Goal: Task Accomplishment & Management: Manage account settings

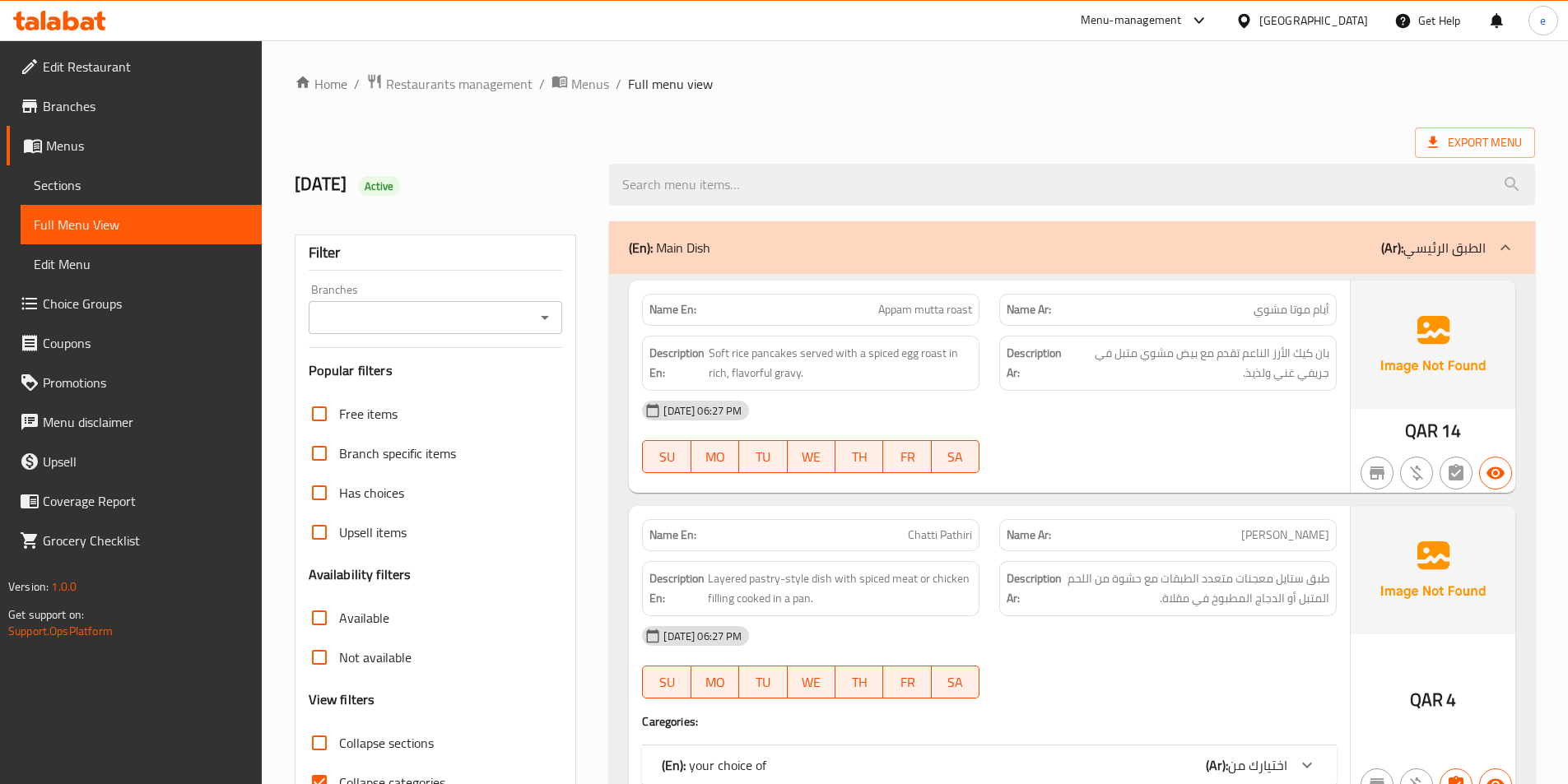
scroll to position [1563, 0]
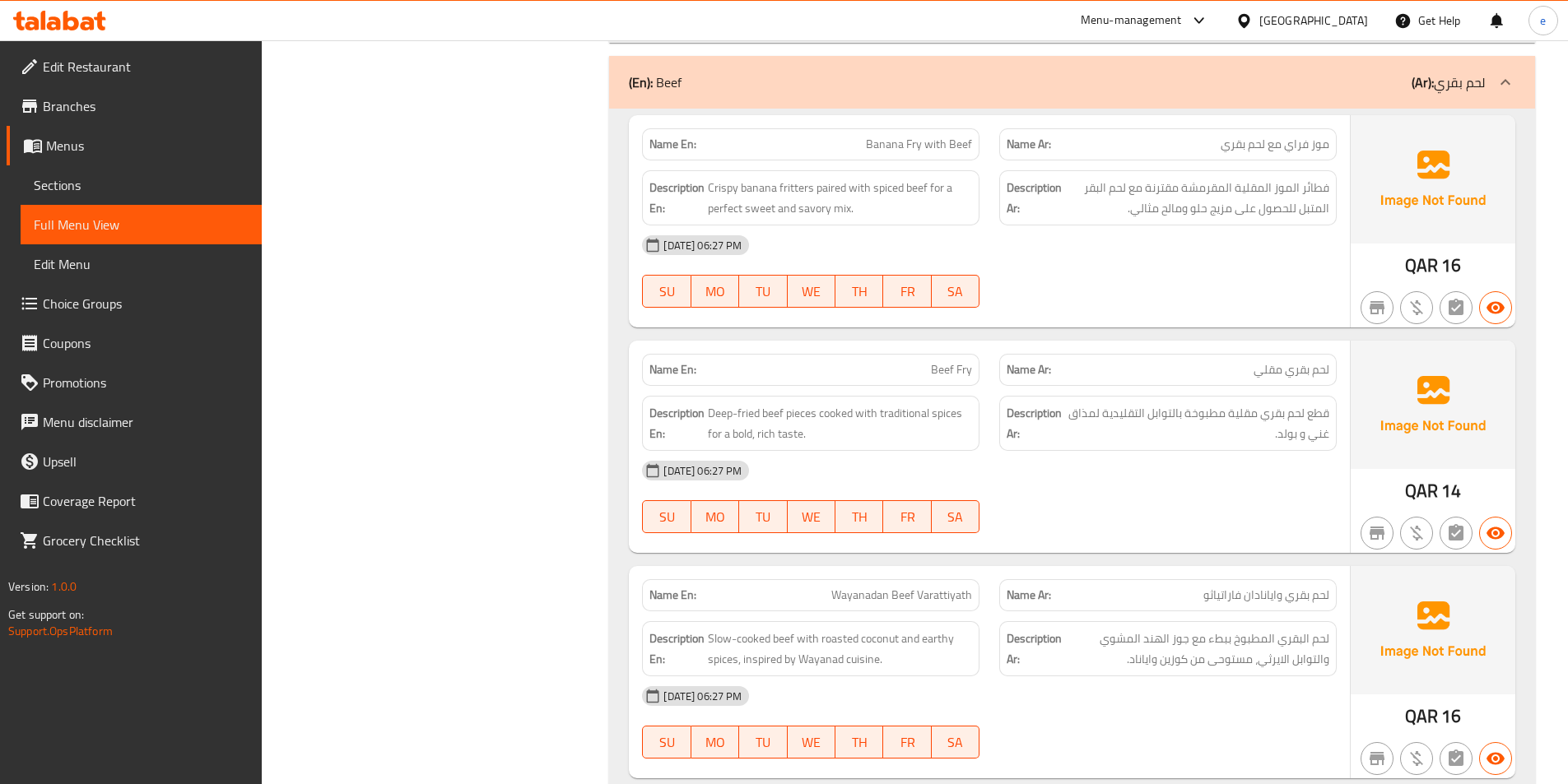
click at [73, 146] on span "Menus" at bounding box center [147, 145] width 202 height 20
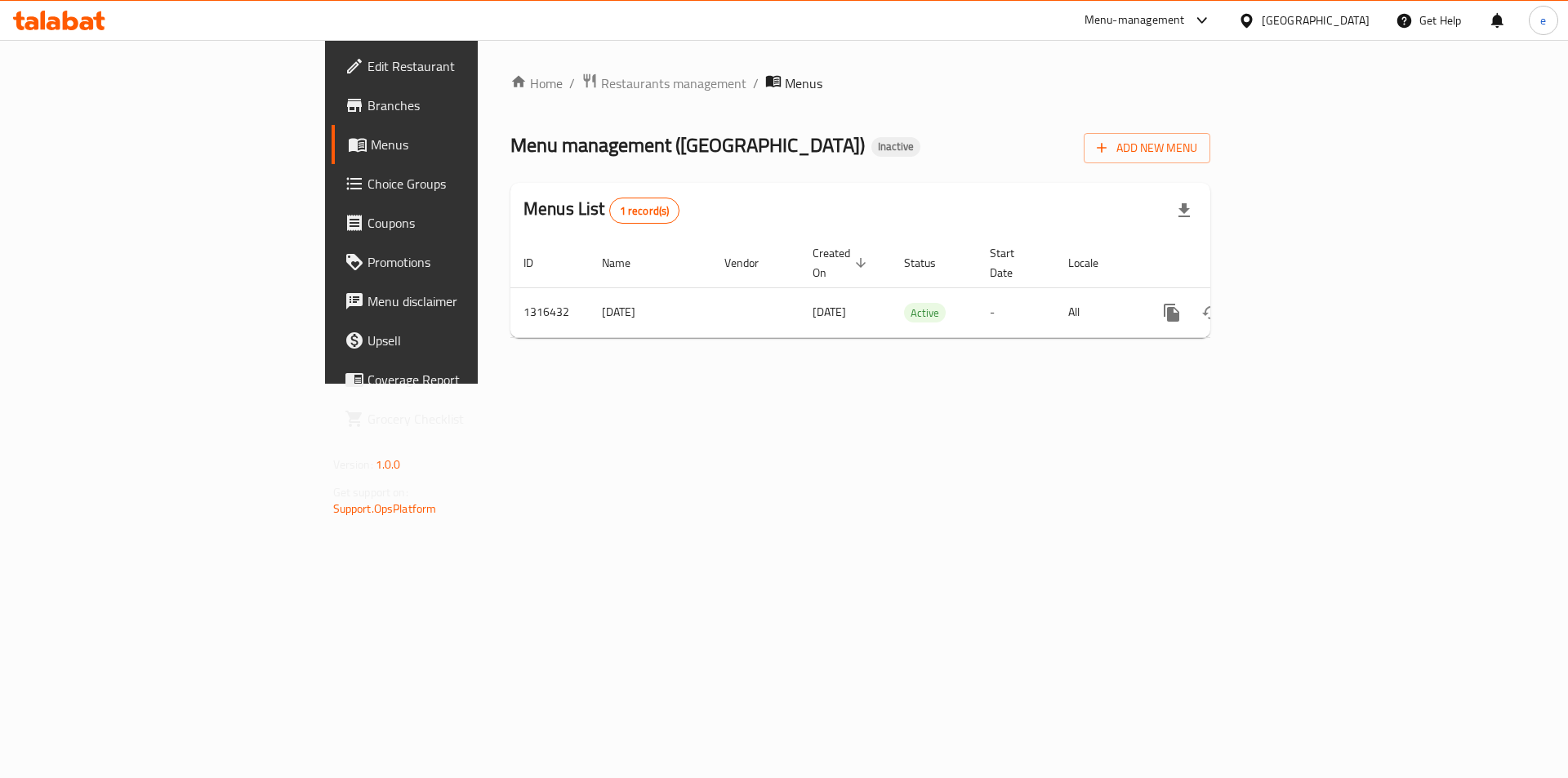
click at [1252, 23] on icon at bounding box center [1246, 20] width 11 height 14
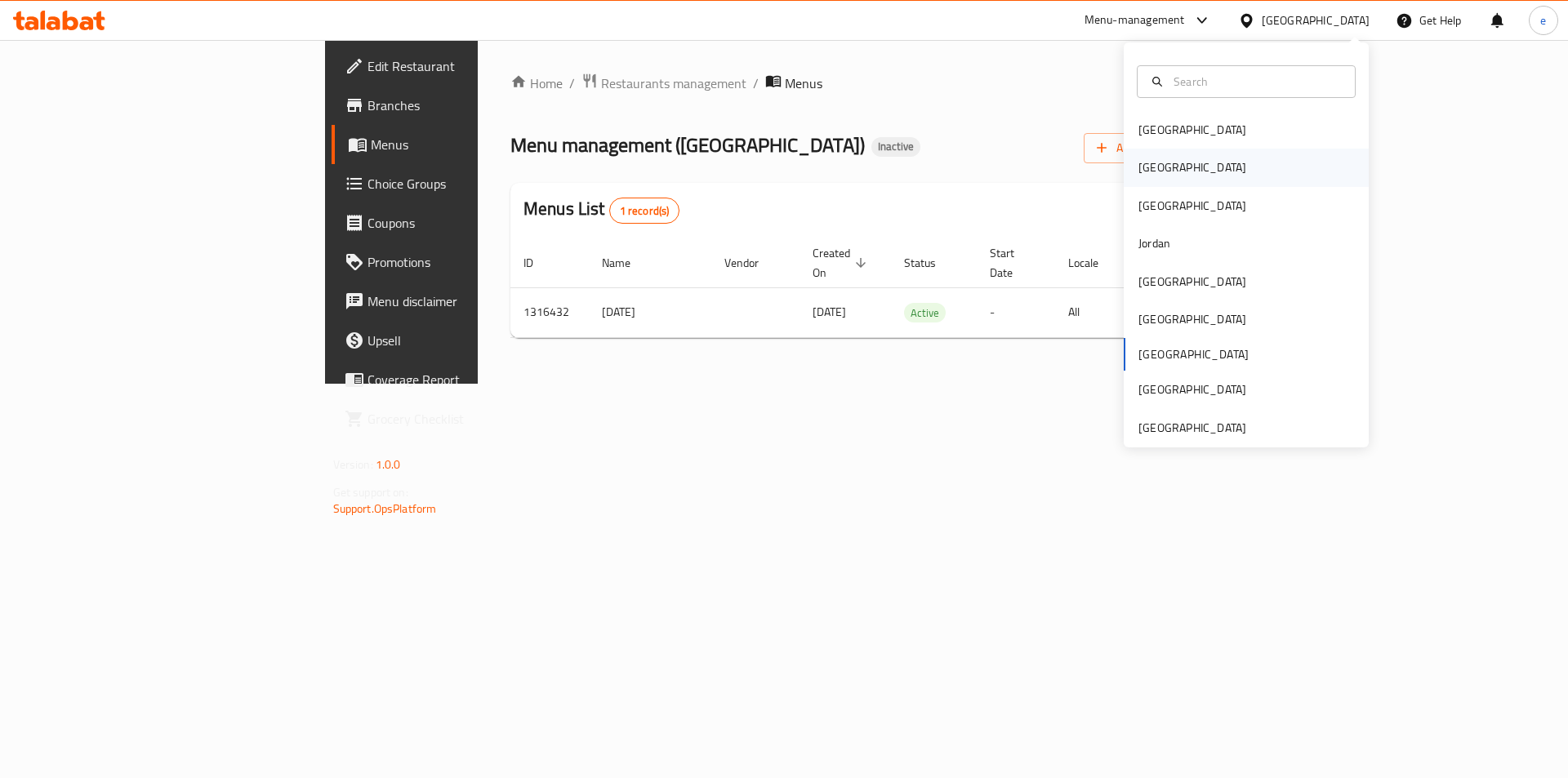
click at [1156, 179] on div "[GEOGRAPHIC_DATA]" at bounding box center [1192, 167] width 134 height 38
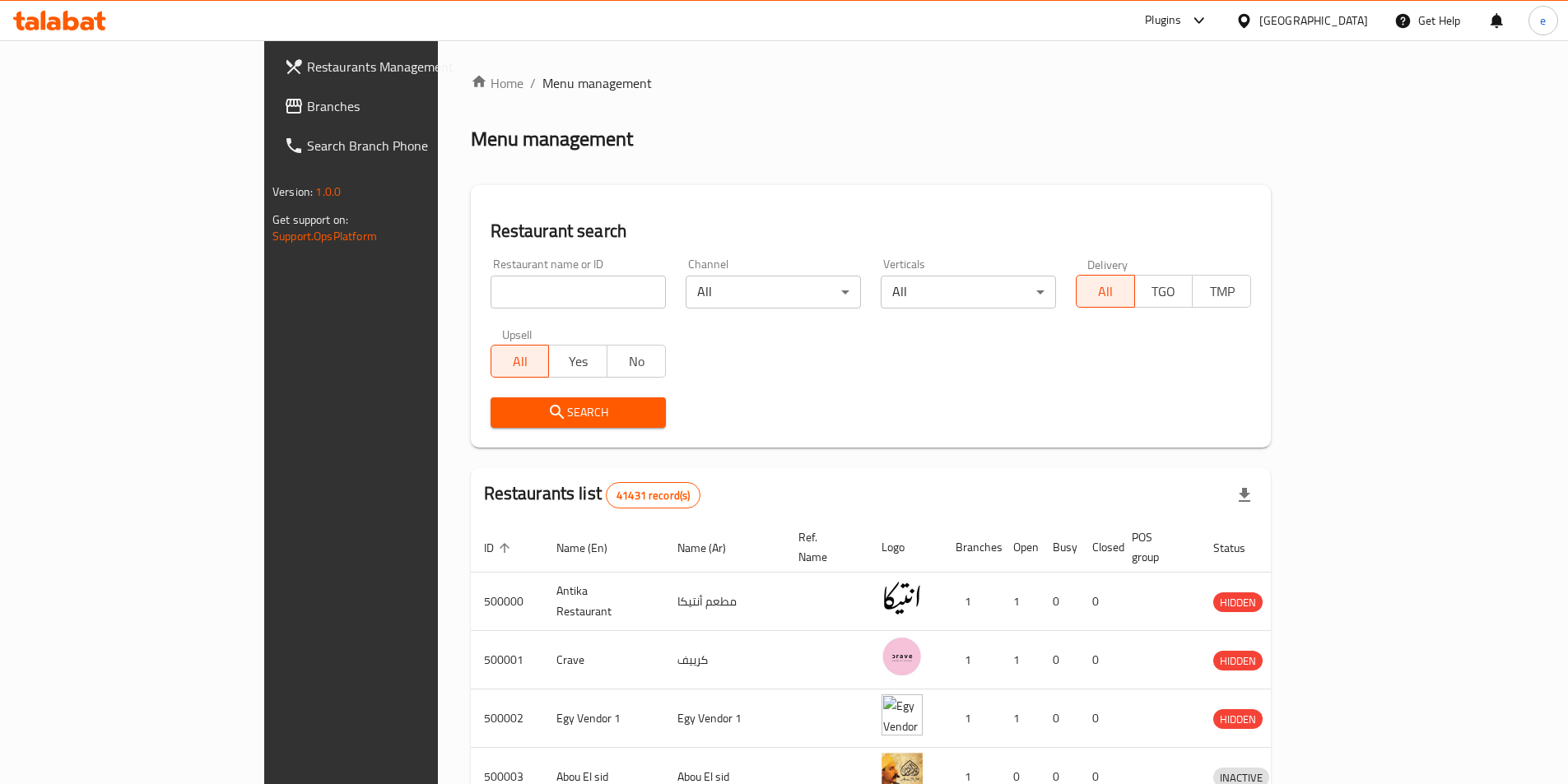
click at [307, 112] on span "Branches" at bounding box center [409, 106] width 206 height 20
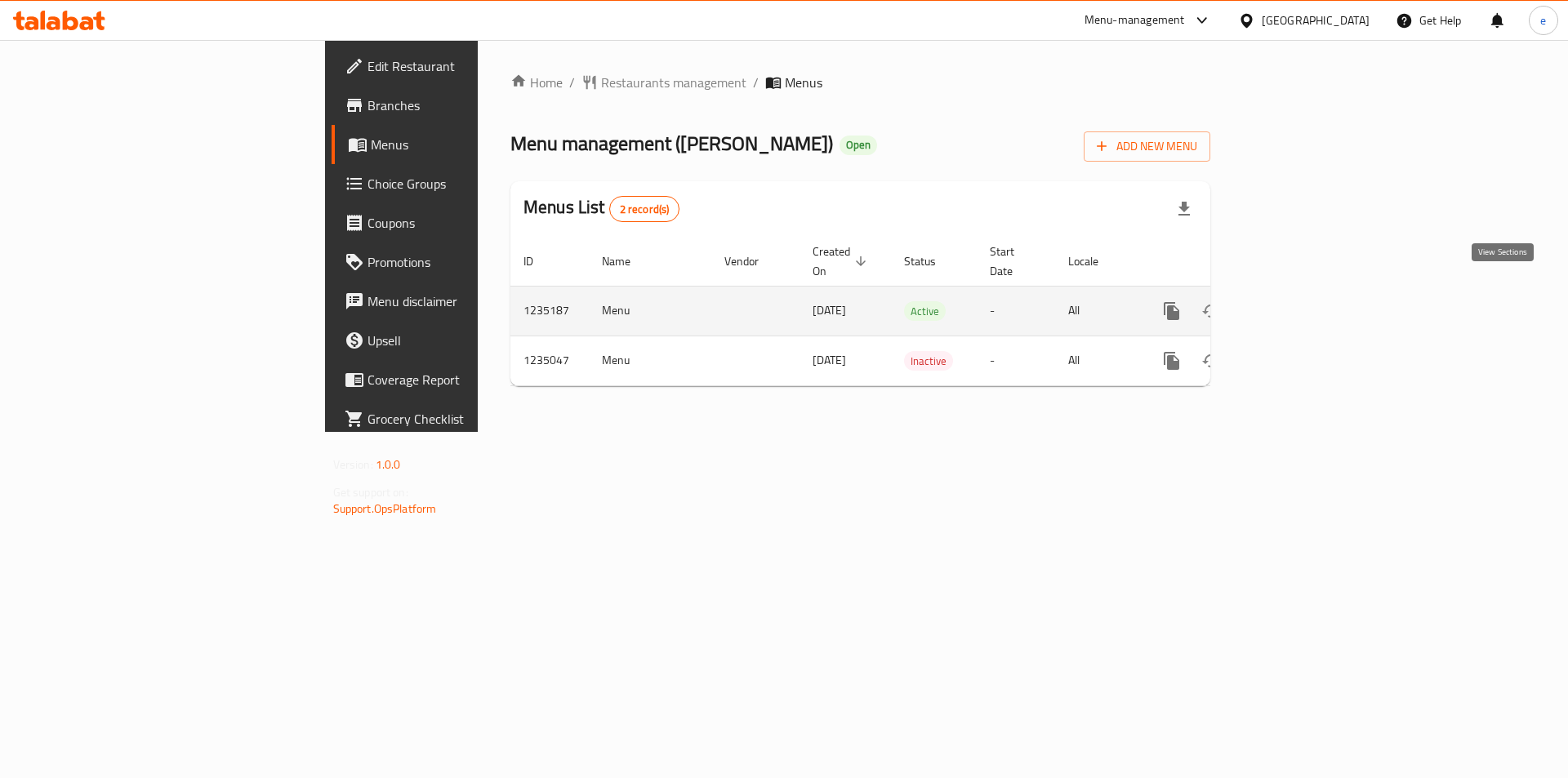
click at [1299, 301] on icon "enhanced table" at bounding box center [1289, 311] width 20 height 20
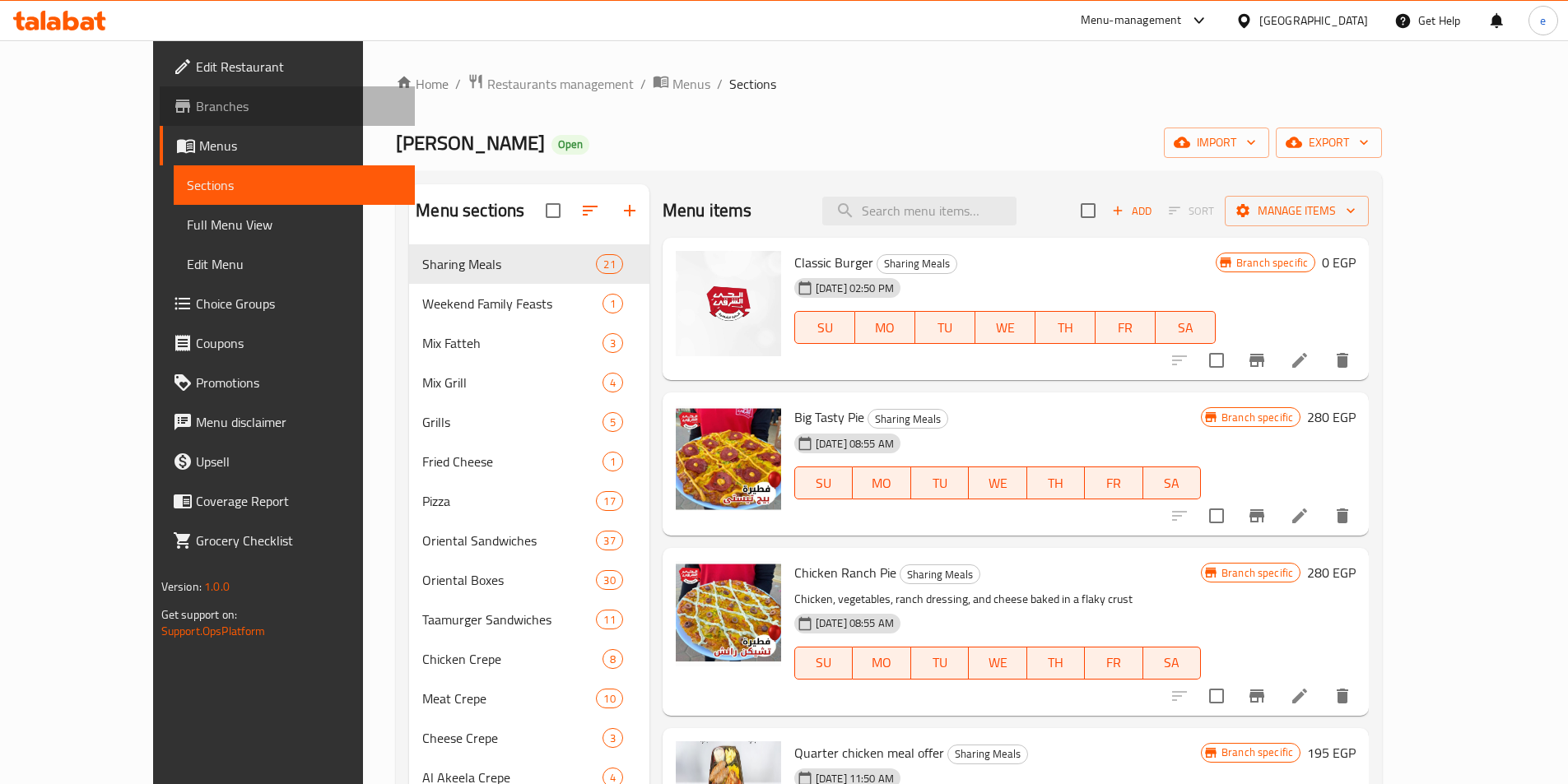
click at [196, 105] on span "Branches" at bounding box center [298, 106] width 206 height 20
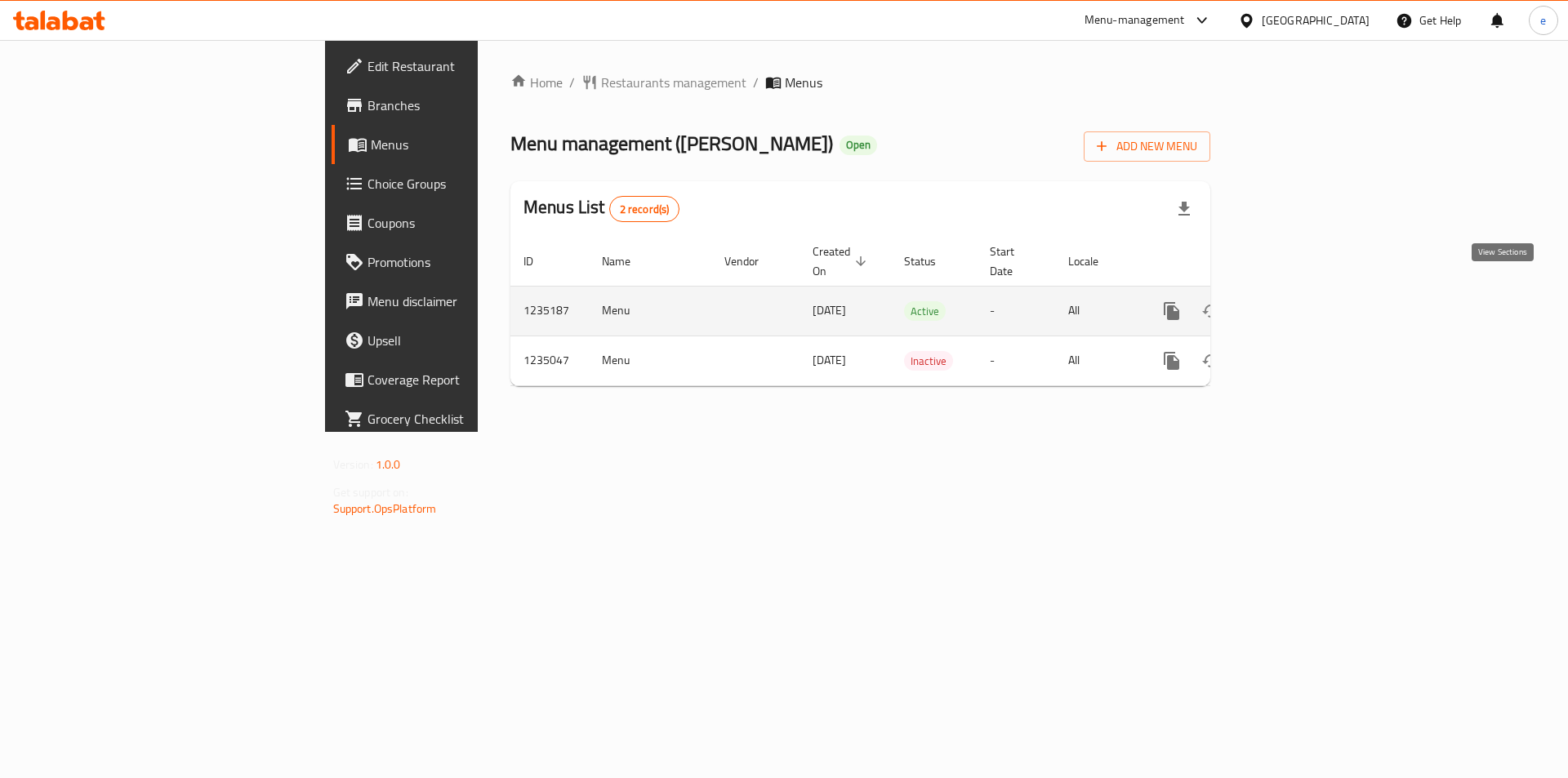
click at [1299, 301] on icon "enhanced table" at bounding box center [1289, 311] width 20 height 20
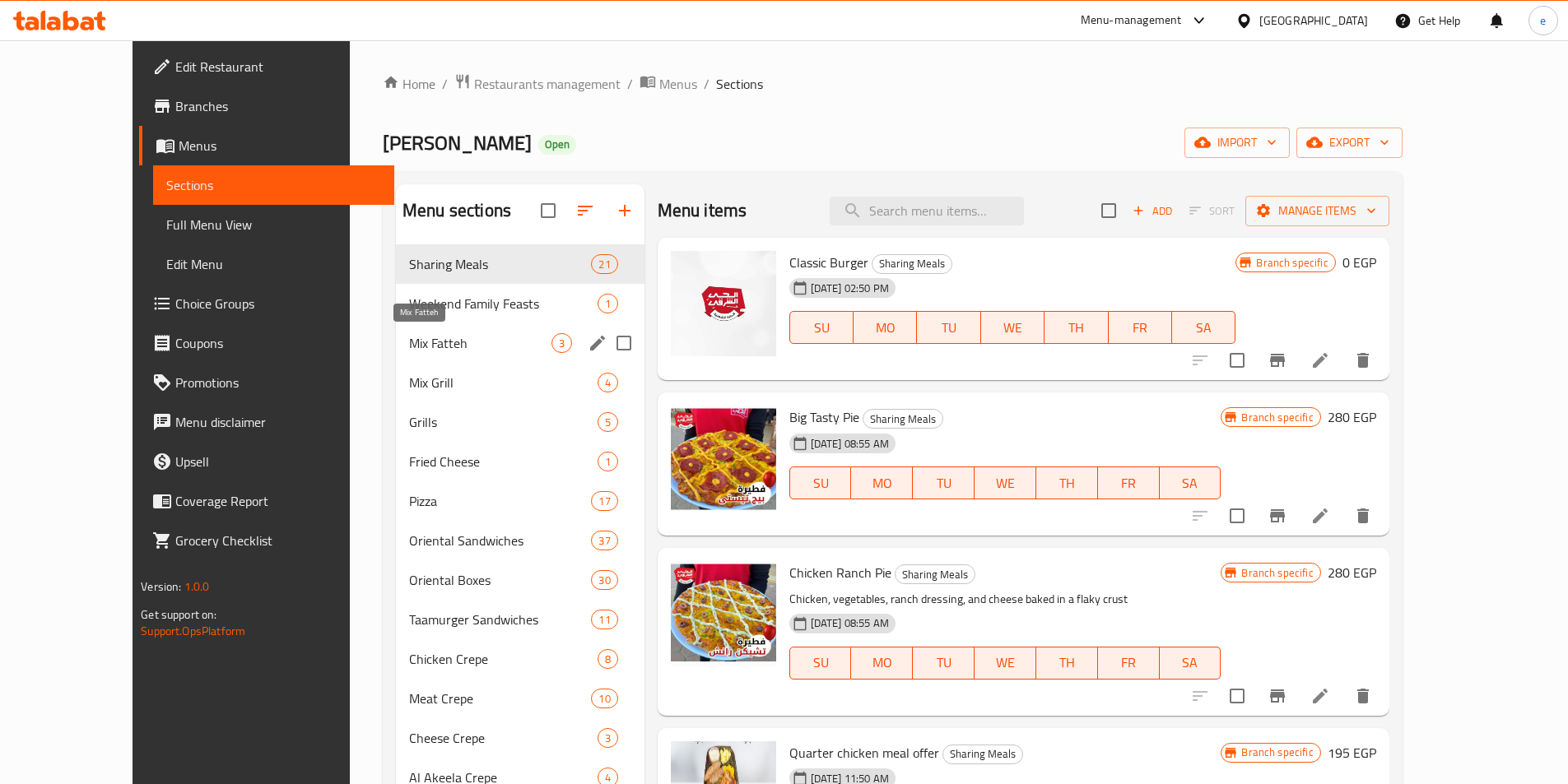
click at [409, 347] on span "Mix Fatteh" at bounding box center [481, 343] width 143 height 20
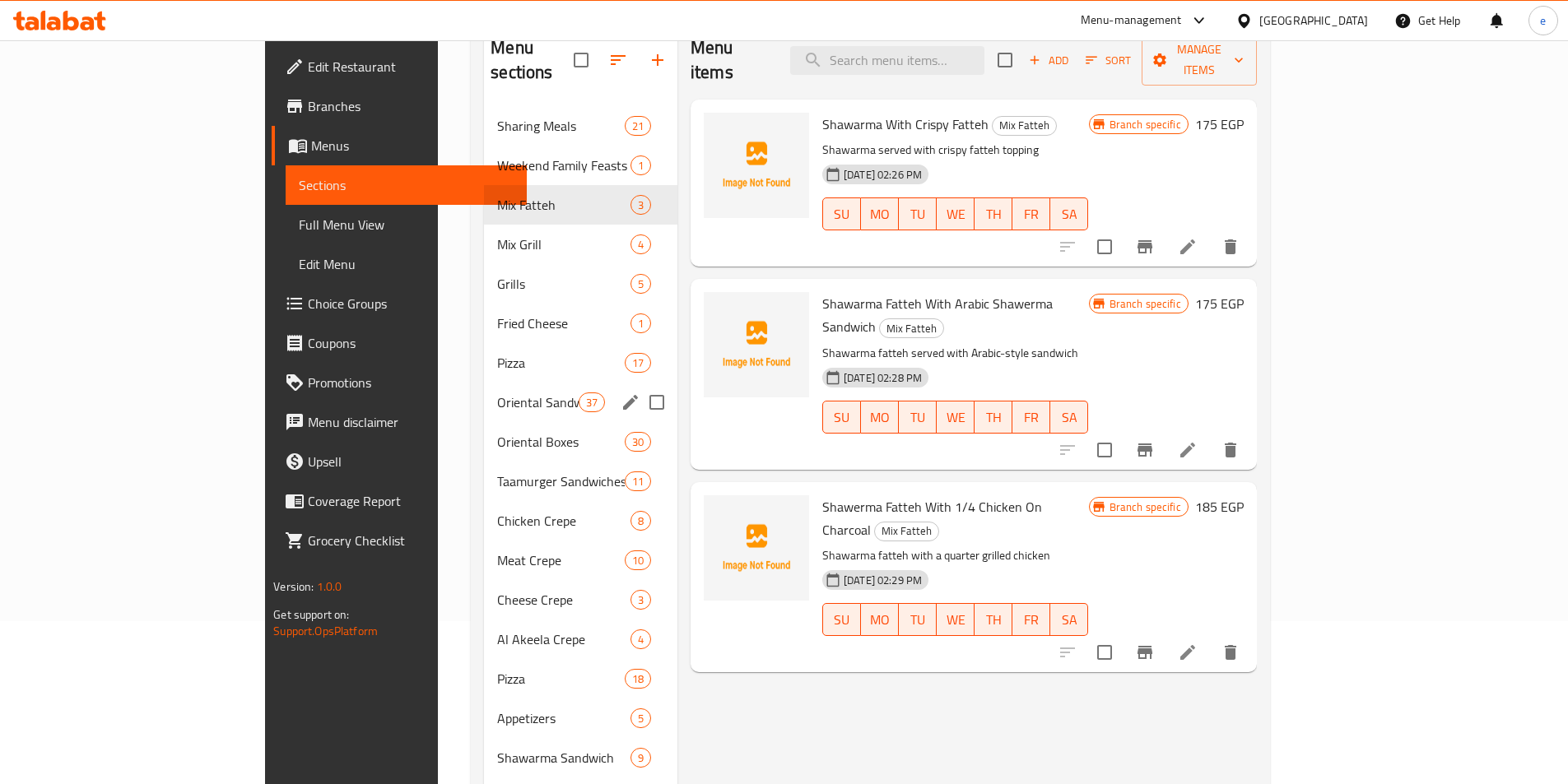
scroll to position [36, 0]
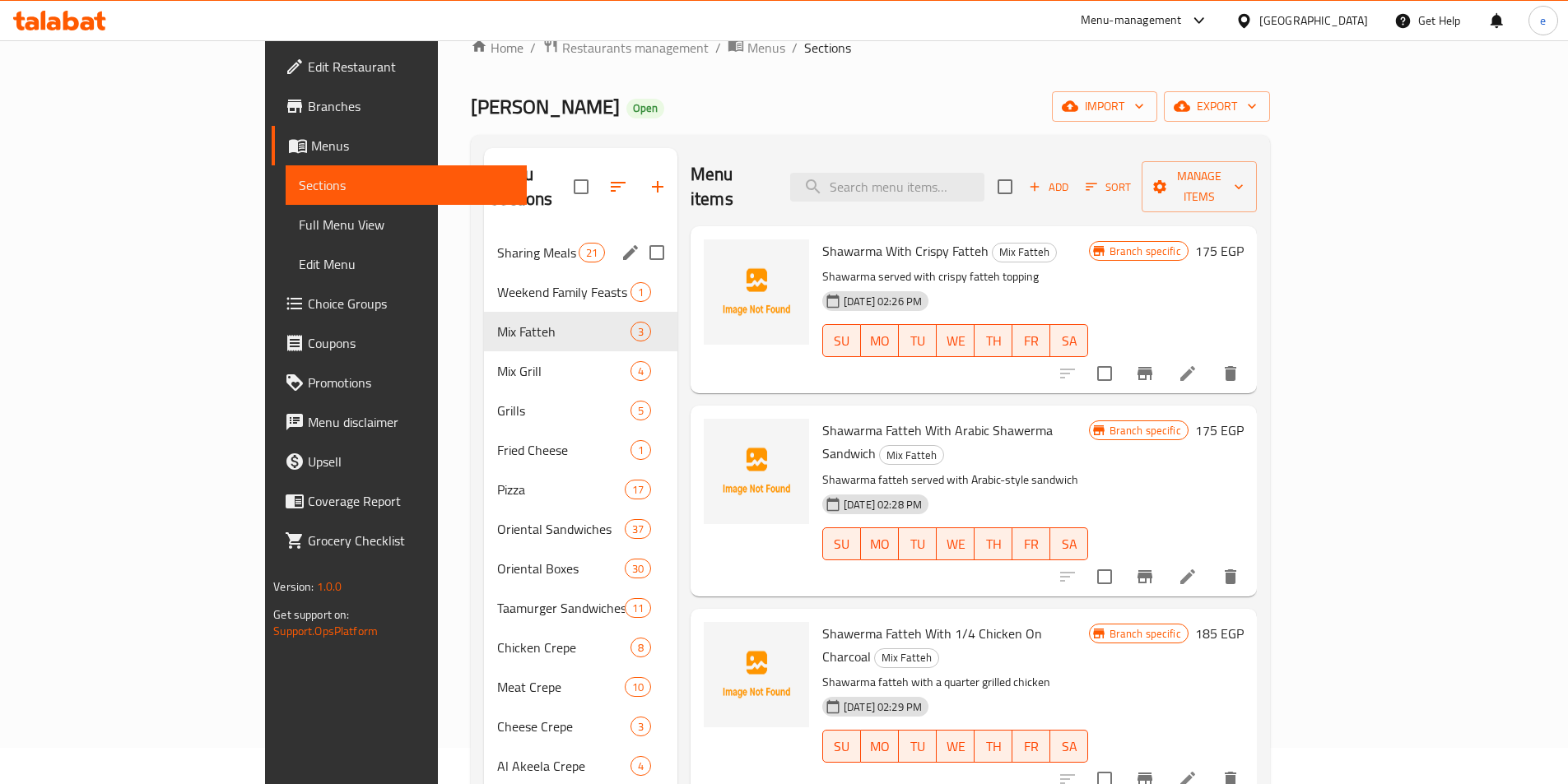
click at [484, 241] on div "Sharing Meals 21" at bounding box center [581, 253] width 194 height 40
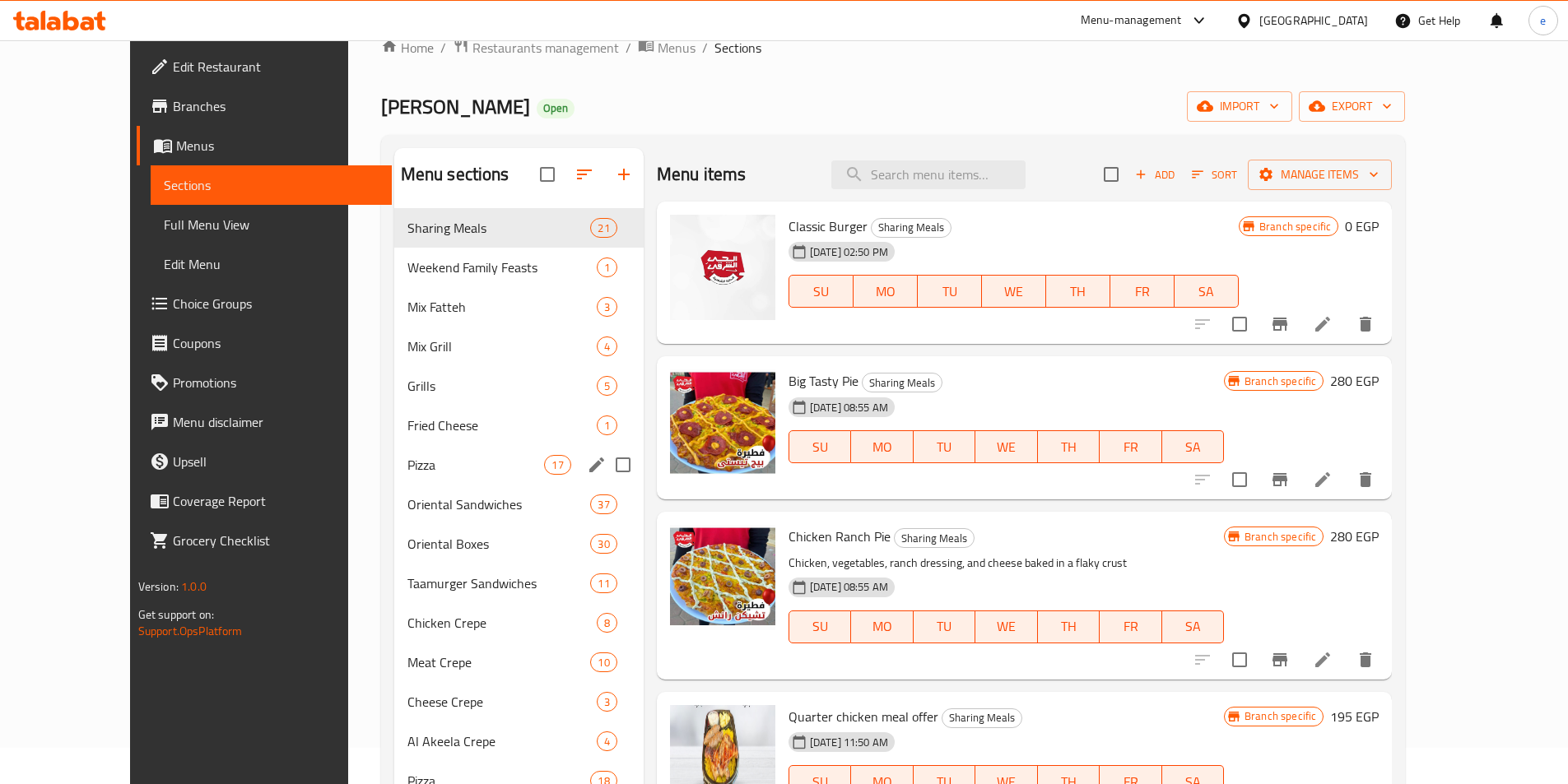
click at [394, 475] on div "Pizza 17" at bounding box center [519, 465] width 249 height 40
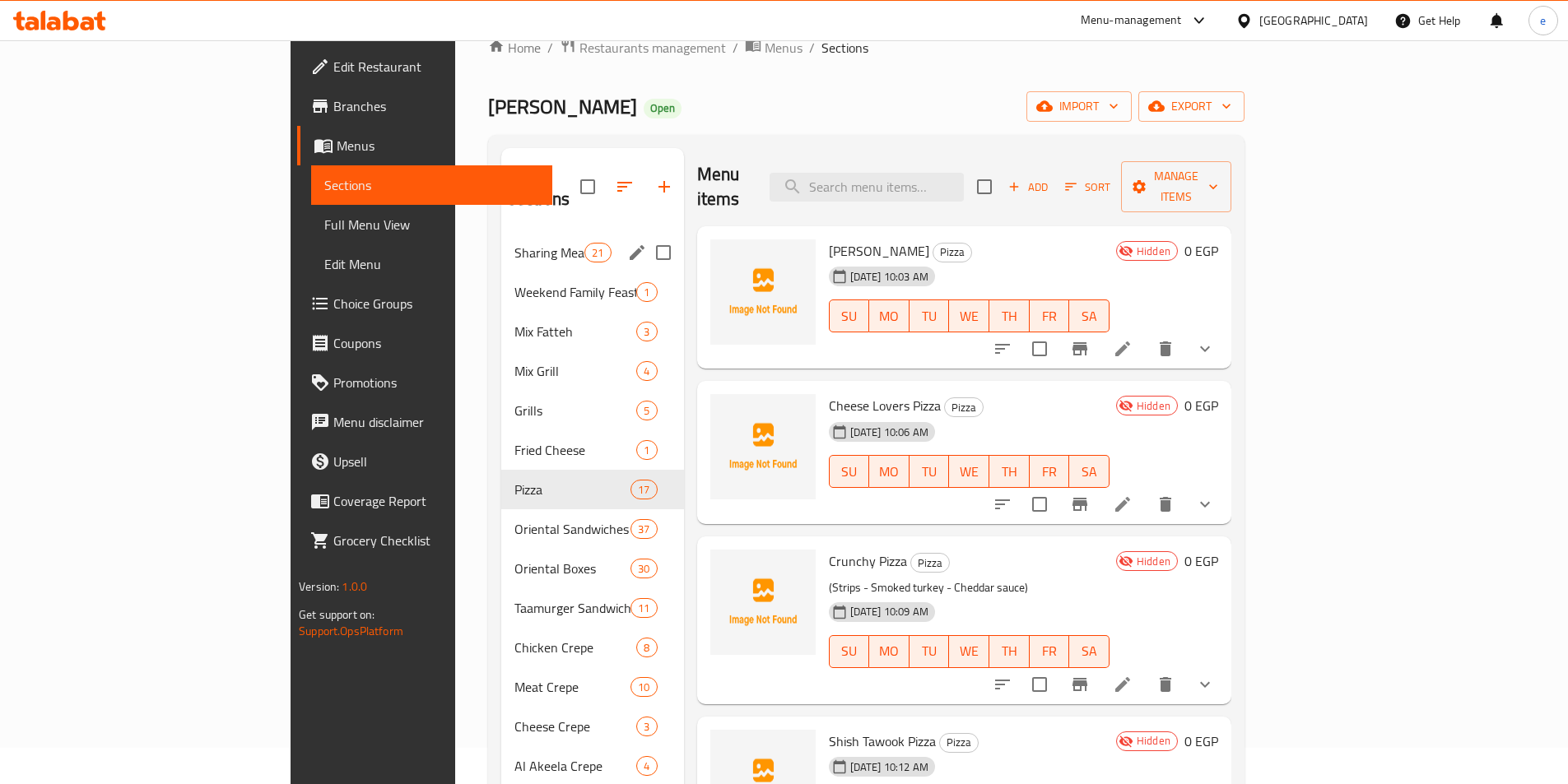
click at [514, 242] on span "Sharing Meals" at bounding box center [549, 252] width 70 height 20
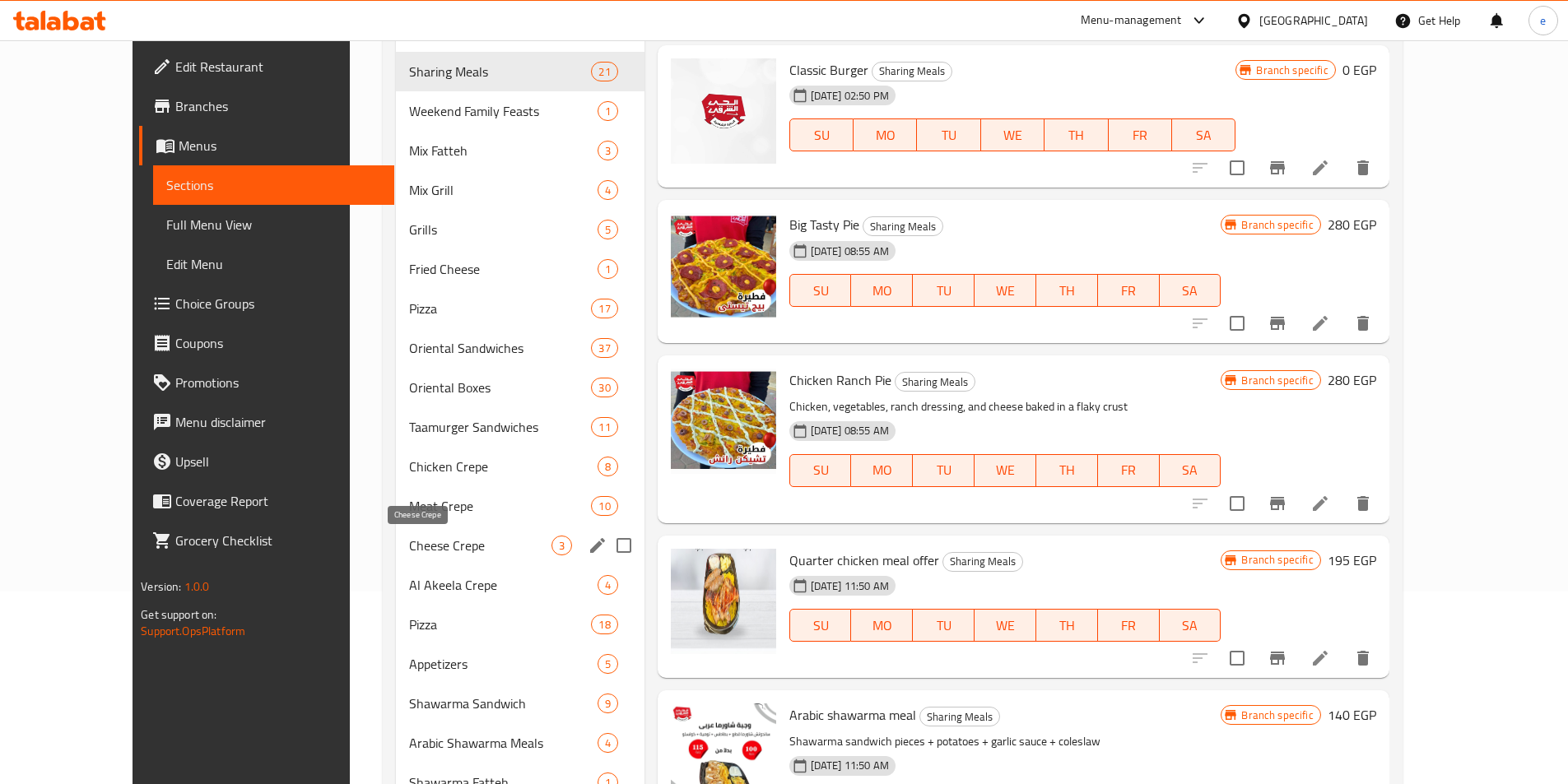
scroll to position [283, 0]
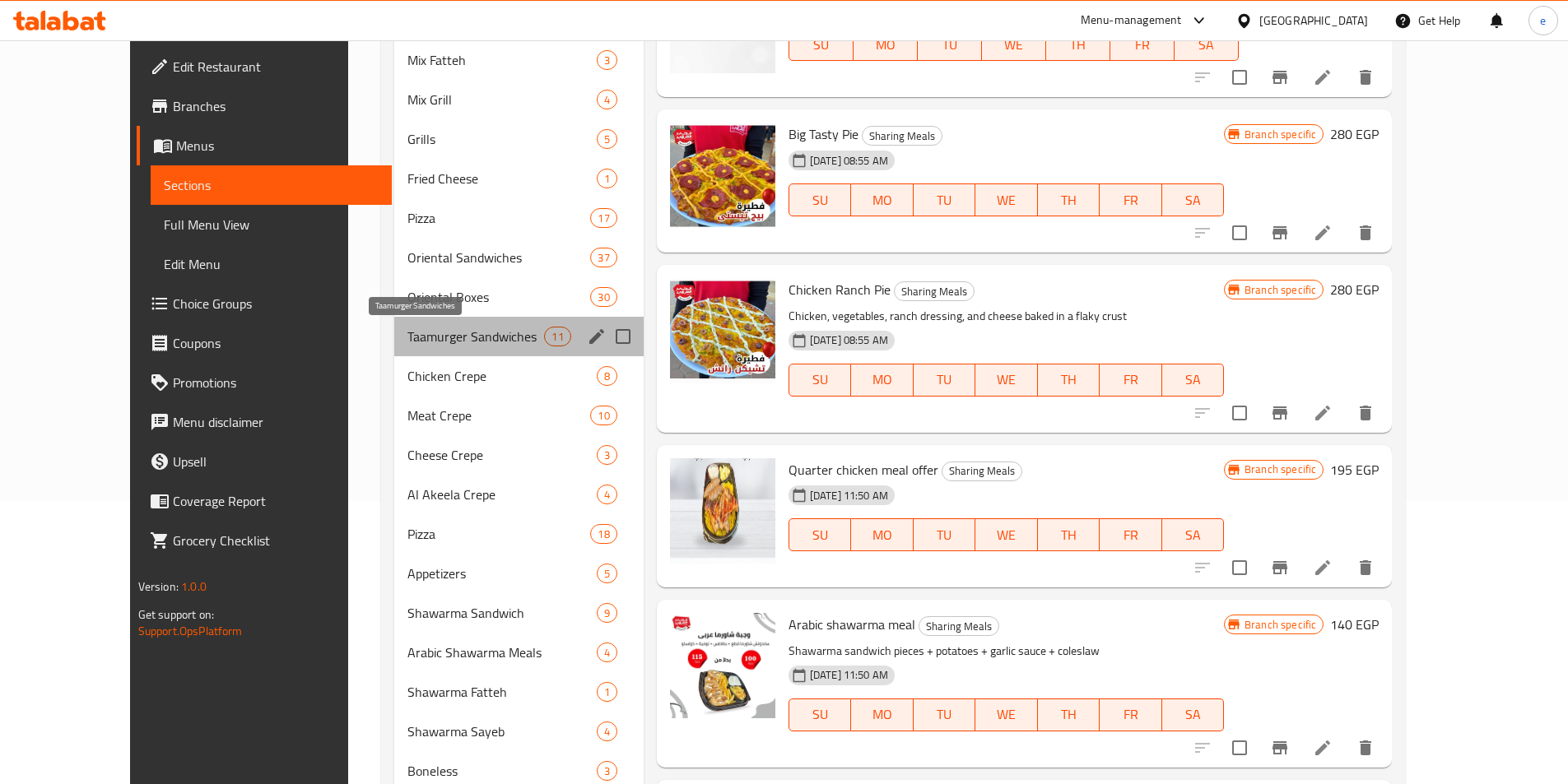
click at [408, 333] on span "Taamurger Sandwiches" at bounding box center [477, 336] width 138 height 20
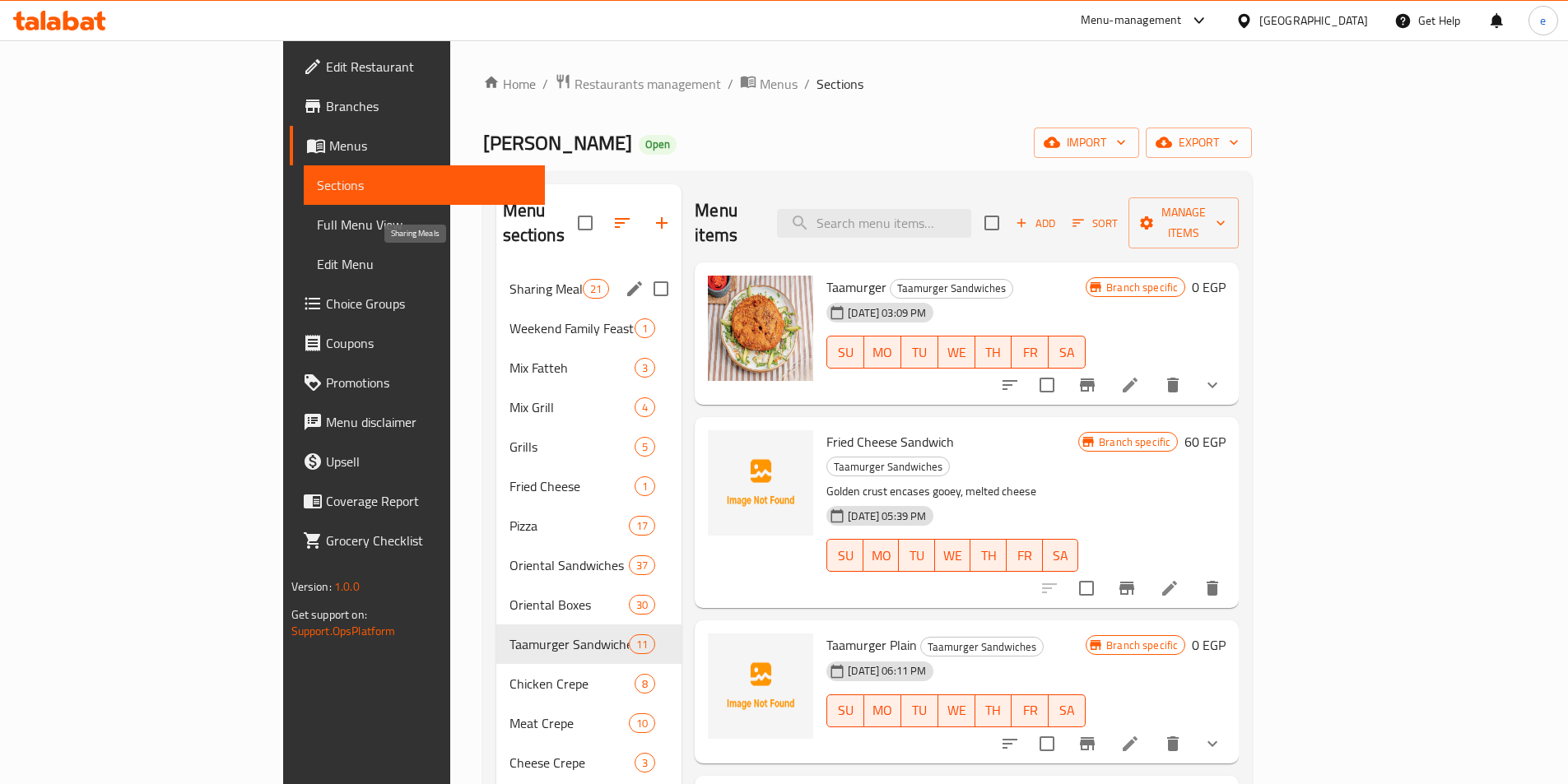
click at [509, 279] on span "Sharing Meals" at bounding box center [545, 288] width 73 height 20
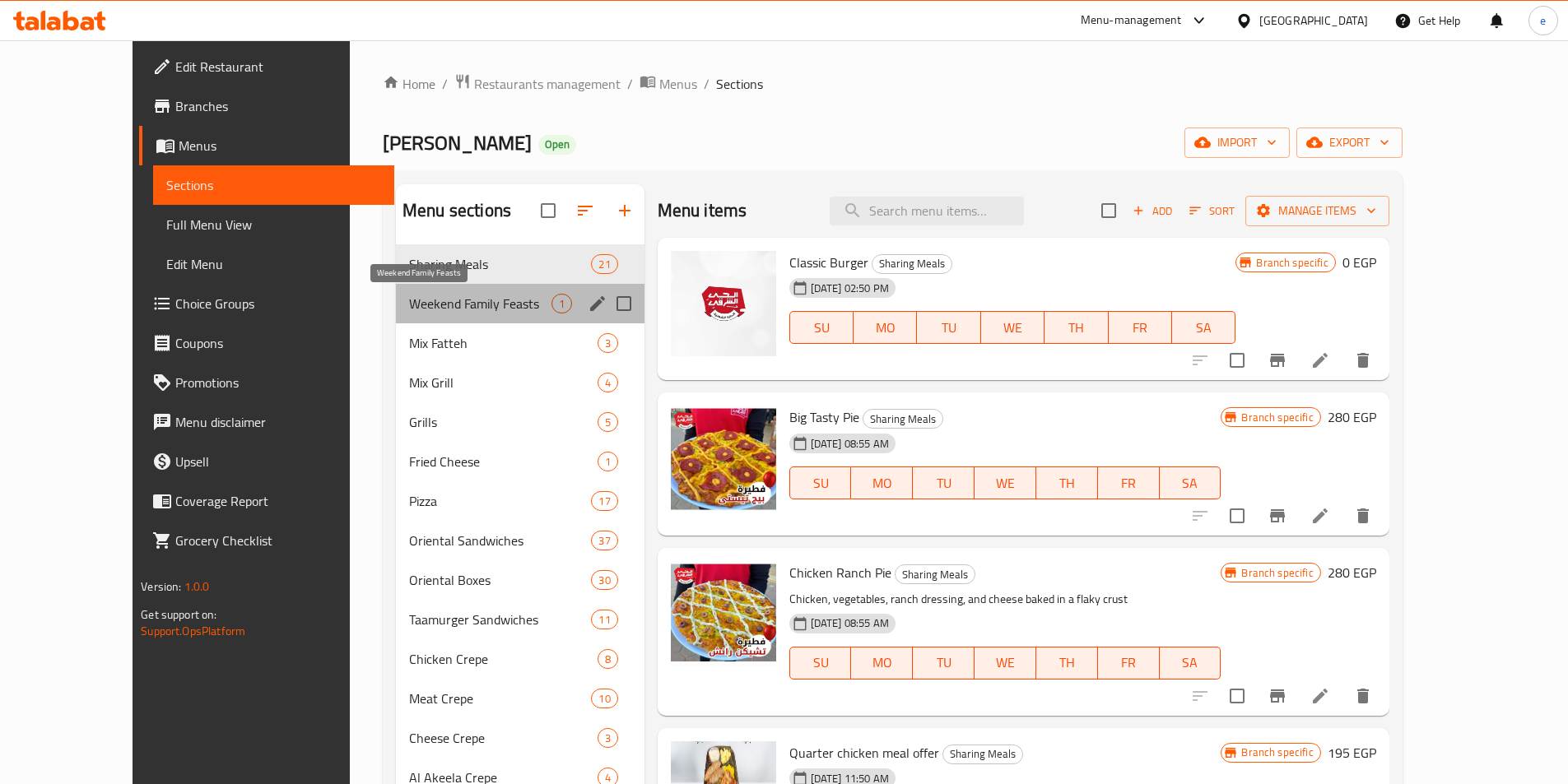
click at [409, 302] on span "Weekend Family Feasts" at bounding box center [481, 303] width 143 height 20
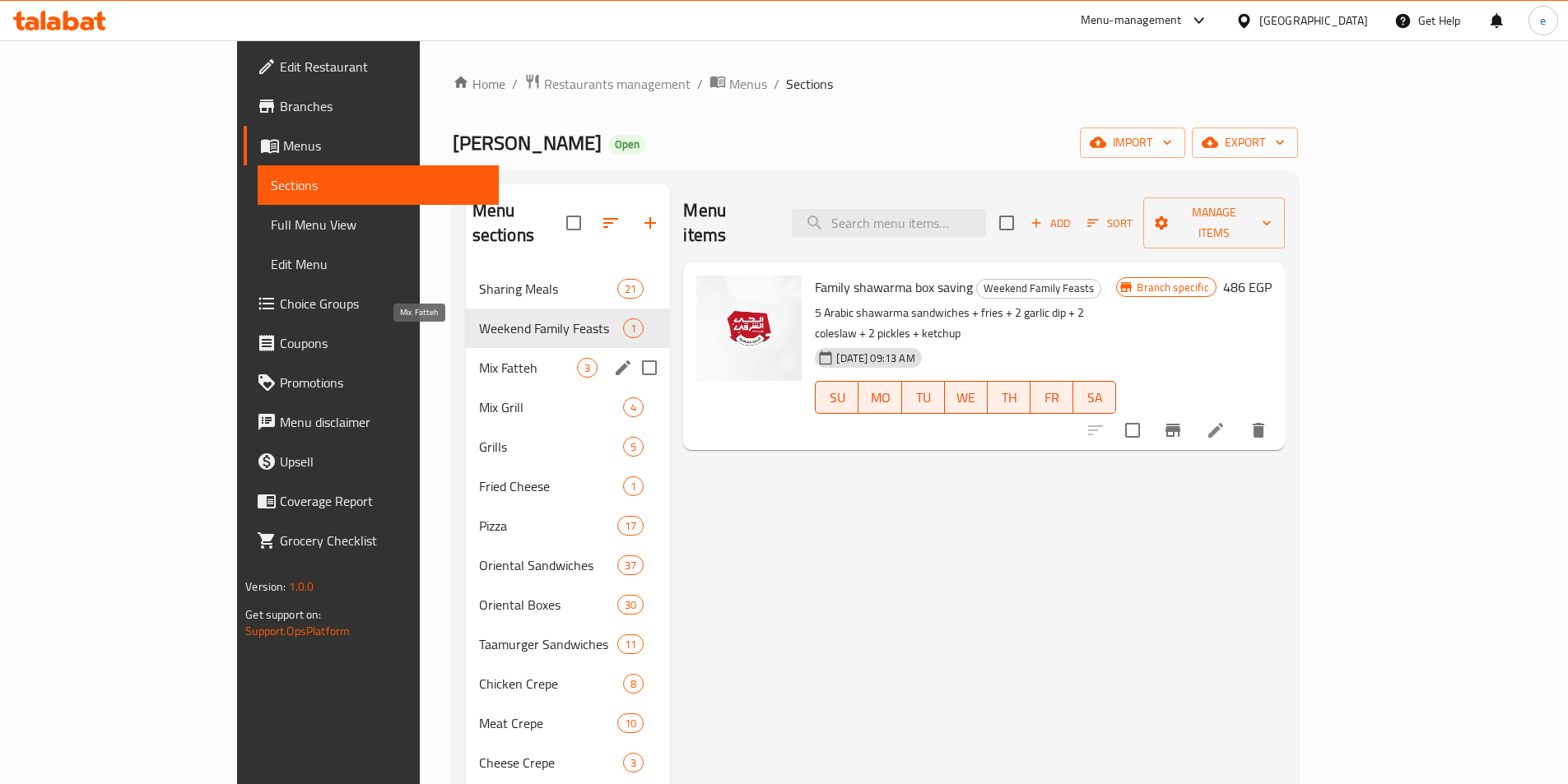
click at [479, 358] on span "Mix Fatteh" at bounding box center [528, 367] width 99 height 20
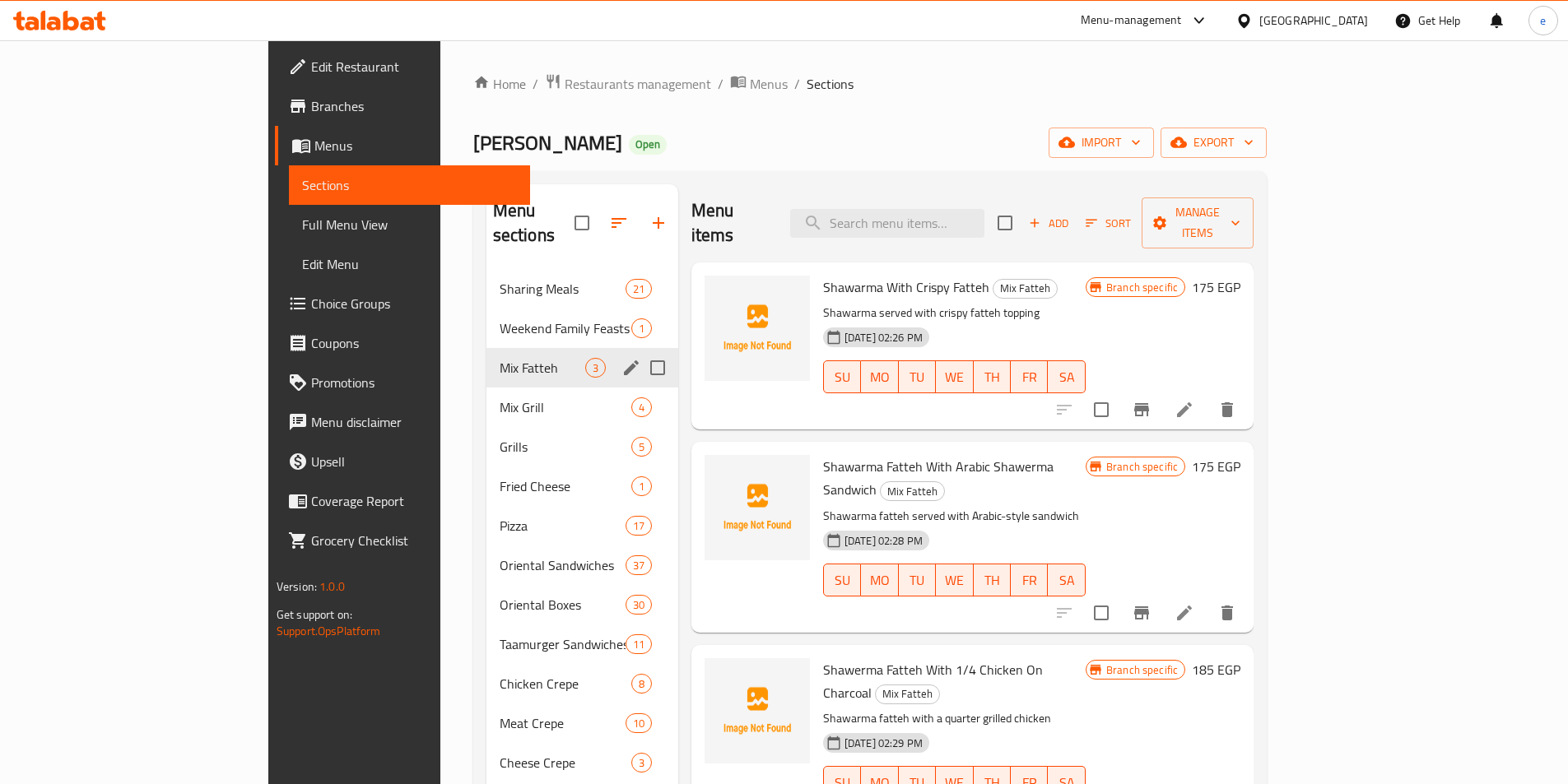
click at [500, 397] on span "Mix Grill" at bounding box center [565, 407] width 132 height 20
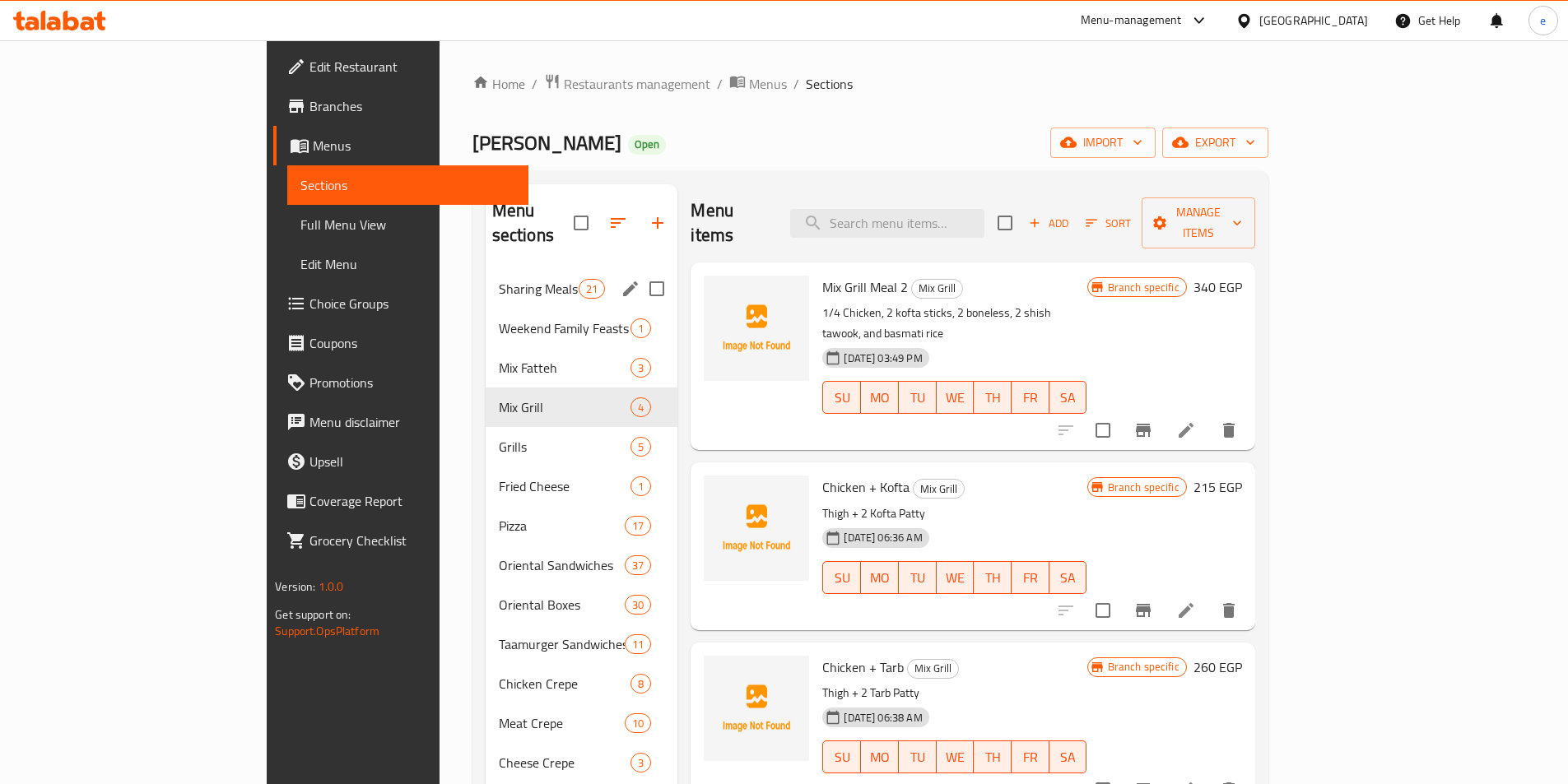
click at [486, 277] on div "Sharing Meals 21" at bounding box center [582, 289] width 193 height 40
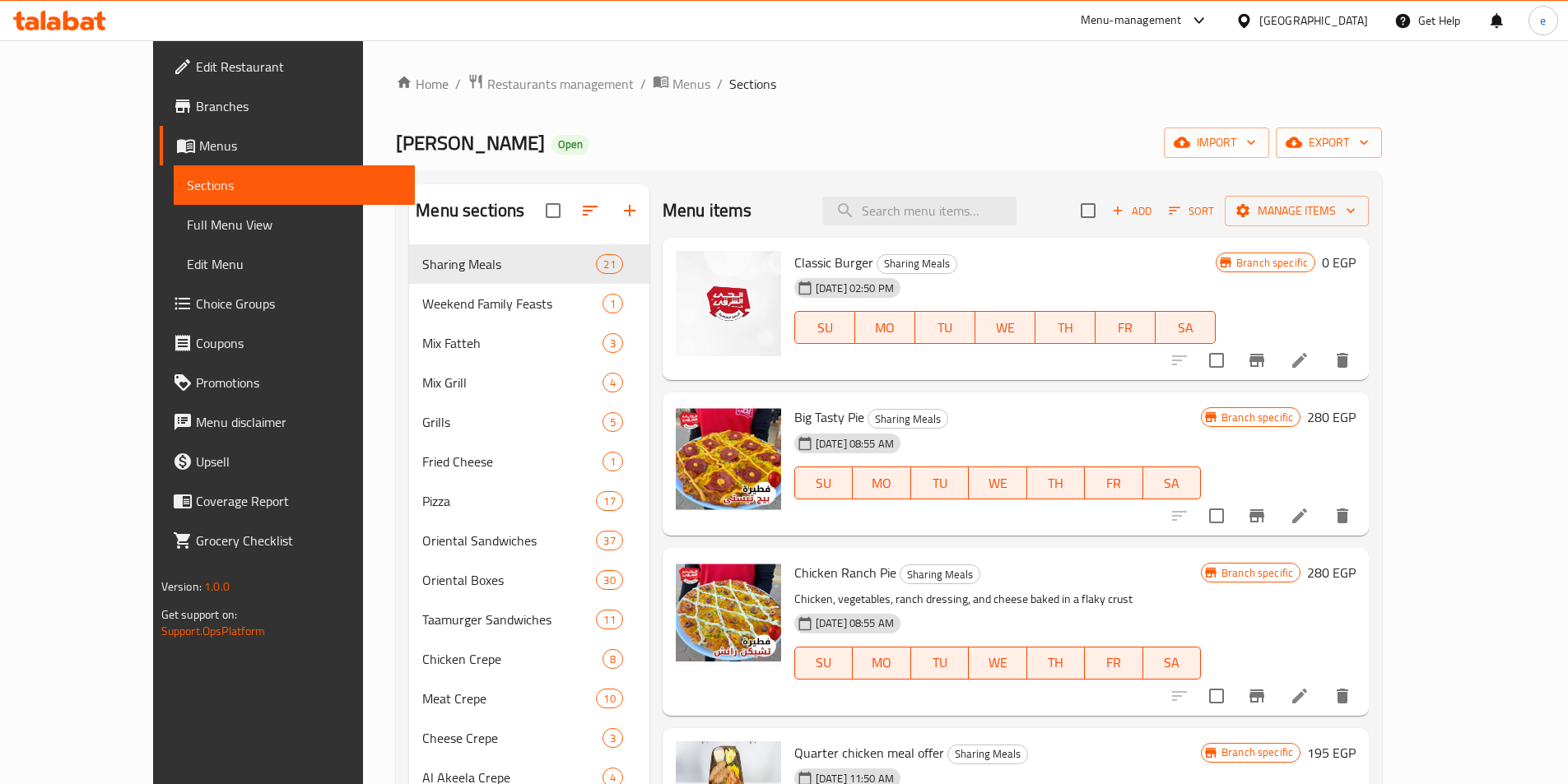
click at [1276, 359] on button "Branch-specific-item" at bounding box center [1257, 360] width 40 height 40
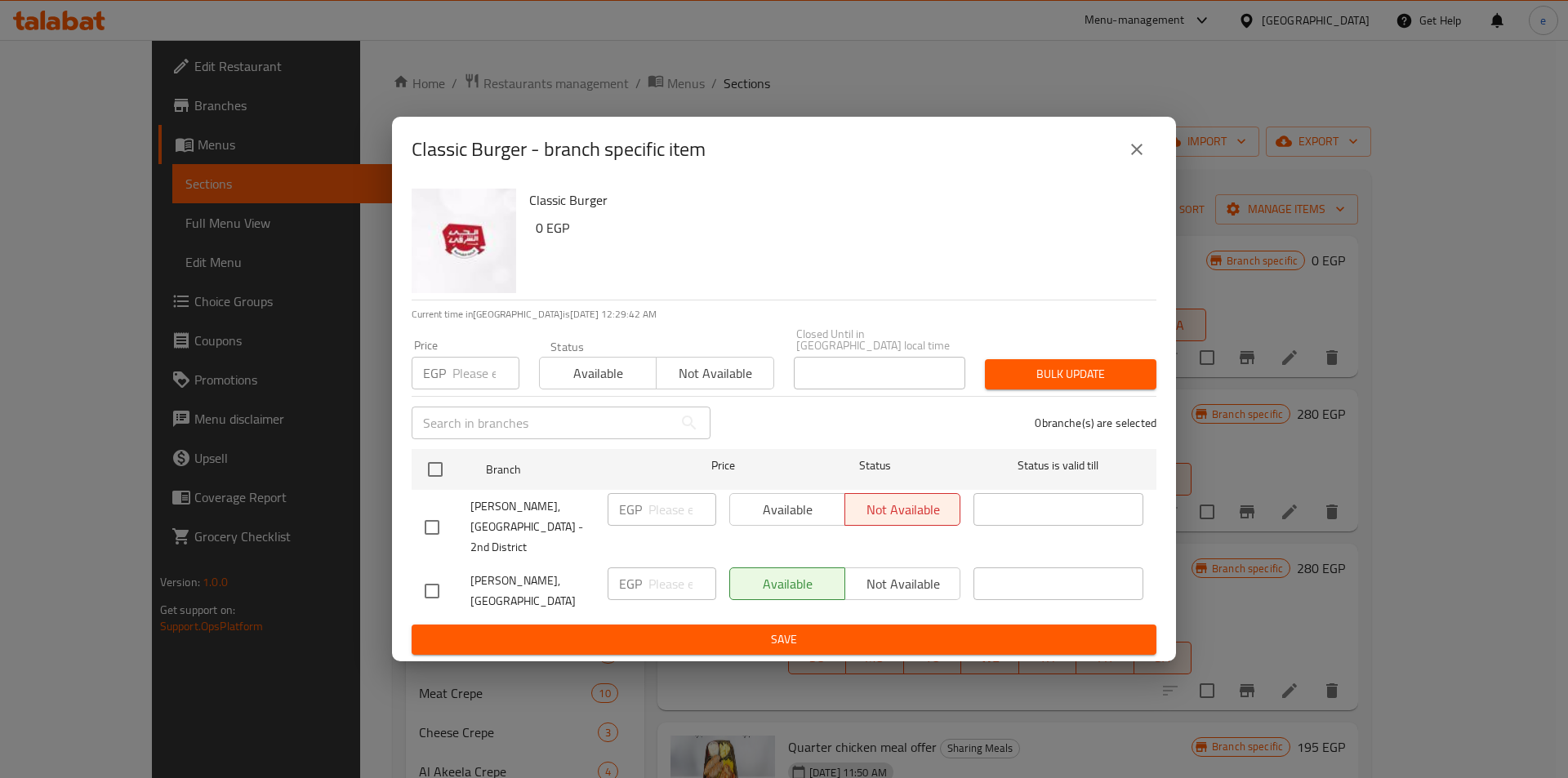
click at [1135, 159] on icon "close" at bounding box center [1137, 149] width 20 height 20
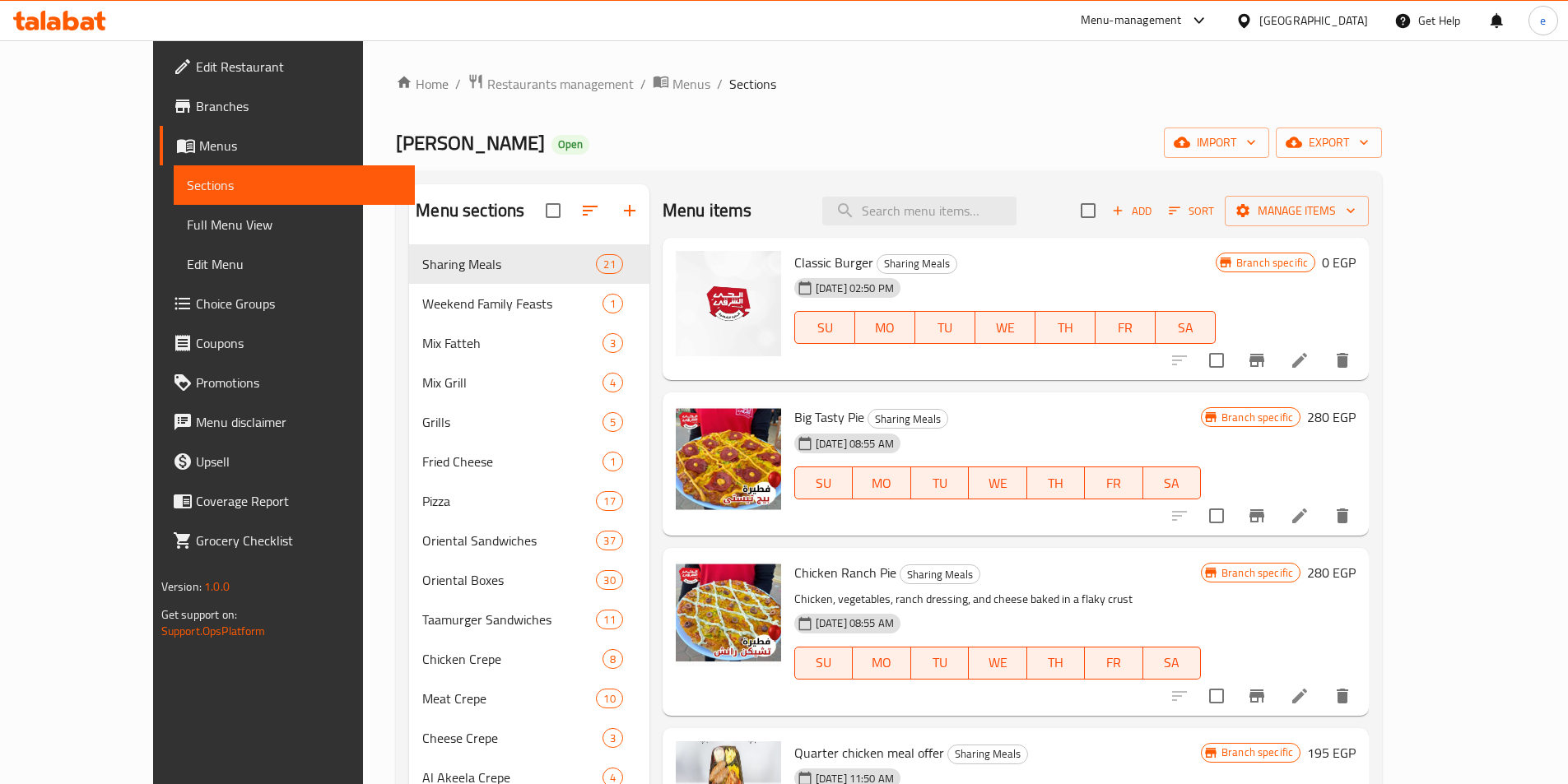
click at [1276, 506] on button "Branch-specific-item" at bounding box center [1257, 516] width 40 height 40
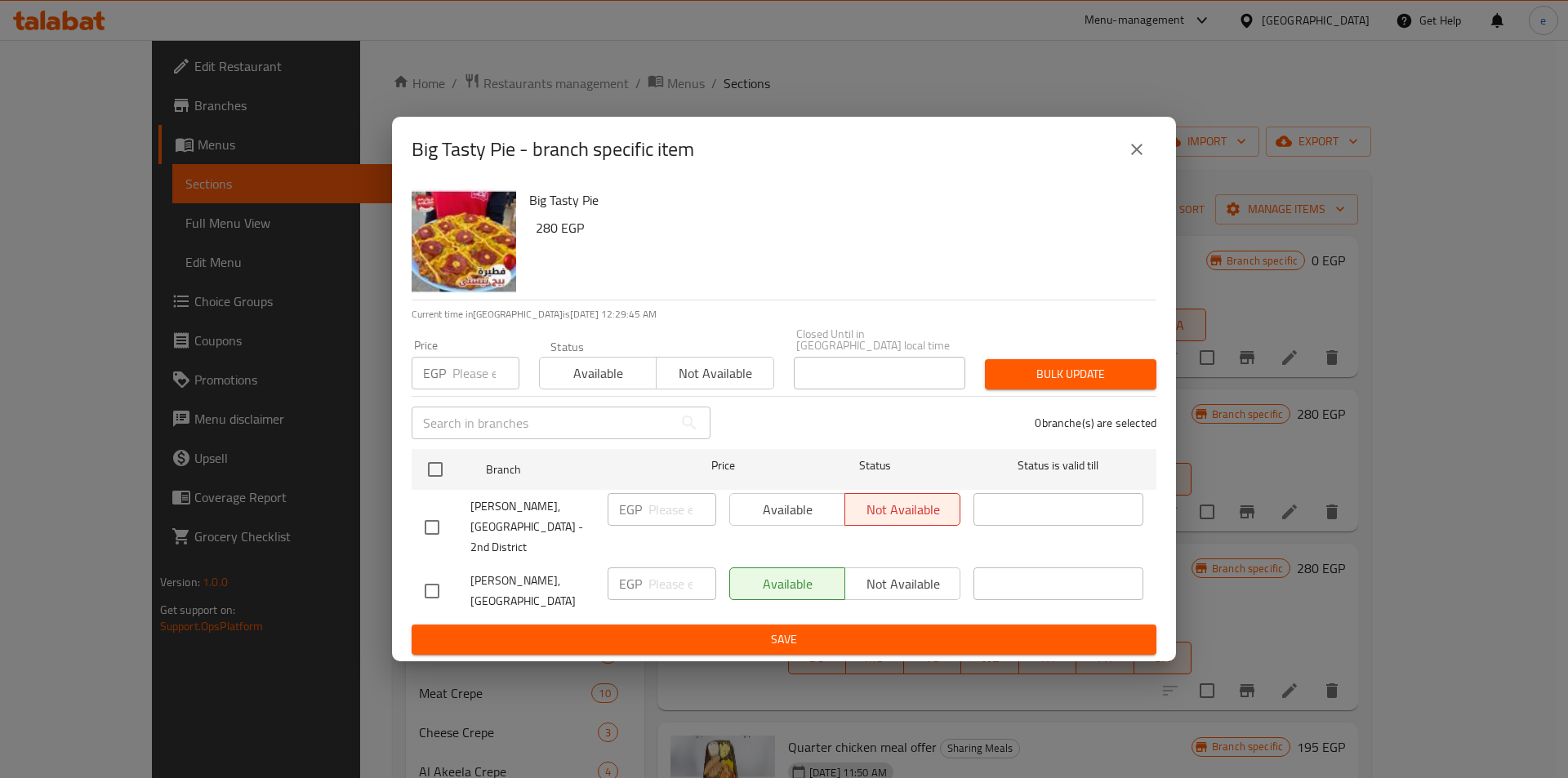
click at [1126, 169] on div "Big Tasty Pie - branch specific item" at bounding box center [784, 149] width 745 height 39
click at [1131, 160] on icon "close" at bounding box center [1137, 149] width 20 height 20
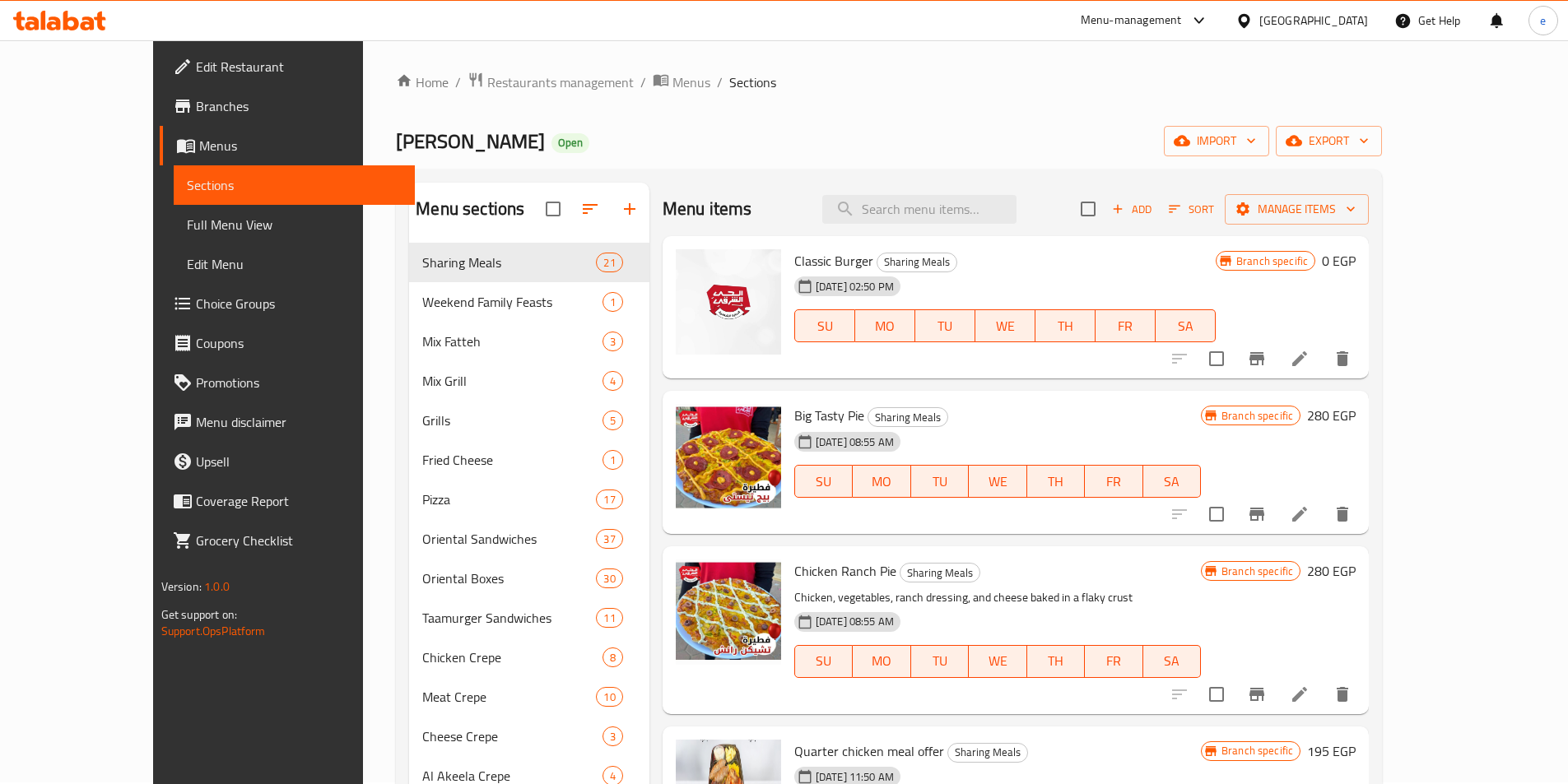
scroll to position [83, 0]
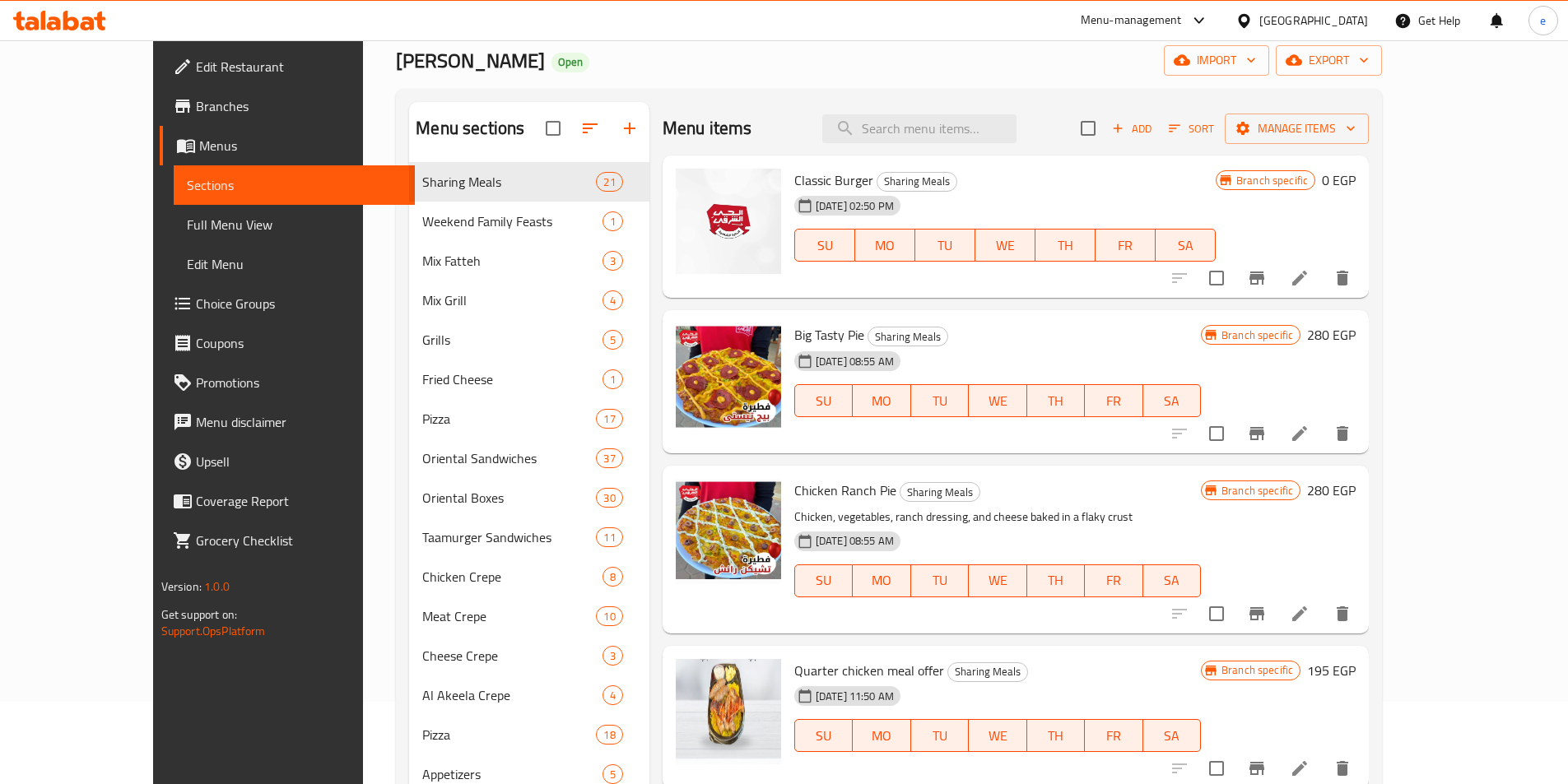
click at [1356, 592] on div "Branch specific 280 EGP" at bounding box center [1278, 549] width 155 height 141
click at [1276, 599] on button "Branch-specific-item" at bounding box center [1257, 614] width 40 height 40
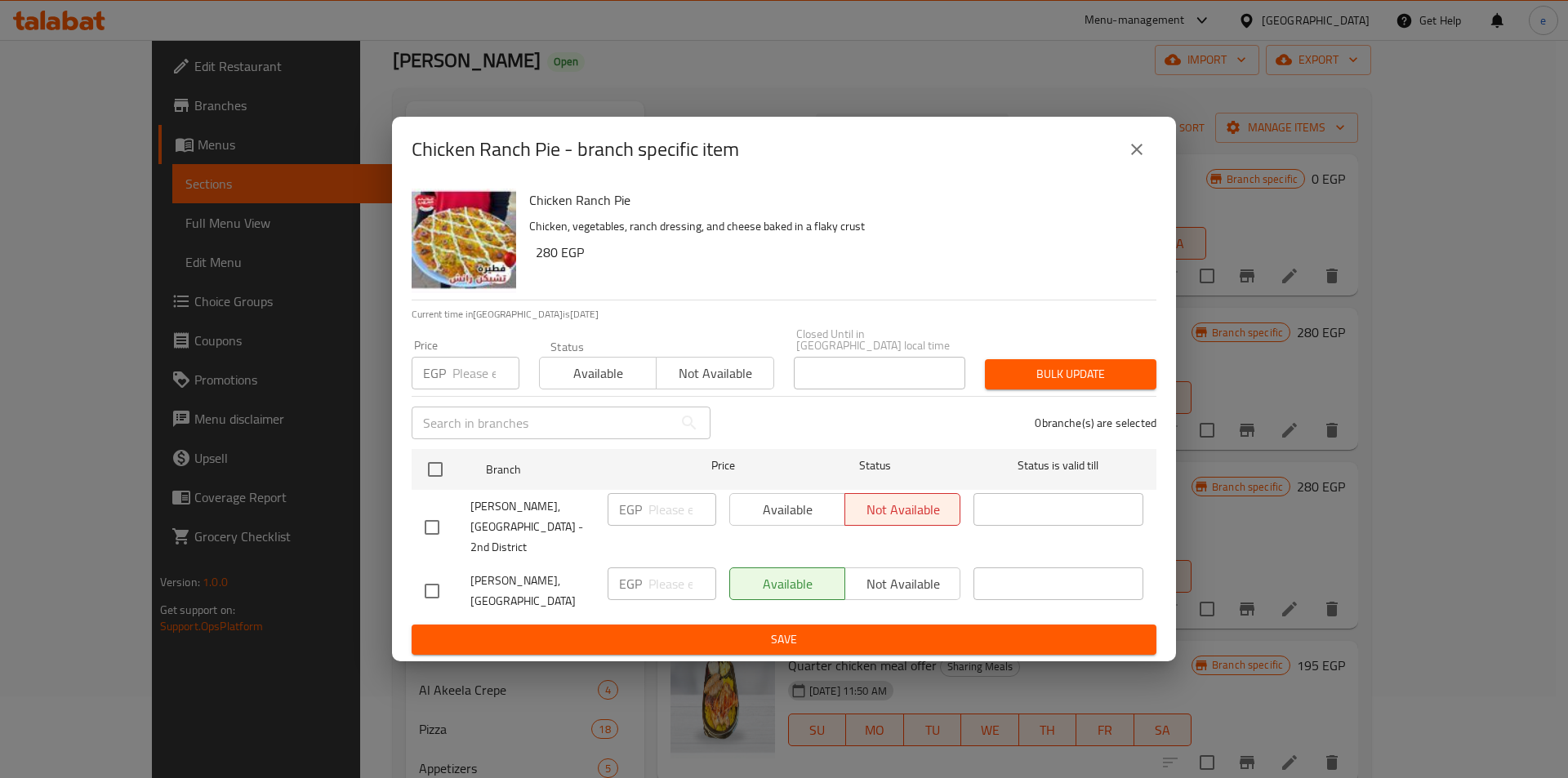
click at [1139, 155] on icon "close" at bounding box center [1136, 148] width 11 height 11
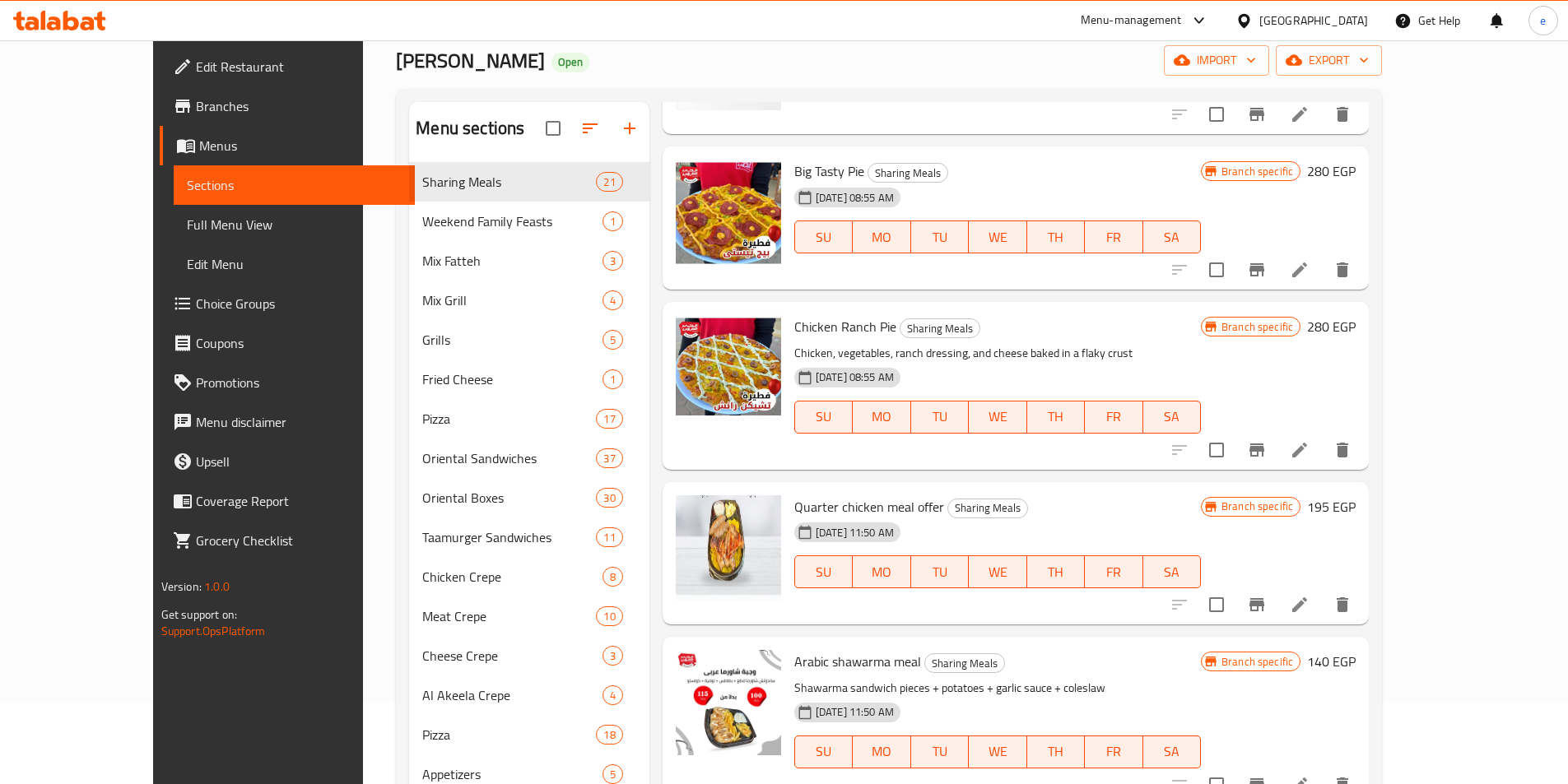
scroll to position [164, 0]
click at [1267, 598] on icon "Branch-specific-item" at bounding box center [1257, 603] width 20 height 20
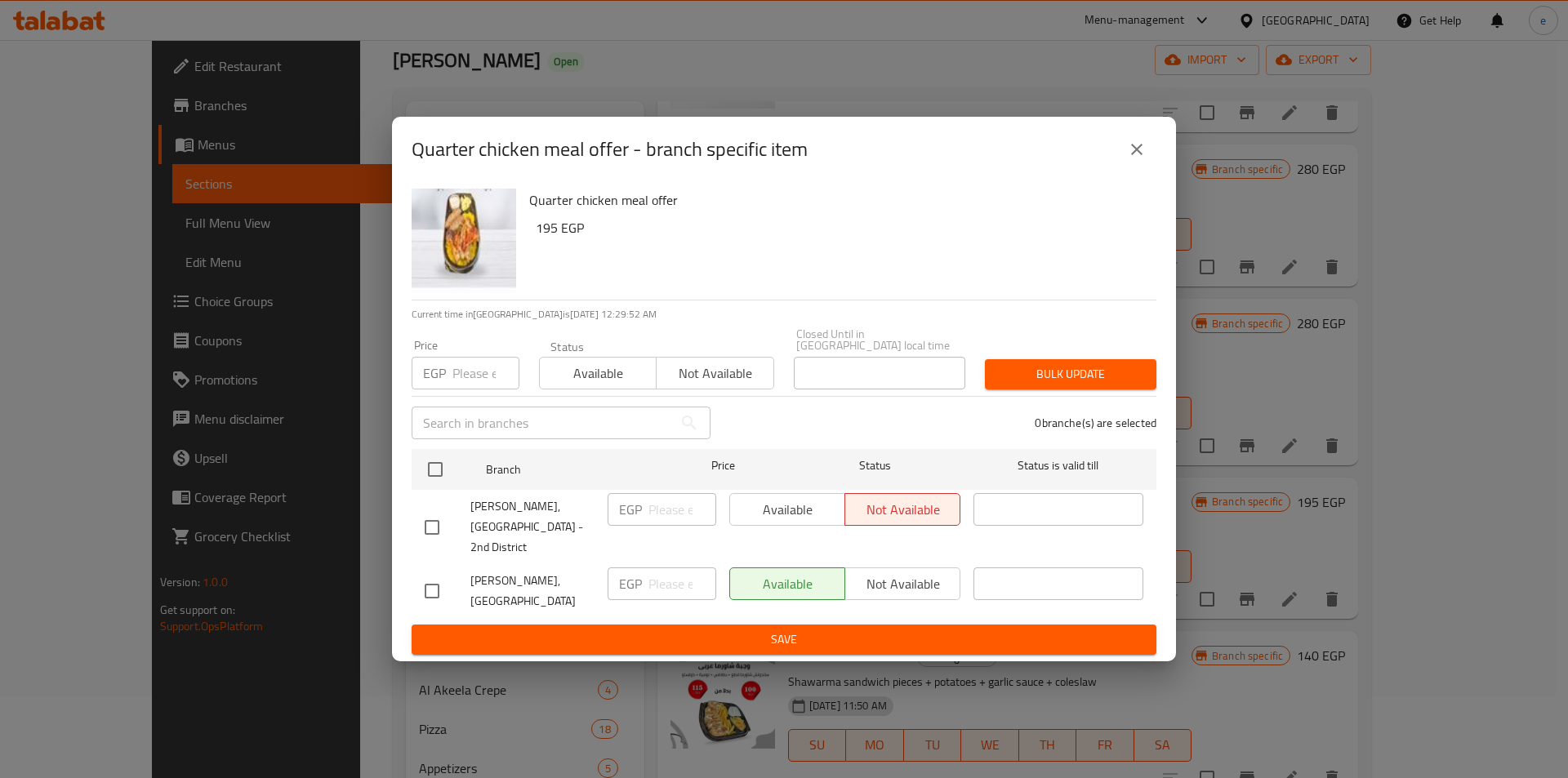
click at [1130, 160] on icon "close" at bounding box center [1137, 149] width 20 height 20
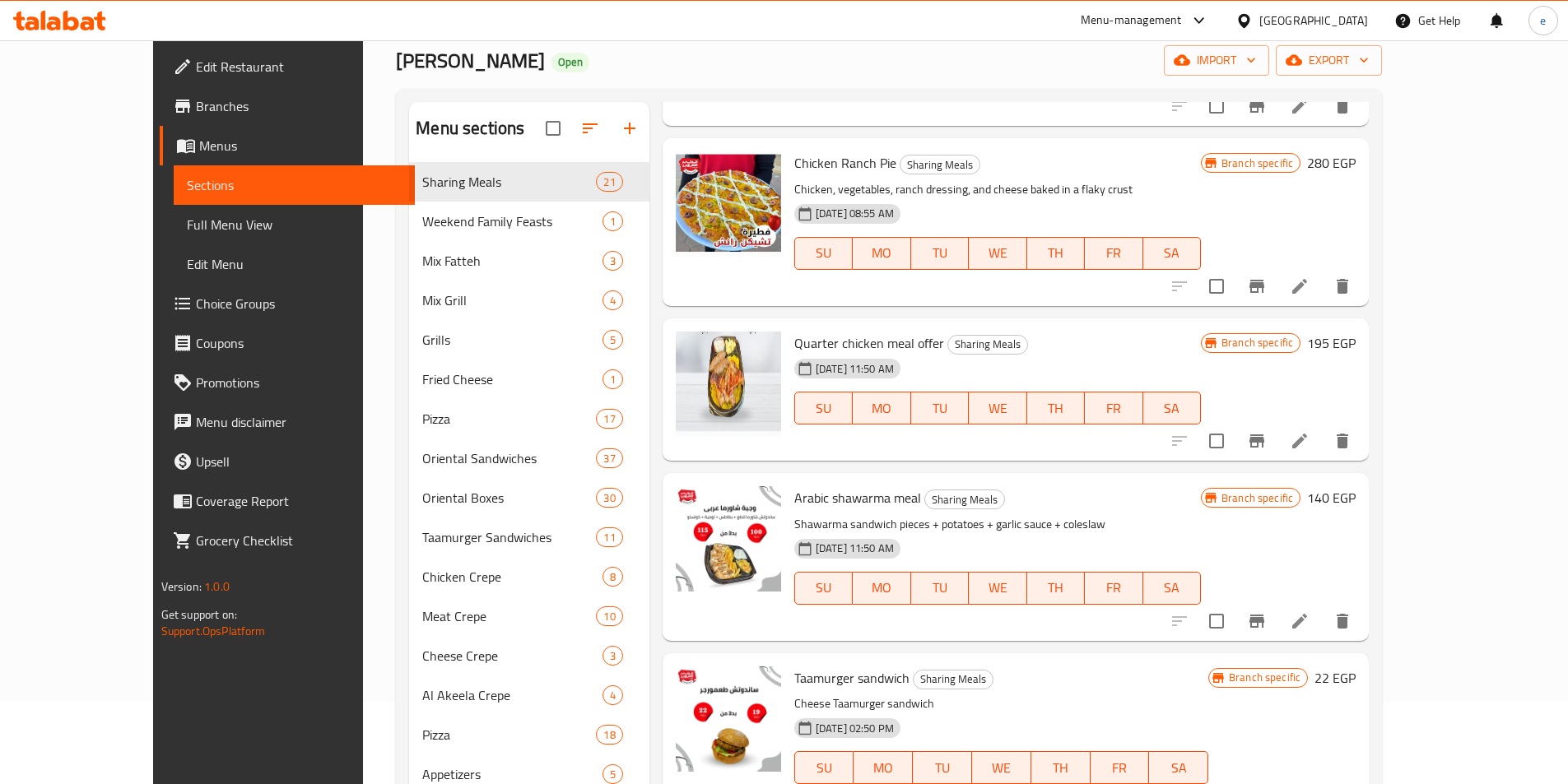
scroll to position [329, 0]
click at [1264, 616] on icon "Branch-specific-item" at bounding box center [1257, 619] width 15 height 13
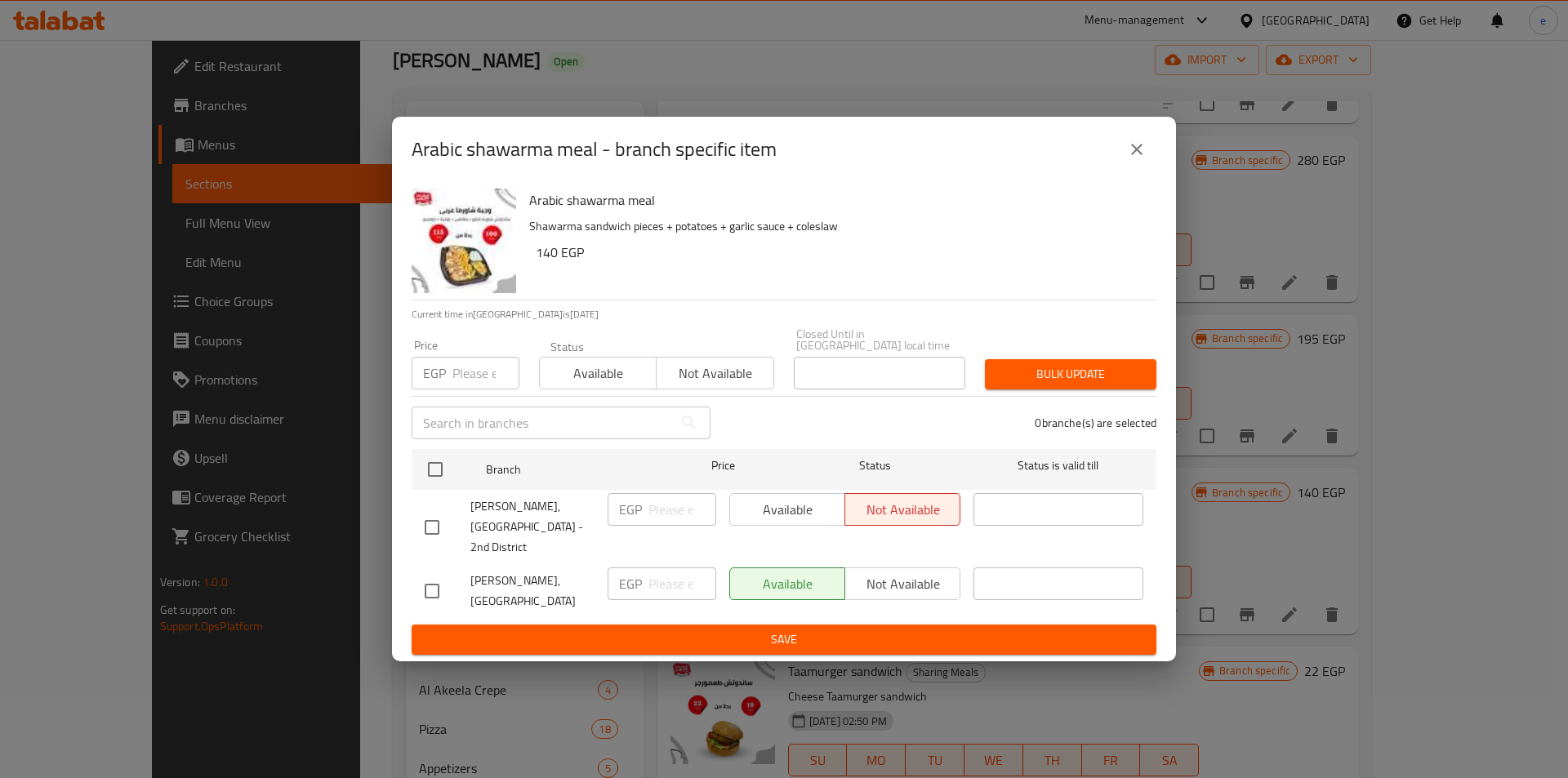
click at [1139, 169] on button "close" at bounding box center [1137, 149] width 39 height 39
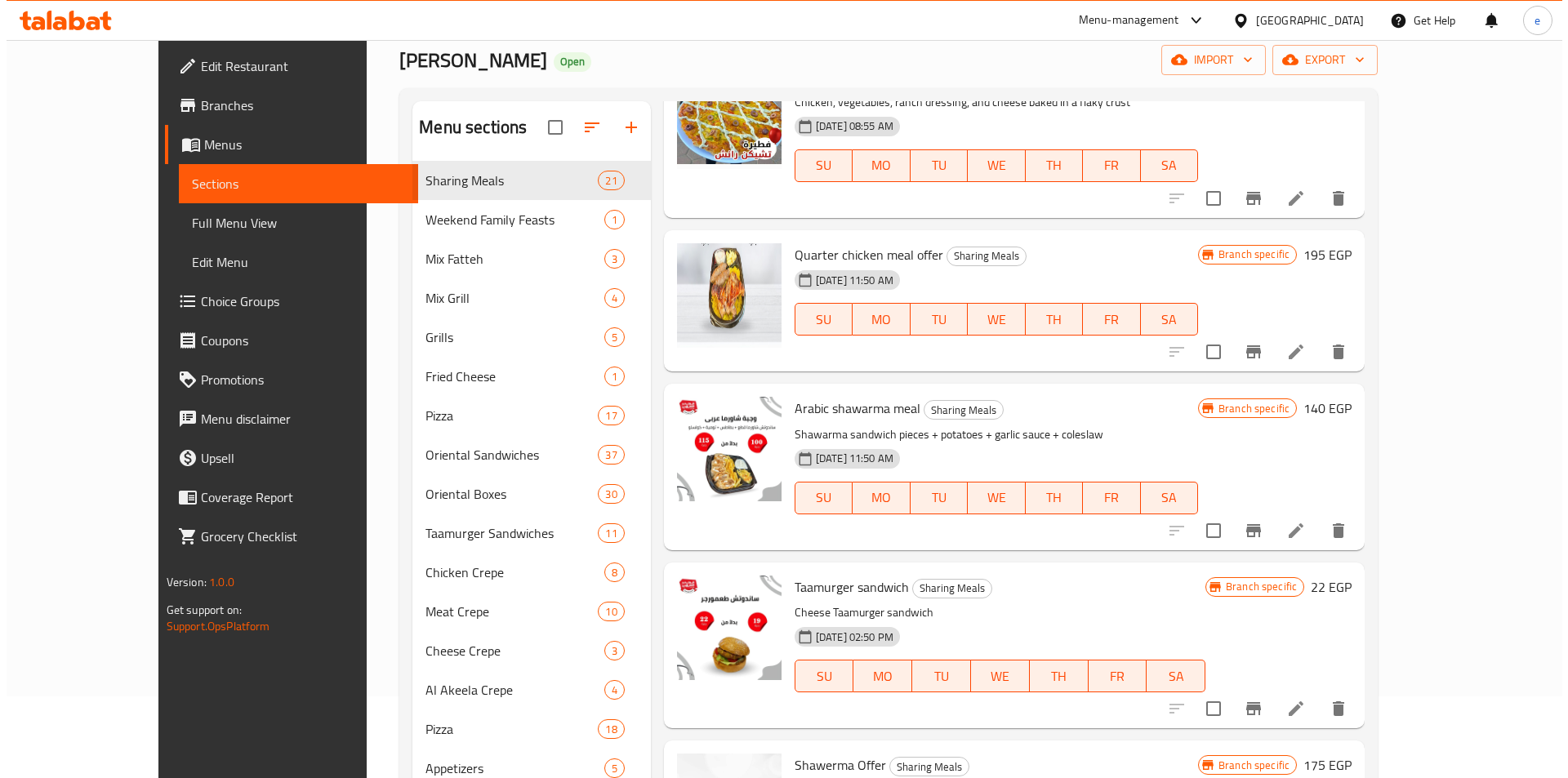
scroll to position [490, 0]
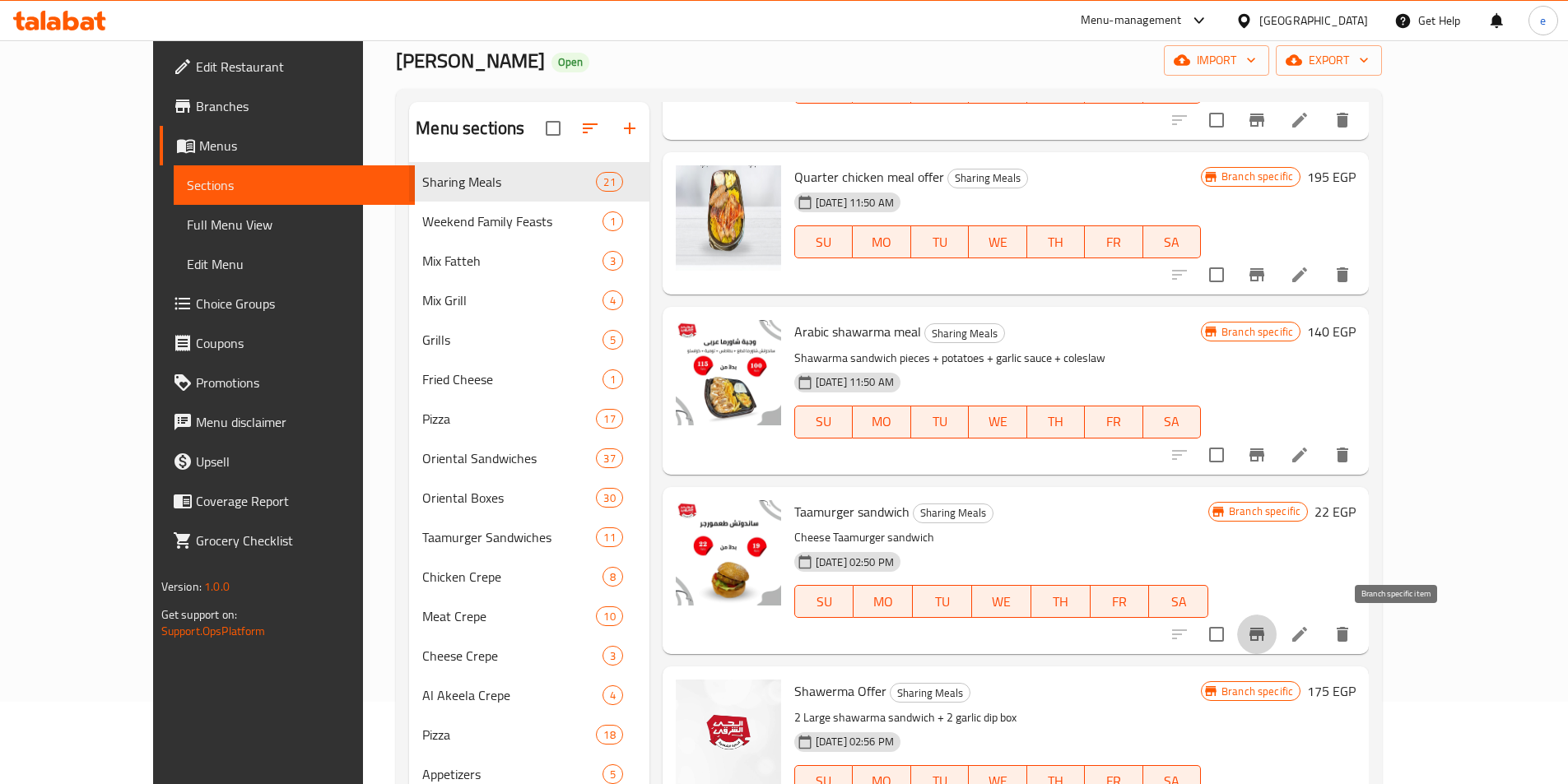
click at [1276, 640] on button "Branch-specific-item" at bounding box center [1257, 634] width 40 height 40
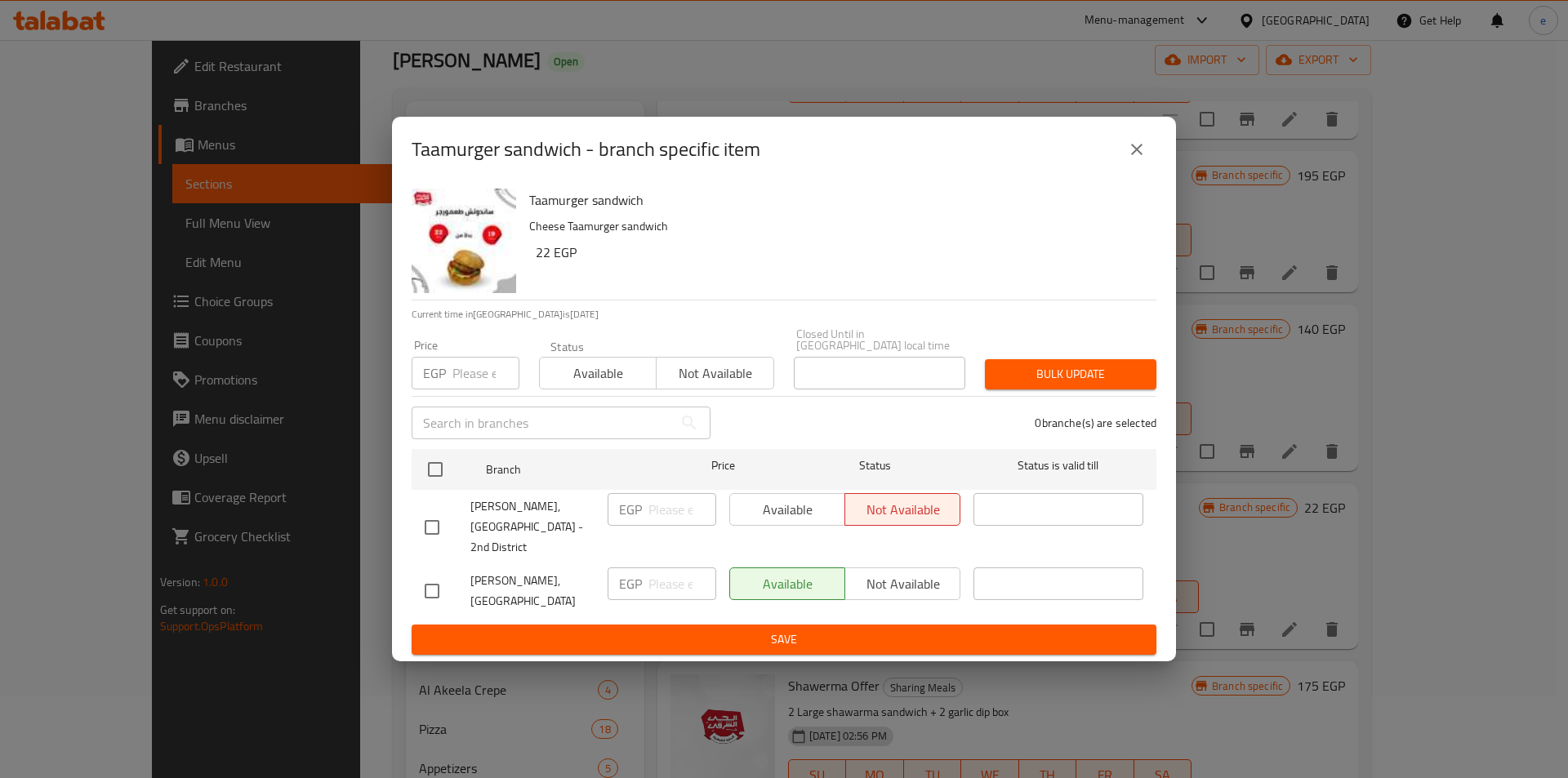
click at [1142, 160] on icon "close" at bounding box center [1137, 149] width 20 height 20
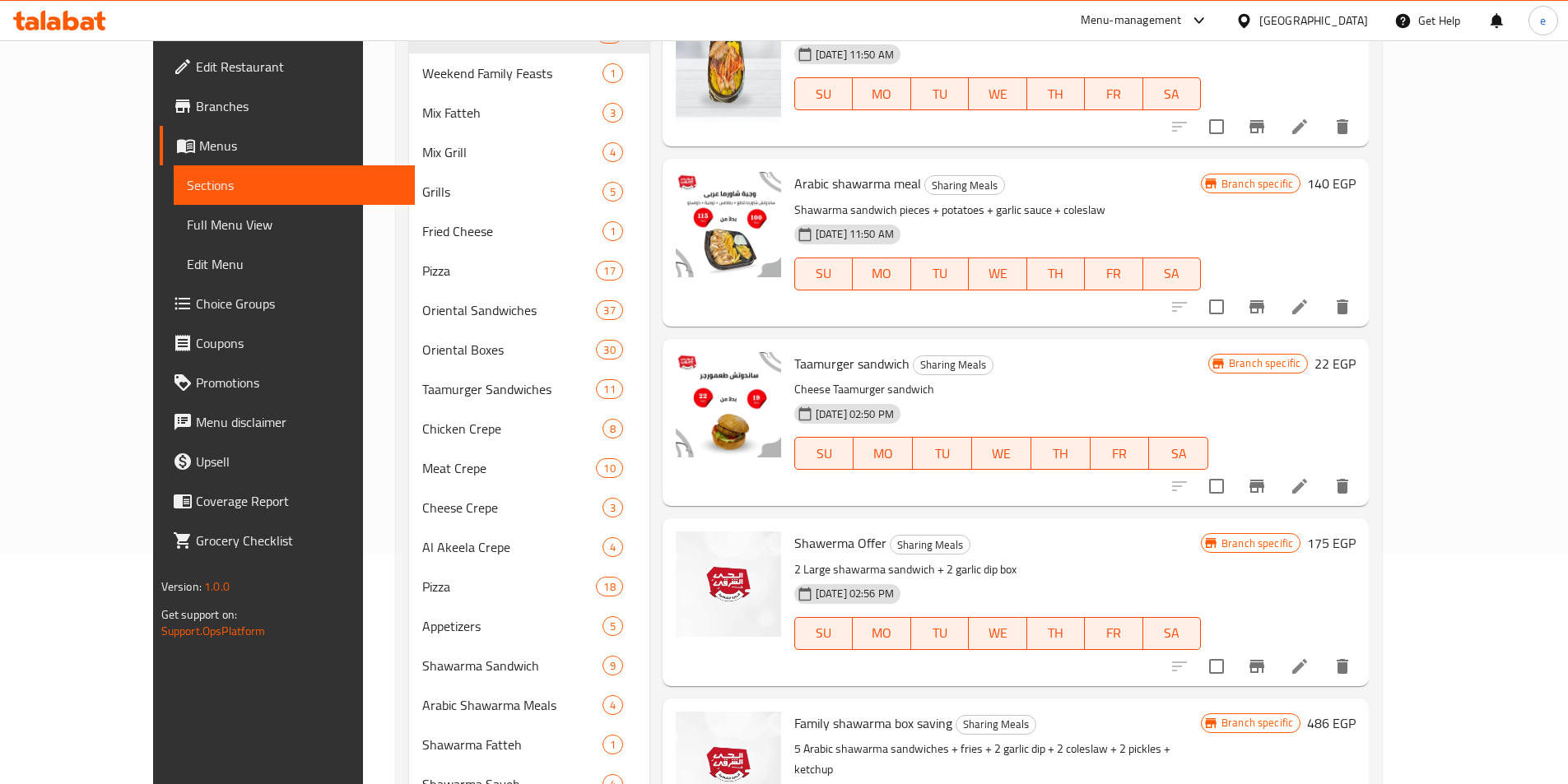
scroll to position [247, 0]
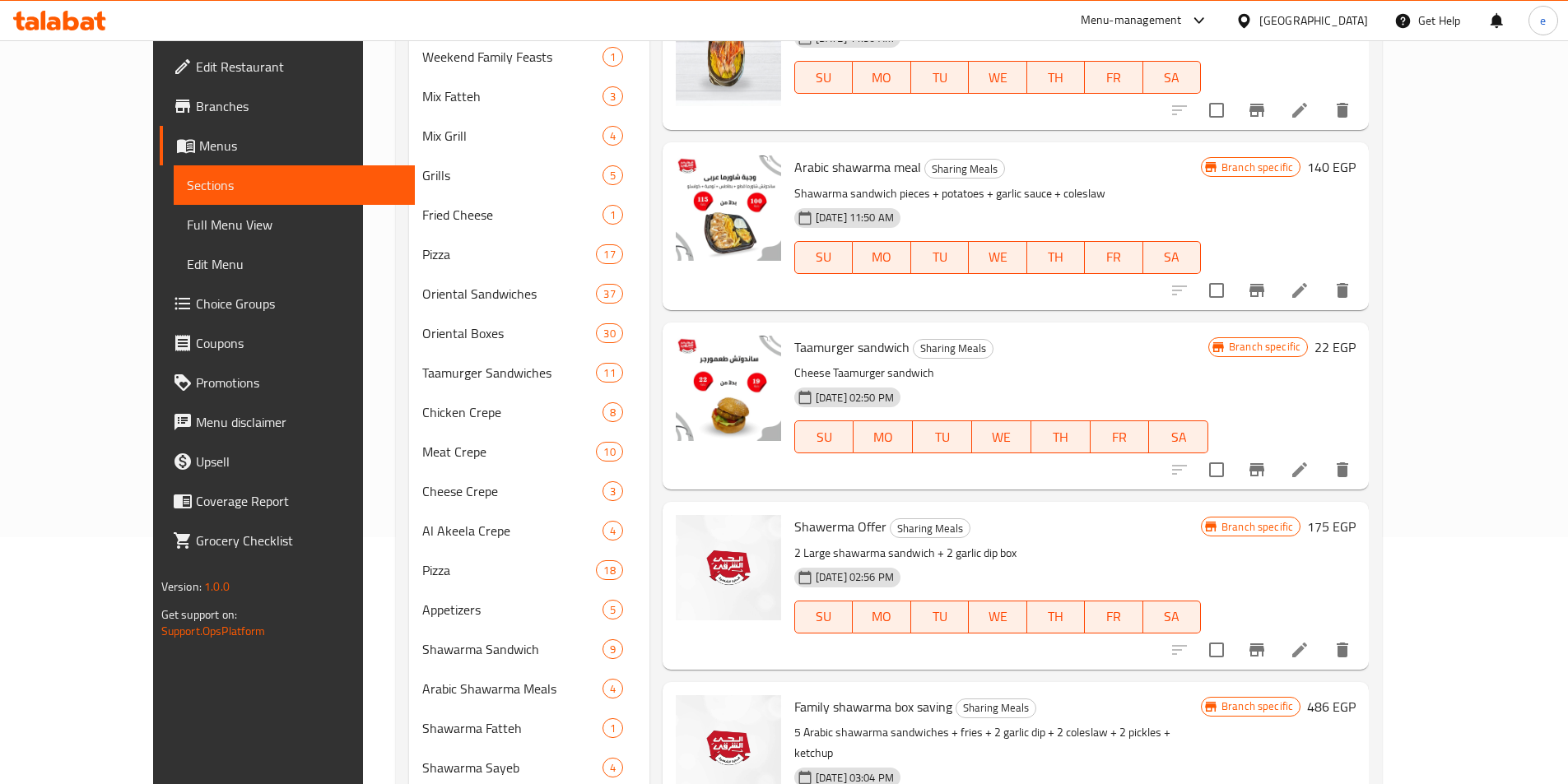
click at [1276, 638] on button "Branch-specific-item" at bounding box center [1257, 650] width 40 height 40
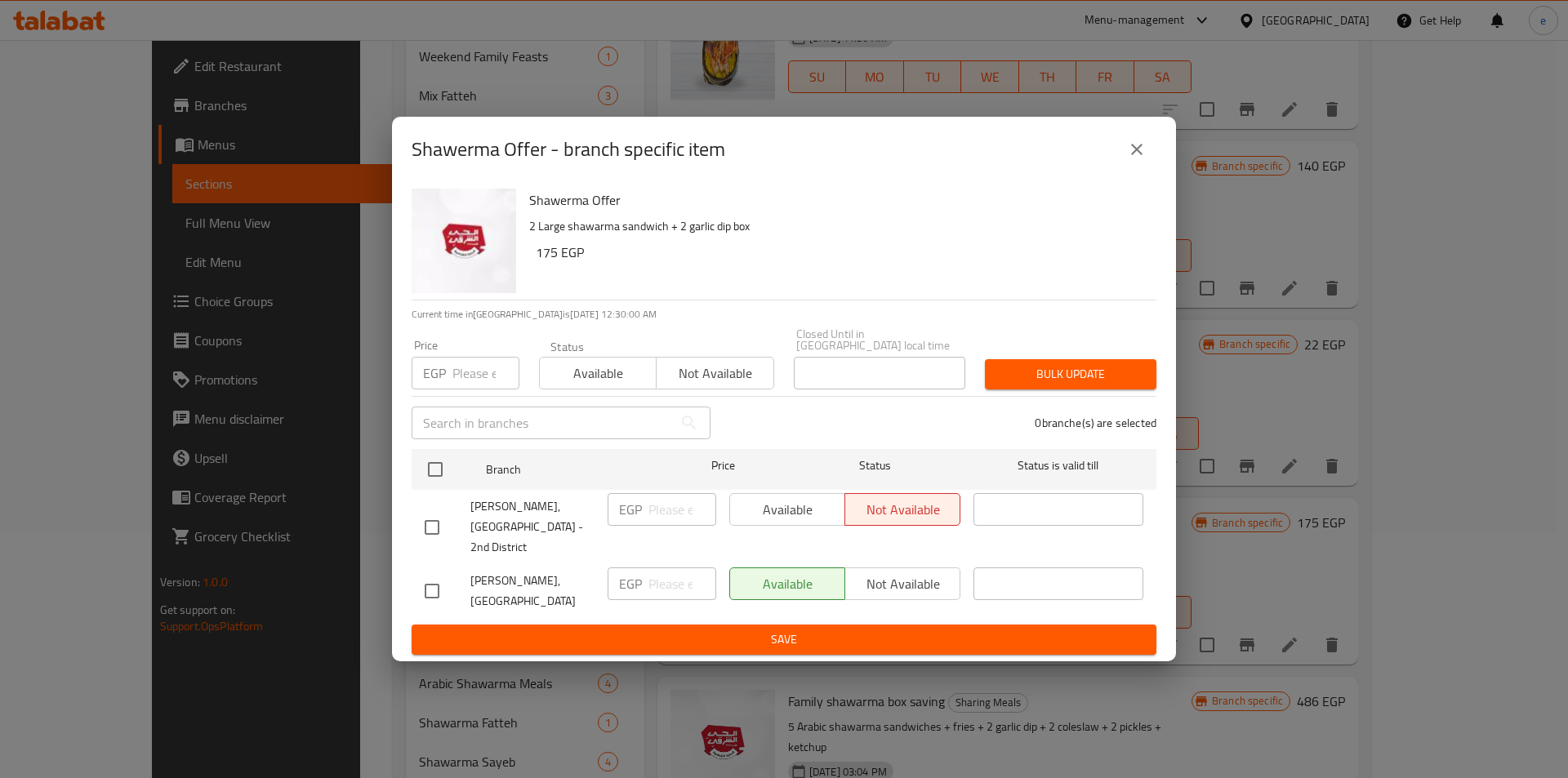
click at [1126, 167] on button "close" at bounding box center [1137, 149] width 39 height 39
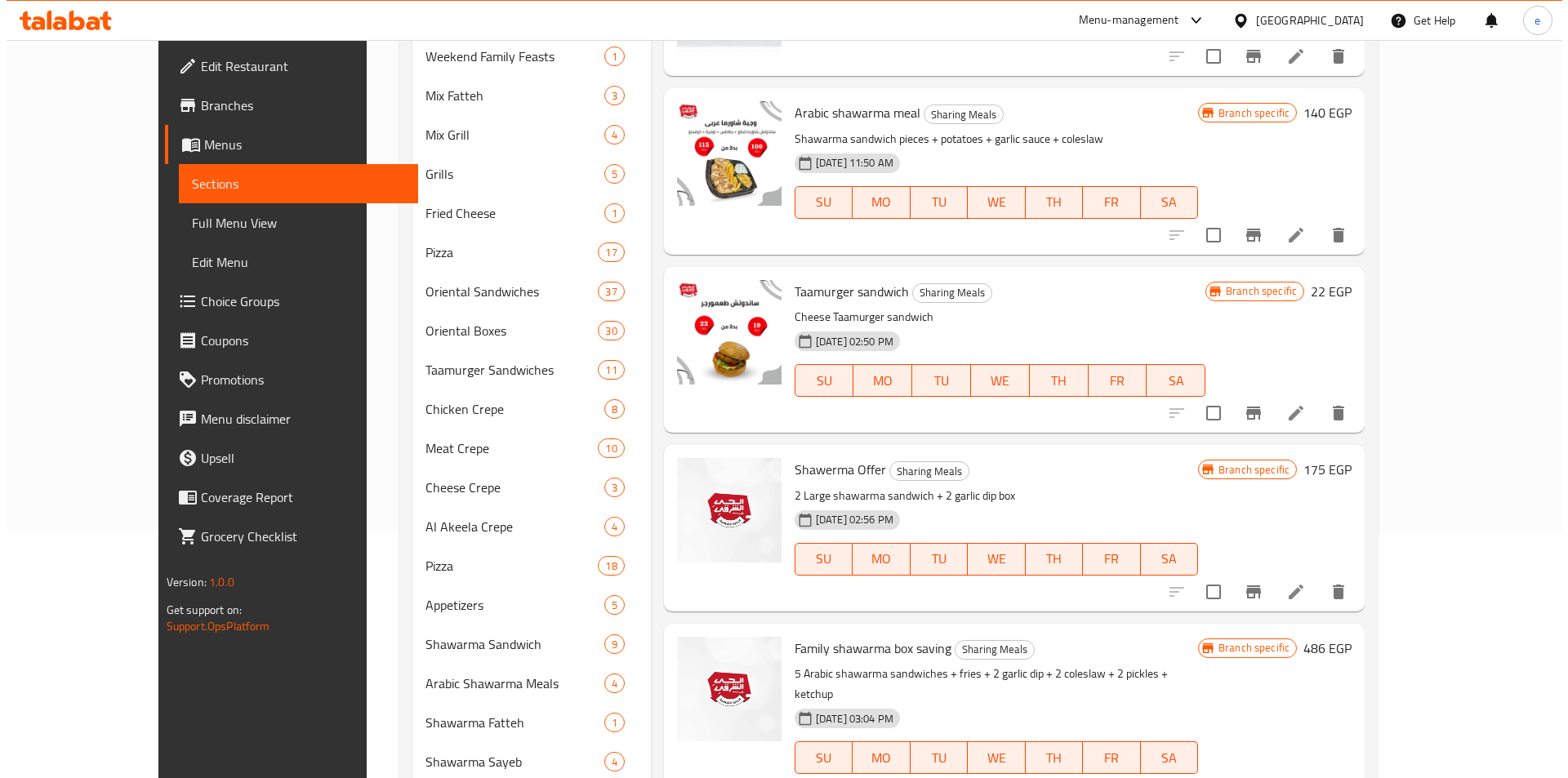
scroll to position [734, 0]
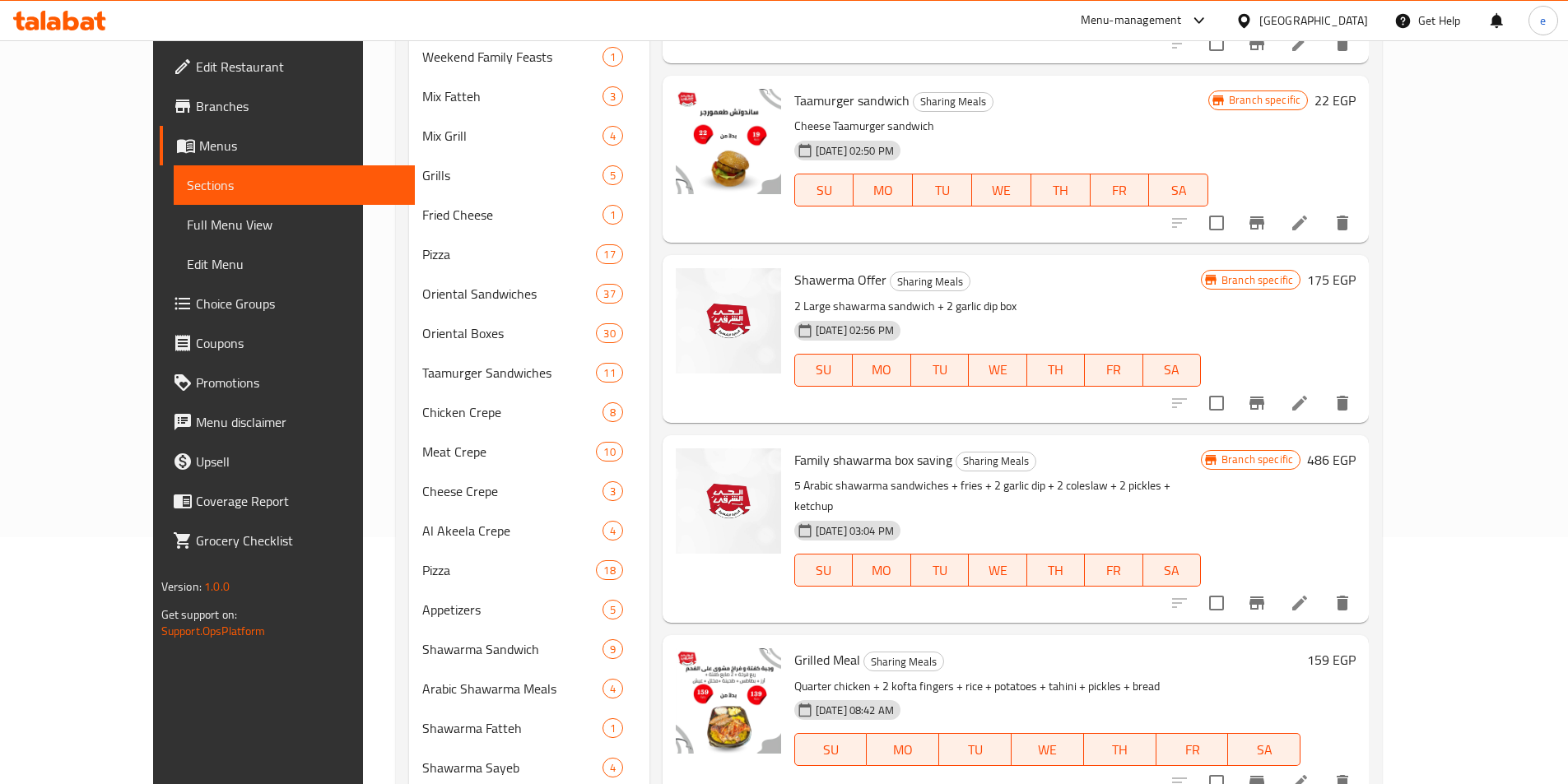
click at [1276, 583] on button "Branch-specific-item" at bounding box center [1257, 603] width 40 height 40
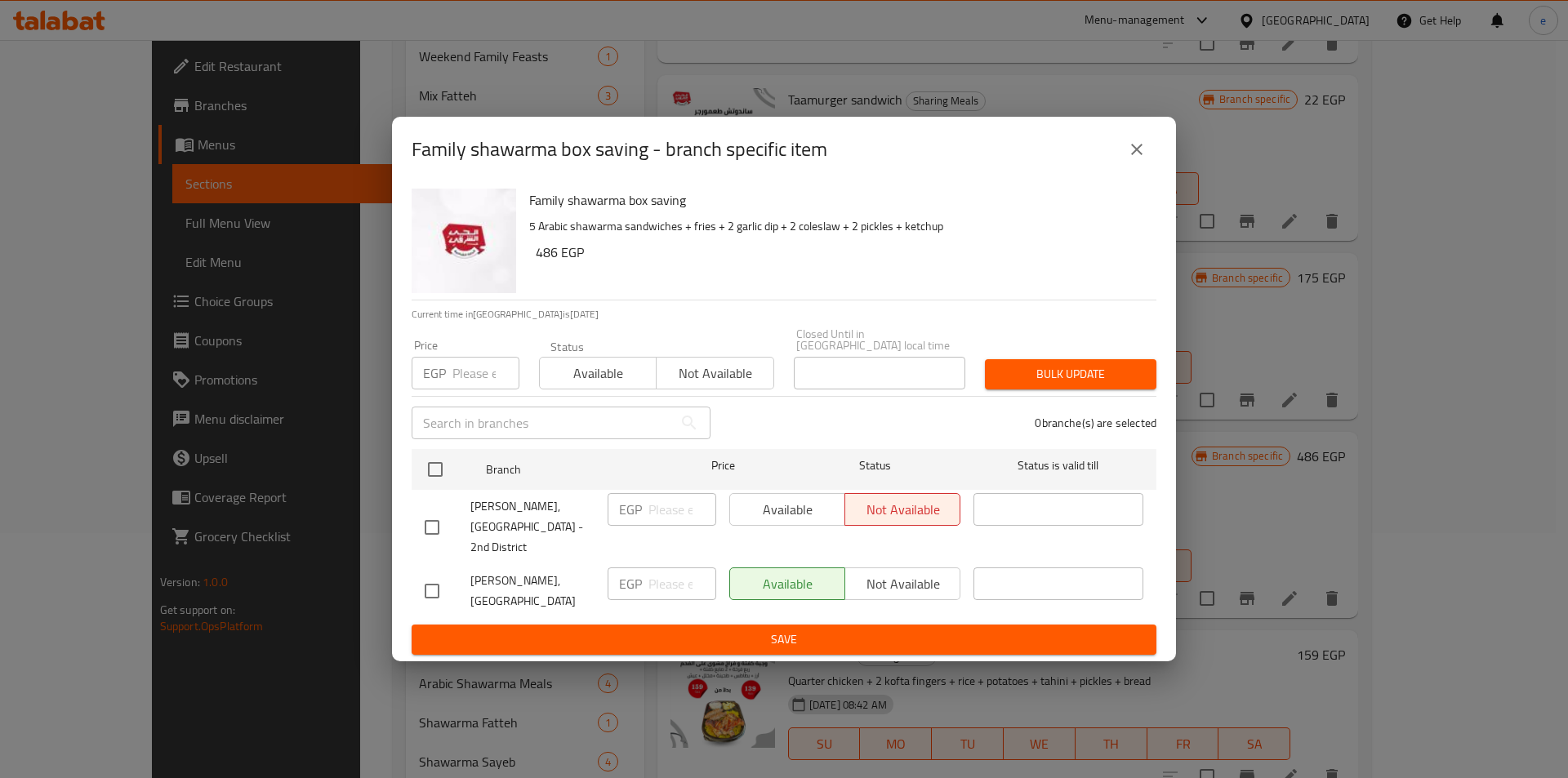
click at [1137, 160] on icon "close" at bounding box center [1137, 149] width 20 height 20
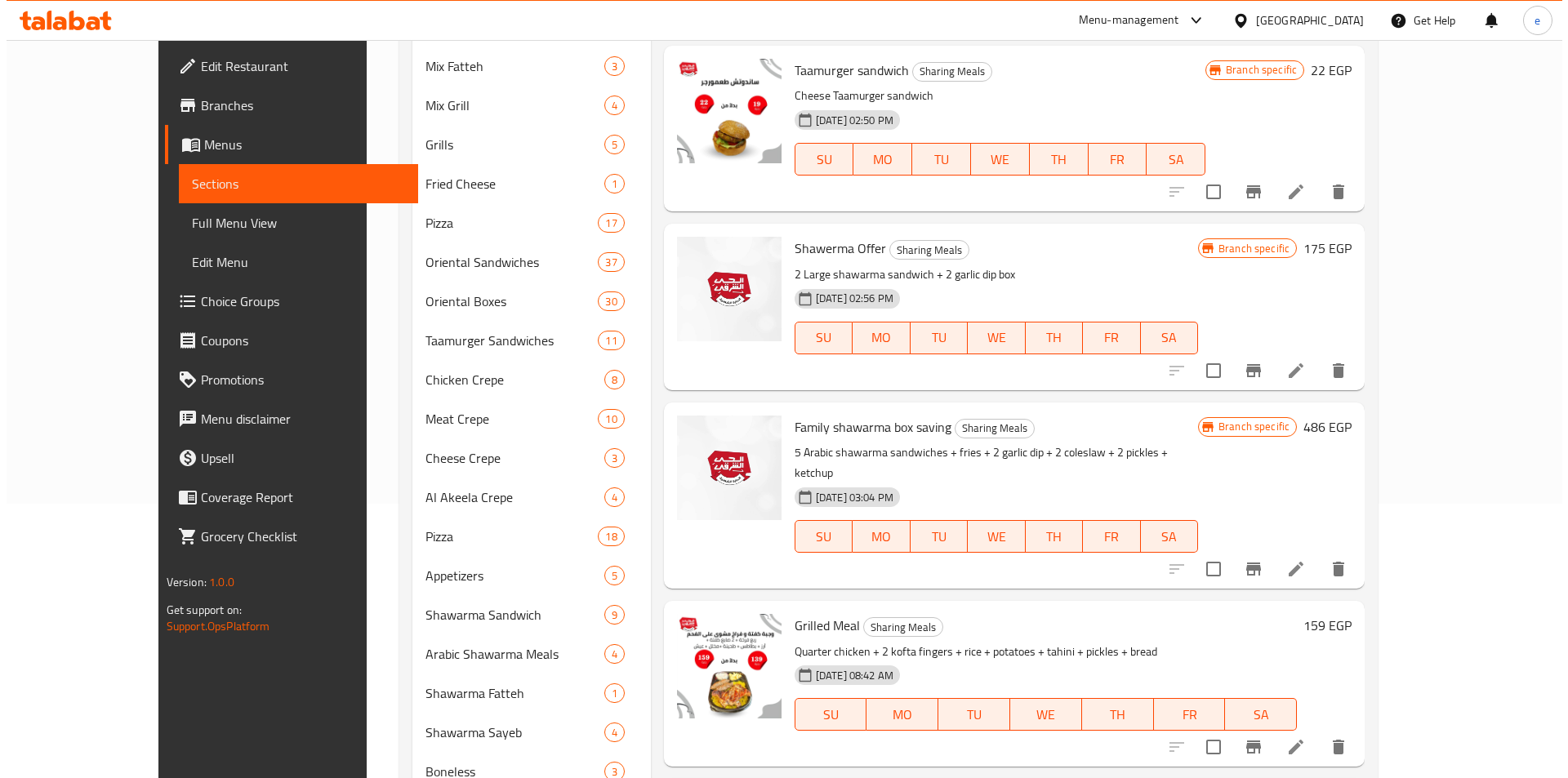
scroll to position [327, 0]
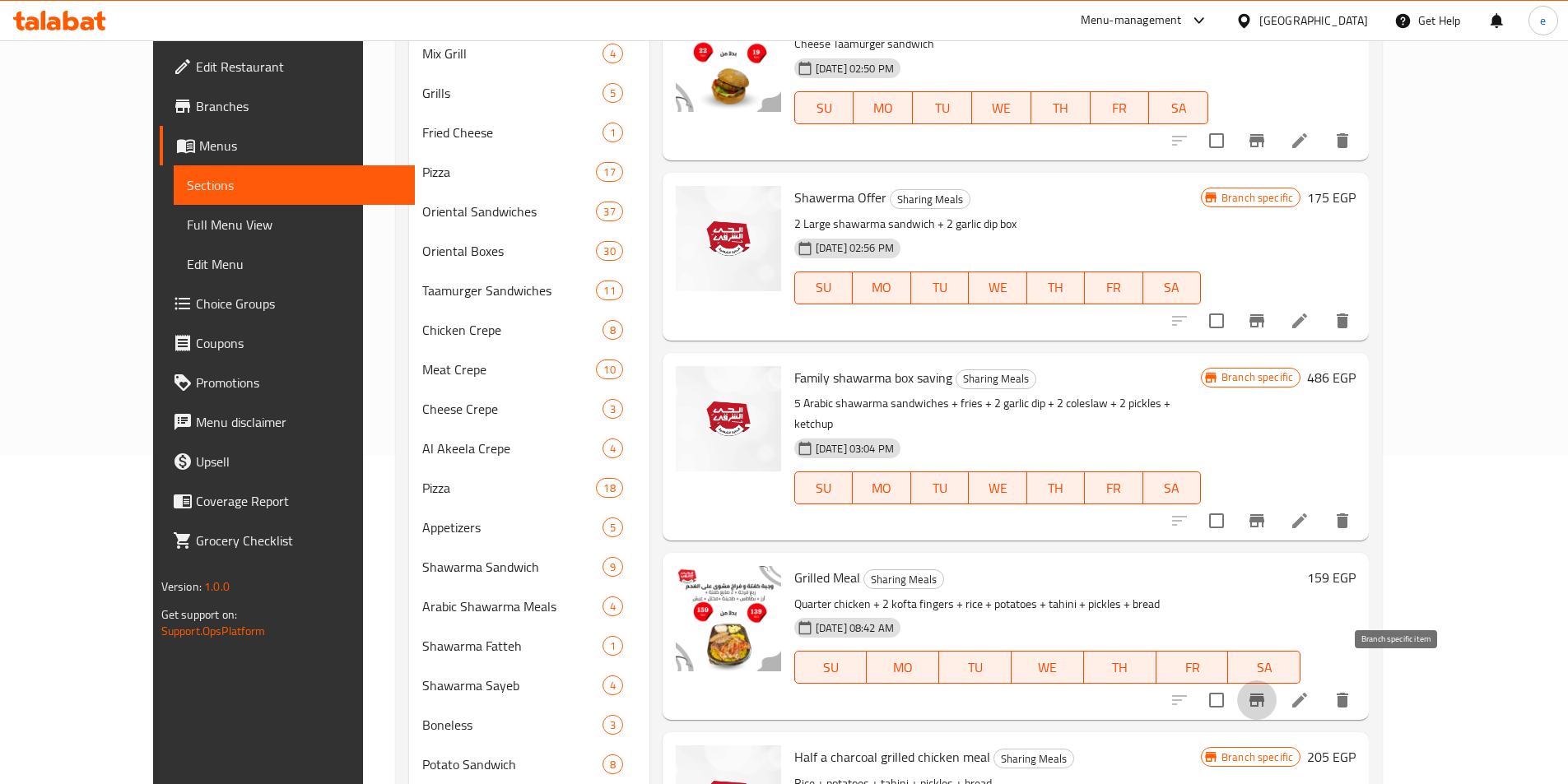
click at [1267, 690] on icon "Branch-specific-item" at bounding box center [1257, 700] width 20 height 20
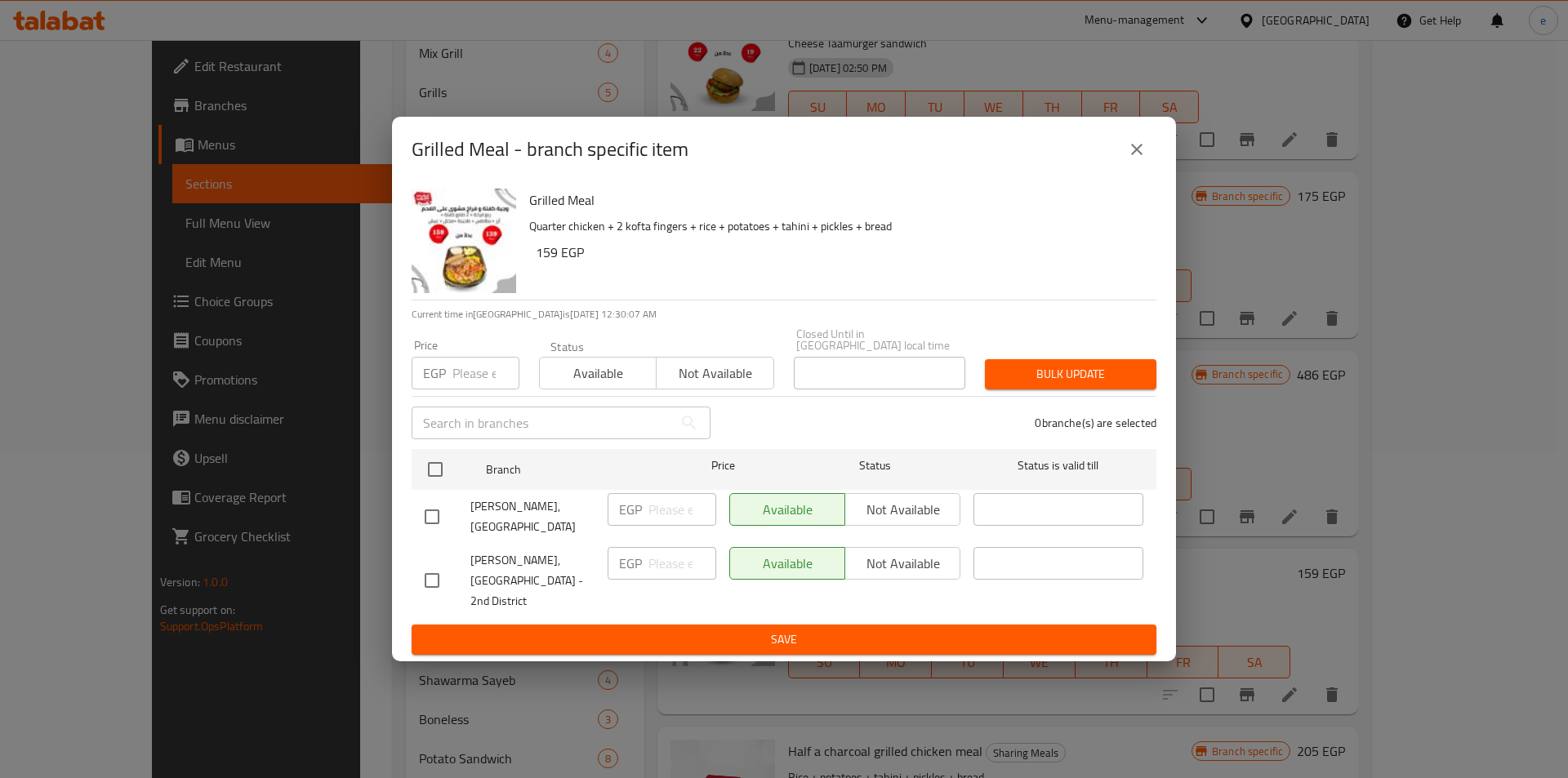
click at [905, 511] on div "Available Not available" at bounding box center [845, 509] width 231 height 32
click at [914, 501] on div "Available Not available" at bounding box center [845, 509] width 231 height 32
click at [903, 520] on div "Available Not available" at bounding box center [845, 509] width 231 height 32
click at [909, 500] on div "Available Not available" at bounding box center [845, 509] width 231 height 32
click at [901, 508] on div "Available Not available" at bounding box center [845, 509] width 231 height 32
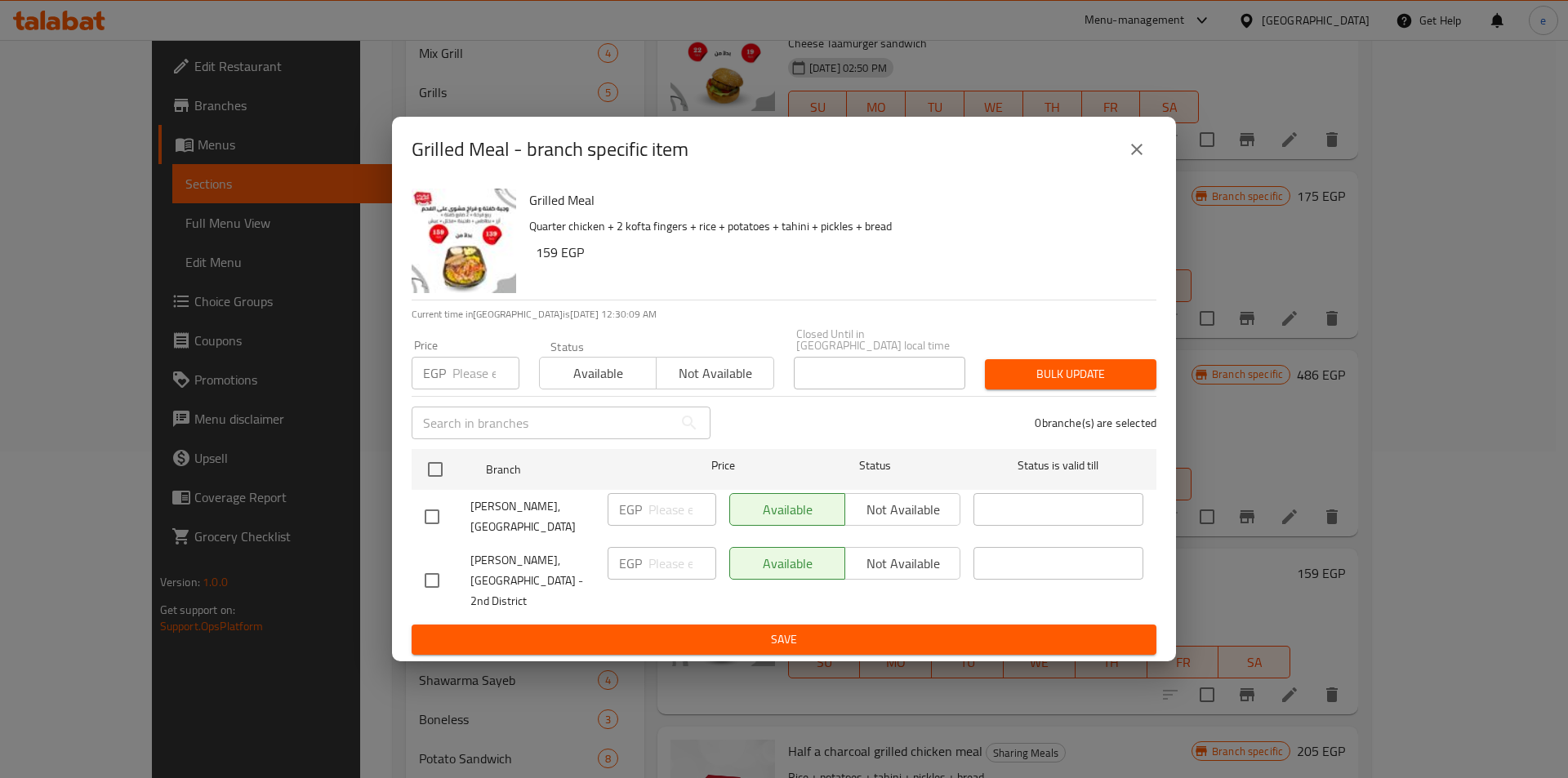
click at [880, 520] on div "Available Not available" at bounding box center [845, 509] width 231 height 32
click at [436, 521] on input "checkbox" at bounding box center [432, 517] width 34 height 34
click at [874, 521] on span "Not available" at bounding box center [903, 510] width 102 height 24
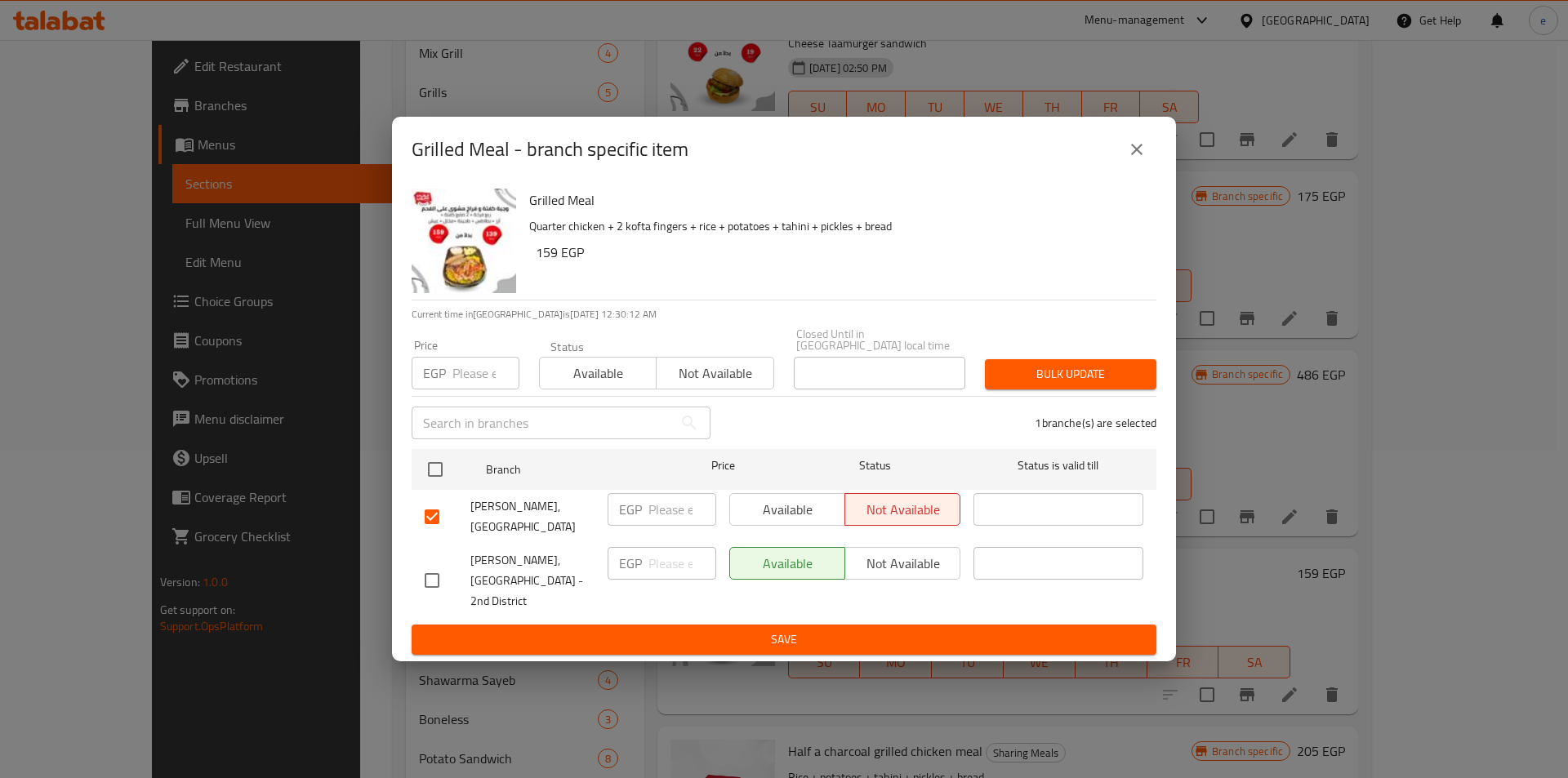
click at [430, 519] on input "checkbox" at bounding box center [432, 517] width 34 height 34
checkbox input "false"
click at [874, 516] on div "Available Not available" at bounding box center [845, 509] width 231 height 32
click at [779, 506] on div "Available Not available" at bounding box center [845, 509] width 231 height 32
click at [1128, 160] on icon "close" at bounding box center [1137, 149] width 20 height 20
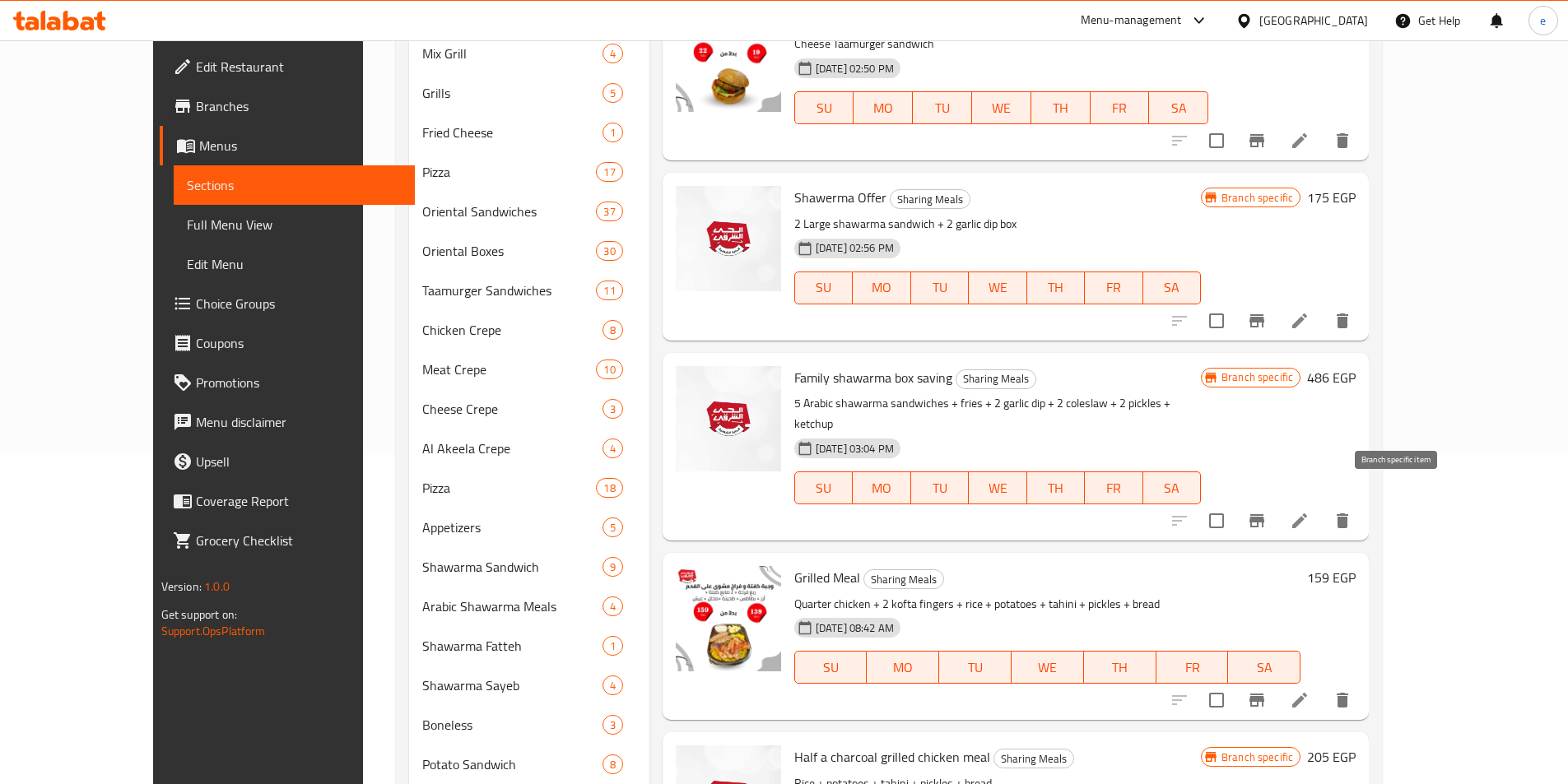
click at [1267, 511] on icon "Branch-specific-item" at bounding box center [1257, 520] width 20 height 20
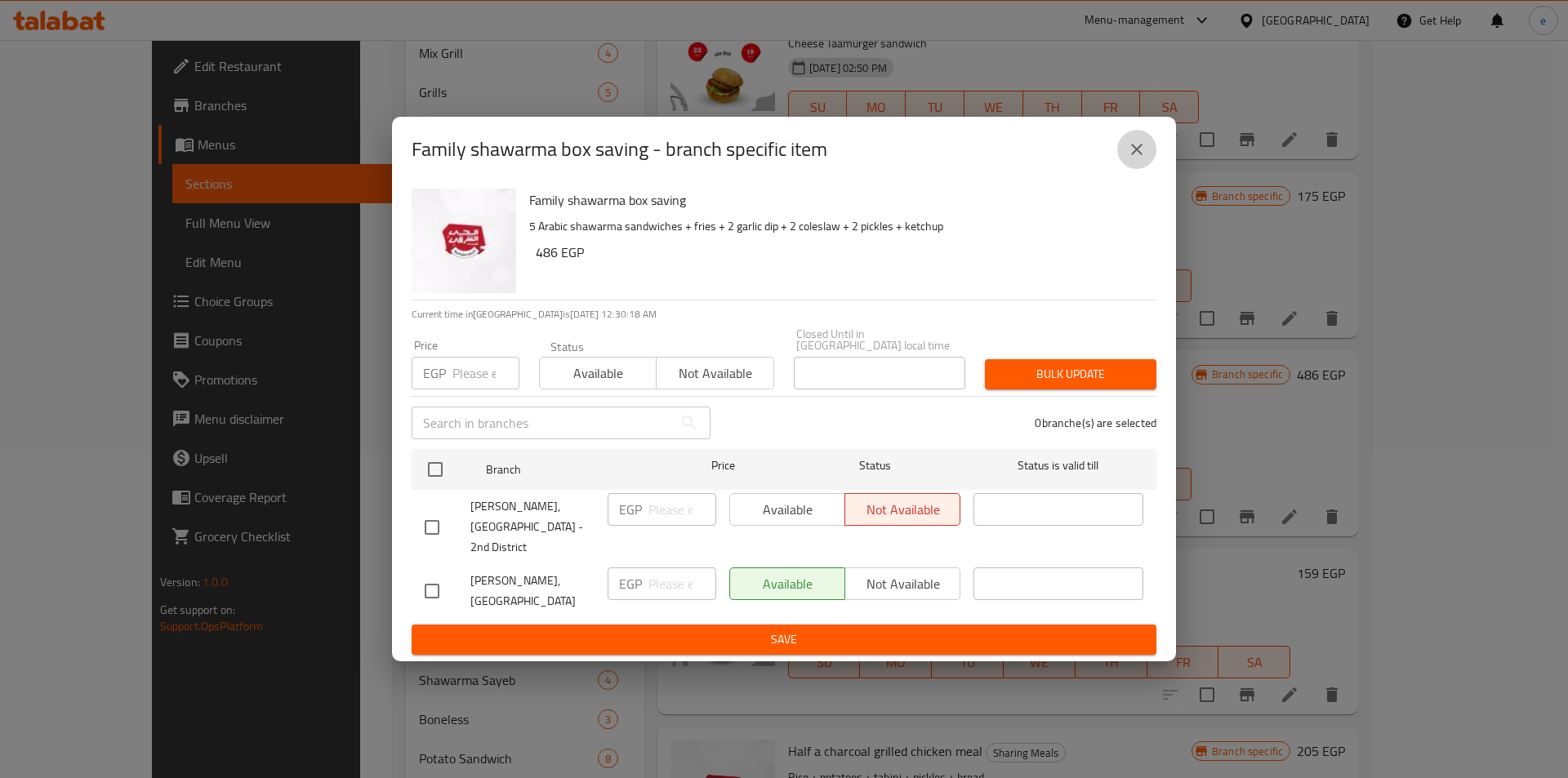
click at [1133, 160] on icon "close" at bounding box center [1137, 149] width 20 height 20
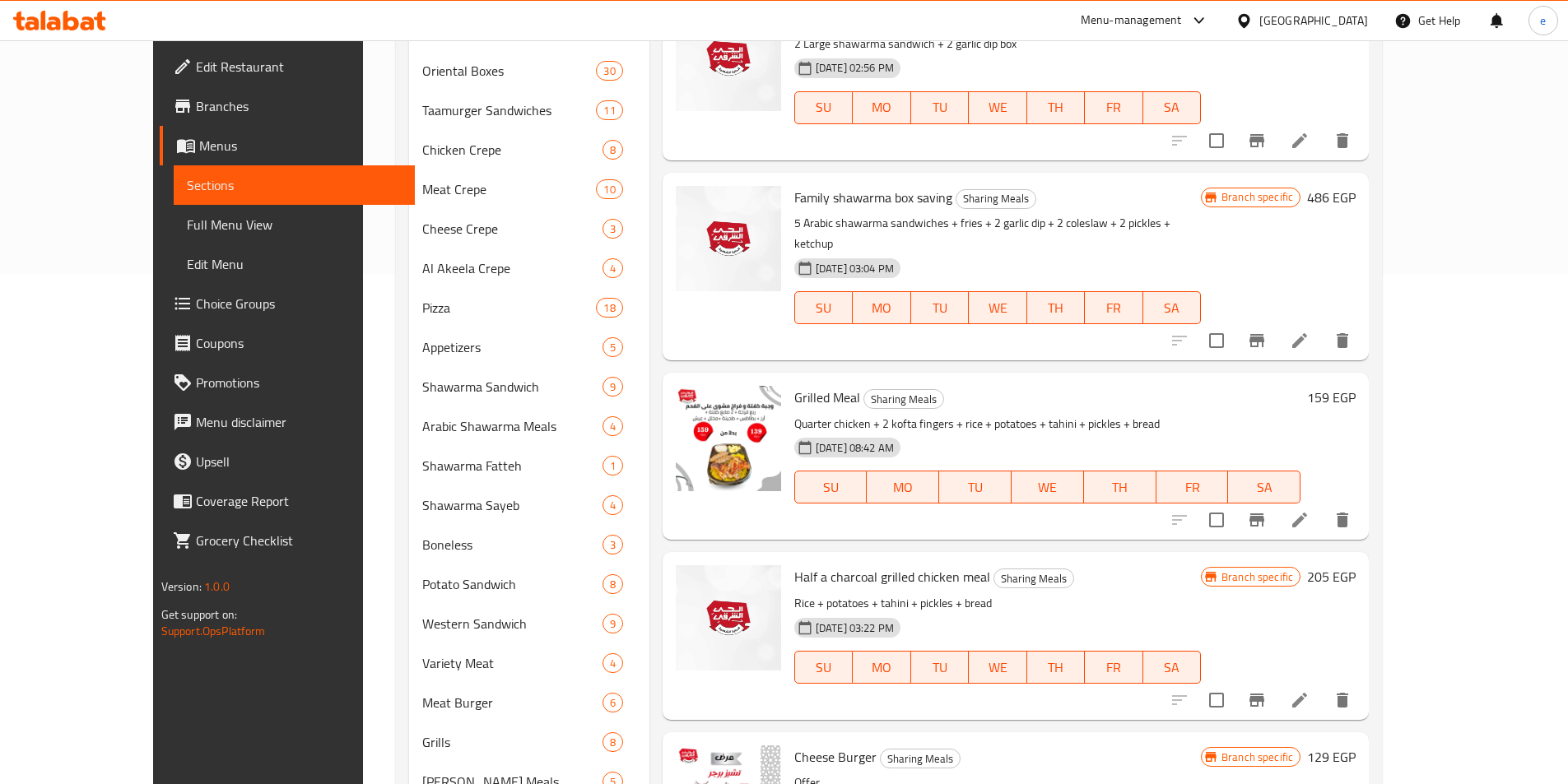
scroll to position [576, 0]
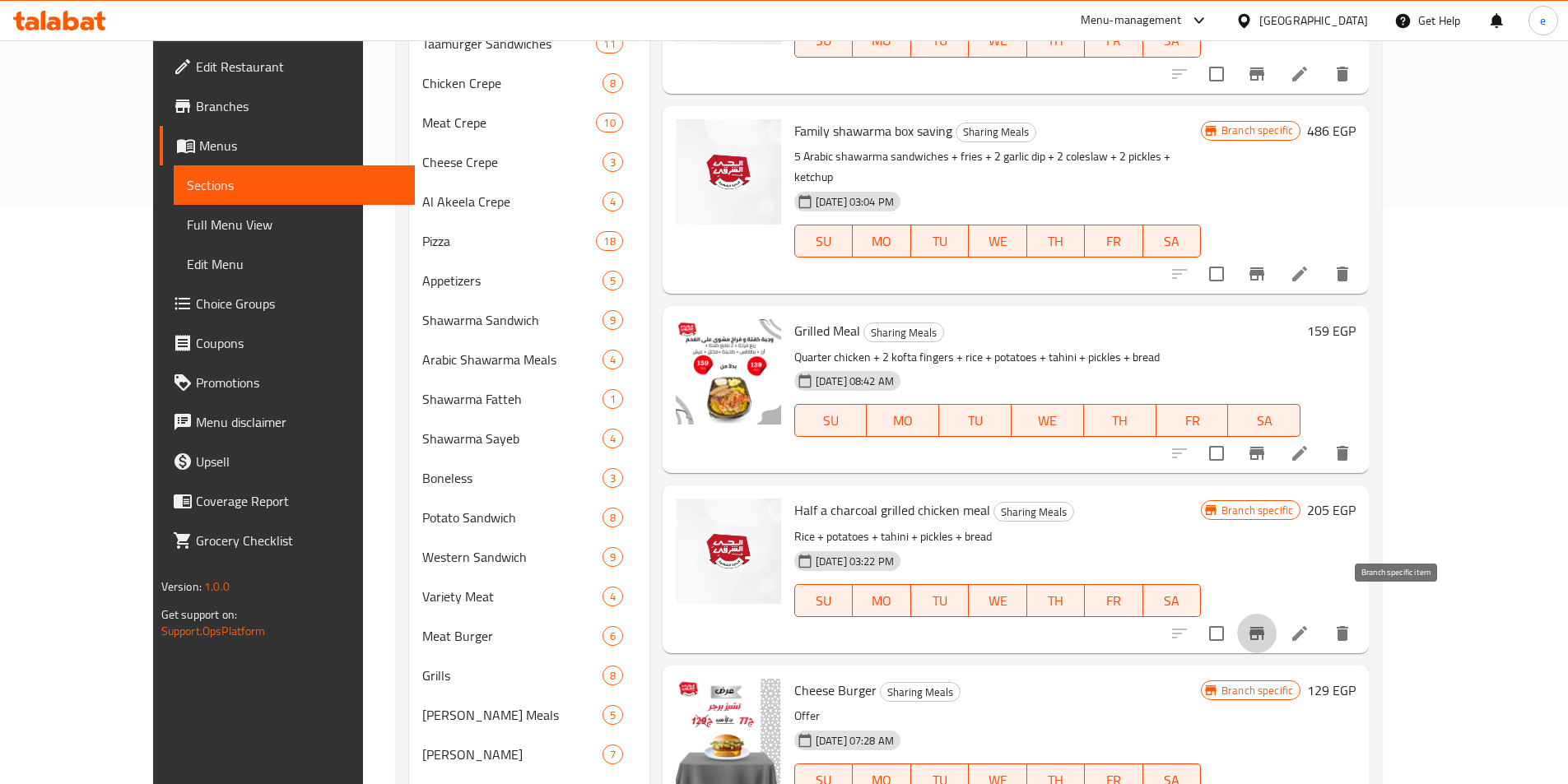
click at [1276, 615] on button "Branch-specific-item" at bounding box center [1257, 634] width 40 height 40
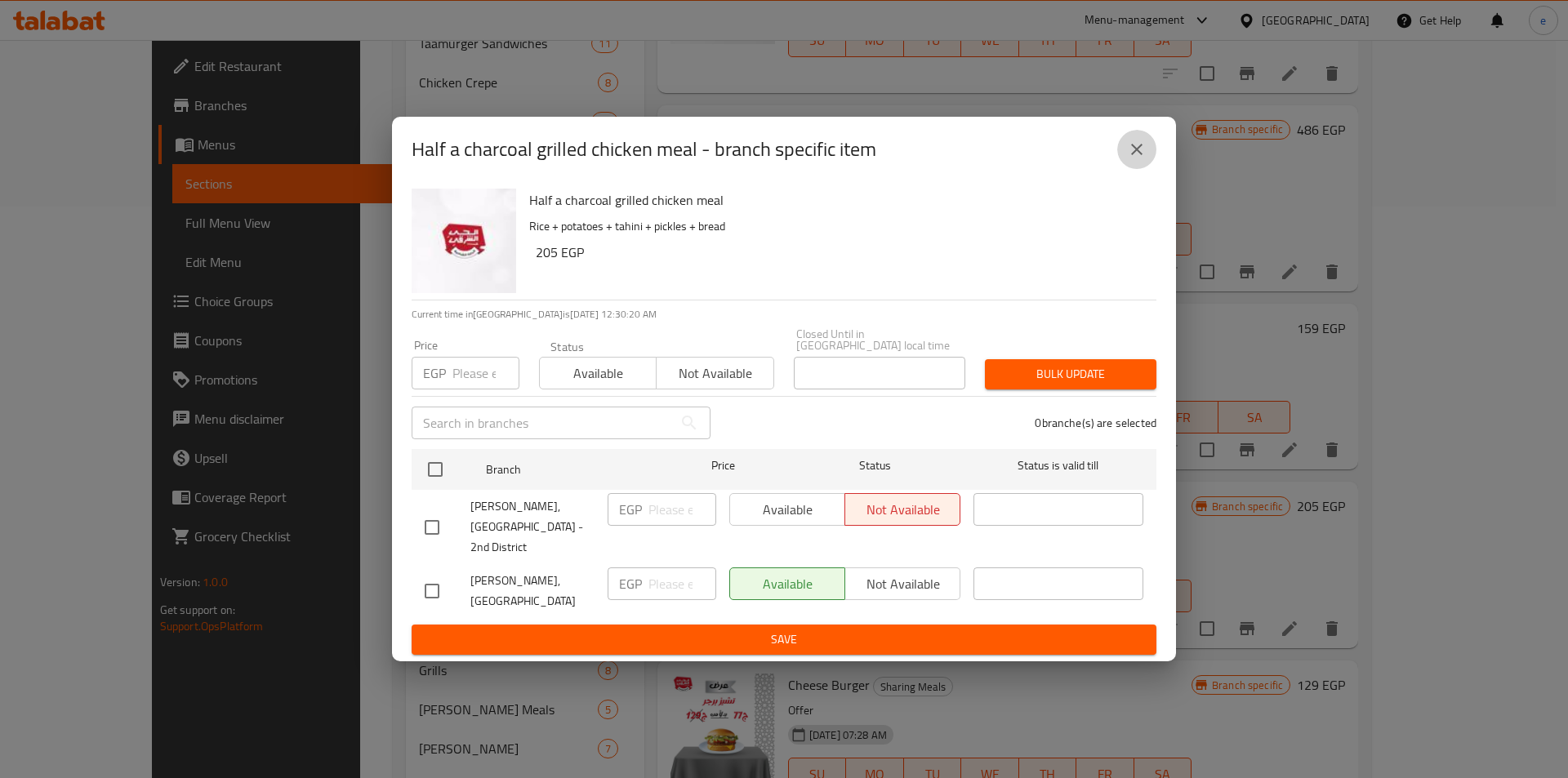
click at [1138, 154] on button "close" at bounding box center [1137, 149] width 39 height 39
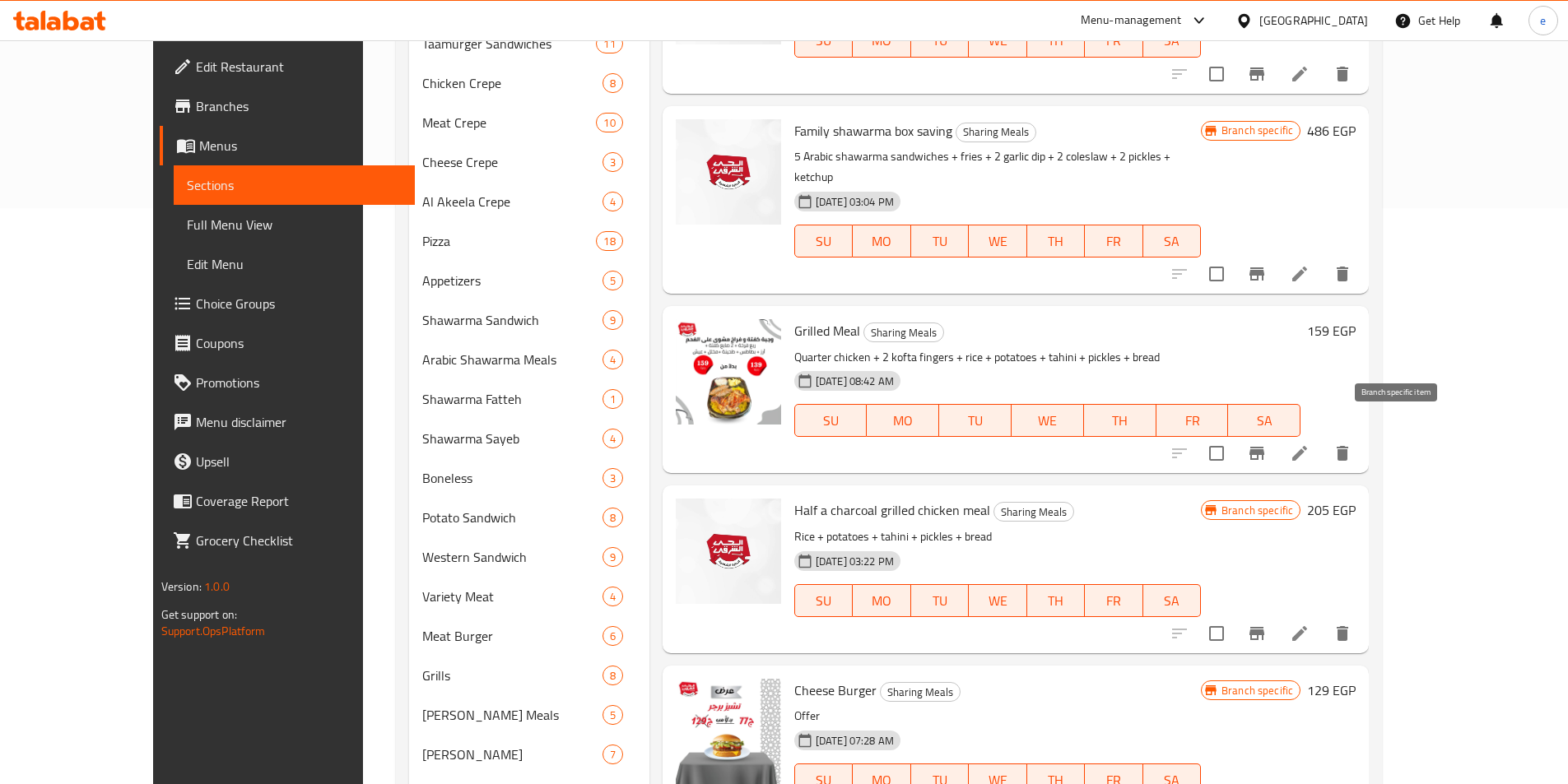
click at [1267, 444] on icon "Branch-specific-item" at bounding box center [1257, 453] width 20 height 20
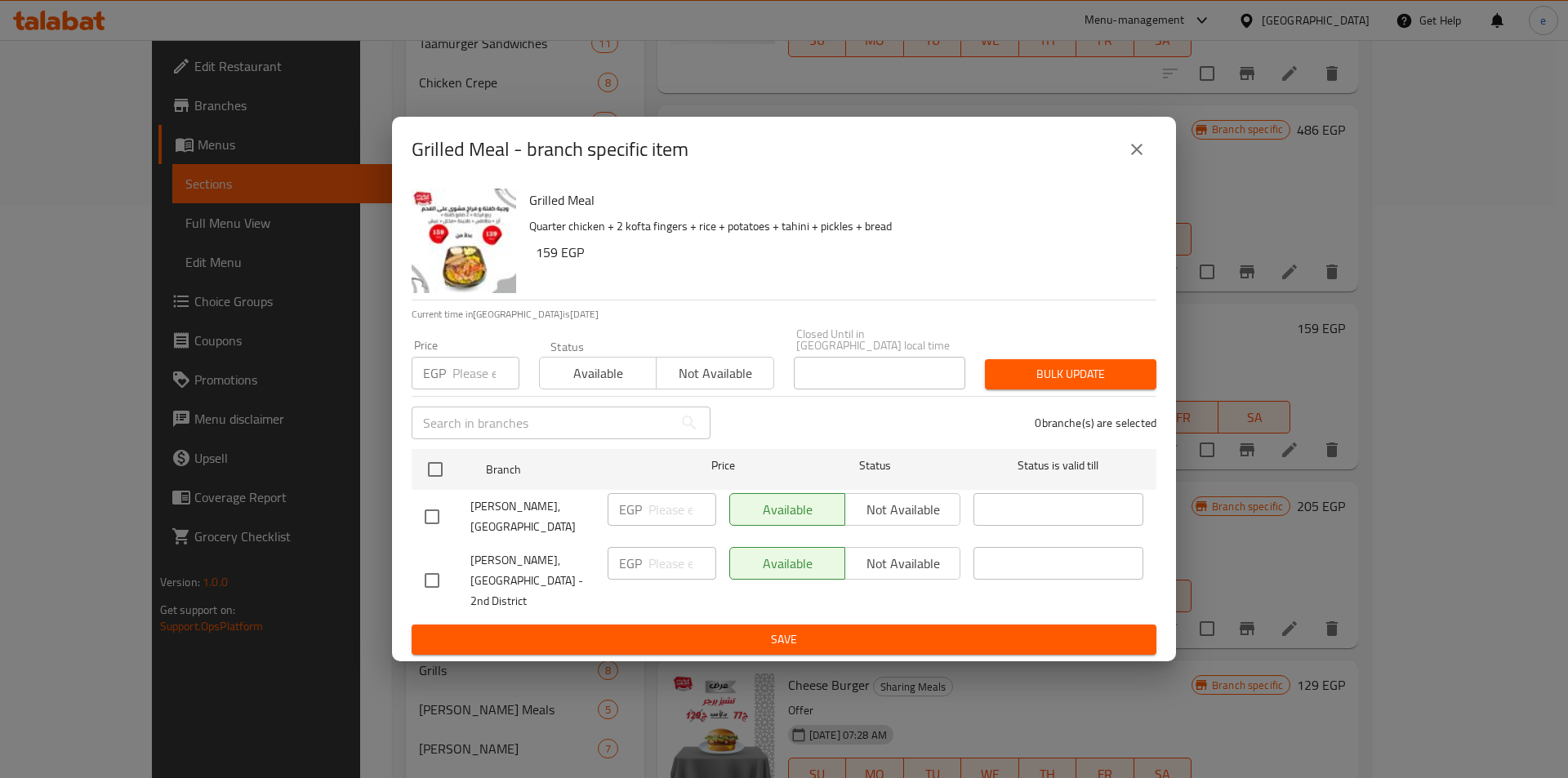
click at [868, 516] on div "Available Not available" at bounding box center [845, 509] width 231 height 32
click at [494, 513] on span "Alhay Alsharqy, 1st District" at bounding box center [532, 517] width 124 height 41
click at [452, 524] on div at bounding box center [448, 517] width 46 height 34
click at [439, 525] on input "checkbox" at bounding box center [432, 517] width 34 height 34
checkbox input "true"
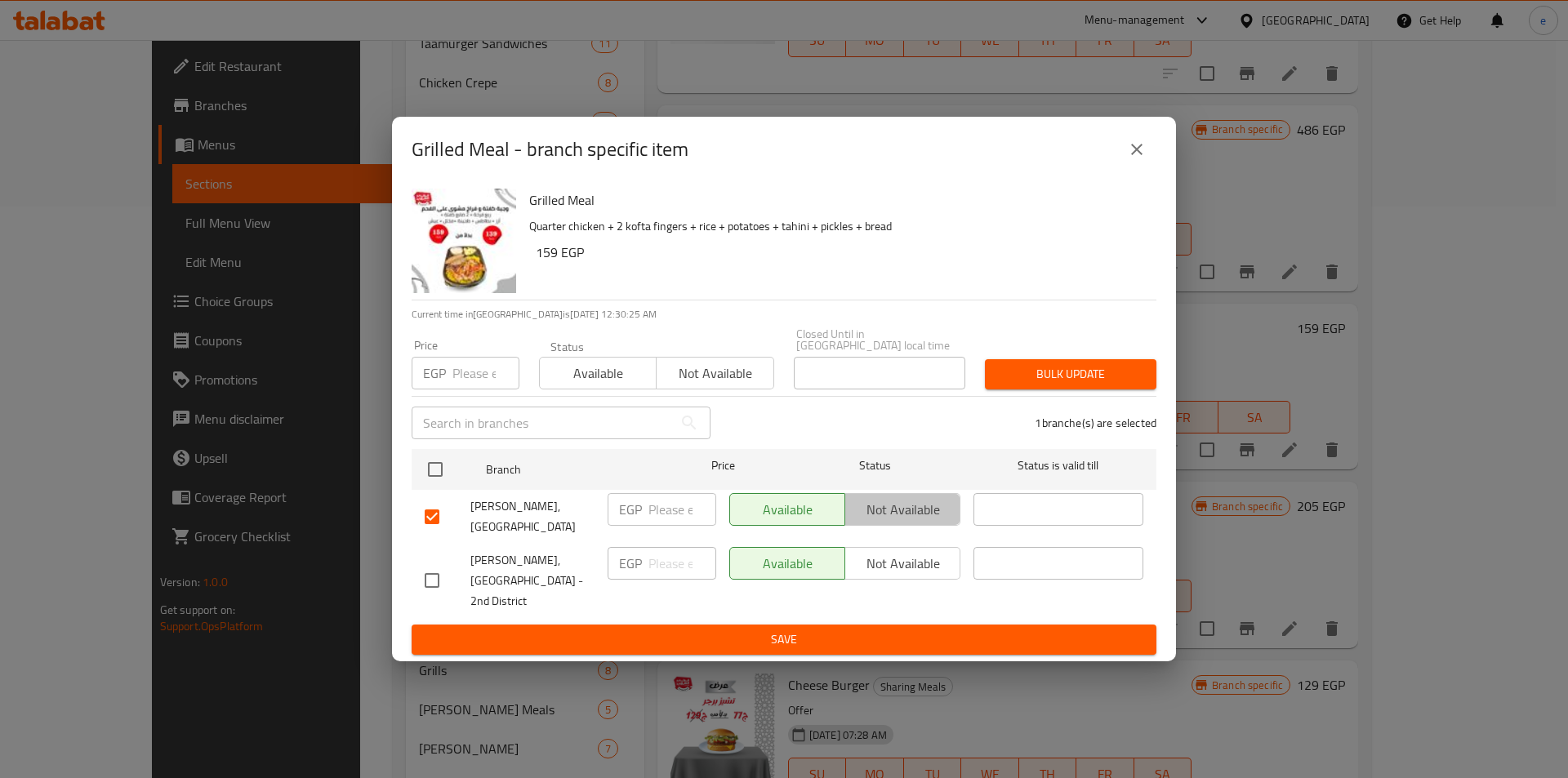
click at [877, 512] on span "Not available" at bounding box center [903, 510] width 102 height 24
click at [849, 630] on span "Save" at bounding box center [784, 640] width 719 height 20
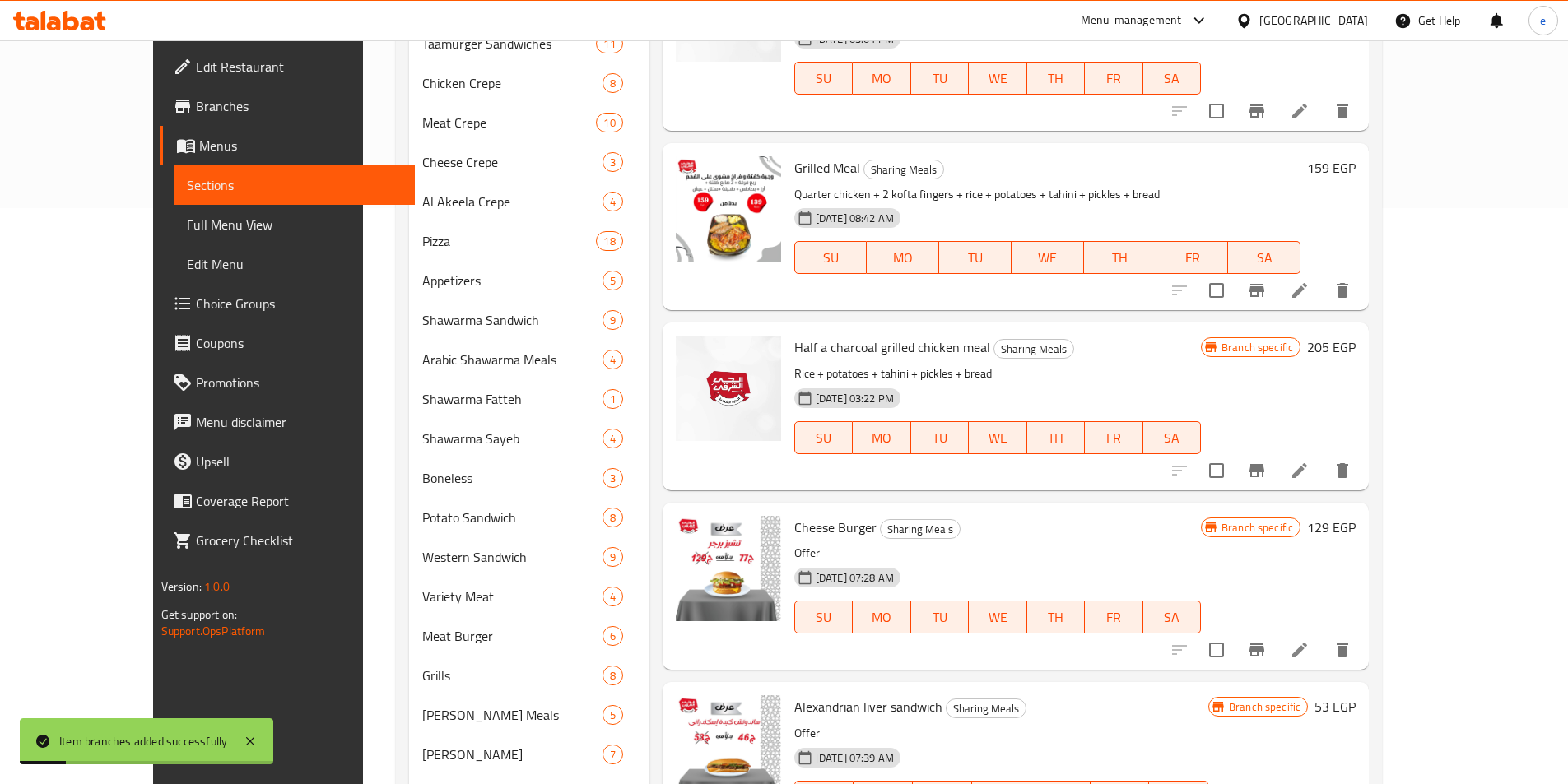
scroll to position [905, 0]
click at [1276, 449] on button "Branch-specific-item" at bounding box center [1257, 469] width 40 height 40
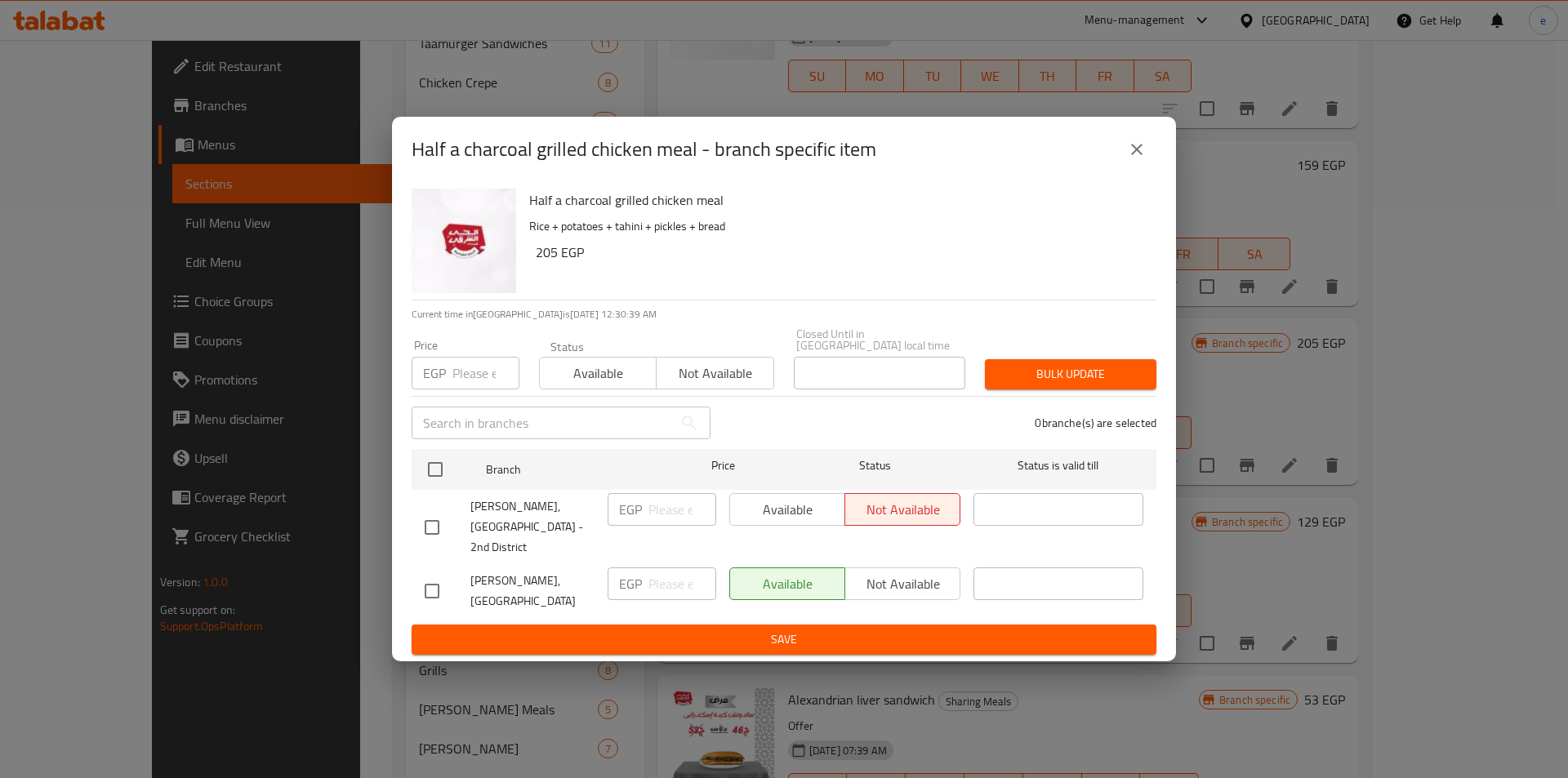
click at [1147, 160] on button "close" at bounding box center [1137, 149] width 39 height 39
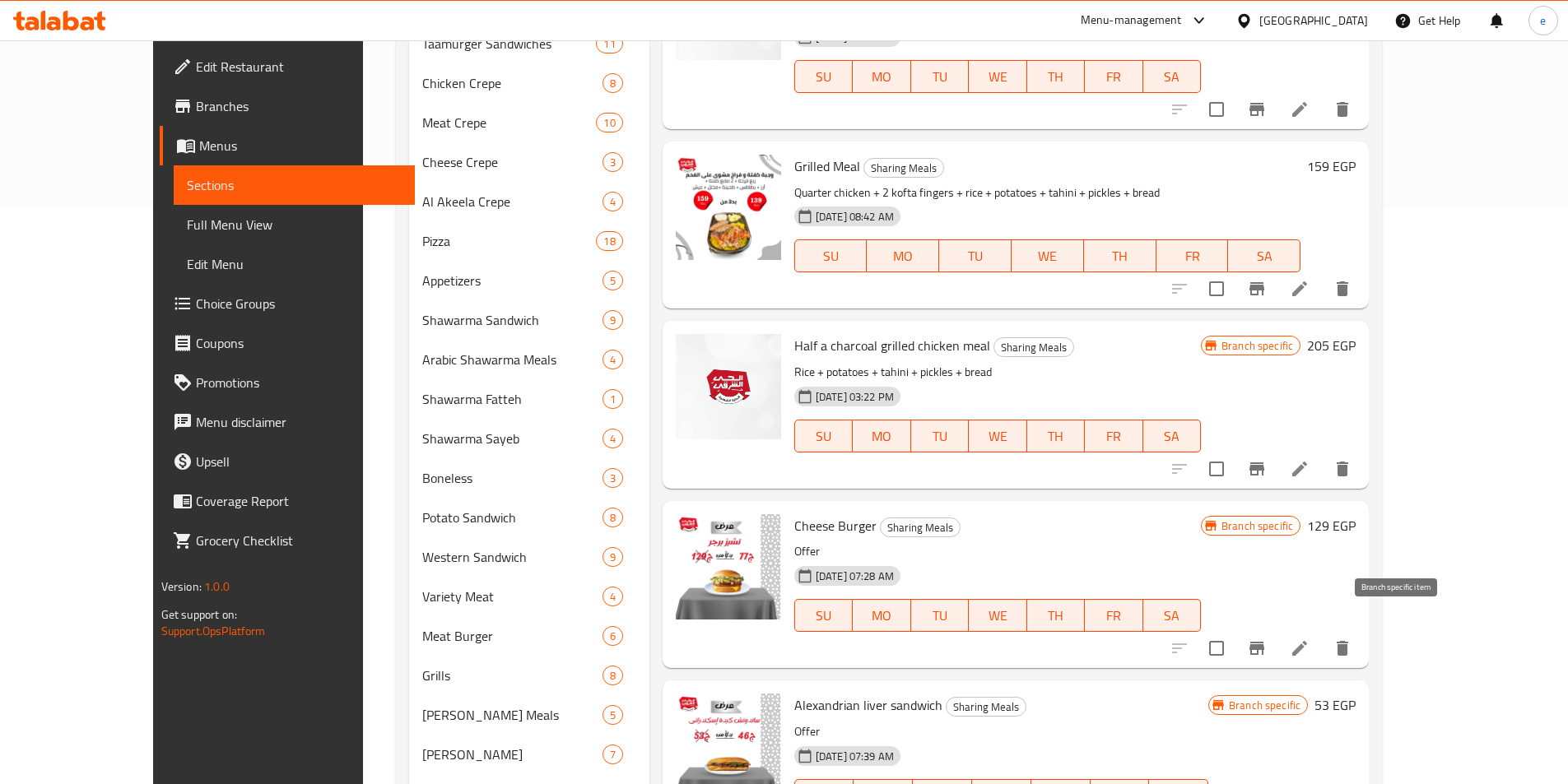
click at [1276, 628] on button "Branch-specific-item" at bounding box center [1257, 648] width 40 height 40
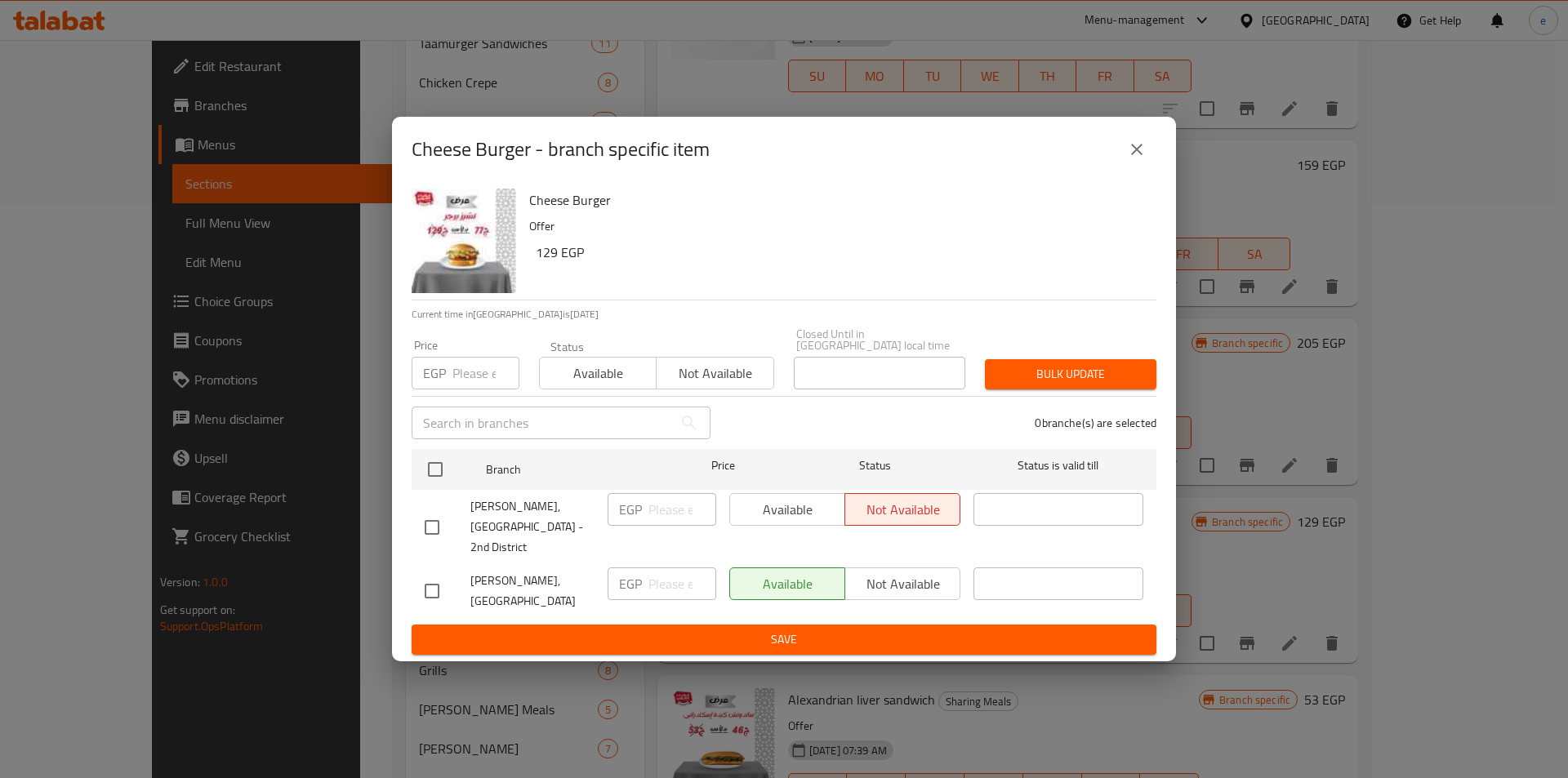
click at [1119, 163] on button "close" at bounding box center [1137, 149] width 39 height 39
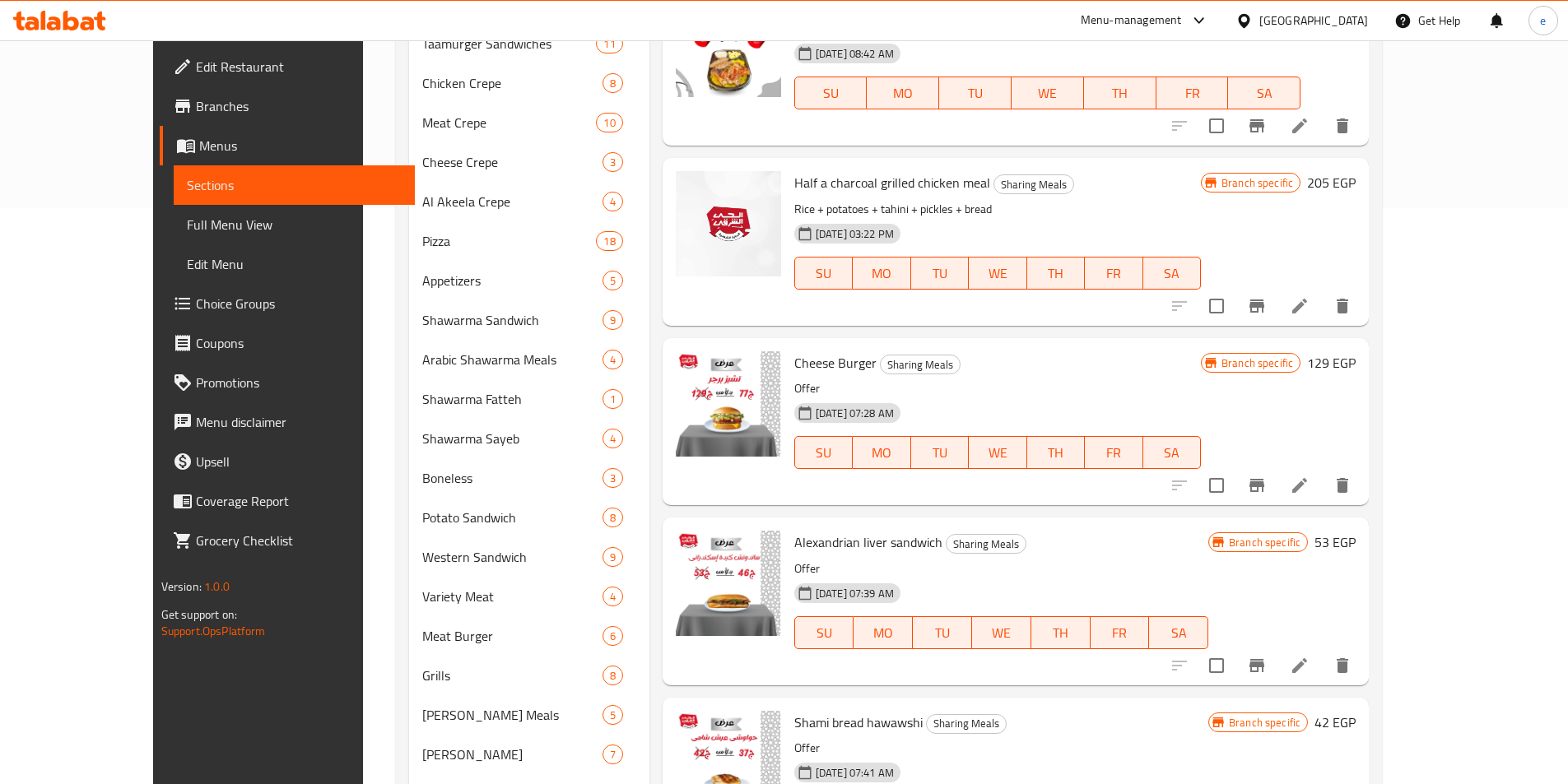
scroll to position [1069, 0]
click at [1267, 654] on icon "Branch-specific-item" at bounding box center [1257, 664] width 20 height 20
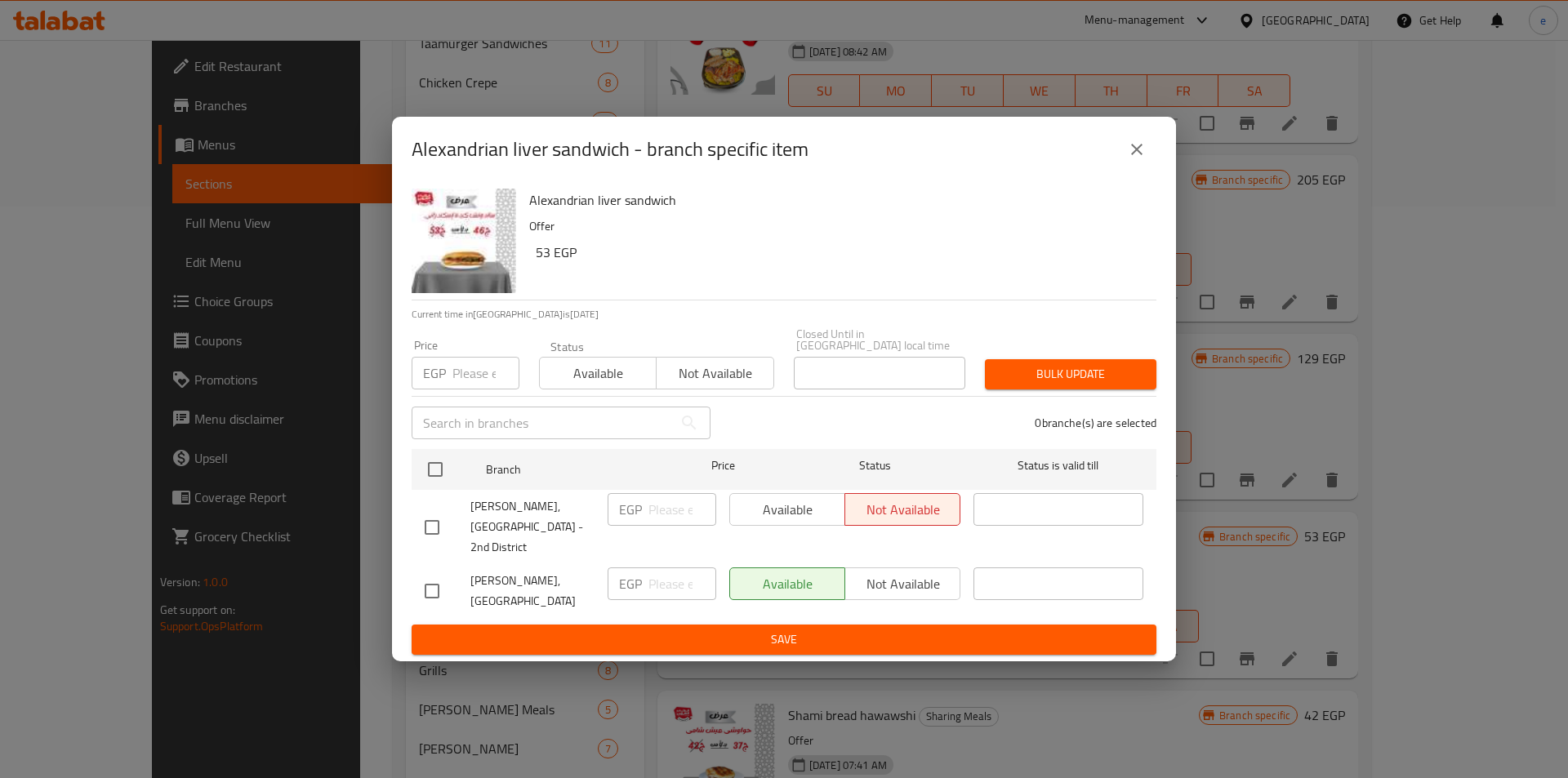
click at [1134, 160] on icon "close" at bounding box center [1137, 149] width 20 height 20
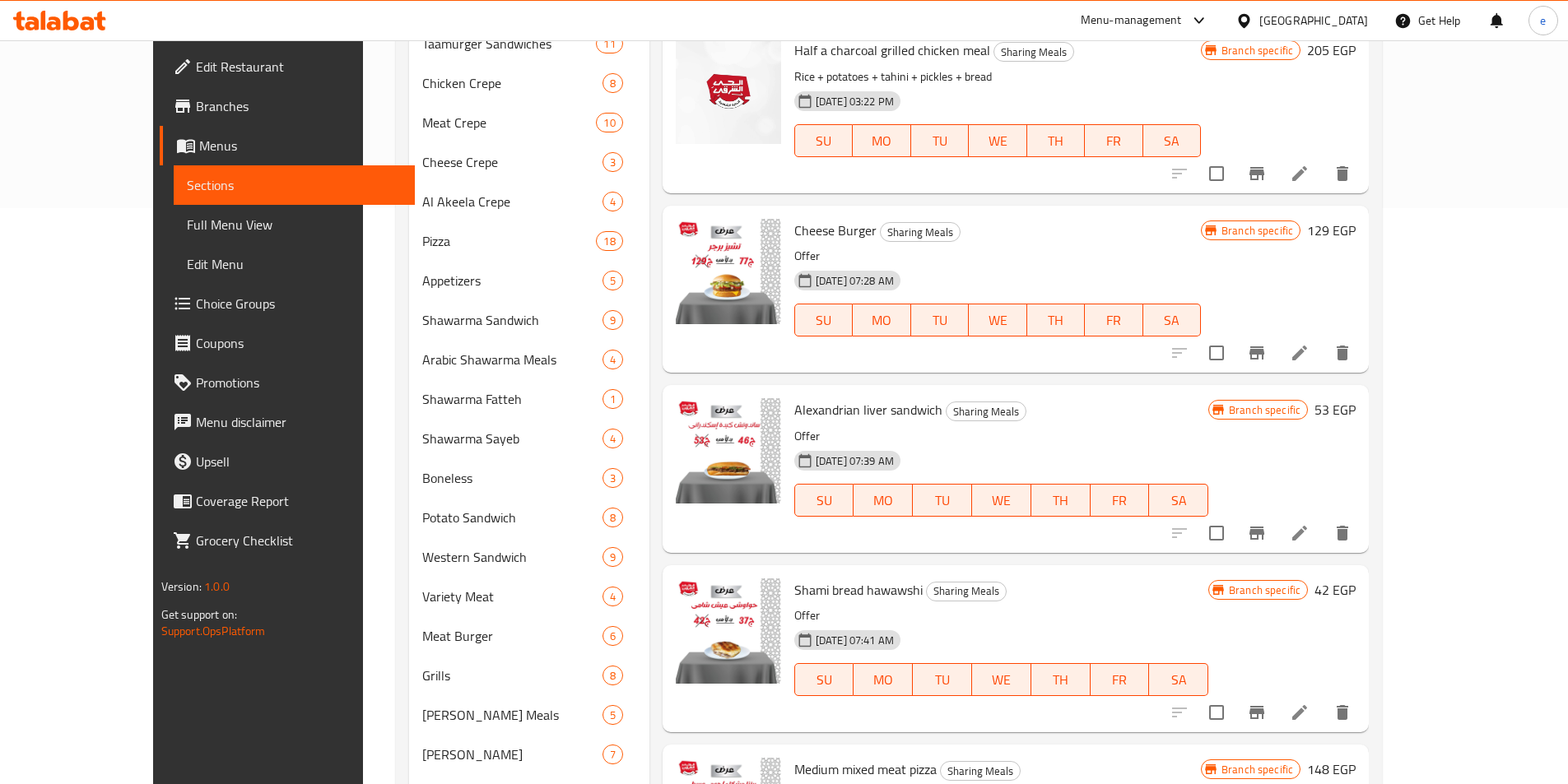
scroll to position [1234, 0]
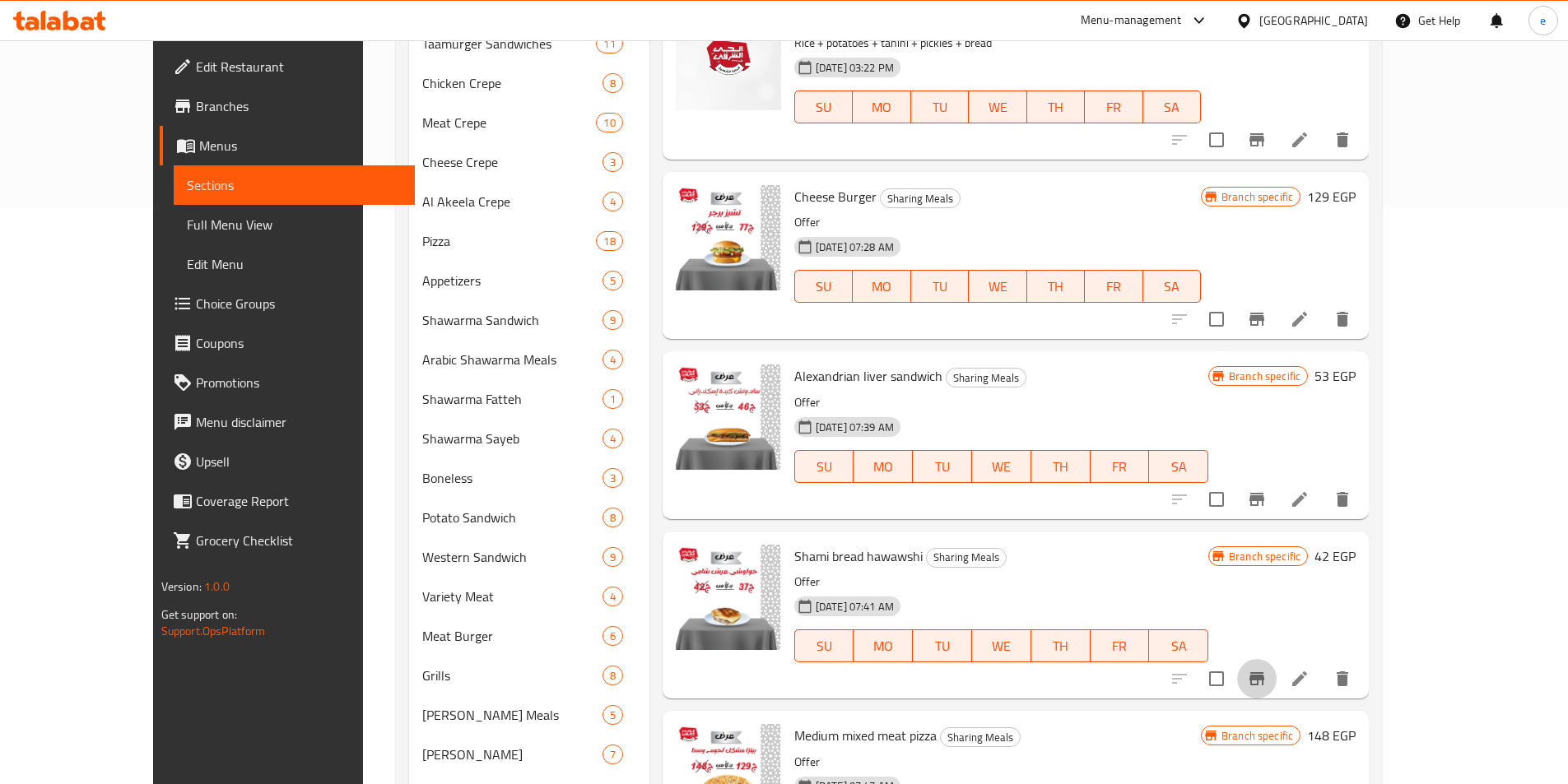
click at [1276, 658] on button "Branch-specific-item" at bounding box center [1257, 678] width 40 height 40
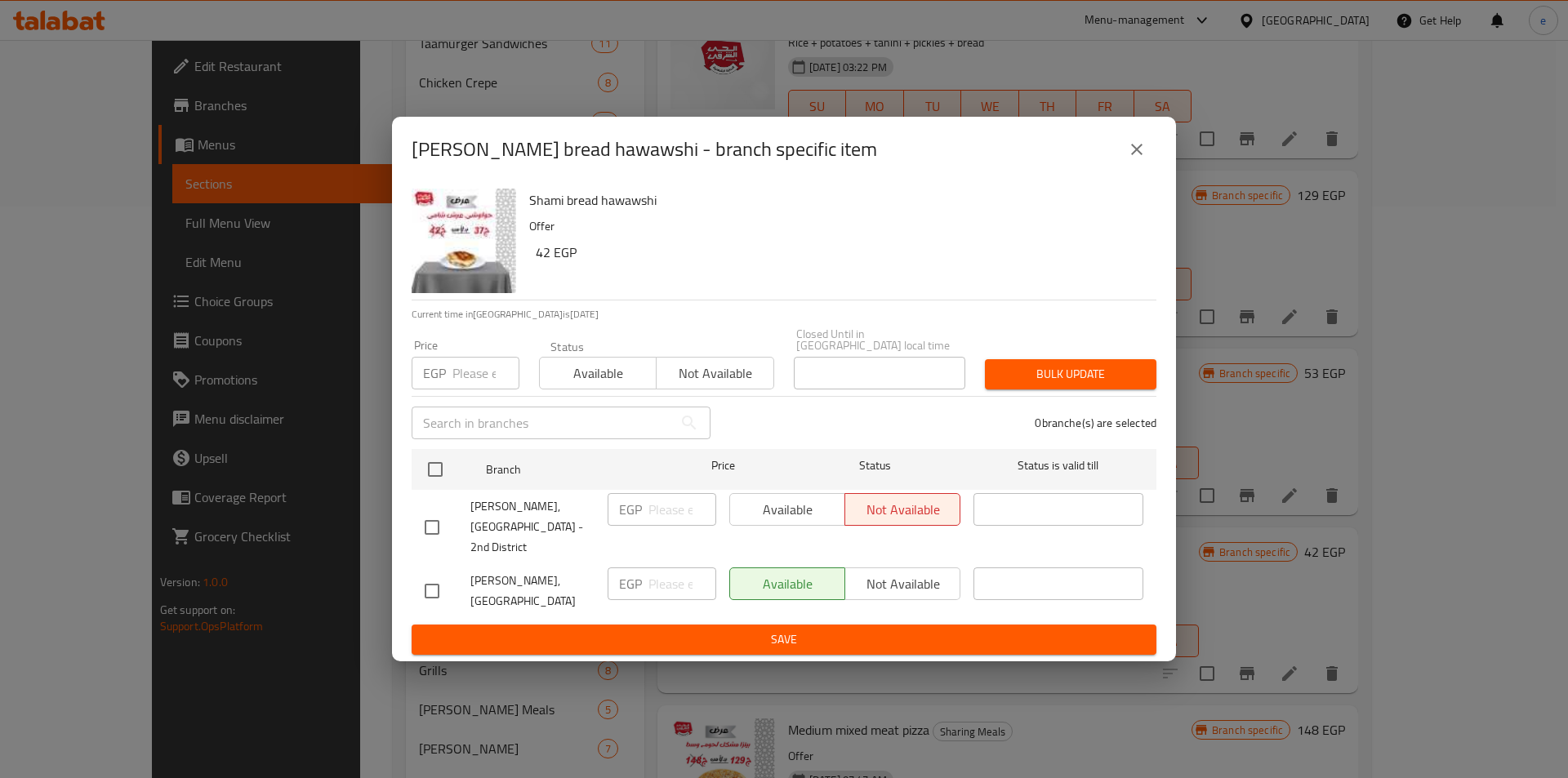
click at [1141, 160] on icon "close" at bounding box center [1137, 149] width 20 height 20
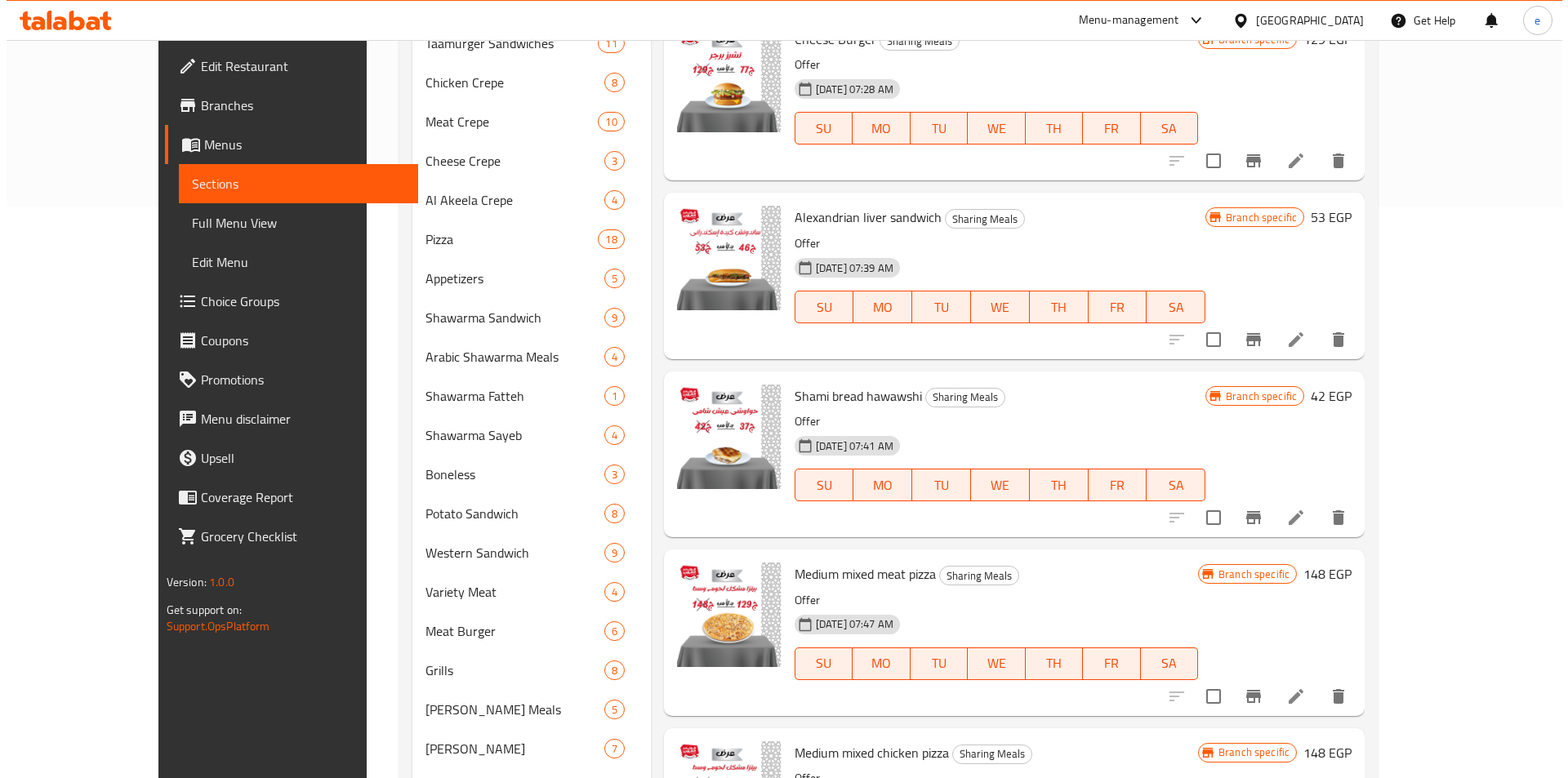
scroll to position [1388, 0]
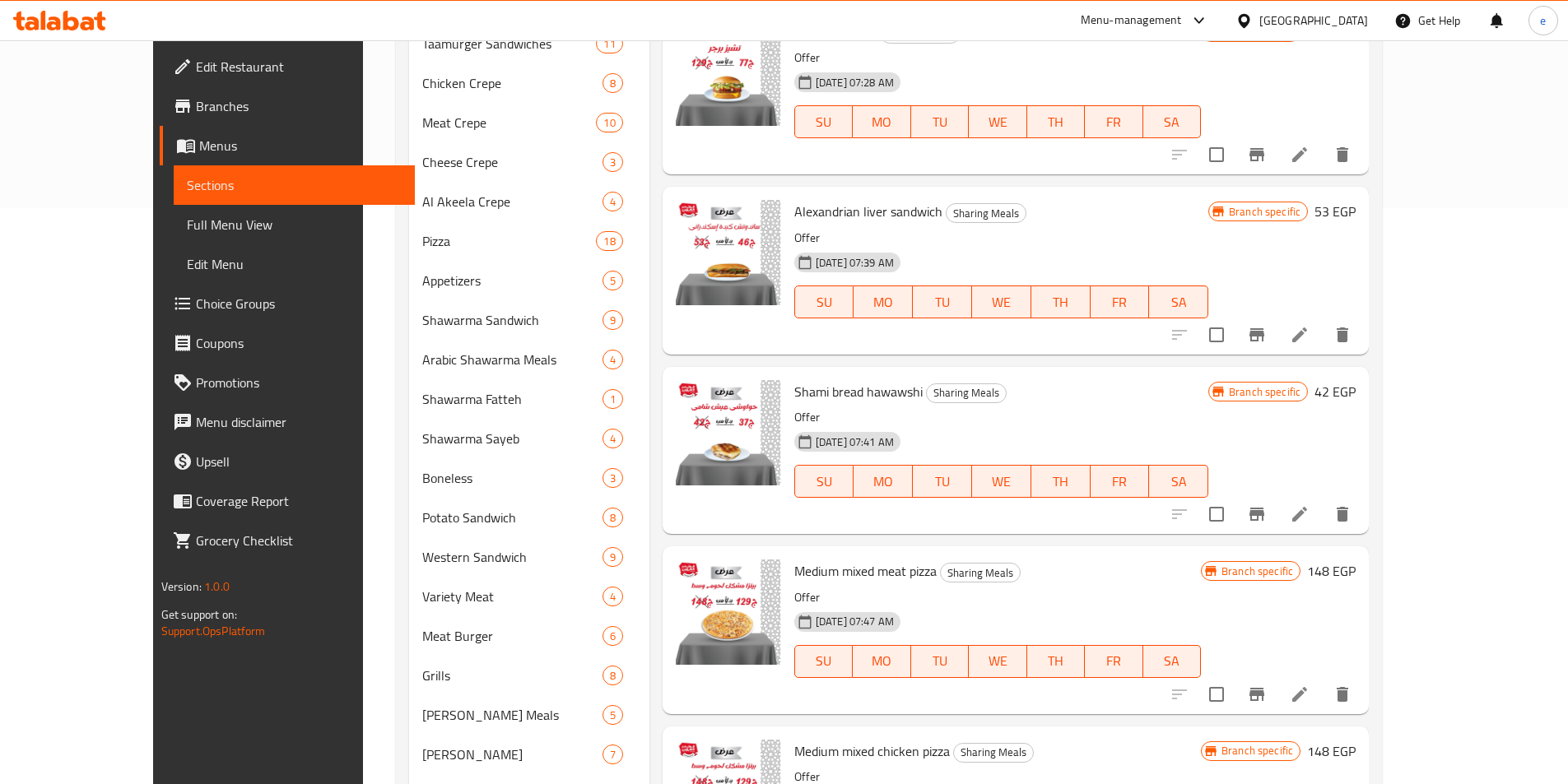
click at [1276, 675] on button "Branch-specific-item" at bounding box center [1257, 695] width 40 height 40
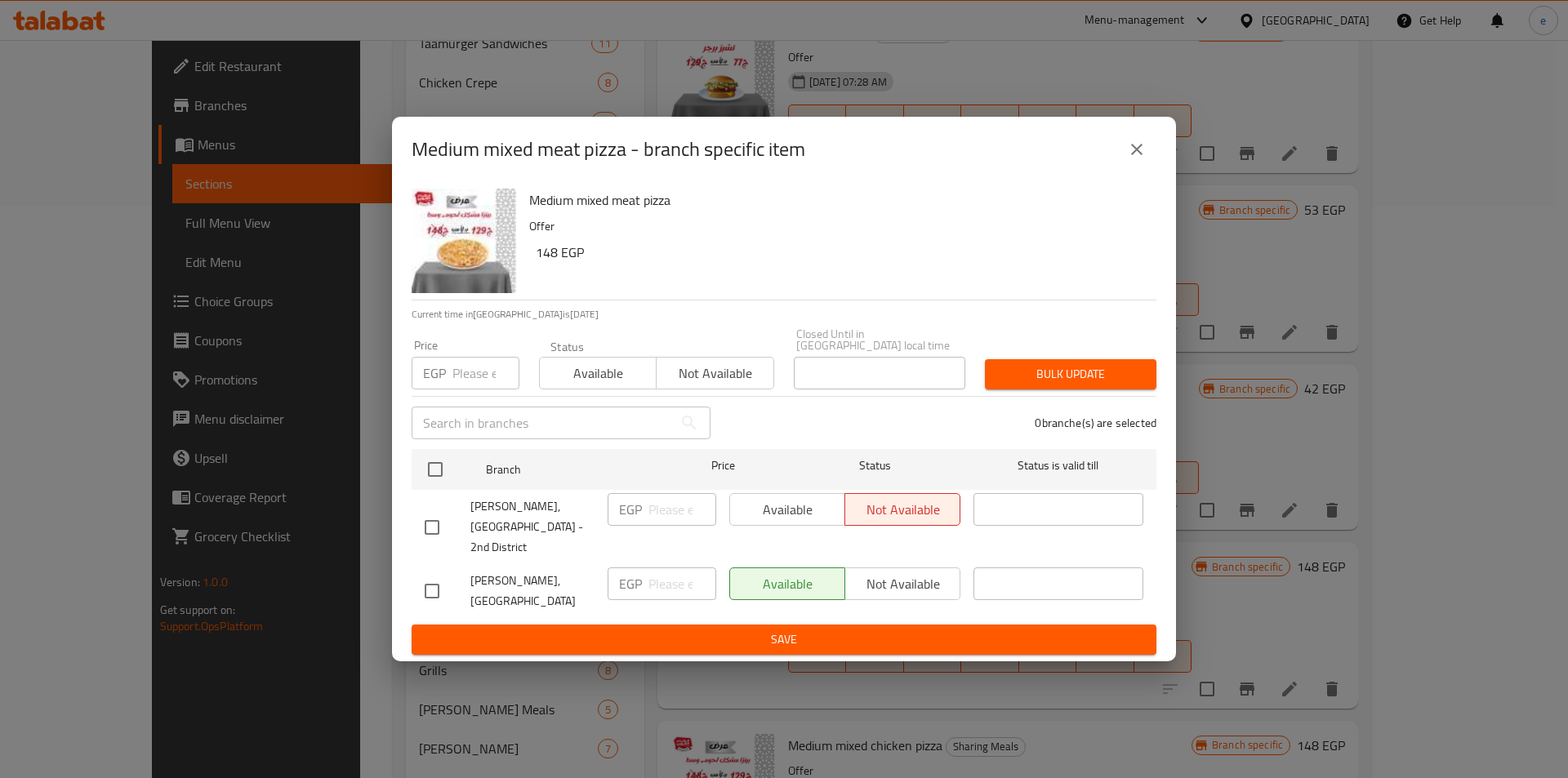
click at [1146, 169] on button "close" at bounding box center [1137, 149] width 39 height 39
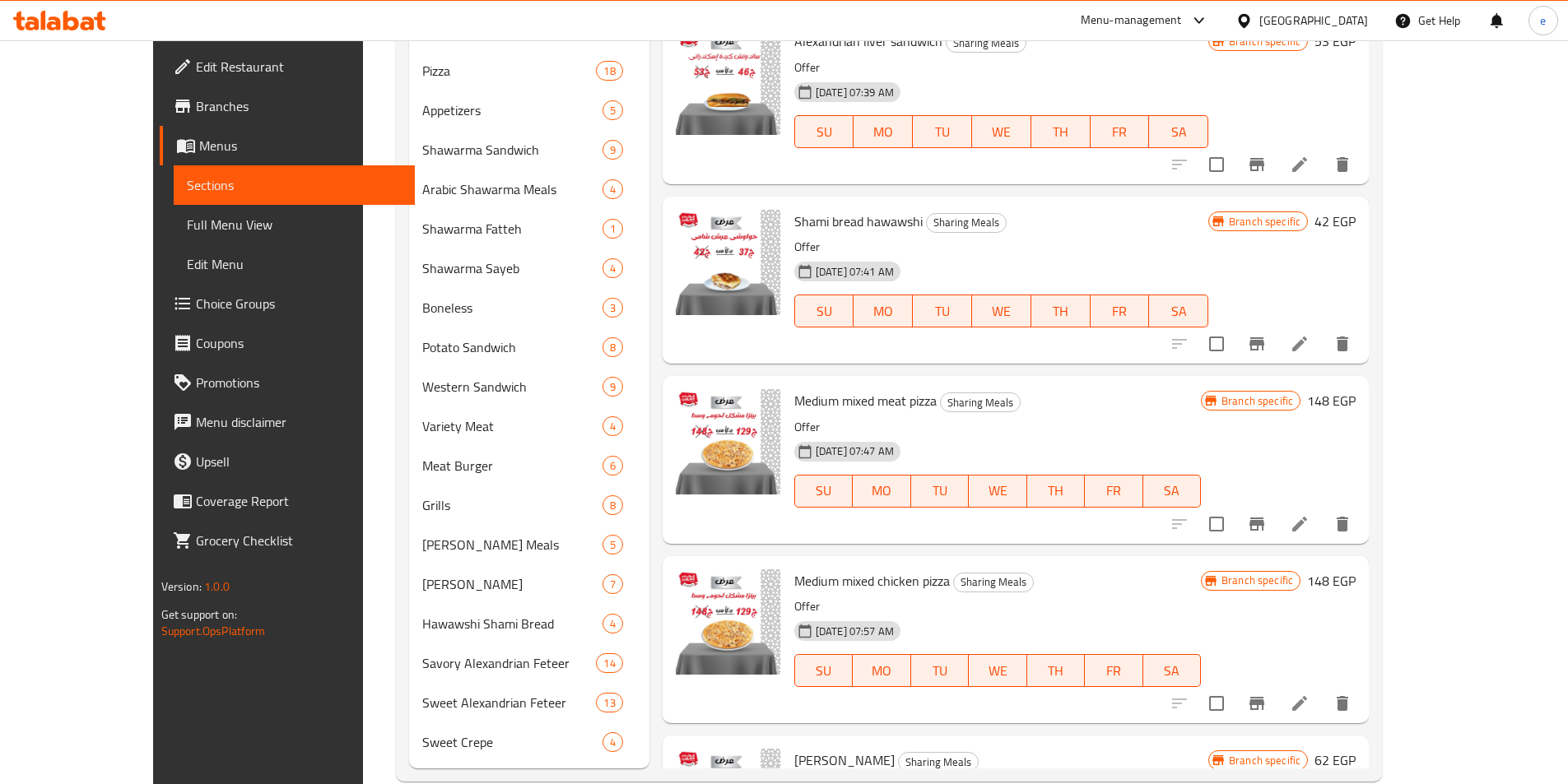
scroll to position [776, 0]
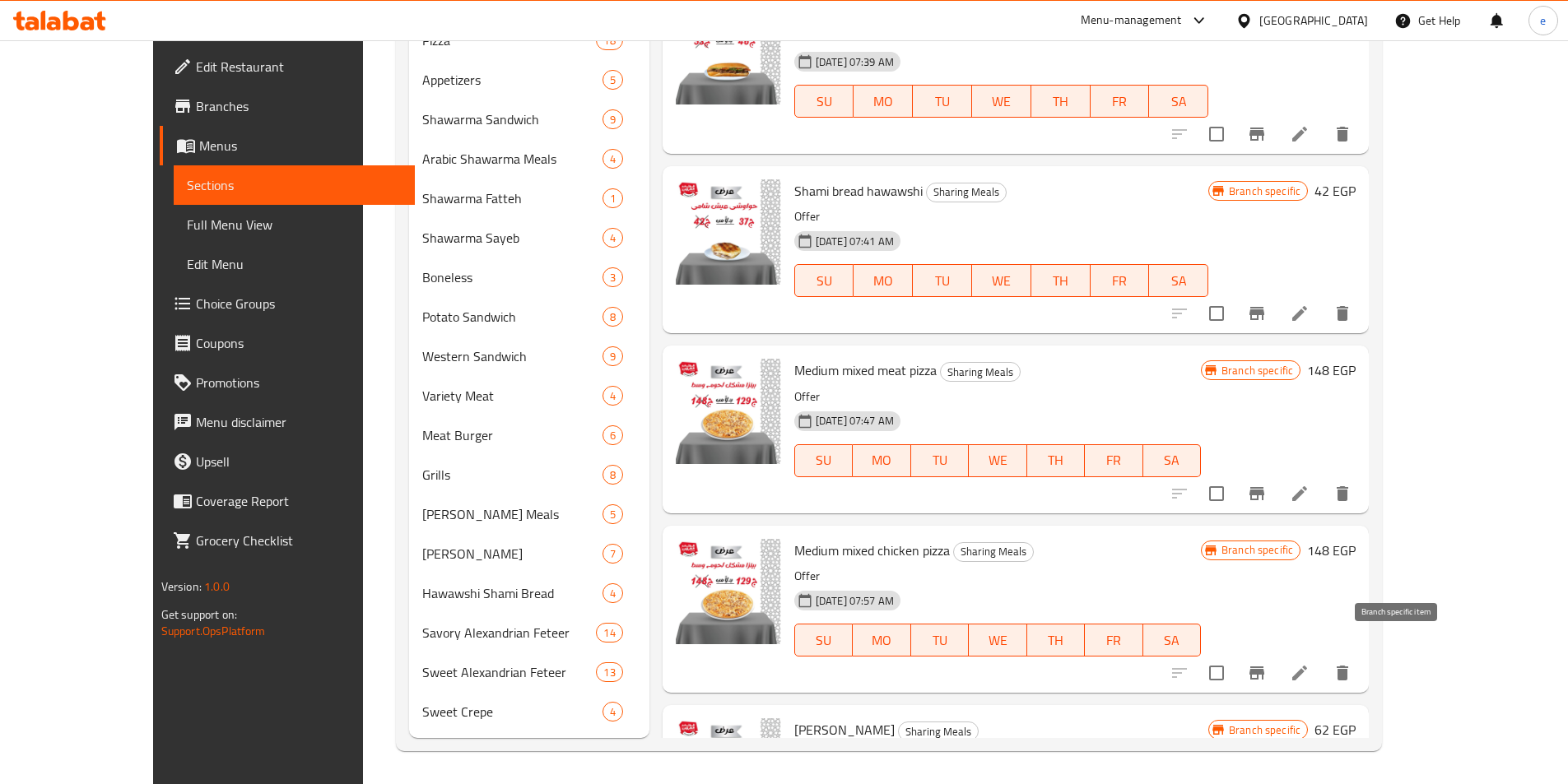
click at [1267, 663] on icon "Branch-specific-item" at bounding box center [1257, 672] width 20 height 20
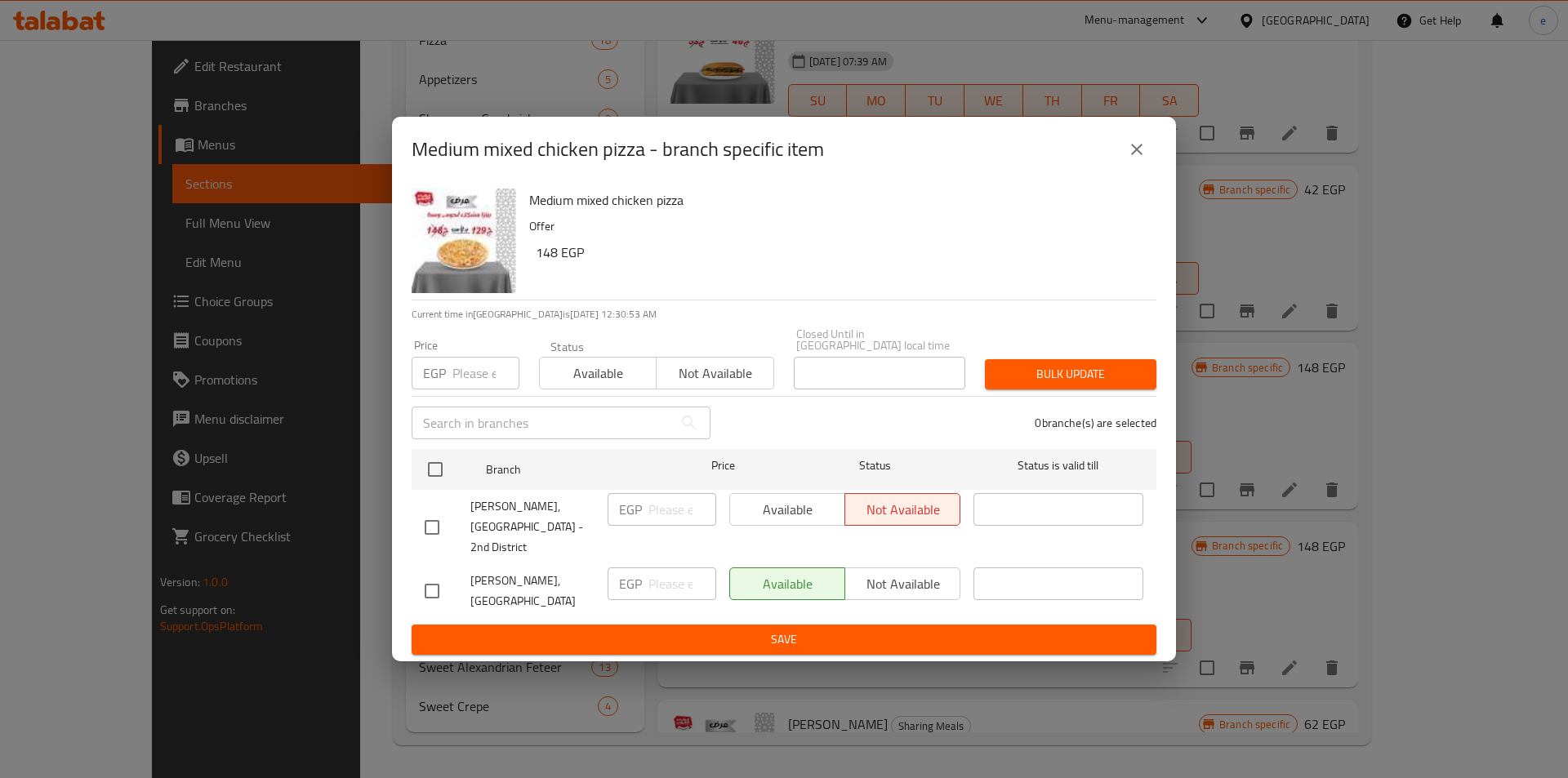
click at [1137, 160] on icon "close" at bounding box center [1137, 149] width 20 height 20
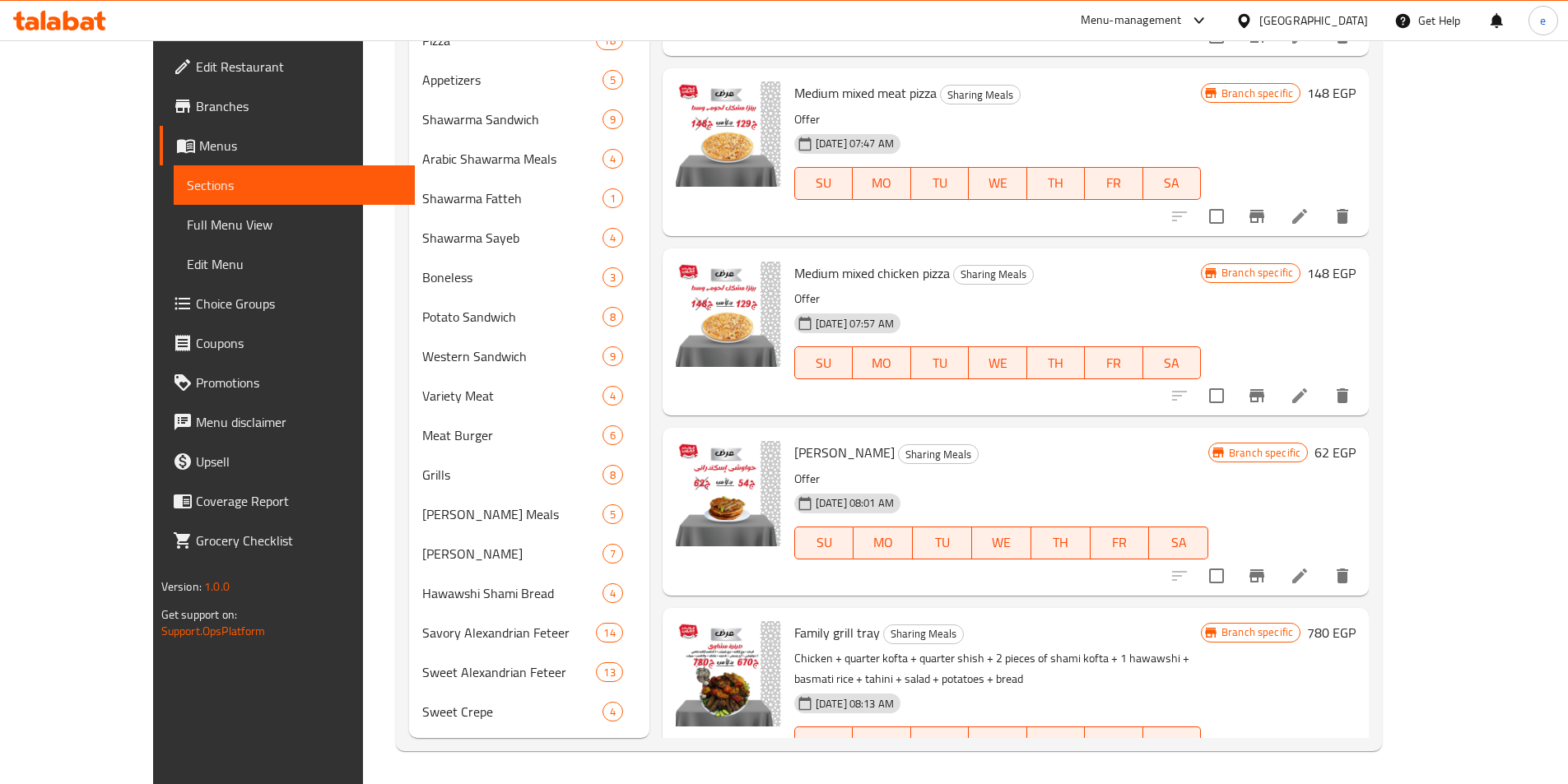
scroll to position [1727, 0]
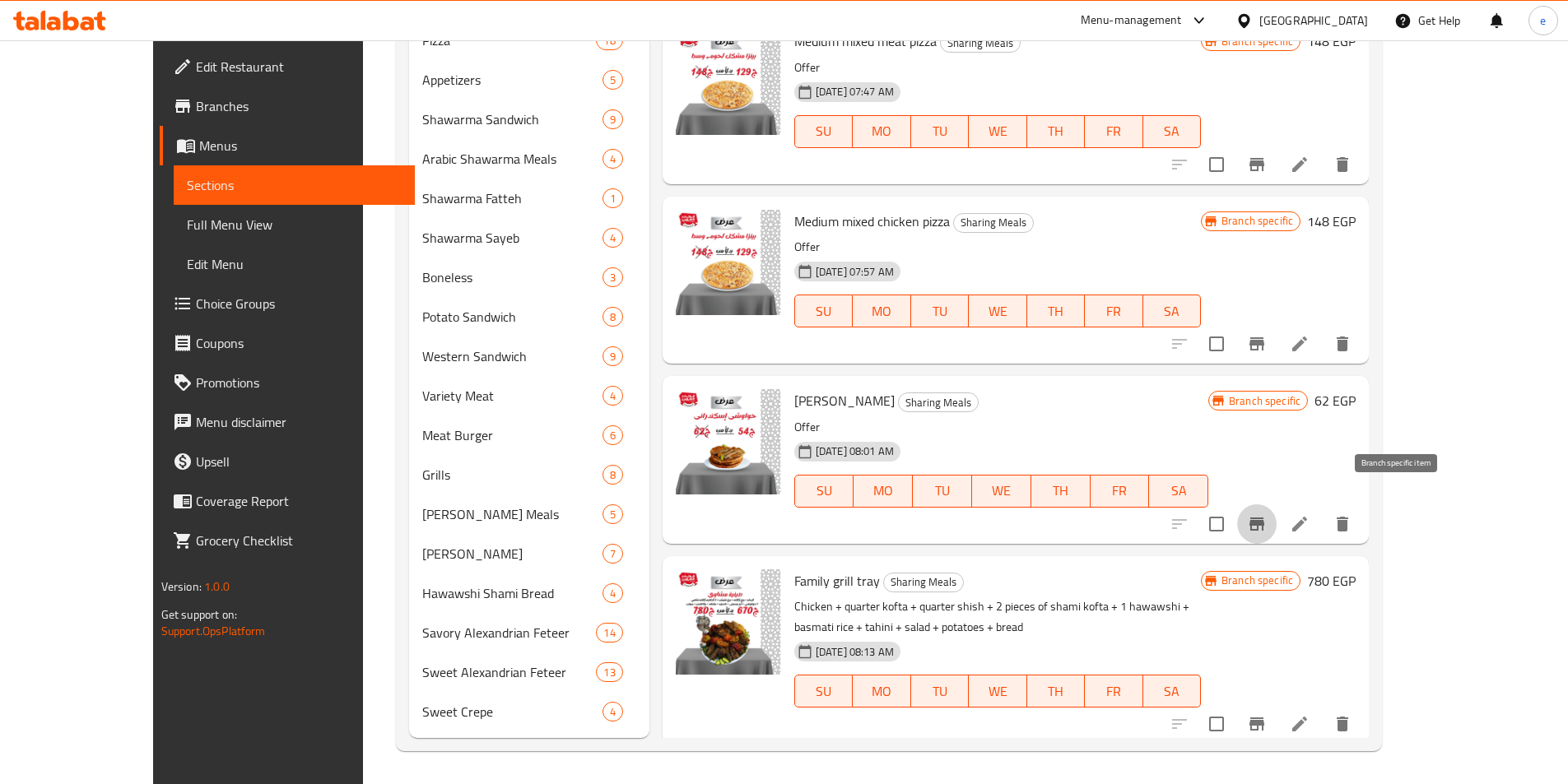
click at [1267, 514] on icon "Branch-specific-item" at bounding box center [1257, 524] width 20 height 20
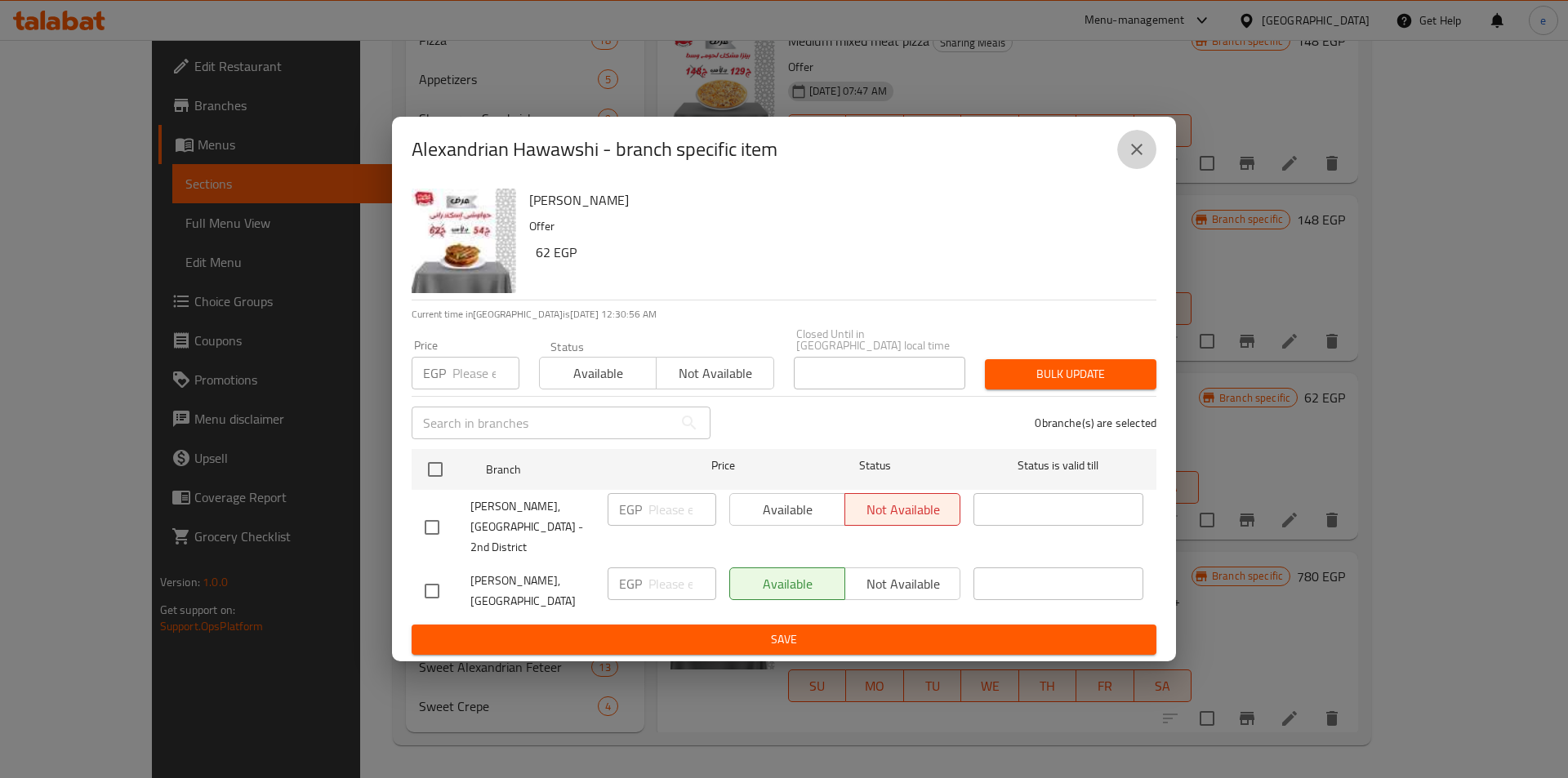
click at [1145, 160] on icon "close" at bounding box center [1137, 149] width 20 height 20
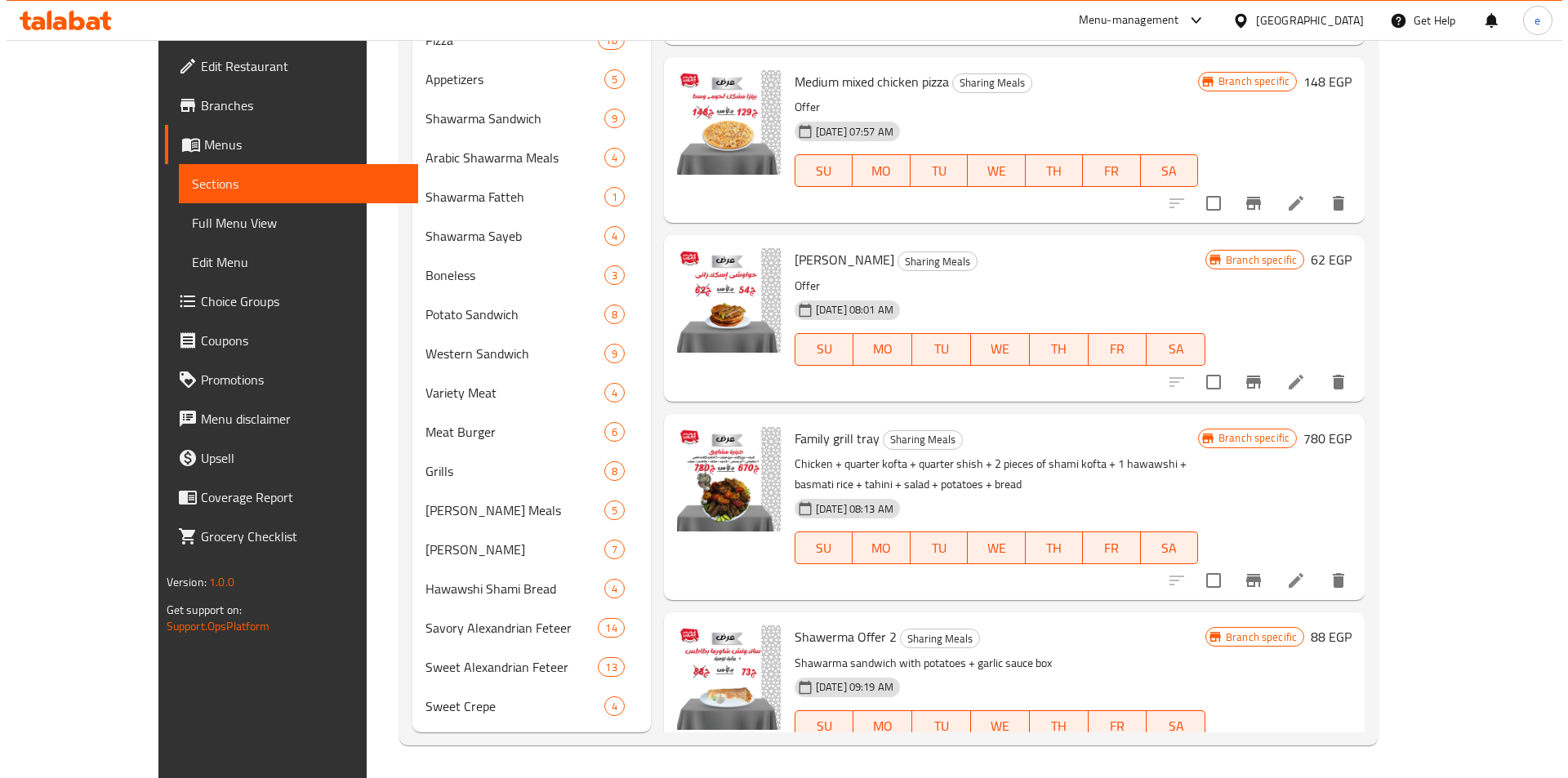
scroll to position [1878, 0]
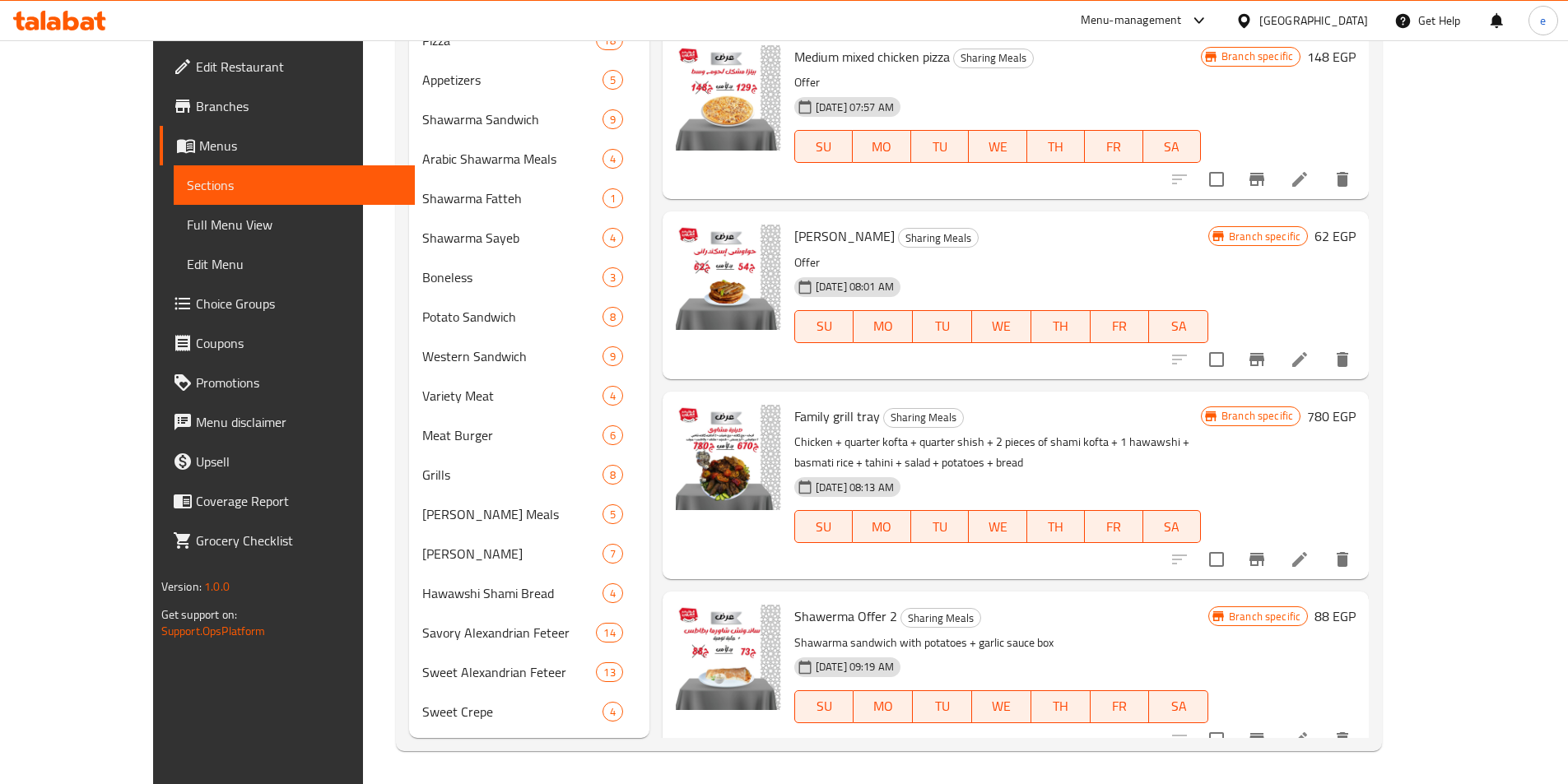
click at [1267, 549] on icon "Branch-specific-item" at bounding box center [1257, 559] width 20 height 20
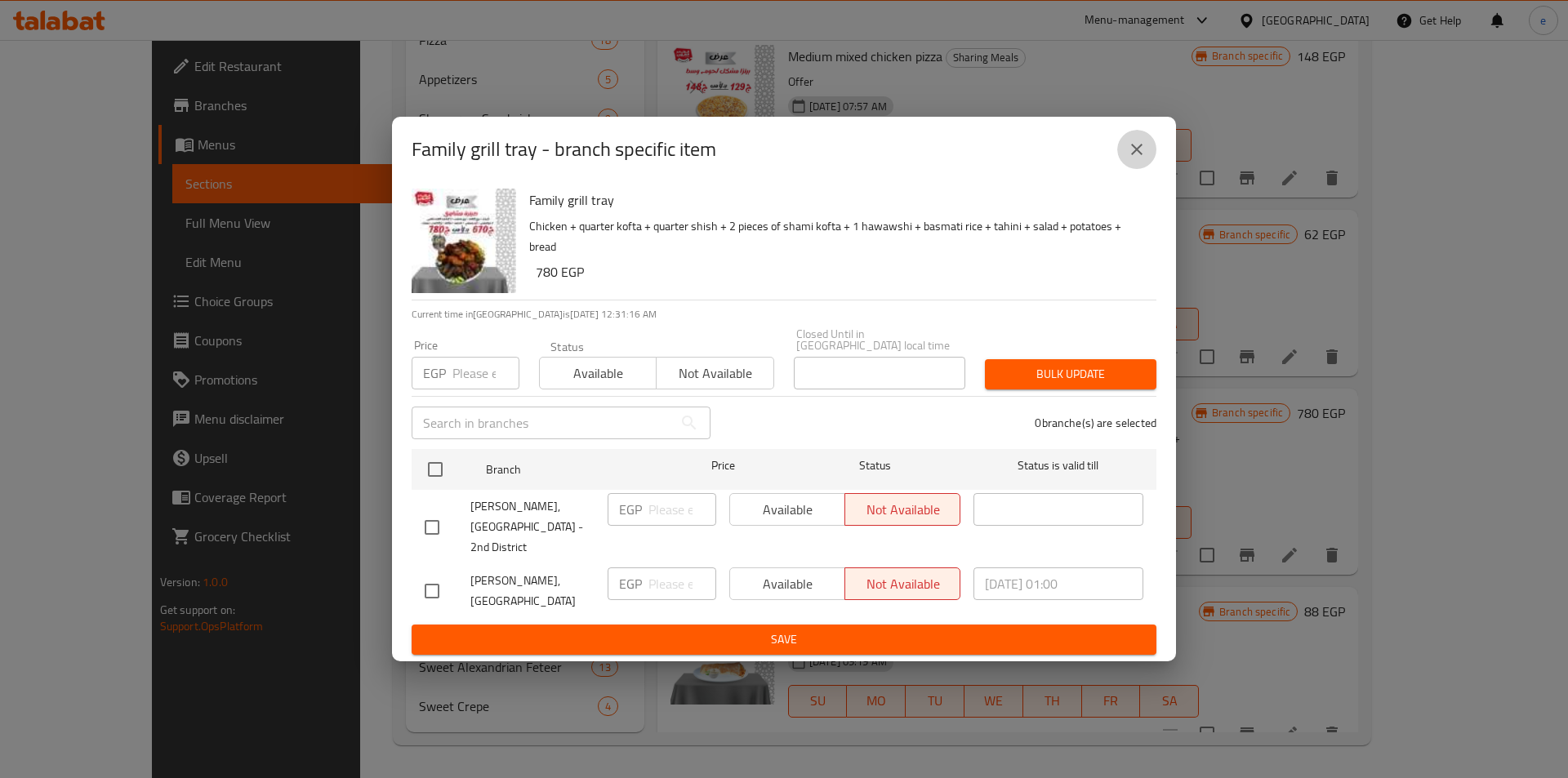
click at [1141, 169] on button "close" at bounding box center [1137, 149] width 39 height 39
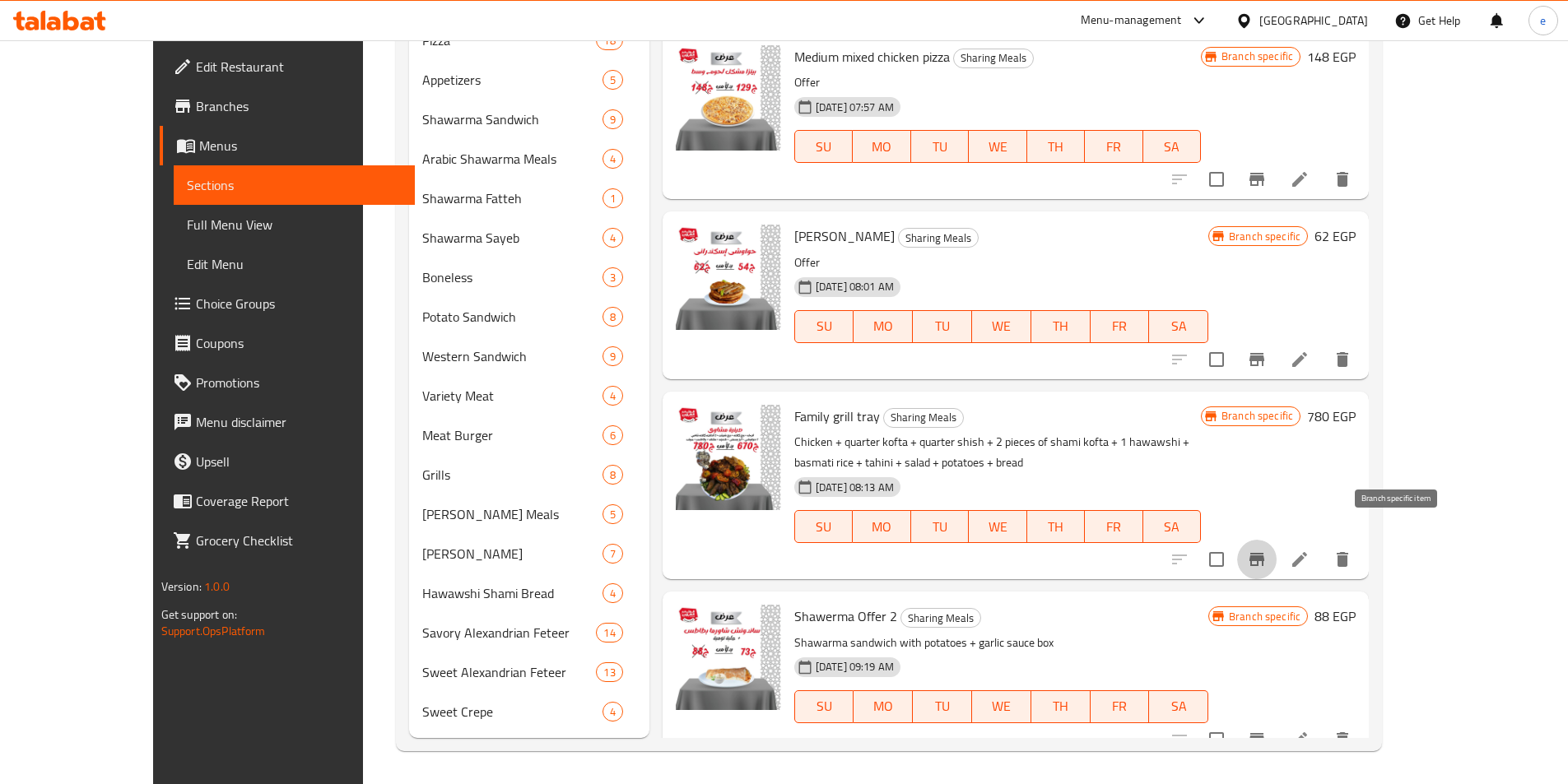
click at [1267, 549] on icon "Branch-specific-item" at bounding box center [1257, 559] width 20 height 20
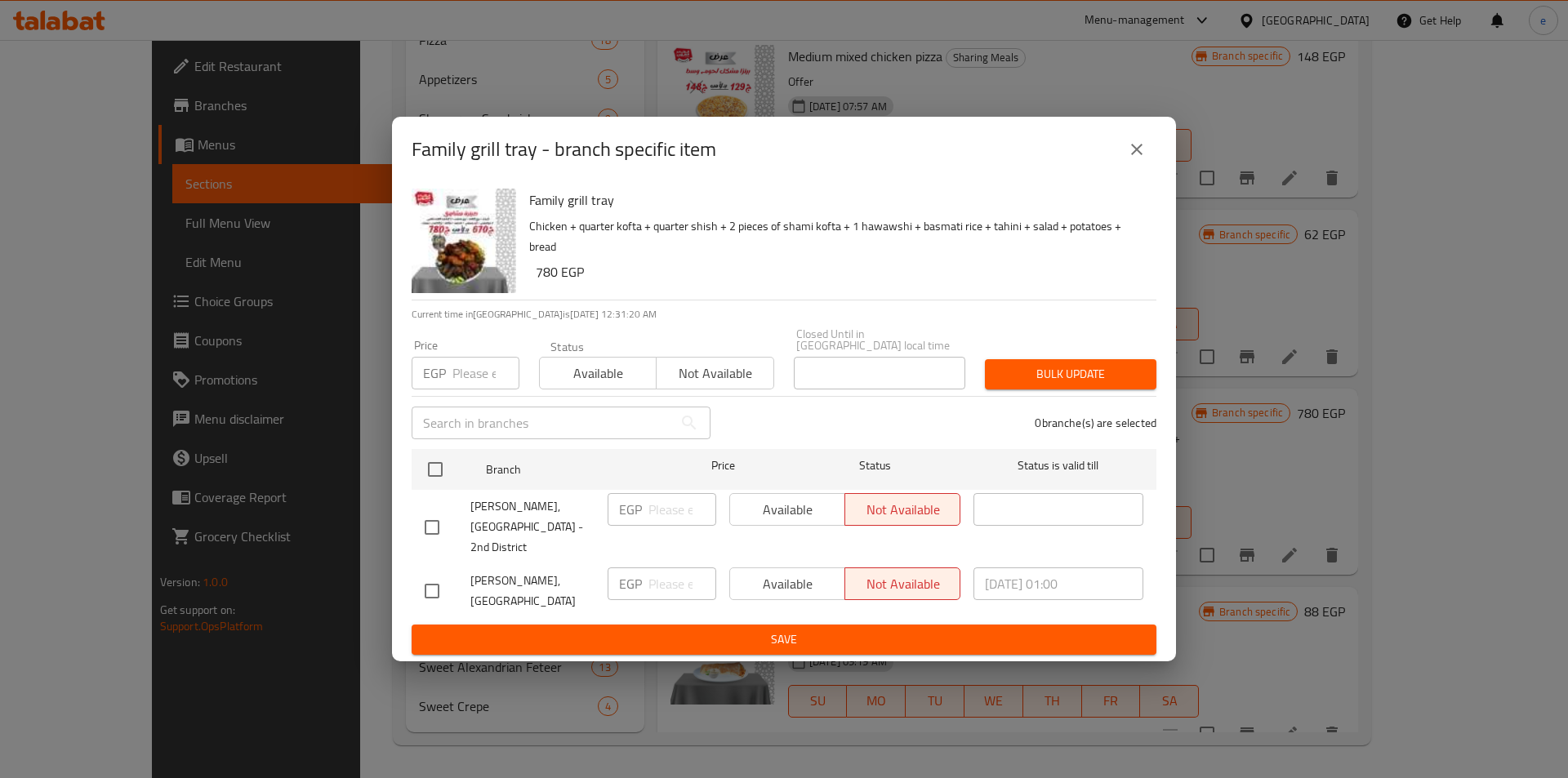
click at [1129, 160] on icon "close" at bounding box center [1137, 149] width 20 height 20
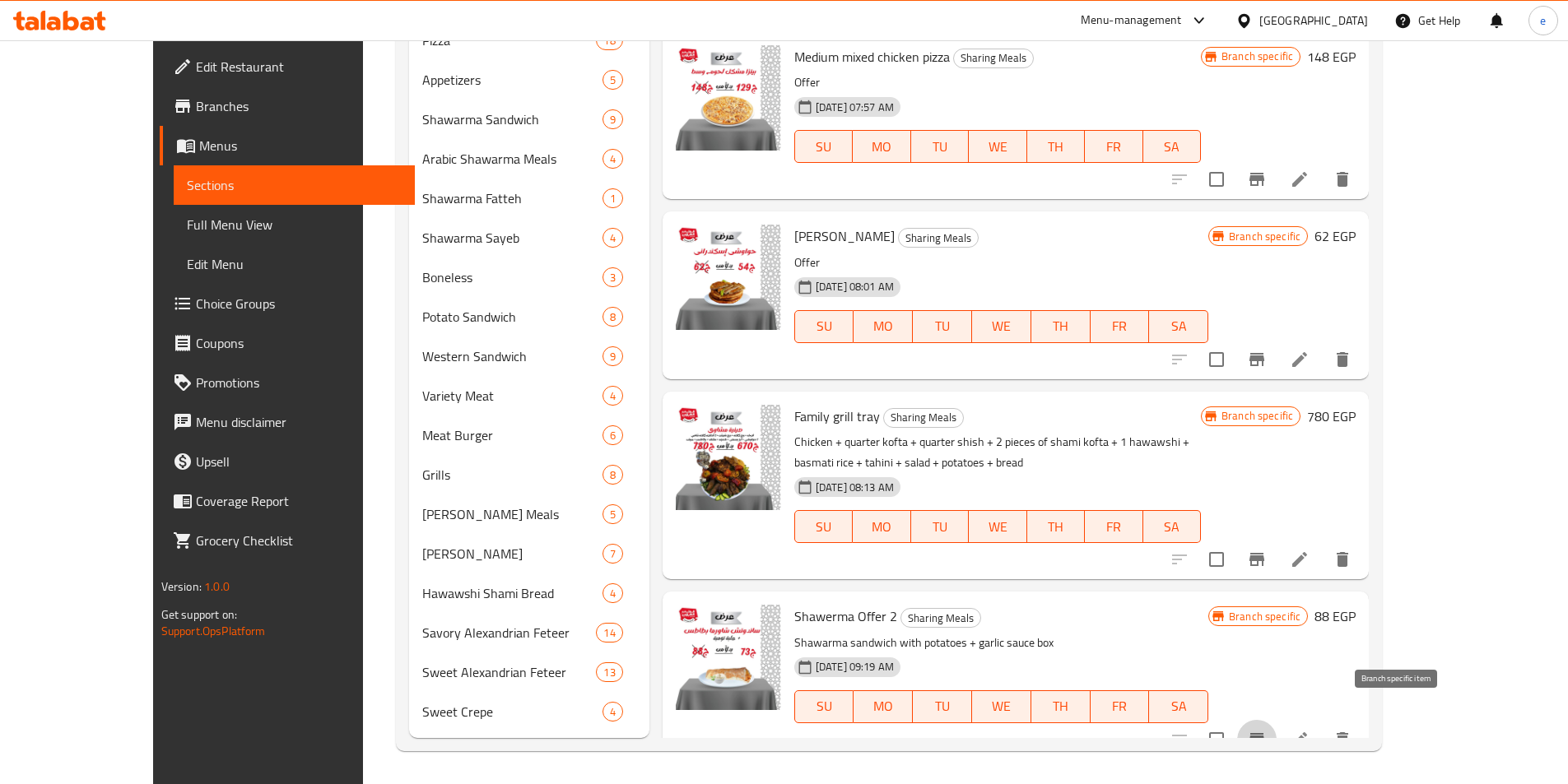
click at [1267, 730] on icon "Branch-specific-item" at bounding box center [1257, 739] width 20 height 20
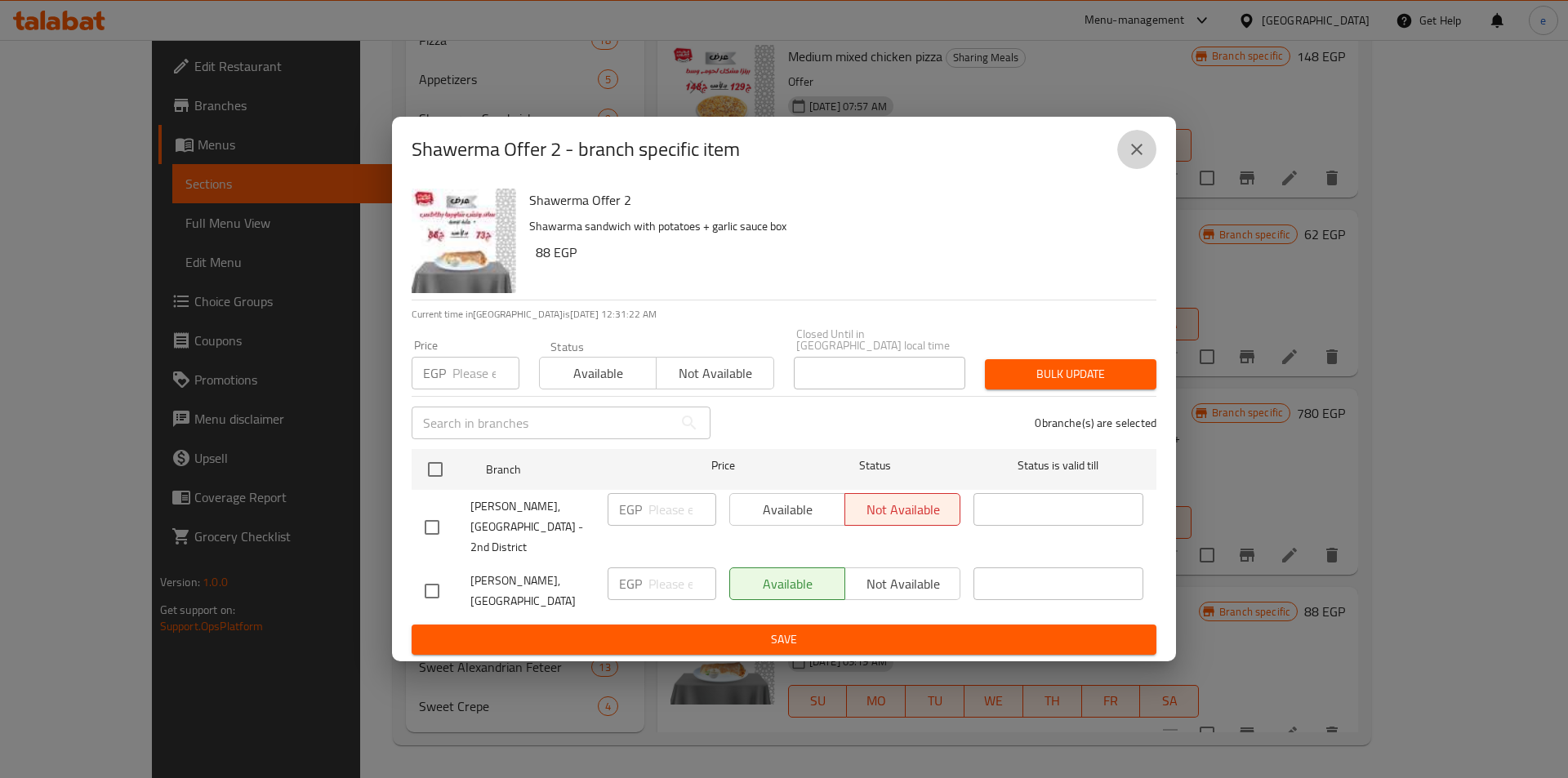
click at [1148, 169] on button "close" at bounding box center [1137, 149] width 39 height 39
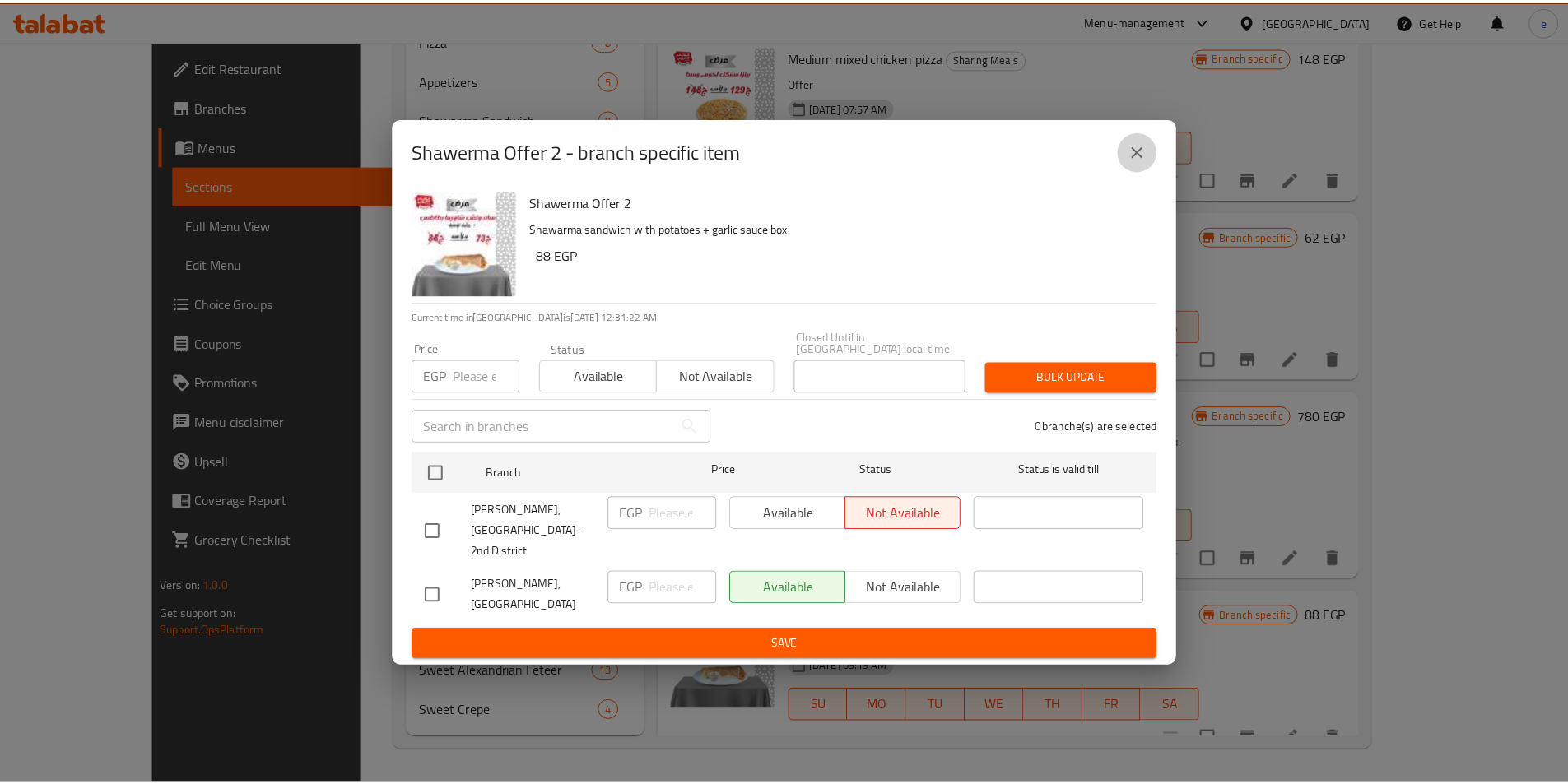
scroll to position [1893, 0]
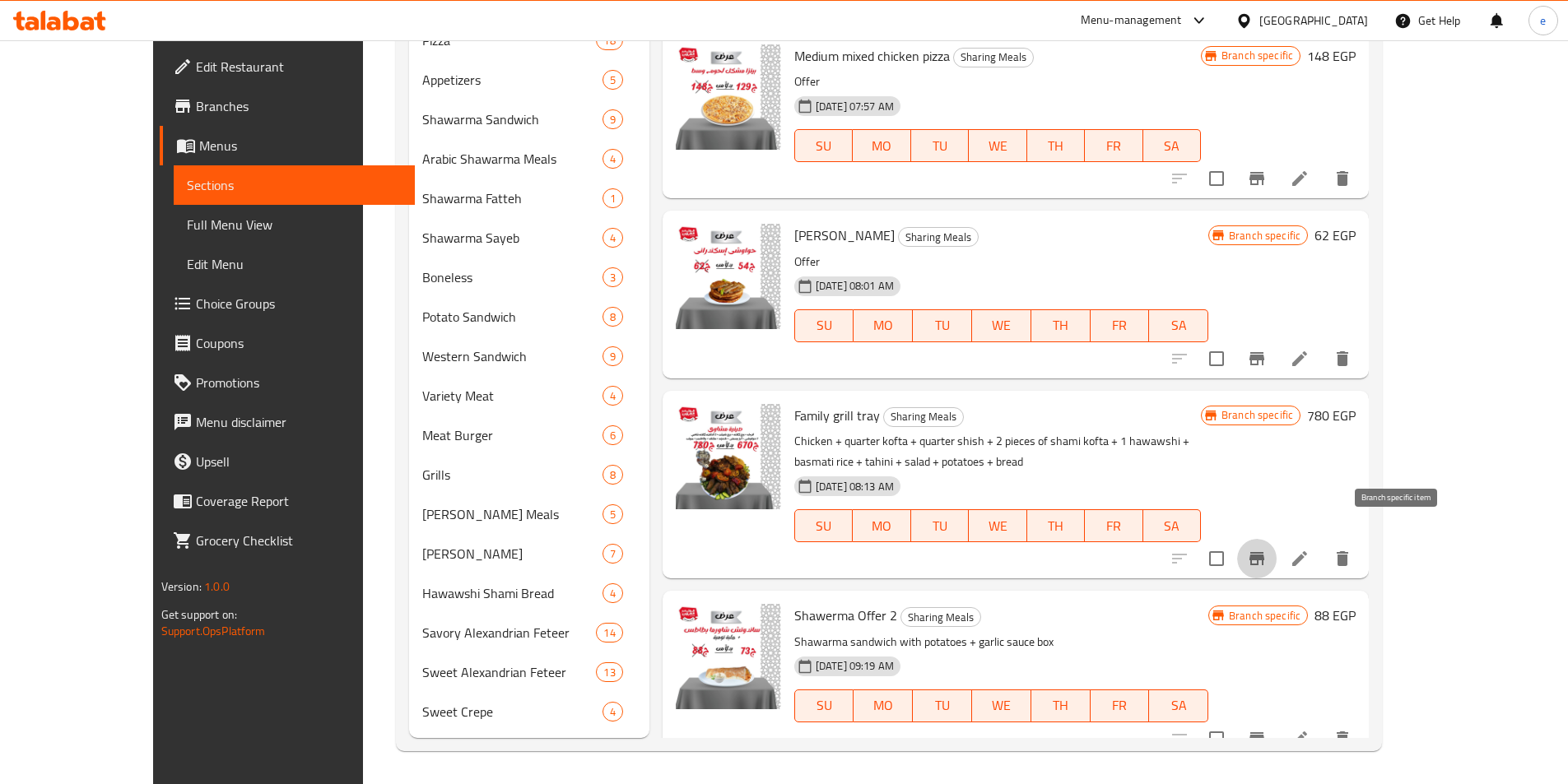
click at [1276, 539] on button "Branch-specific-item" at bounding box center [1257, 559] width 40 height 40
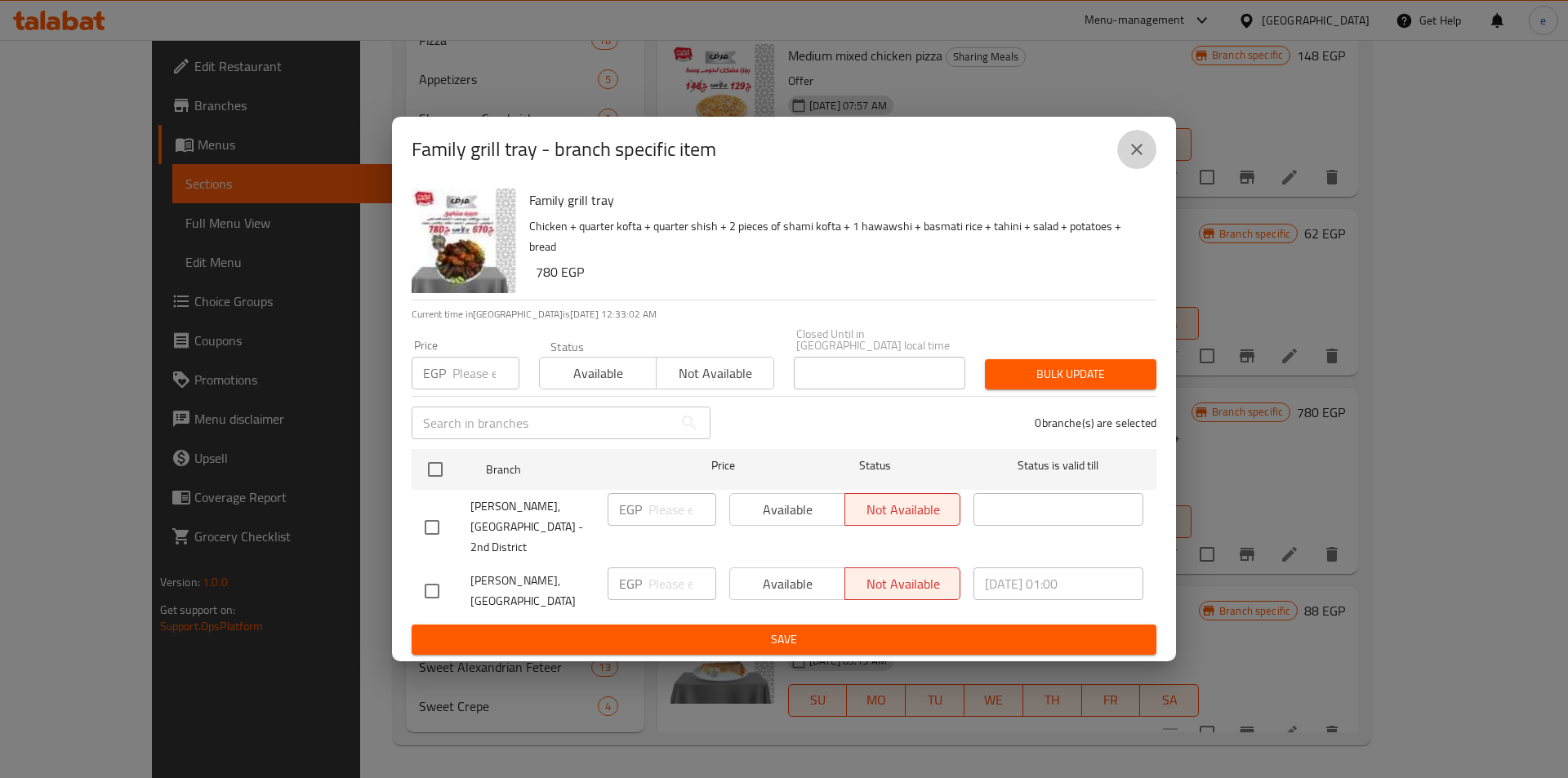
click at [1147, 169] on button "close" at bounding box center [1137, 149] width 39 height 39
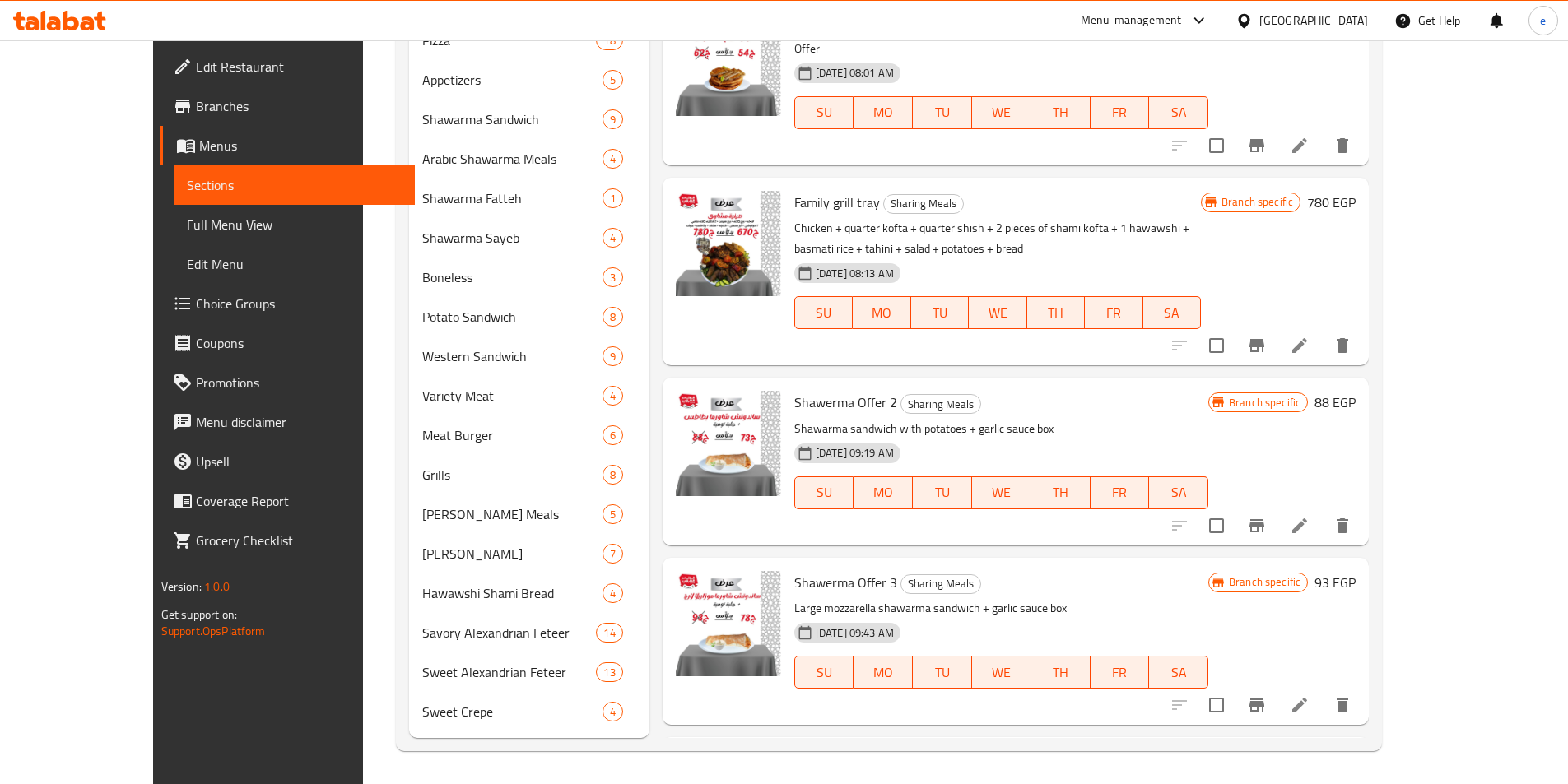
scroll to position [2103, 0]
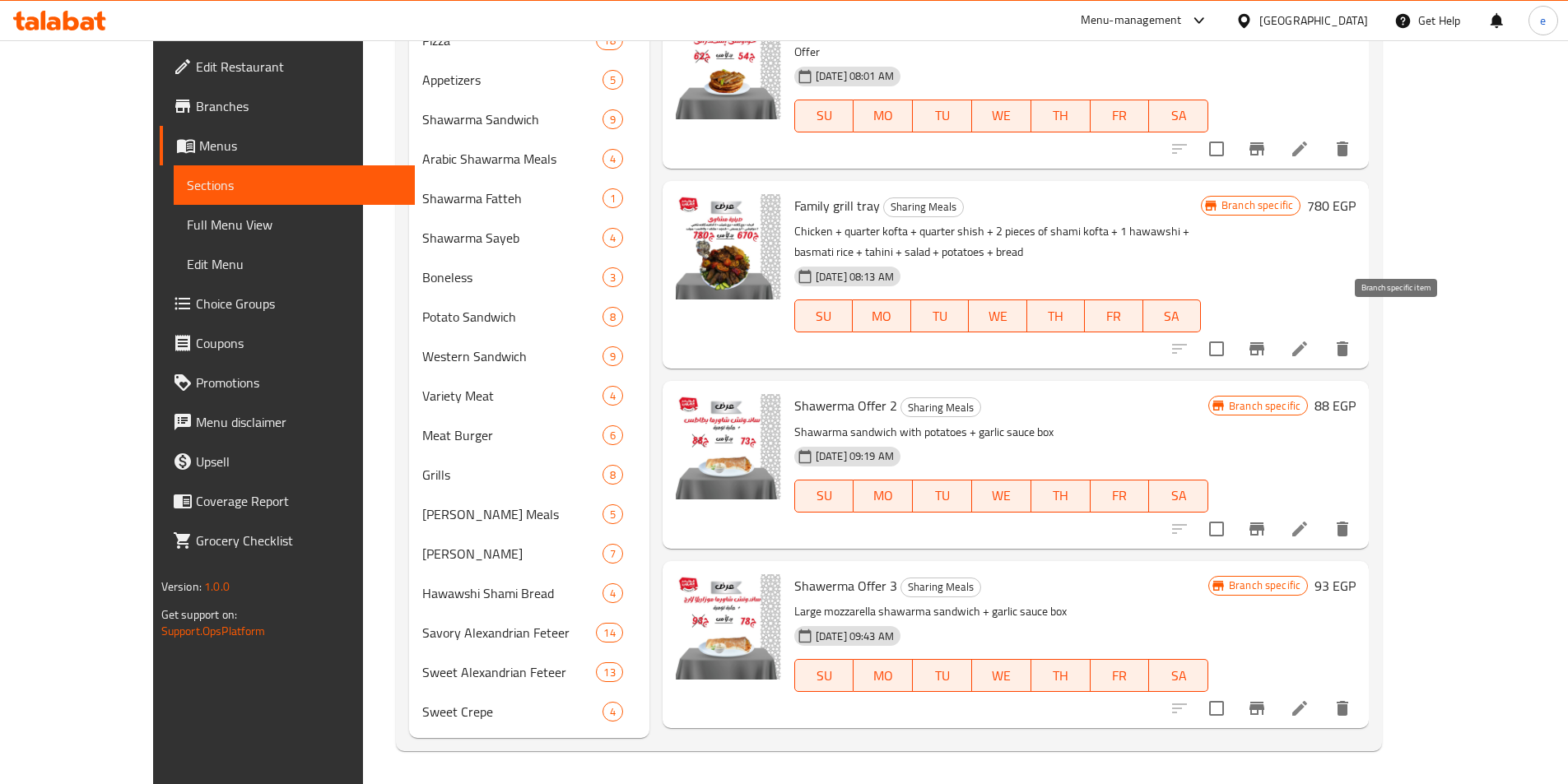
click at [1267, 339] on icon "Branch-specific-item" at bounding box center [1257, 348] width 20 height 20
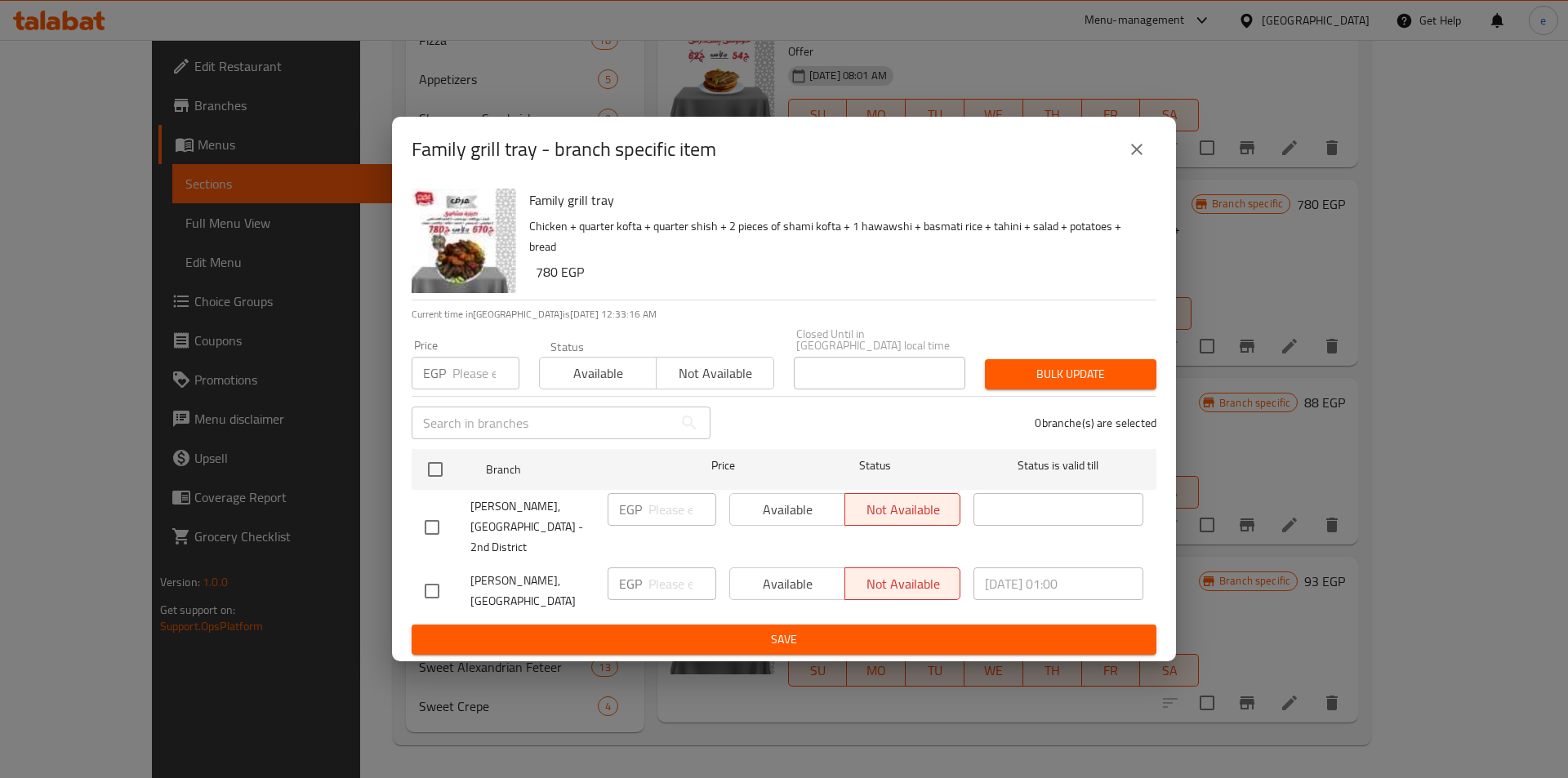
click at [436, 574] on input "checkbox" at bounding box center [432, 591] width 34 height 34
checkbox input "true"
click at [767, 572] on span "Available" at bounding box center [788, 584] width 102 height 24
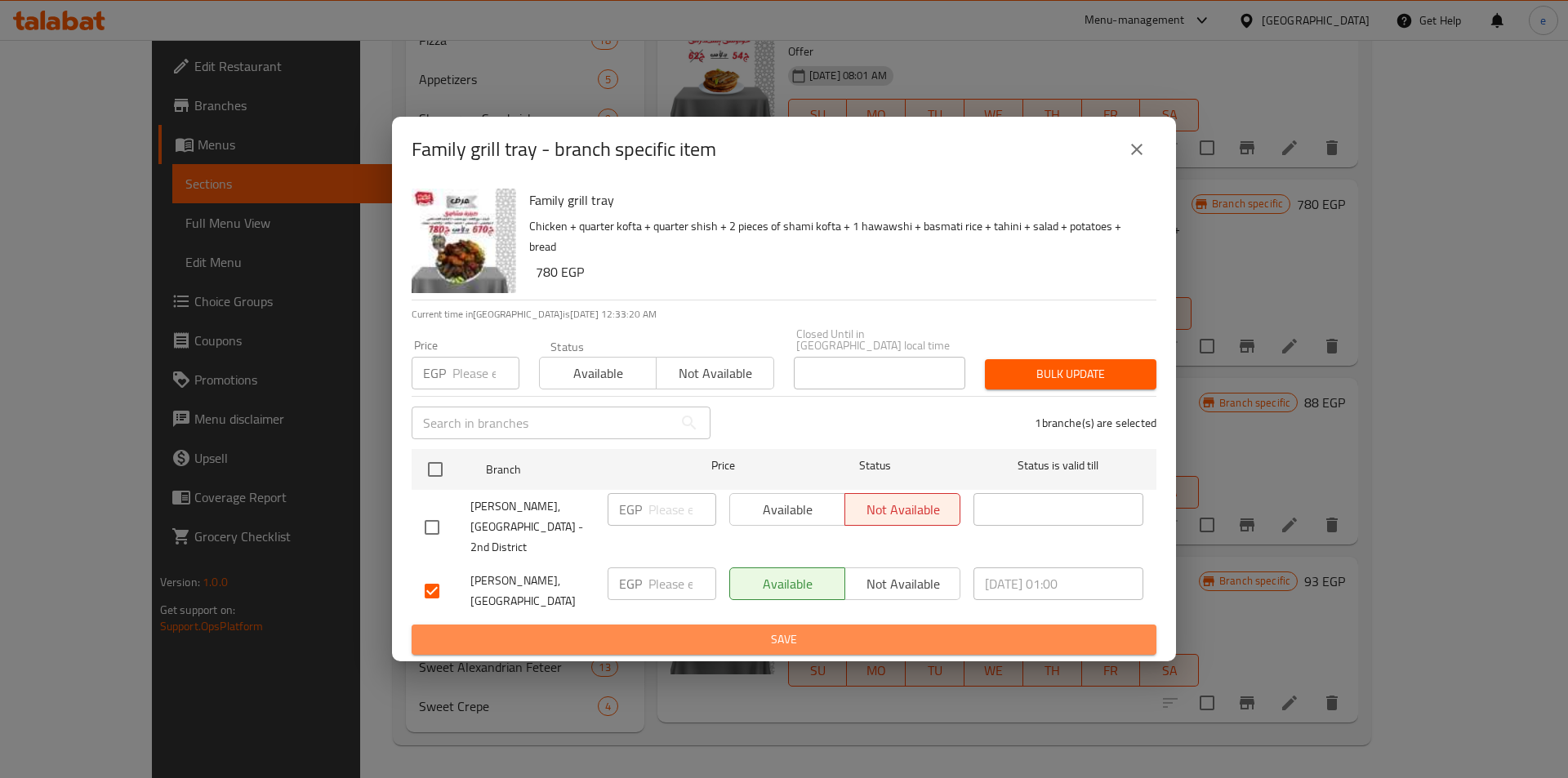
click at [807, 630] on span "Save" at bounding box center [784, 640] width 719 height 20
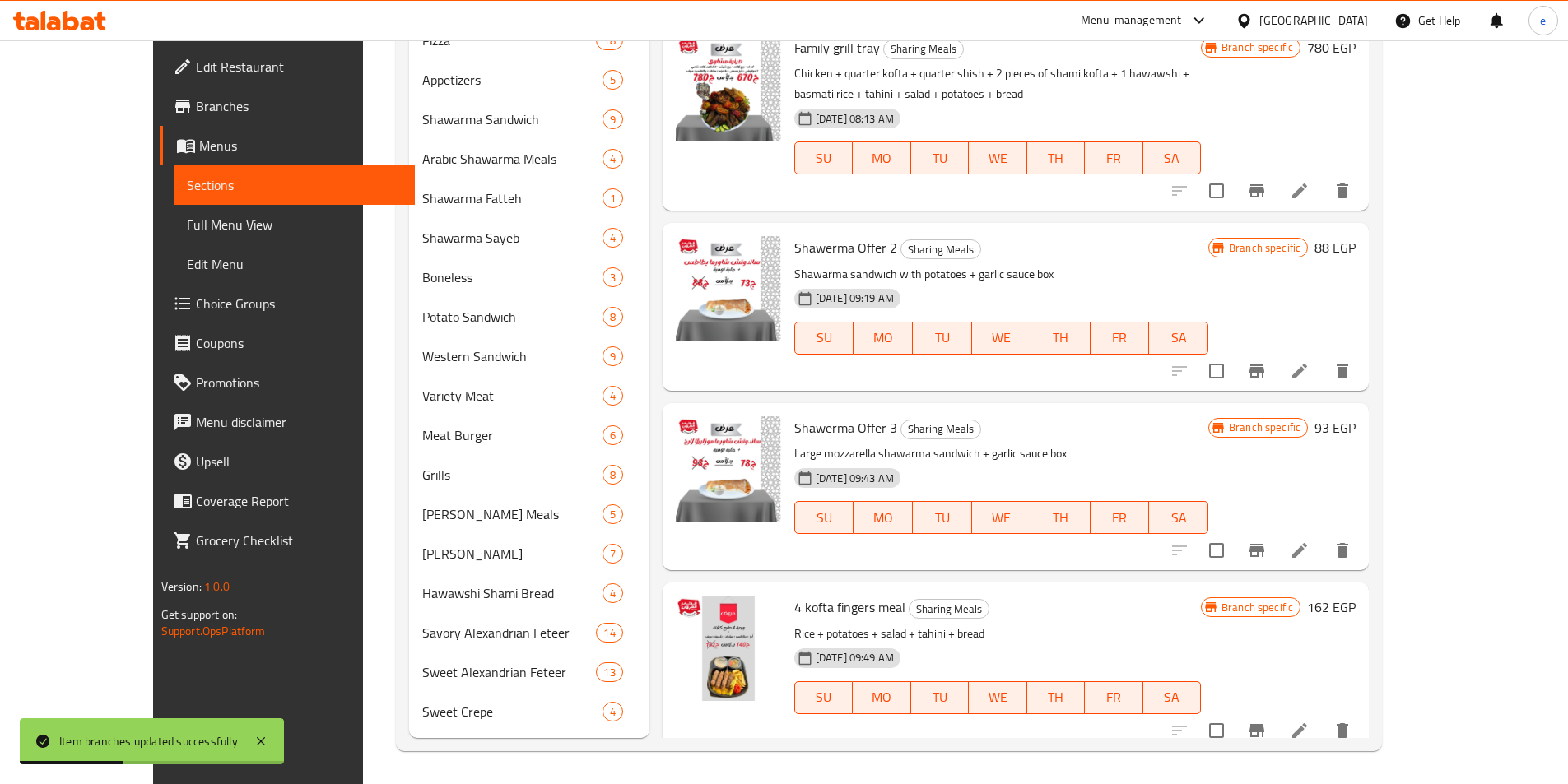
scroll to position [2267, 0]
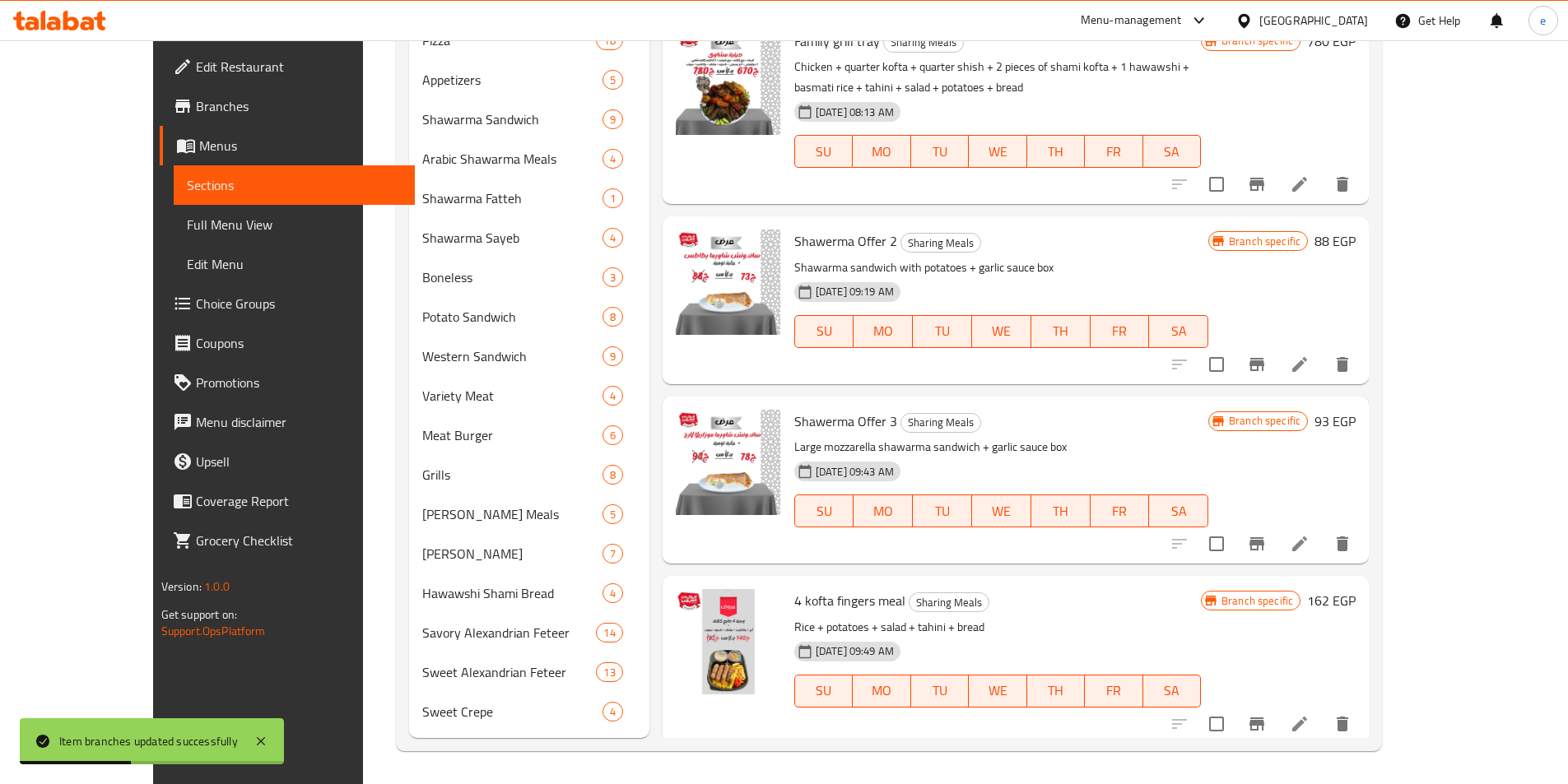
click at [1267, 534] on icon "Branch-specific-item" at bounding box center [1257, 543] width 20 height 20
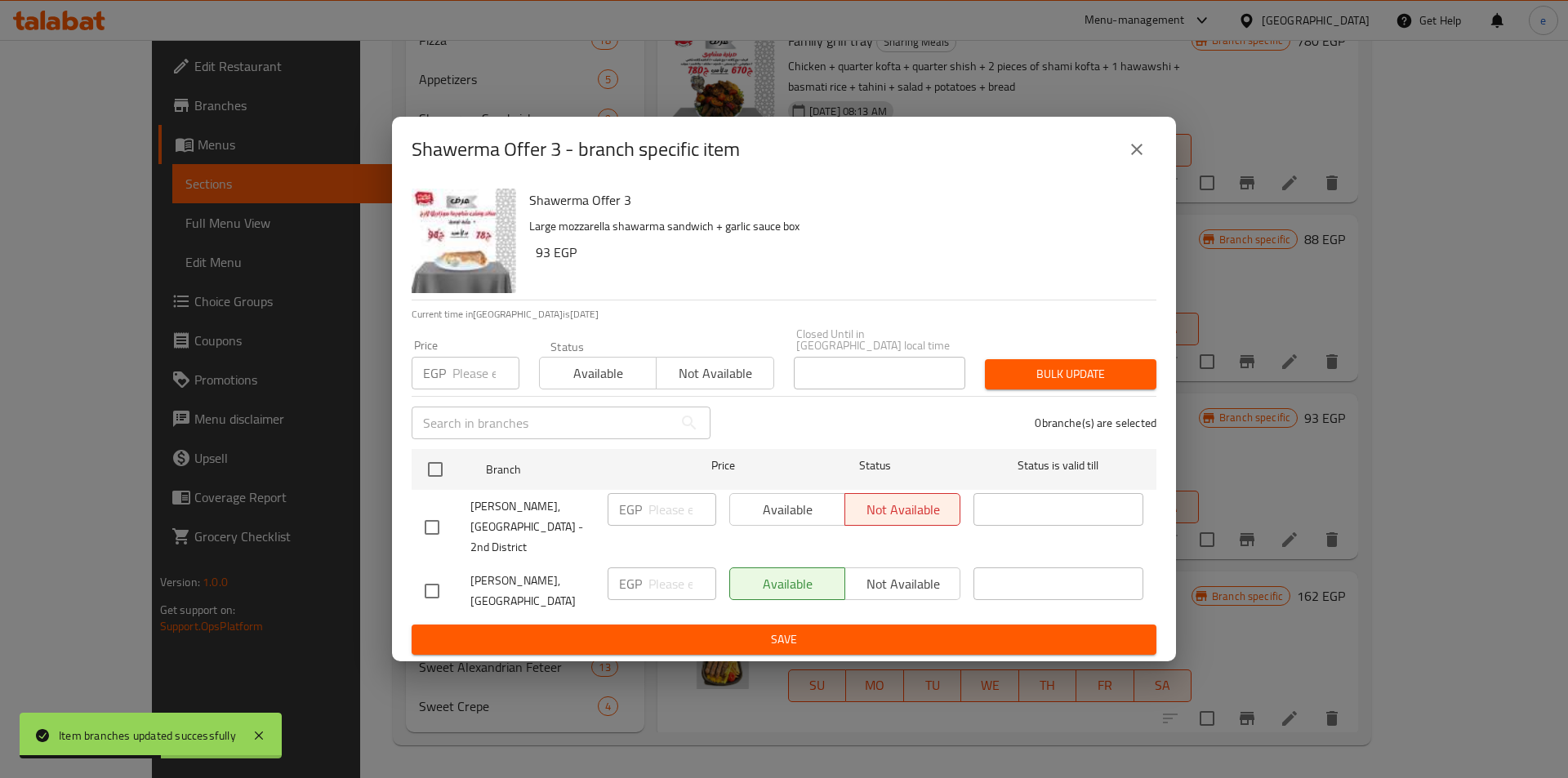
click at [1140, 160] on icon "close" at bounding box center [1137, 149] width 20 height 20
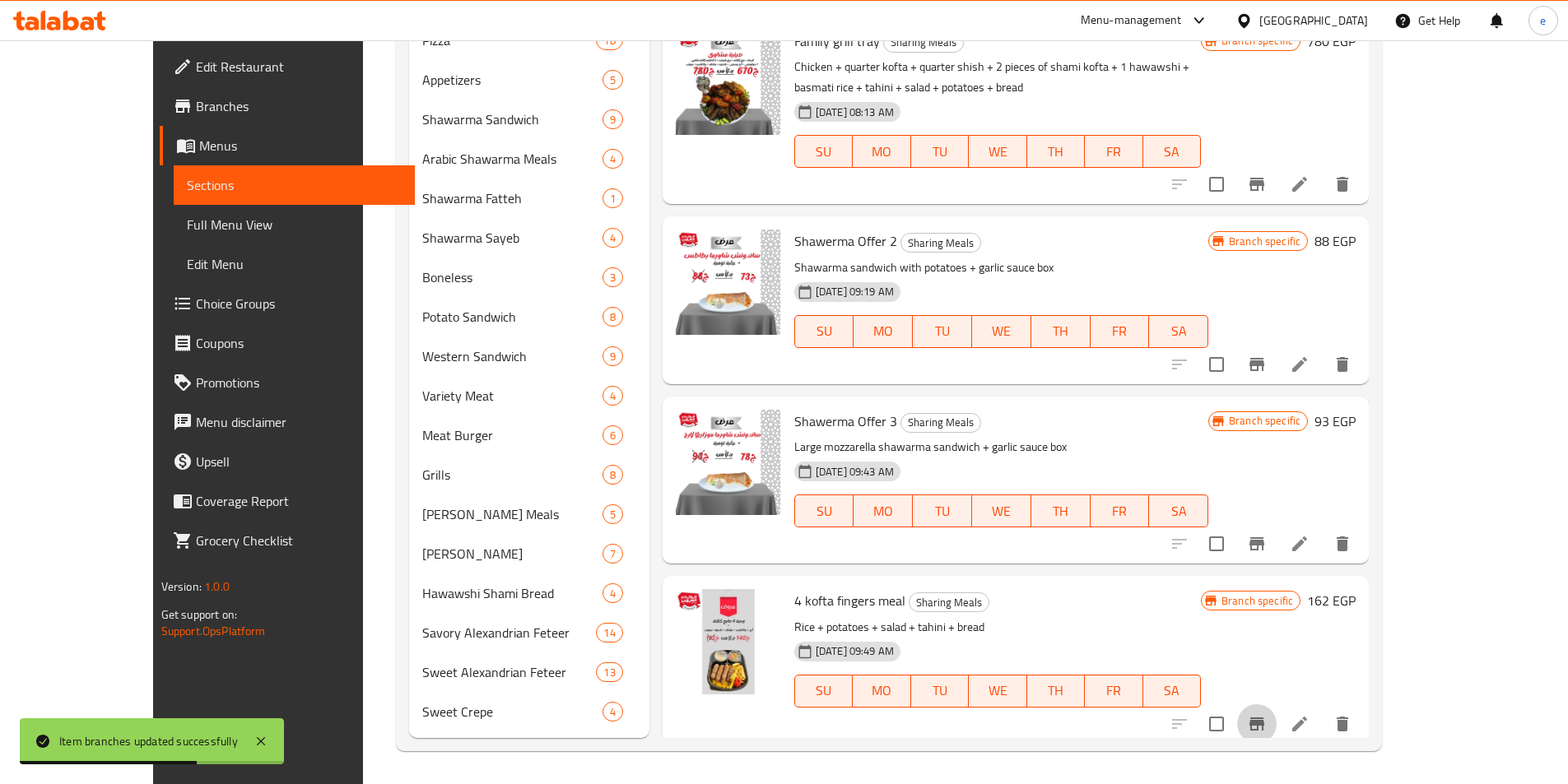
click at [1264, 717] on icon "Branch-specific-item" at bounding box center [1257, 723] width 15 height 13
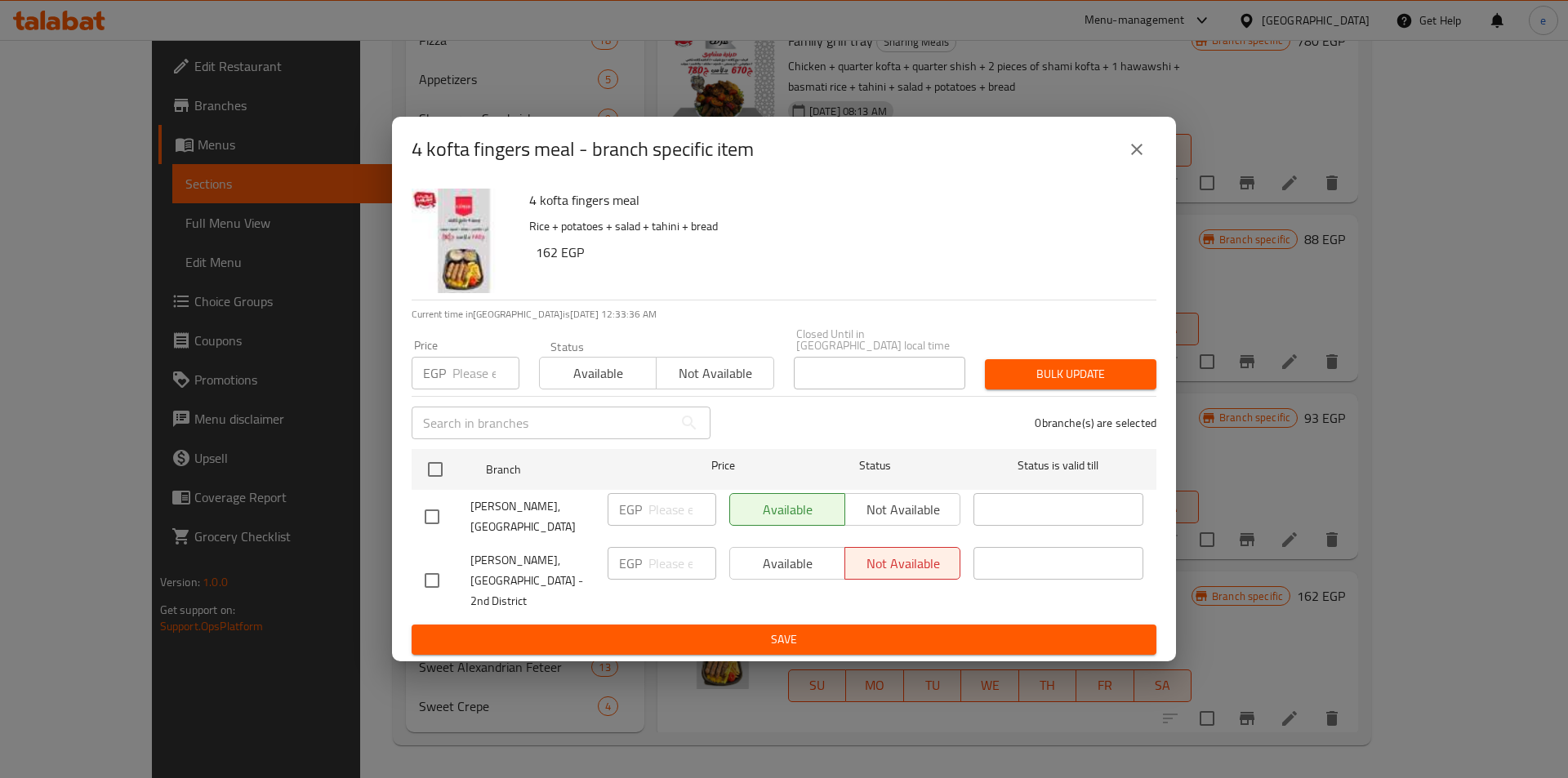
click at [1131, 153] on button "close" at bounding box center [1137, 149] width 39 height 39
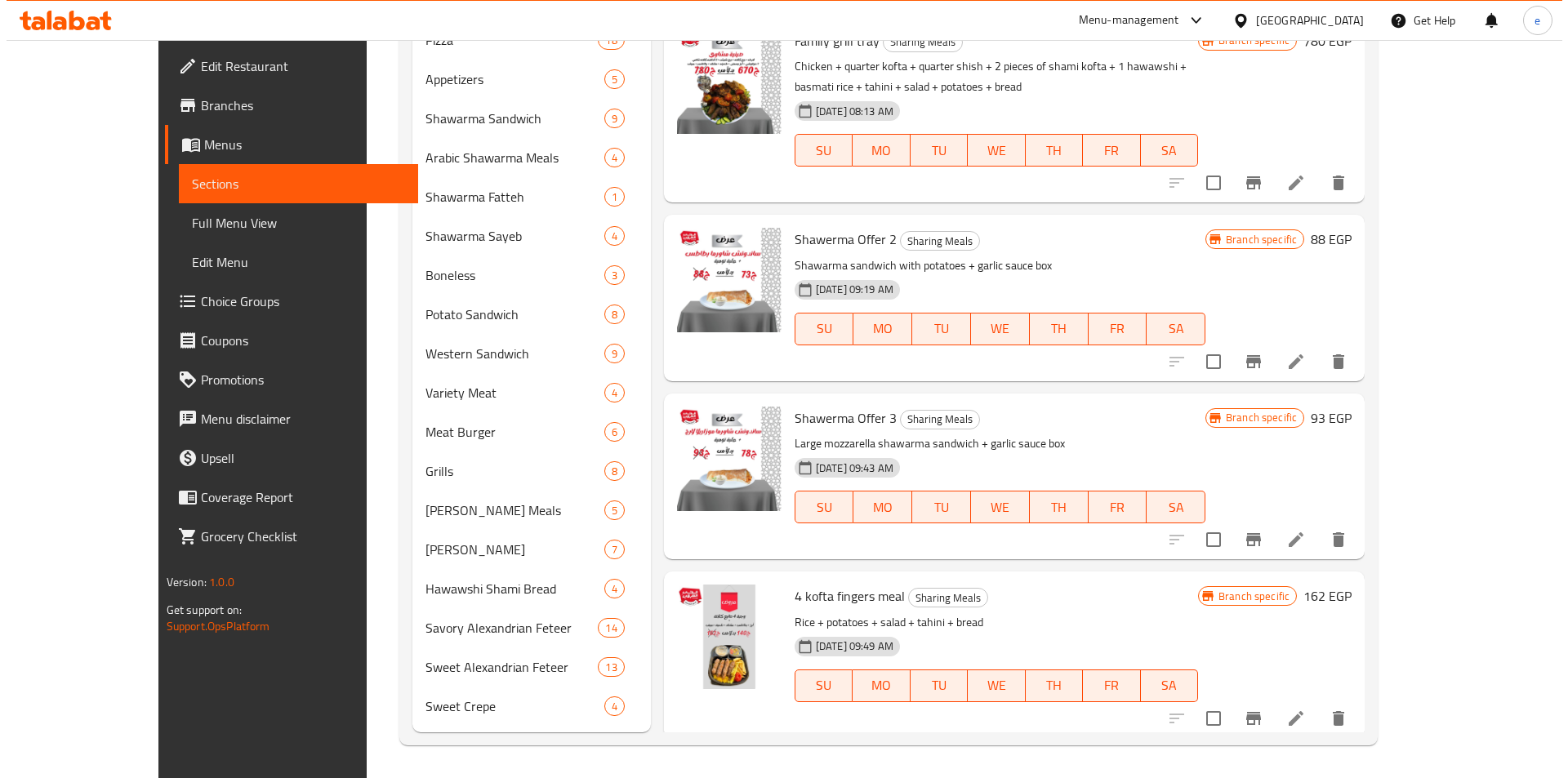
scroll to position [2413, 0]
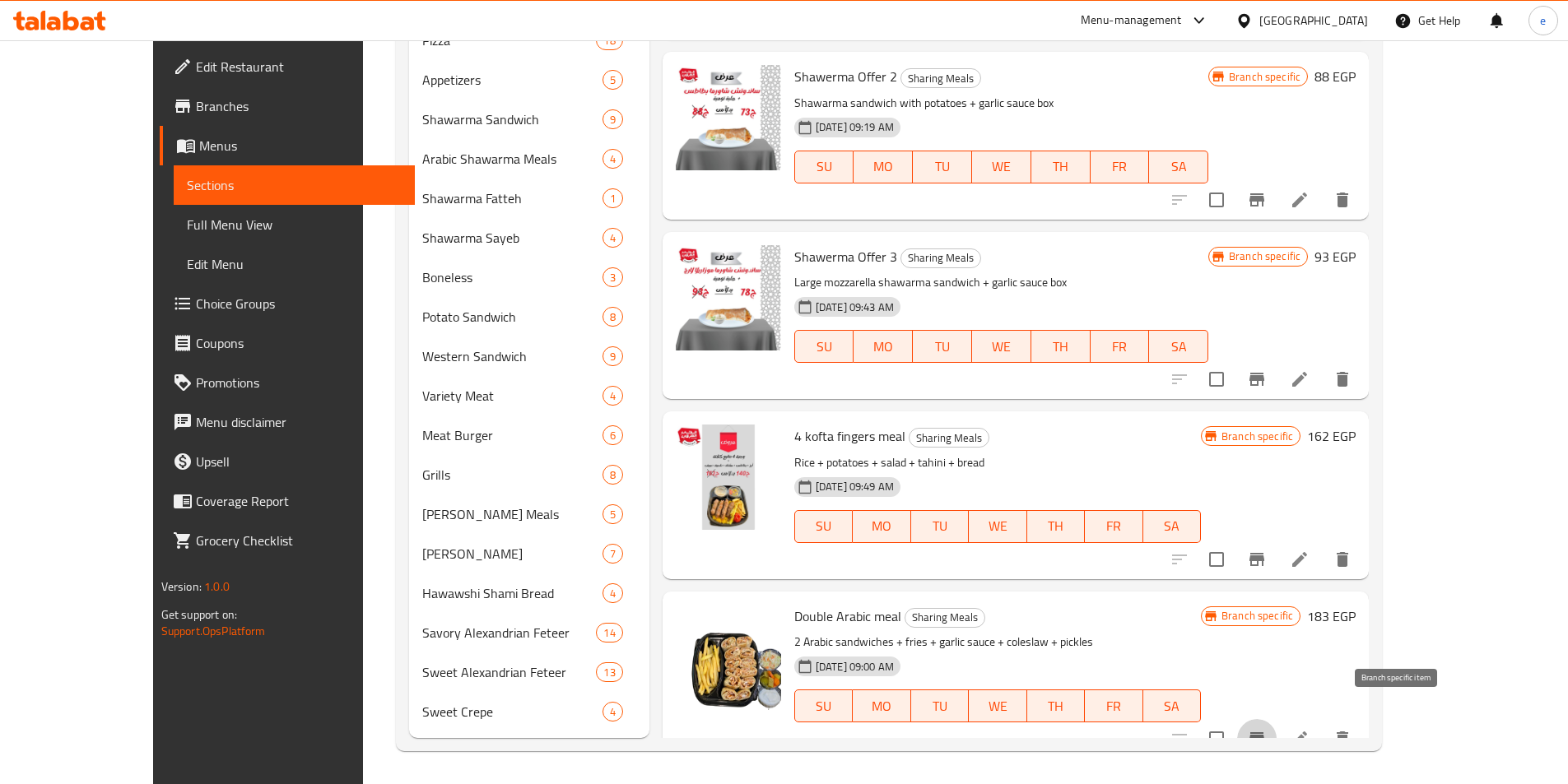
click at [1267, 729] on icon "Branch-specific-item" at bounding box center [1257, 738] width 20 height 20
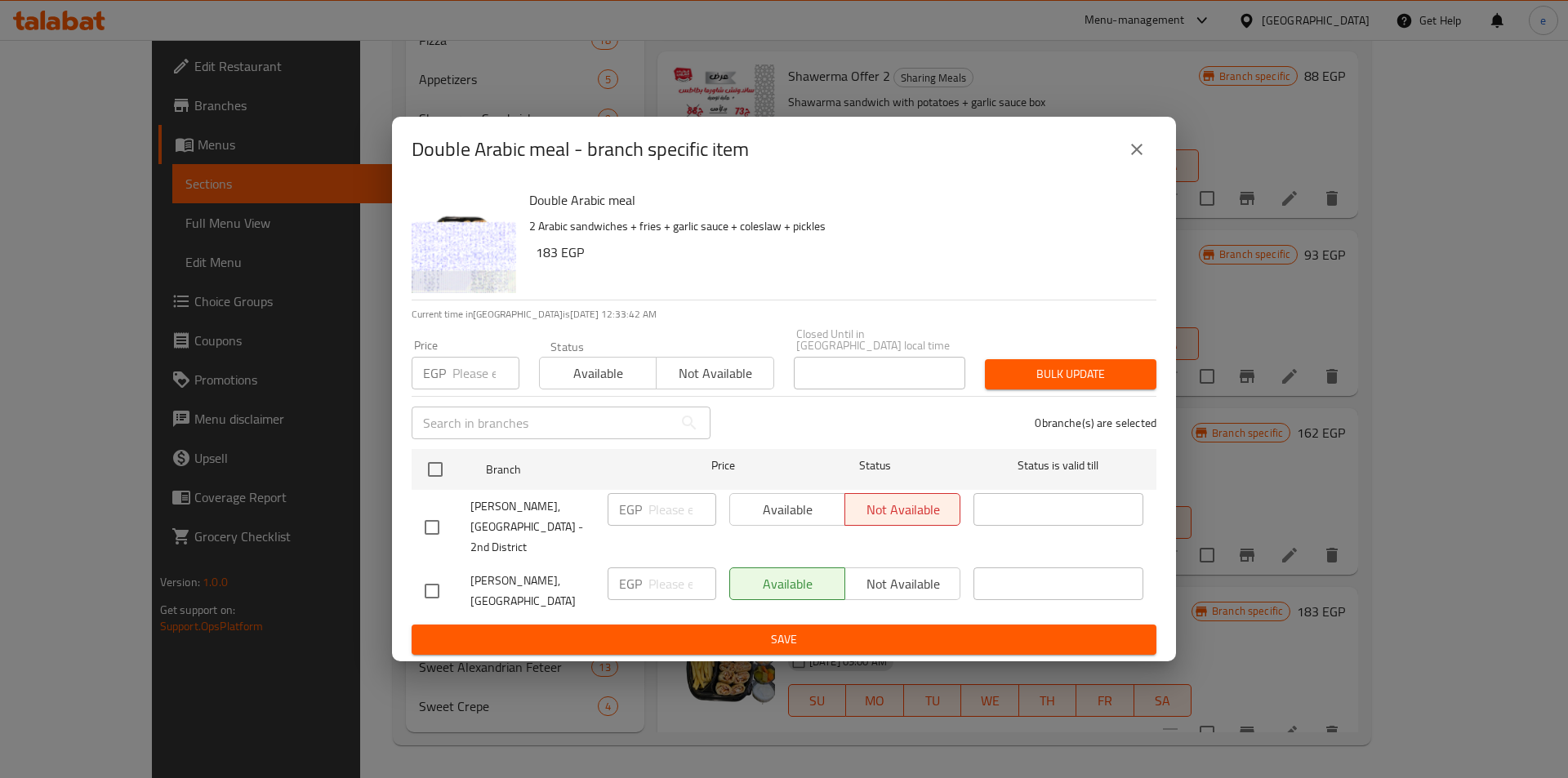
click at [1147, 169] on button "close" at bounding box center [1137, 149] width 39 height 39
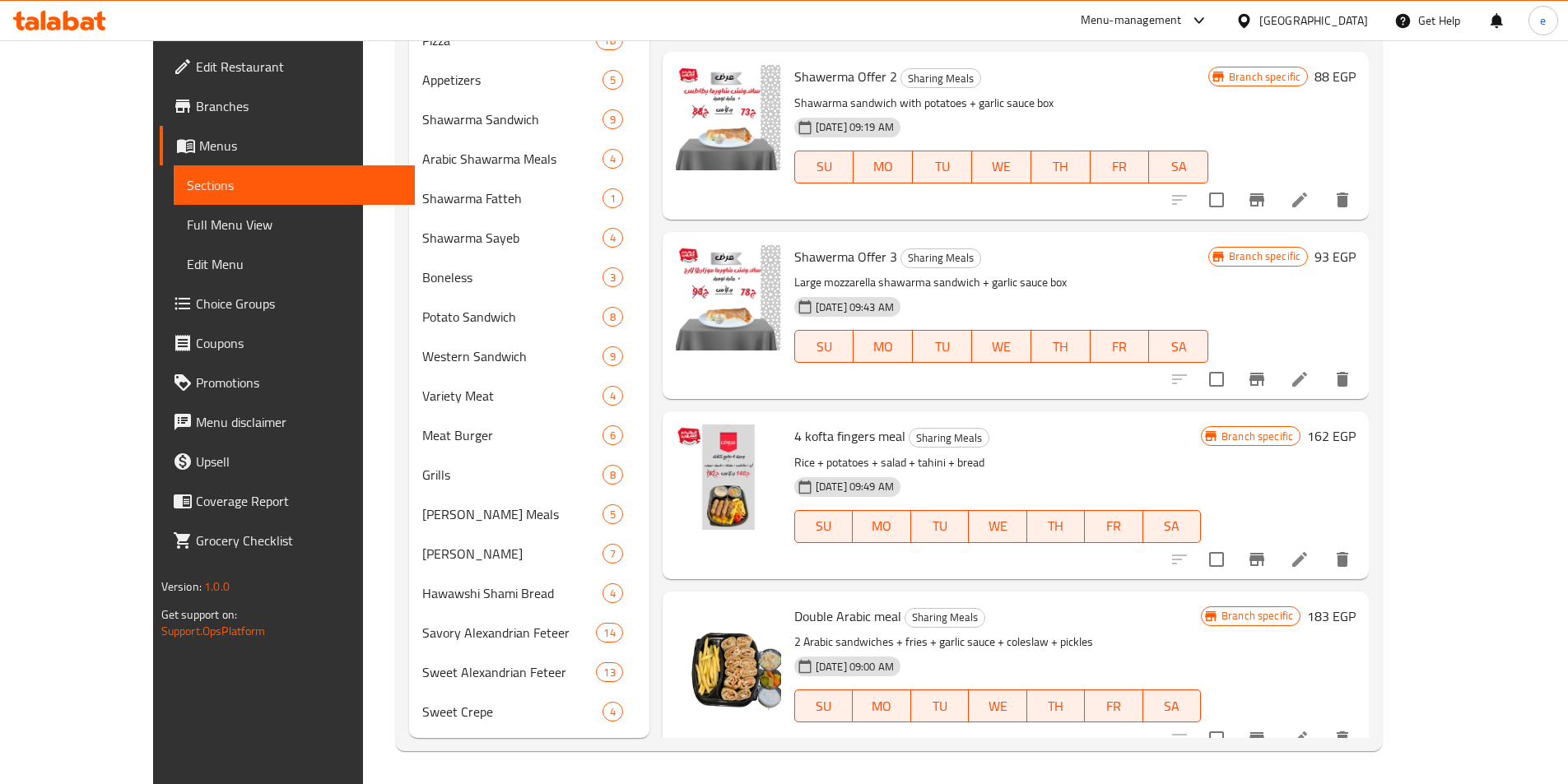
click at [1267, 549] on icon "Branch-specific-item" at bounding box center [1257, 559] width 20 height 20
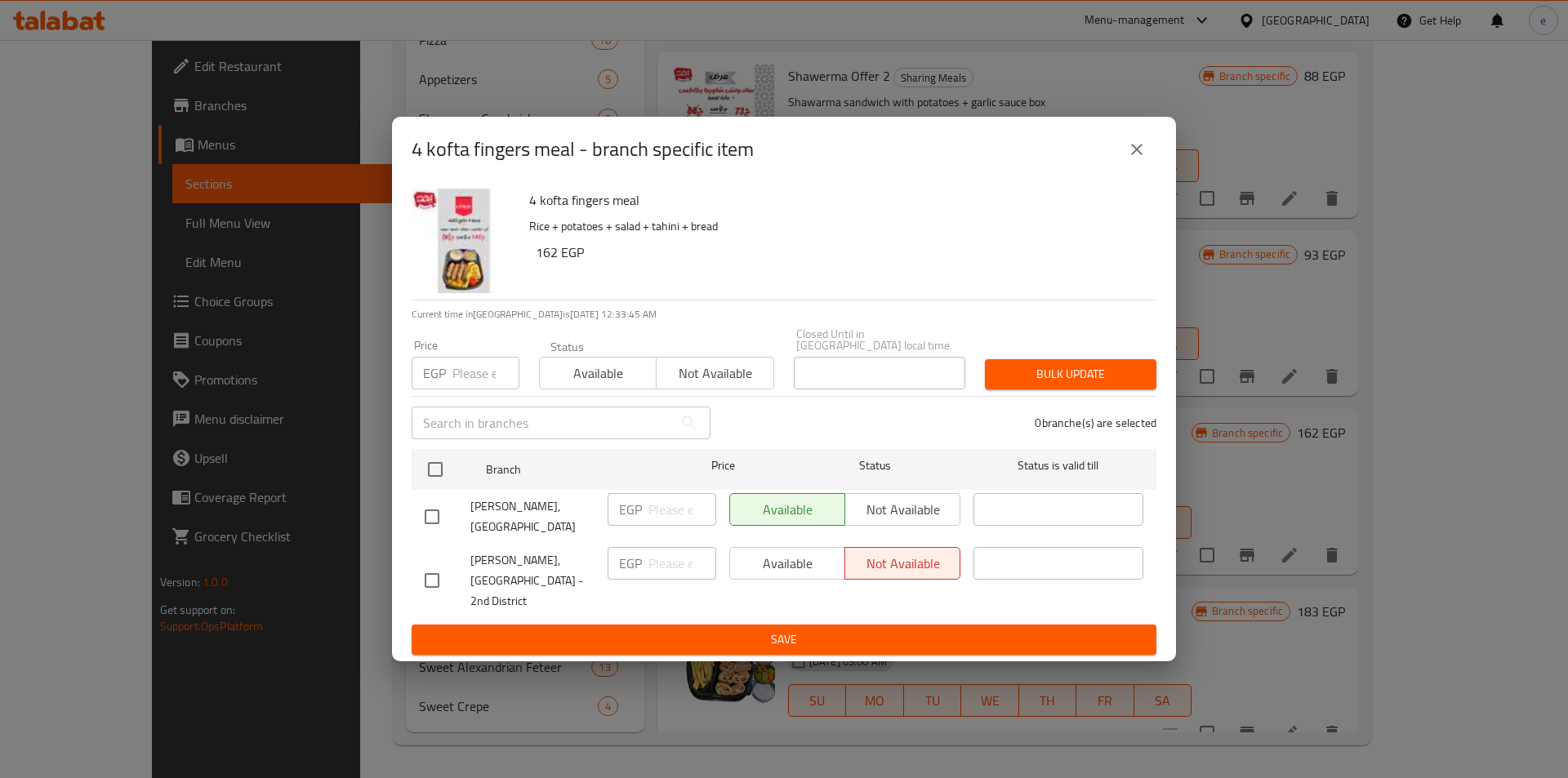
click at [1139, 155] on icon "close" at bounding box center [1136, 148] width 11 height 11
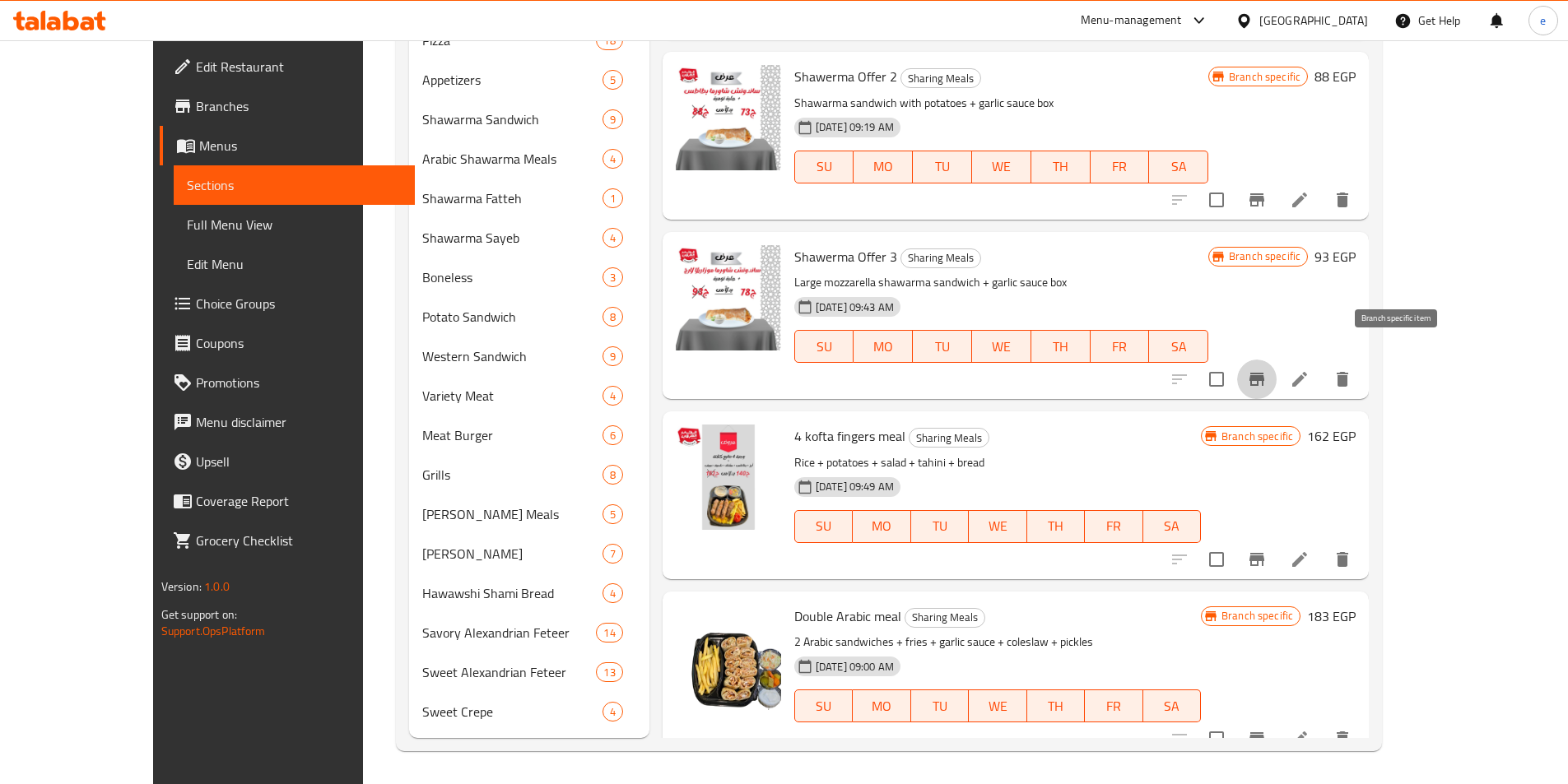
click at [1264, 372] on icon "Branch-specific-item" at bounding box center [1257, 378] width 15 height 13
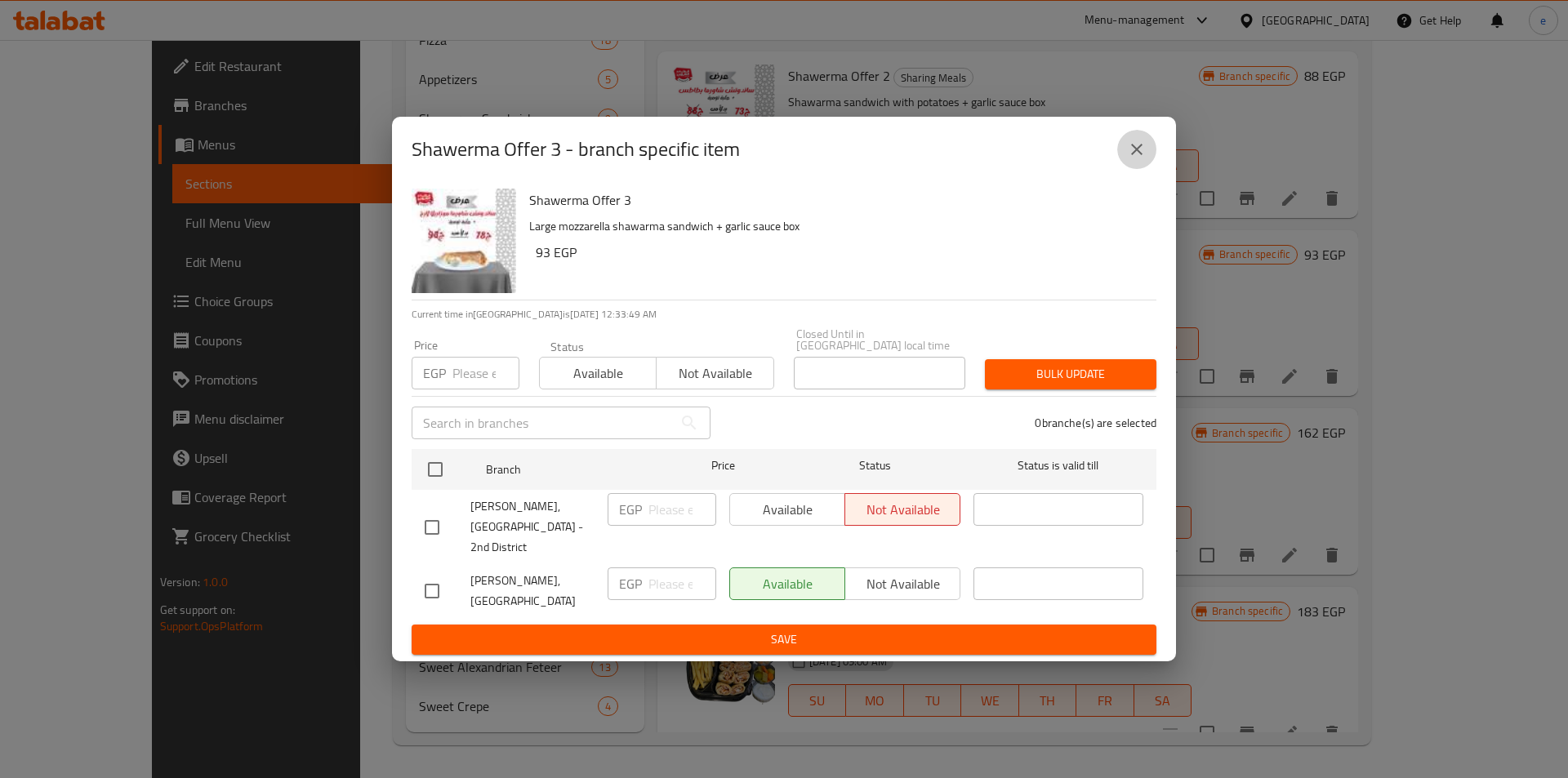
click at [1128, 160] on icon "close" at bounding box center [1137, 149] width 20 height 20
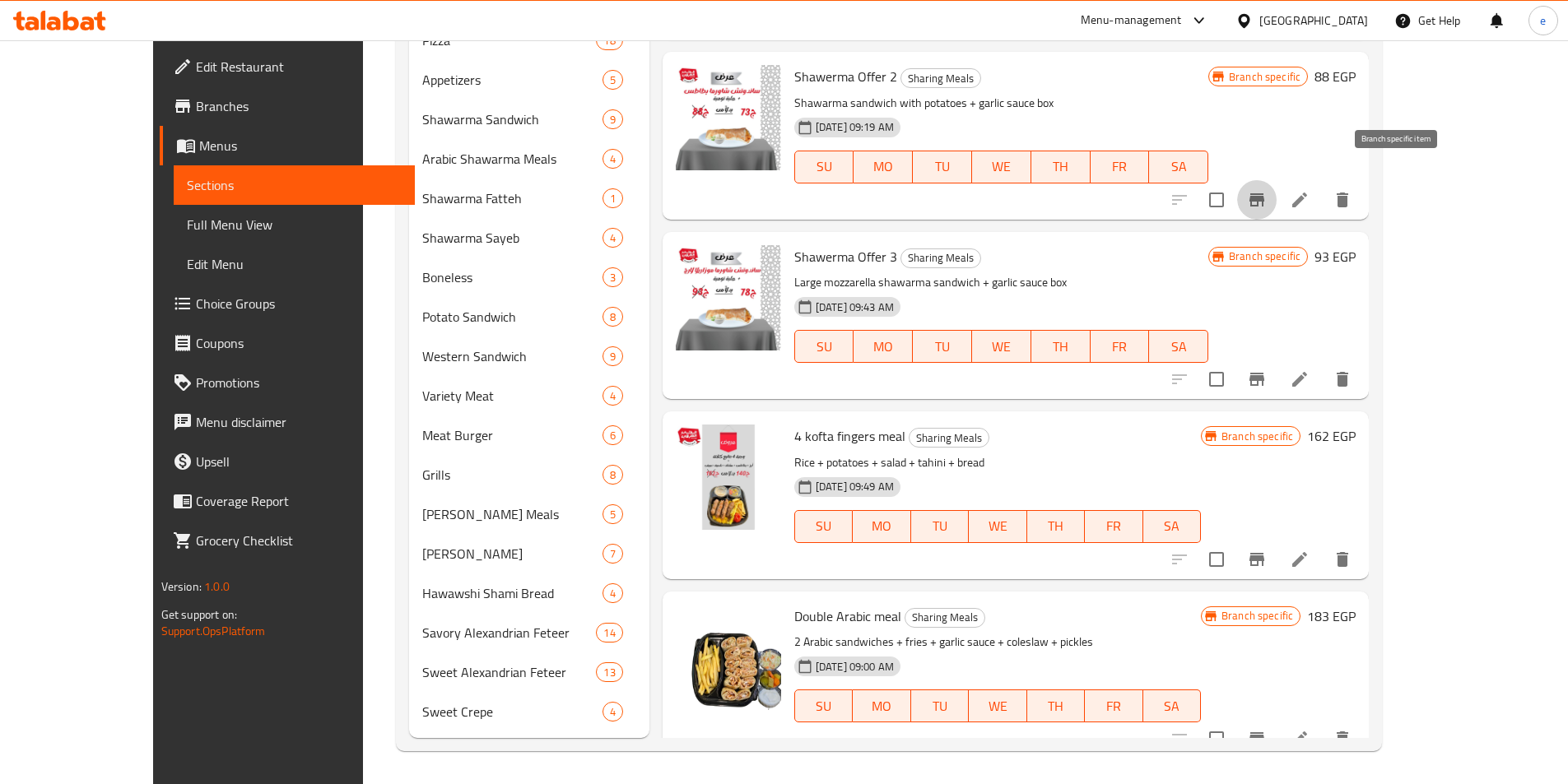
click at [1276, 185] on button "Branch-specific-item" at bounding box center [1257, 200] width 40 height 40
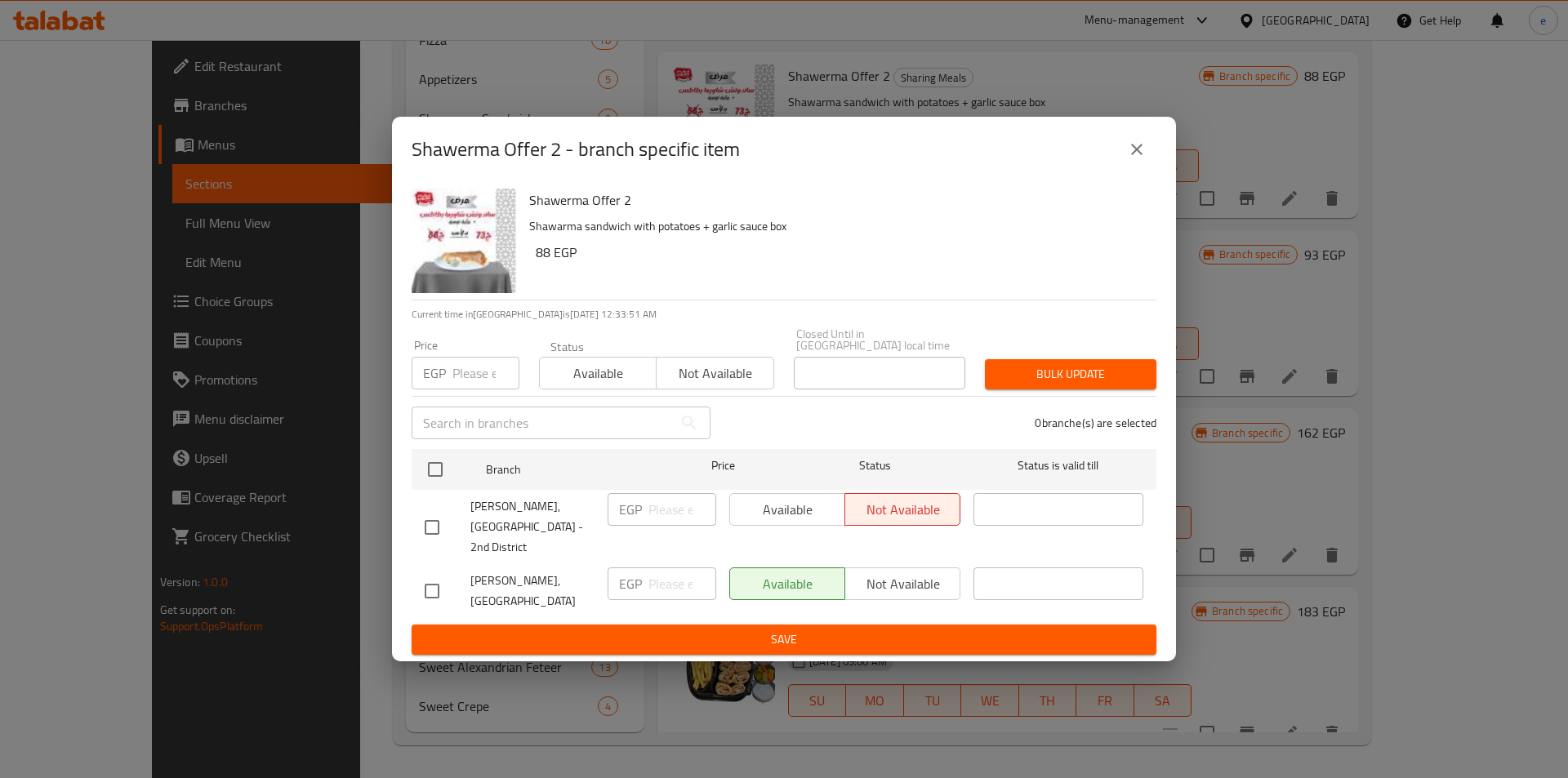
click at [1140, 155] on icon "close" at bounding box center [1136, 148] width 11 height 11
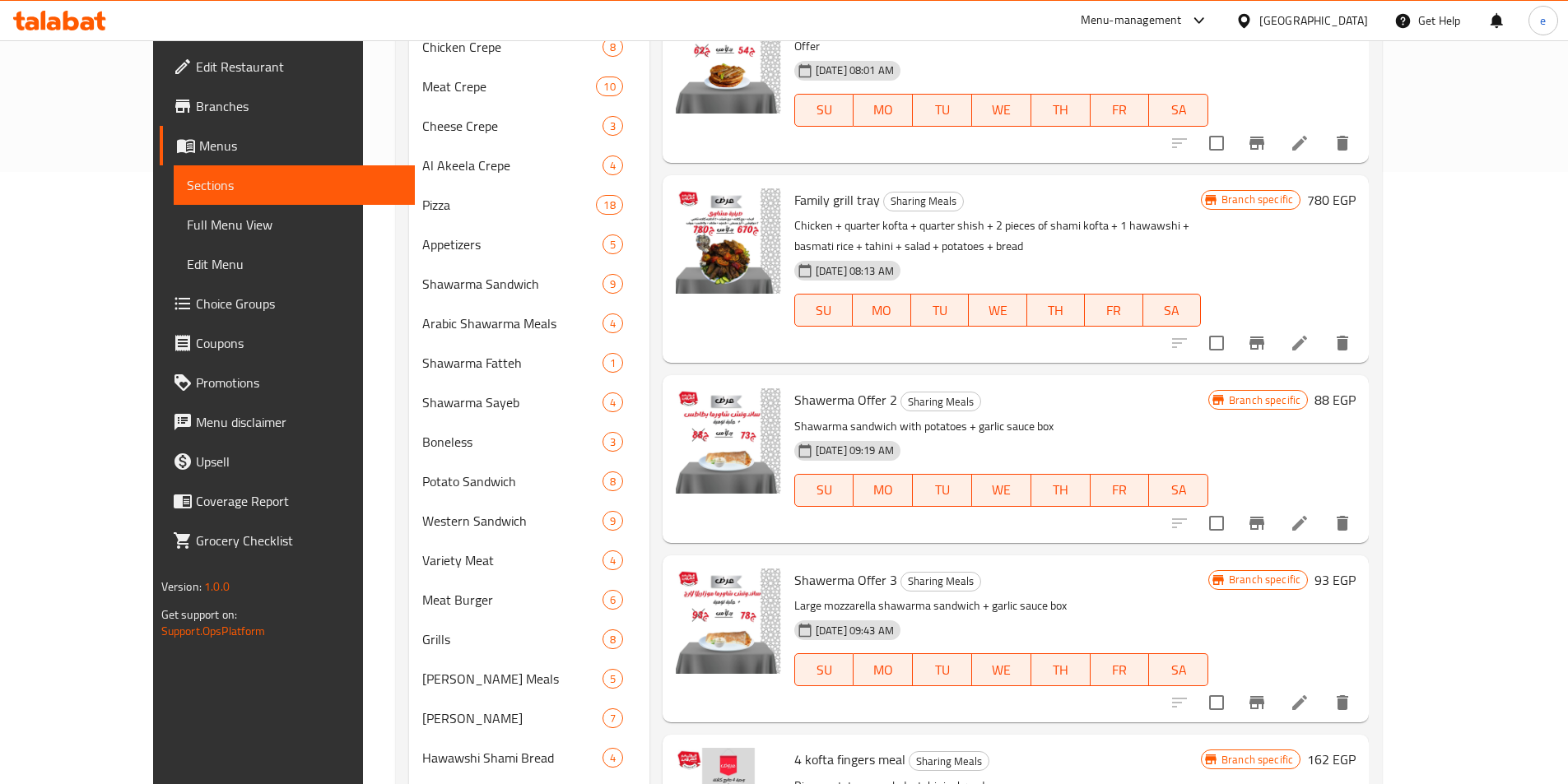
scroll to position [2267, 0]
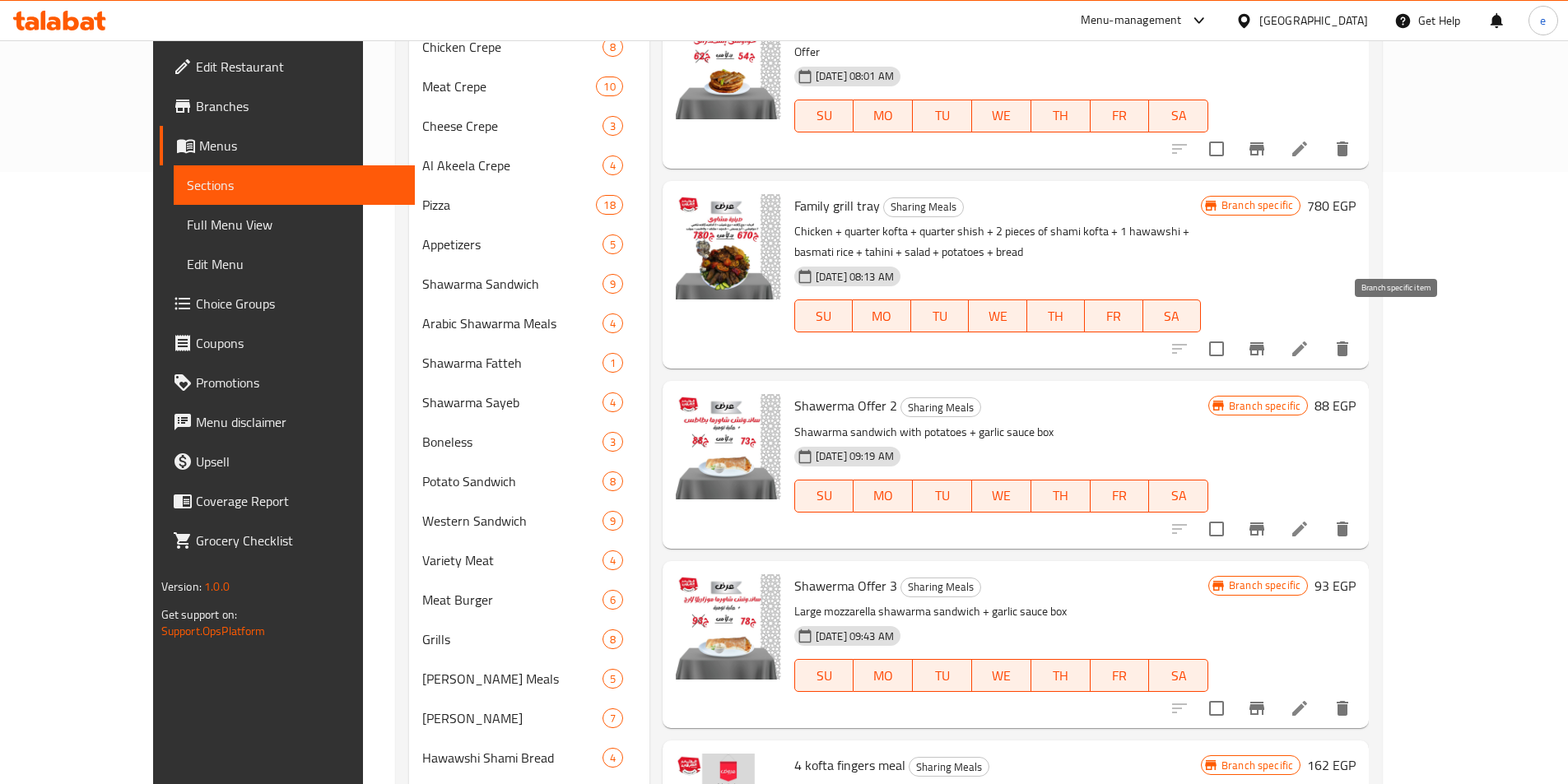
click at [1267, 339] on icon "Branch-specific-item" at bounding box center [1257, 348] width 20 height 20
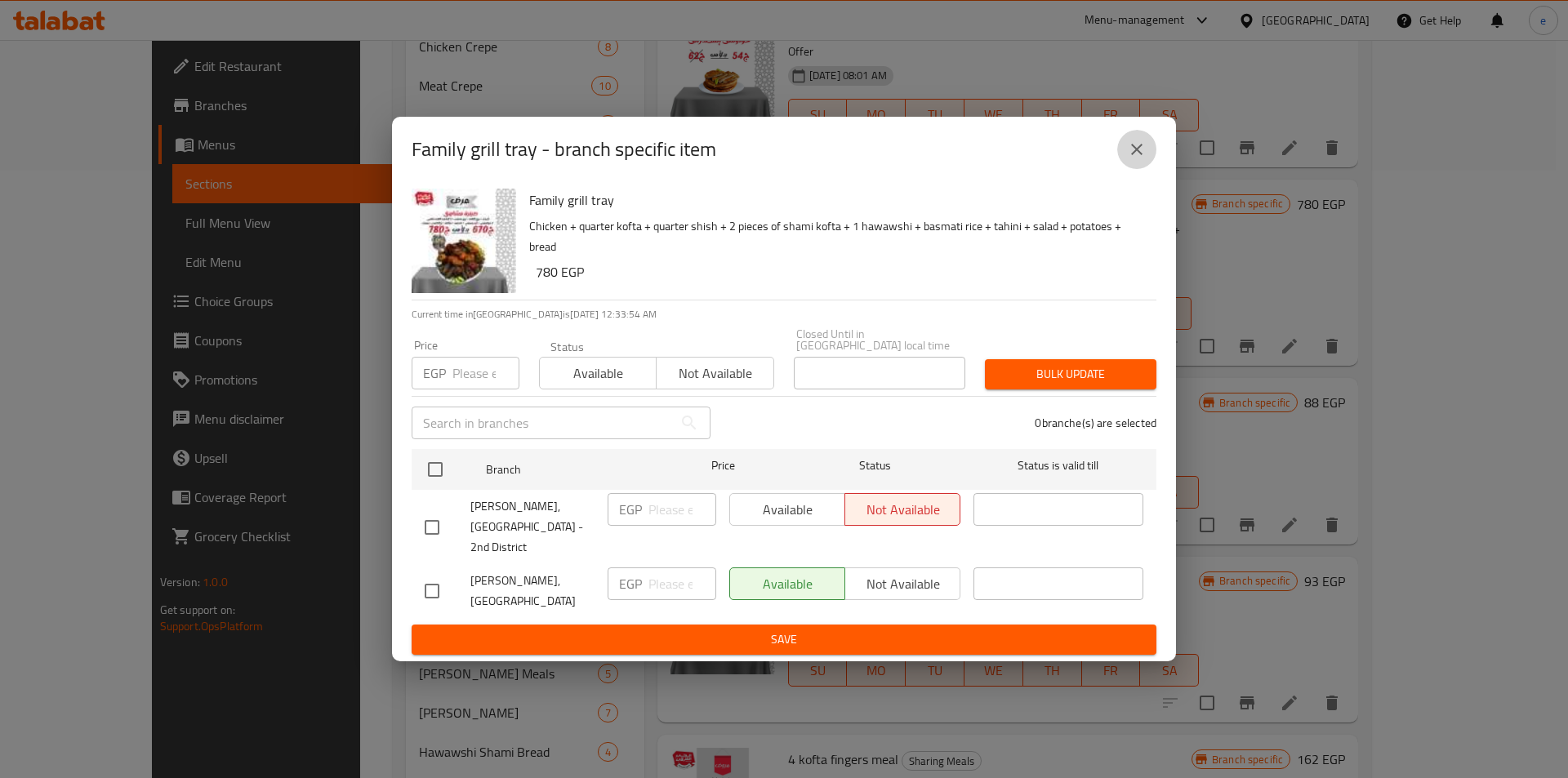
click at [1145, 160] on icon "close" at bounding box center [1137, 149] width 20 height 20
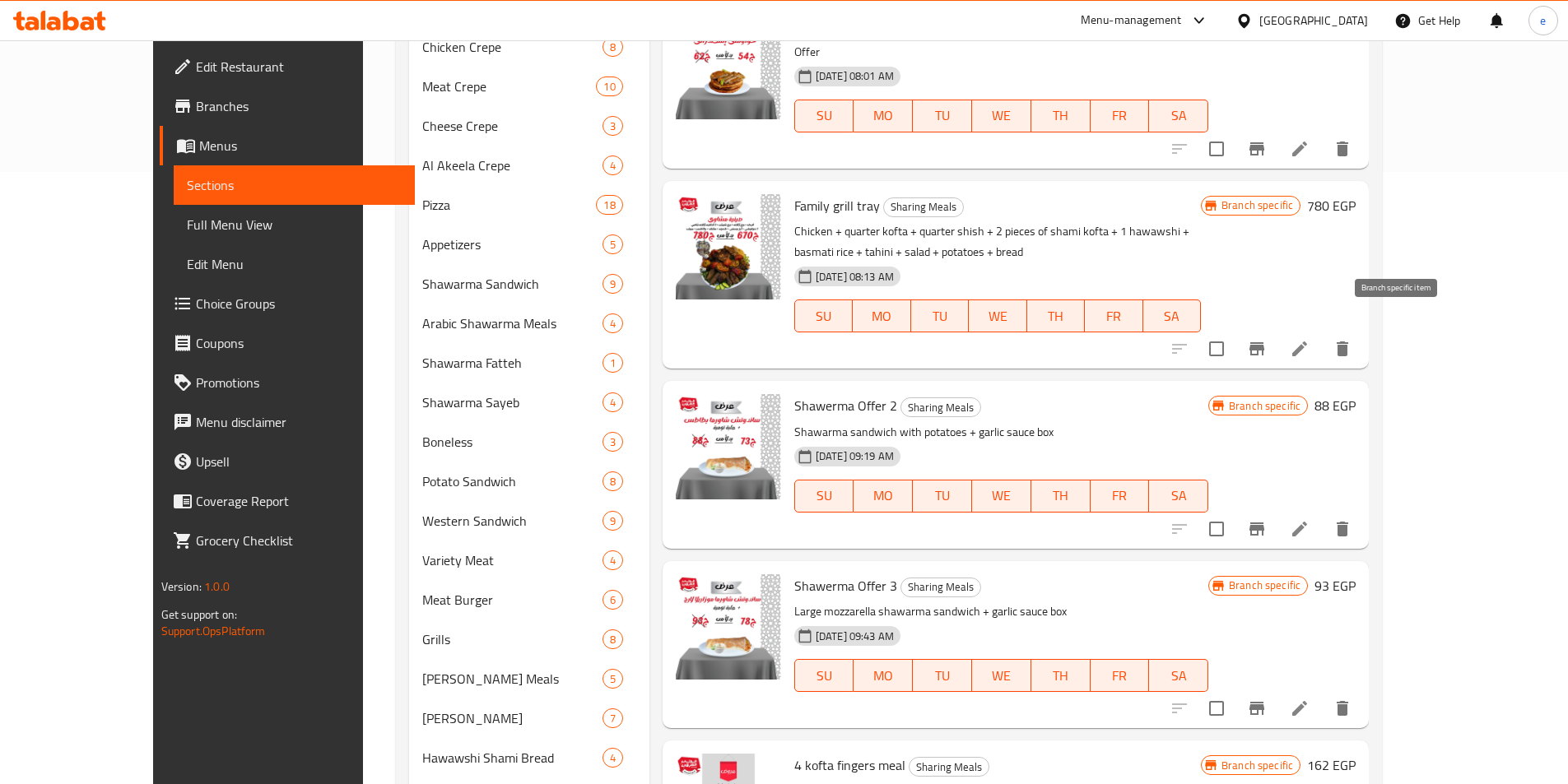
click at [1276, 329] on button "Branch-specific-item" at bounding box center [1257, 349] width 40 height 40
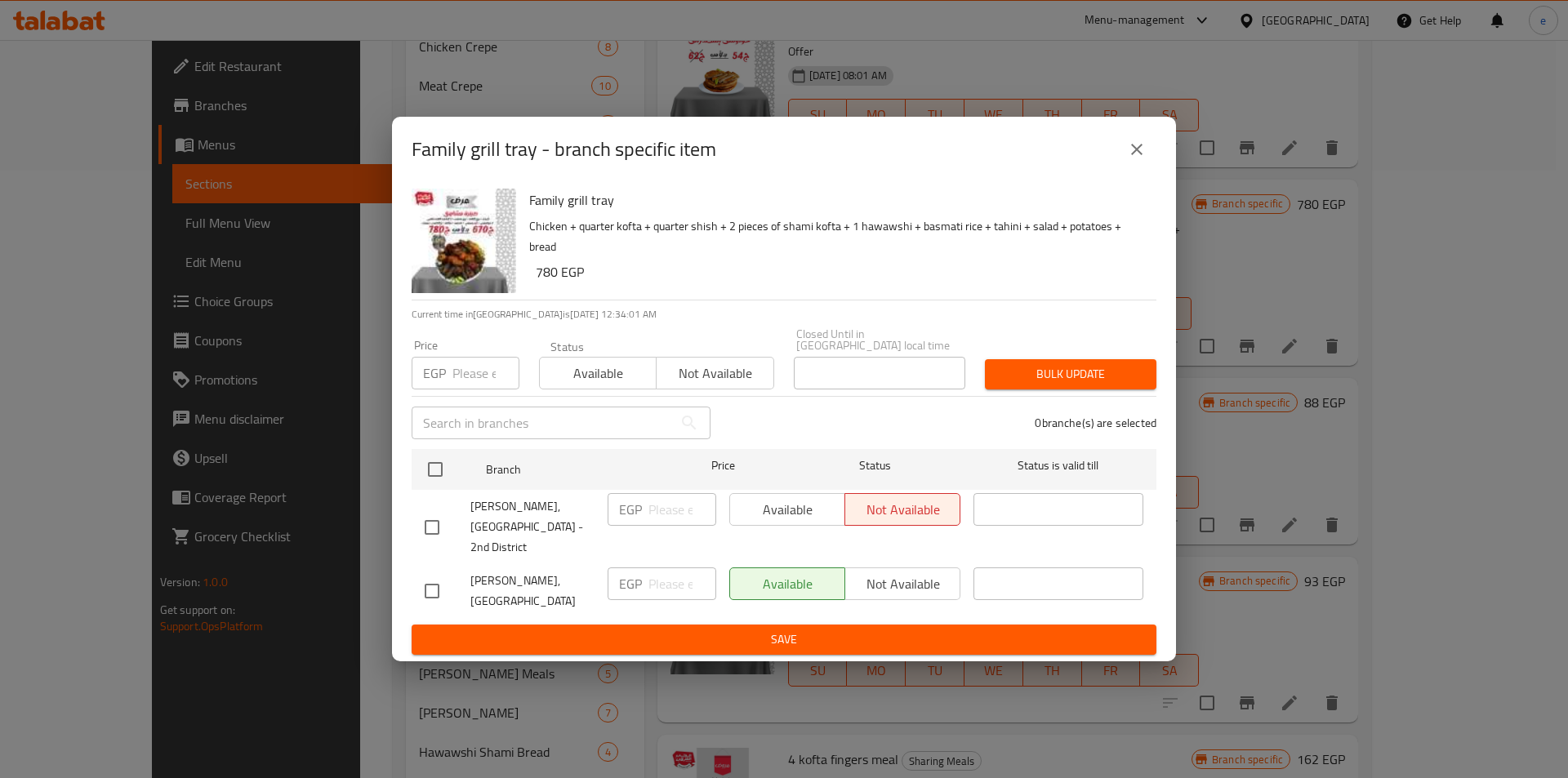
click at [1138, 160] on icon "close" at bounding box center [1137, 149] width 20 height 20
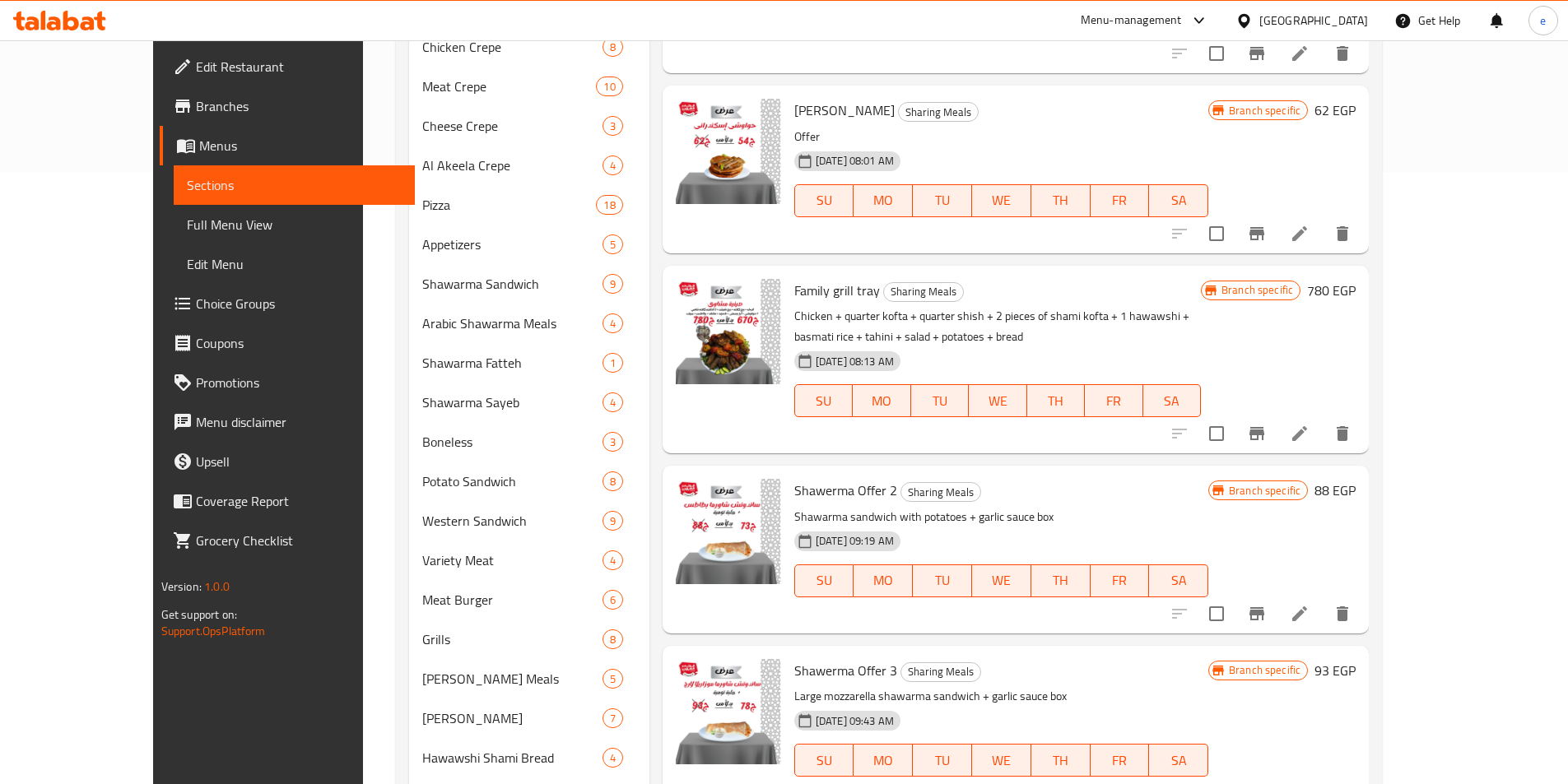
scroll to position [2103, 0]
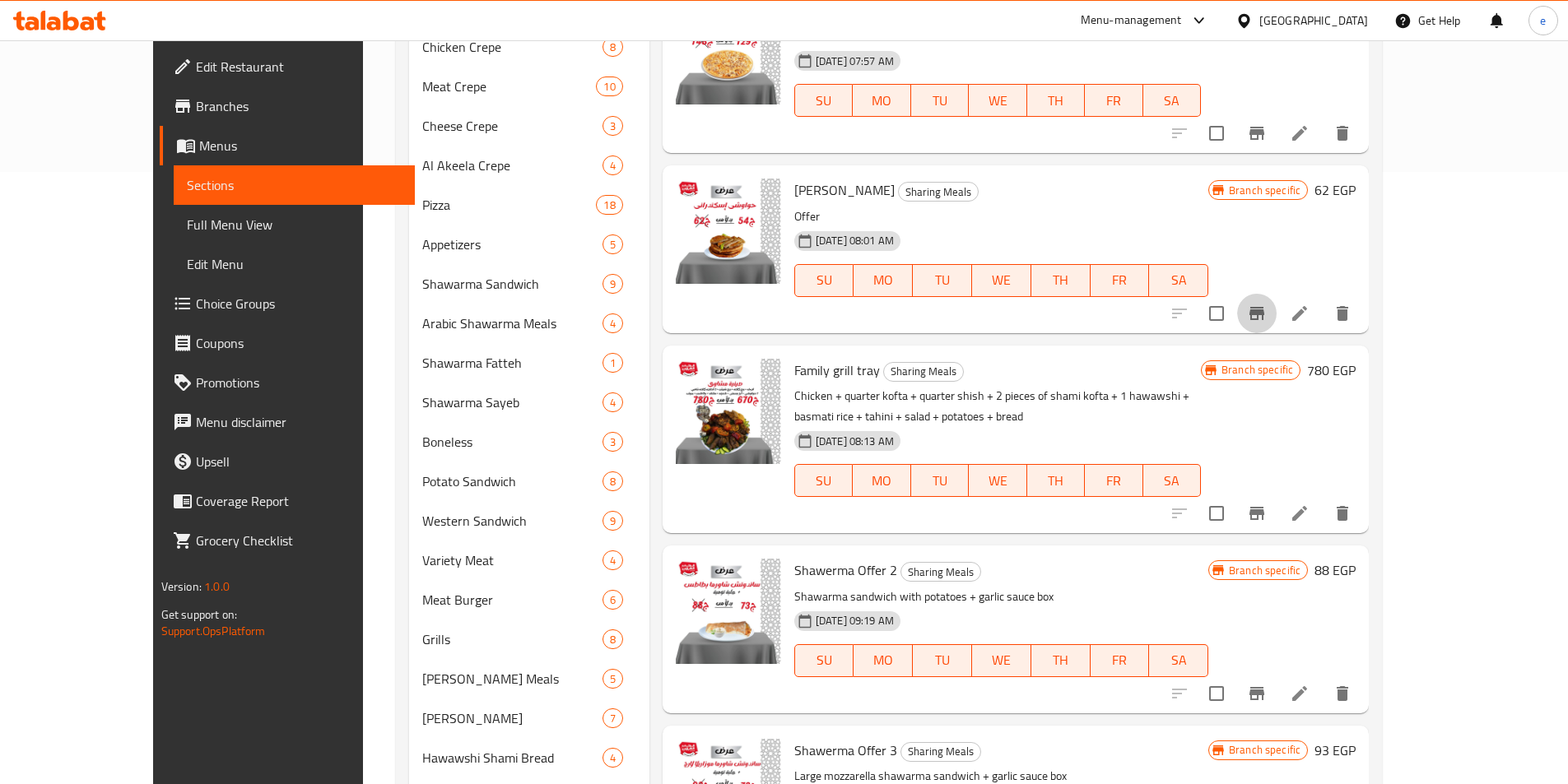
click at [1267, 303] on icon "Branch-specific-item" at bounding box center [1257, 313] width 20 height 20
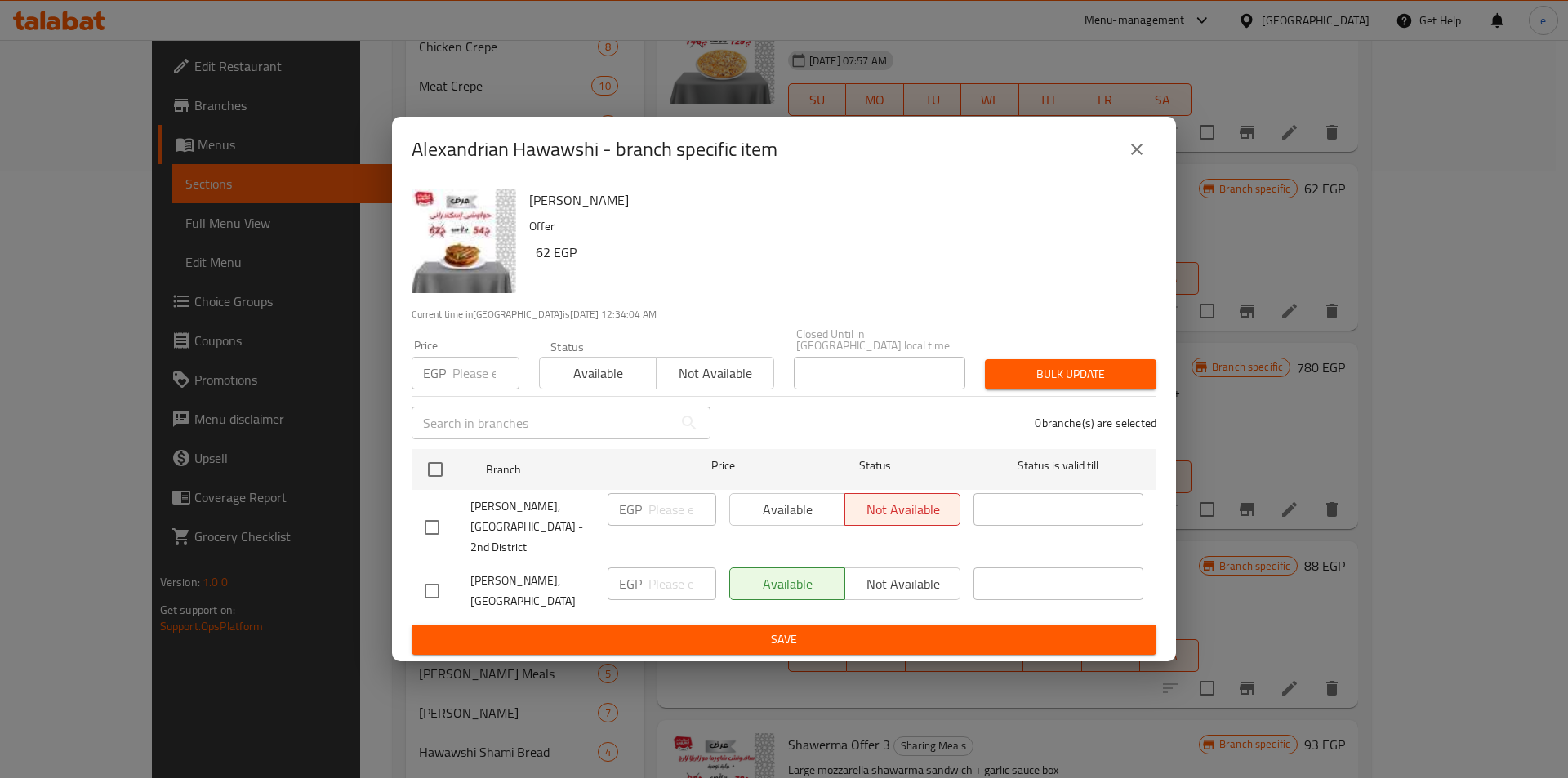
click at [1143, 160] on icon "close" at bounding box center [1137, 149] width 20 height 20
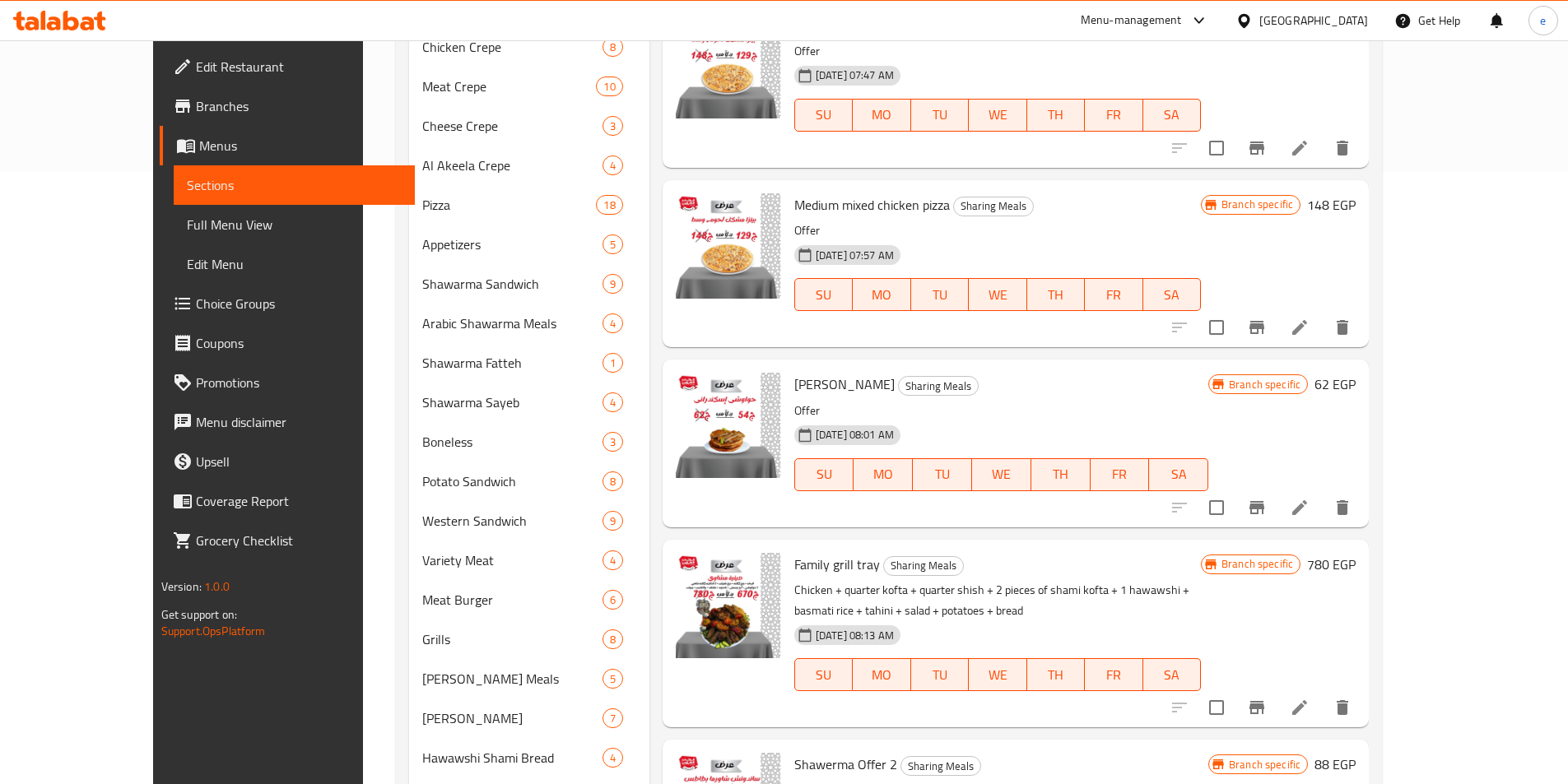
scroll to position [1856, 0]
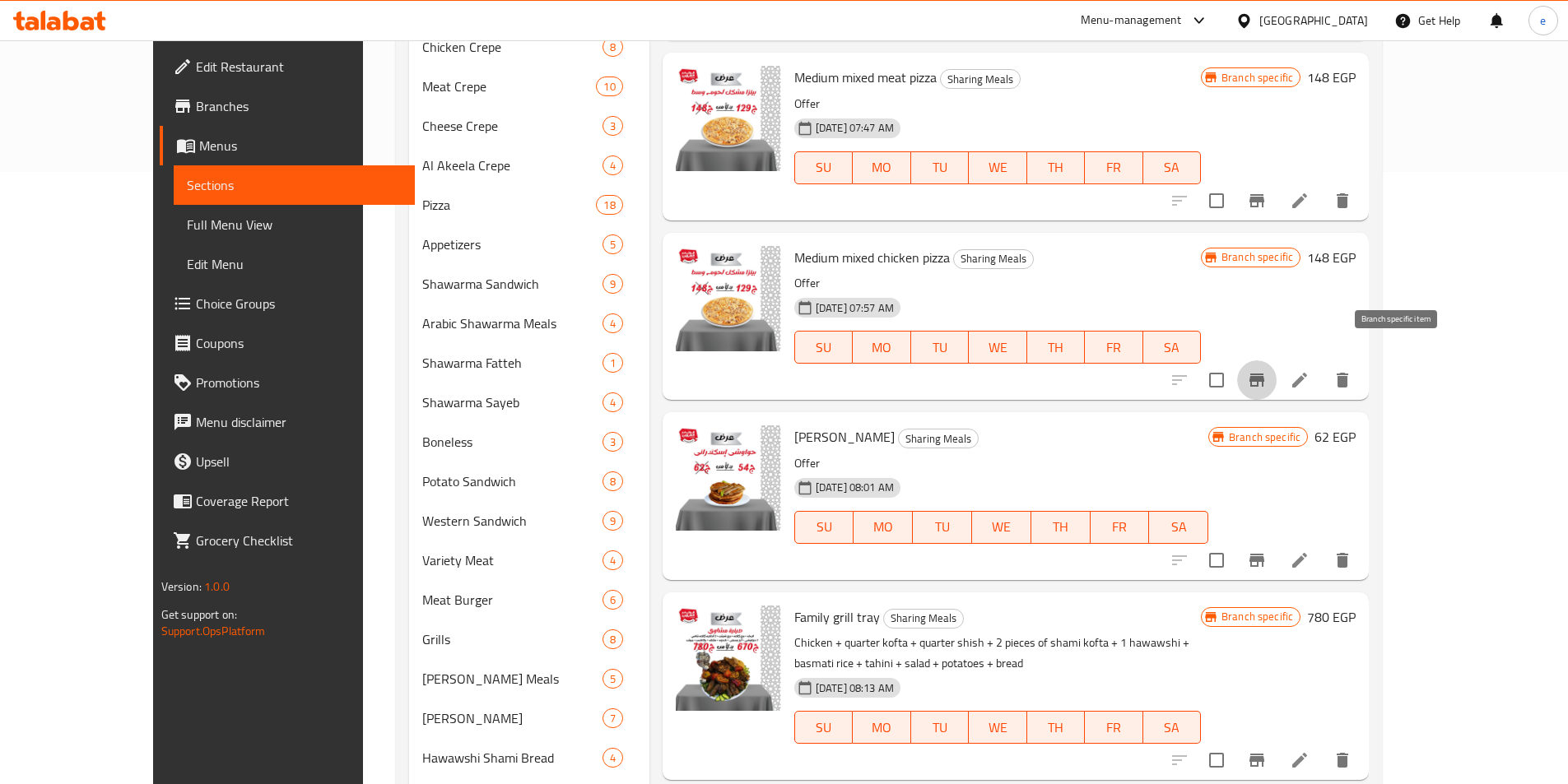
click at [1276, 360] on button "Branch-specific-item" at bounding box center [1257, 380] width 40 height 40
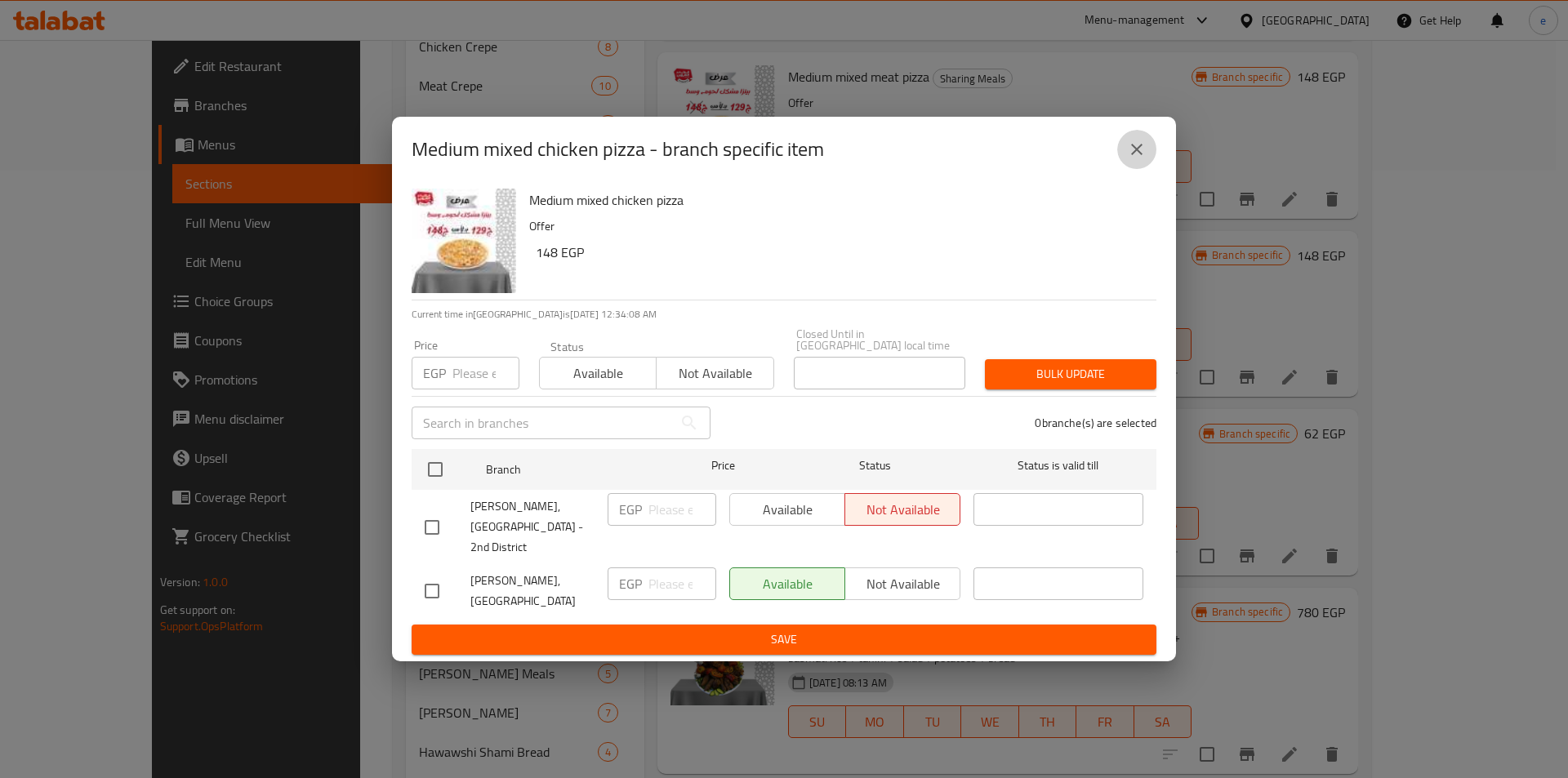
click at [1132, 160] on icon "close" at bounding box center [1137, 149] width 20 height 20
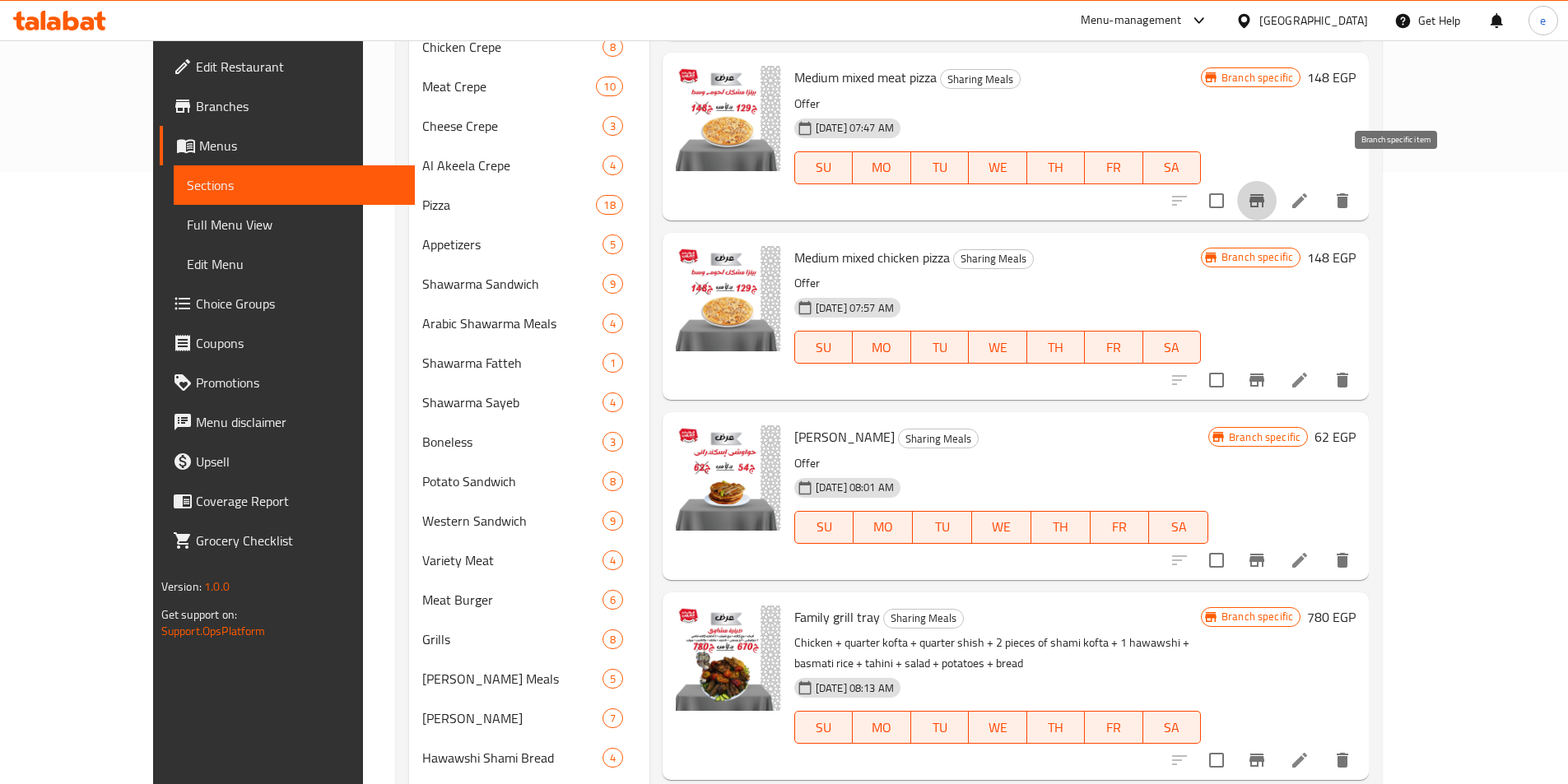
click at [1267, 191] on icon "Branch-specific-item" at bounding box center [1257, 200] width 20 height 20
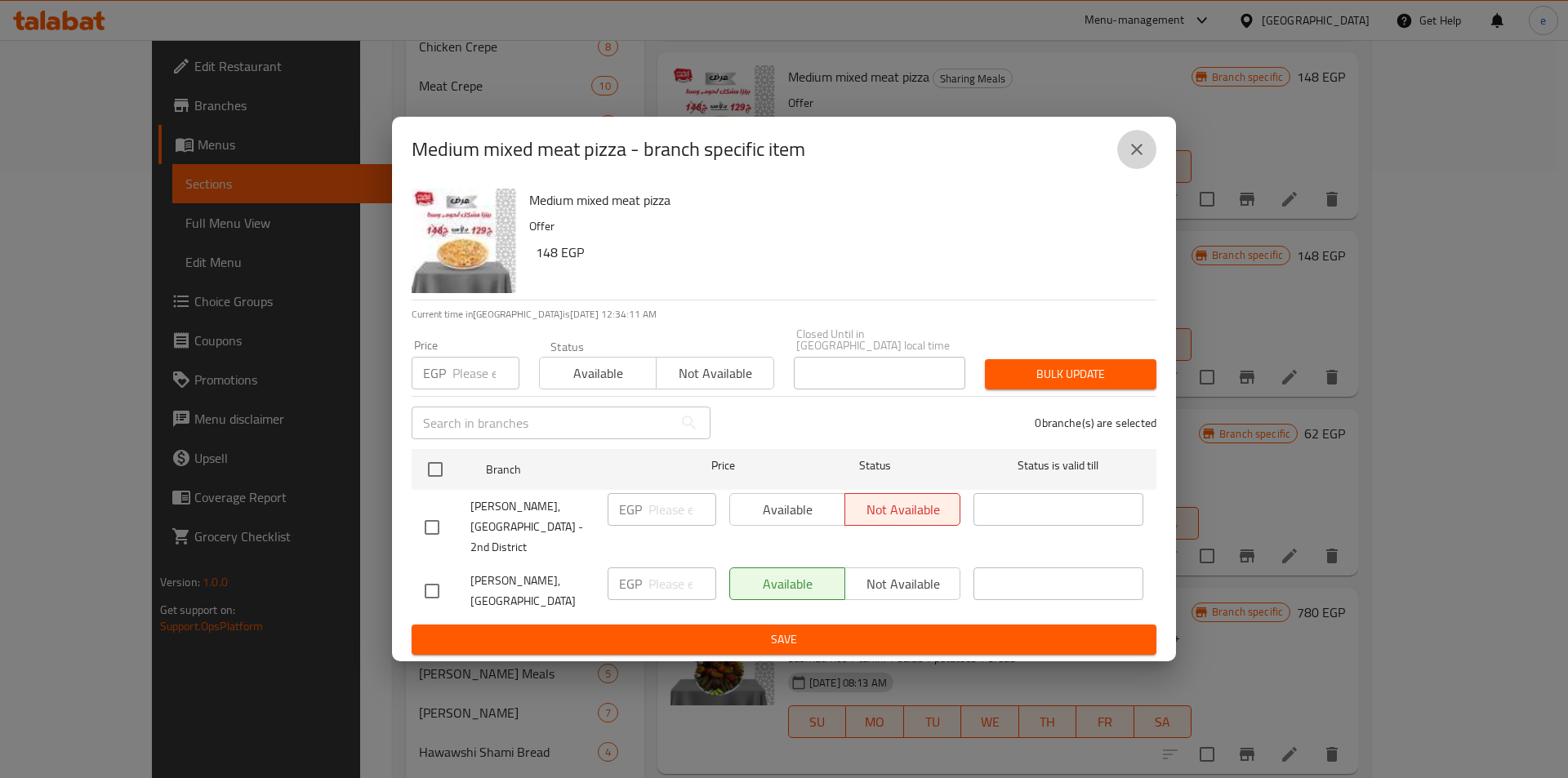
click at [1131, 160] on icon "close" at bounding box center [1137, 149] width 20 height 20
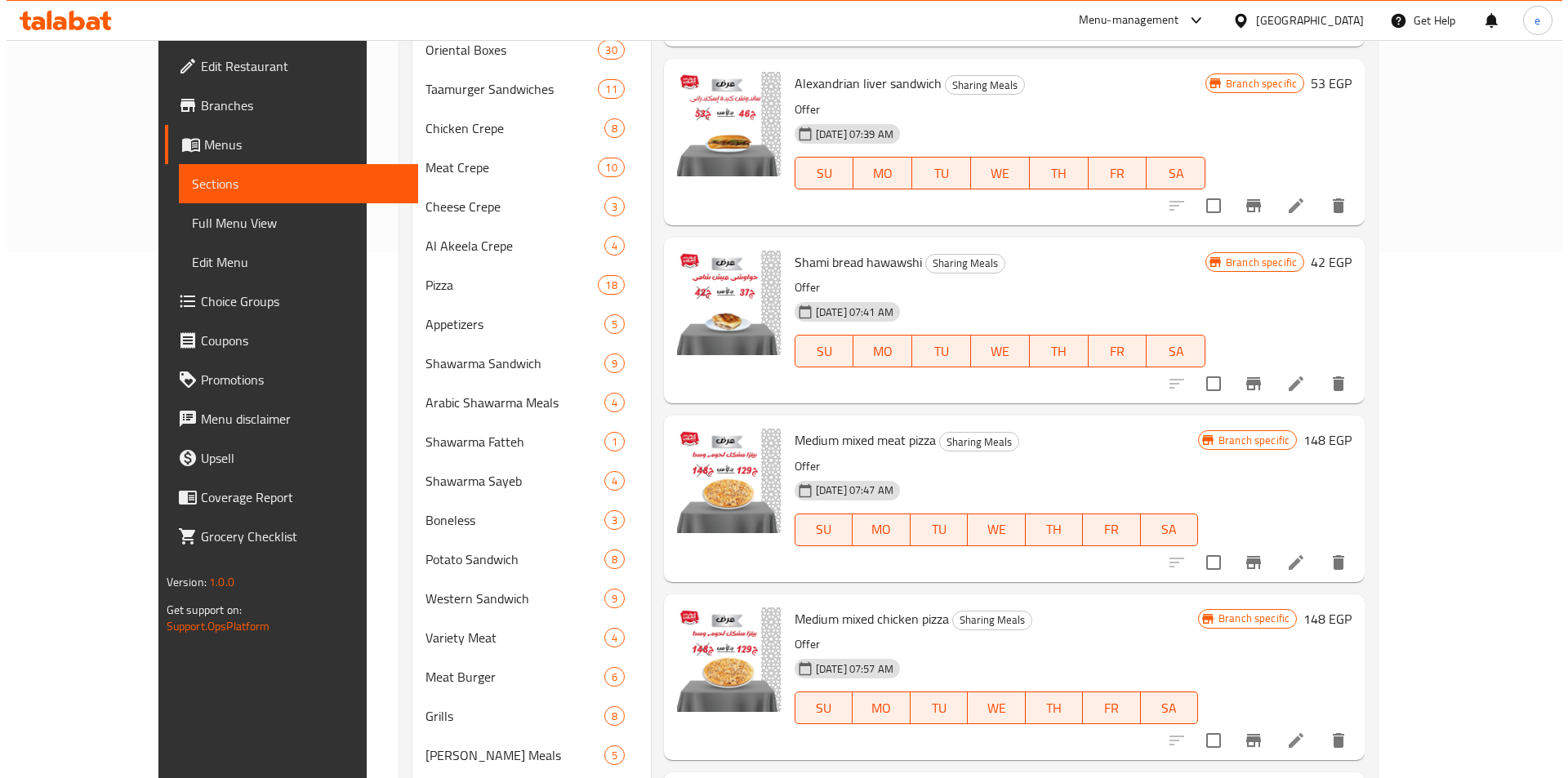
scroll to position [1515, 0]
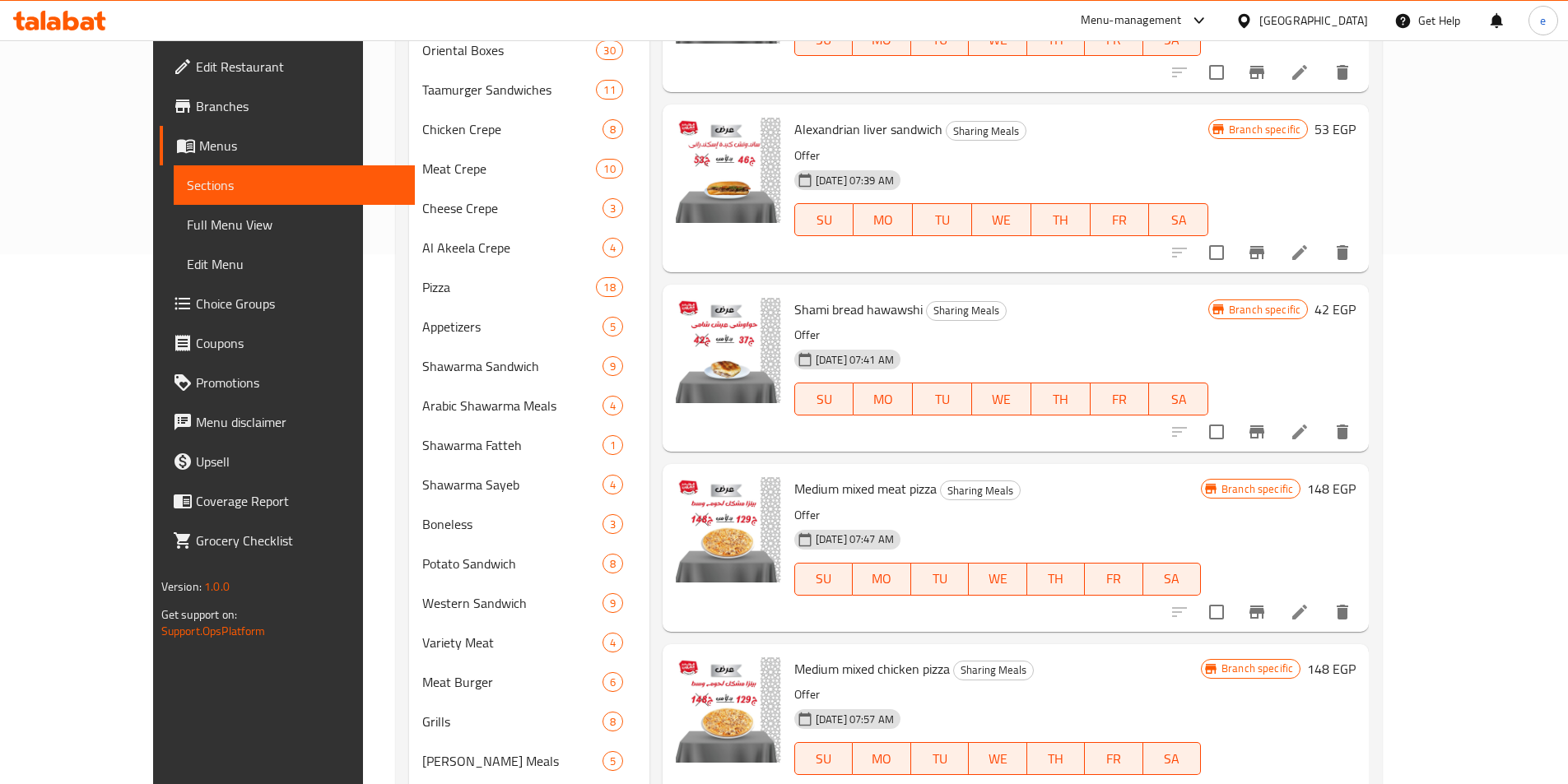
click at [1267, 422] on icon "Branch-specific-item" at bounding box center [1257, 432] width 20 height 20
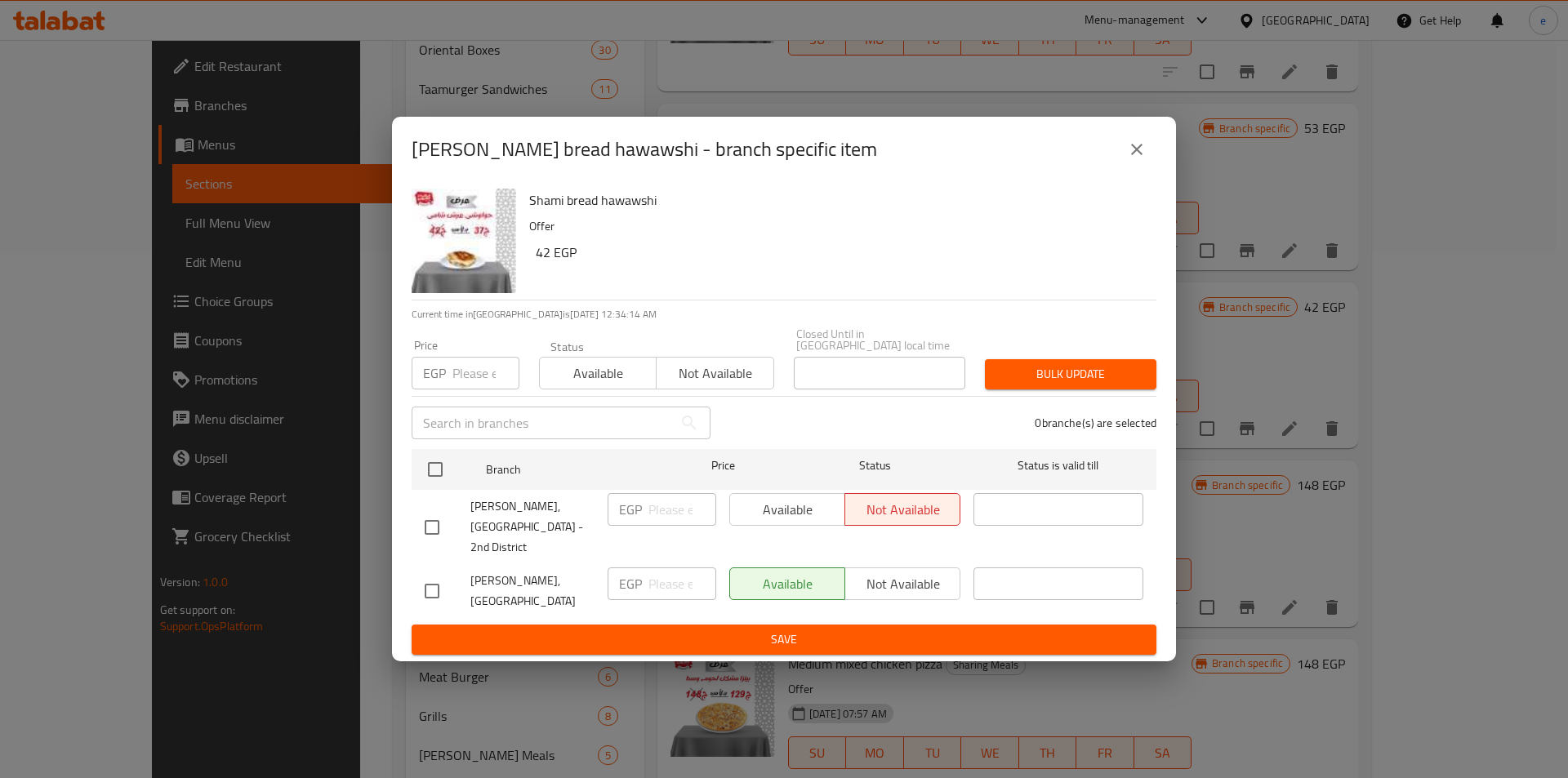
click at [1143, 160] on icon "close" at bounding box center [1137, 149] width 20 height 20
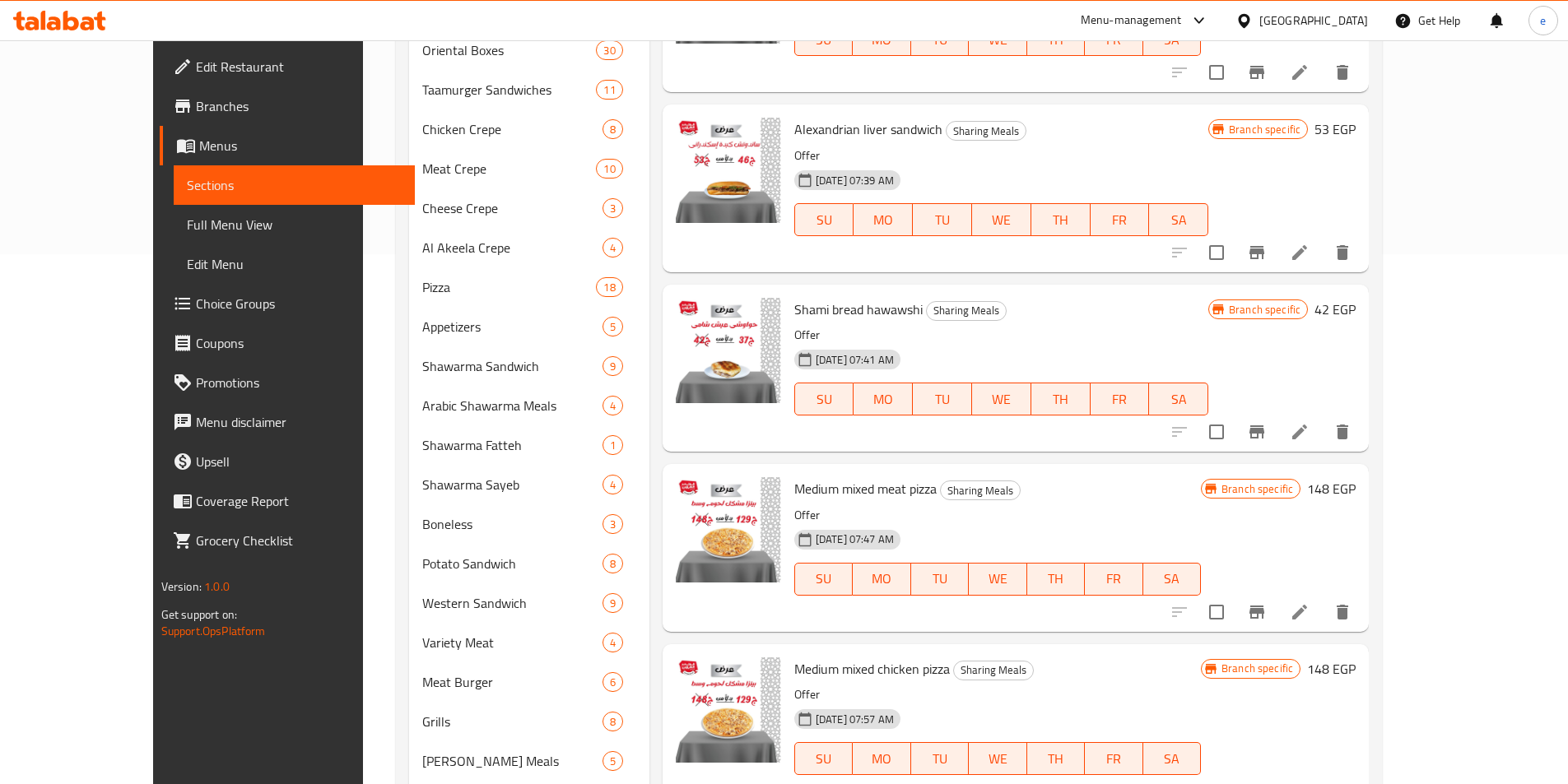
click at [1276, 238] on button "Branch-specific-item" at bounding box center [1257, 253] width 40 height 40
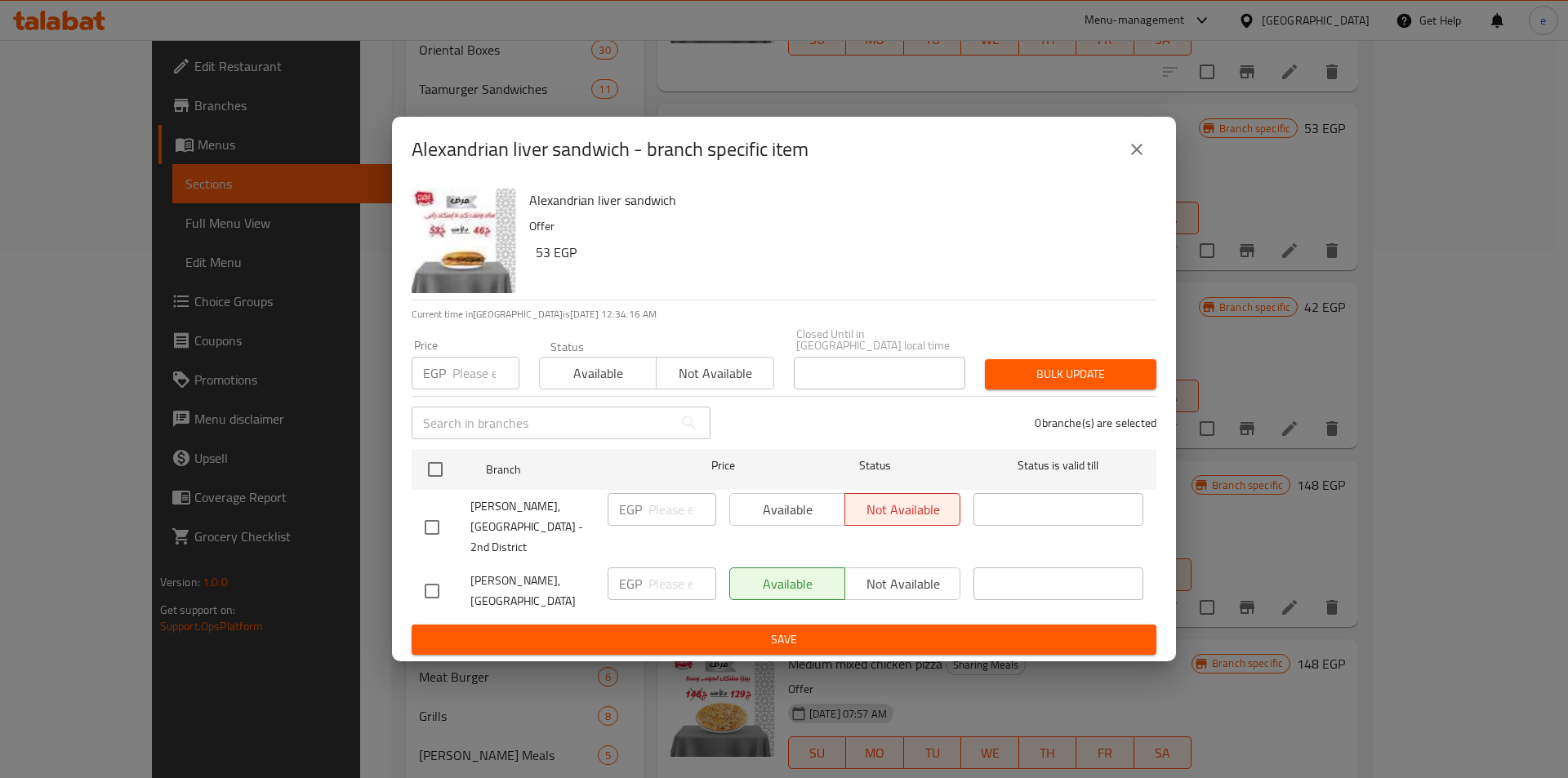
drag, startPoint x: 1126, startPoint y: 164, endPoint x: 1193, endPoint y: 214, distance: 83.6
click at [1129, 162] on button "close" at bounding box center [1137, 149] width 39 height 39
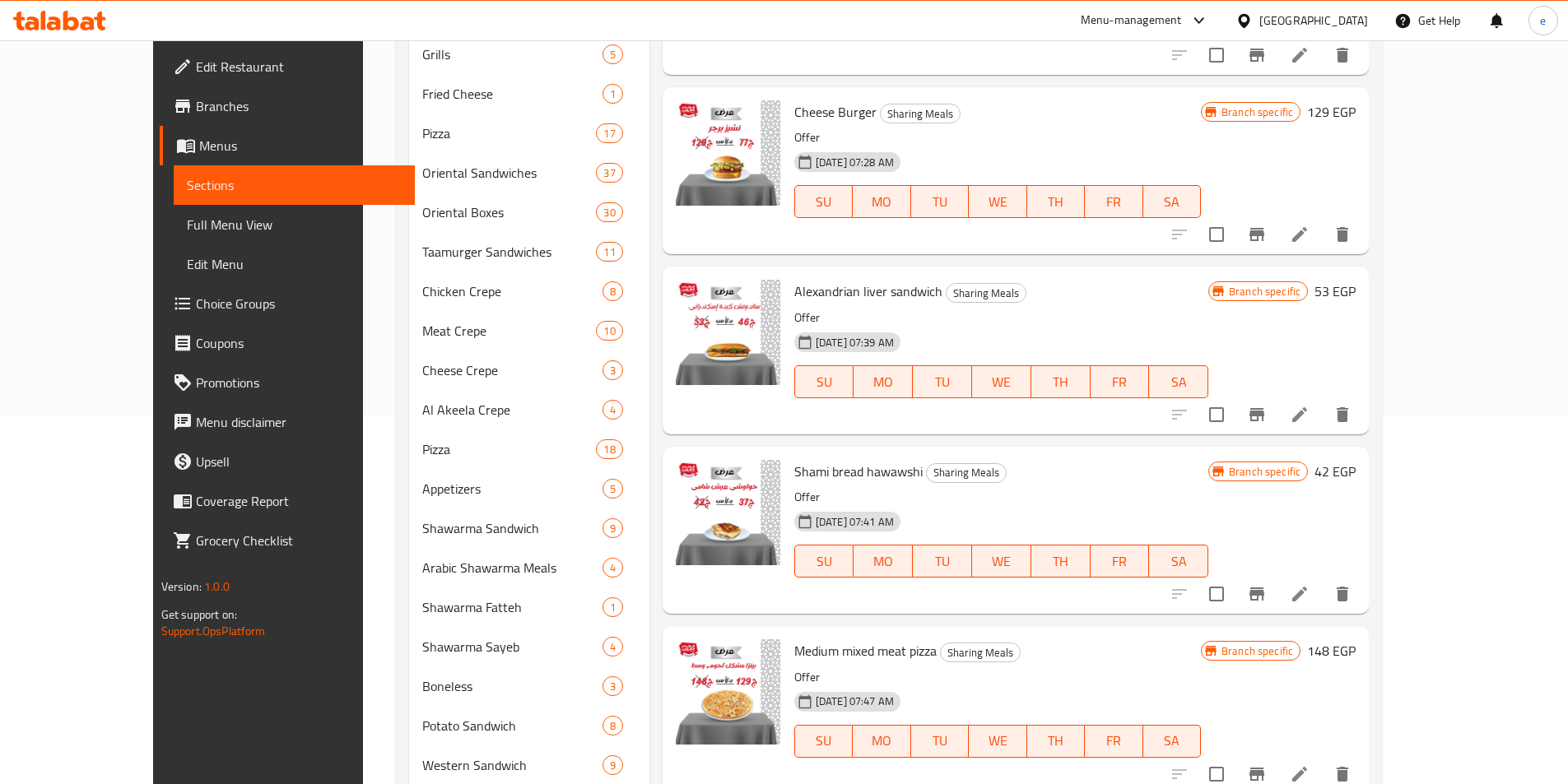
scroll to position [365, 0]
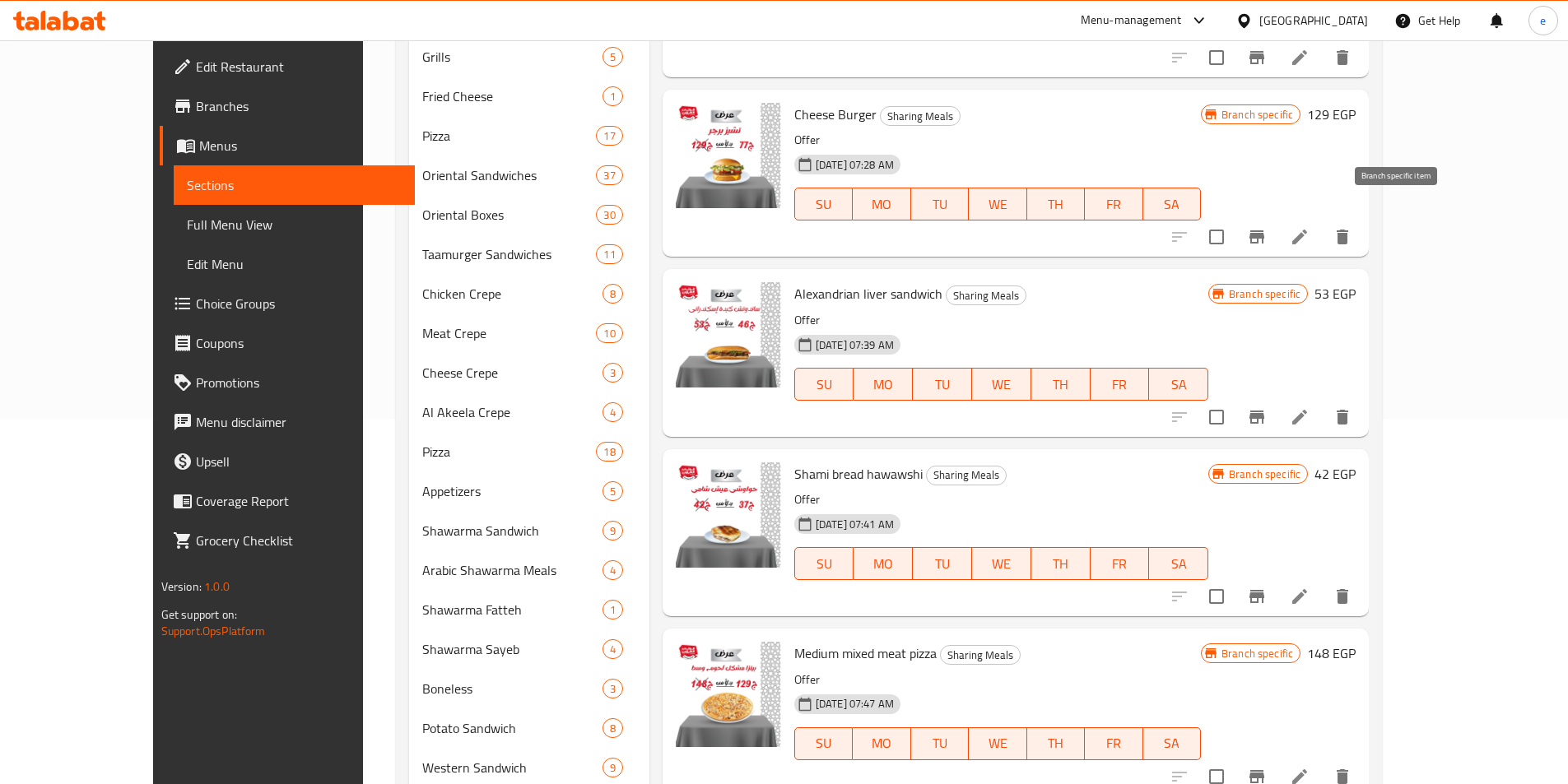
click at [1267, 227] on icon "Branch-specific-item" at bounding box center [1257, 236] width 20 height 20
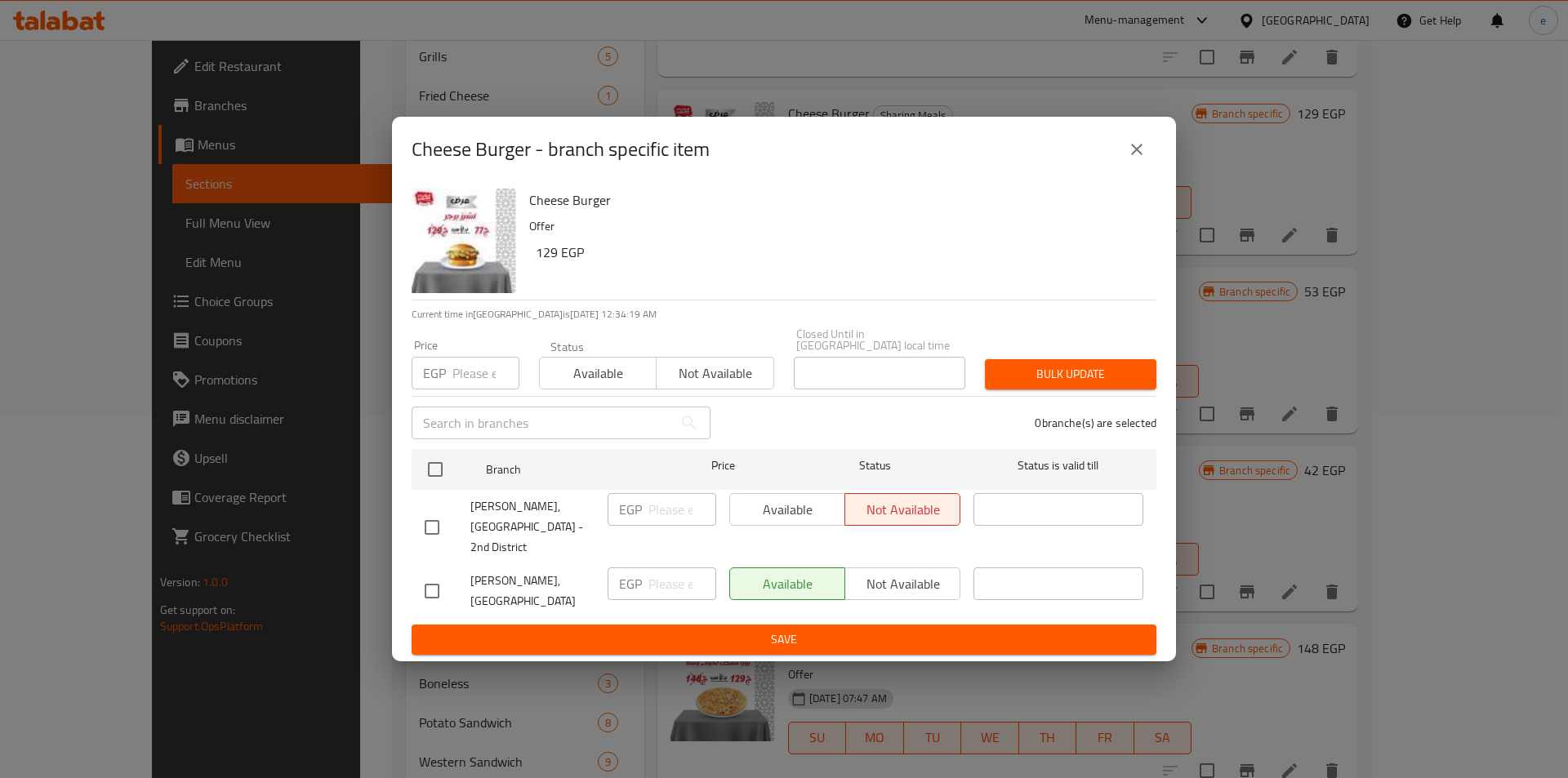
click at [1131, 155] on icon "close" at bounding box center [1137, 149] width 20 height 20
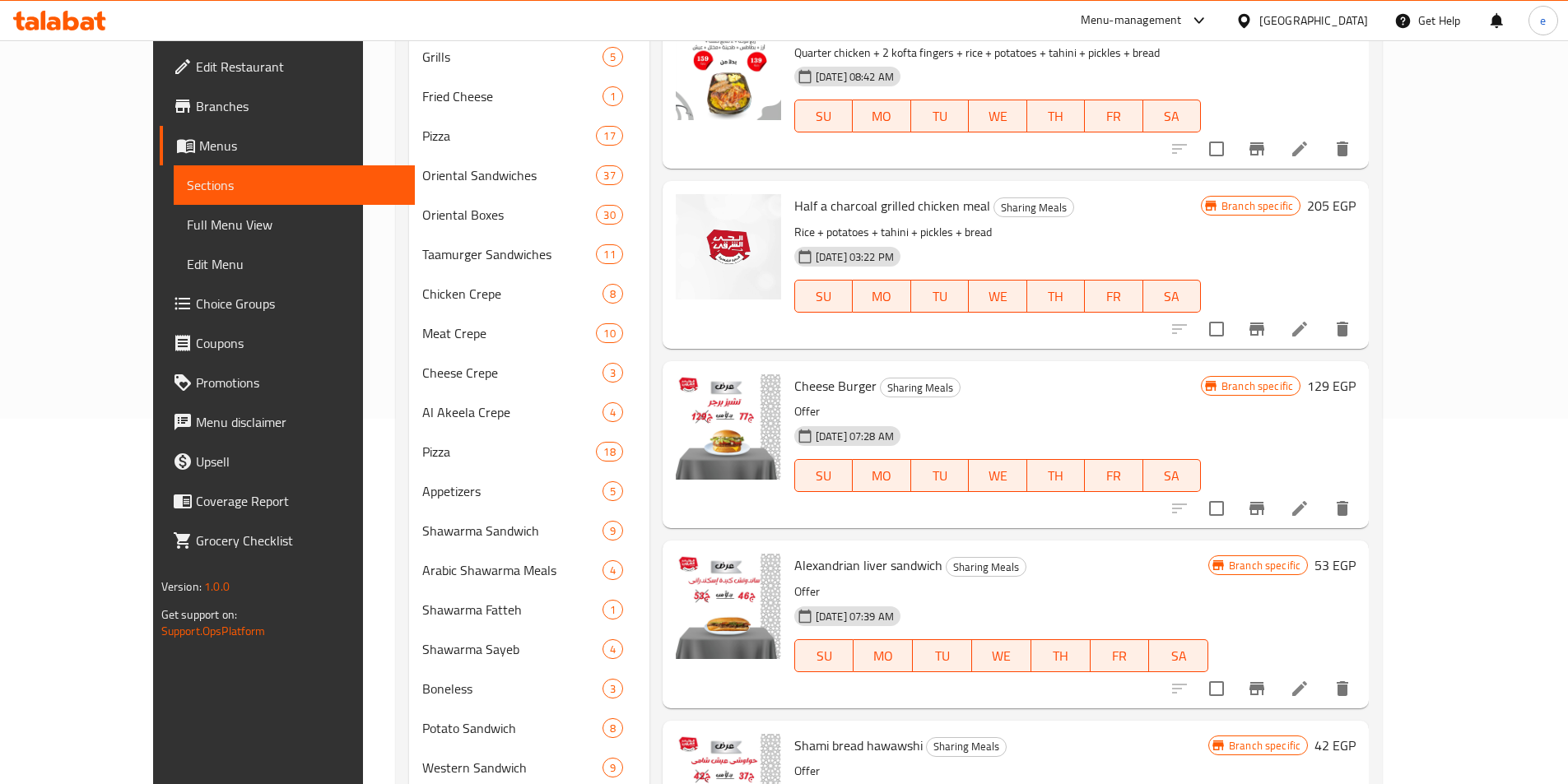
scroll to position [1197, 0]
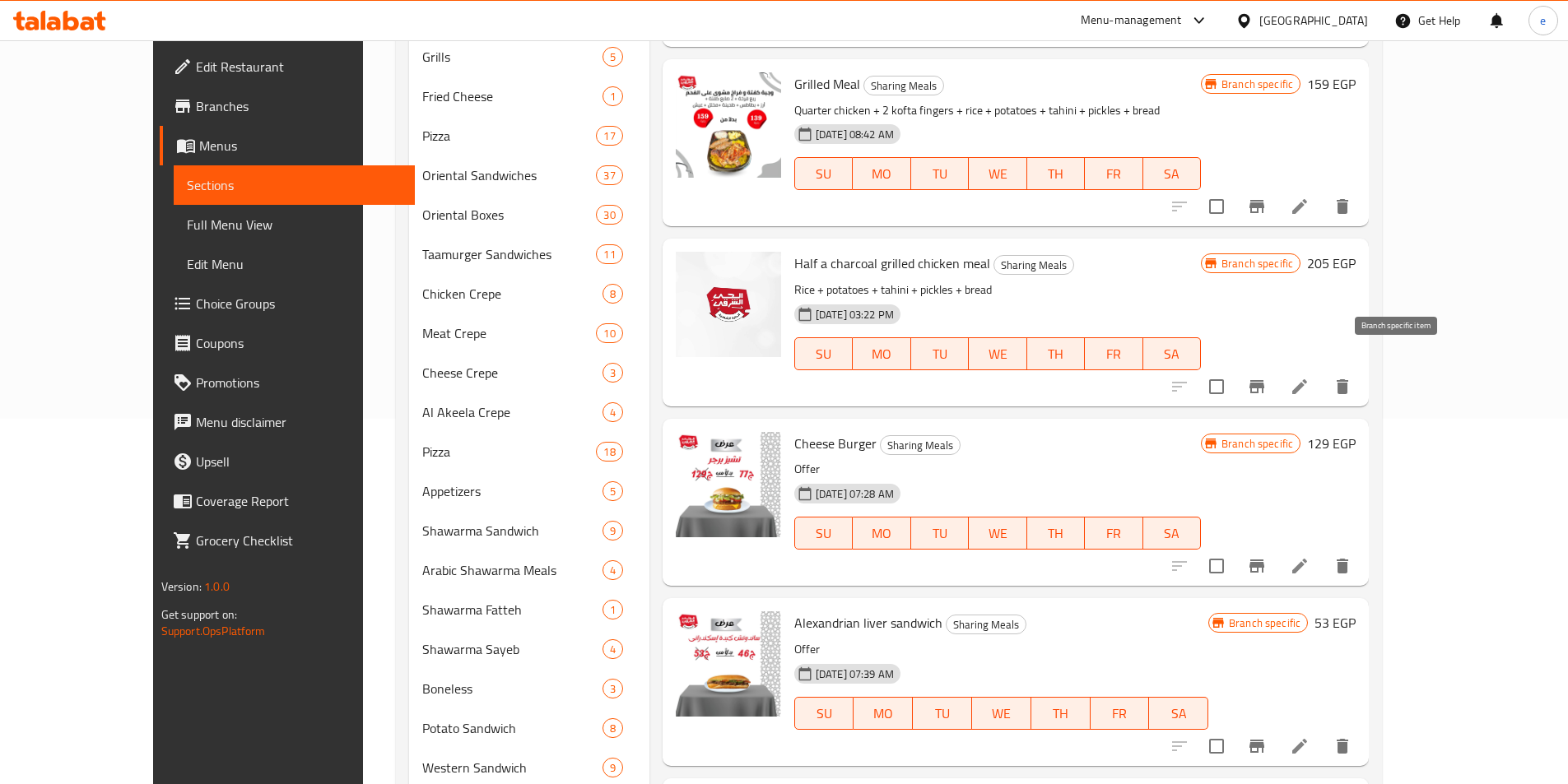
click at [1276, 367] on button "Branch-specific-item" at bounding box center [1257, 387] width 40 height 40
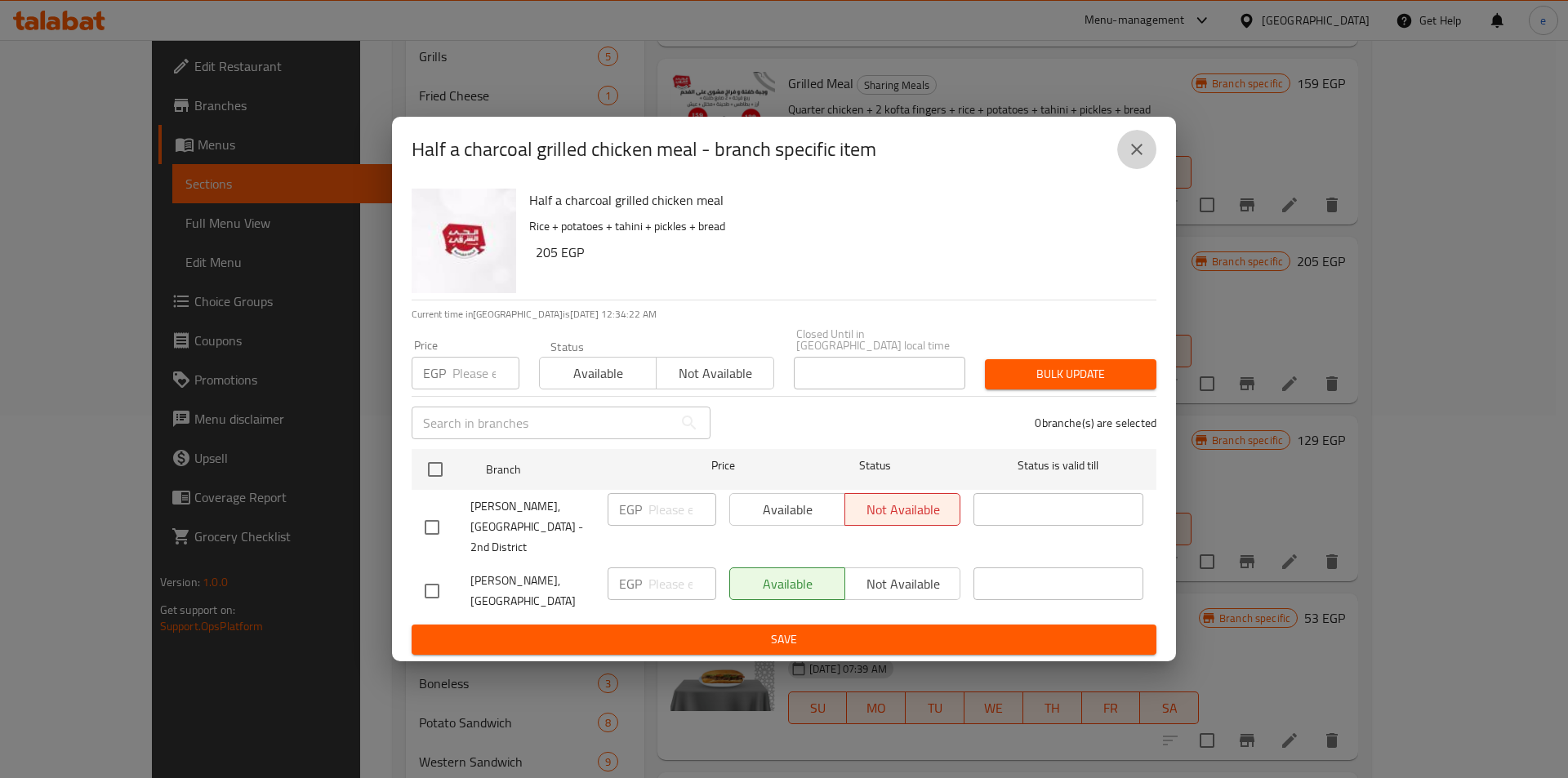
click at [1145, 160] on icon "close" at bounding box center [1137, 149] width 20 height 20
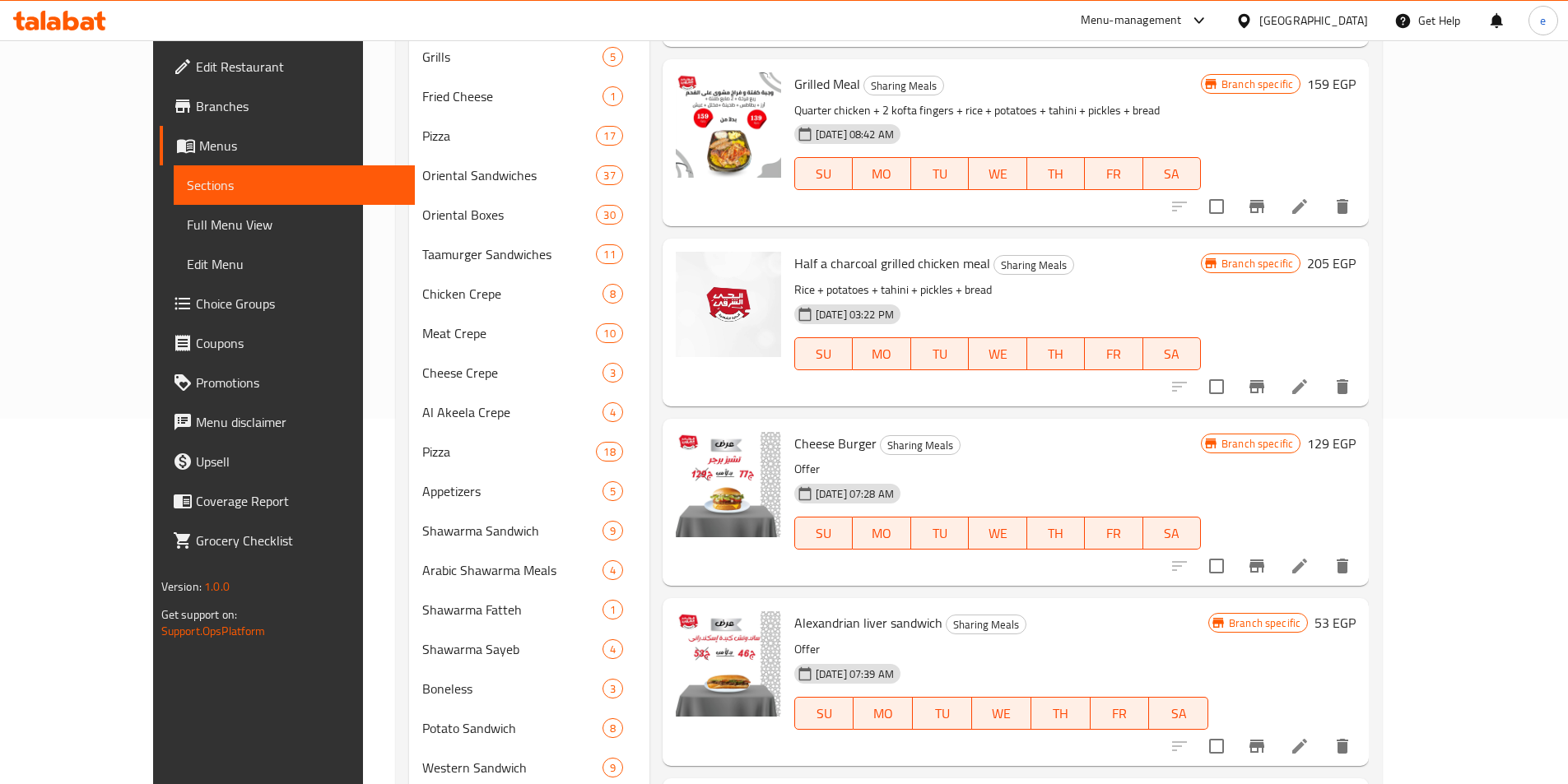
click at [1276, 187] on button "Branch-specific-item" at bounding box center [1257, 206] width 40 height 40
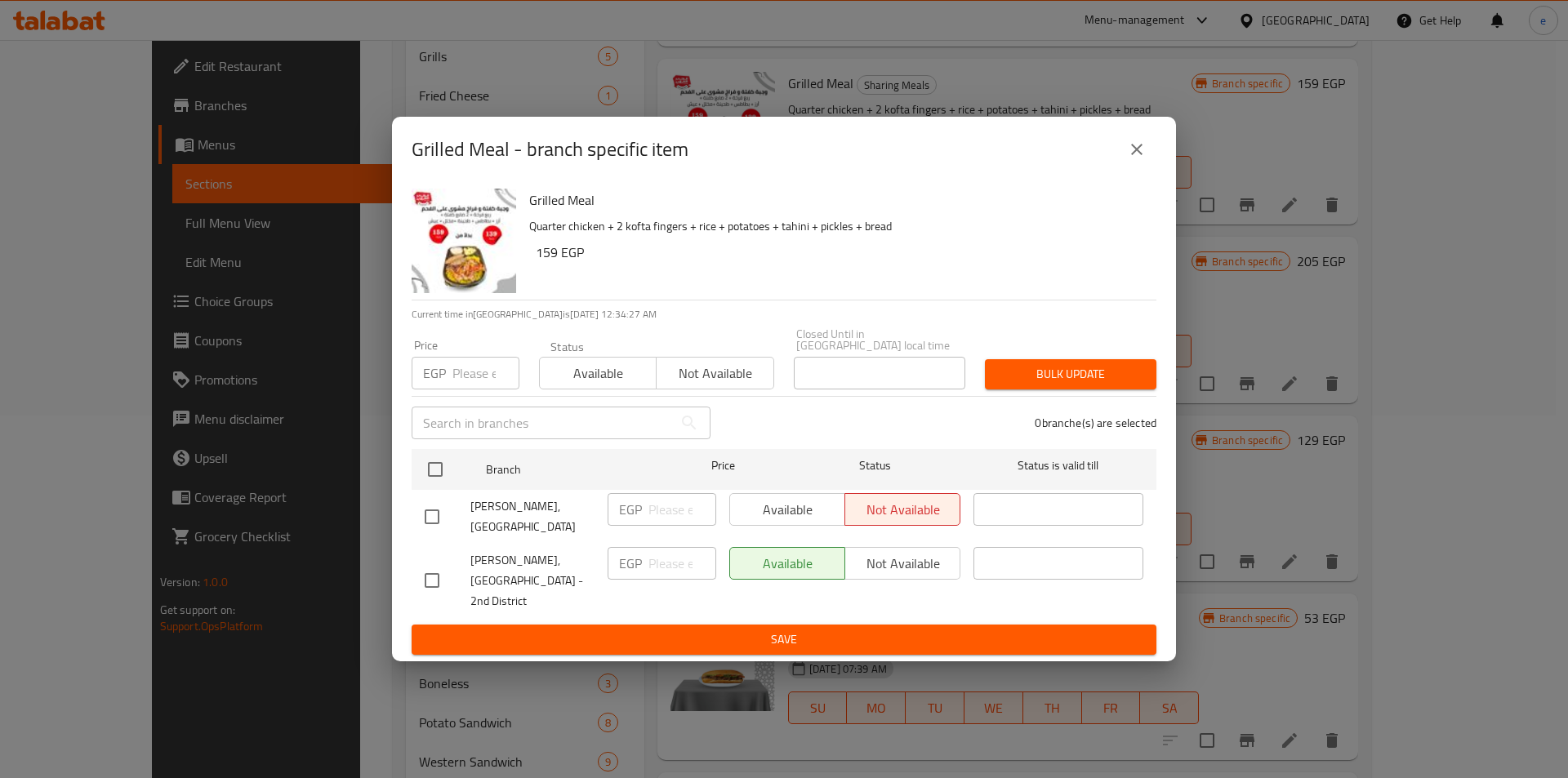
click at [443, 522] on input "checkbox" at bounding box center [432, 517] width 34 height 34
checkbox input "true"
click at [431, 572] on input "checkbox" at bounding box center [432, 580] width 34 height 34
checkbox input "true"
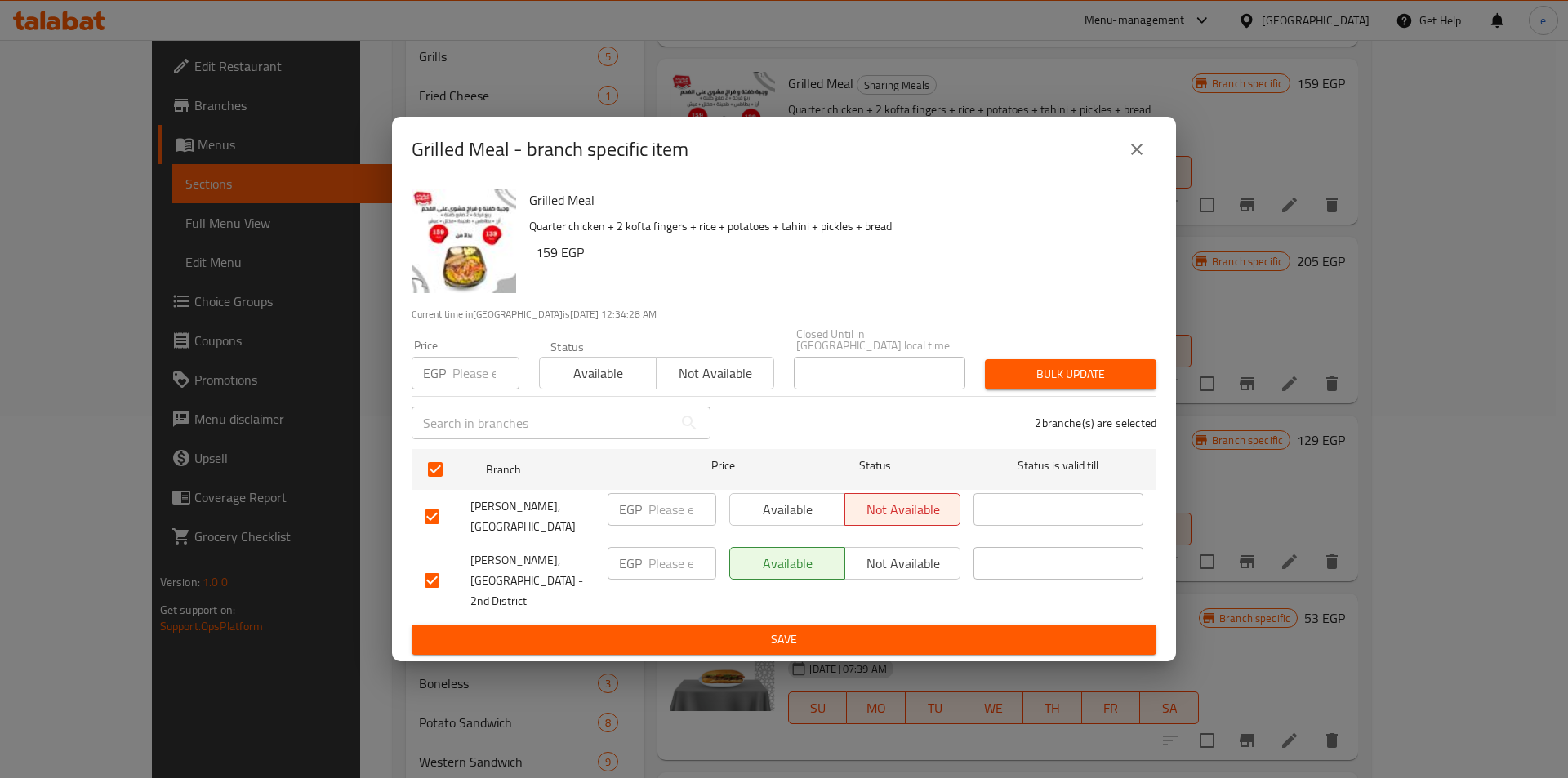
click at [761, 579] on button "Available" at bounding box center [788, 563] width 116 height 32
click at [879, 565] on span "Not available" at bounding box center [903, 564] width 102 height 24
click at [805, 502] on span "Available" at bounding box center [788, 510] width 102 height 24
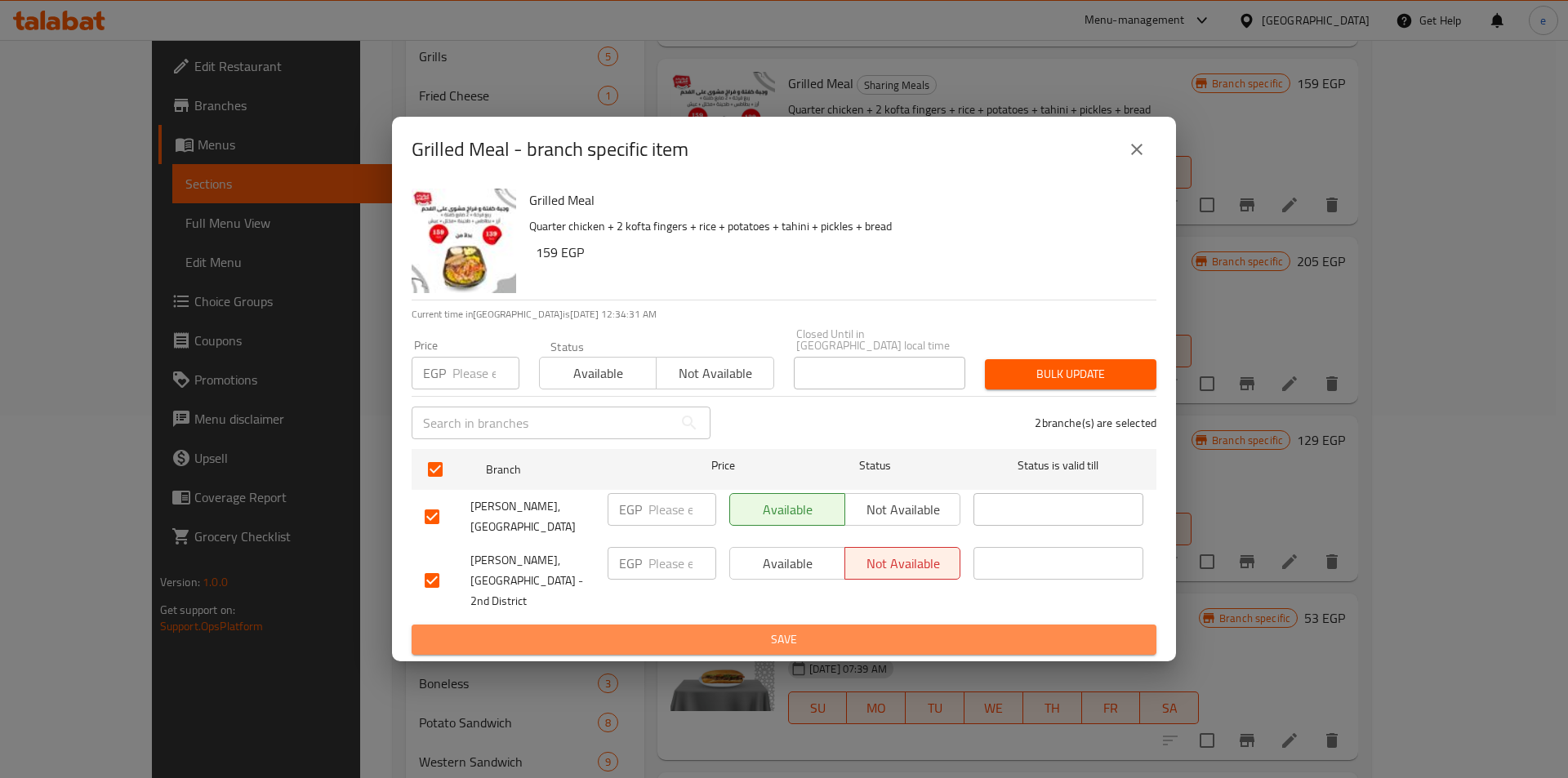
click at [778, 630] on span "Save" at bounding box center [784, 640] width 719 height 20
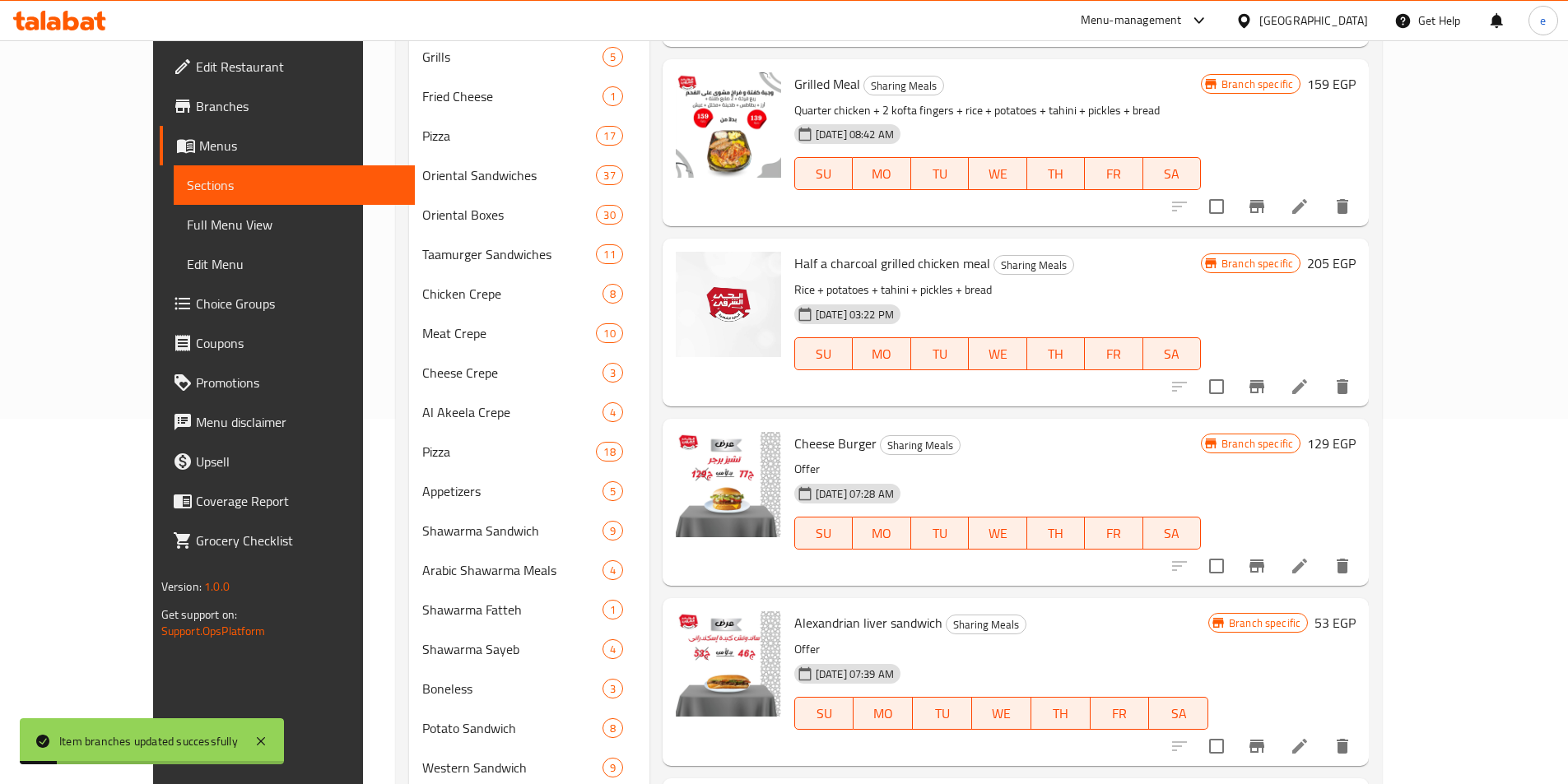
click at [1267, 197] on icon "Branch-specific-item" at bounding box center [1257, 206] width 20 height 20
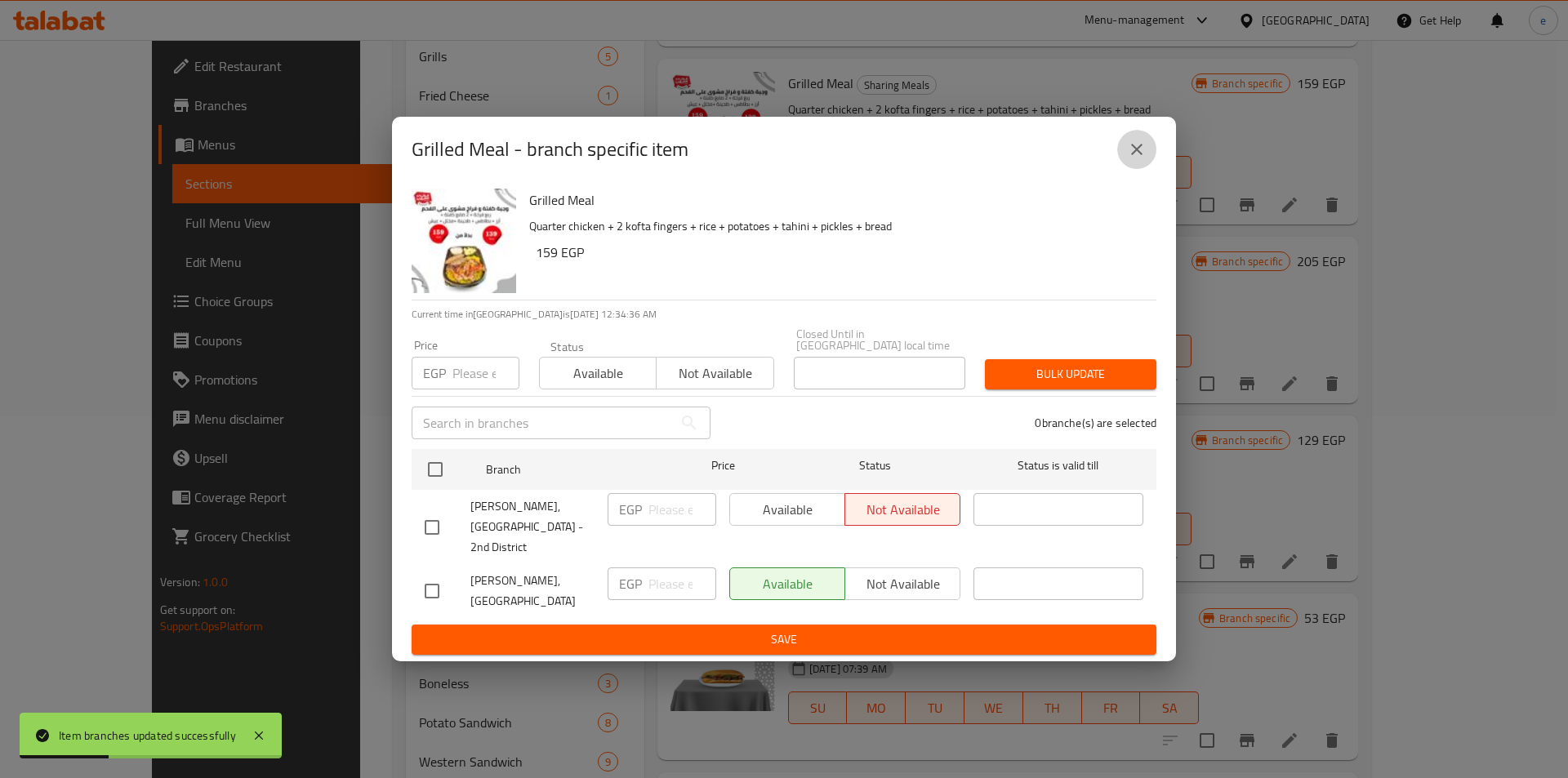
click at [1140, 160] on icon "close" at bounding box center [1137, 149] width 20 height 20
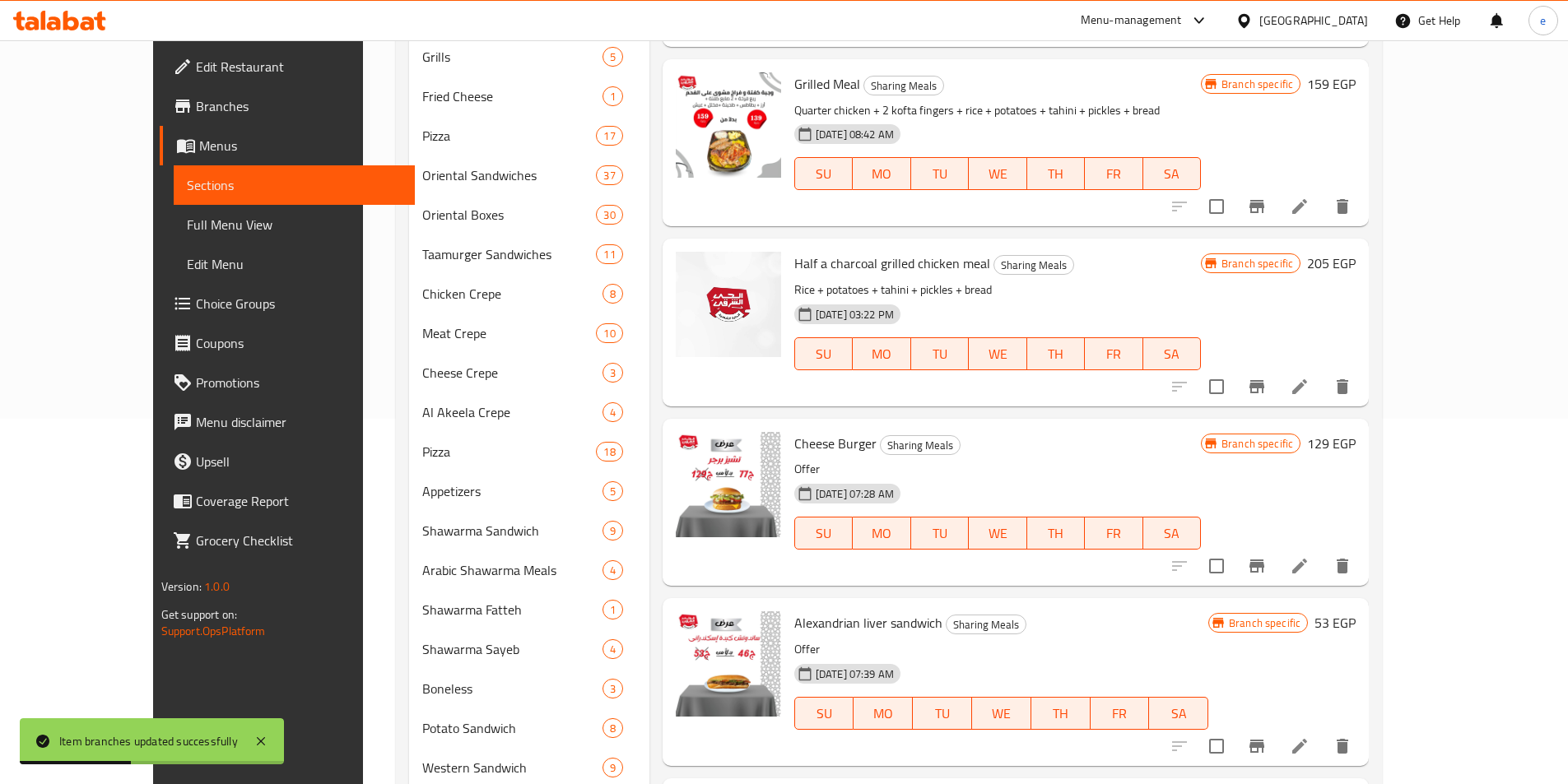
click at [1264, 380] on icon "Branch-specific-item" at bounding box center [1257, 386] width 15 height 13
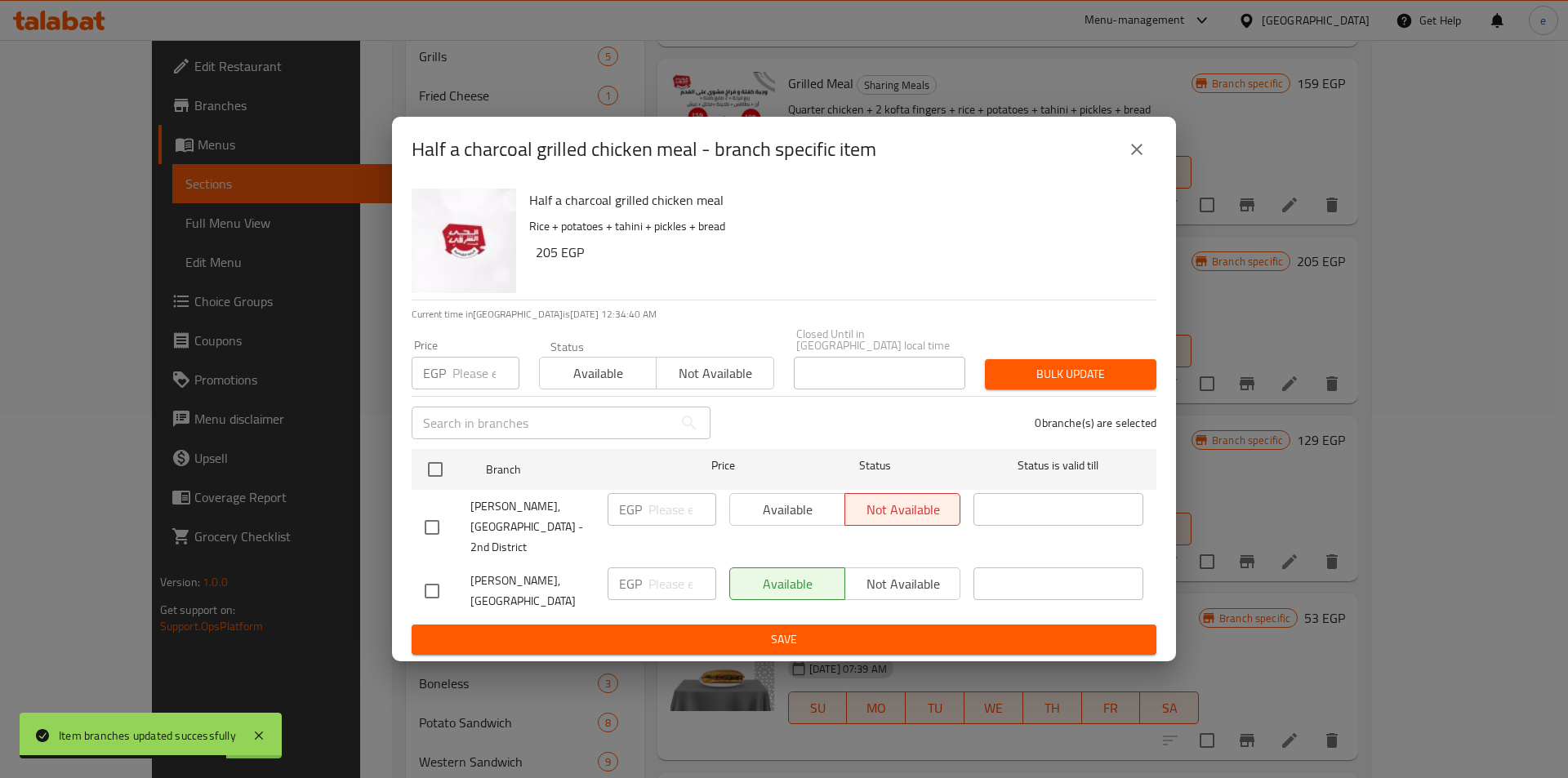
click at [1136, 155] on icon "close" at bounding box center [1137, 149] width 20 height 20
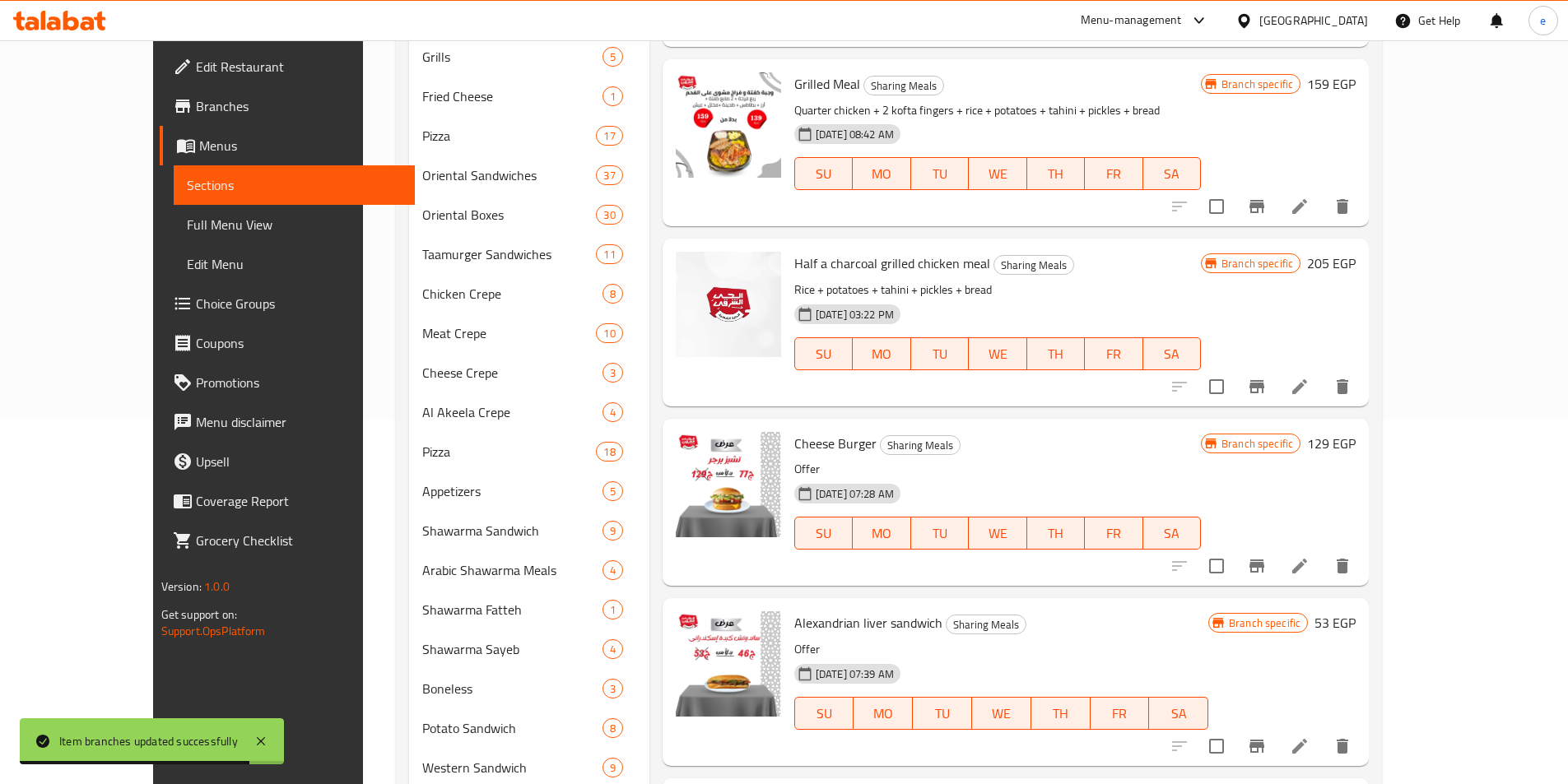
click at [1264, 560] on icon "Branch-specific-item" at bounding box center [1257, 566] width 15 height 13
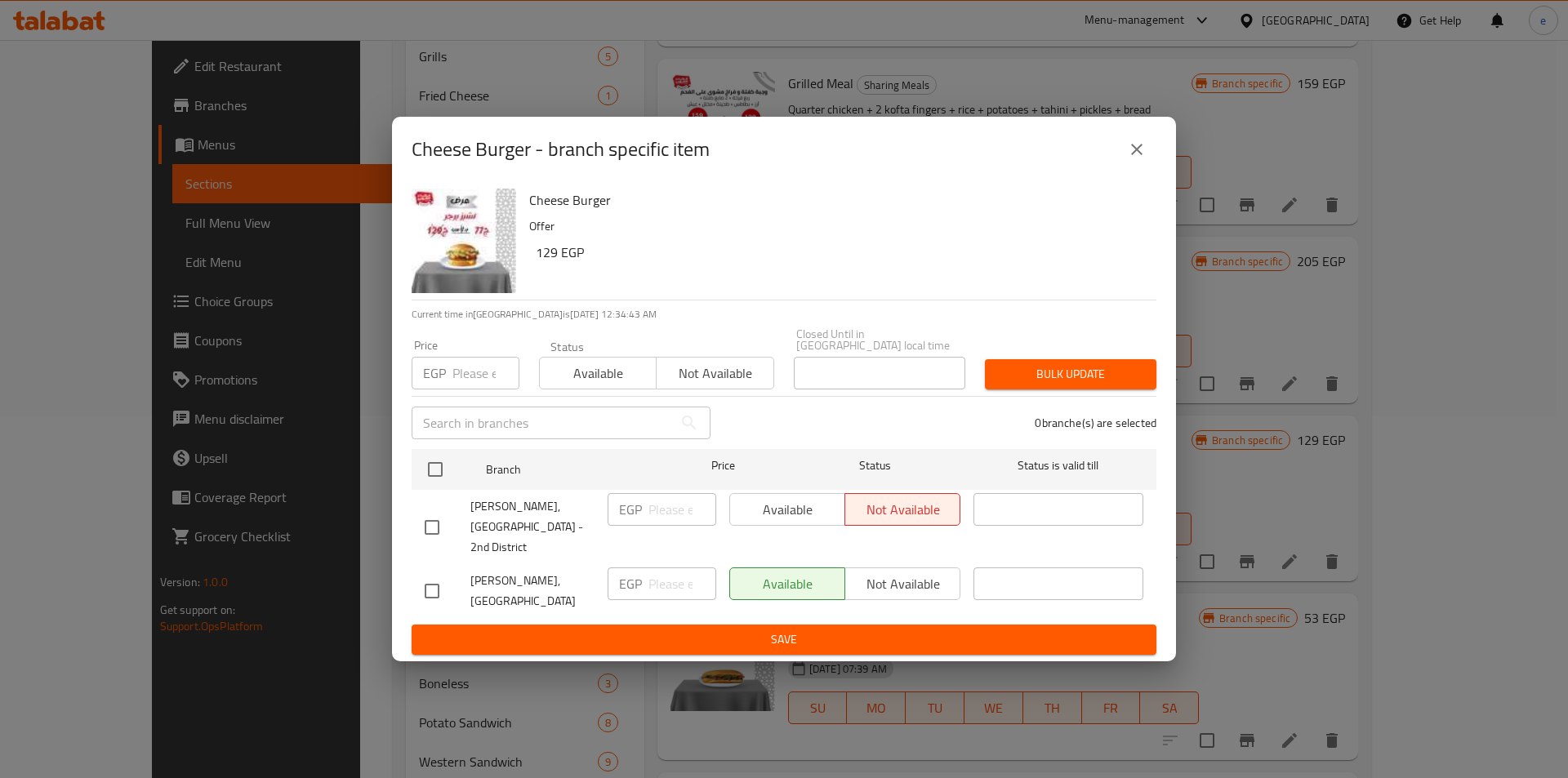
click at [1135, 160] on icon "close" at bounding box center [1137, 149] width 20 height 20
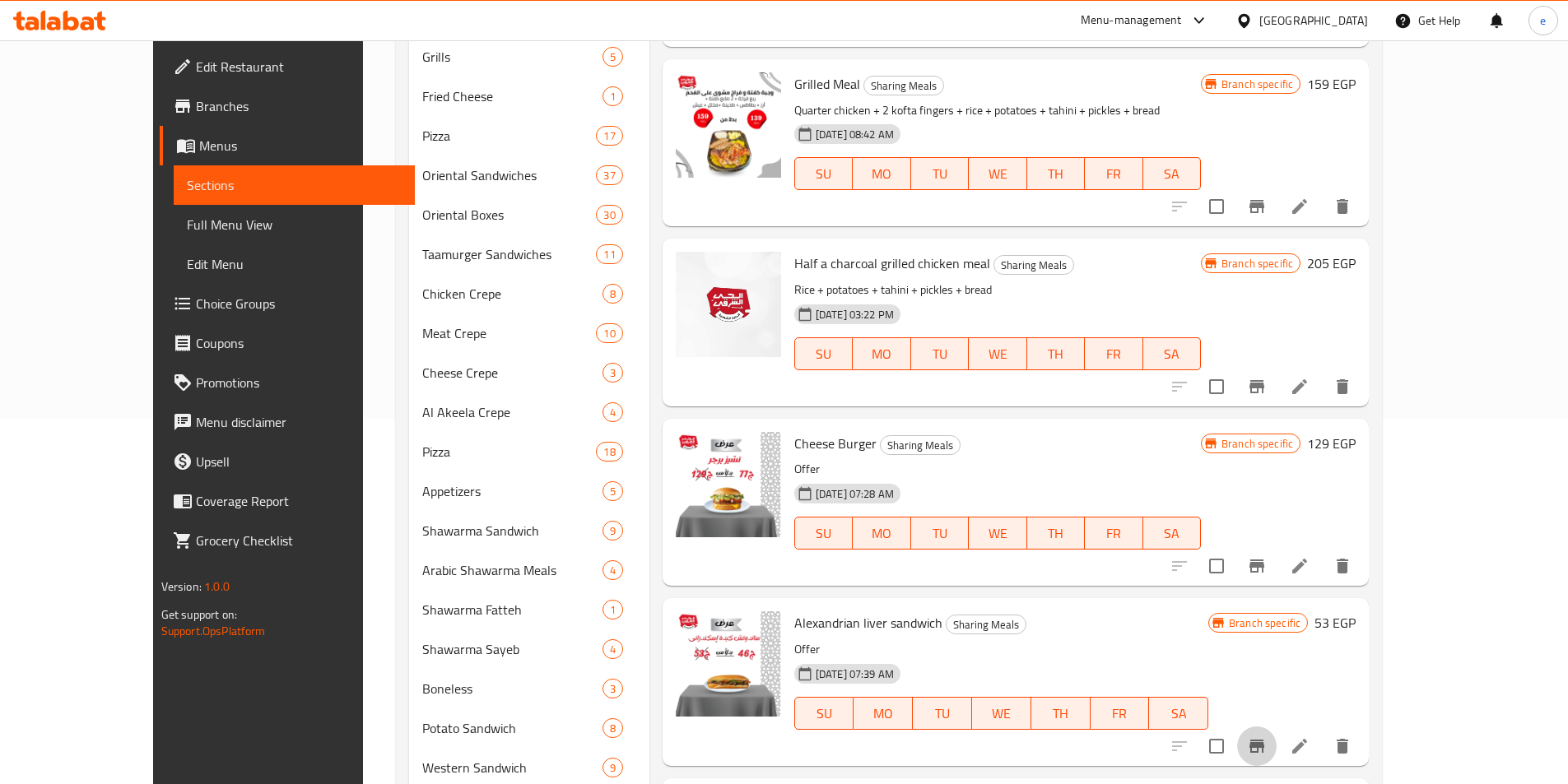
click at [1267, 736] on icon "Branch-specific-item" at bounding box center [1257, 745] width 20 height 20
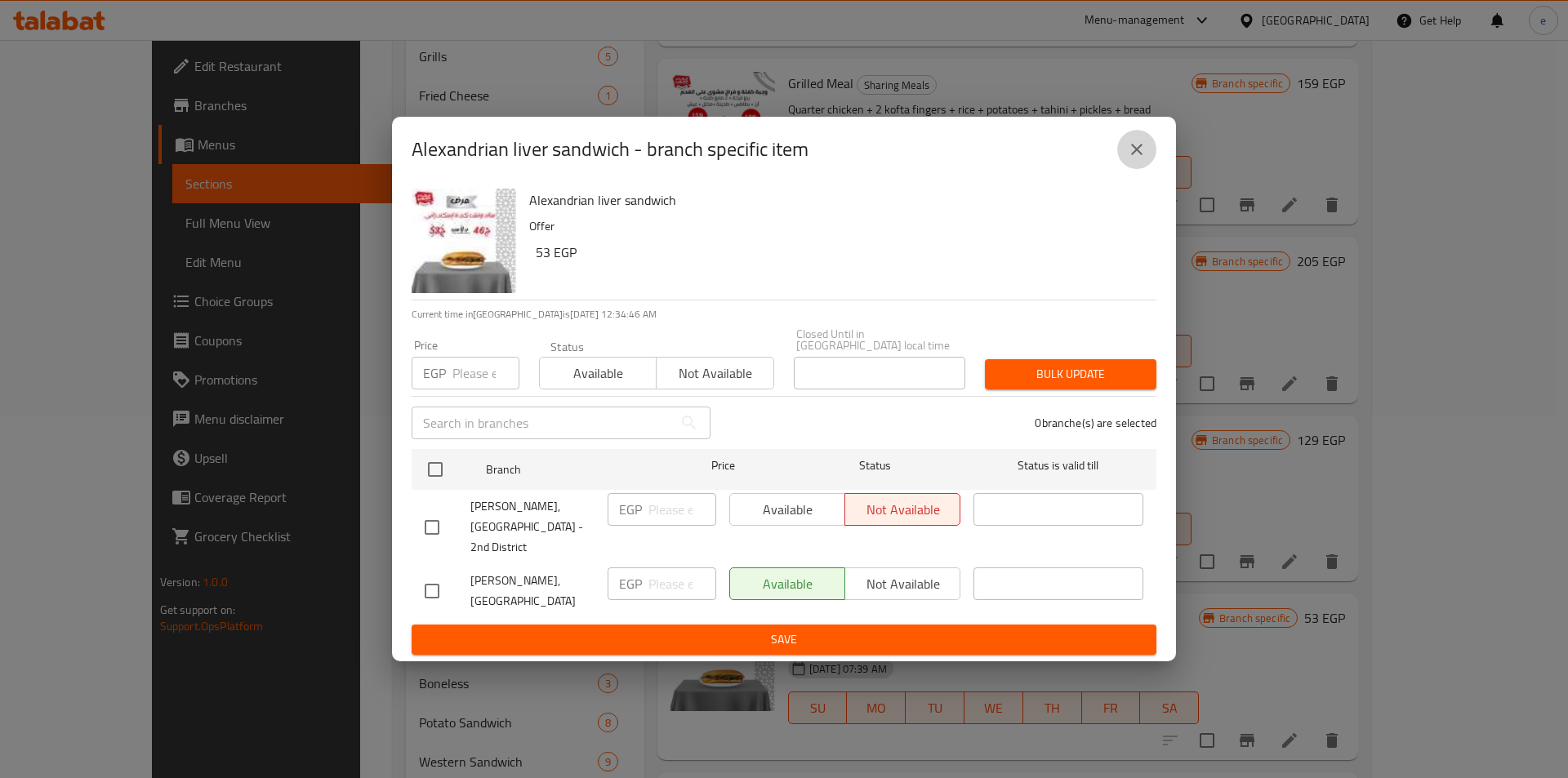
click at [1129, 160] on icon "close" at bounding box center [1137, 149] width 20 height 20
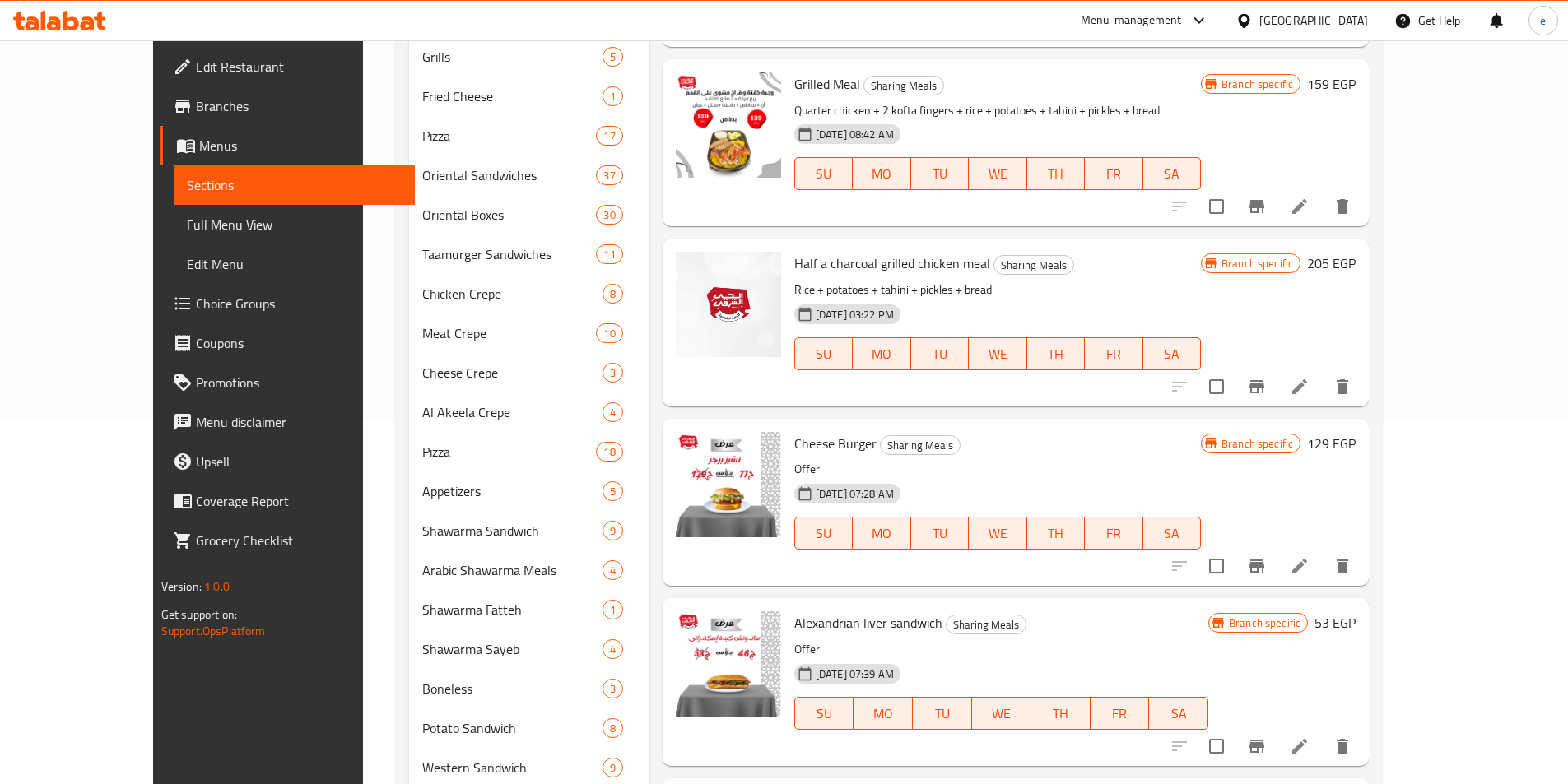
click at [1276, 546] on button "Branch-specific-item" at bounding box center [1257, 566] width 40 height 40
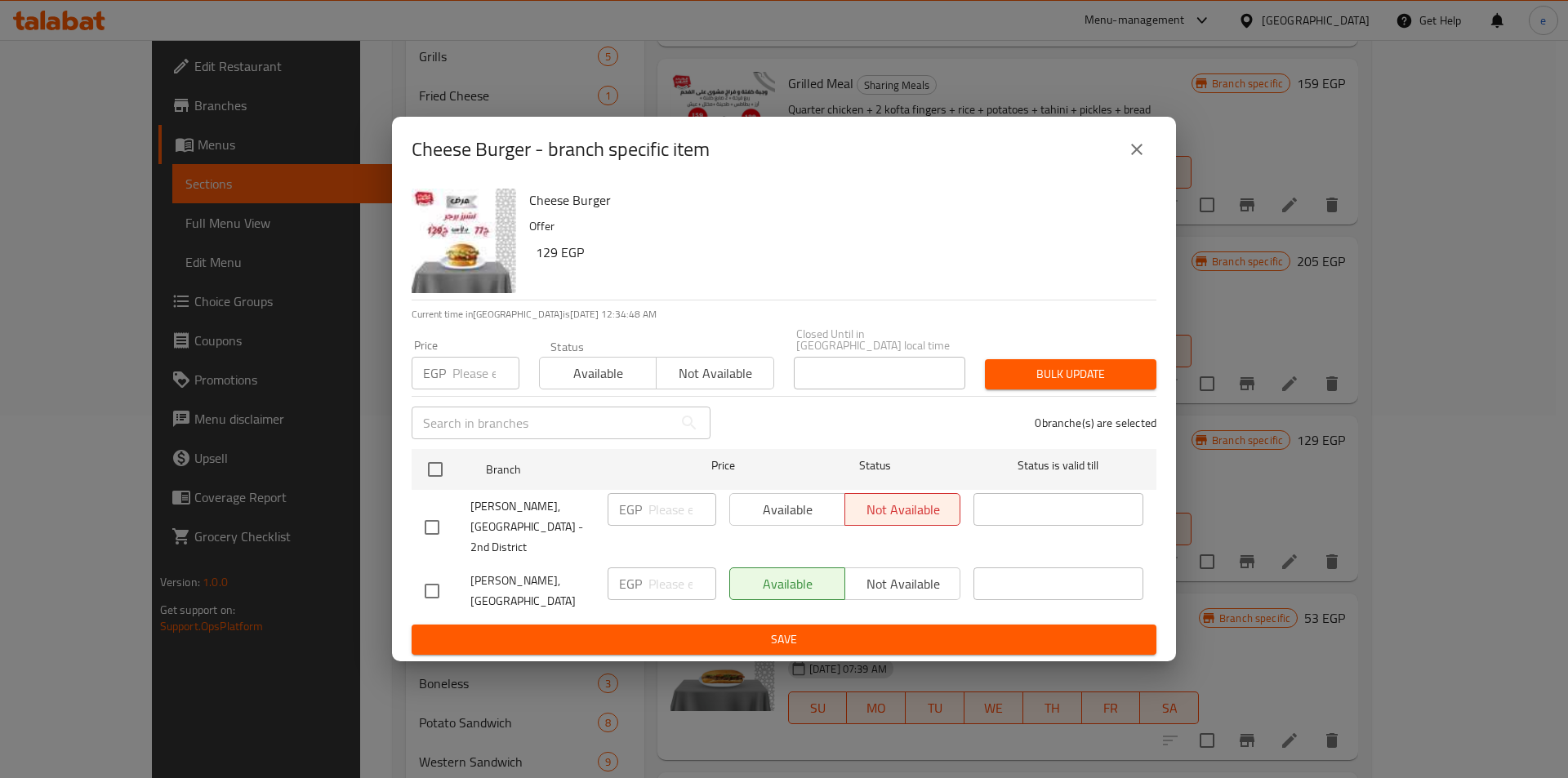
click at [1142, 160] on icon "close" at bounding box center [1137, 149] width 20 height 20
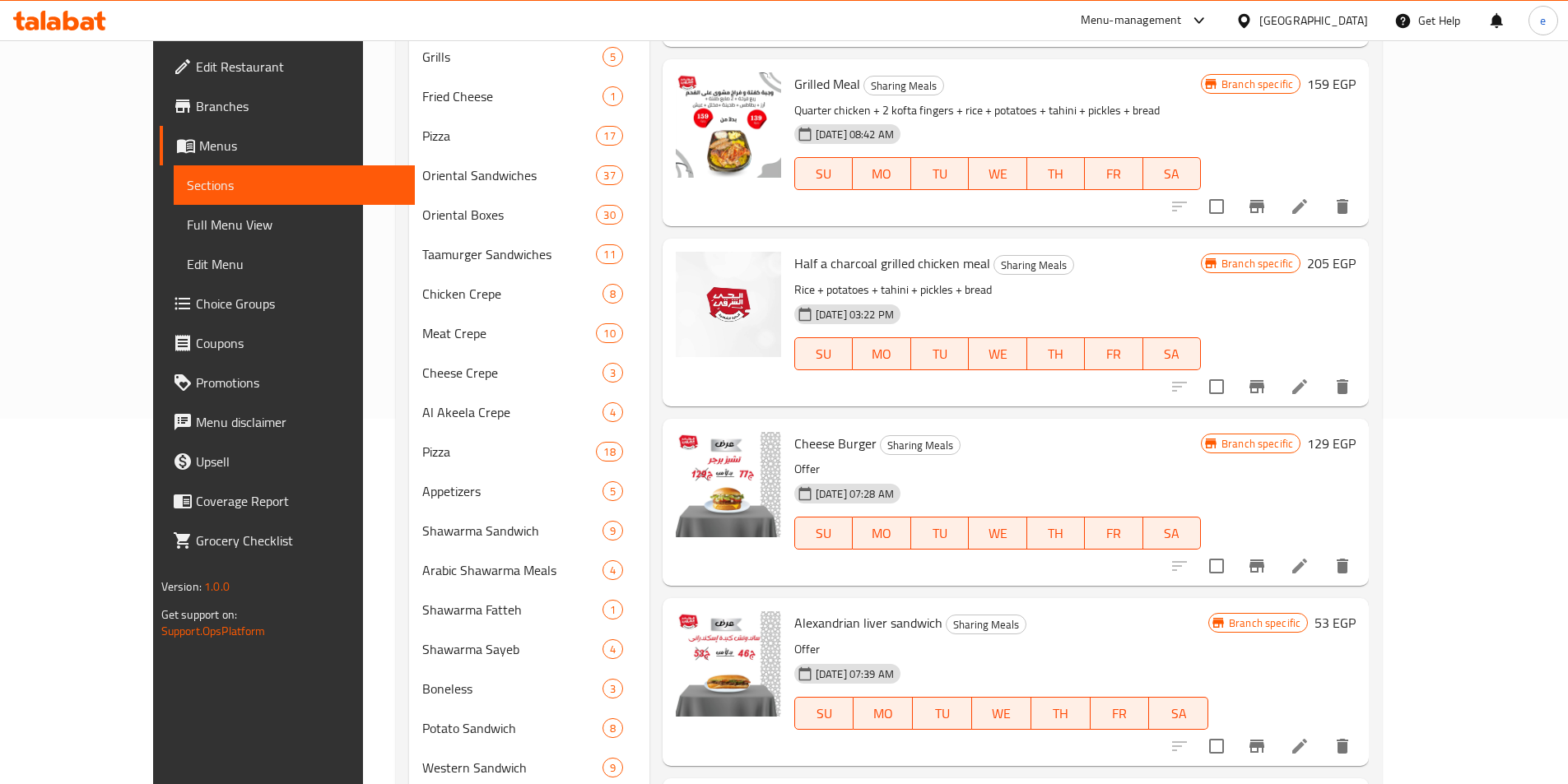
click at [1276, 367] on button "Branch-specific-item" at bounding box center [1257, 387] width 40 height 40
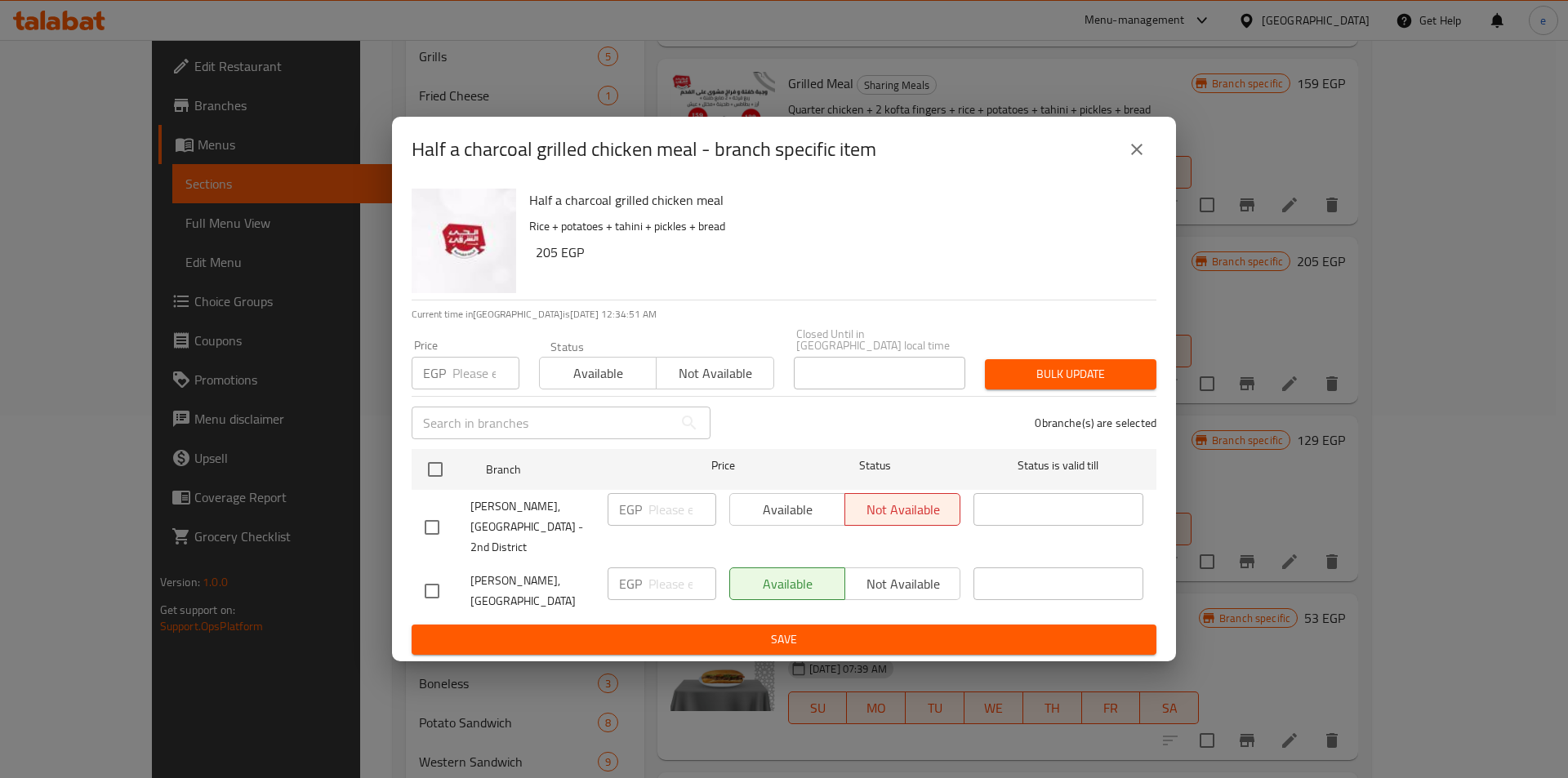
click at [1127, 169] on button "close" at bounding box center [1137, 149] width 39 height 39
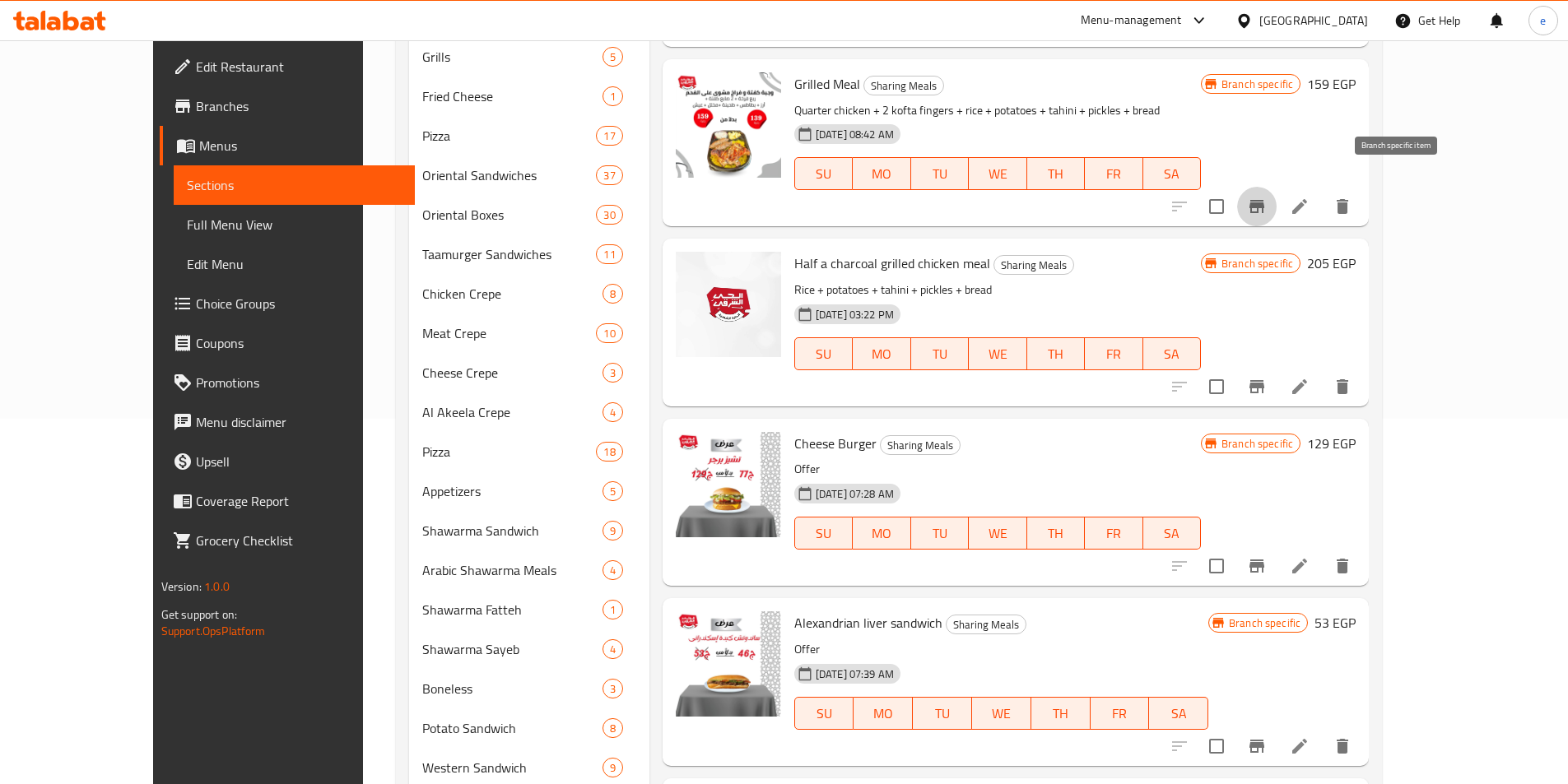
click at [1264, 200] on icon "Branch-specific-item" at bounding box center [1257, 206] width 15 height 13
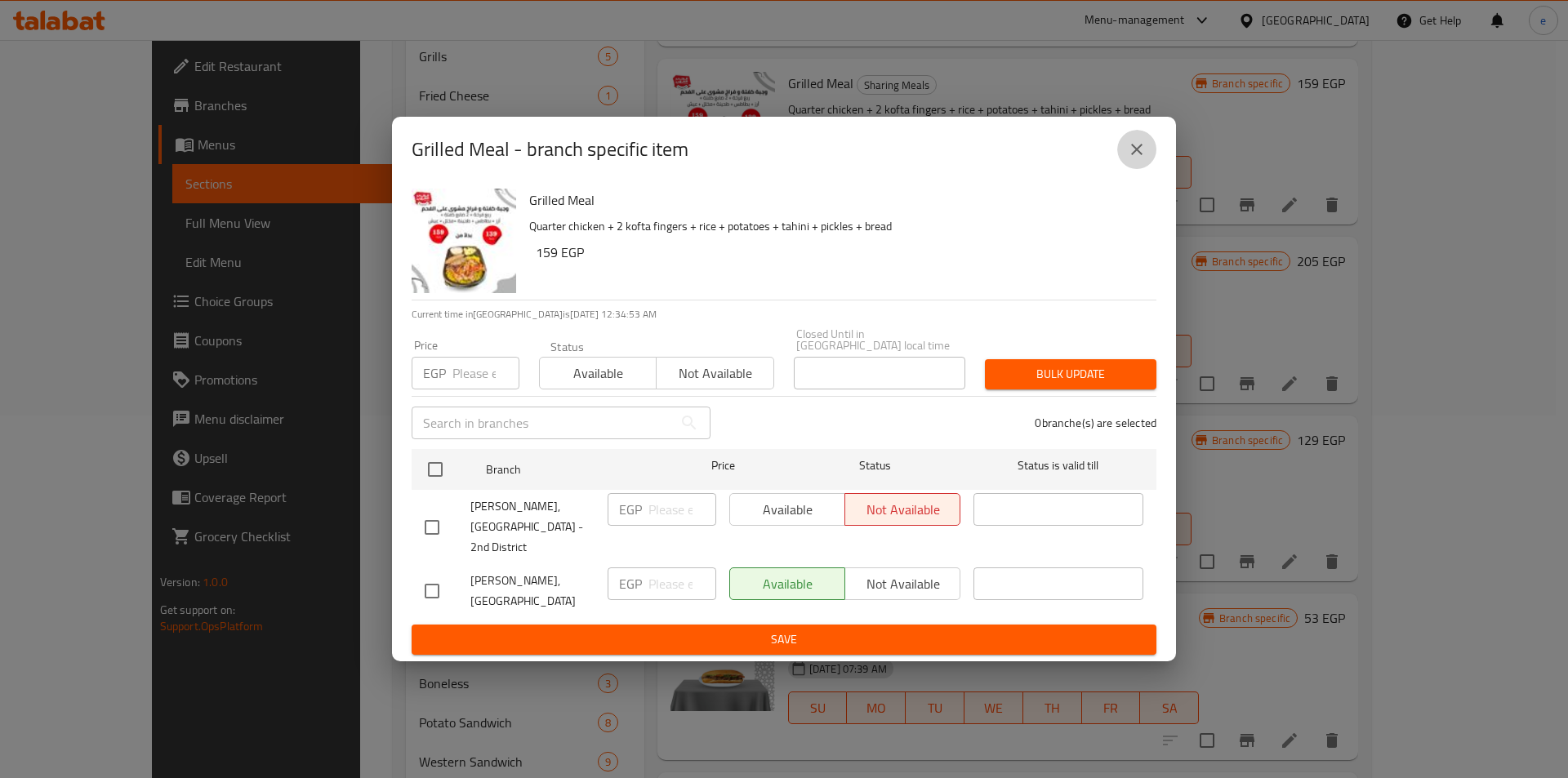
click at [1138, 160] on icon "close" at bounding box center [1137, 149] width 20 height 20
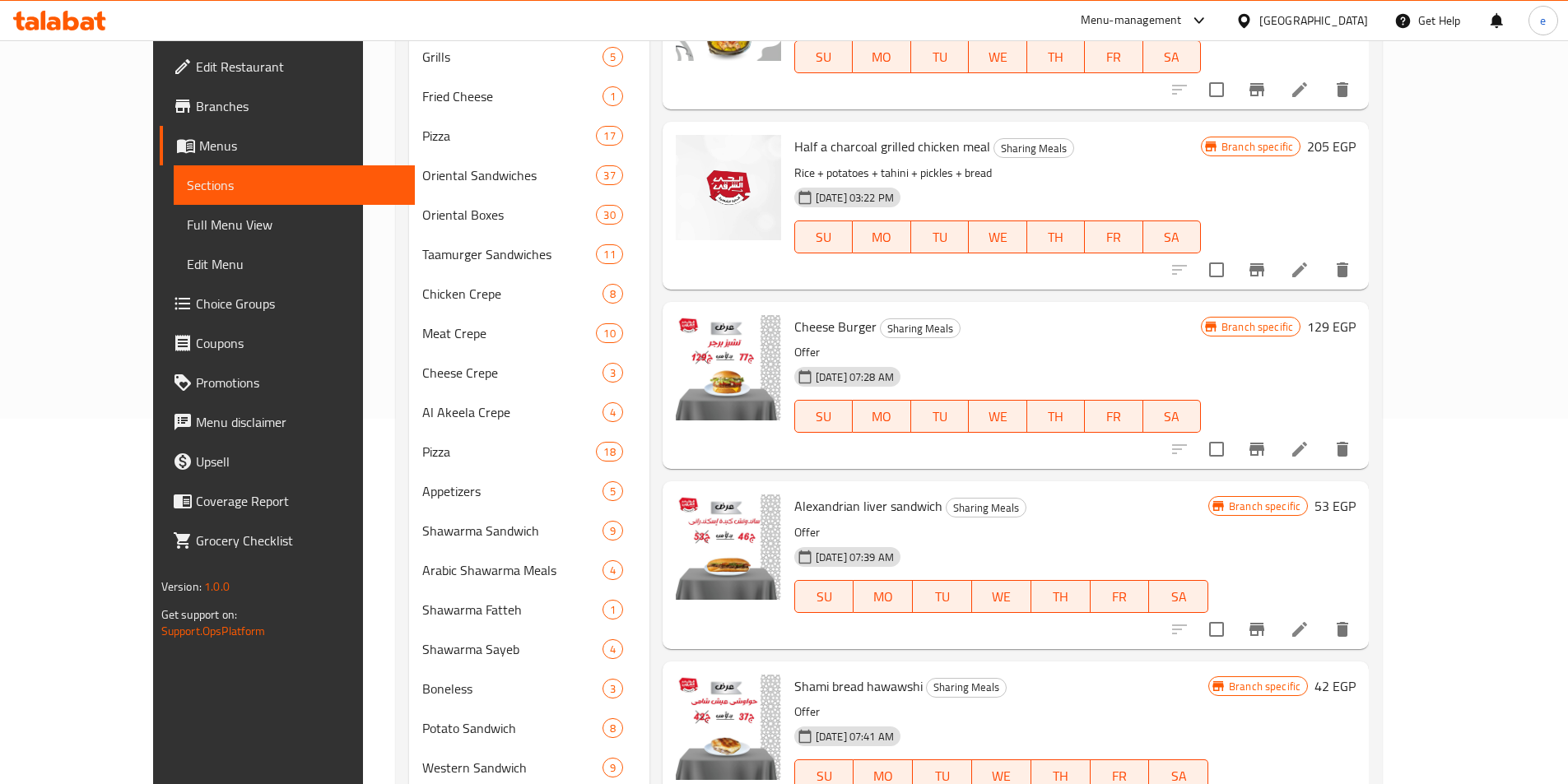
scroll to position [1527, 0]
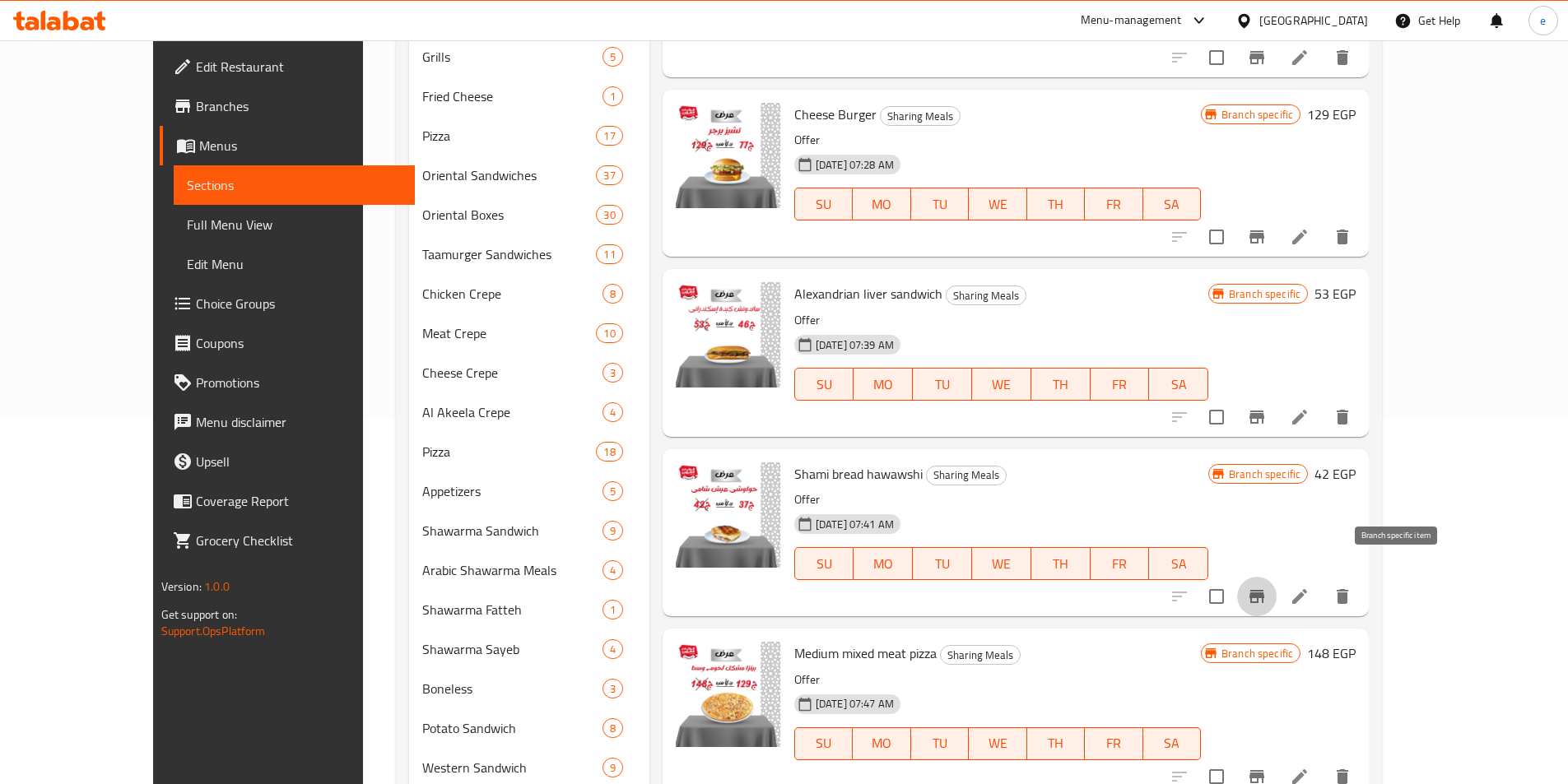
click at [1267, 586] on icon "Branch-specific-item" at bounding box center [1257, 596] width 20 height 20
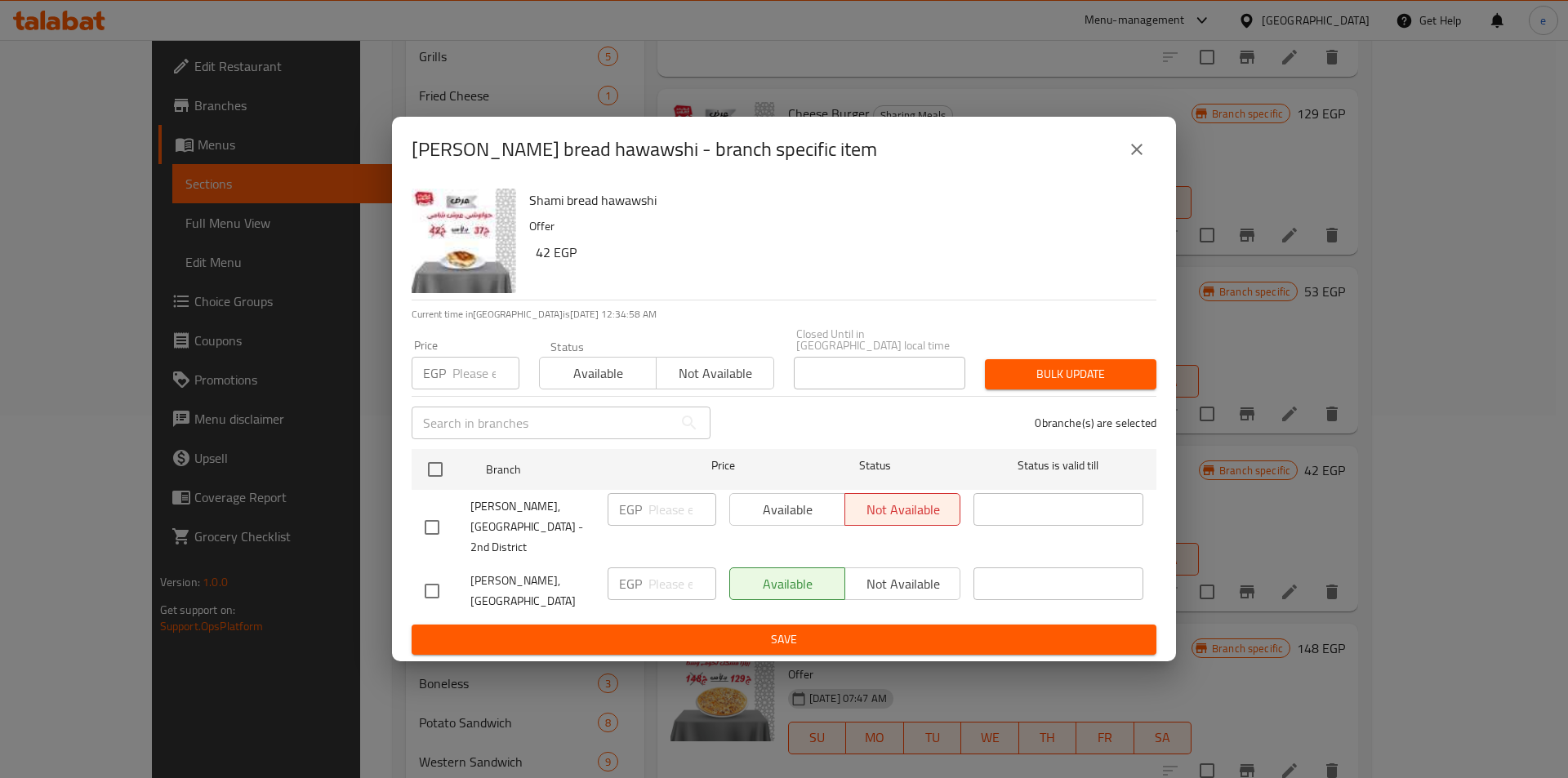
click at [1133, 160] on icon "close" at bounding box center [1137, 149] width 20 height 20
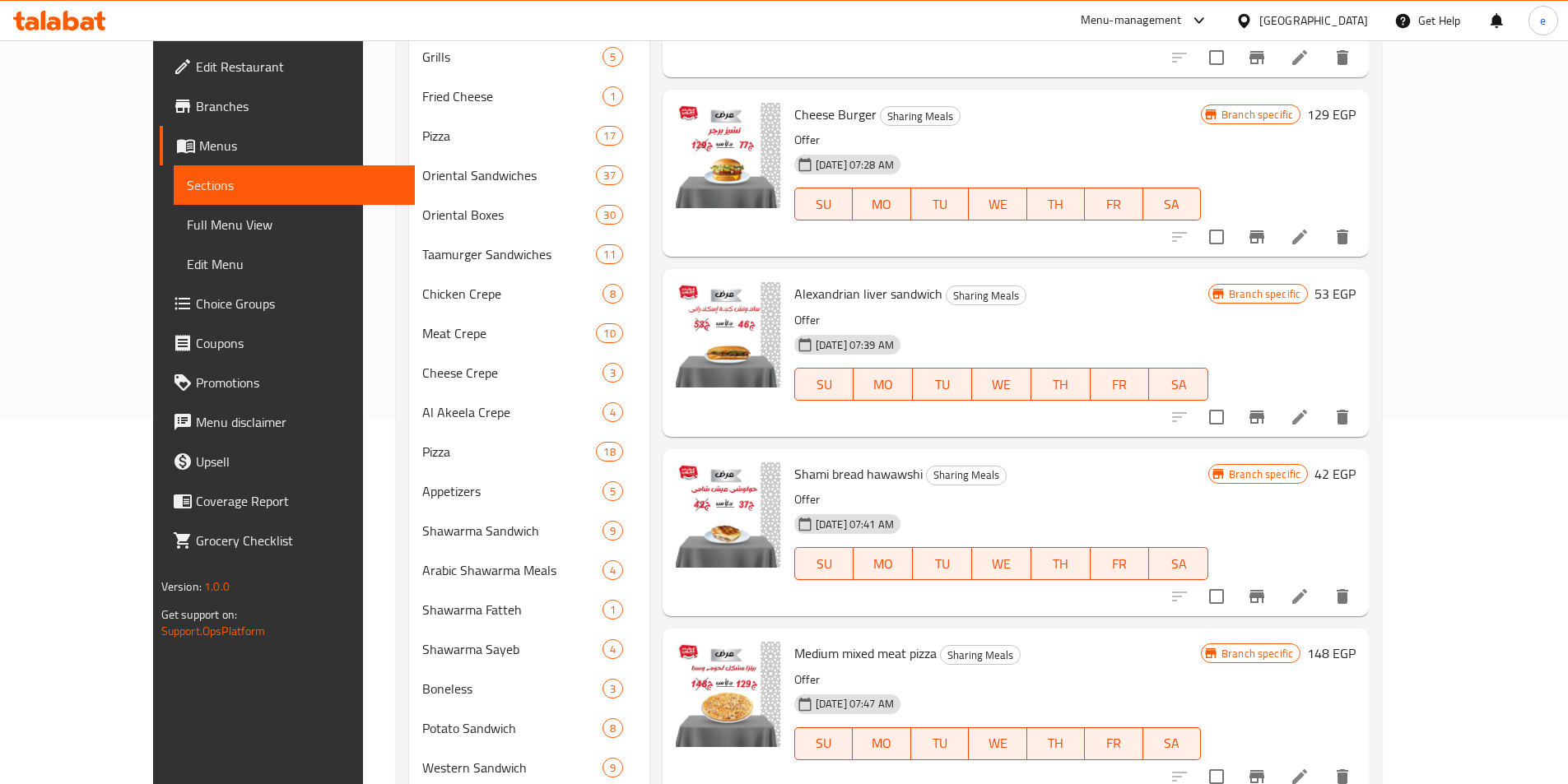
click at [1267, 407] on icon "Branch-specific-item" at bounding box center [1257, 417] width 20 height 20
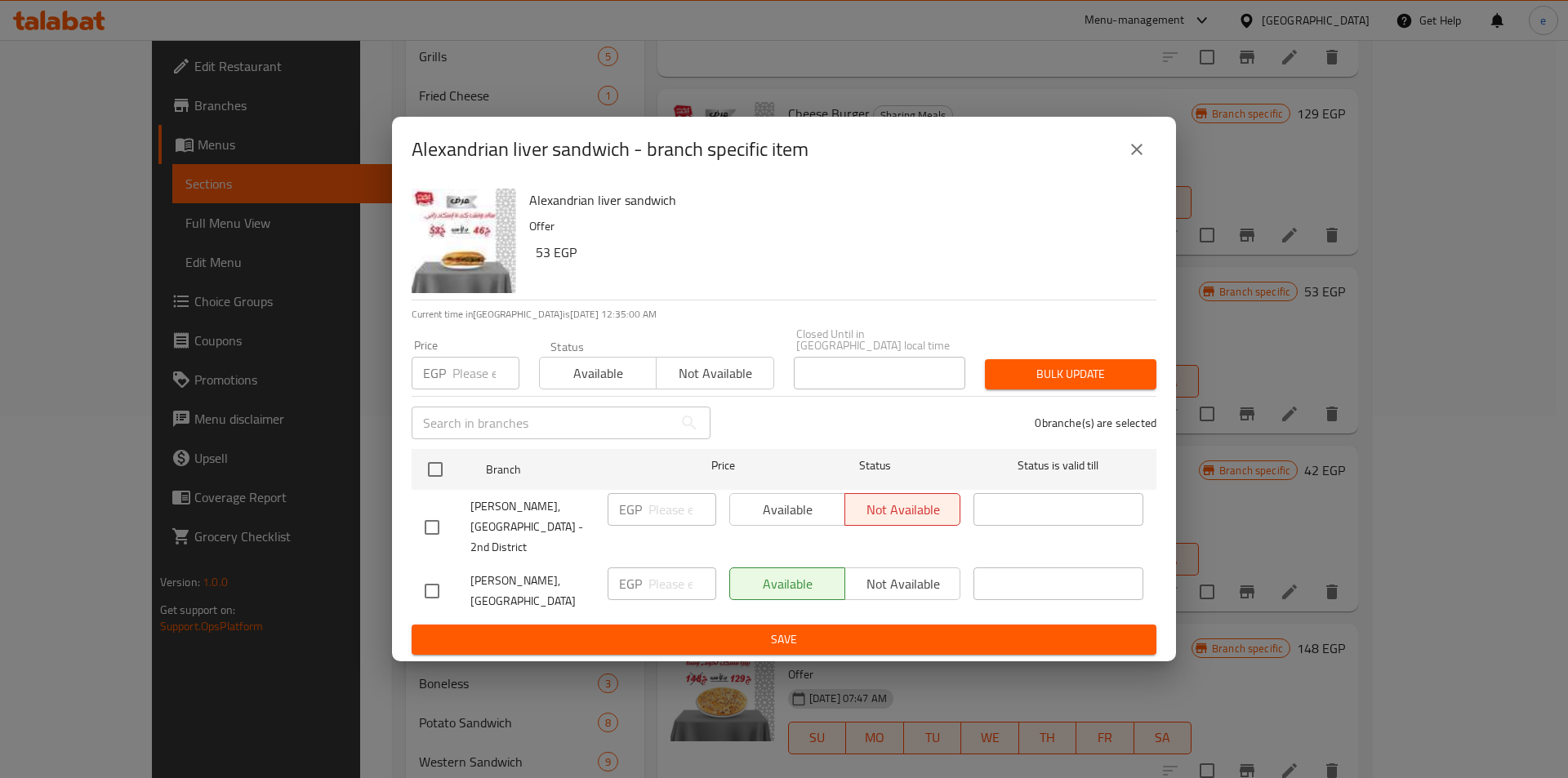
click at [1128, 169] on button "close" at bounding box center [1137, 149] width 39 height 39
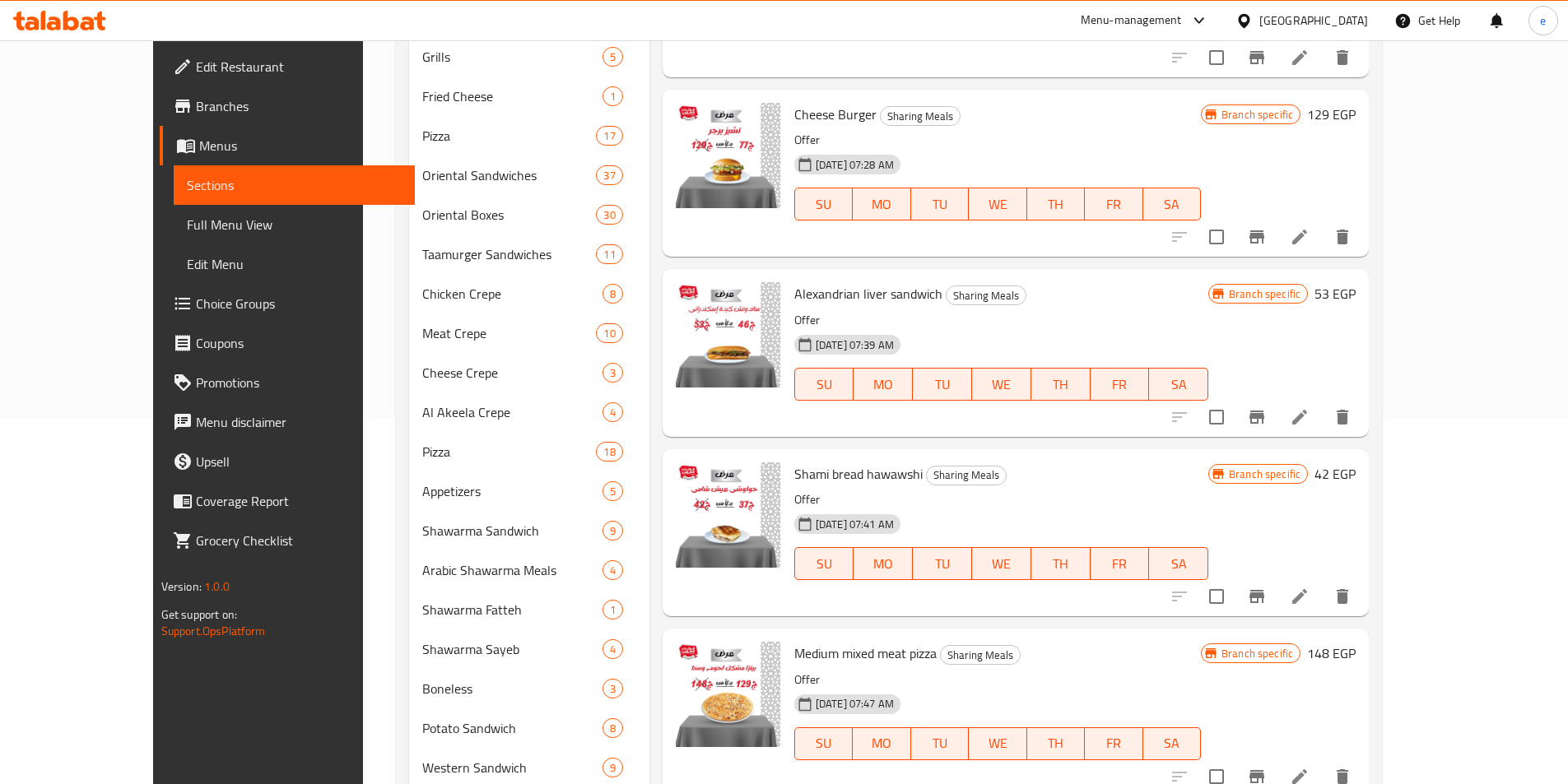
click at [1276, 223] on button "Branch-specific-item" at bounding box center [1257, 237] width 40 height 40
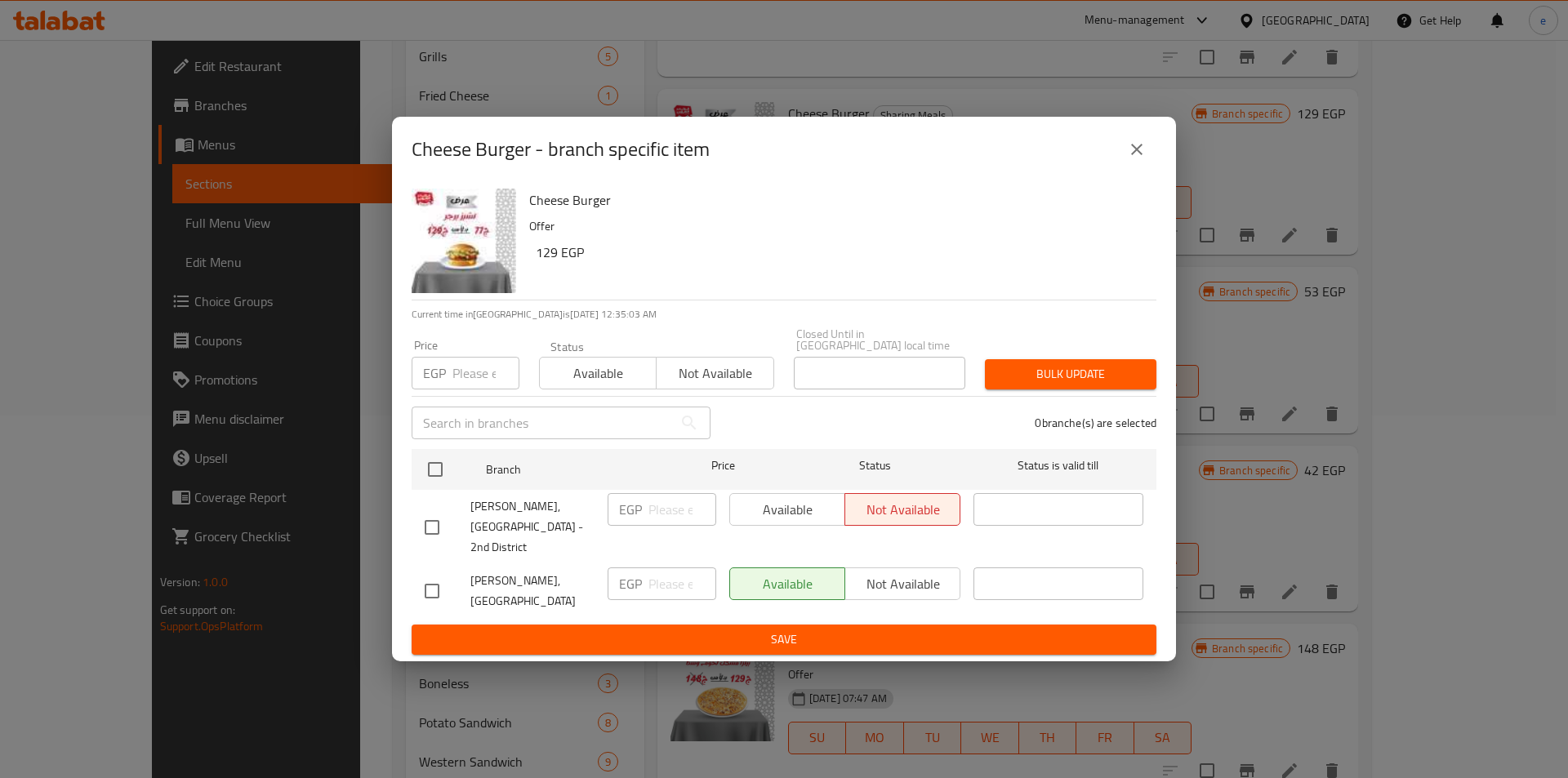
click at [1139, 158] on icon "close" at bounding box center [1137, 149] width 20 height 20
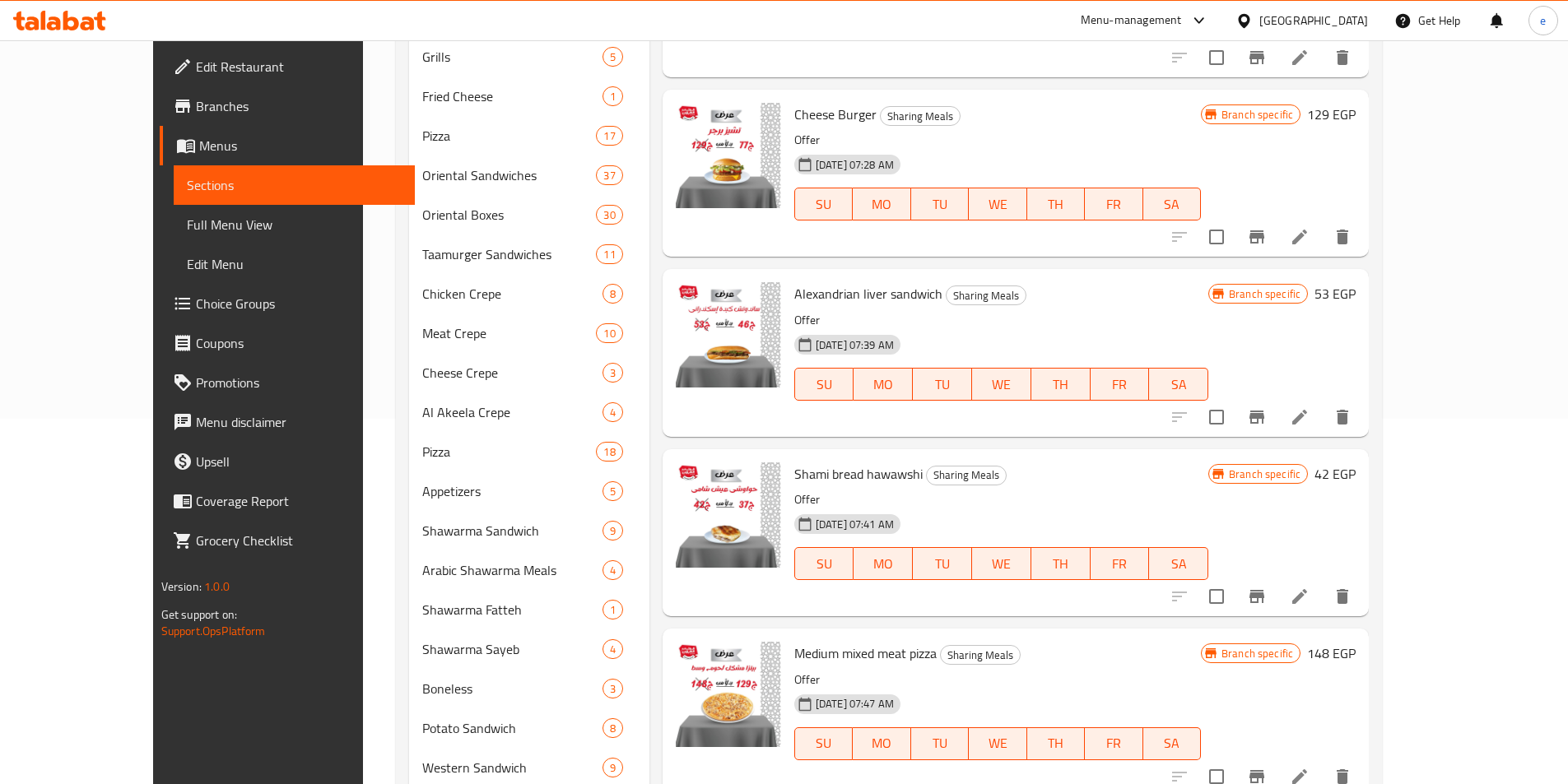
scroll to position [1363, 0]
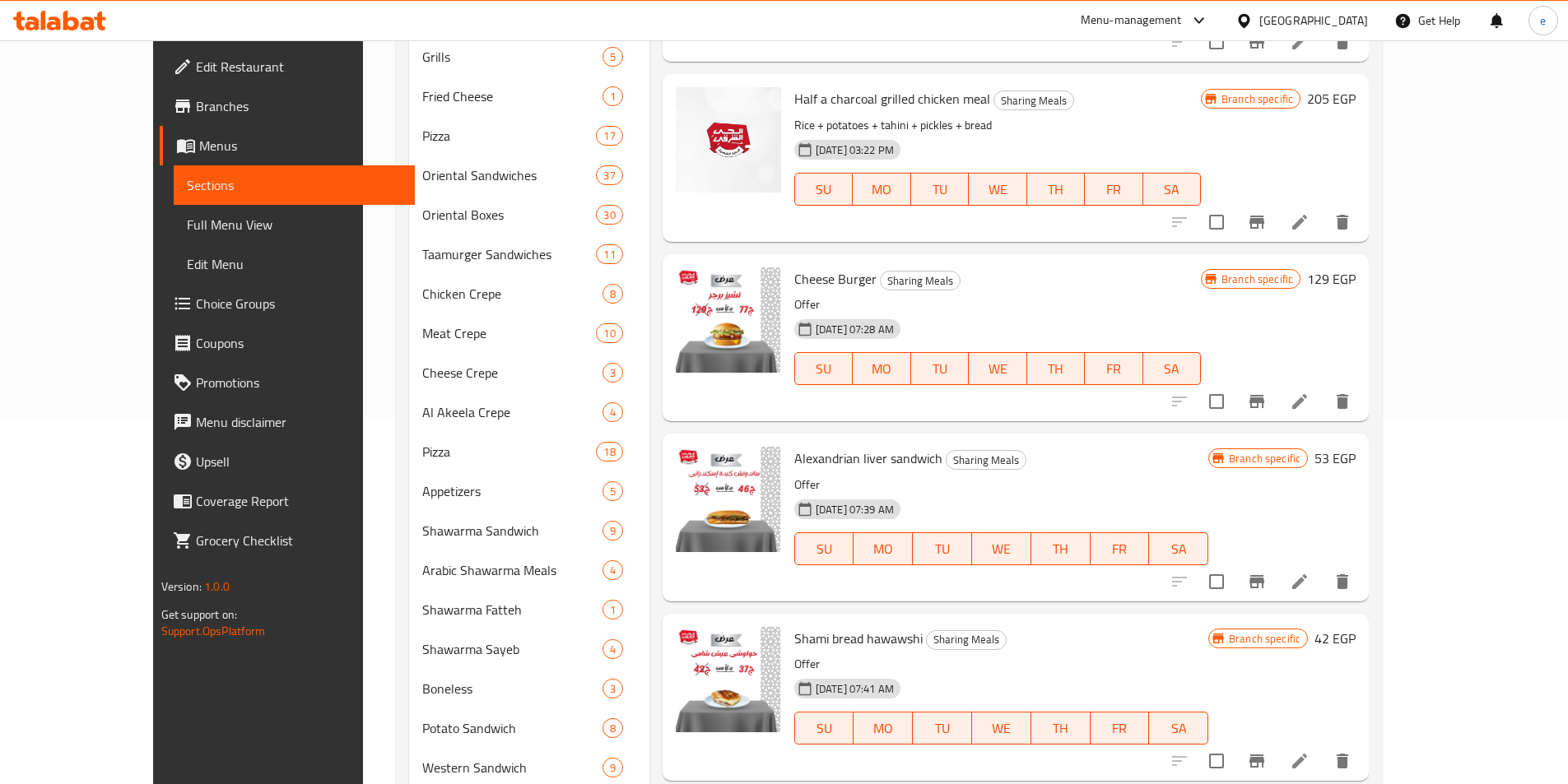
click at [1362, 202] on div at bounding box center [1260, 222] width 202 height 40
click at [1267, 212] on icon "Branch-specific-item" at bounding box center [1257, 222] width 20 height 20
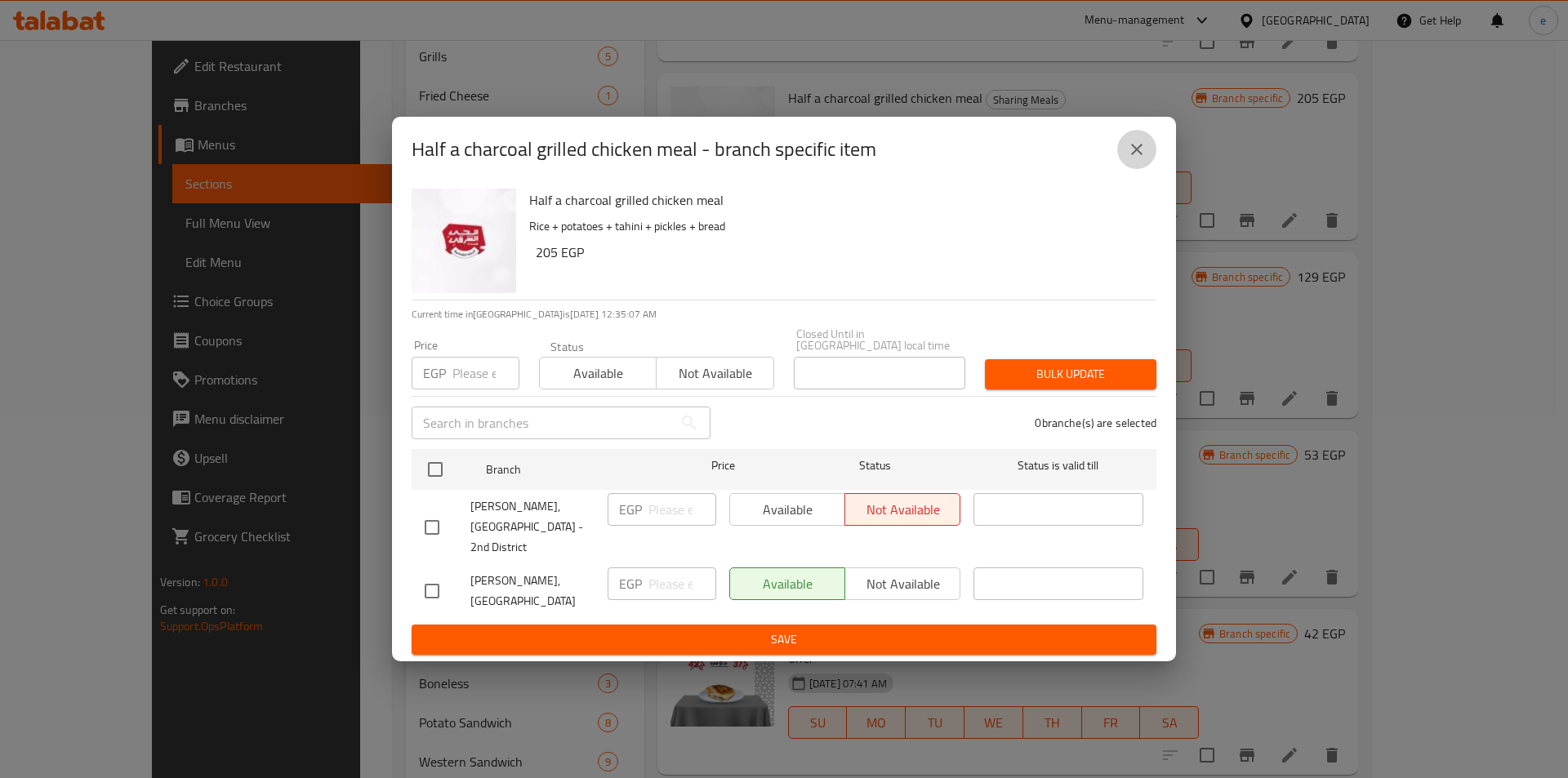
click at [1136, 155] on icon "close" at bounding box center [1136, 148] width 11 height 11
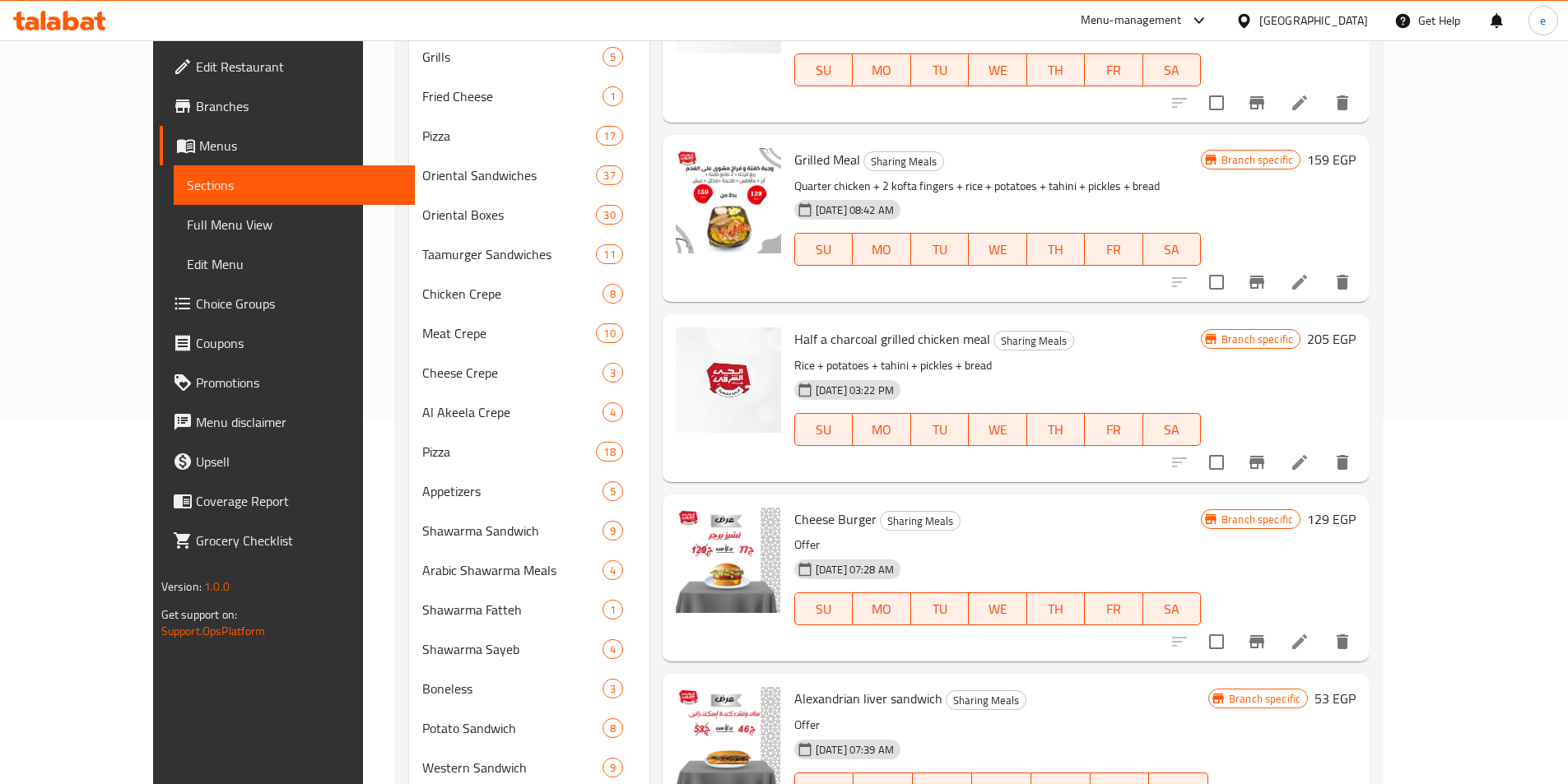
scroll to position [1116, 0]
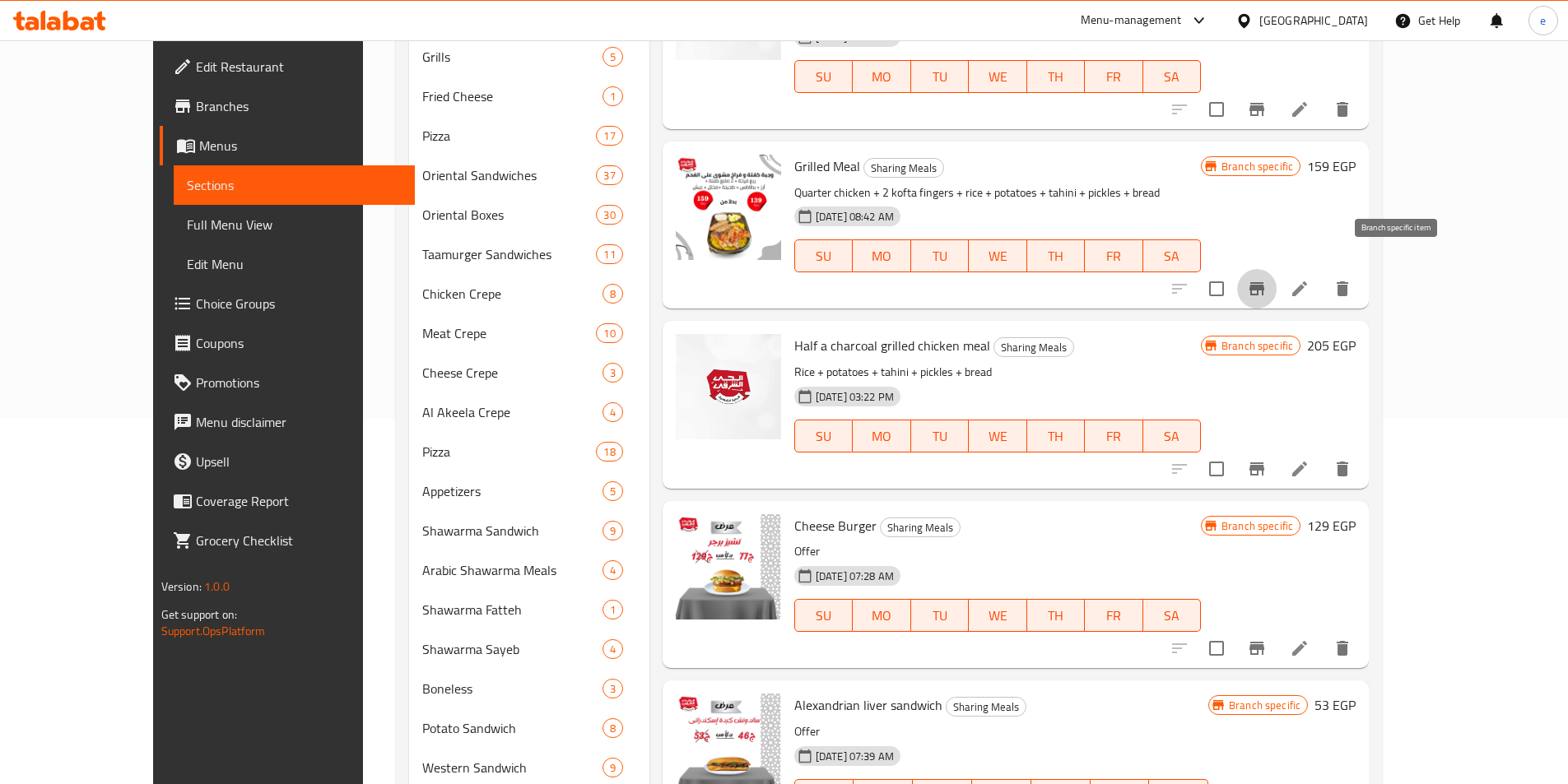
click at [1267, 279] on icon "Branch-specific-item" at bounding box center [1257, 288] width 20 height 20
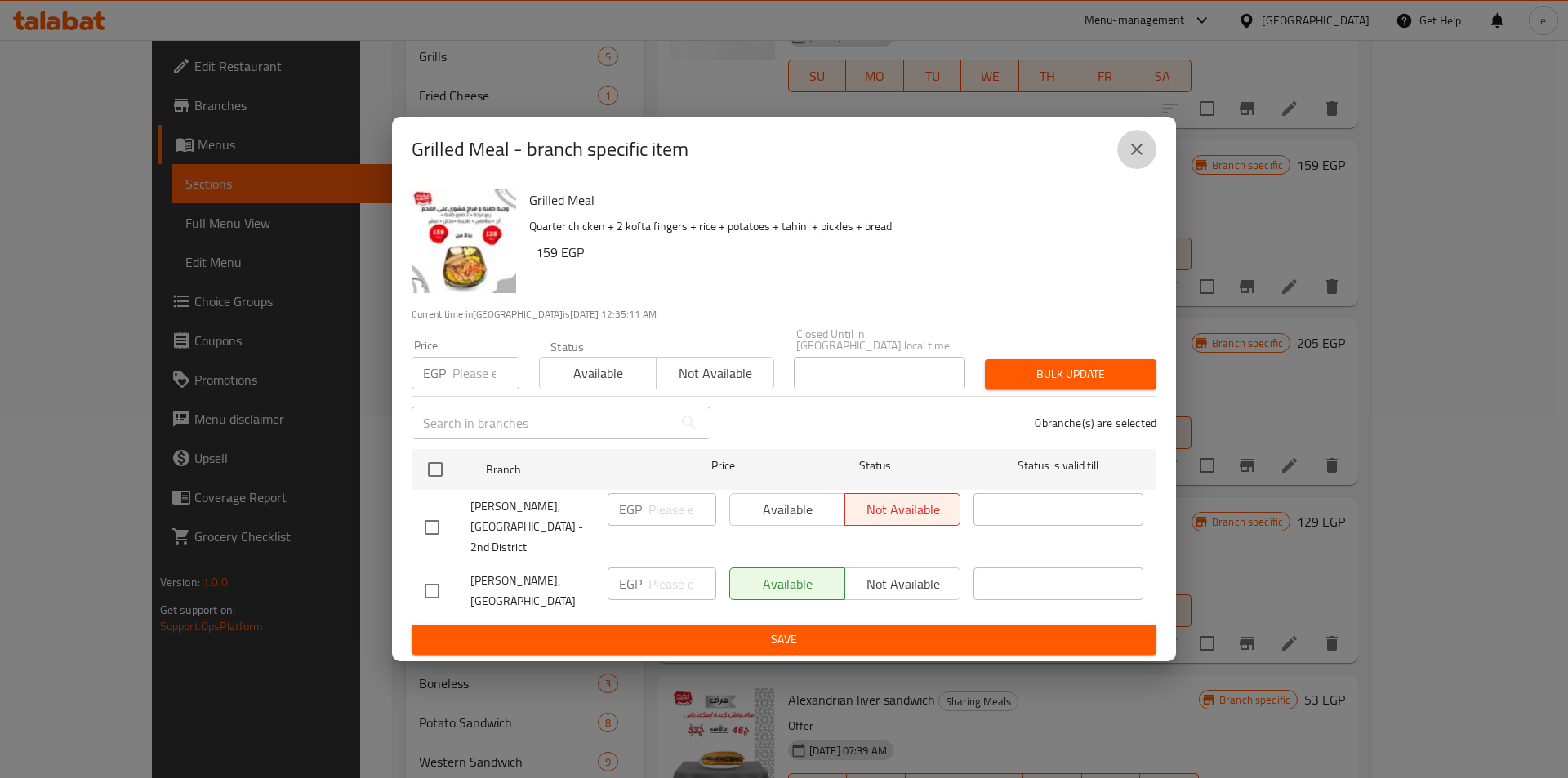
click at [1141, 169] on button "close" at bounding box center [1137, 149] width 39 height 39
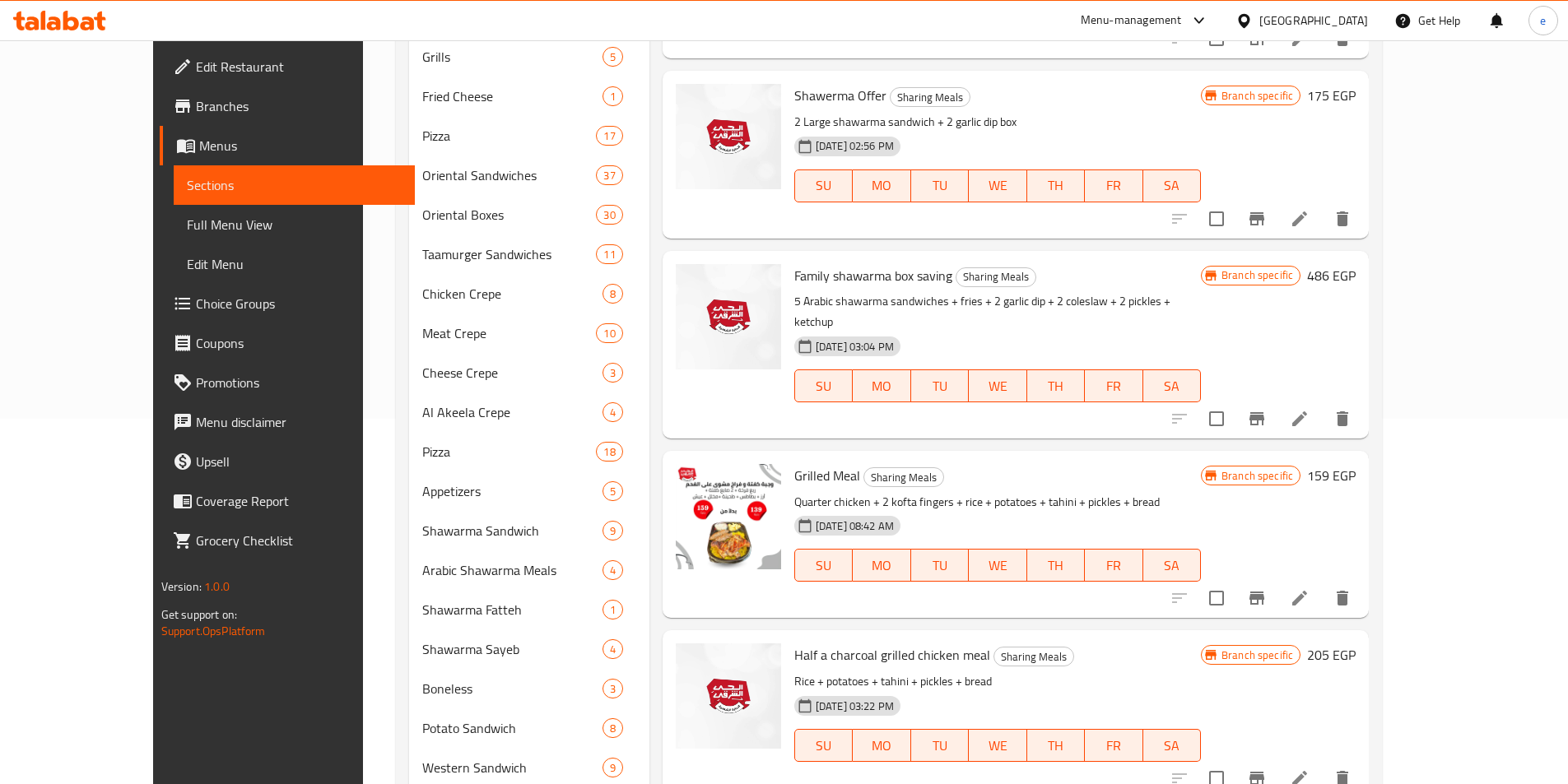
scroll to position [787, 0]
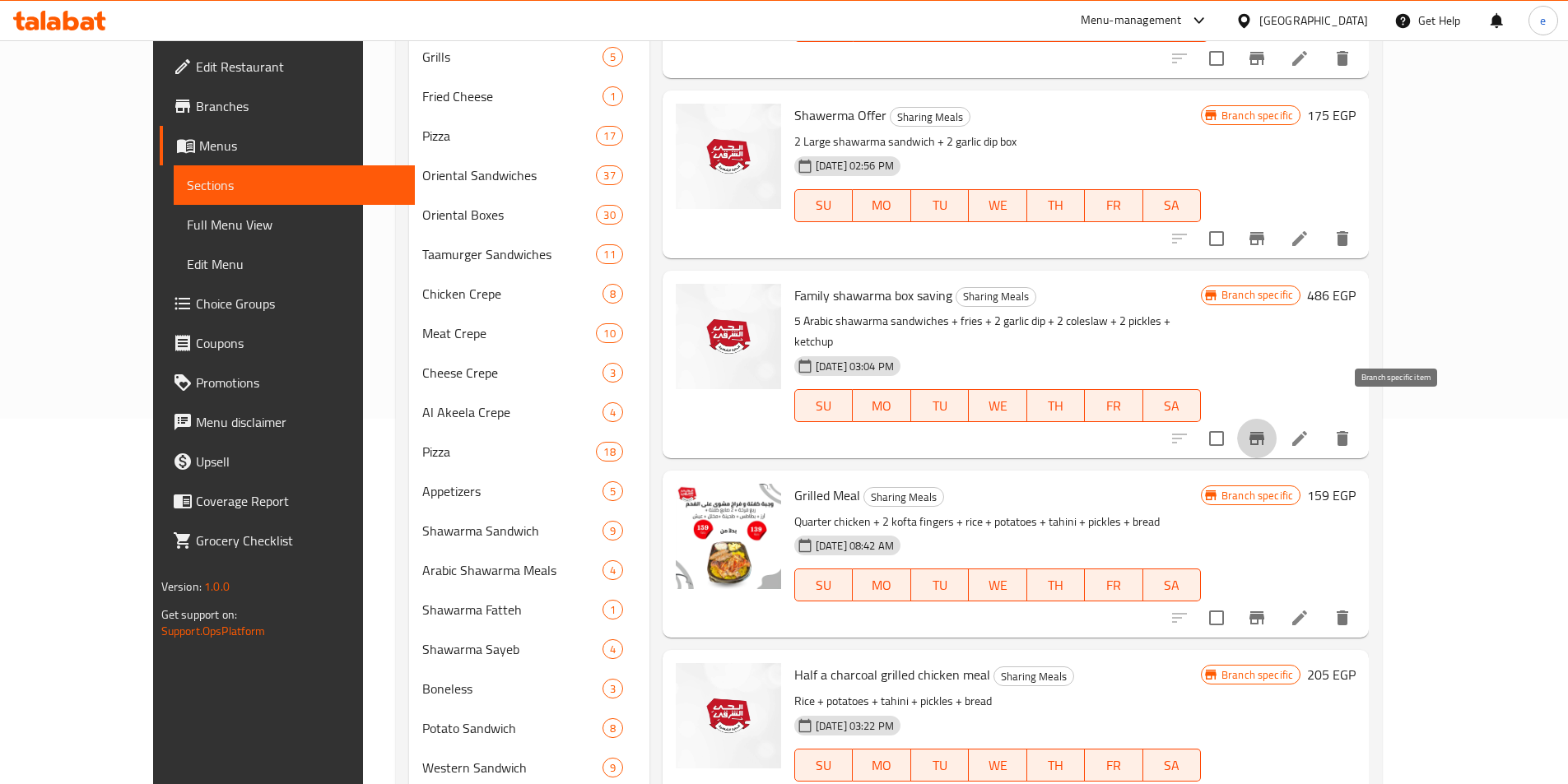
click at [1267, 429] on icon "Branch-specific-item" at bounding box center [1257, 438] width 20 height 20
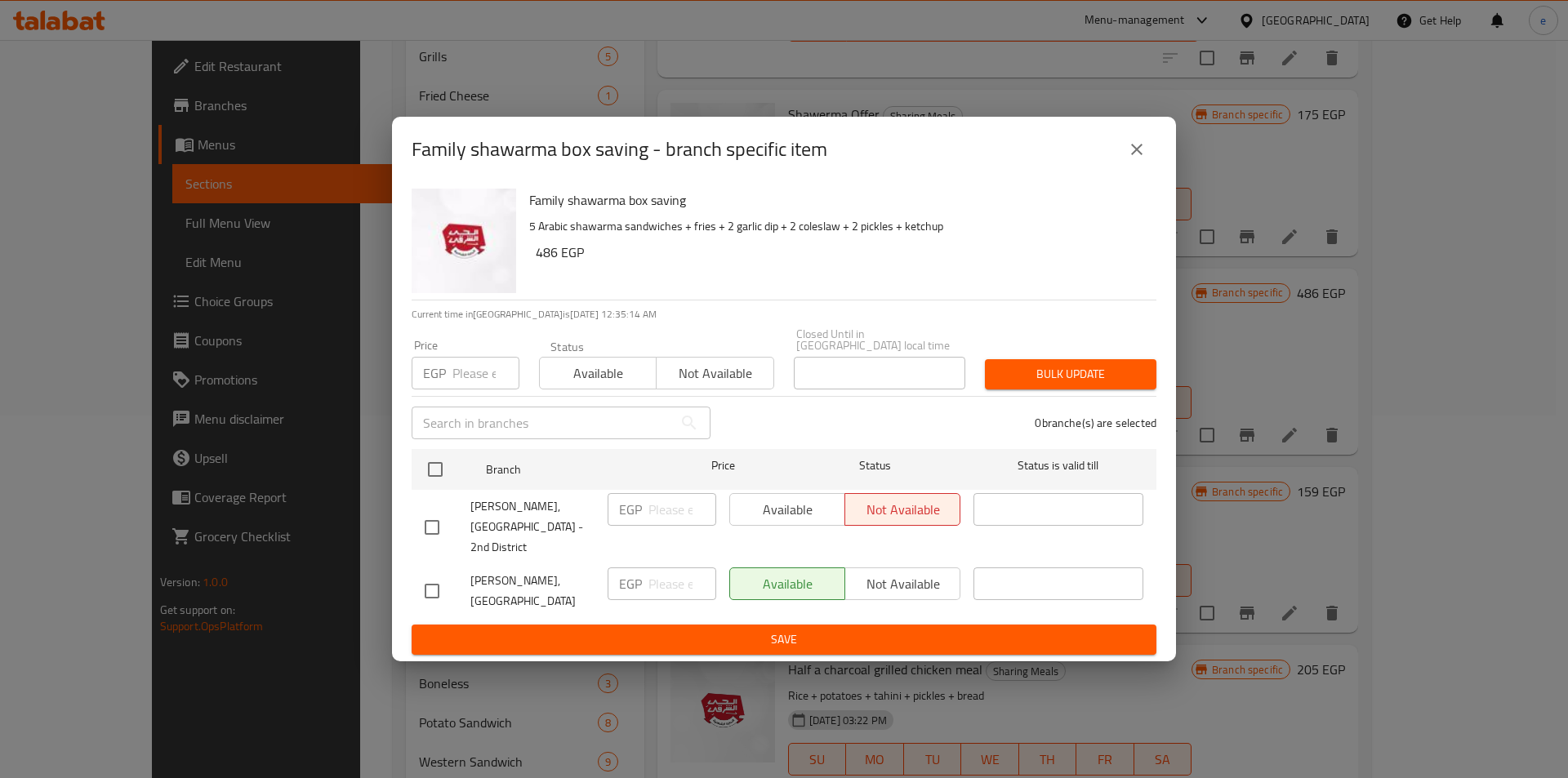
click at [1140, 142] on div "Family shawarma box saving - branch specific item" at bounding box center [784, 149] width 784 height 66
click at [1140, 151] on button "close" at bounding box center [1137, 149] width 39 height 39
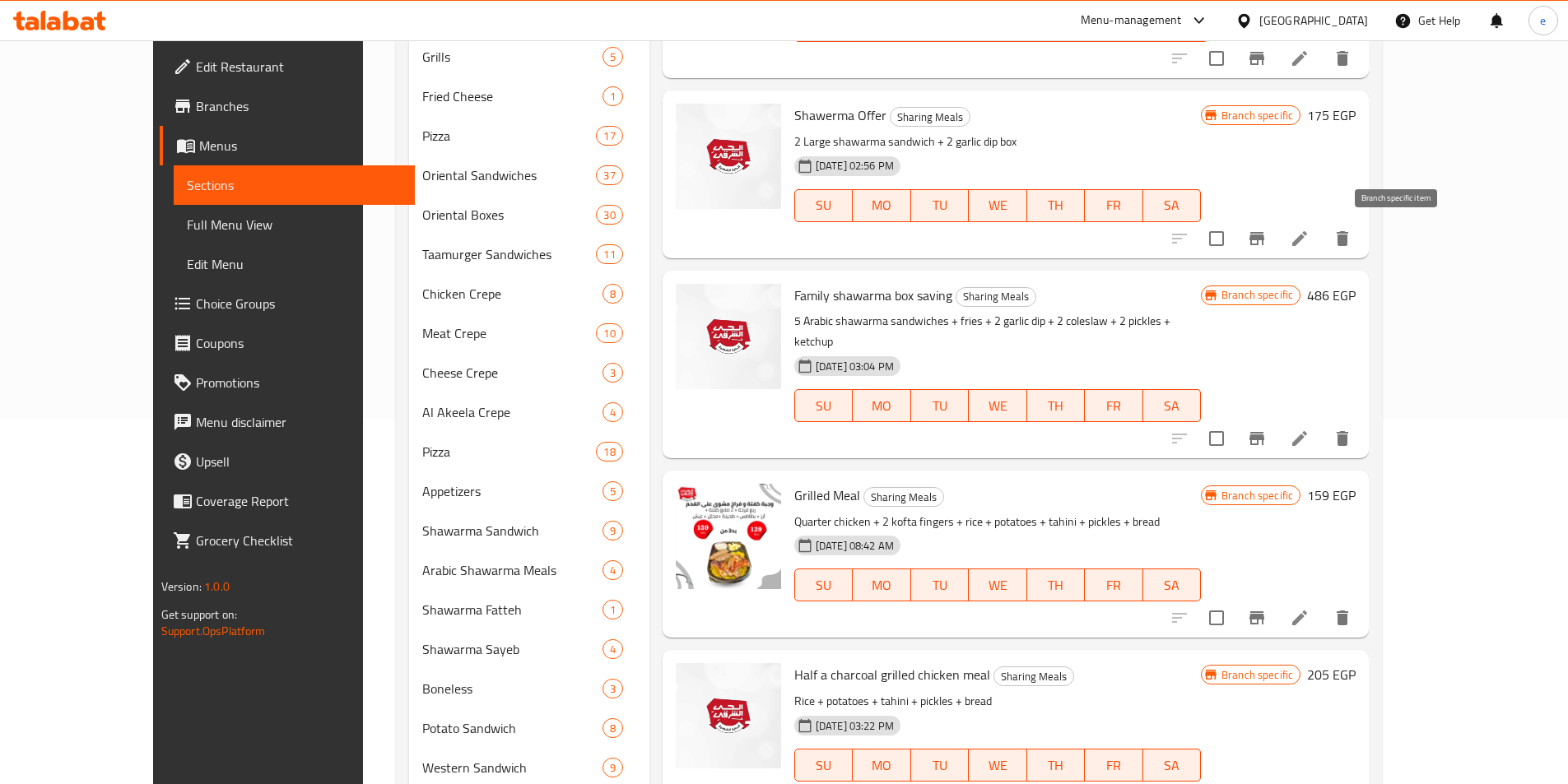
click at [1267, 230] on icon "Branch-specific-item" at bounding box center [1257, 238] width 20 height 20
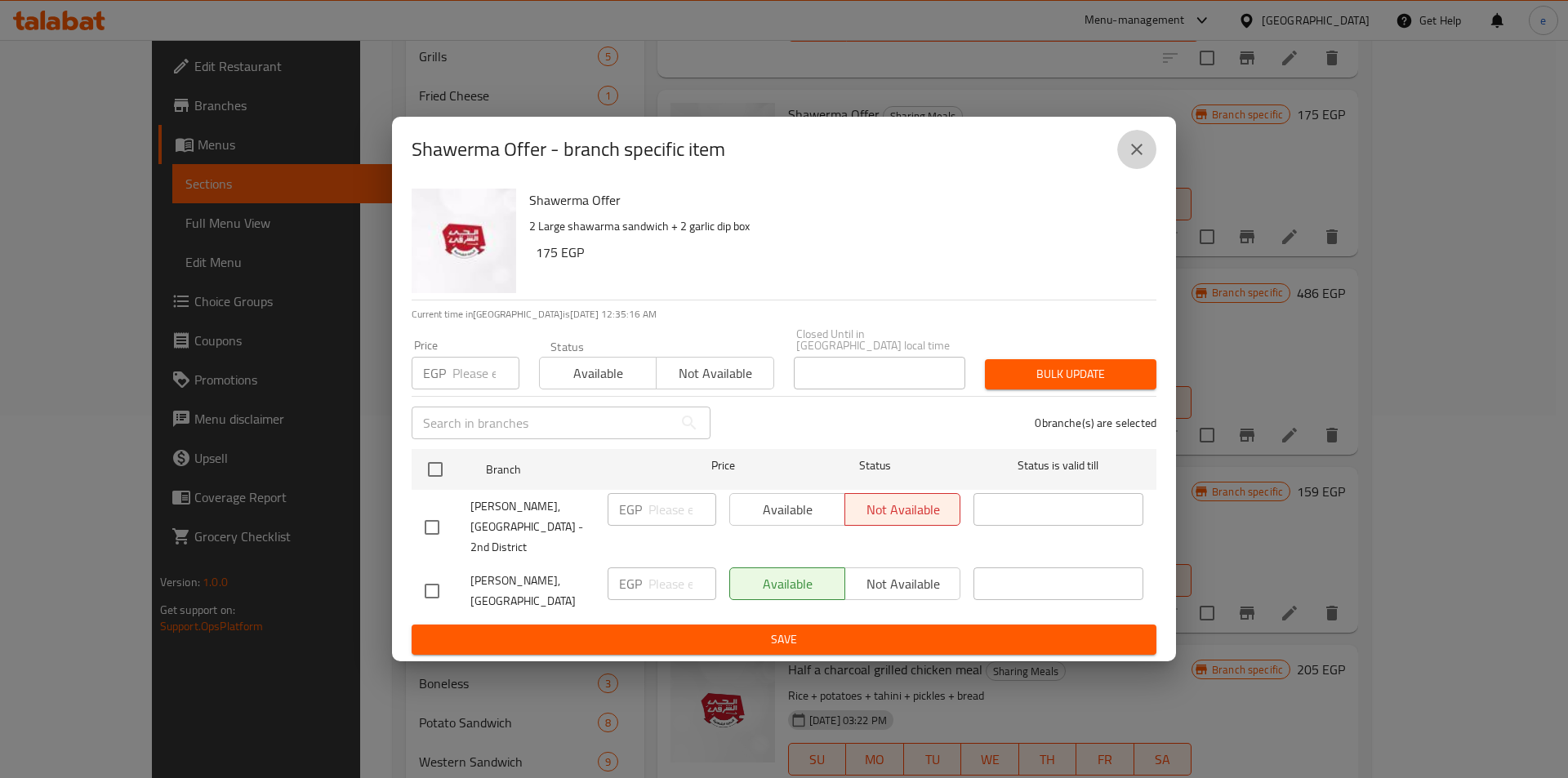
click at [1136, 158] on icon "close" at bounding box center [1137, 149] width 20 height 20
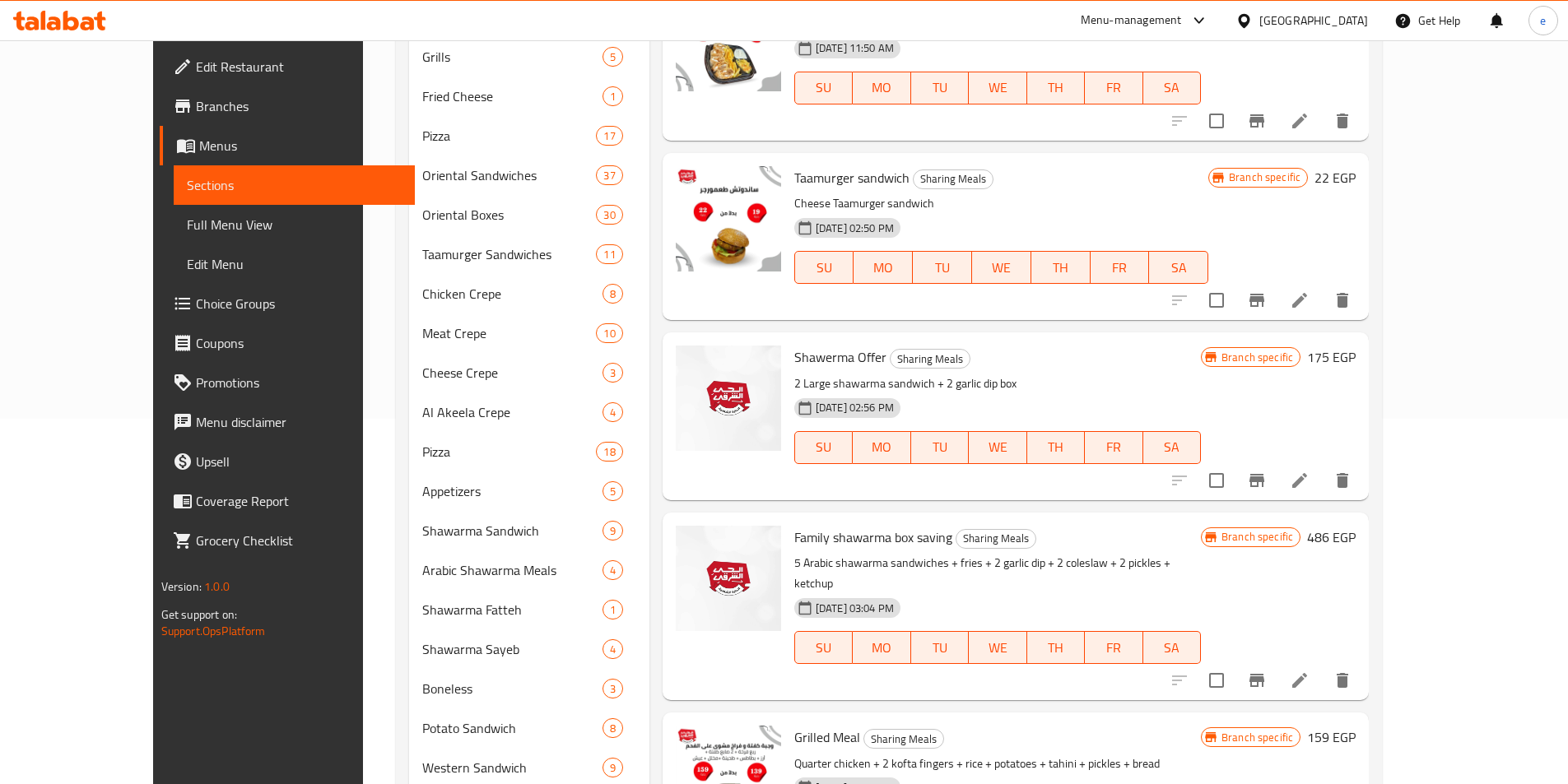
scroll to position [540, 0]
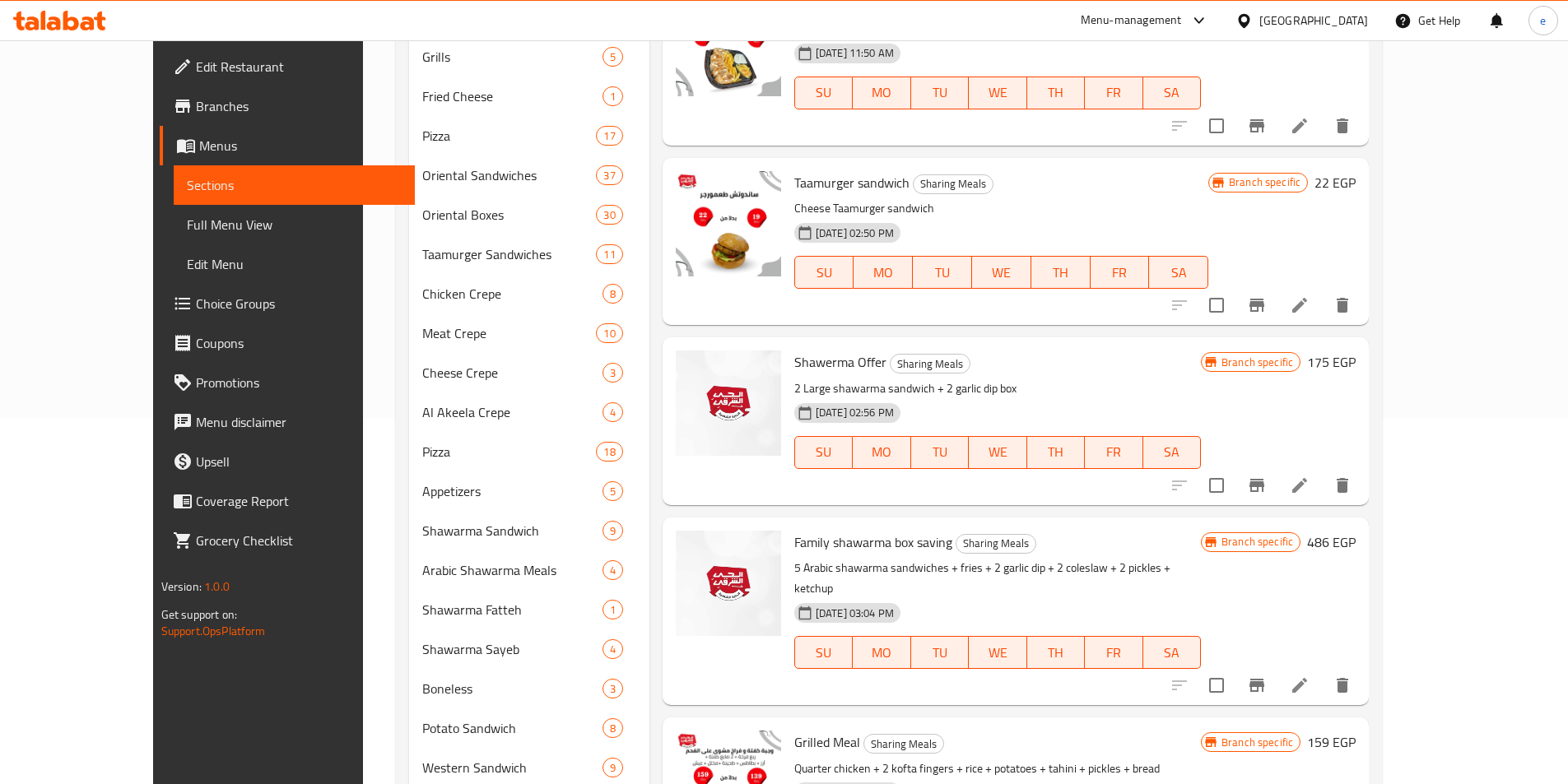
click at [1276, 289] on button "Branch-specific-item" at bounding box center [1257, 305] width 40 height 40
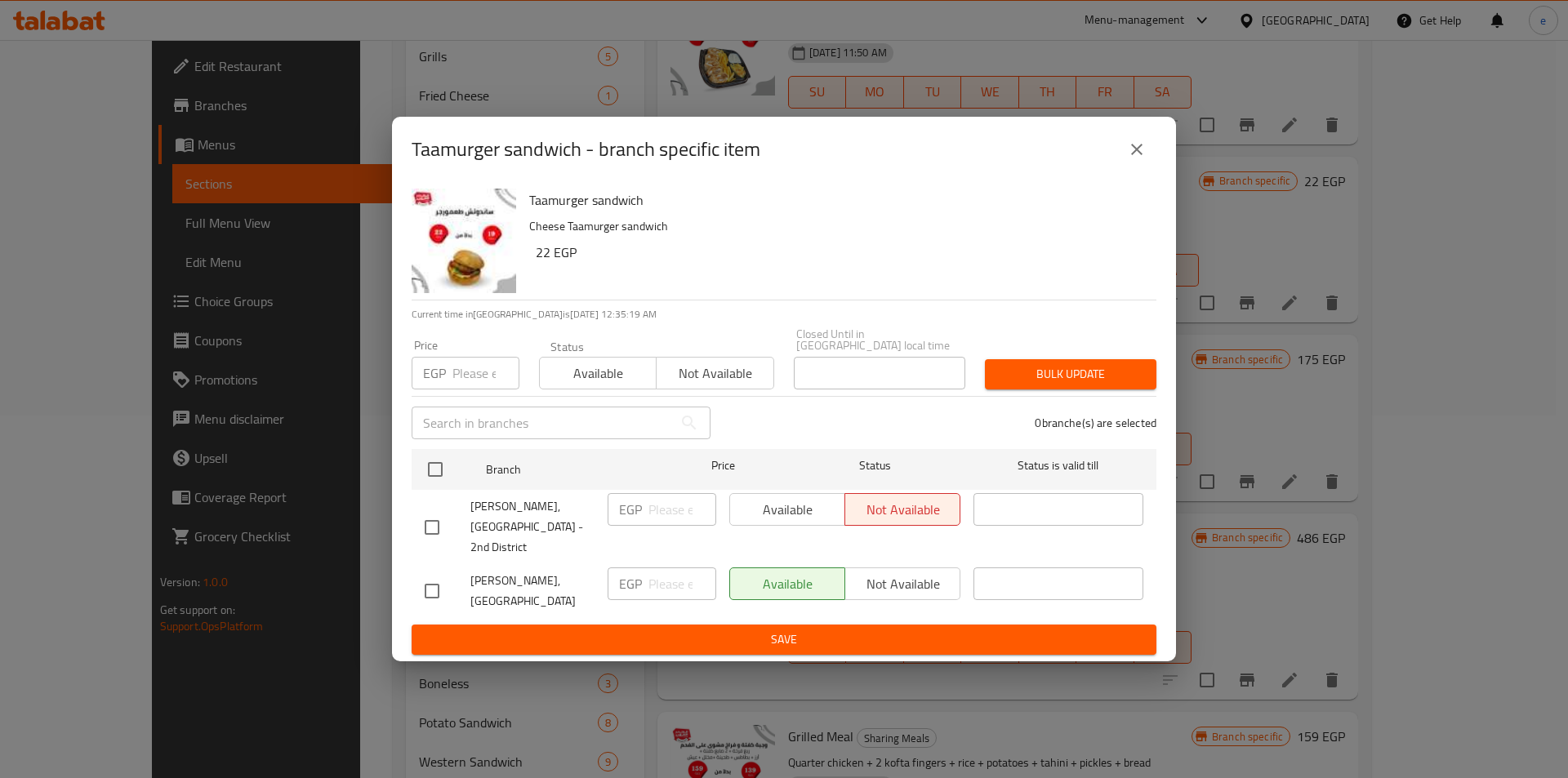
click at [1142, 160] on icon "close" at bounding box center [1137, 149] width 20 height 20
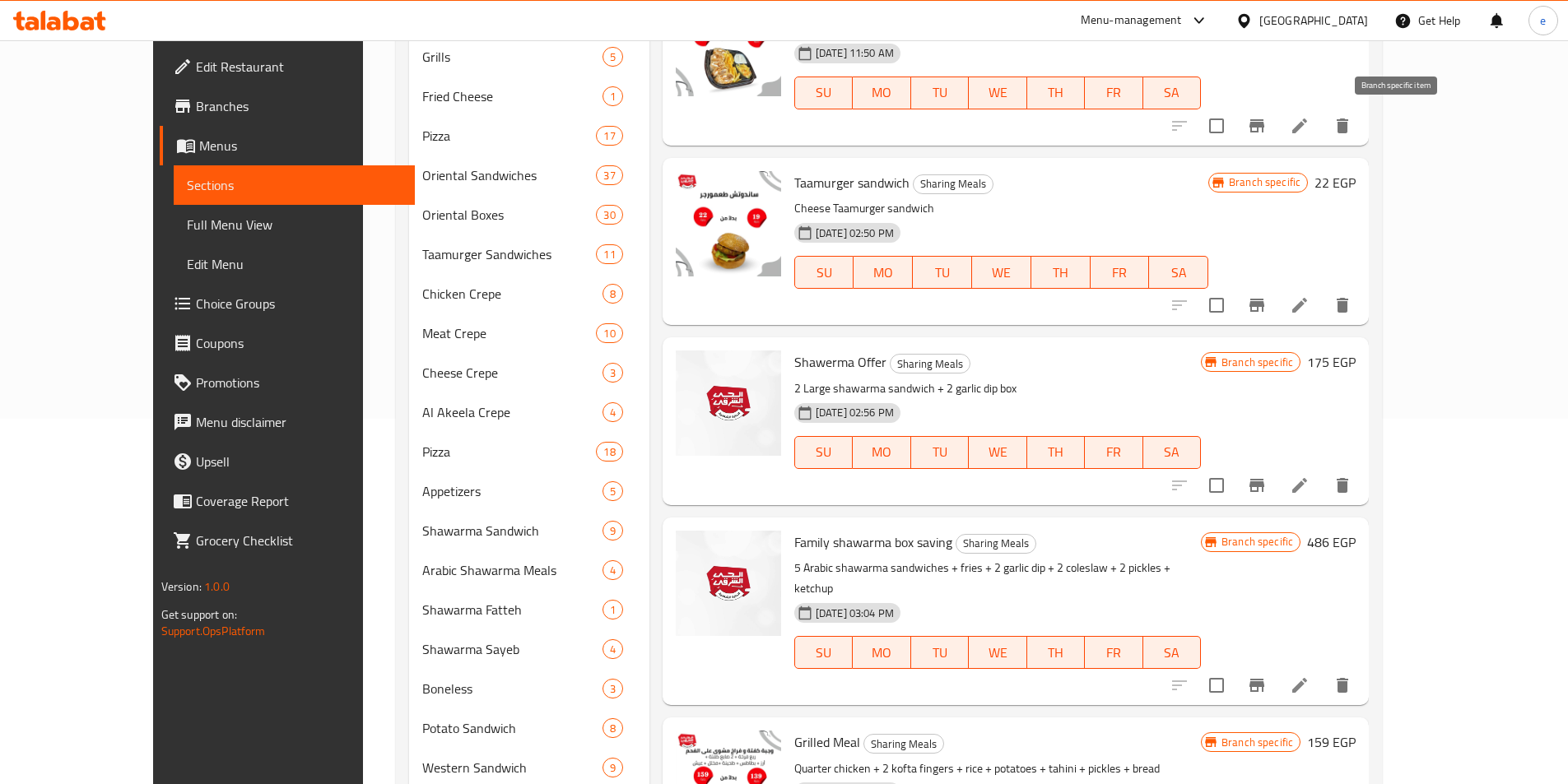
click at [1267, 121] on icon "Branch-specific-item" at bounding box center [1257, 126] width 20 height 20
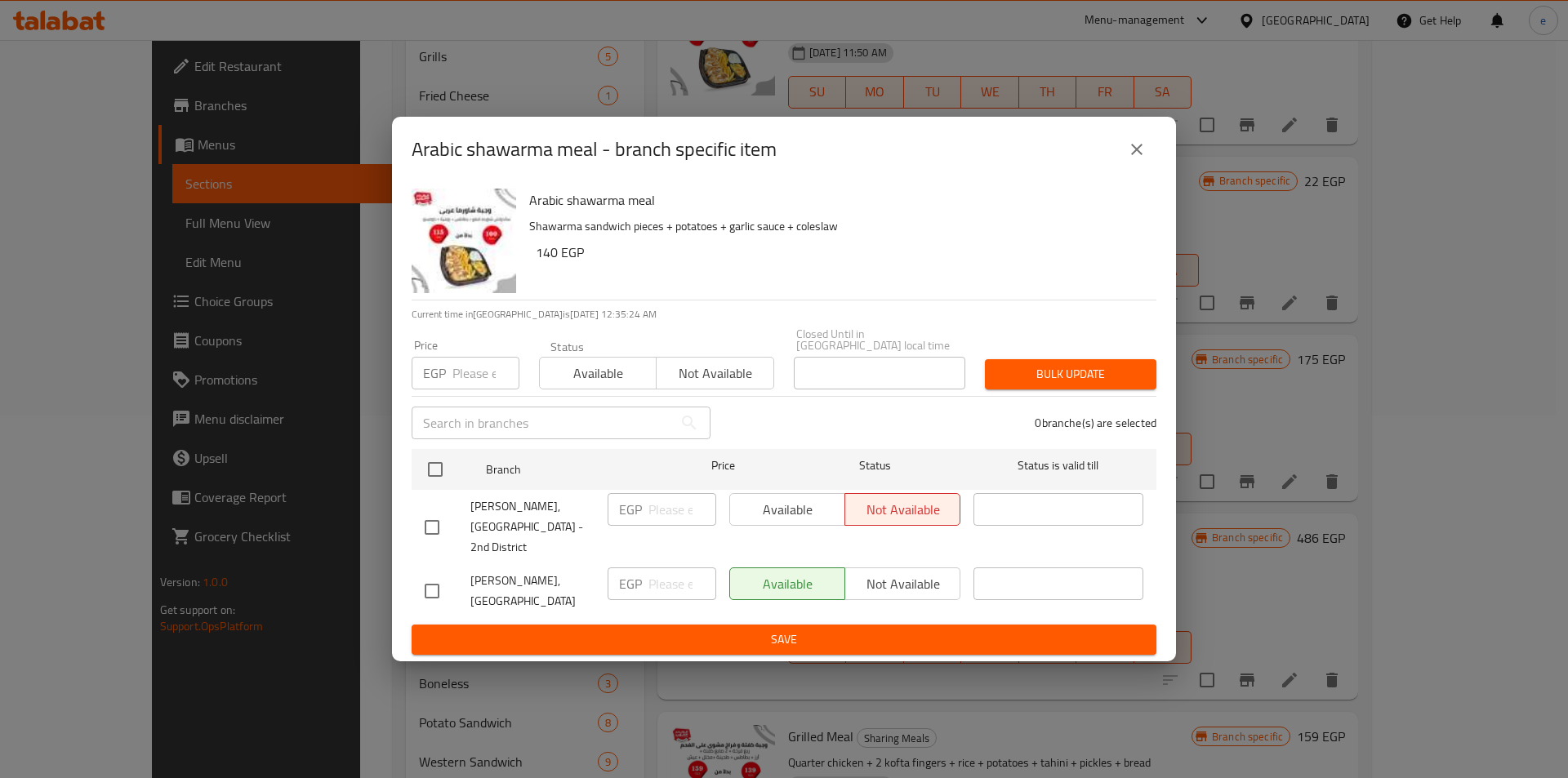
click at [1140, 154] on button "close" at bounding box center [1137, 149] width 39 height 39
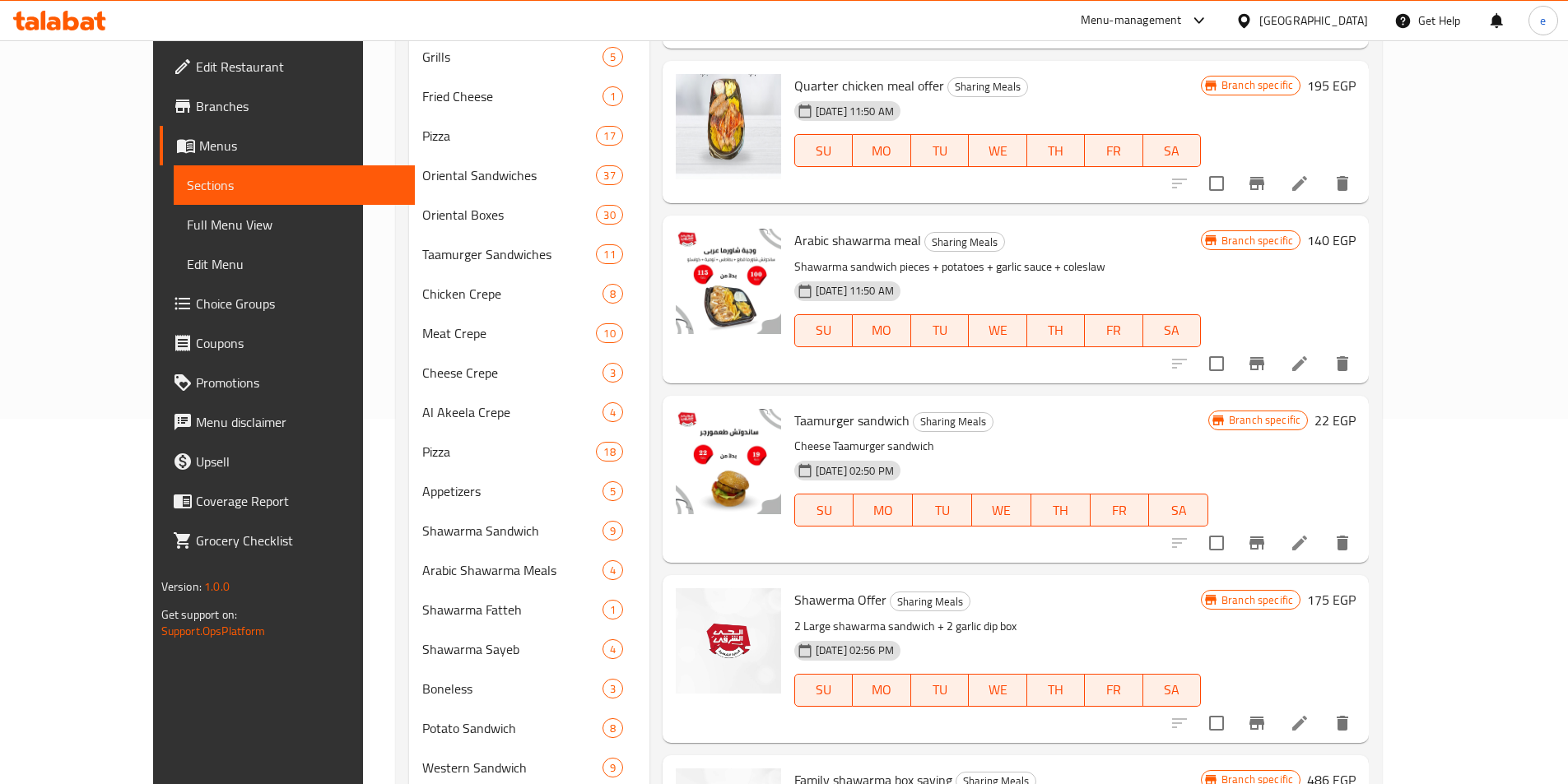
scroll to position [293, 0]
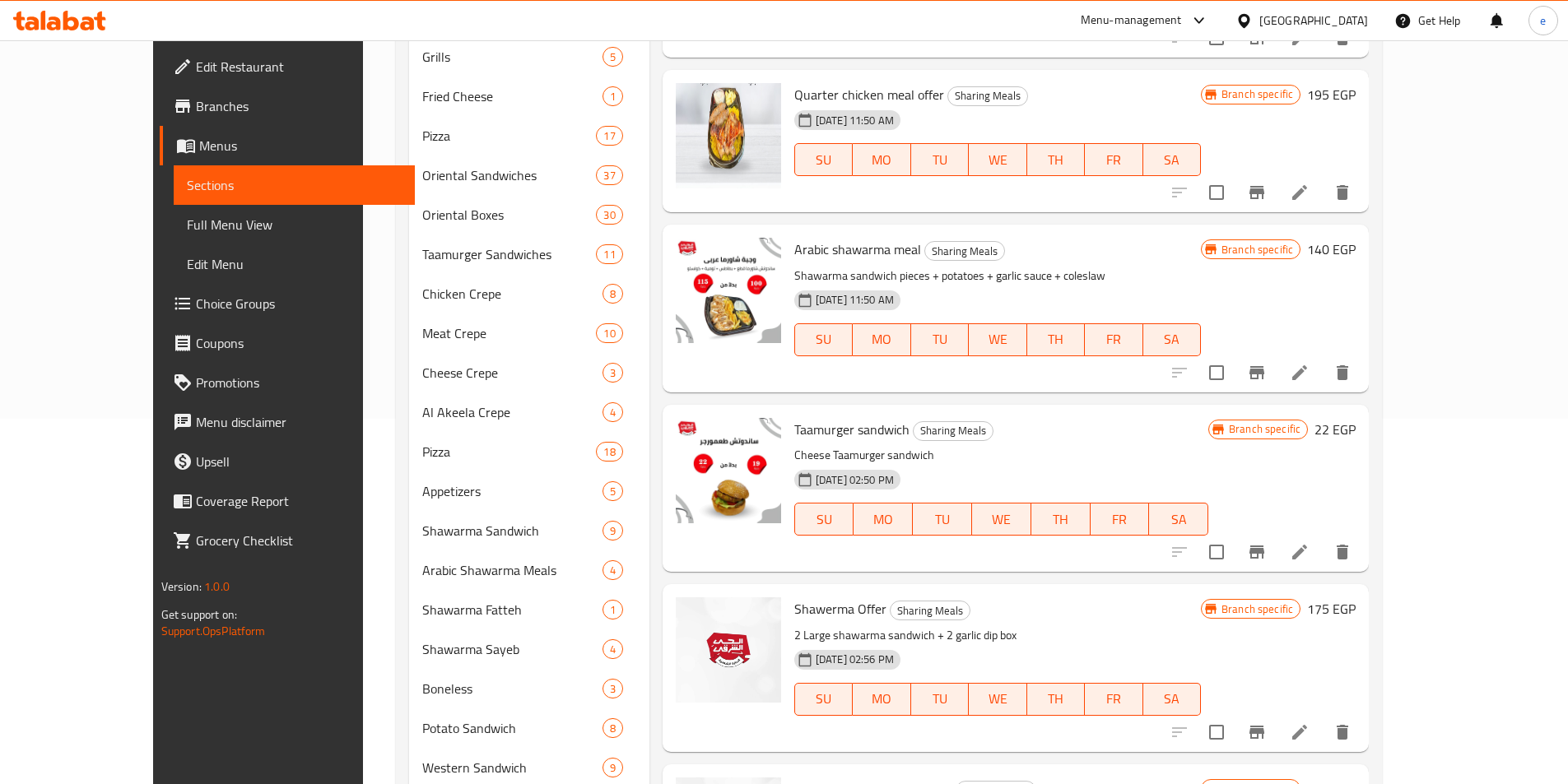
click at [1264, 198] on icon "Branch-specific-item" at bounding box center [1257, 192] width 15 height 13
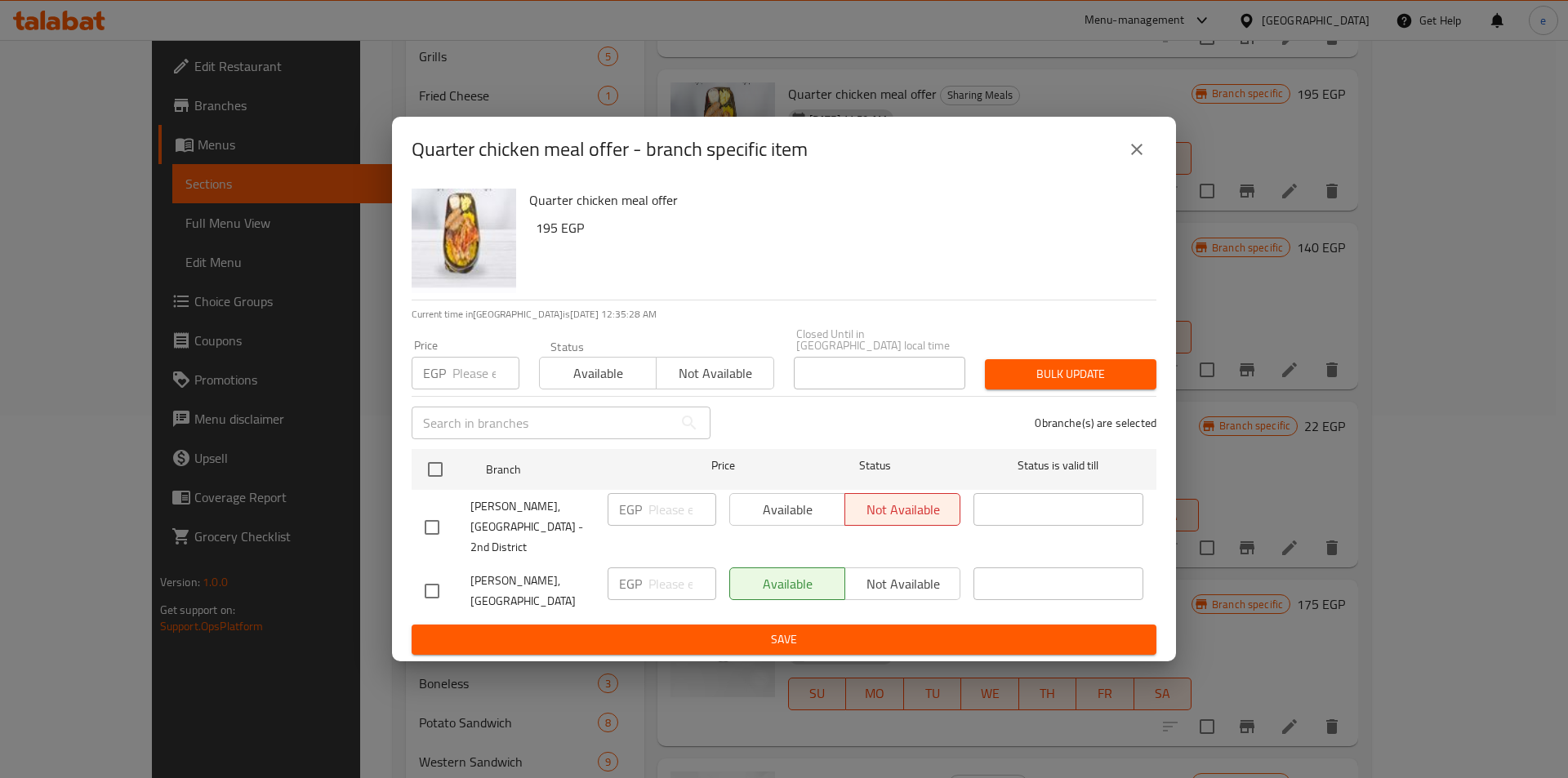
click at [1140, 169] on button "close" at bounding box center [1137, 149] width 39 height 39
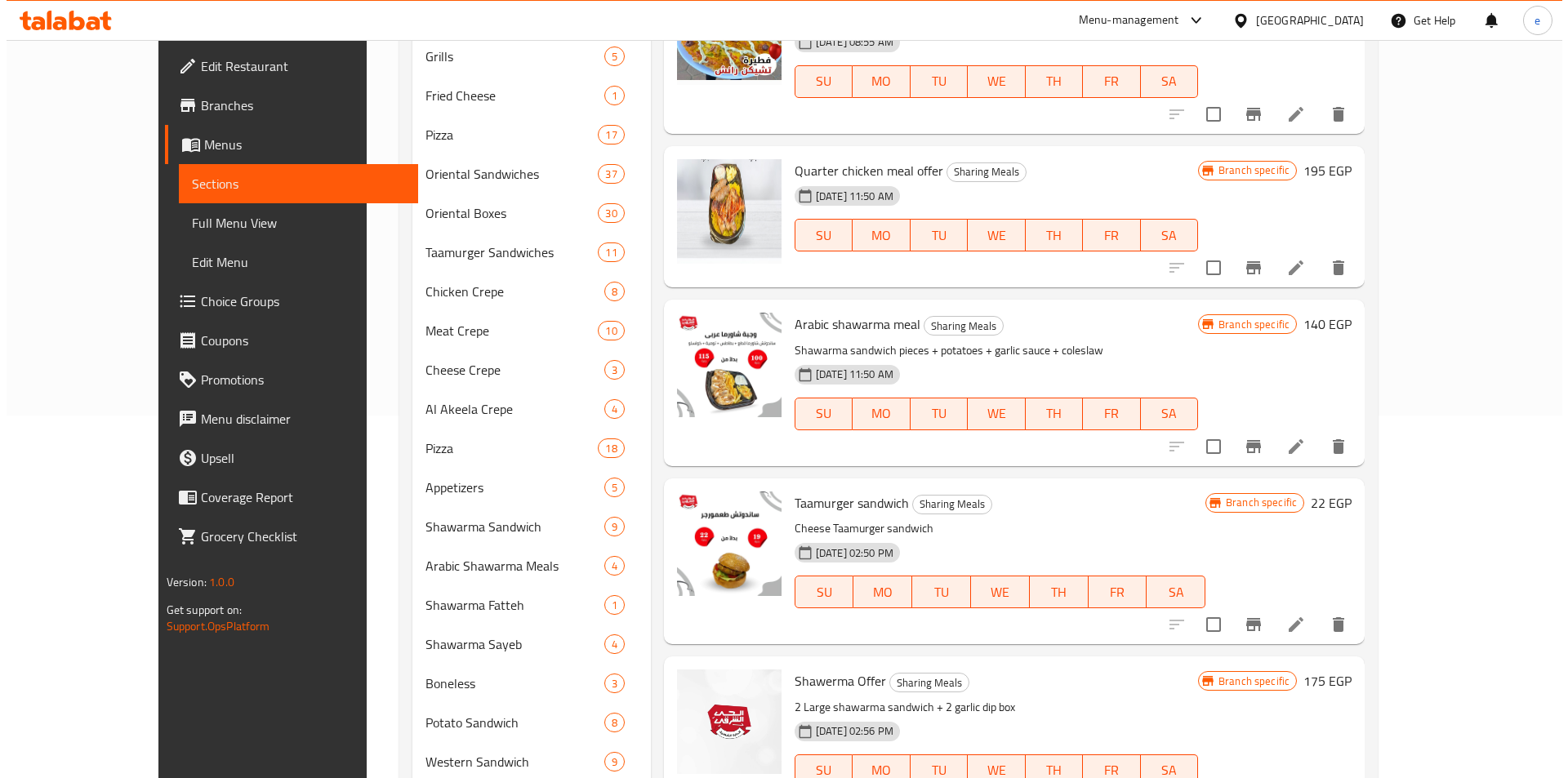
scroll to position [127, 0]
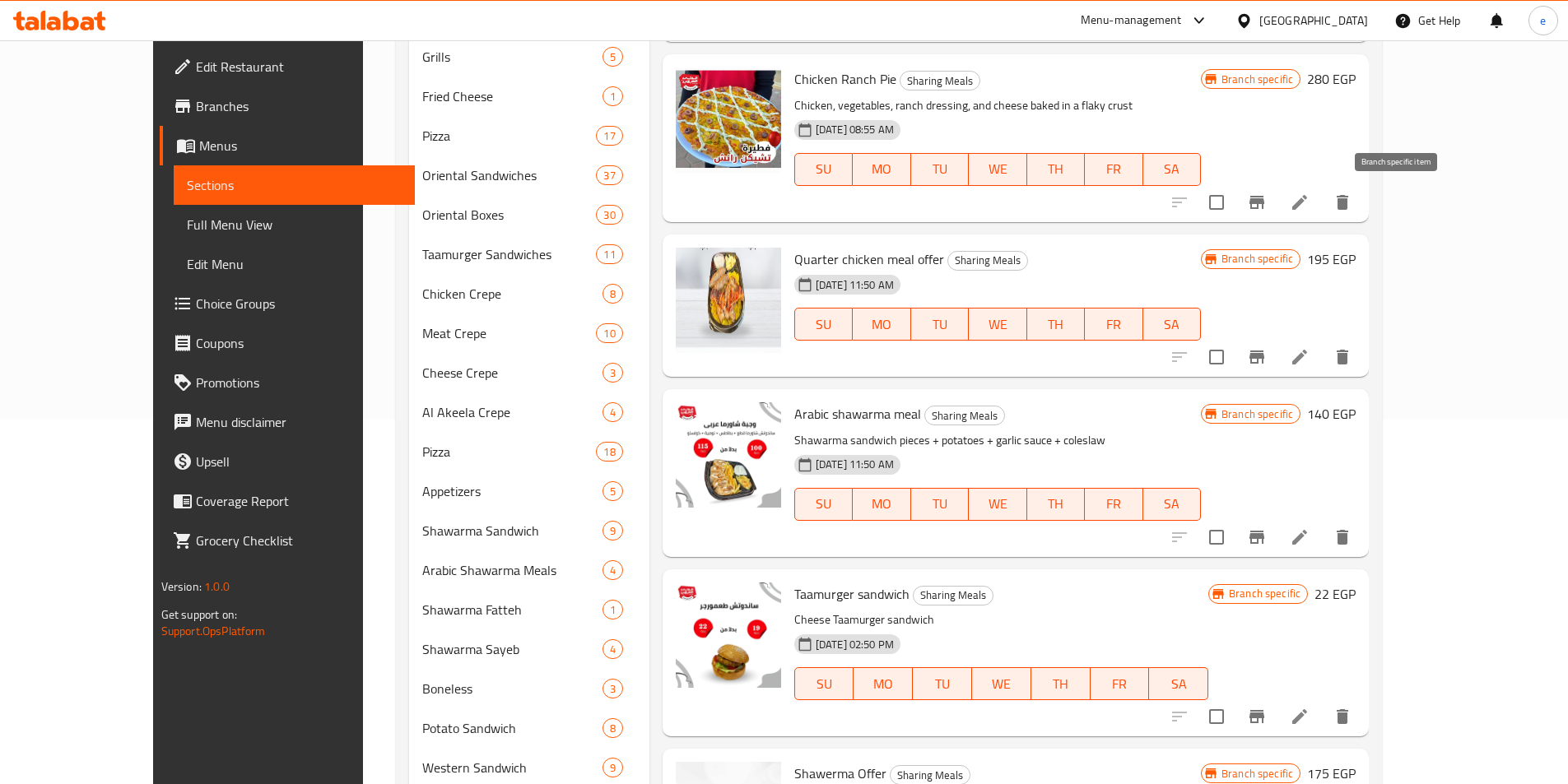
click at [1276, 200] on button "Branch-specific-item" at bounding box center [1257, 202] width 40 height 40
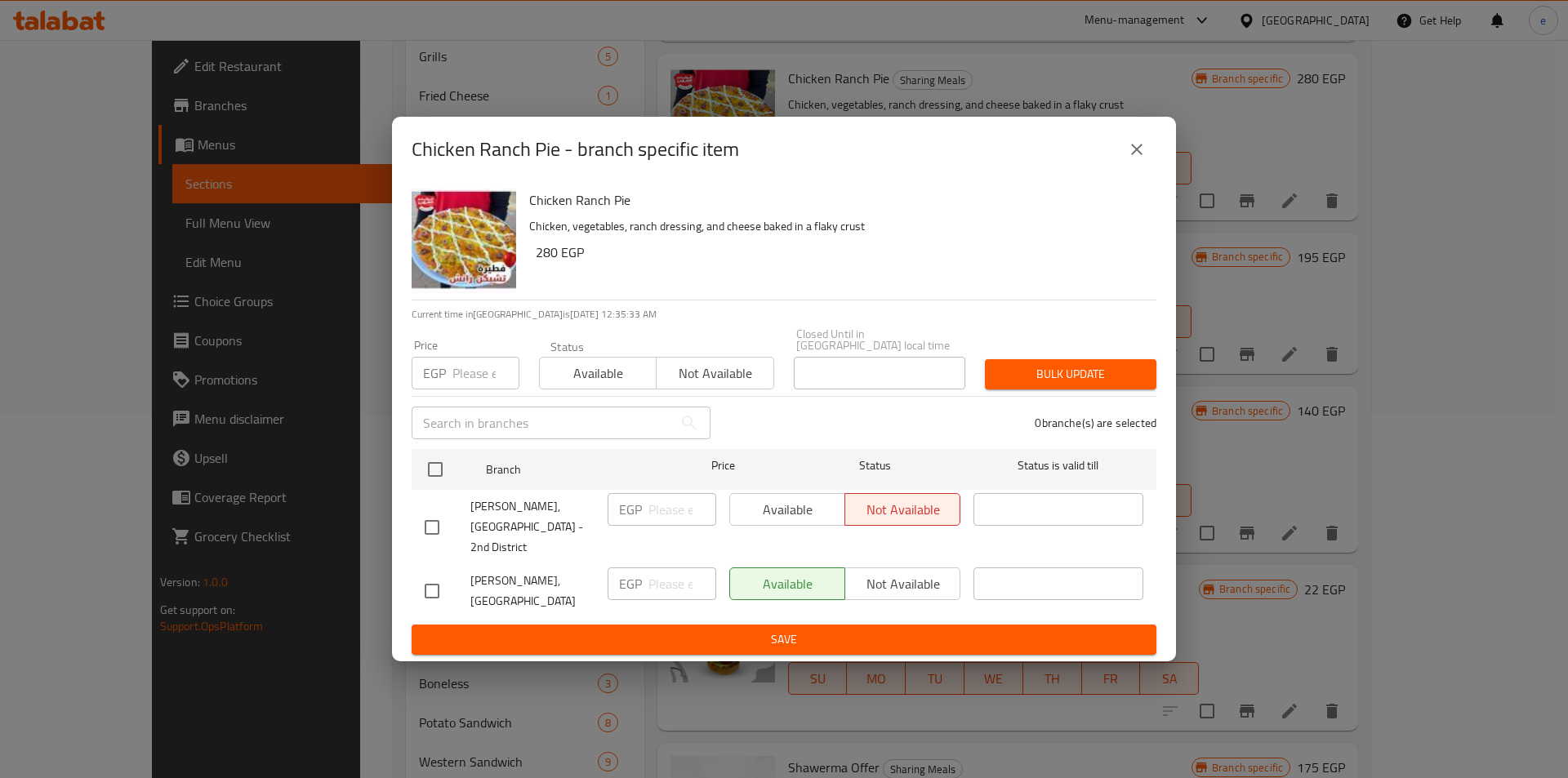
click at [1138, 160] on icon "close" at bounding box center [1137, 149] width 20 height 20
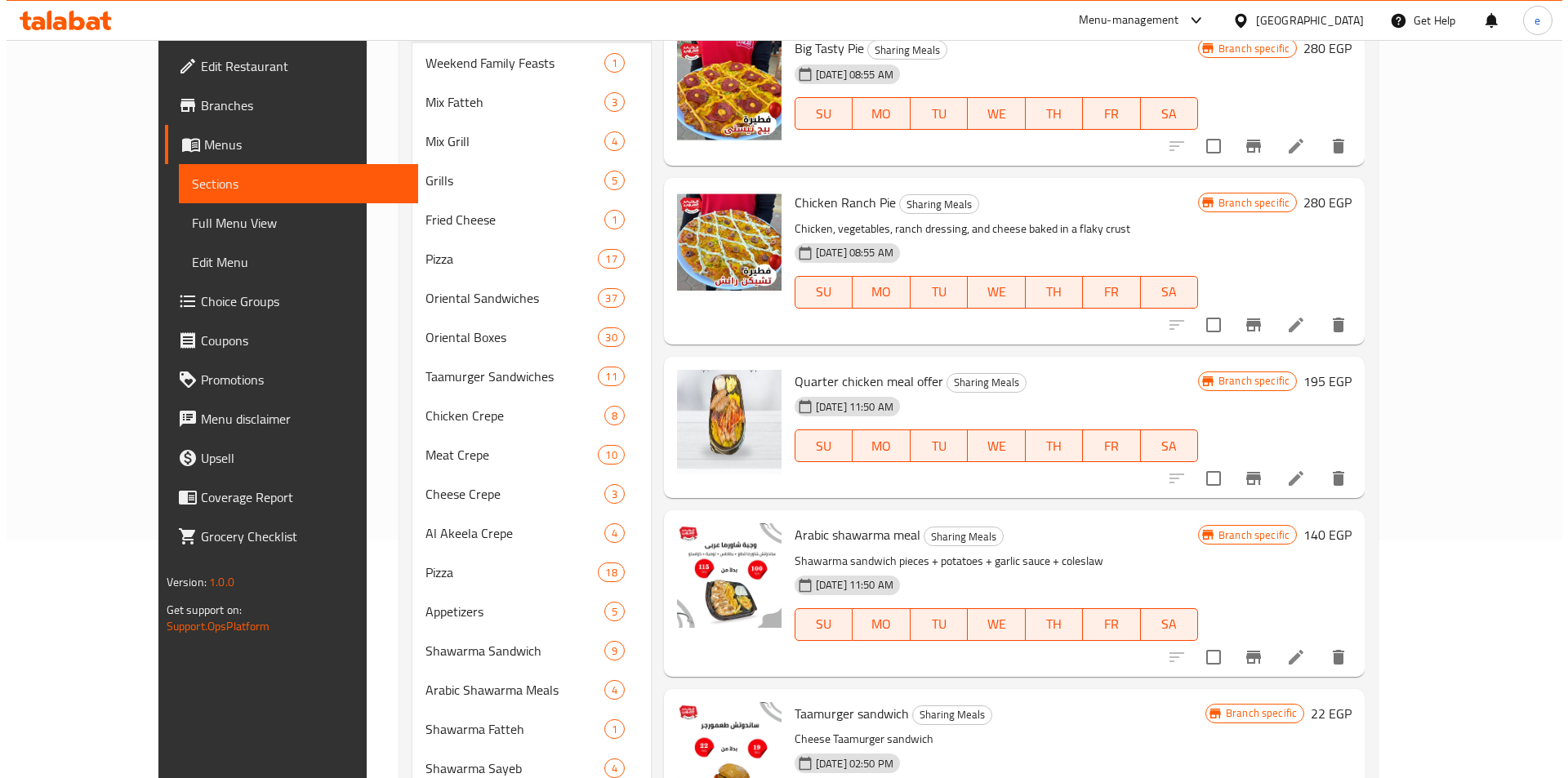
scroll to position [199, 0]
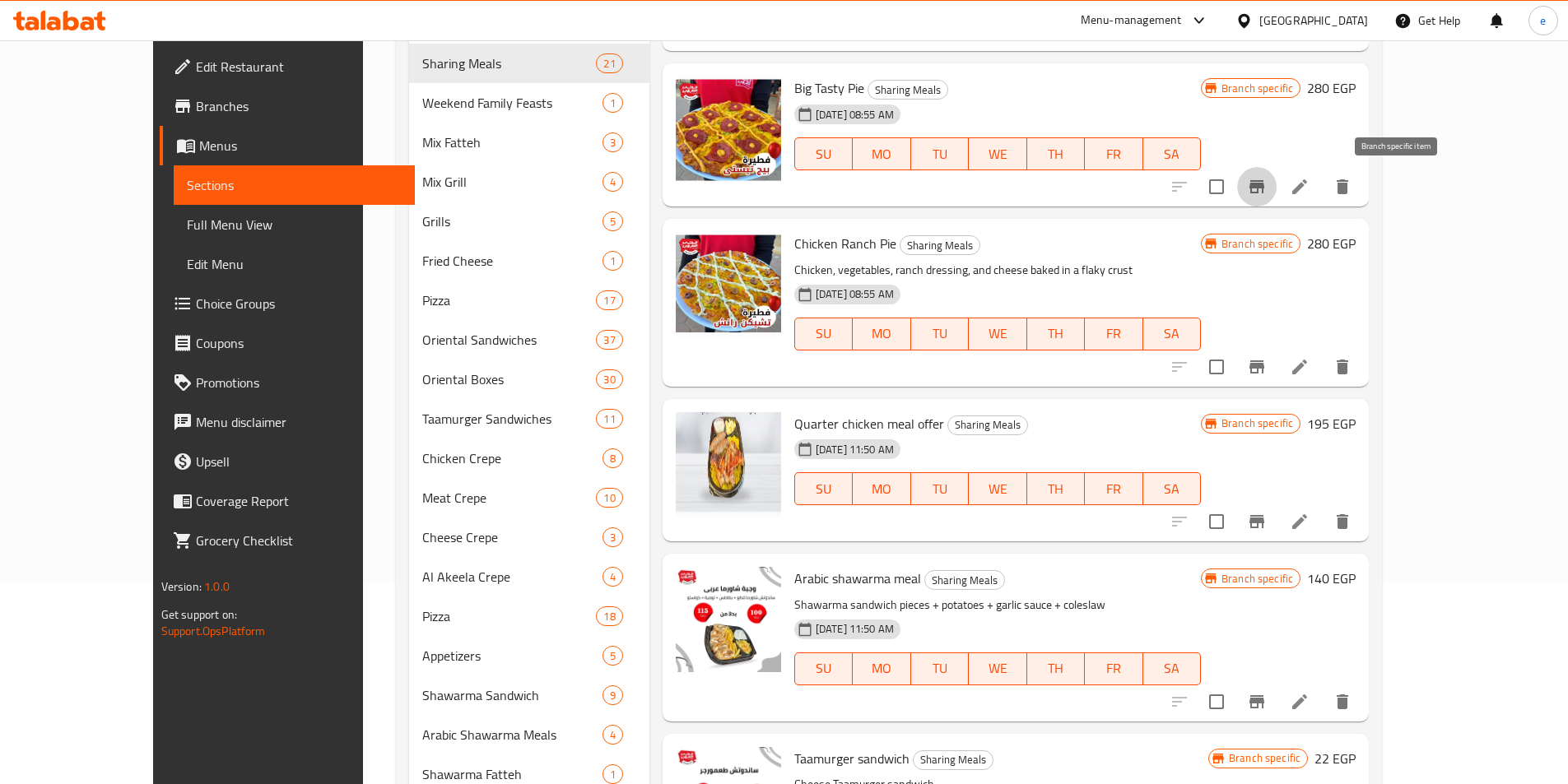
click at [1267, 197] on icon "Branch-specific-item" at bounding box center [1257, 187] width 20 height 20
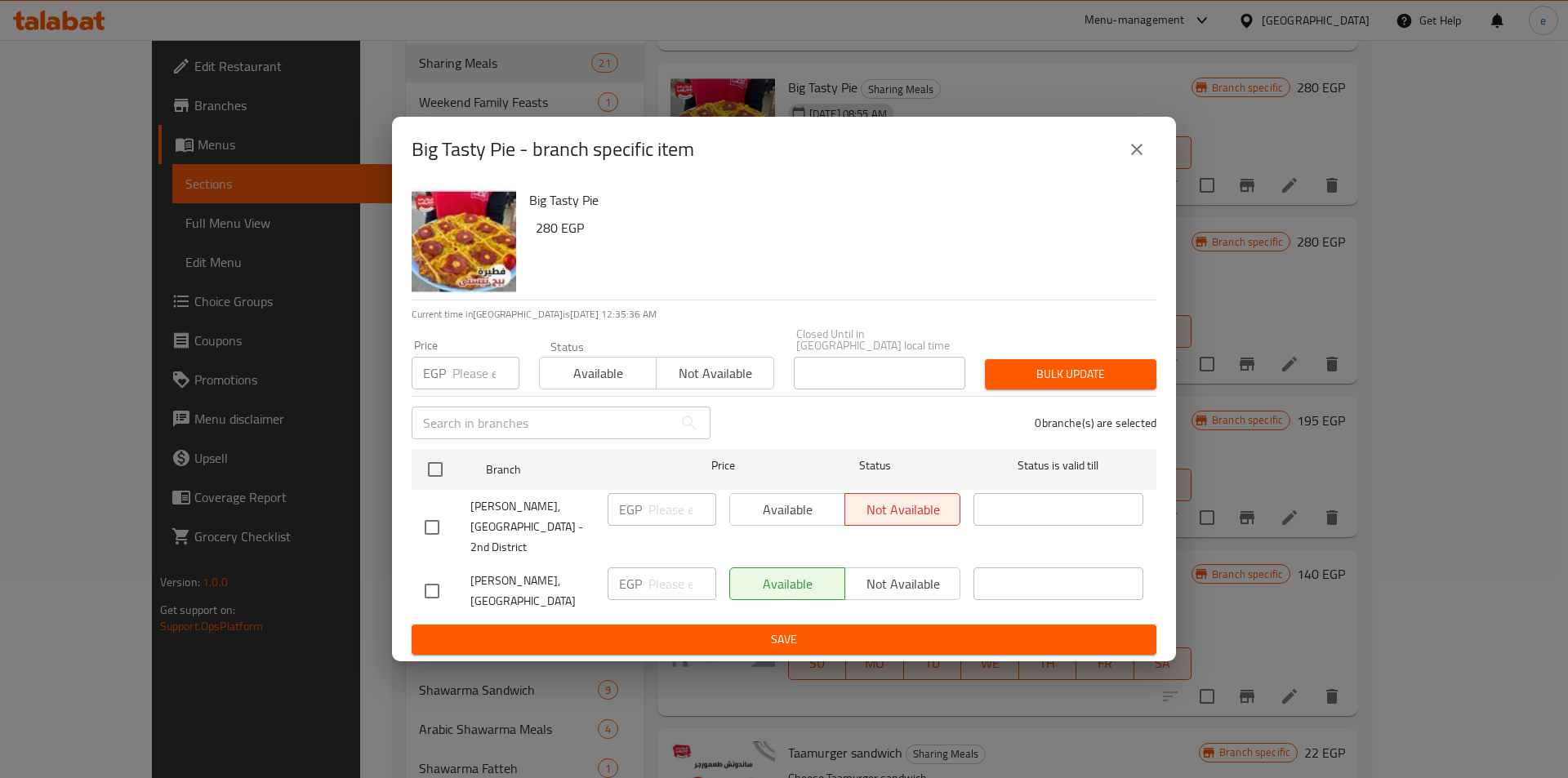
click at [1147, 169] on button "close" at bounding box center [1137, 149] width 39 height 39
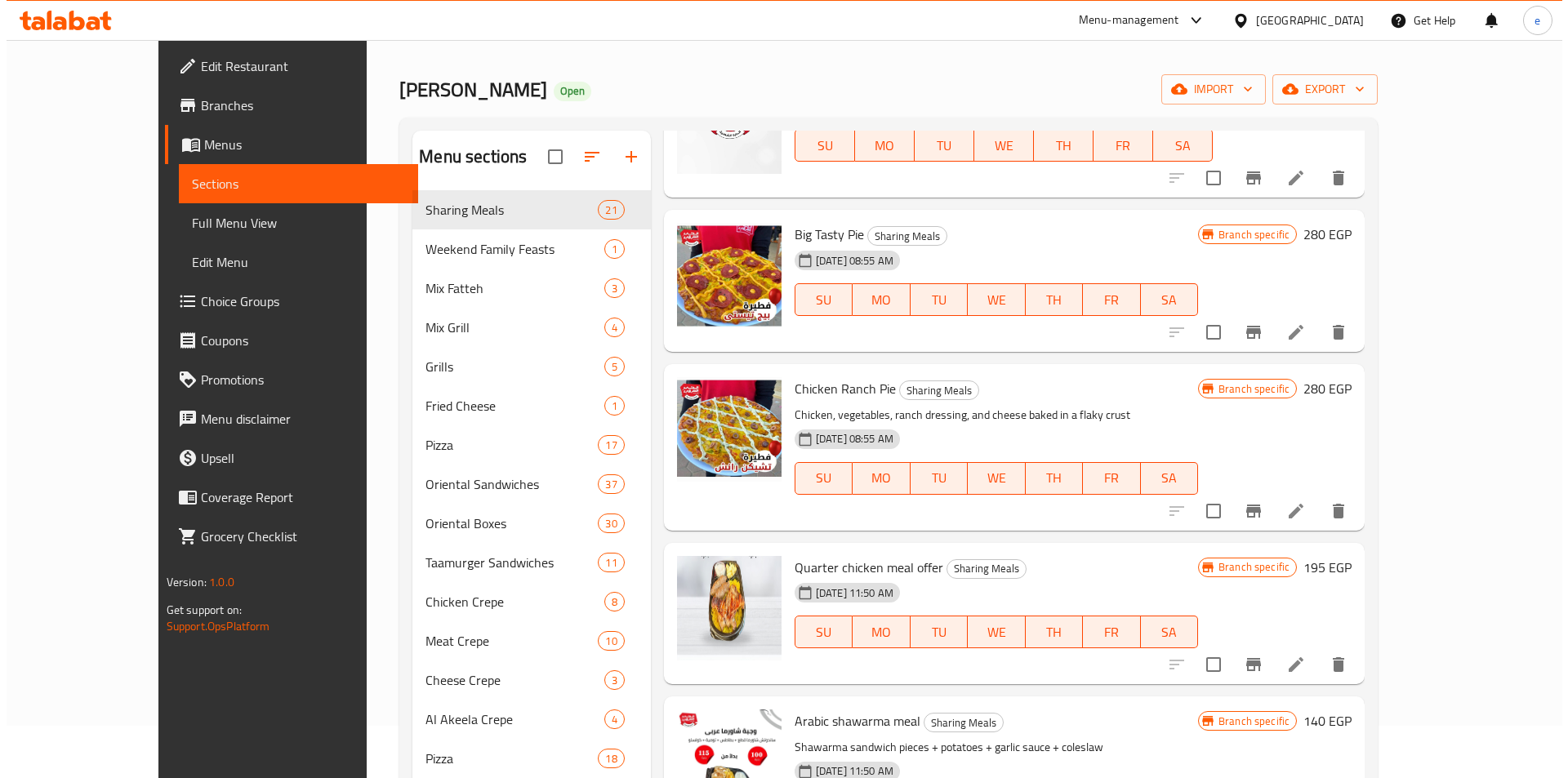
scroll to position [36, 0]
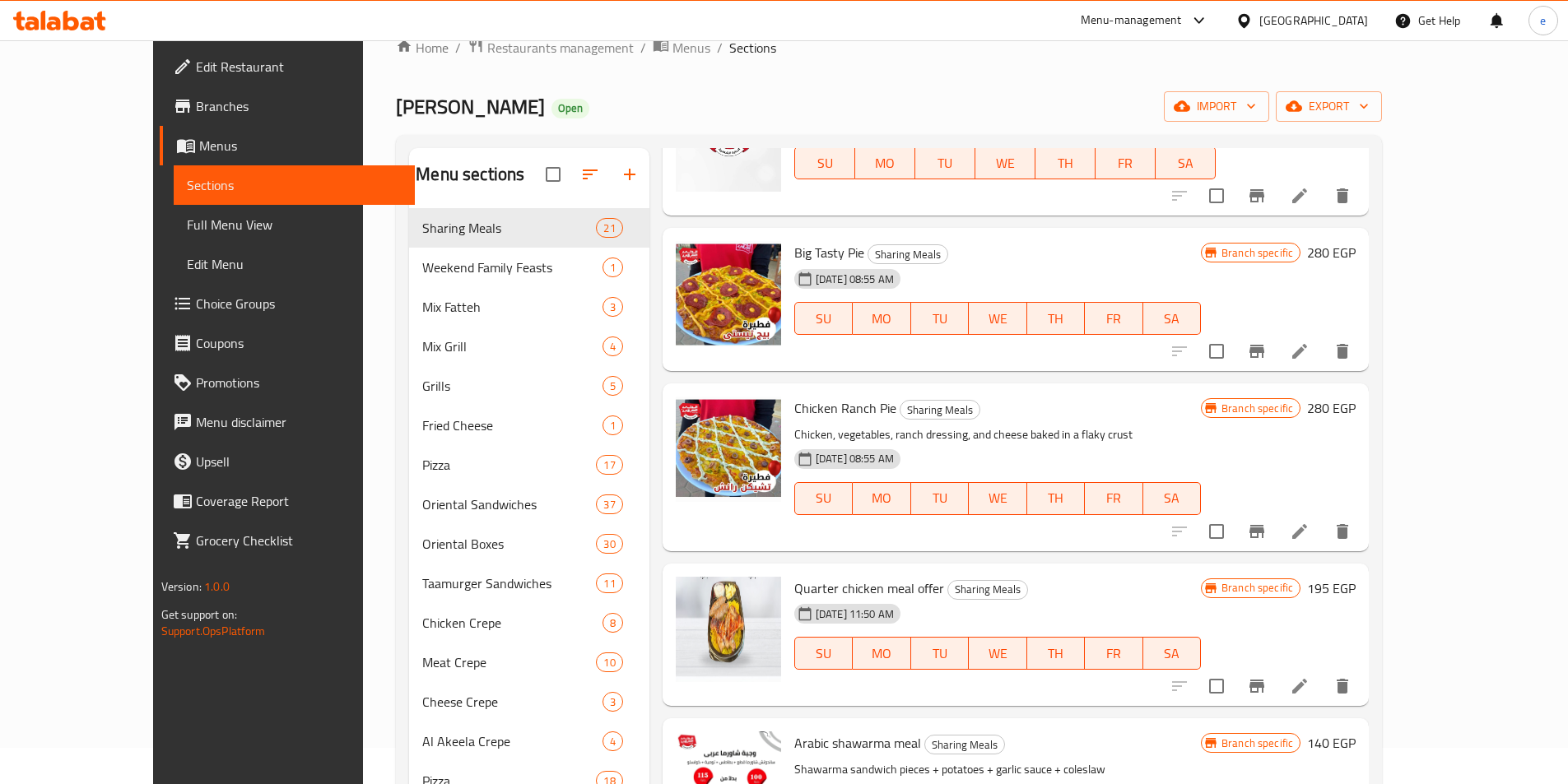
click at [1267, 205] on icon "Branch-specific-item" at bounding box center [1257, 195] width 20 height 20
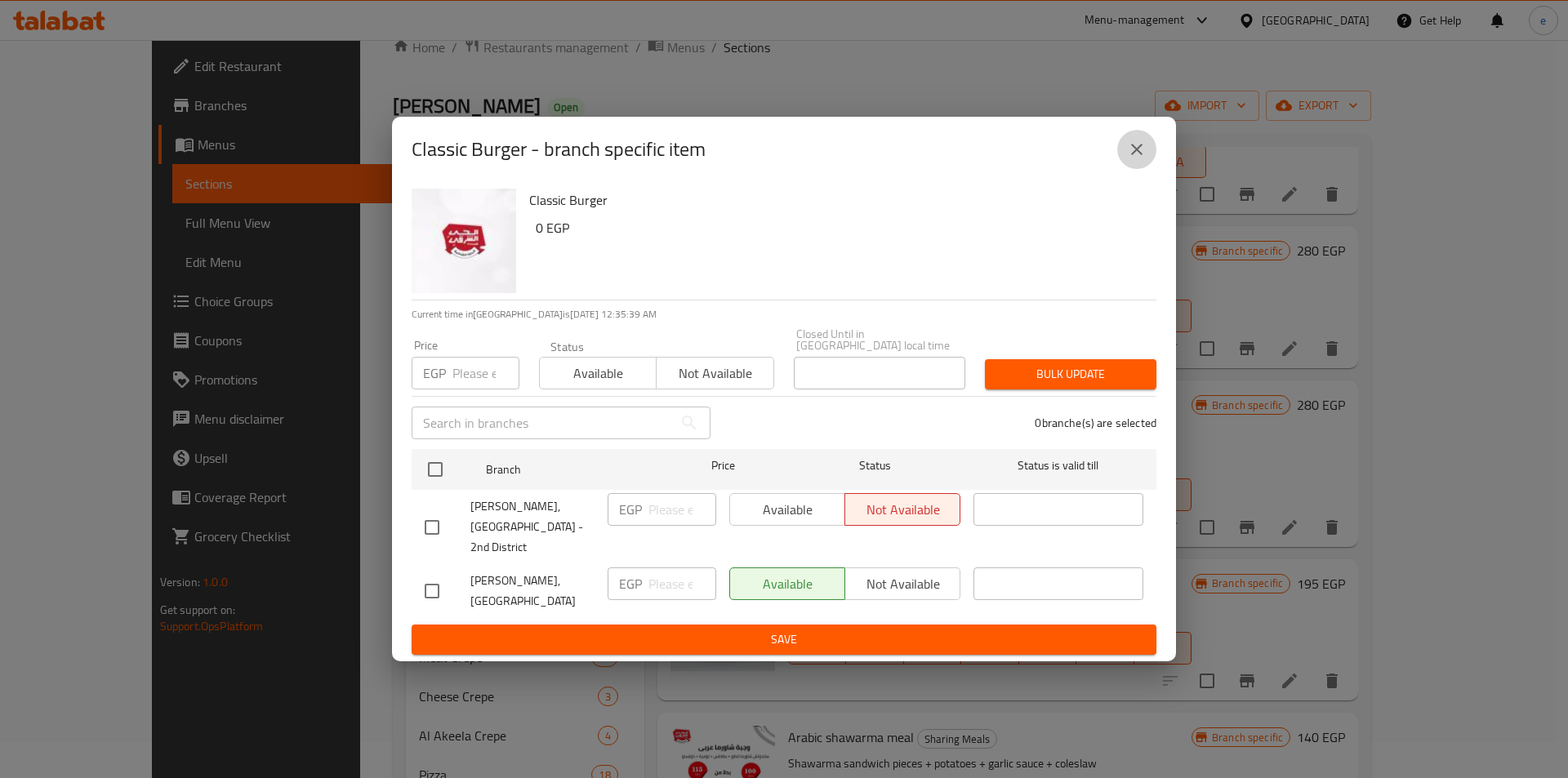
click at [1135, 155] on icon "close" at bounding box center [1136, 148] width 11 height 11
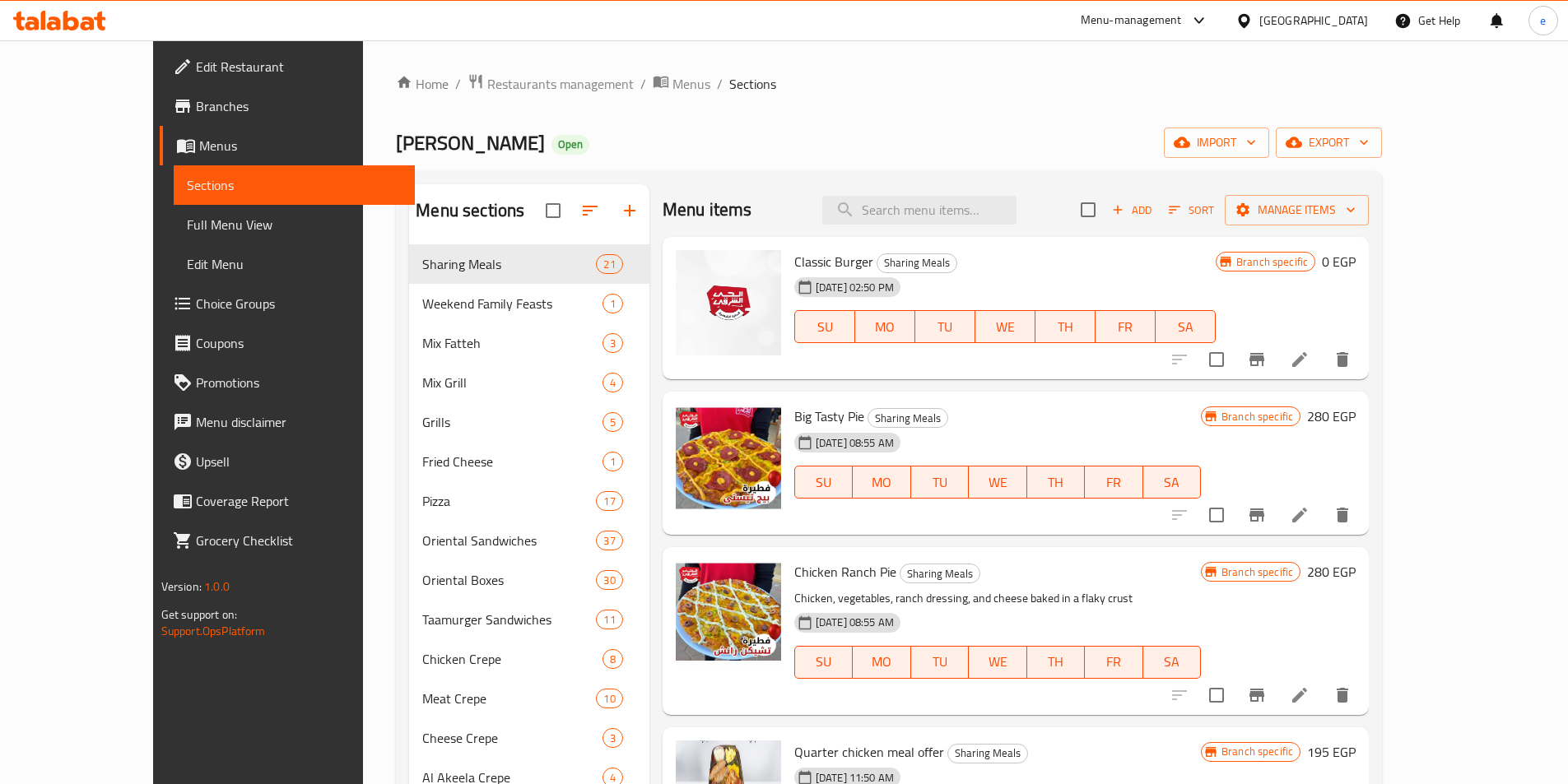
scroll to position [0, 0]
click at [1264, 362] on icon "Branch-specific-item" at bounding box center [1257, 359] width 15 height 13
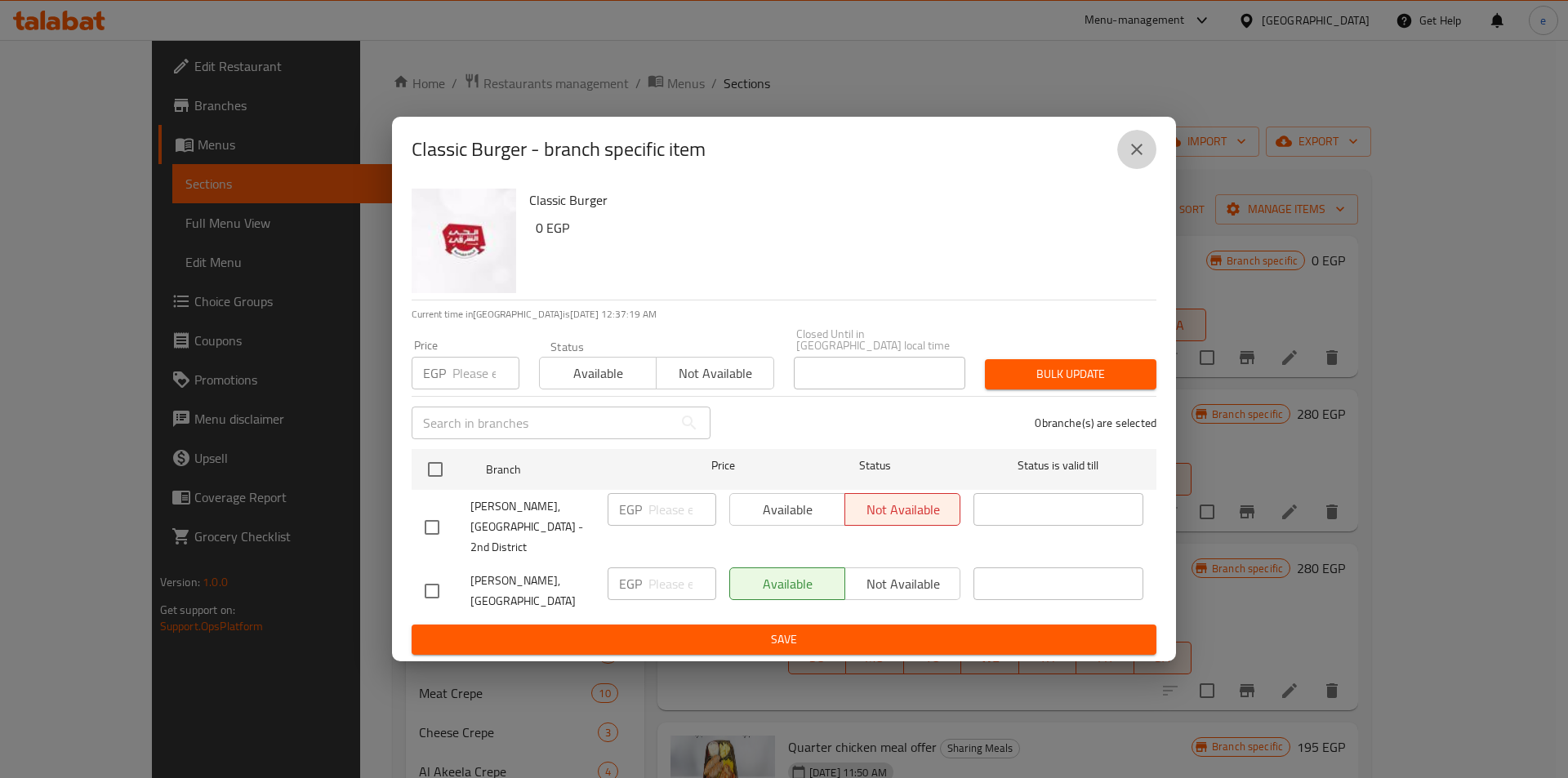
click at [1127, 166] on button "close" at bounding box center [1137, 149] width 39 height 39
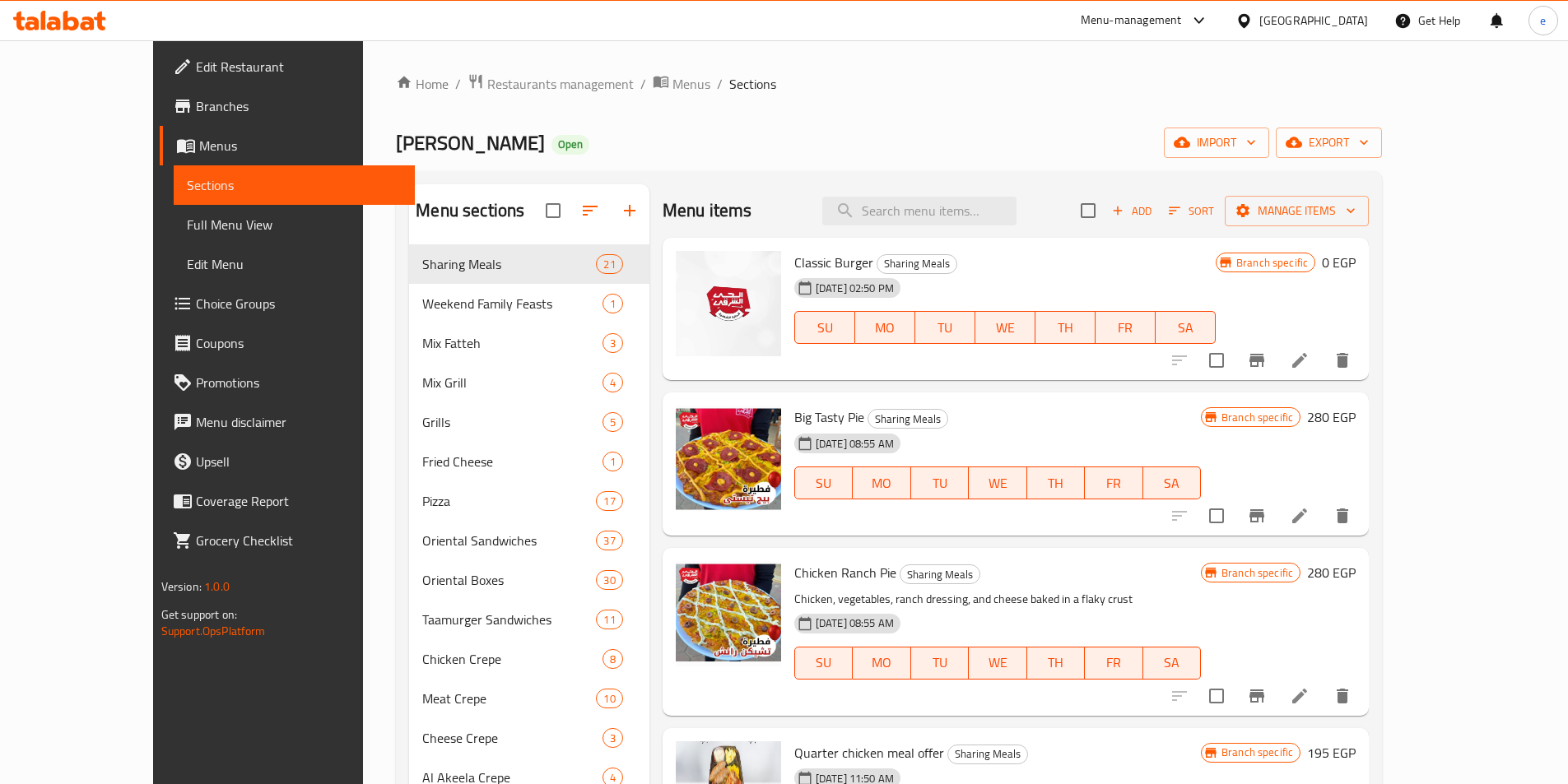
click at [1264, 521] on icon "Branch-specific-item" at bounding box center [1257, 515] width 15 height 13
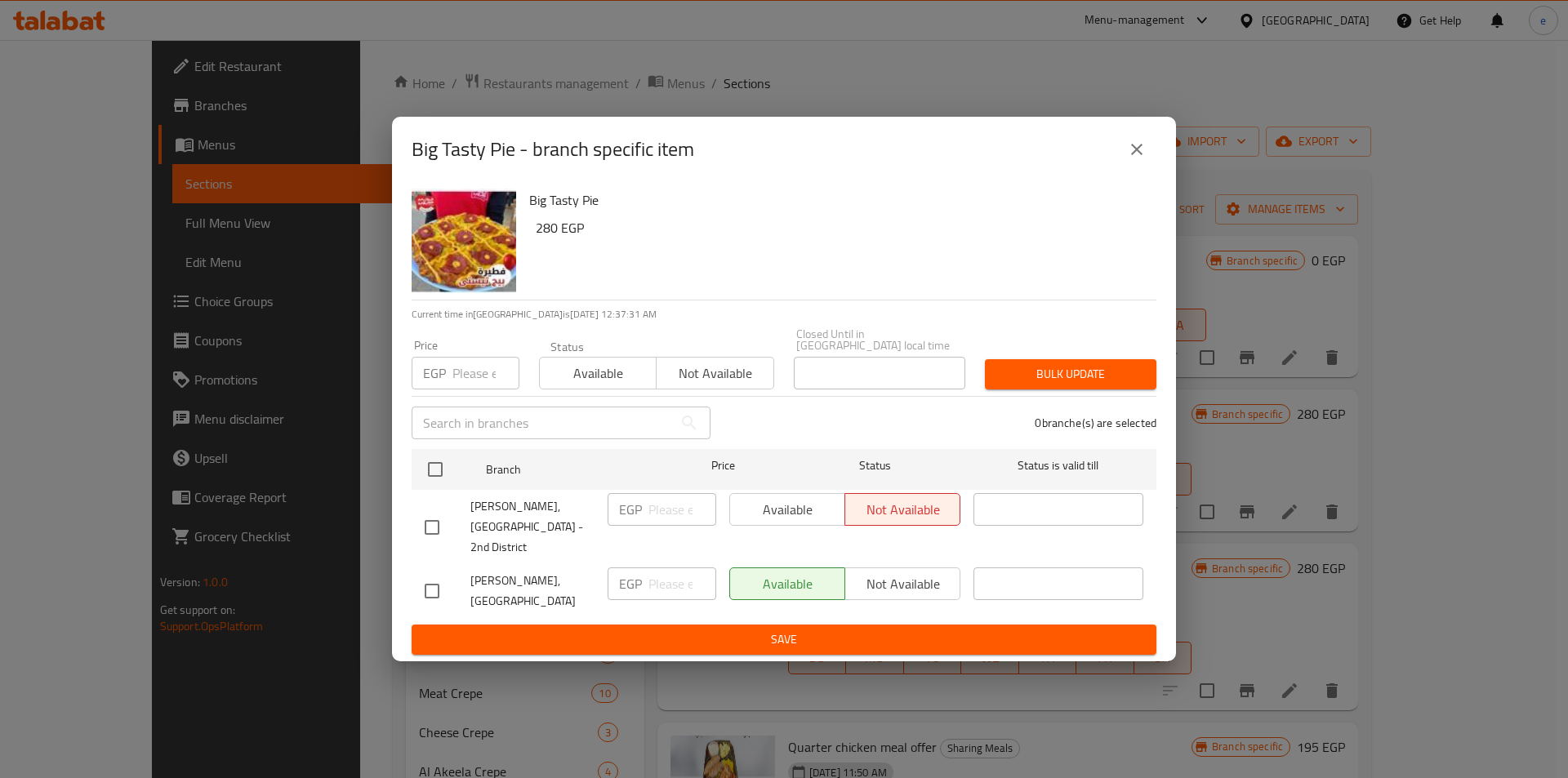
click at [1143, 160] on icon "close" at bounding box center [1137, 149] width 20 height 20
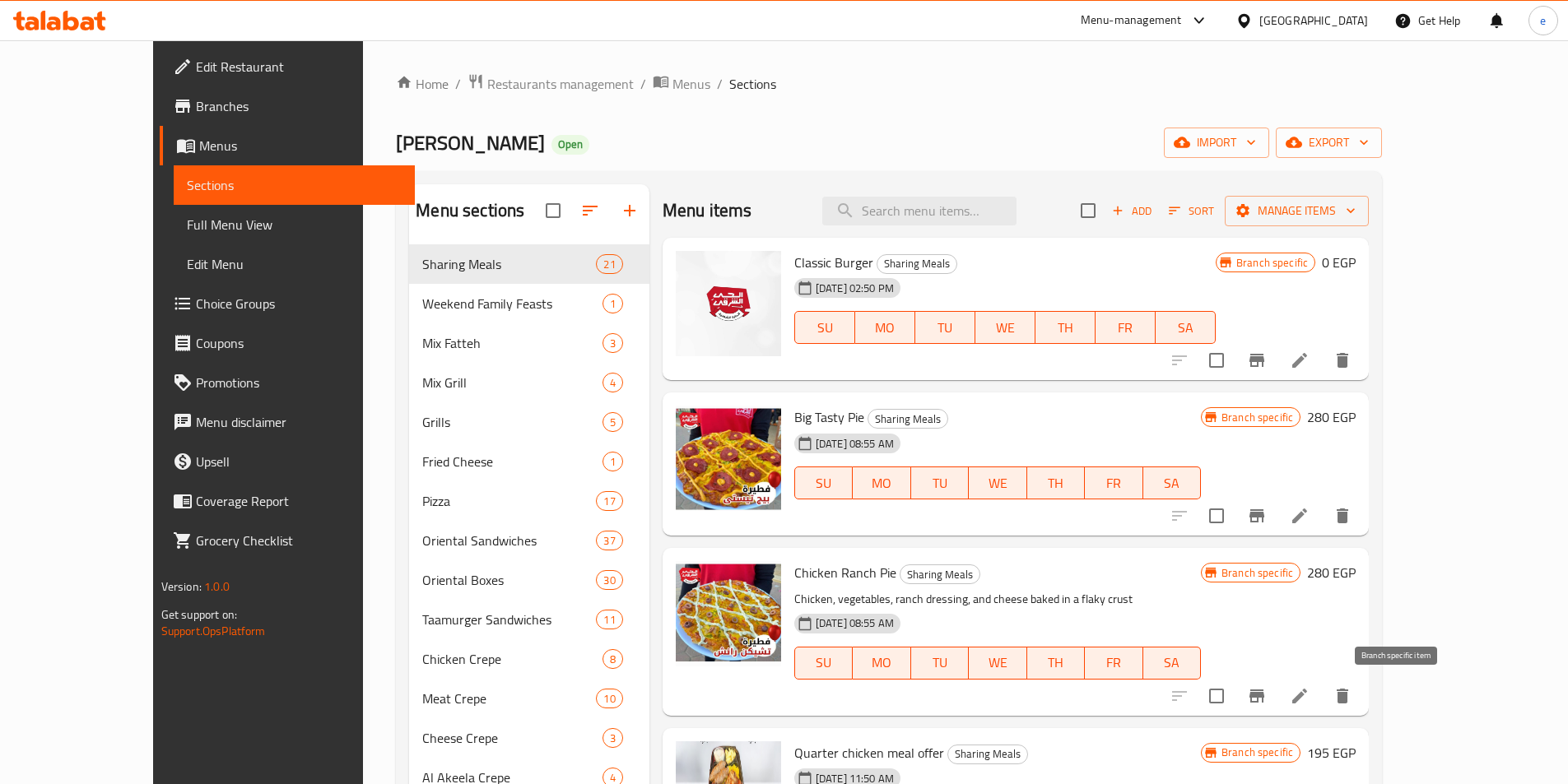
click at [1267, 686] on icon "Branch-specific-item" at bounding box center [1257, 695] width 20 height 20
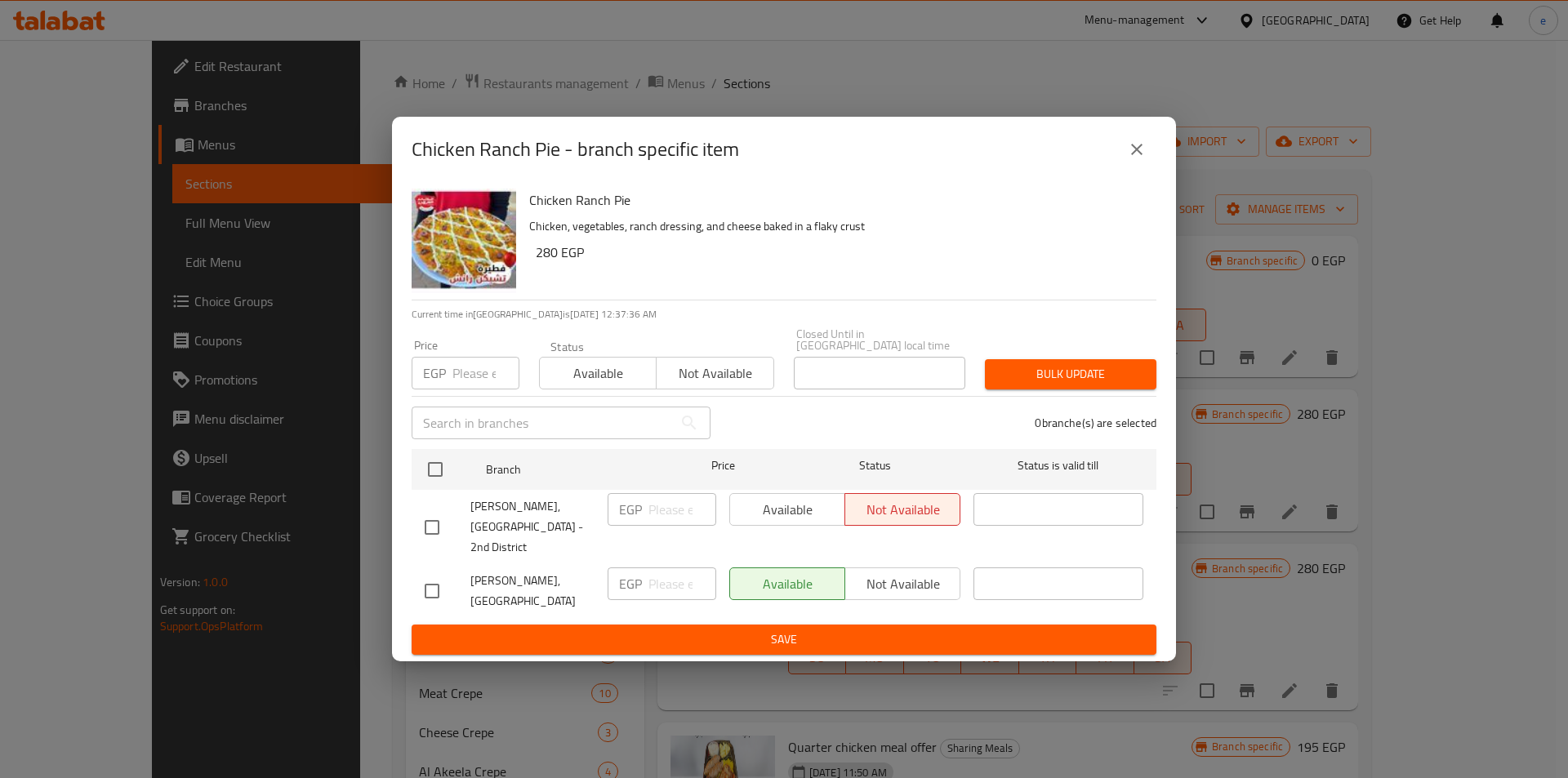
click at [1138, 160] on icon "close" at bounding box center [1137, 149] width 20 height 20
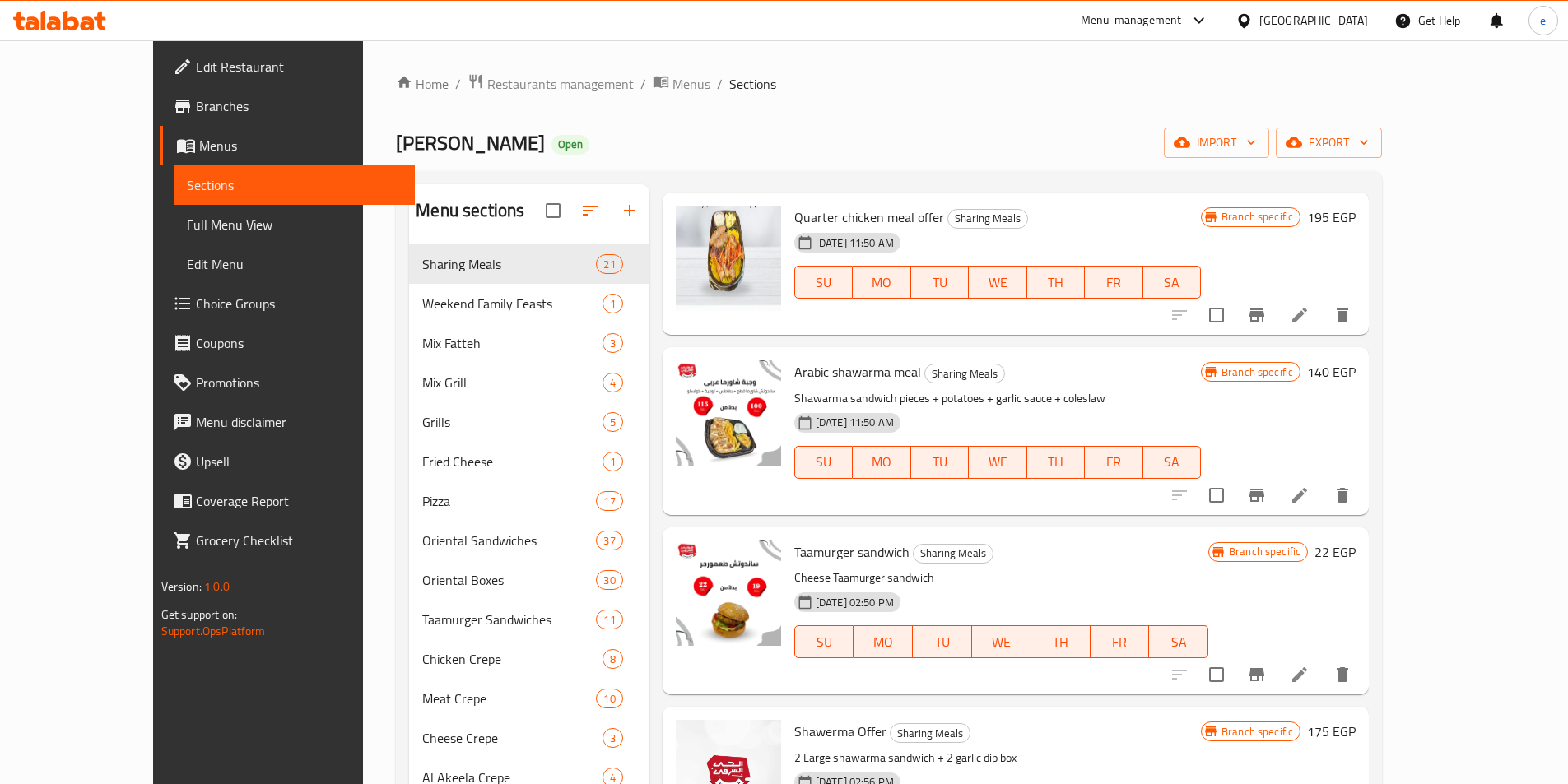
scroll to position [538, 0]
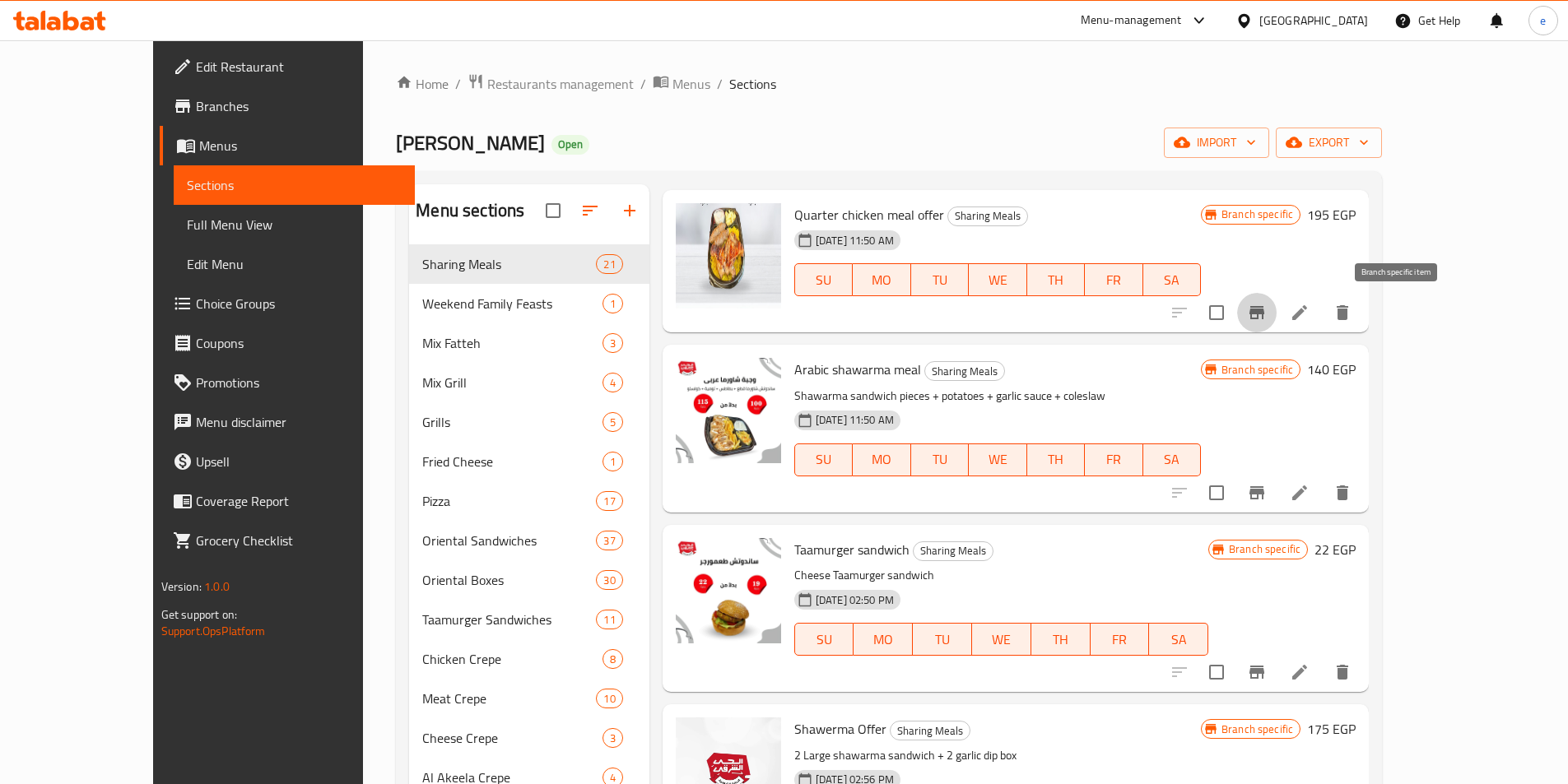
click at [1276, 322] on button "Branch-specific-item" at bounding box center [1257, 313] width 40 height 40
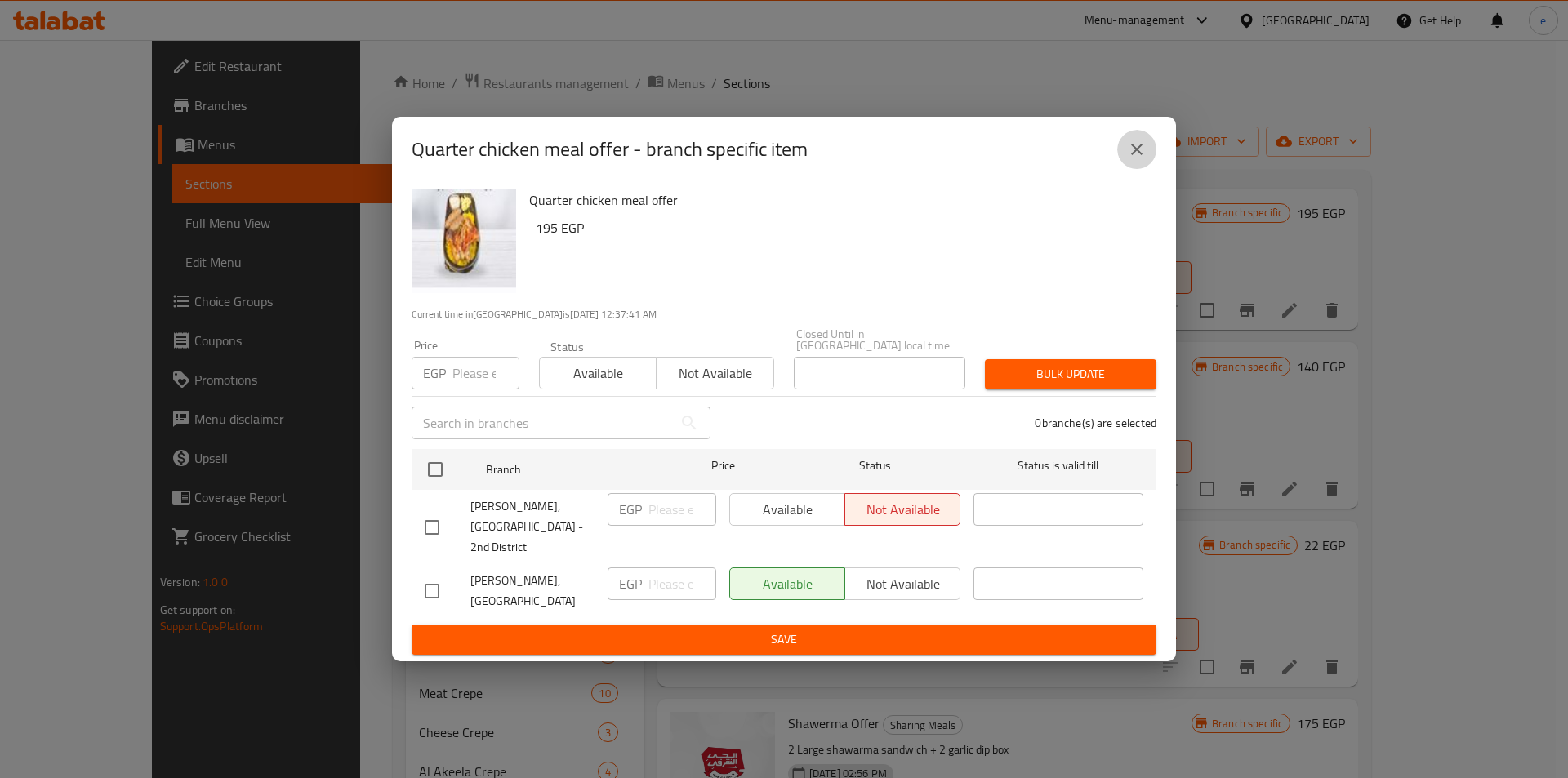
click at [1141, 160] on icon "close" at bounding box center [1137, 149] width 20 height 20
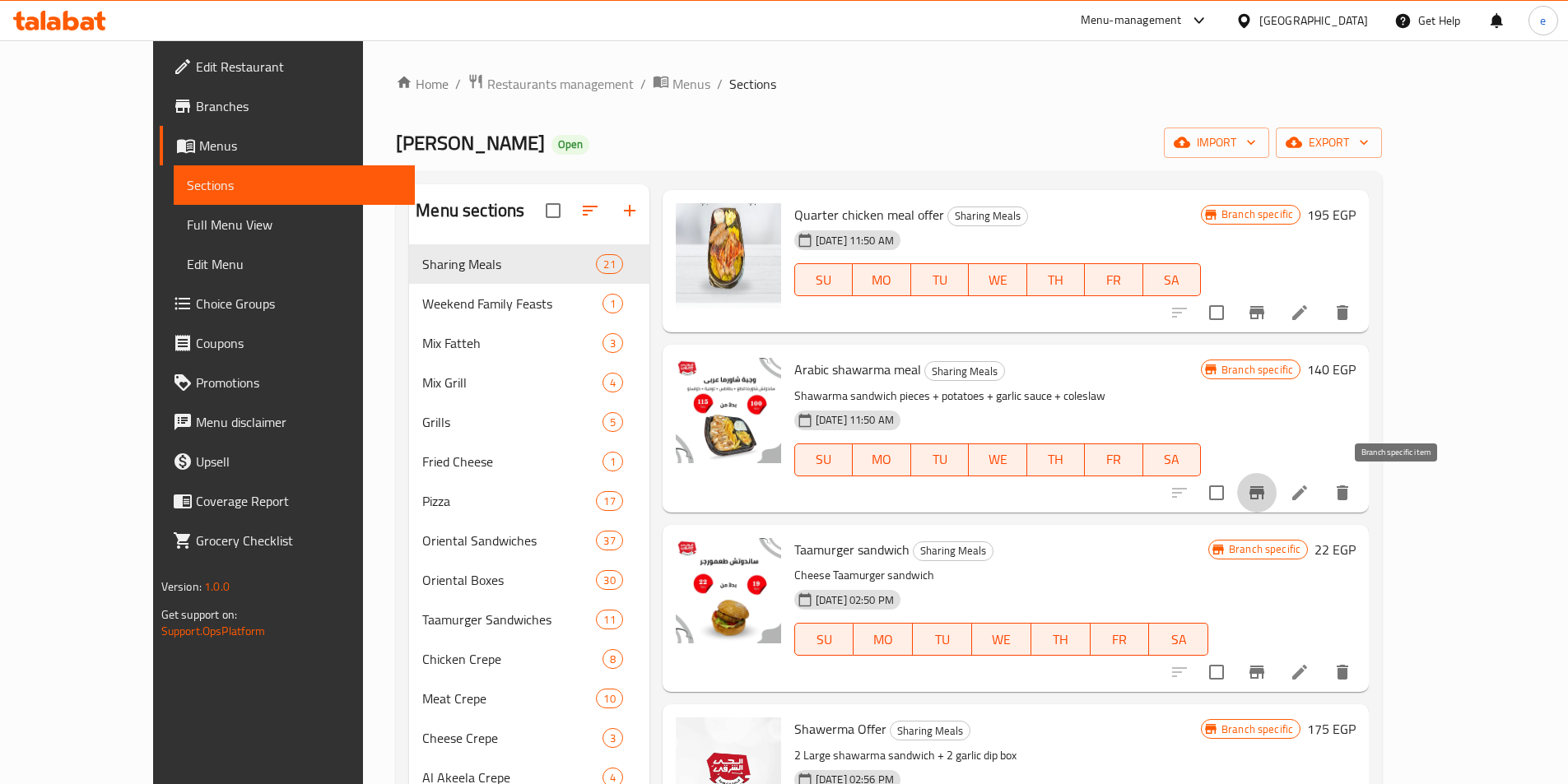
click at [1267, 486] on icon "Branch-specific-item" at bounding box center [1257, 493] width 20 height 20
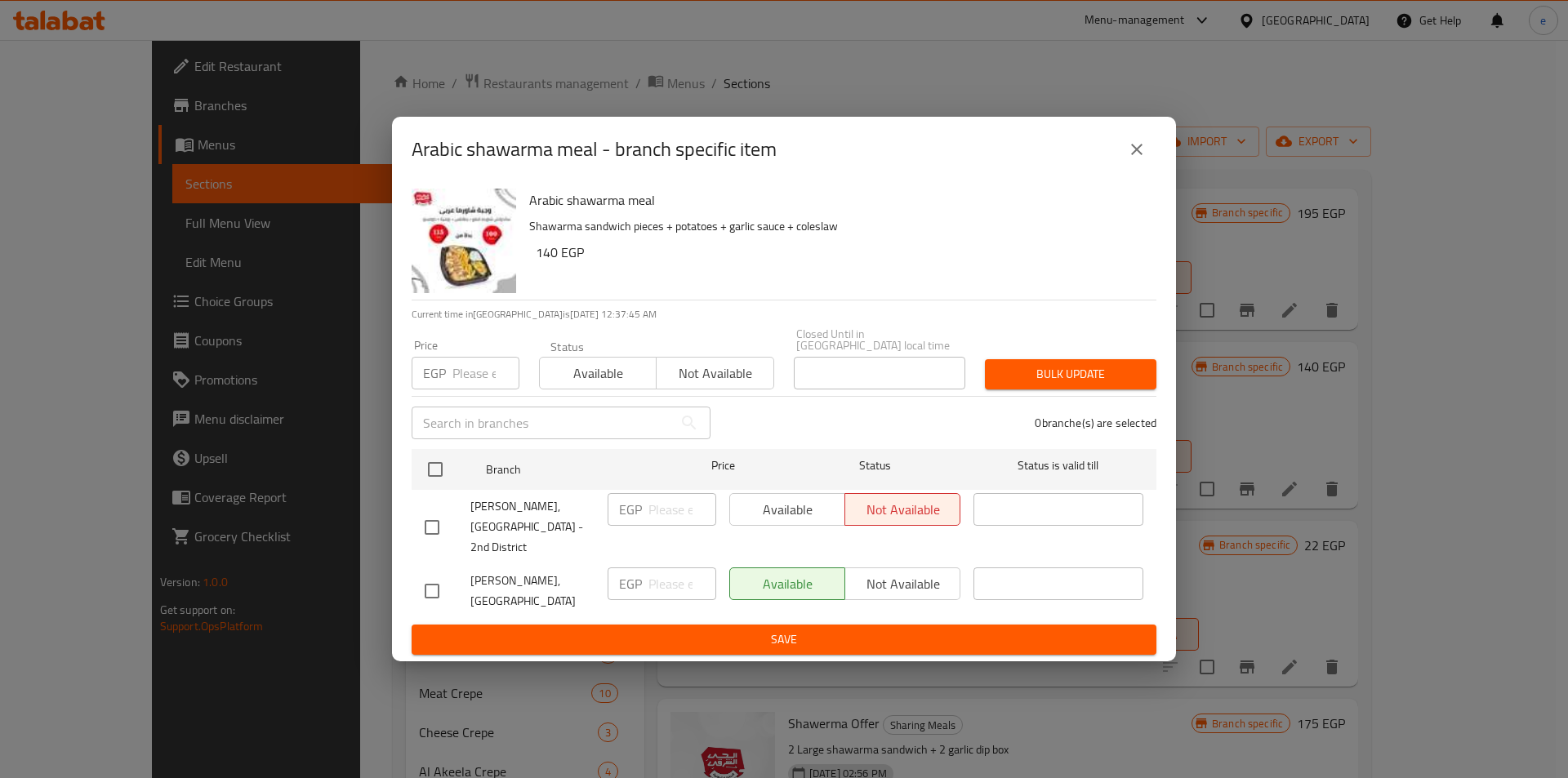
click at [1139, 160] on icon "close" at bounding box center [1137, 149] width 20 height 20
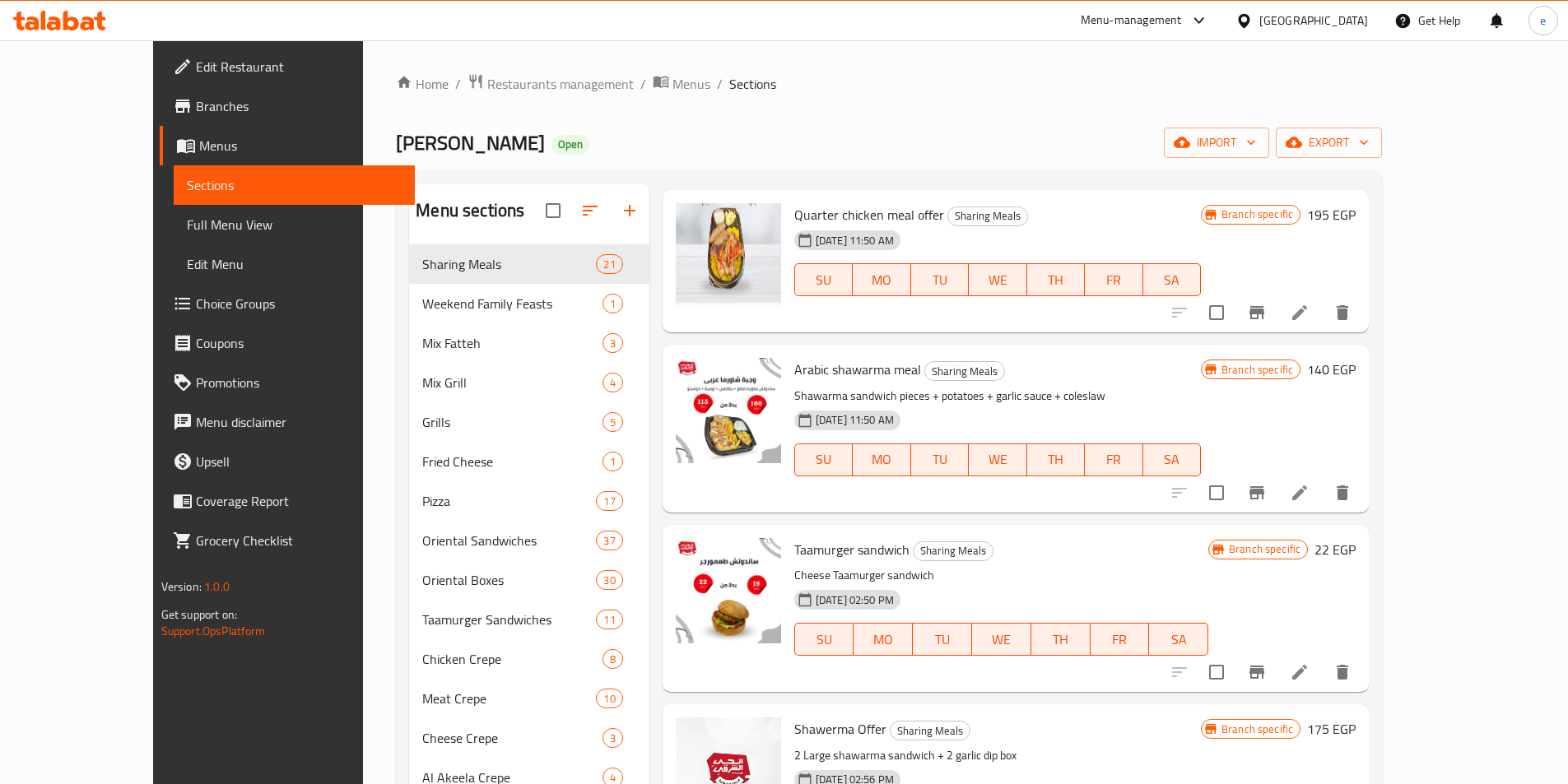
click at [1276, 675] on button "Branch-specific-item" at bounding box center [1257, 672] width 40 height 40
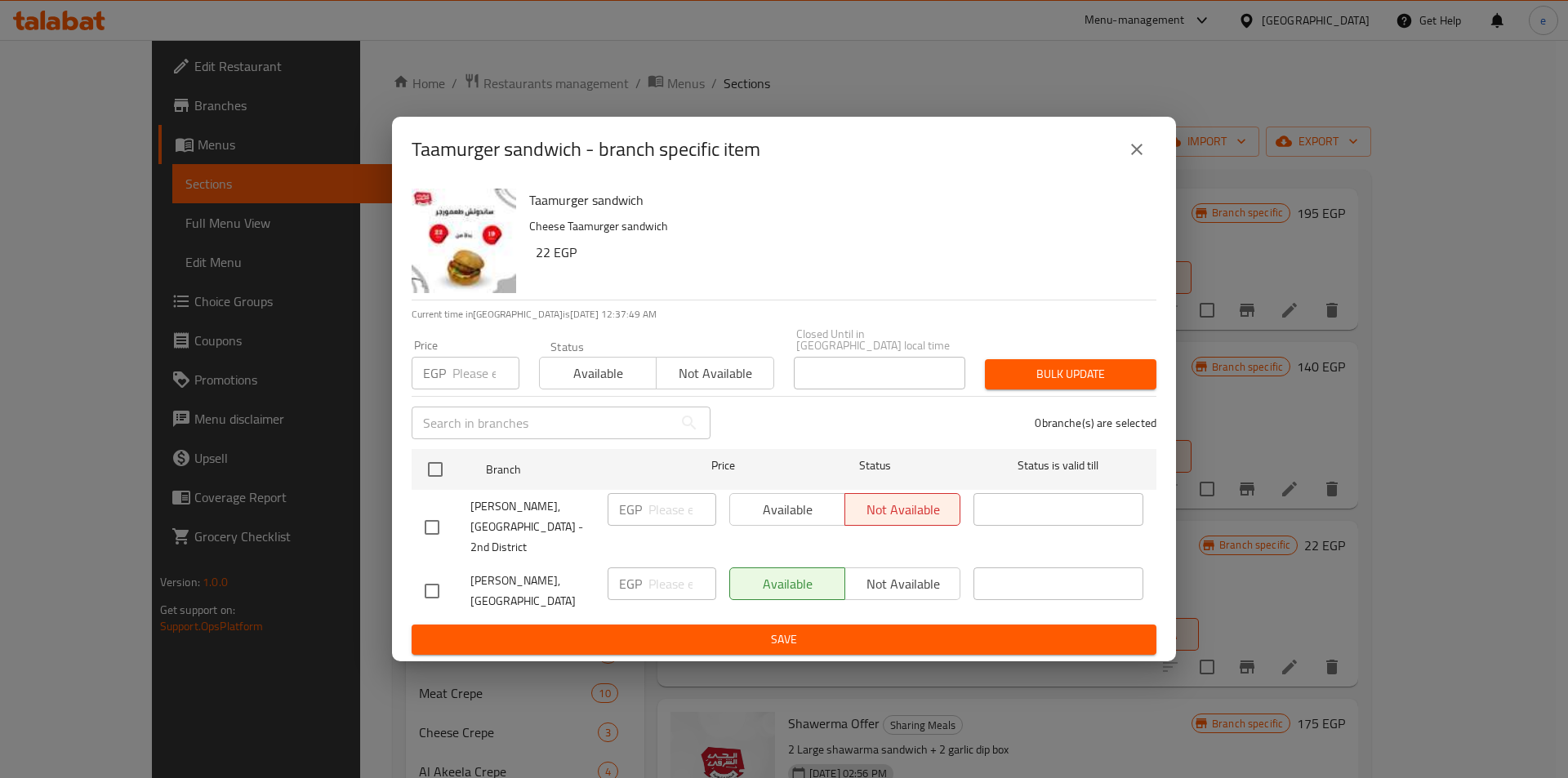
click at [1144, 160] on icon "close" at bounding box center [1137, 149] width 20 height 20
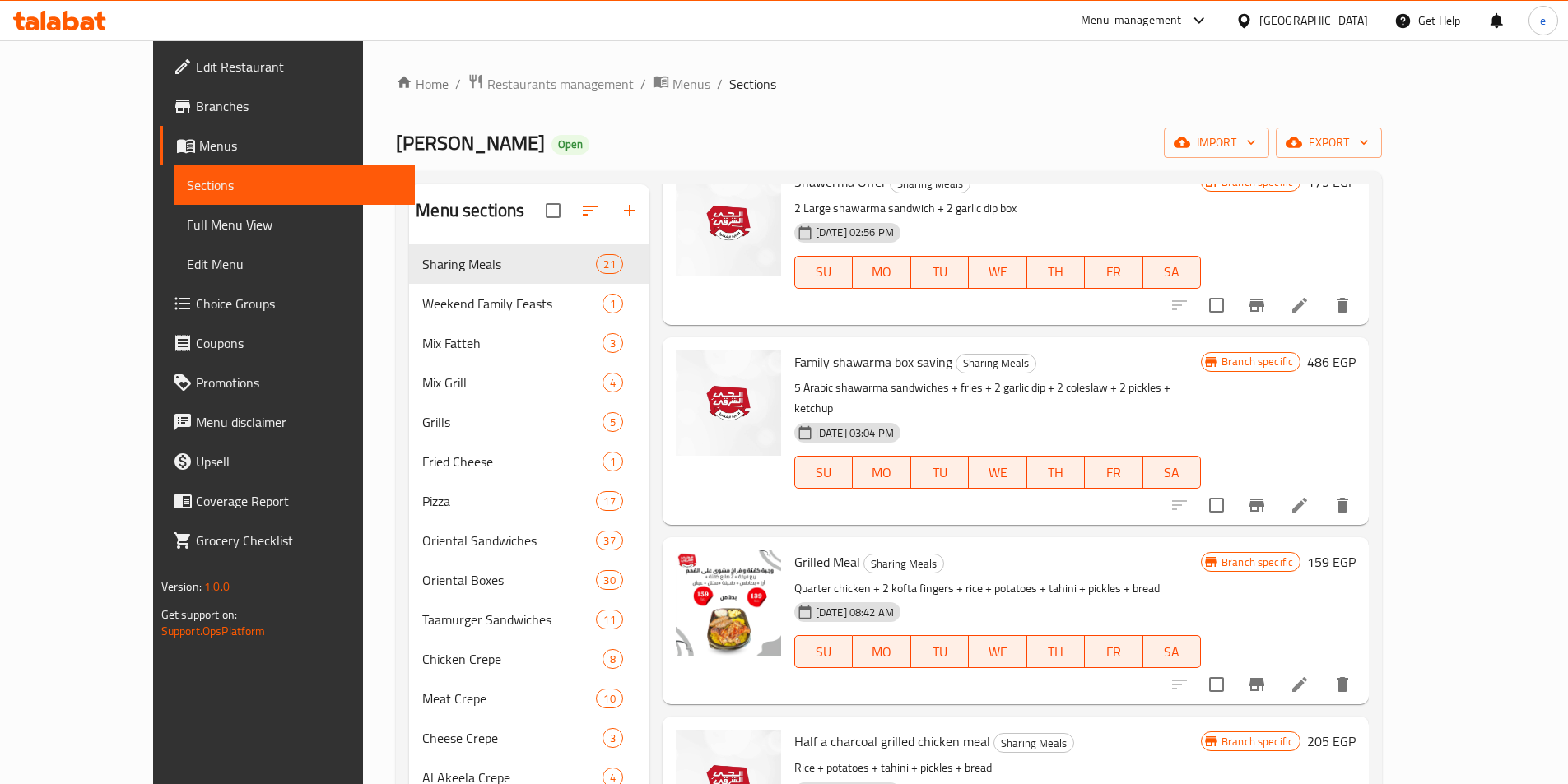
scroll to position [1094, 0]
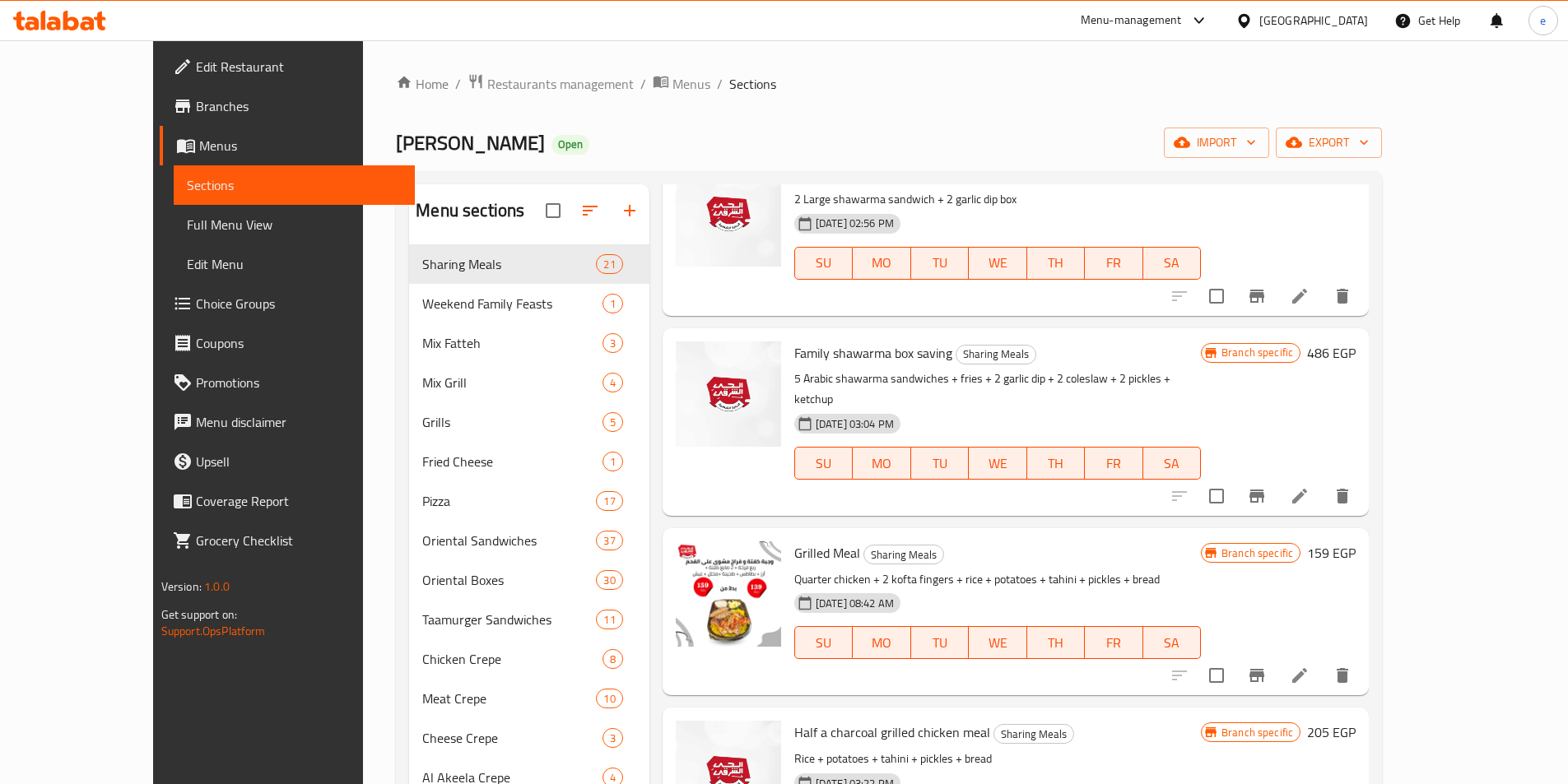
click at [1267, 297] on icon "Branch-specific-item" at bounding box center [1257, 296] width 20 height 20
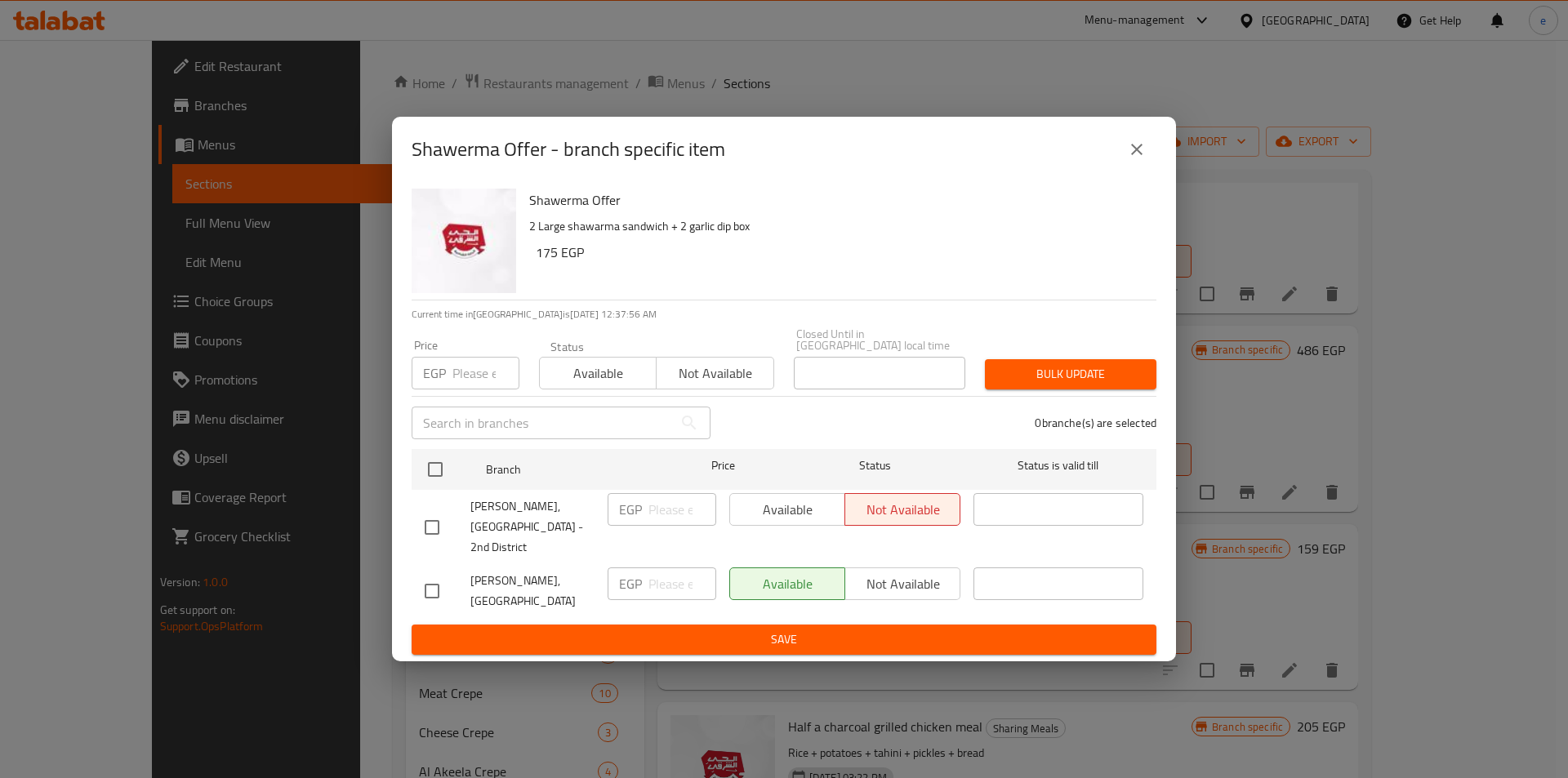
click at [1138, 160] on icon "close" at bounding box center [1137, 149] width 20 height 20
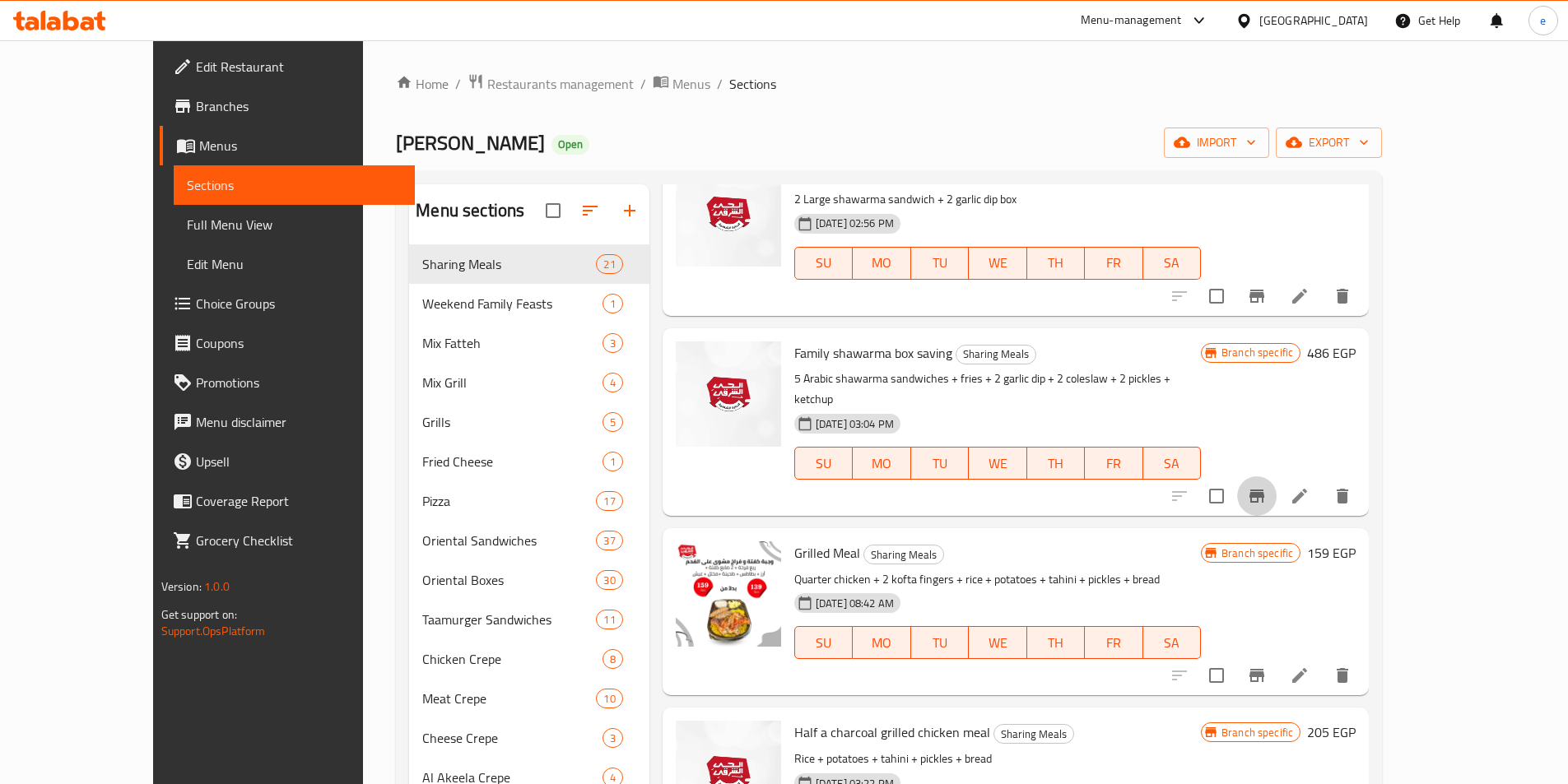
click at [1264, 489] on icon "Branch-specific-item" at bounding box center [1257, 495] width 15 height 13
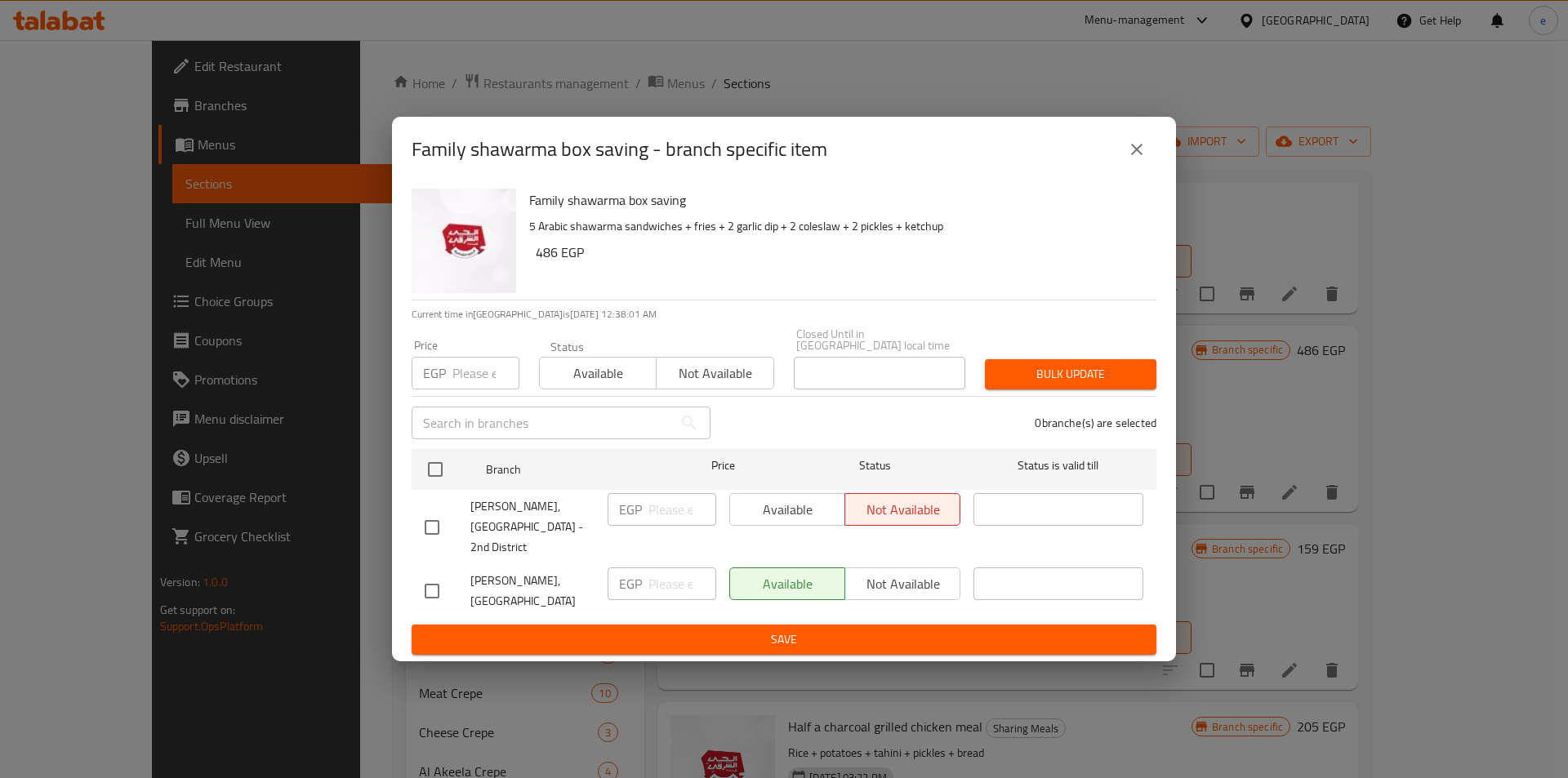
click at [1146, 154] on button "close" at bounding box center [1137, 149] width 39 height 39
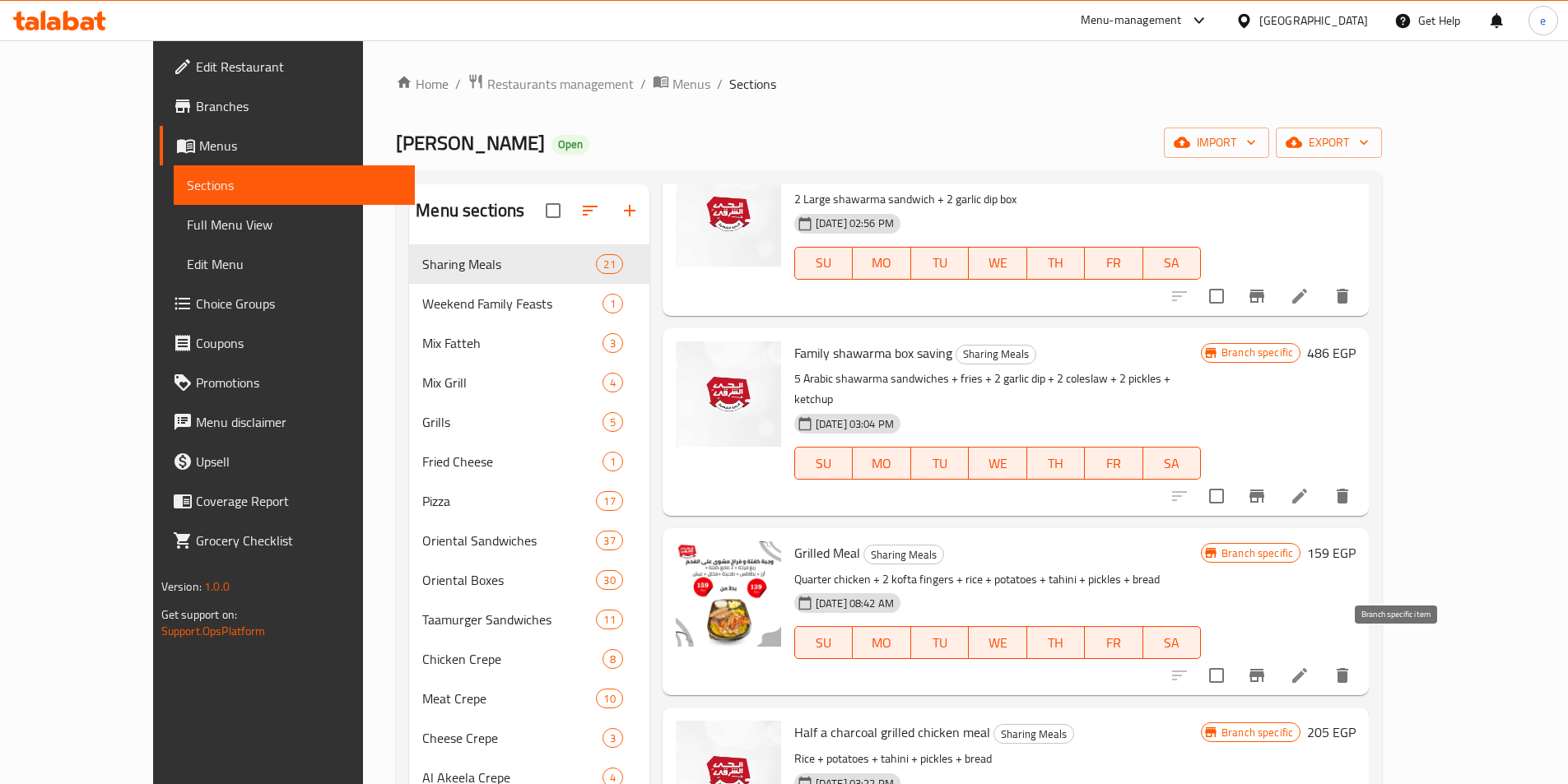
click at [1276, 656] on button "Branch-specific-item" at bounding box center [1257, 676] width 40 height 40
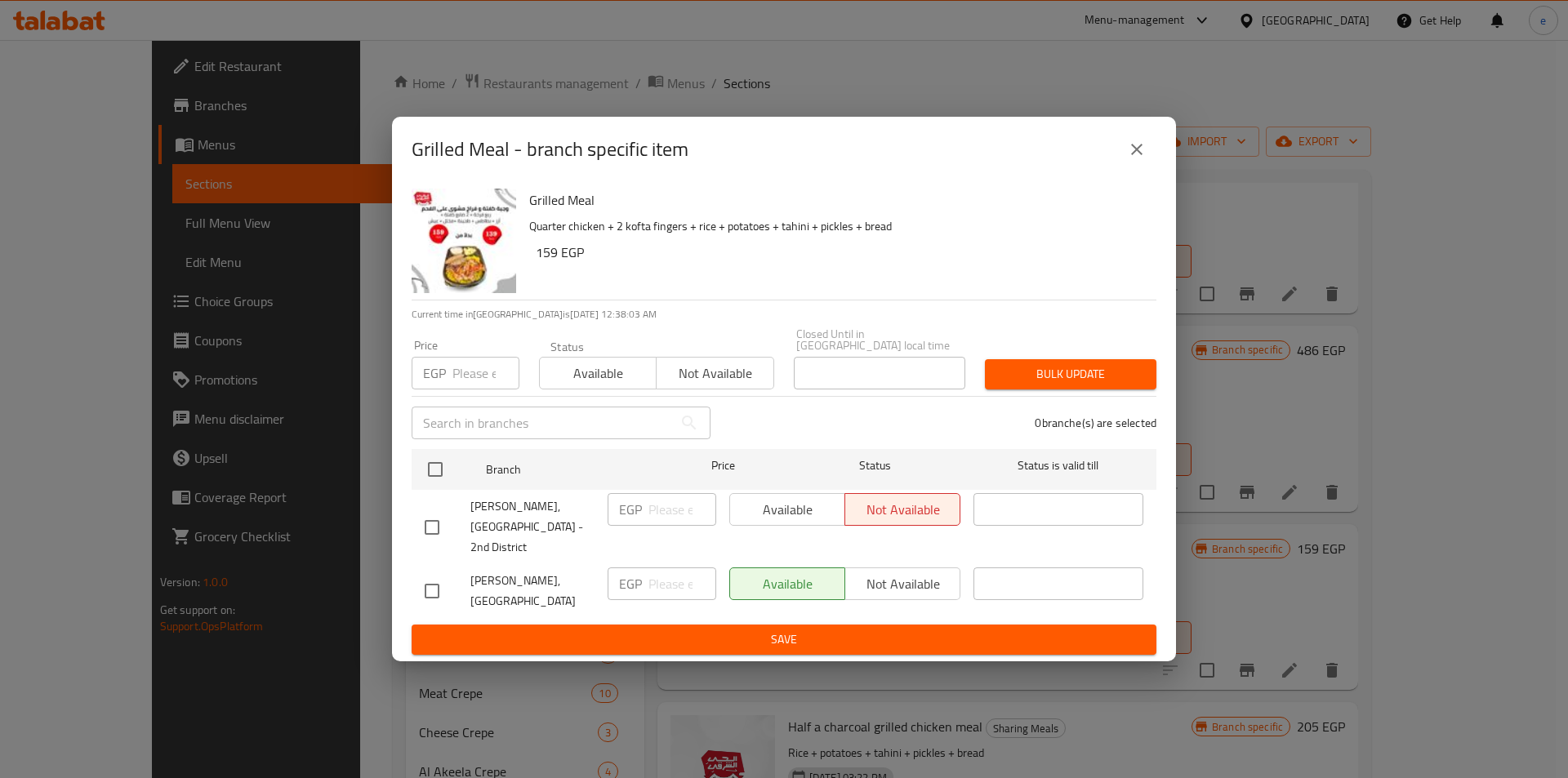
click at [1143, 160] on icon "close" at bounding box center [1137, 149] width 20 height 20
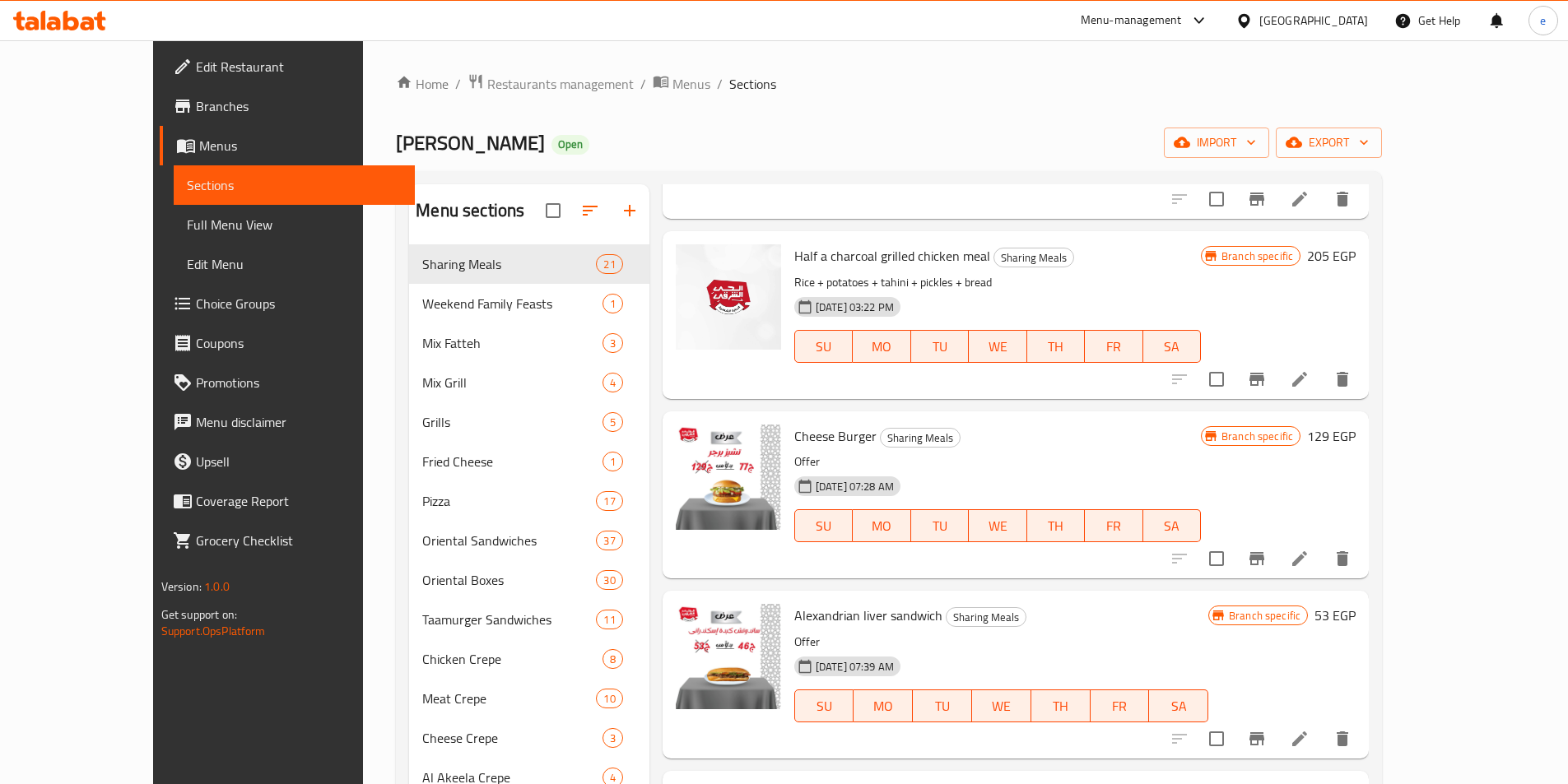
scroll to position [1606, 0]
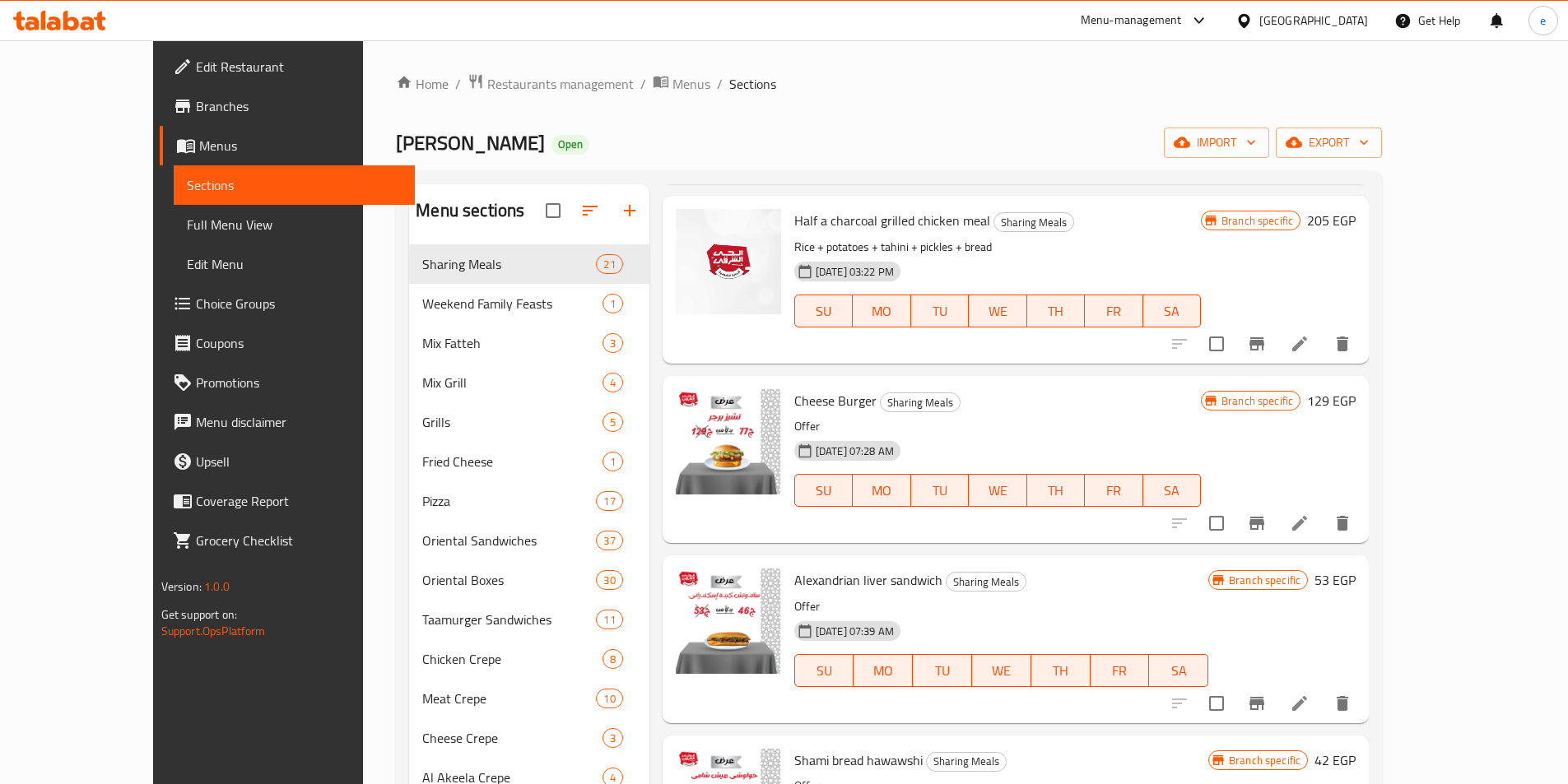
click at [1267, 334] on icon "Branch-specific-item" at bounding box center [1257, 344] width 20 height 20
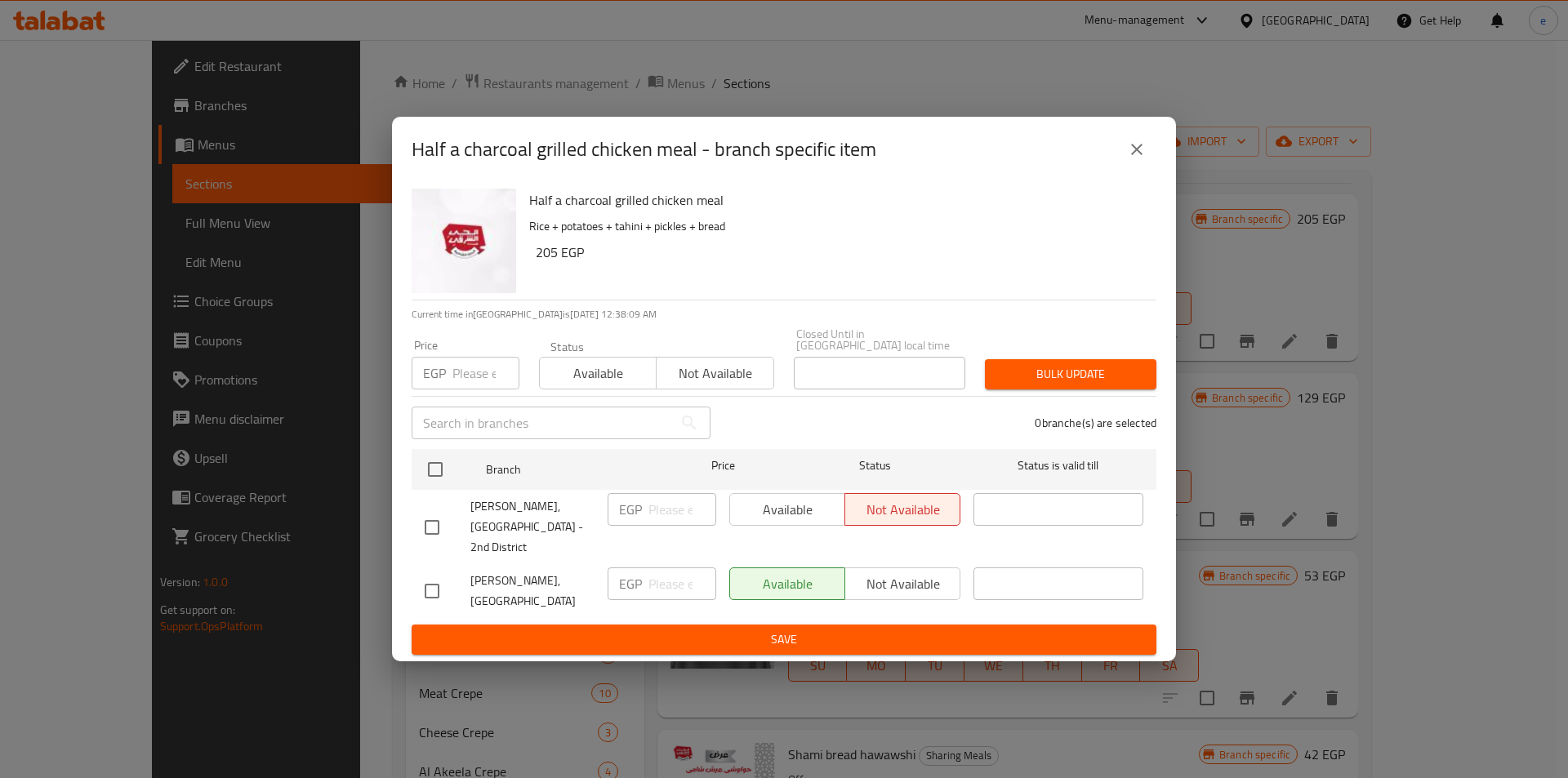
click at [1134, 160] on icon "close" at bounding box center [1137, 149] width 20 height 20
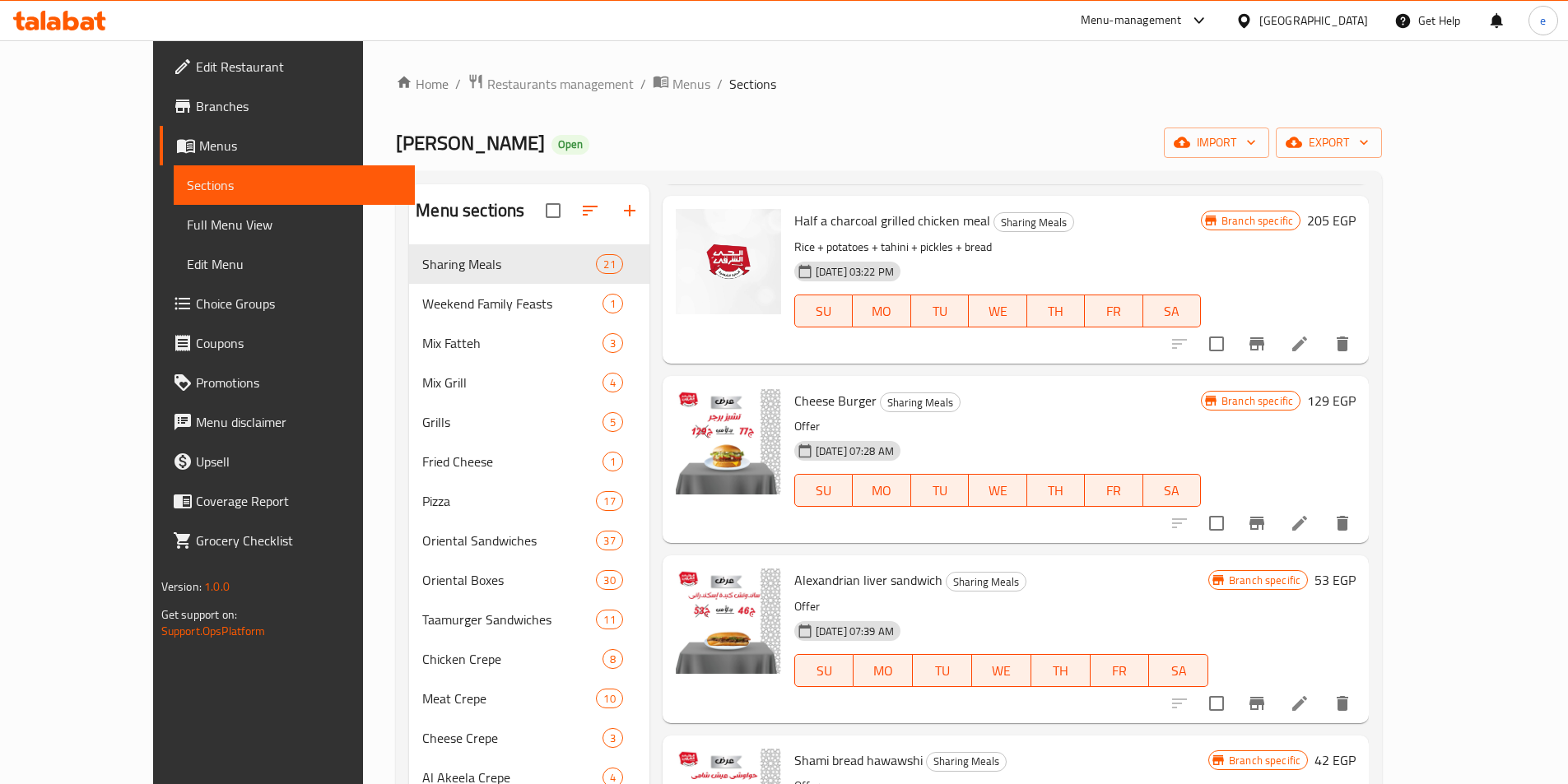
click at [1264, 517] on icon "Branch-specific-item" at bounding box center [1257, 523] width 15 height 13
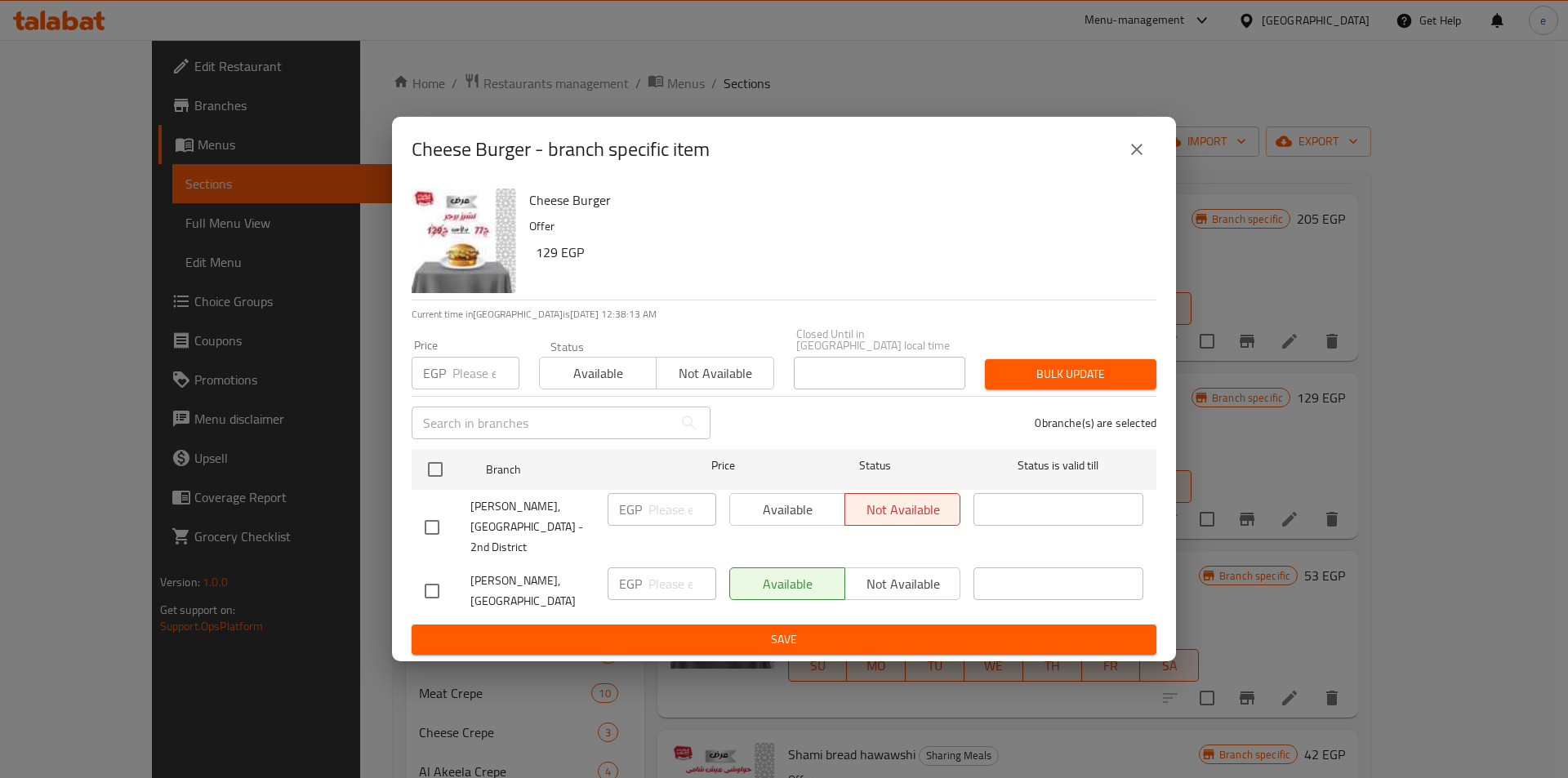
click at [1132, 160] on icon "close" at bounding box center [1137, 149] width 20 height 20
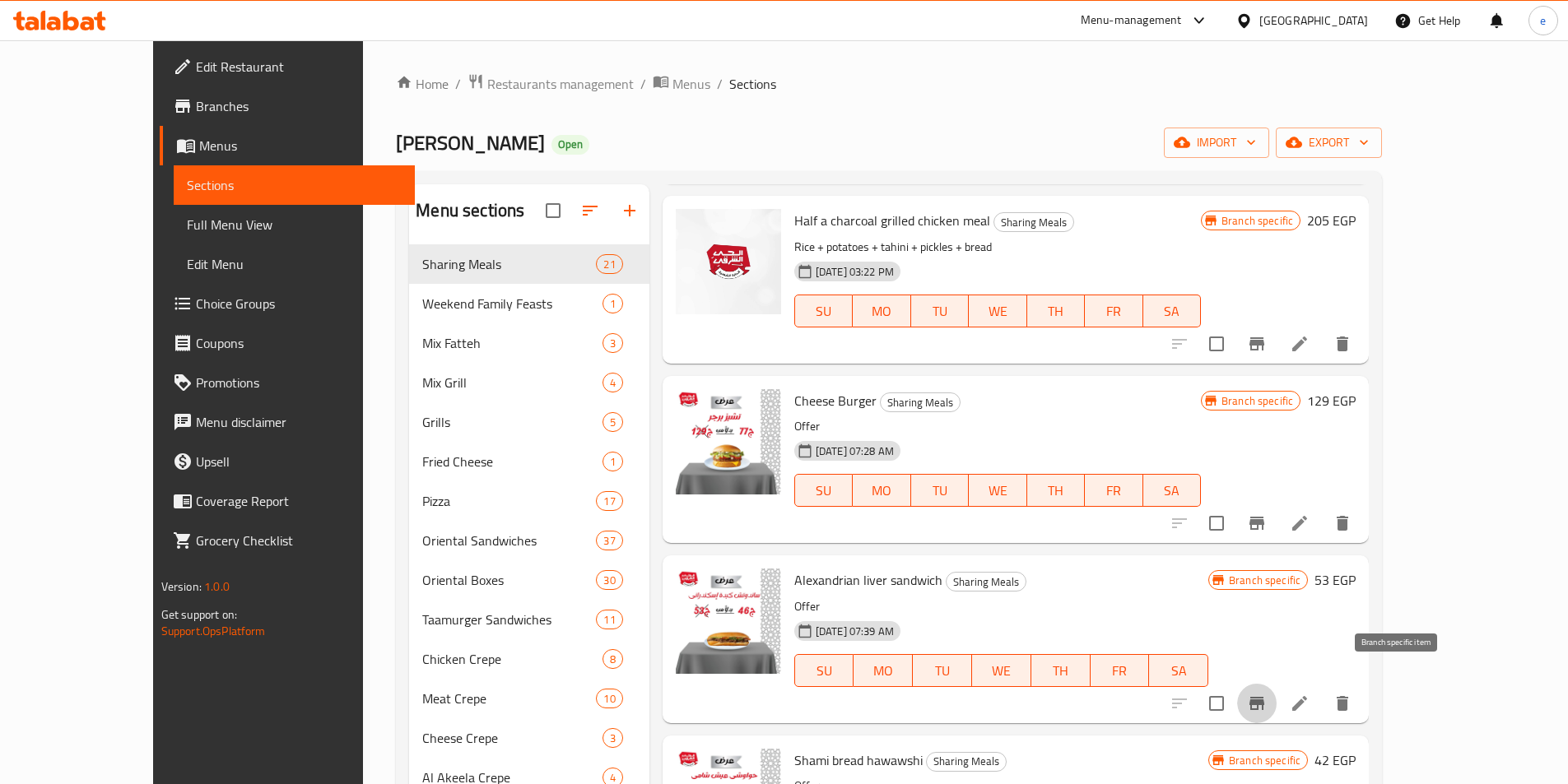
click at [1264, 696] on icon "Branch-specific-item" at bounding box center [1257, 702] width 15 height 13
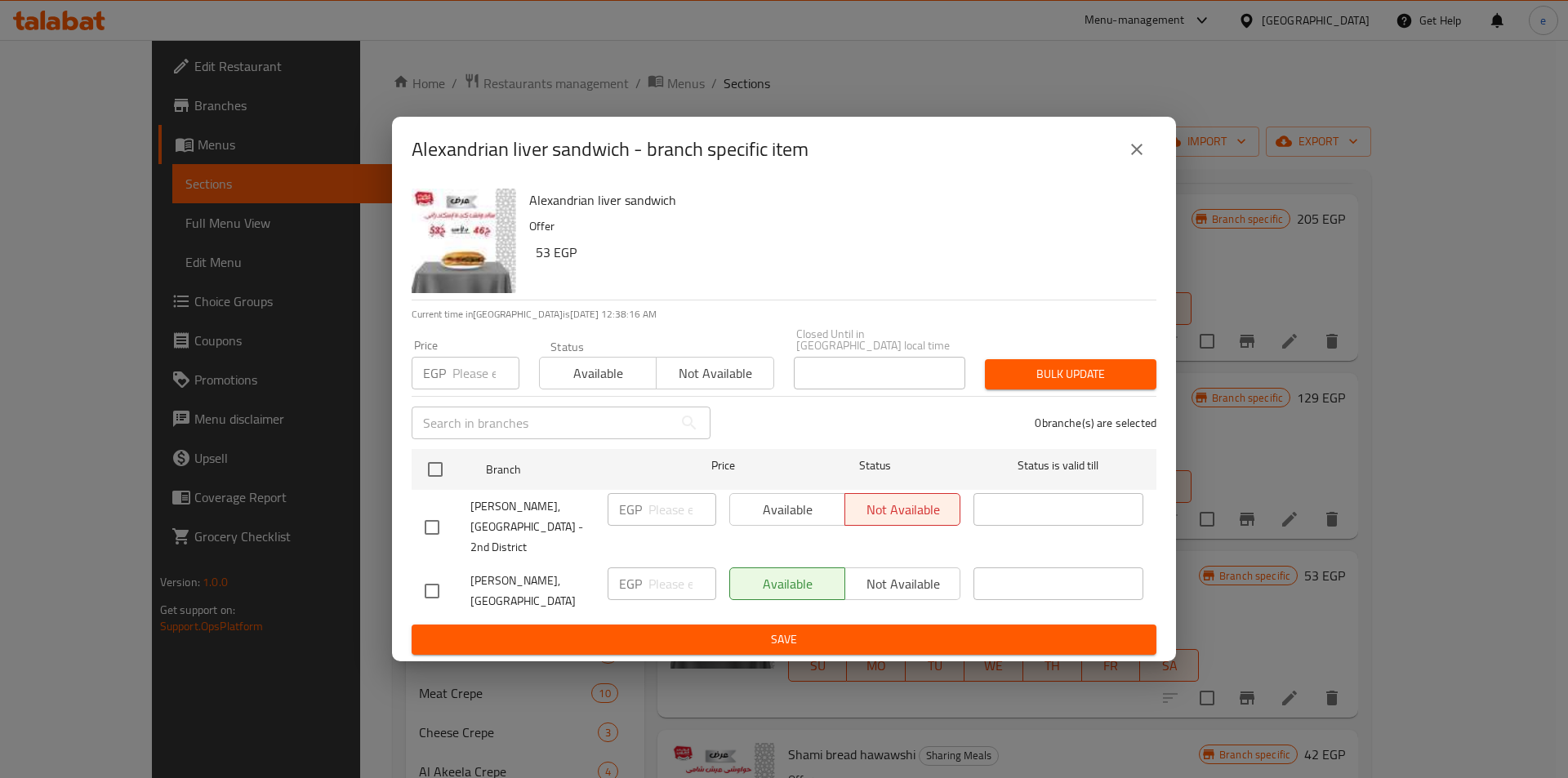
click at [1144, 160] on icon "close" at bounding box center [1137, 149] width 20 height 20
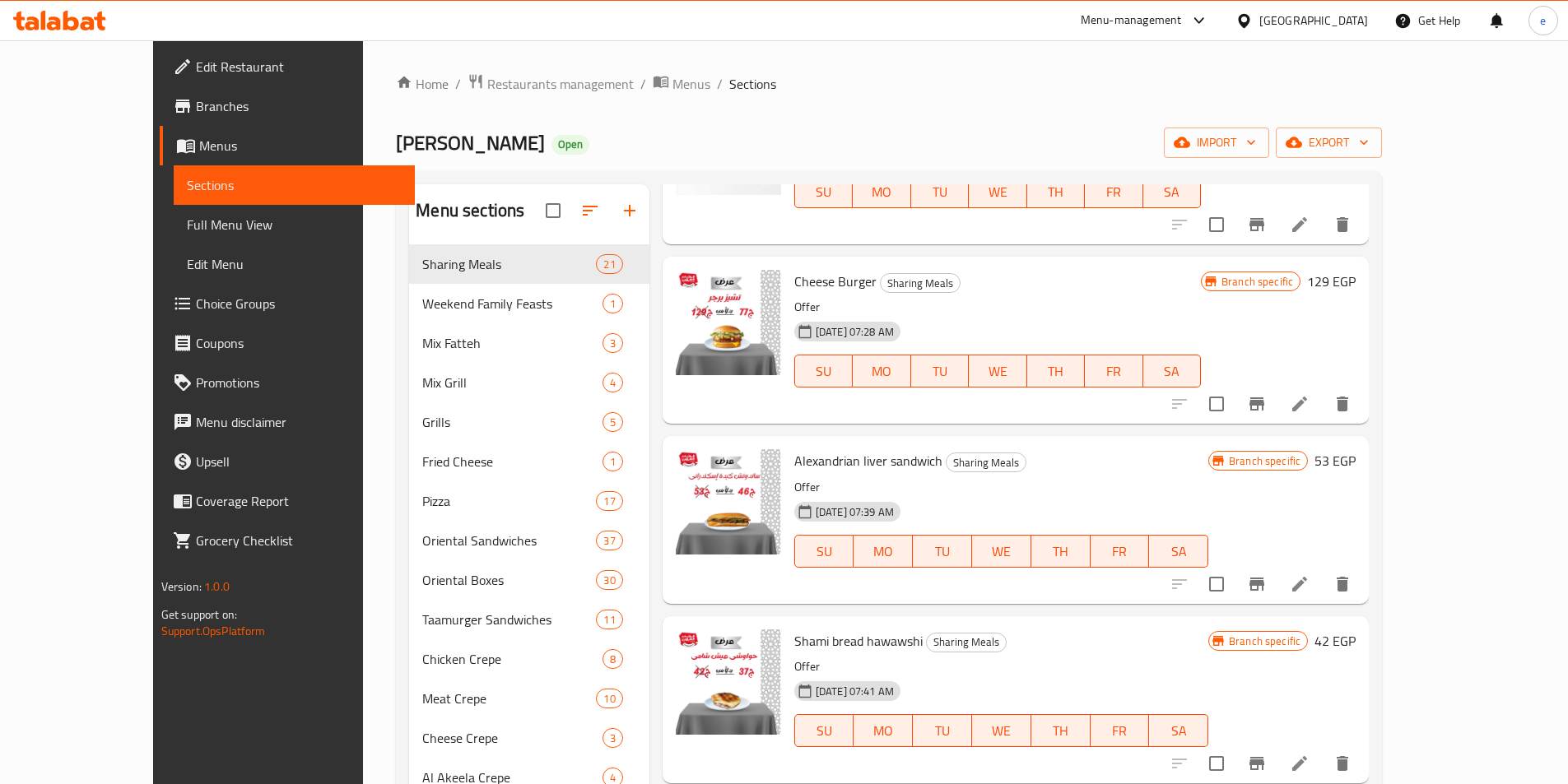
scroll to position [1767, 0]
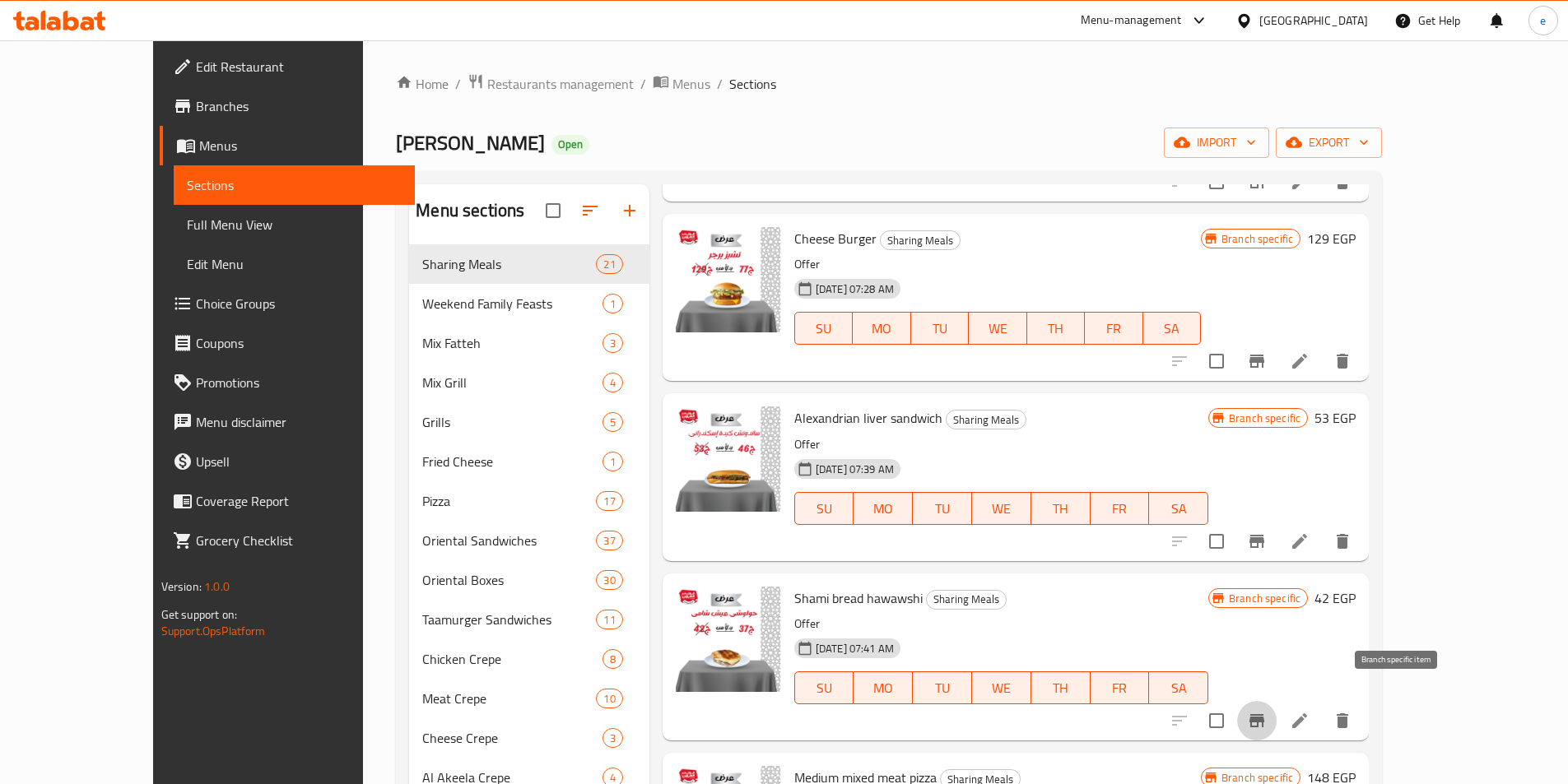
click at [1264, 714] on icon "Branch-specific-item" at bounding box center [1257, 720] width 15 height 13
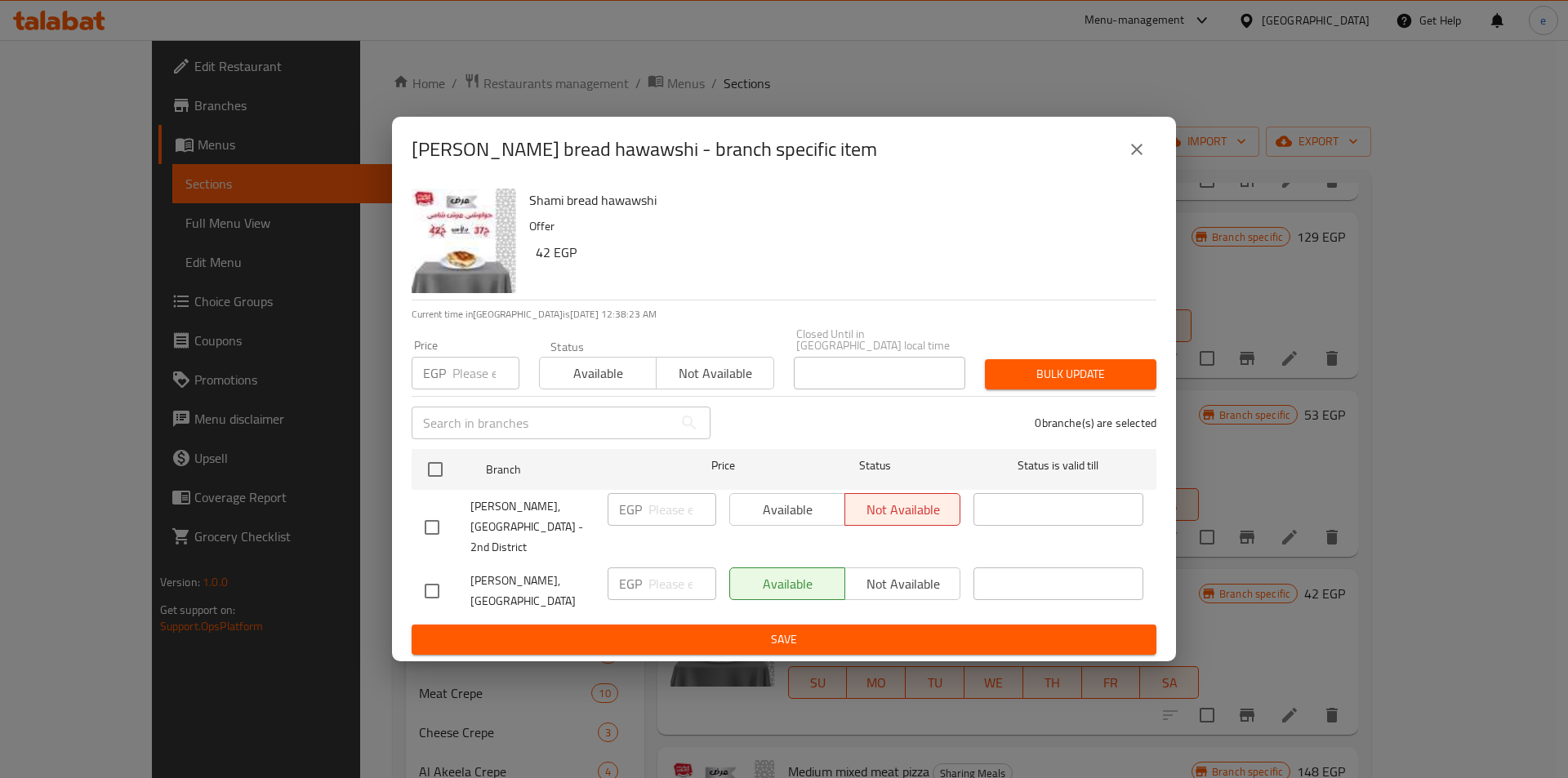
click at [1146, 160] on icon "close" at bounding box center [1137, 149] width 20 height 20
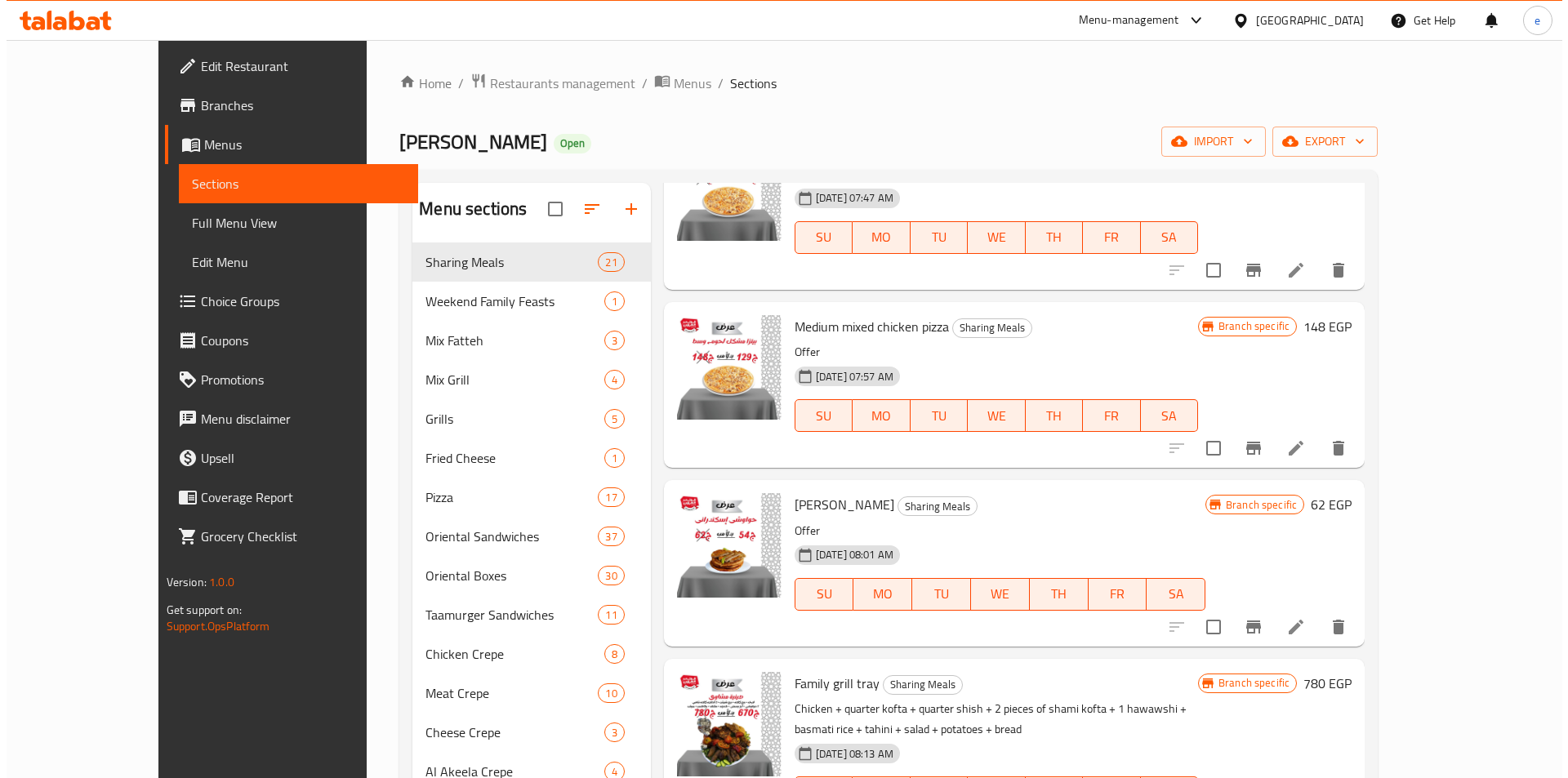
scroll to position [2407, 0]
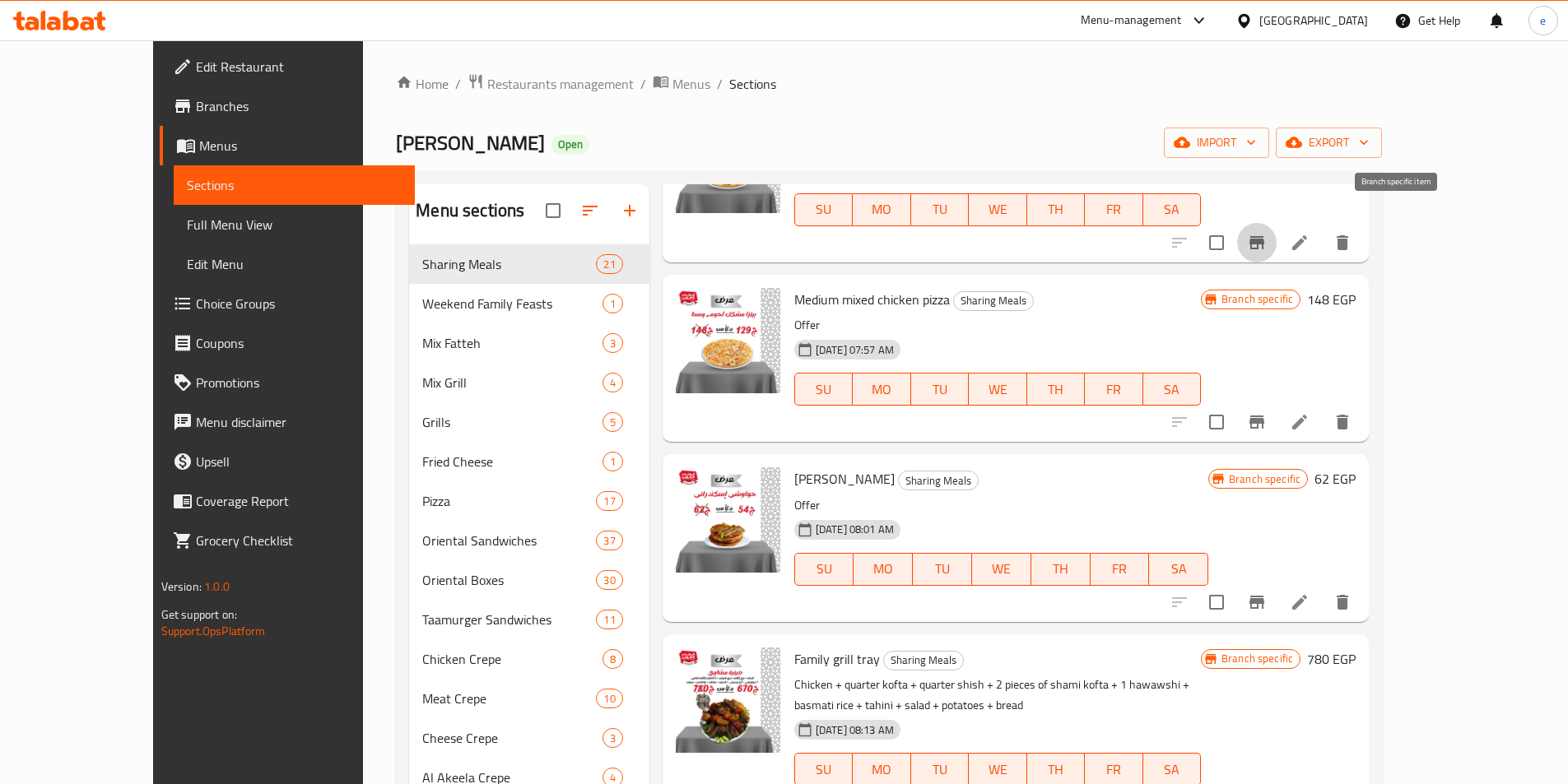
click at [1267, 233] on icon "Branch-specific-item" at bounding box center [1257, 242] width 20 height 20
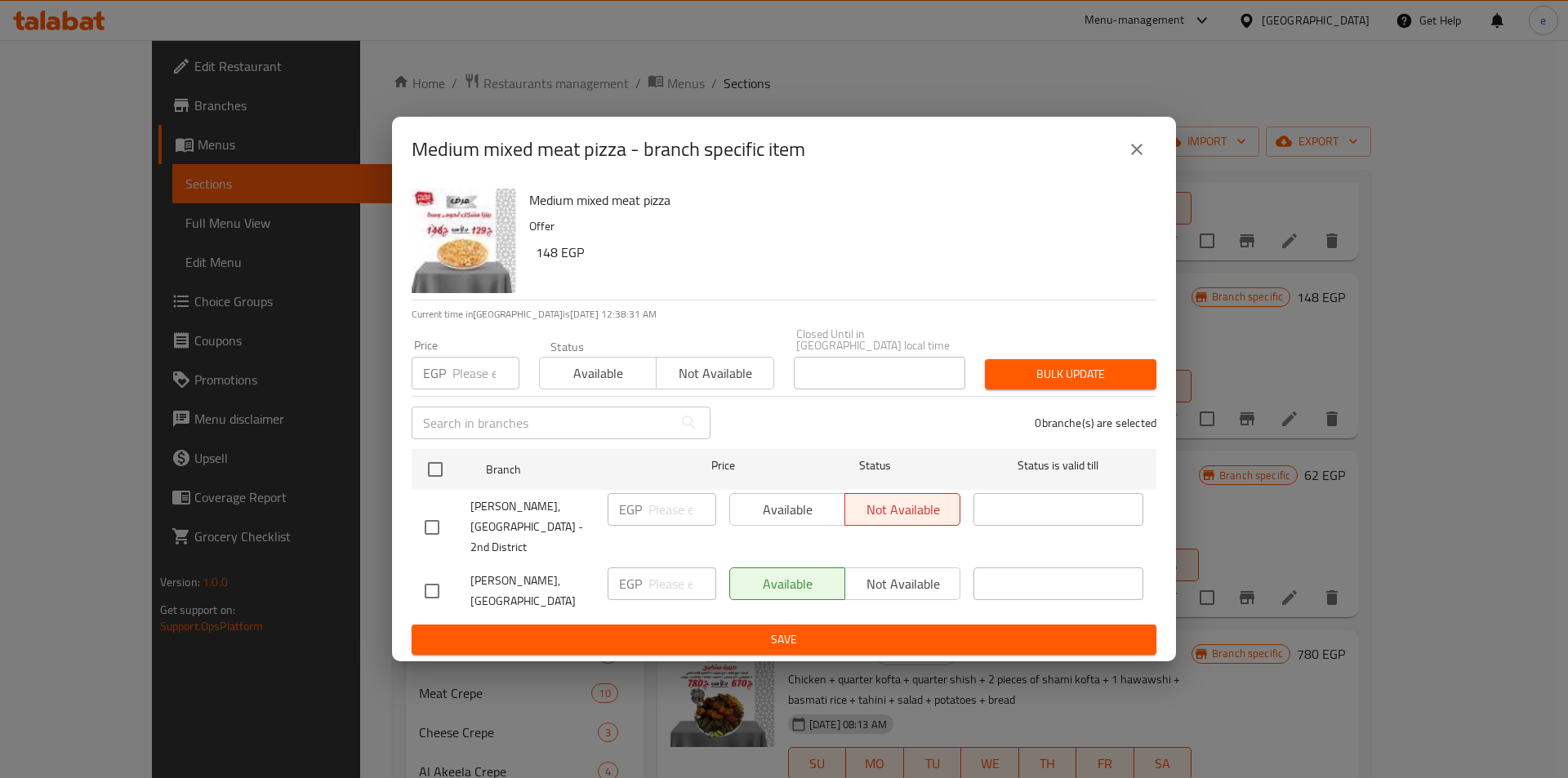
click at [1145, 160] on icon "close" at bounding box center [1137, 149] width 20 height 20
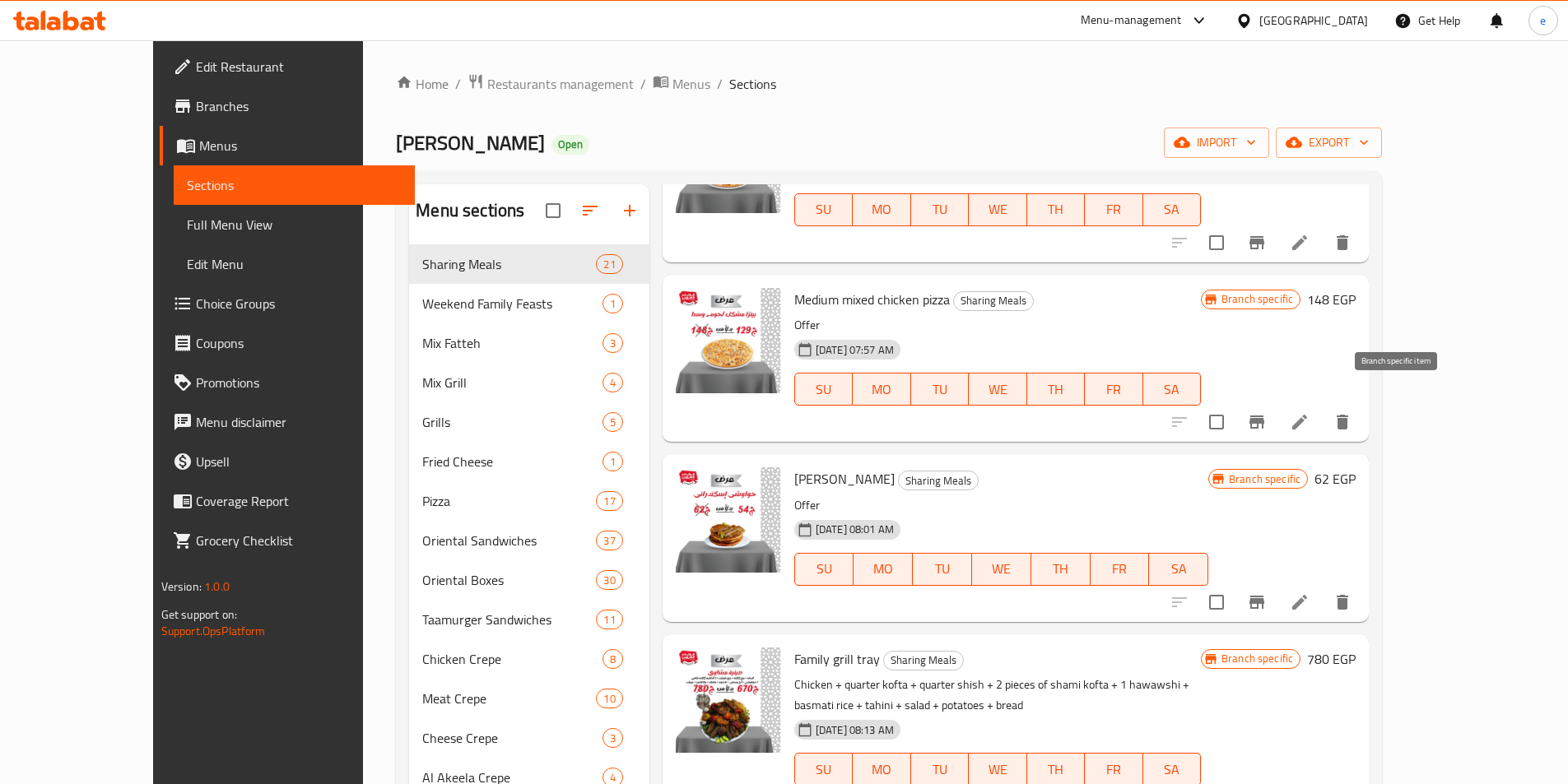
click at [1267, 412] on icon "Branch-specific-item" at bounding box center [1257, 421] width 20 height 20
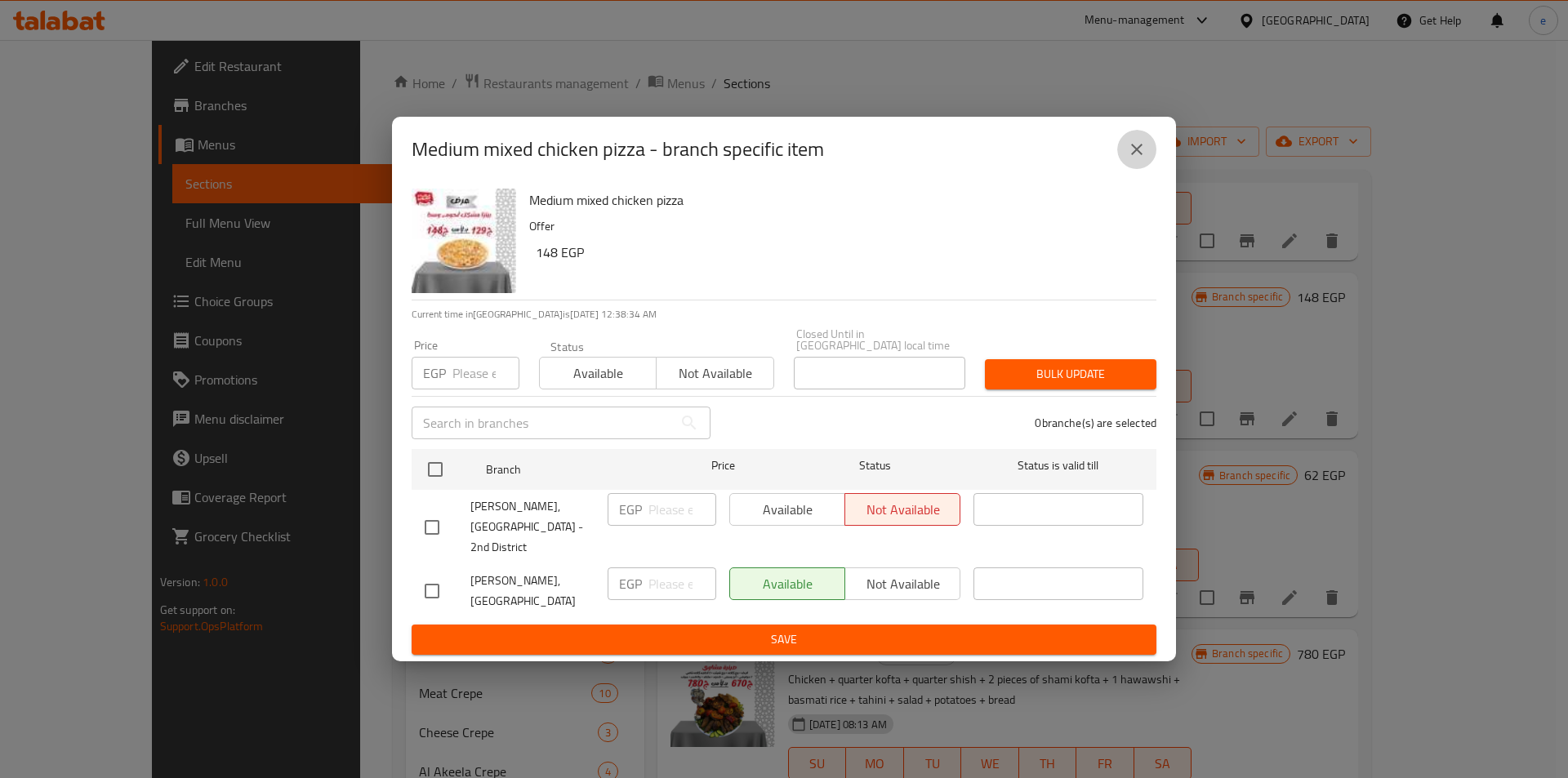
click at [1132, 160] on icon "close" at bounding box center [1137, 149] width 20 height 20
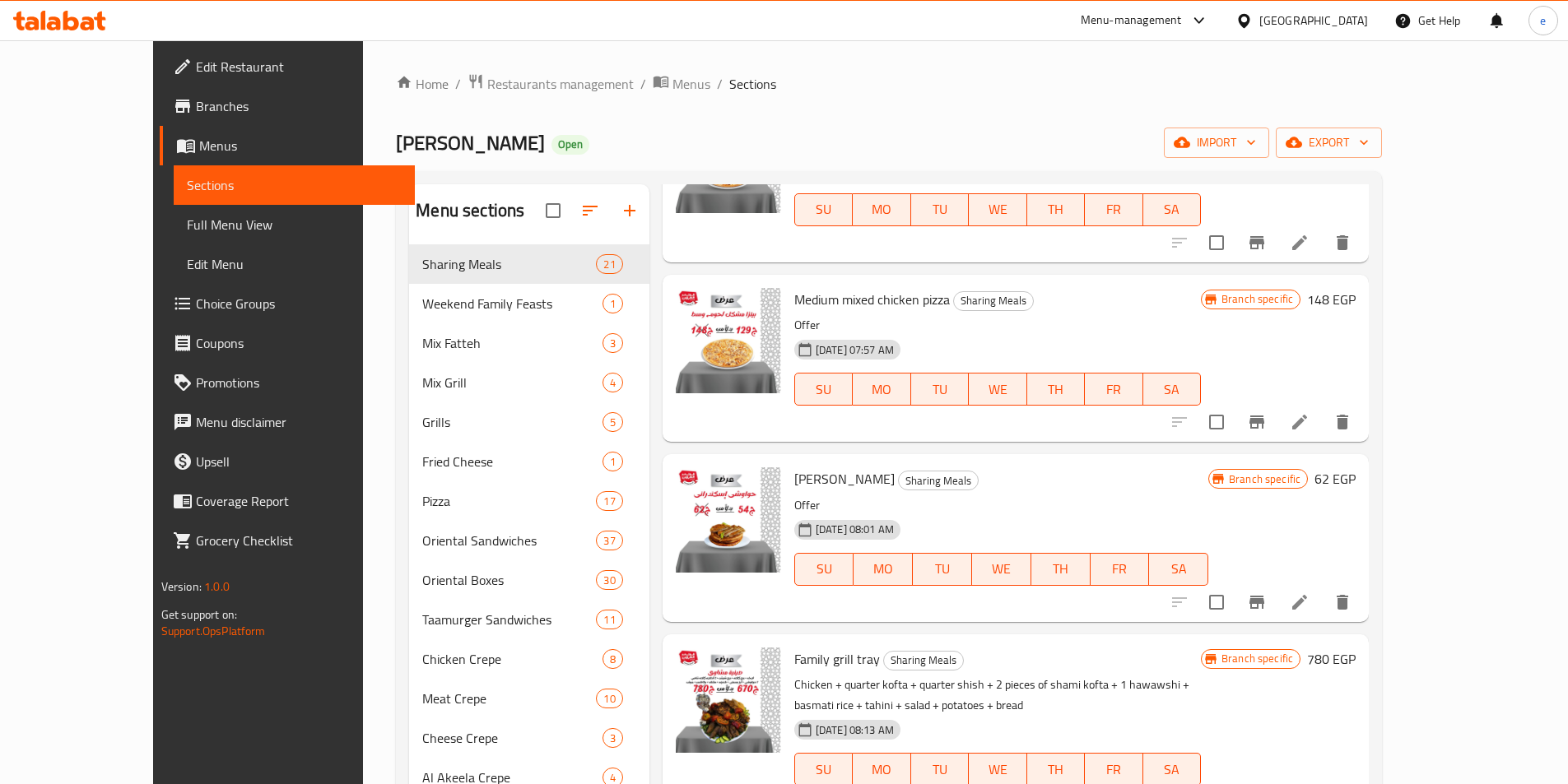
click at [1267, 592] on icon "Branch-specific-item" at bounding box center [1257, 602] width 20 height 20
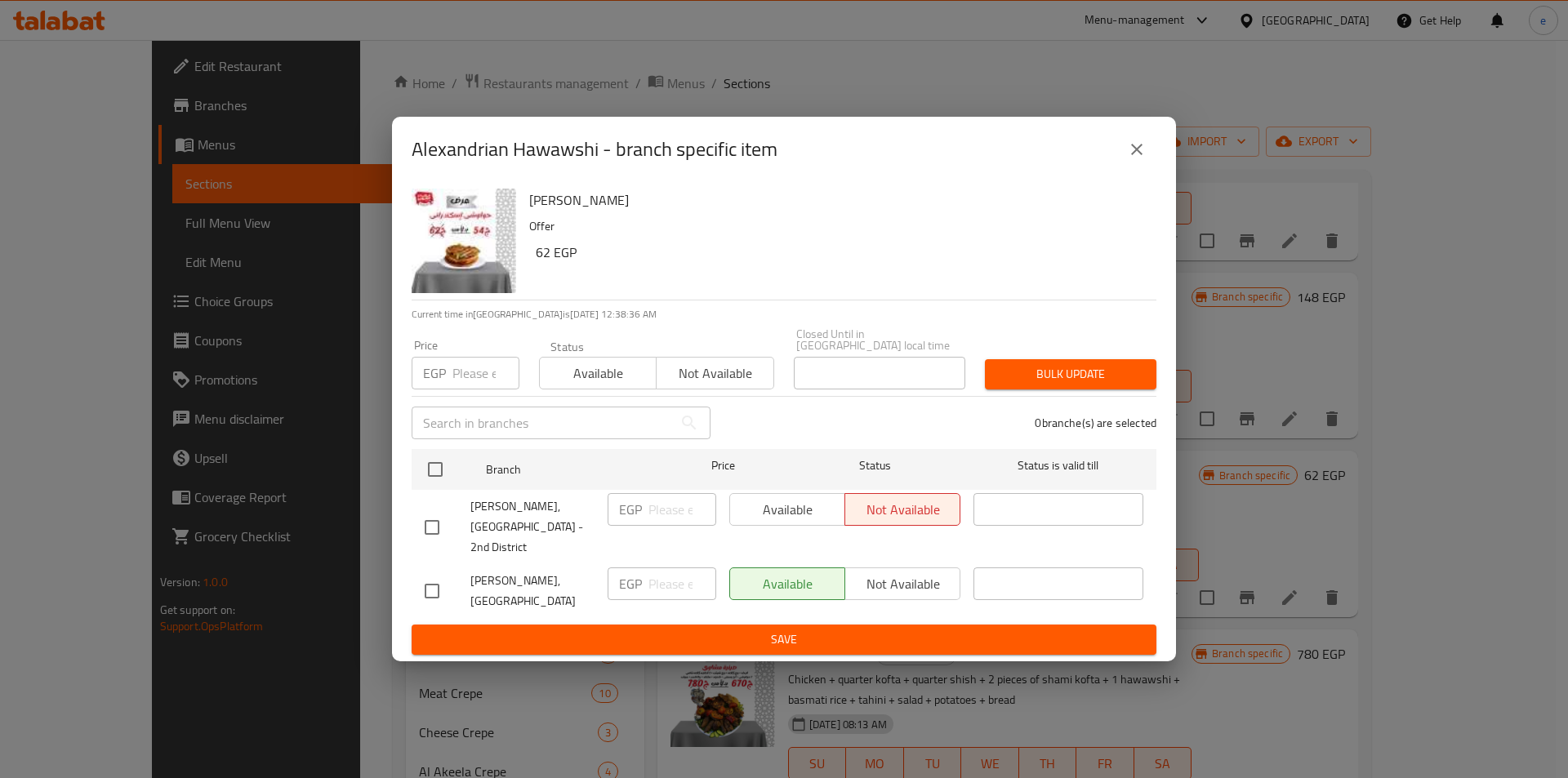
click at [1144, 160] on icon "close" at bounding box center [1137, 149] width 20 height 20
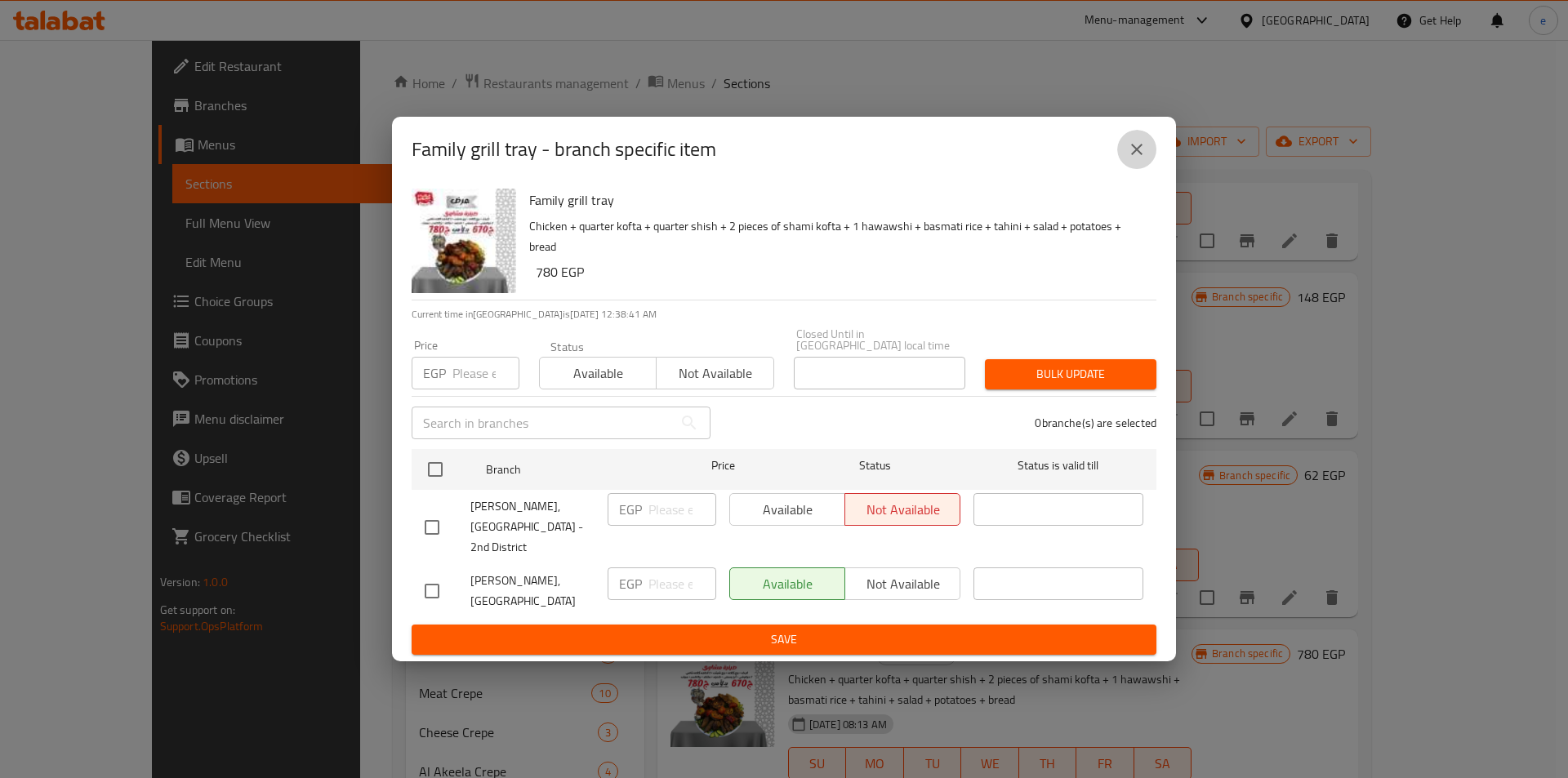
click at [1134, 160] on icon "close" at bounding box center [1137, 149] width 20 height 20
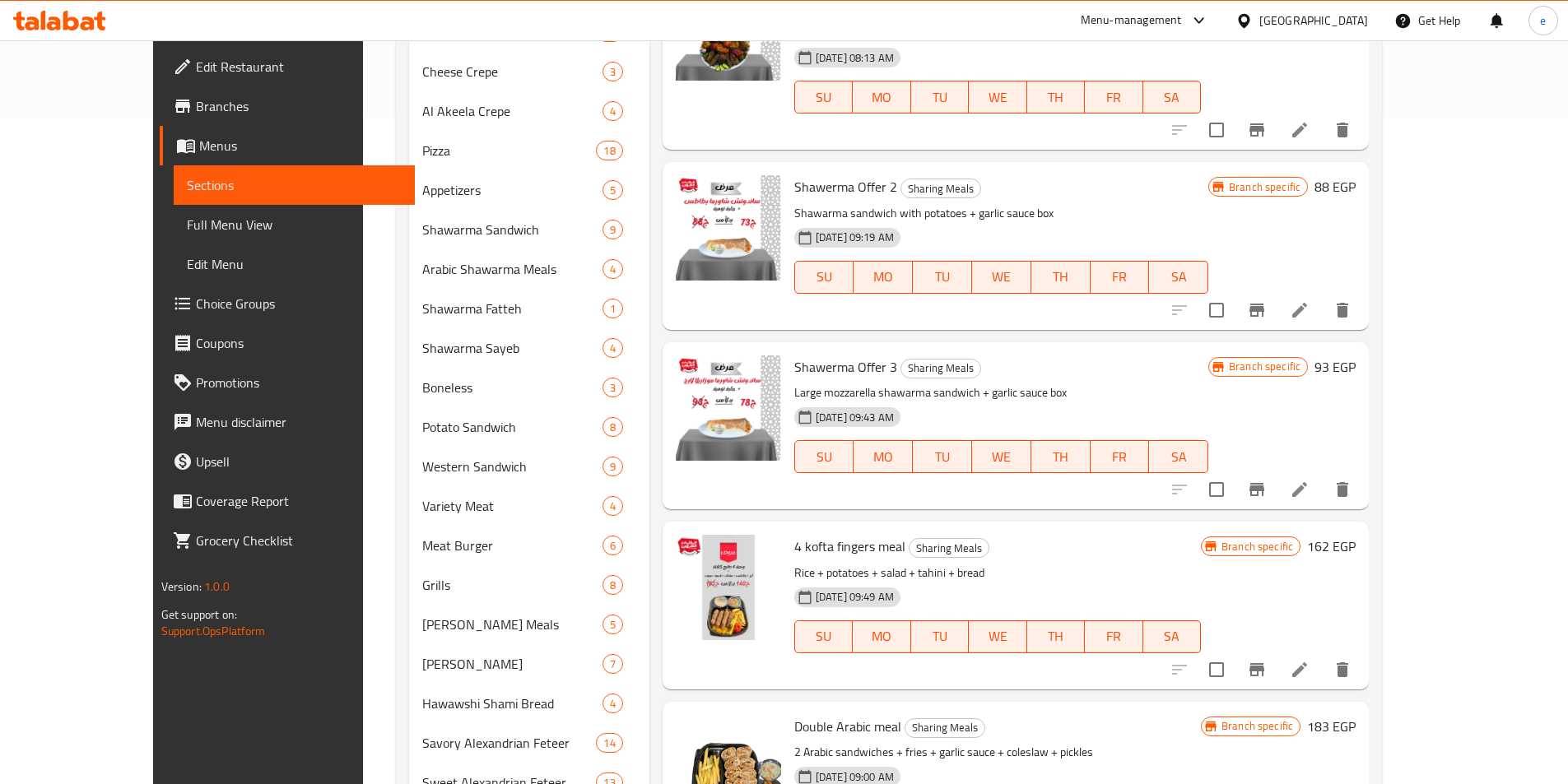
scroll to position [757, 0]
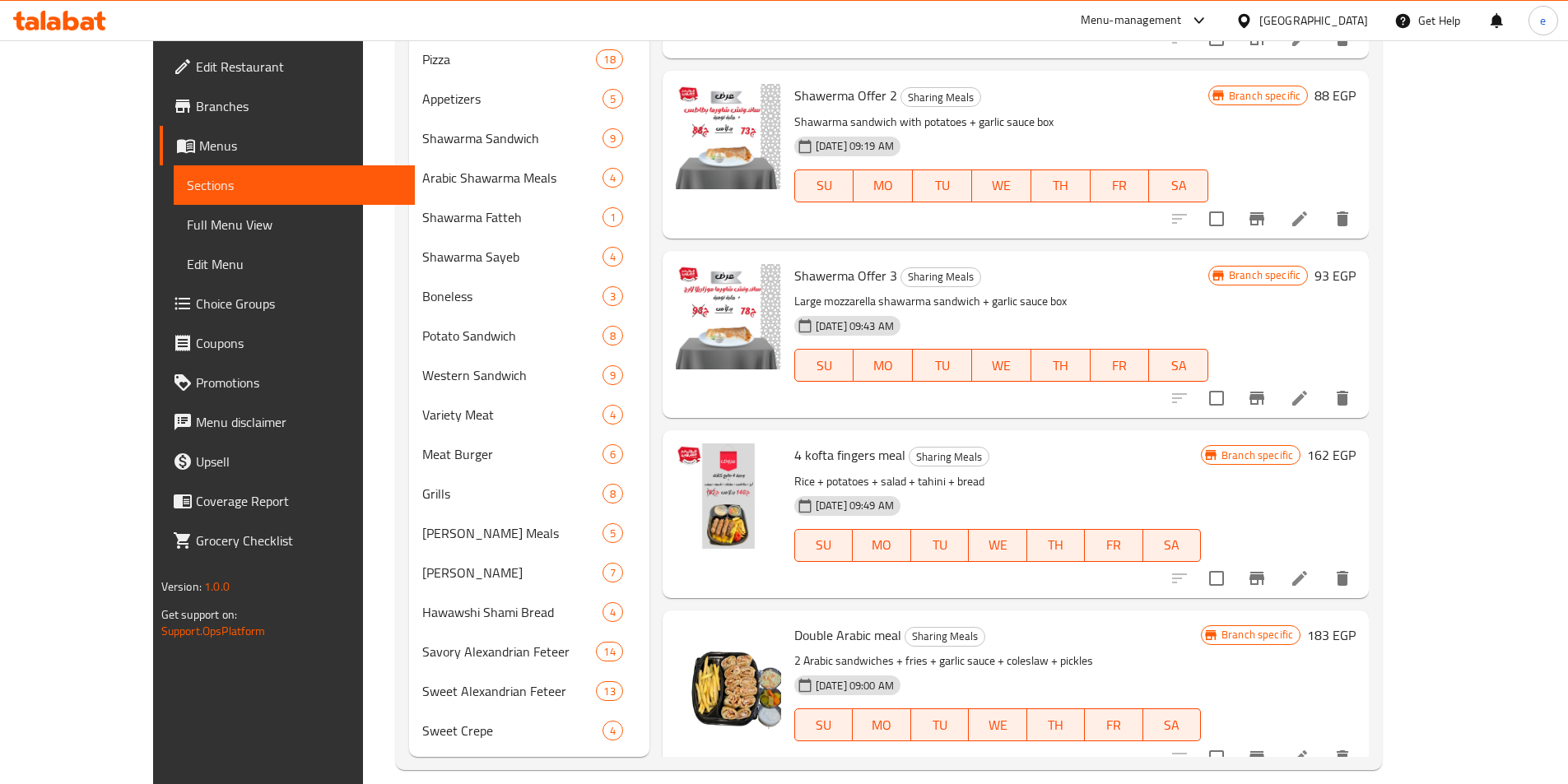
click at [1264, 212] on icon "Branch-specific-item" at bounding box center [1257, 218] width 15 height 13
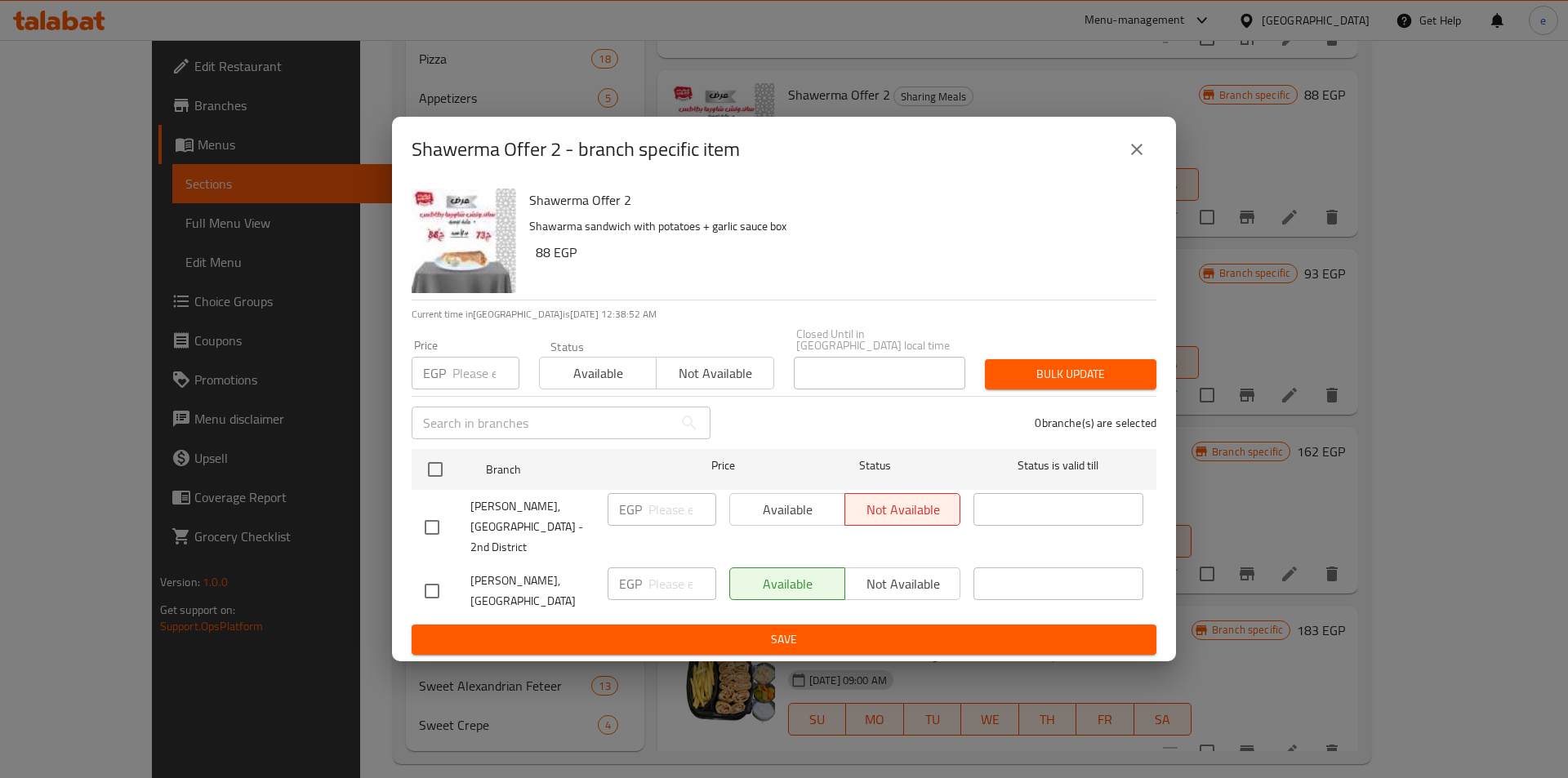
click at [1131, 160] on icon "close" at bounding box center [1137, 149] width 20 height 20
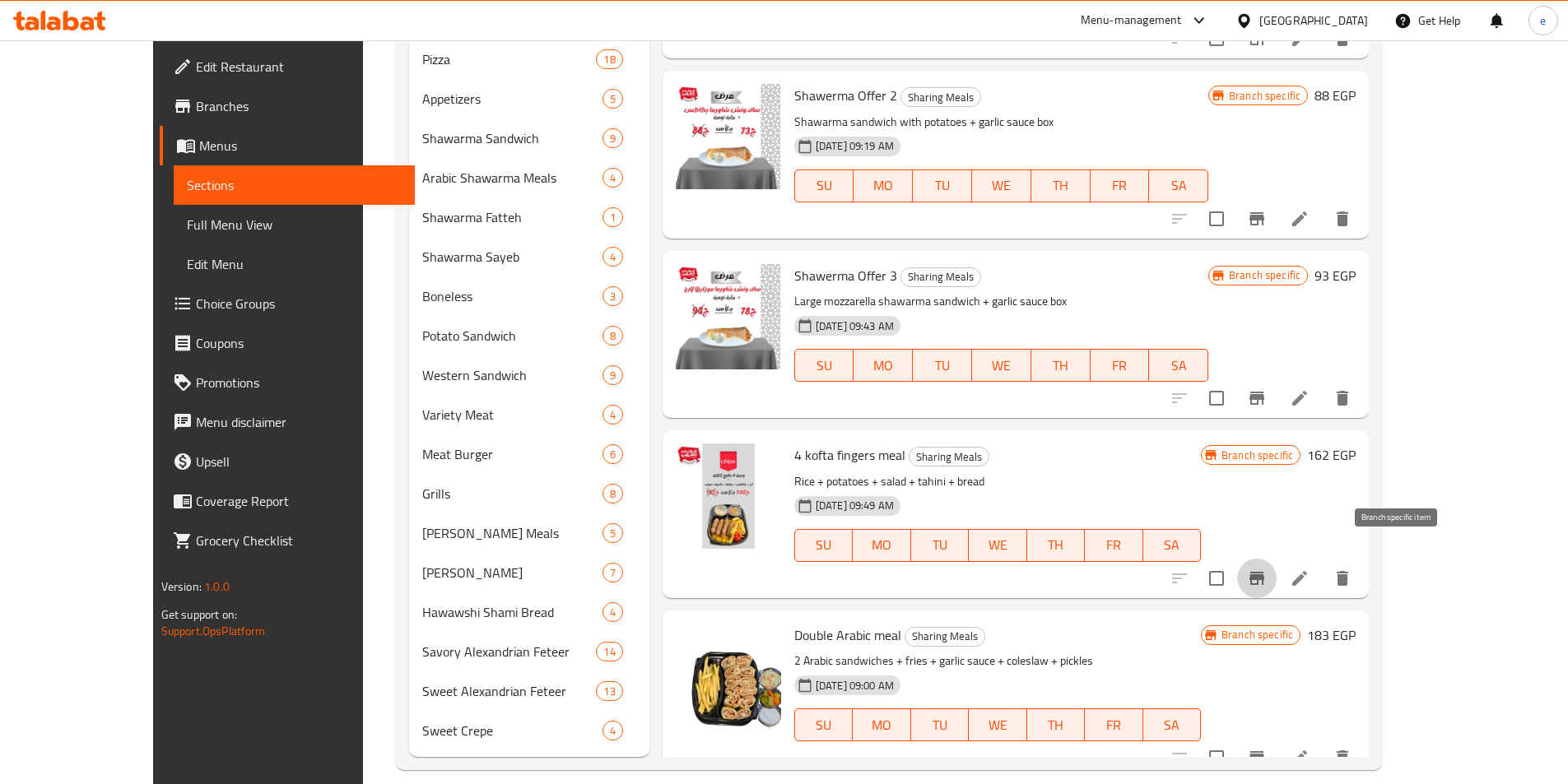
click at [1267, 568] on icon "Branch-specific-item" at bounding box center [1257, 578] width 20 height 20
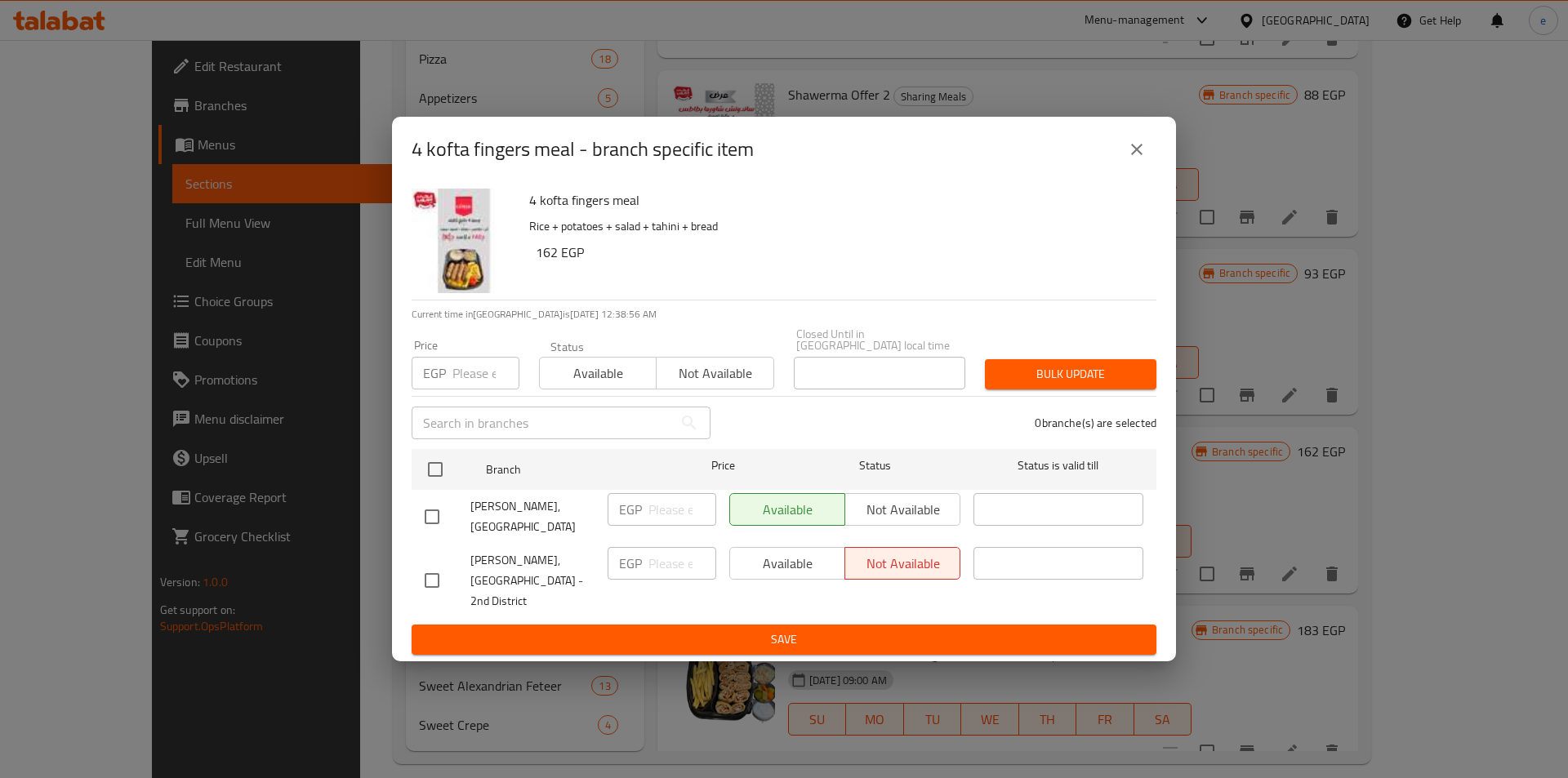
click at [1139, 160] on icon "close" at bounding box center [1137, 149] width 20 height 20
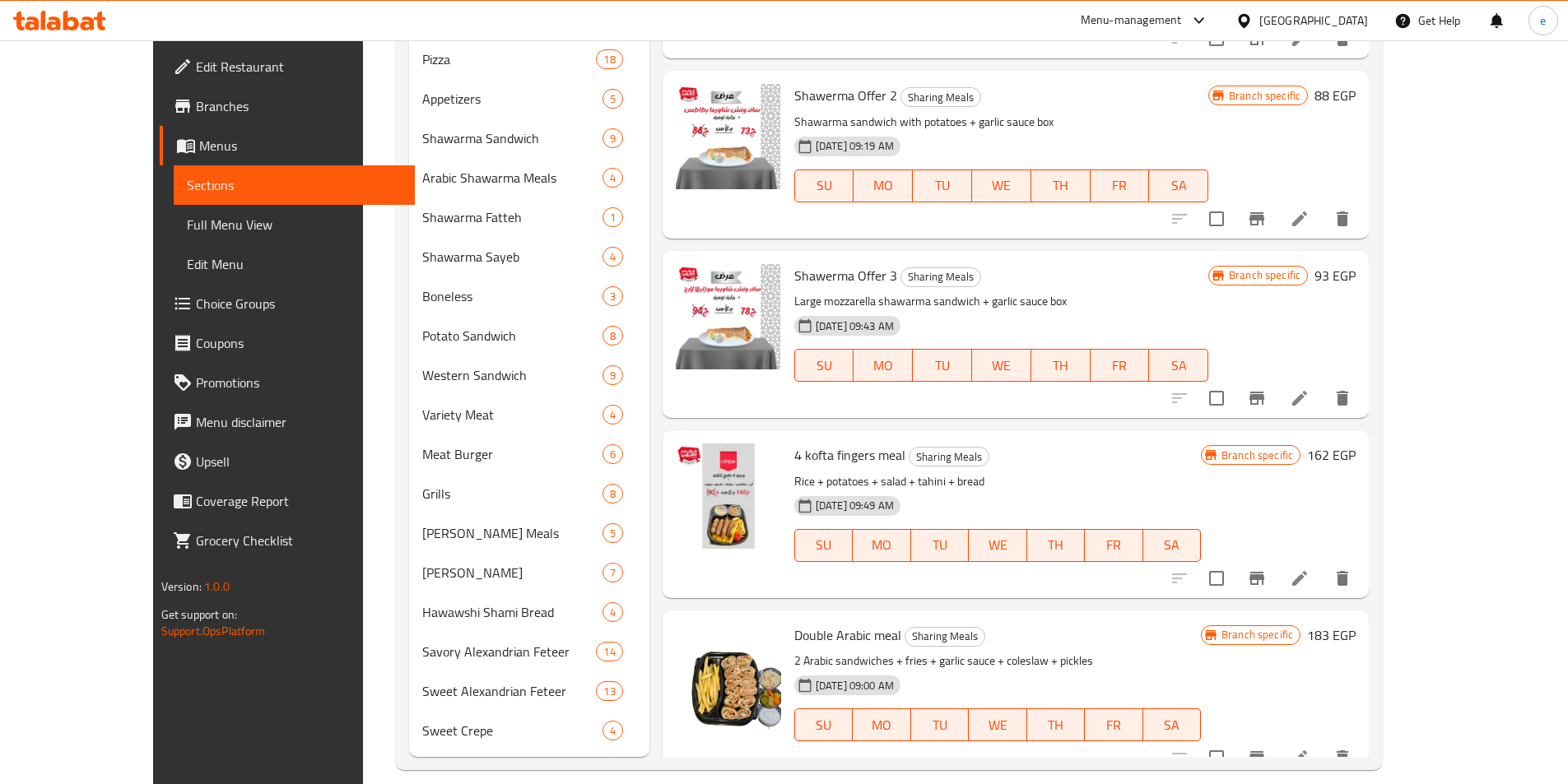
click at [1267, 389] on icon "Branch-specific-item" at bounding box center [1257, 398] width 20 height 20
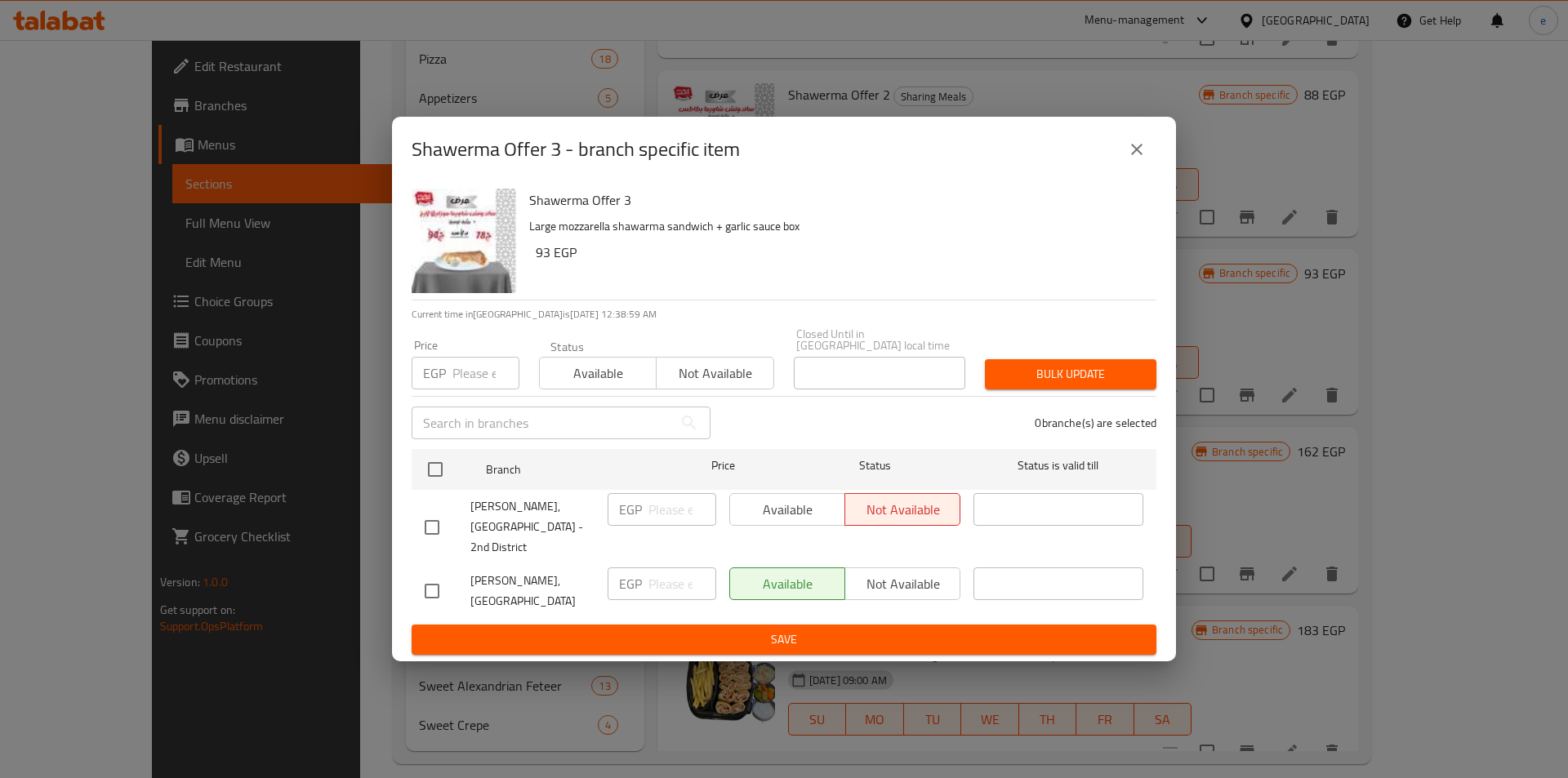
click at [1141, 160] on icon "close" at bounding box center [1137, 149] width 20 height 20
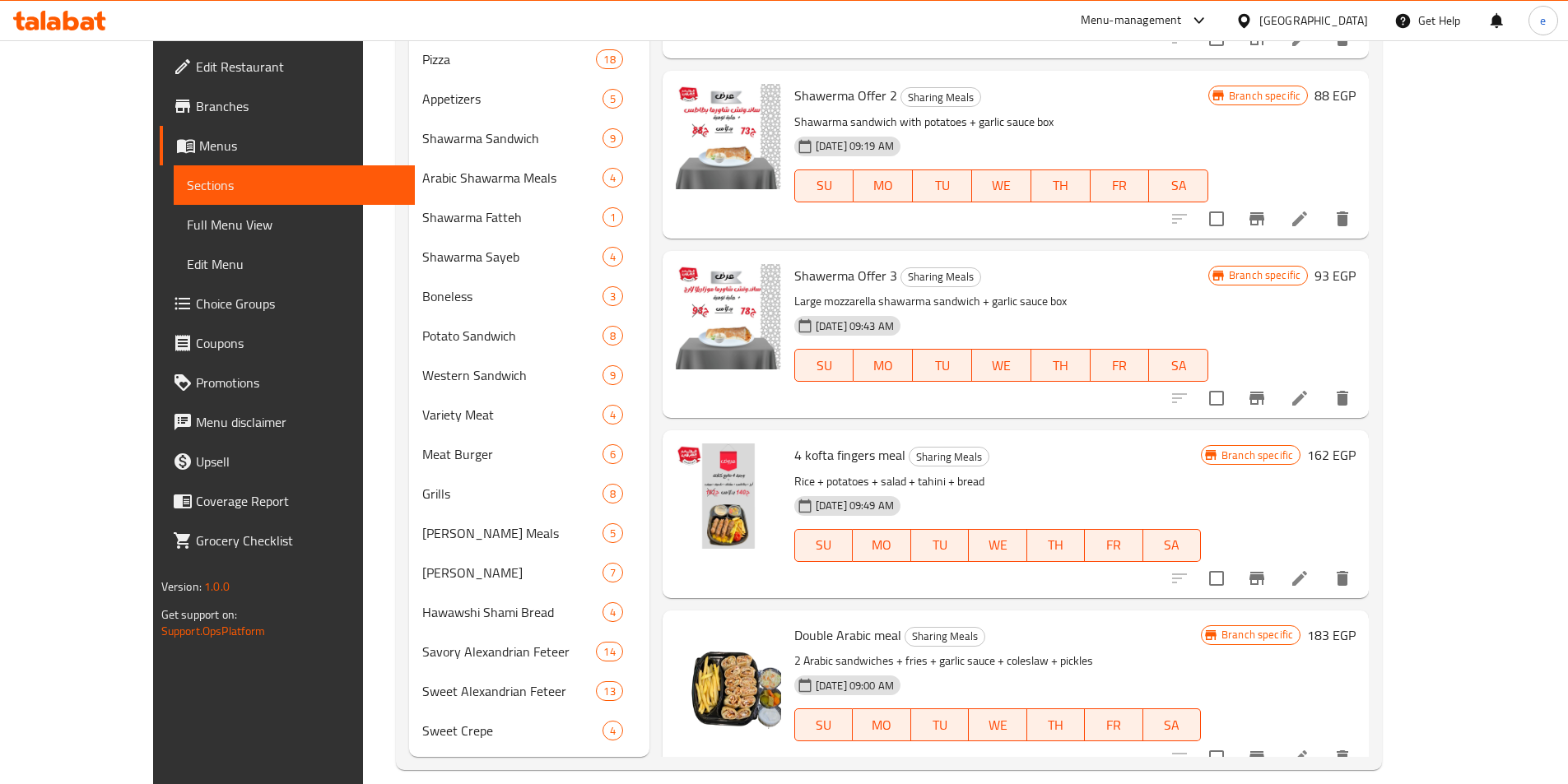
click at [1264, 572] on icon "Branch-specific-item" at bounding box center [1257, 578] width 15 height 13
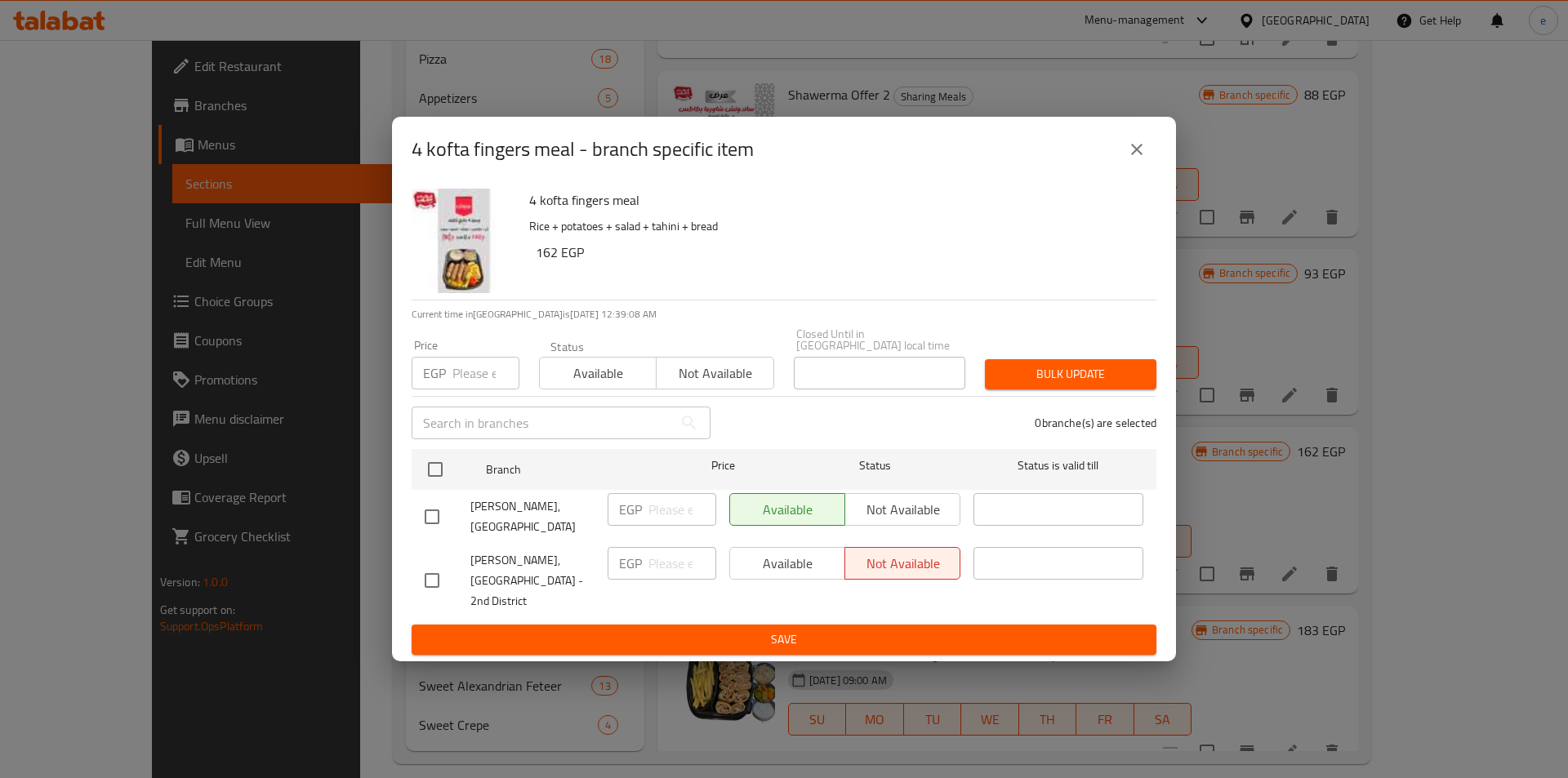
click at [1119, 156] on button "close" at bounding box center [1137, 149] width 39 height 39
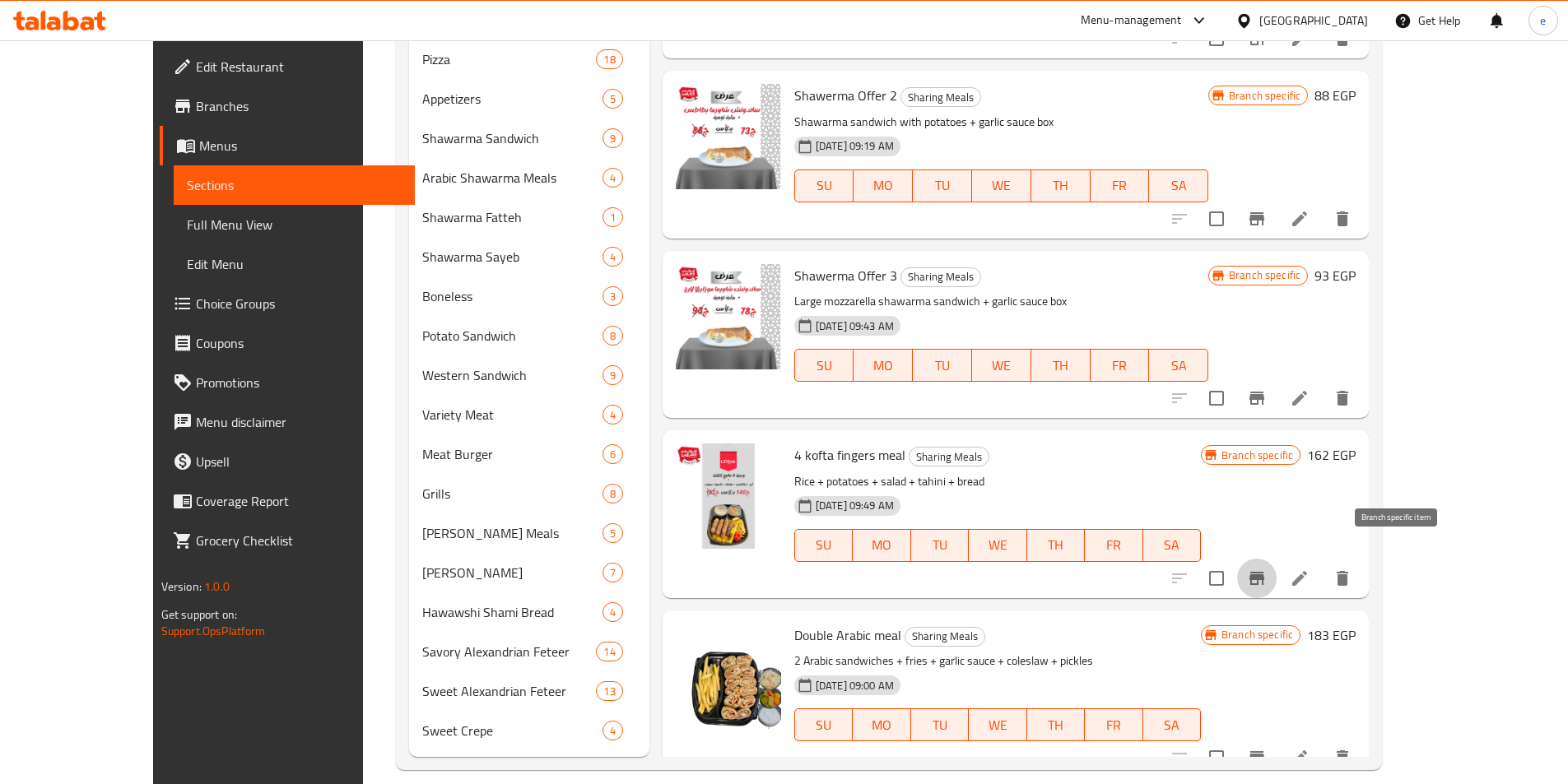
click at [1267, 568] on icon "Branch-specific-item" at bounding box center [1257, 578] width 20 height 20
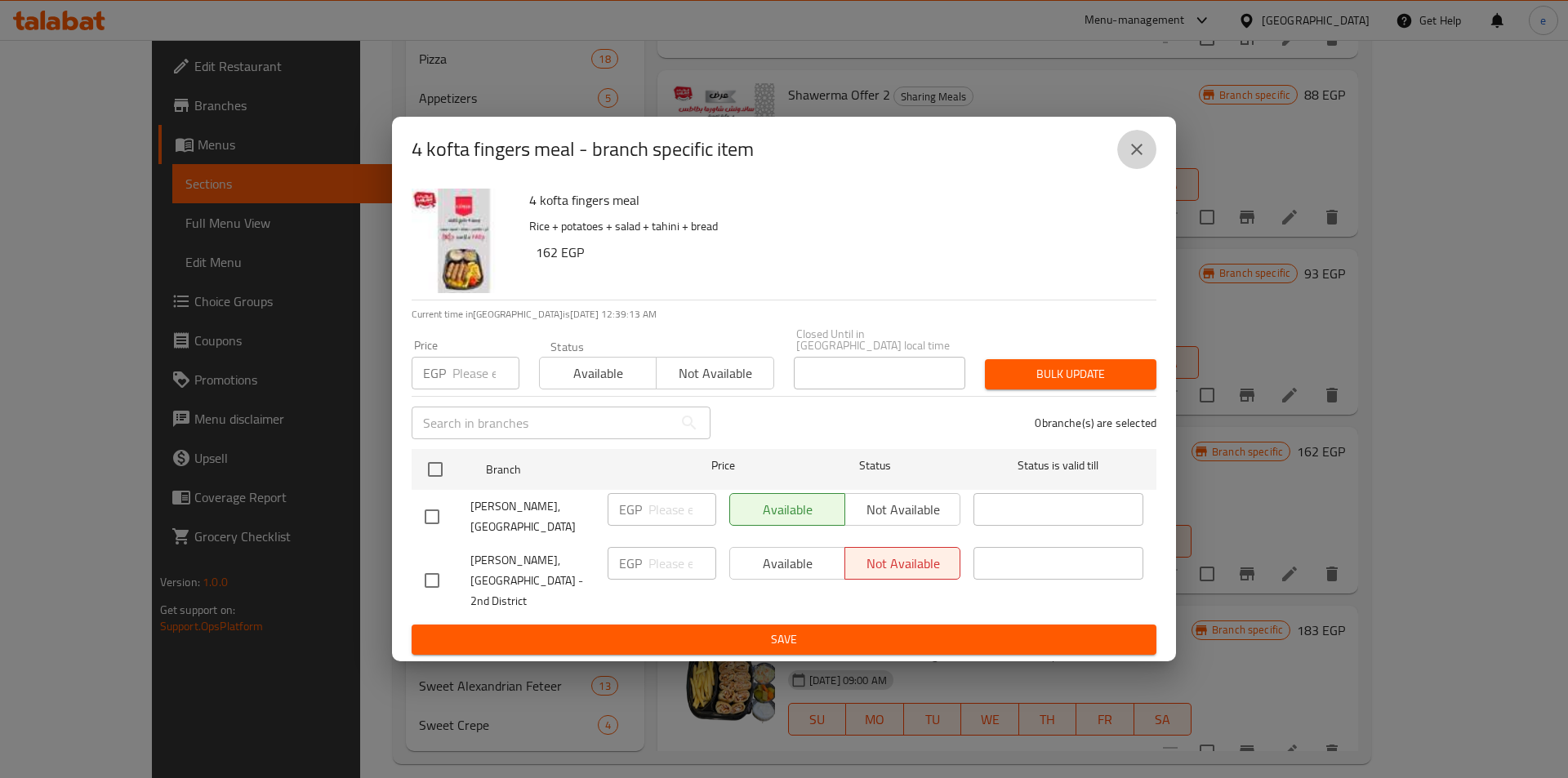
click at [1134, 169] on button "close" at bounding box center [1137, 149] width 39 height 39
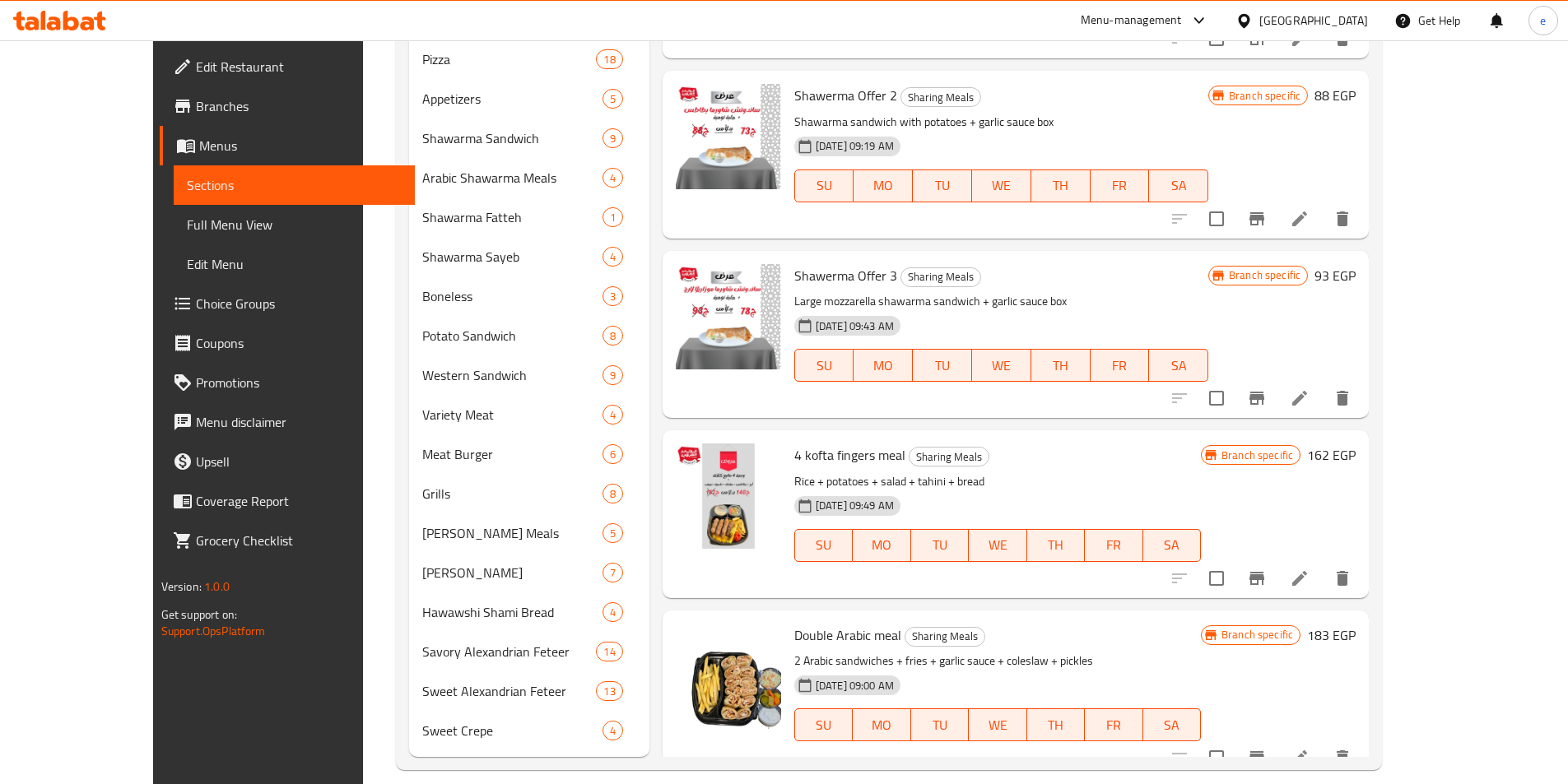
click at [1276, 738] on button "Branch-specific-item" at bounding box center [1257, 757] width 40 height 40
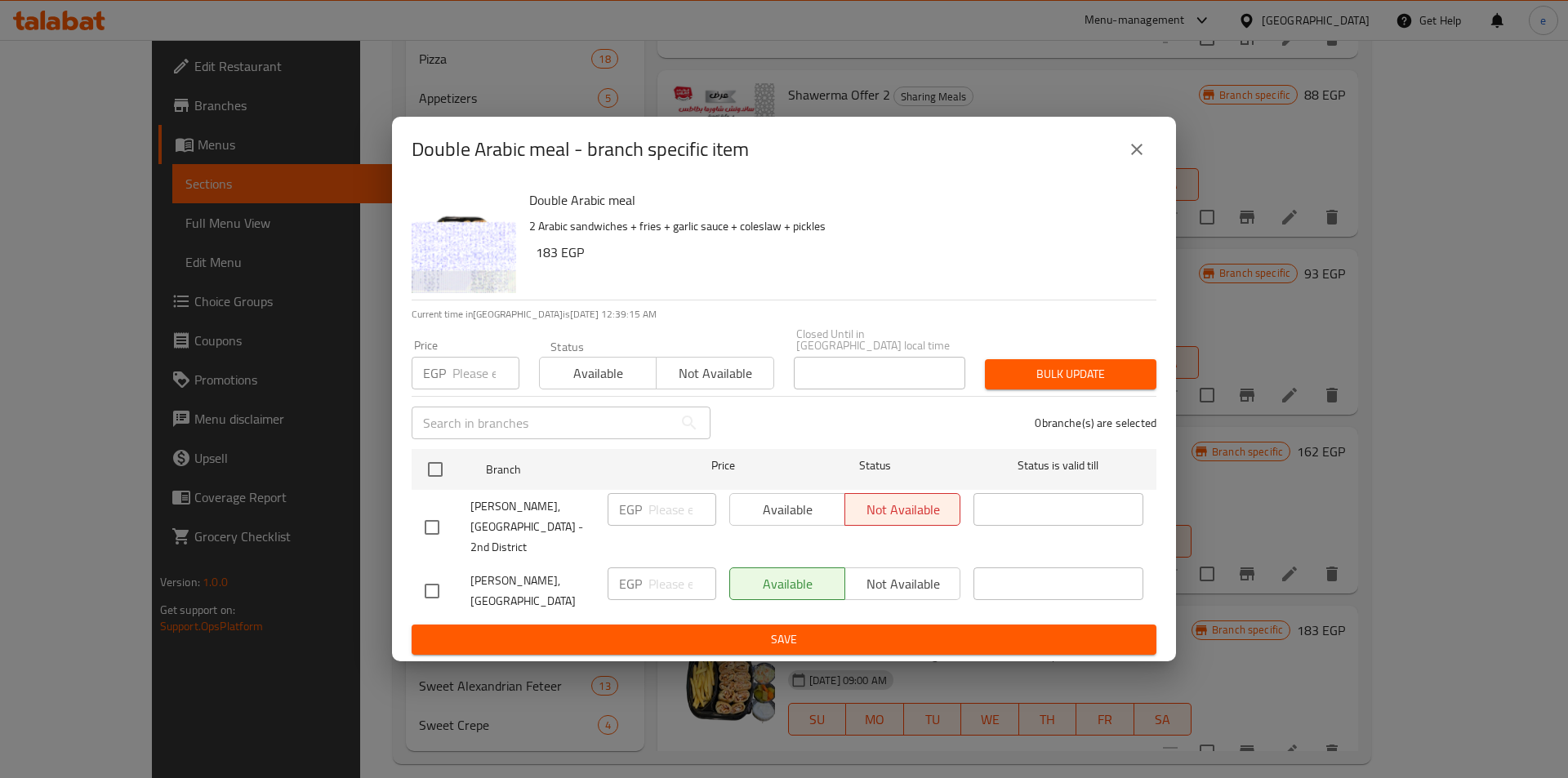
drag, startPoint x: 1139, startPoint y: 162, endPoint x: 1188, endPoint y: 266, distance: 115.0
click at [1140, 160] on icon "close" at bounding box center [1137, 149] width 20 height 20
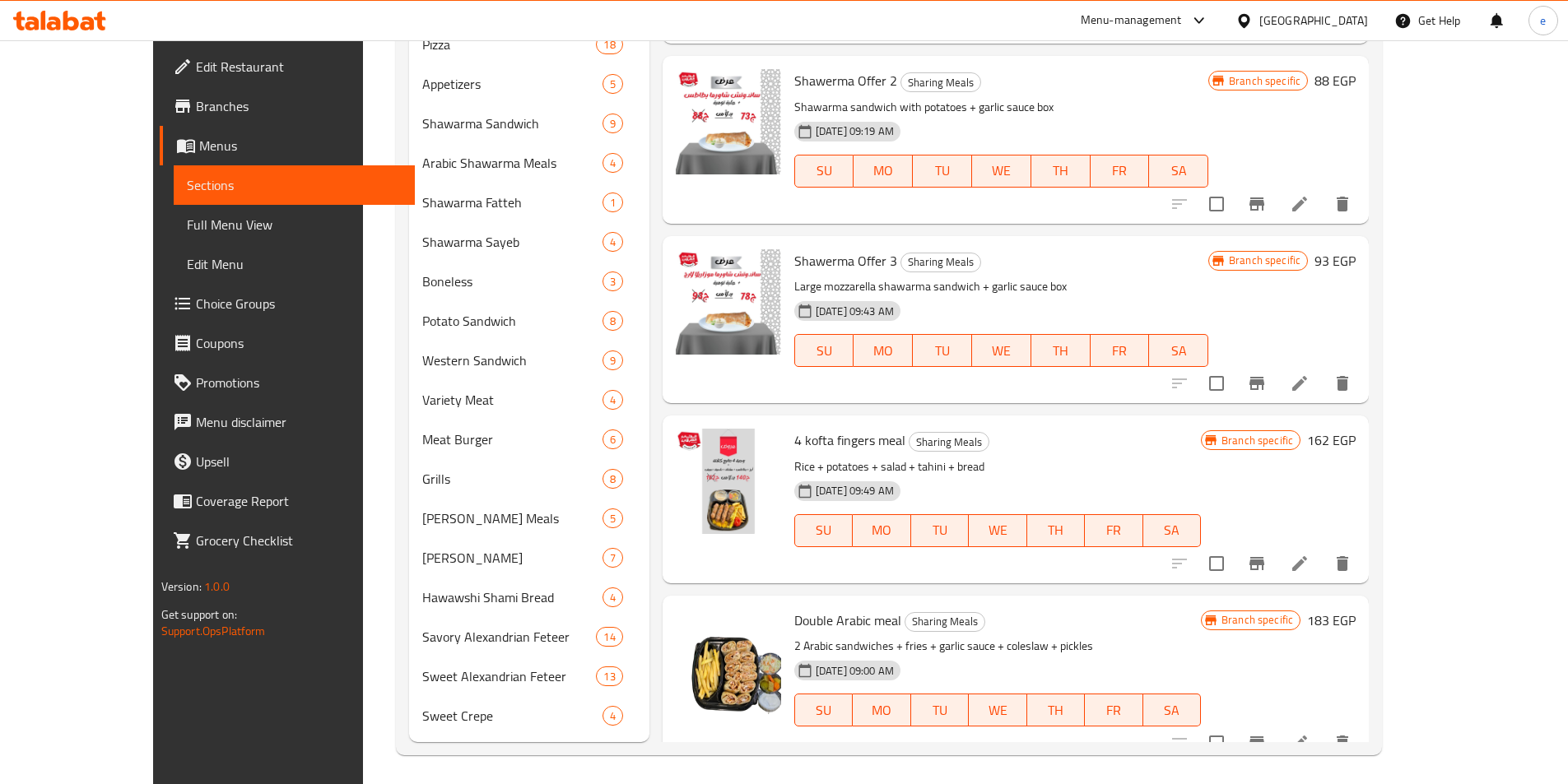
scroll to position [776, 0]
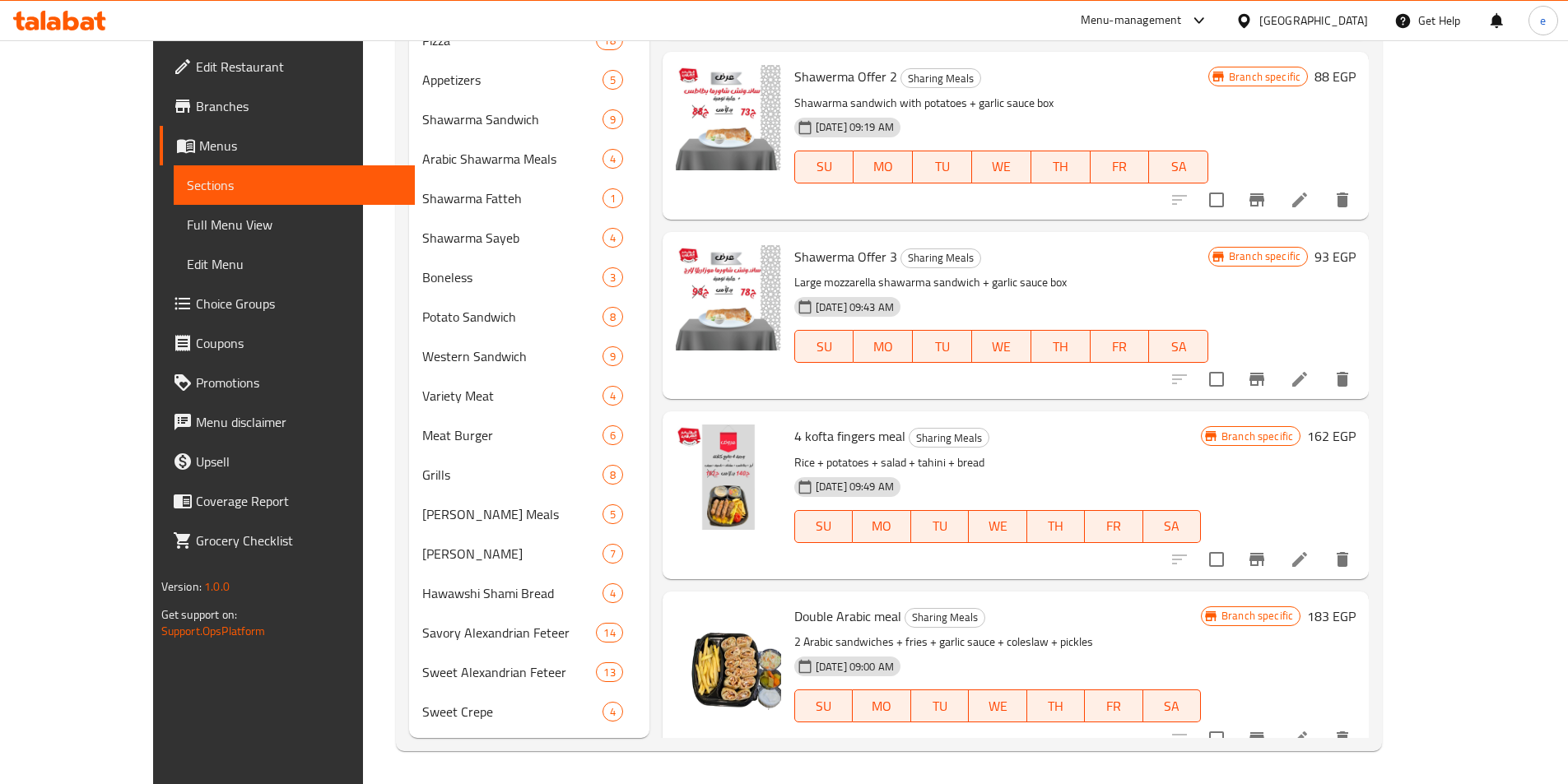
click at [1264, 193] on icon "Branch-specific-item" at bounding box center [1257, 199] width 15 height 13
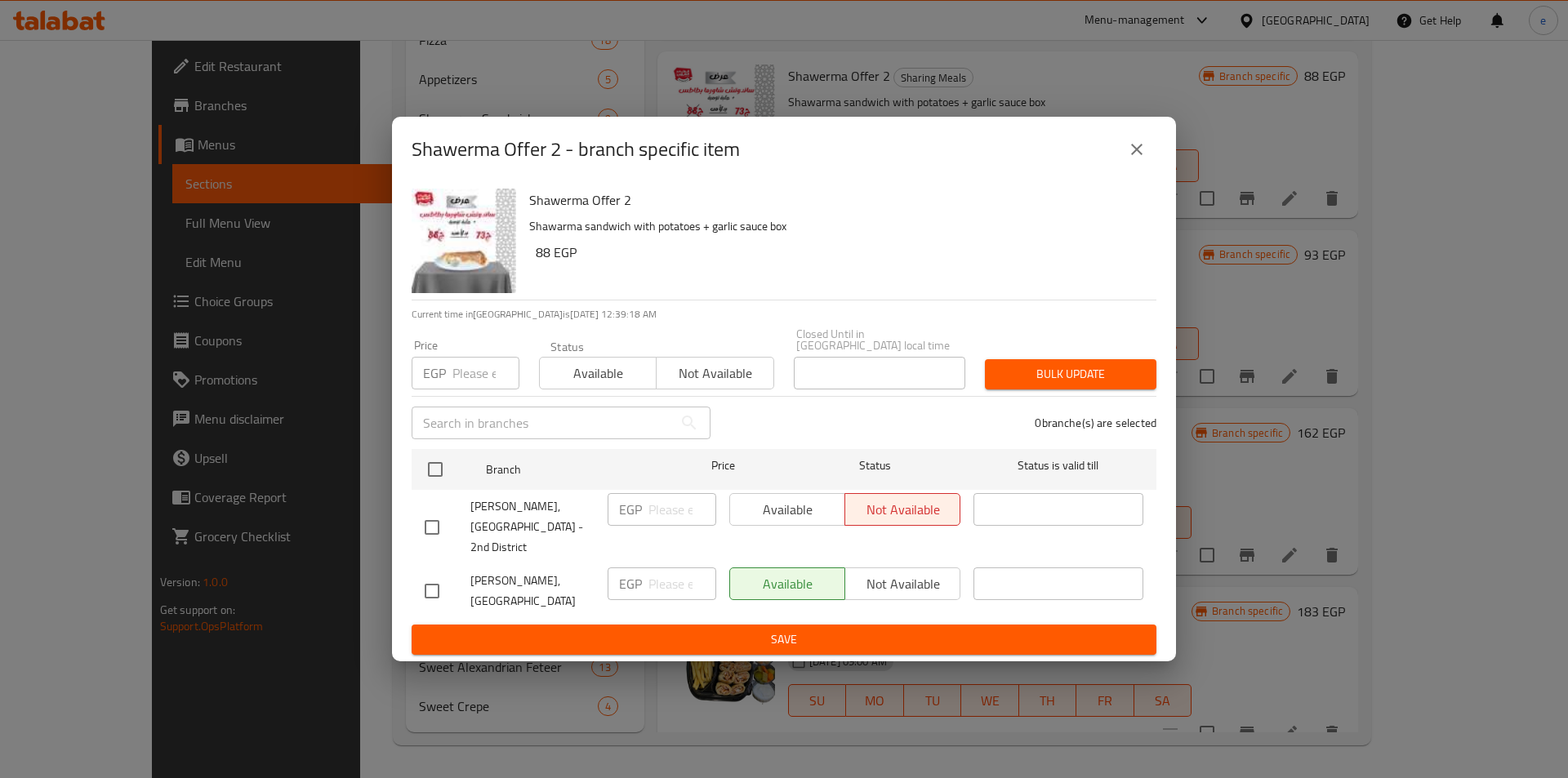
click at [1137, 160] on icon "close" at bounding box center [1137, 149] width 20 height 20
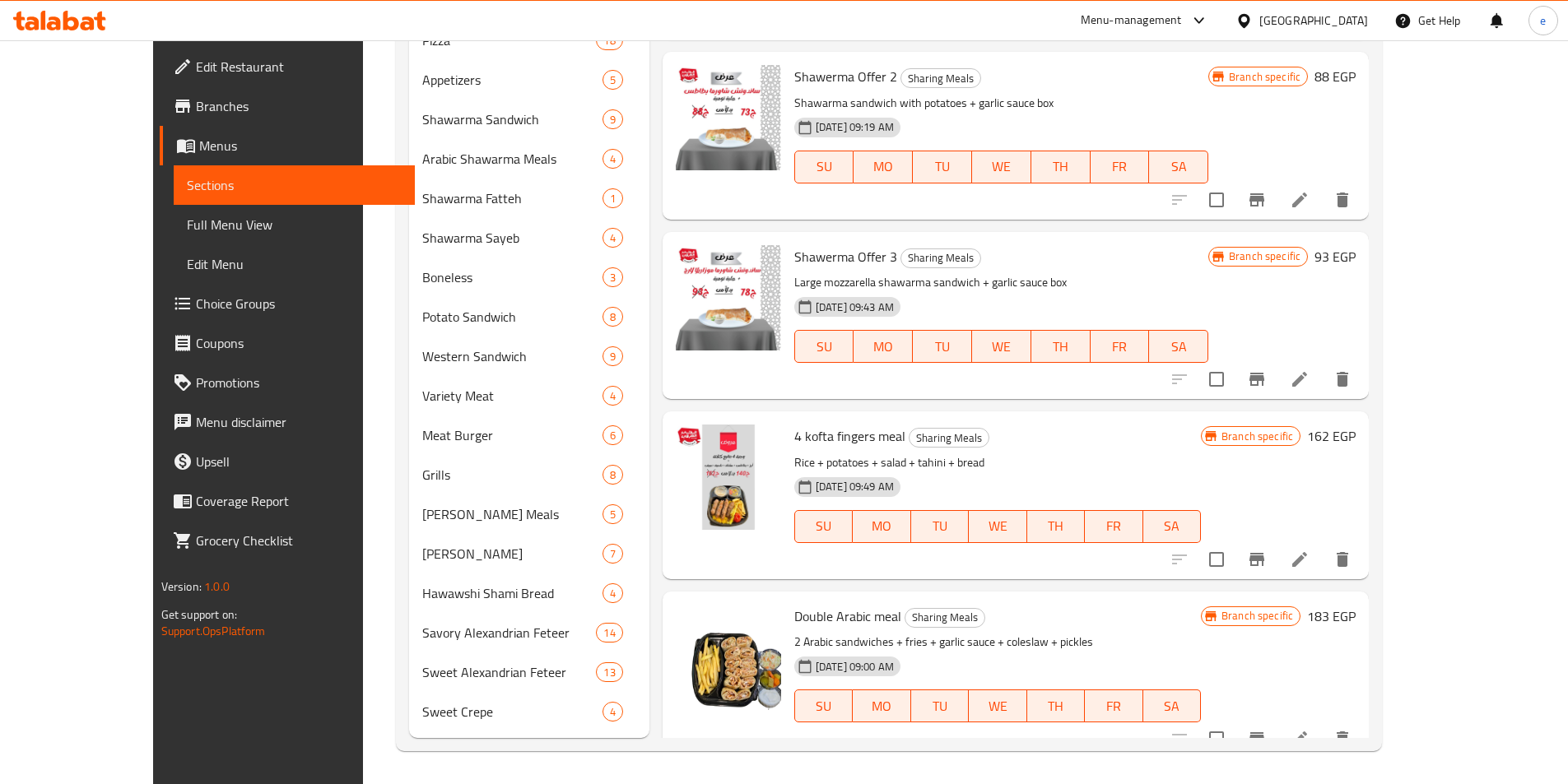
click at [1264, 372] on icon "Branch-specific-item" at bounding box center [1257, 378] width 15 height 13
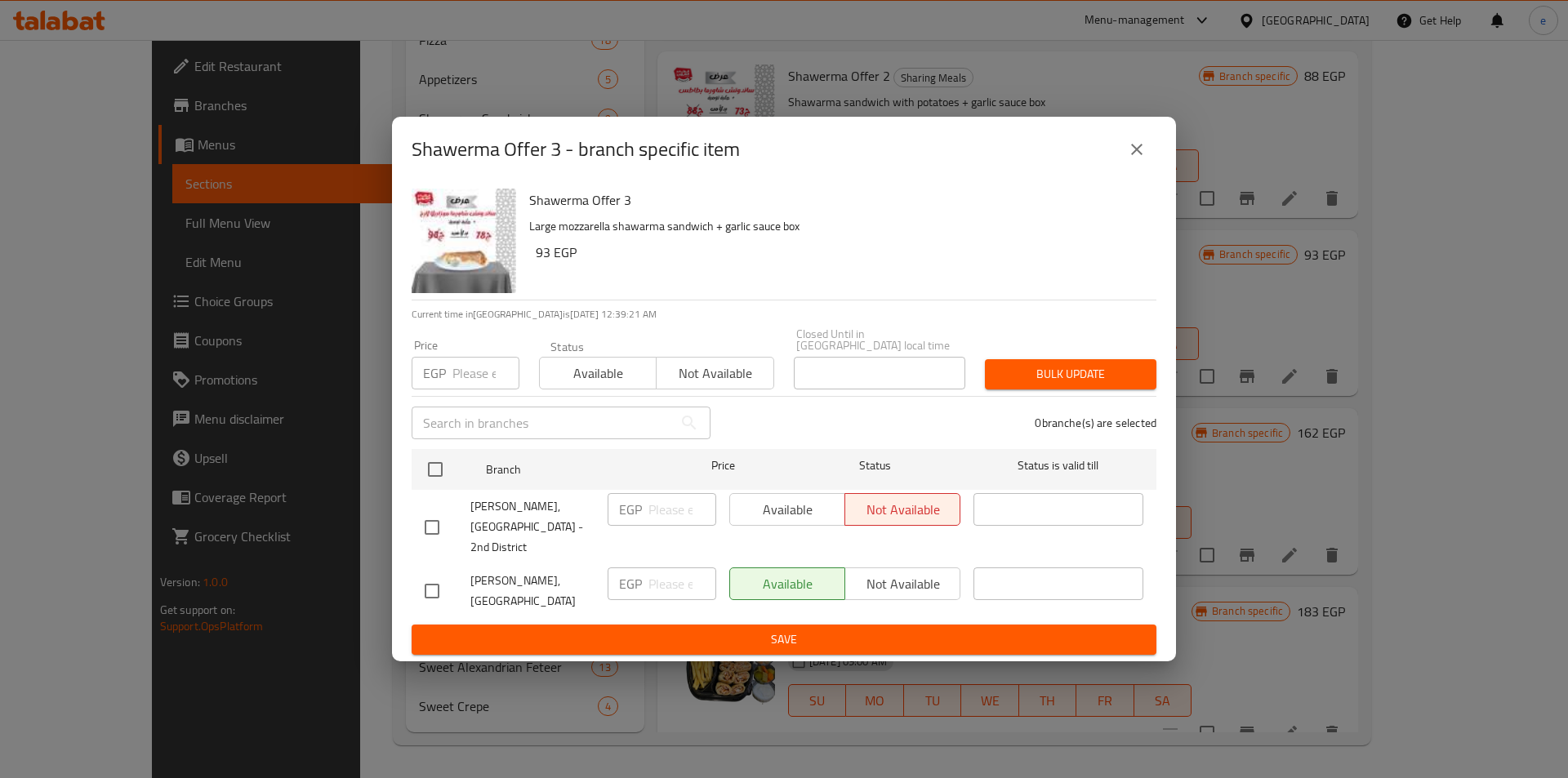
click at [1140, 169] on button "close" at bounding box center [1137, 149] width 39 height 39
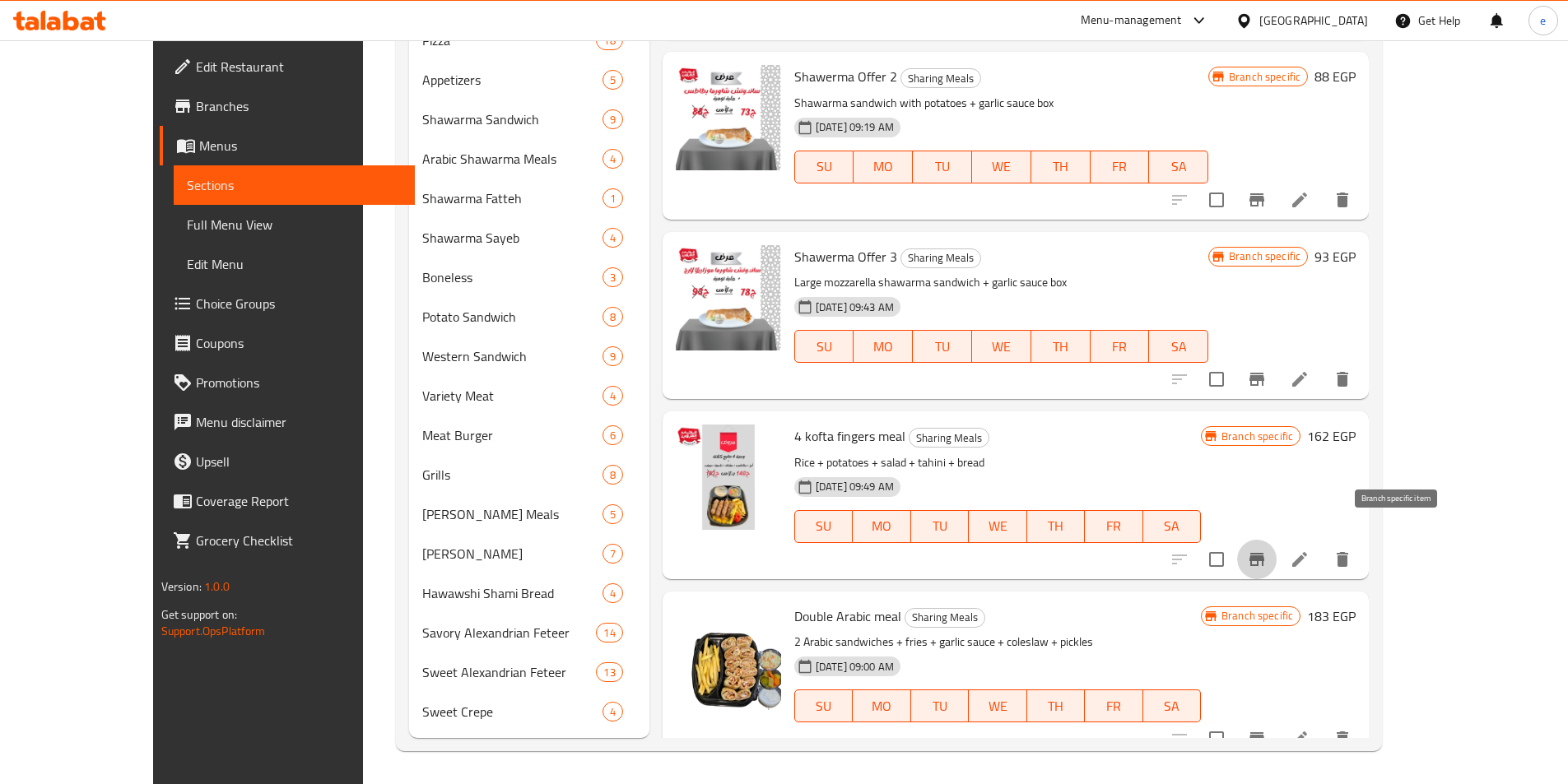
click at [1276, 553] on button "Branch-specific-item" at bounding box center [1257, 560] width 40 height 40
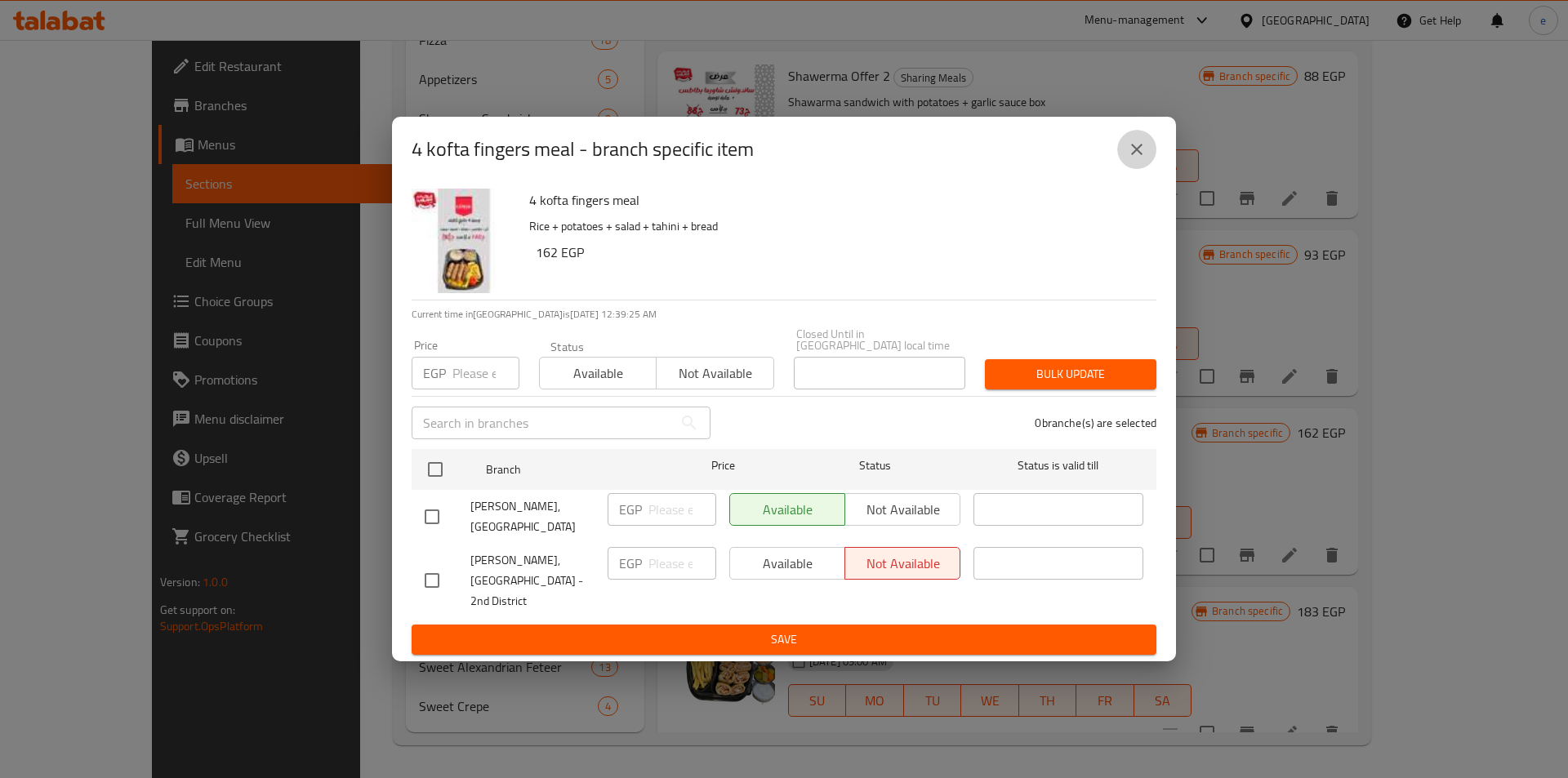
click at [1130, 157] on icon "close" at bounding box center [1137, 149] width 20 height 20
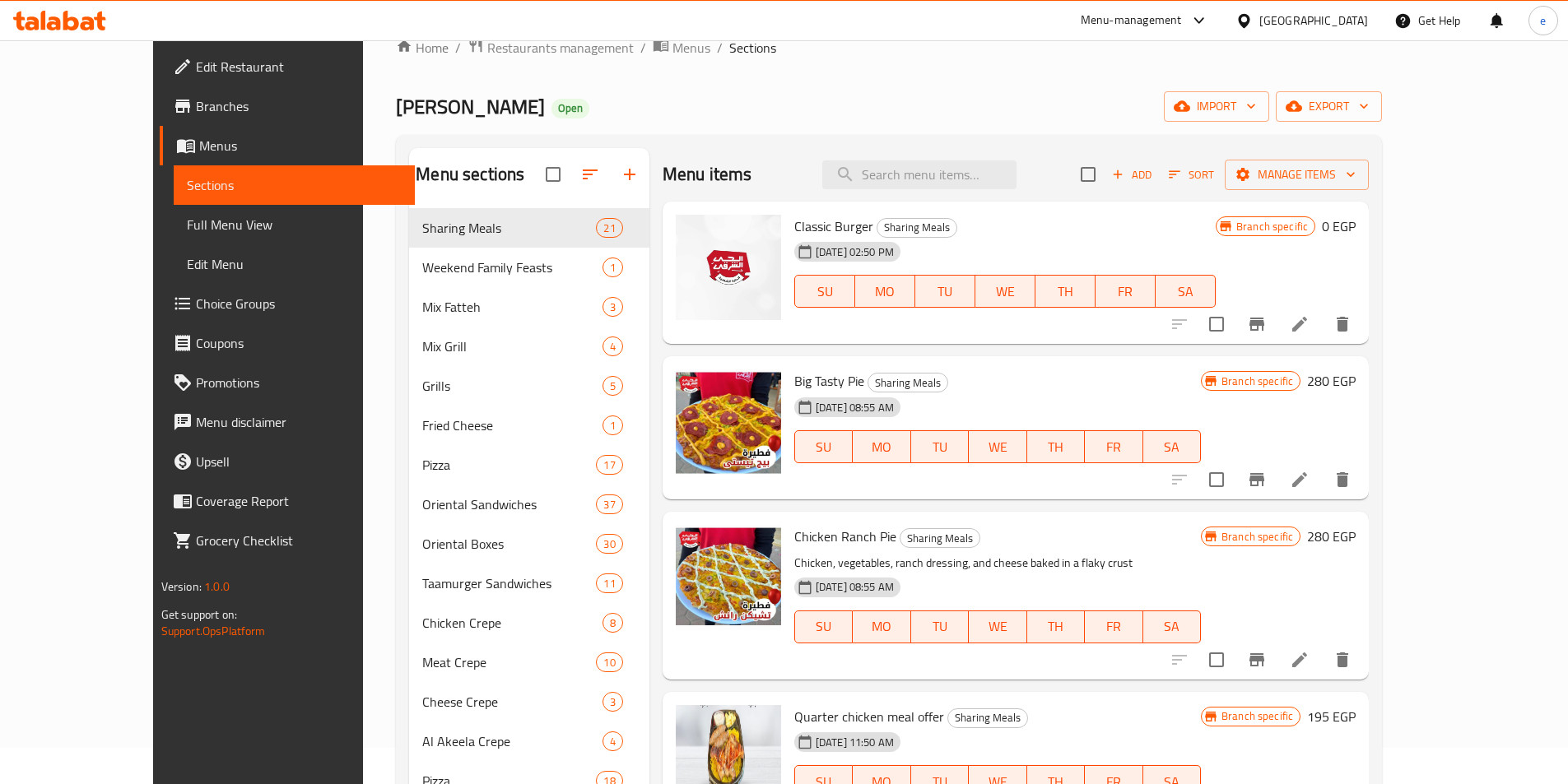
scroll to position [0, 0]
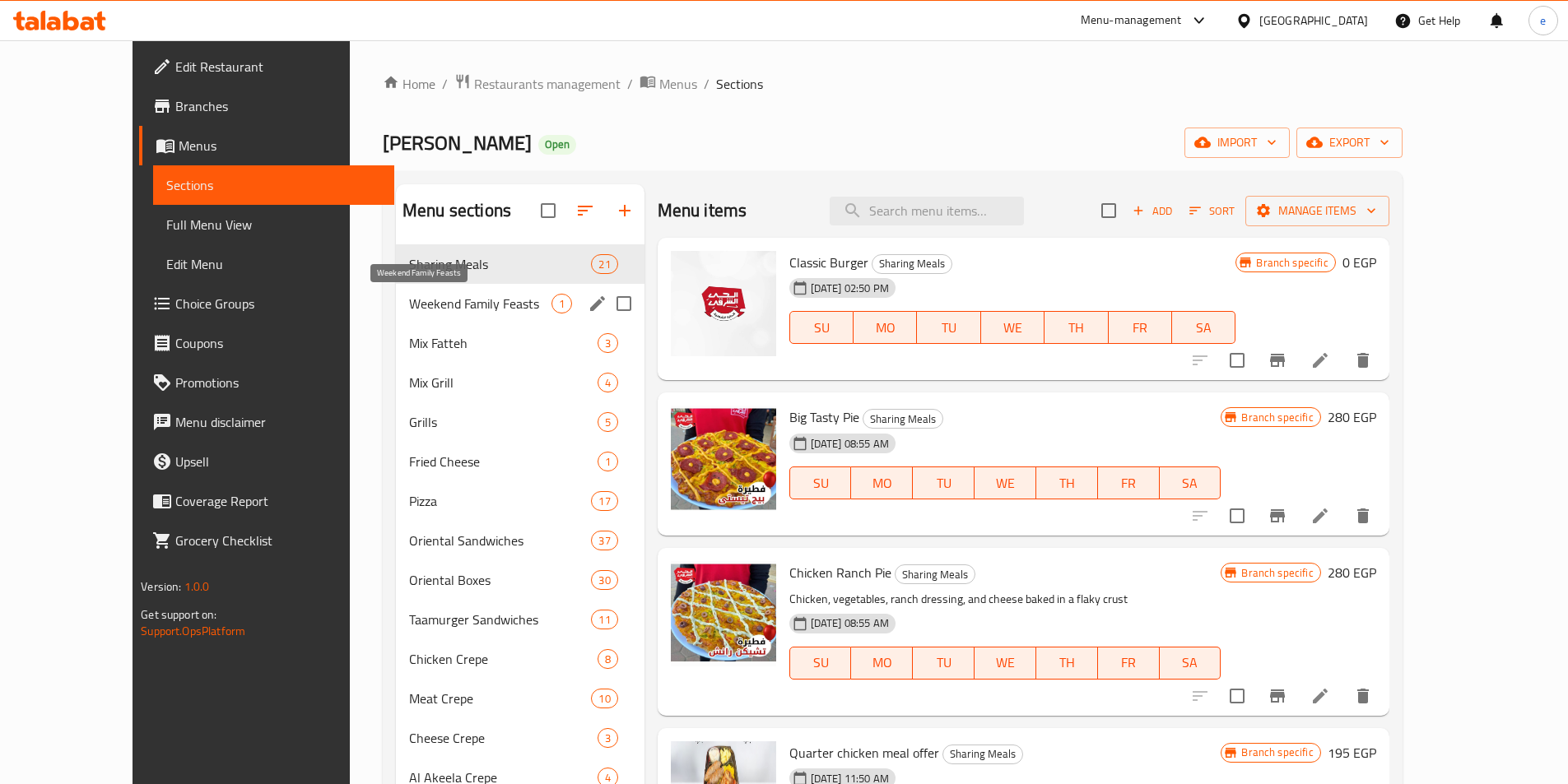
click at [409, 300] on span "Weekend Family Feasts" at bounding box center [481, 303] width 143 height 20
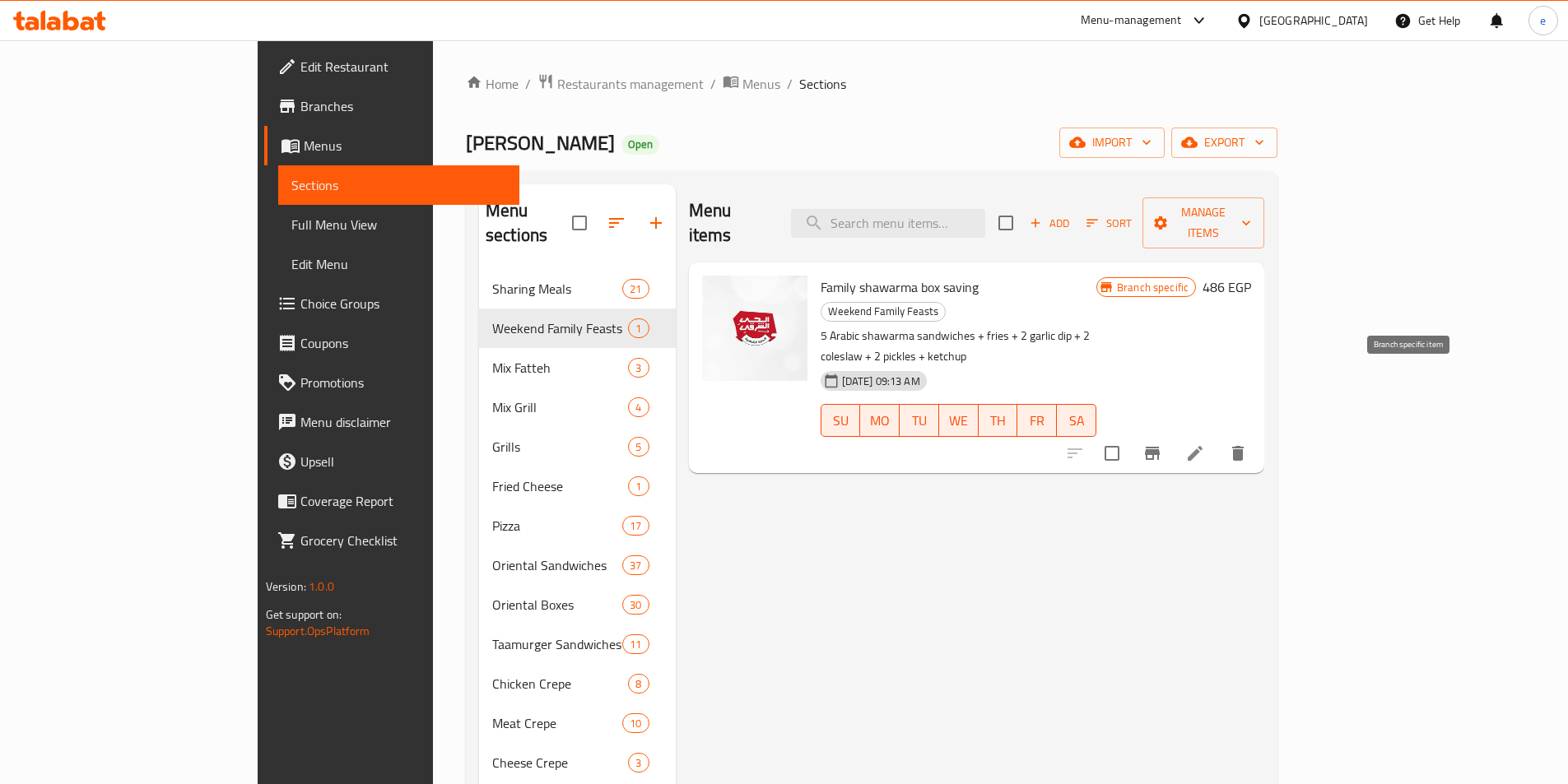
click at [1159, 447] on icon "Branch-specific-item" at bounding box center [1152, 453] width 15 height 13
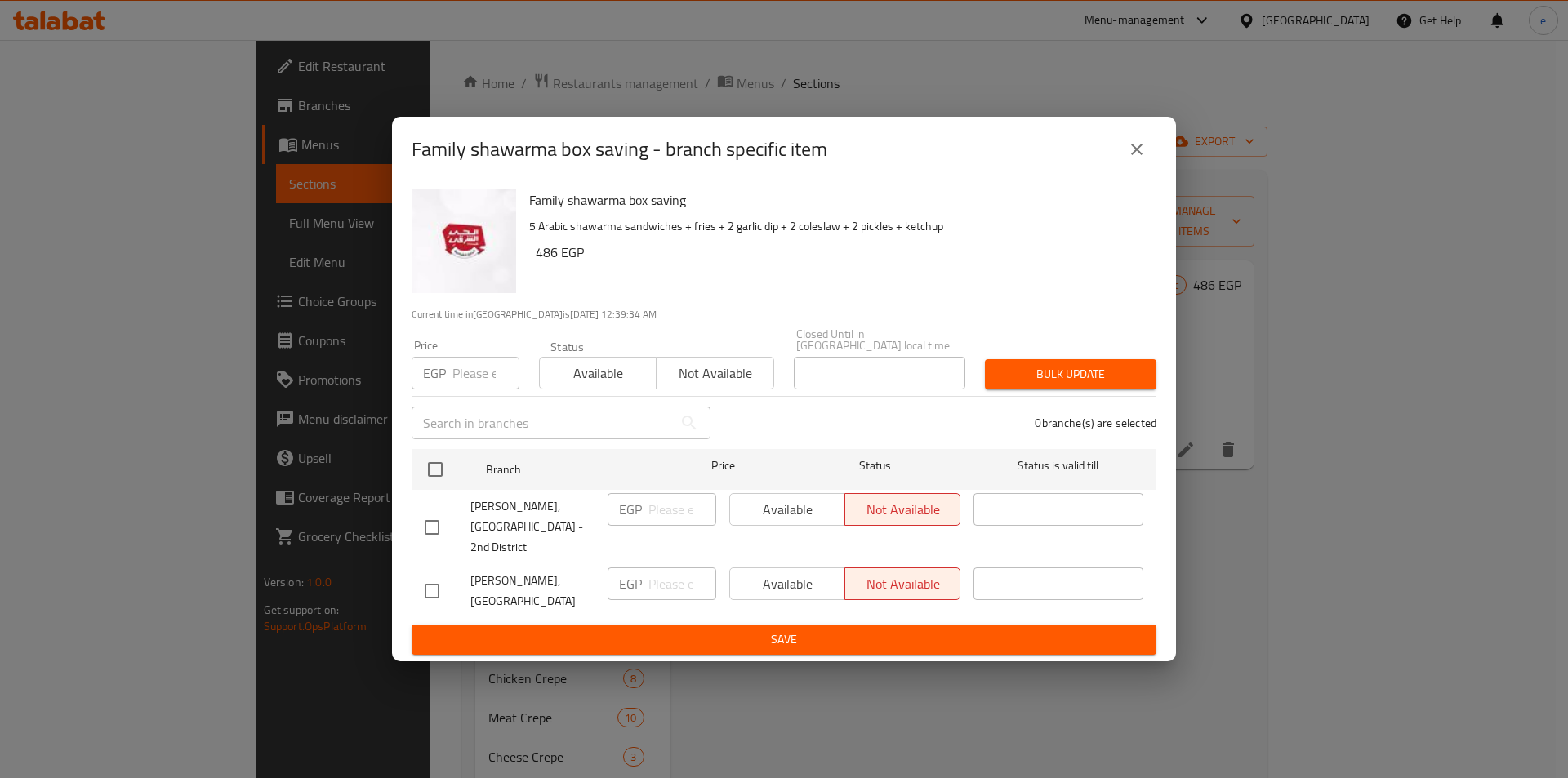
click at [428, 574] on input "checkbox" at bounding box center [432, 591] width 34 height 34
checkbox input "true"
click at [605, 630] on span "Save" at bounding box center [784, 640] width 719 height 20
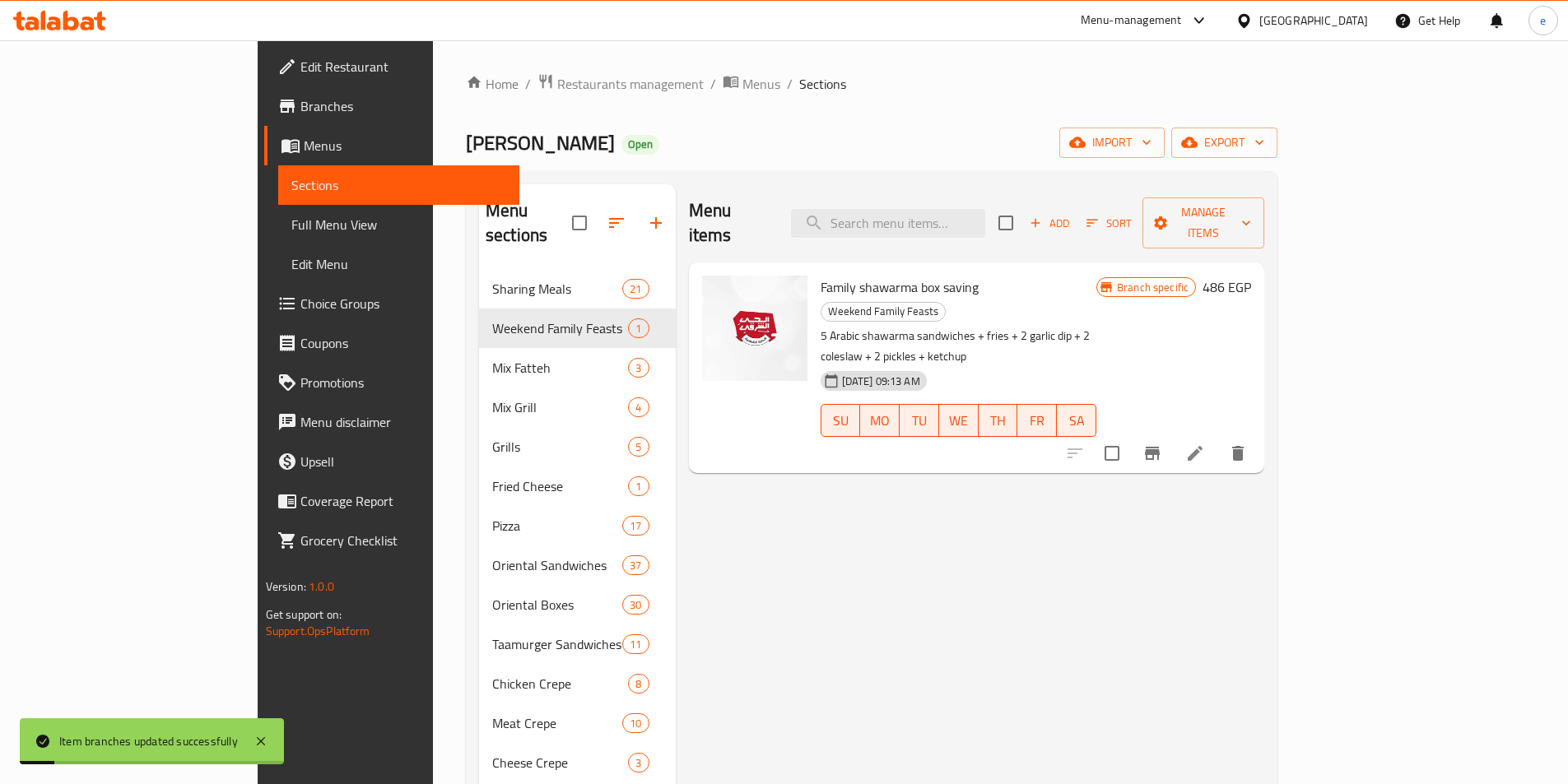
click at [1162, 444] on icon "Branch-specific-item" at bounding box center [1152, 453] width 20 height 20
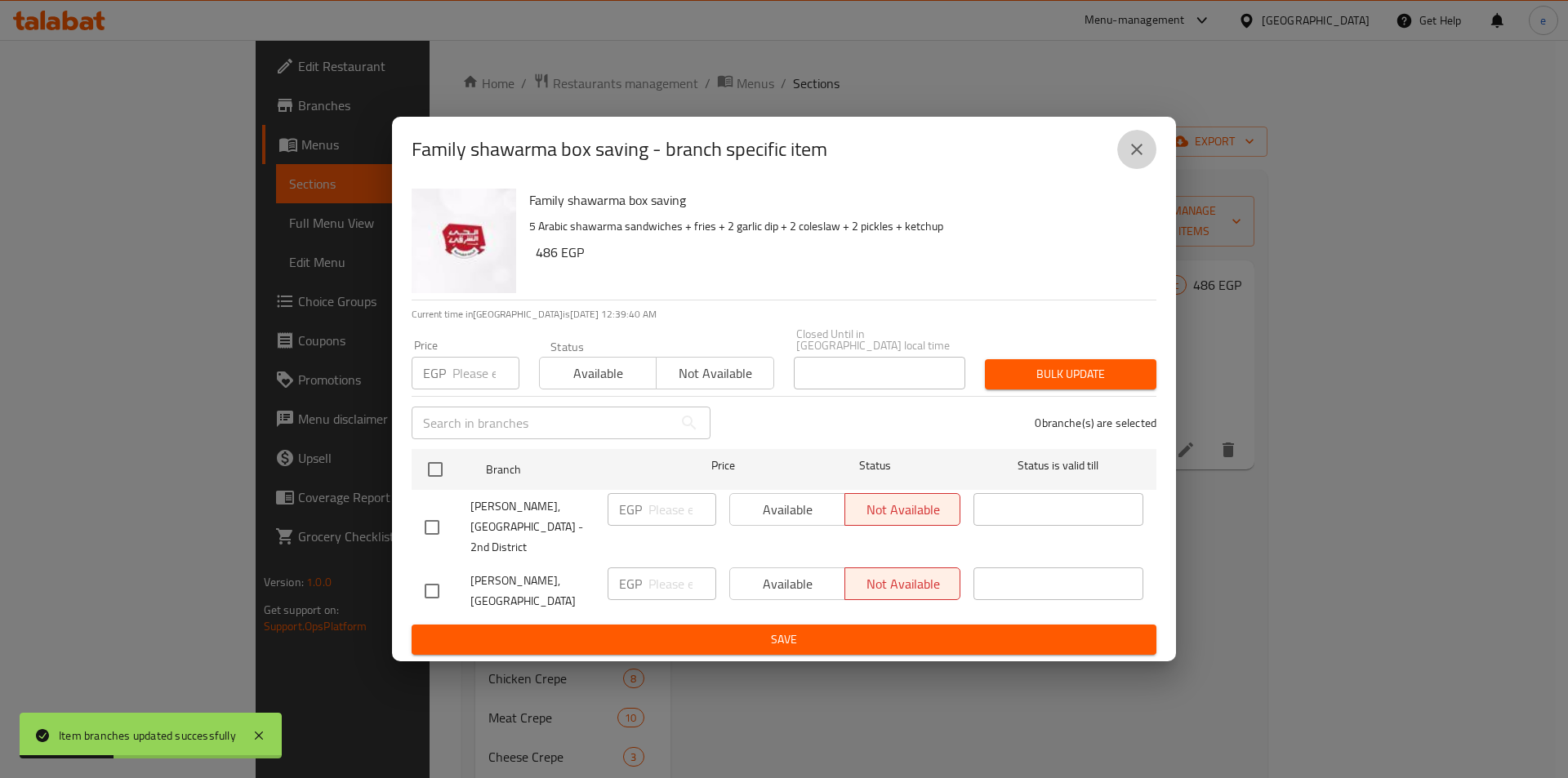
click at [1141, 159] on icon "close" at bounding box center [1137, 149] width 20 height 20
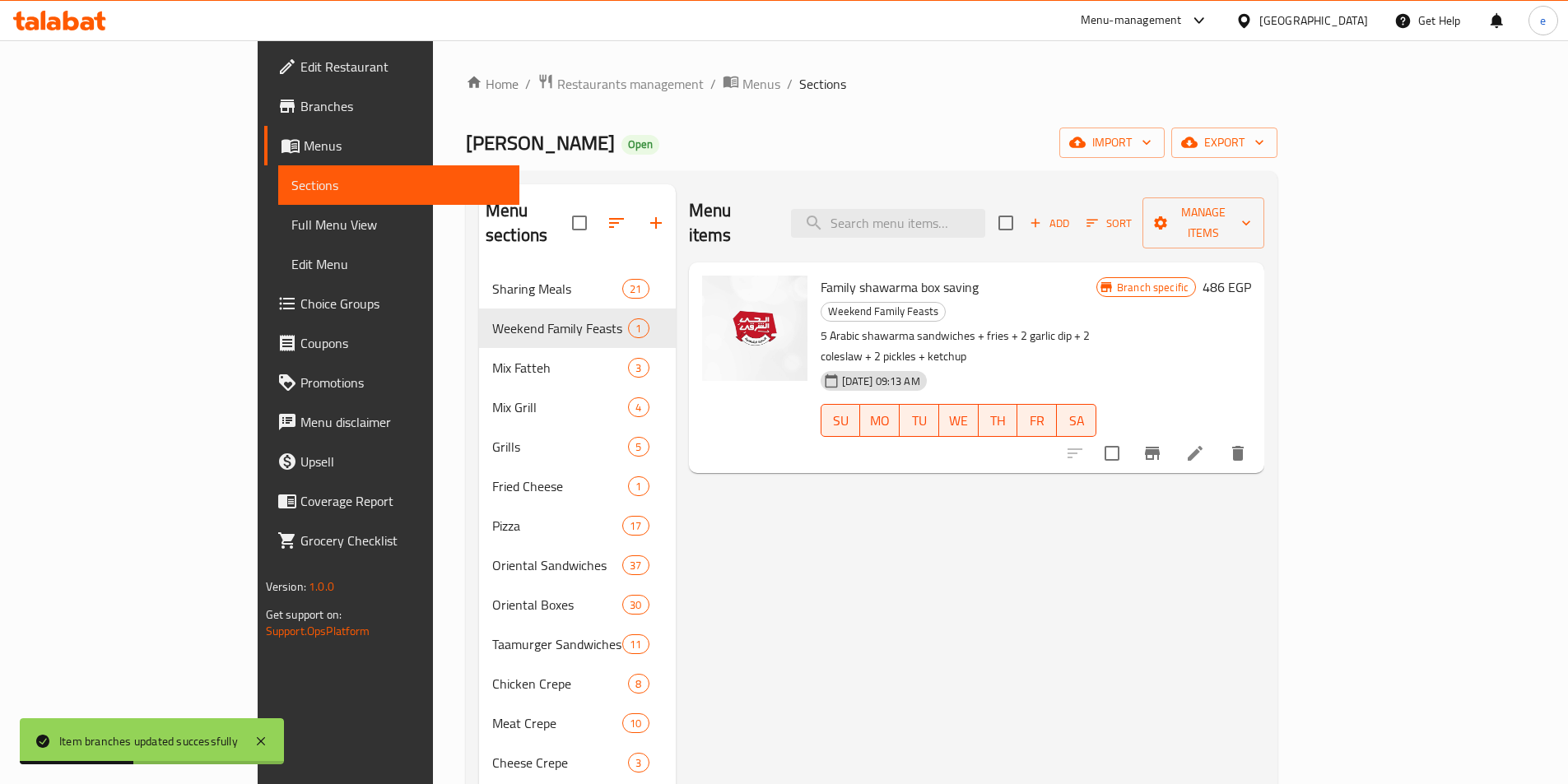
click at [1172, 433] on button "Branch-specific-item" at bounding box center [1153, 453] width 40 height 40
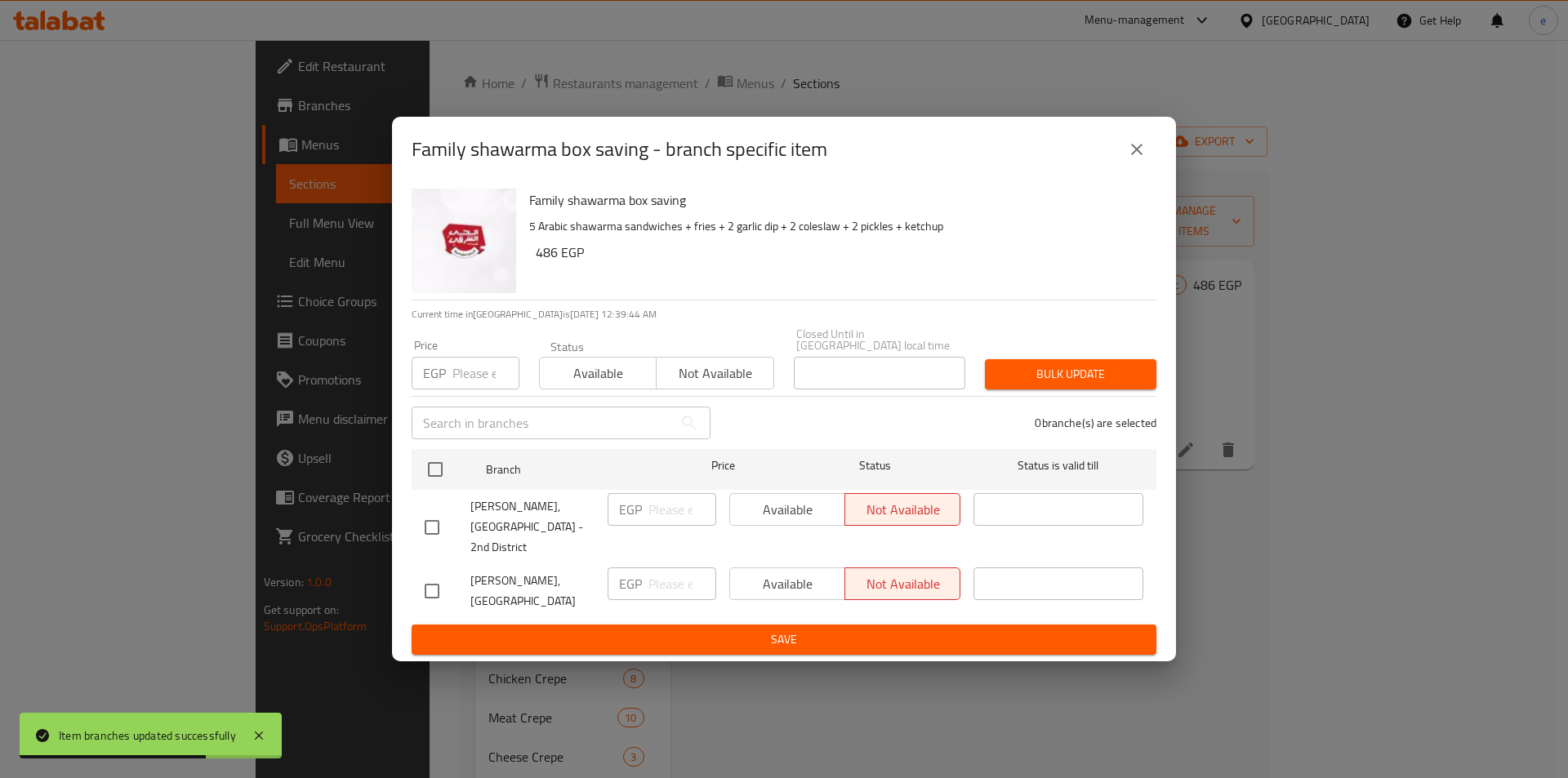
click at [429, 574] on input "checkbox" at bounding box center [432, 591] width 34 height 34
checkbox input "true"
click at [775, 567] on button "Available" at bounding box center [788, 584] width 116 height 32
click at [792, 630] on span "Save" at bounding box center [784, 640] width 719 height 20
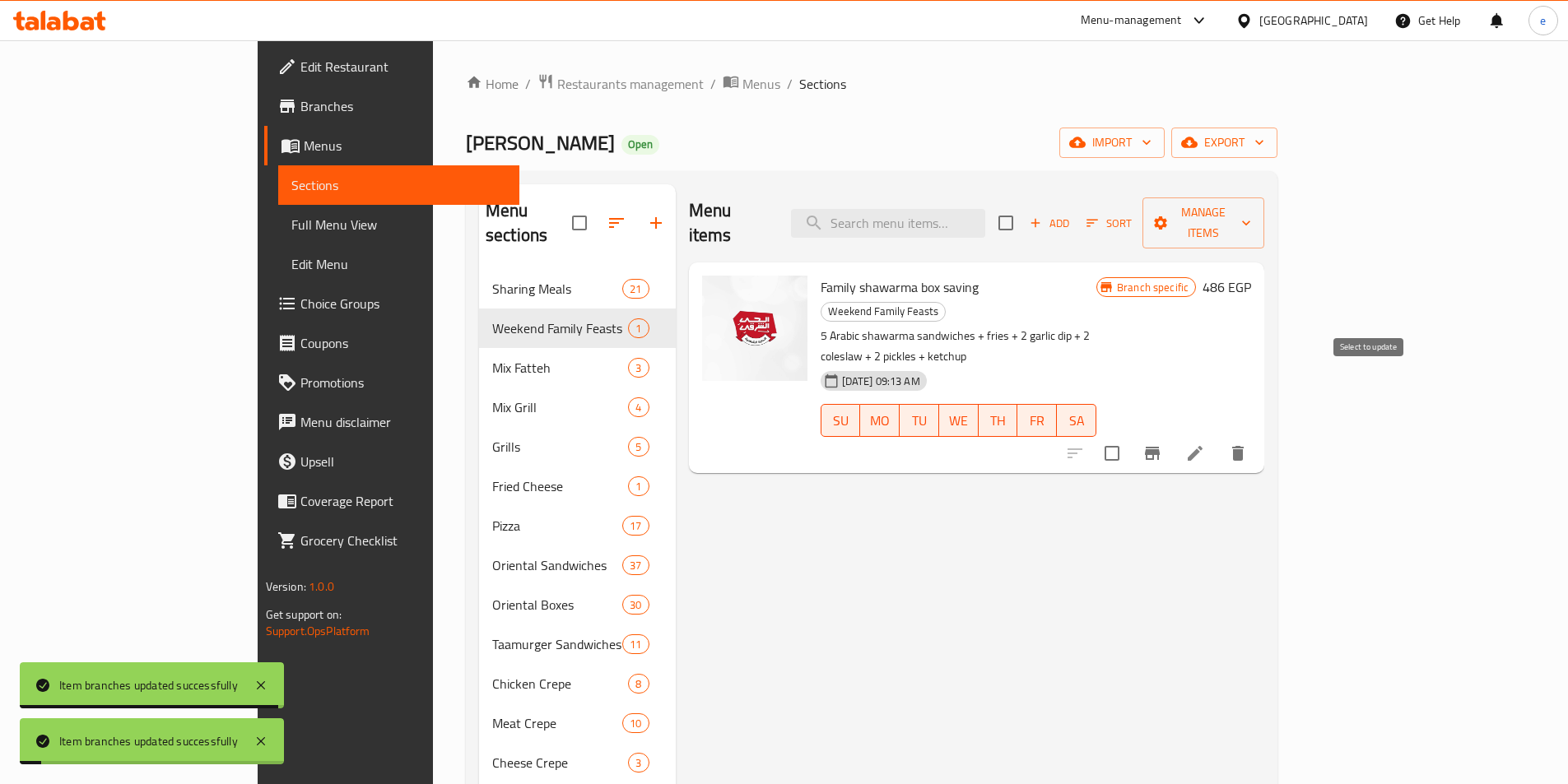
click at [1162, 444] on icon "Branch-specific-item" at bounding box center [1152, 453] width 20 height 20
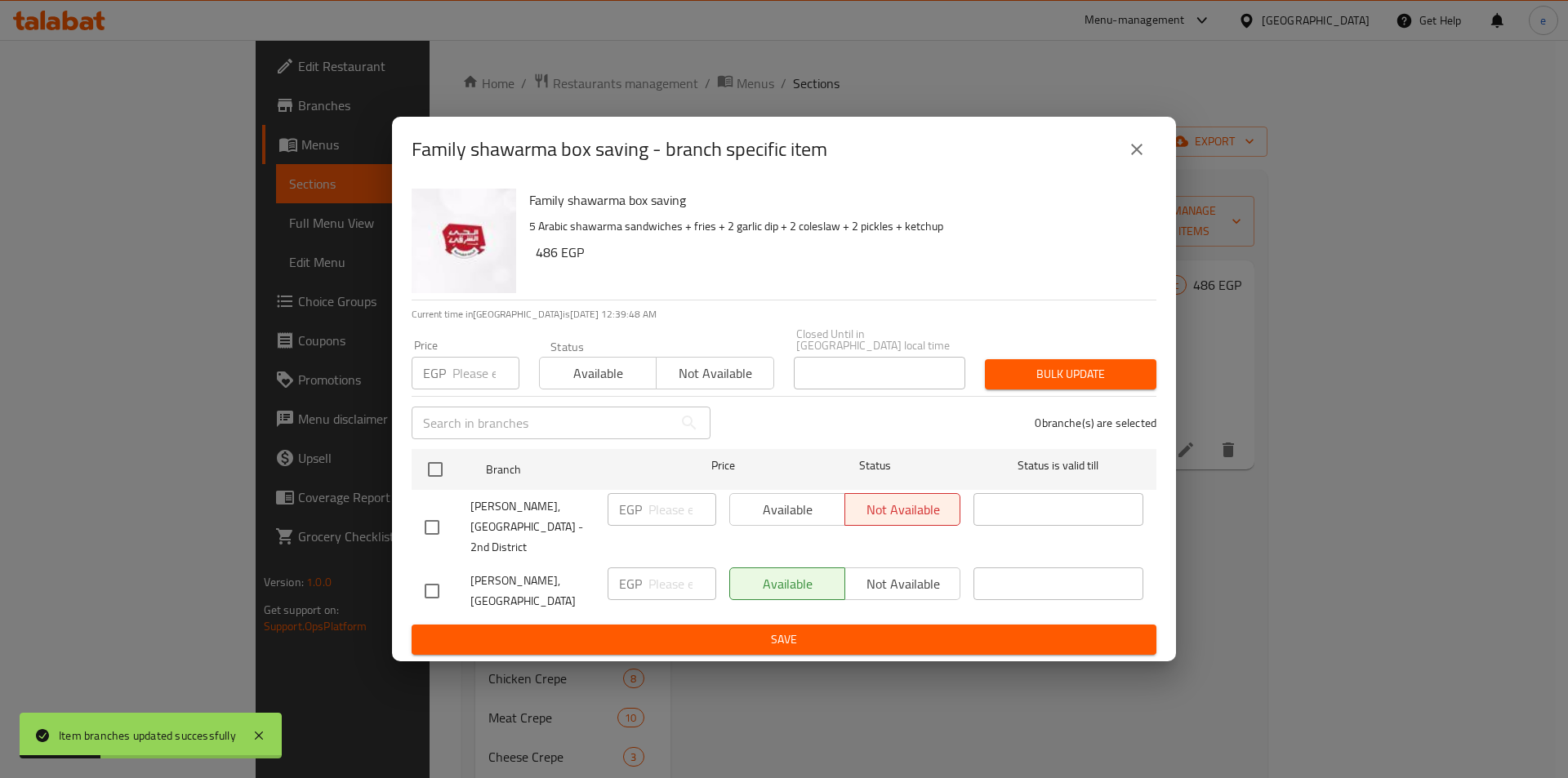
click at [1140, 160] on icon "close" at bounding box center [1137, 149] width 20 height 20
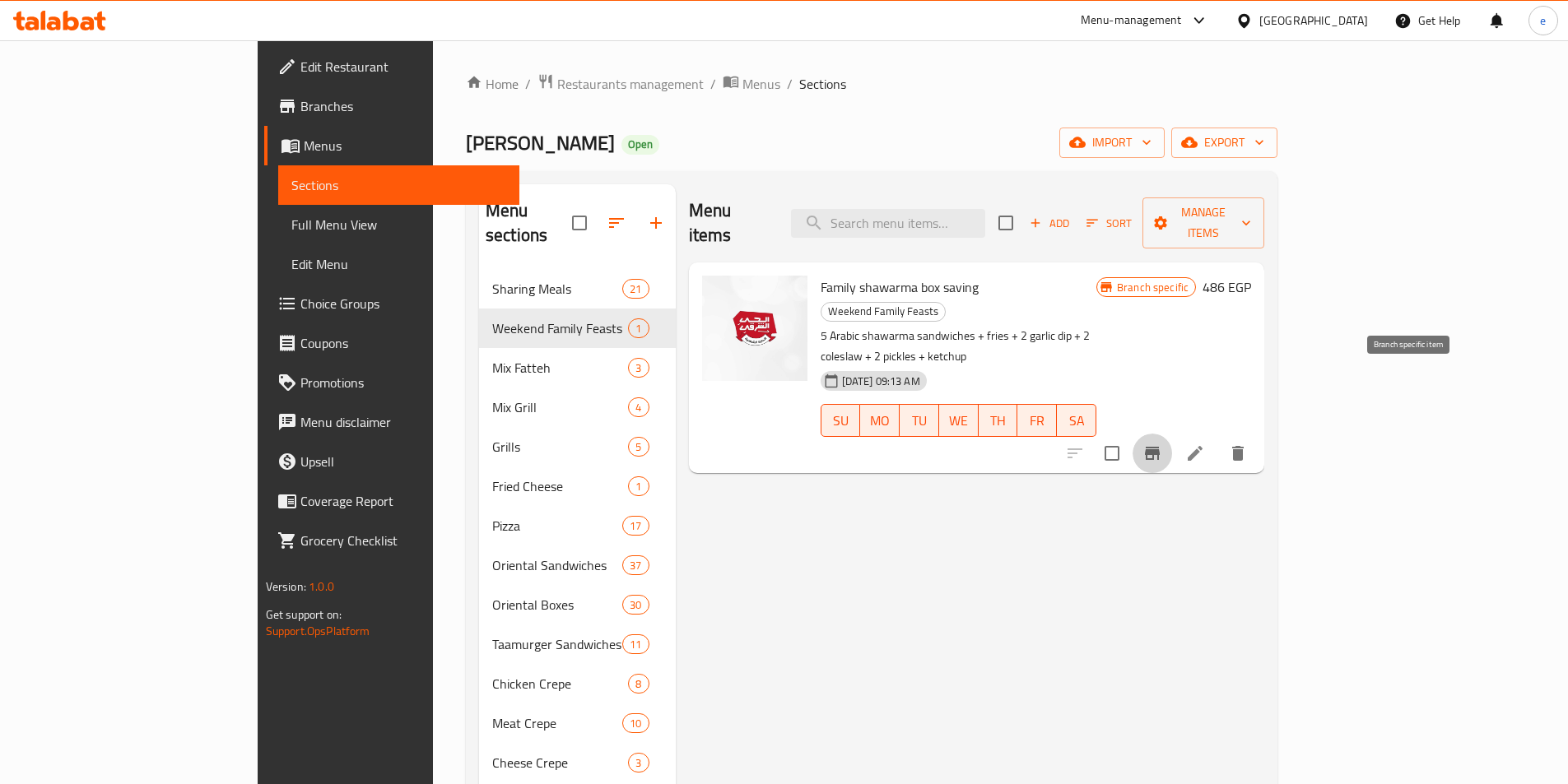
click at [1159, 447] on icon "Branch-specific-item" at bounding box center [1152, 453] width 15 height 13
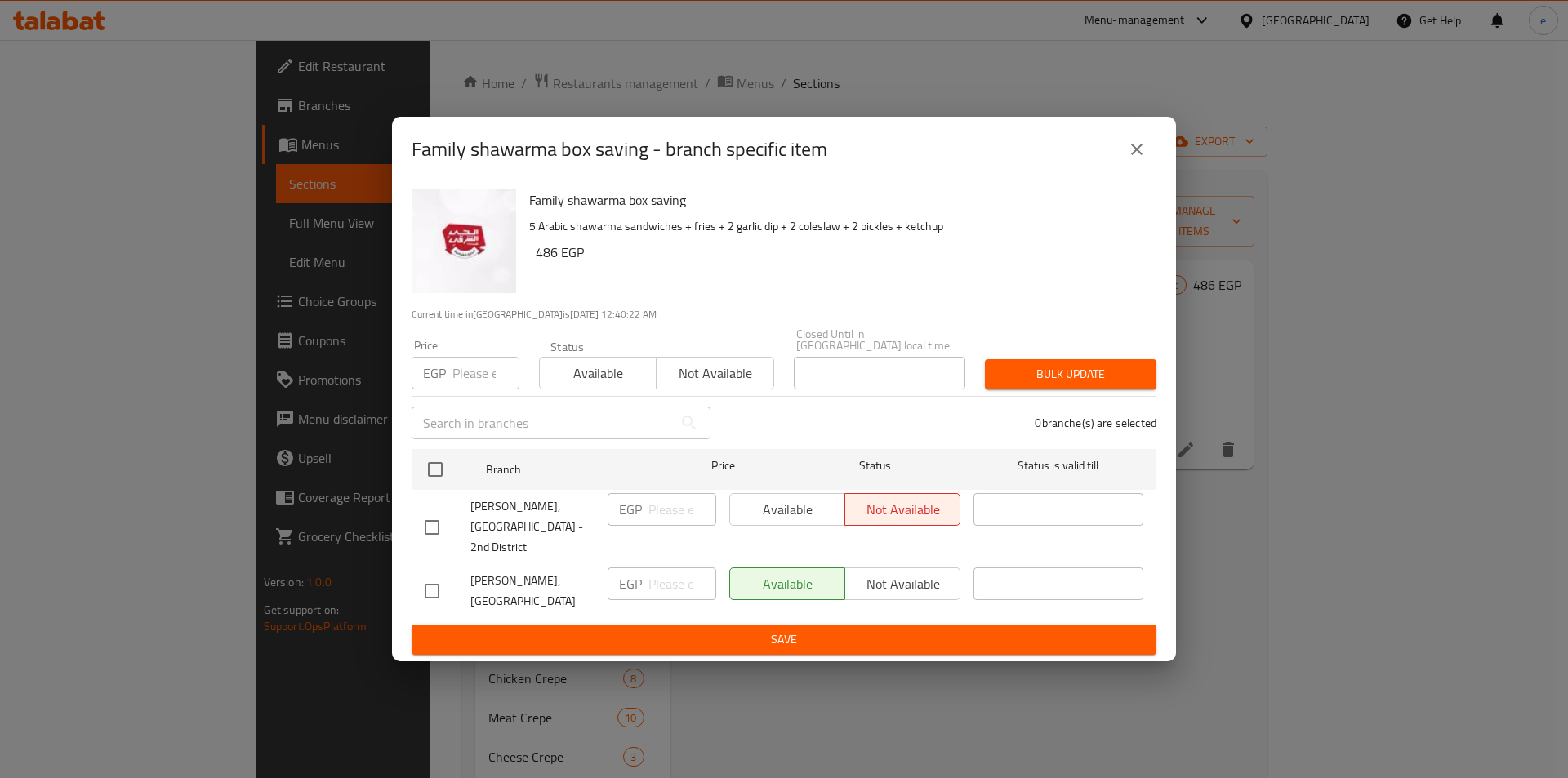
click at [1149, 165] on button "close" at bounding box center [1137, 149] width 39 height 39
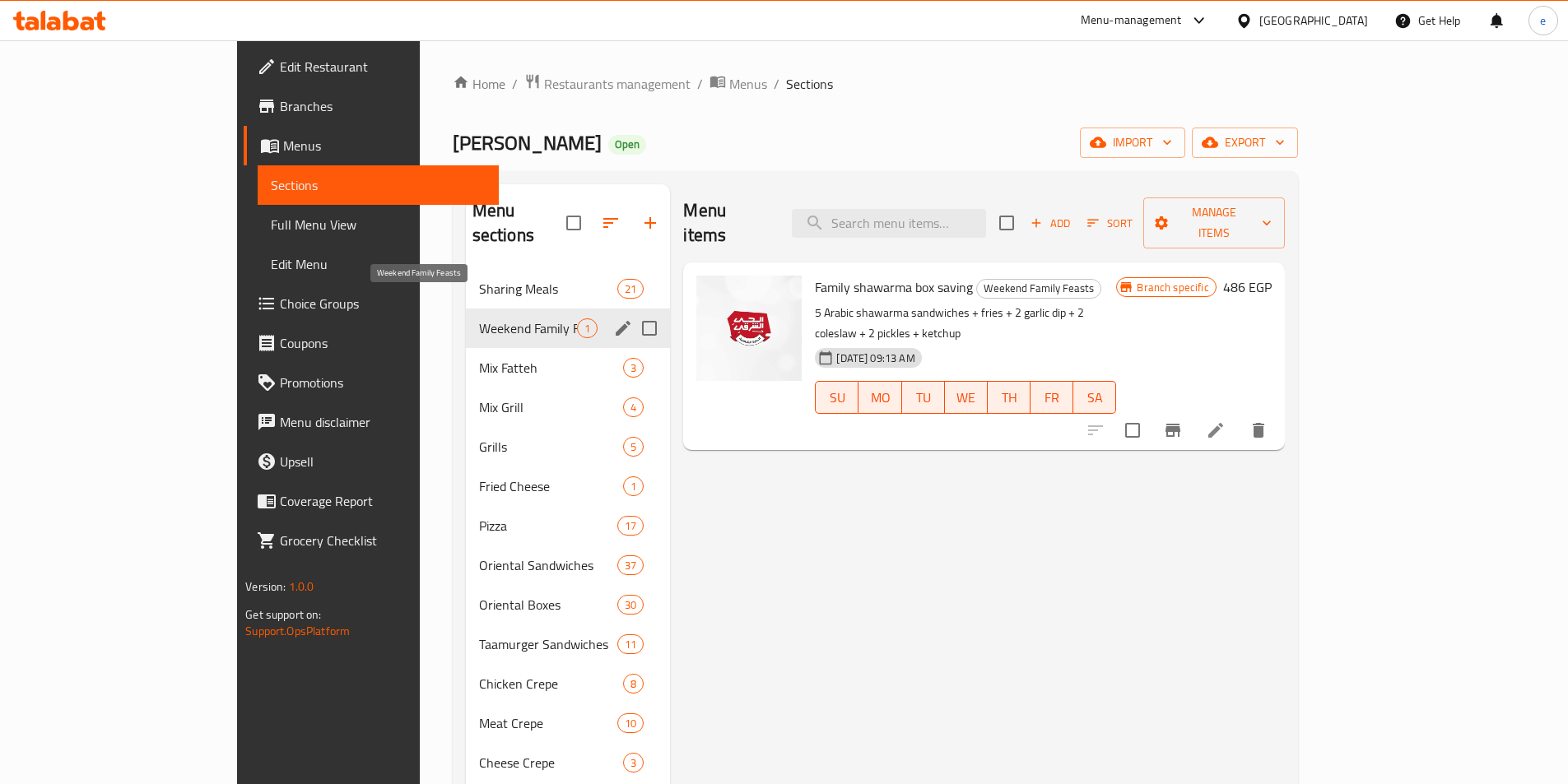
click at [479, 318] on span "Weekend Family Feasts" at bounding box center [528, 328] width 99 height 20
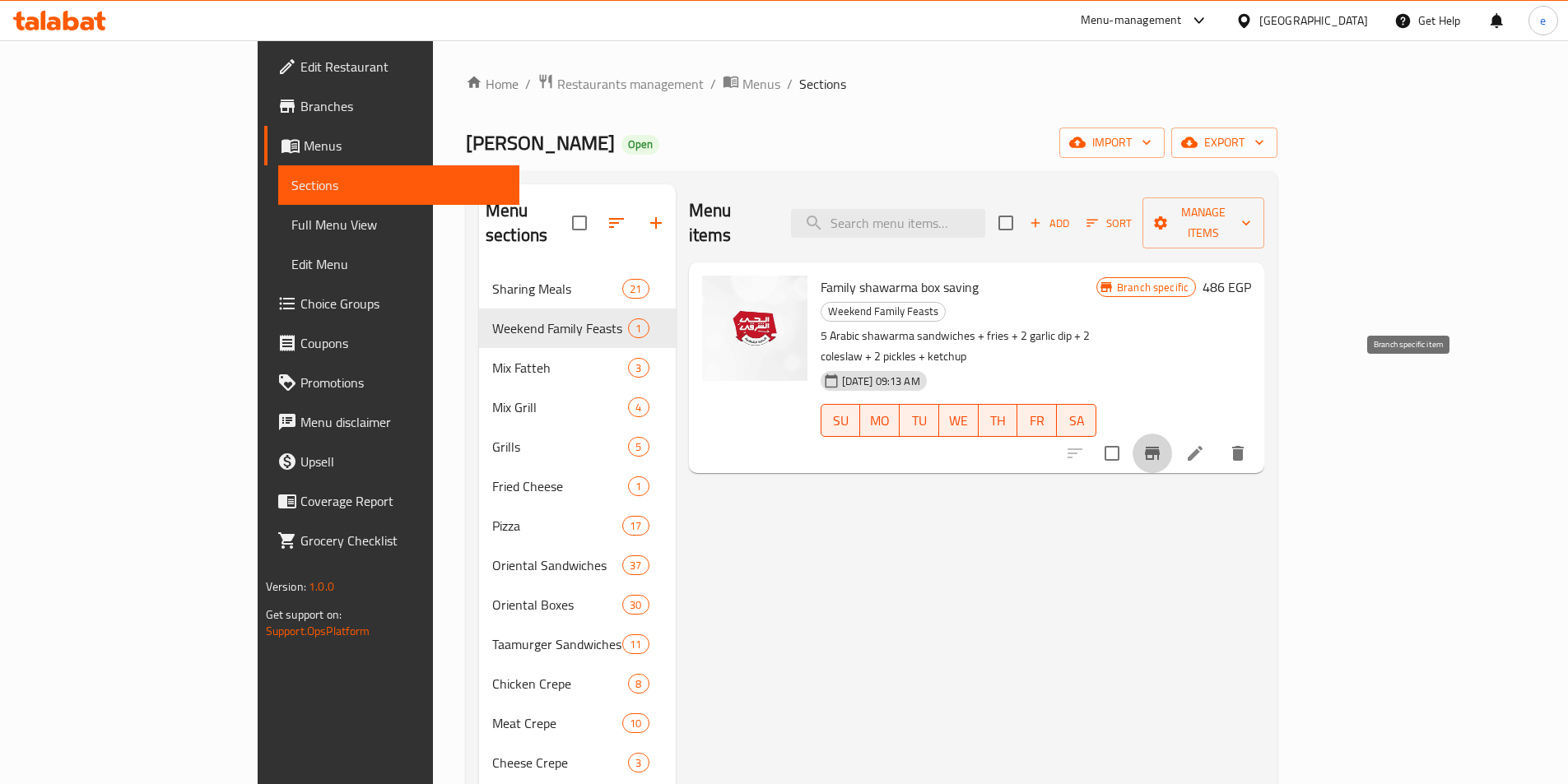
click at [1159, 447] on icon "Branch-specific-item" at bounding box center [1152, 453] width 15 height 13
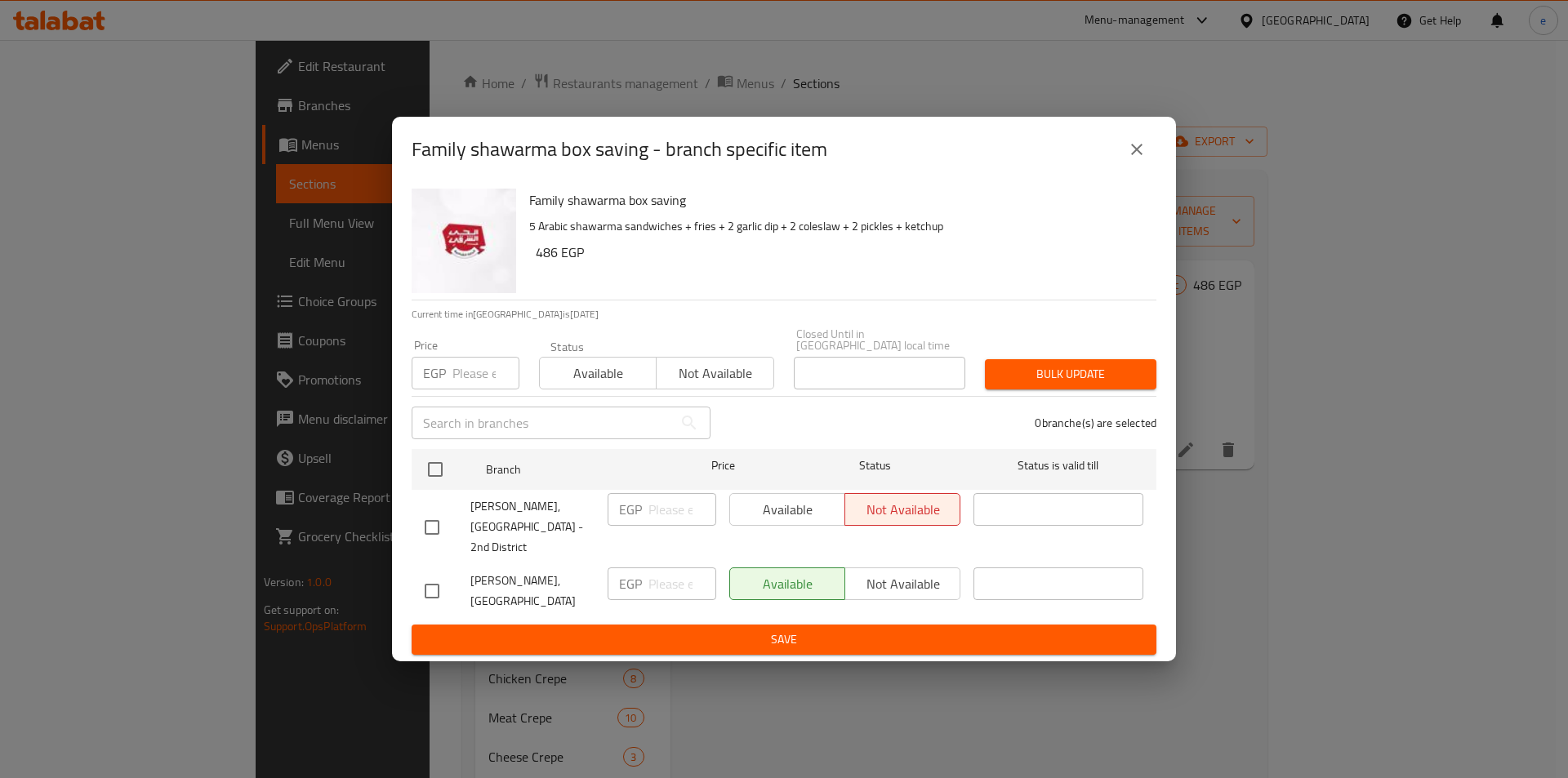
click at [1143, 160] on icon "close" at bounding box center [1137, 149] width 20 height 20
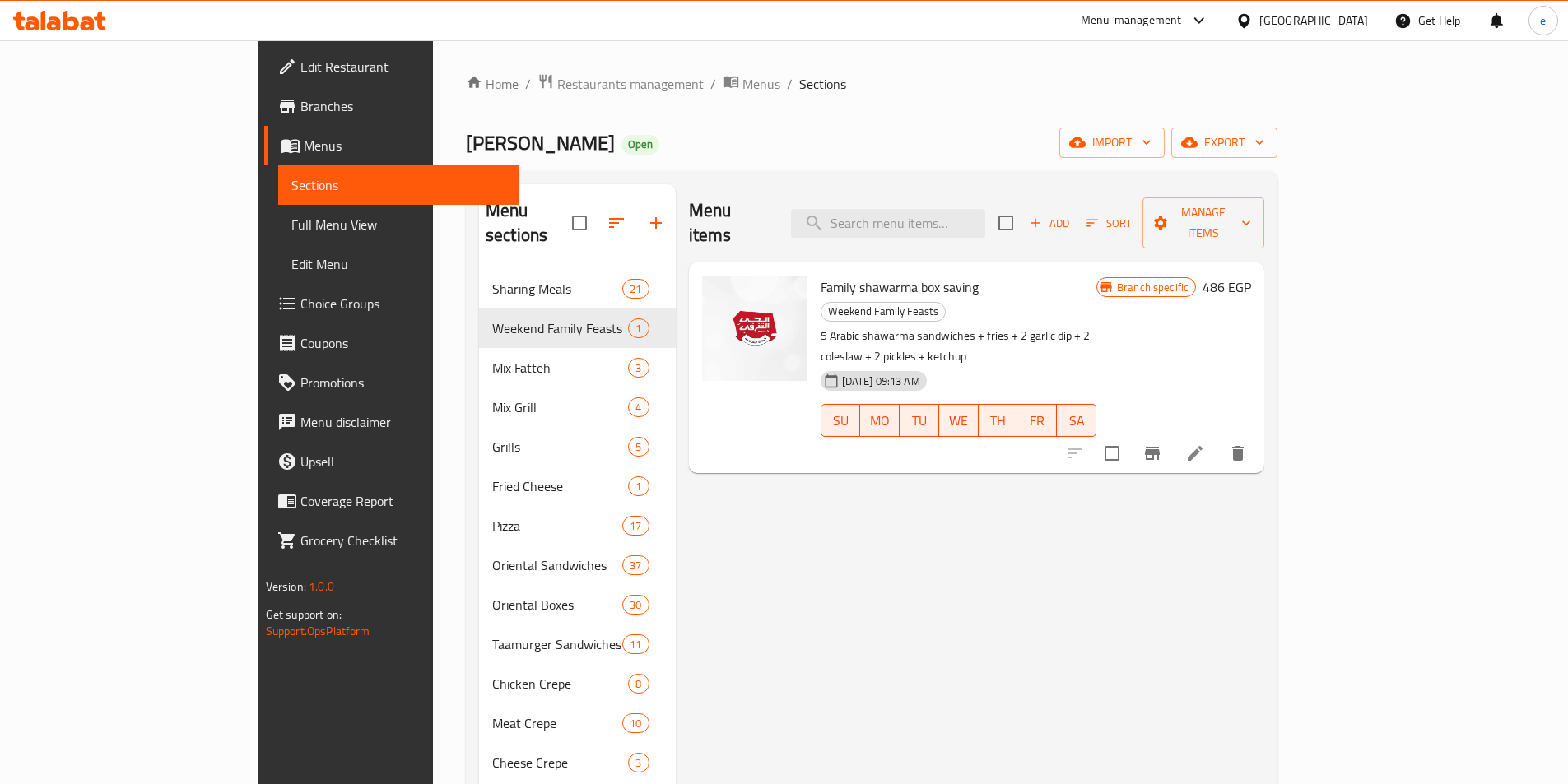
click at [1172, 433] on button "Branch-specific-item" at bounding box center [1153, 453] width 40 height 40
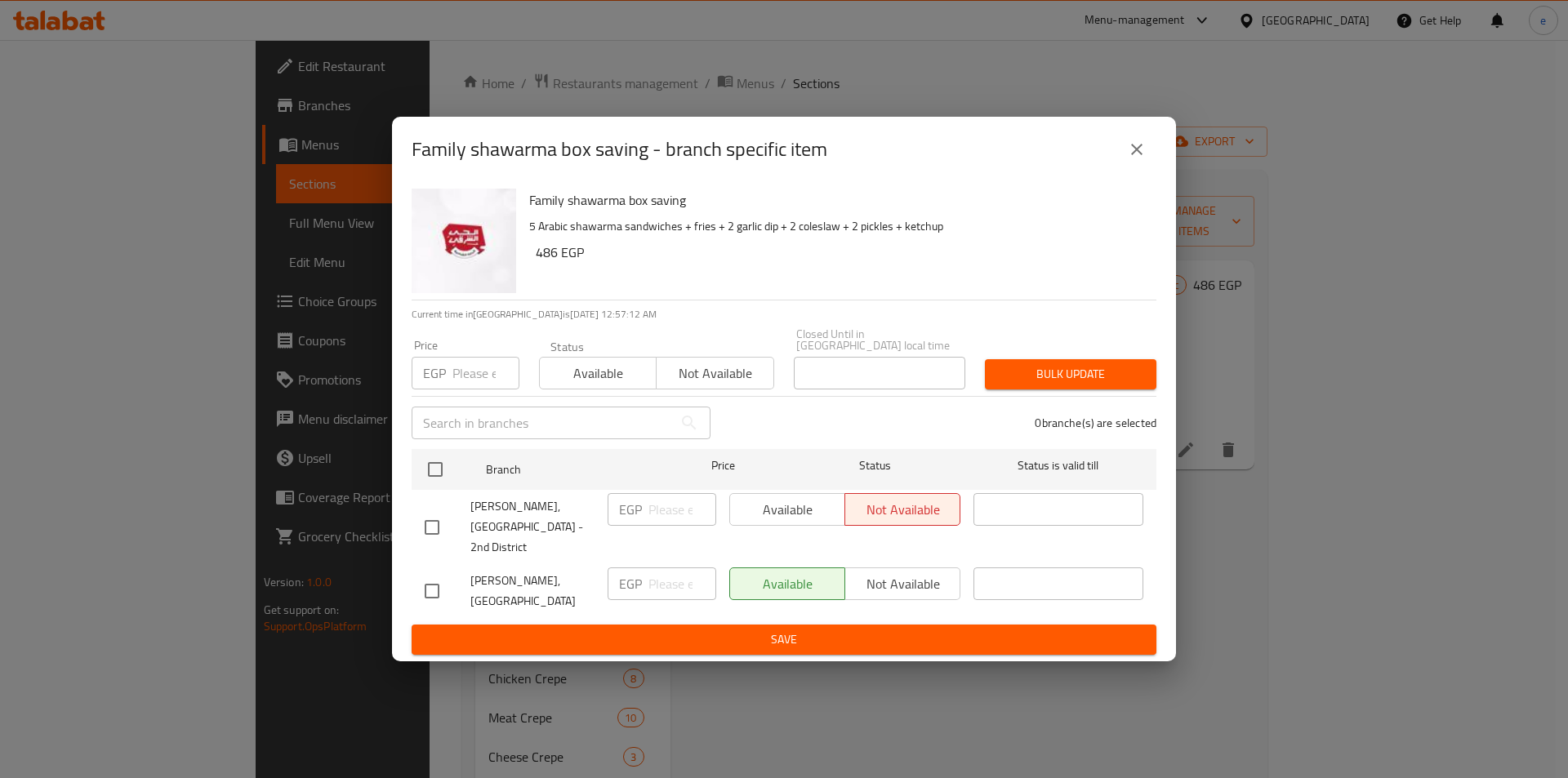
click at [923, 584] on div "Available Not available" at bounding box center [845, 584] width 231 height 32
click at [916, 567] on div "Available Not available" at bounding box center [845, 584] width 231 height 32
click at [853, 575] on div "Available Not available" at bounding box center [845, 584] width 231 height 32
click at [420, 574] on input "checkbox" at bounding box center [432, 591] width 34 height 34
checkbox input "true"
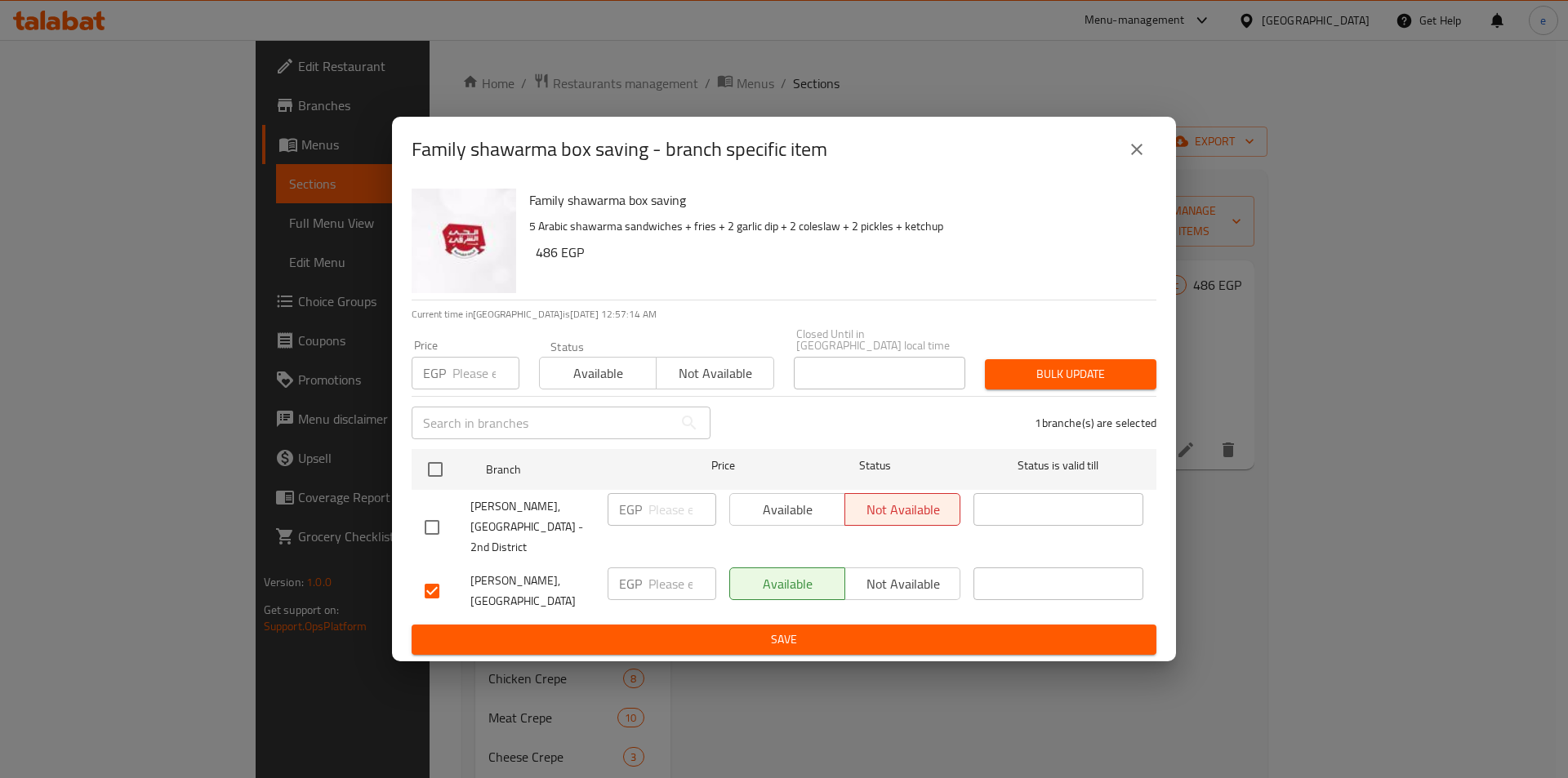
click at [907, 572] on span "Not available" at bounding box center [903, 584] width 102 height 24
click at [898, 630] on span "Save" at bounding box center [784, 640] width 719 height 20
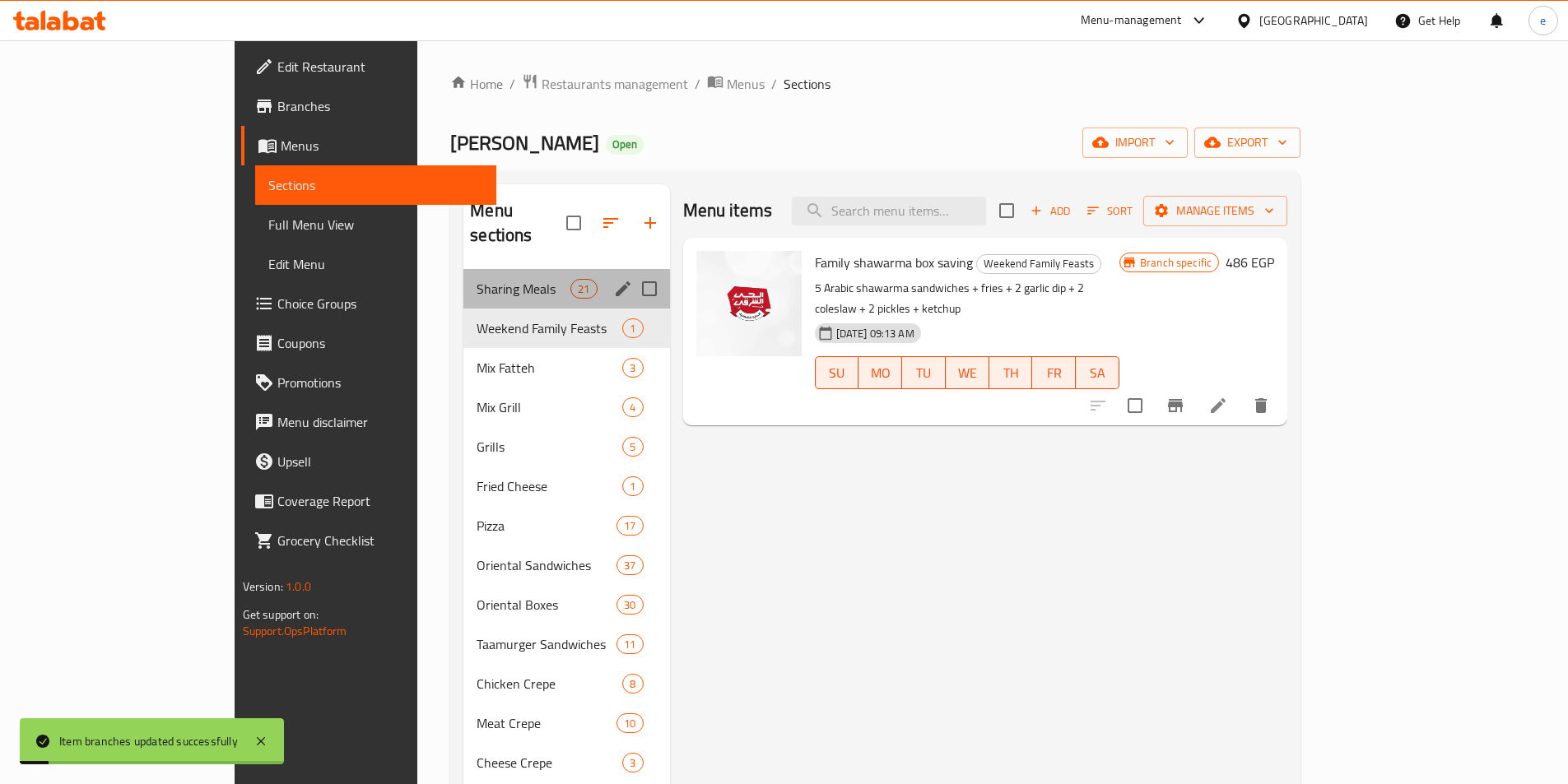
drag, startPoint x: 372, startPoint y: 265, endPoint x: 377, endPoint y: 257, distance: 9.4
click at [477, 279] on span "Sharing Meals" at bounding box center [523, 288] width 94 height 20
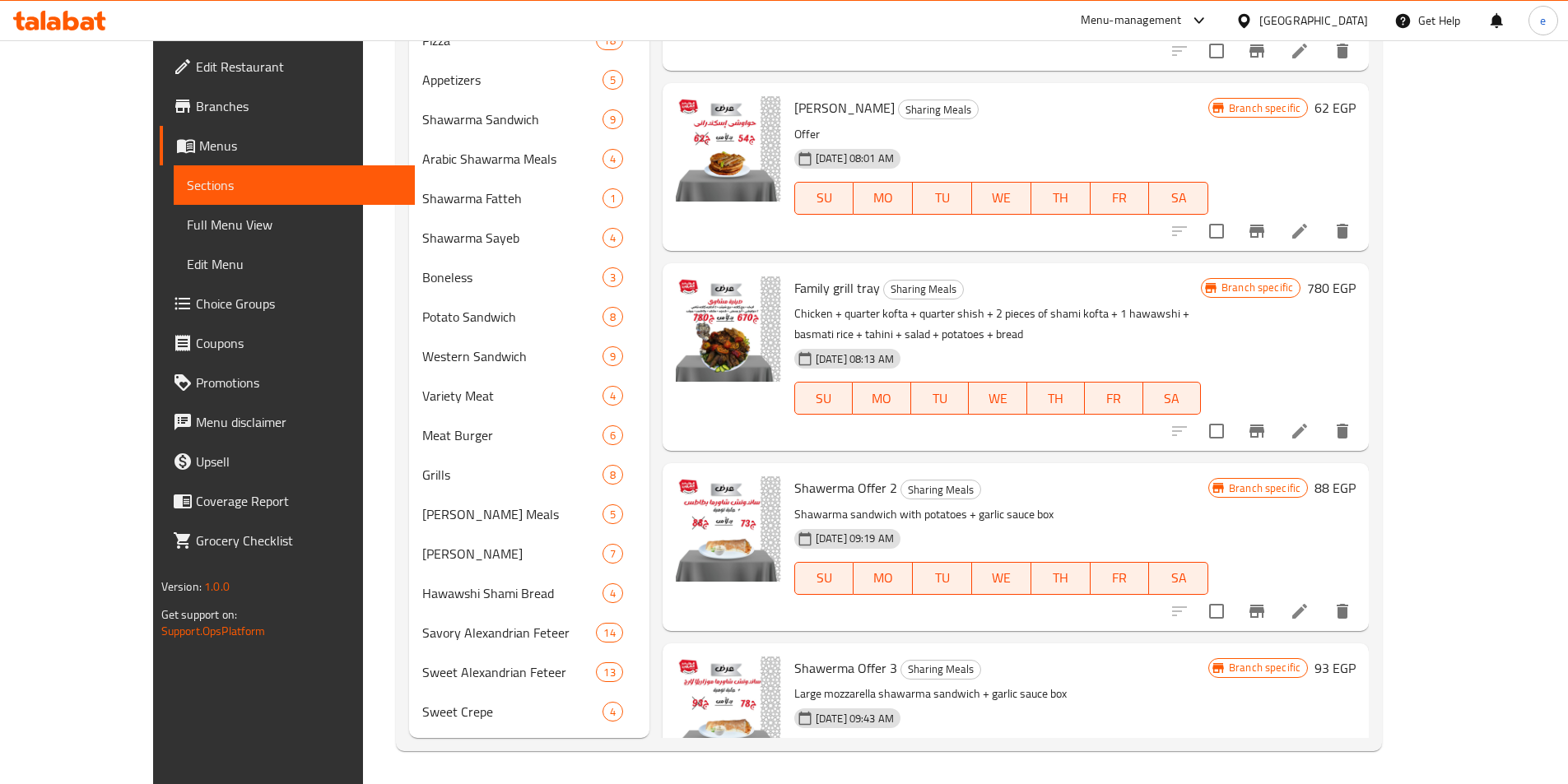
scroll to position [1856, 0]
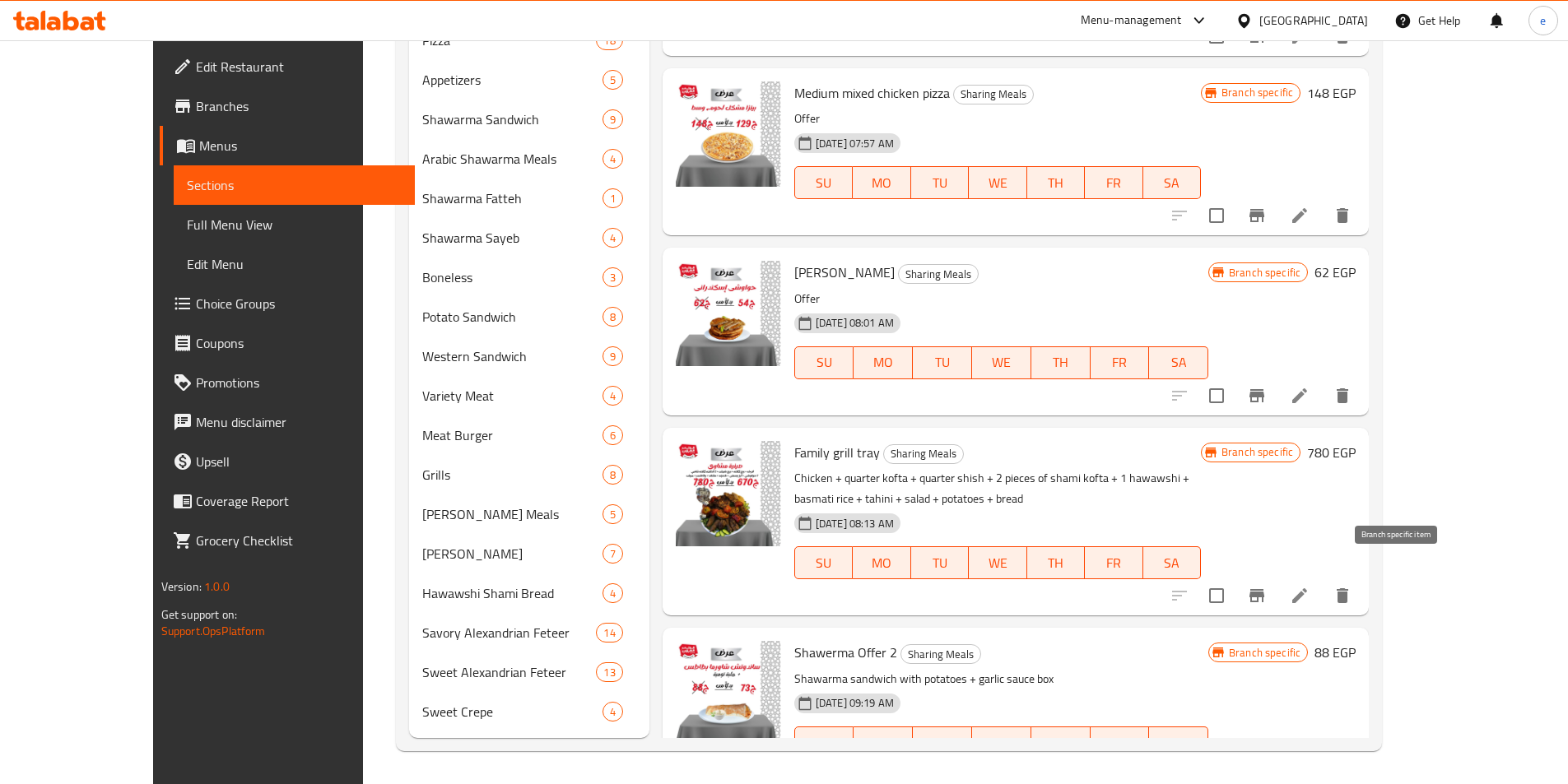
click at [1267, 585] on icon "Branch-specific-item" at bounding box center [1257, 595] width 20 height 20
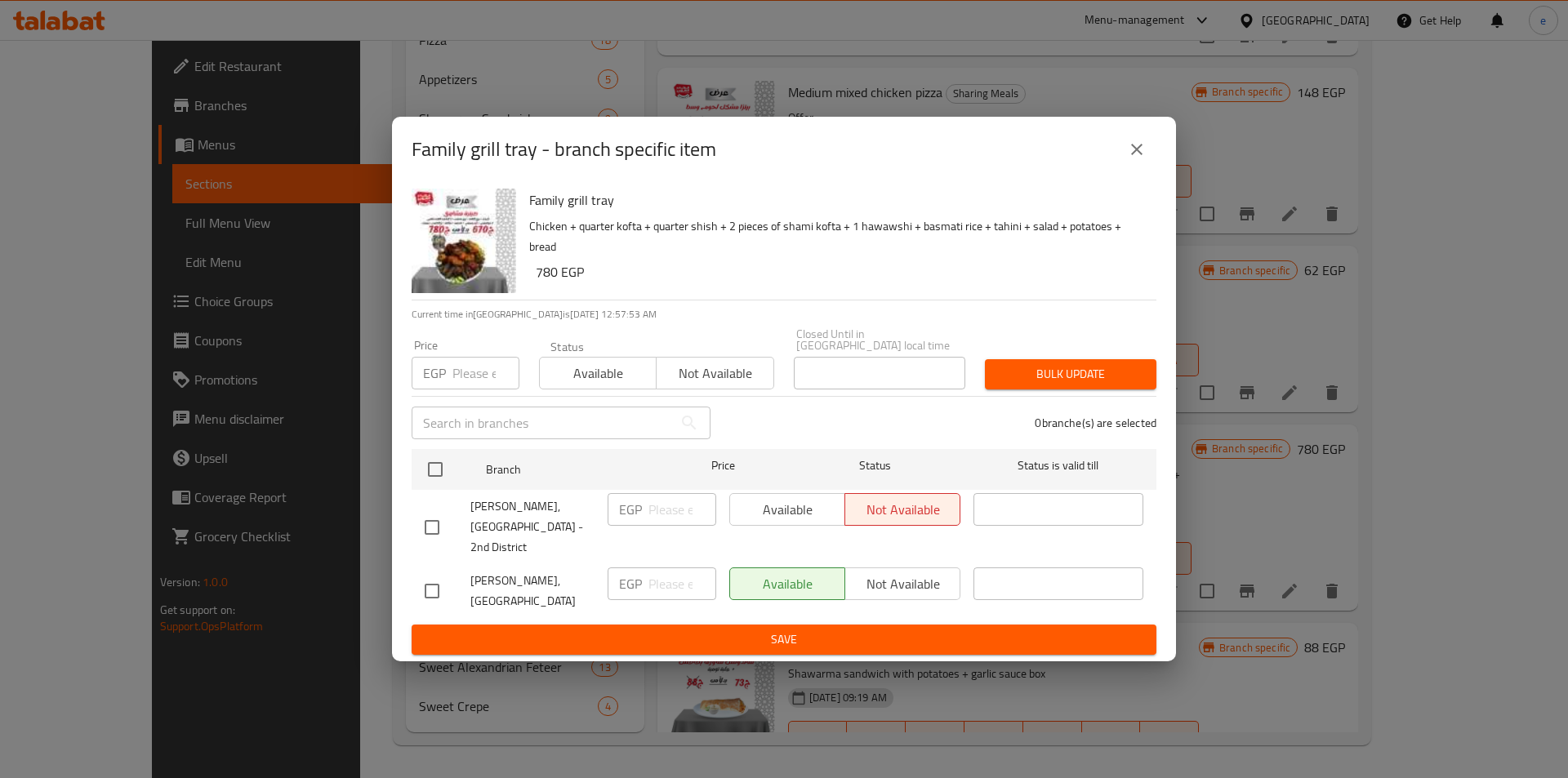
click at [1125, 160] on button "close" at bounding box center [1137, 149] width 39 height 39
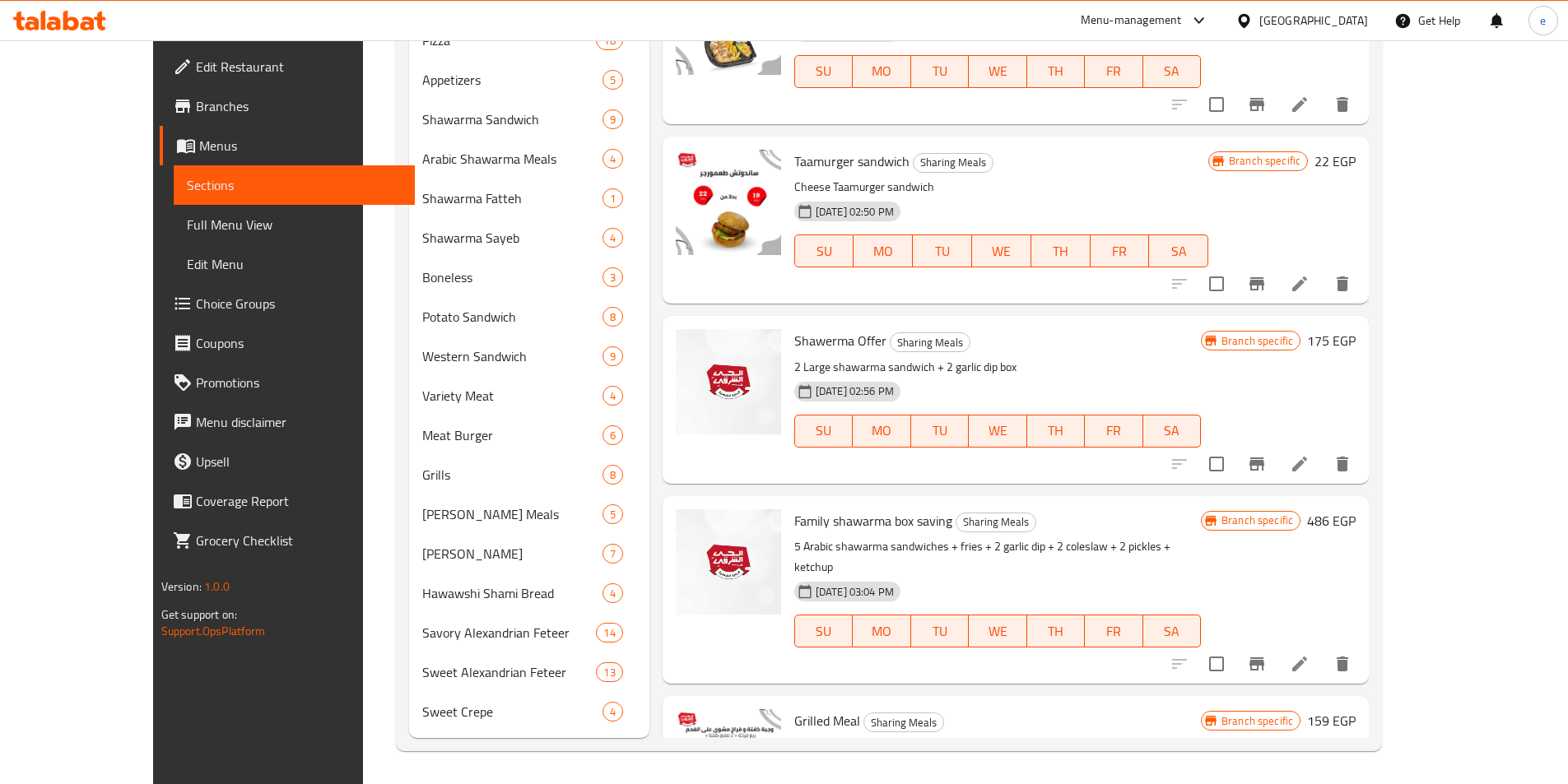
scroll to position [128, 0]
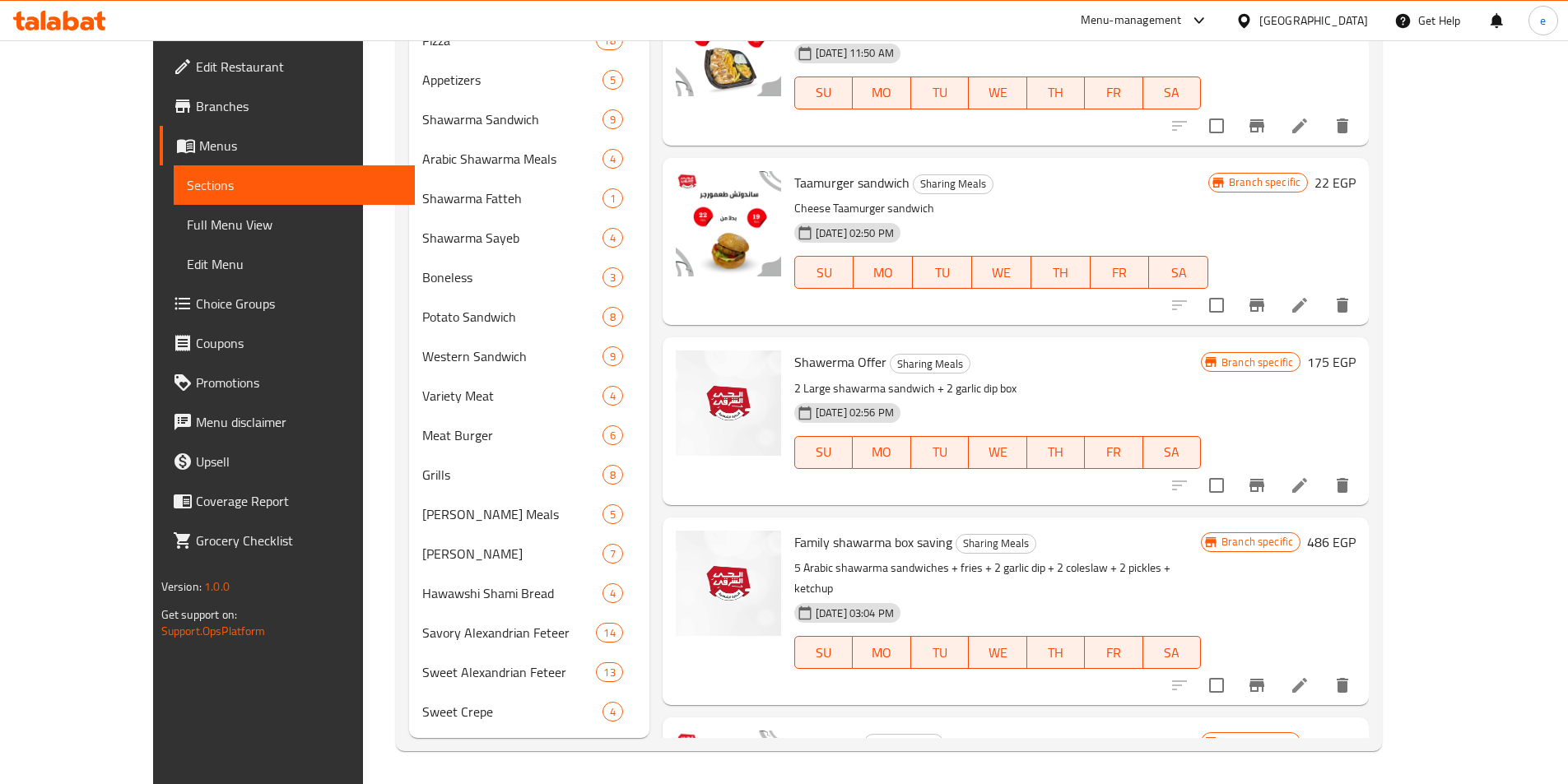
click at [1264, 678] on icon "Branch-specific-item" at bounding box center [1257, 684] width 15 height 13
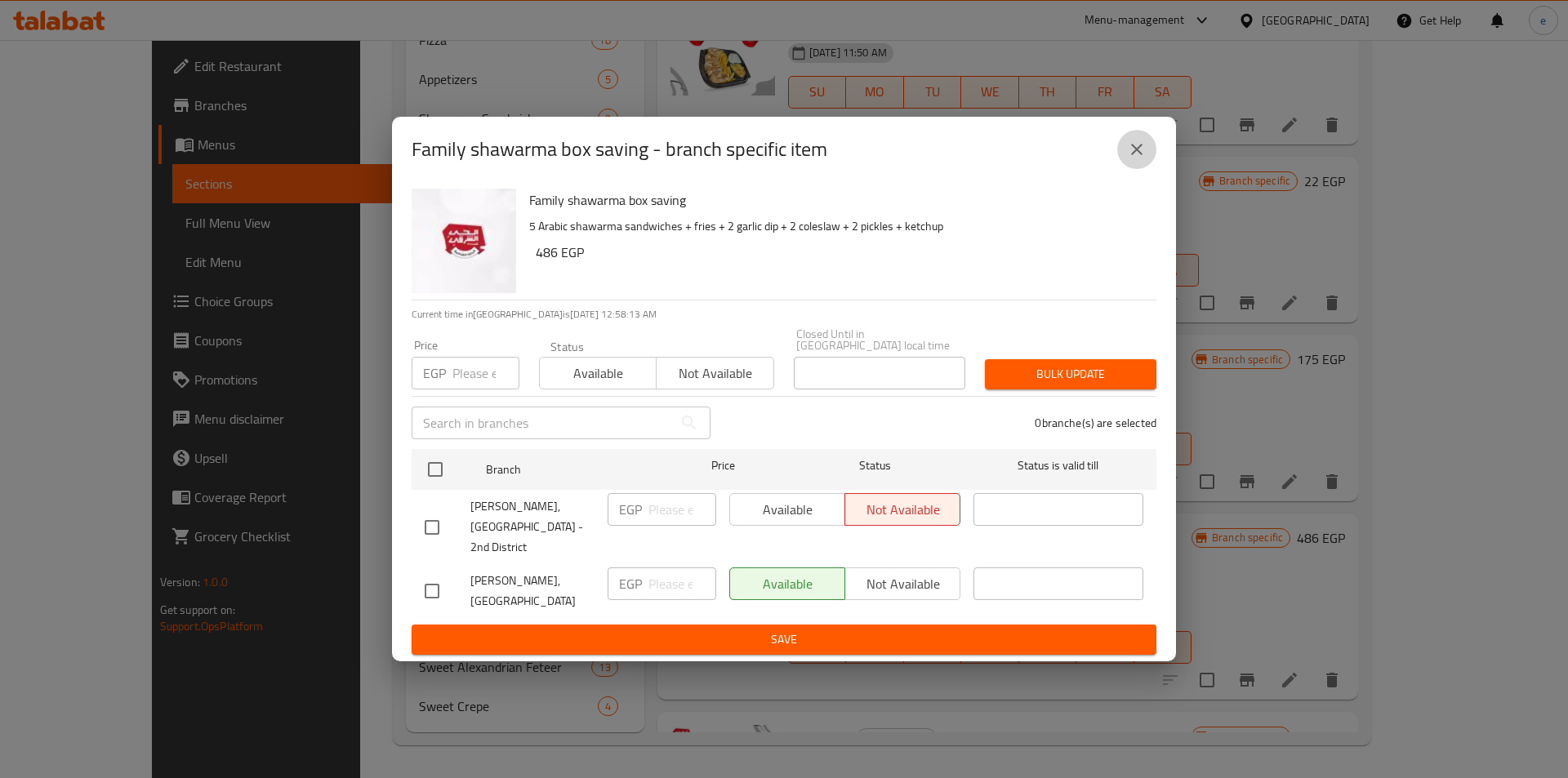
click at [1130, 160] on icon "close" at bounding box center [1137, 149] width 20 height 20
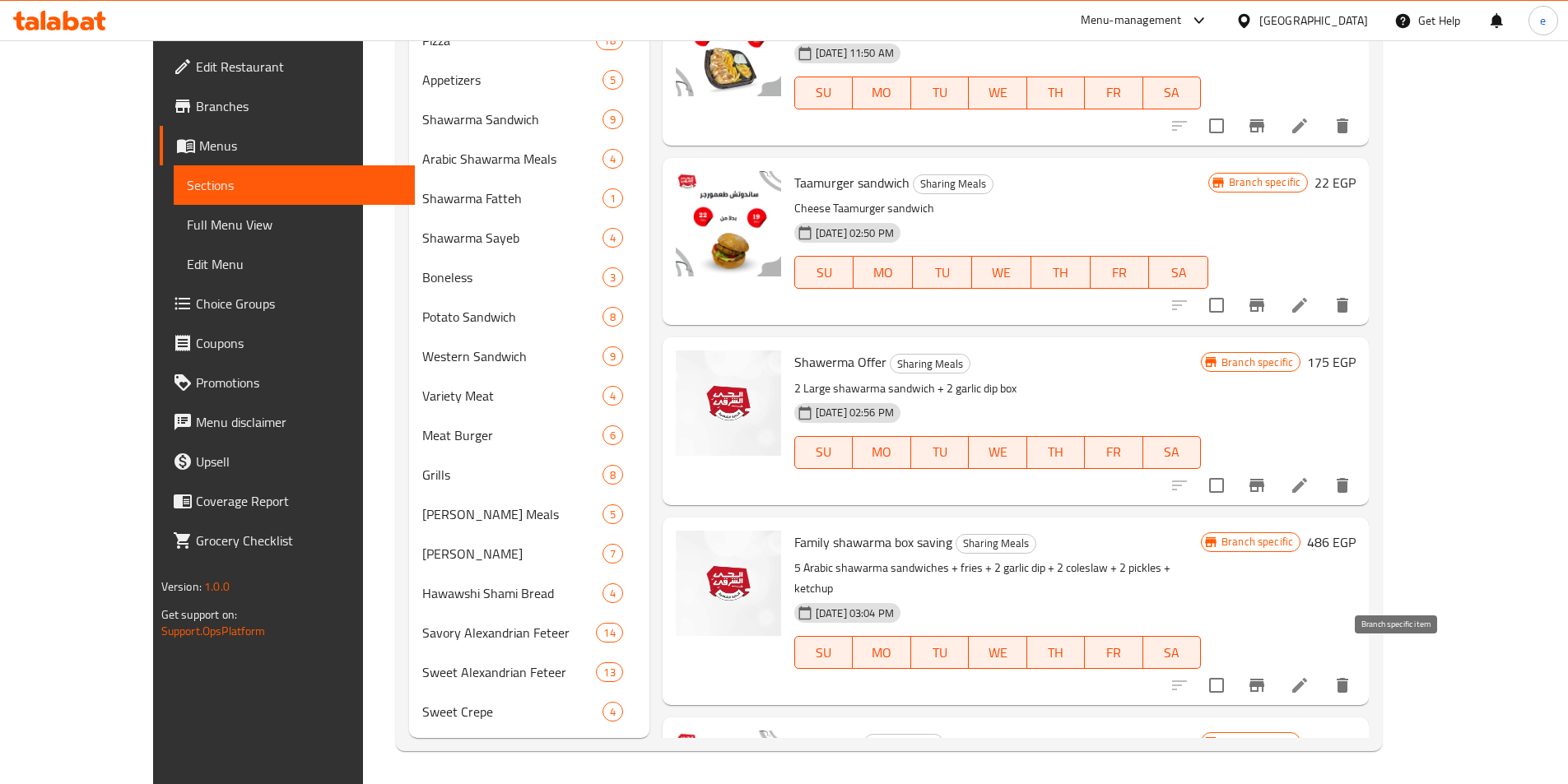
click at [1276, 665] on button "Branch-specific-item" at bounding box center [1257, 685] width 40 height 40
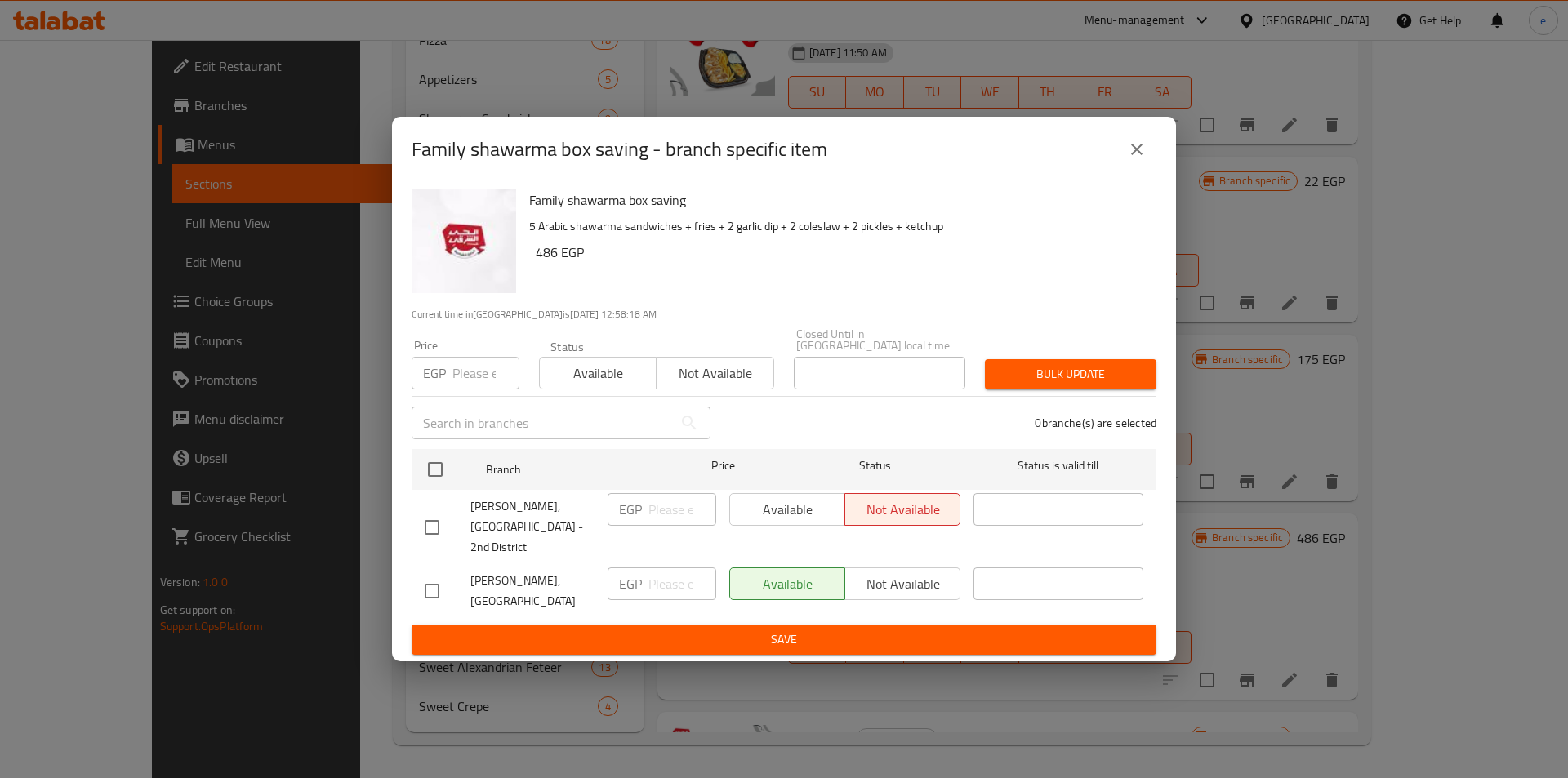
click at [881, 576] on div "Available Not available" at bounding box center [845, 584] width 231 height 32
click at [451, 574] on div at bounding box center [448, 591] width 46 height 34
click at [433, 574] on input "checkbox" at bounding box center [432, 591] width 34 height 34
checkbox input "true"
click at [893, 572] on span "Not available" at bounding box center [903, 584] width 102 height 24
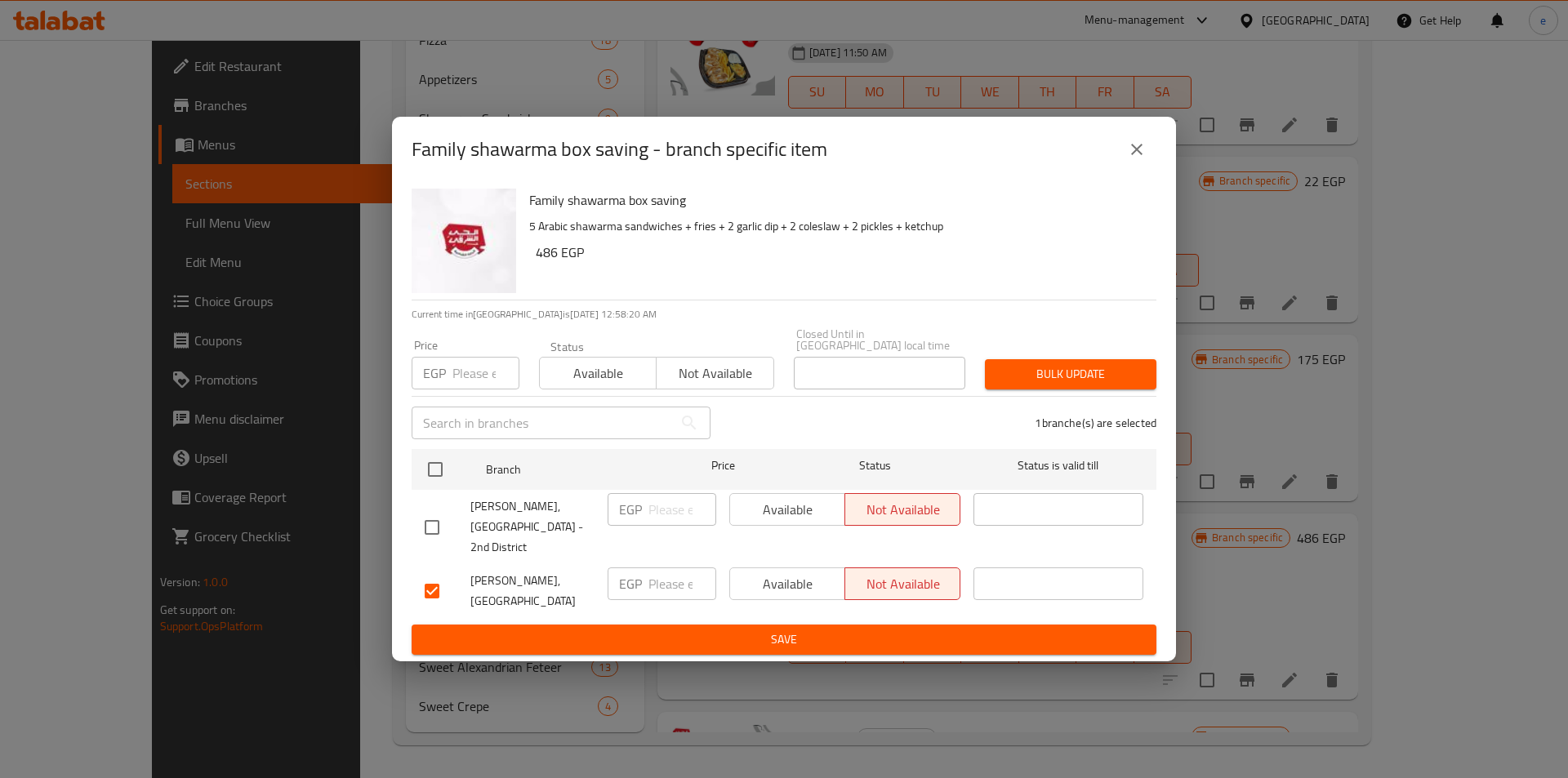
click at [841, 630] on span "Save" at bounding box center [784, 640] width 719 height 20
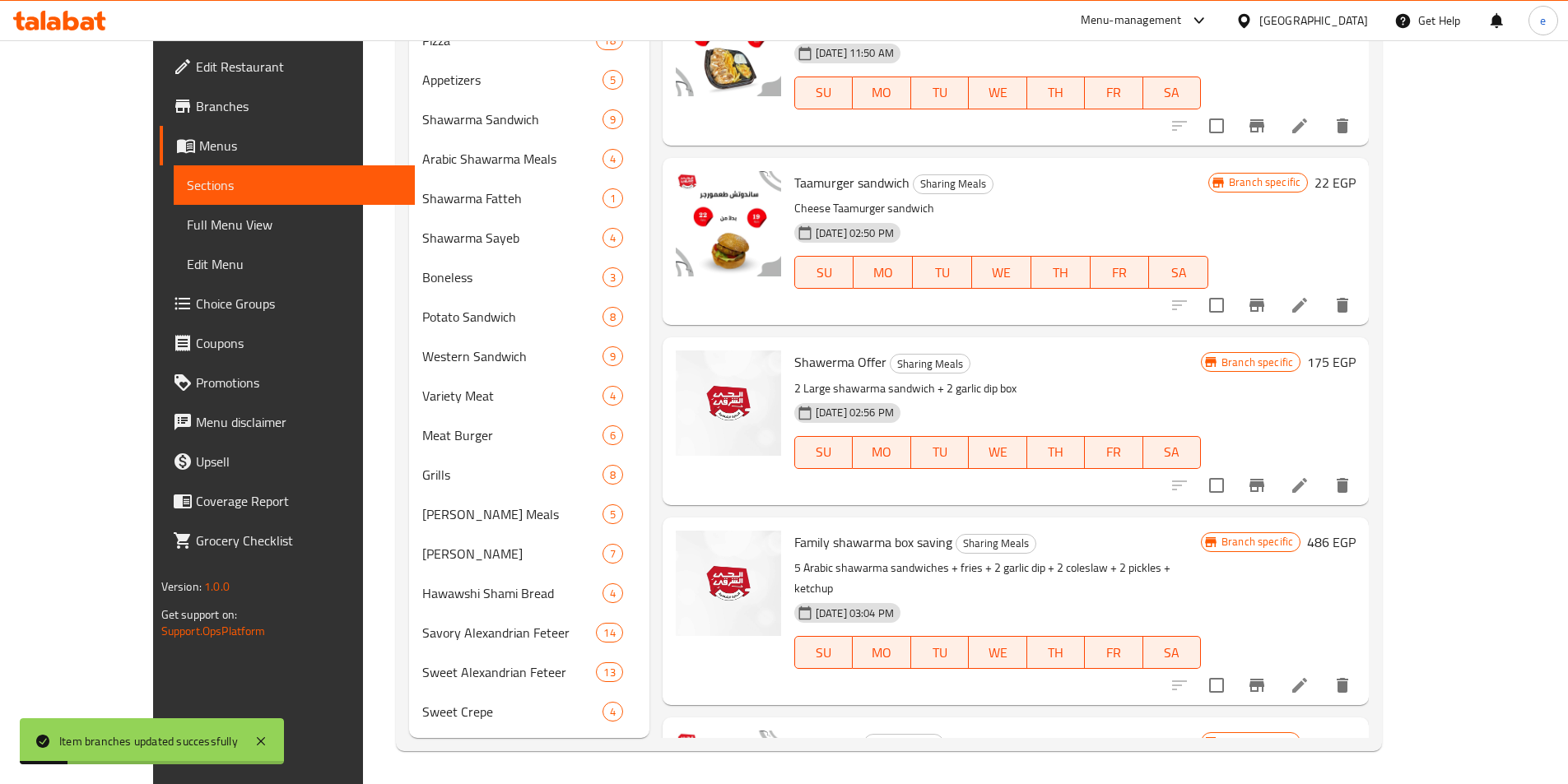
click at [187, 215] on span "Full Menu View" at bounding box center [294, 224] width 215 height 20
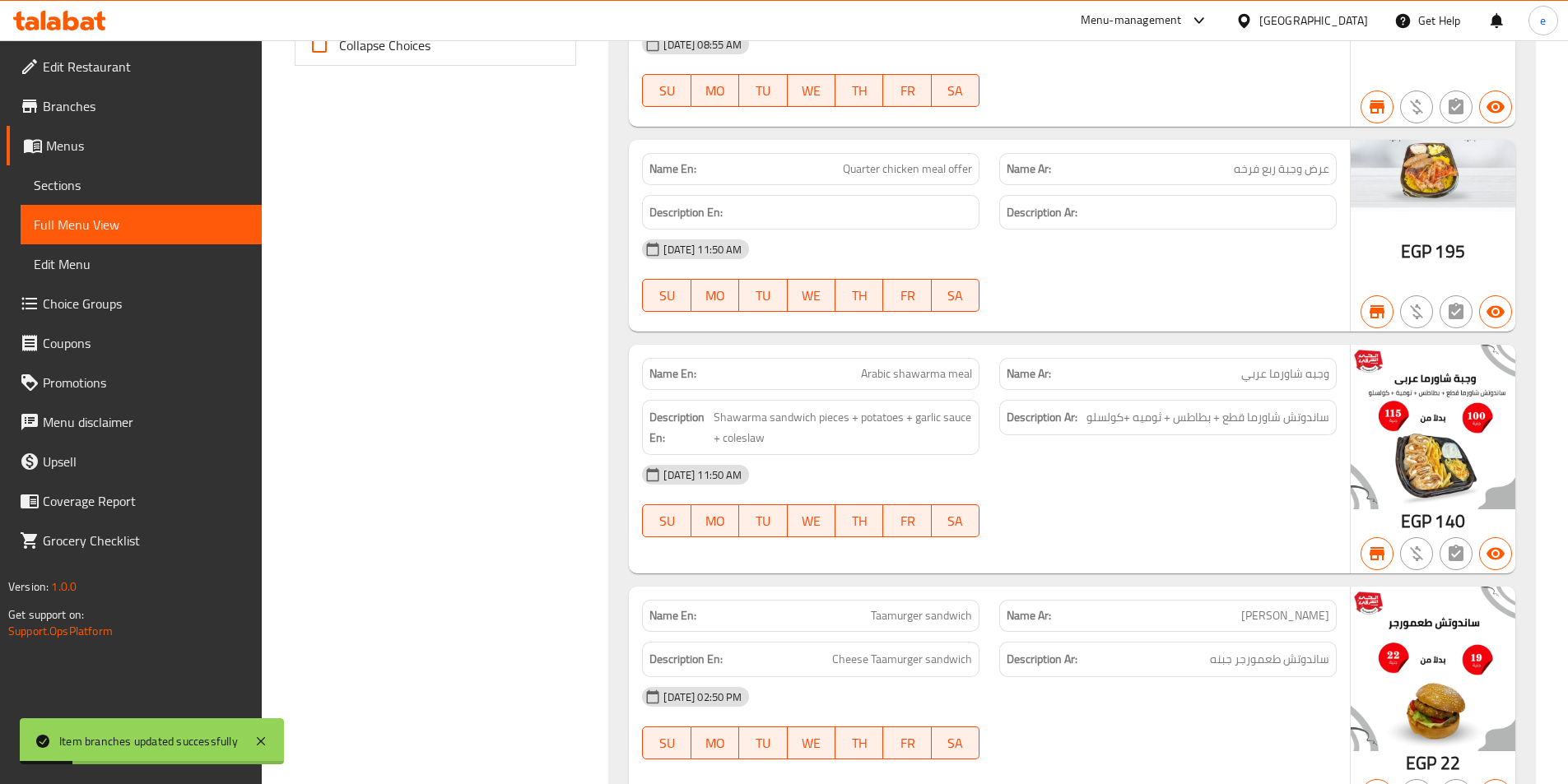
click at [77, 182] on span "Sections" at bounding box center [141, 185] width 215 height 20
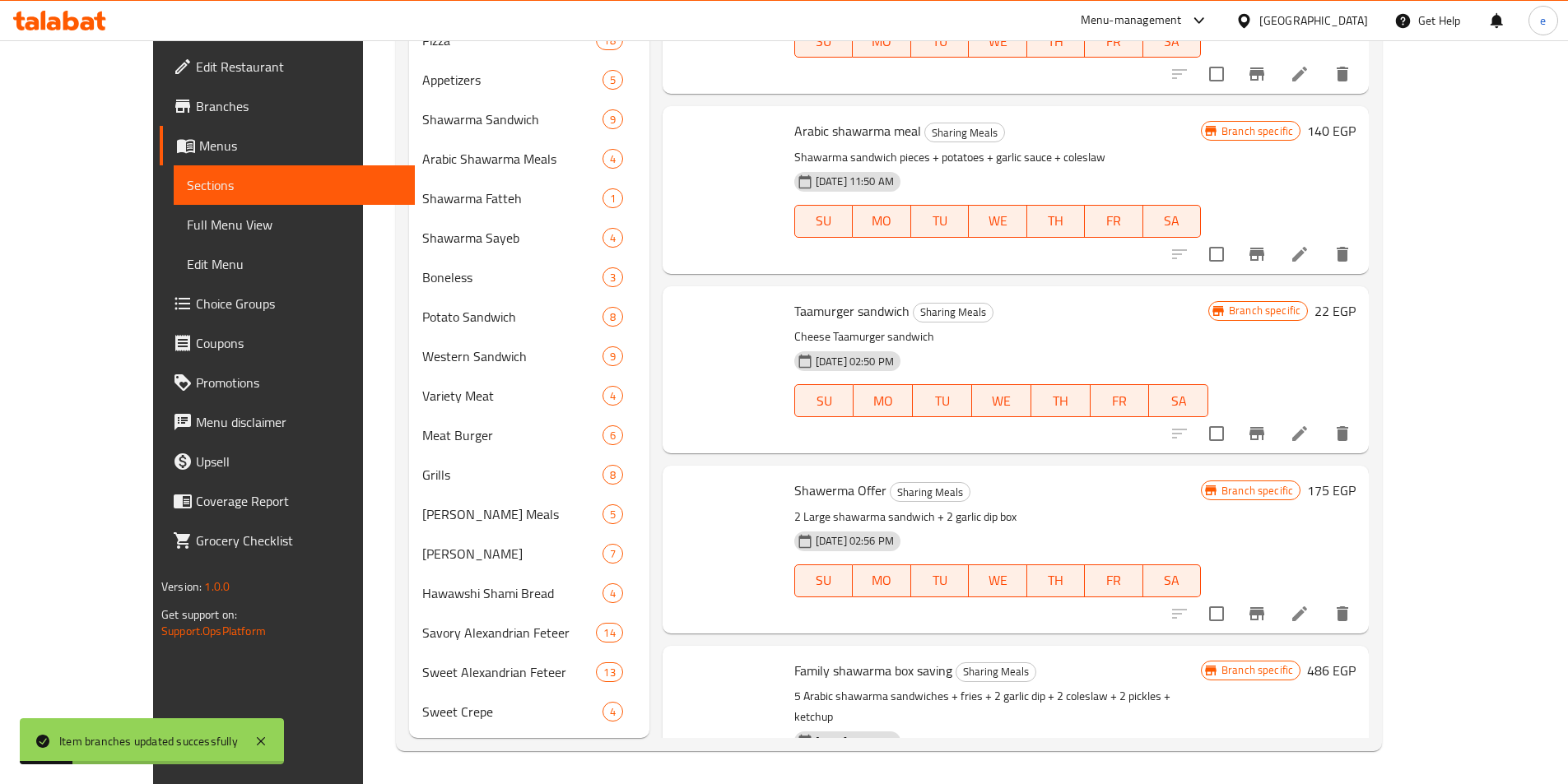
scroll to position [230, 0]
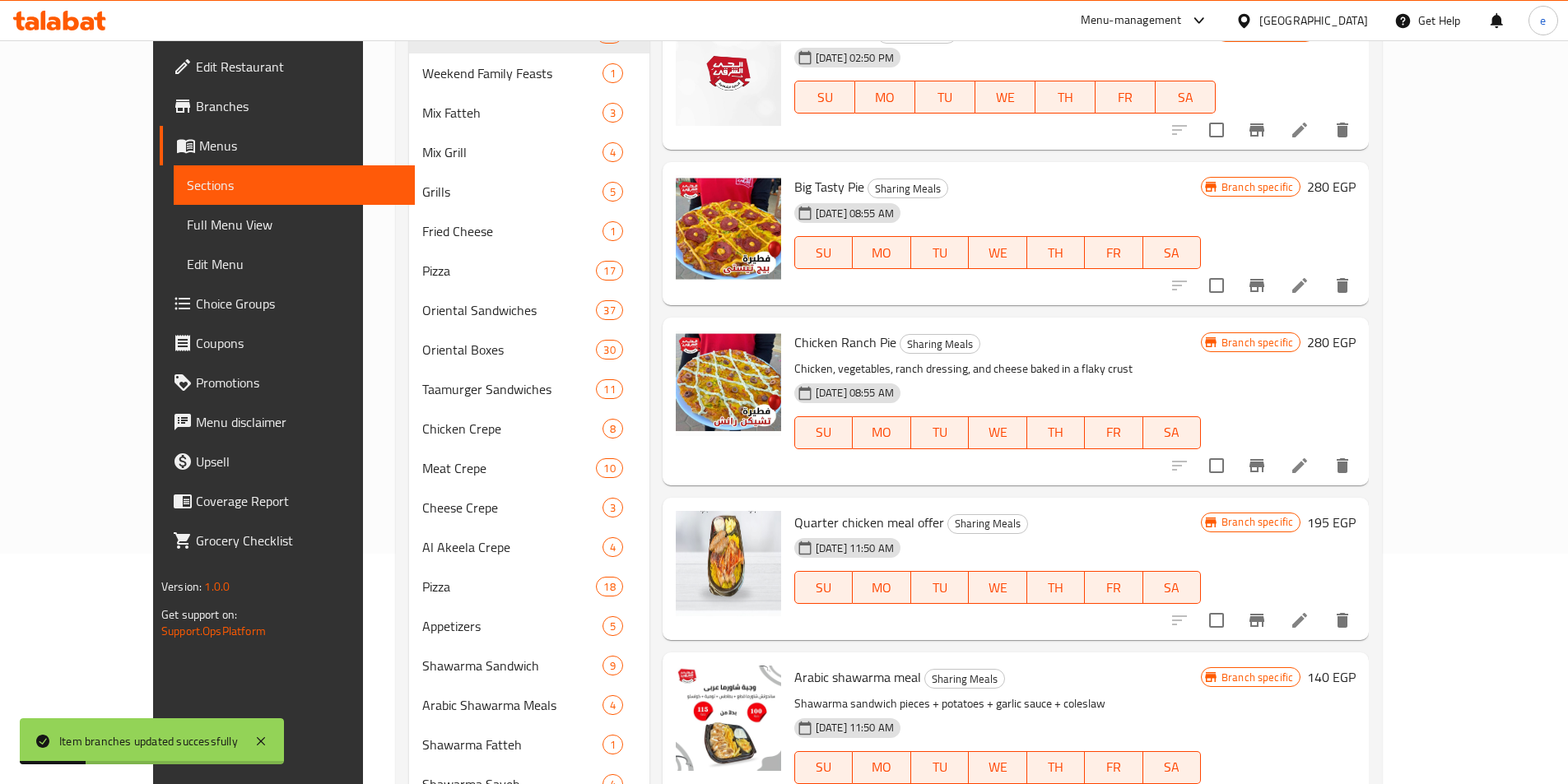
click at [187, 186] on span "Sections" at bounding box center [294, 185] width 215 height 20
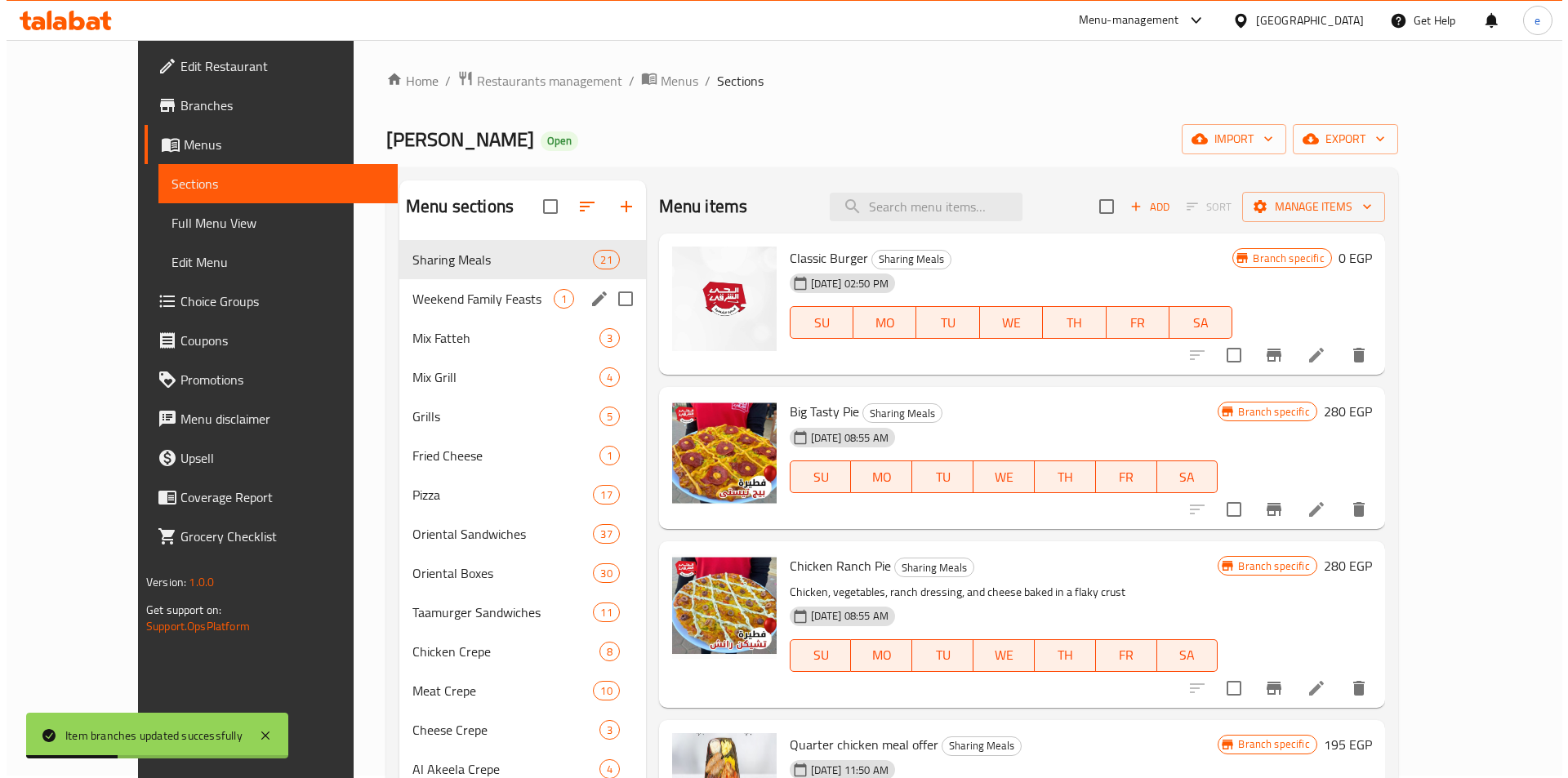
scroll to position [0, 0]
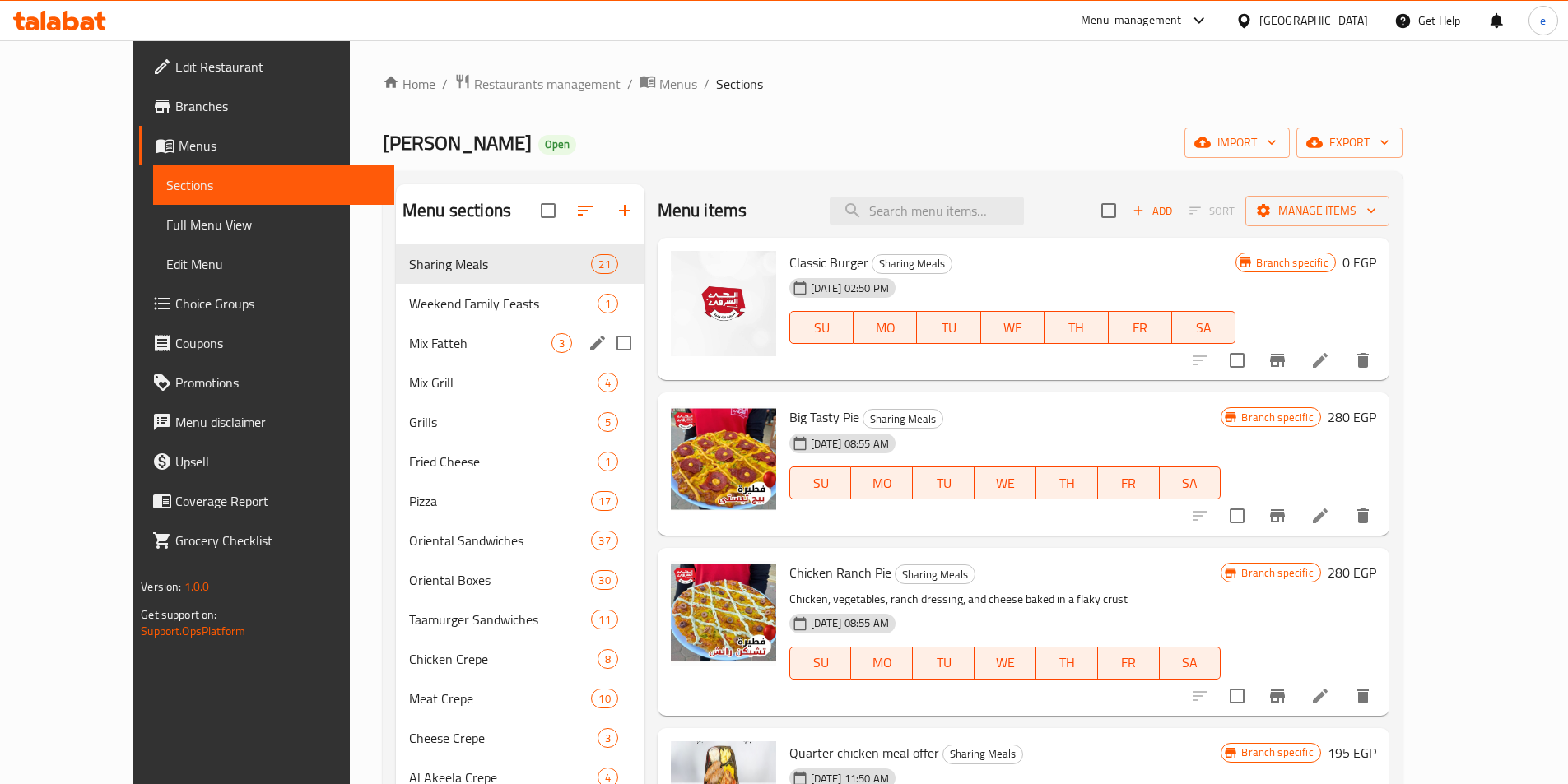
click at [409, 336] on span "Mix Fatteh" at bounding box center [481, 343] width 143 height 20
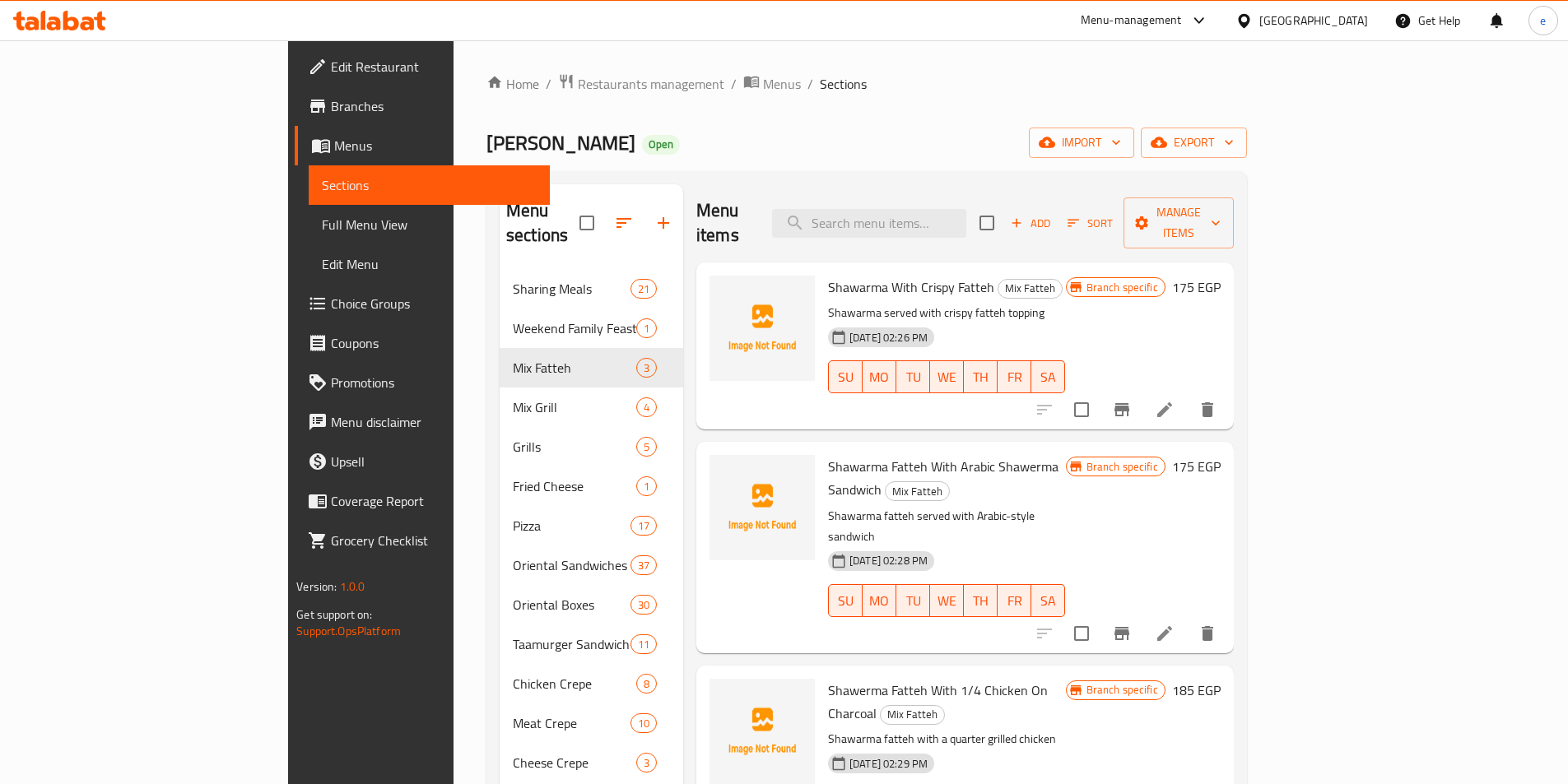
click at [1129, 403] on icon "Branch-specific-item" at bounding box center [1122, 409] width 15 height 13
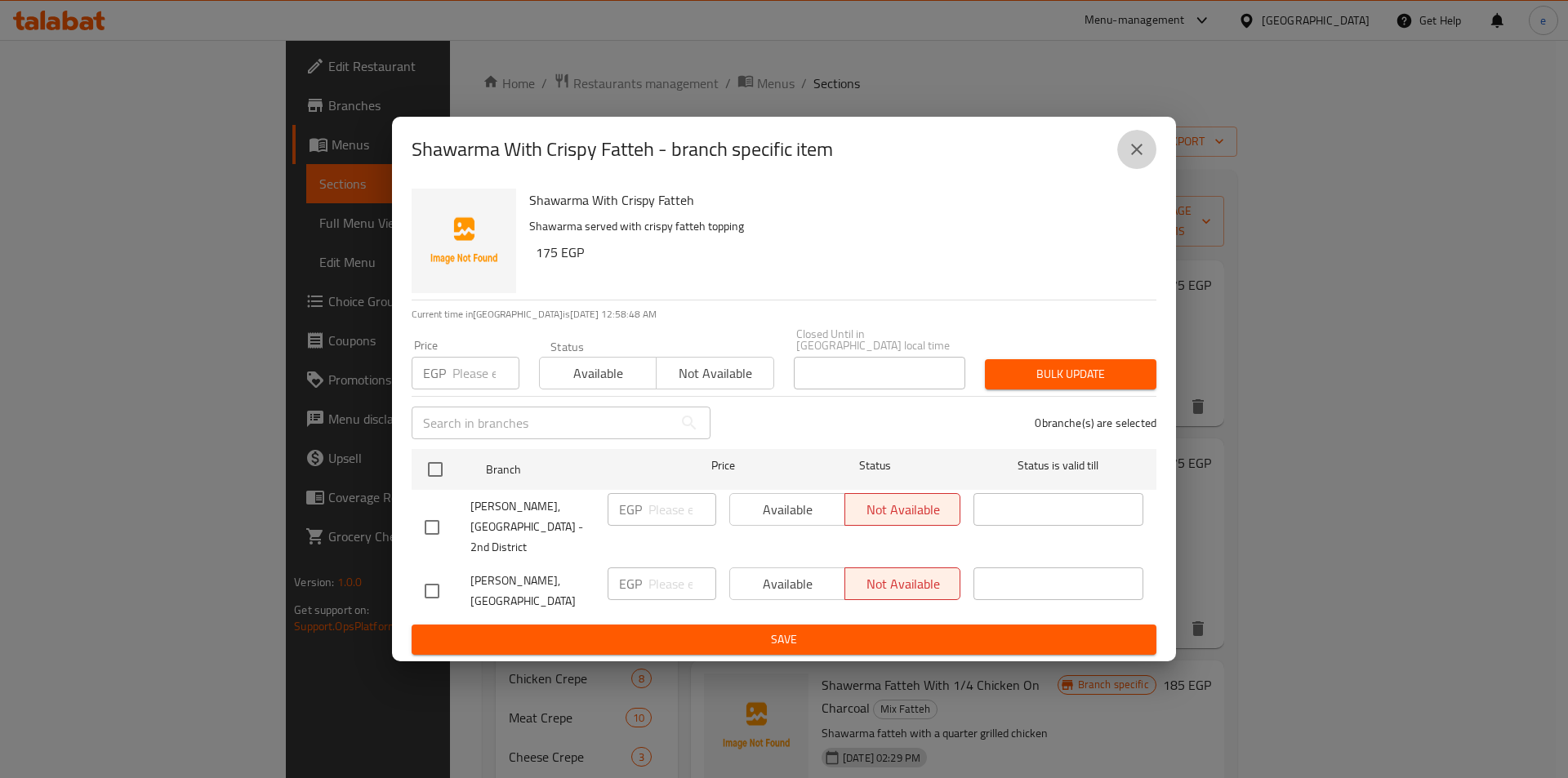
click at [1135, 160] on icon "close" at bounding box center [1137, 149] width 20 height 20
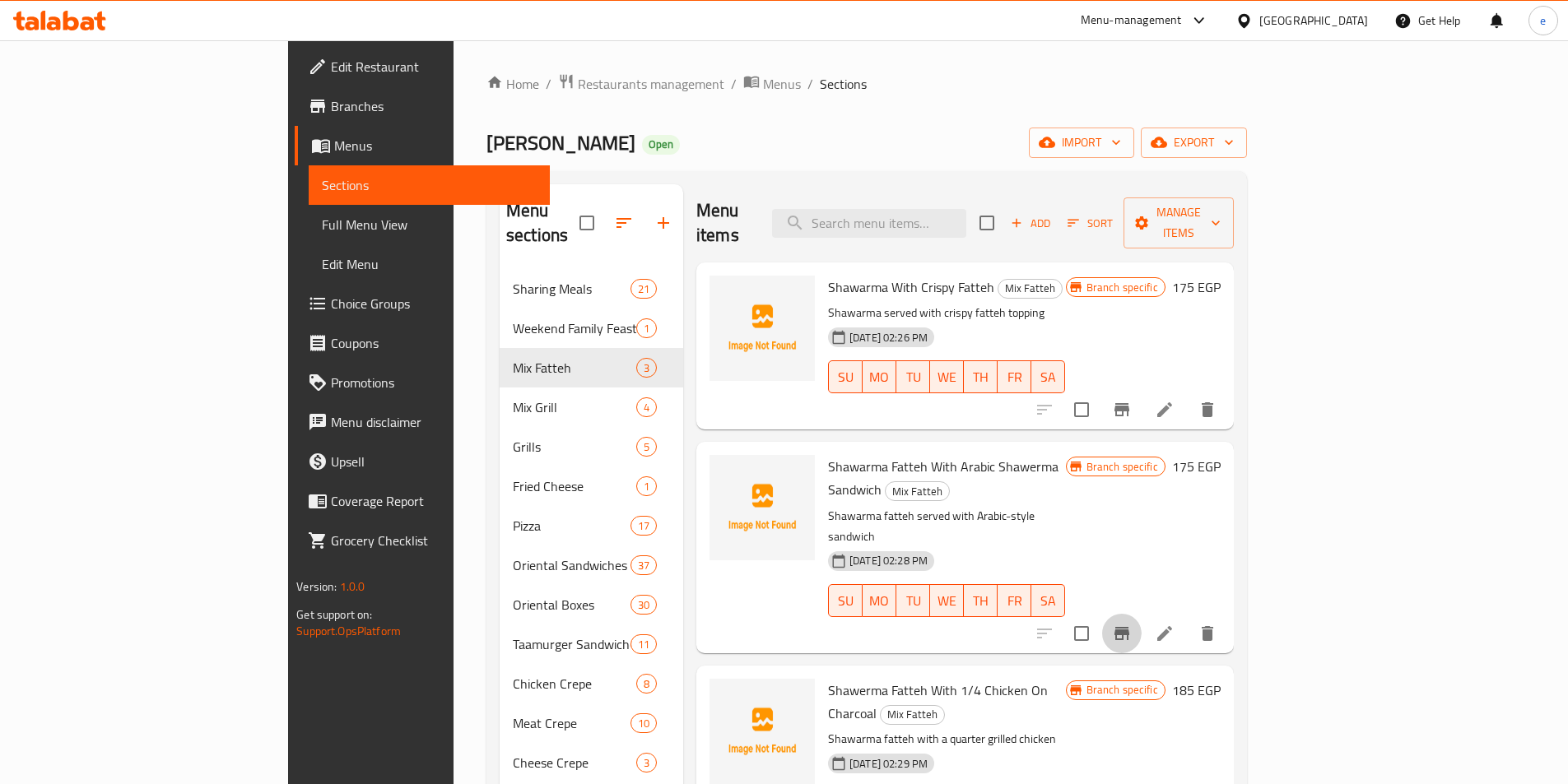
click at [1132, 623] on icon "Branch-specific-item" at bounding box center [1122, 633] width 20 height 20
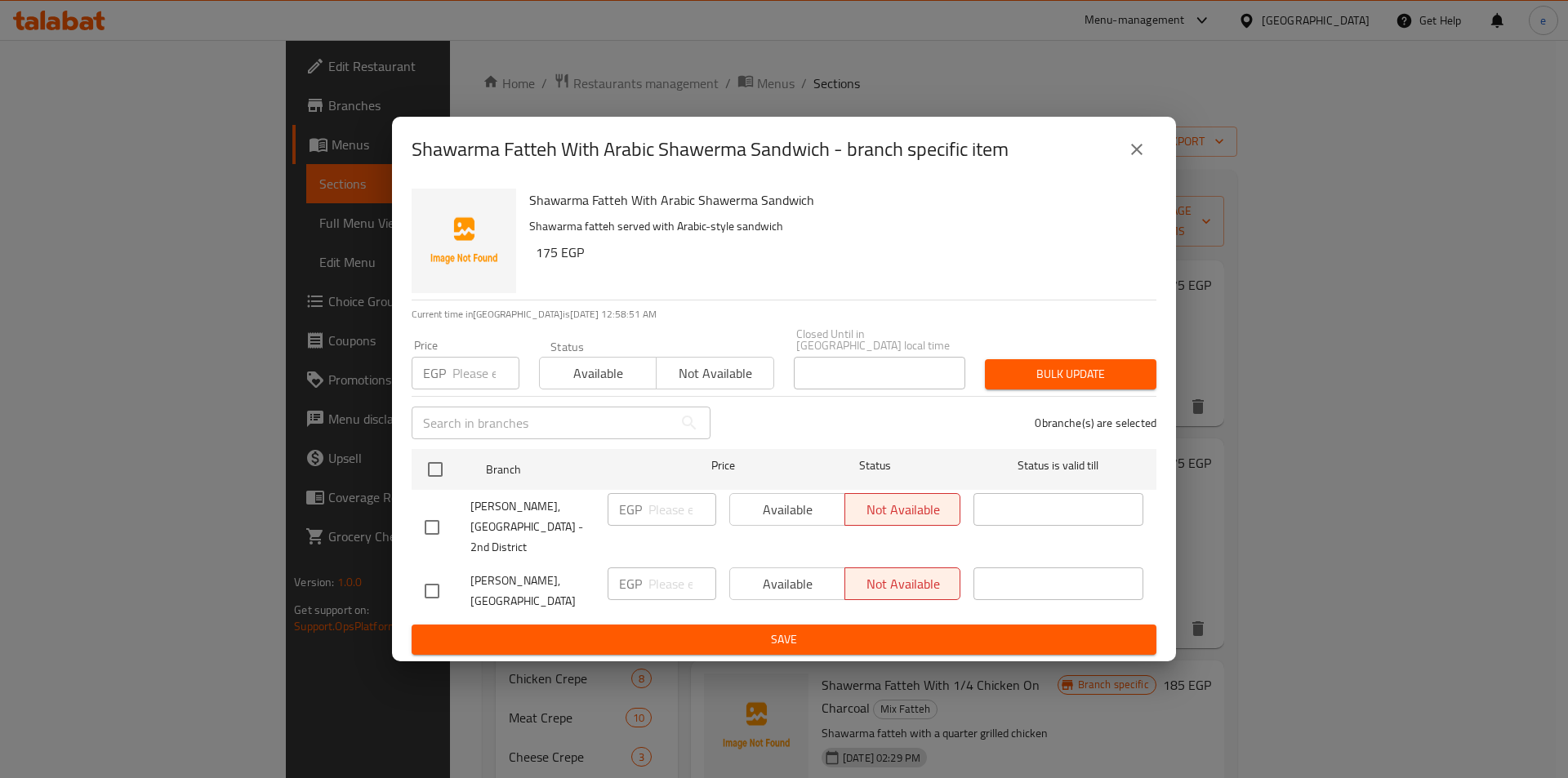
drag, startPoint x: 1134, startPoint y: 165, endPoint x: 1324, endPoint y: 399, distance: 301.4
click at [1134, 160] on icon "close" at bounding box center [1137, 149] width 20 height 20
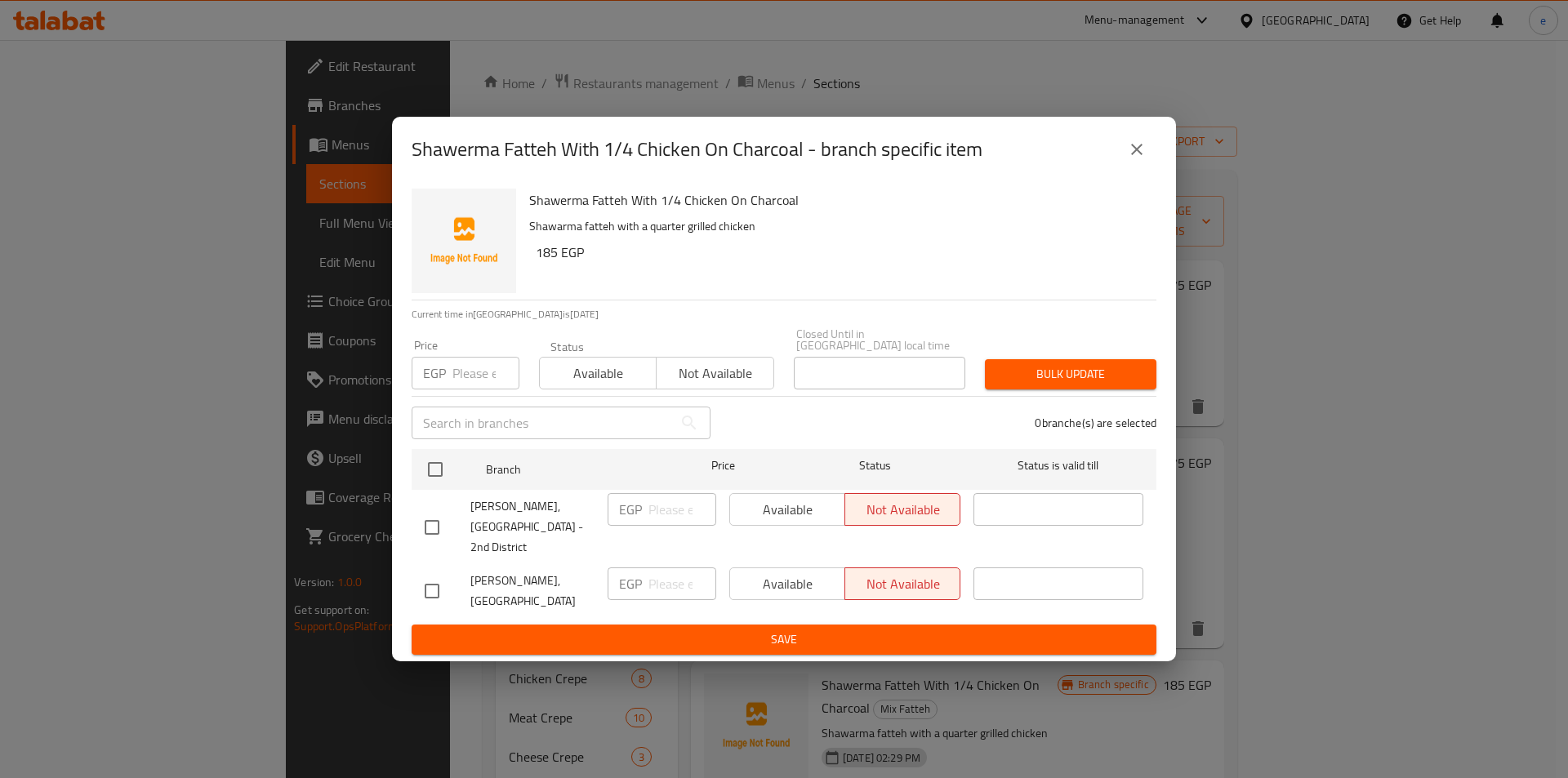
click at [1131, 160] on icon "close" at bounding box center [1137, 149] width 20 height 20
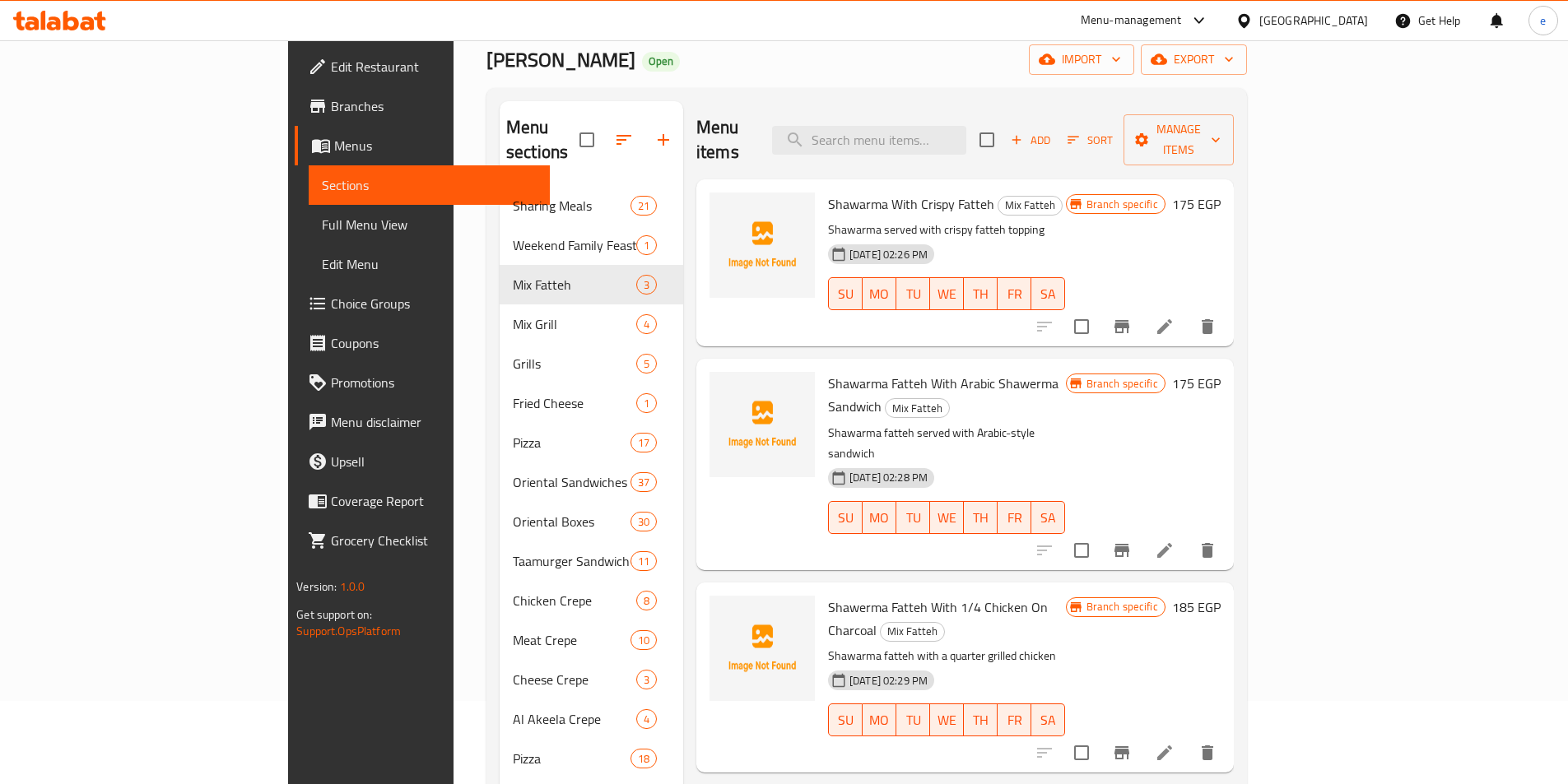
scroll to position [83, 0]
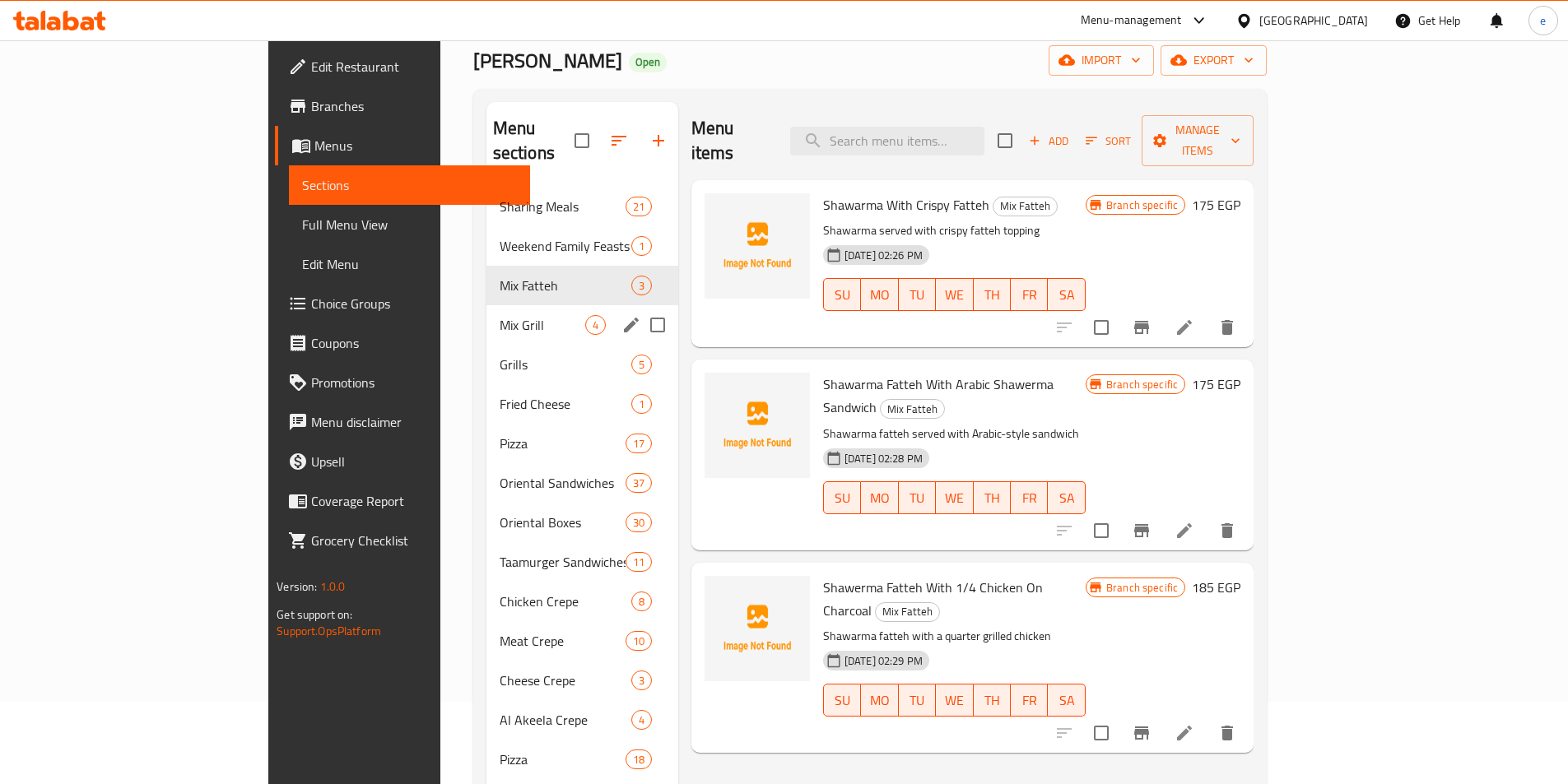
click at [500, 315] on span "Mix Grill" at bounding box center [543, 324] width 86 height 20
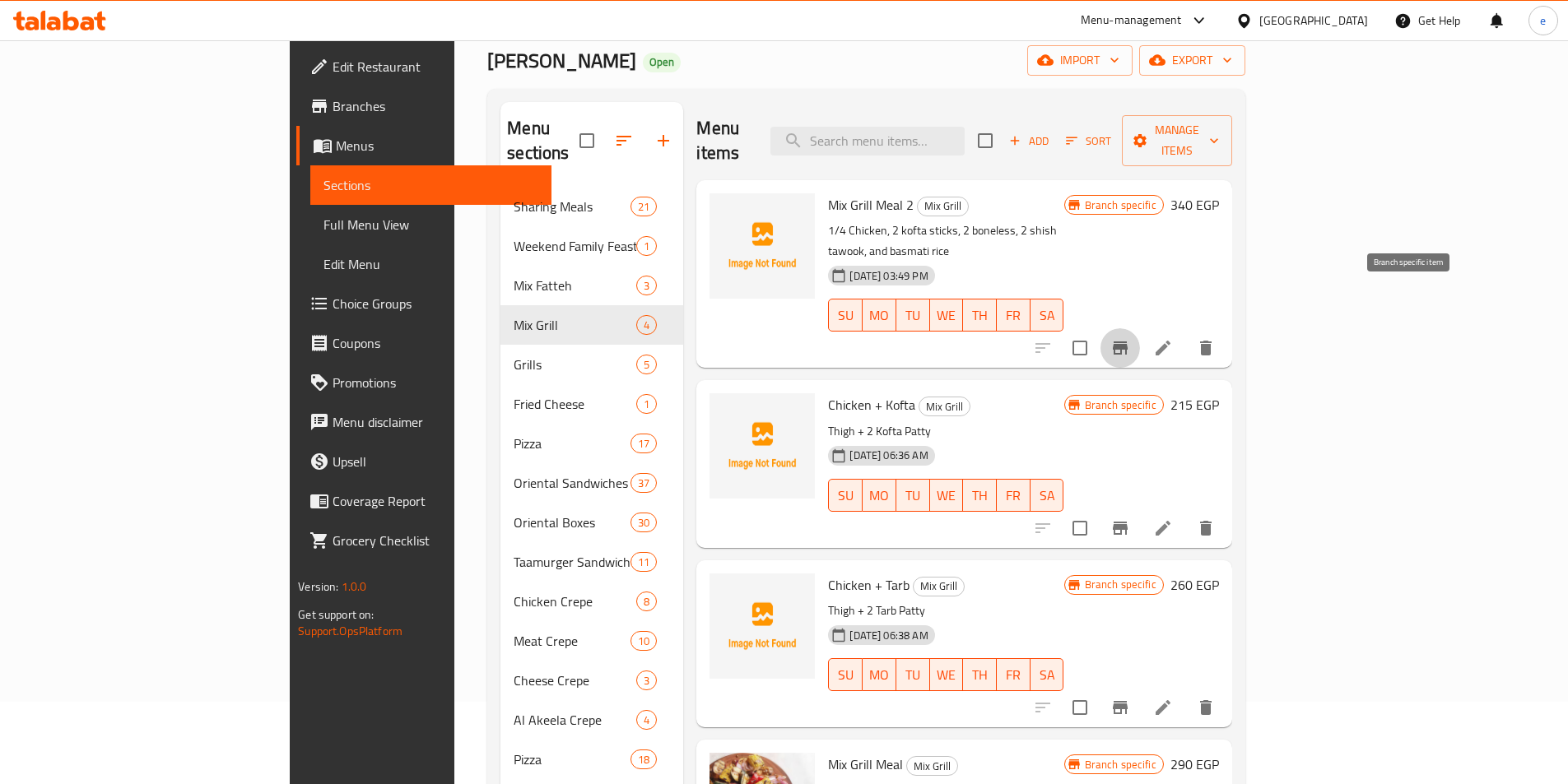
click at [1130, 338] on icon "Branch-specific-item" at bounding box center [1120, 347] width 20 height 20
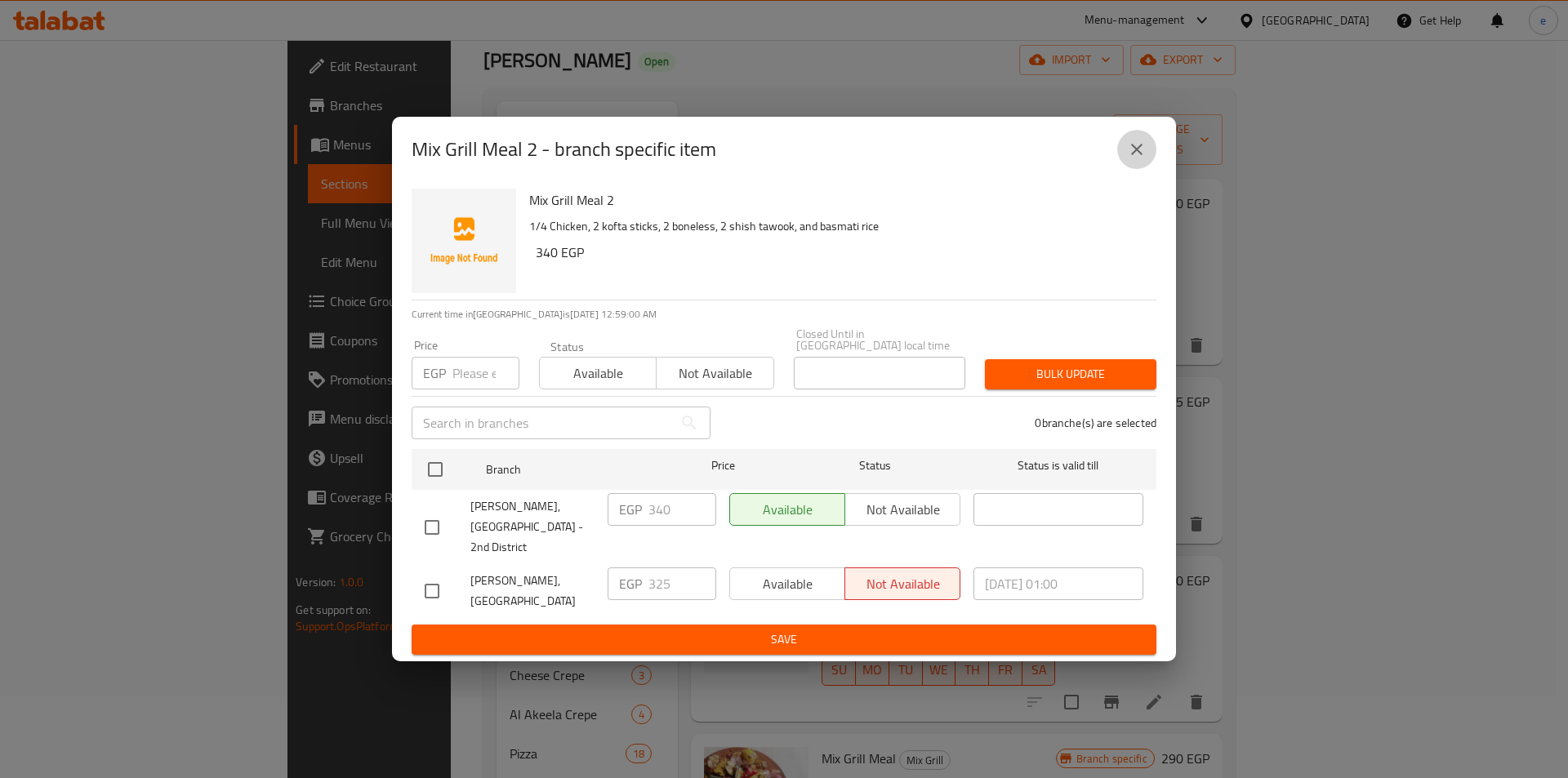
click at [1127, 161] on button "close" at bounding box center [1137, 149] width 39 height 39
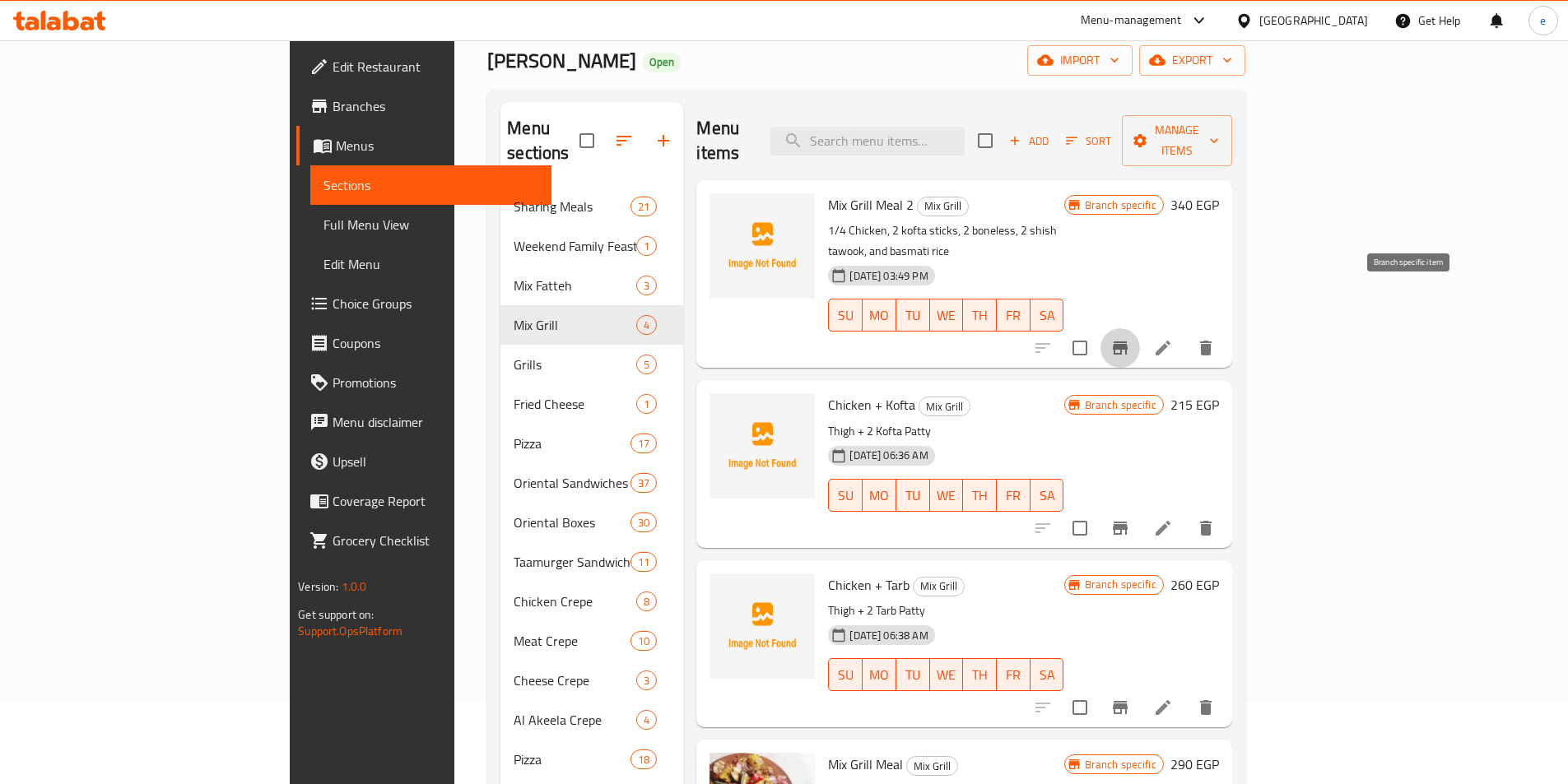
click at [1128, 341] on icon "Branch-specific-item" at bounding box center [1120, 347] width 15 height 13
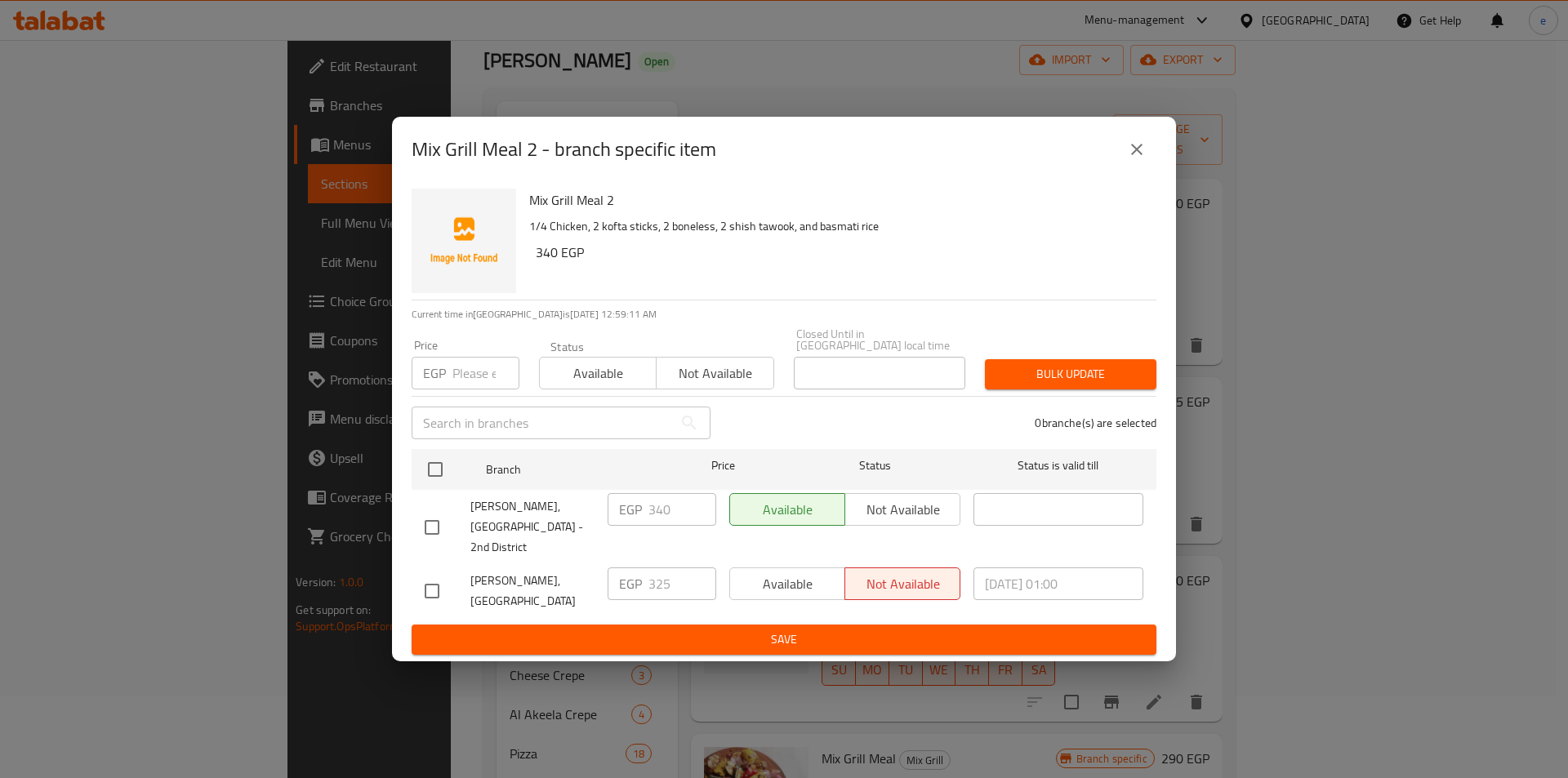
click at [443, 511] on input "checkbox" at bounding box center [432, 527] width 34 height 34
checkbox input "true"
click at [870, 517] on span "Not available" at bounding box center [903, 510] width 102 height 24
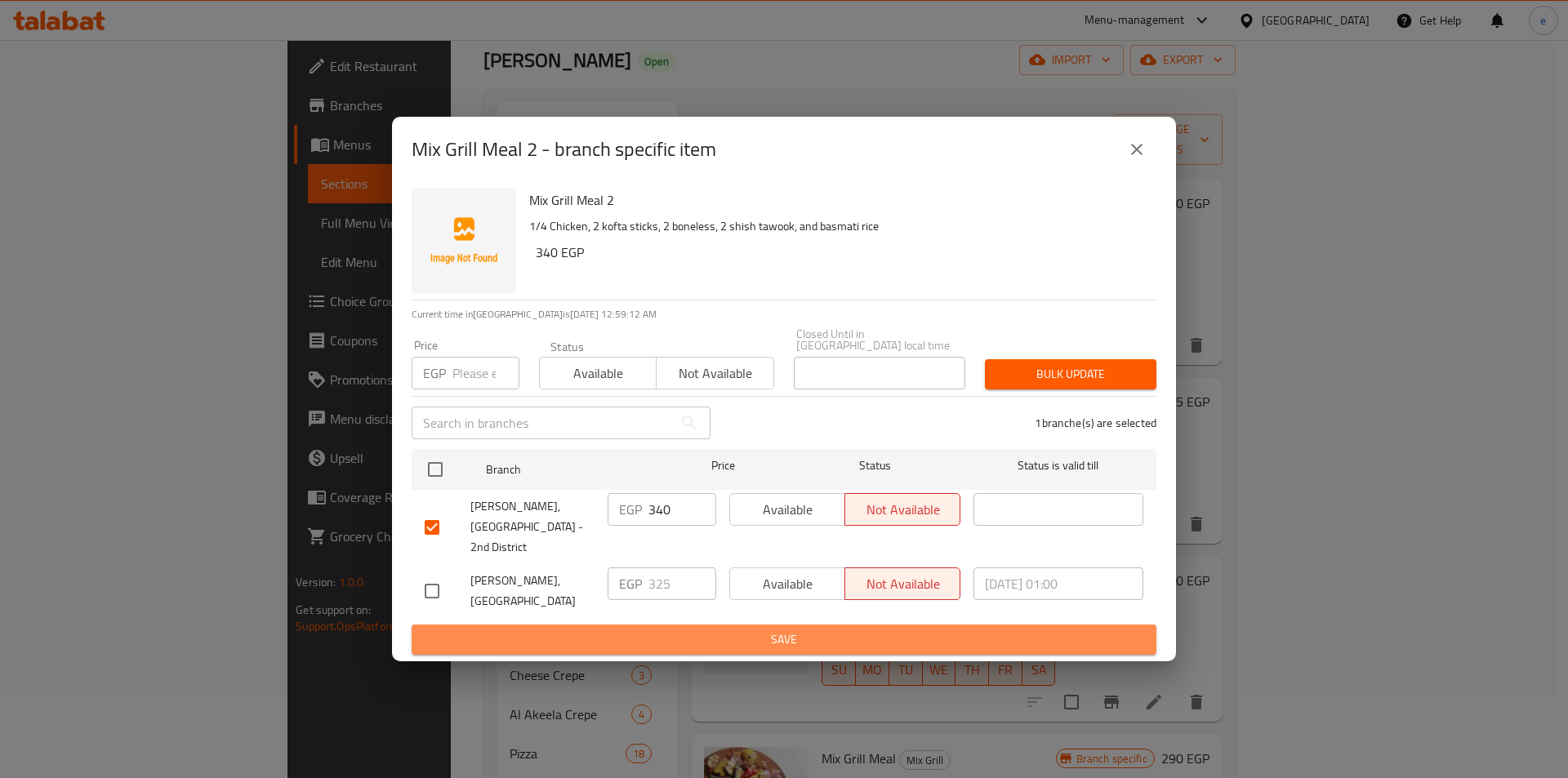
click at [859, 630] on span "Save" at bounding box center [784, 640] width 719 height 20
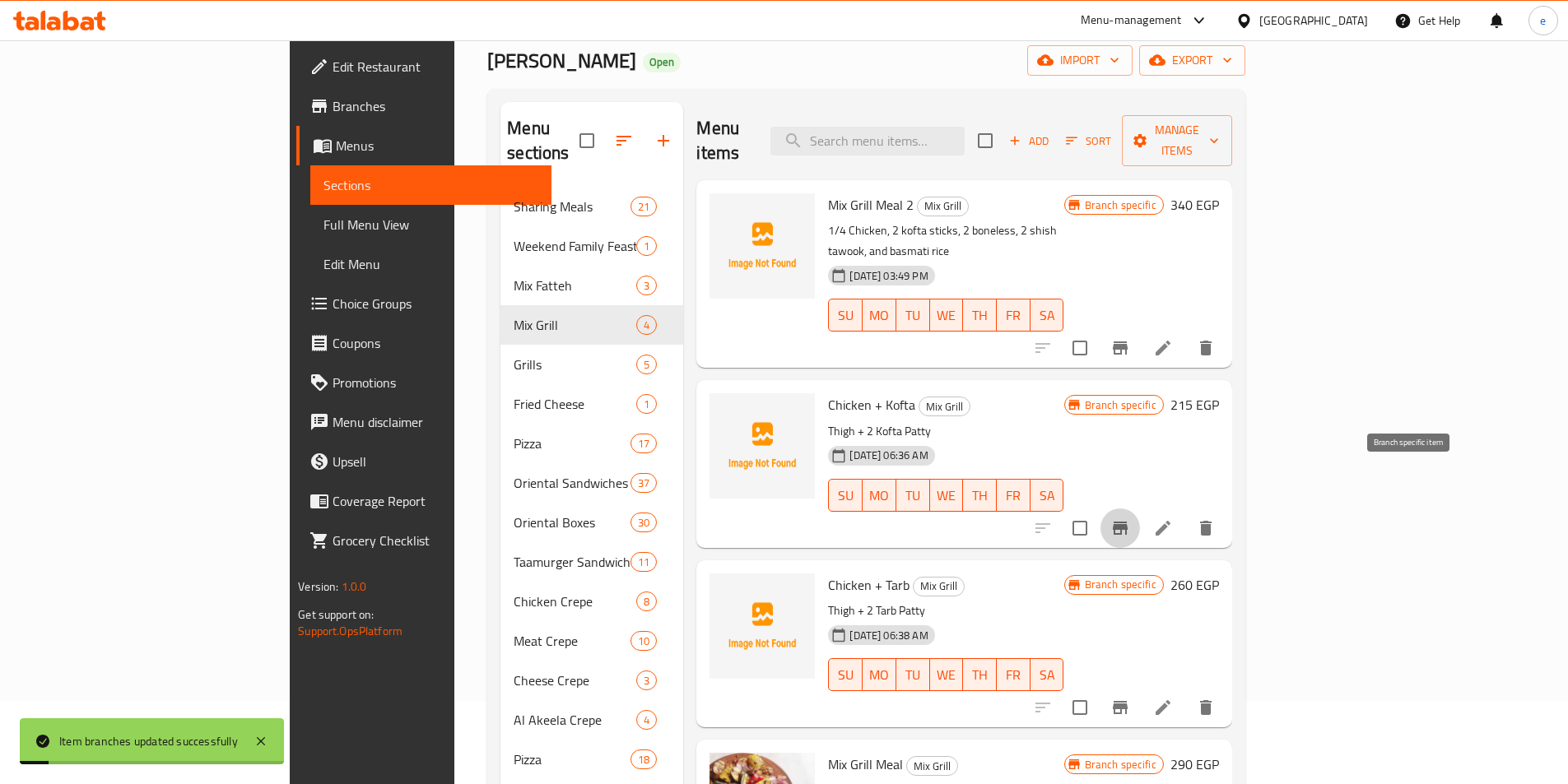
click at [1128, 522] on icon "Branch-specific-item" at bounding box center [1120, 528] width 15 height 13
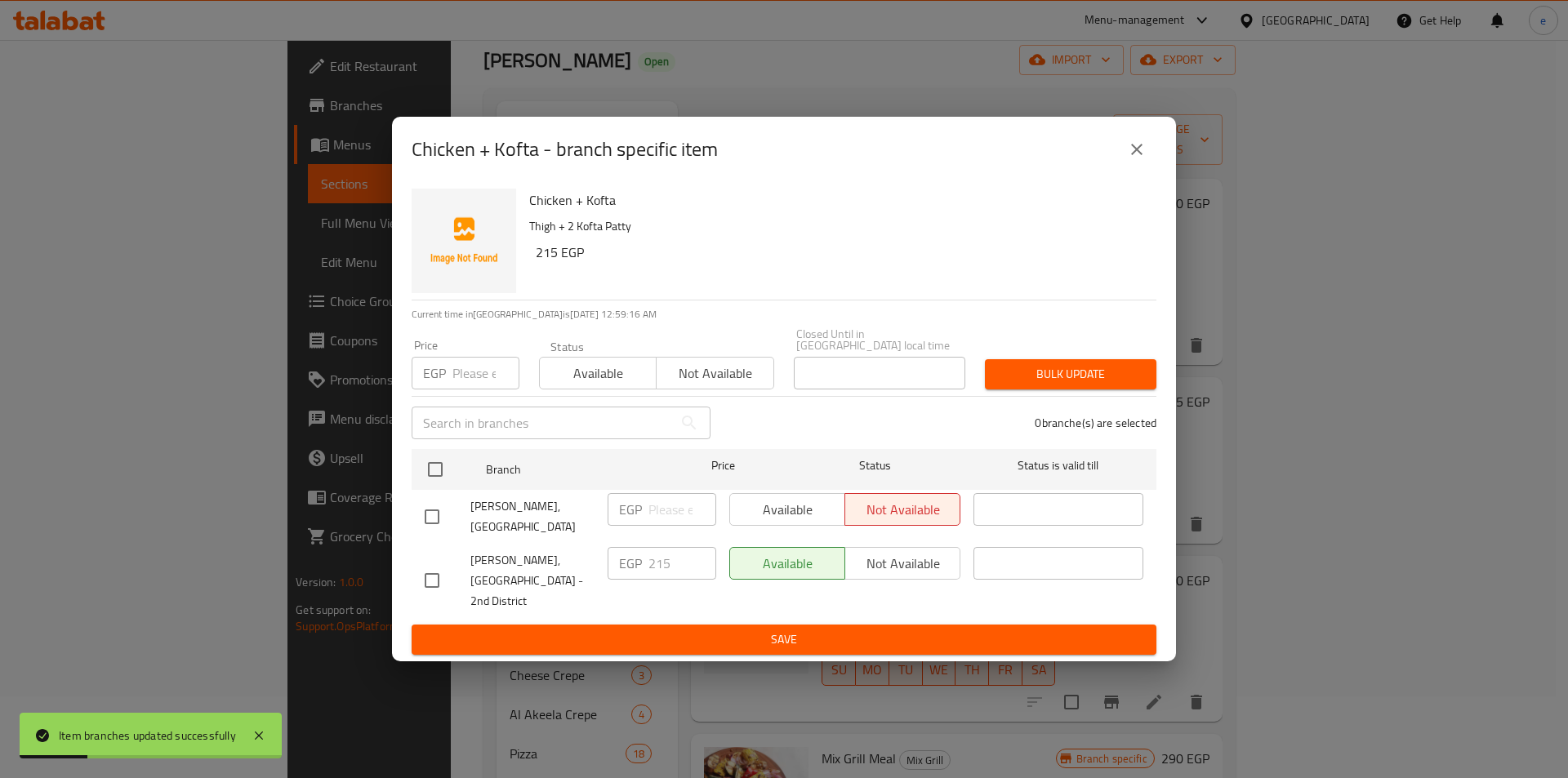
click at [435, 587] on input "checkbox" at bounding box center [432, 580] width 34 height 34
checkbox input "true"
click at [848, 569] on button "Not available" at bounding box center [902, 563] width 116 height 32
click at [868, 602] on div "Available Not available" at bounding box center [845, 580] width 244 height 81
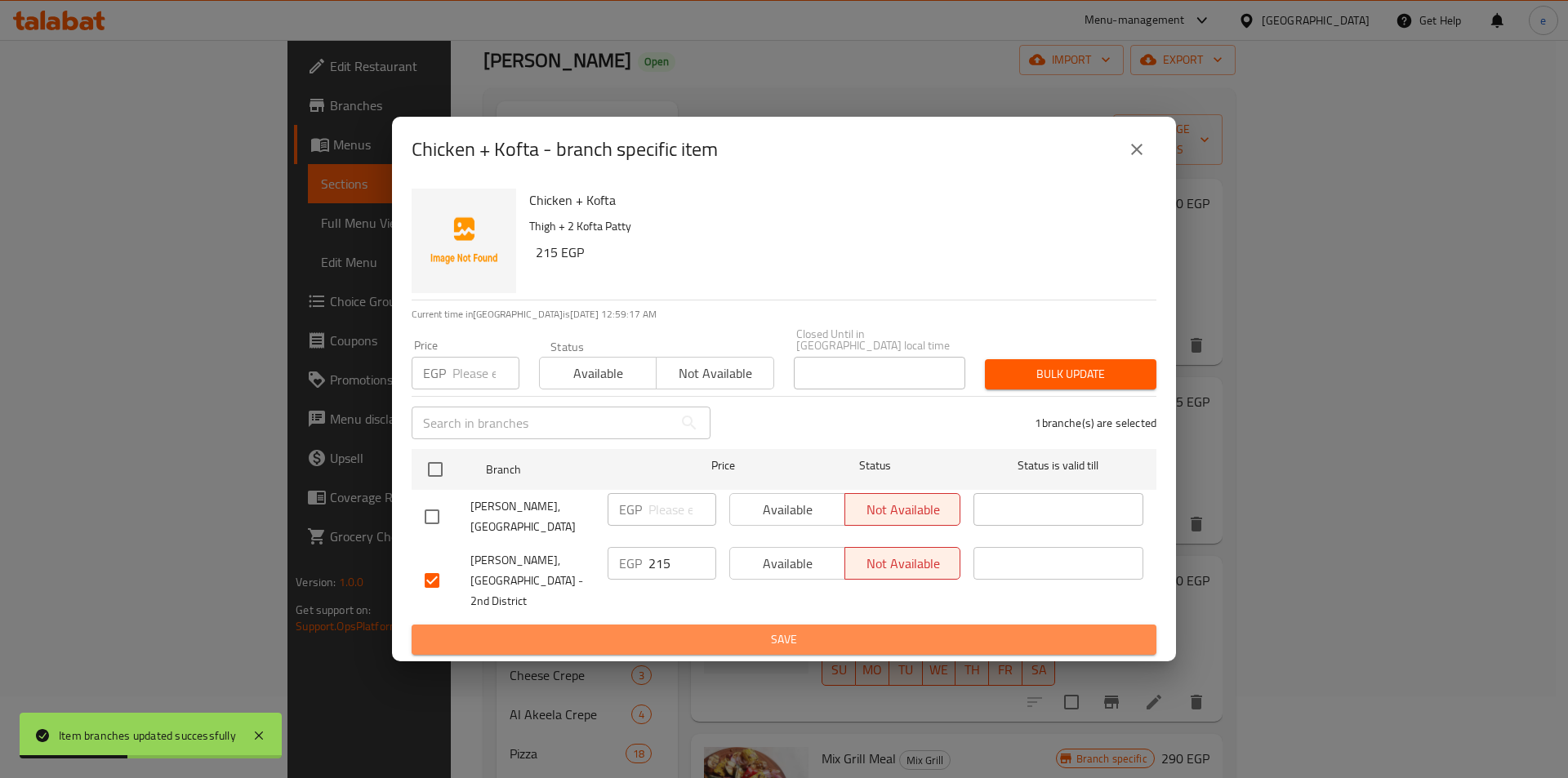
click at [884, 624] on button "Save" at bounding box center [784, 639] width 745 height 30
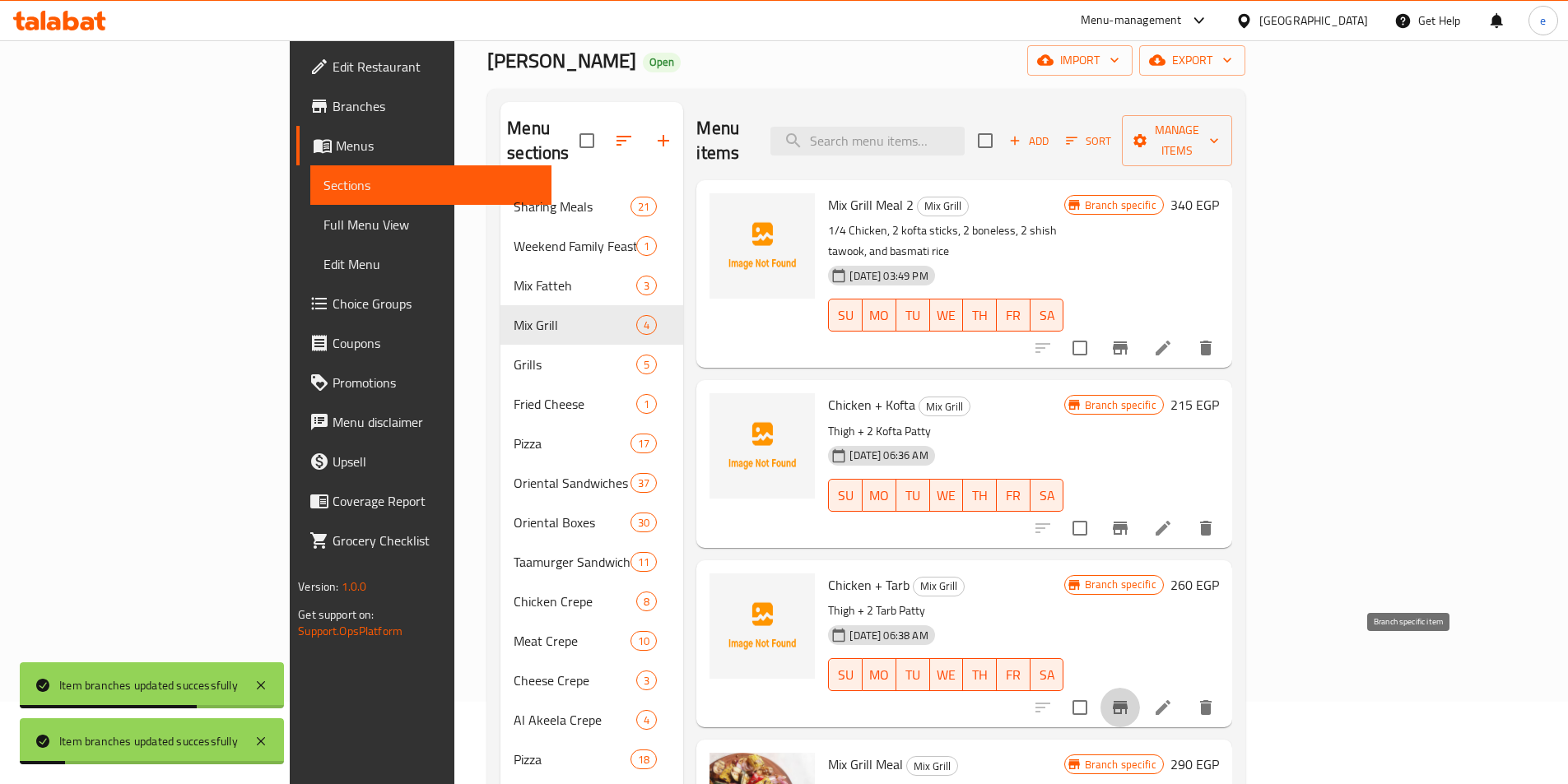
click at [1130, 697] on icon "Branch-specific-item" at bounding box center [1120, 707] width 20 height 20
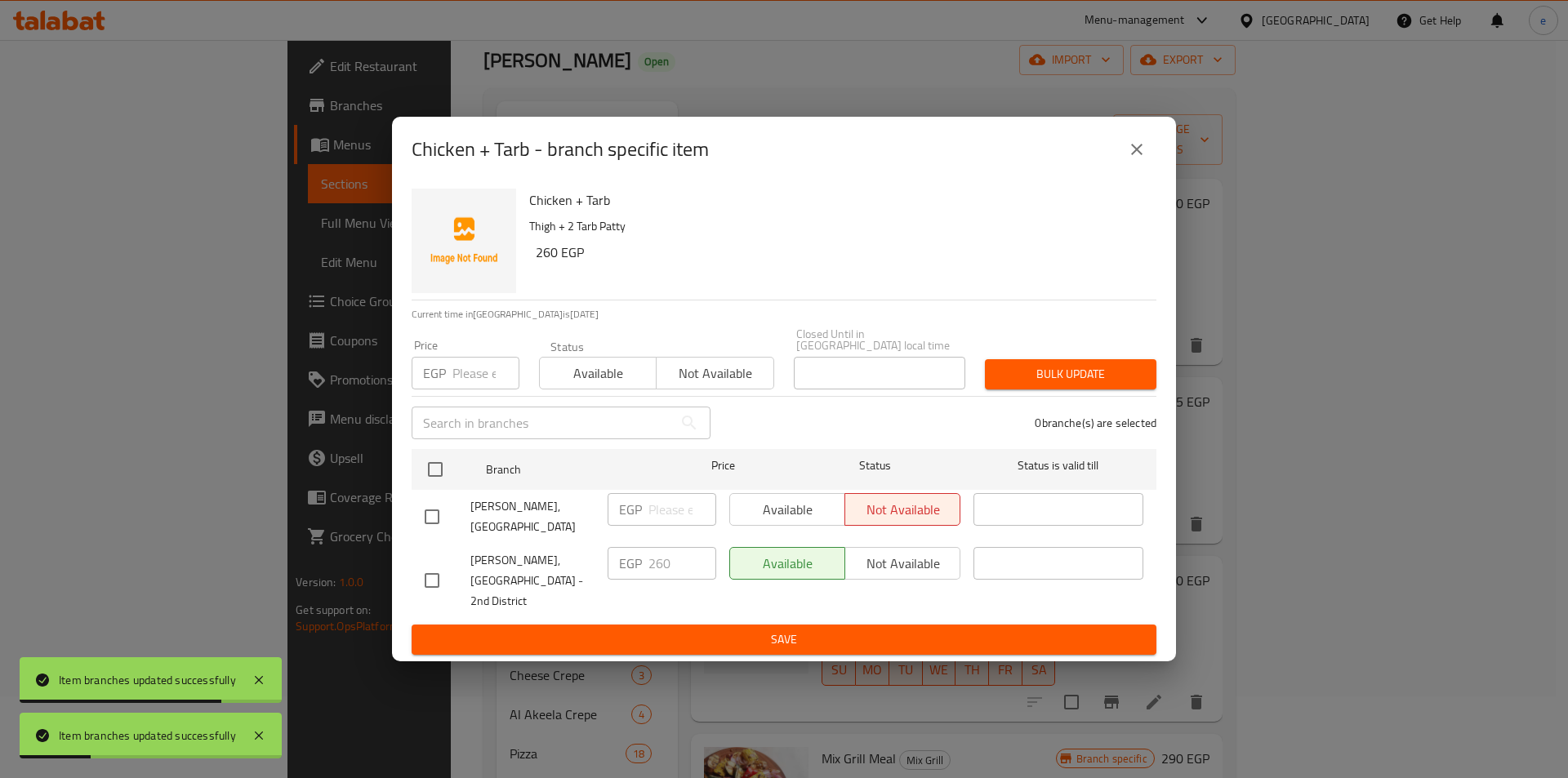
click at [412, 572] on li "Alhay Alsharqy, El Shorouk - 2nd District EGP 260 ​ Available Not available ​" at bounding box center [784, 580] width 745 height 74
click at [451, 583] on div at bounding box center [448, 580] width 46 height 34
click at [437, 576] on input "checkbox" at bounding box center [432, 580] width 34 height 34
checkbox input "true"
click at [901, 550] on div "Available Not available" at bounding box center [845, 580] width 244 height 81
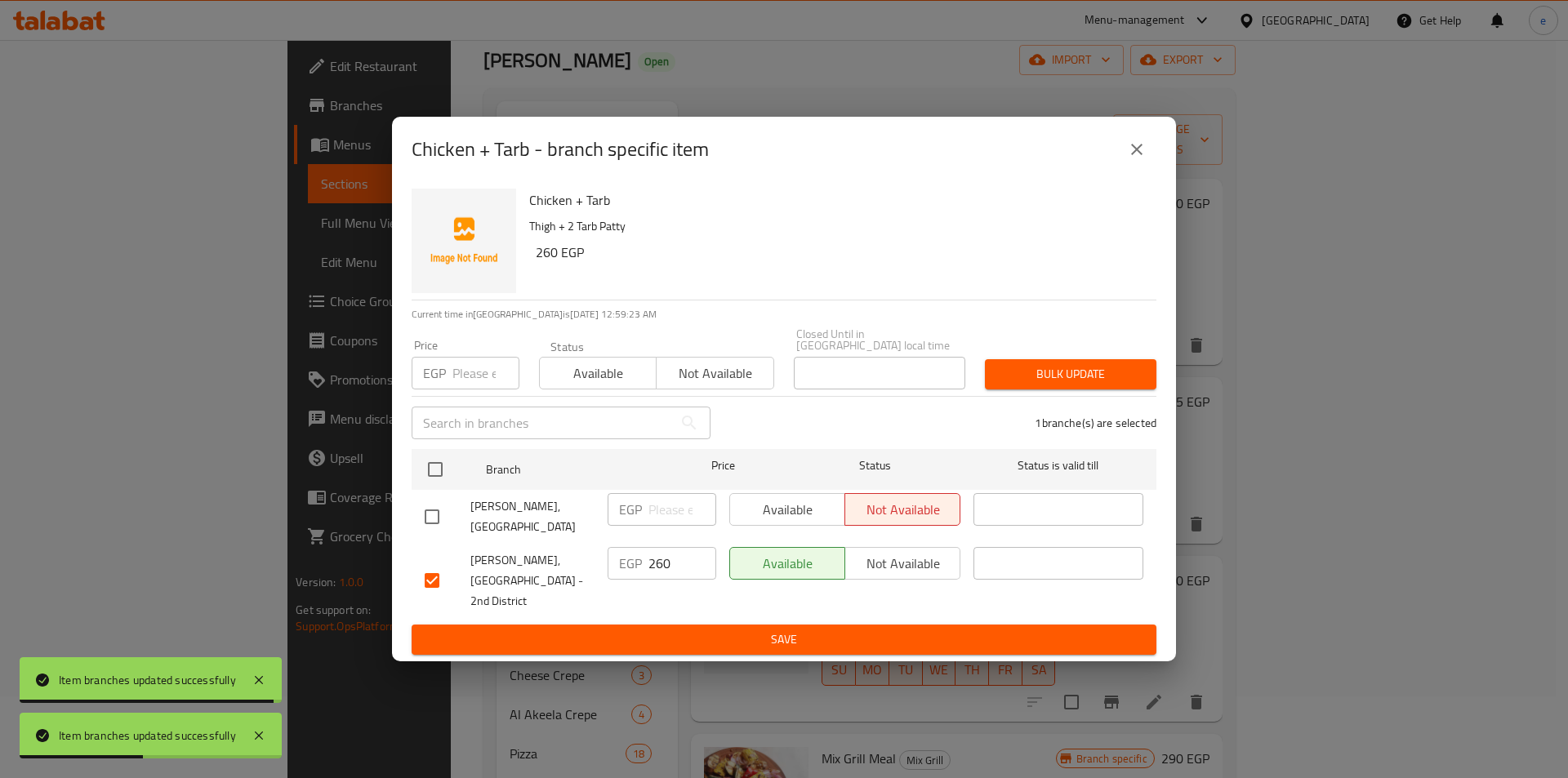
click at [898, 576] on span "Not available" at bounding box center [903, 564] width 102 height 24
click at [877, 624] on button "Save" at bounding box center [784, 639] width 745 height 30
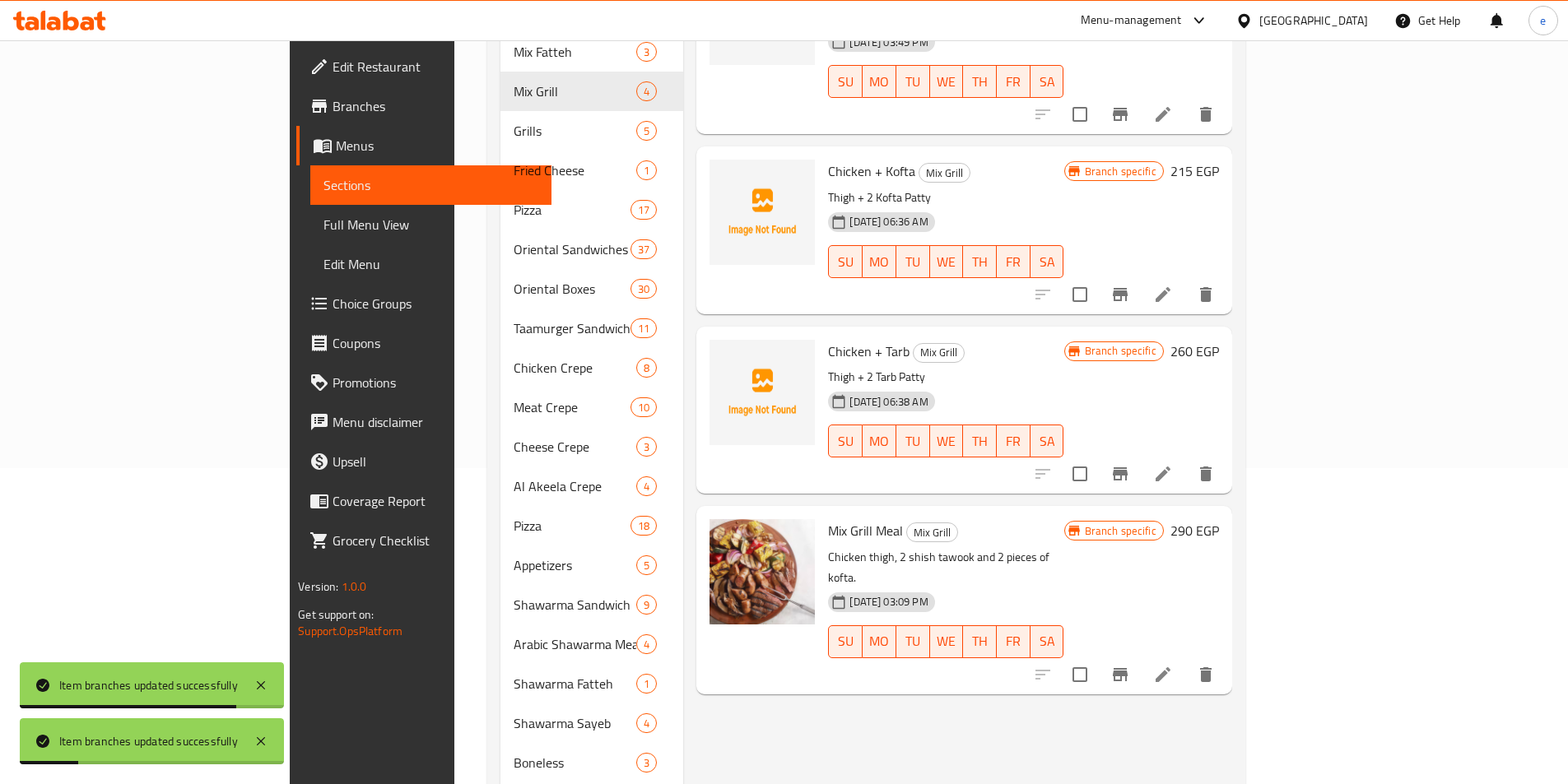
scroll to position [411, 0]
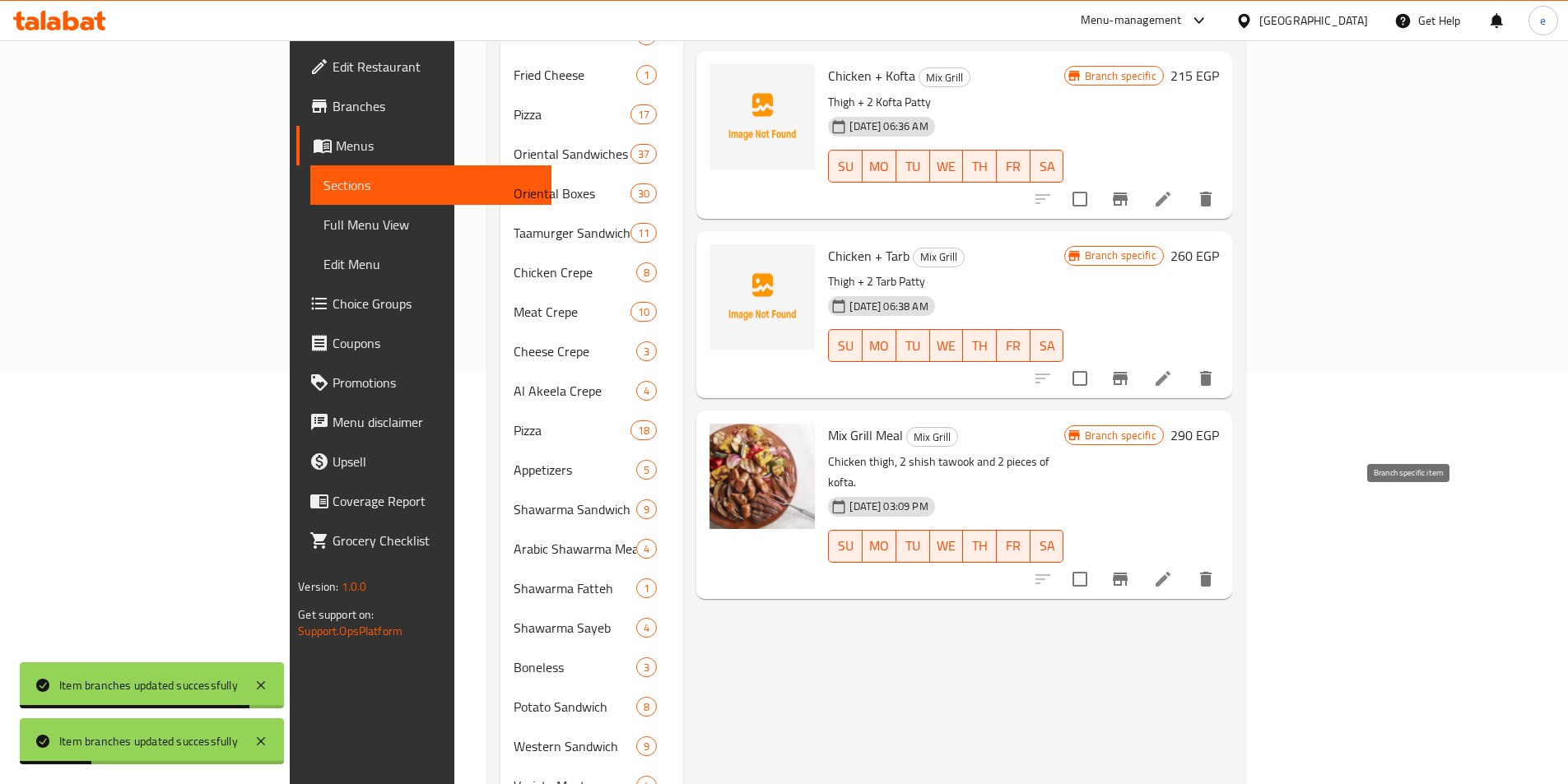
click at [1130, 569] on icon "Branch-specific-item" at bounding box center [1120, 579] width 20 height 20
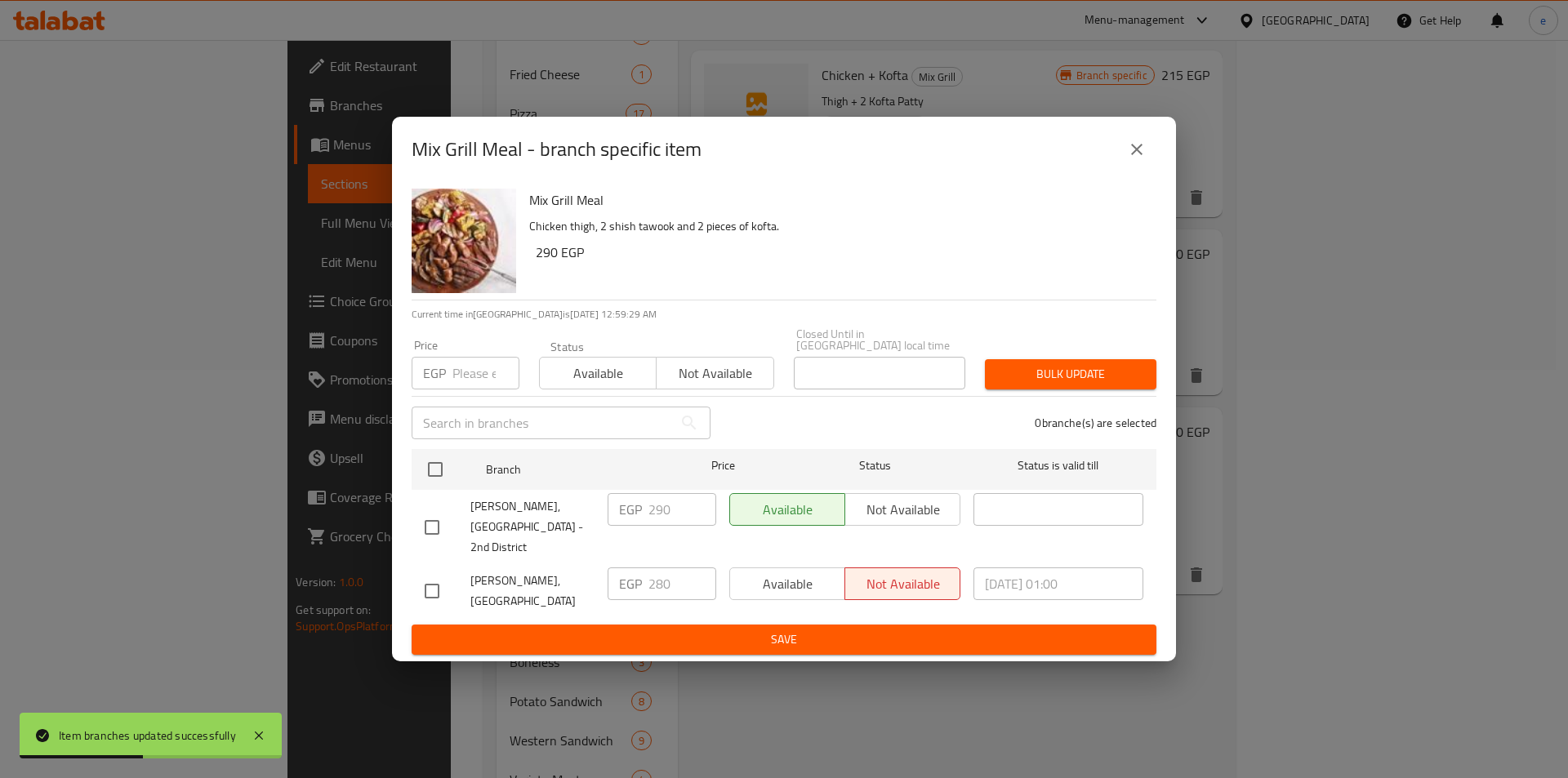
click at [438, 525] on input "checkbox" at bounding box center [432, 527] width 34 height 34
checkbox input "true"
click at [910, 508] on span "Not available" at bounding box center [903, 510] width 102 height 24
click at [852, 630] on span "Save" at bounding box center [784, 640] width 719 height 20
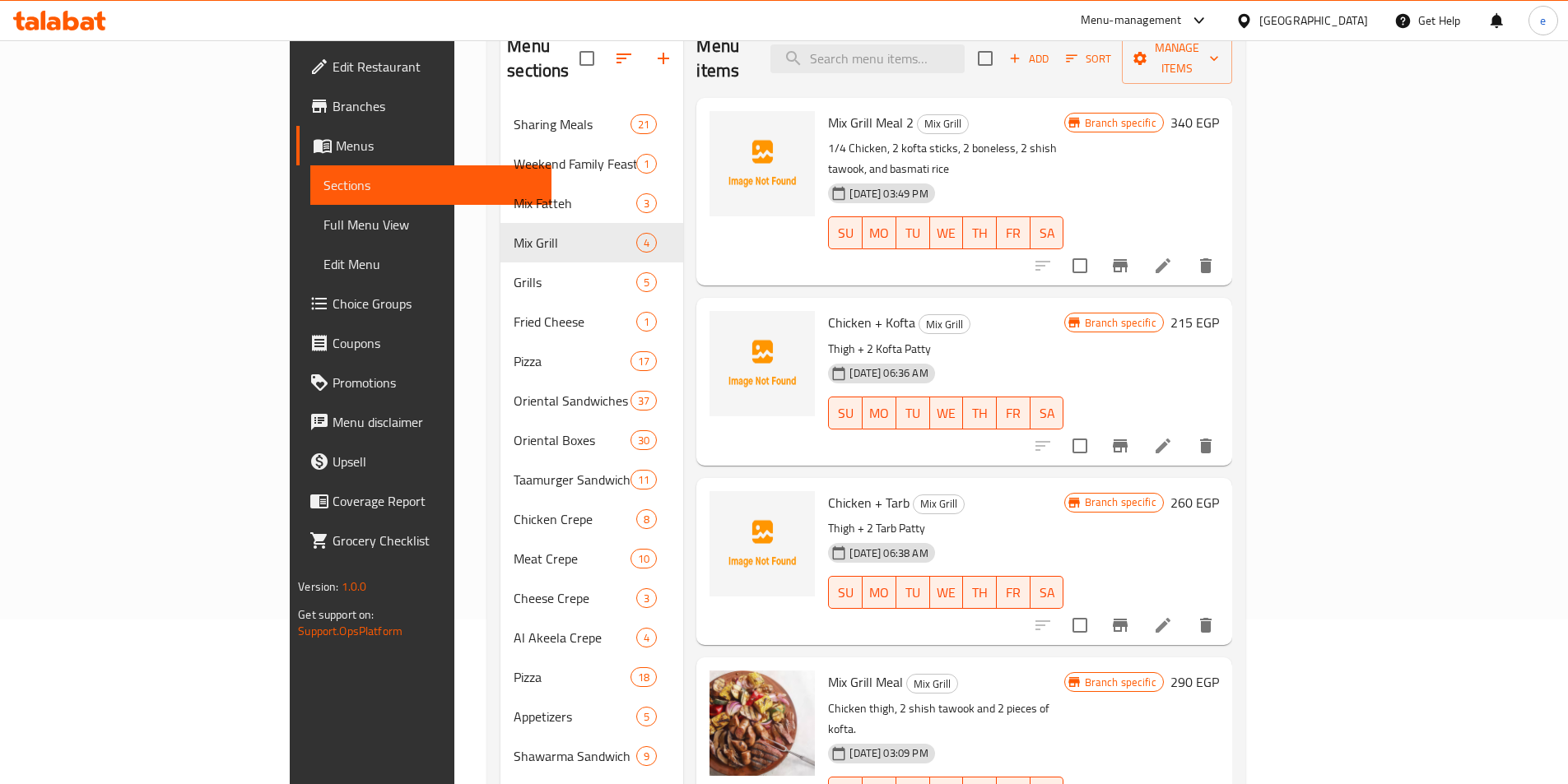
scroll to position [247, 0]
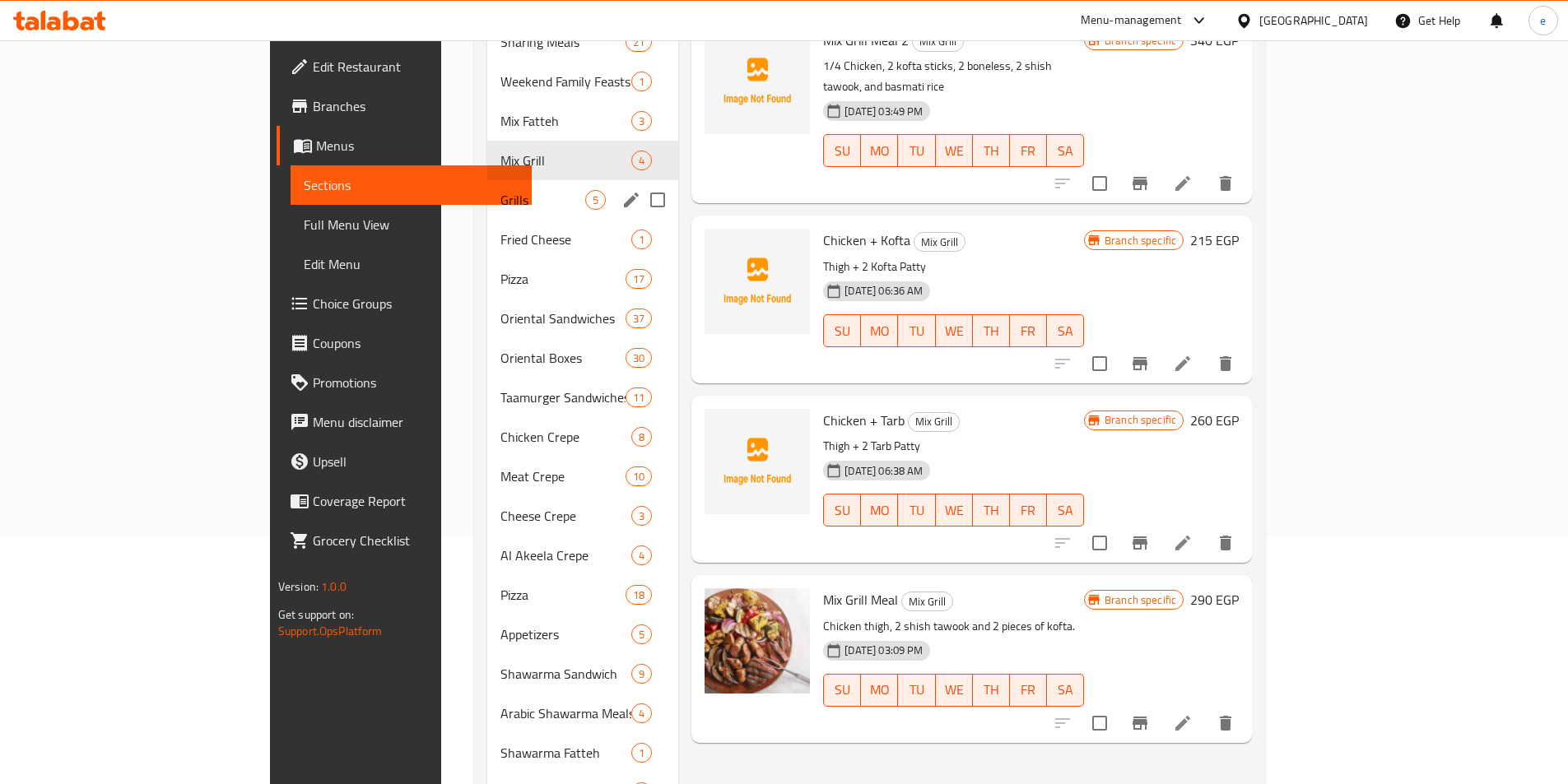
click at [487, 187] on div "Grills 5" at bounding box center [582, 200] width 191 height 40
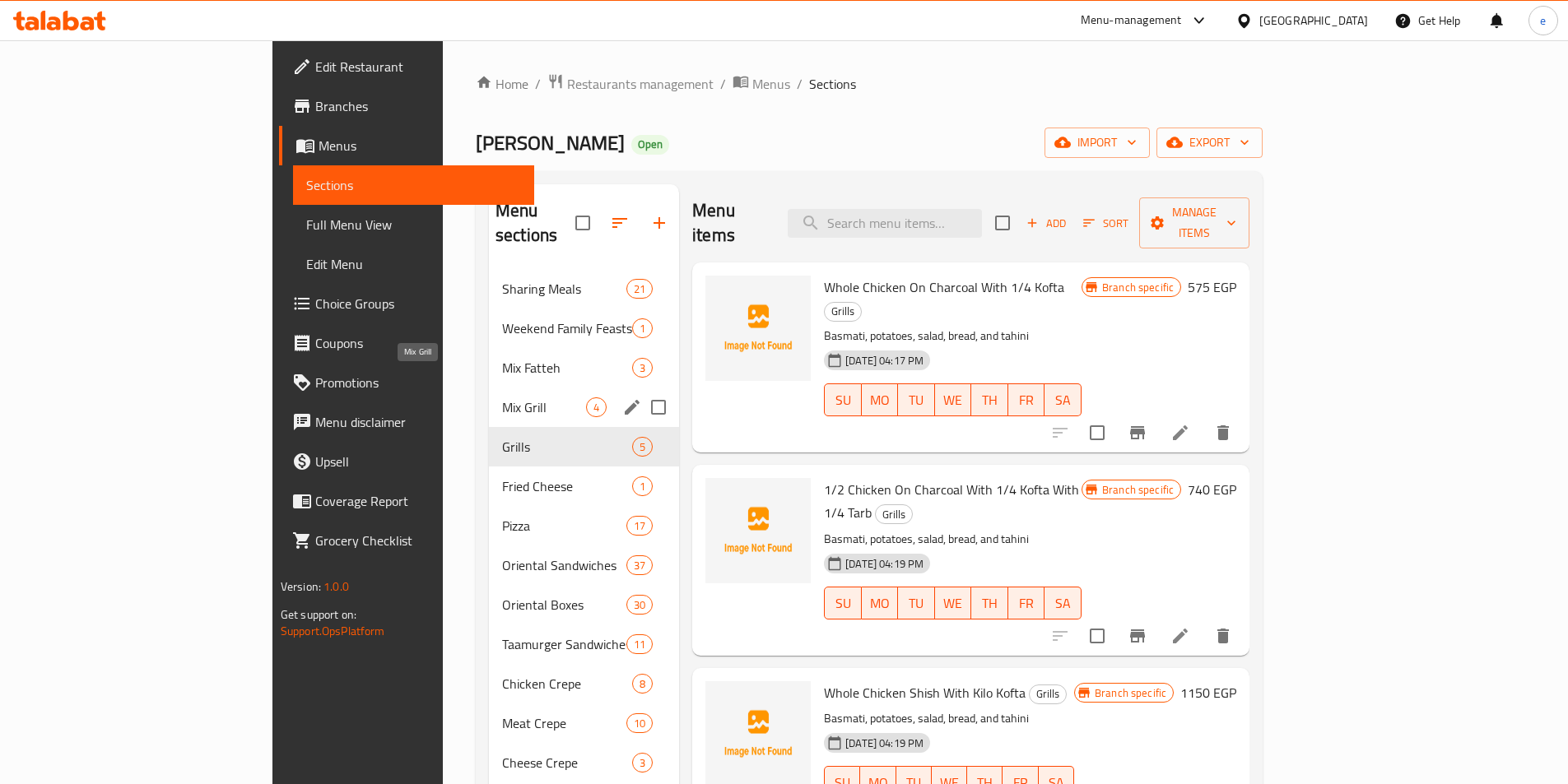
click at [502, 397] on span "Mix Grill" at bounding box center [544, 407] width 84 height 20
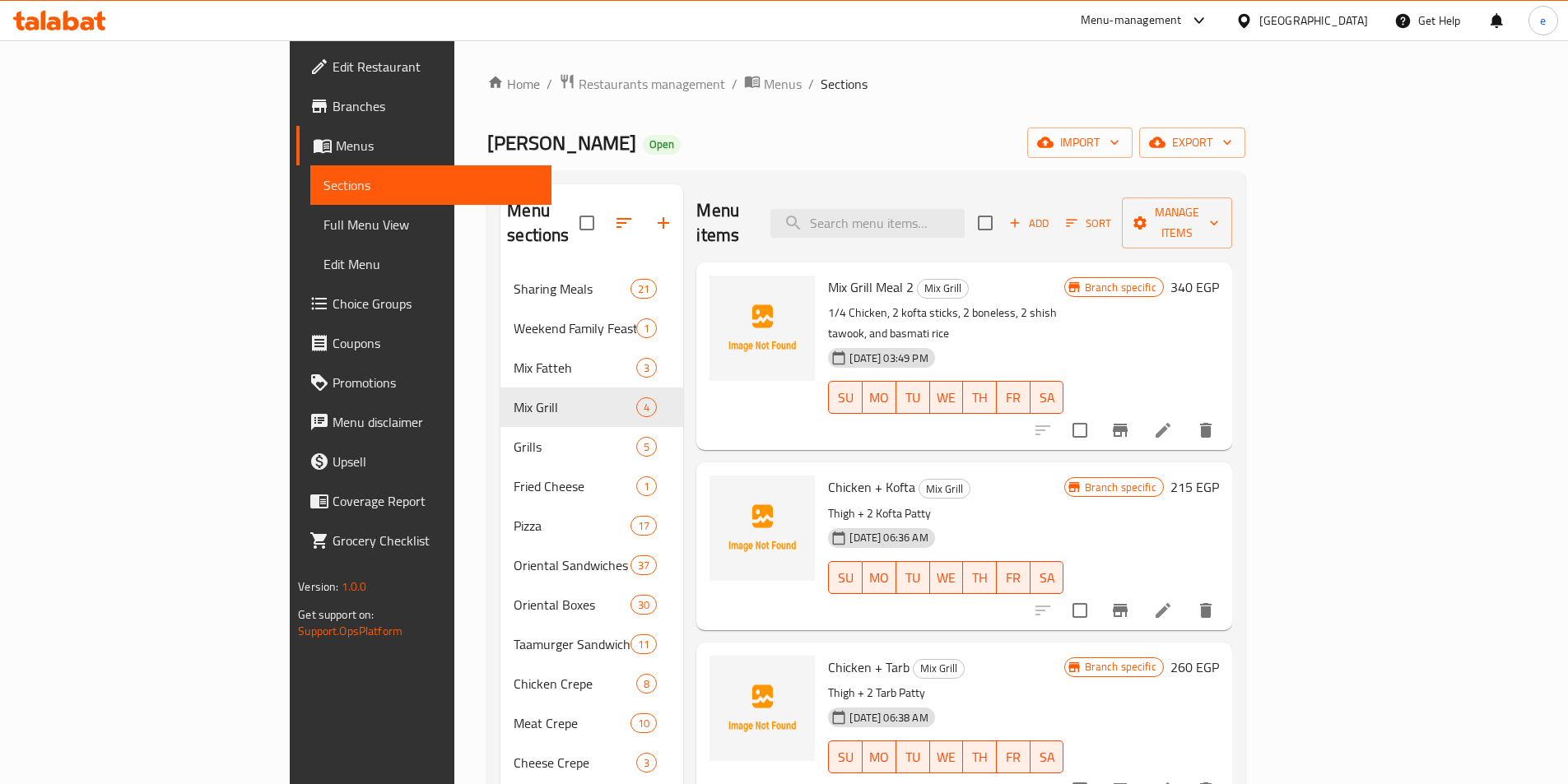
click at [1128, 424] on icon "Branch-specific-item" at bounding box center [1120, 430] width 15 height 13
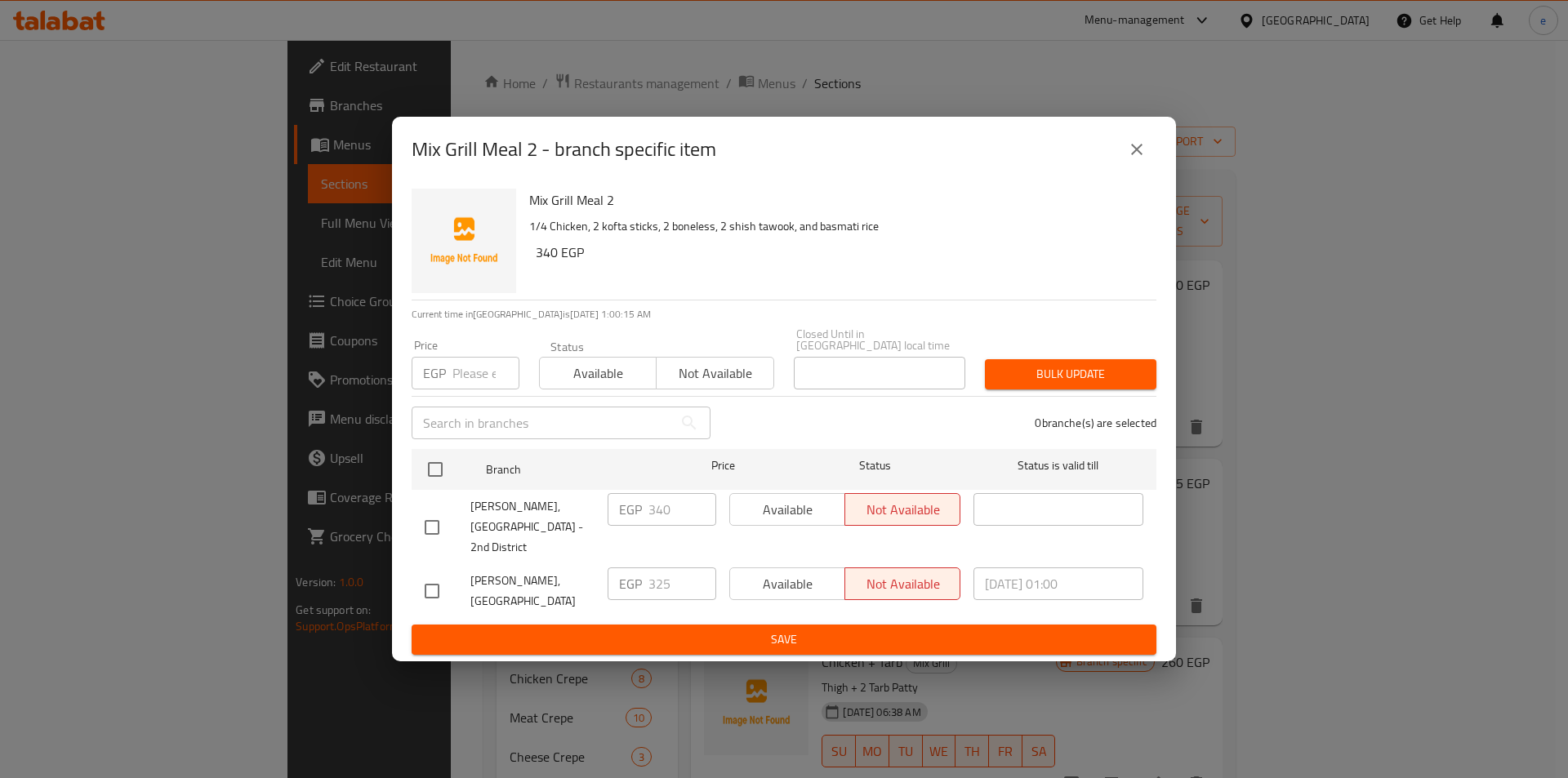
click at [438, 522] on input "checkbox" at bounding box center [432, 527] width 34 height 34
checkbox input "true"
click at [768, 525] on button "Available" at bounding box center [788, 509] width 116 height 32
click at [749, 630] on span "Save" at bounding box center [784, 640] width 719 height 20
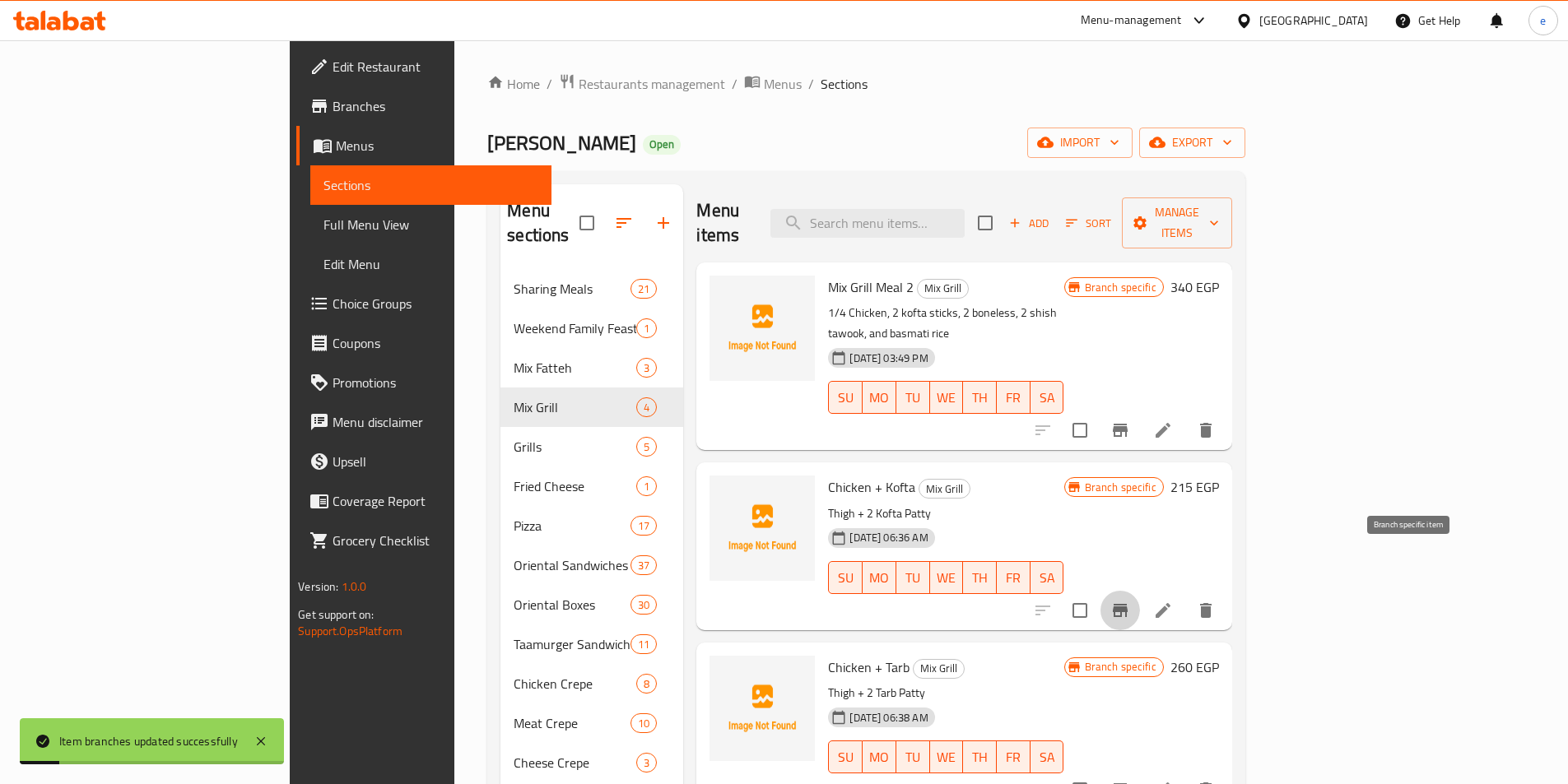
click at [1140, 591] on button "Branch-specific-item" at bounding box center [1120, 610] width 40 height 40
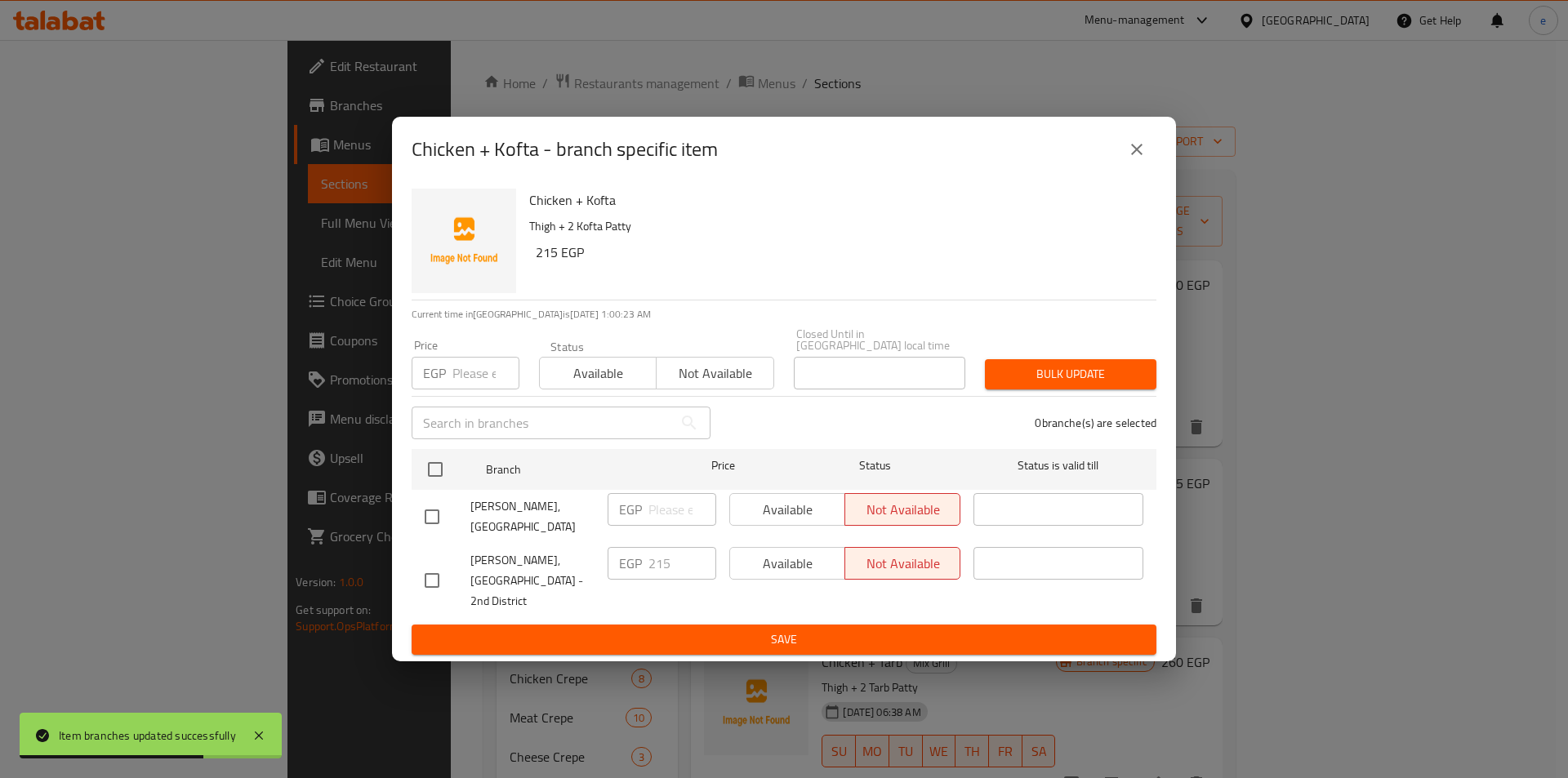
click at [440, 583] on input "checkbox" at bounding box center [432, 580] width 34 height 34
checkbox input "true"
click at [773, 579] on button "Available" at bounding box center [788, 563] width 116 height 32
click at [779, 607] on ul "Branch Price Status Status is valid till Alhay Alsharqy, 1st District EGP ​ Ava…" at bounding box center [784, 533] width 745 height 182
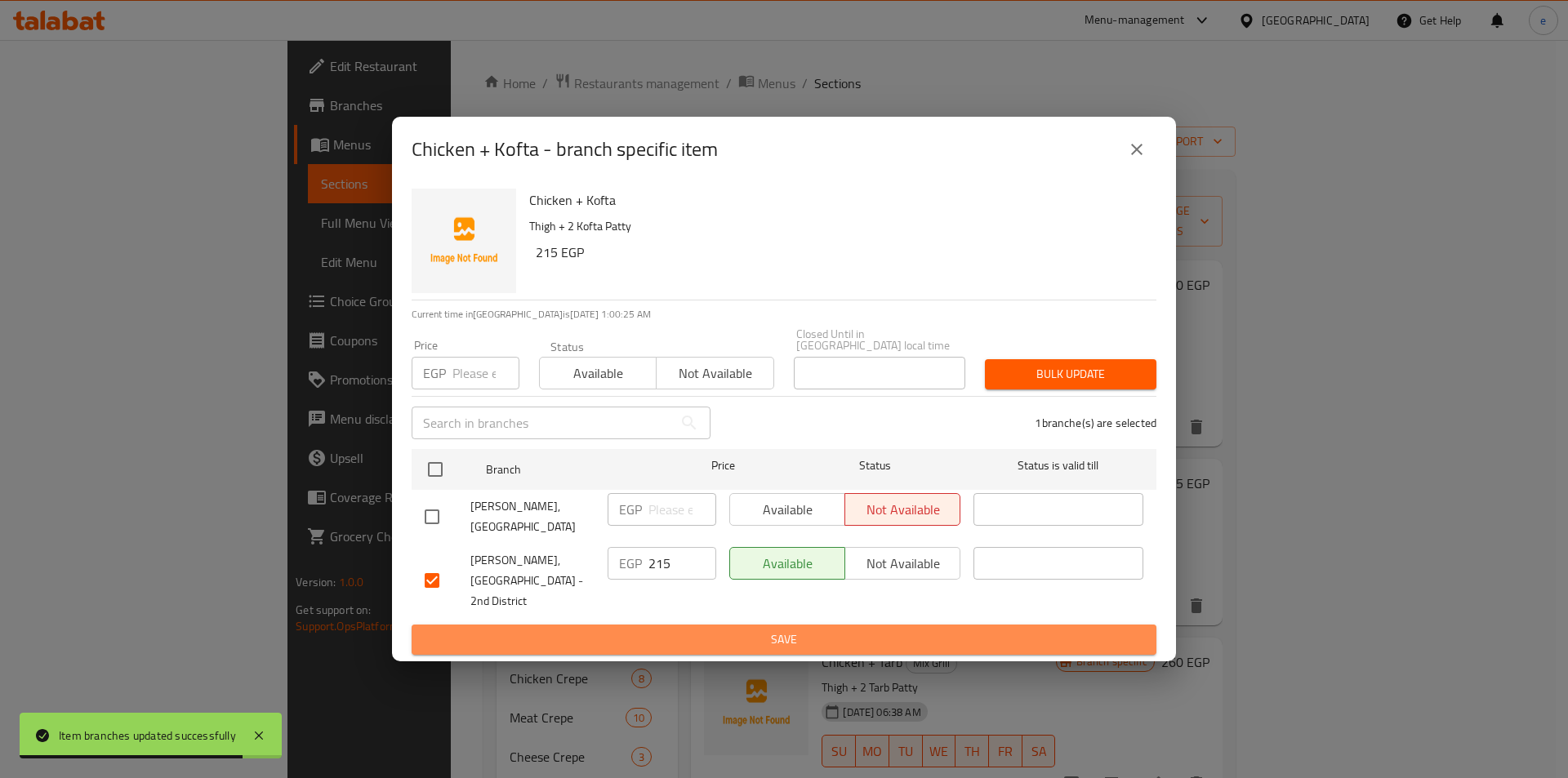
click at [779, 630] on span "Save" at bounding box center [784, 640] width 719 height 20
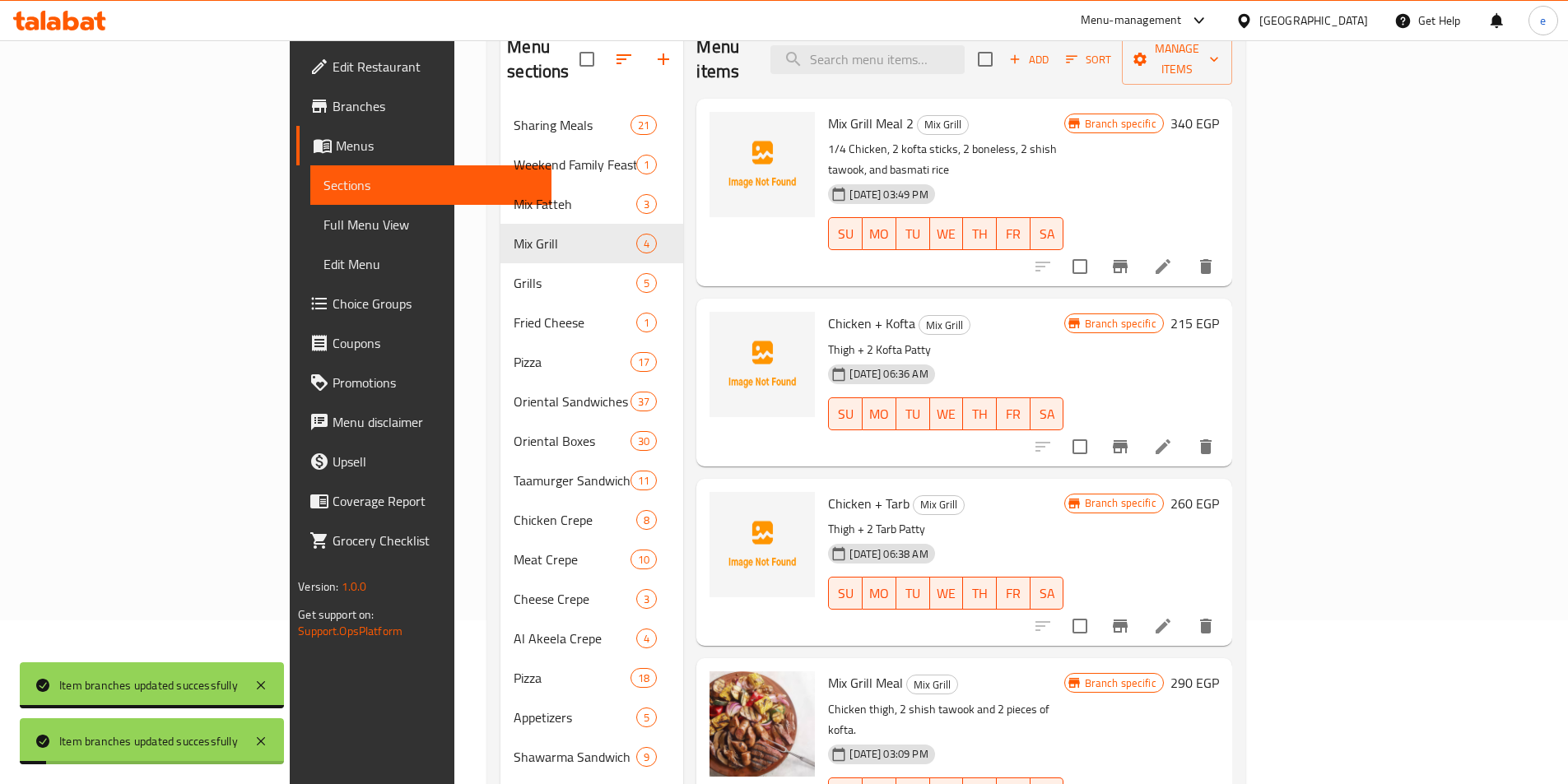
scroll to position [164, 0]
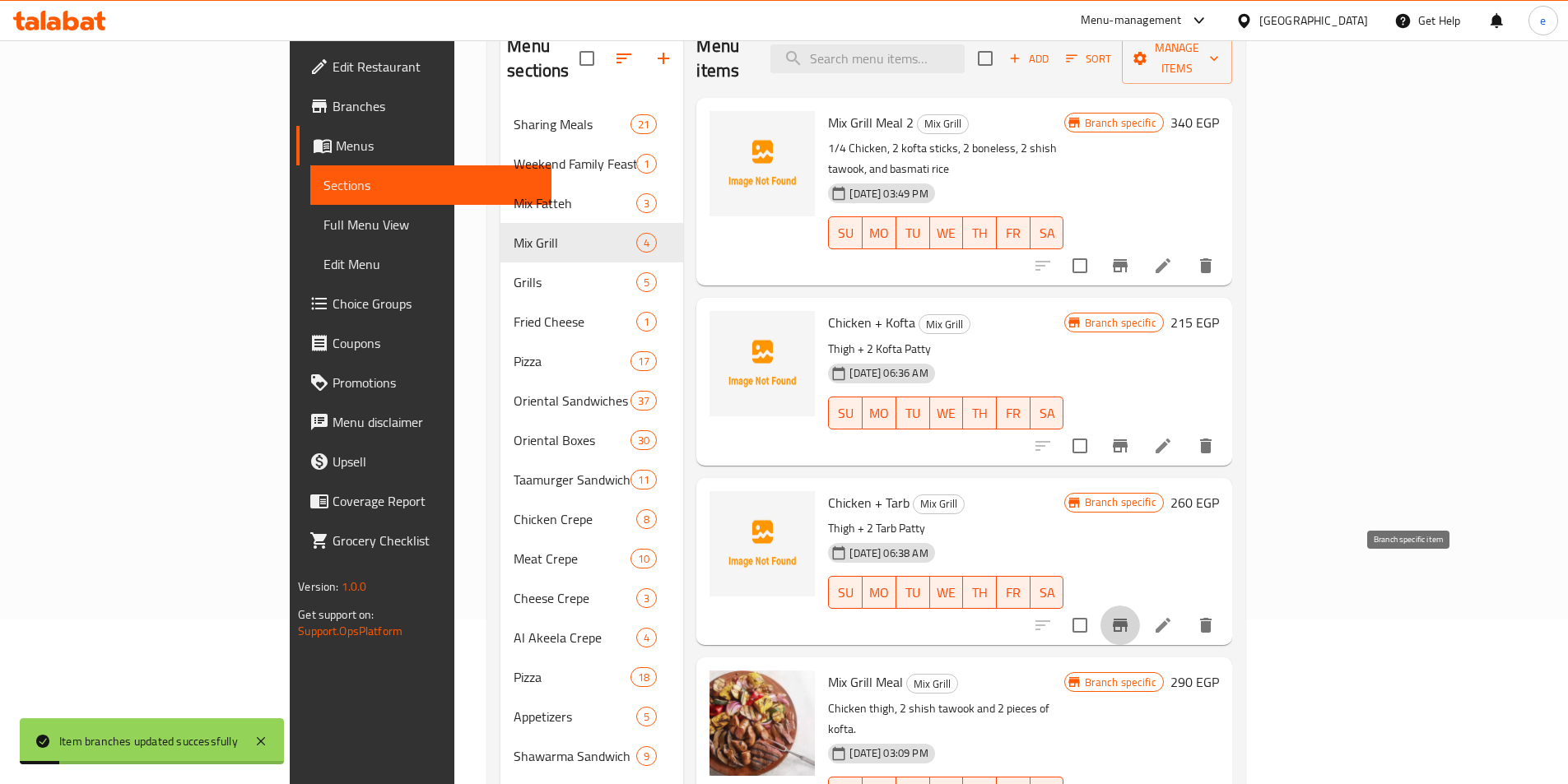
click at [1128, 619] on icon "Branch-specific-item" at bounding box center [1120, 625] width 15 height 13
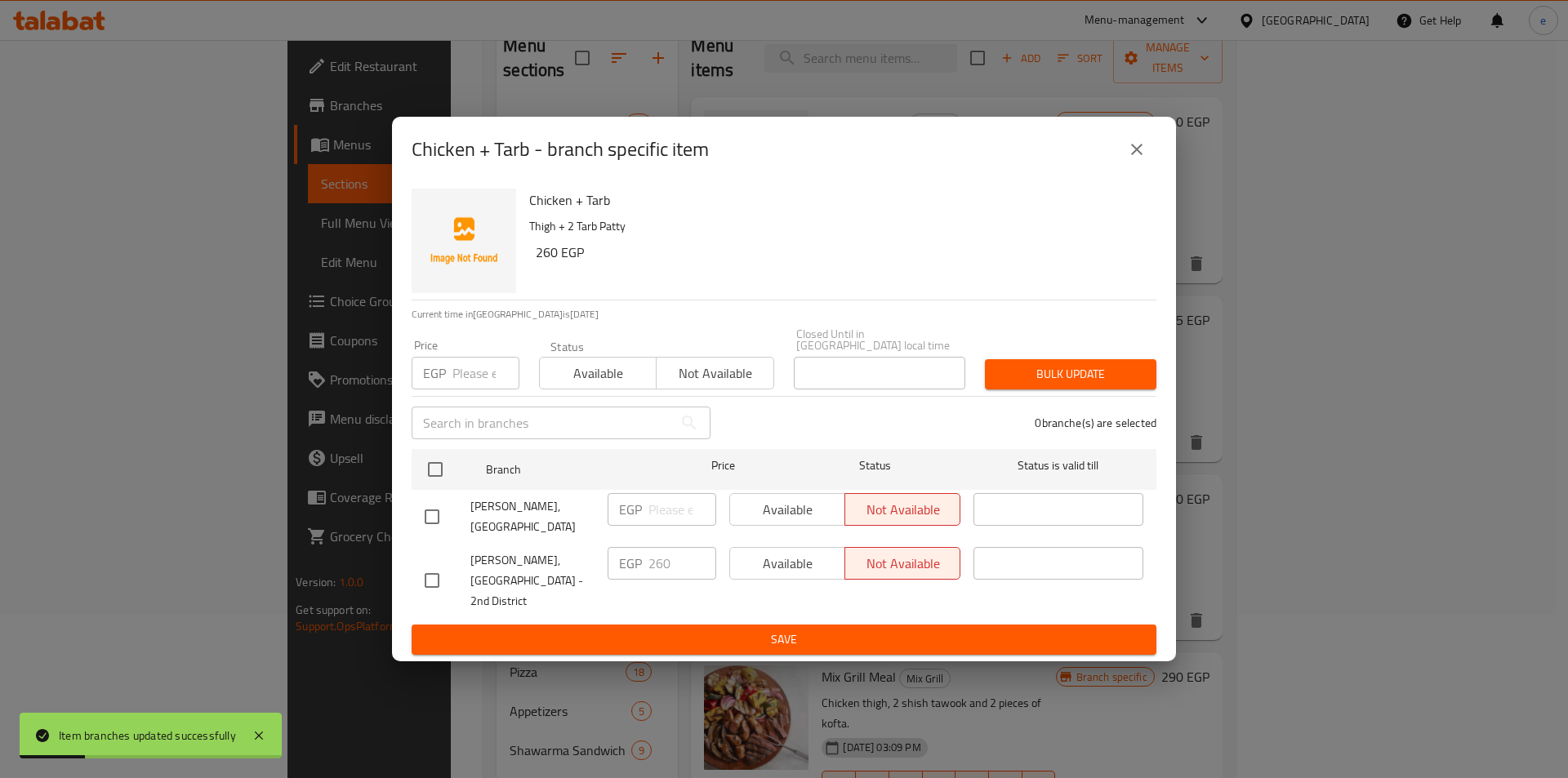
click at [432, 563] on input "checkbox" at bounding box center [432, 580] width 34 height 34
checkbox input "true"
click at [762, 561] on span "Available" at bounding box center [788, 564] width 102 height 24
click at [762, 624] on button "Save" at bounding box center [784, 639] width 745 height 30
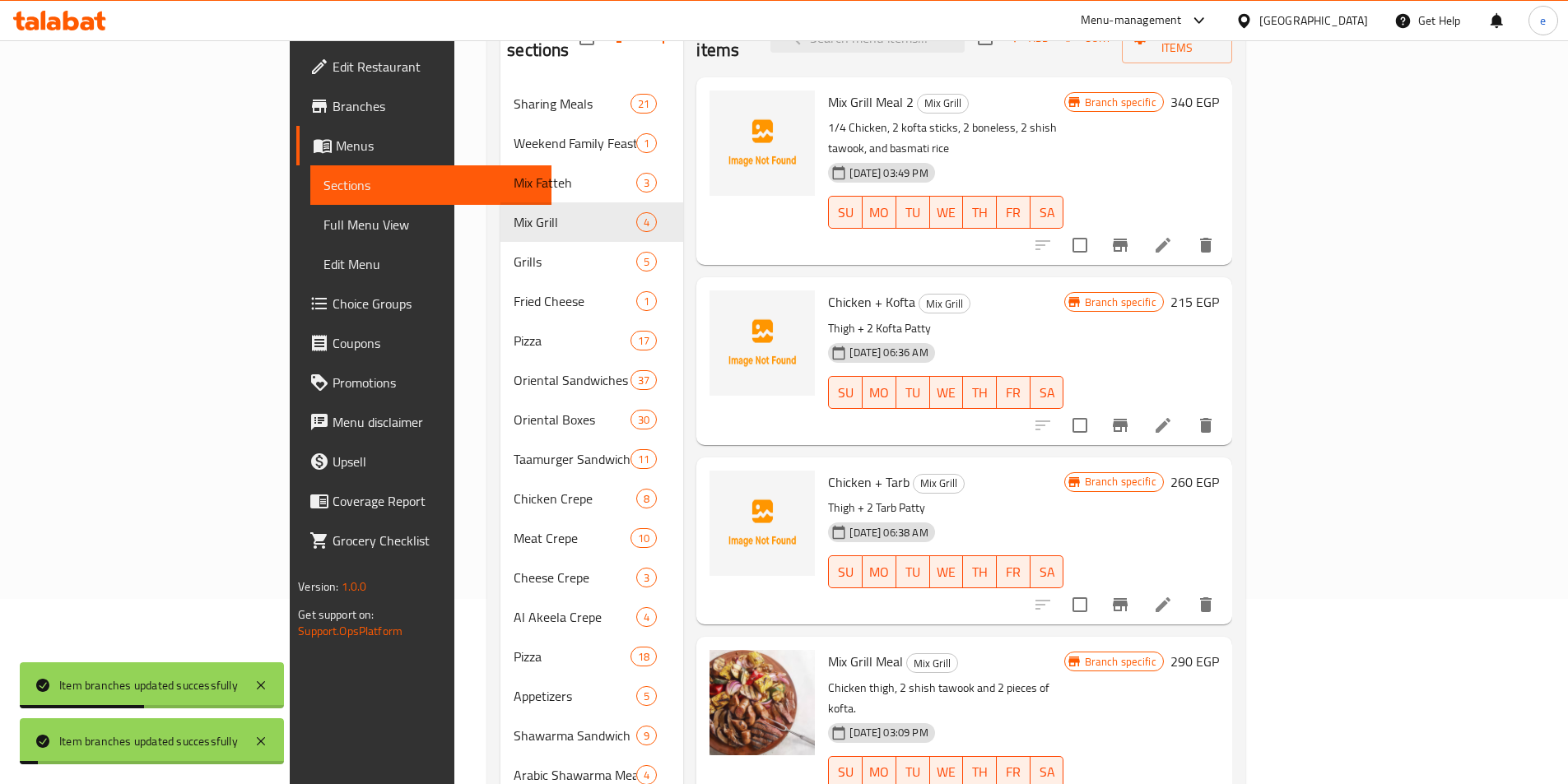
scroll to position [329, 0]
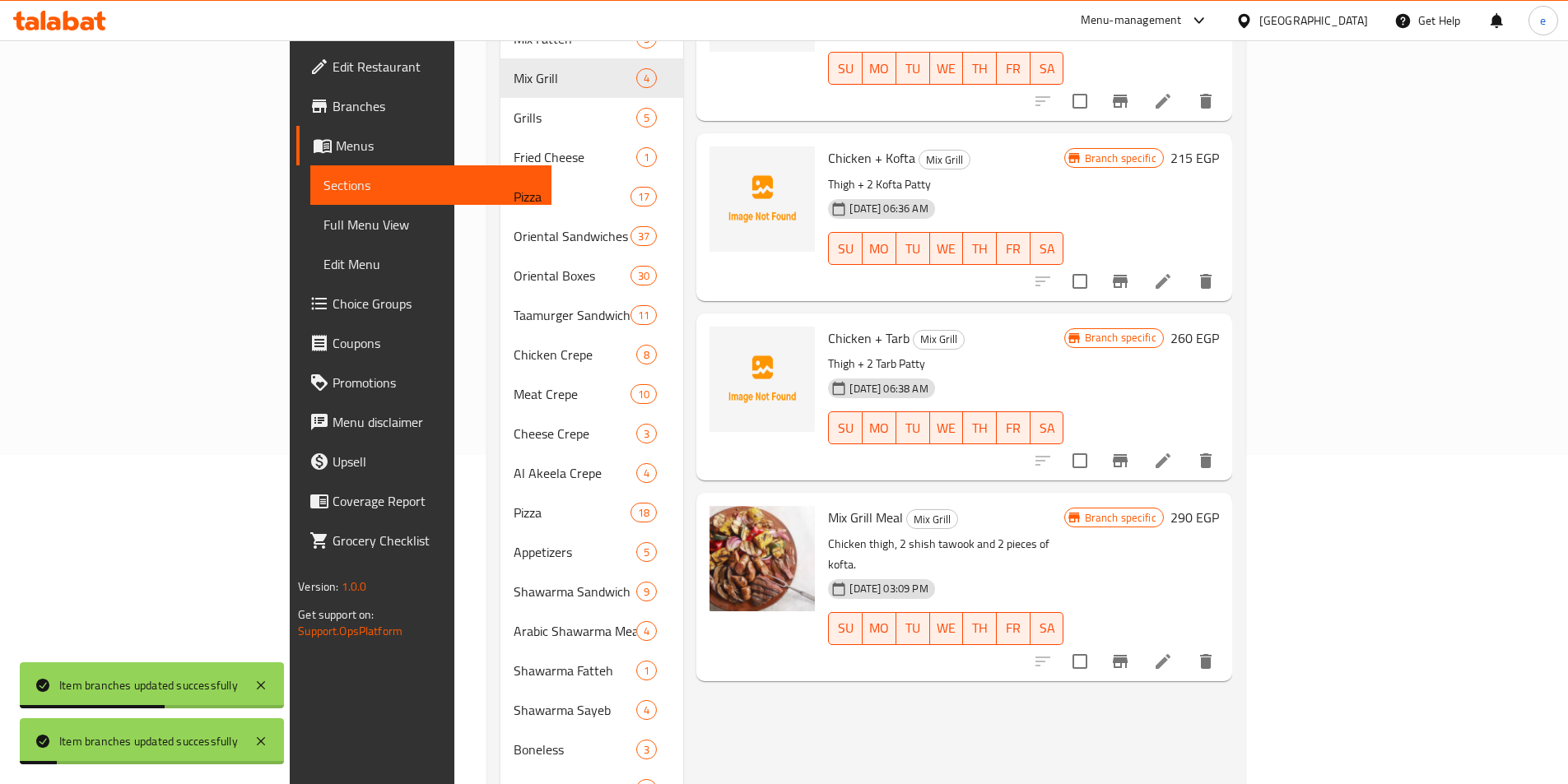
click at [1140, 641] on button "Branch-specific-item" at bounding box center [1120, 661] width 40 height 40
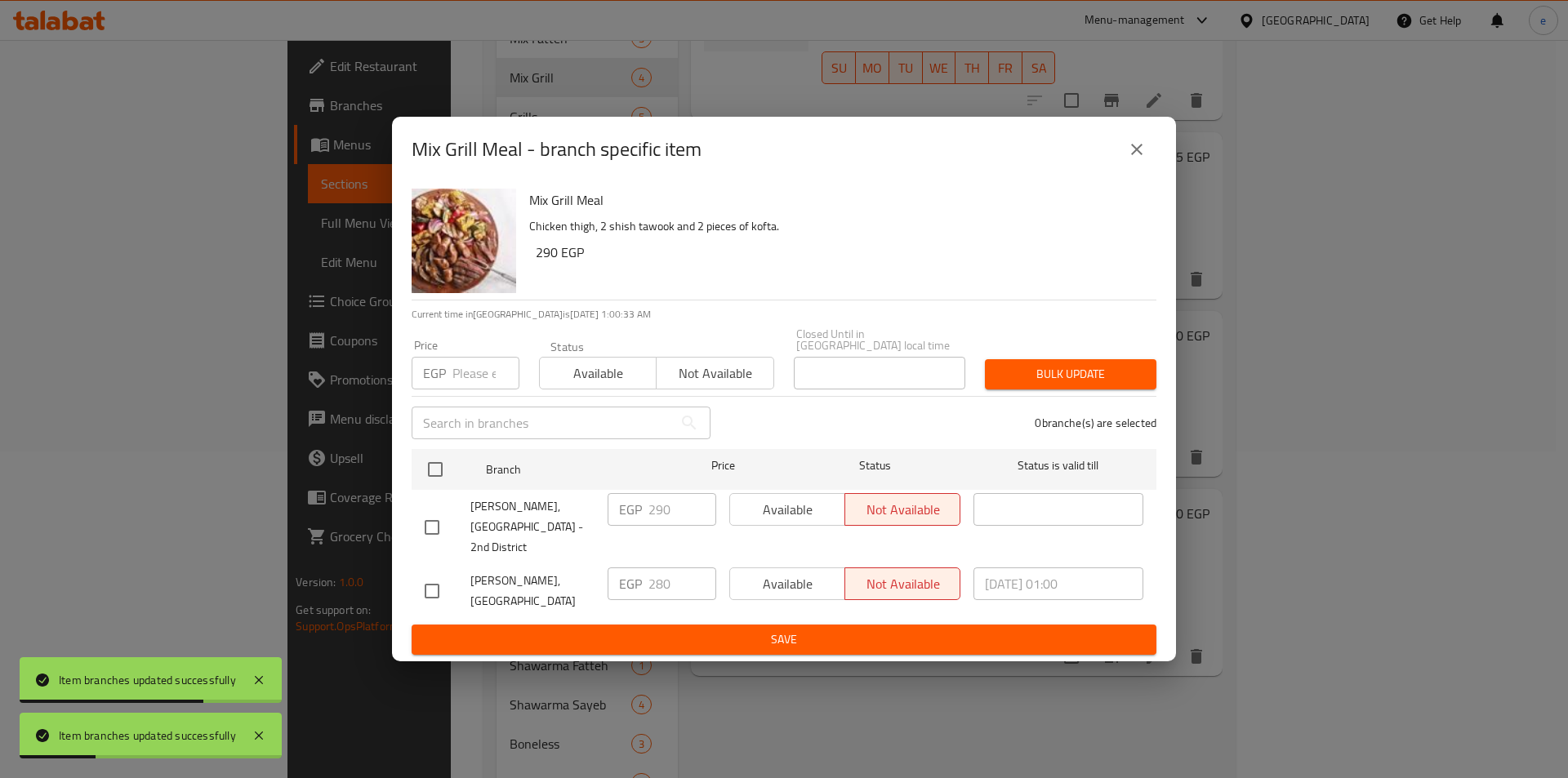
click at [426, 529] on input "checkbox" at bounding box center [432, 527] width 34 height 34
checkbox input "true"
click at [784, 525] on button "Available" at bounding box center [788, 509] width 116 height 32
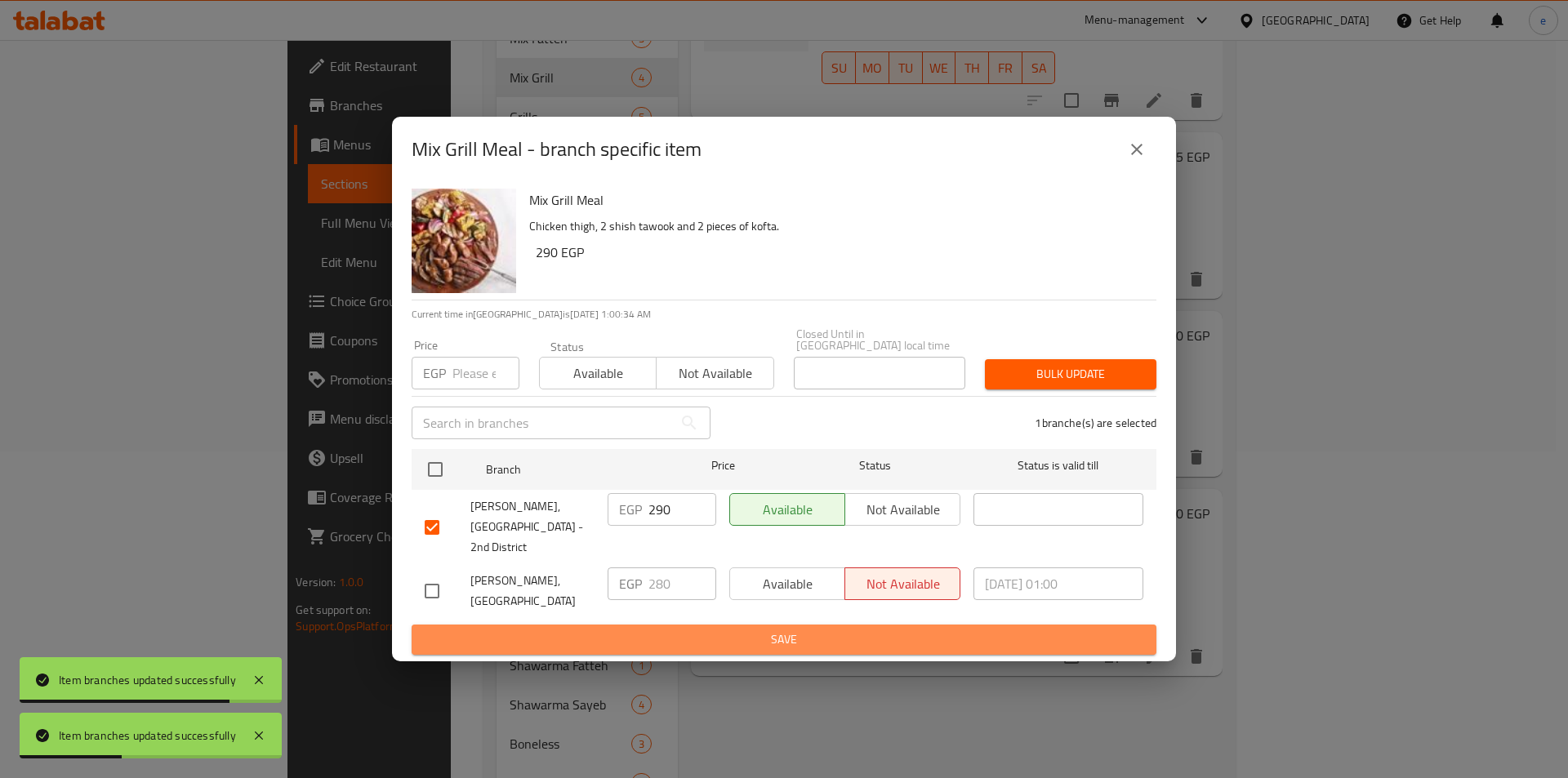
click at [793, 630] on span "Save" at bounding box center [784, 640] width 719 height 20
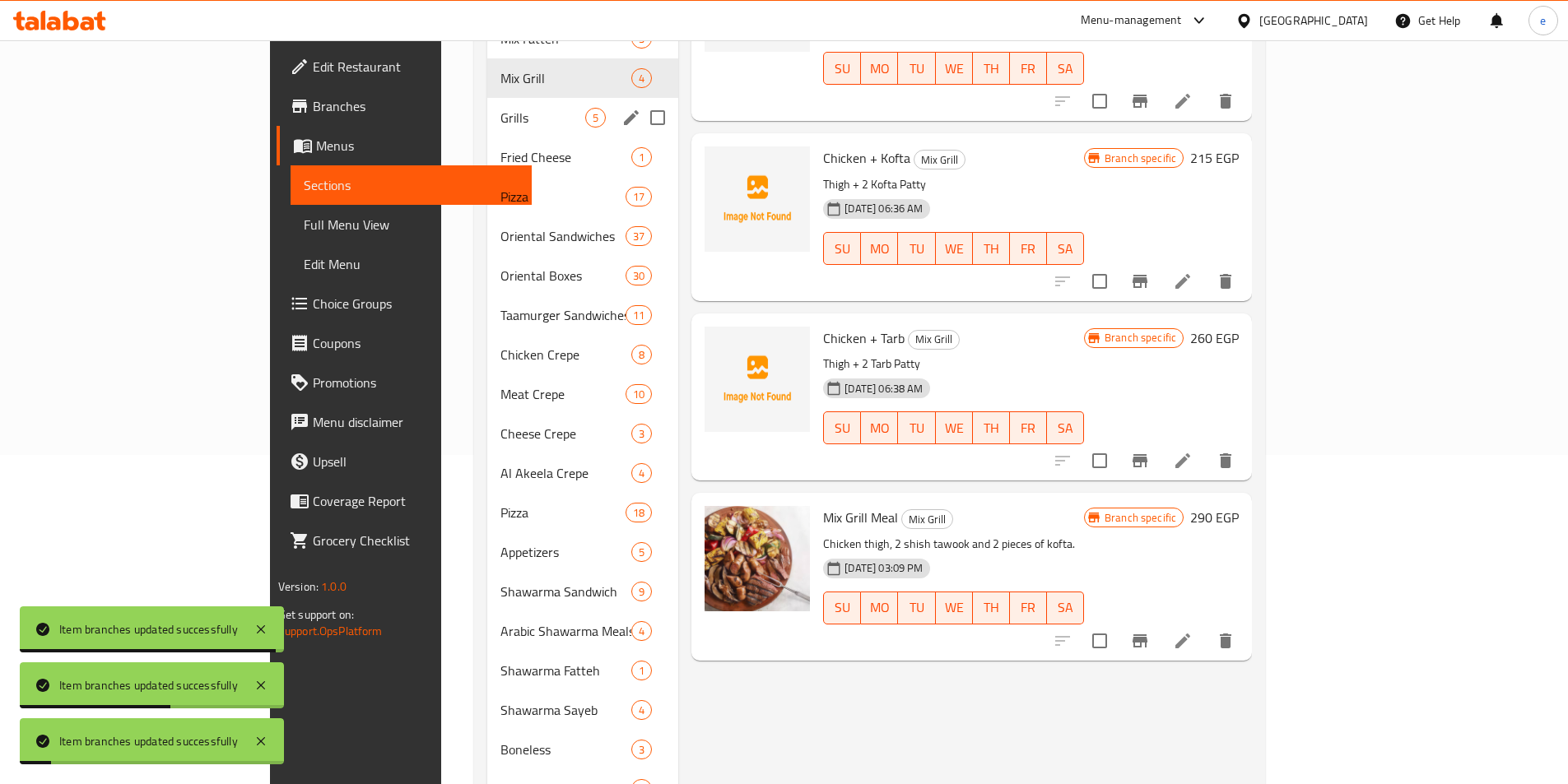
click at [501, 107] on span "Grills" at bounding box center [543, 117] width 85 height 20
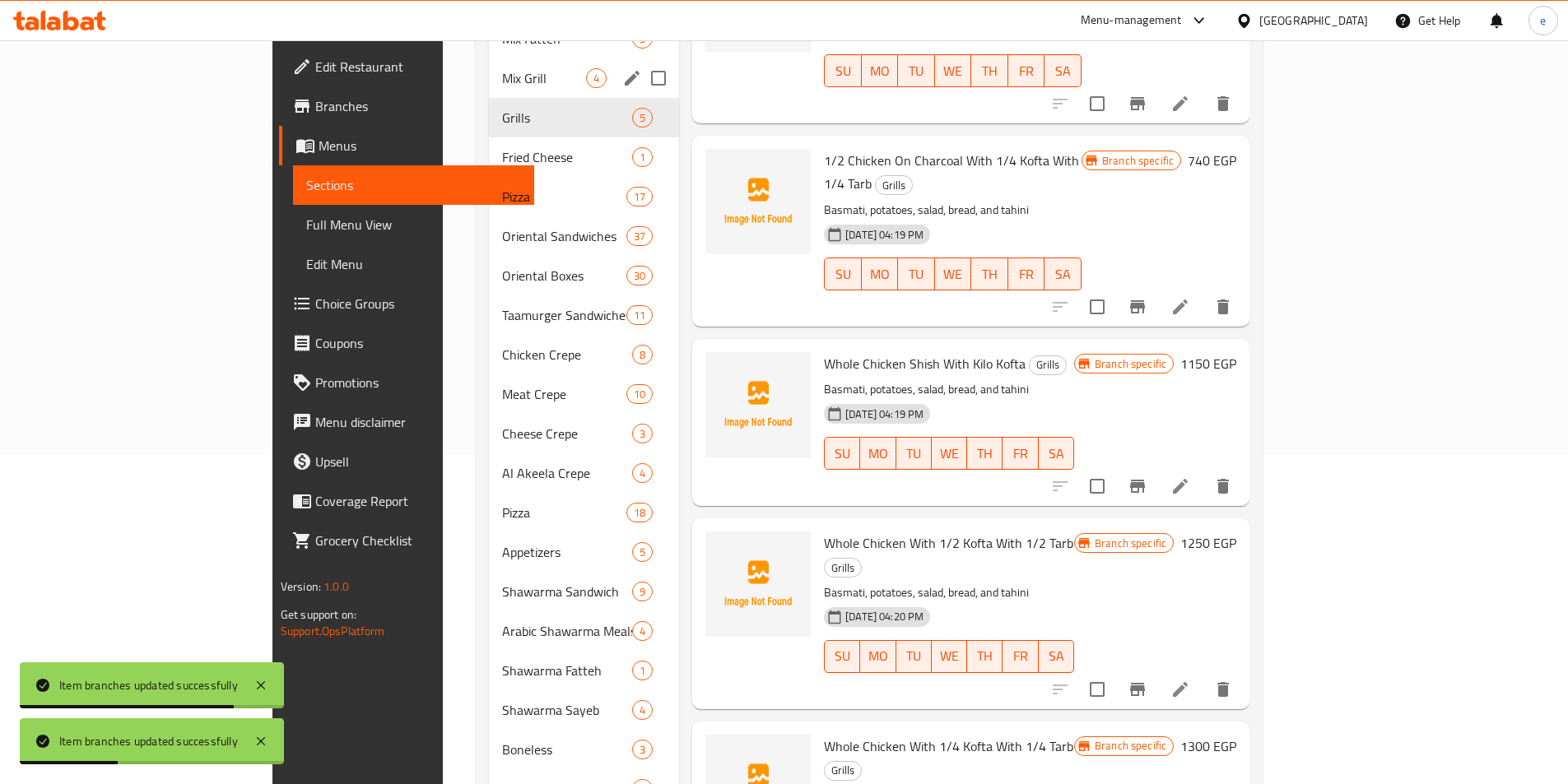
click at [502, 68] on span "Mix Grill" at bounding box center [544, 77] width 84 height 20
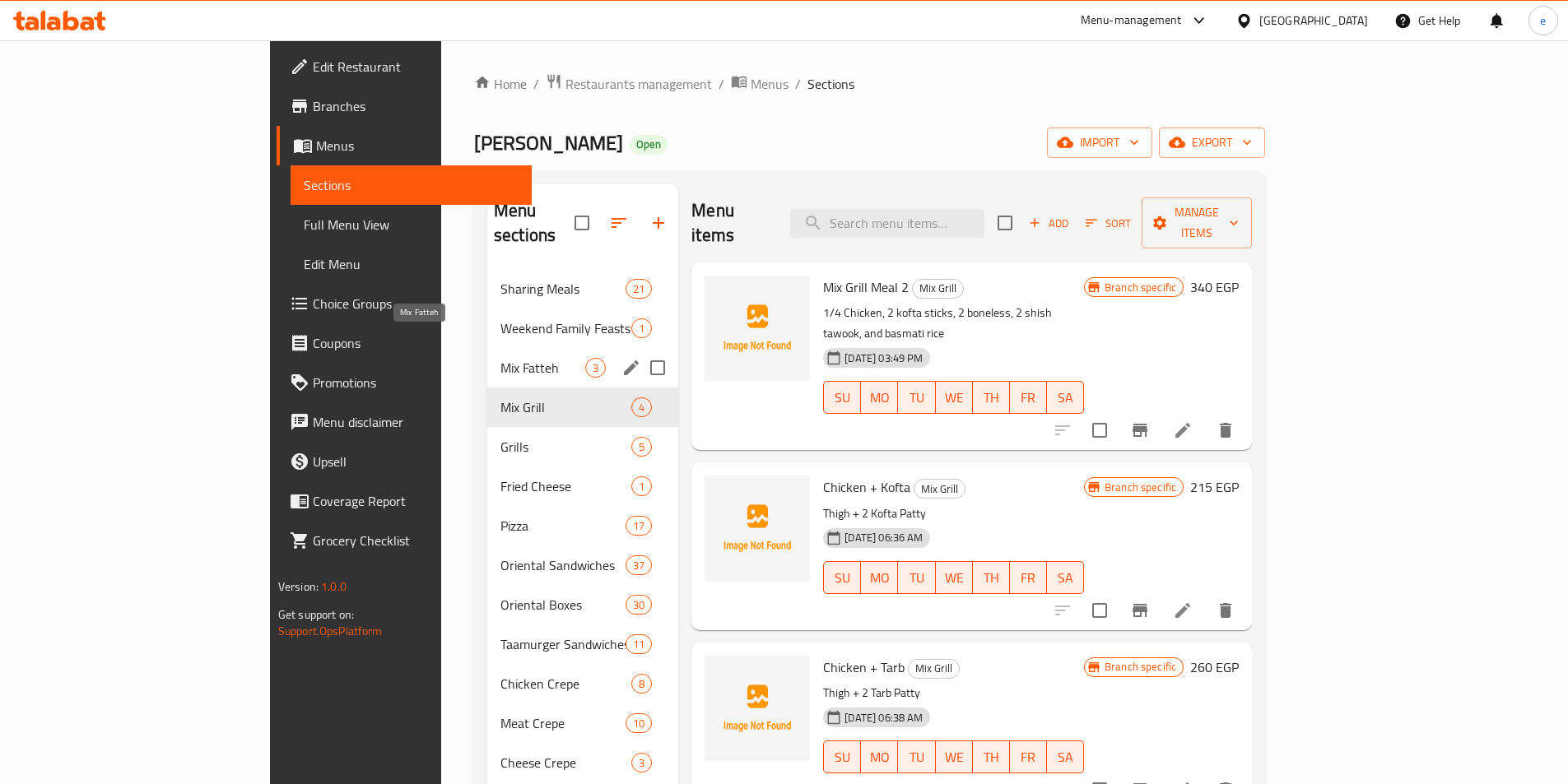
click at [501, 358] on span "Mix Fatteh" at bounding box center [543, 367] width 85 height 20
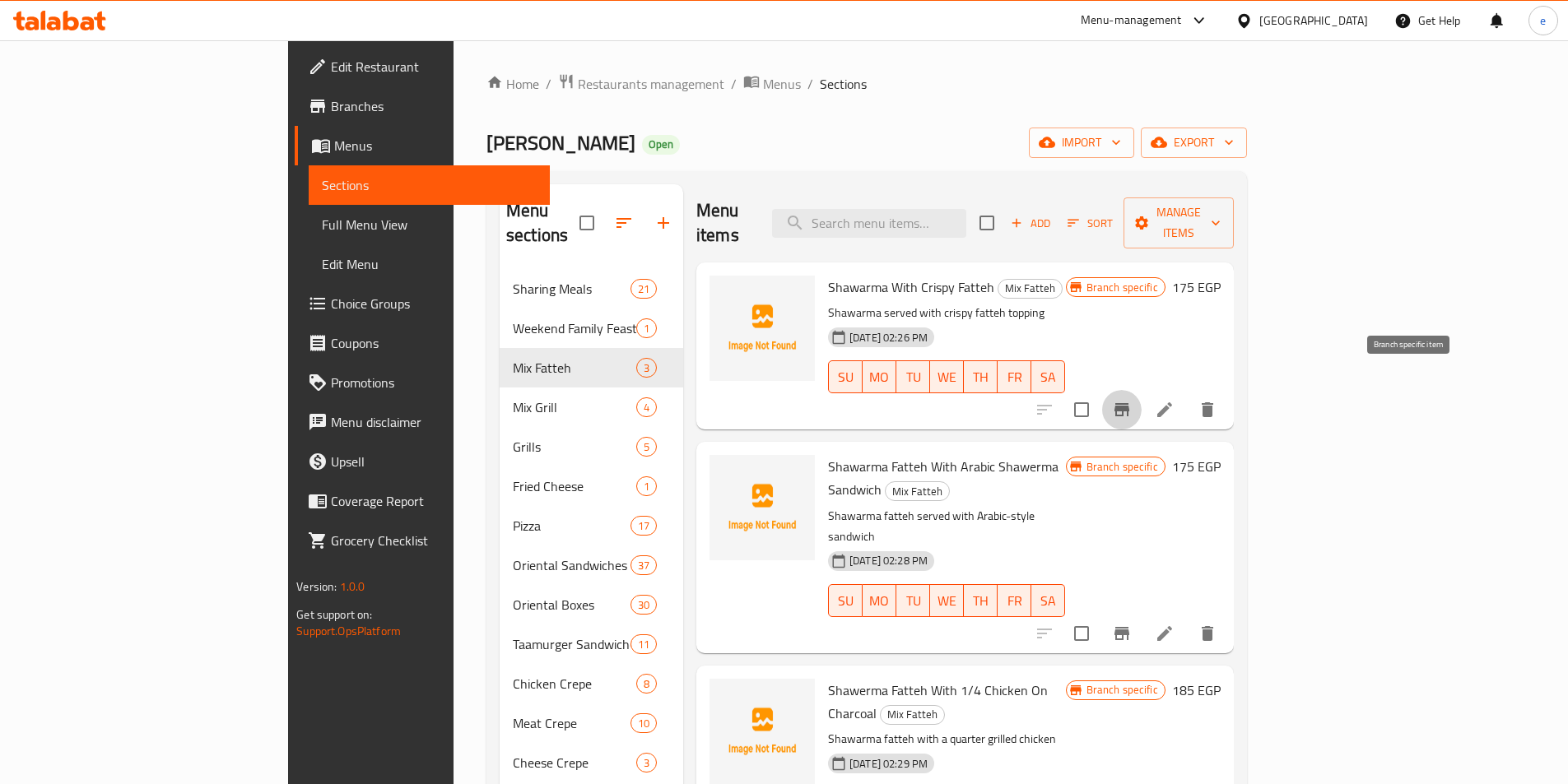
click at [1132, 400] on icon "Branch-specific-item" at bounding box center [1122, 409] width 20 height 20
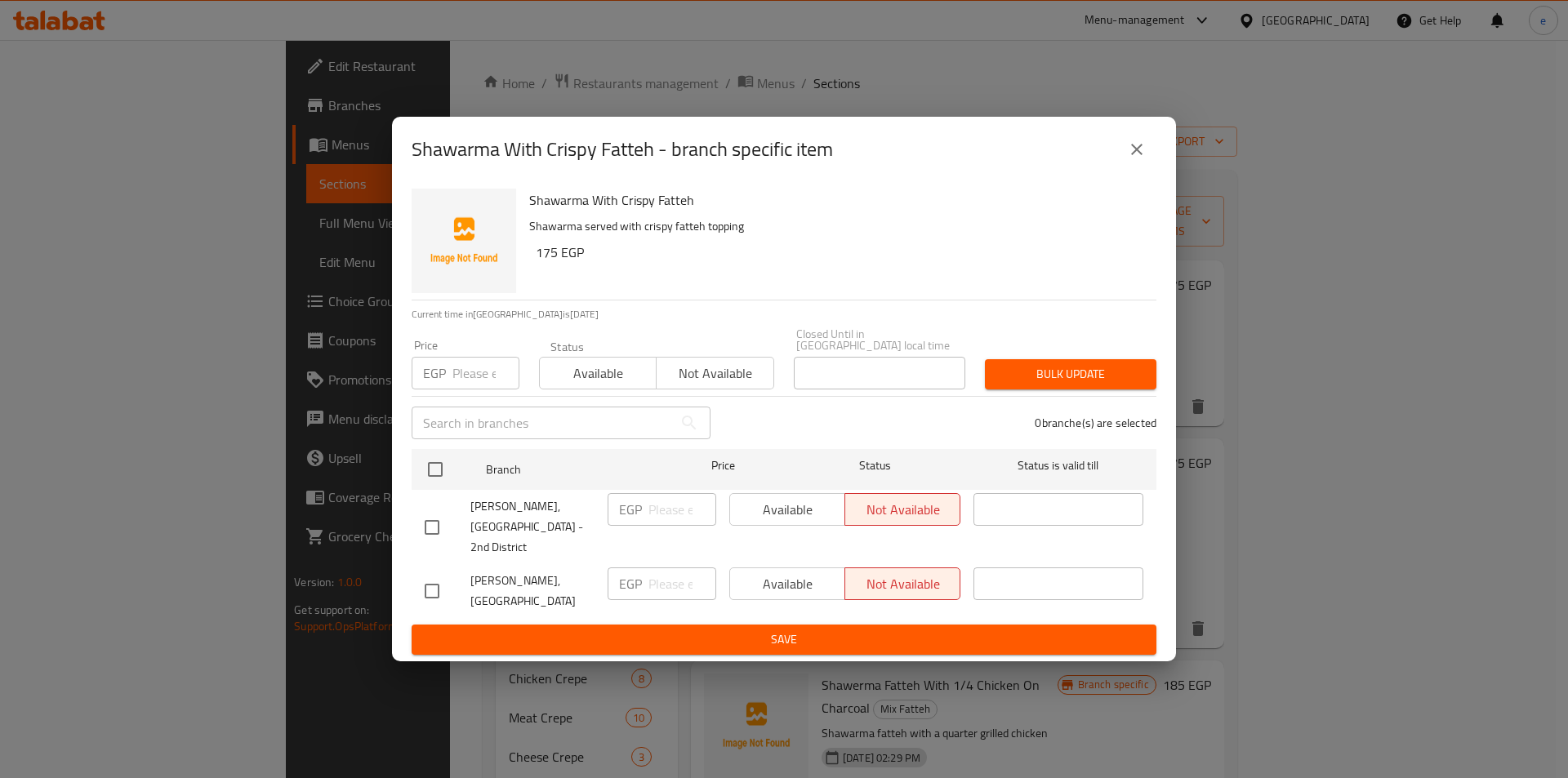
click at [1133, 160] on icon "close" at bounding box center [1137, 149] width 20 height 20
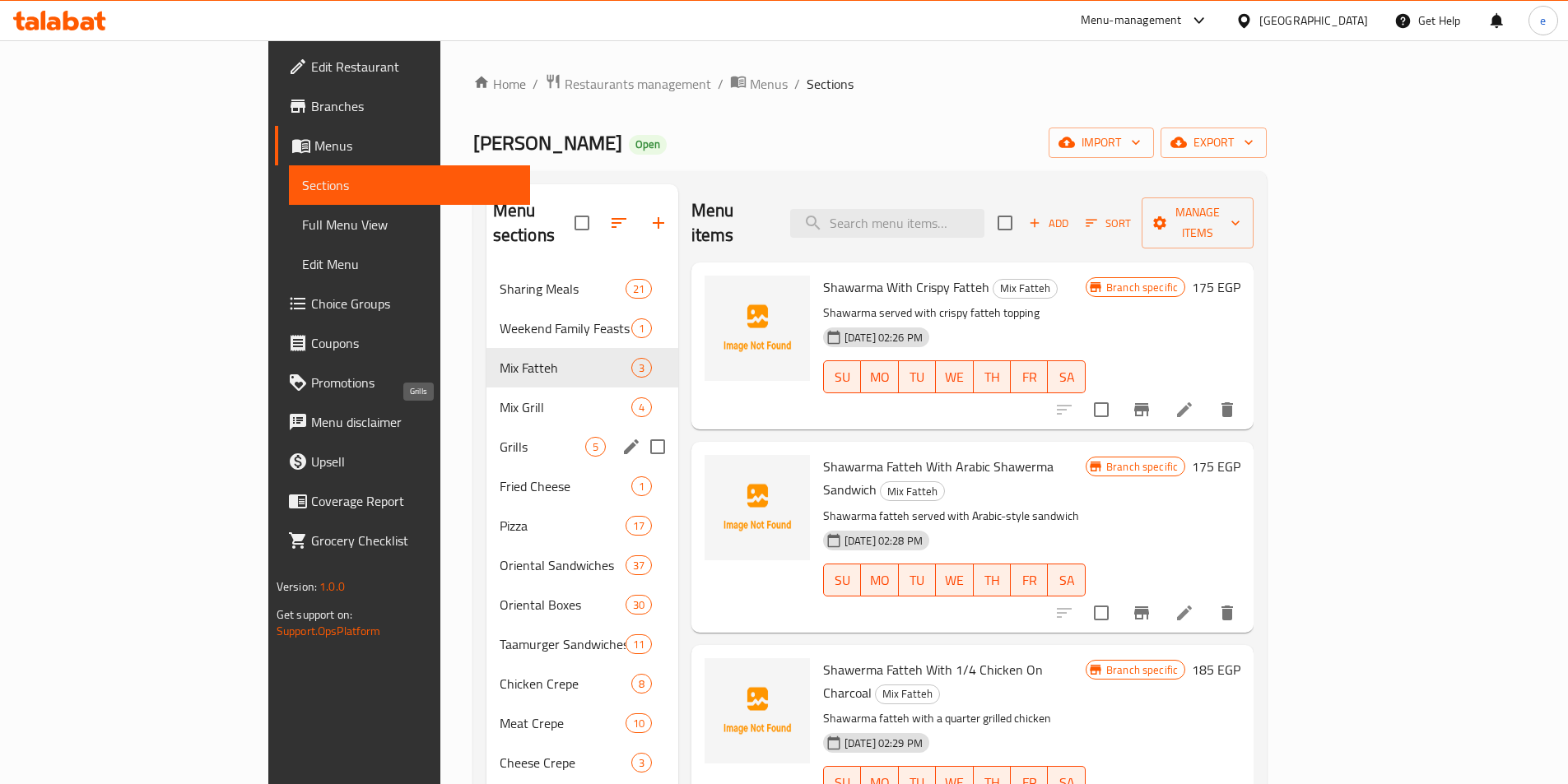
click at [500, 437] on span "Grills" at bounding box center [543, 446] width 86 height 20
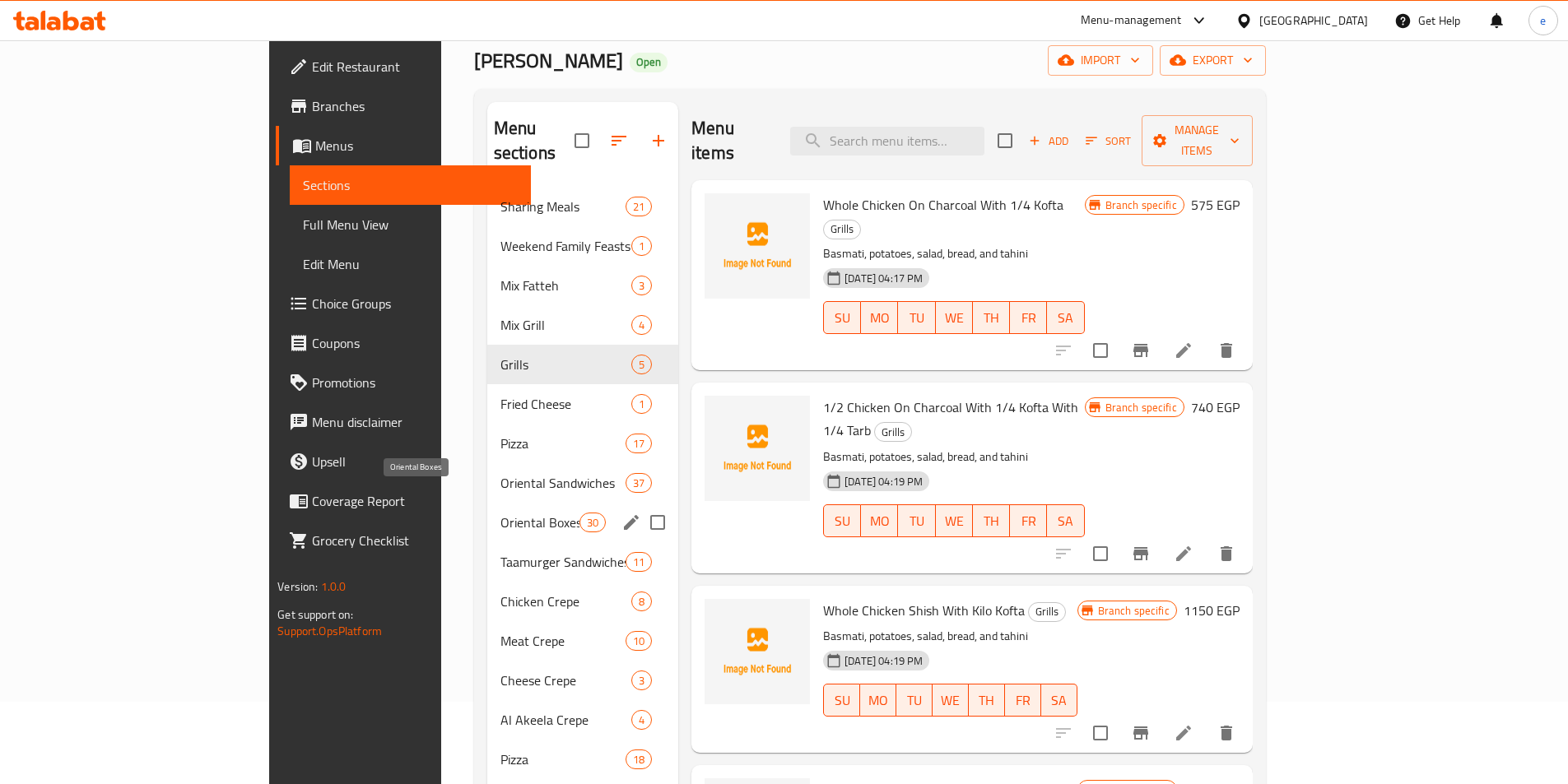
scroll to position [164, 0]
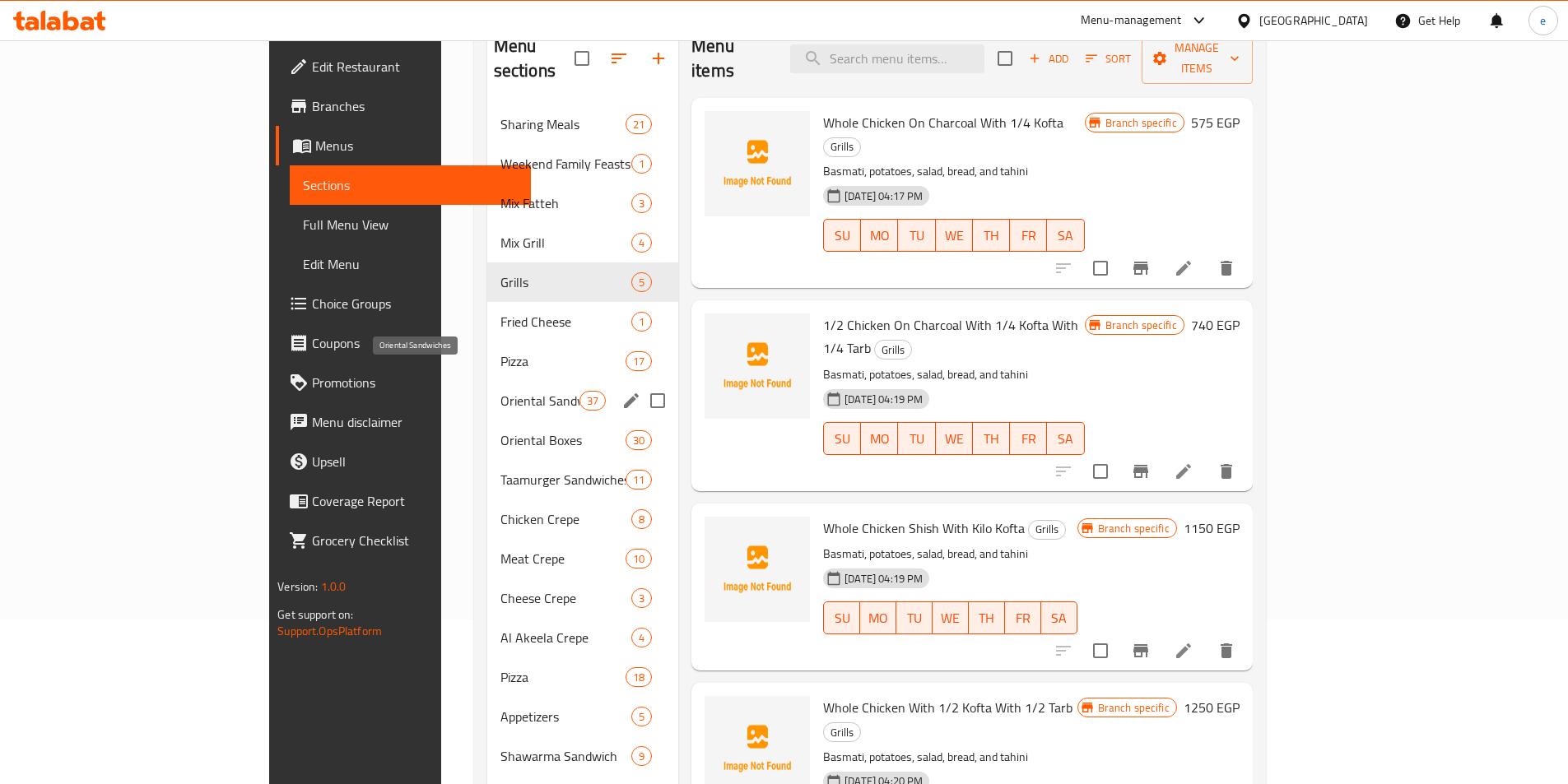
click at [501, 391] on span "Oriental Sandwiches" at bounding box center [540, 401] width 79 height 20
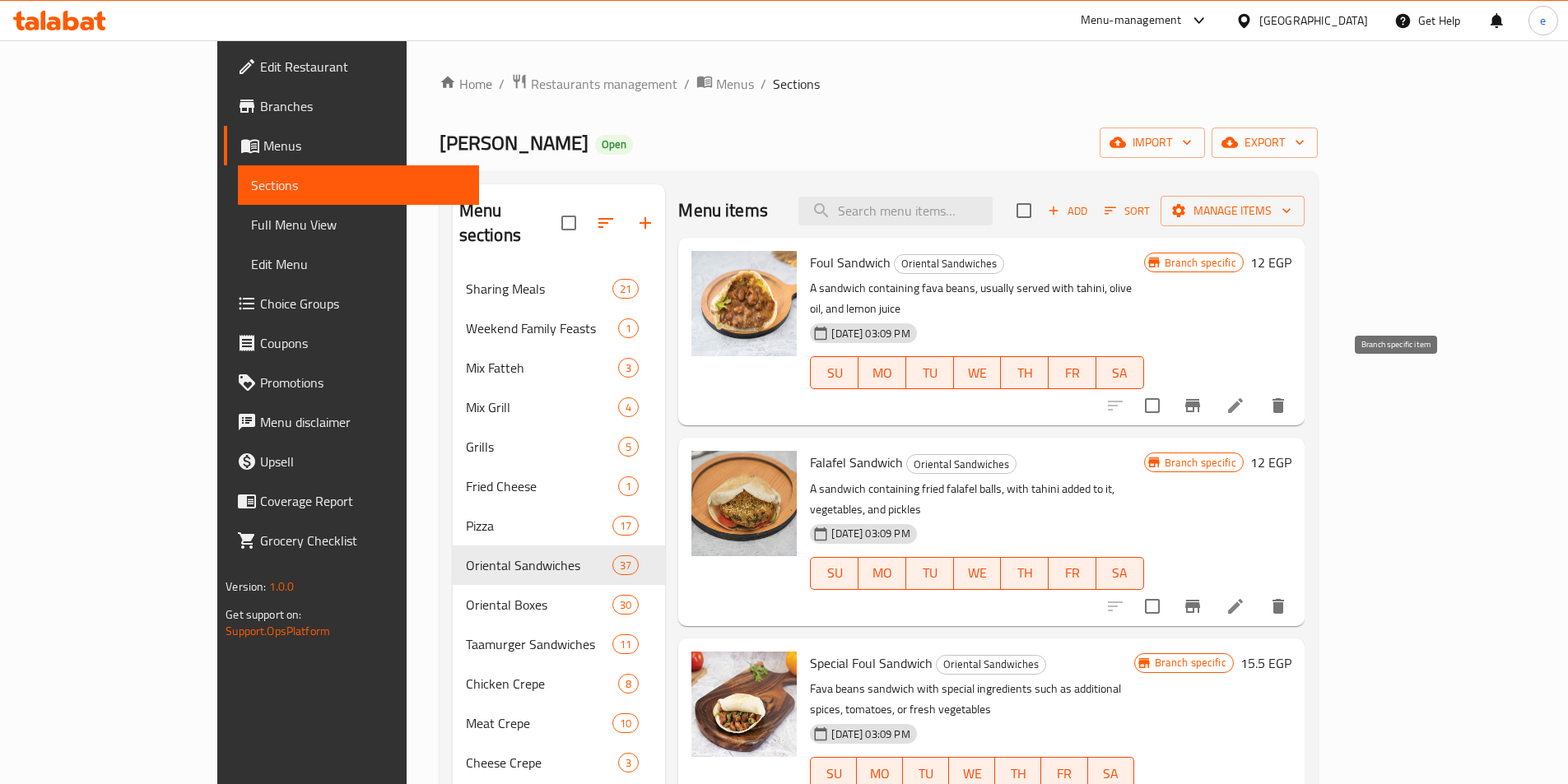
click at [1200, 399] on icon "Branch-specific-item" at bounding box center [1192, 405] width 15 height 13
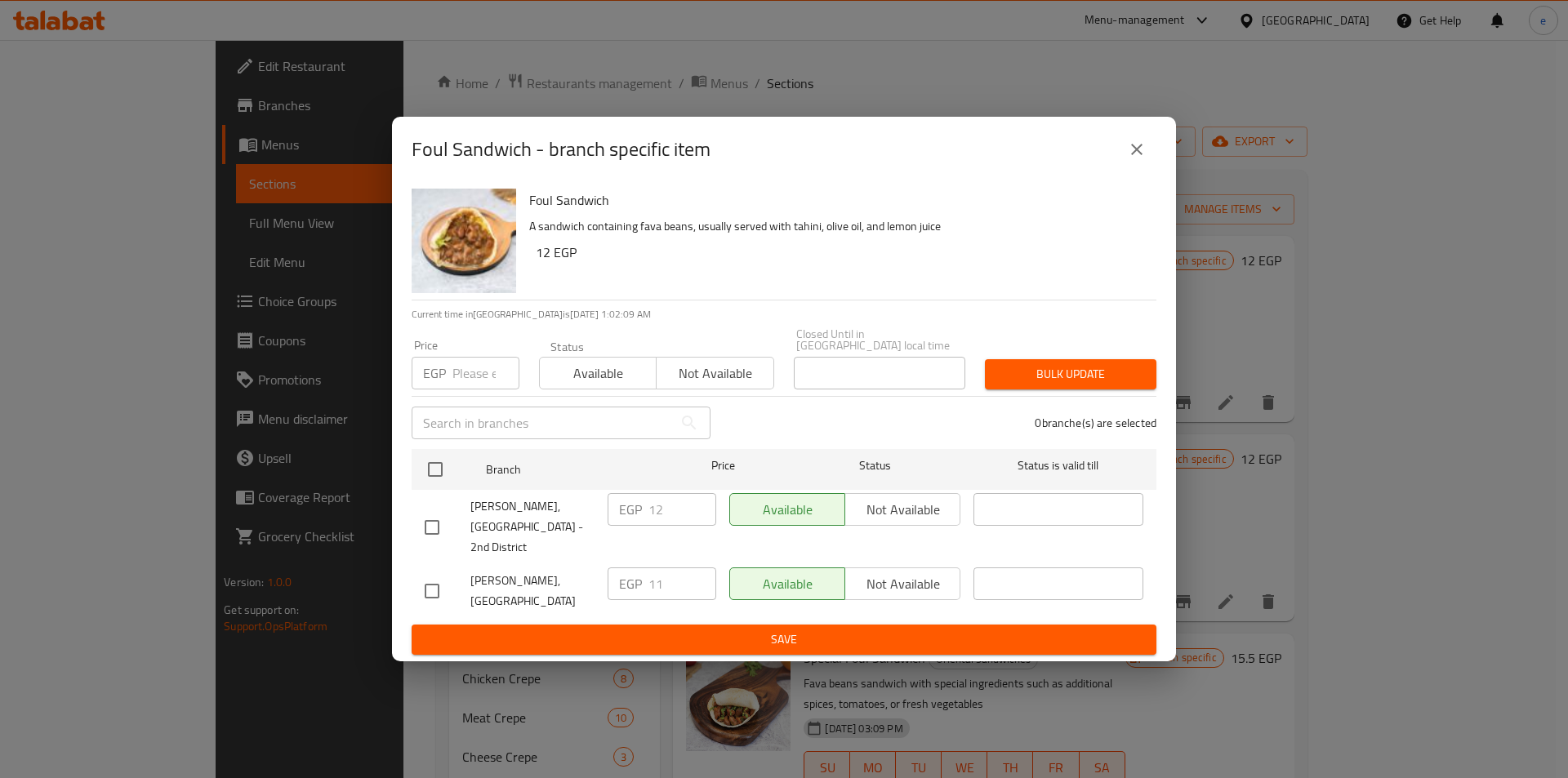
click at [1139, 160] on icon "close" at bounding box center [1137, 149] width 20 height 20
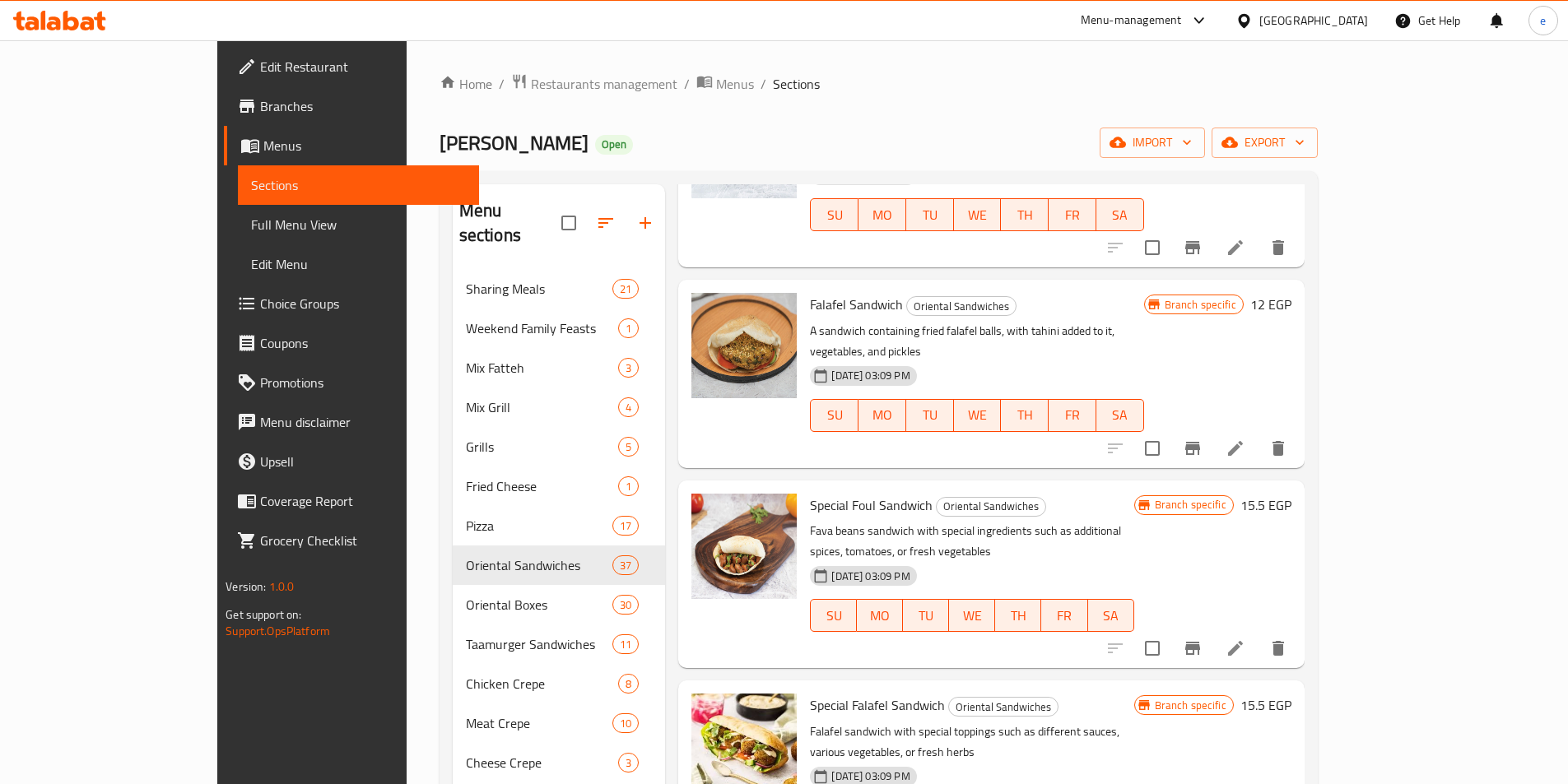
scroll to position [164, 0]
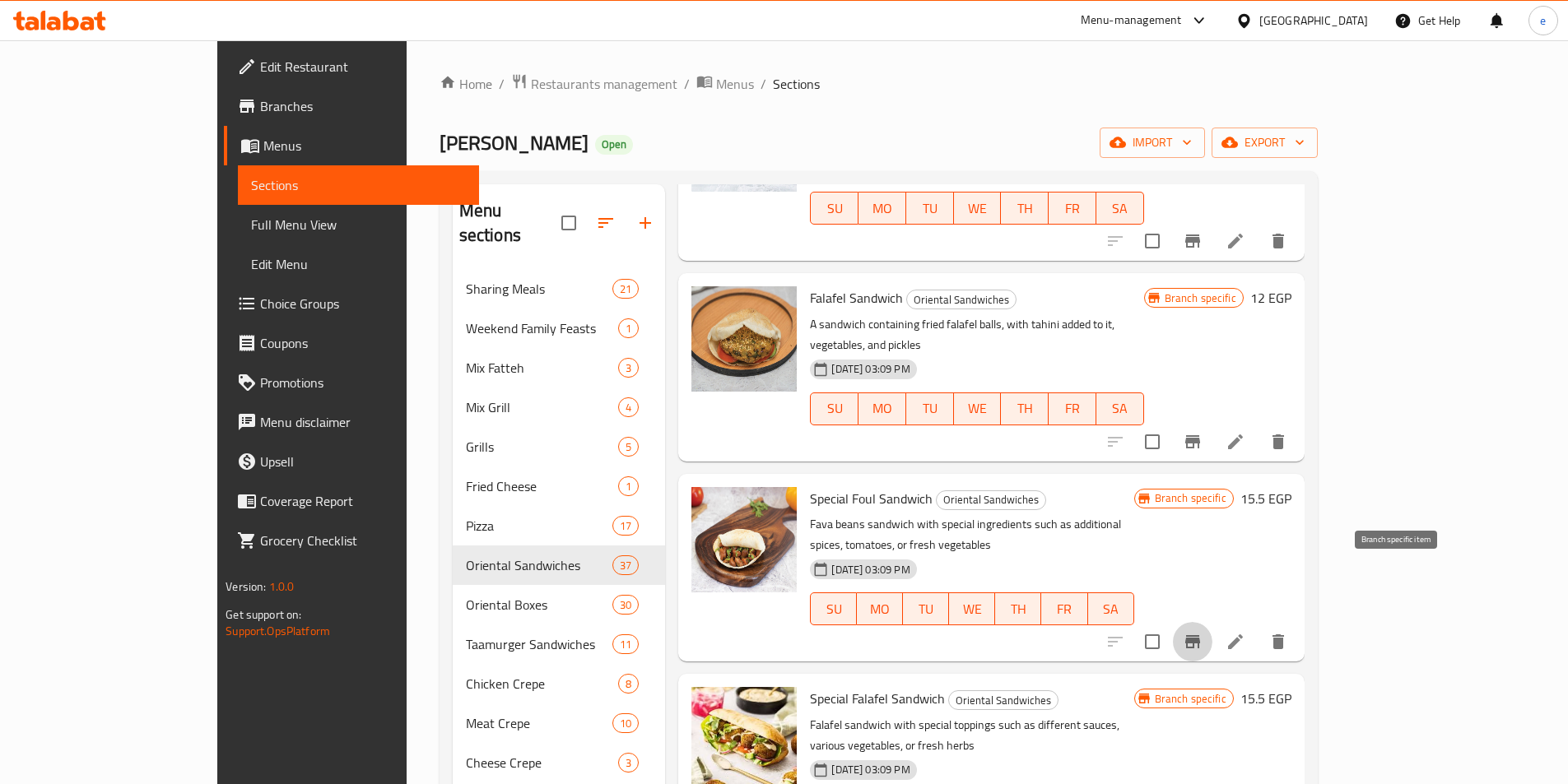
click at [1213, 622] on button "Branch-specific-item" at bounding box center [1193, 641] width 40 height 40
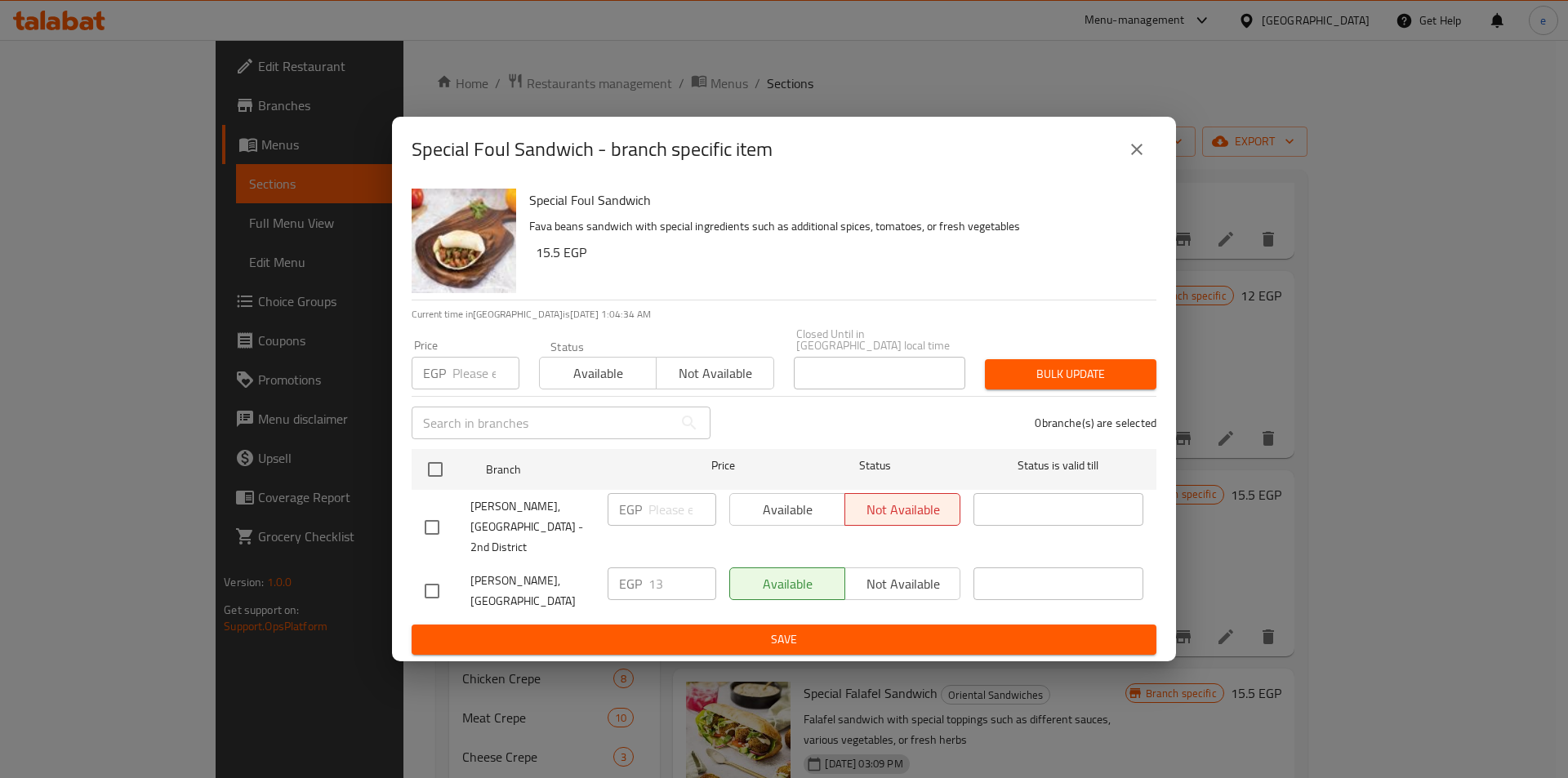
click at [1132, 160] on icon "close" at bounding box center [1137, 149] width 20 height 20
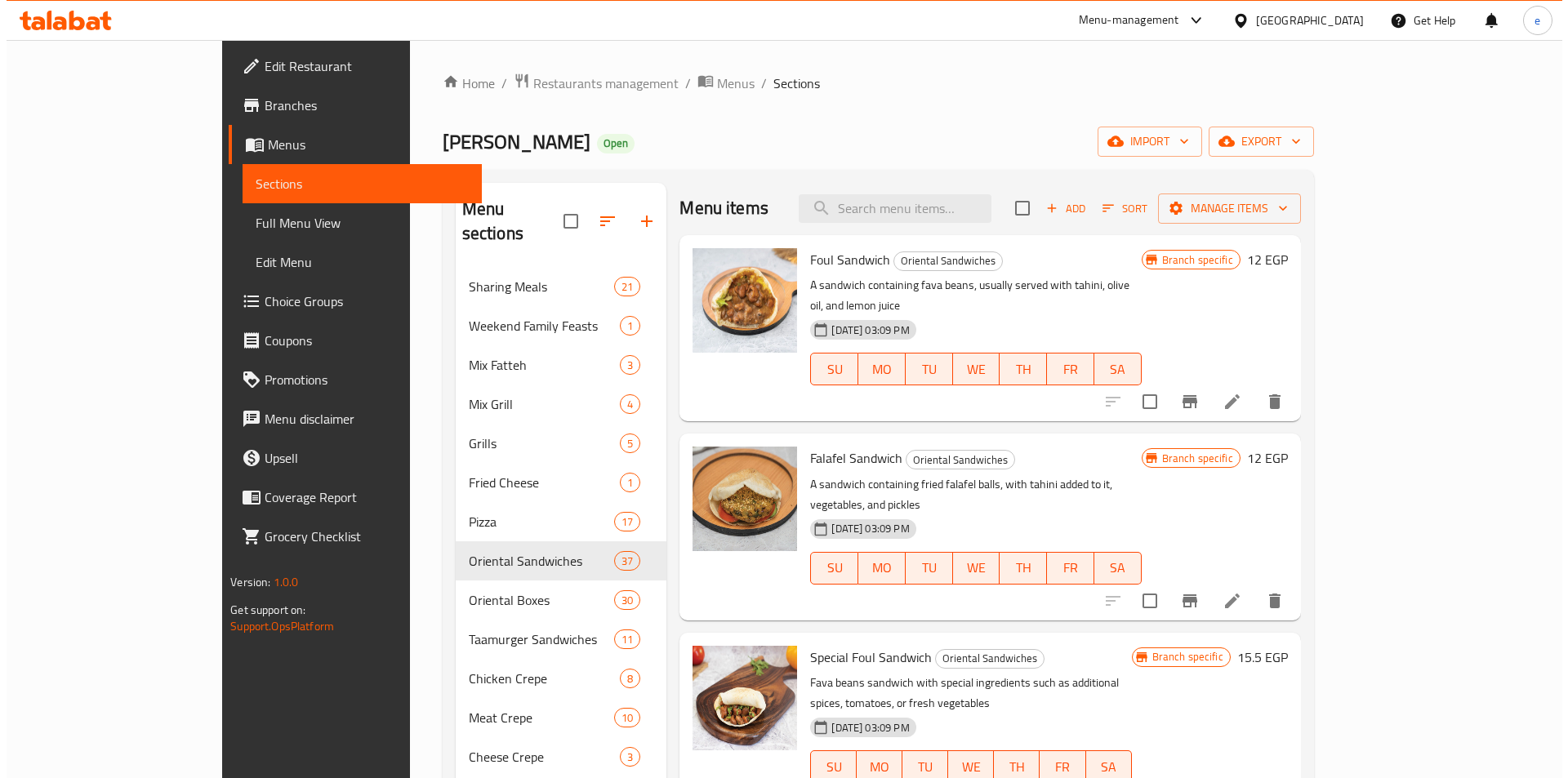
scroll to position [0, 0]
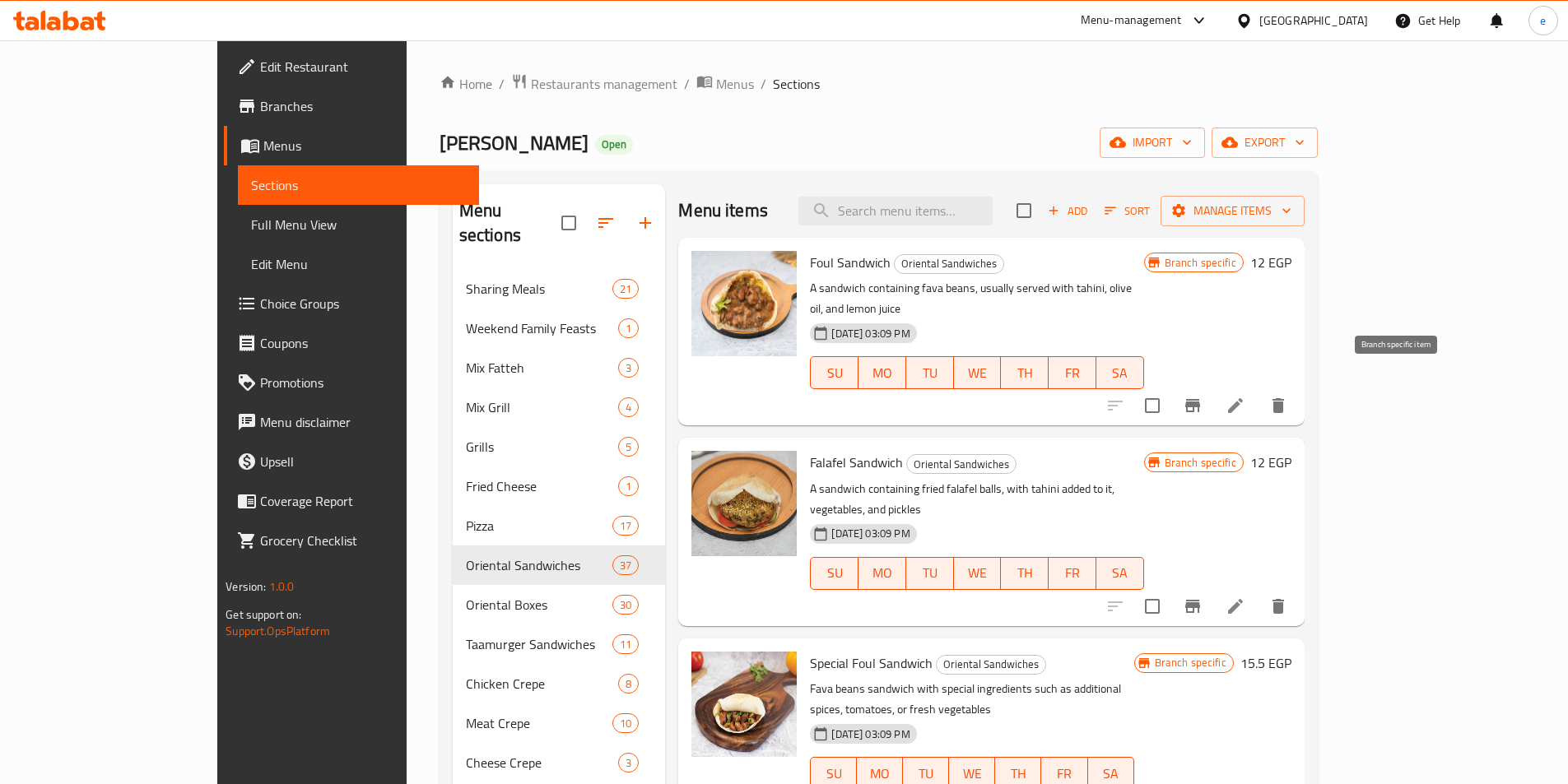
click at [1200, 399] on icon "Branch-specific-item" at bounding box center [1192, 405] width 15 height 13
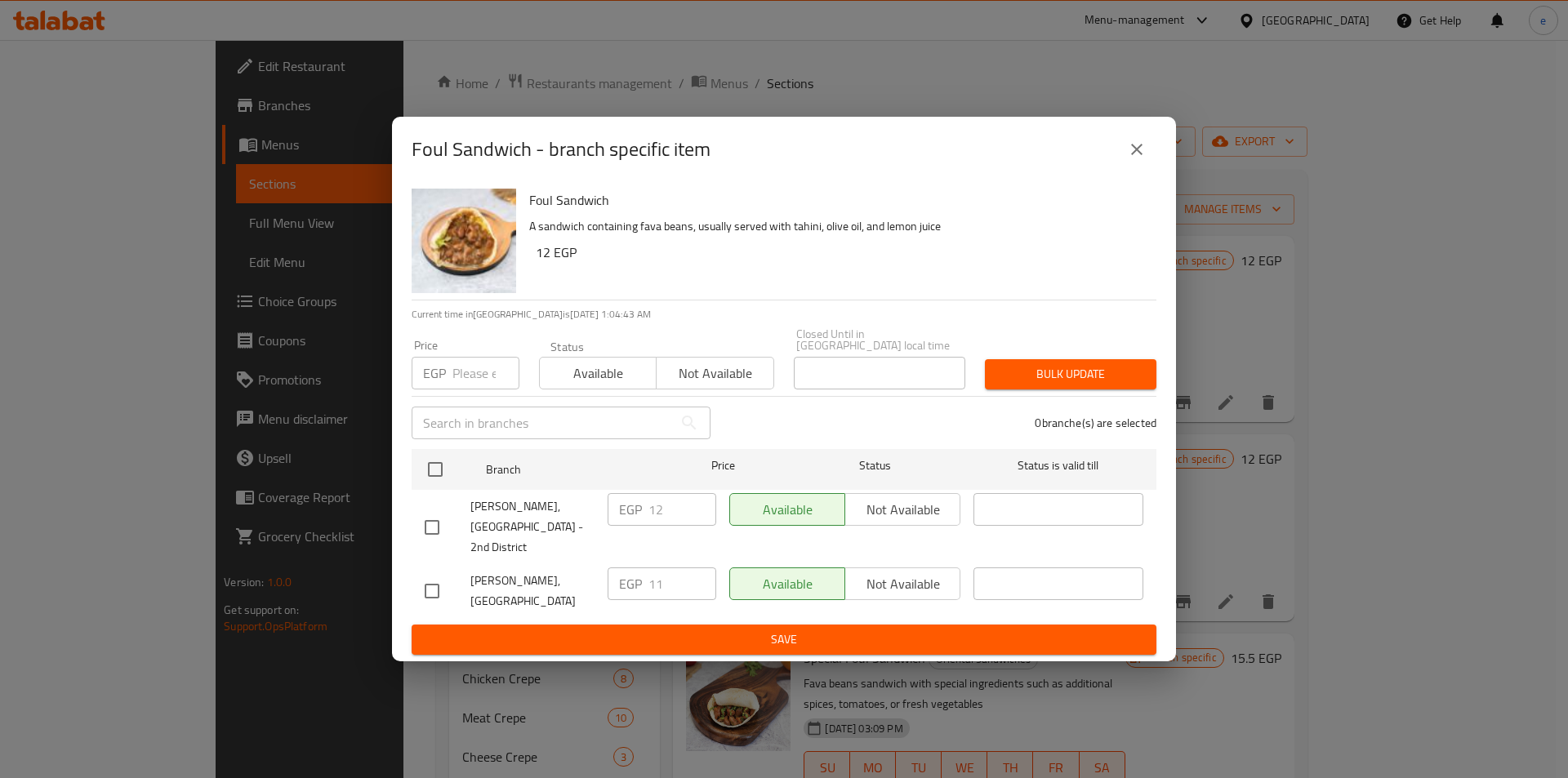
click at [1145, 160] on icon "close" at bounding box center [1137, 149] width 20 height 20
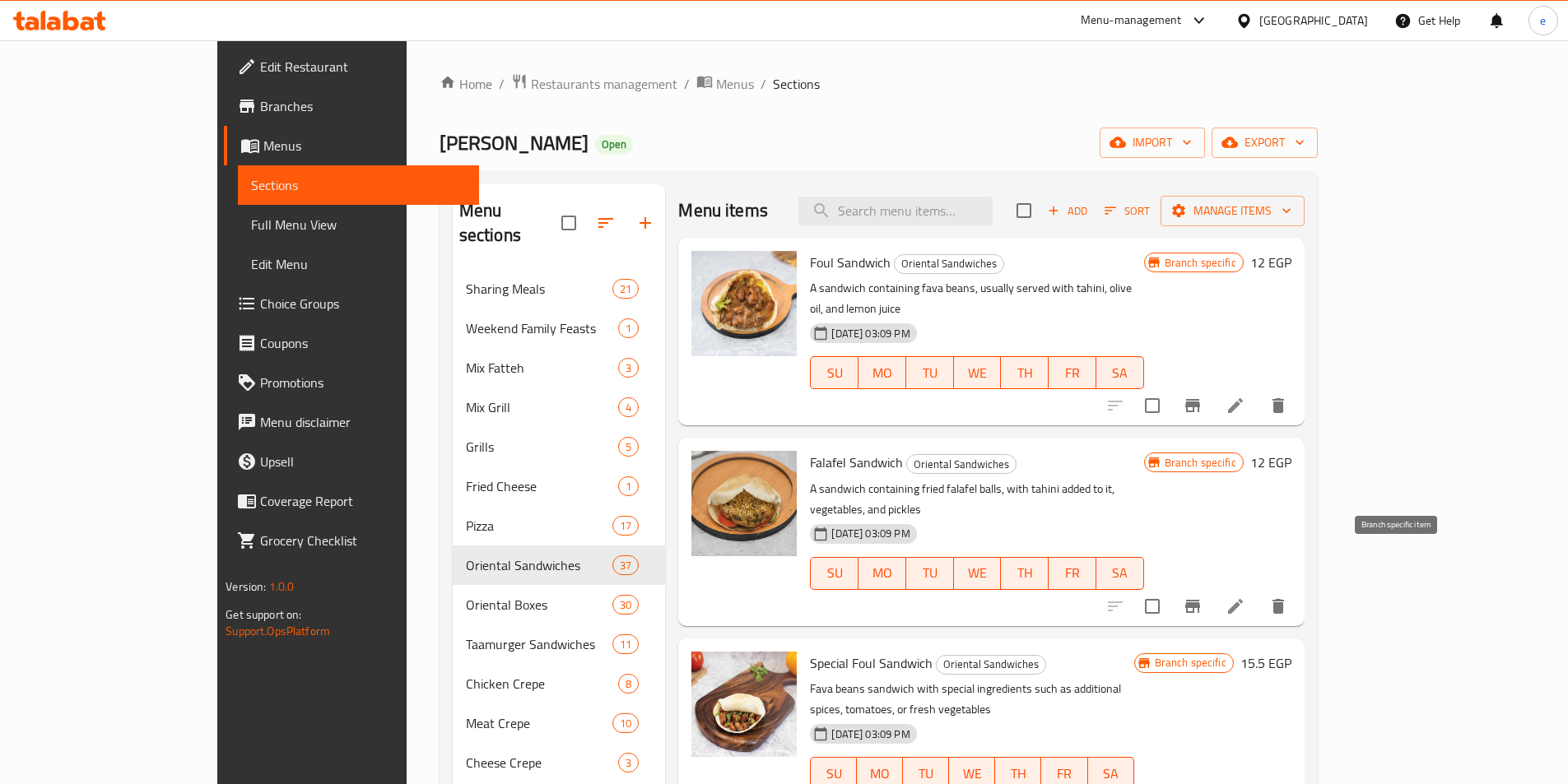
click at [1202, 597] on icon "Branch-specific-item" at bounding box center [1192, 606] width 20 height 20
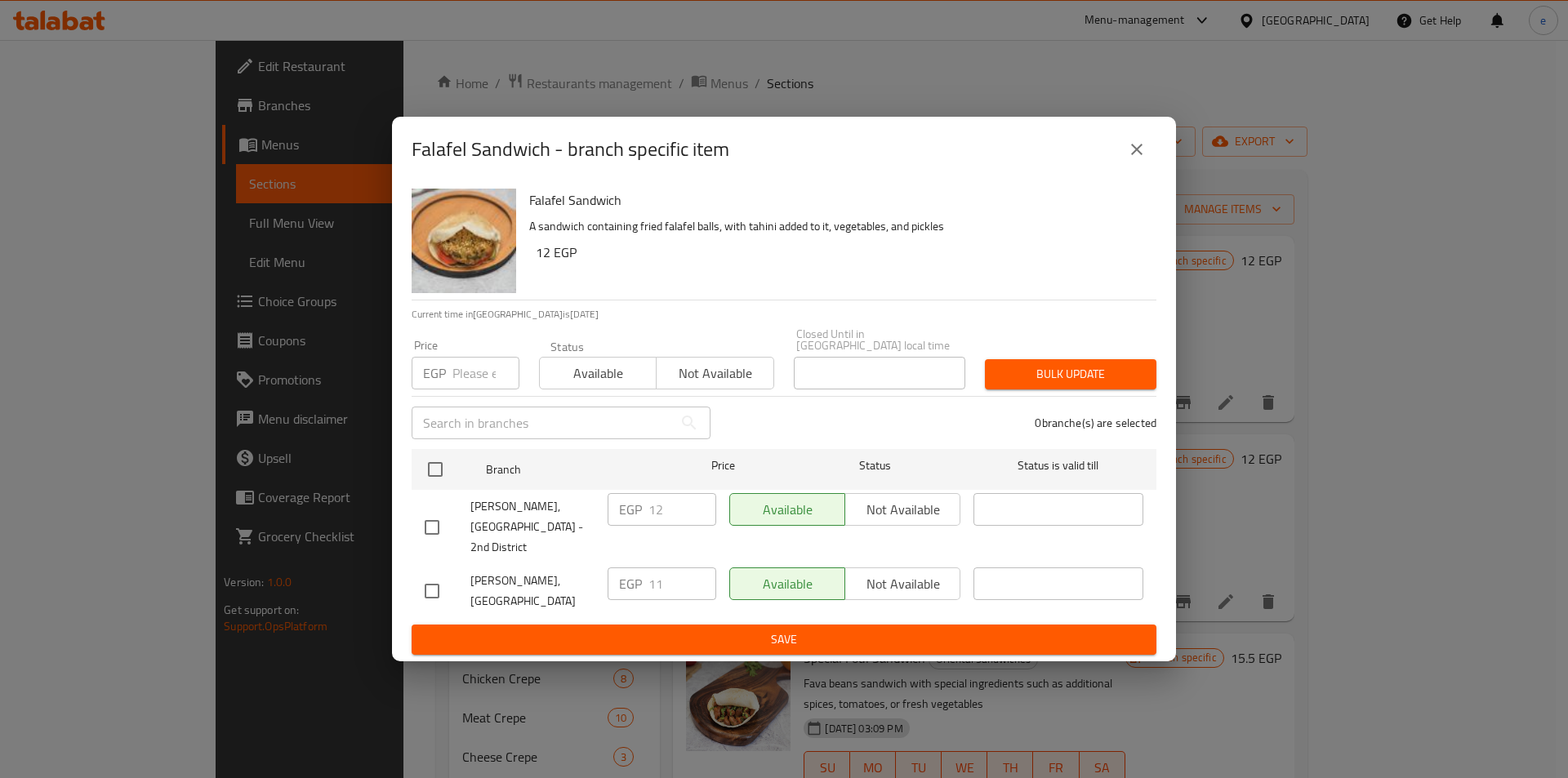
click at [1137, 160] on icon "close" at bounding box center [1137, 149] width 20 height 20
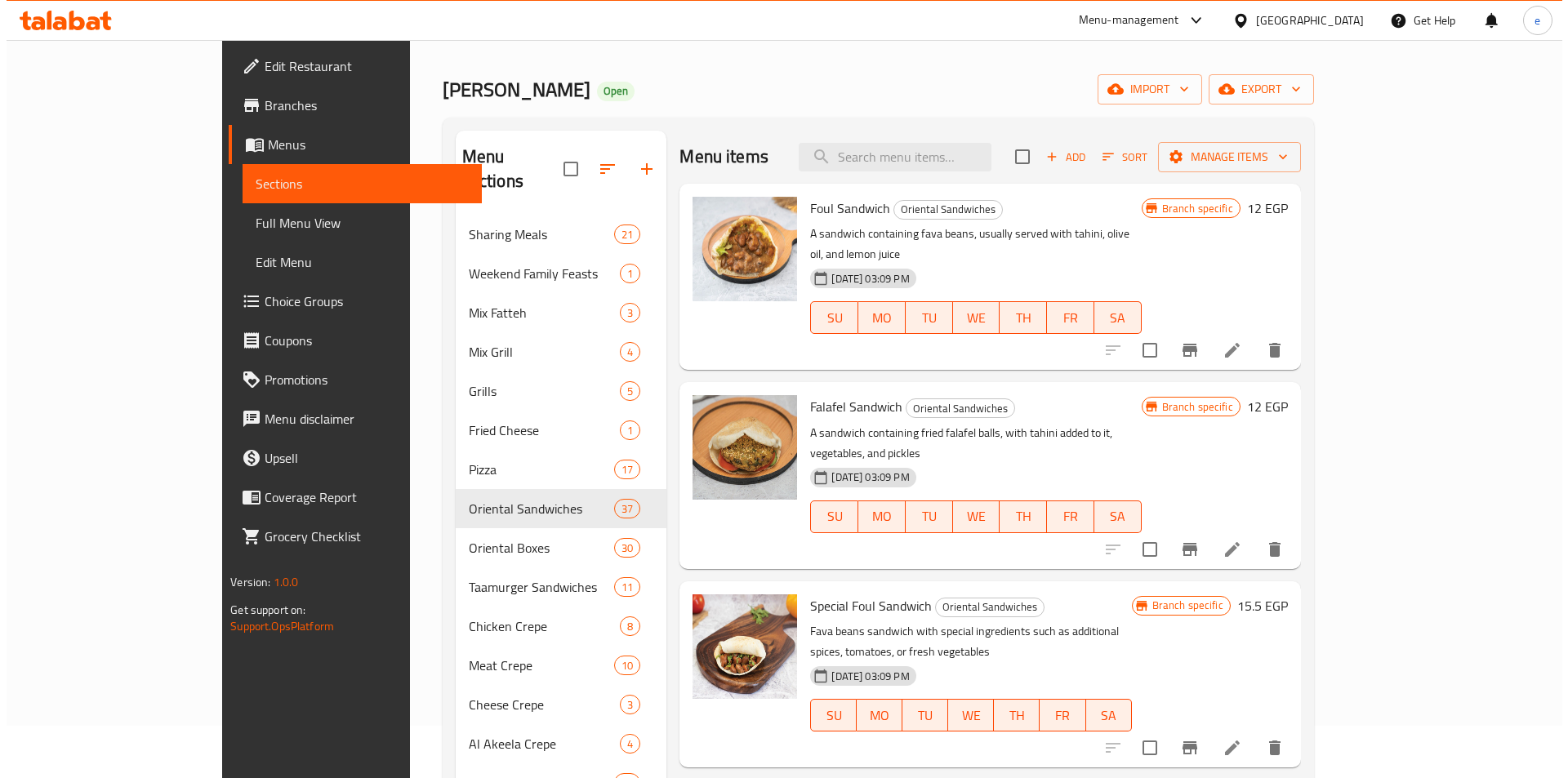
scroll to position [82, 0]
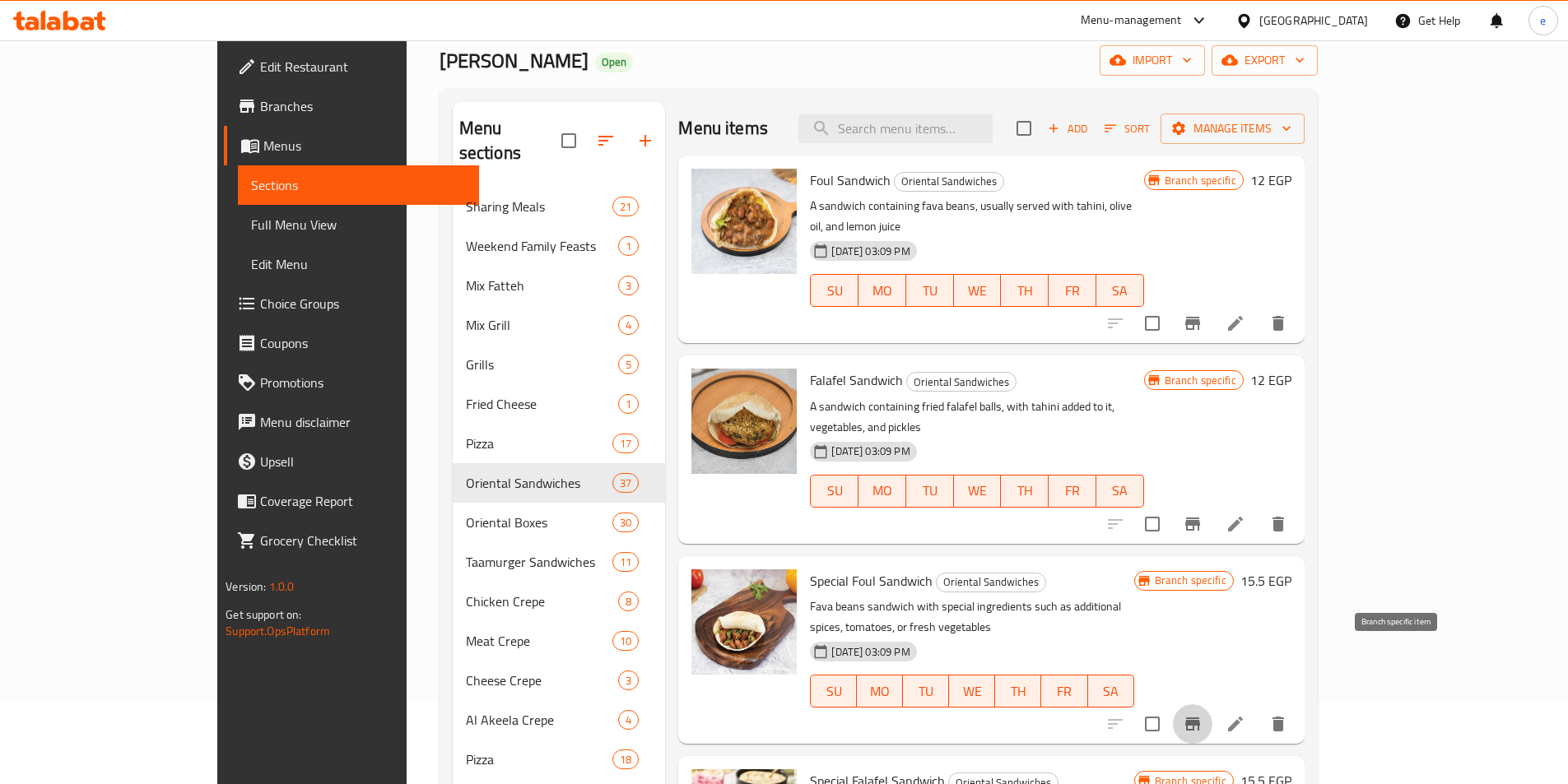
click at [1202, 714] on icon "Branch-specific-item" at bounding box center [1192, 724] width 20 height 20
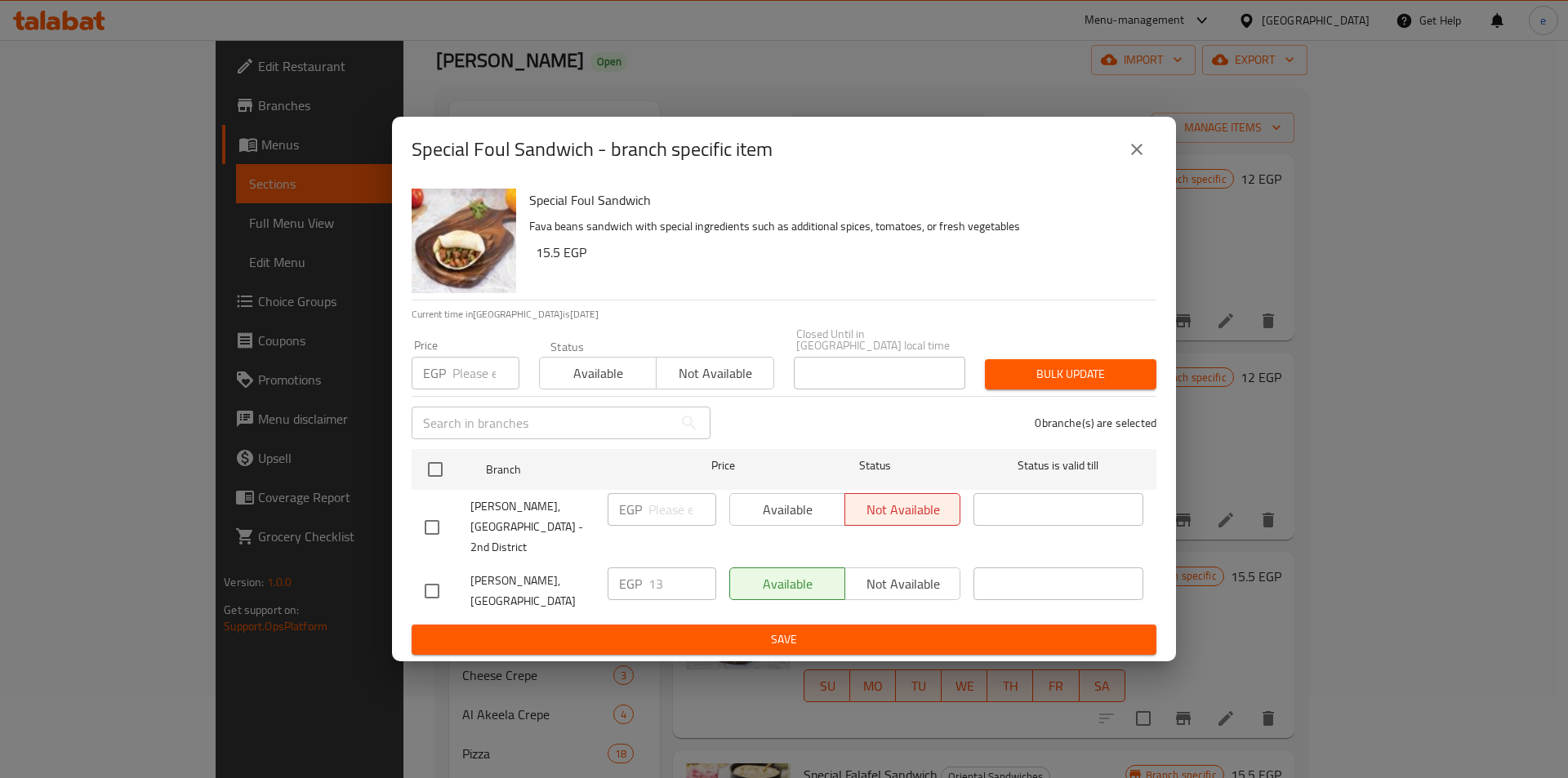
click at [1135, 157] on icon "close" at bounding box center [1137, 149] width 20 height 20
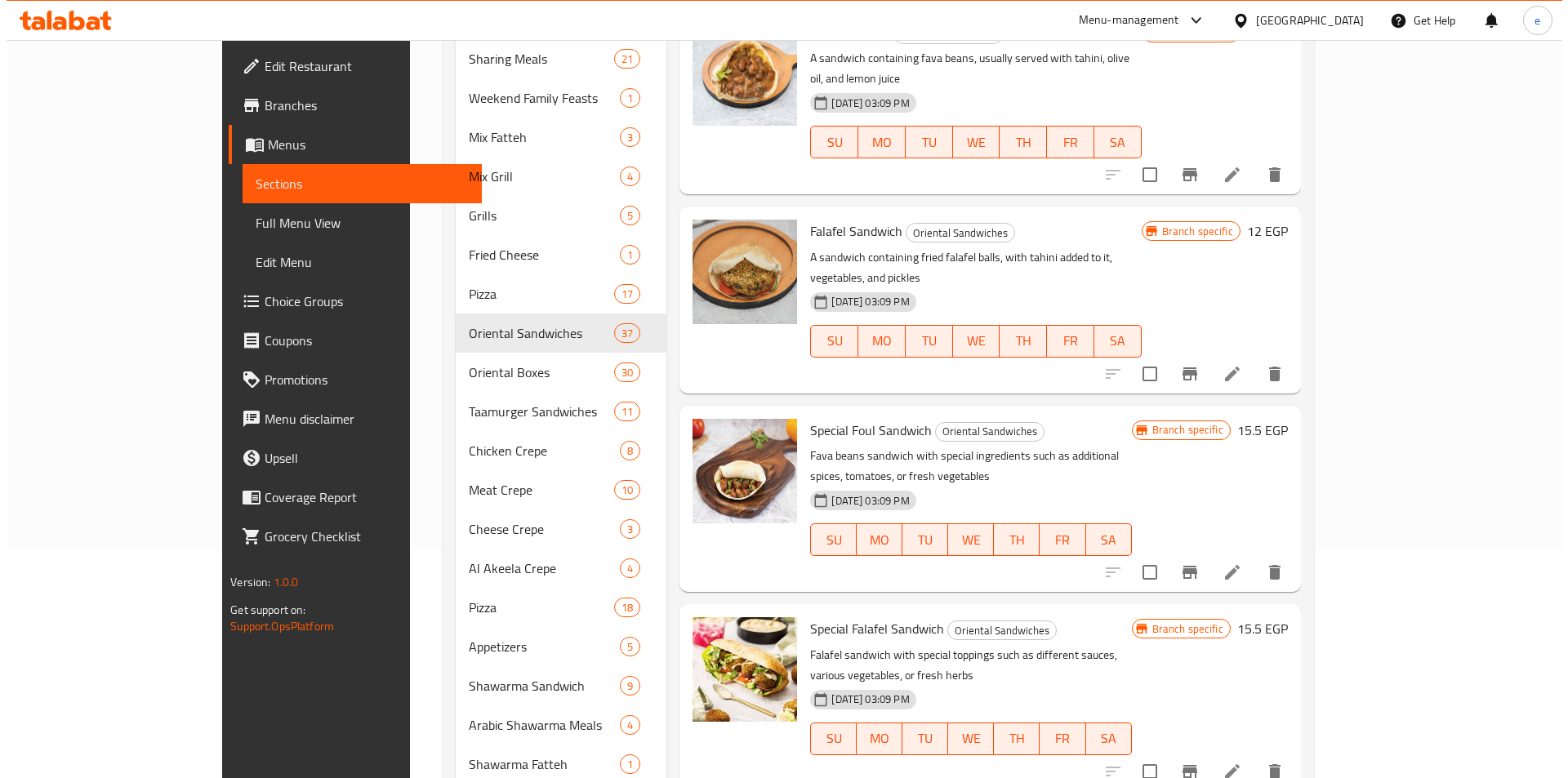
scroll to position [245, 0]
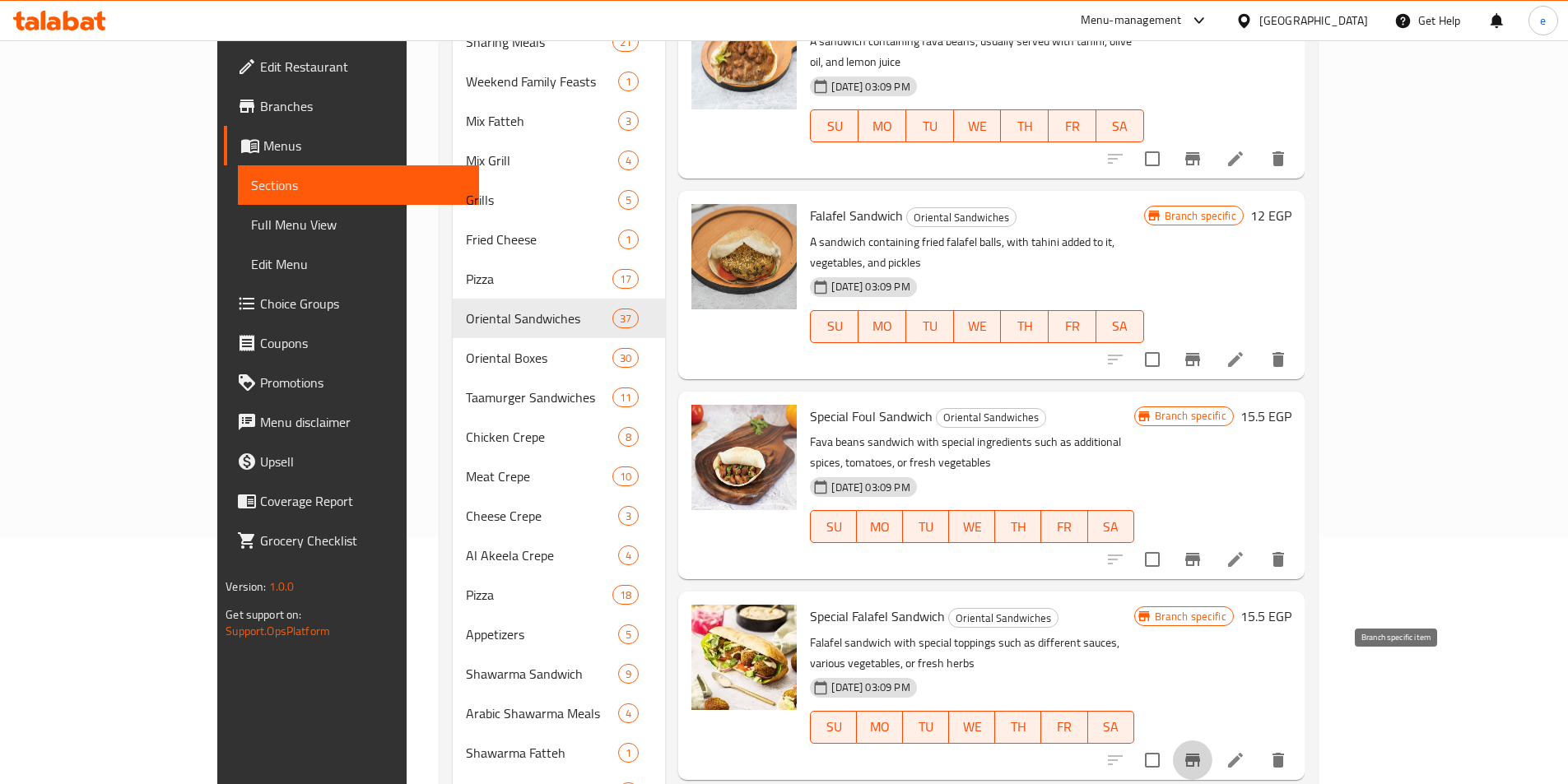
click at [1213, 740] on button "Branch-specific-item" at bounding box center [1193, 760] width 40 height 40
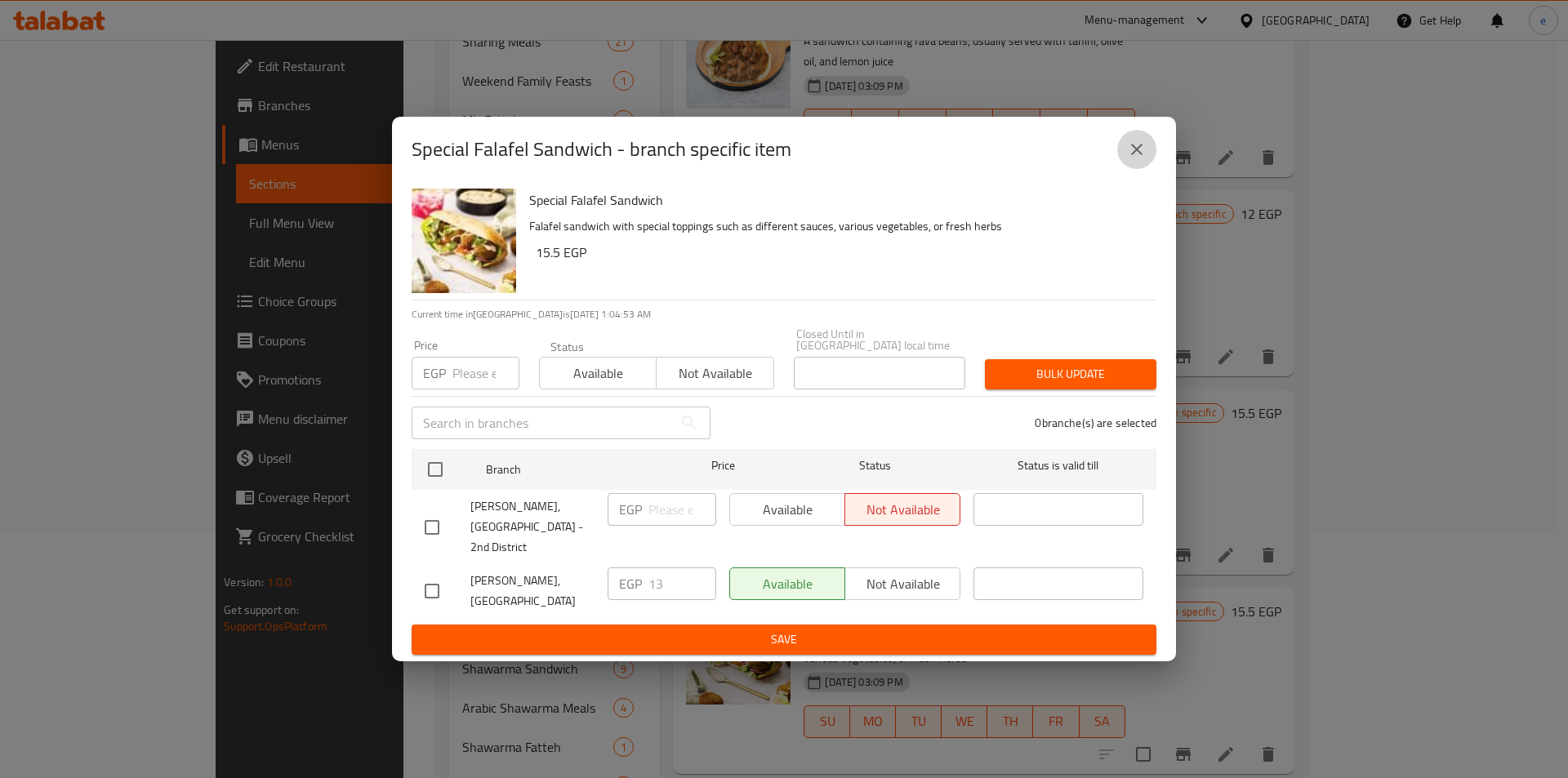
click at [1130, 169] on button "close" at bounding box center [1137, 149] width 39 height 39
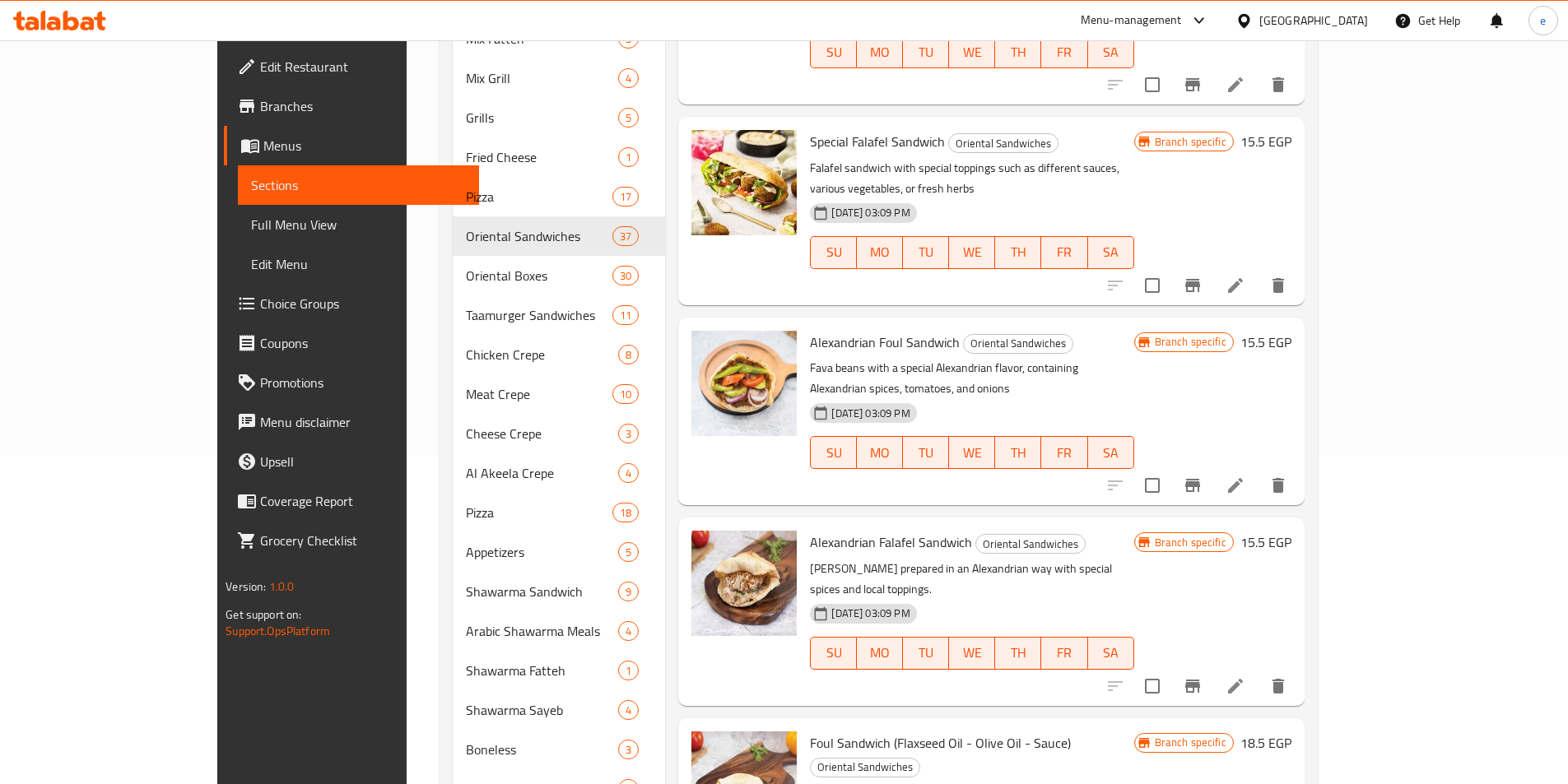
scroll to position [411, 0]
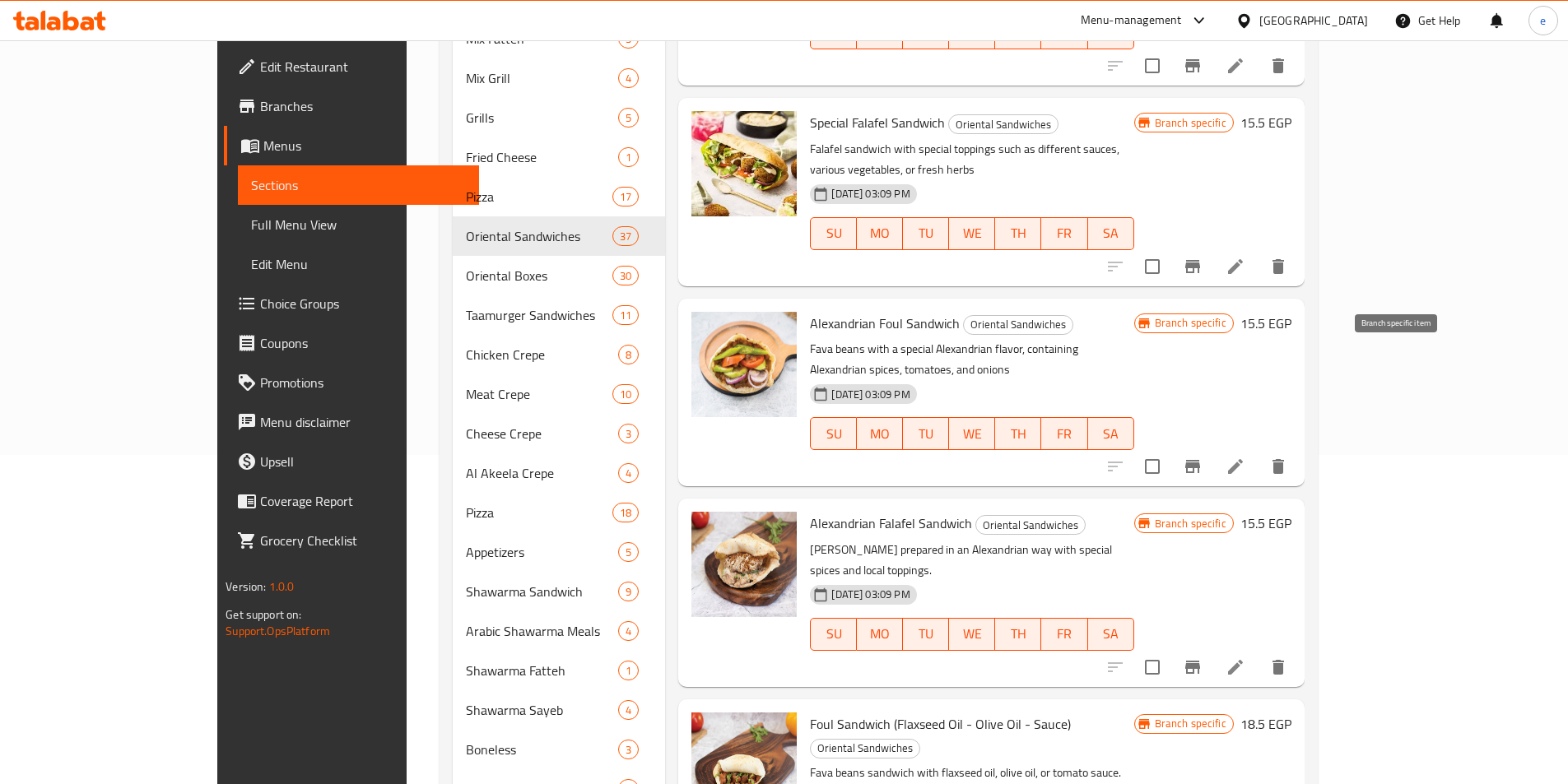
click at [1200, 460] on icon "Branch-specific-item" at bounding box center [1192, 466] width 15 height 13
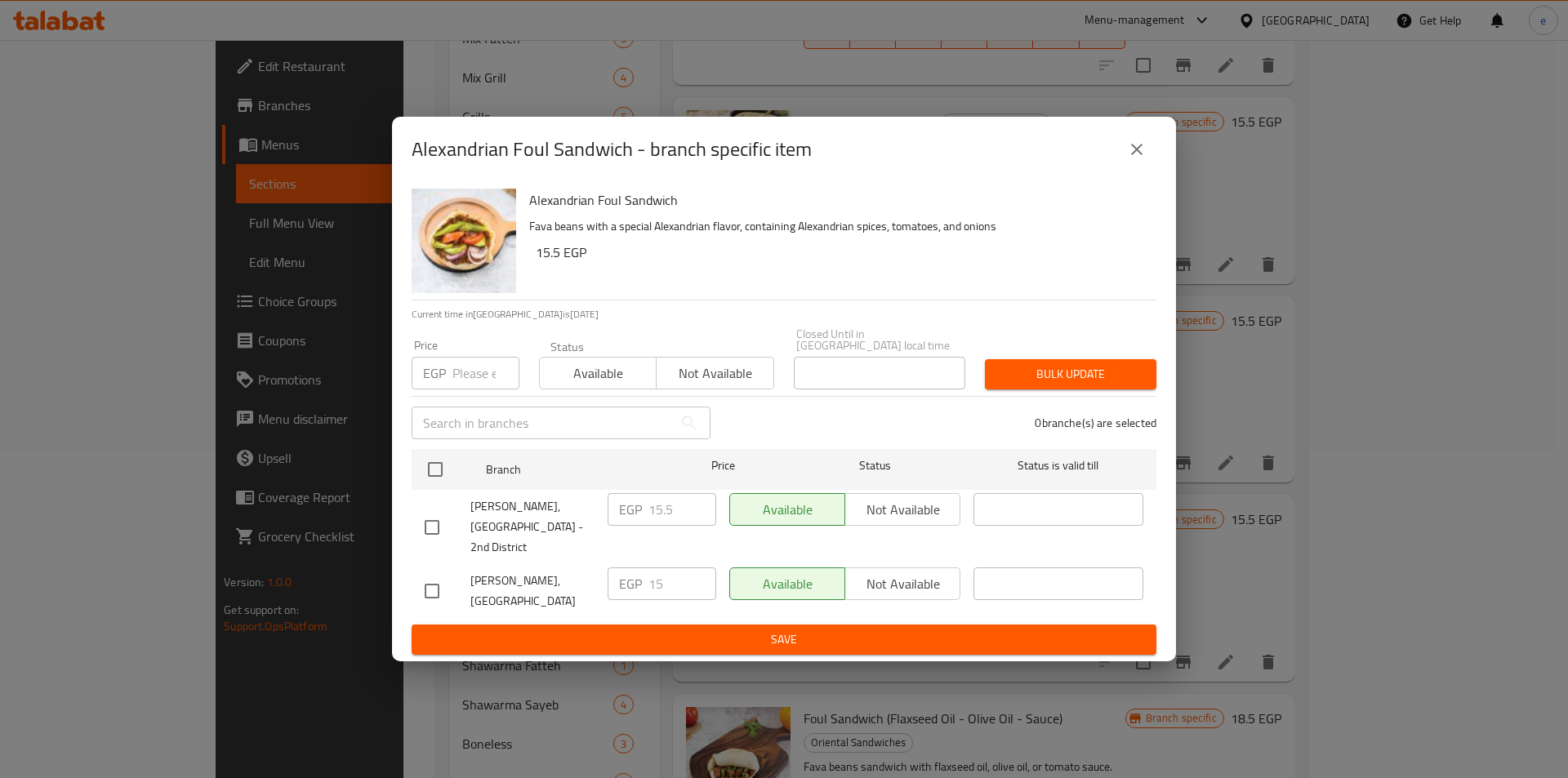
click at [1134, 160] on icon "close" at bounding box center [1137, 149] width 20 height 20
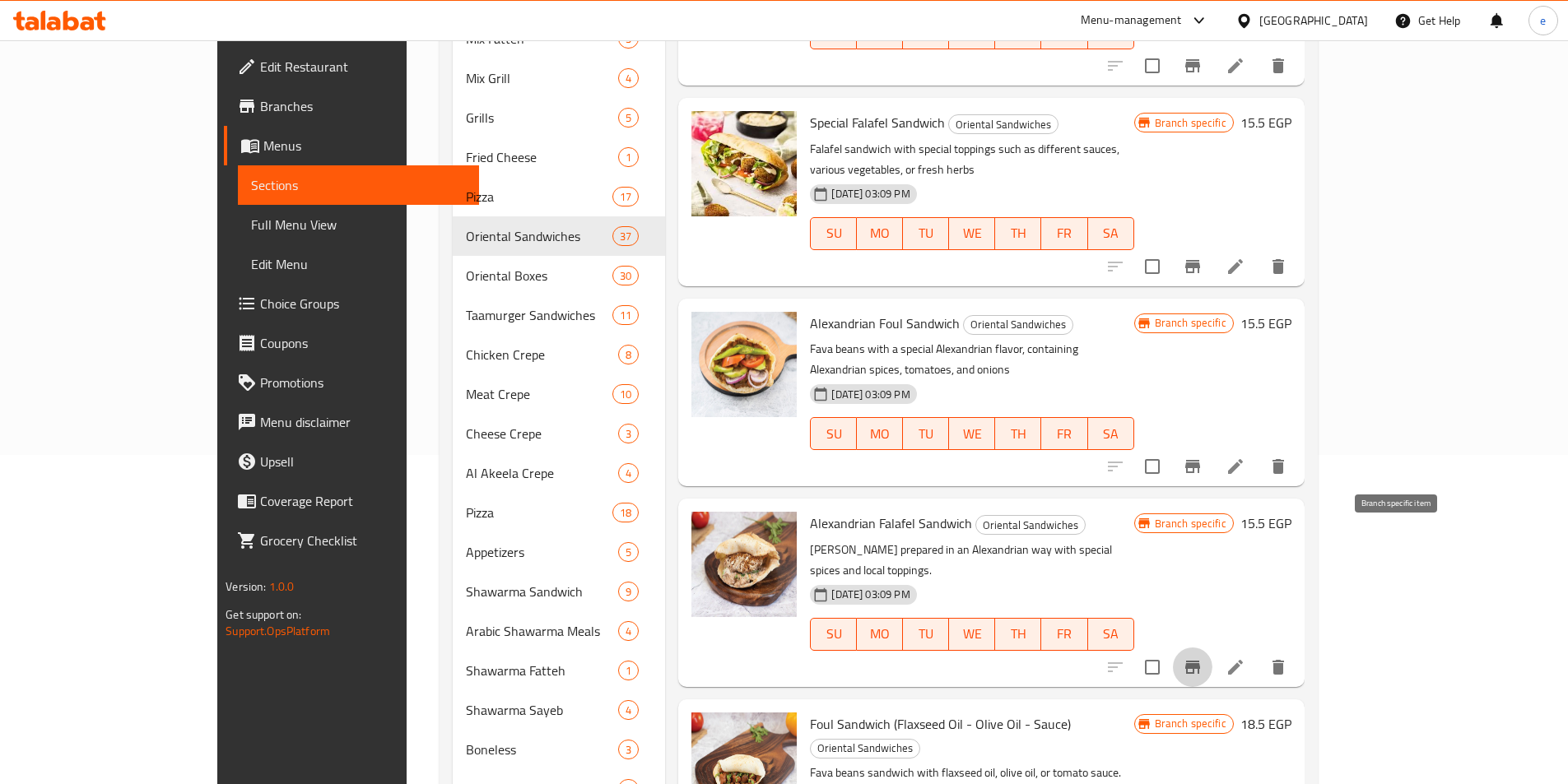
click at [1202, 658] on icon "Branch-specific-item" at bounding box center [1192, 667] width 20 height 20
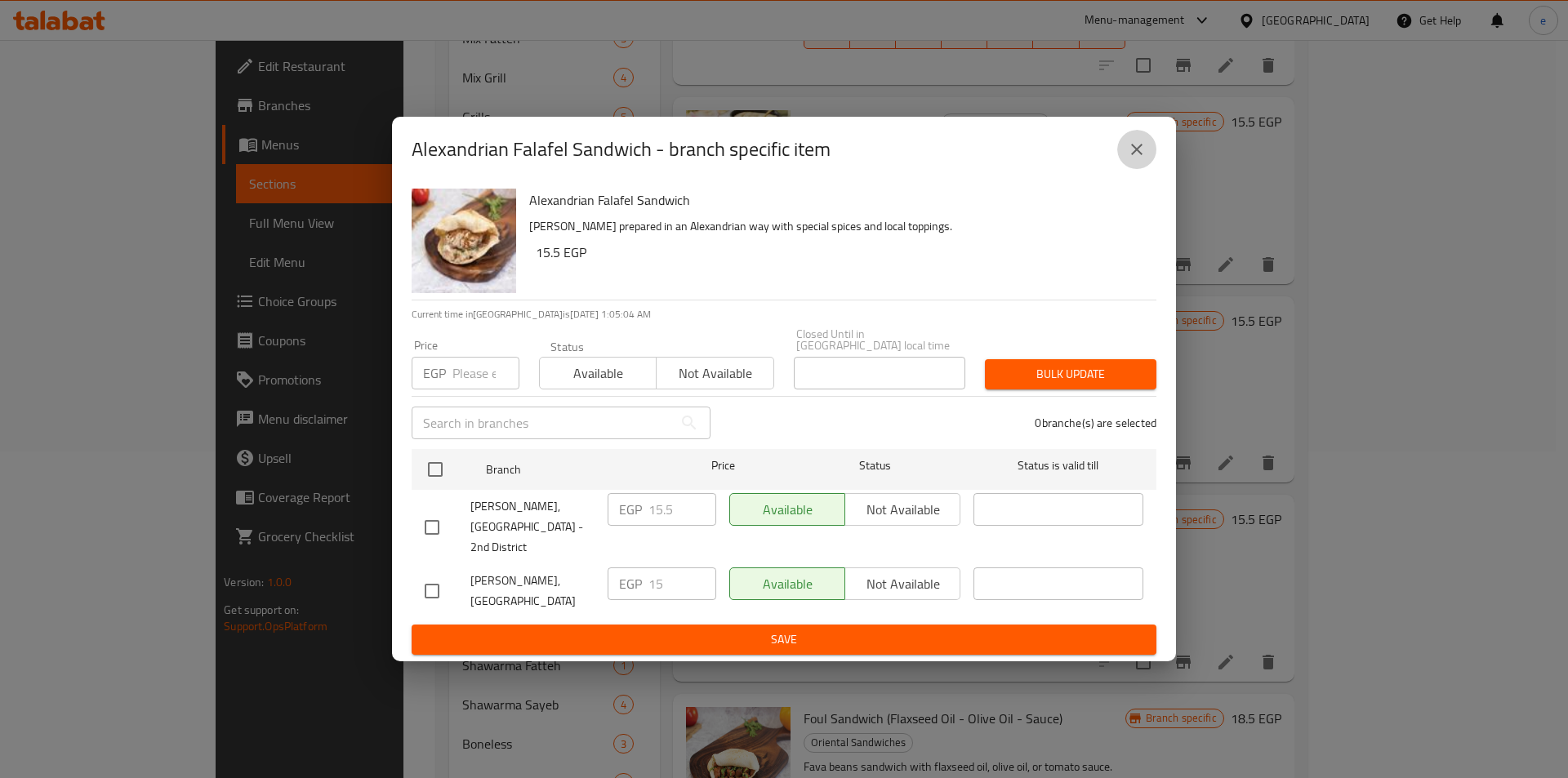
click at [1146, 160] on icon "close" at bounding box center [1137, 149] width 20 height 20
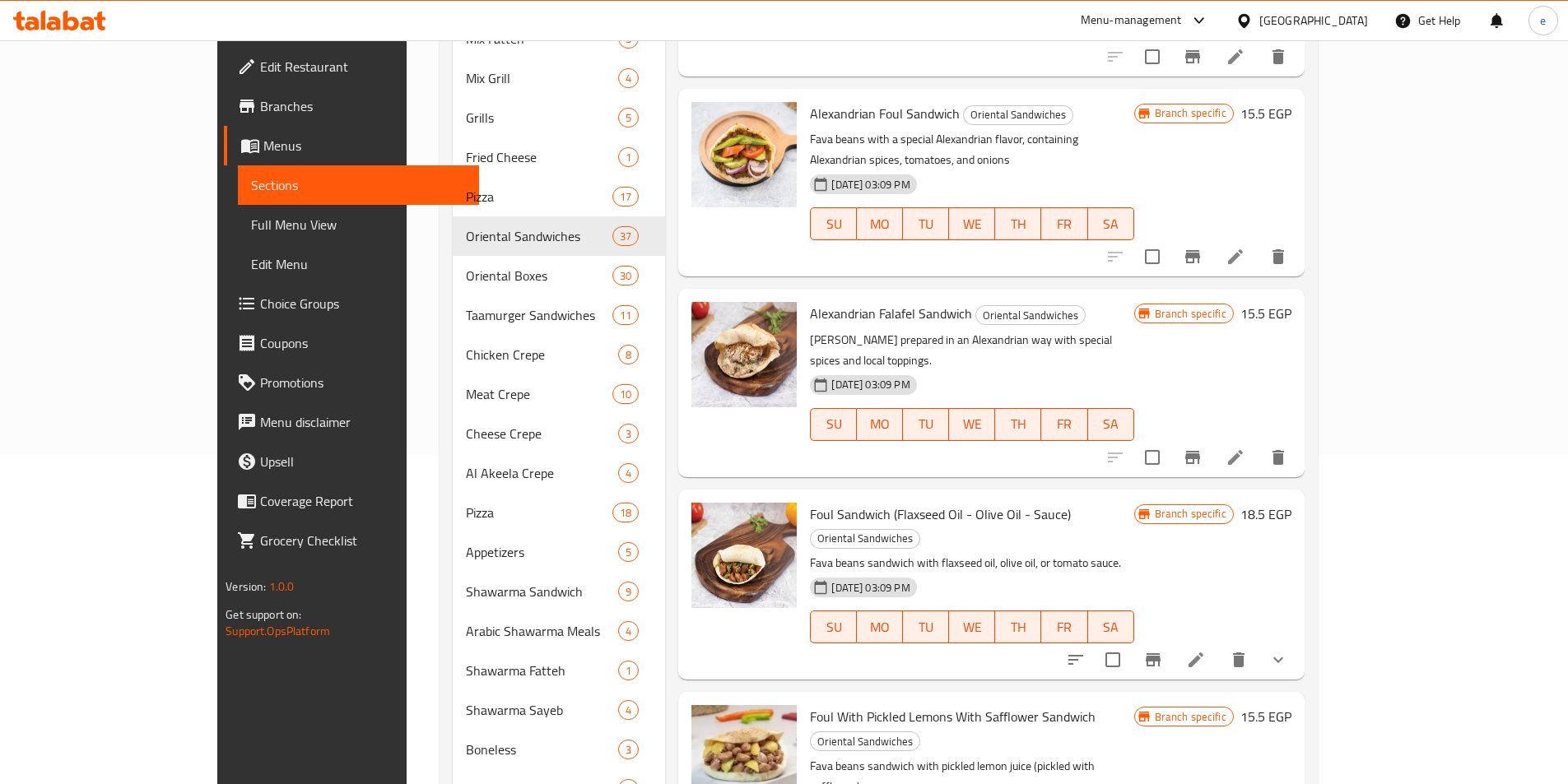
scroll to position [658, 0]
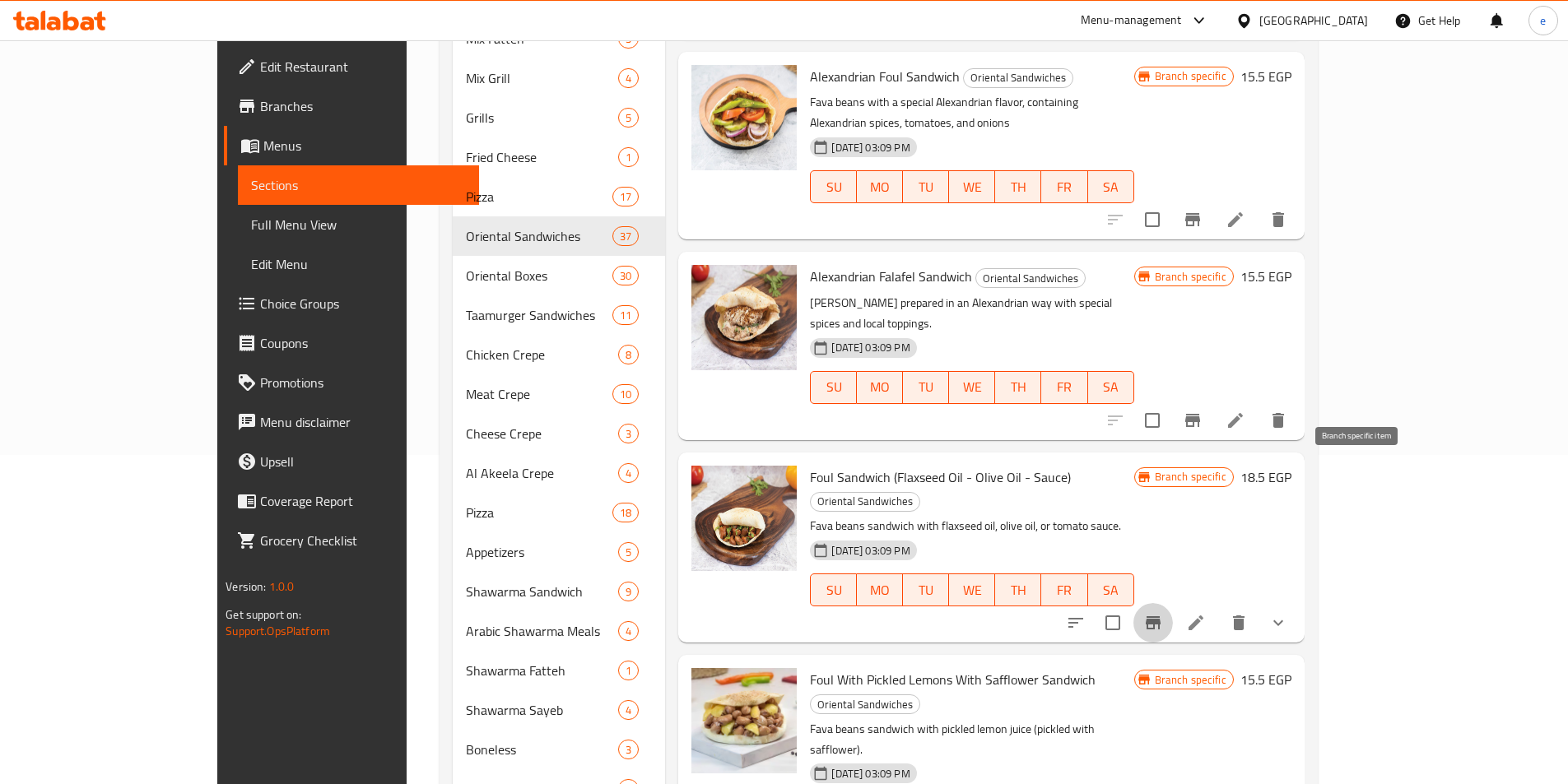
click at [1163, 613] on icon "Branch-specific-item" at bounding box center [1153, 622] width 20 height 20
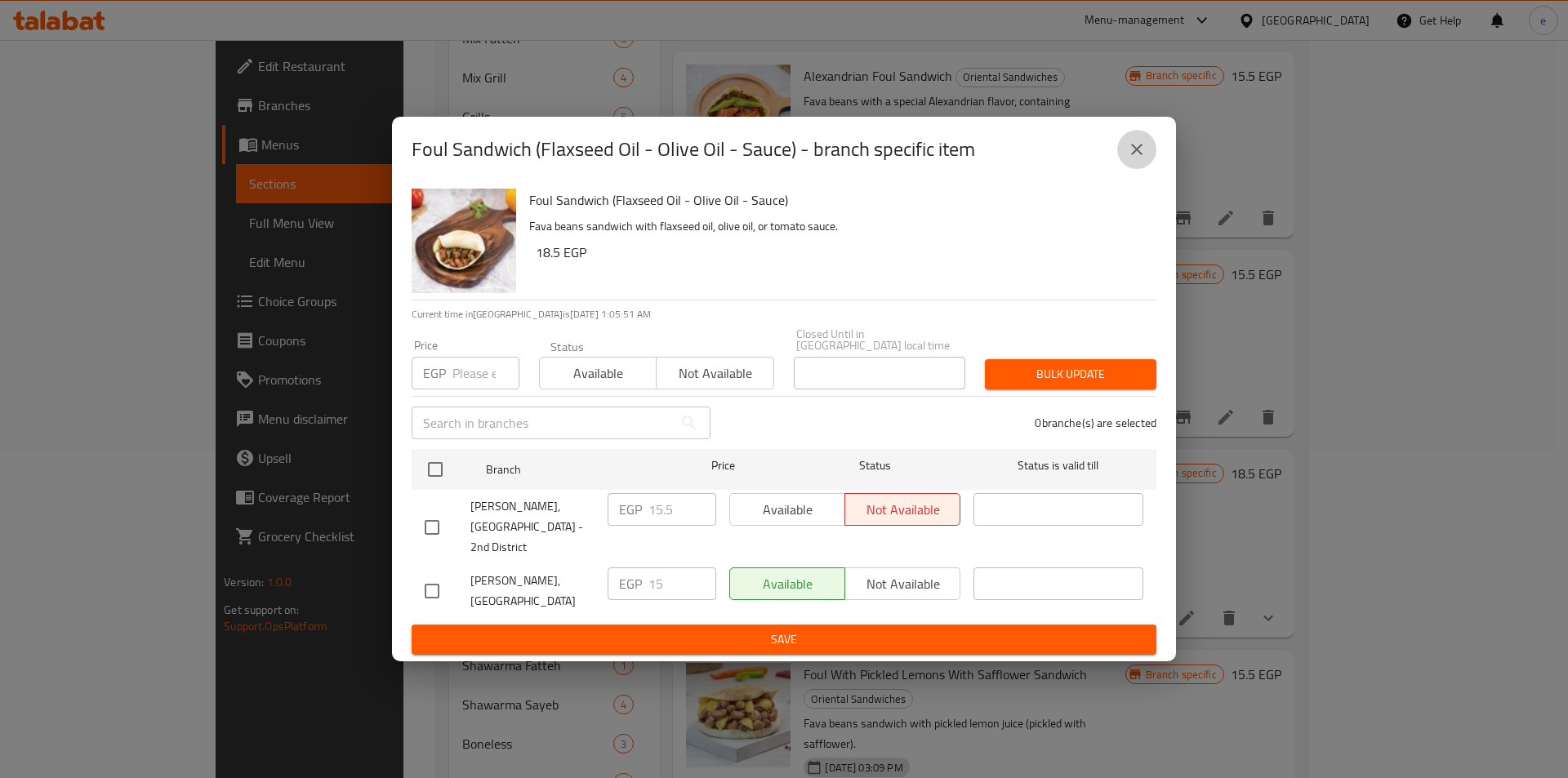
click at [1140, 160] on icon "close" at bounding box center [1137, 149] width 20 height 20
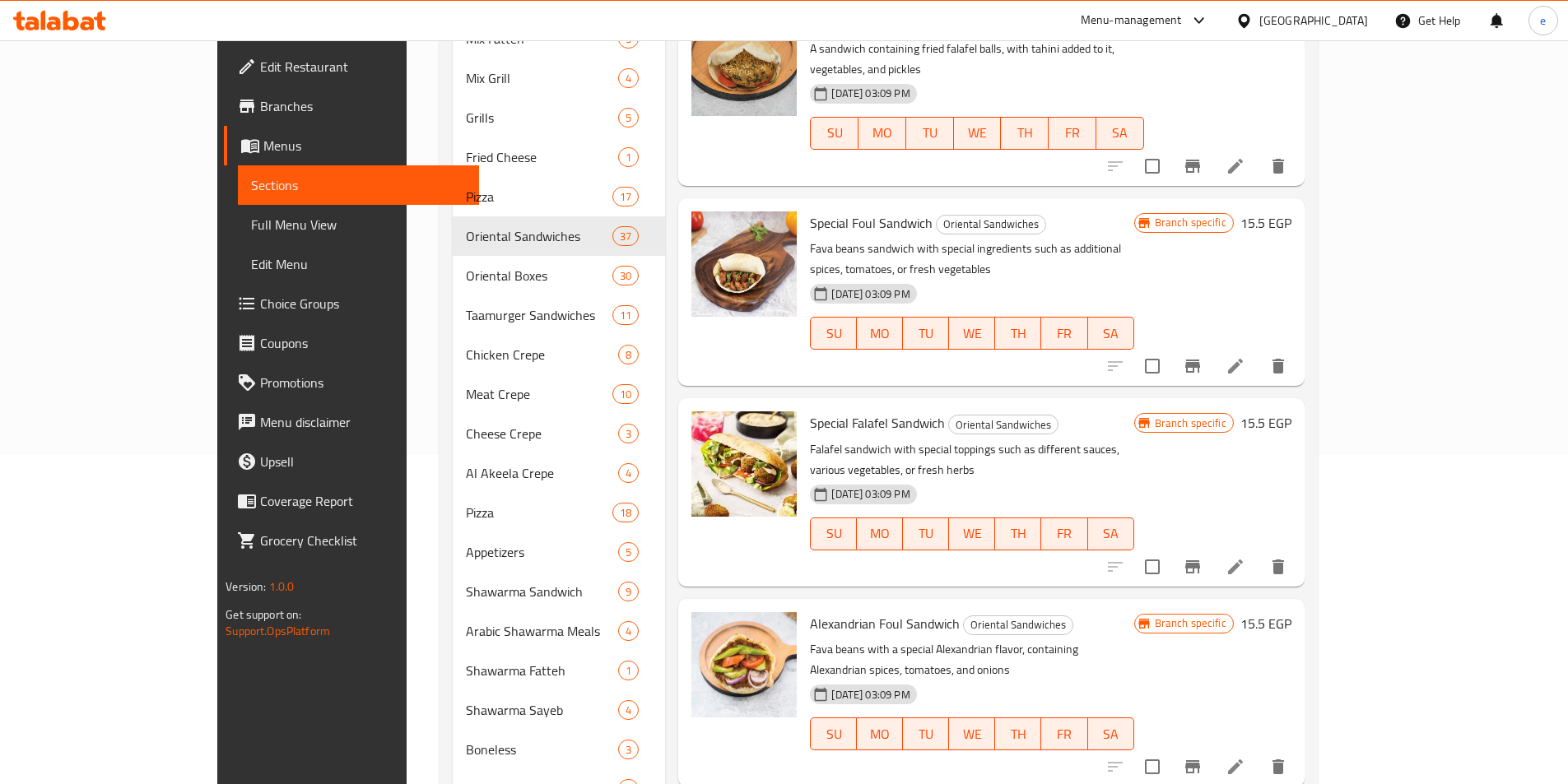
scroll to position [0, 0]
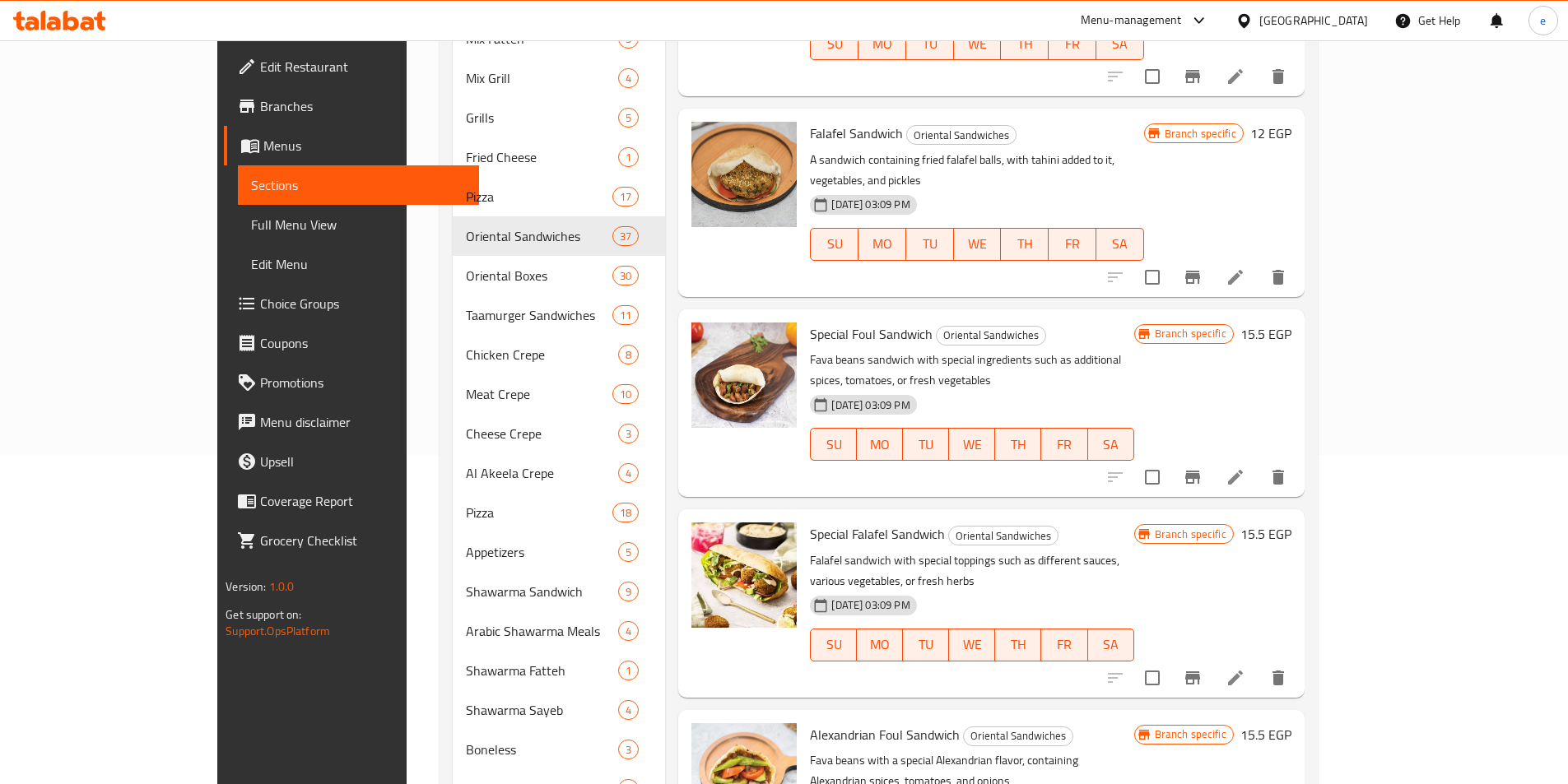
click at [1258, 462] on li at bounding box center [1236, 477] width 46 height 29
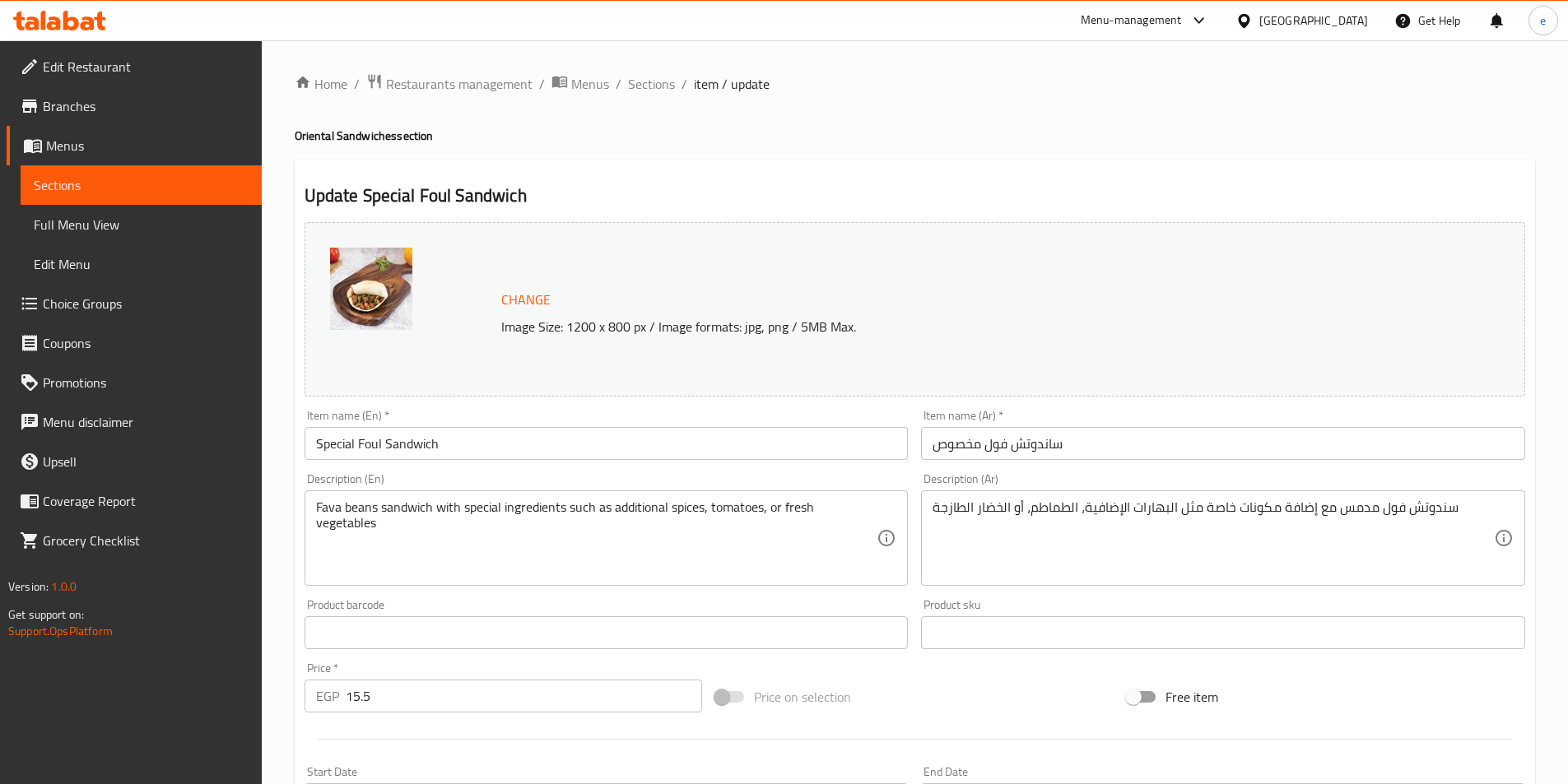
scroll to position [402, 0]
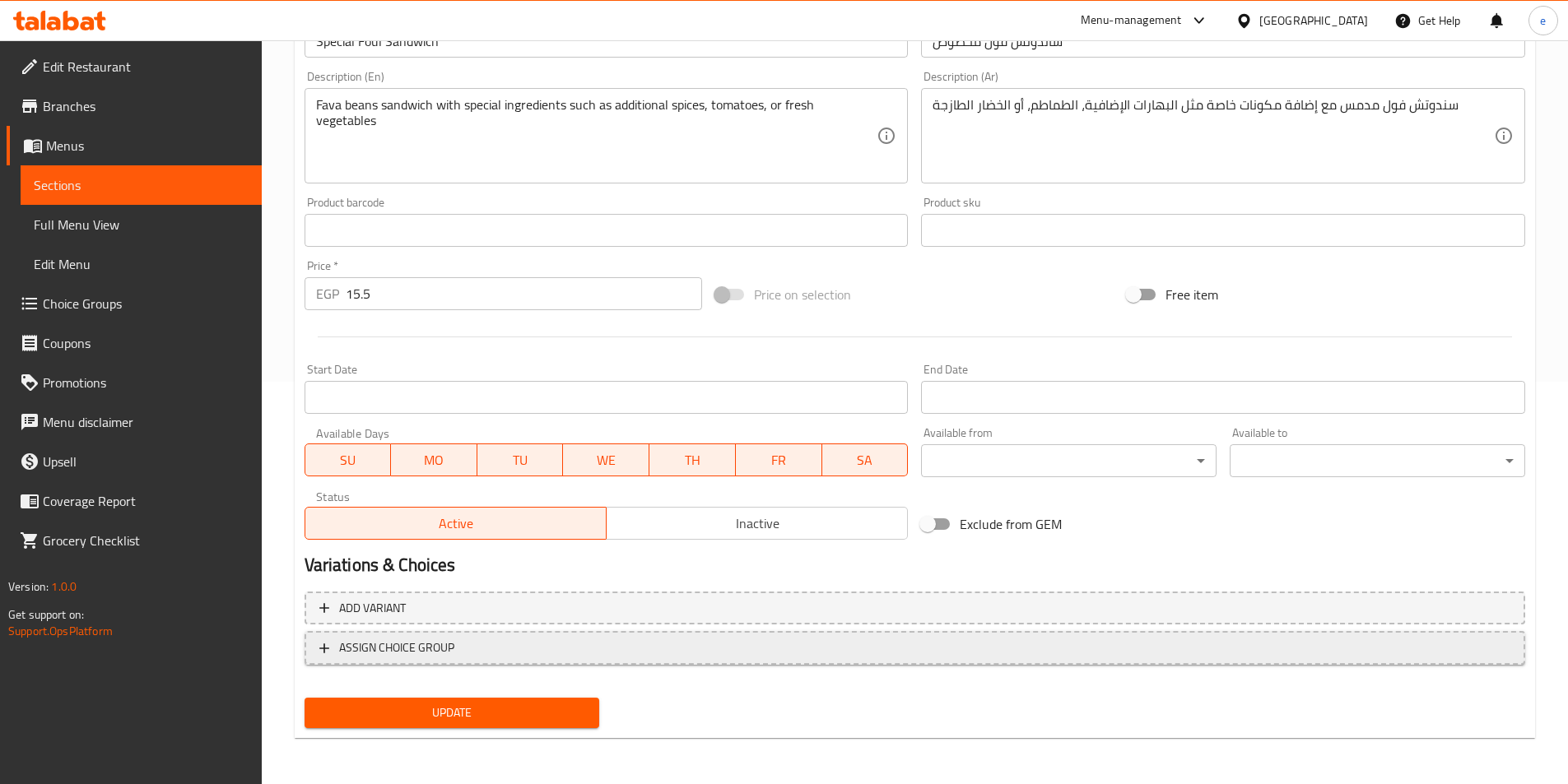
click at [431, 646] on span "ASSIGN CHOICE GROUP" at bounding box center [397, 648] width 115 height 21
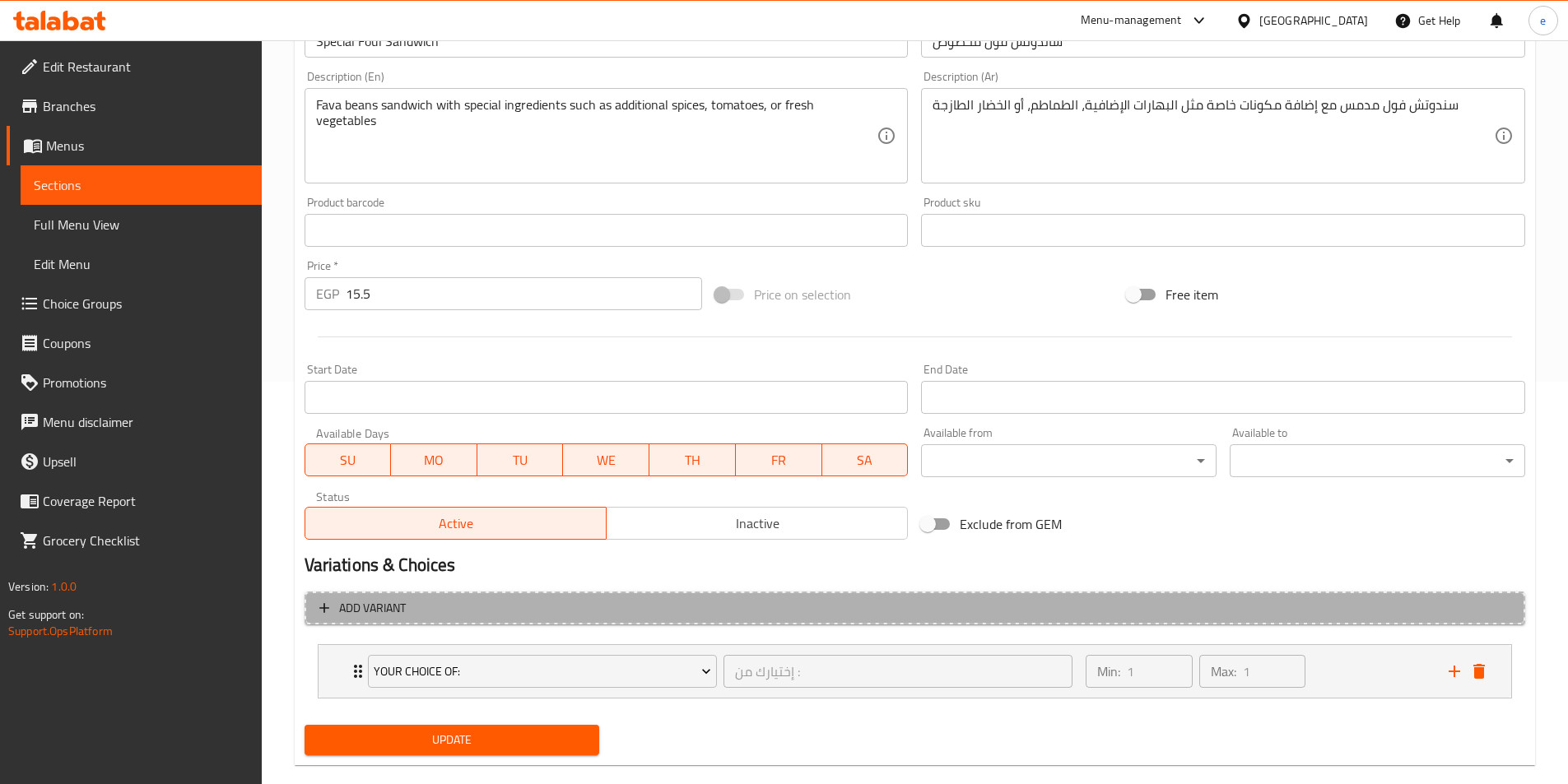
click at [453, 605] on span "Add variant" at bounding box center [914, 609] width 1191 height 21
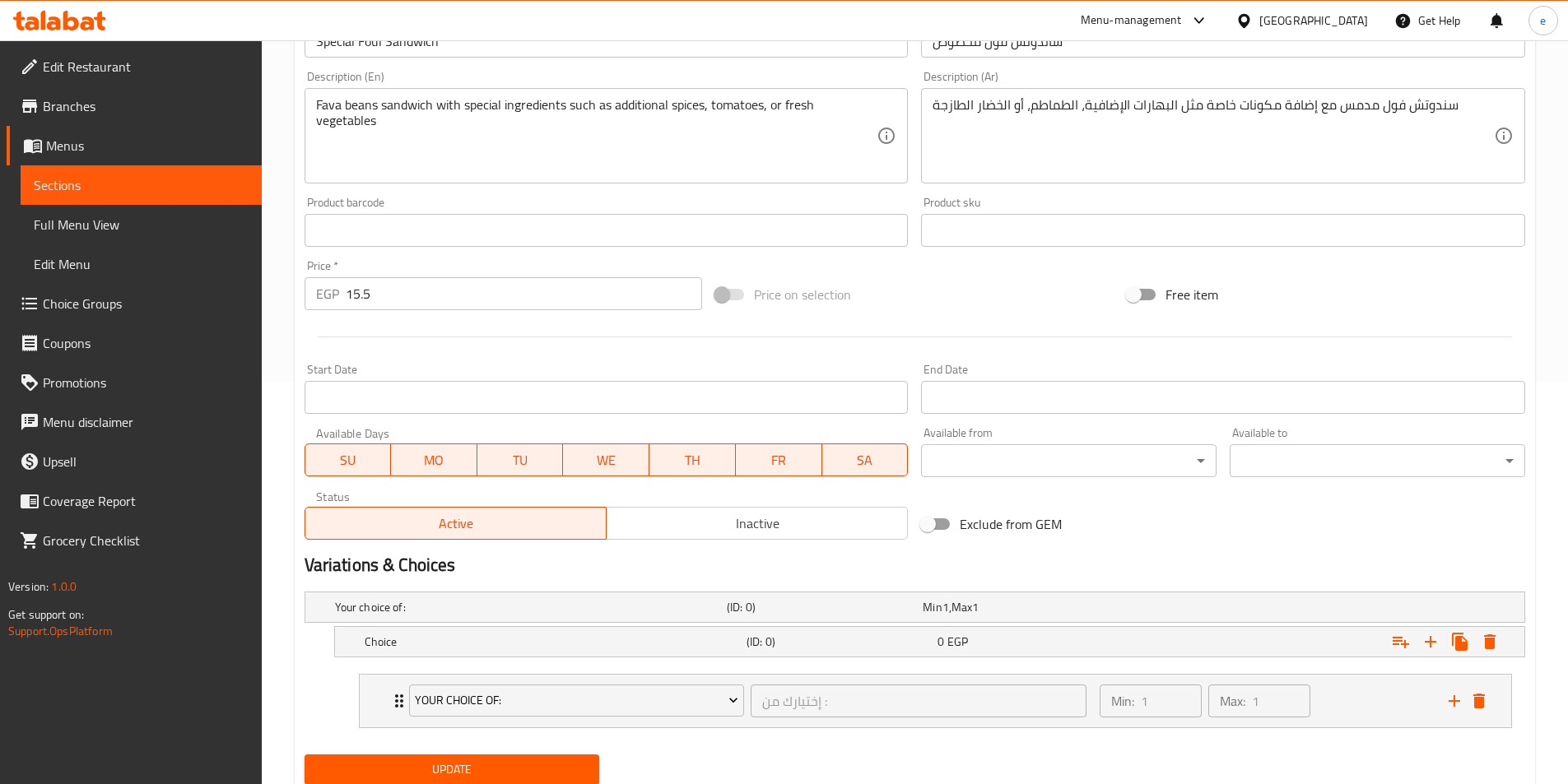
click at [453, 605] on h5 "Your choice of:" at bounding box center [527, 607] width 385 height 16
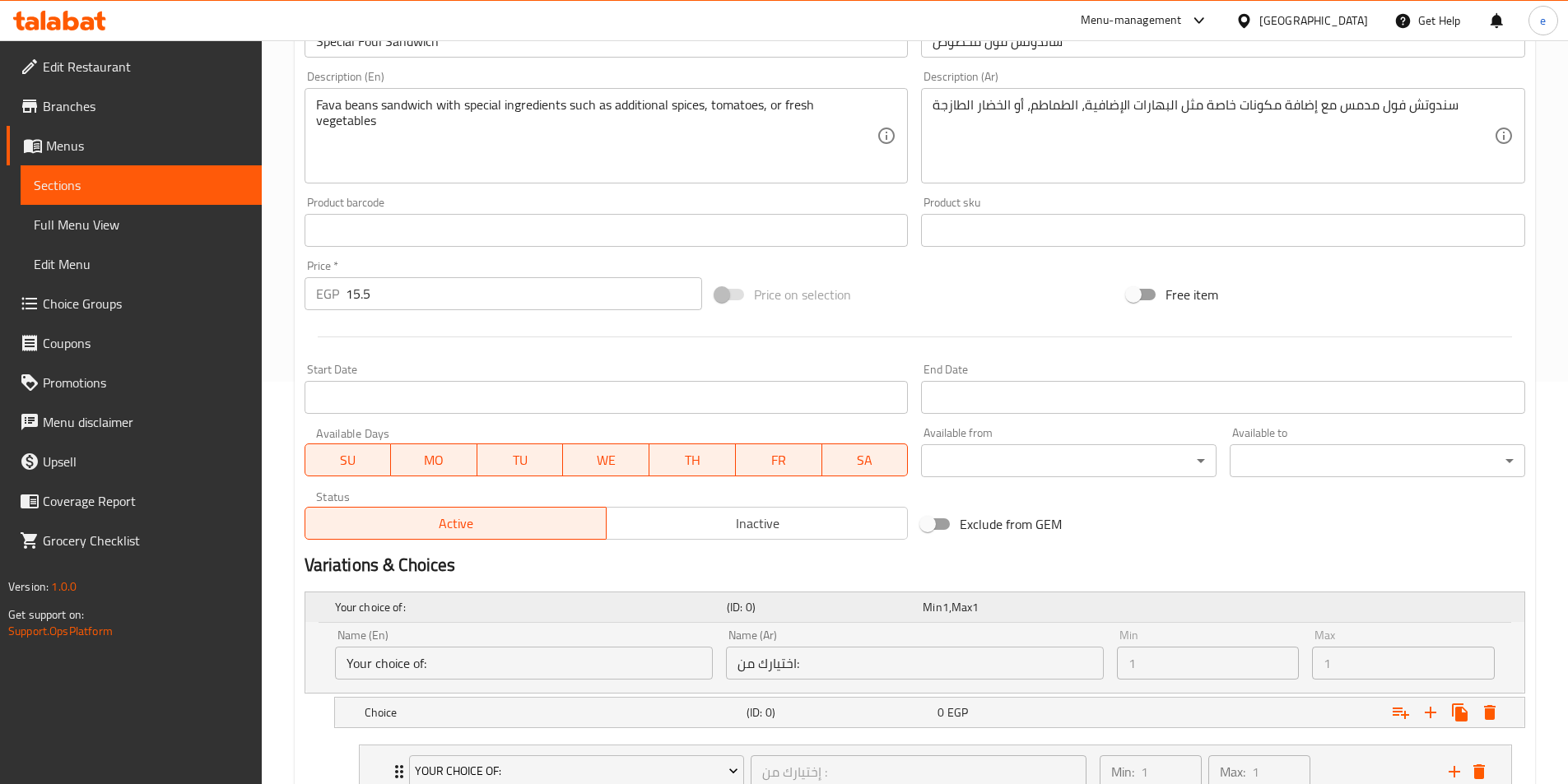
click at [425, 609] on h5 "Your choice of:" at bounding box center [527, 607] width 385 height 16
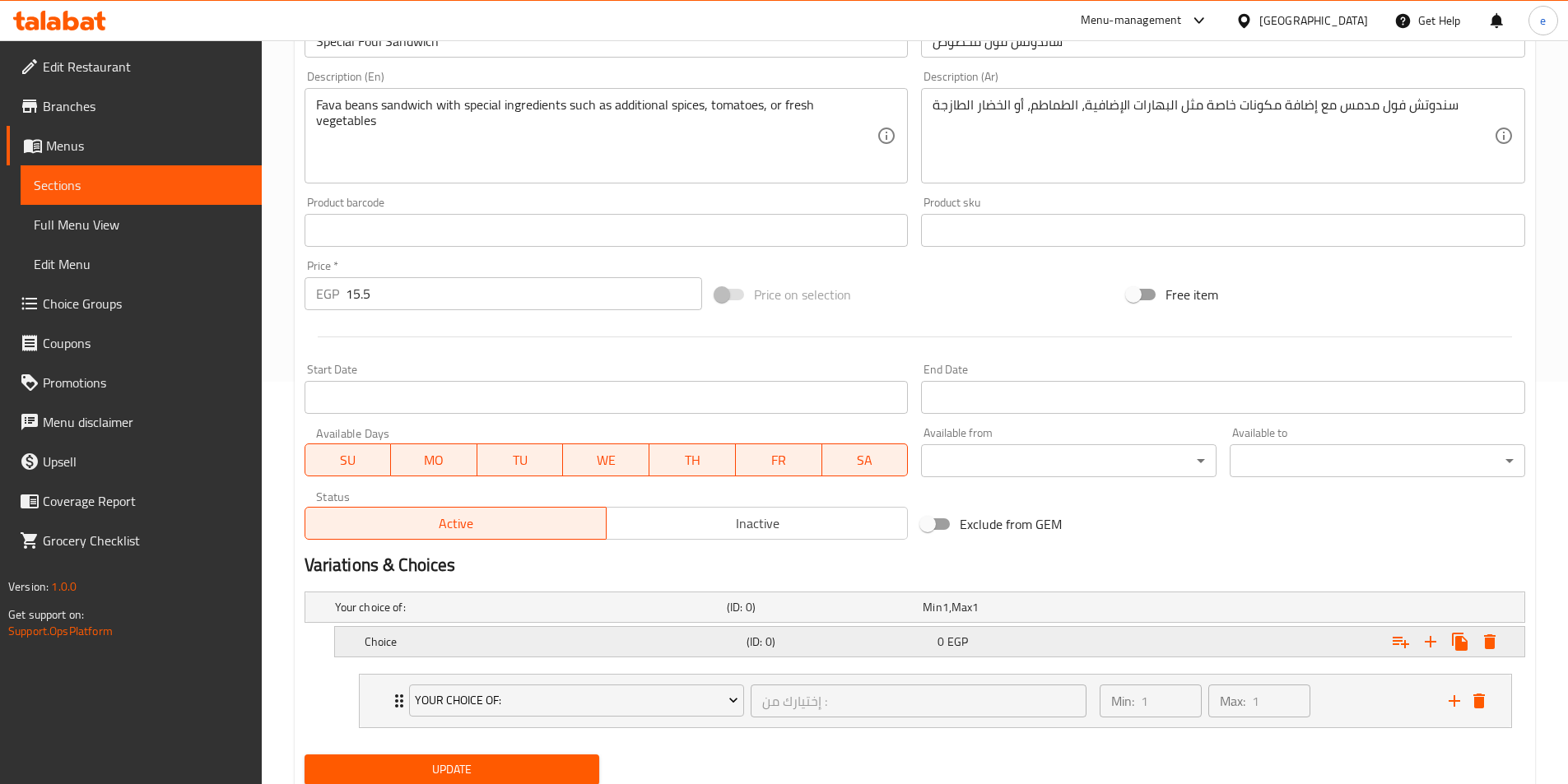
click at [407, 640] on h5 "Choice" at bounding box center [552, 641] width 375 height 16
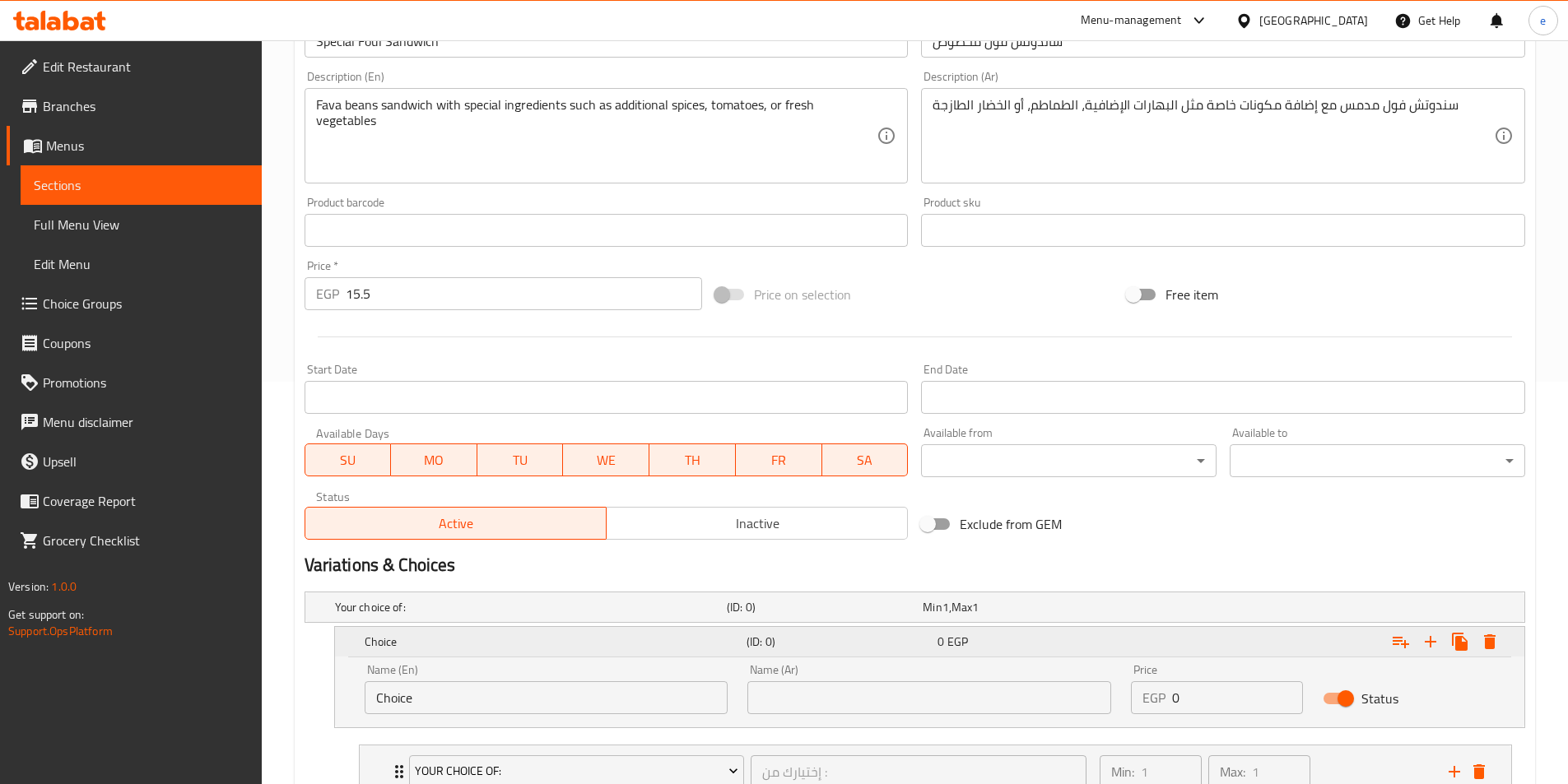
click at [407, 640] on h5 "Choice" at bounding box center [552, 641] width 375 height 16
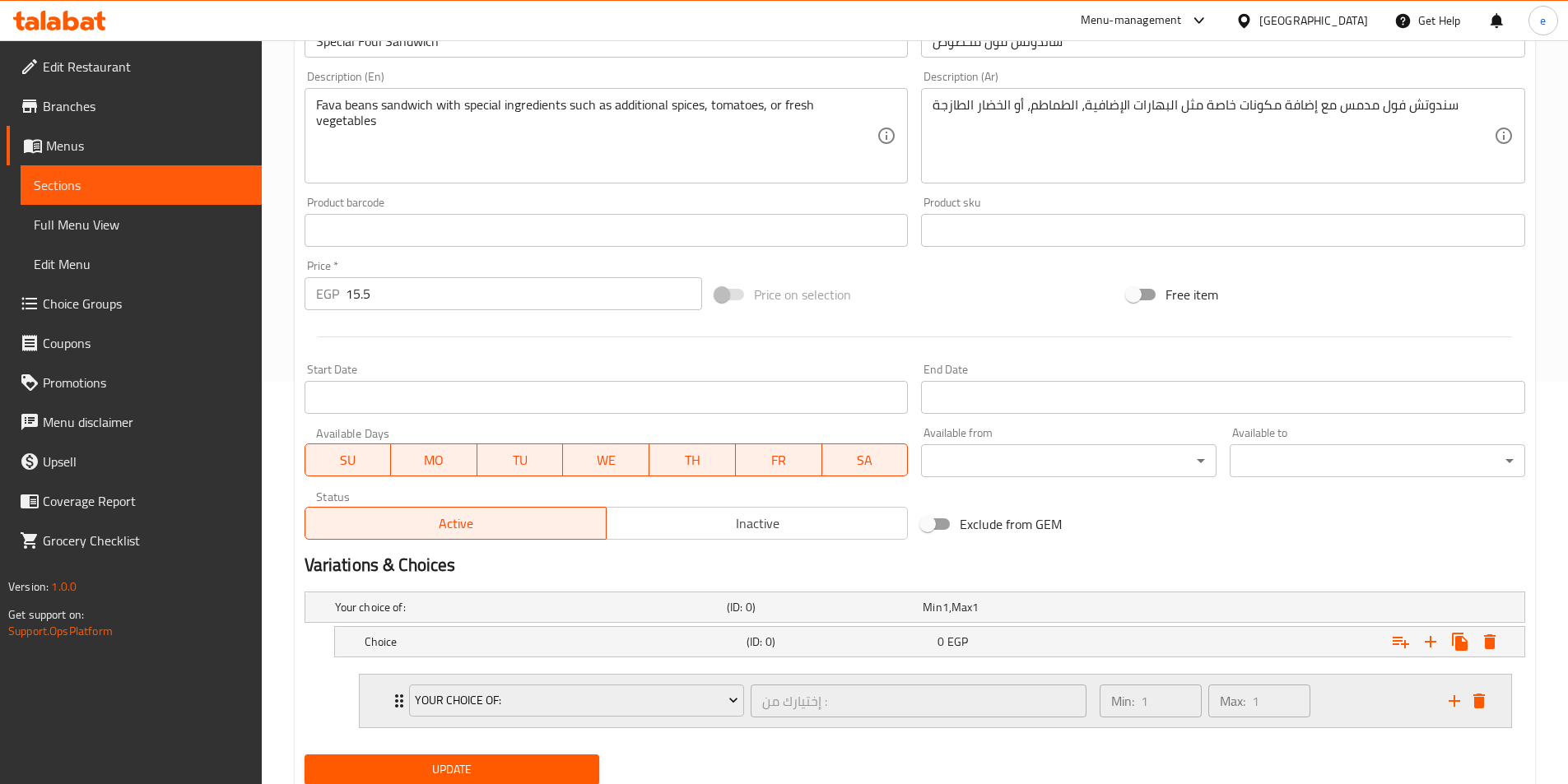
click at [382, 695] on div "your choice OF: إختيارك من : ​ Min: 1 ​ Max: 1 ​" at bounding box center [935, 701] width 1152 height 52
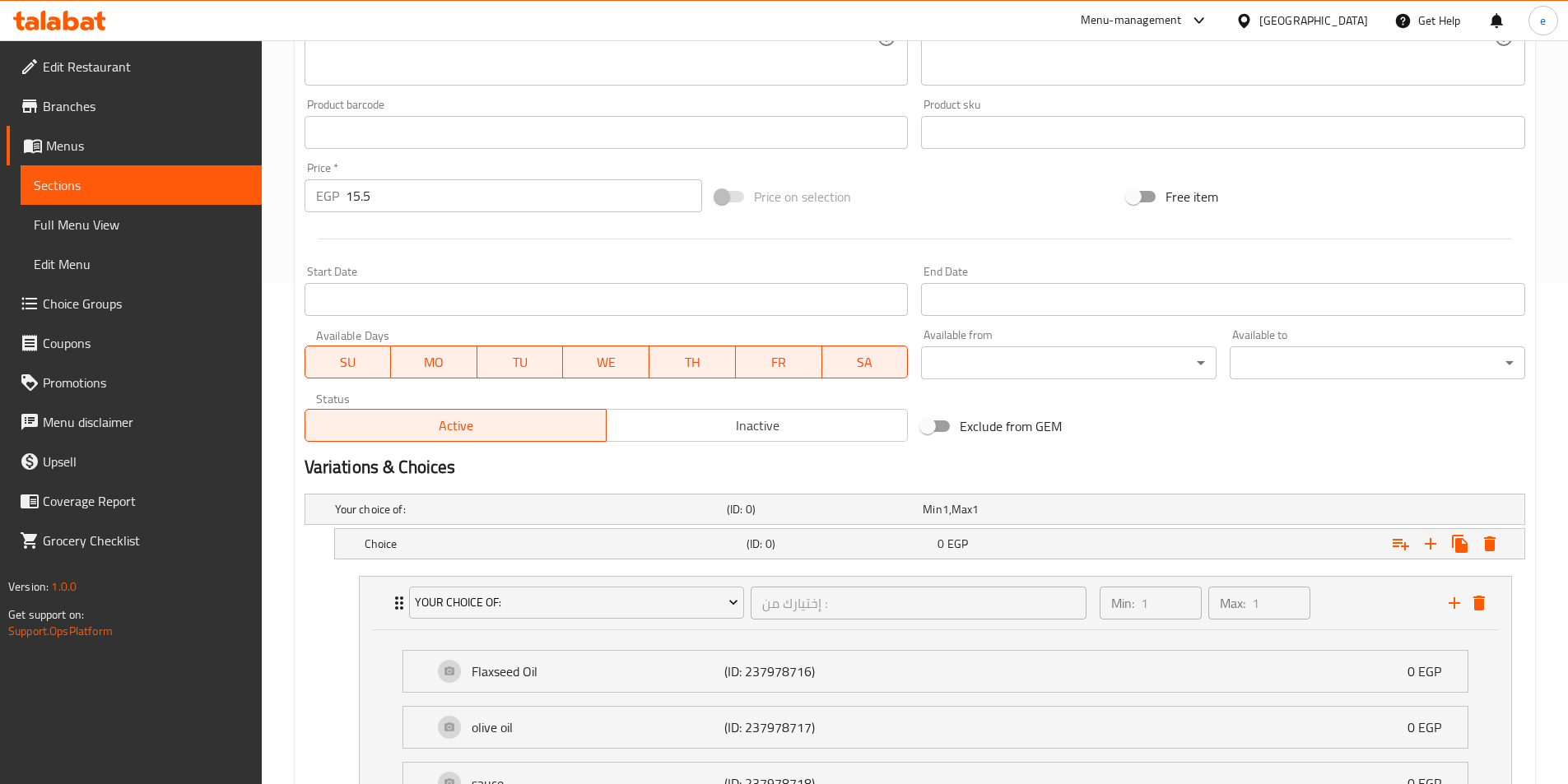
scroll to position [649, 0]
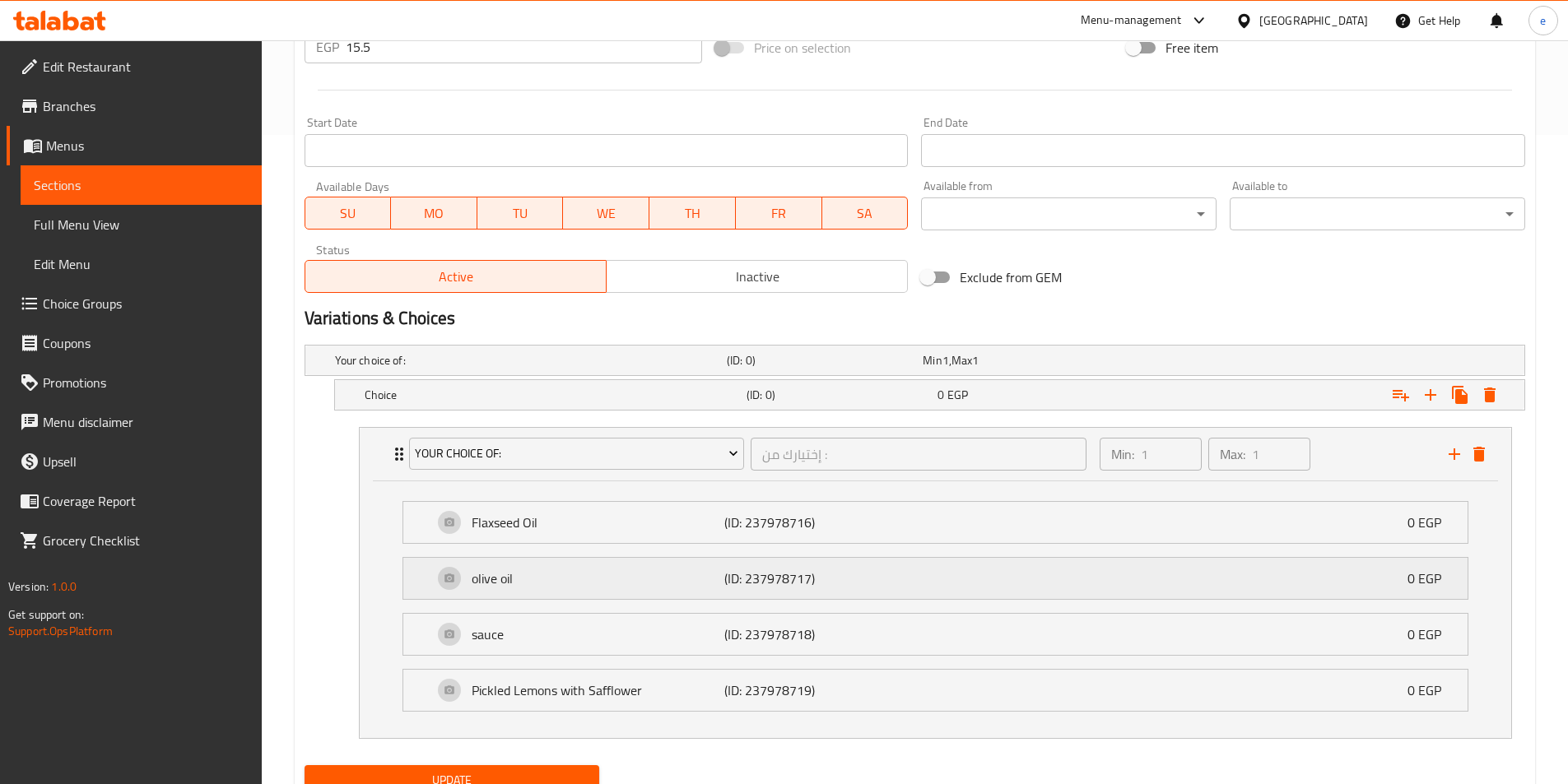
click at [1380, 585] on div "olive oil (ID: 237978717) 0 EGP" at bounding box center [940, 579] width 1015 height 41
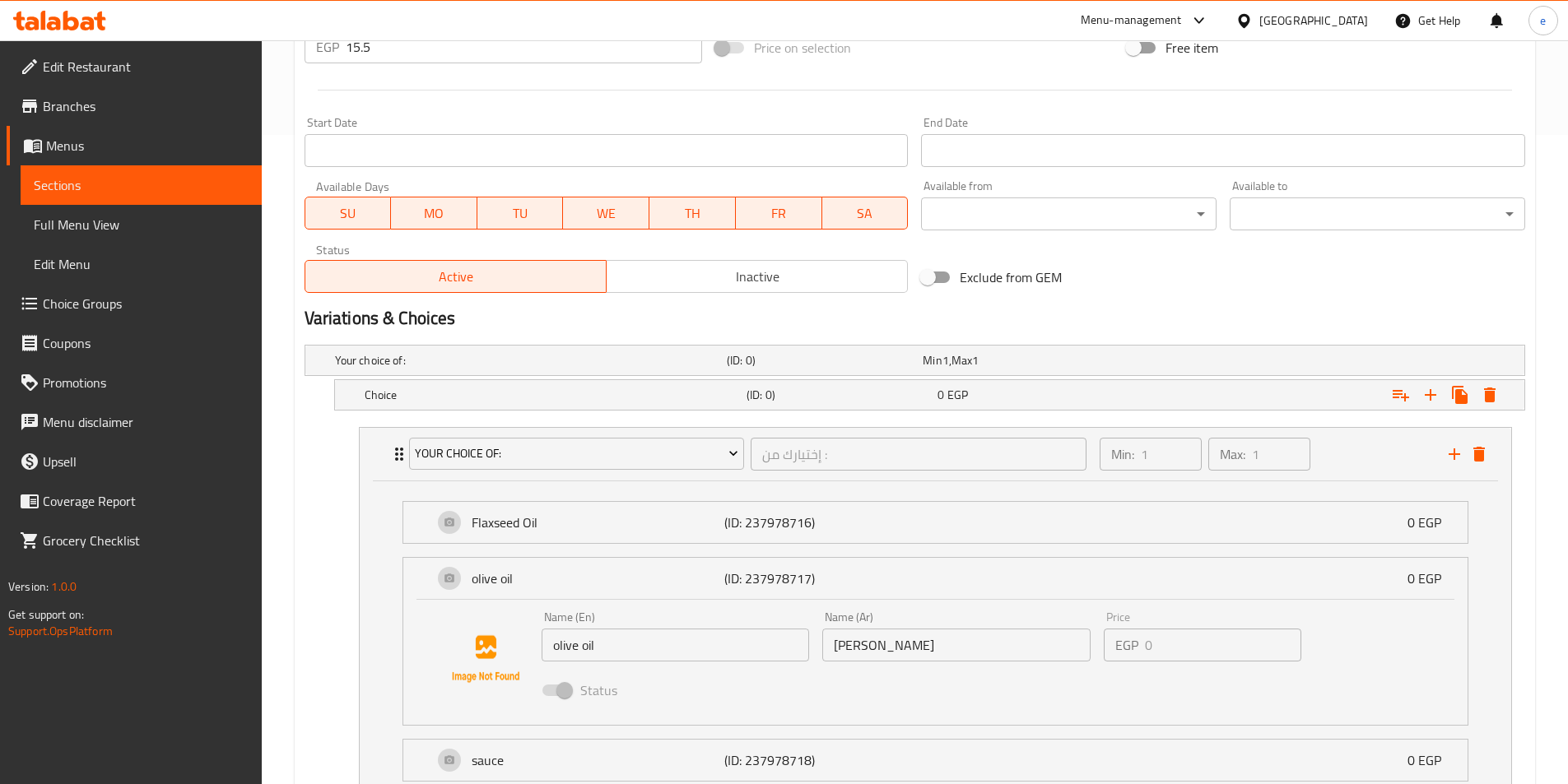
click at [563, 696] on span at bounding box center [556, 689] width 28 height 11
click at [582, 656] on input "olive oil" at bounding box center [676, 645] width 268 height 33
click at [603, 644] on input "olive oil" at bounding box center [676, 645] width 268 height 33
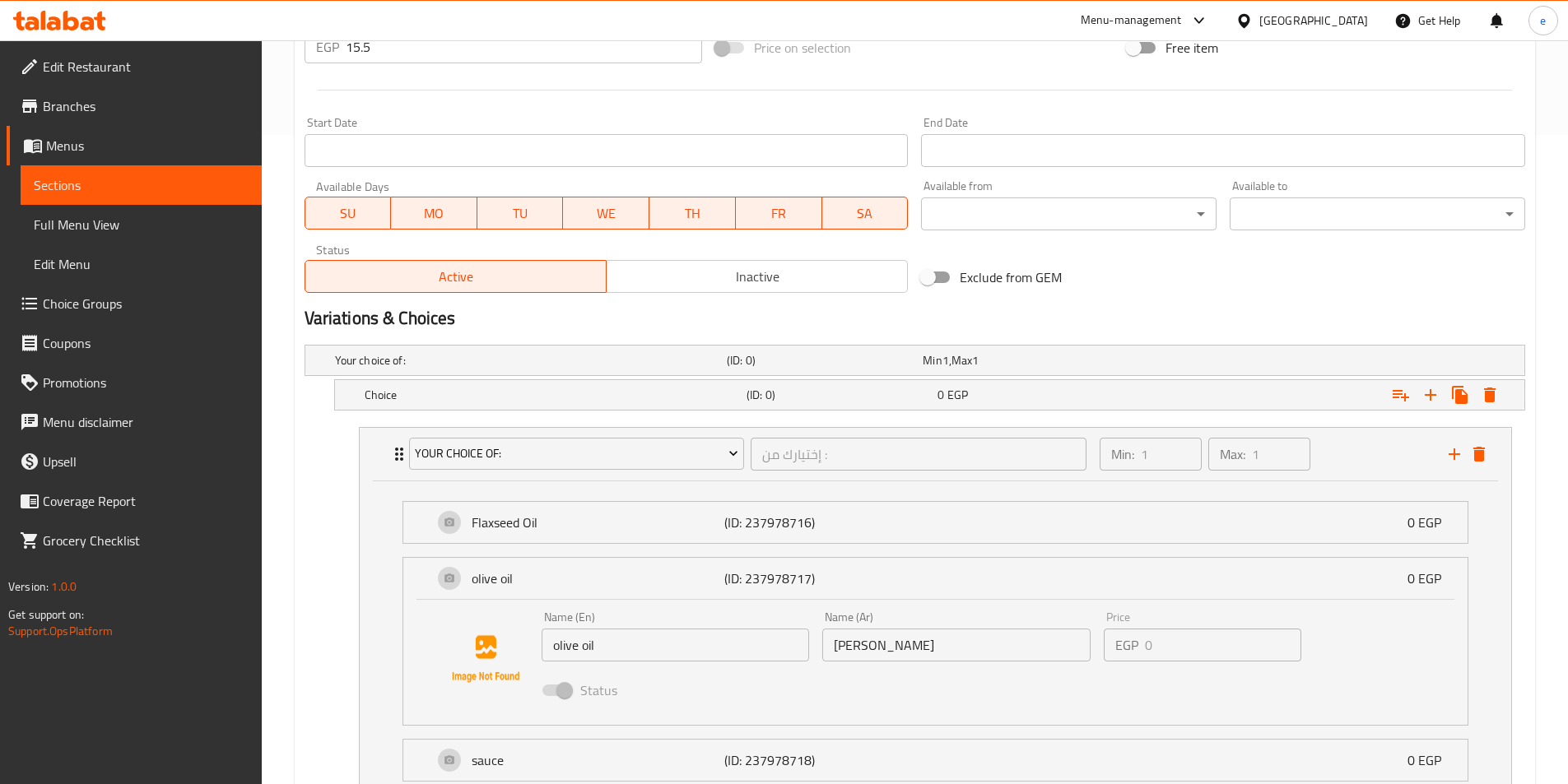
click at [301, 554] on div "Your choice of: (ID: 0) Min 1 , Max 1 Name (En) Your choice of: Name (En) Name …" at bounding box center [914, 610] width 1233 height 546
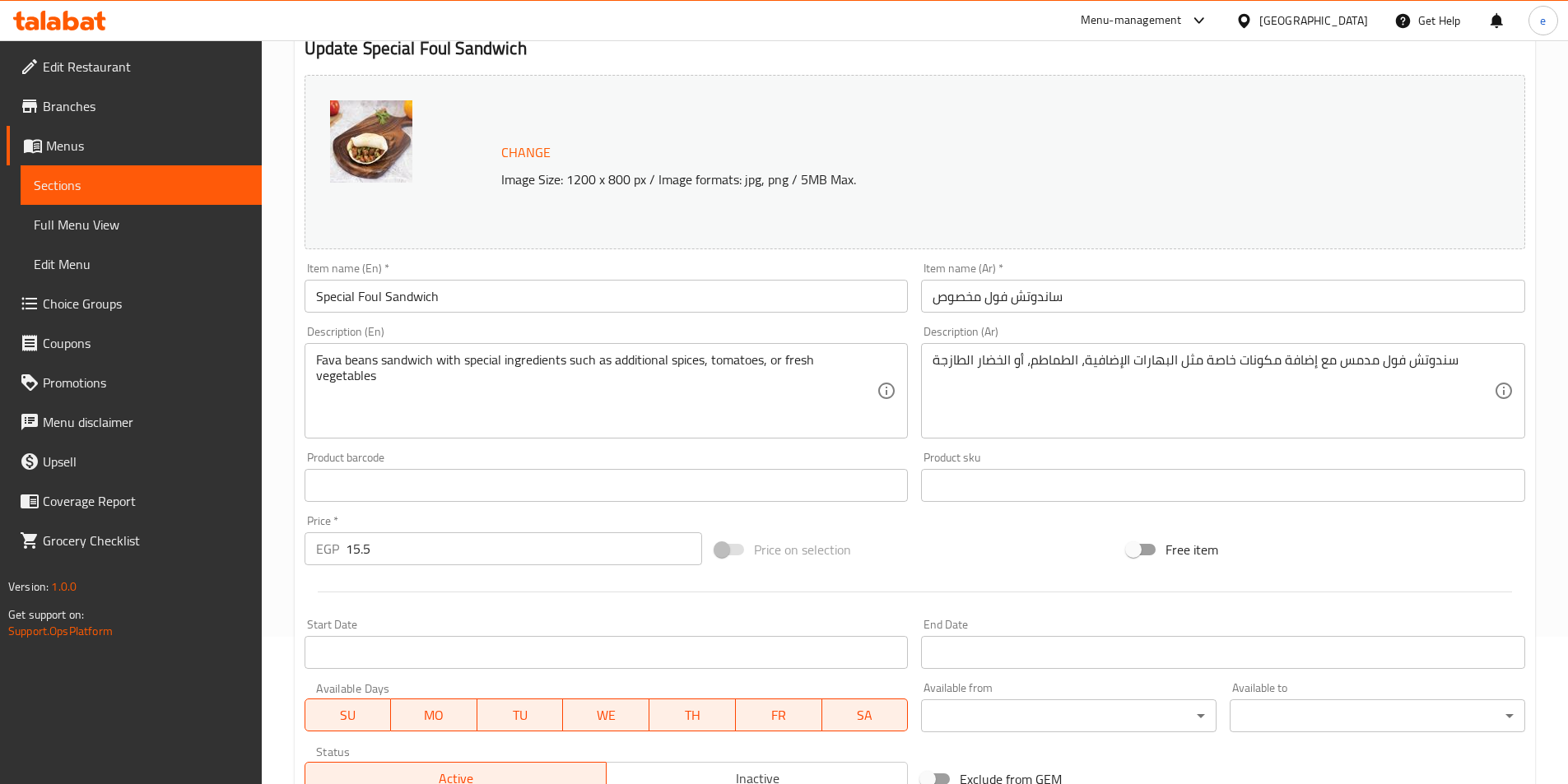
scroll to position [164, 0]
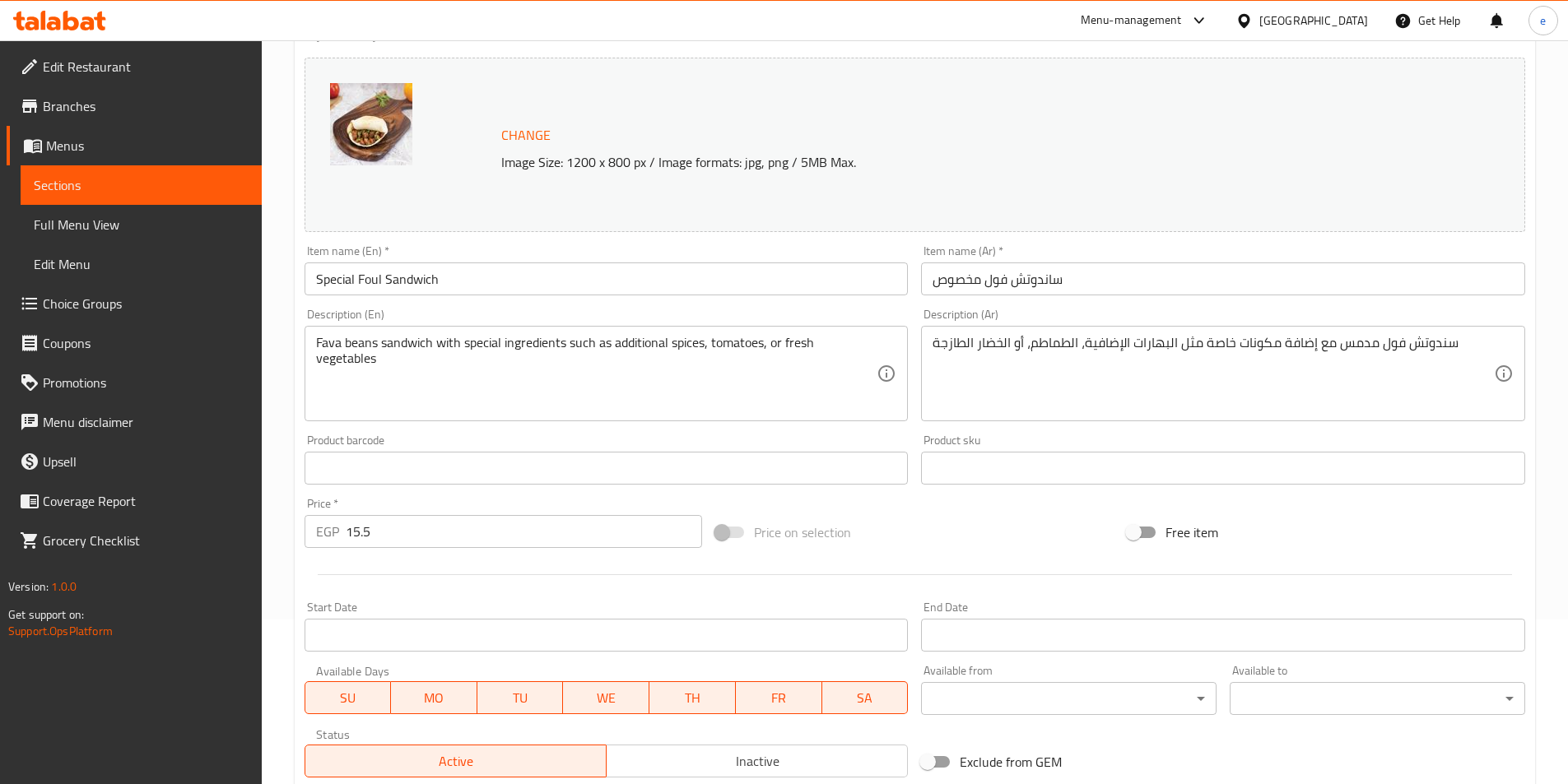
click at [142, 181] on span "Sections" at bounding box center [141, 185] width 215 height 20
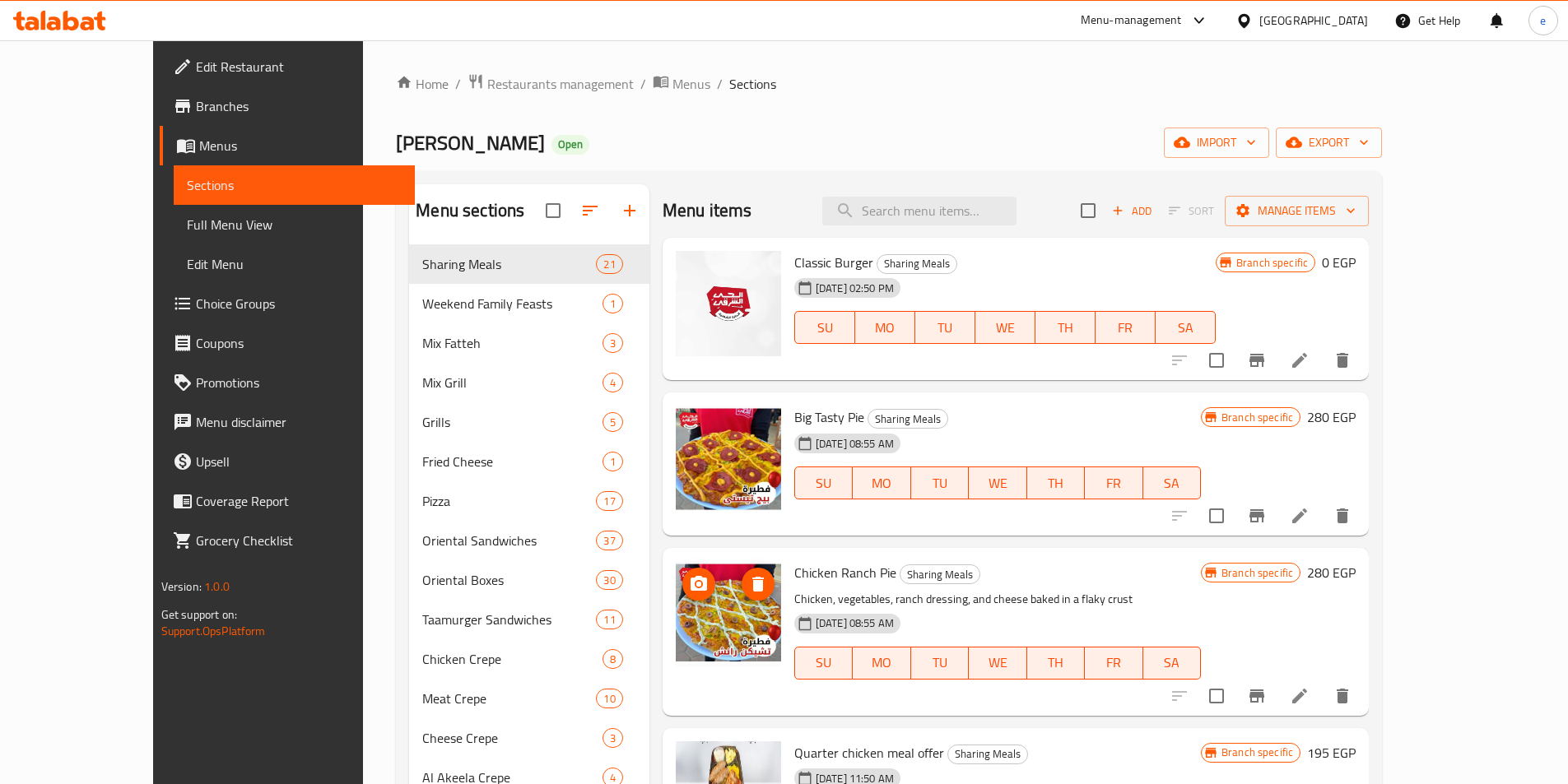
scroll to position [329, 0]
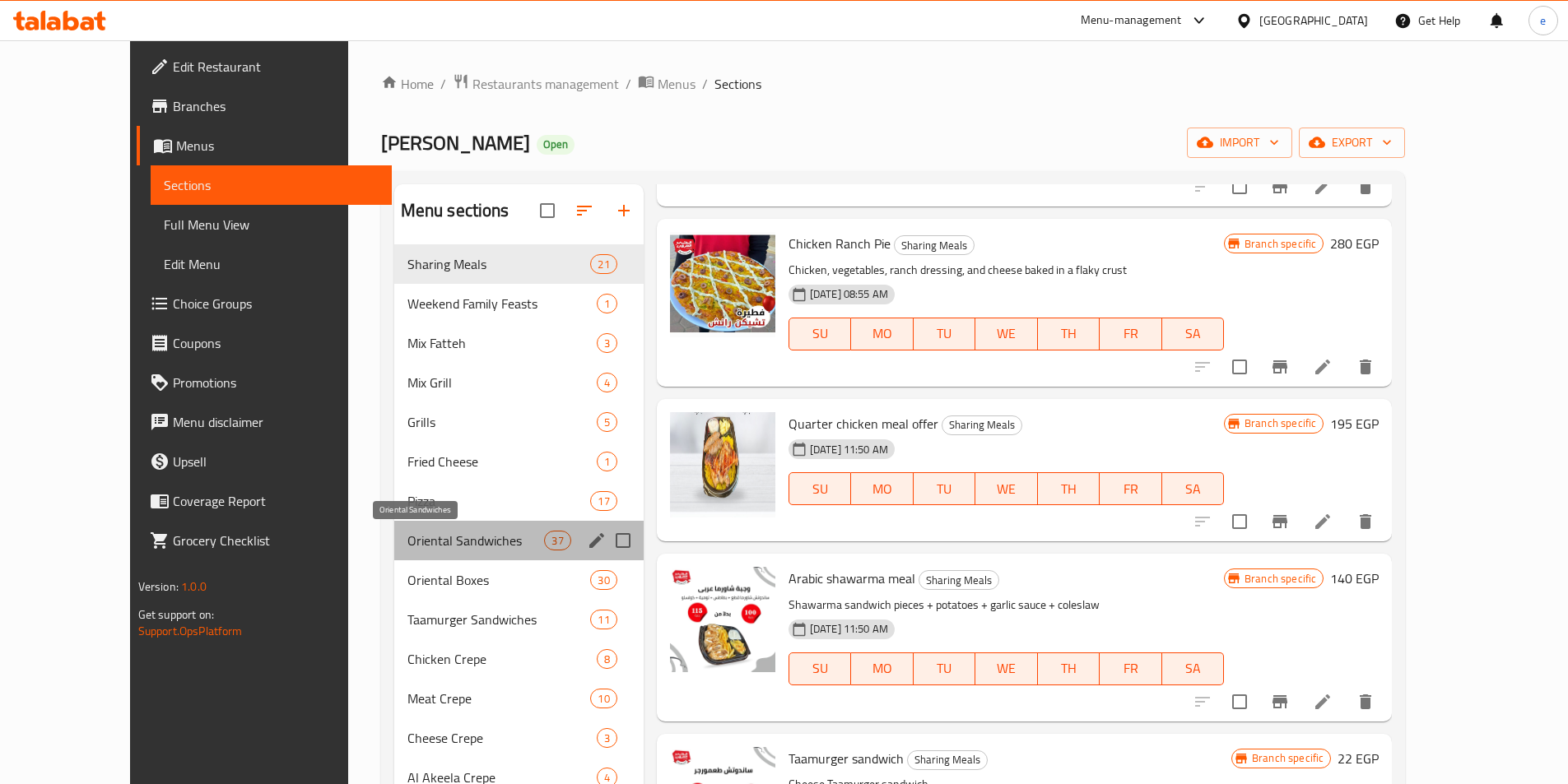
click at [408, 539] on span "Oriental Sandwiches" at bounding box center [477, 540] width 138 height 20
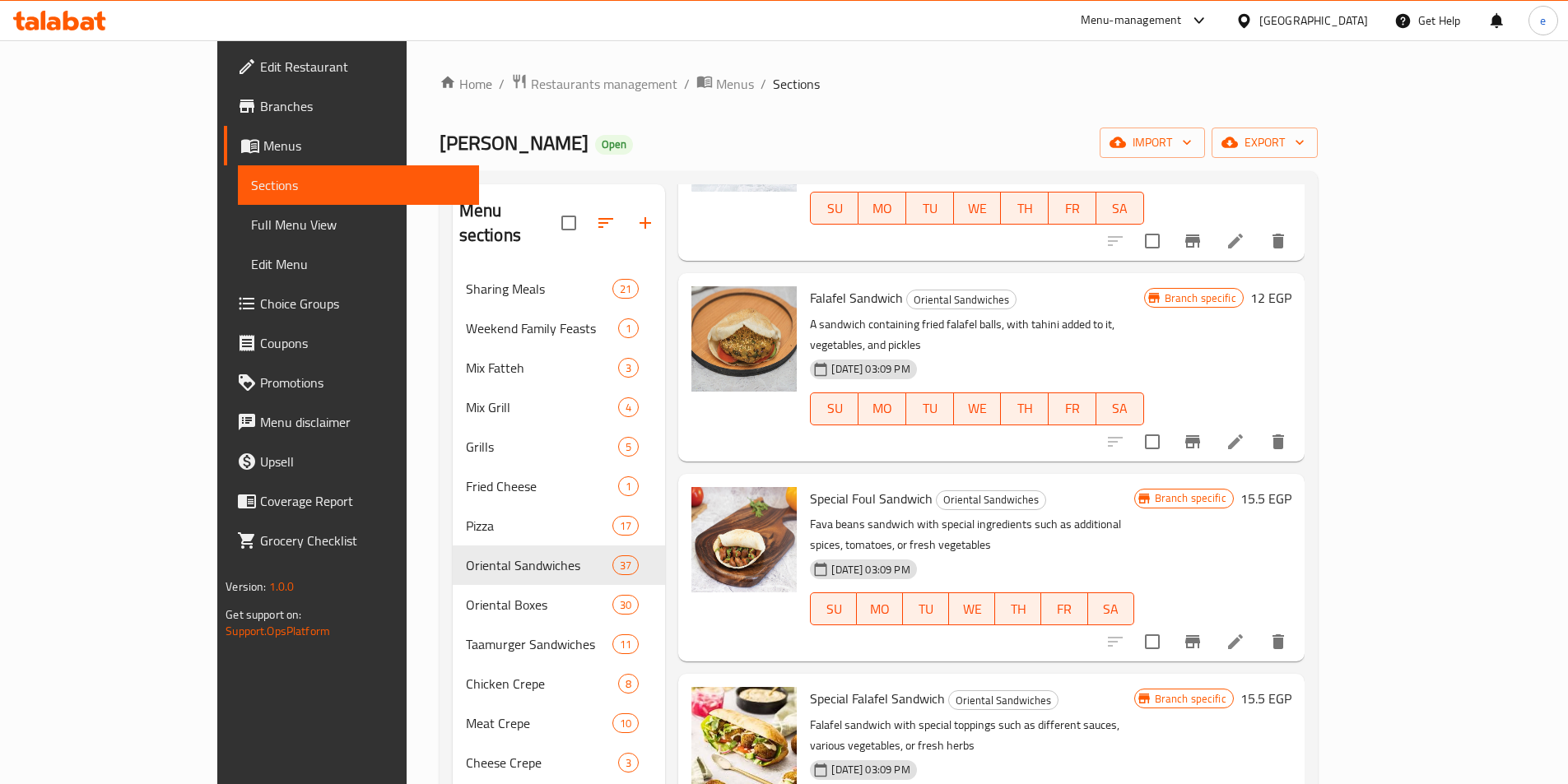
scroll to position [247, 0]
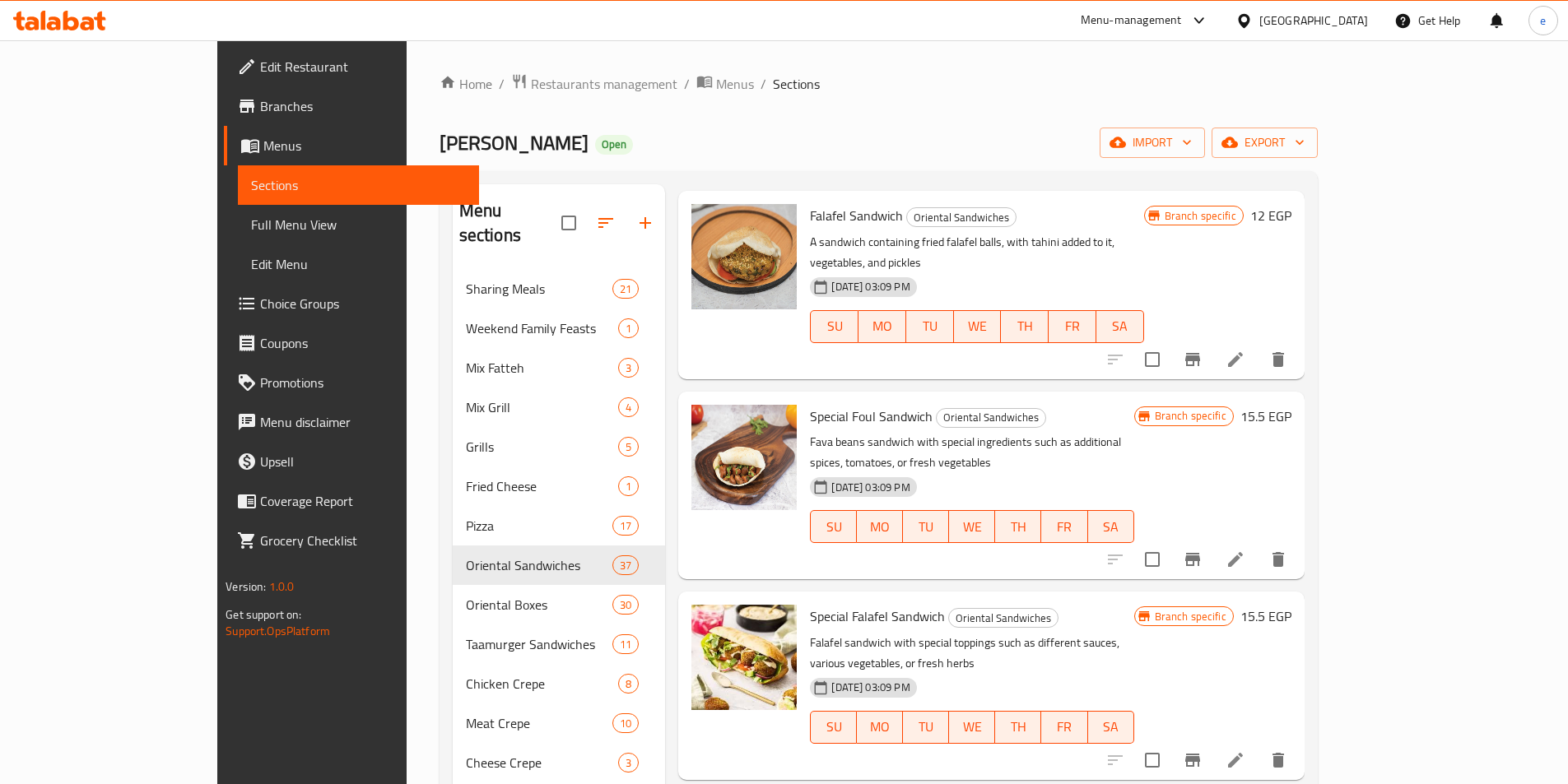
click at [1200, 754] on icon "Branch-specific-item" at bounding box center [1192, 760] width 15 height 13
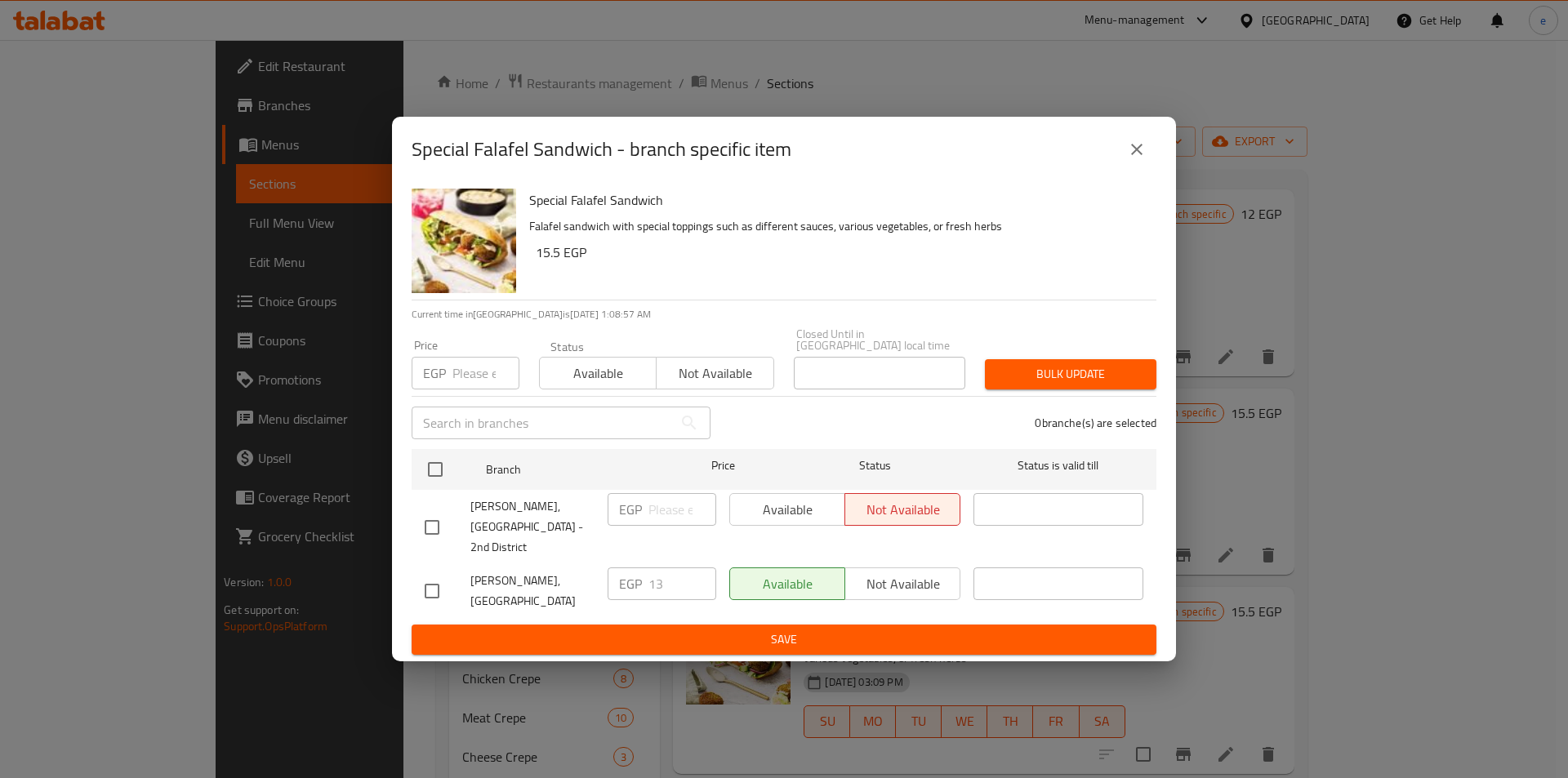
click at [1148, 169] on button "close" at bounding box center [1137, 149] width 39 height 39
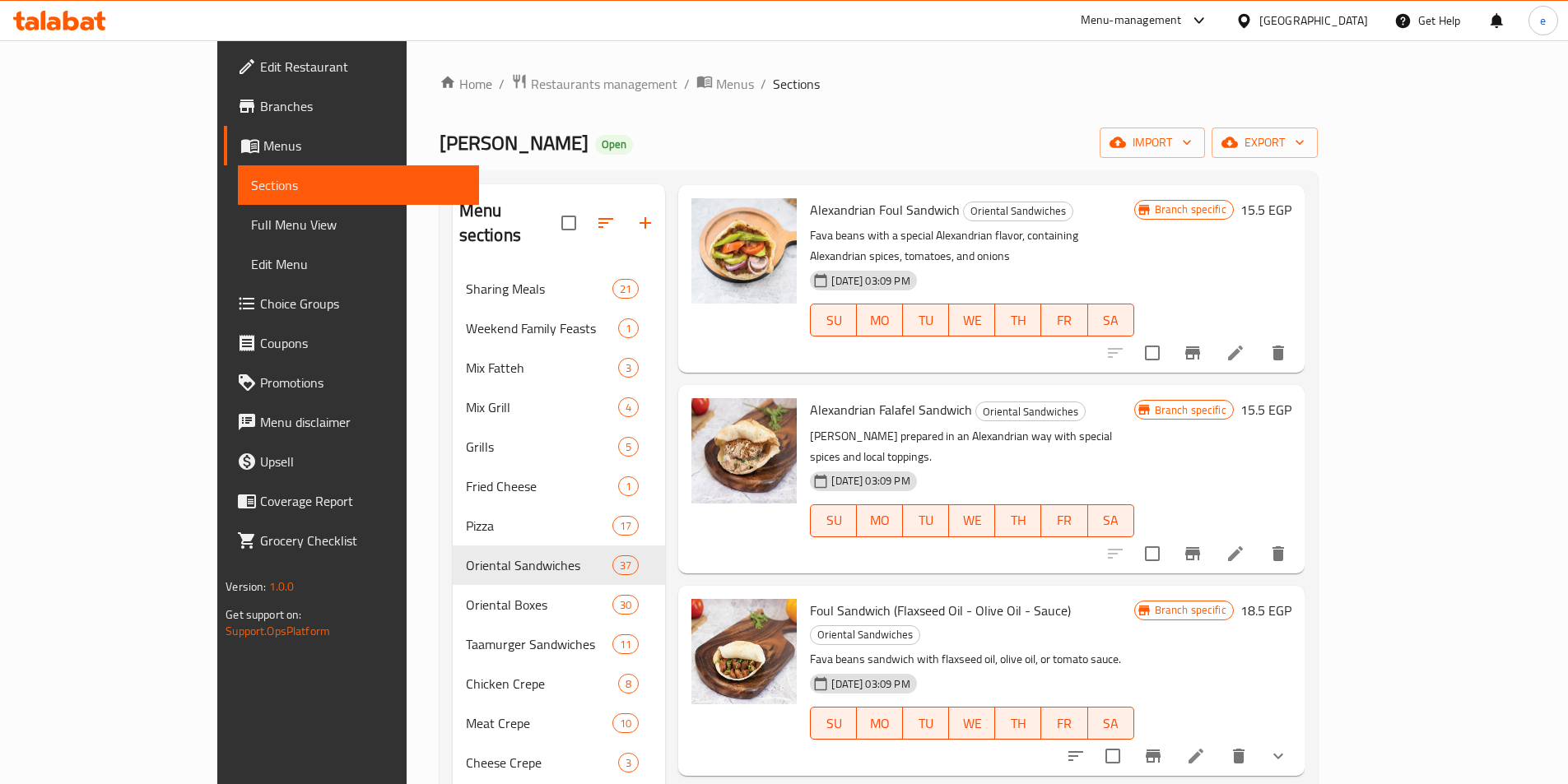
scroll to position [905, 0]
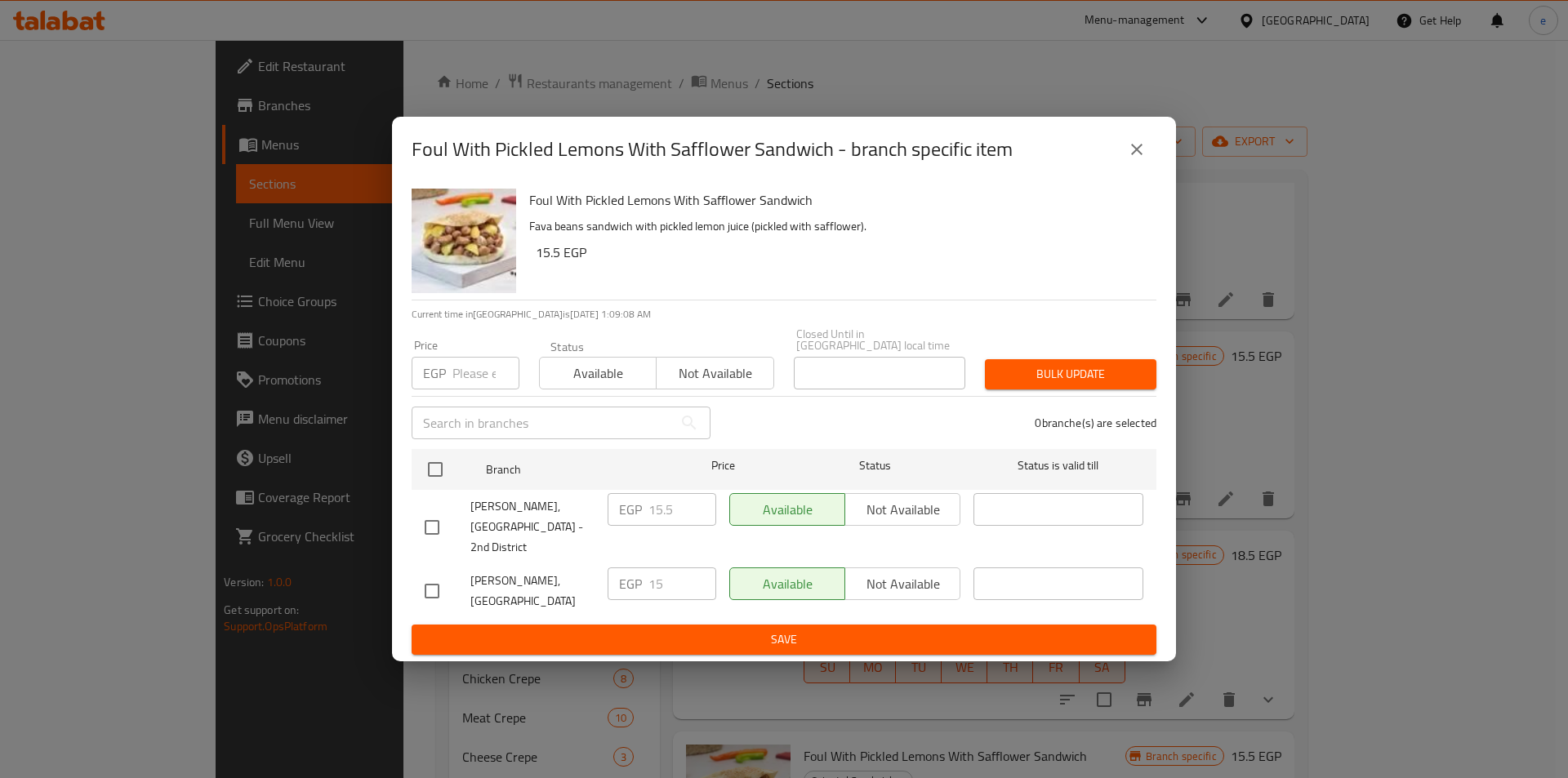
click at [1135, 151] on button "close" at bounding box center [1137, 149] width 39 height 39
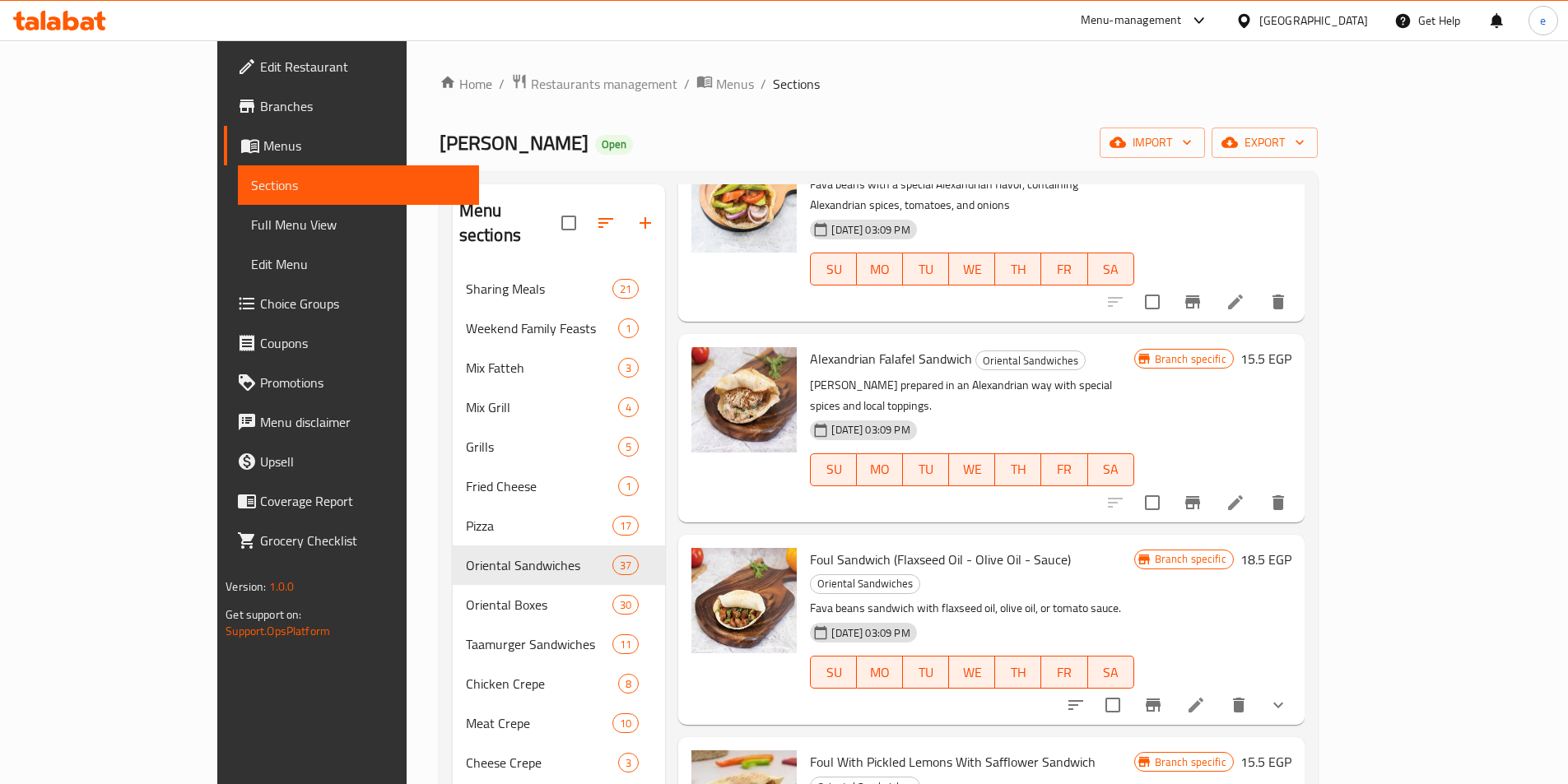
click at [1163, 695] on icon "Branch-specific-item" at bounding box center [1153, 705] width 20 height 20
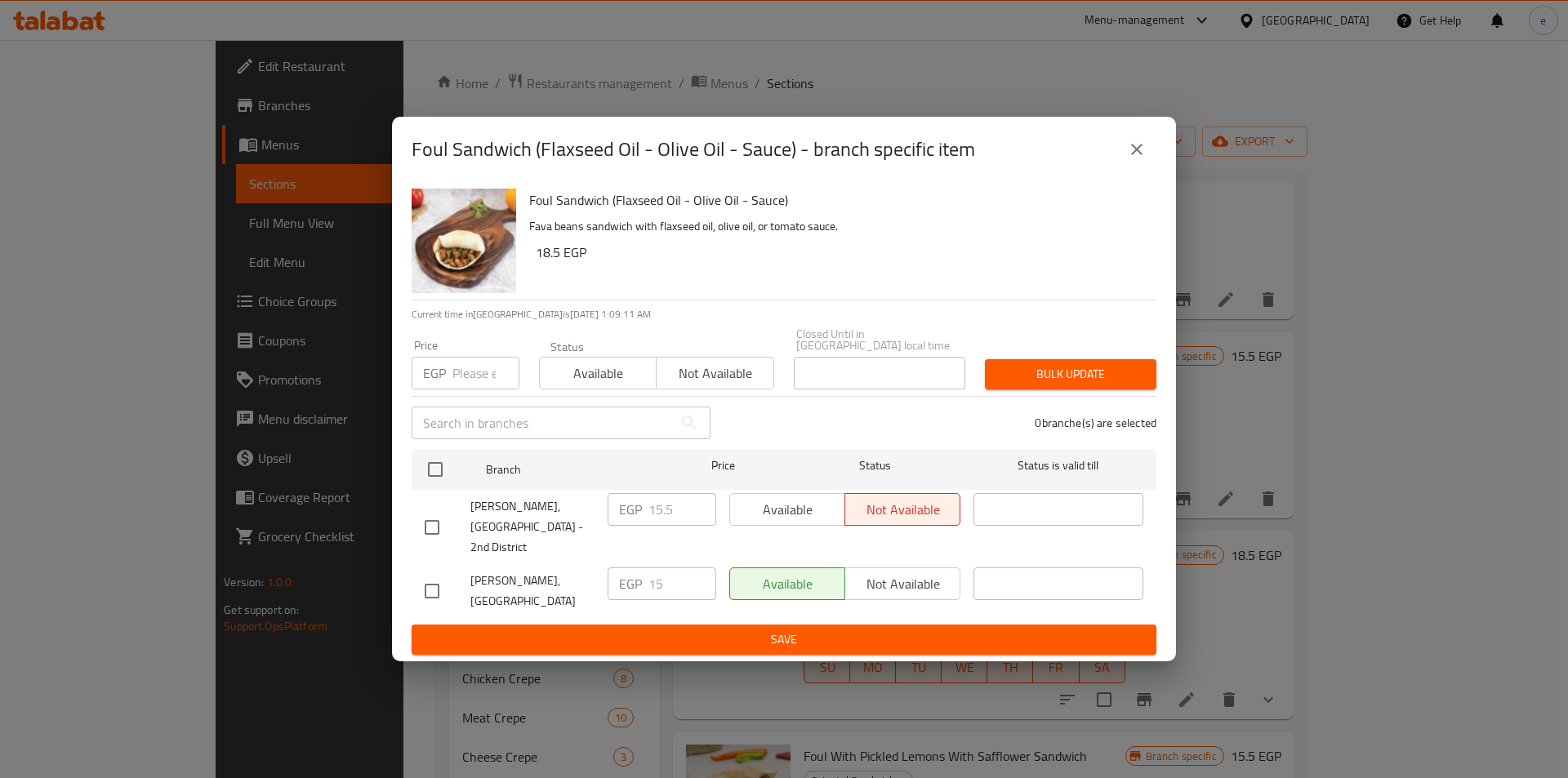
click at [803, 510] on div "Available Not available" at bounding box center [845, 509] width 231 height 32
click at [440, 519] on input "checkbox" at bounding box center [432, 527] width 34 height 34
checkbox input "true"
click at [762, 521] on span "Available" at bounding box center [788, 510] width 102 height 24
click at [806, 630] on span "Save" at bounding box center [784, 640] width 719 height 20
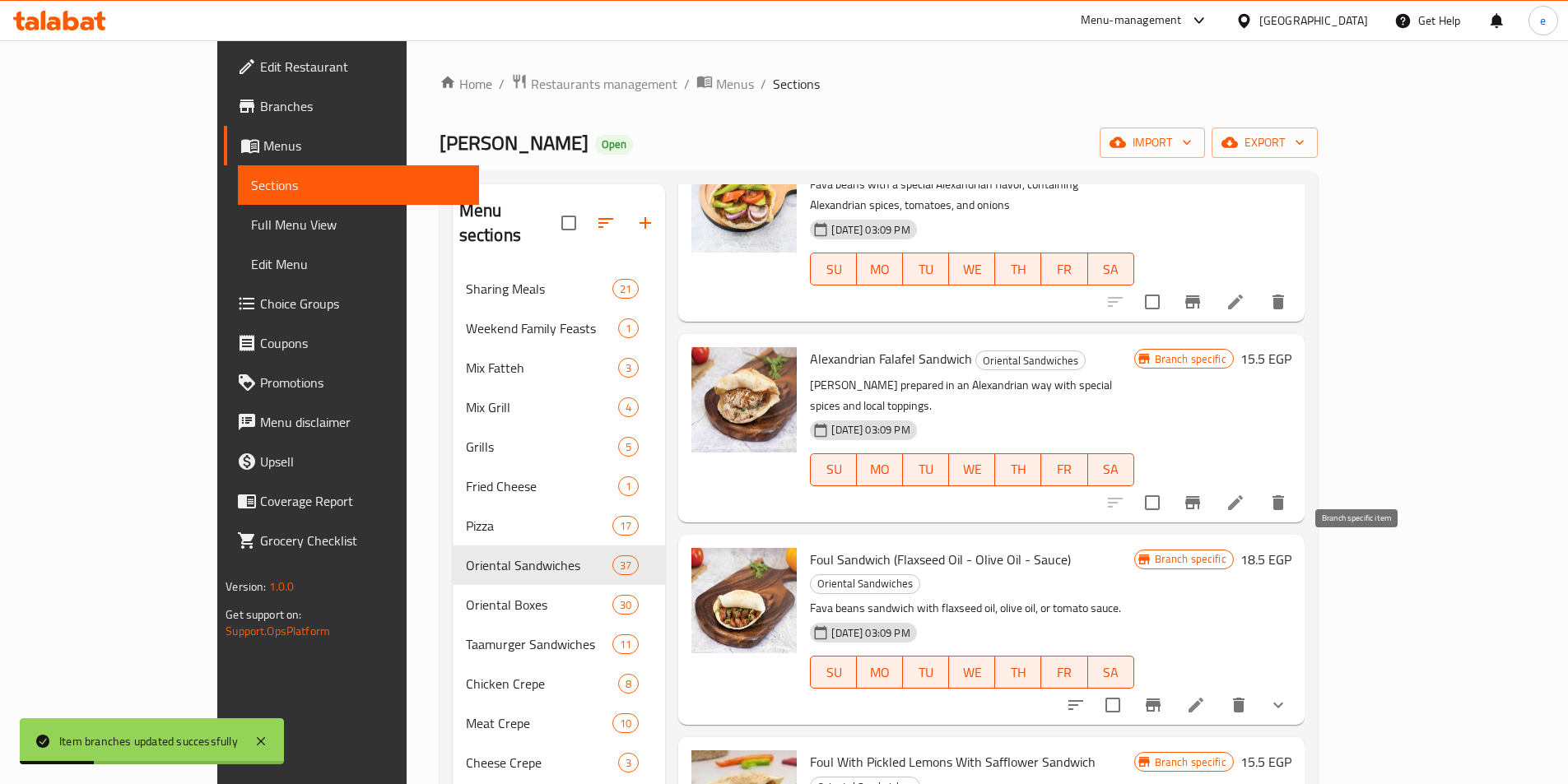
click at [1173, 685] on button "Branch-specific-item" at bounding box center [1153, 705] width 40 height 40
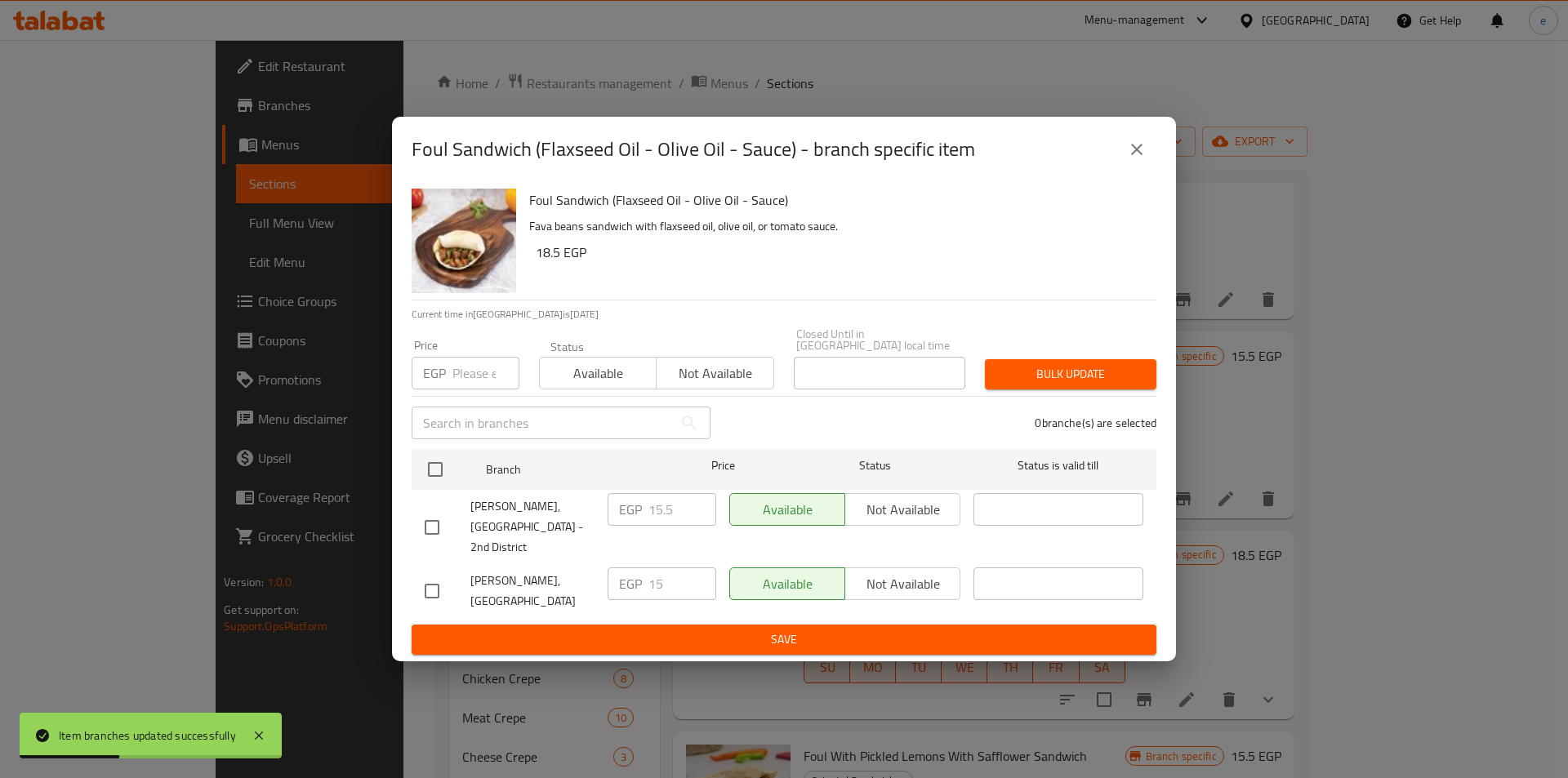
click at [884, 517] on div "Available Not available" at bounding box center [845, 509] width 231 height 32
click at [428, 518] on input "checkbox" at bounding box center [432, 527] width 34 height 34
checkbox input "true"
click at [881, 520] on span "Not available" at bounding box center [903, 510] width 102 height 24
click at [827, 607] on ul "Branch Price Status Status is valid till Alhay Alsharqy, El Shorouk - 2nd Distr…" at bounding box center [784, 533] width 745 height 182
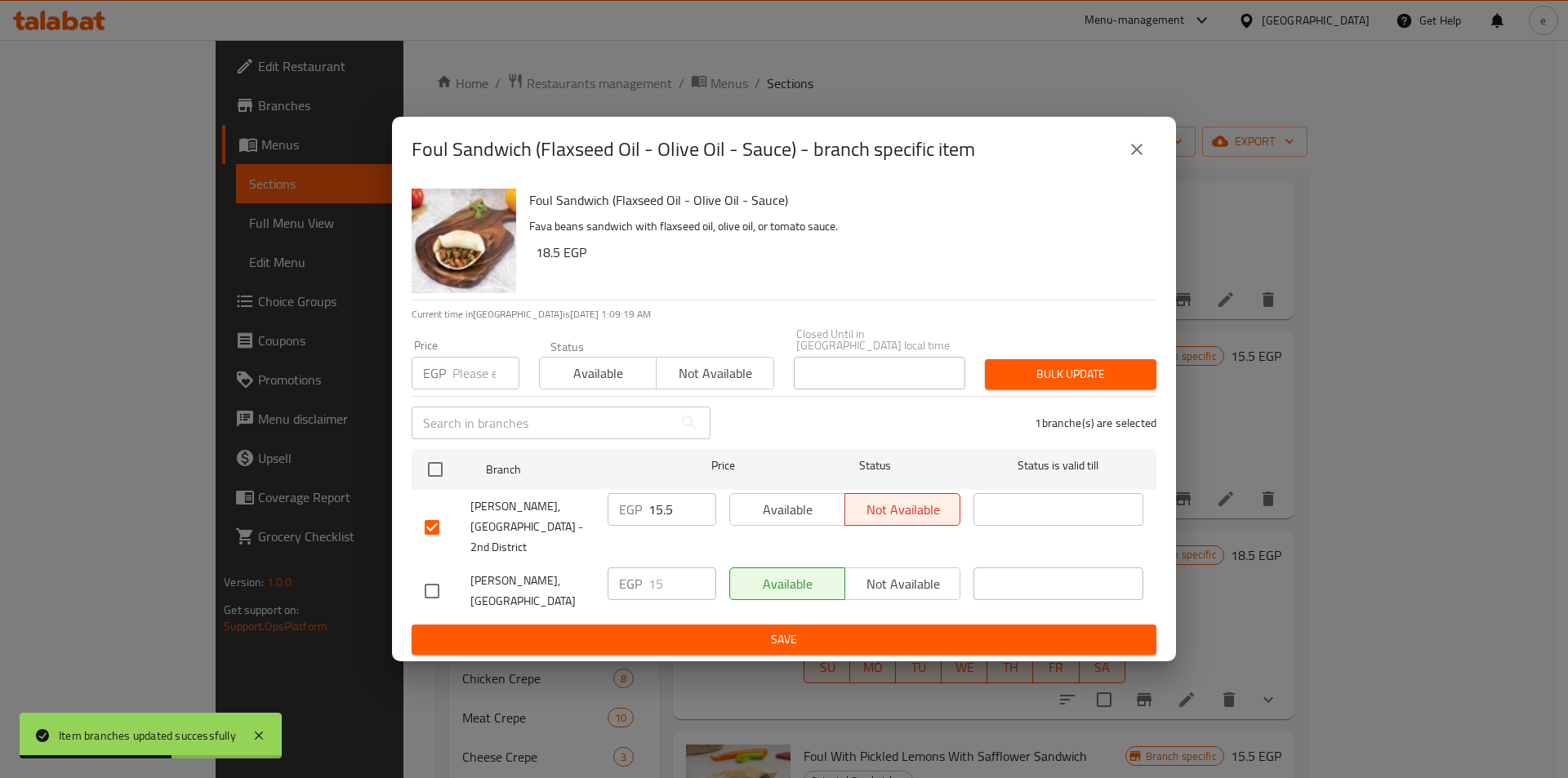
click at [825, 630] on span "Save" at bounding box center [784, 640] width 719 height 20
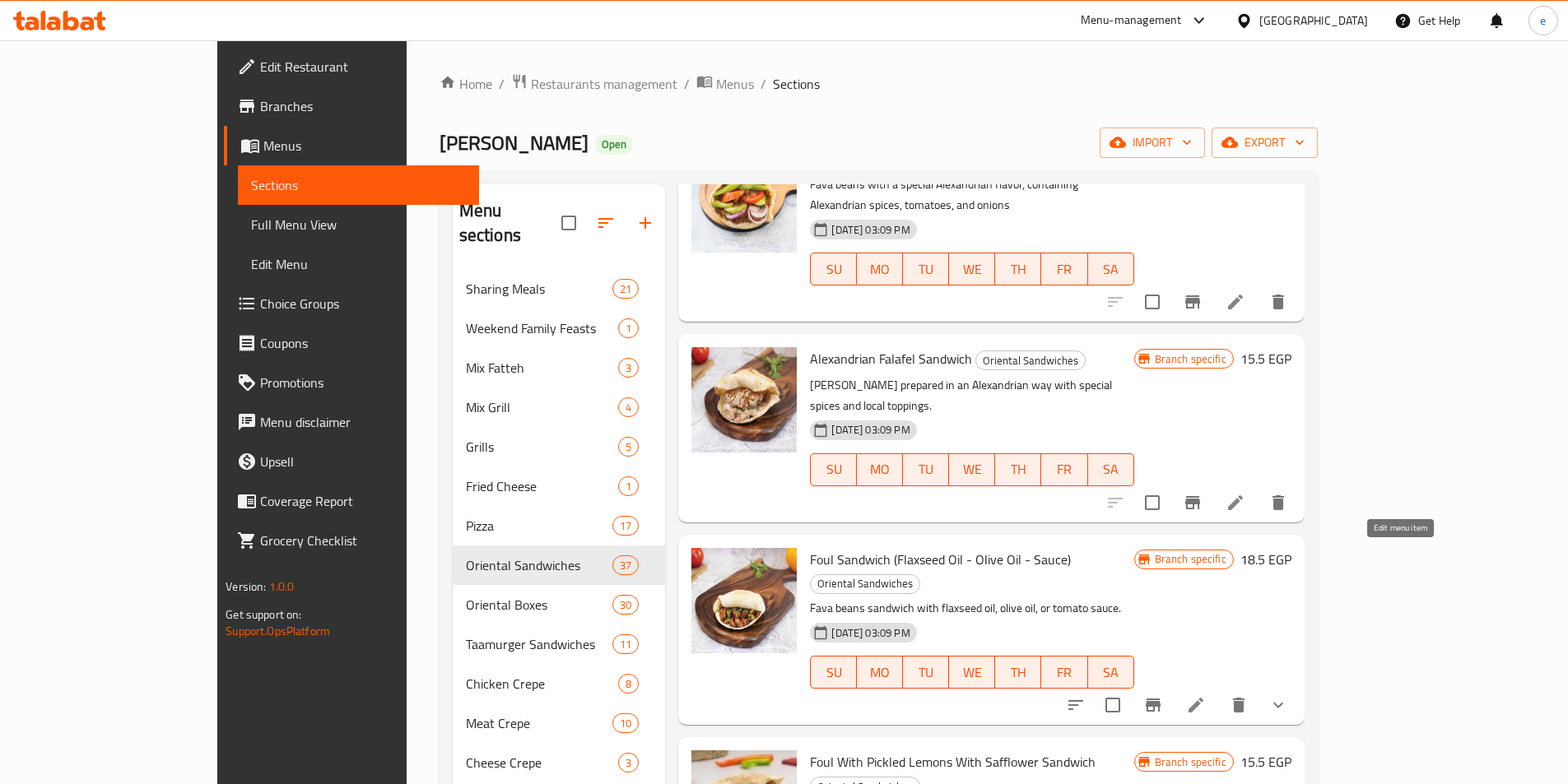
click at [1206, 695] on icon at bounding box center [1196, 705] width 20 height 20
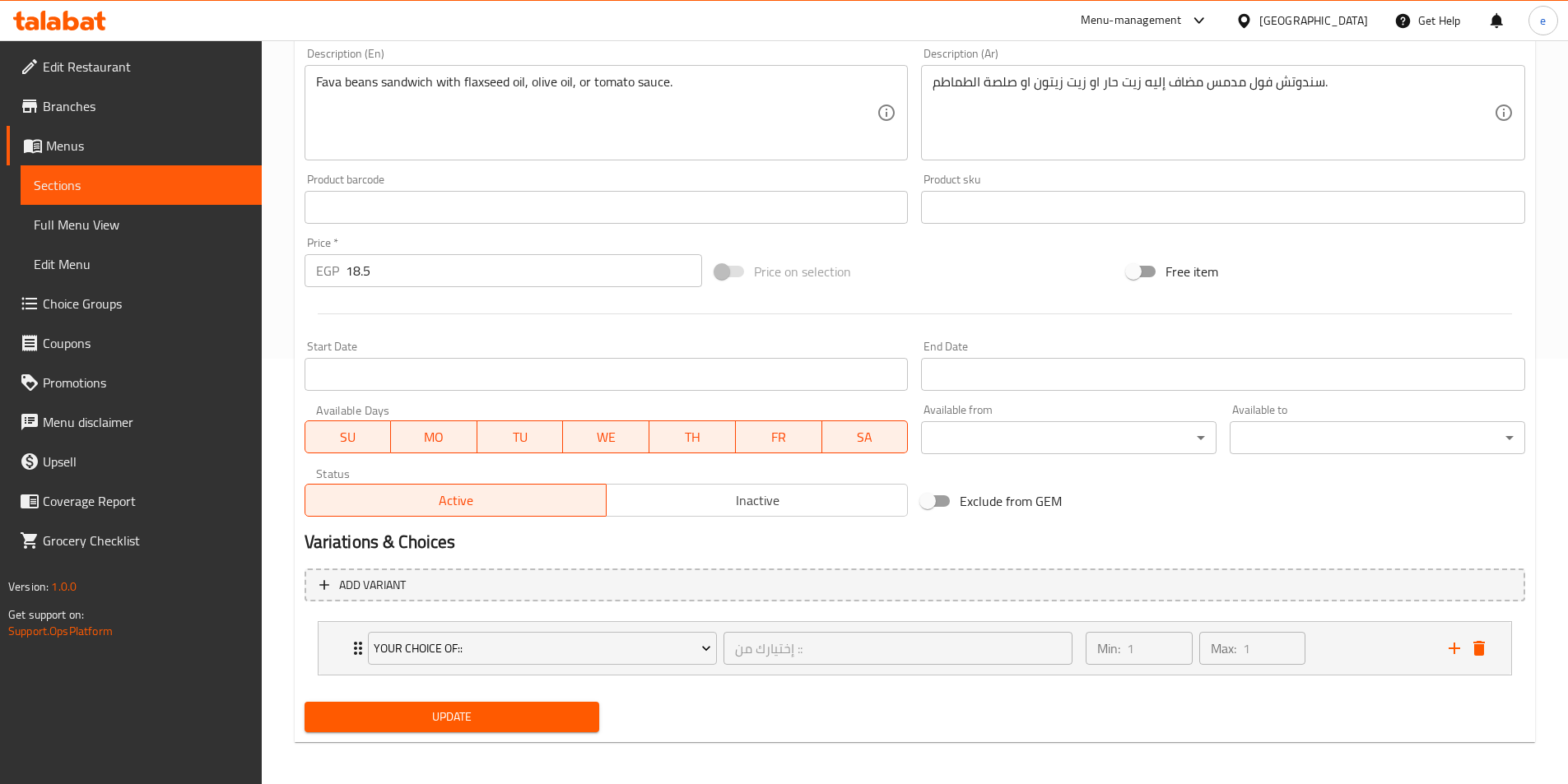
scroll to position [430, 0]
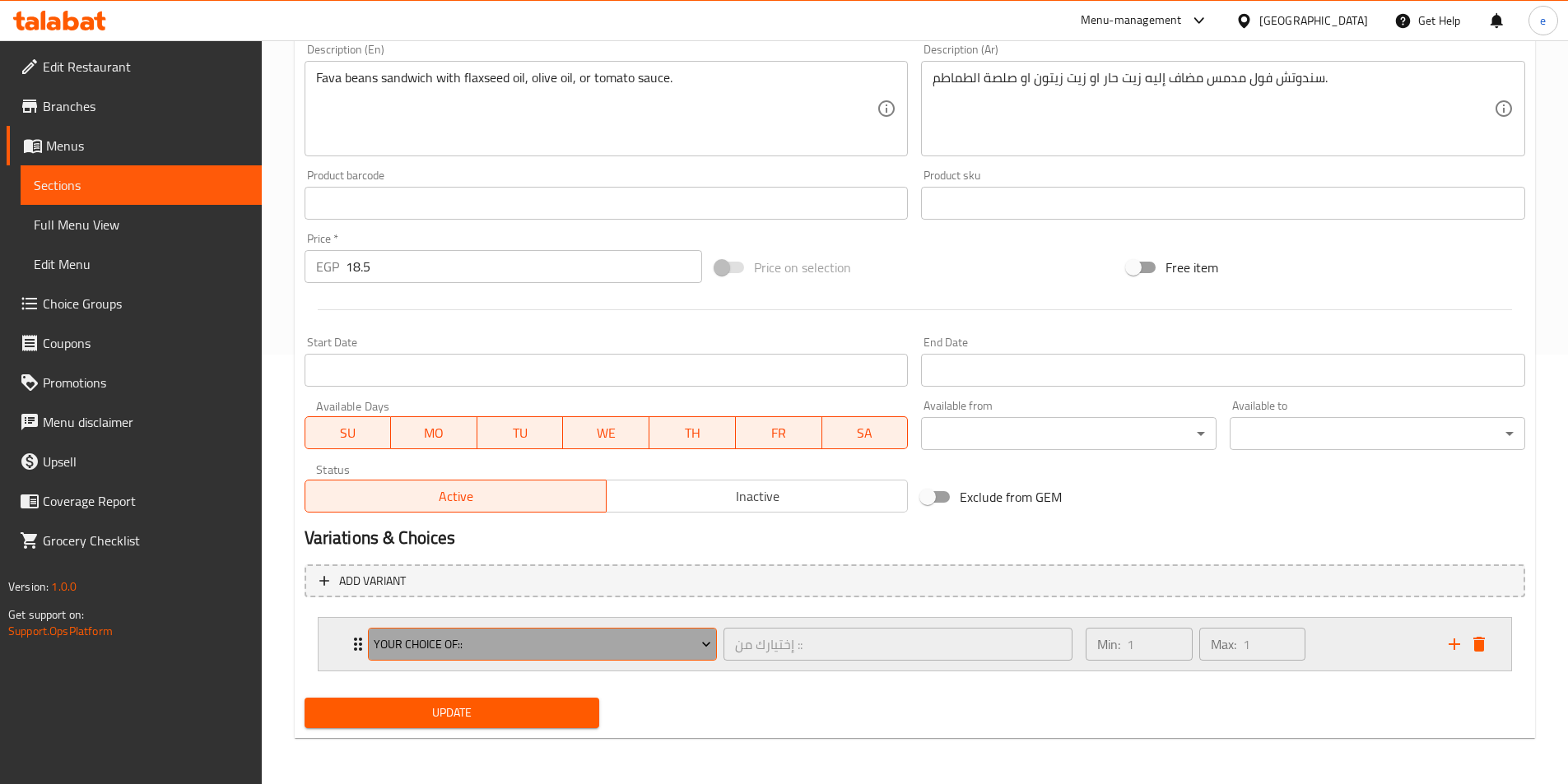
click at [672, 640] on span "Your Choice Of::" at bounding box center [542, 645] width 337 height 21
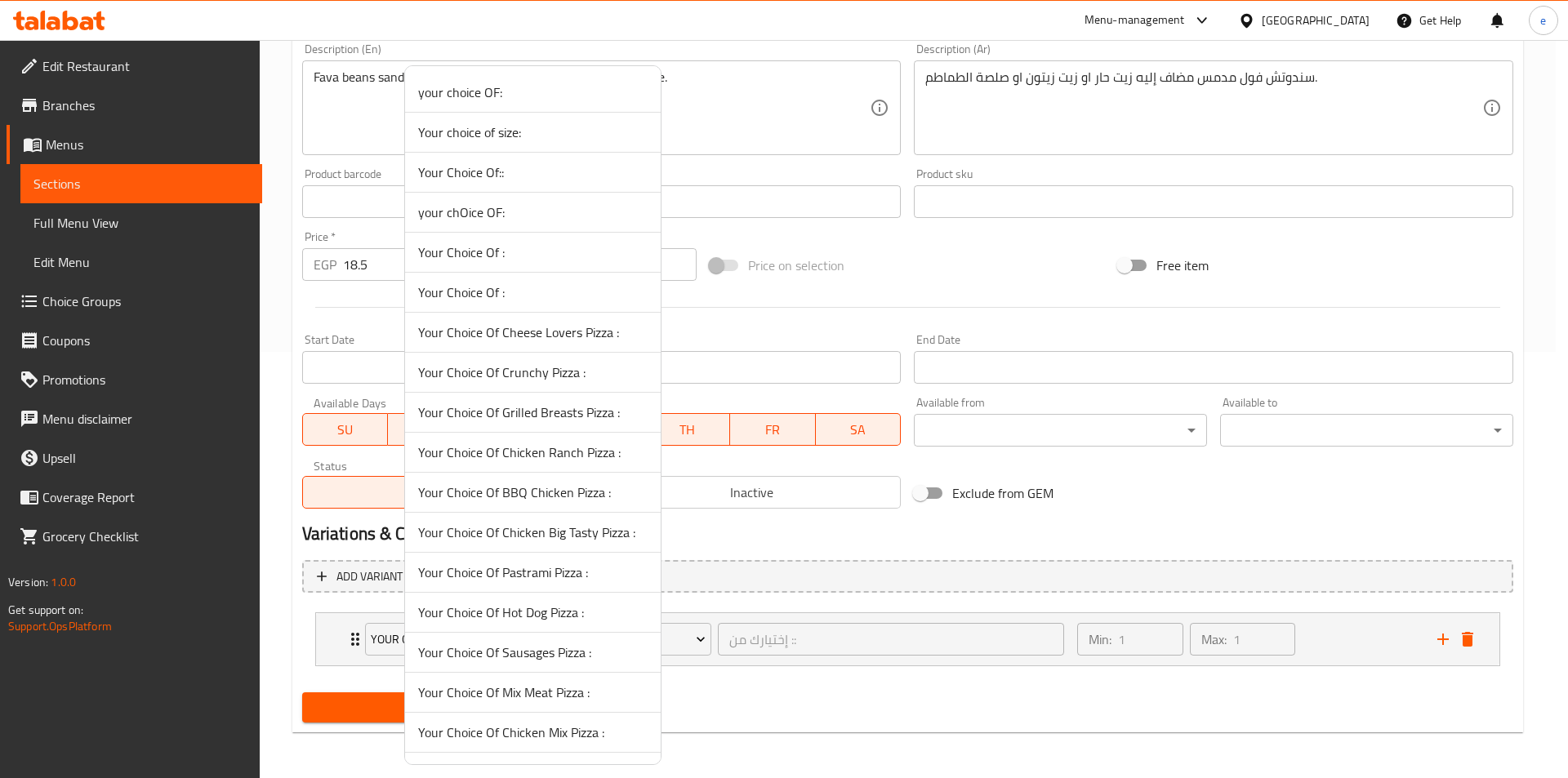
click at [695, 636] on div at bounding box center [784, 389] width 1568 height 778
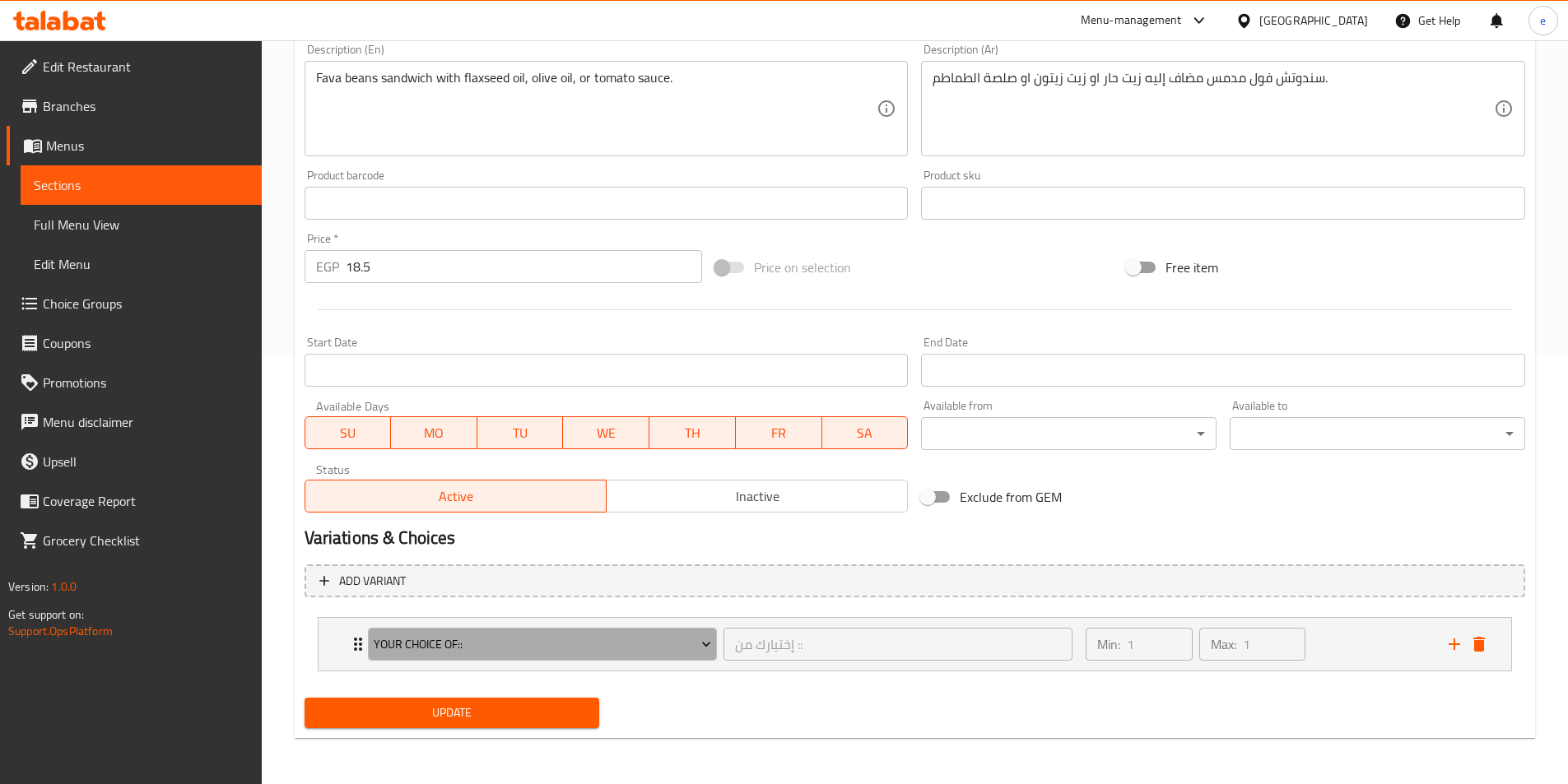
click at [700, 640] on icon "Expand" at bounding box center [705, 644] width 16 height 16
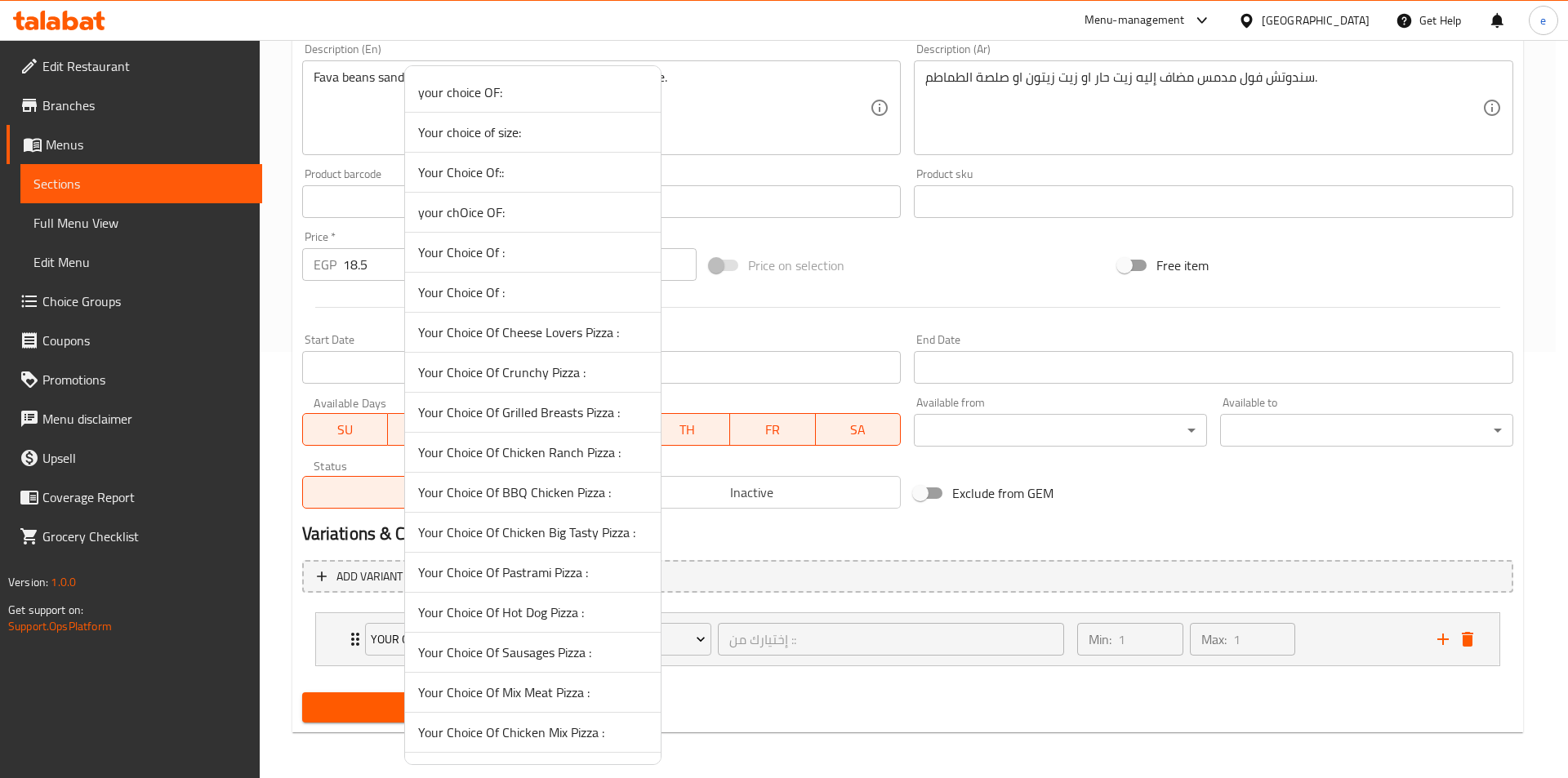
click at [695, 636] on div at bounding box center [784, 389] width 1568 height 778
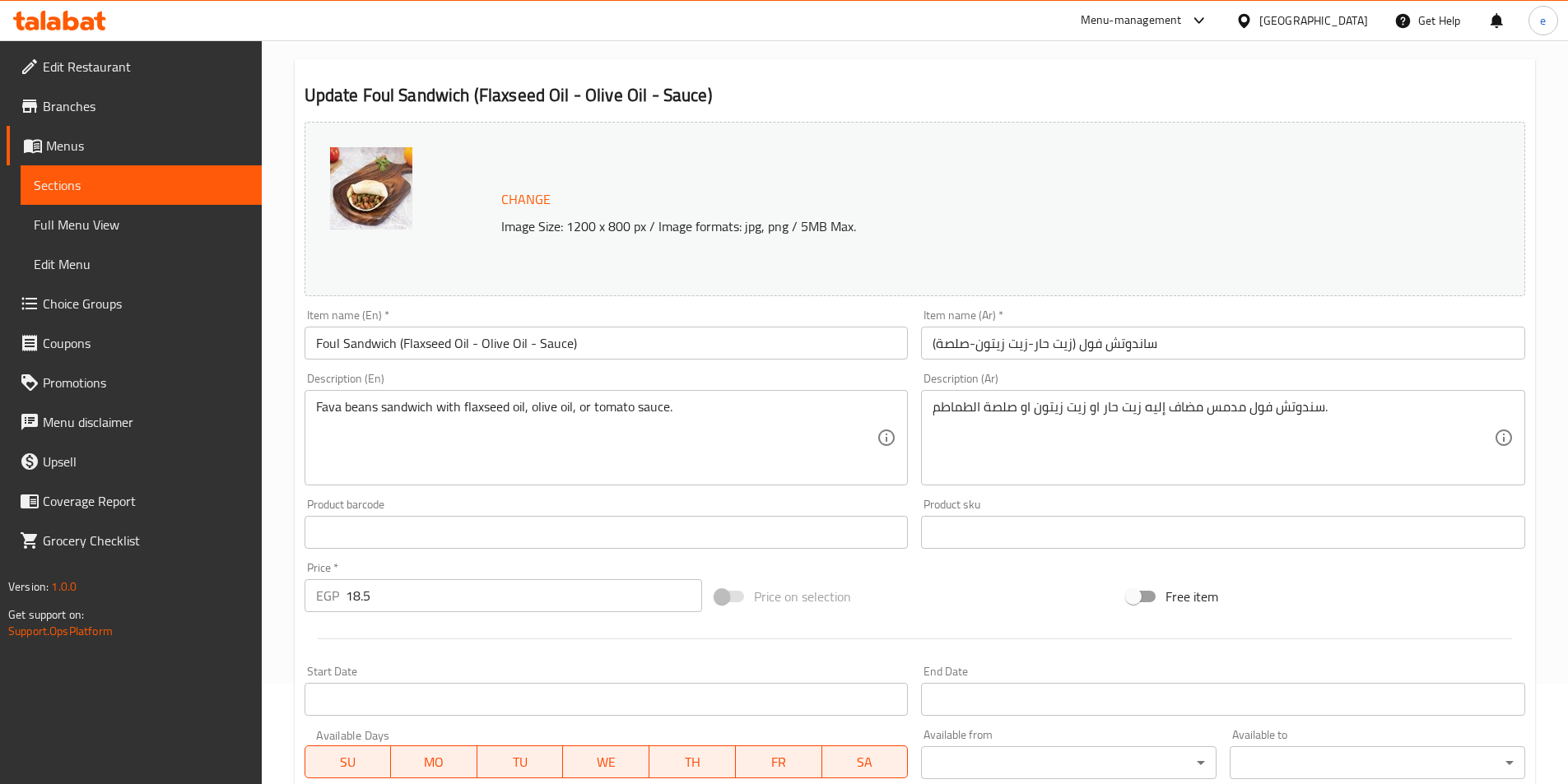
scroll to position [0, 0]
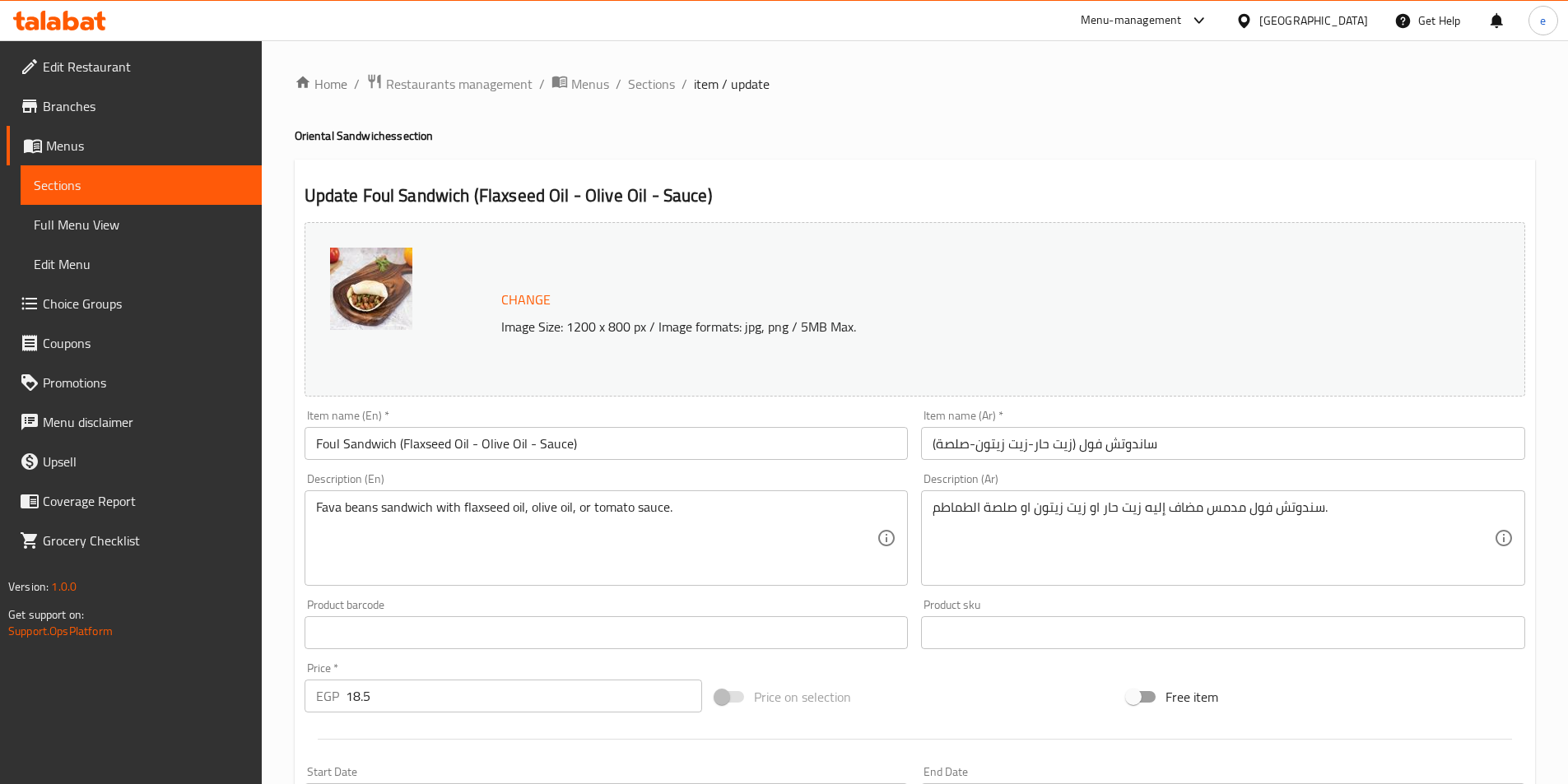
click at [90, 182] on span "Sections" at bounding box center [141, 185] width 215 height 20
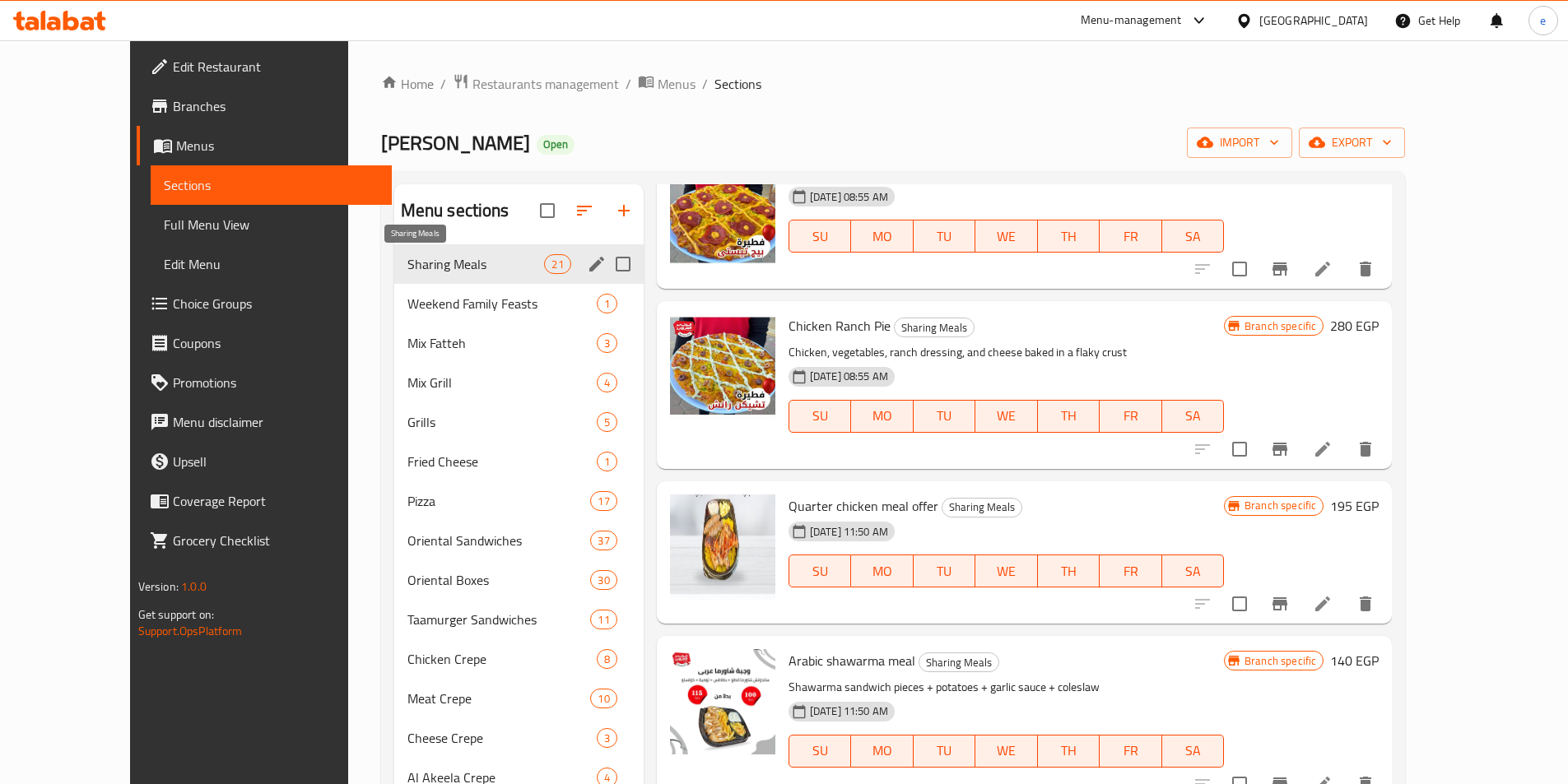
click at [418, 260] on span "Sharing Meals" at bounding box center [477, 264] width 138 height 20
click at [415, 280] on div "Sharing Meals 21" at bounding box center [519, 264] width 249 height 40
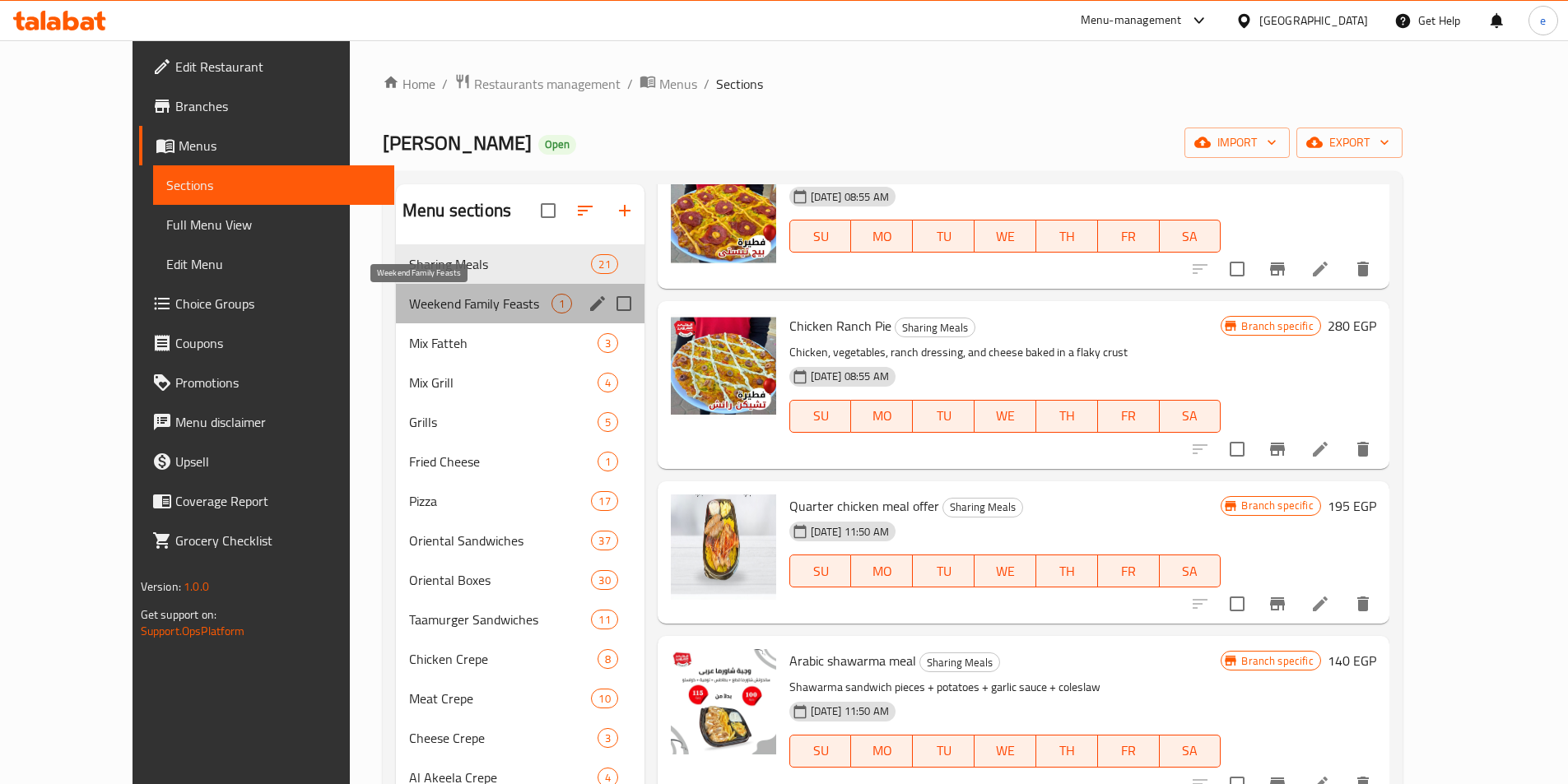
click at [418, 302] on span "Weekend Family Feasts" at bounding box center [481, 303] width 143 height 20
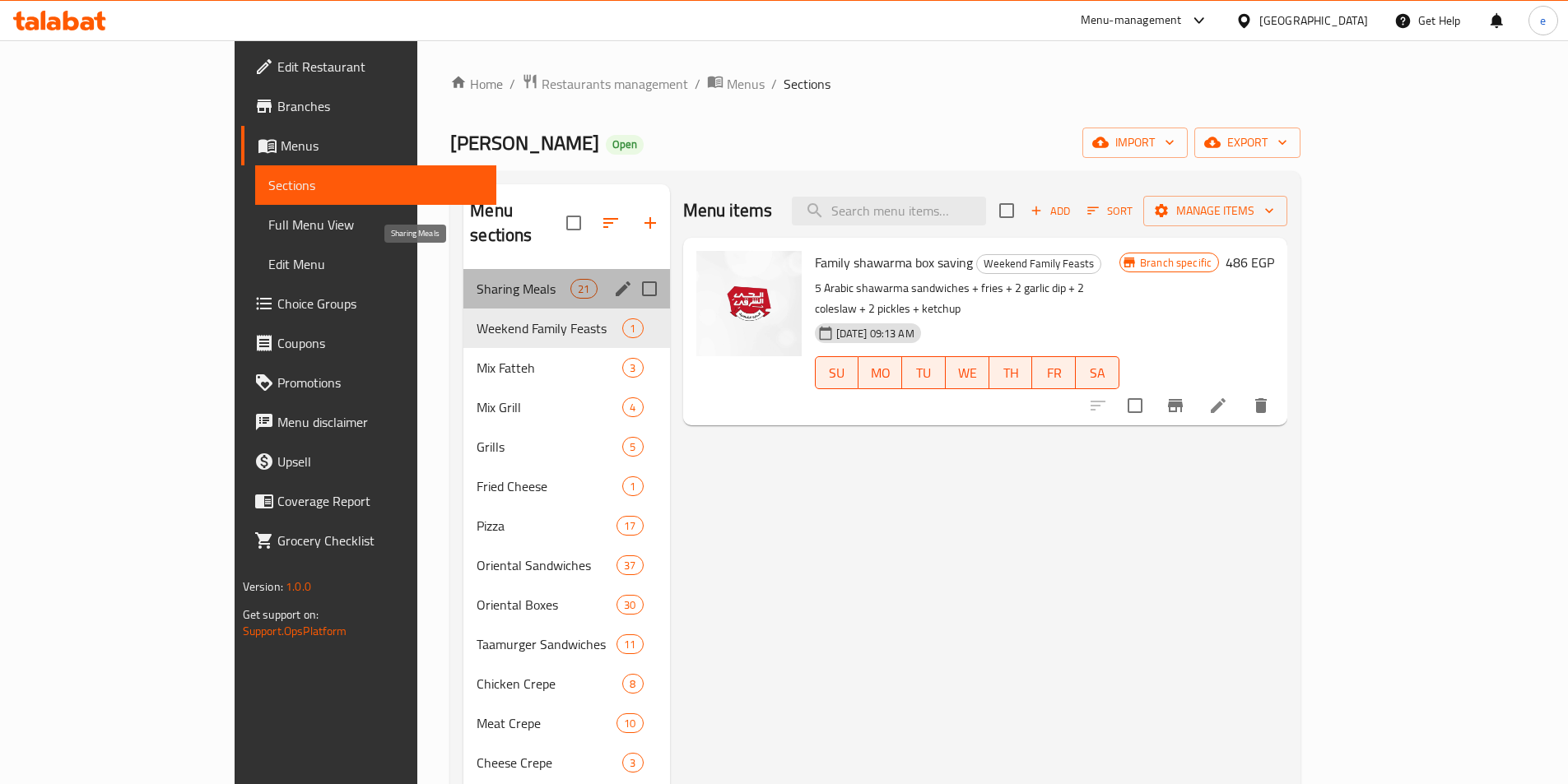
click at [477, 279] on span "Sharing Meals" at bounding box center [523, 288] width 94 height 20
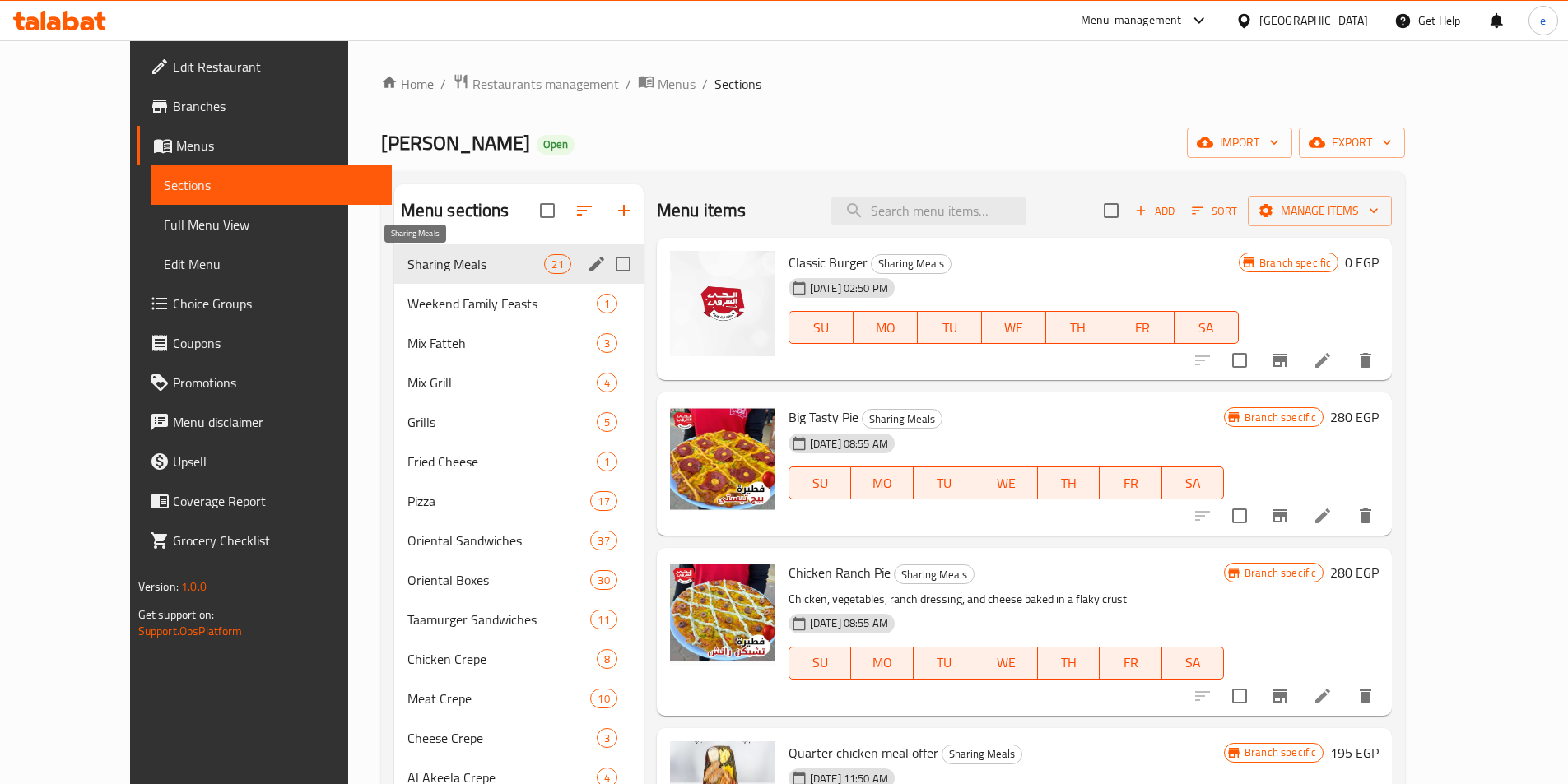
click at [420, 265] on span "Sharing Meals" at bounding box center [477, 264] width 138 height 20
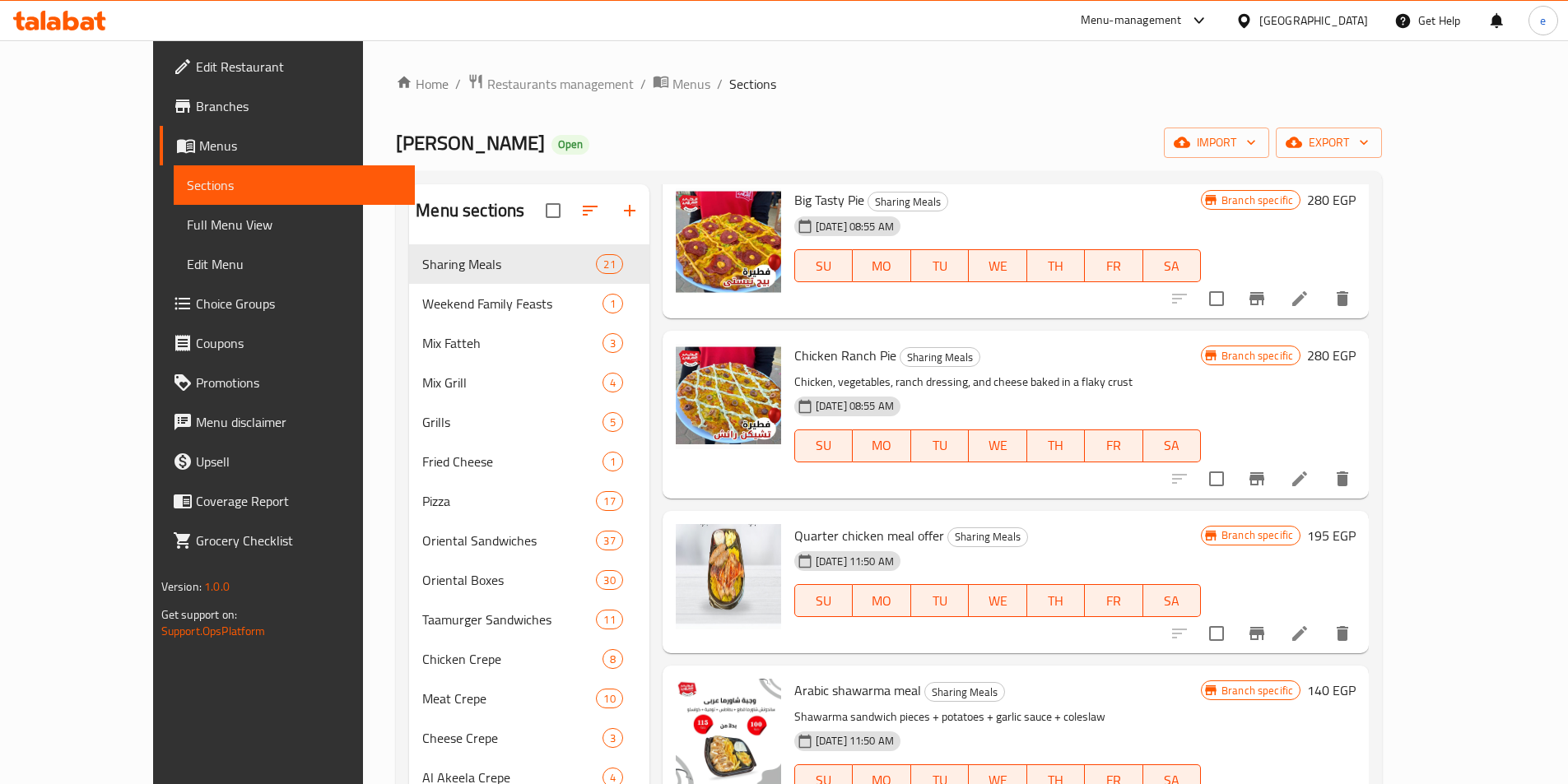
scroll to position [493, 0]
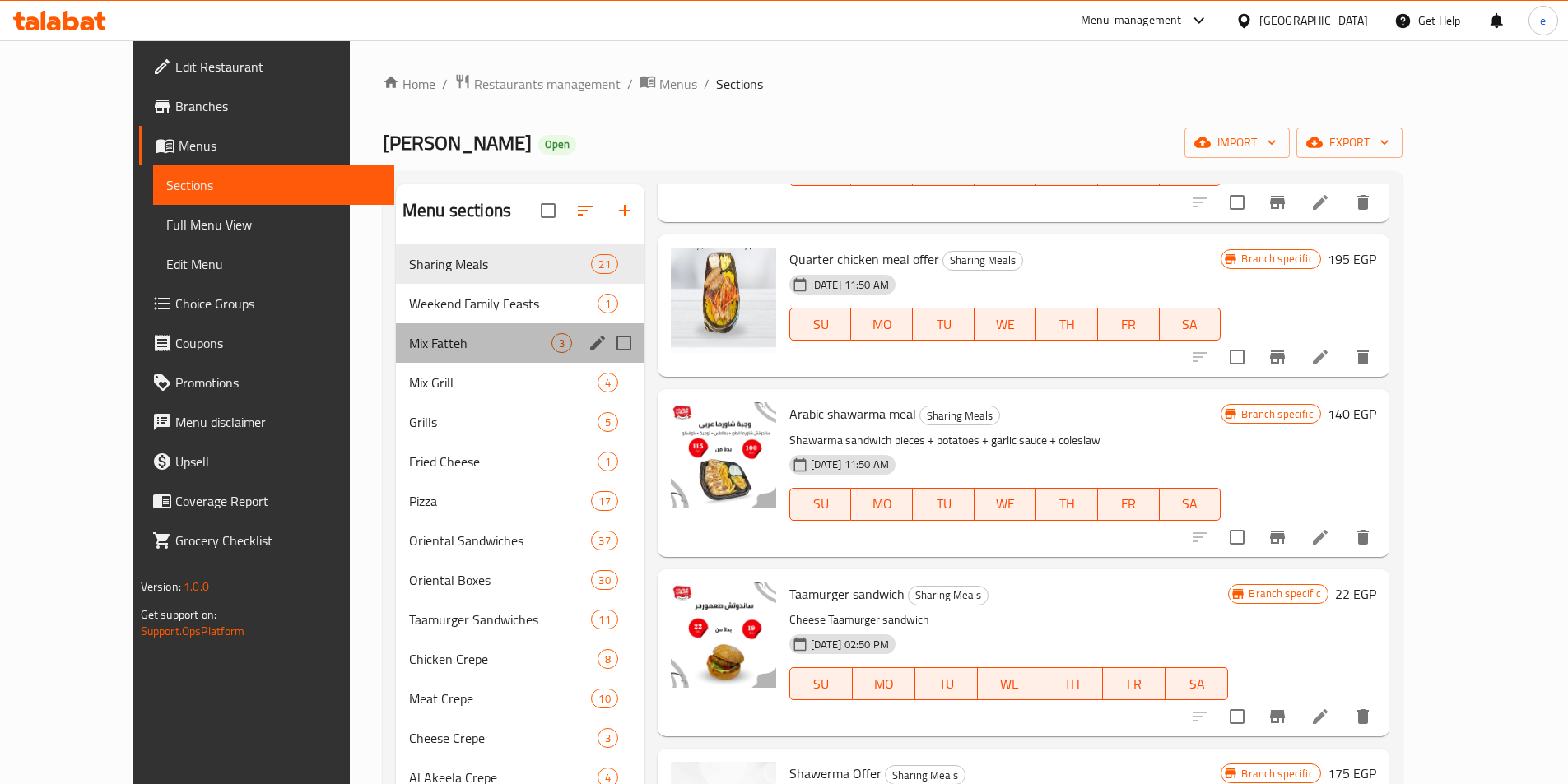
click at [396, 328] on div "Mix Fatteh 3" at bounding box center [520, 343] width 249 height 40
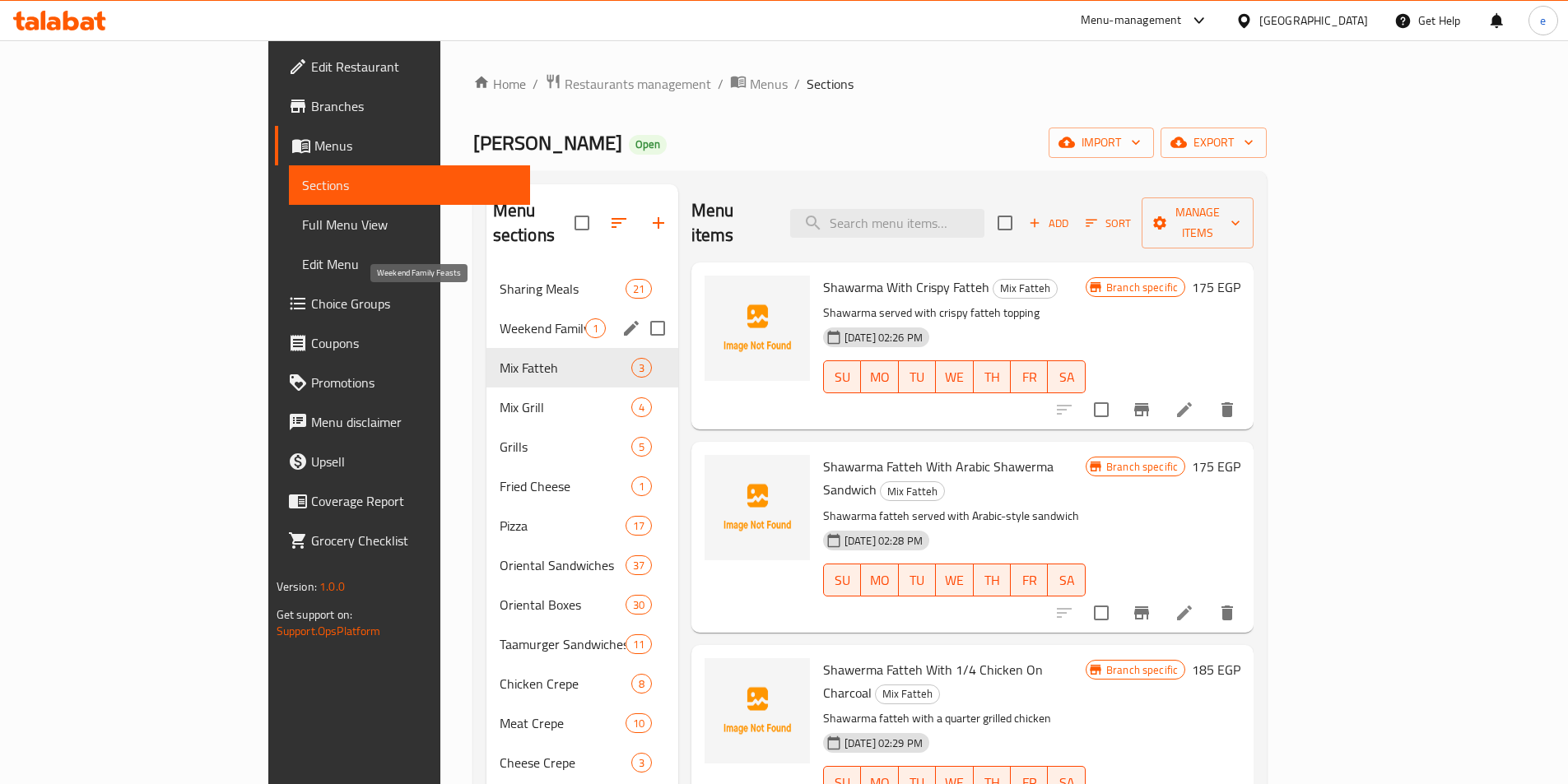
click at [500, 318] on span "Weekend Family Feasts" at bounding box center [543, 328] width 86 height 20
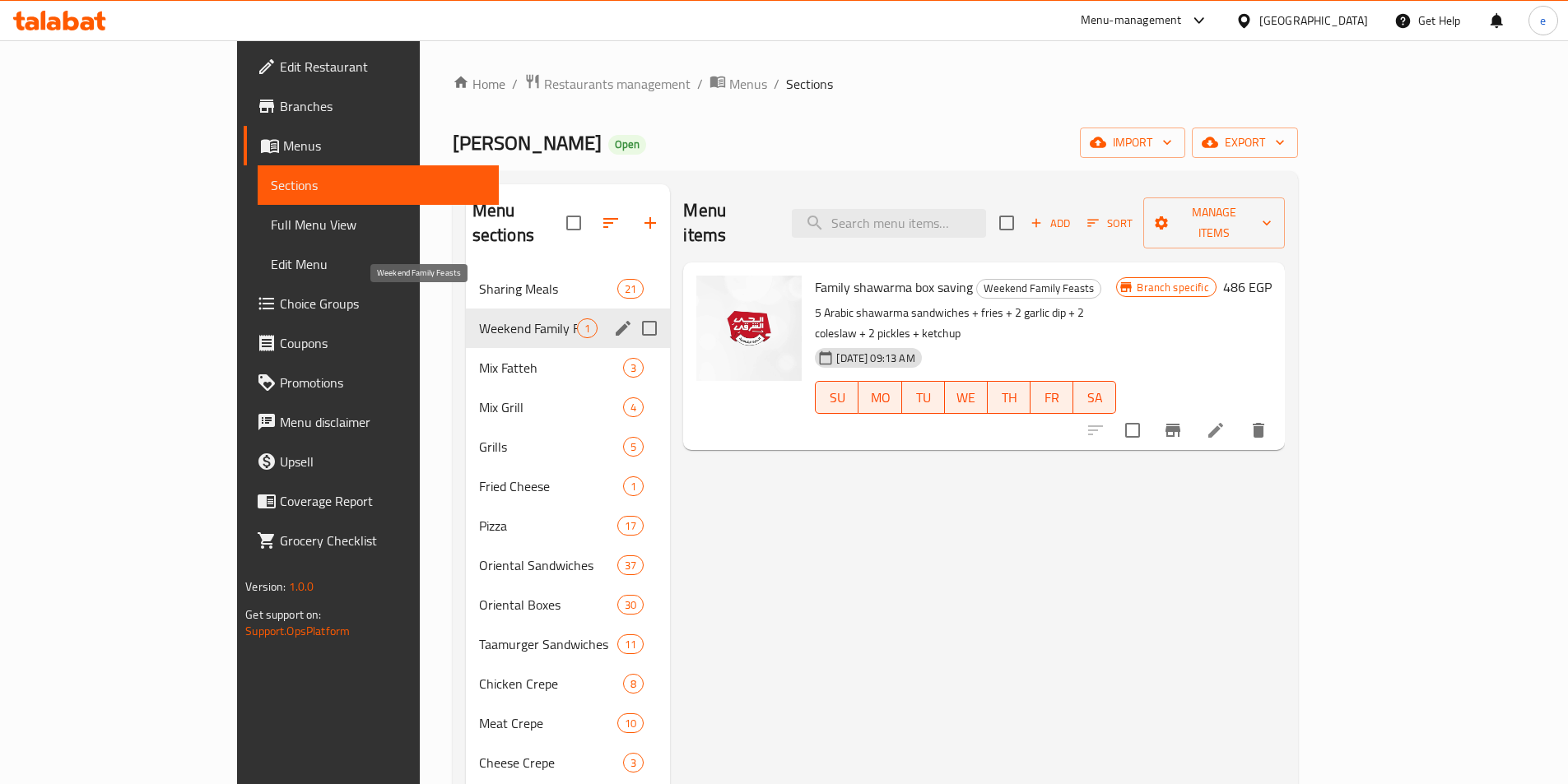
click at [479, 318] on span "Weekend Family Feasts" at bounding box center [528, 328] width 99 height 20
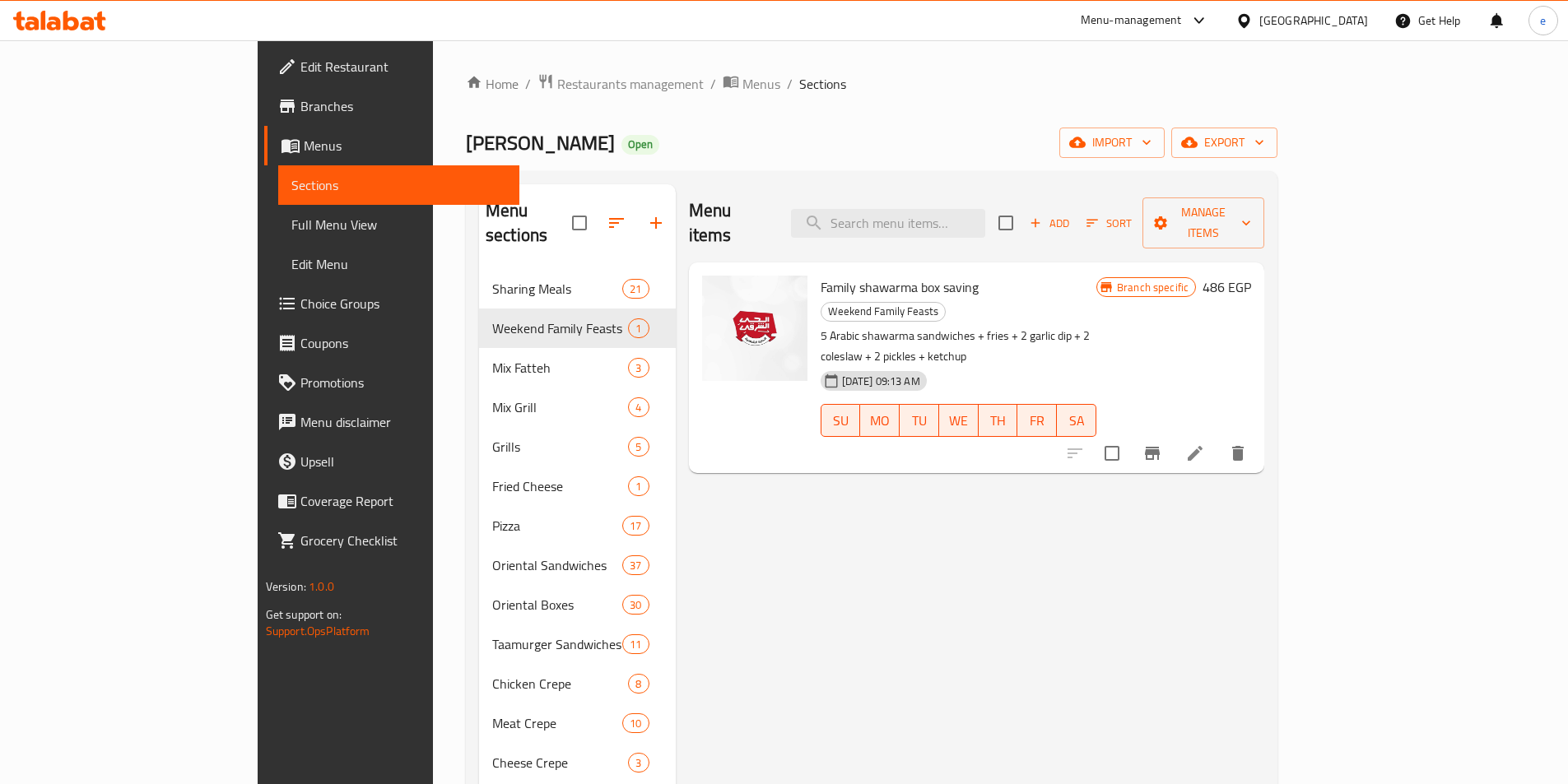
click at [1172, 433] on button "Branch-specific-item" at bounding box center [1153, 453] width 40 height 40
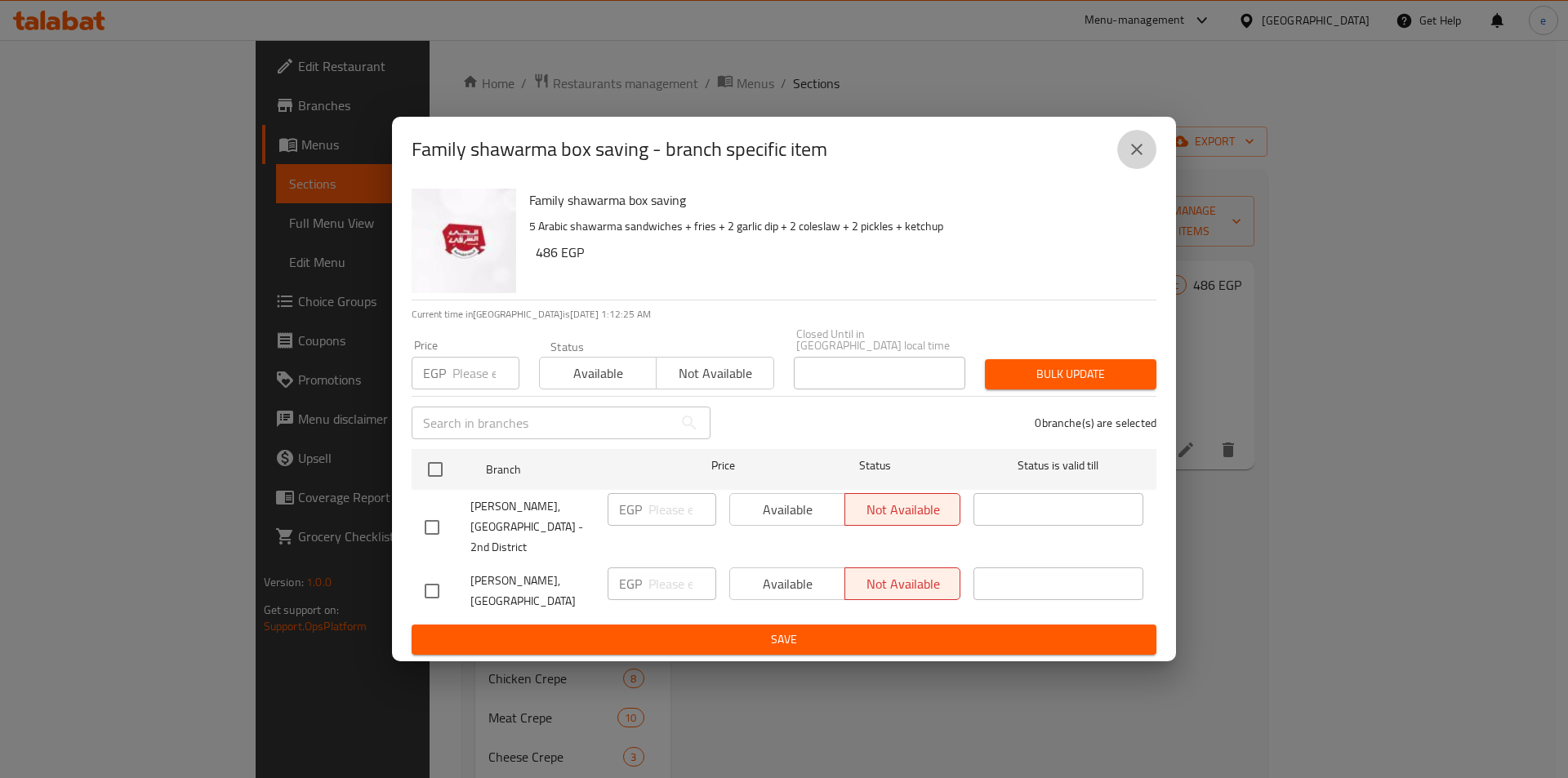
click at [1133, 160] on icon "close" at bounding box center [1137, 149] width 20 height 20
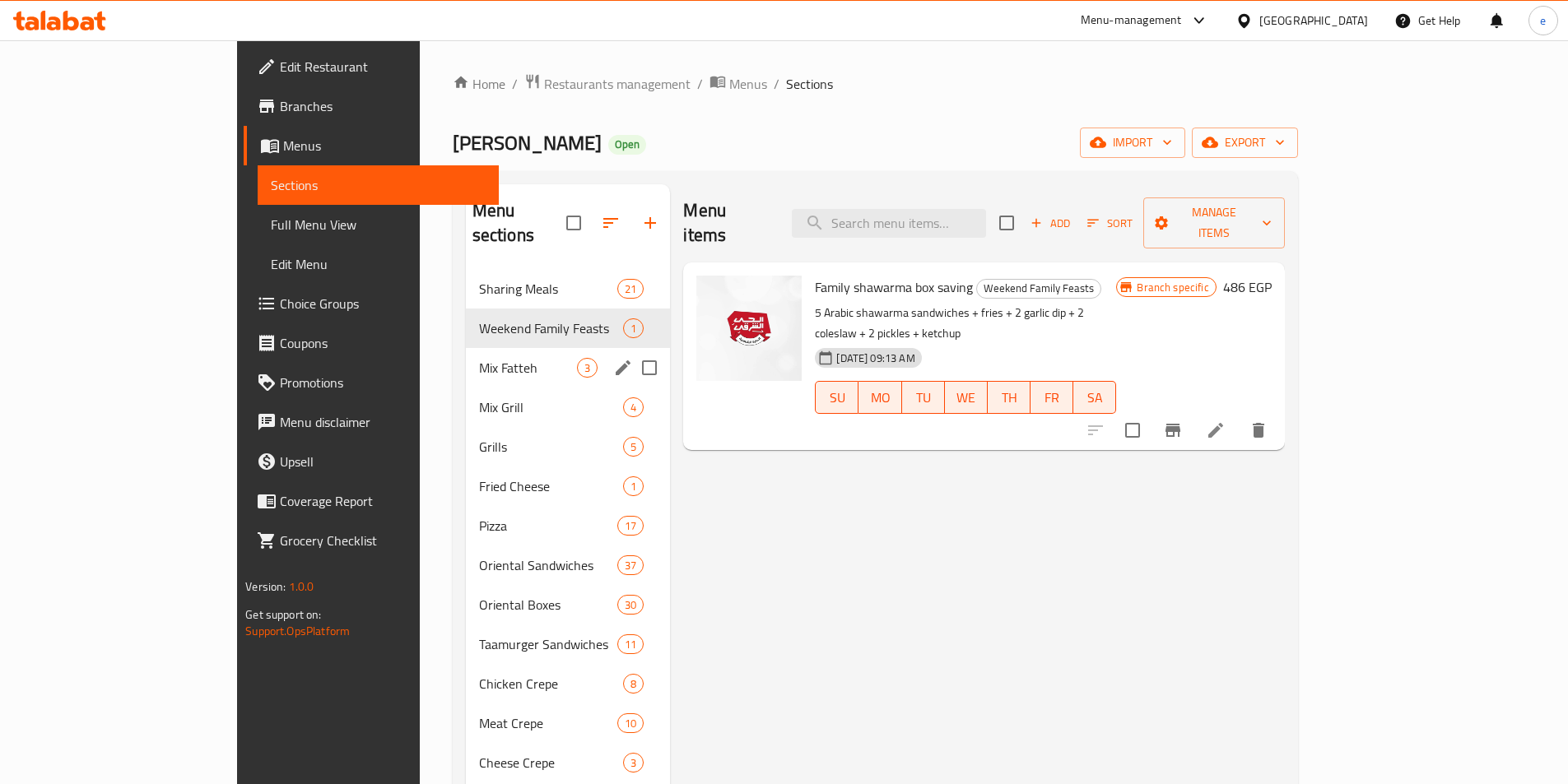
click at [466, 353] on div "Mix Fatteh 3" at bounding box center [569, 368] width 205 height 40
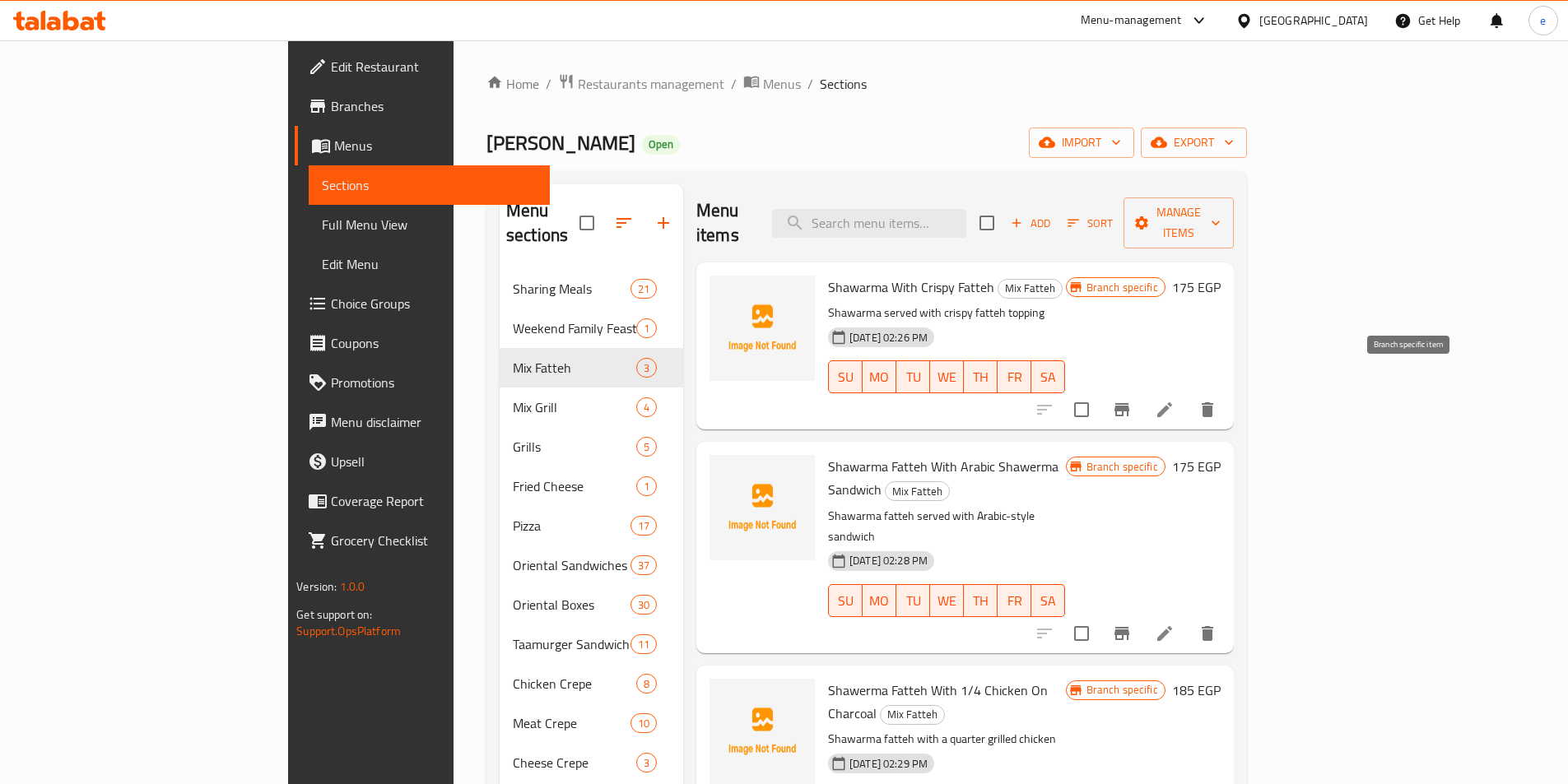
click at [1132, 400] on icon "Branch-specific-item" at bounding box center [1122, 409] width 20 height 20
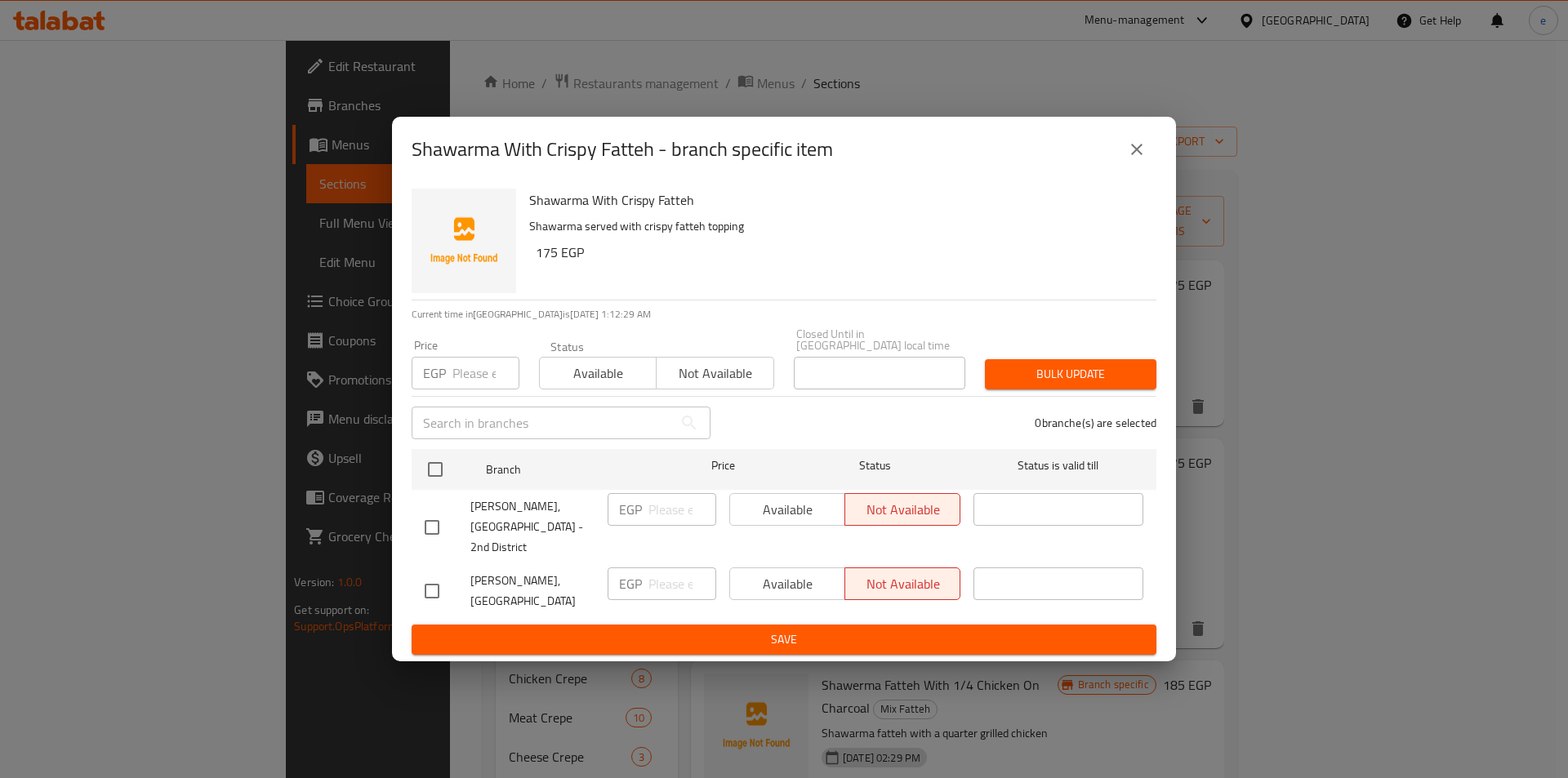
click at [1128, 160] on icon "close" at bounding box center [1137, 149] width 20 height 20
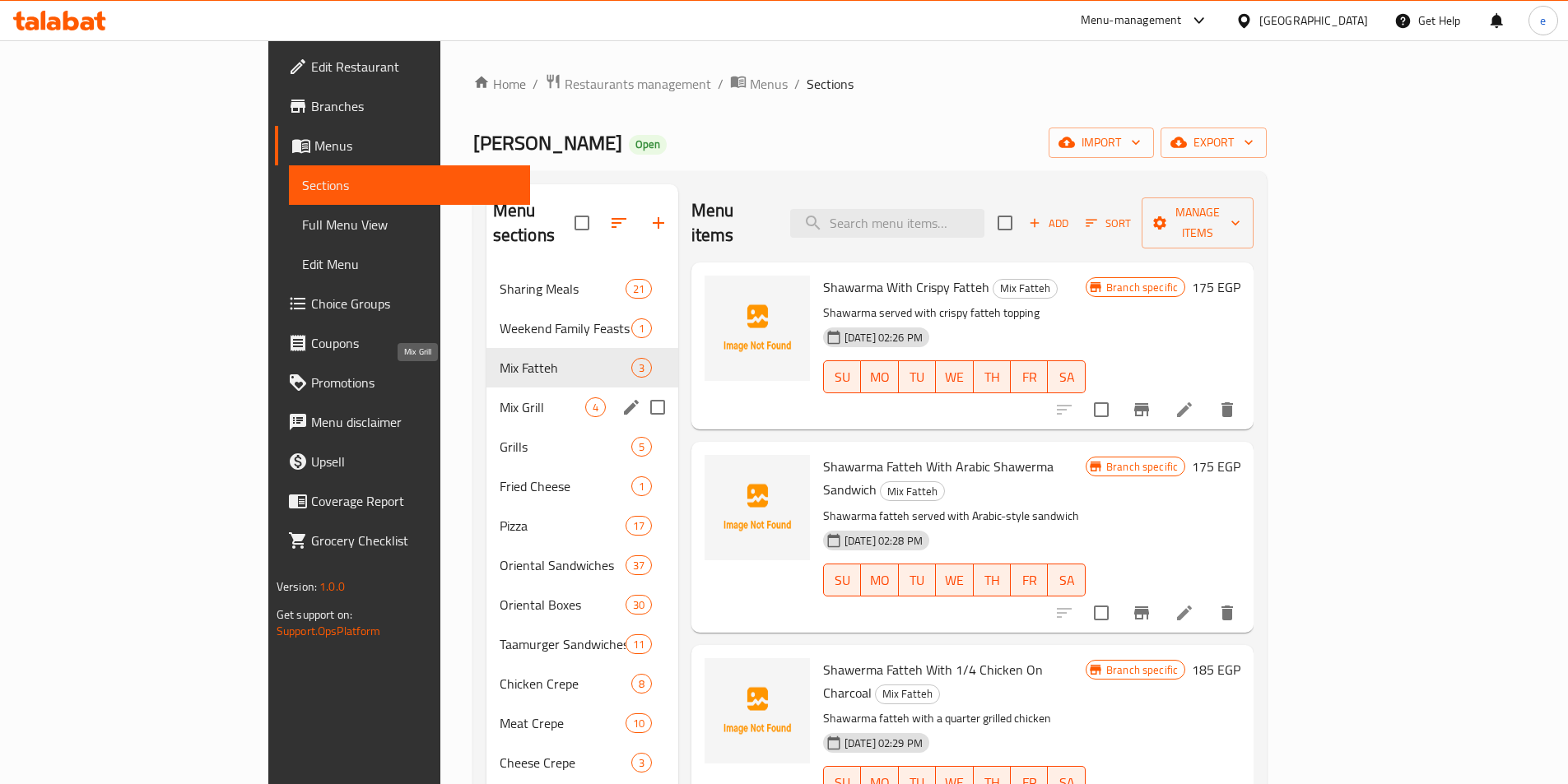
click at [500, 397] on span "Mix Grill" at bounding box center [543, 407] width 86 height 20
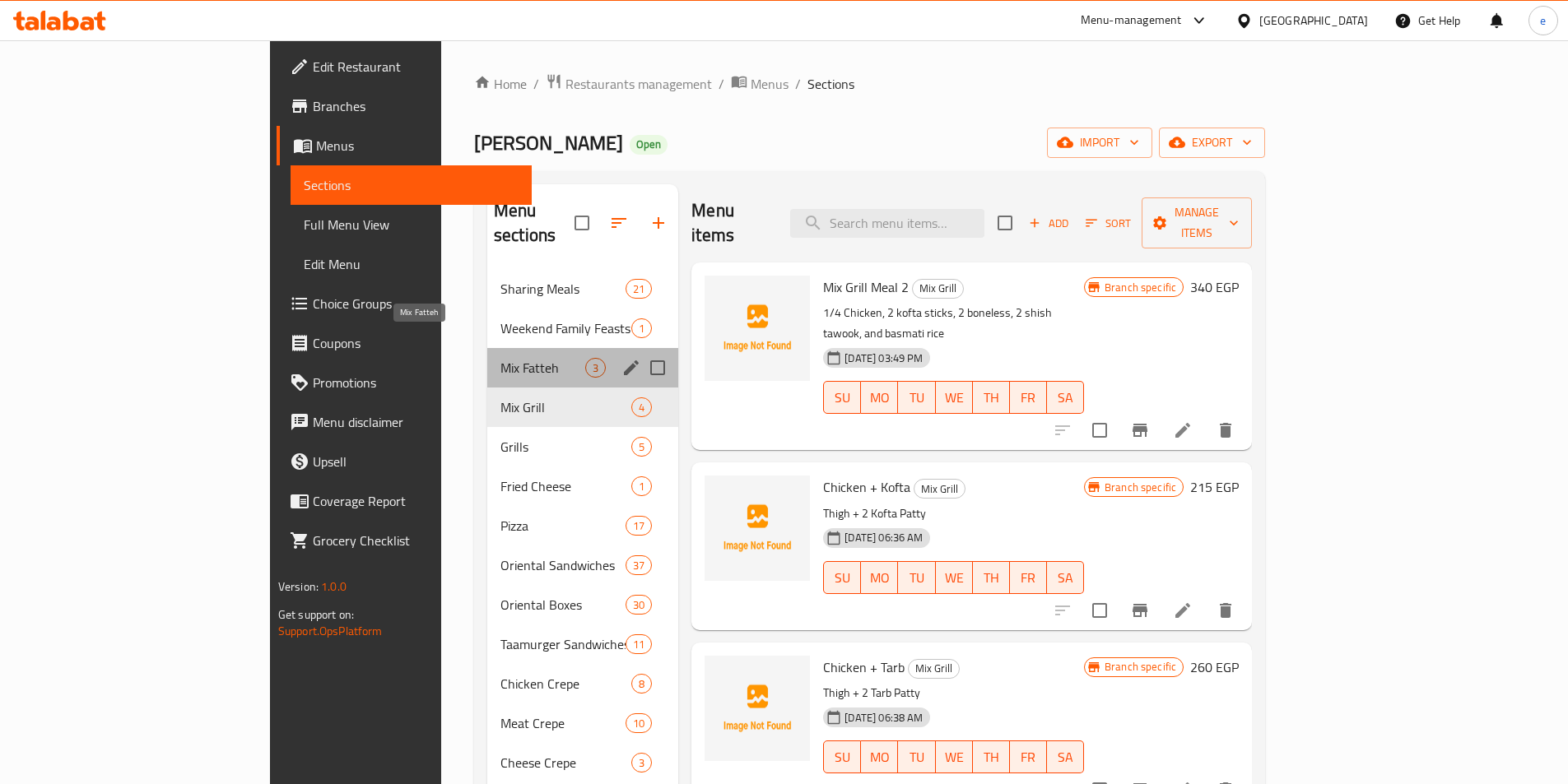
click at [501, 358] on span "Mix Fatteh" at bounding box center [543, 367] width 85 height 20
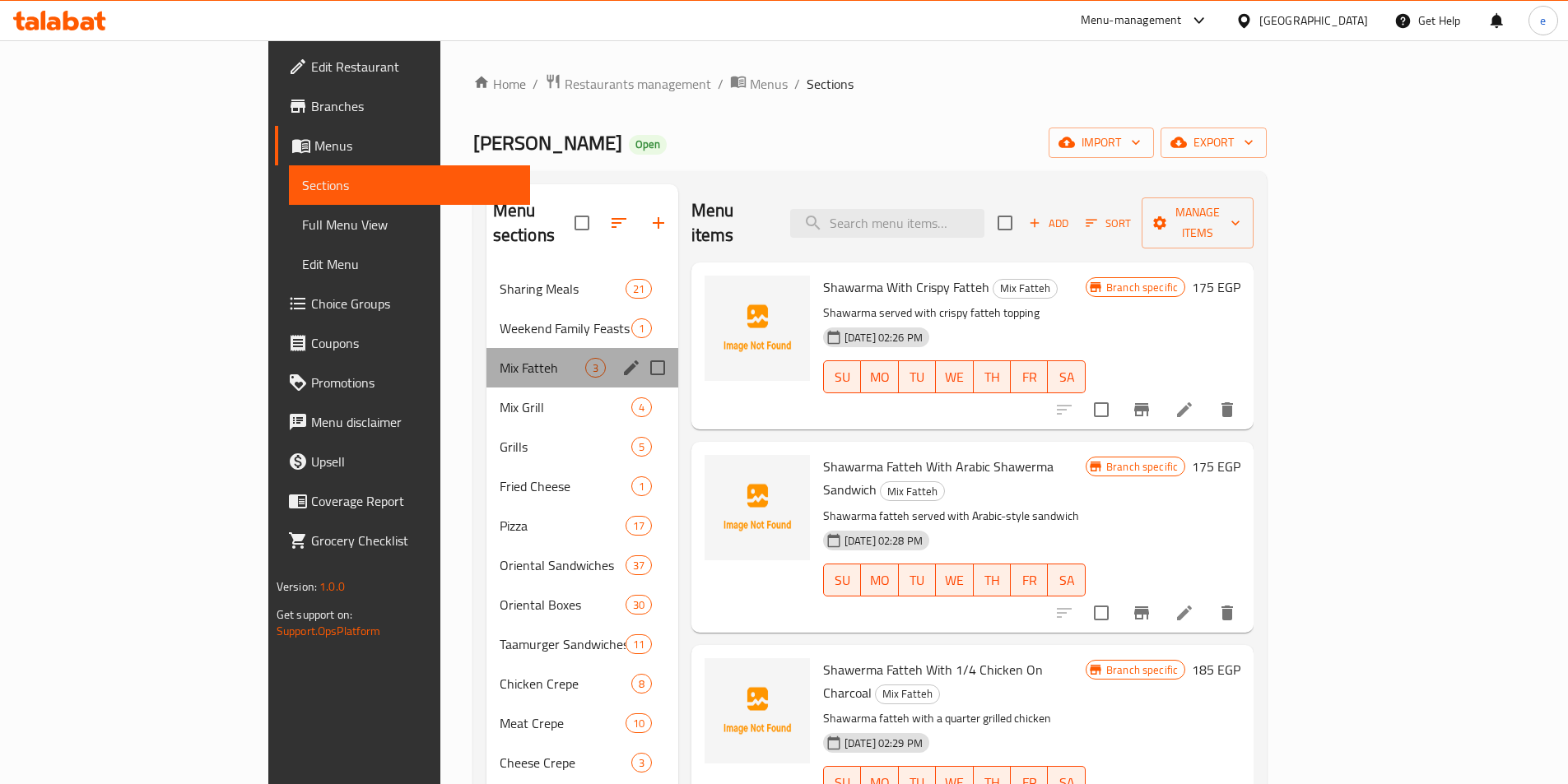
click at [487, 348] on div "Mix Fatteh 3" at bounding box center [582, 368] width 192 height 40
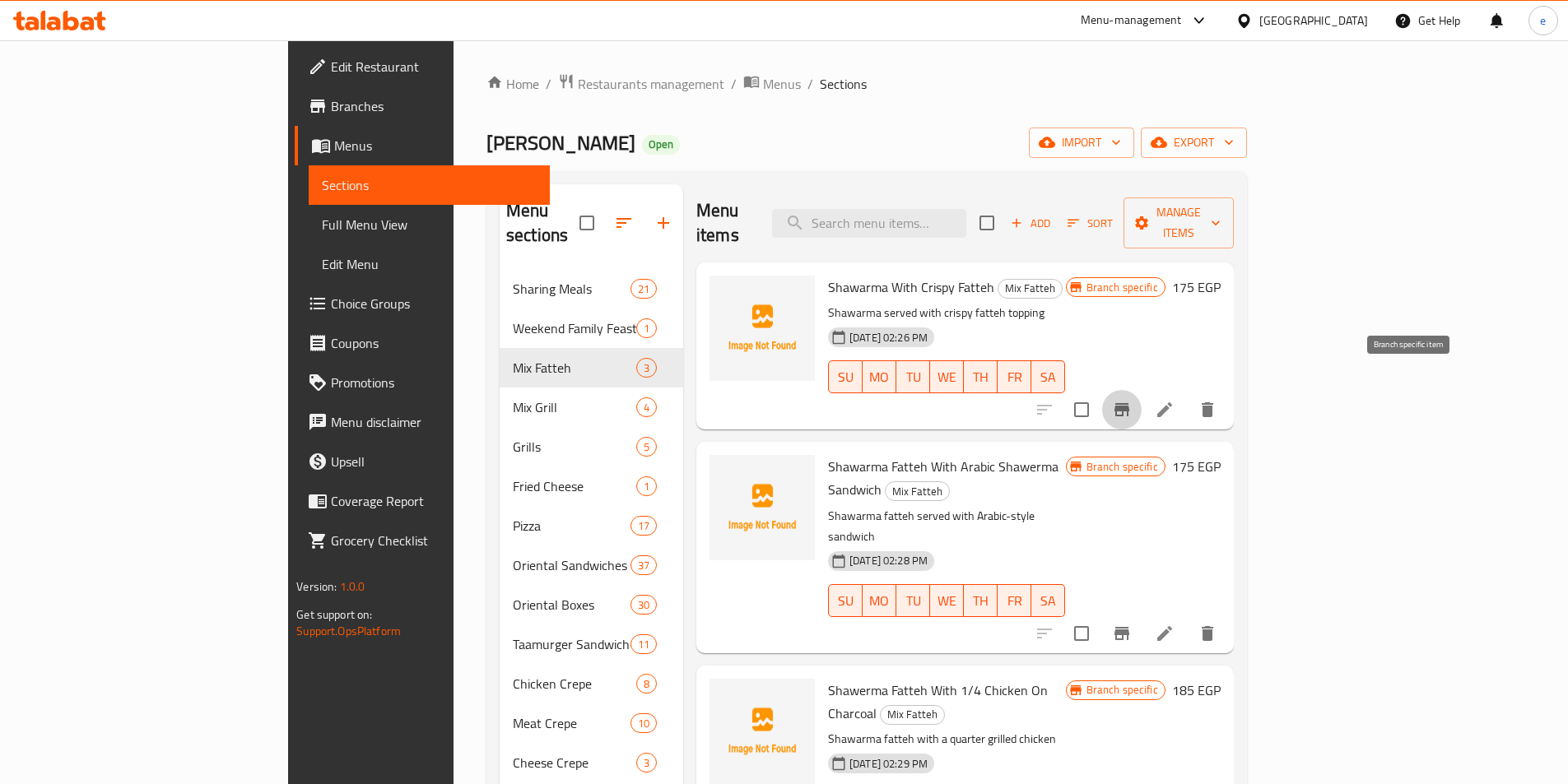
click at [1129, 403] on icon "Branch-specific-item" at bounding box center [1122, 409] width 15 height 13
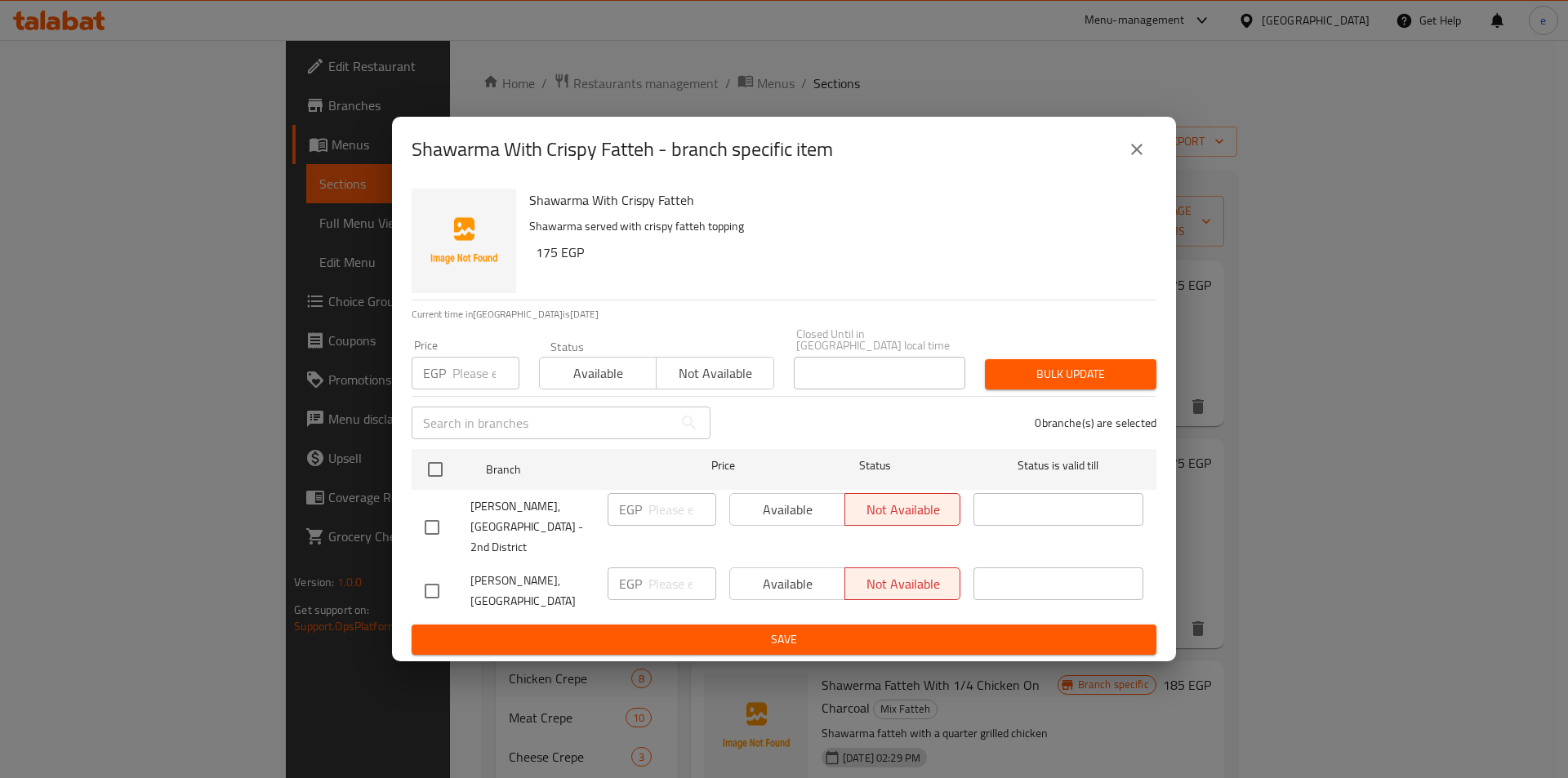
click at [1137, 160] on icon "close" at bounding box center [1137, 149] width 20 height 20
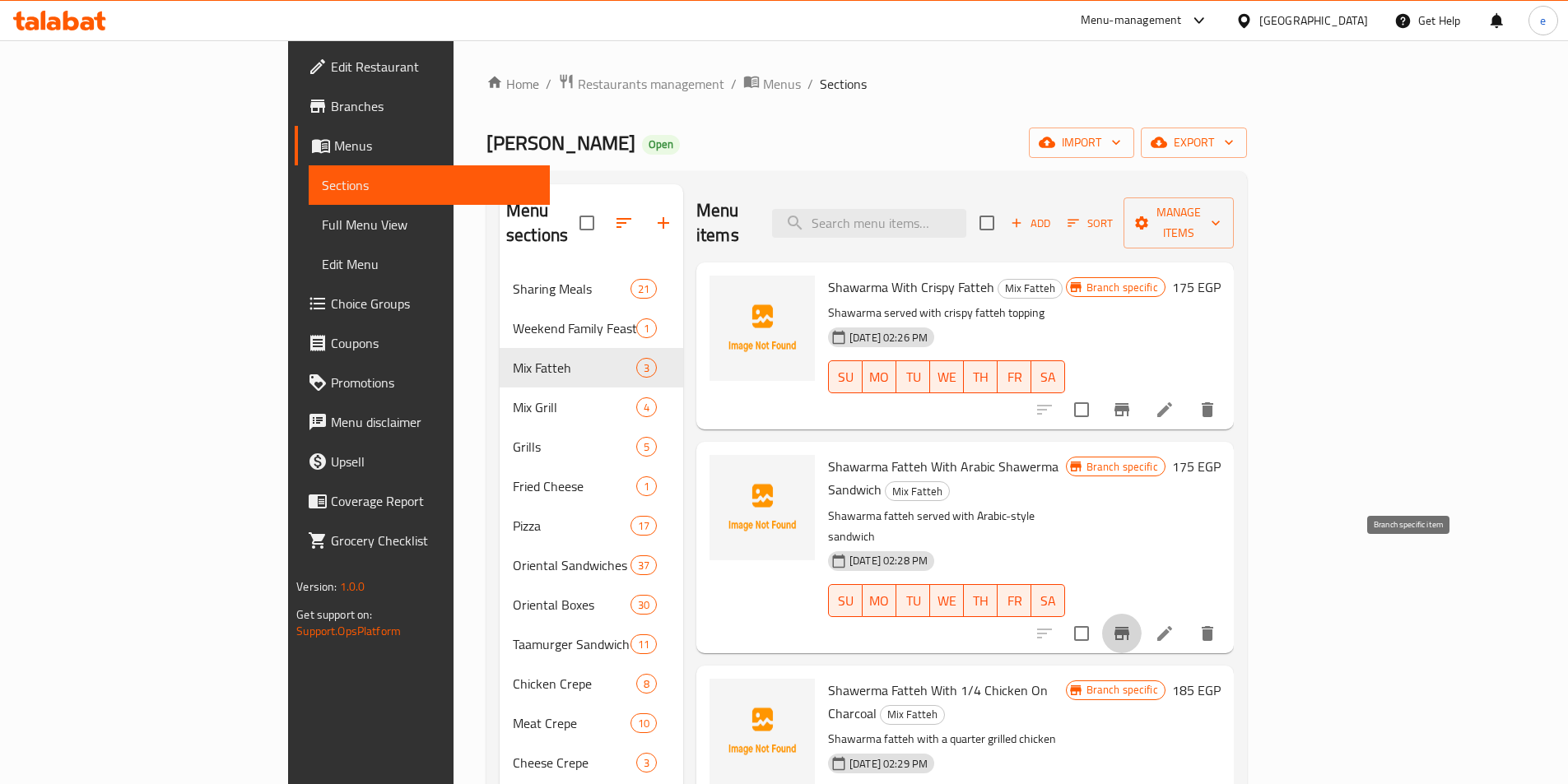
click at [1132, 623] on icon "Branch-specific-item" at bounding box center [1122, 633] width 20 height 20
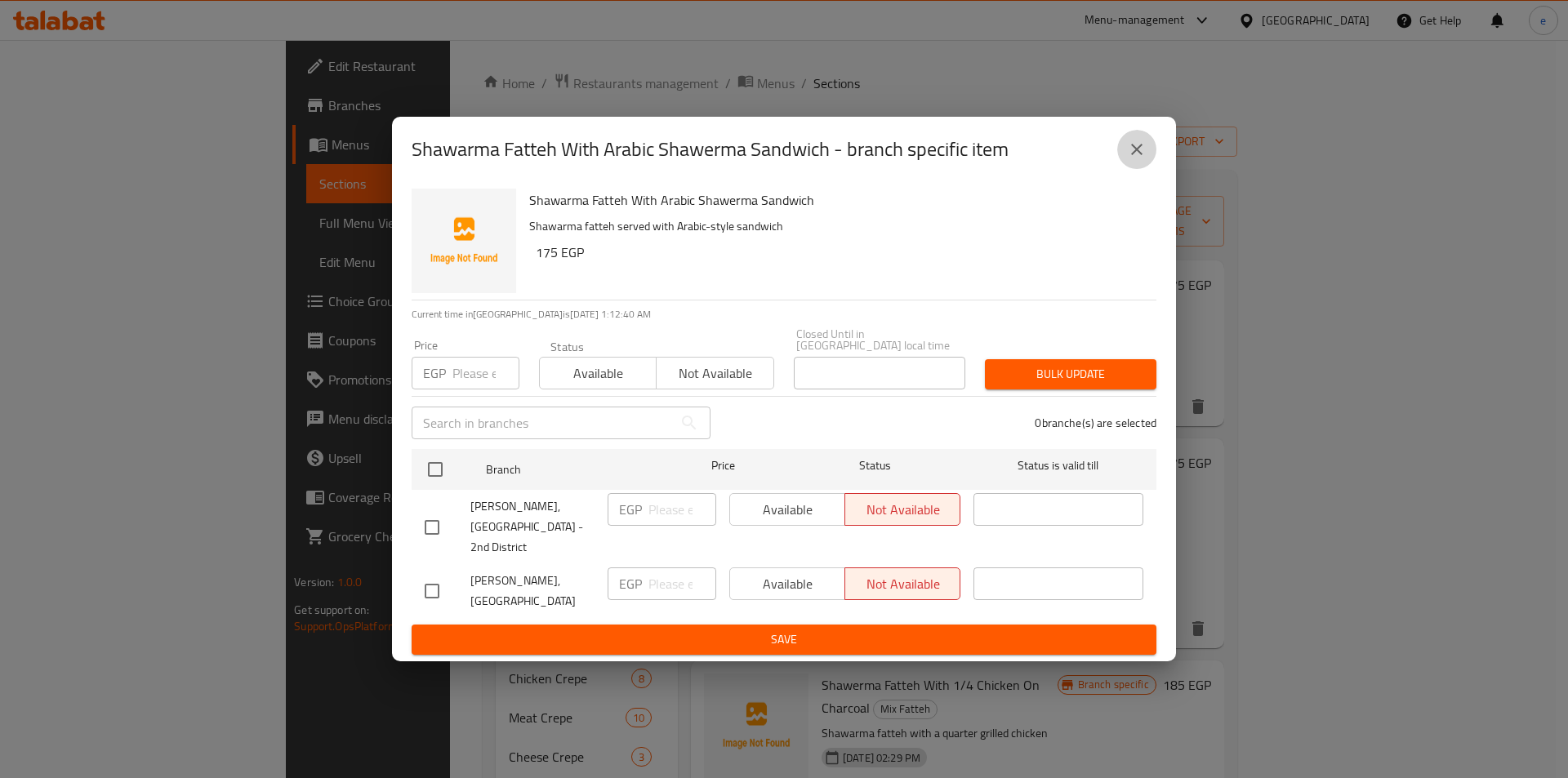
click at [1146, 160] on icon "close" at bounding box center [1137, 149] width 20 height 20
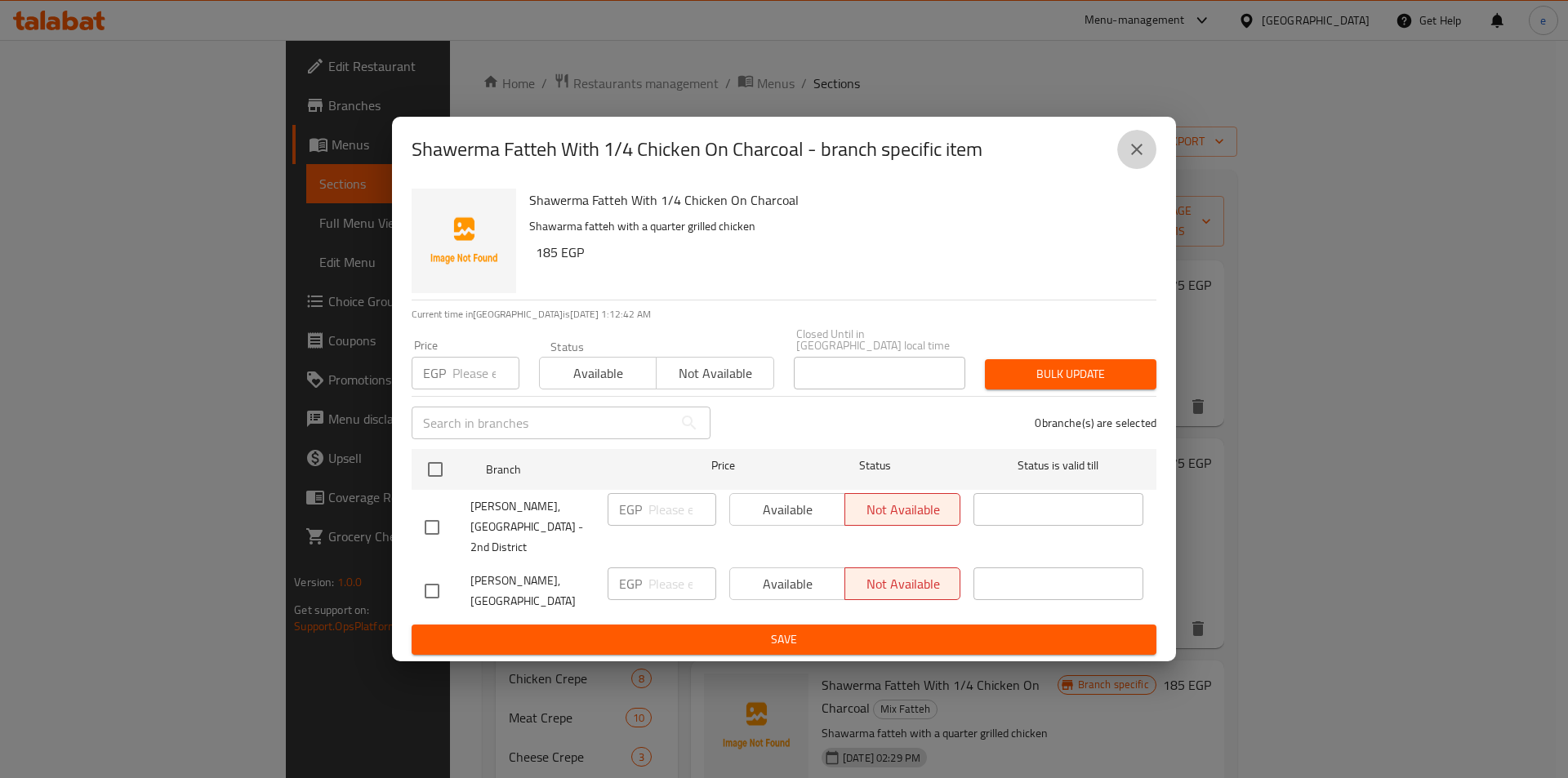
click at [1130, 169] on button "close" at bounding box center [1137, 149] width 39 height 39
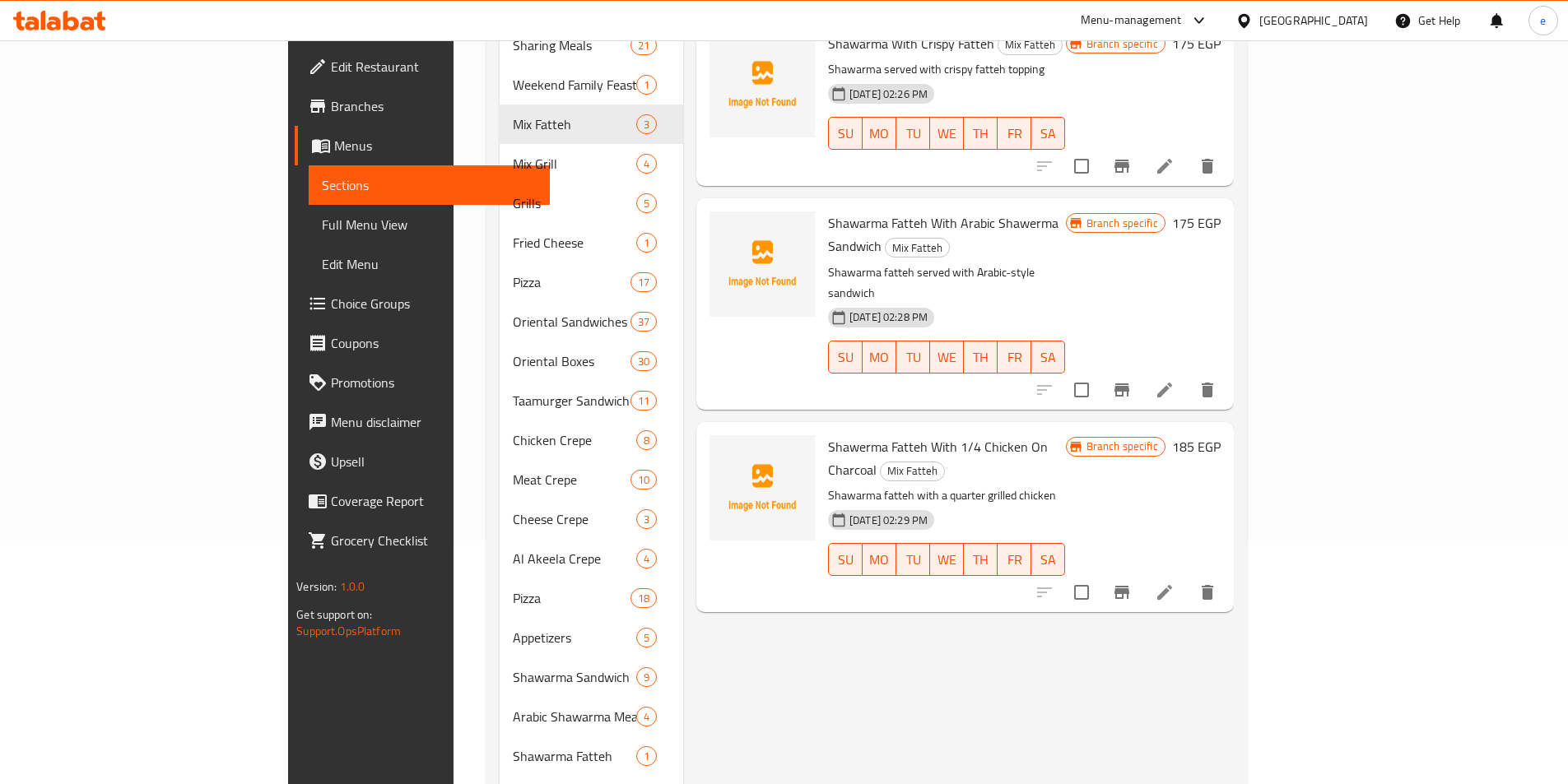
scroll to position [247, 0]
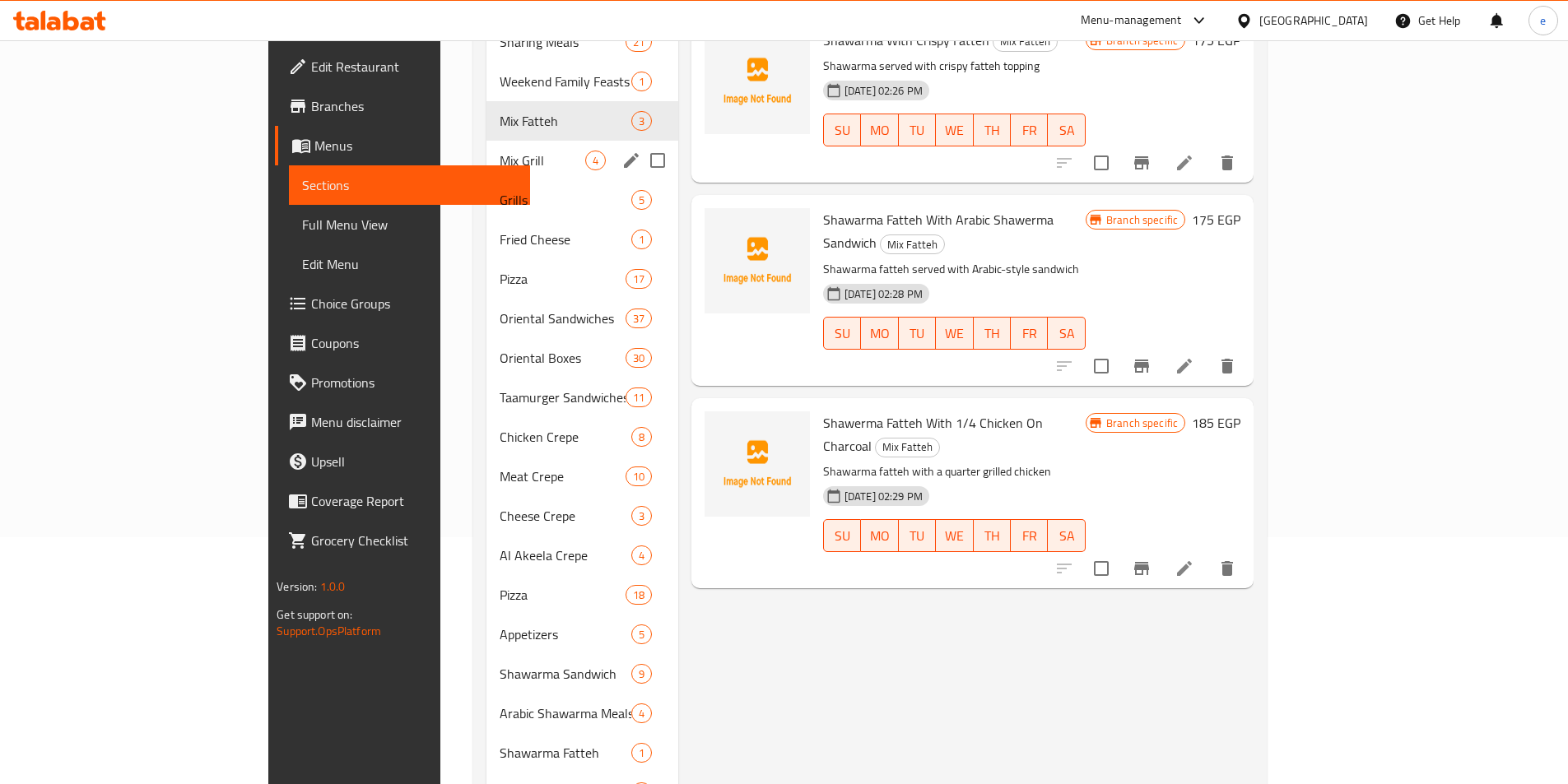
click at [586, 153] on span "4" at bounding box center [595, 161] width 19 height 15
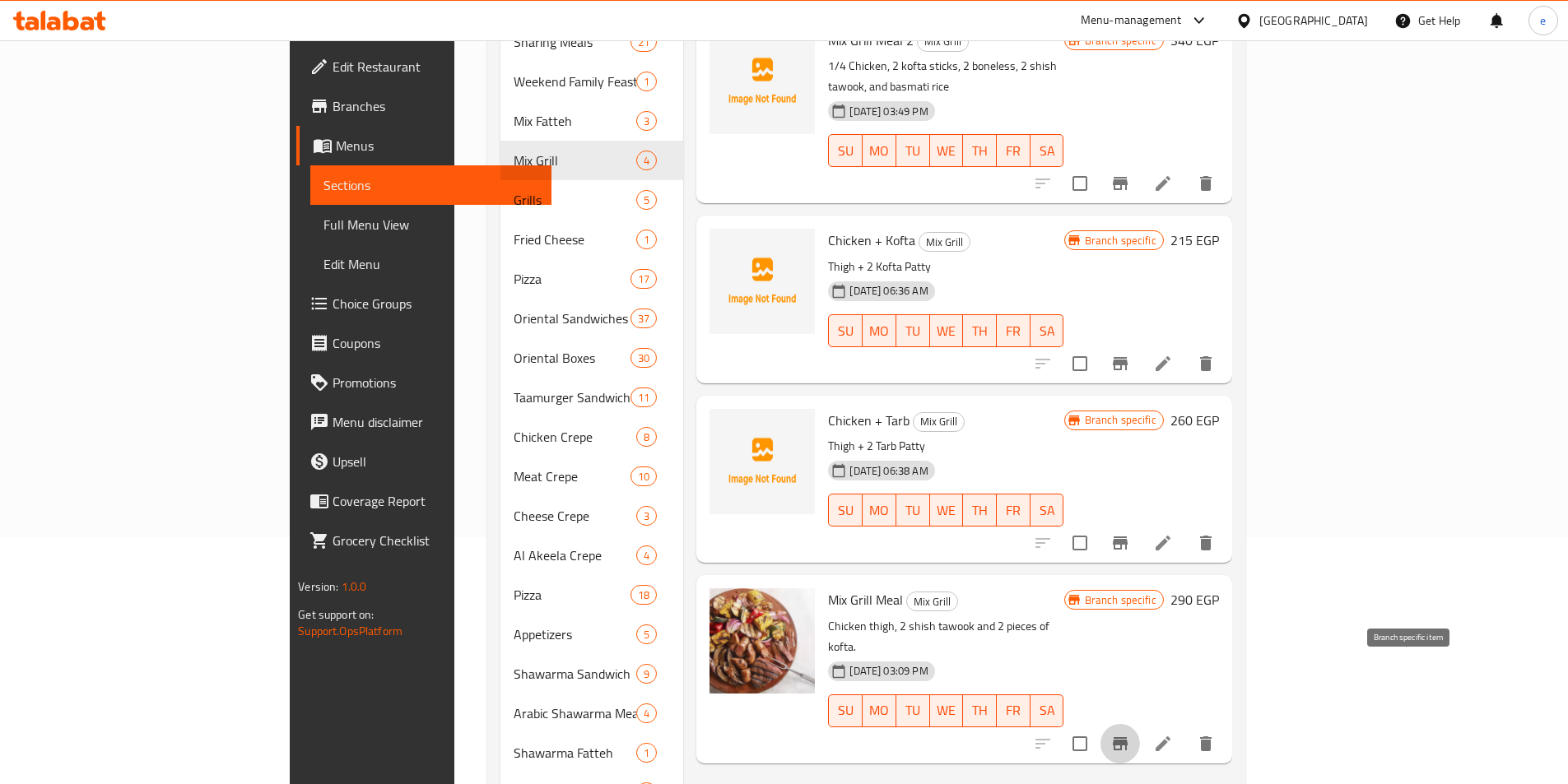
click at [1130, 734] on icon "Branch-specific-item" at bounding box center [1120, 744] width 20 height 20
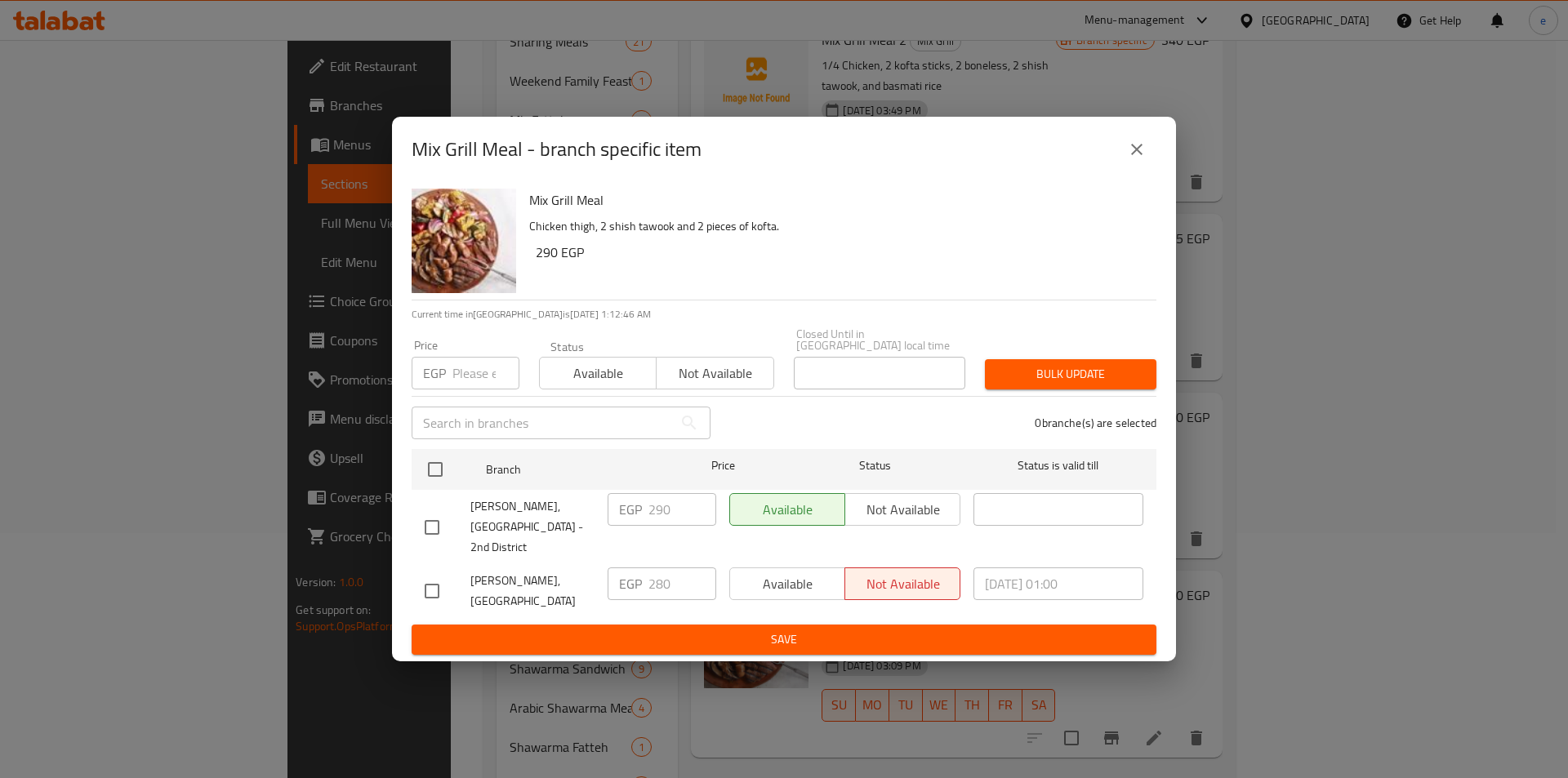
click at [1145, 145] on div "Mix Grill Meal - branch specific item" at bounding box center [784, 149] width 745 height 39
click at [1138, 160] on icon "close" at bounding box center [1137, 149] width 20 height 20
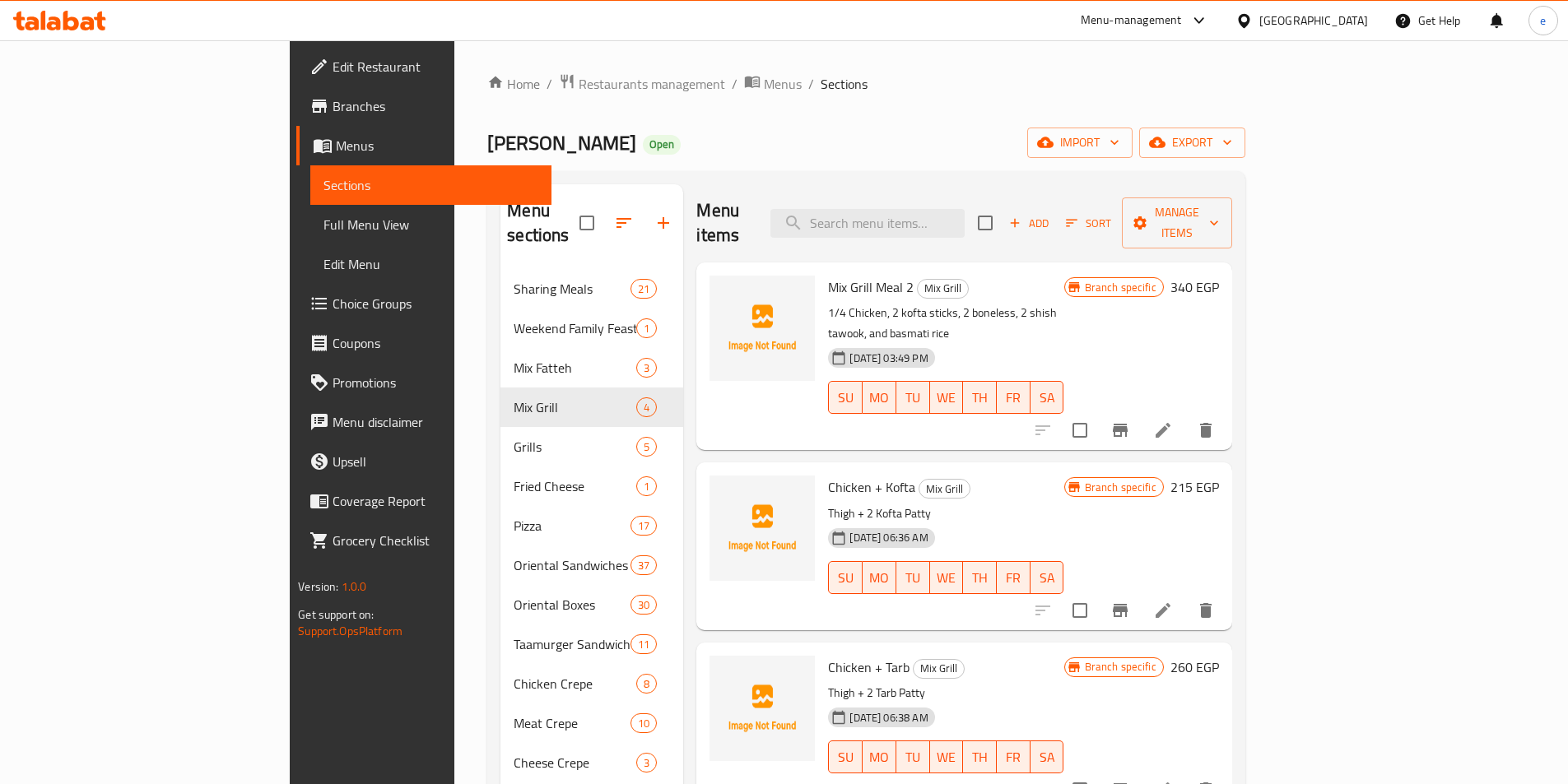
click at [1130, 420] on icon "Branch-specific-item" at bounding box center [1120, 430] width 20 height 20
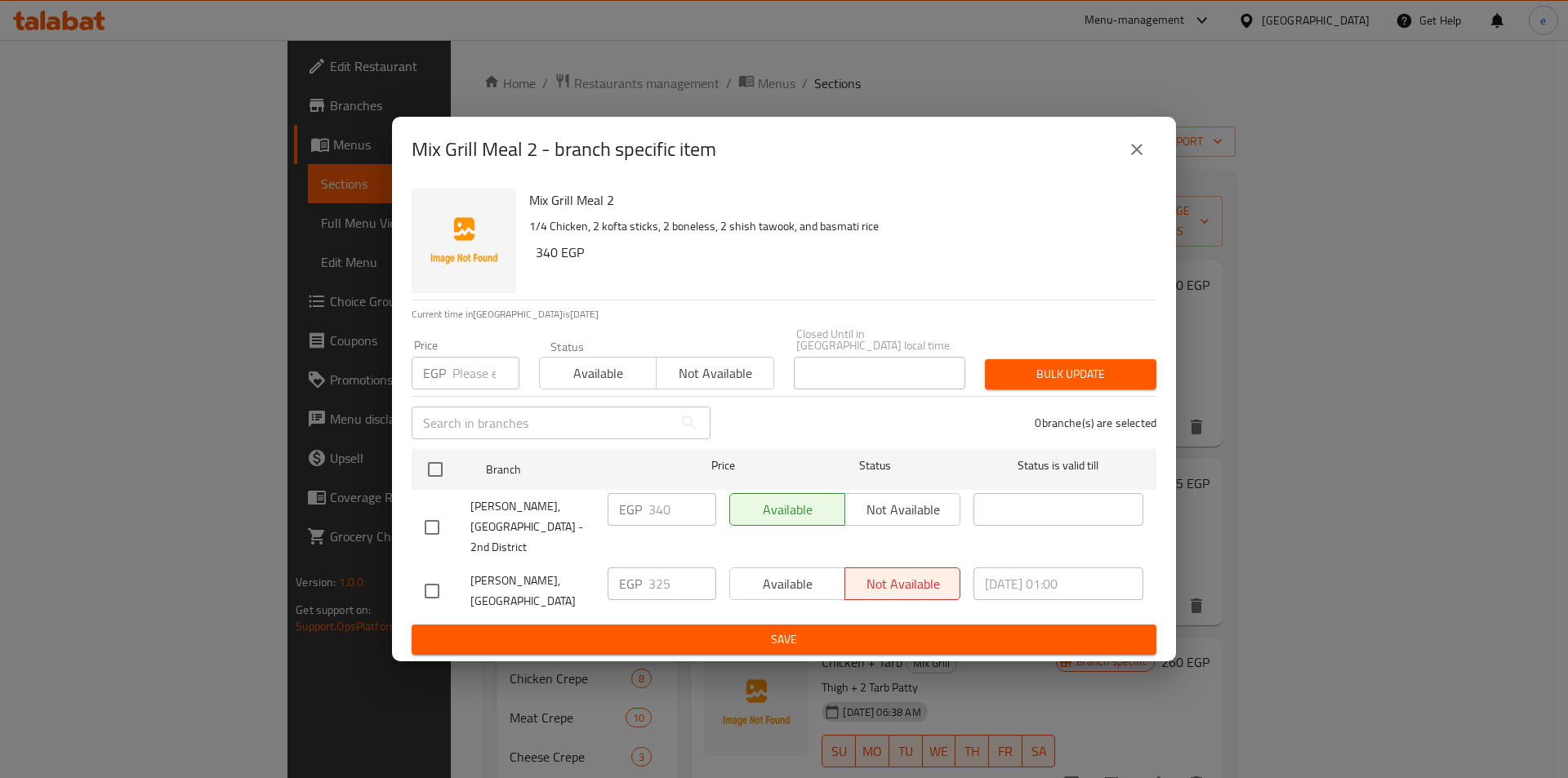
click at [1140, 160] on icon "close" at bounding box center [1137, 149] width 20 height 20
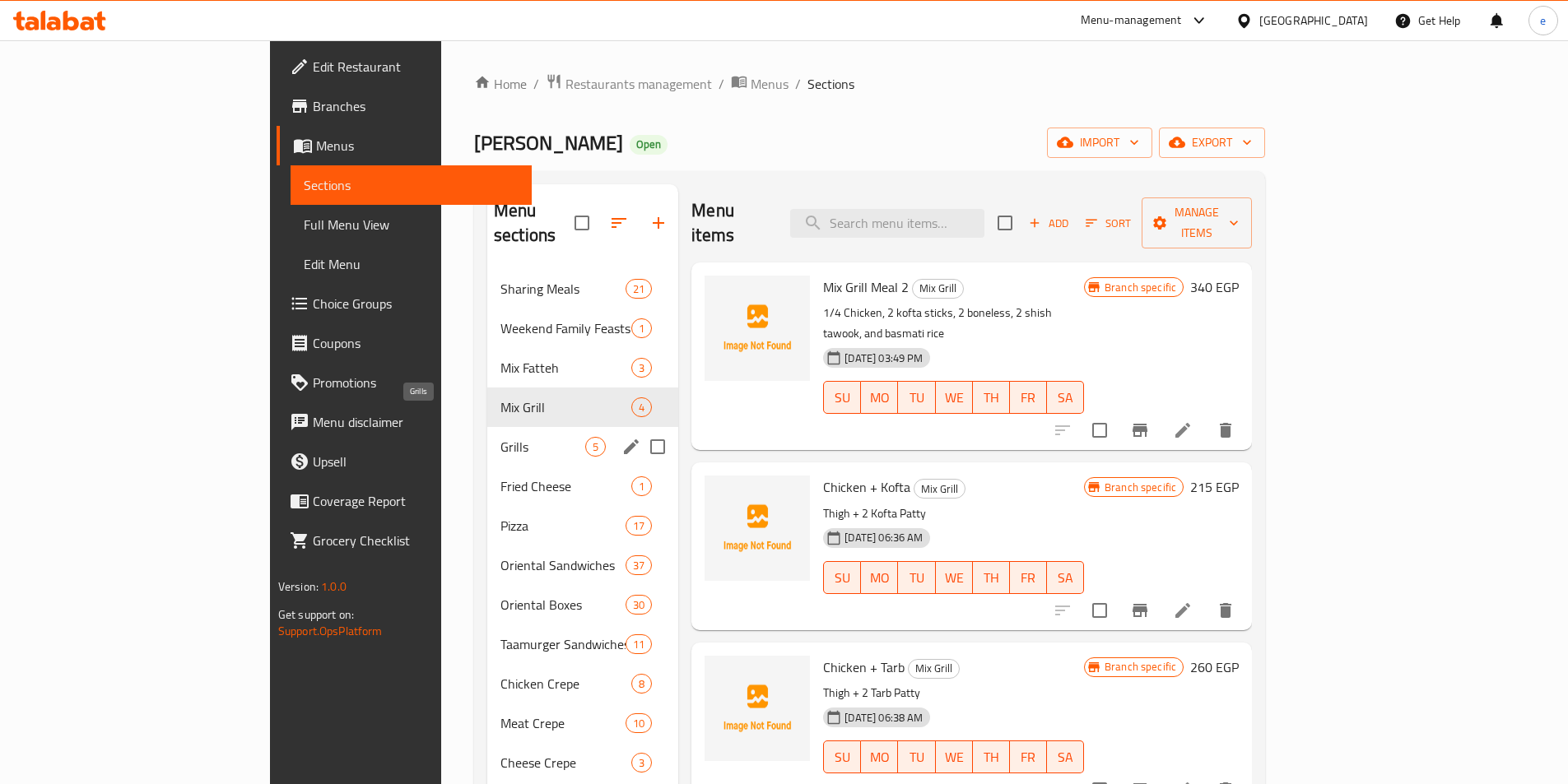
click at [501, 437] on span "Grills" at bounding box center [543, 446] width 85 height 20
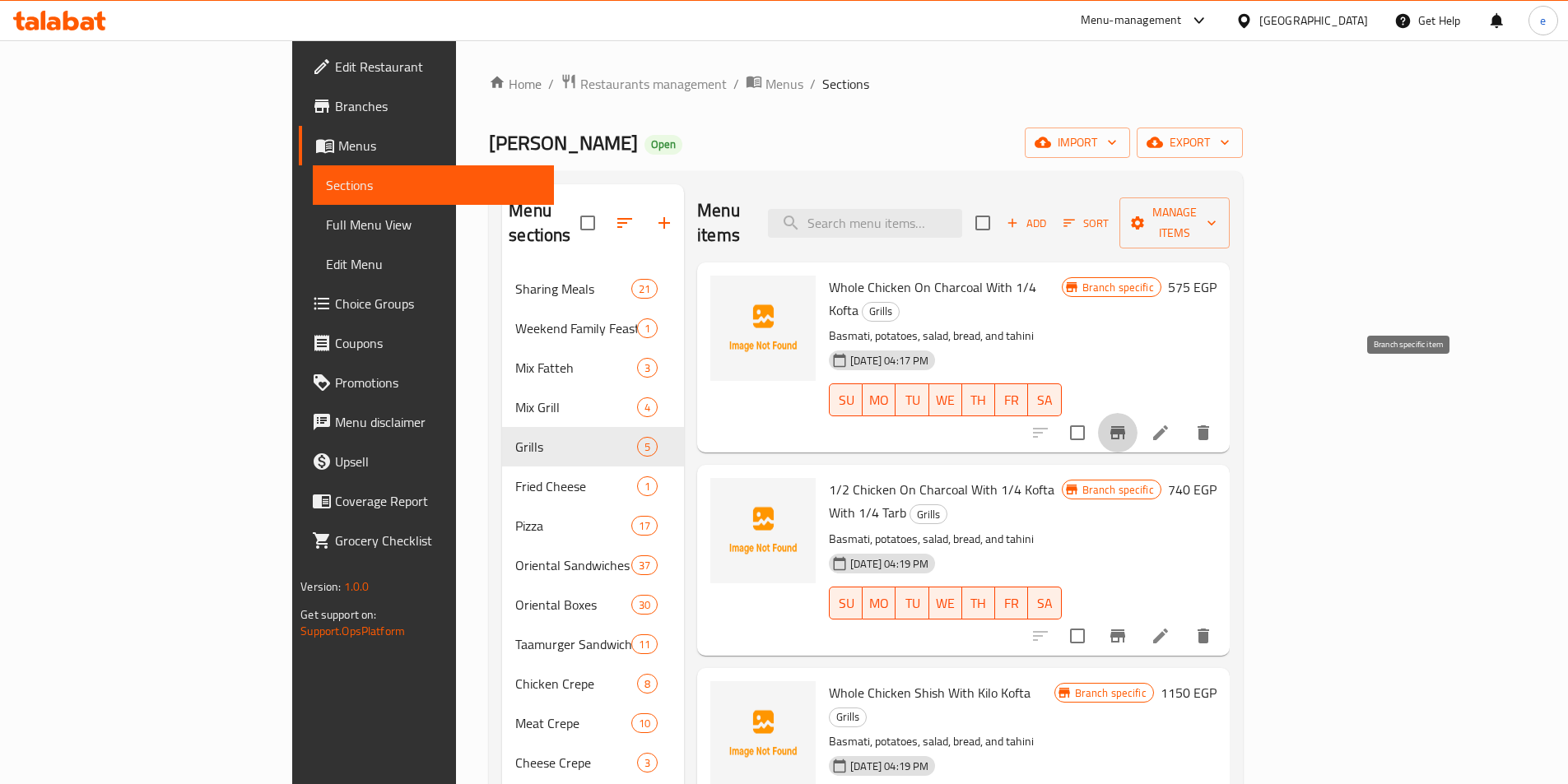
click at [1128, 423] on icon "Branch-specific-item" at bounding box center [1117, 432] width 20 height 20
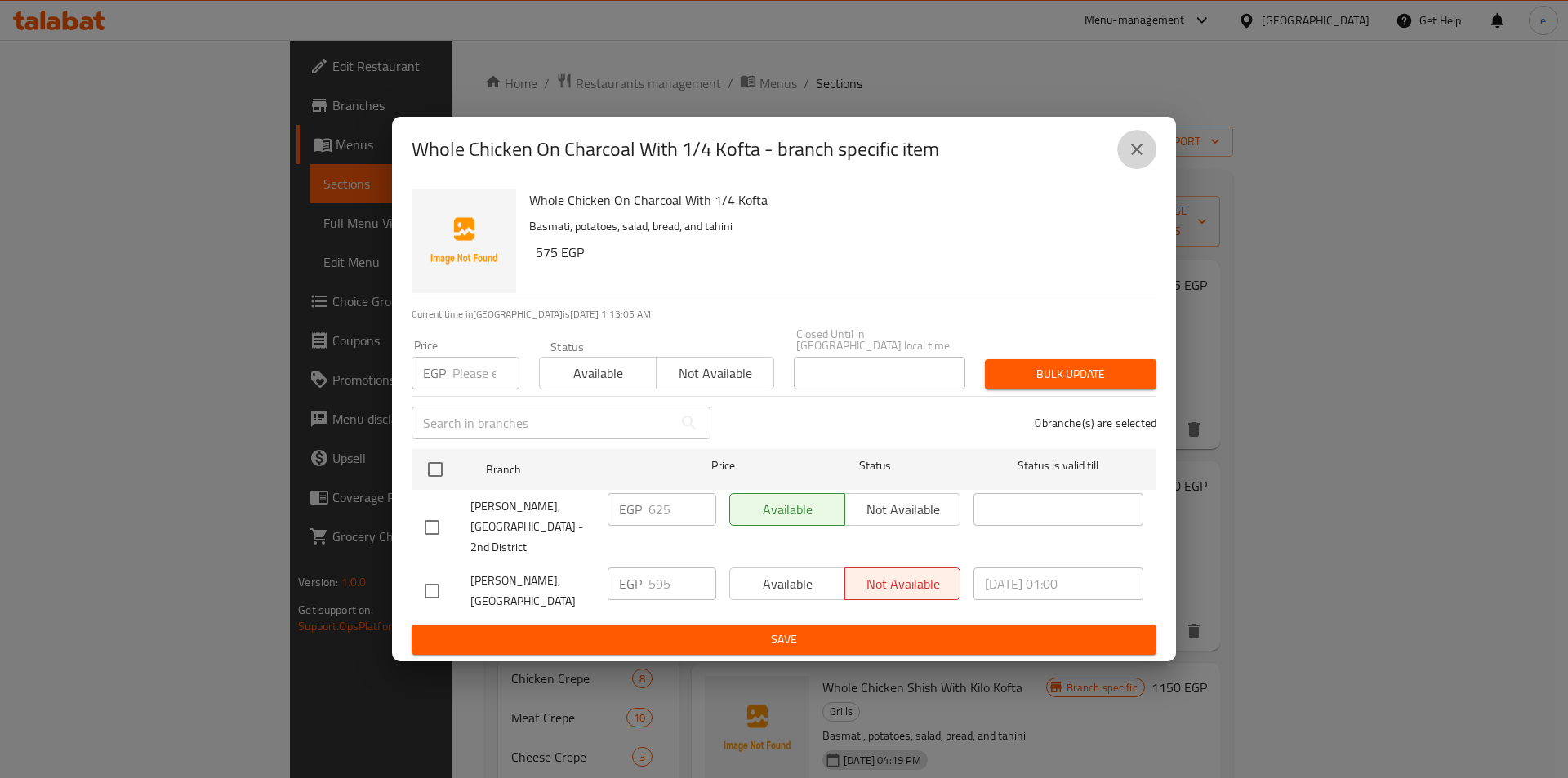
click at [1132, 160] on icon "close" at bounding box center [1137, 149] width 20 height 20
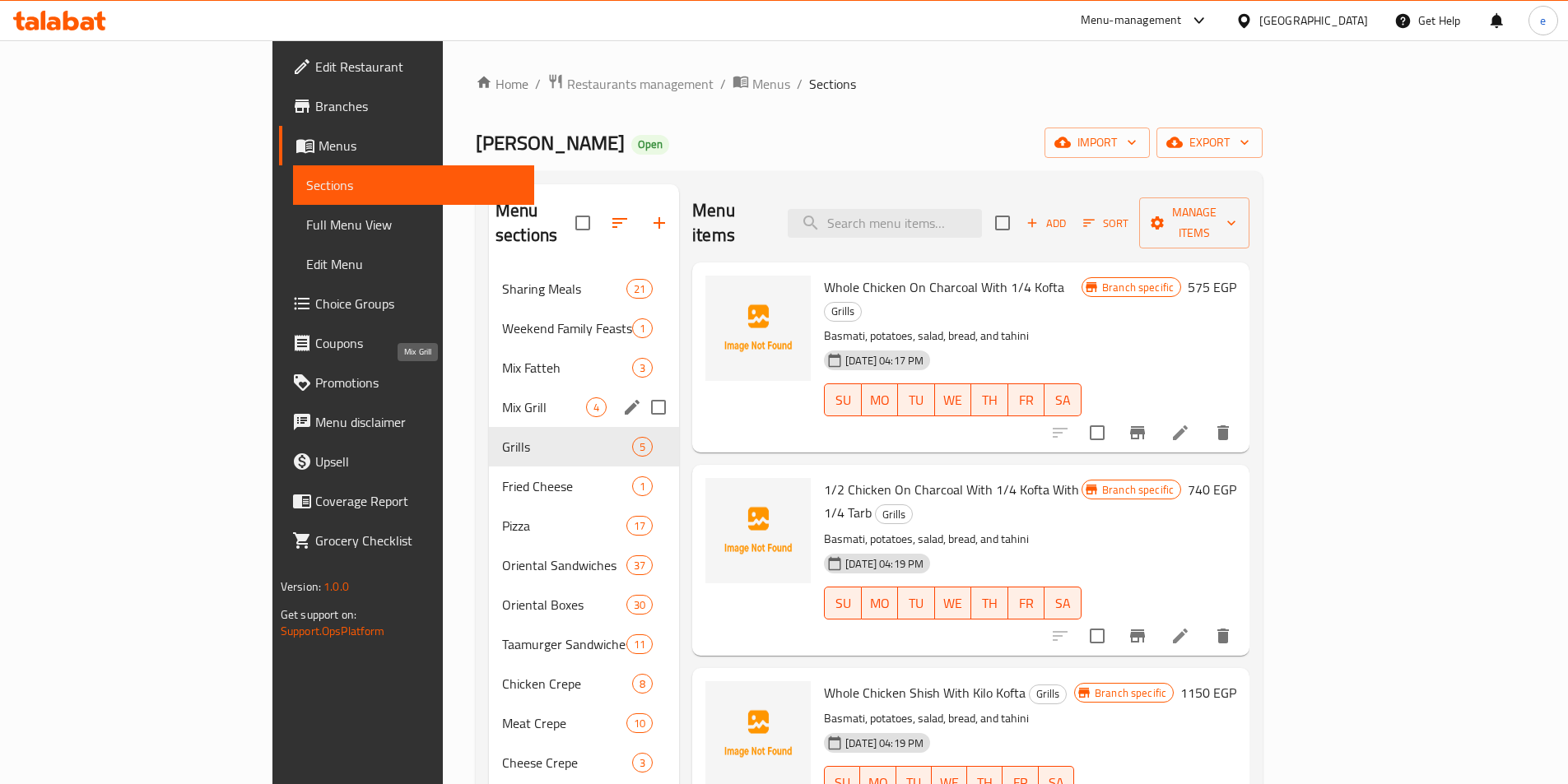
click at [502, 397] on span "Mix Grill" at bounding box center [544, 407] width 84 height 20
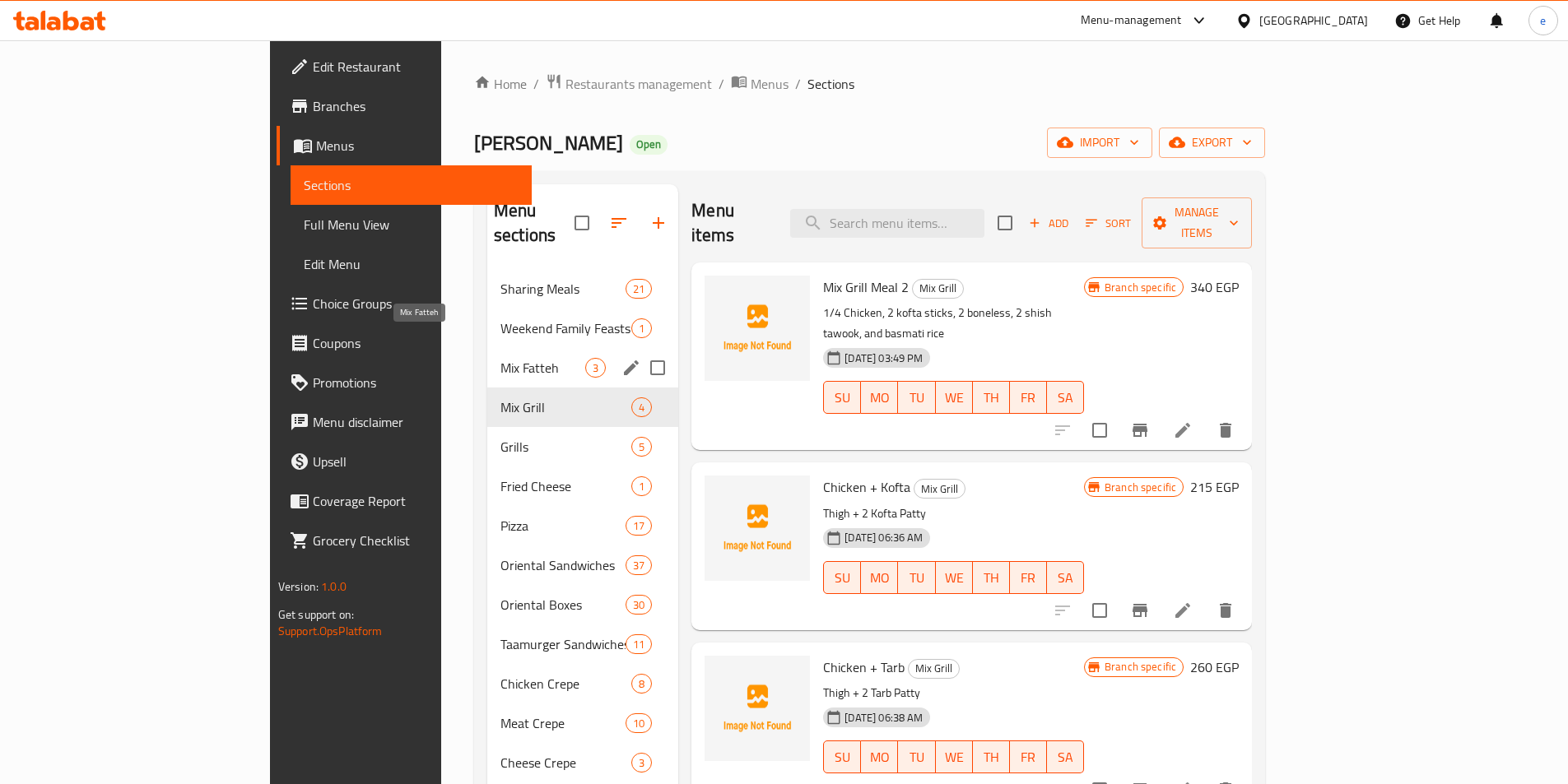
click at [501, 358] on span "Mix Fatteh" at bounding box center [543, 367] width 85 height 20
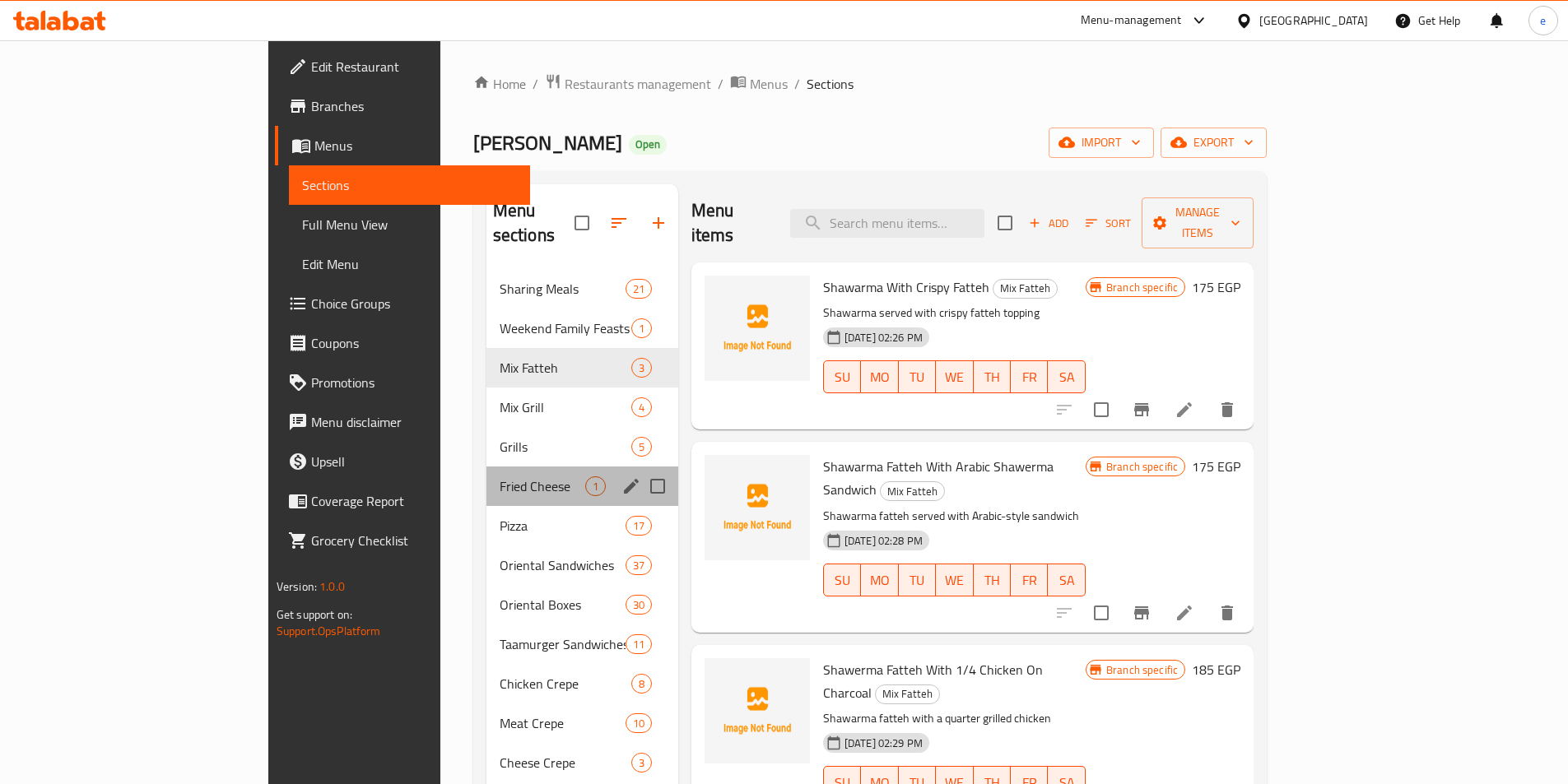
click at [487, 467] on div "Fried Cheese 1" at bounding box center [582, 487] width 192 height 40
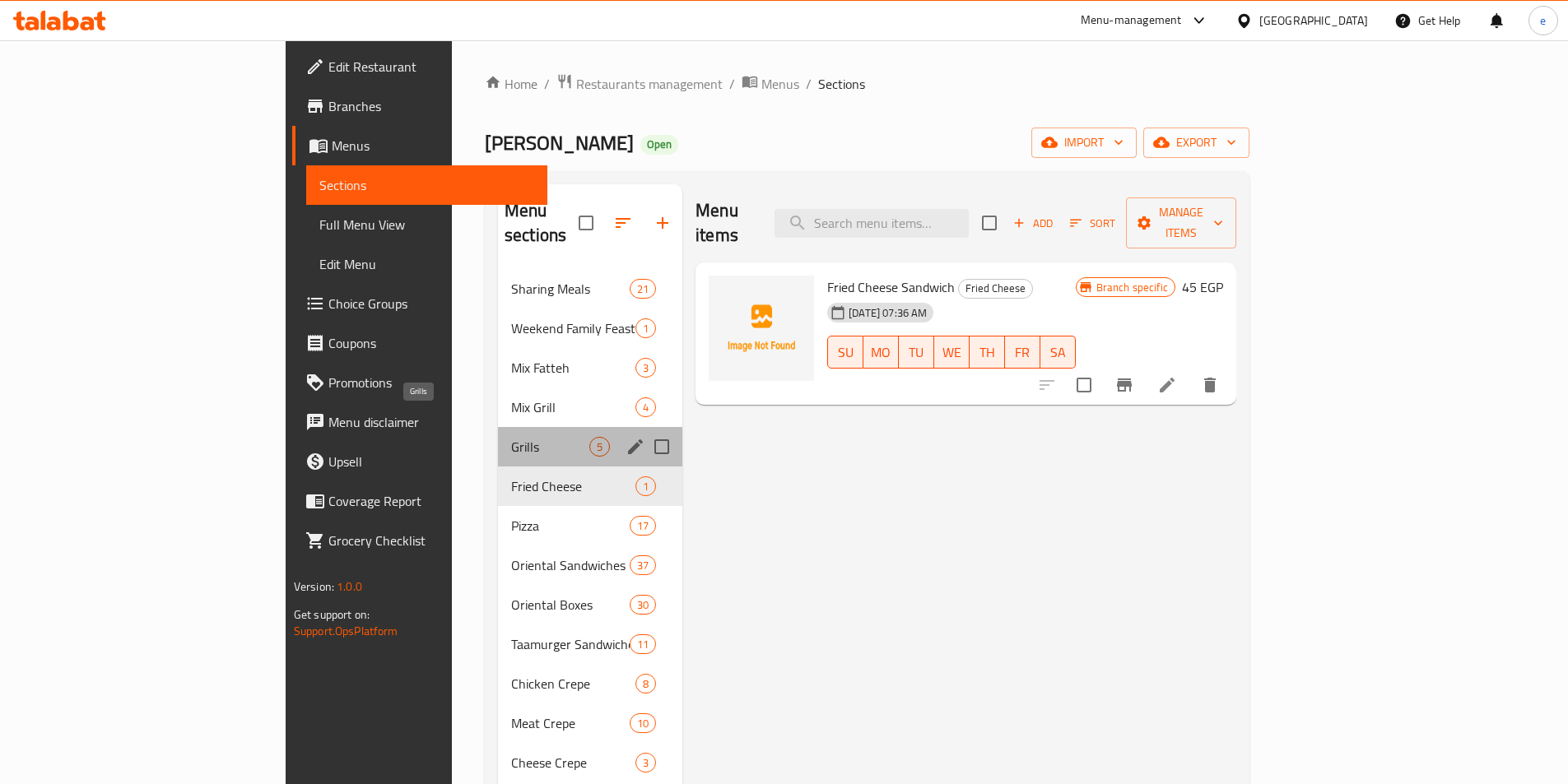
click at [511, 437] on span "Grills" at bounding box center [550, 446] width 78 height 20
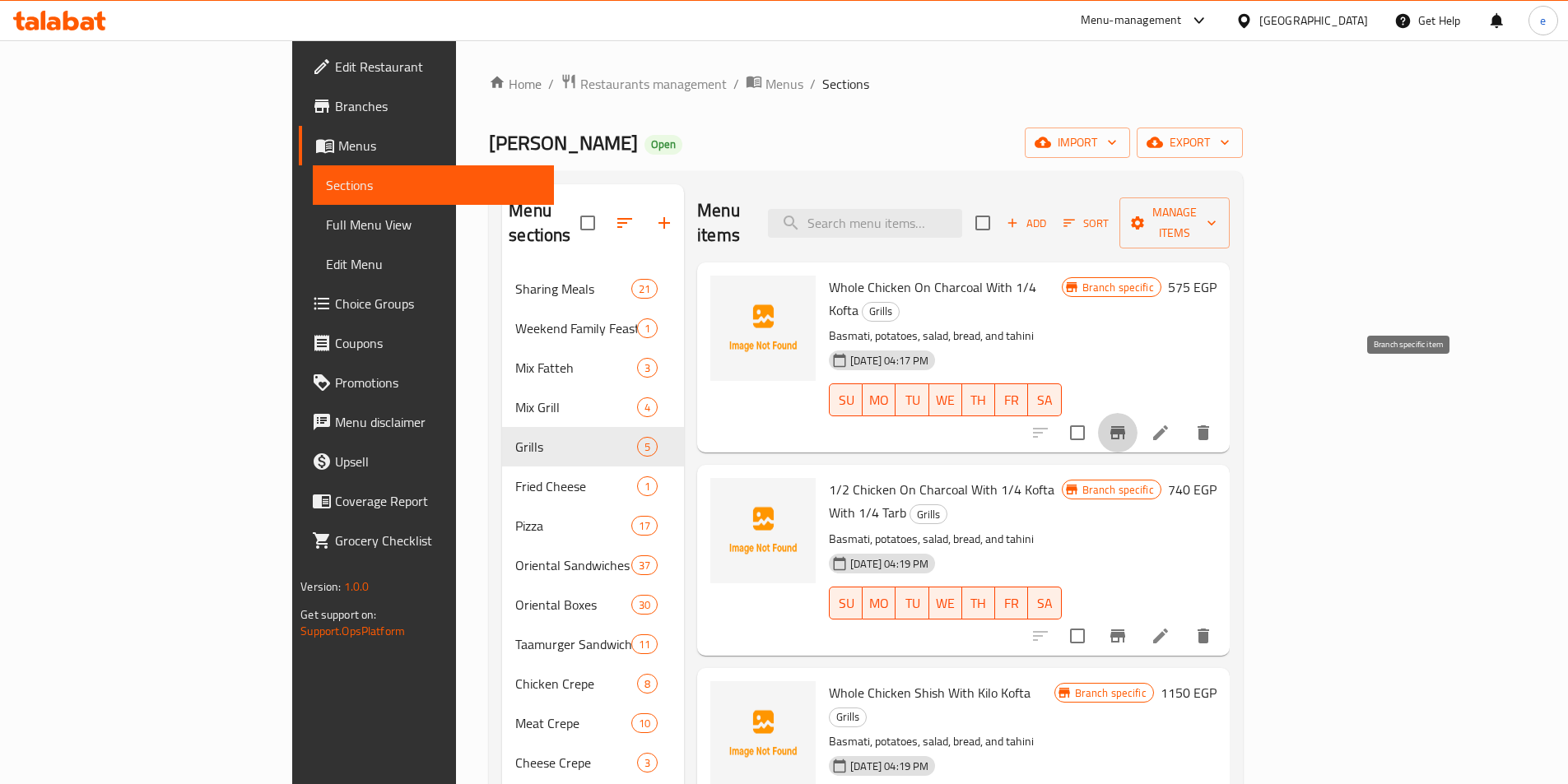
click at [1125, 426] on icon "Branch-specific-item" at bounding box center [1117, 432] width 15 height 13
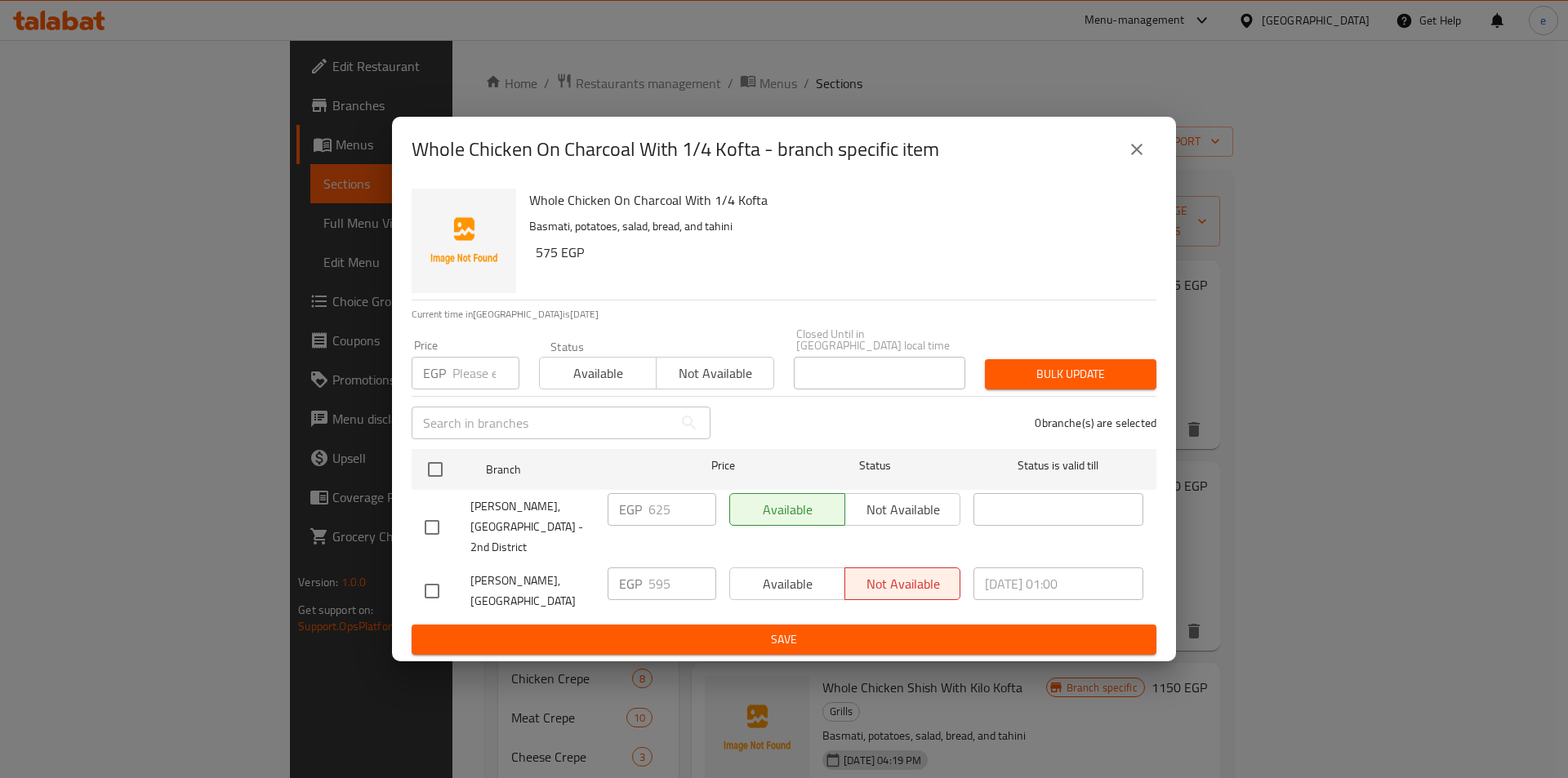
click at [1405, 385] on div "Whole Chicken On Charcoal With 1/4 Kofta - branch specific item Whole Chicken O…" at bounding box center [784, 389] width 1568 height 778
click at [1138, 160] on icon "close" at bounding box center [1137, 149] width 20 height 20
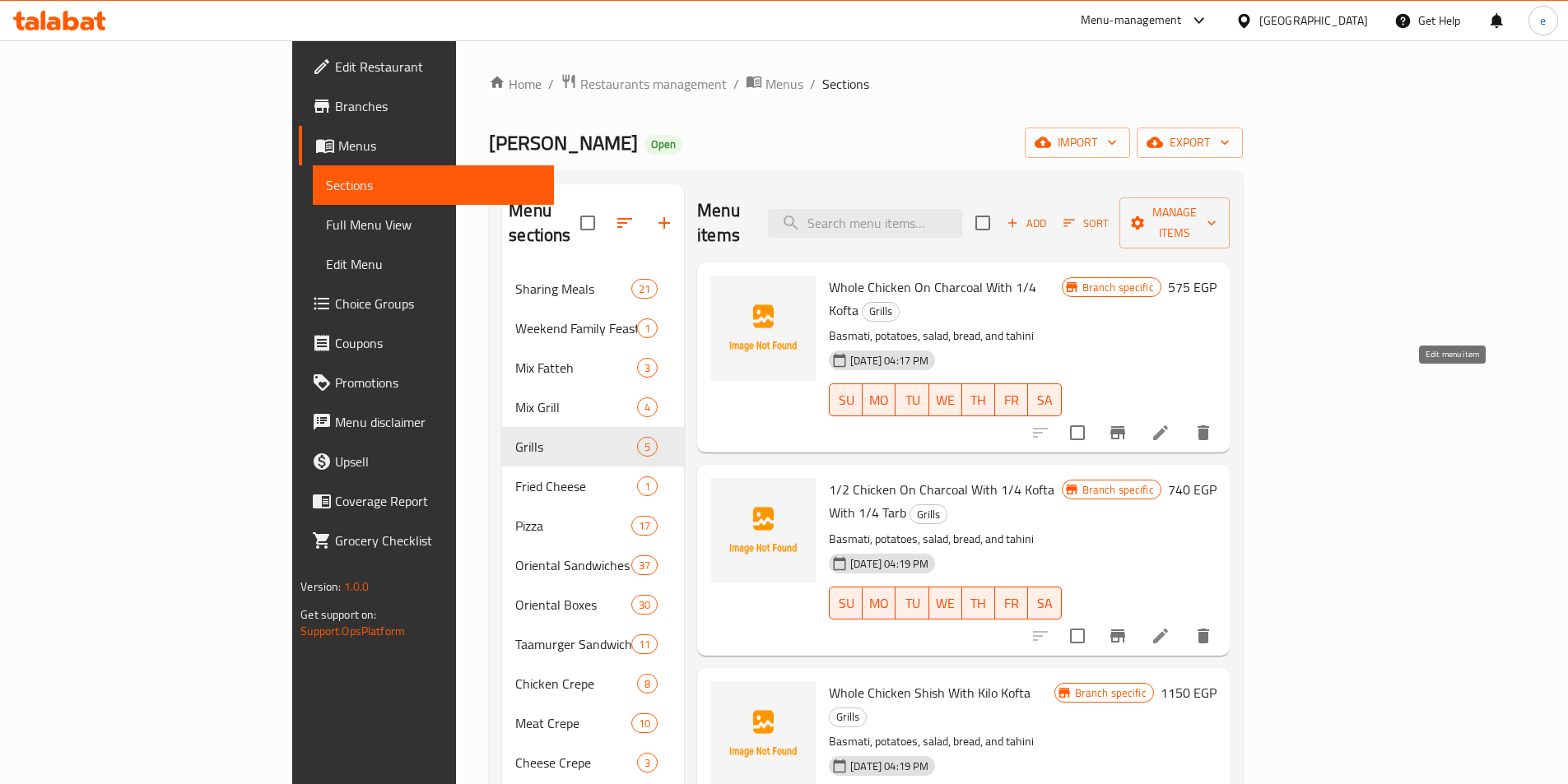
click at [1171, 423] on icon at bounding box center [1160, 432] width 20 height 20
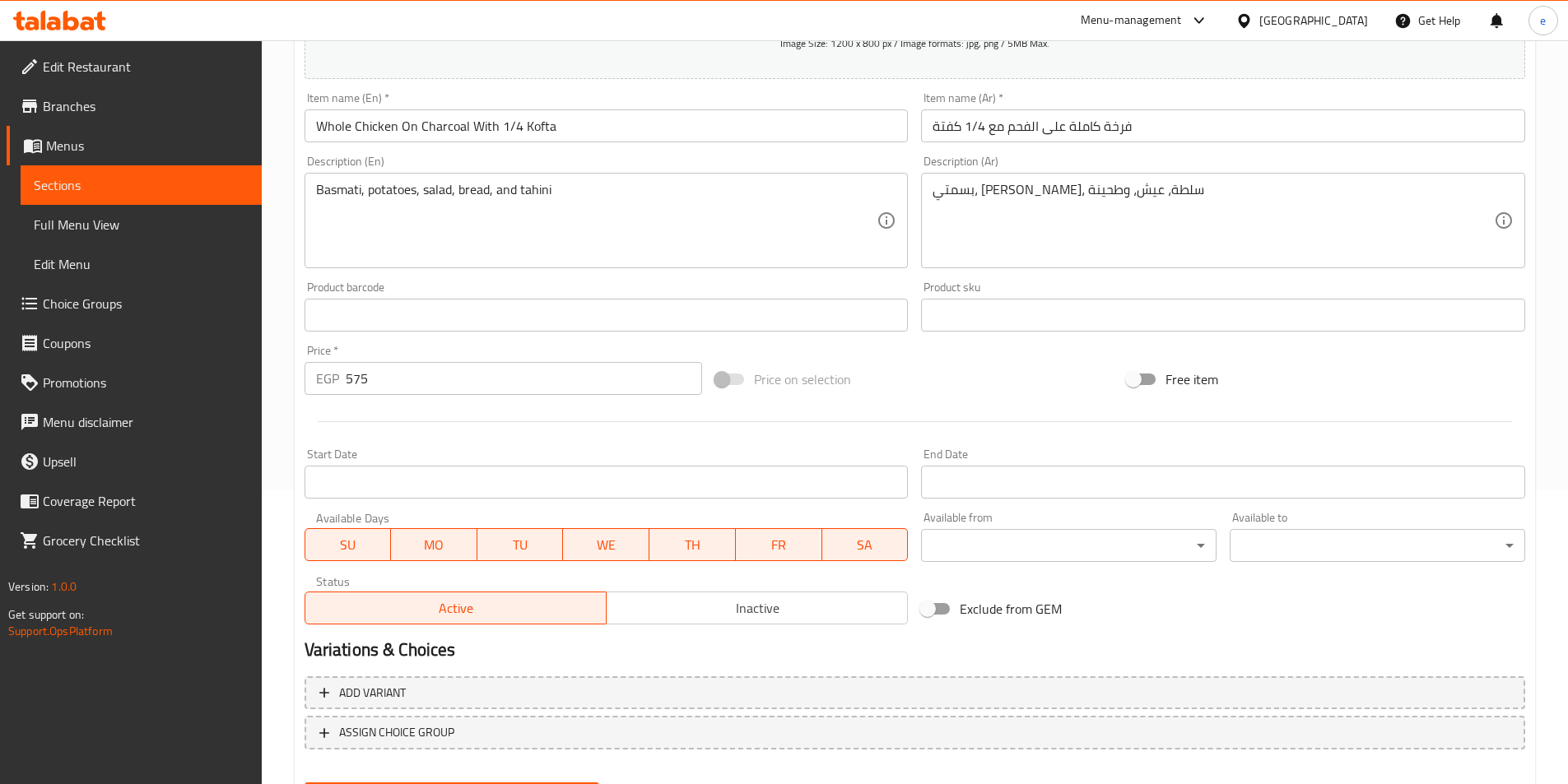
scroll to position [329, 0]
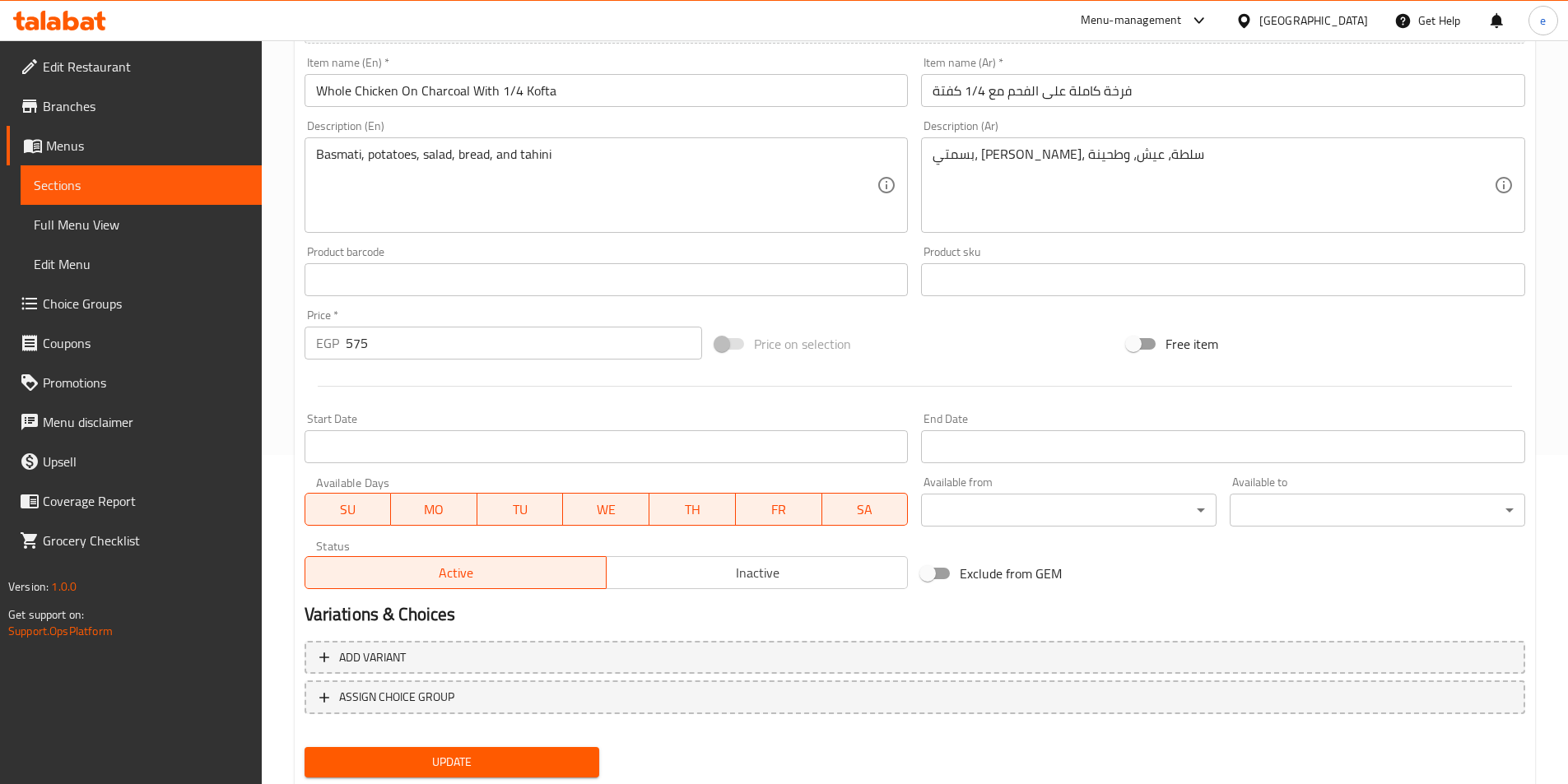
click at [384, 334] on input "575" at bounding box center [524, 343] width 357 height 33
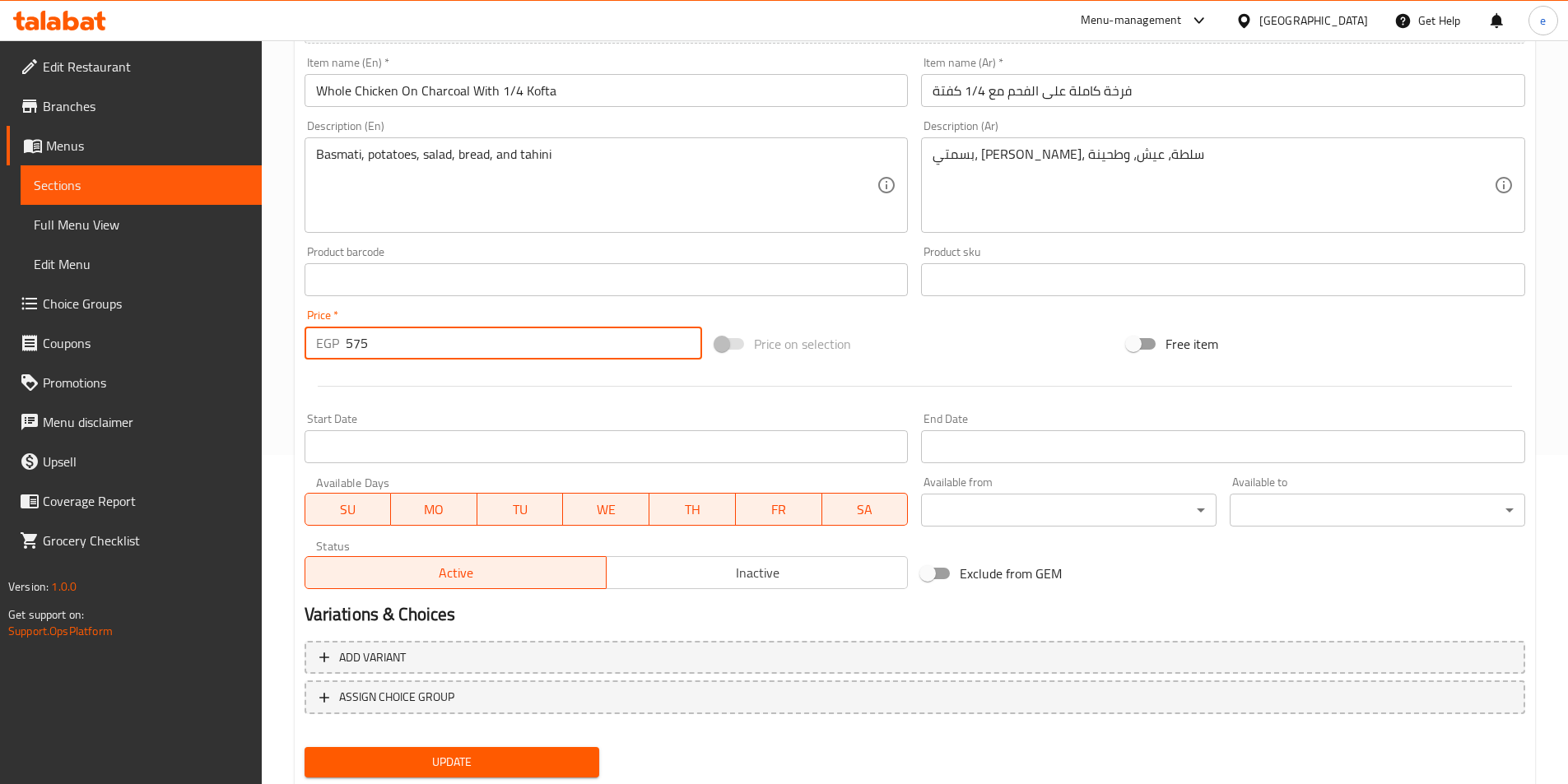
click at [384, 334] on input "575" at bounding box center [524, 343] width 357 height 33
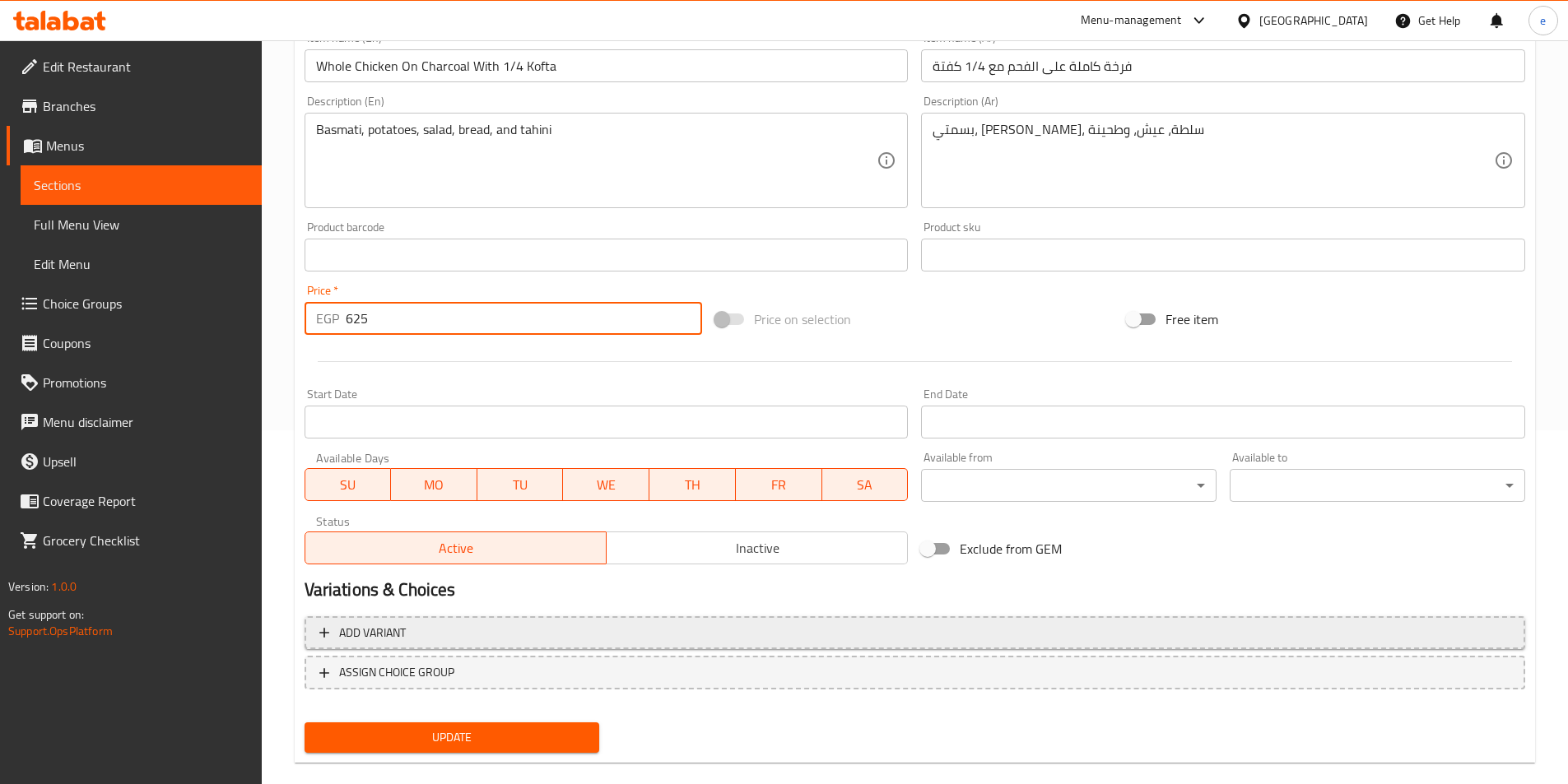
scroll to position [378, 0]
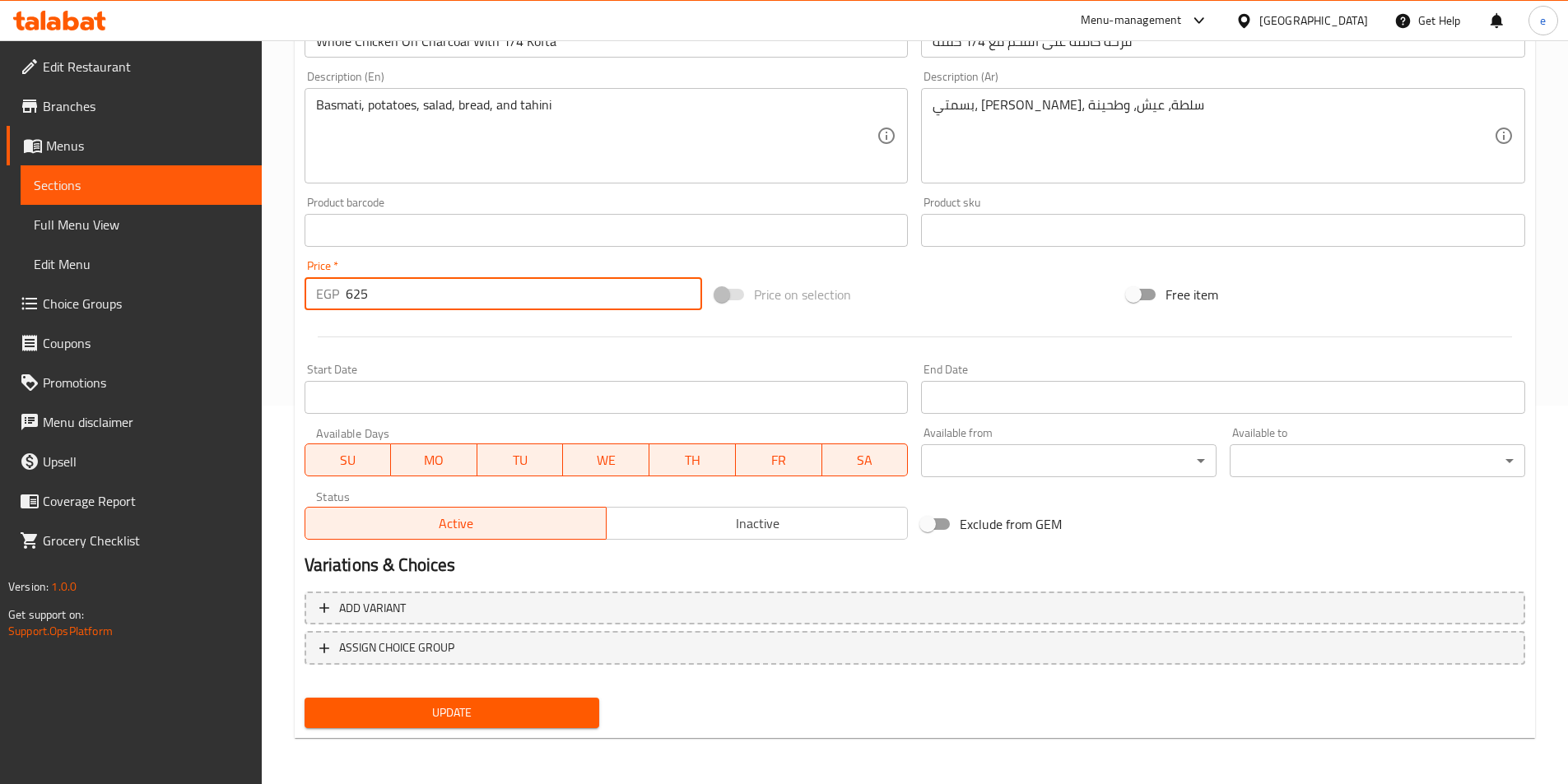
type input "625"
click at [447, 703] on span "Update" at bounding box center [452, 713] width 269 height 21
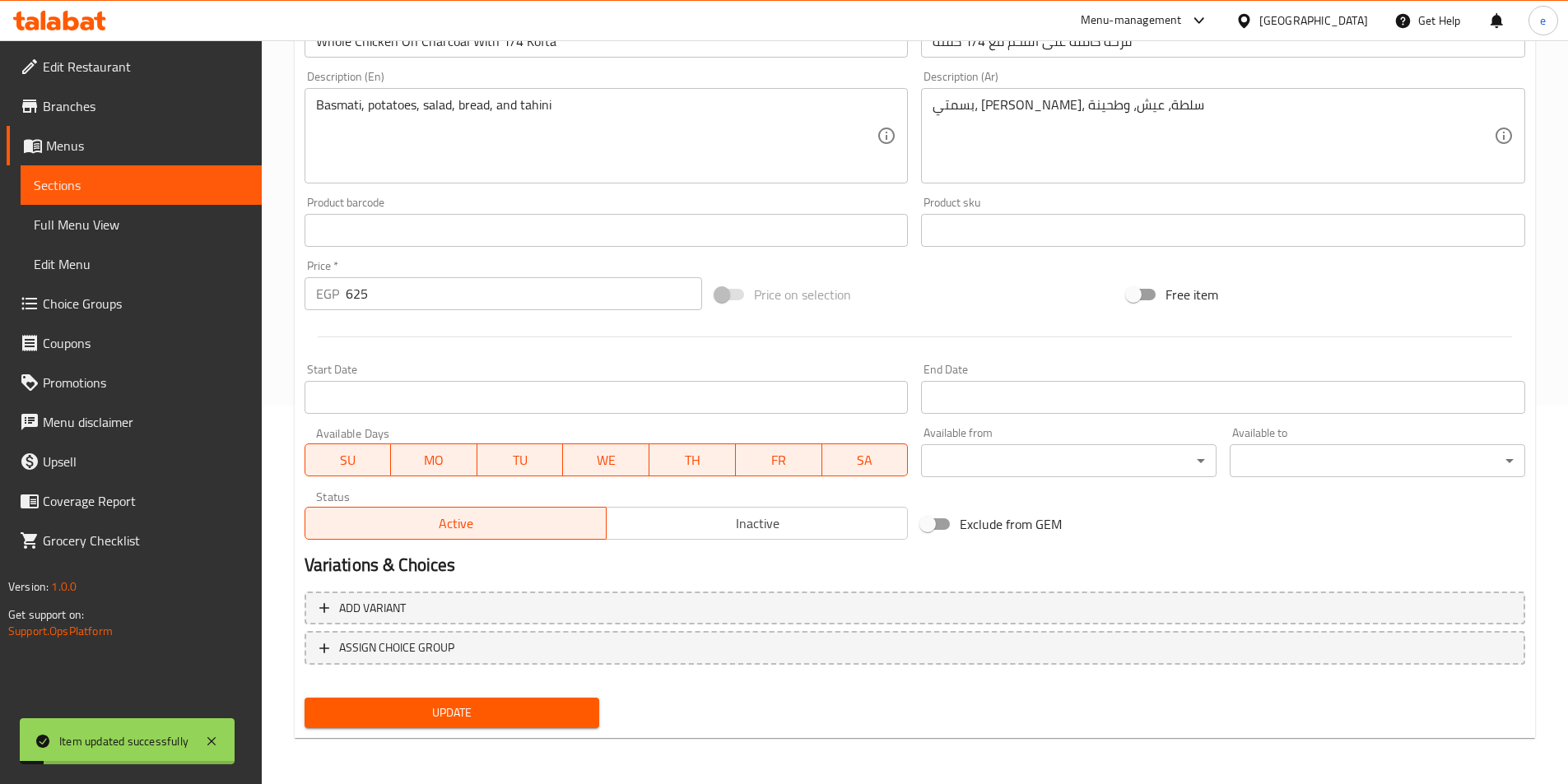
click at [192, 191] on span "Sections" at bounding box center [141, 185] width 215 height 20
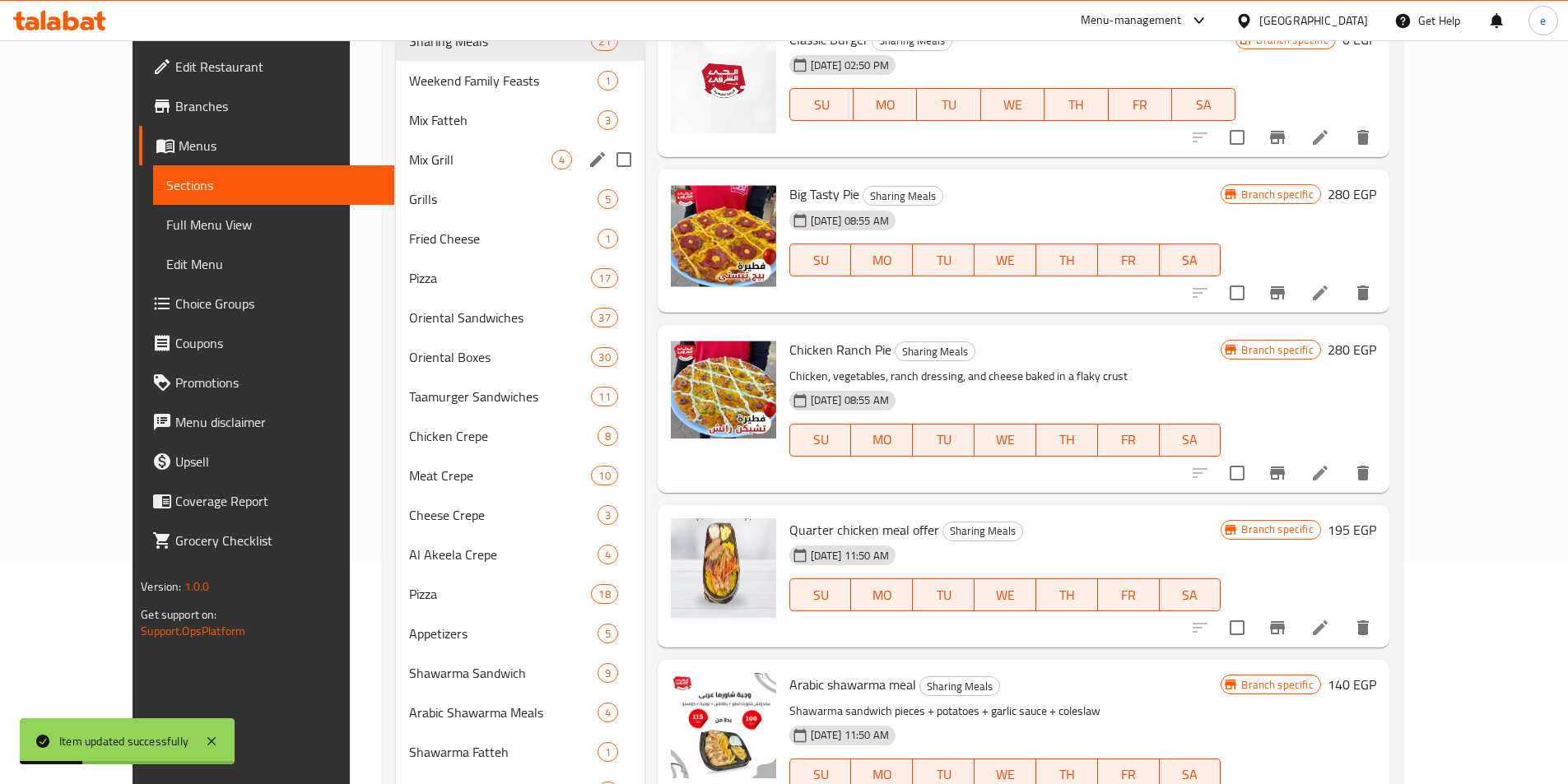
scroll to position [214, 0]
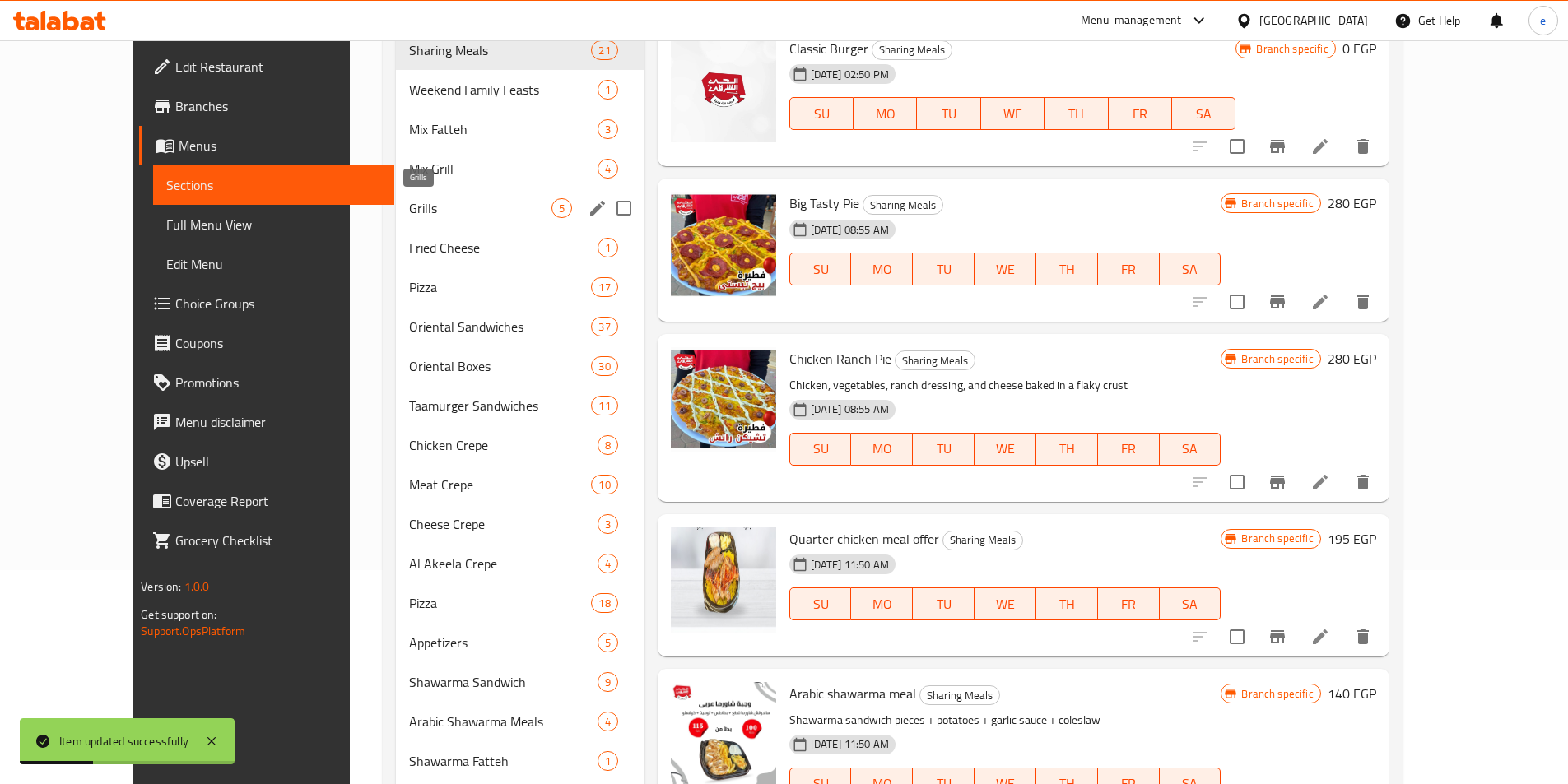
click at [409, 211] on span "Grills" at bounding box center [481, 208] width 143 height 20
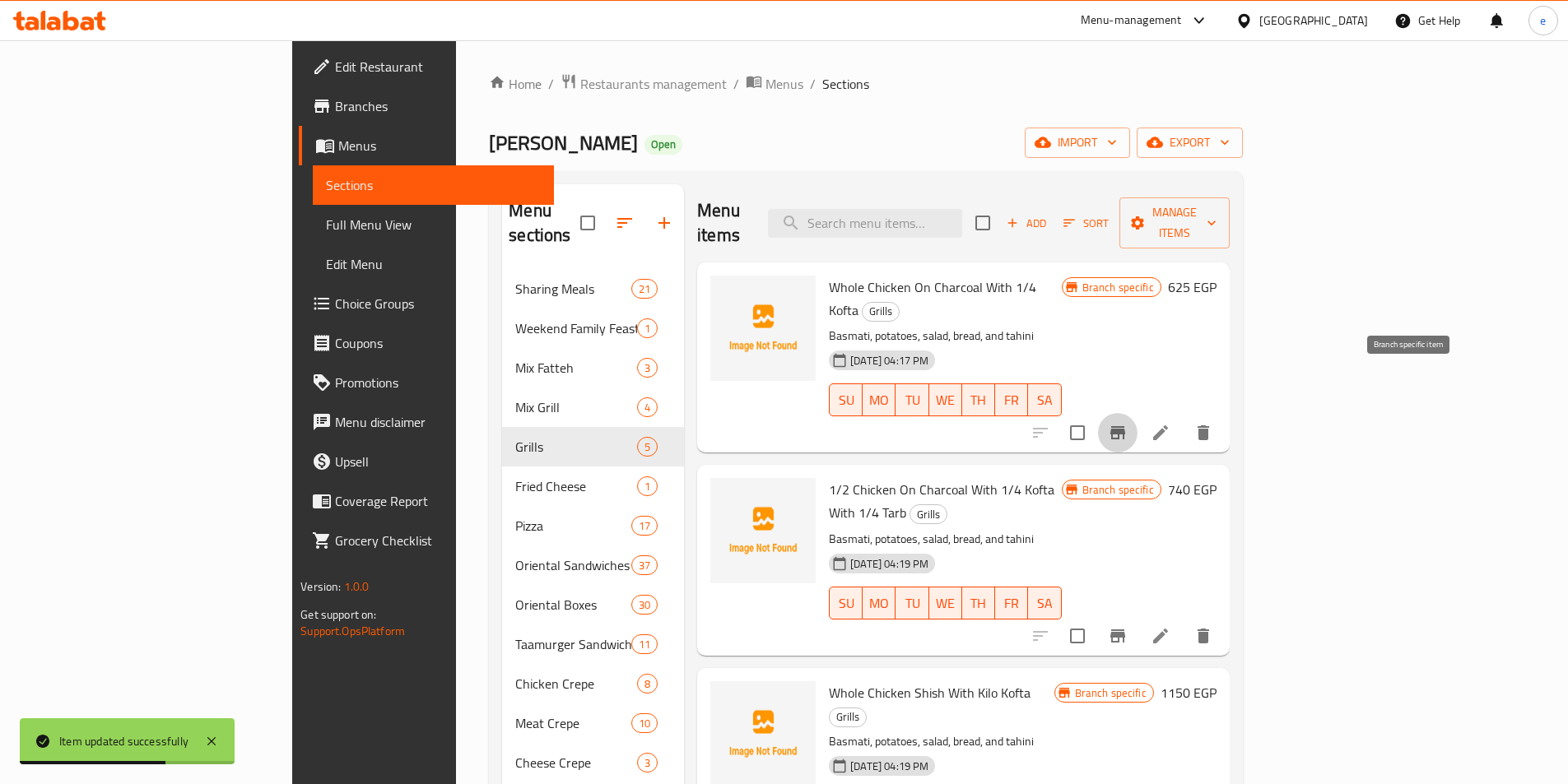
click at [1137, 413] on button "Branch-specific-item" at bounding box center [1118, 432] width 40 height 40
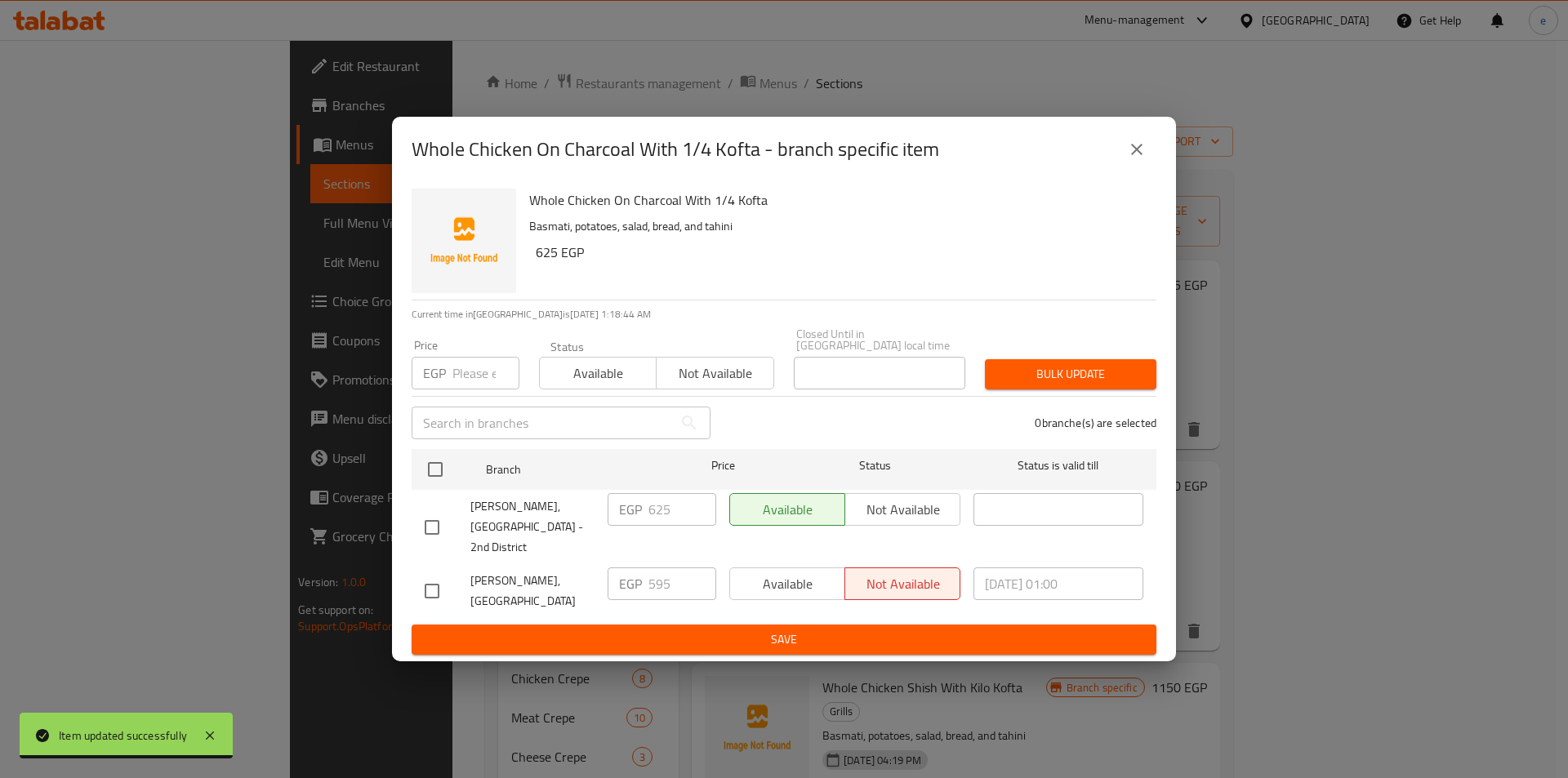
click at [1128, 160] on icon "close" at bounding box center [1137, 149] width 20 height 20
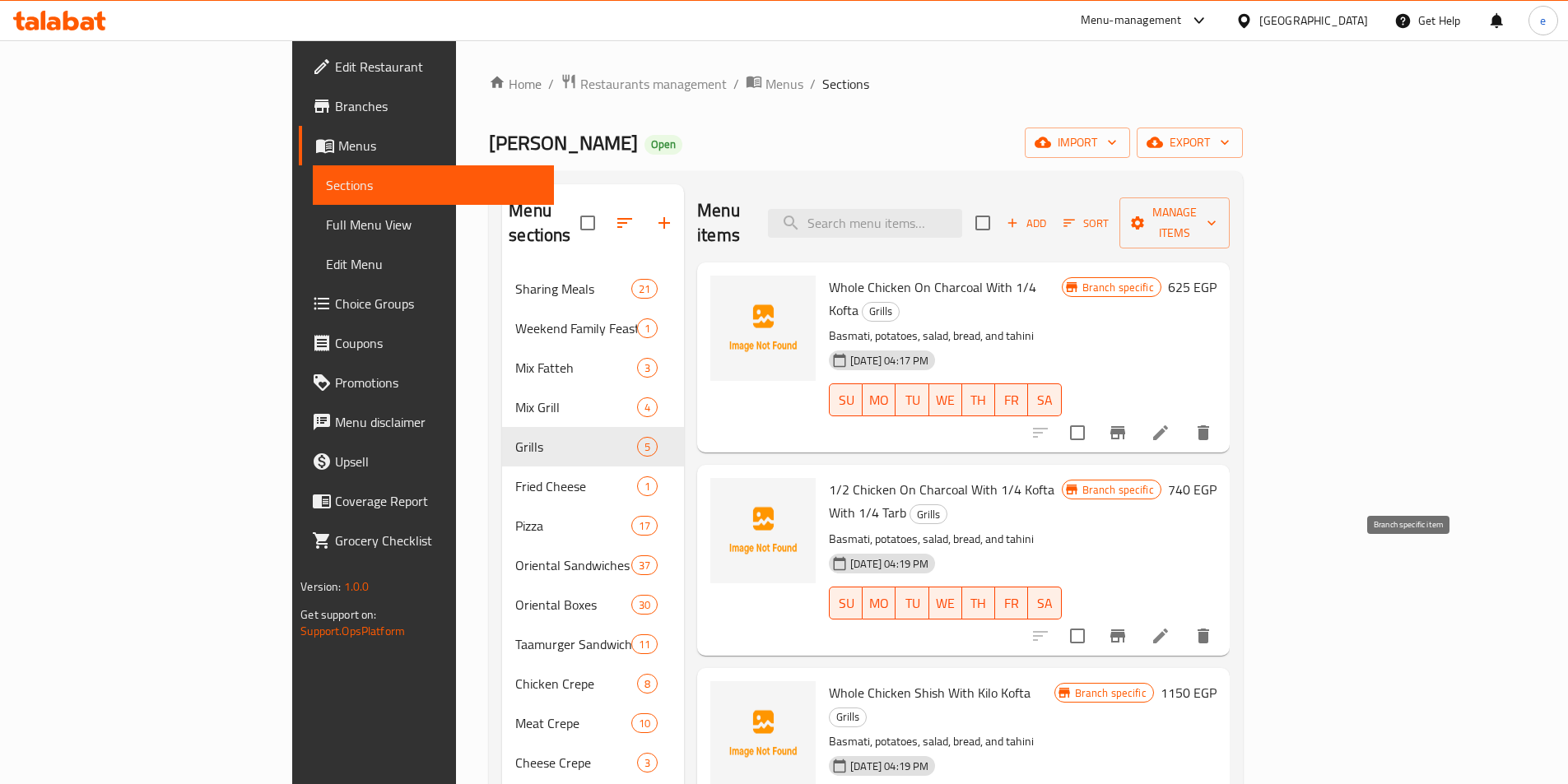
click at [1128, 626] on icon "Branch-specific-item" at bounding box center [1117, 635] width 20 height 20
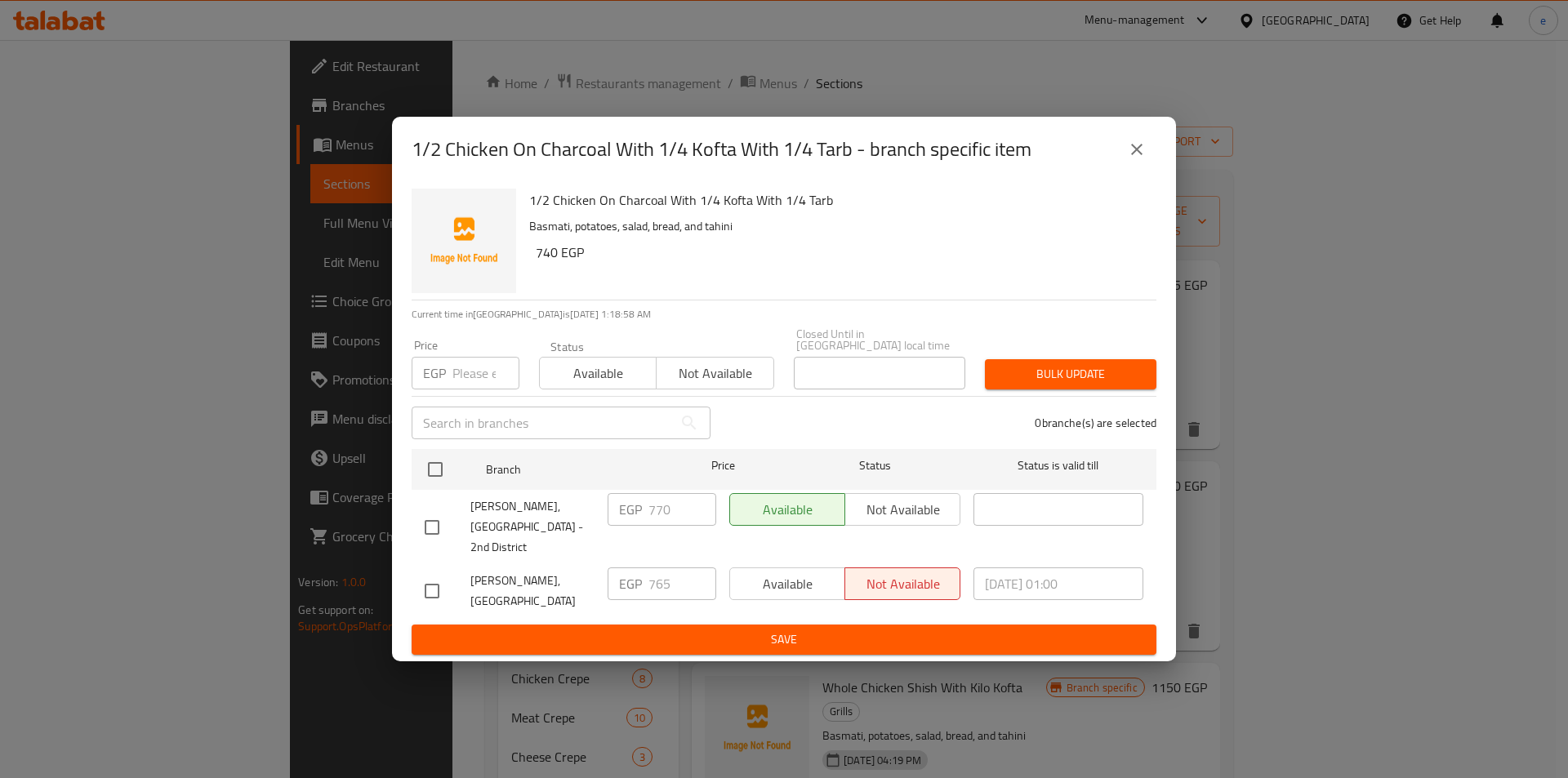
click at [1398, 564] on div "1/2 Chicken On Charcoal With 1/4 Kofta With 1/4 Tarb - branch specific item 1/2…" at bounding box center [784, 389] width 1568 height 778
click at [1444, 556] on div "1/2 Chicken On Charcoal With 1/4 Kofta With 1/4 Tarb - branch specific item 1/2…" at bounding box center [784, 389] width 1568 height 778
click at [1122, 169] on button "close" at bounding box center [1137, 149] width 39 height 39
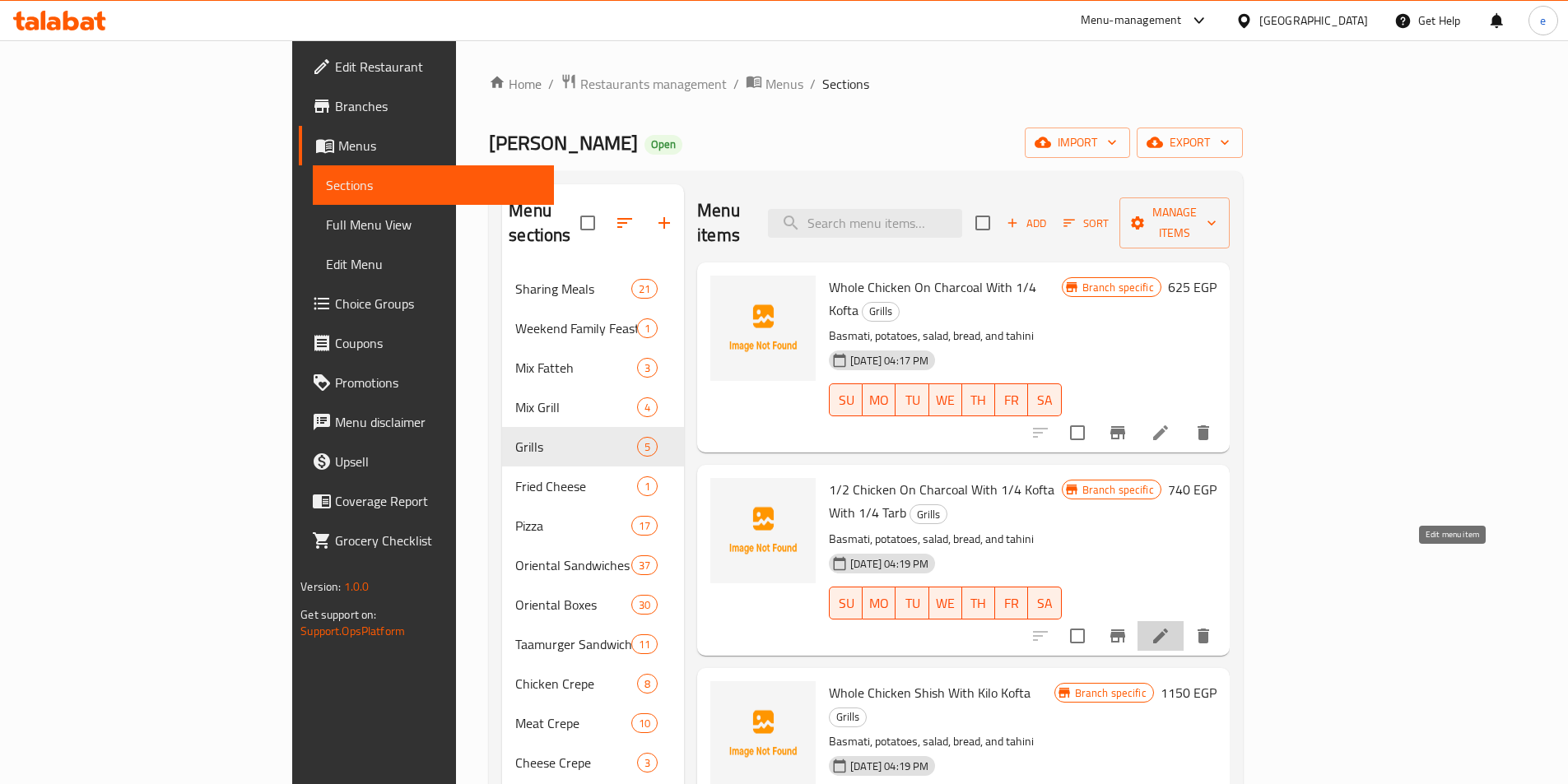
click at [1171, 626] on icon at bounding box center [1160, 635] width 20 height 20
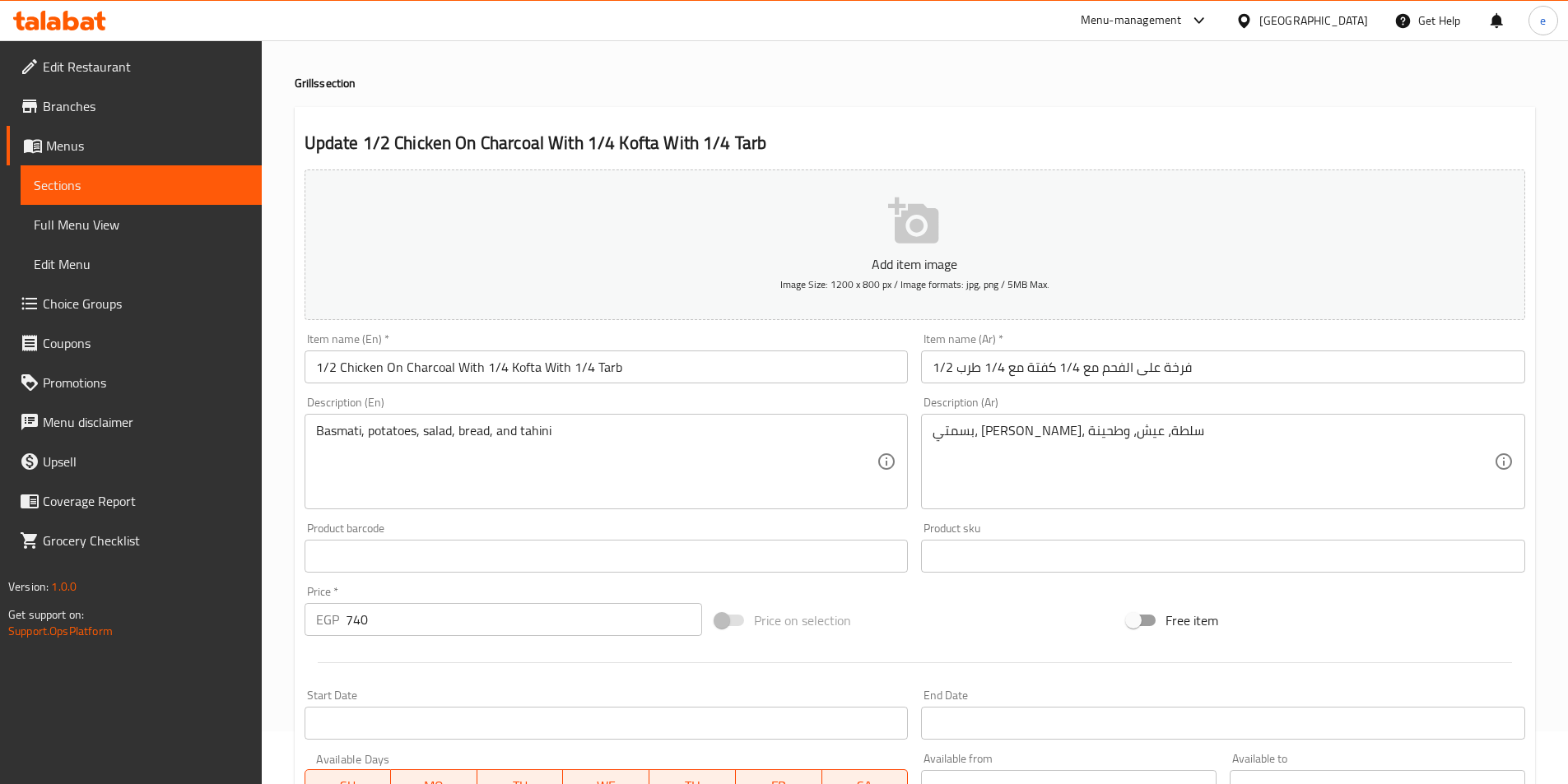
scroll to position [83, 0]
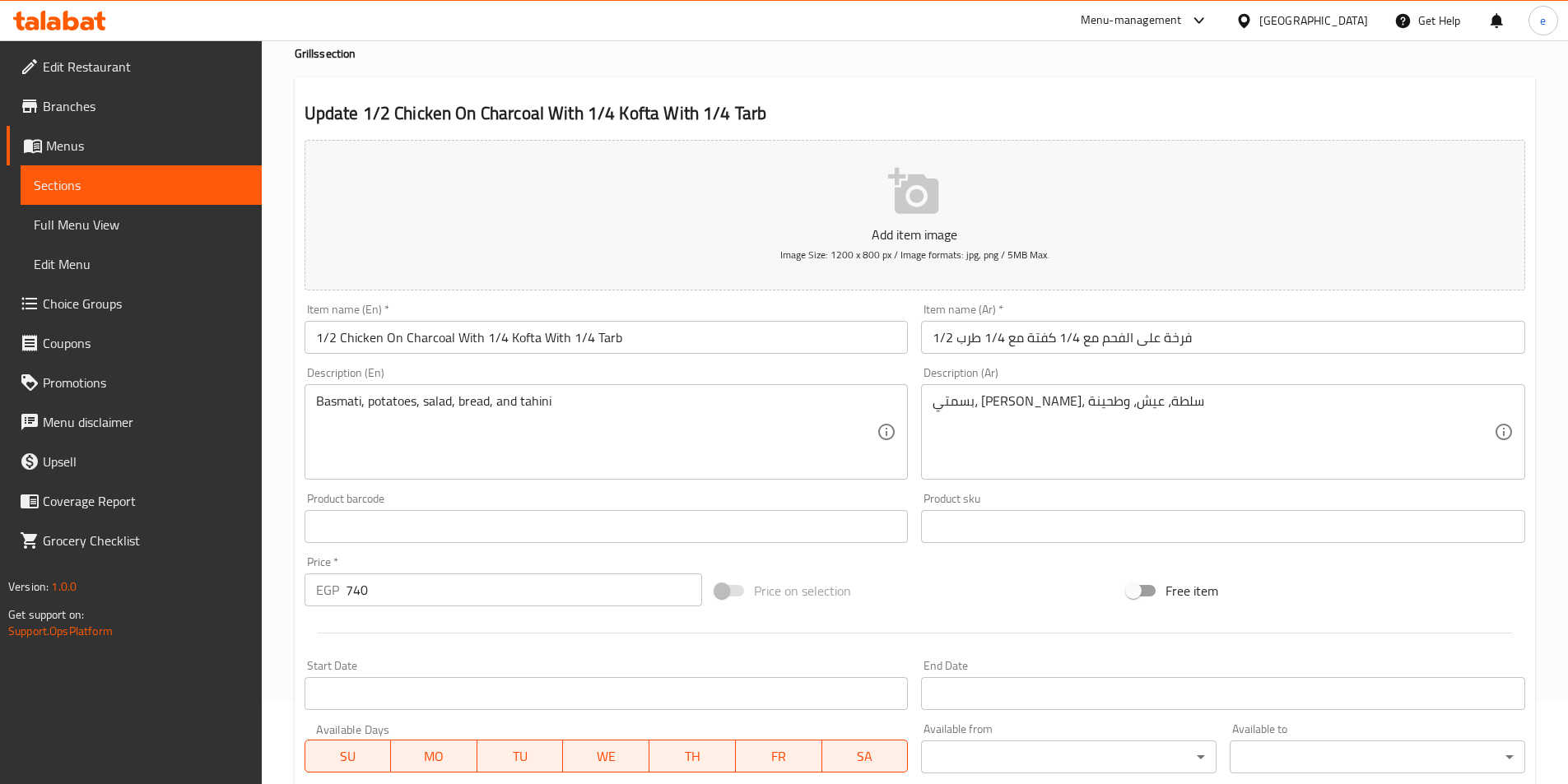
click at [384, 587] on input "740" at bounding box center [524, 590] width 357 height 33
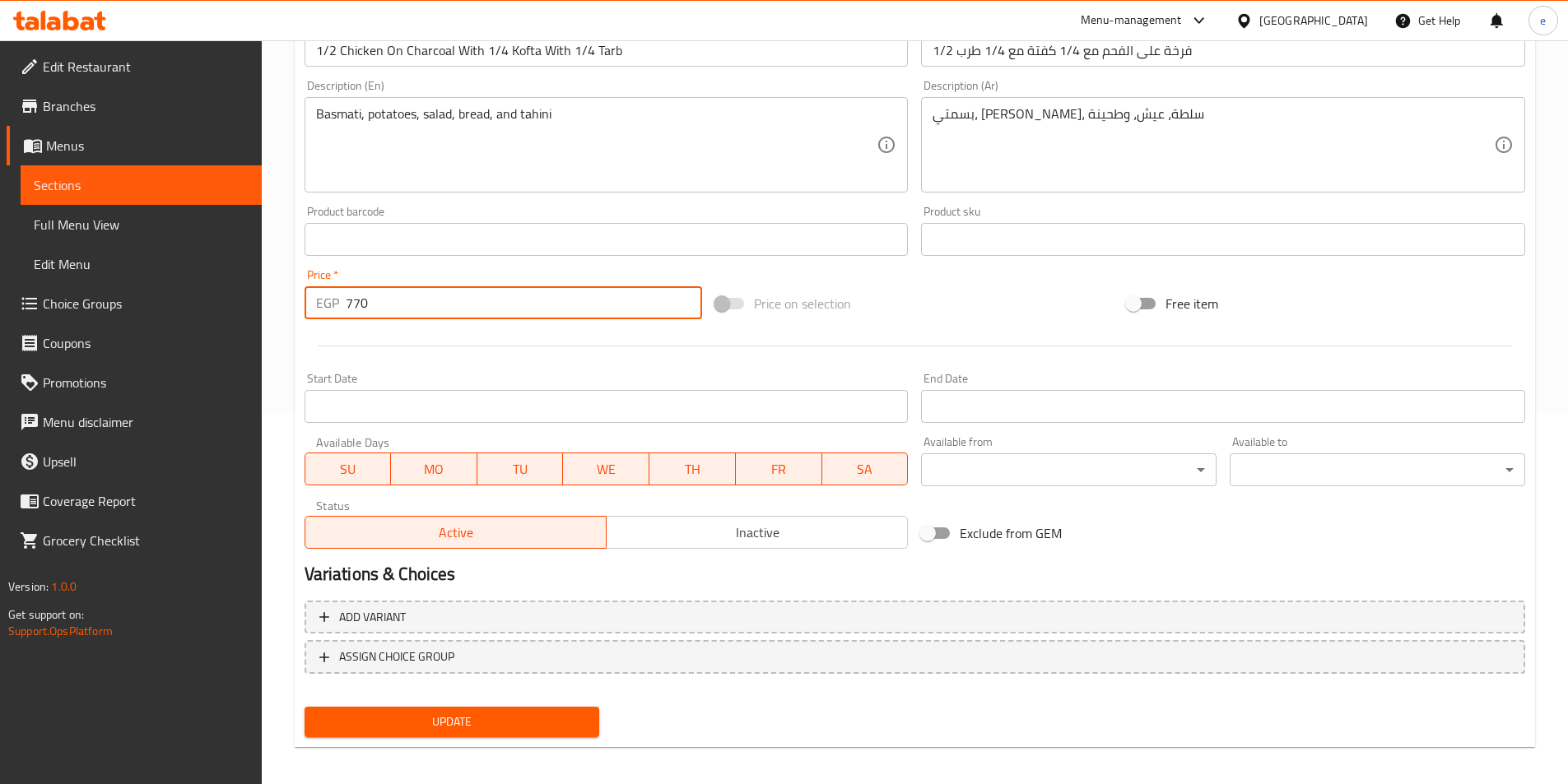
scroll to position [378, 0]
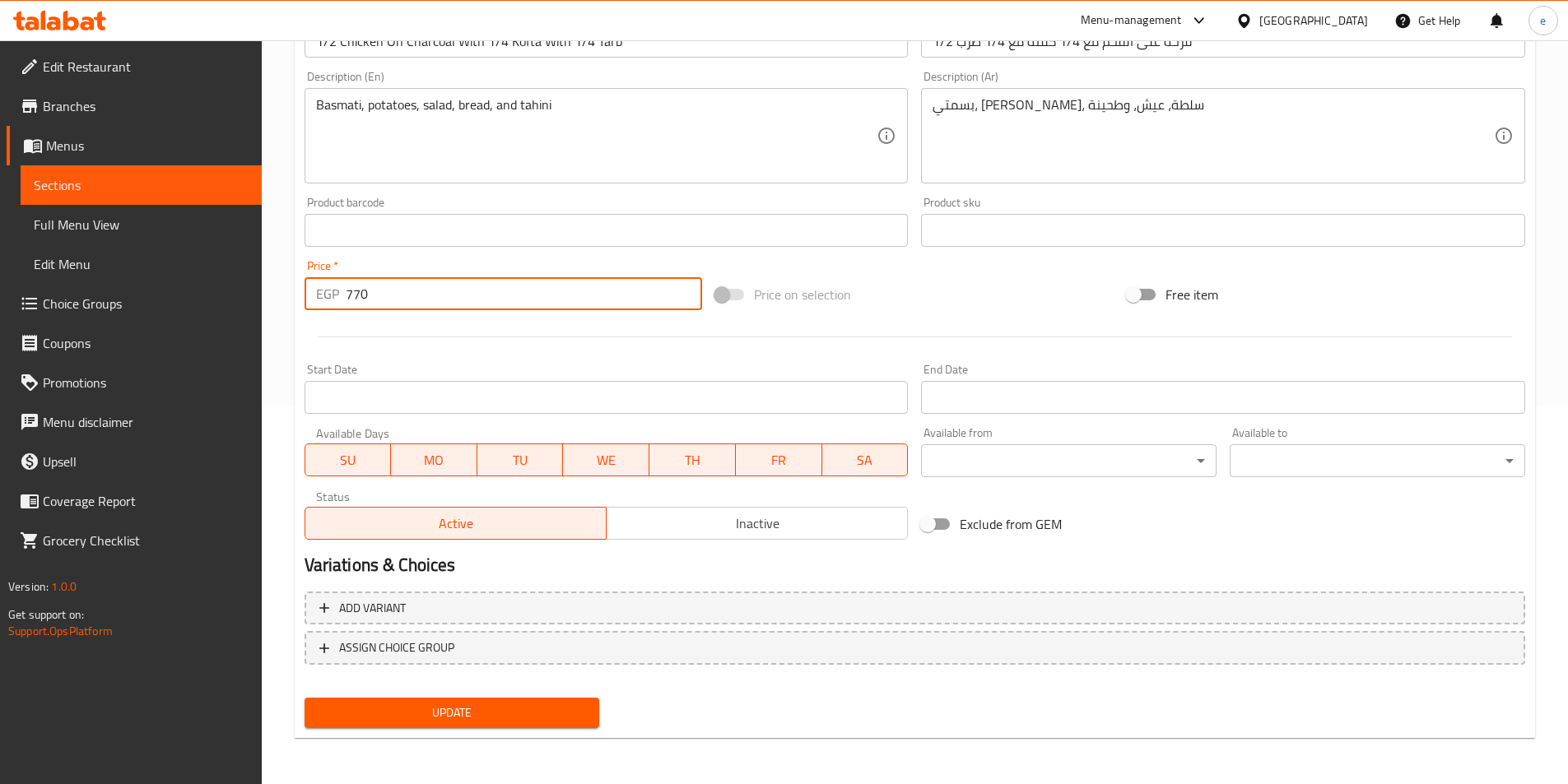
type input "770"
click at [376, 707] on span "Update" at bounding box center [452, 713] width 269 height 21
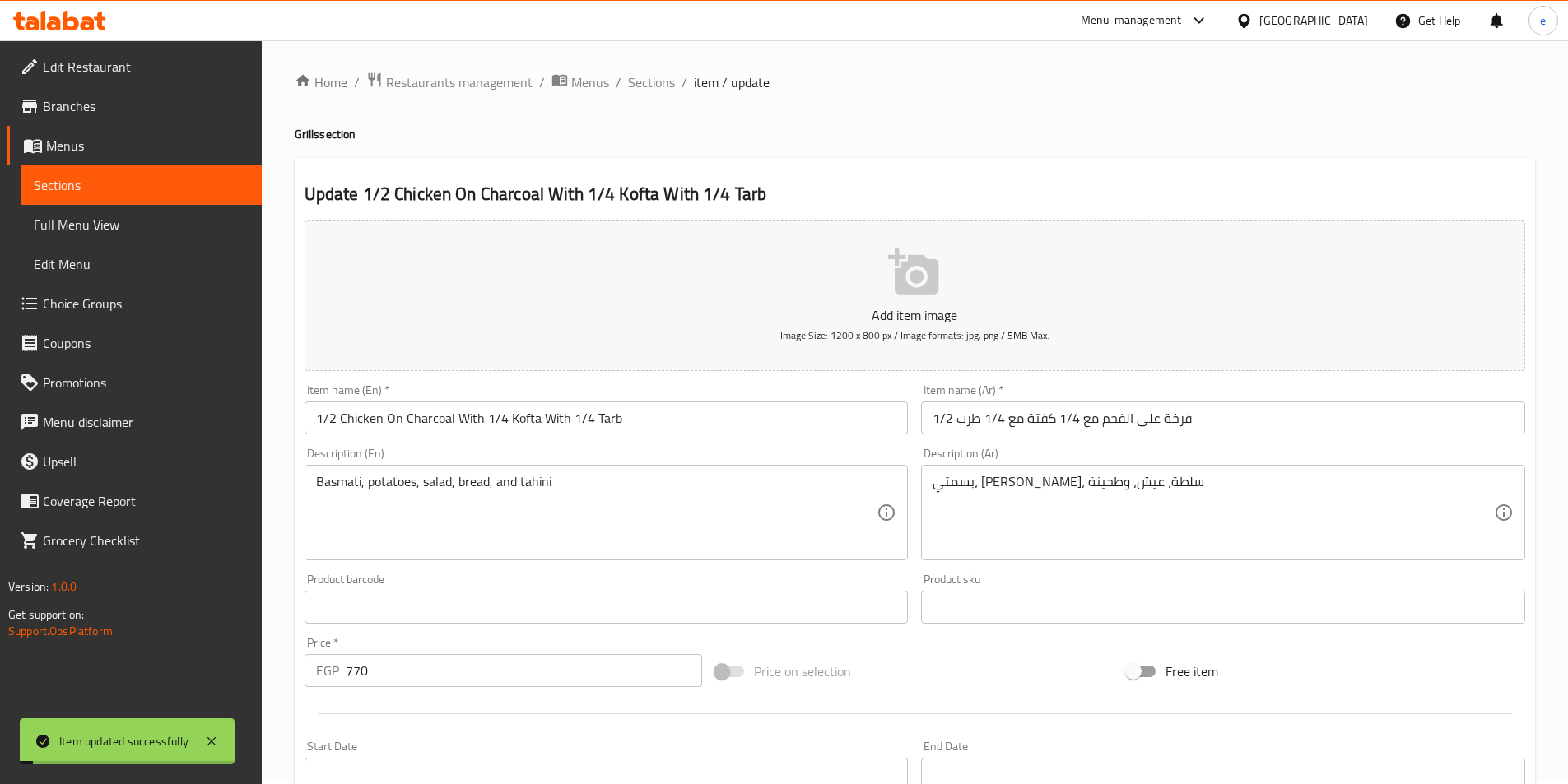
scroll to position [0, 0]
click at [648, 84] on span "Sections" at bounding box center [651, 83] width 47 height 20
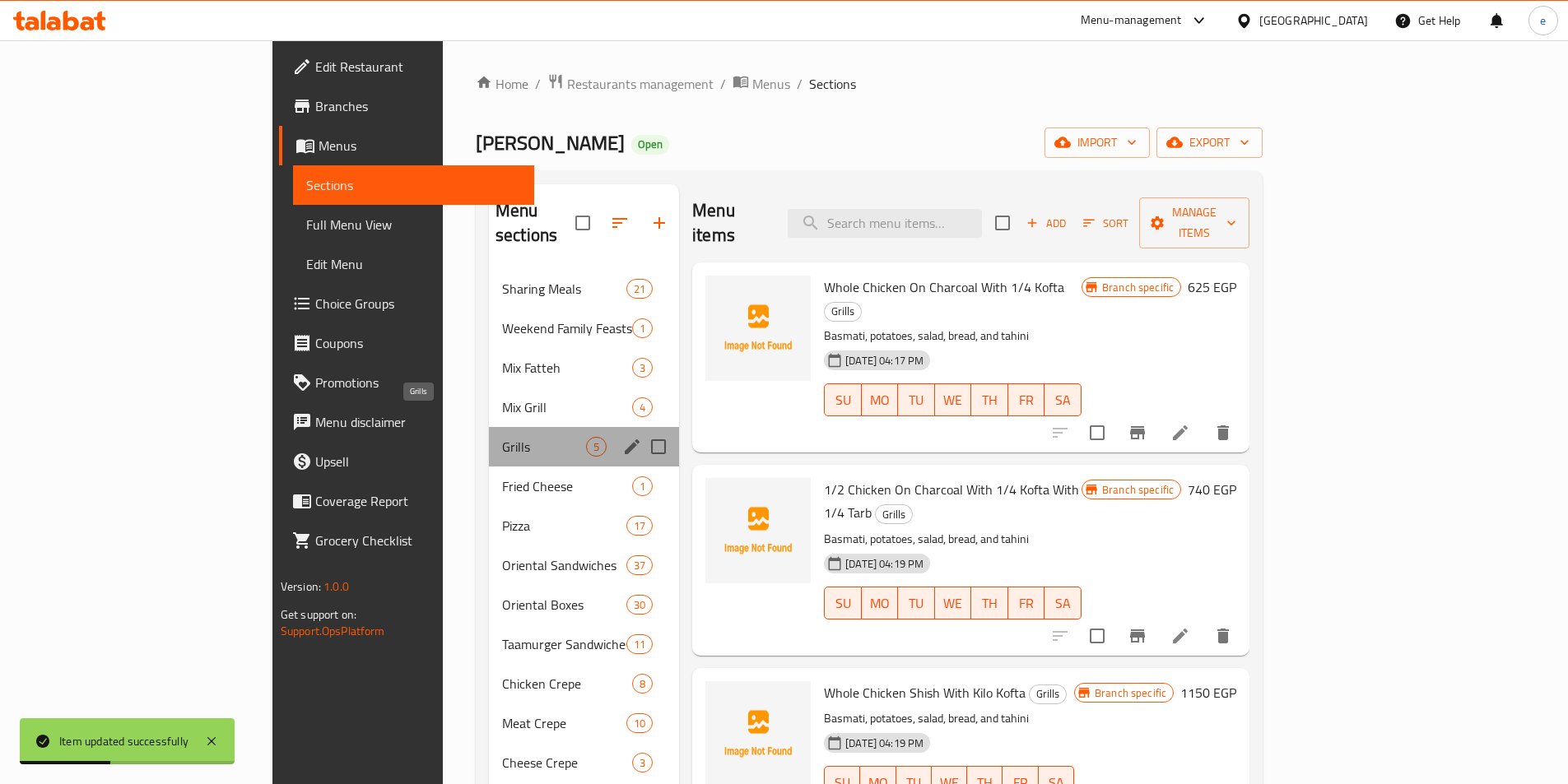
click at [502, 437] on span "Grills" at bounding box center [544, 446] width 84 height 20
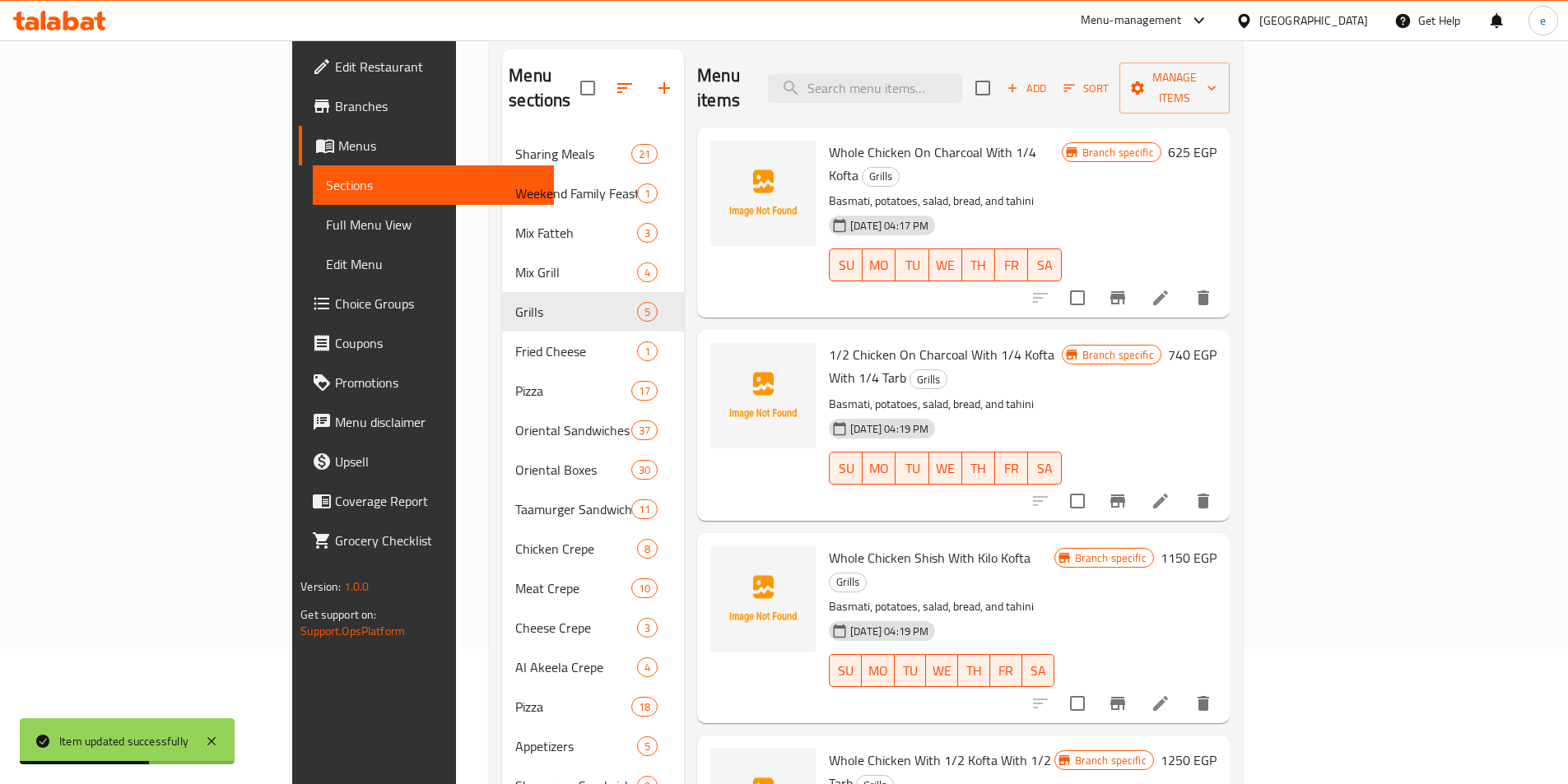
scroll to position [164, 0]
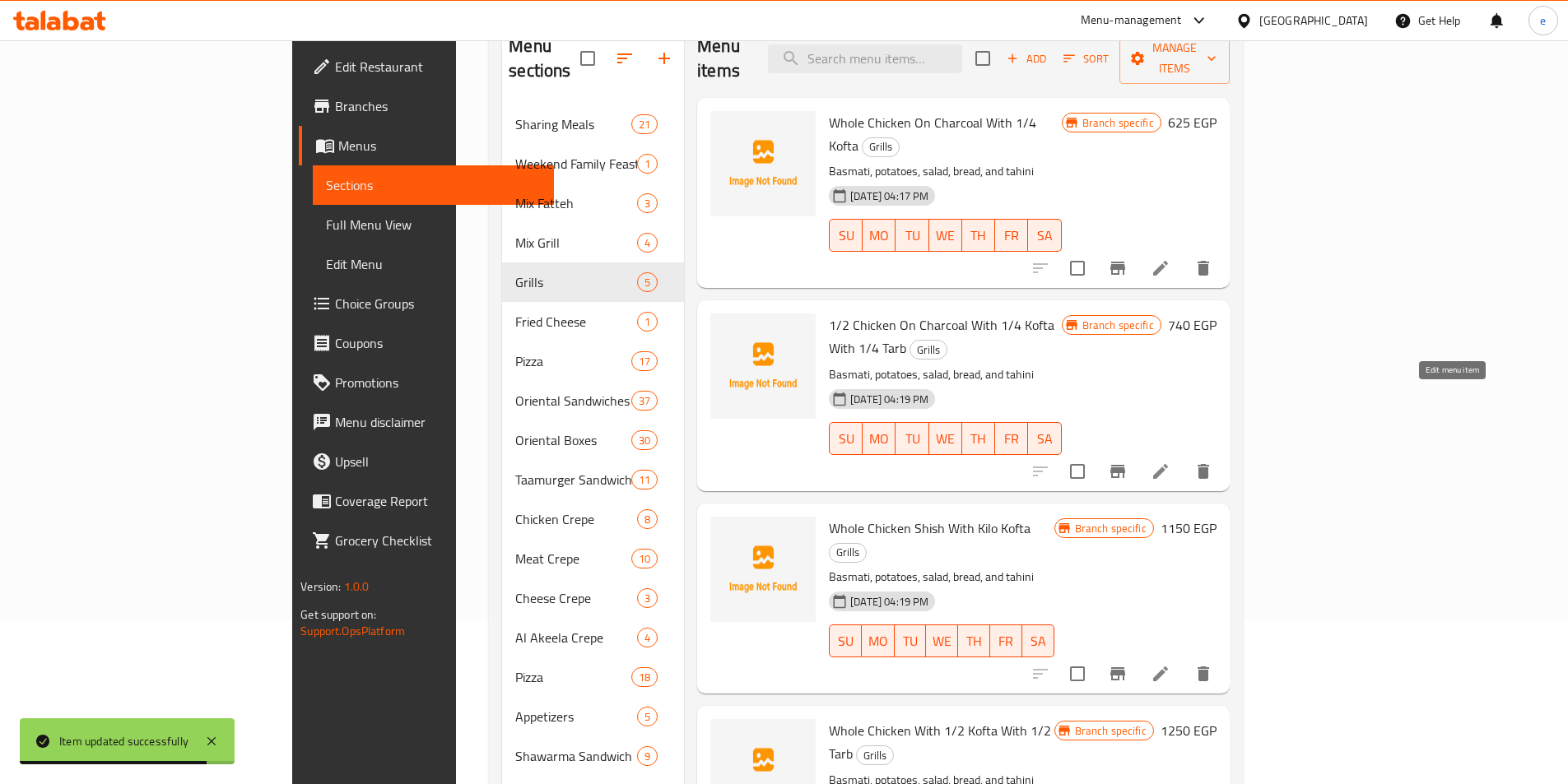
click at [1171, 462] on icon at bounding box center [1160, 471] width 20 height 20
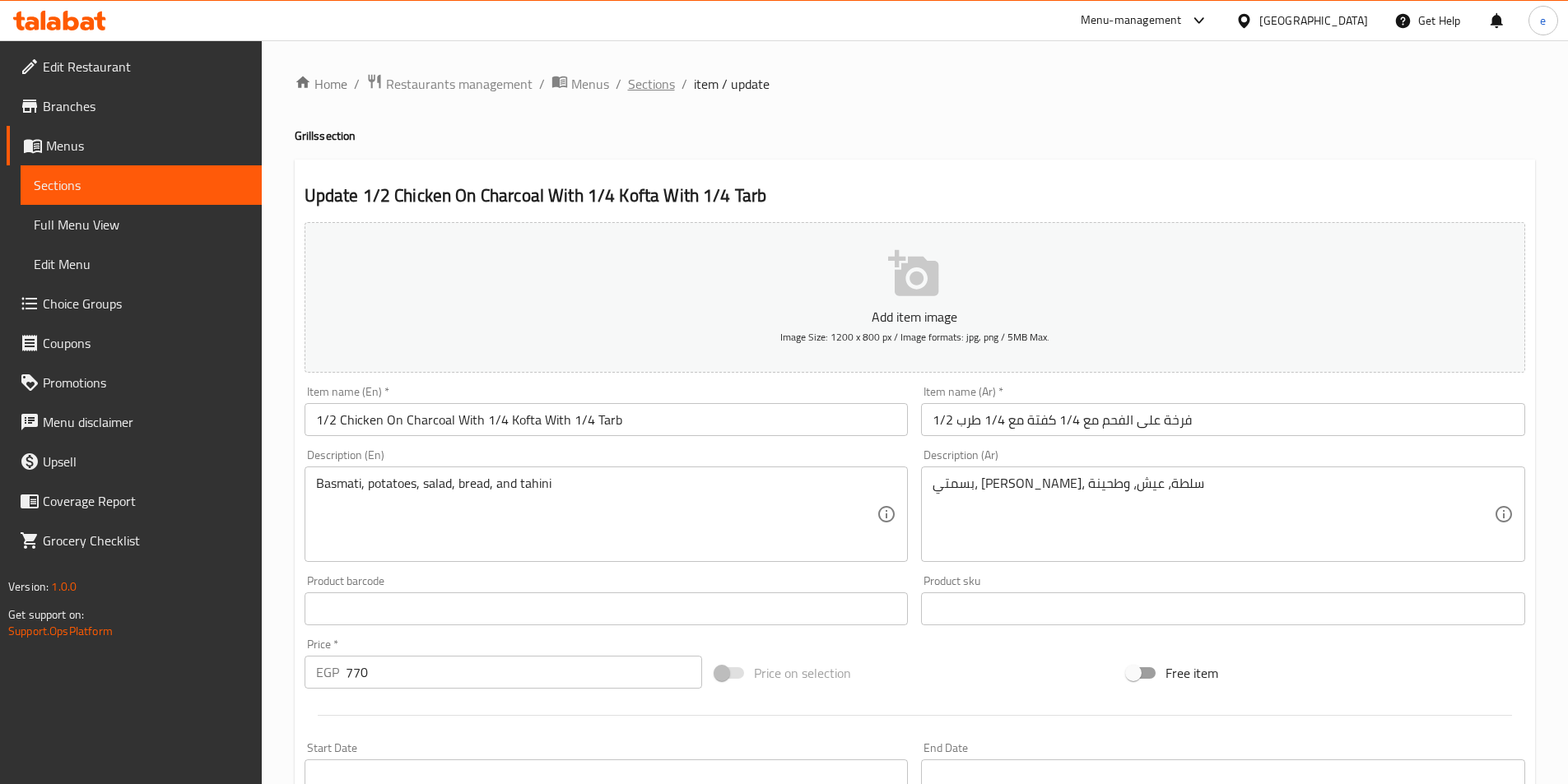
click at [653, 79] on span "Sections" at bounding box center [651, 83] width 47 height 20
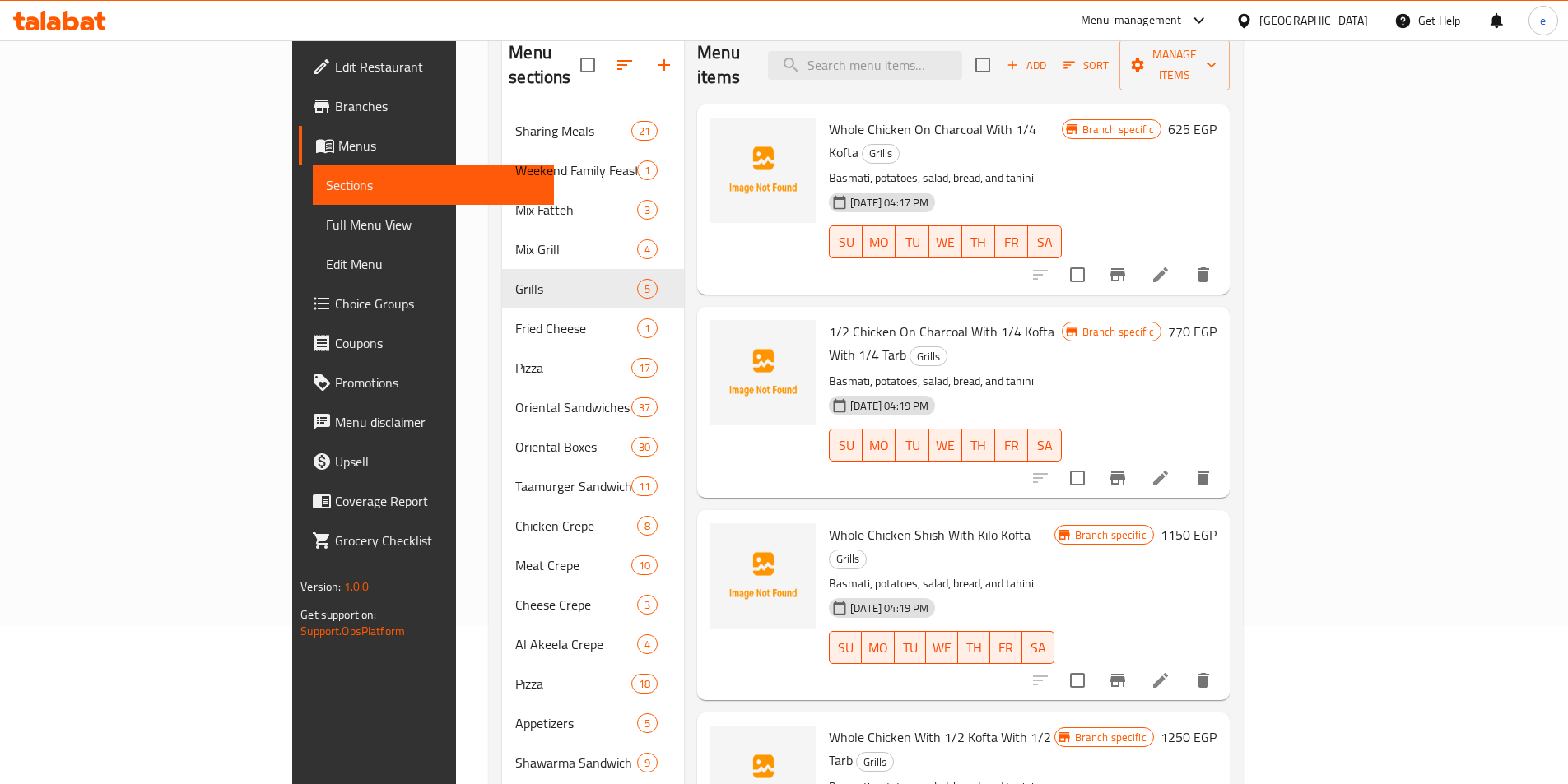
scroll to position [164, 0]
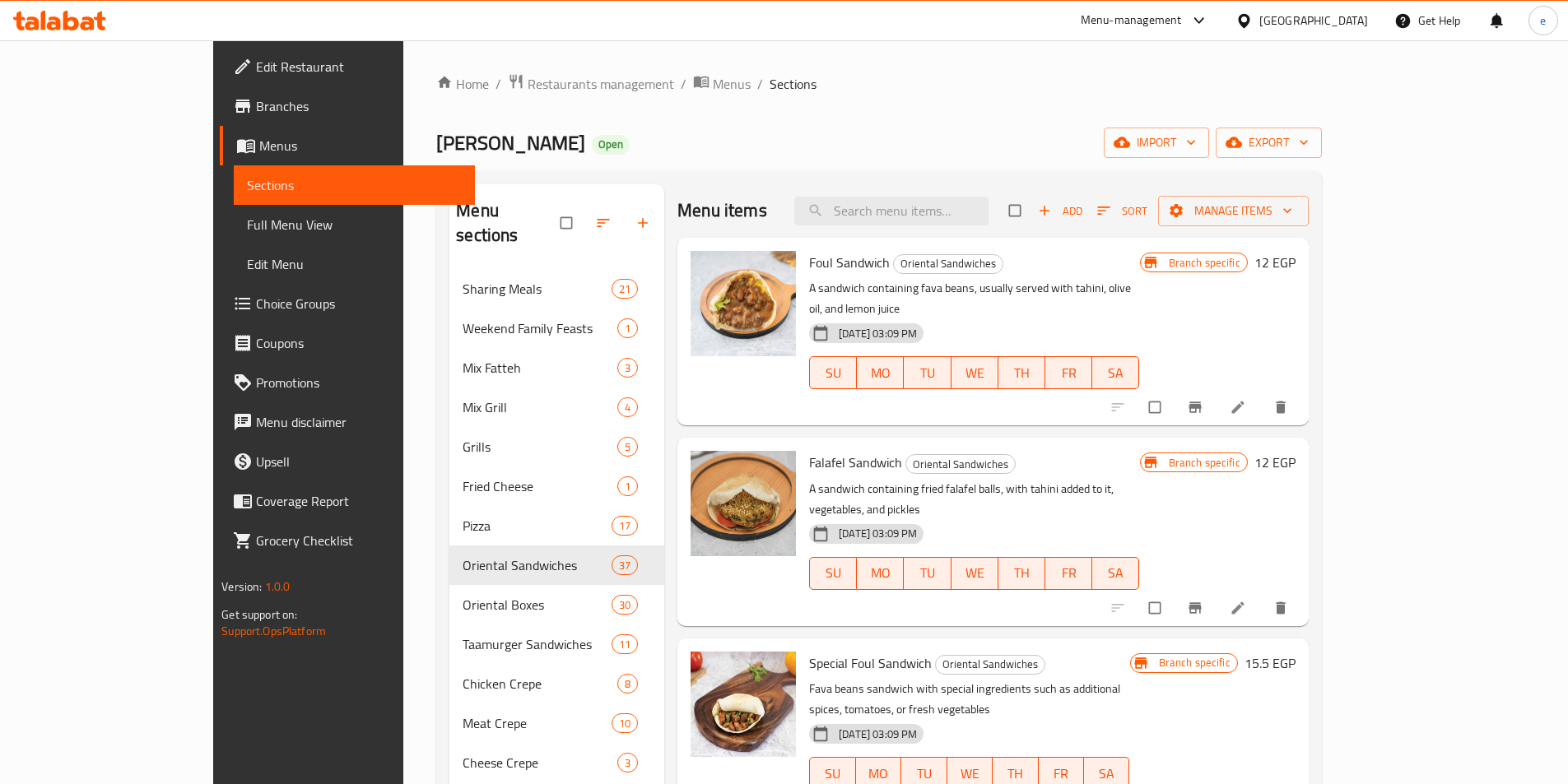
click at [247, 226] on span "Full Menu View" at bounding box center [354, 224] width 215 height 20
click at [247, 230] on span "Full Menu View" at bounding box center [354, 224] width 215 height 20
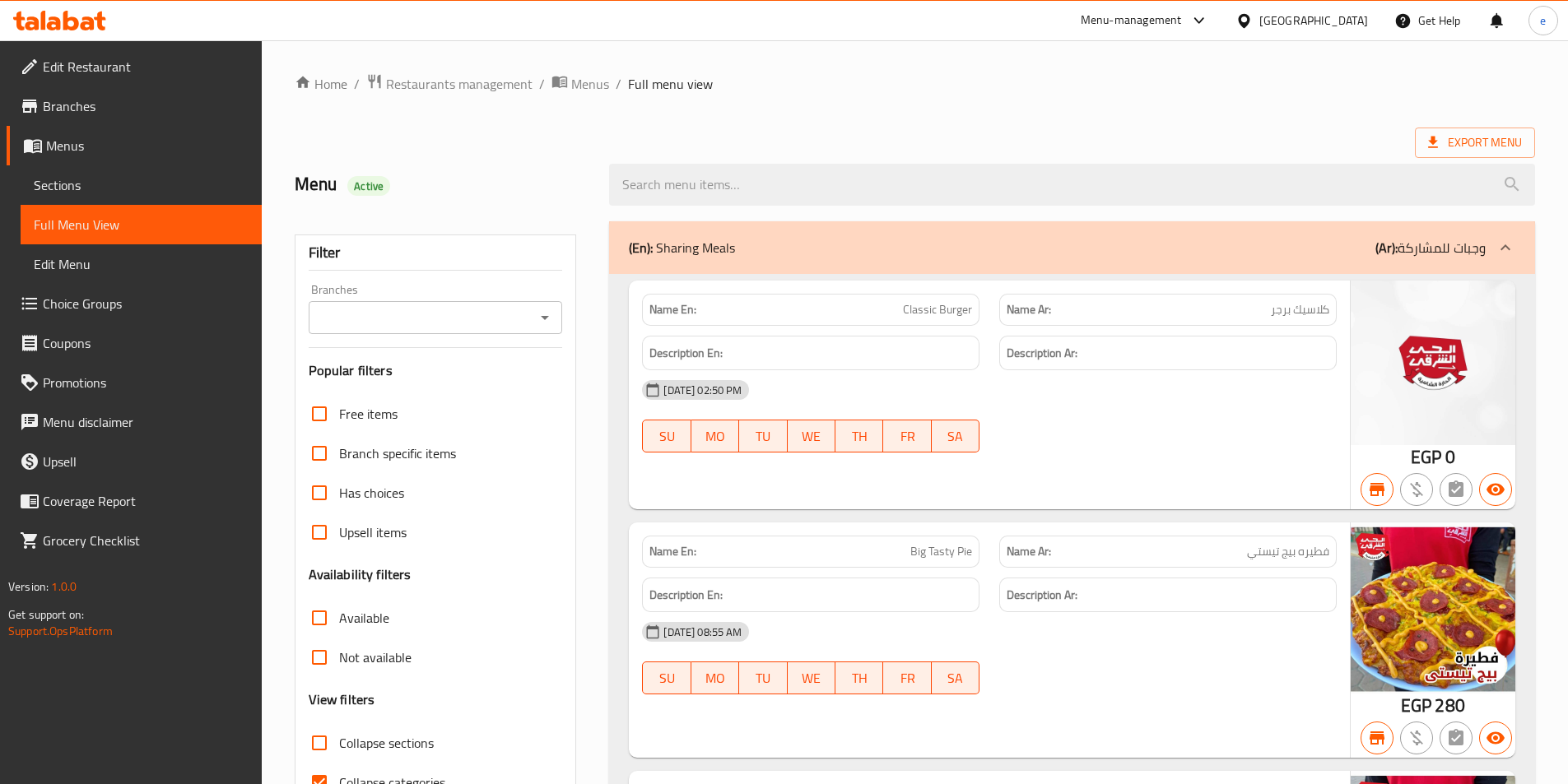
click at [370, 616] on div "Free items Branch specific items Has choices Upsell items Availability filters …" at bounding box center [436, 617] width 255 height 448
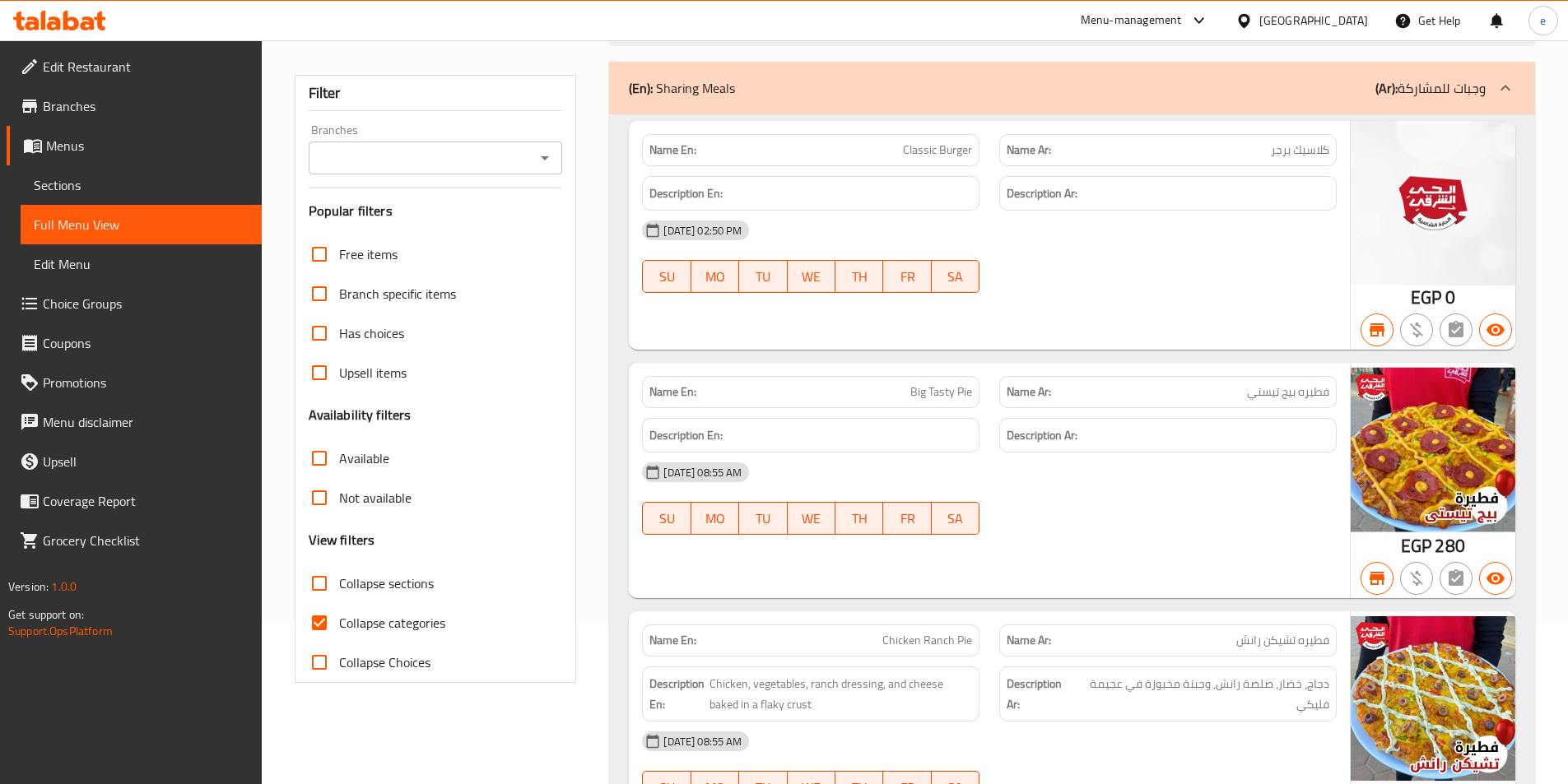
scroll to position [164, 0]
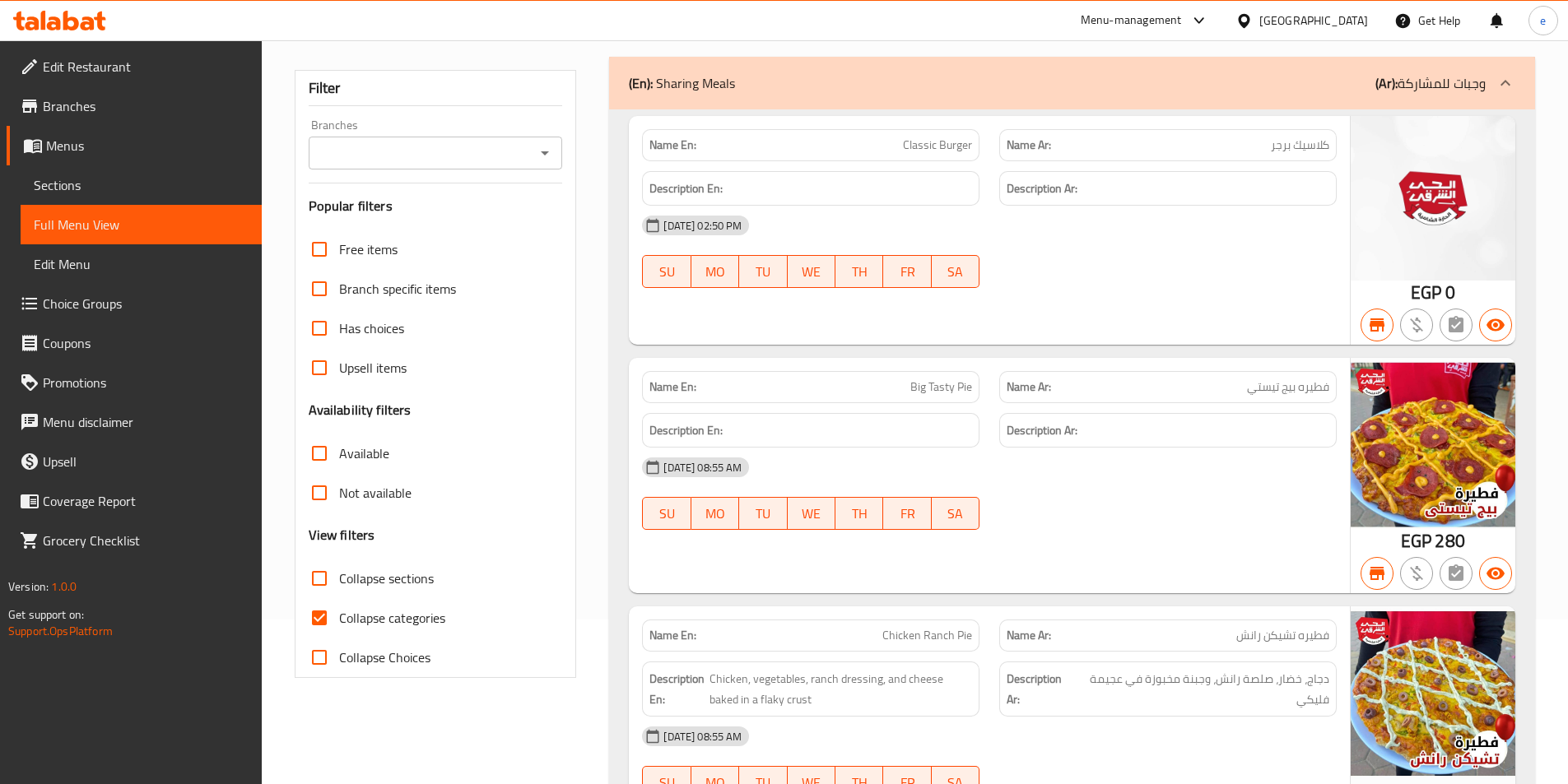
click at [1117, 69] on div "(En): Sharing Meals (Ar): وجبات للمشاركة" at bounding box center [1072, 83] width 926 height 52
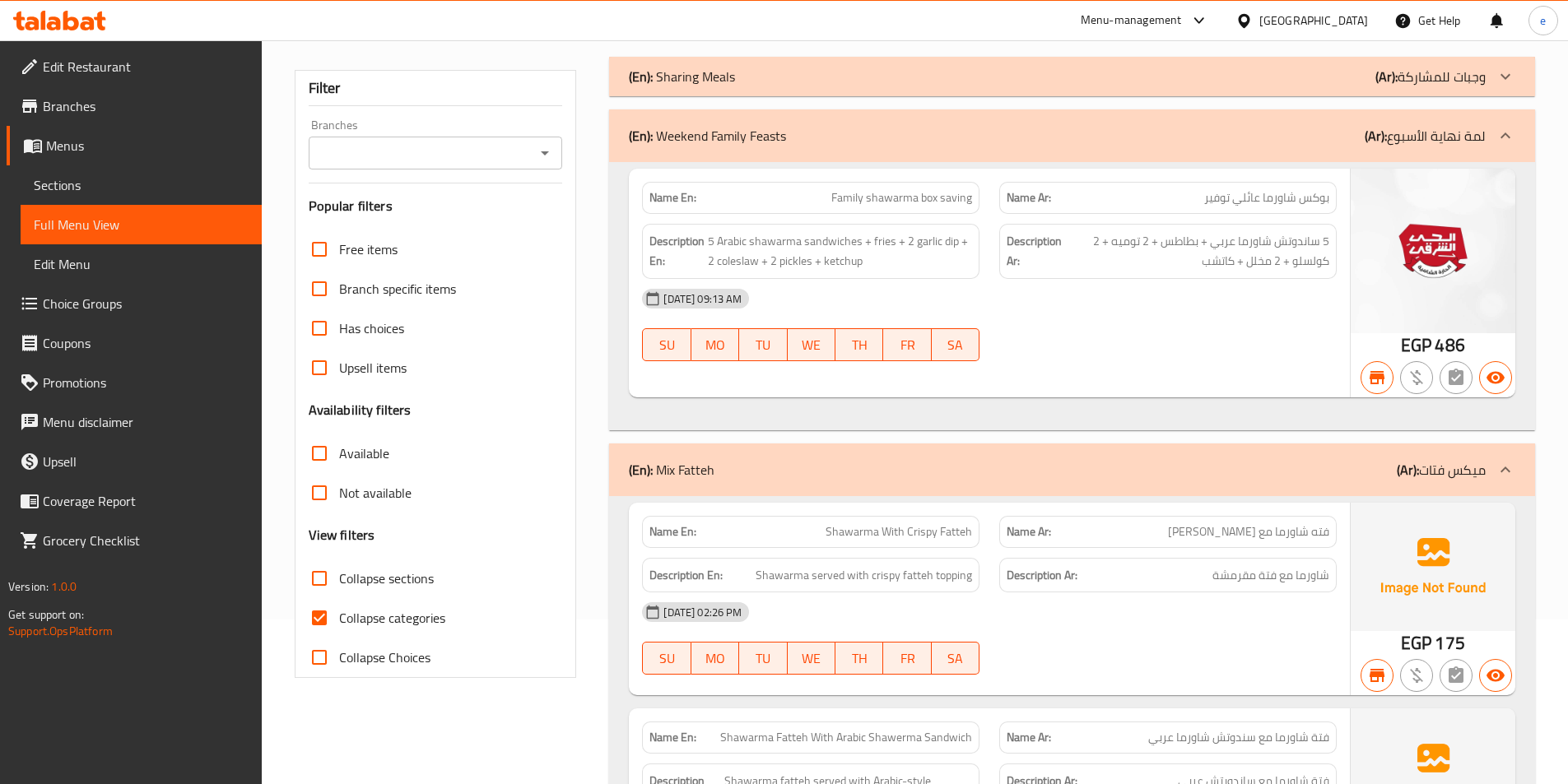
click at [1291, 142] on div "(En): Weekend Family Feasts (Ar): لمة نهاية الأسبوع" at bounding box center [1057, 135] width 857 height 20
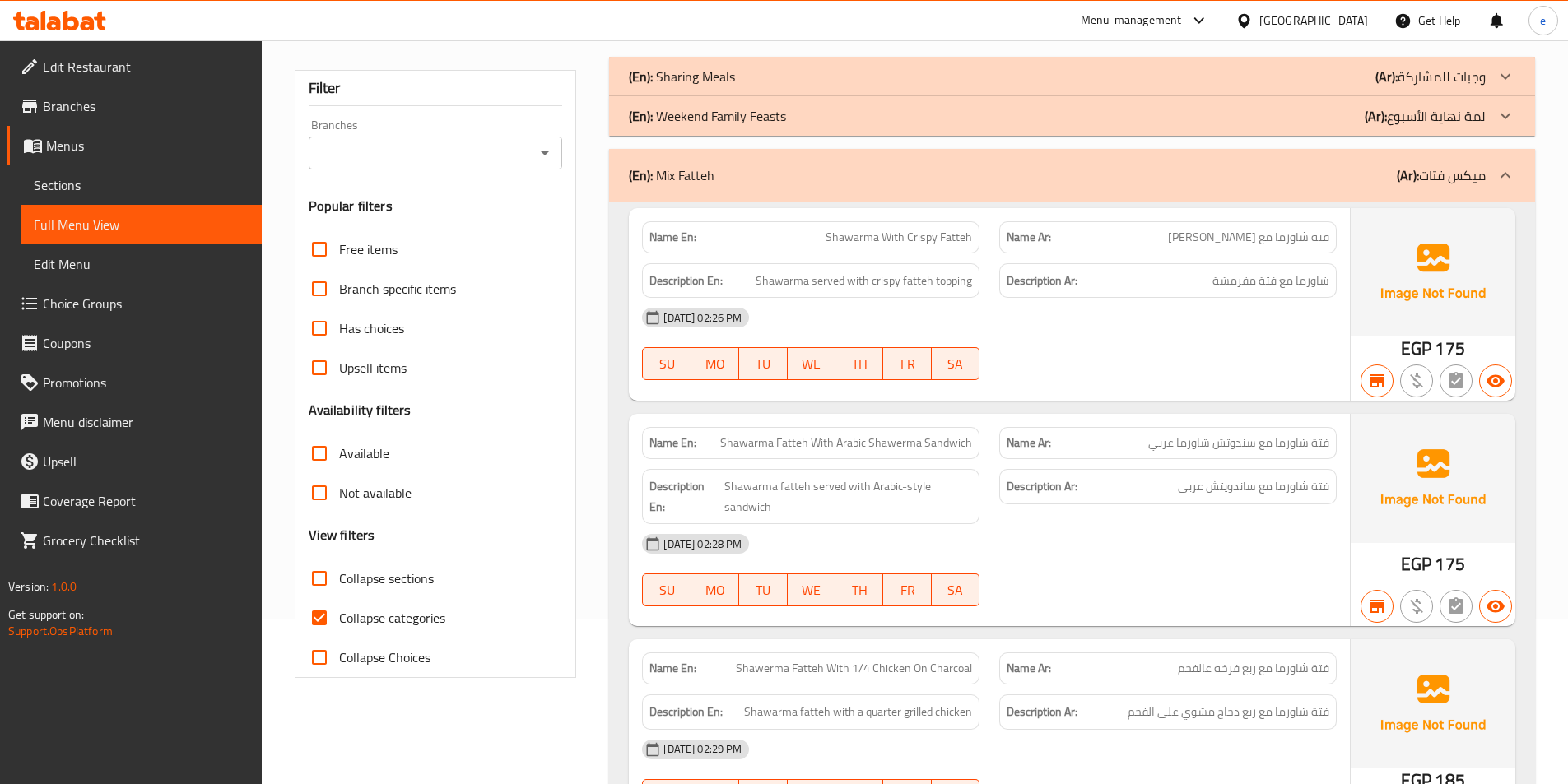
click at [1271, 166] on div "(En): Mix Fatteh (Ar): ميكس فتات" at bounding box center [1057, 175] width 857 height 20
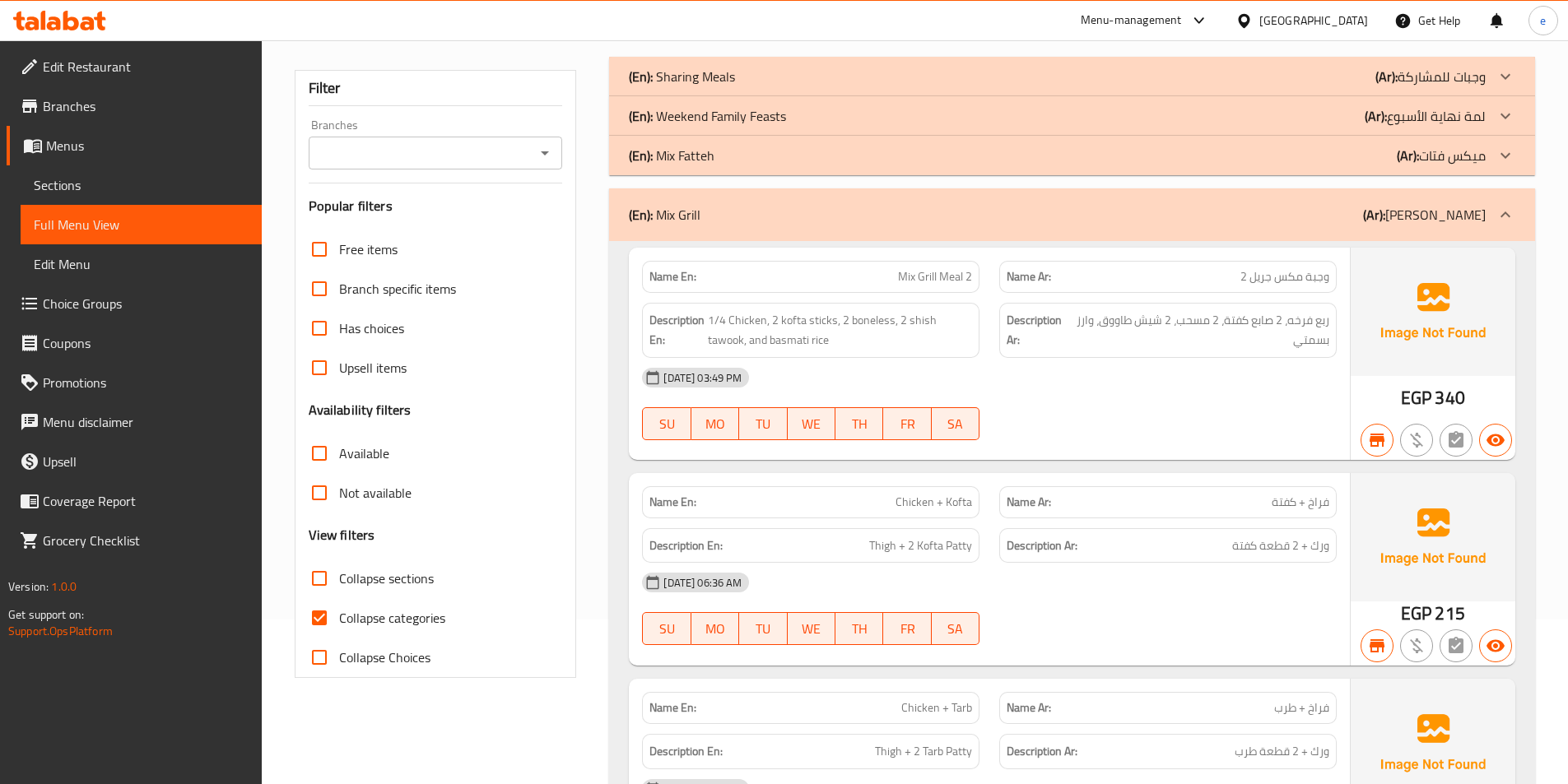
click at [1385, 218] on b "(Ar):" at bounding box center [1374, 214] width 22 height 25
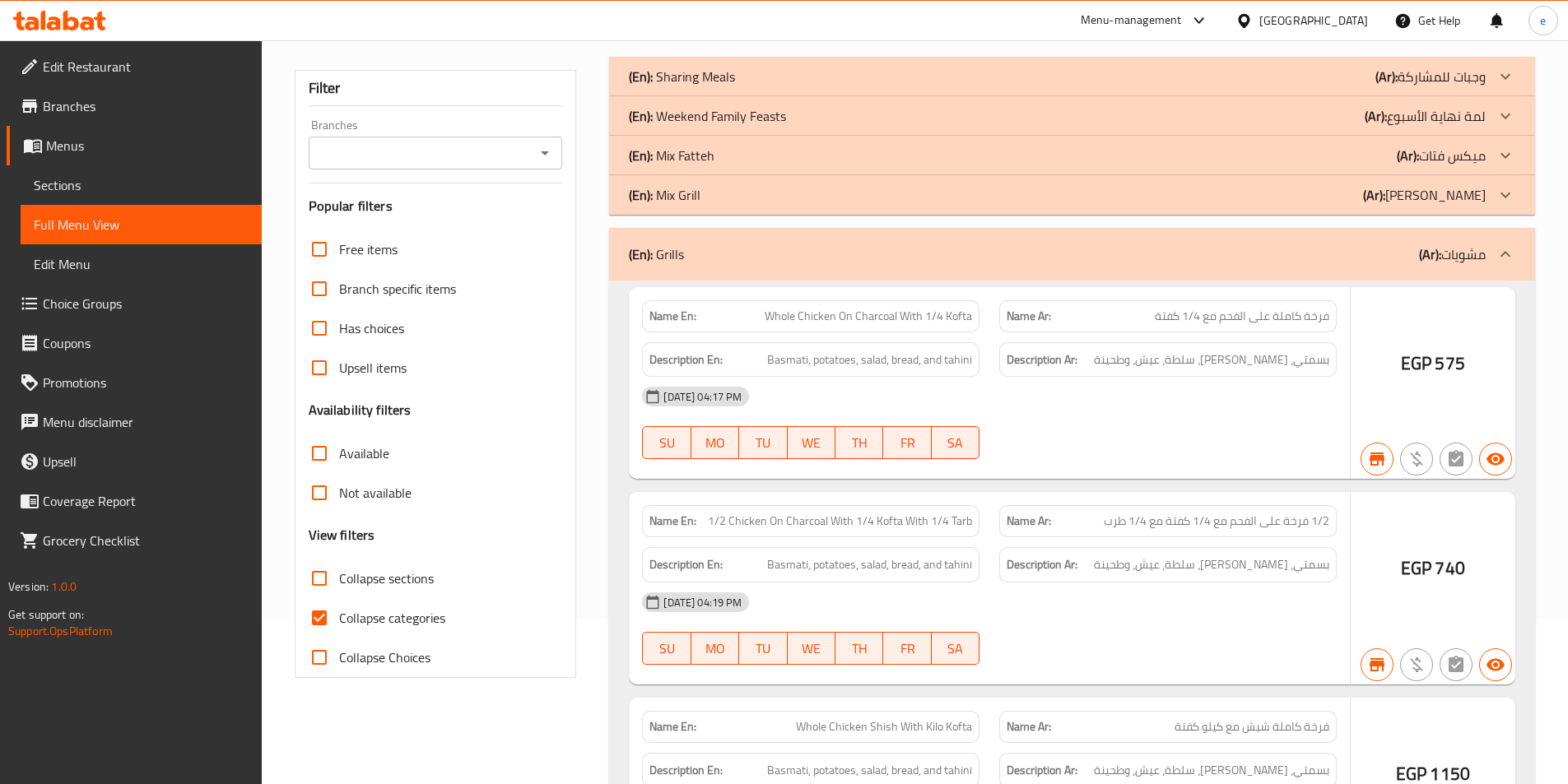
scroll to position [83, 0]
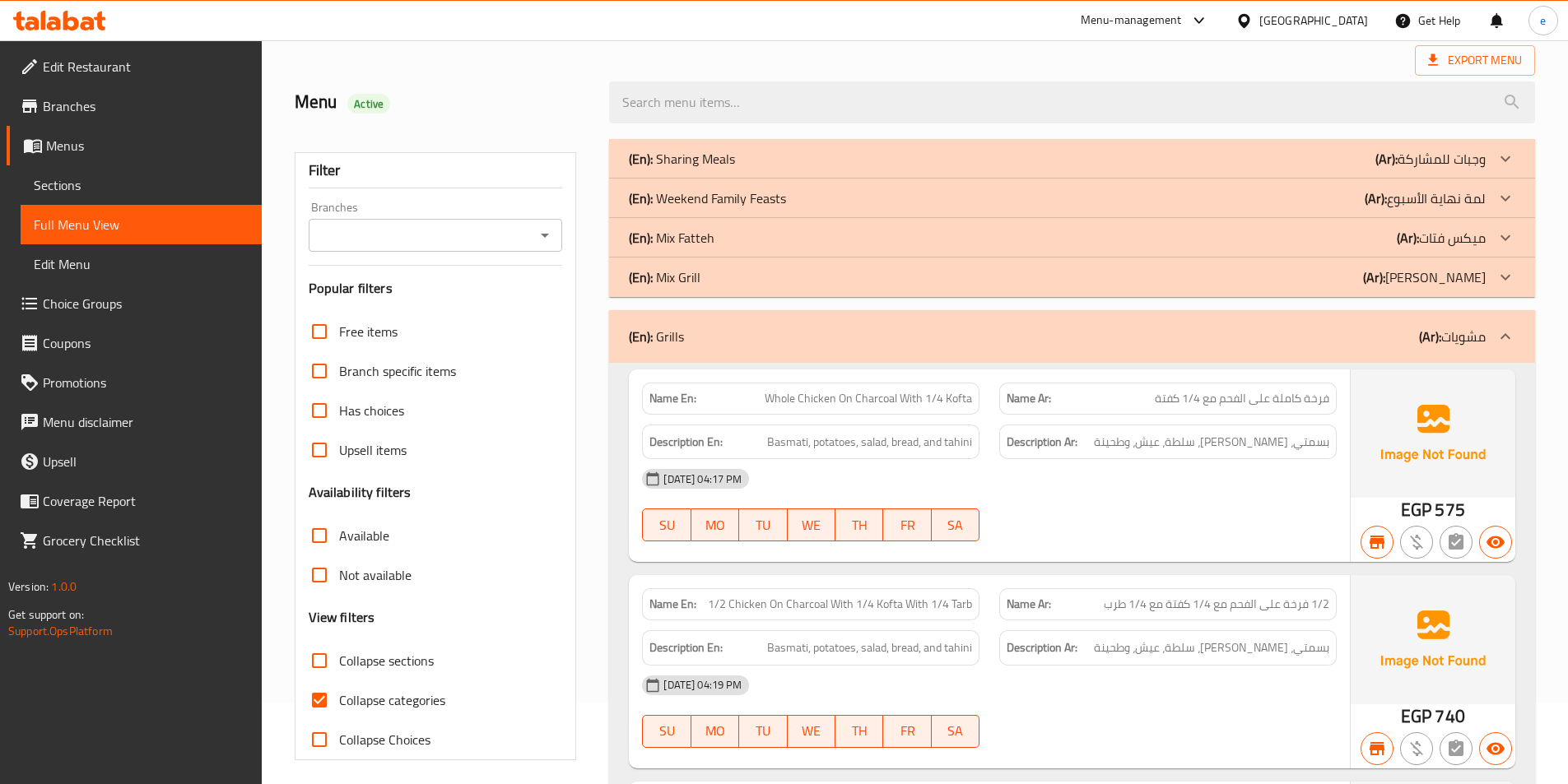
click at [1132, 330] on div "(En): Grills (Ar): مشويات" at bounding box center [1057, 336] width 857 height 20
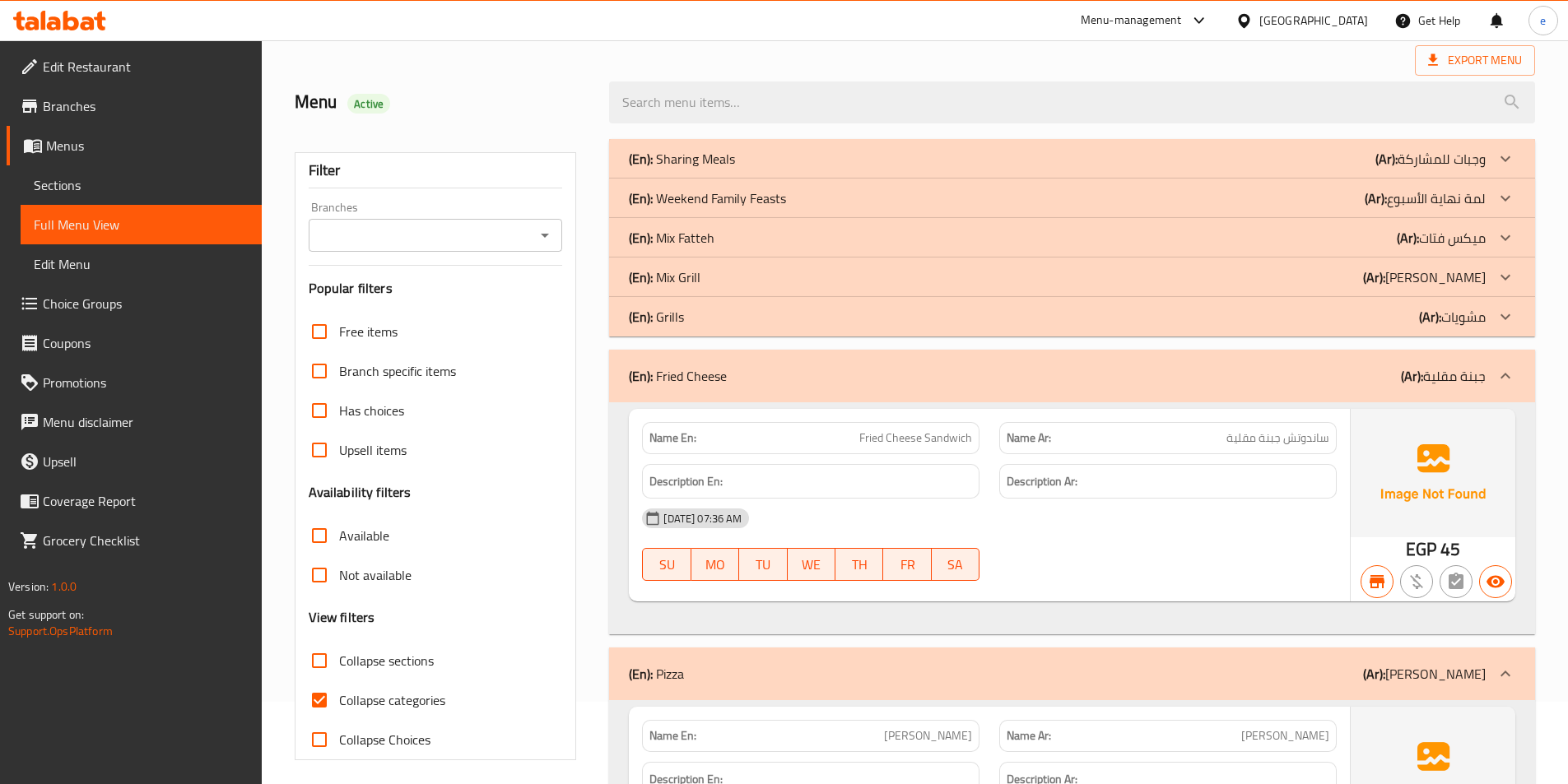
click at [1267, 383] on div "(En): Fried Cheese (Ar): جبنة مقلية" at bounding box center [1057, 376] width 857 height 20
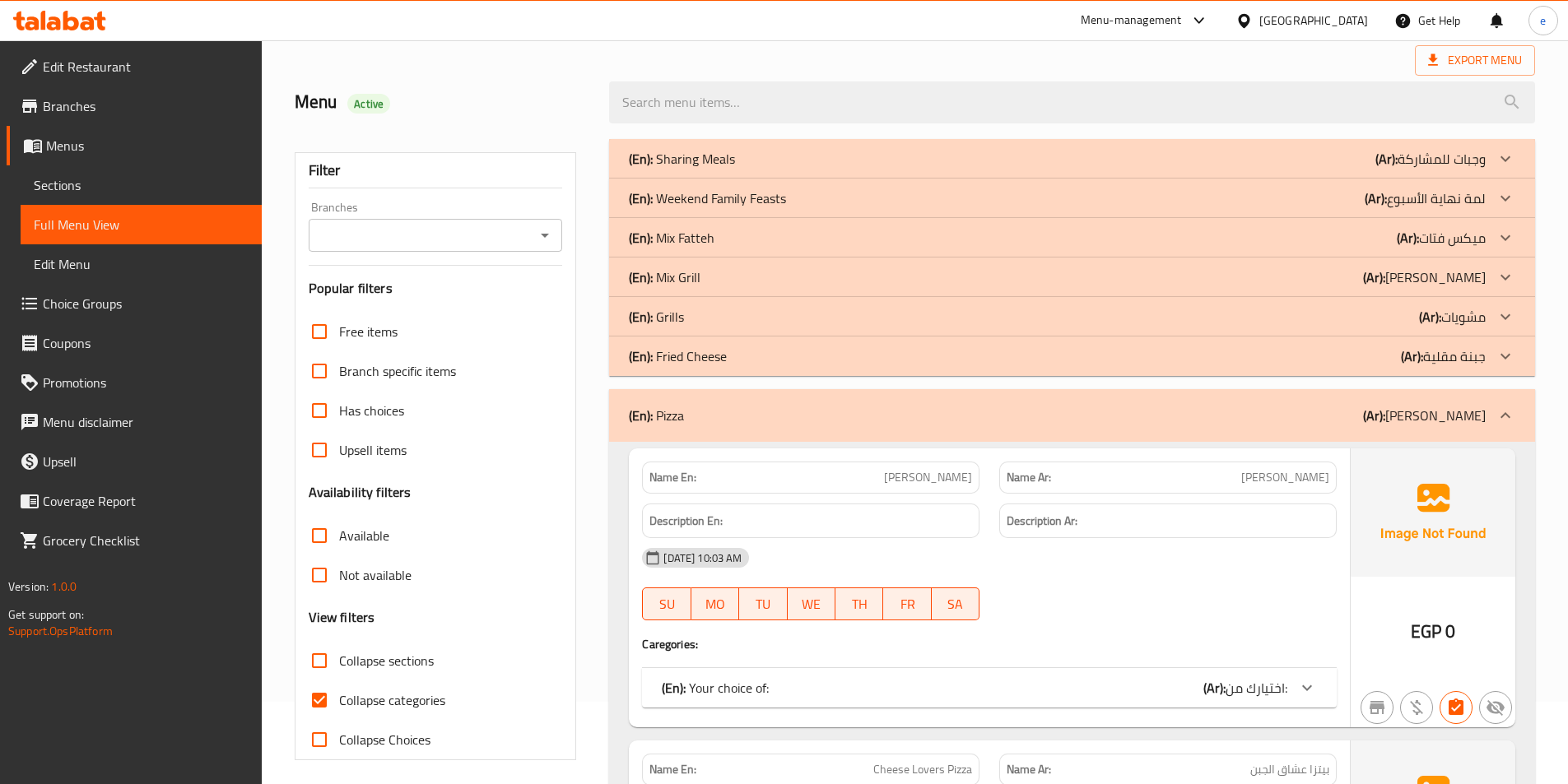
click at [1471, 423] on p "(Ar): بيتزا" at bounding box center [1424, 415] width 123 height 20
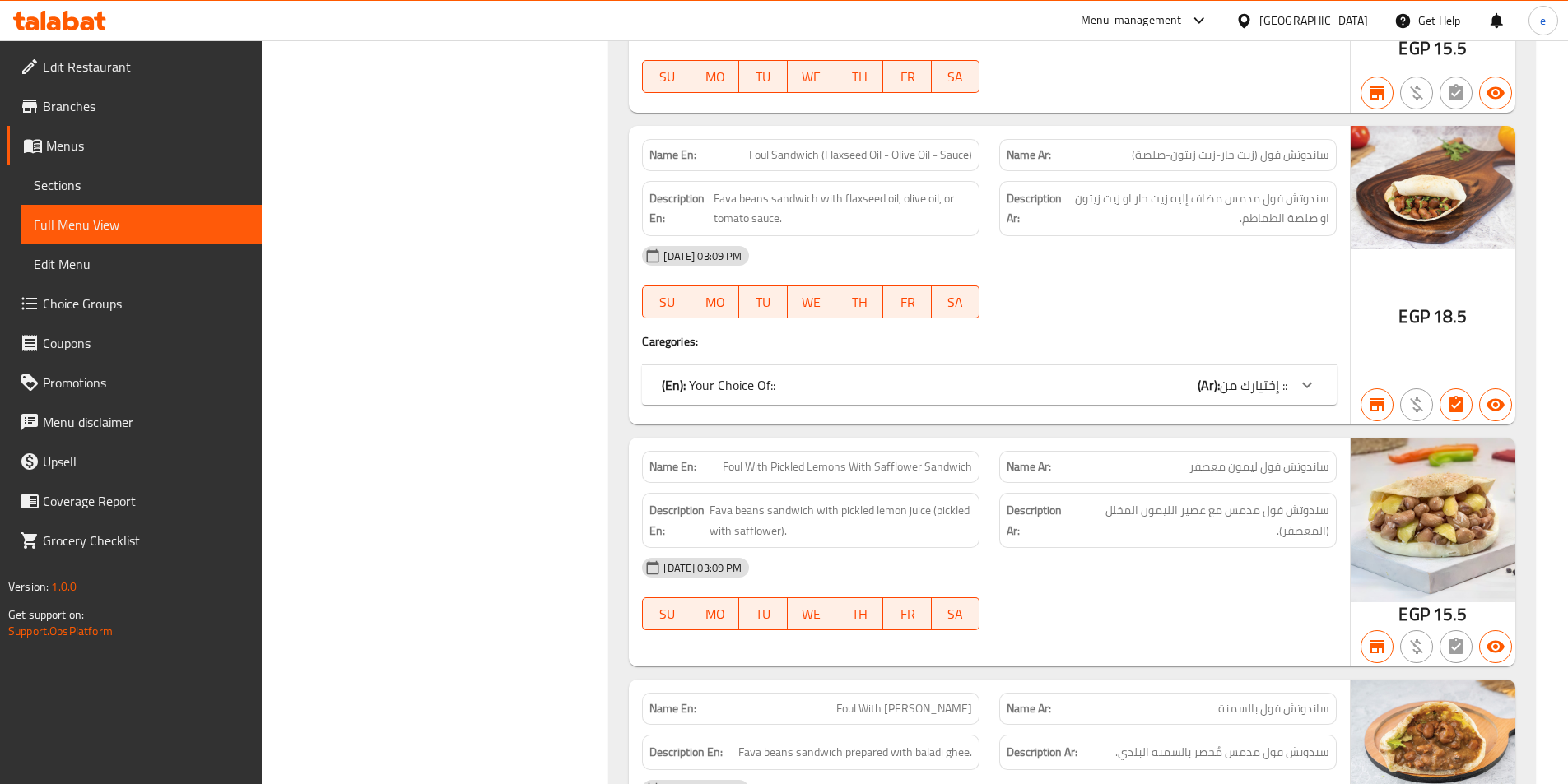
scroll to position [1727, 0]
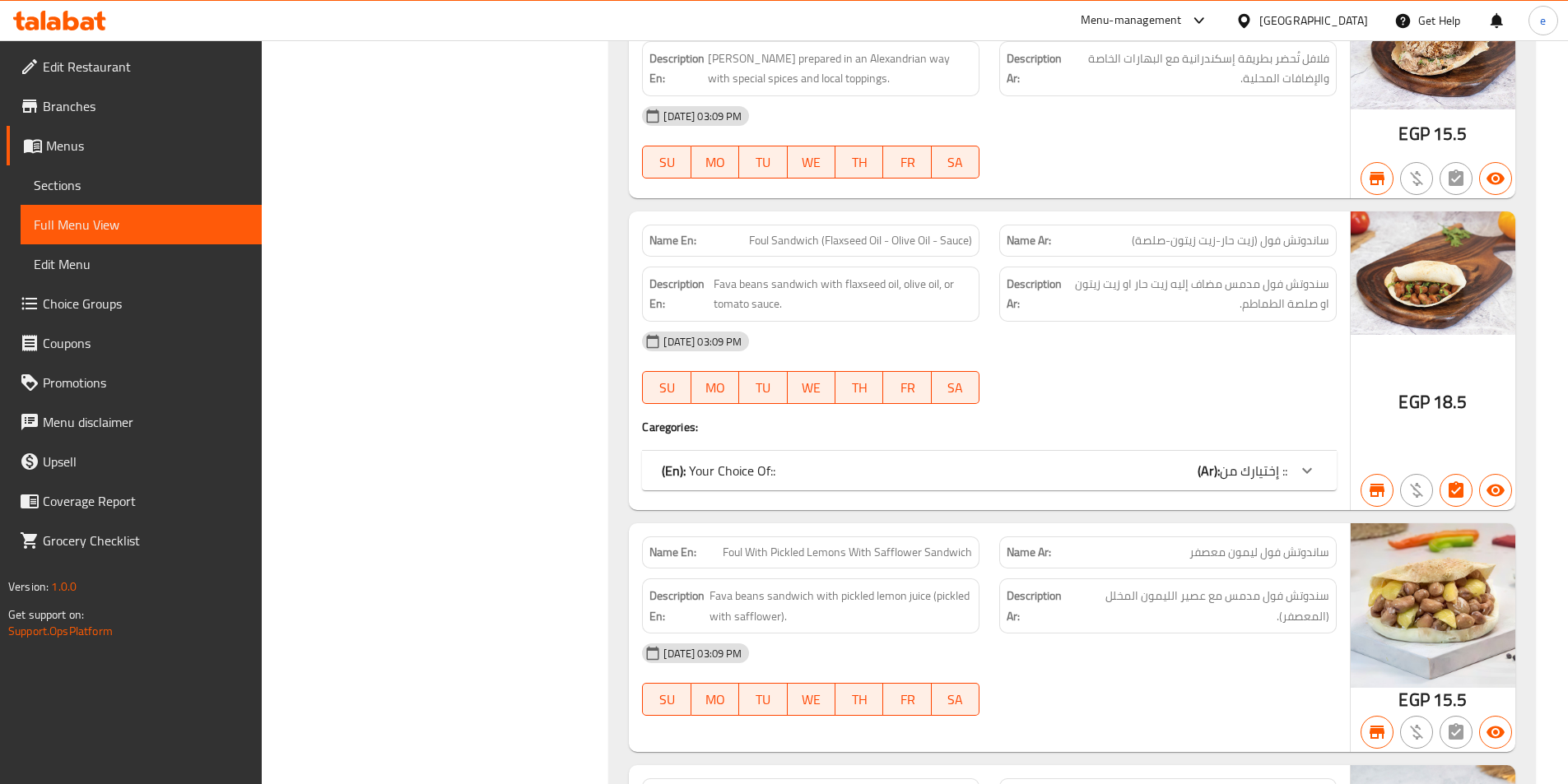
click at [915, 482] on div "(En): Your Choice Of:: (Ar): إختيارك من ::" at bounding box center [989, 470] width 695 height 40
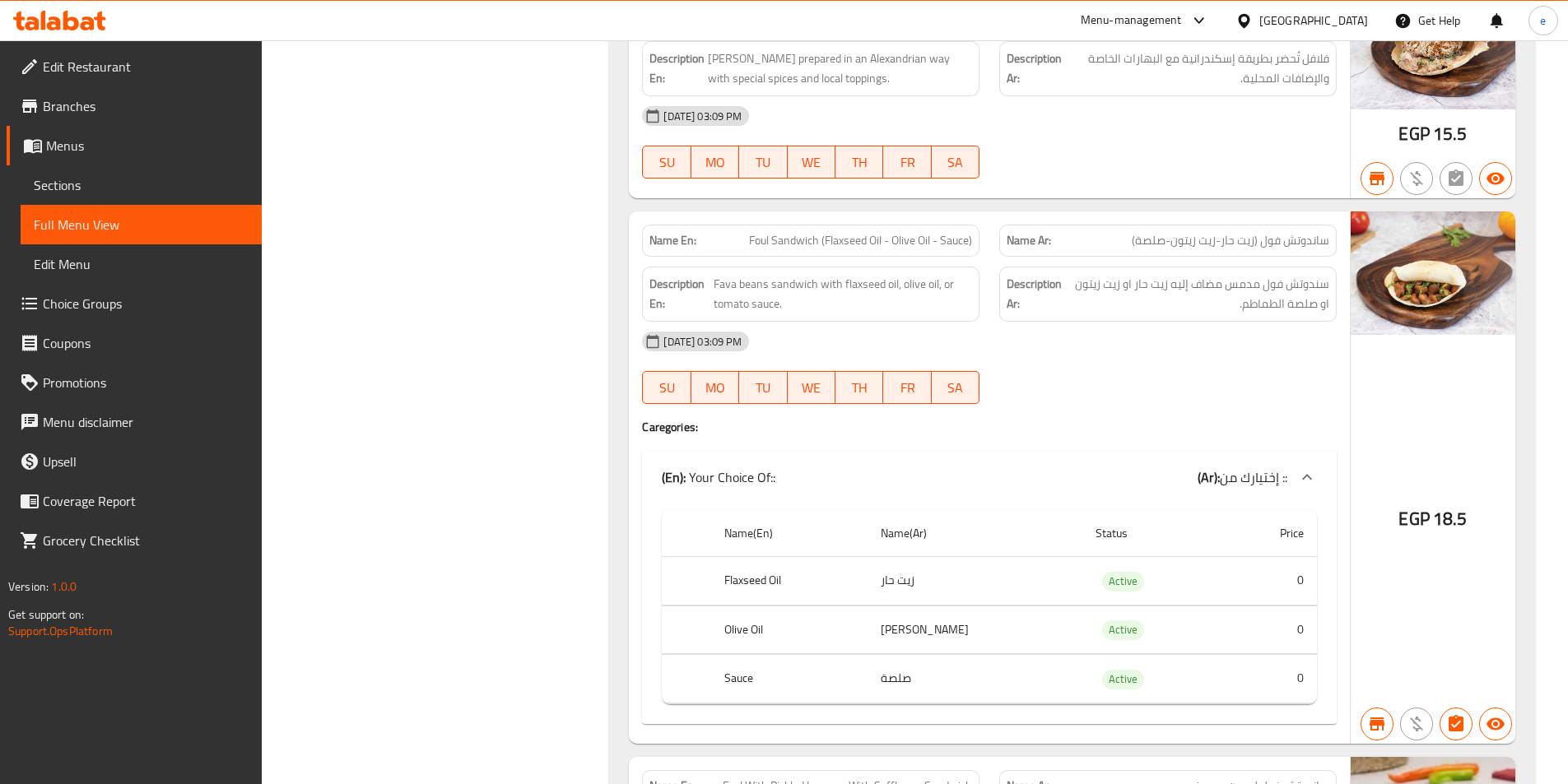
click at [1067, 476] on div "(En): Your Choice Of:: (Ar): إختيارك من ::" at bounding box center [974, 477] width 625 height 20
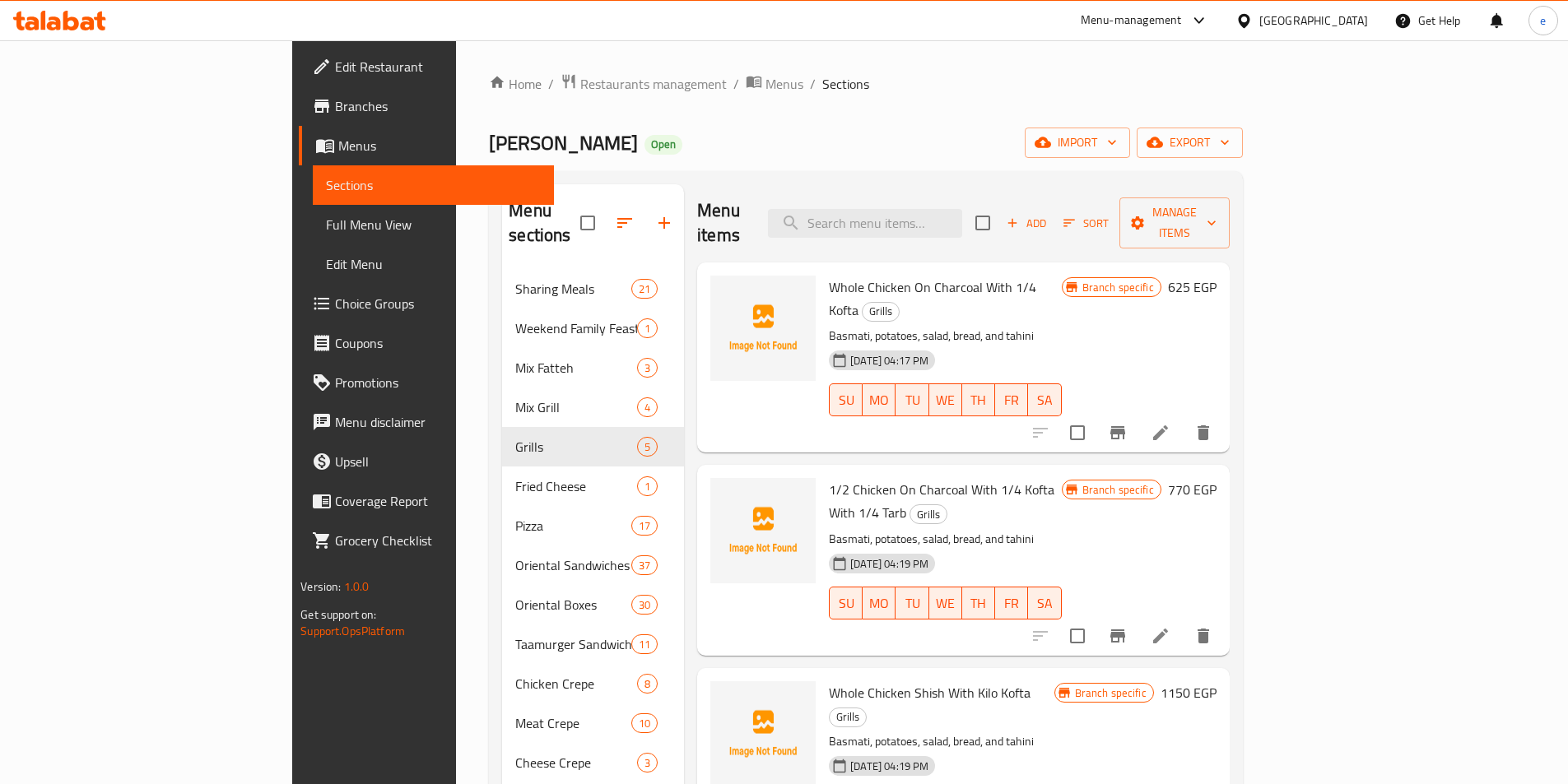
scroll to position [164, 0]
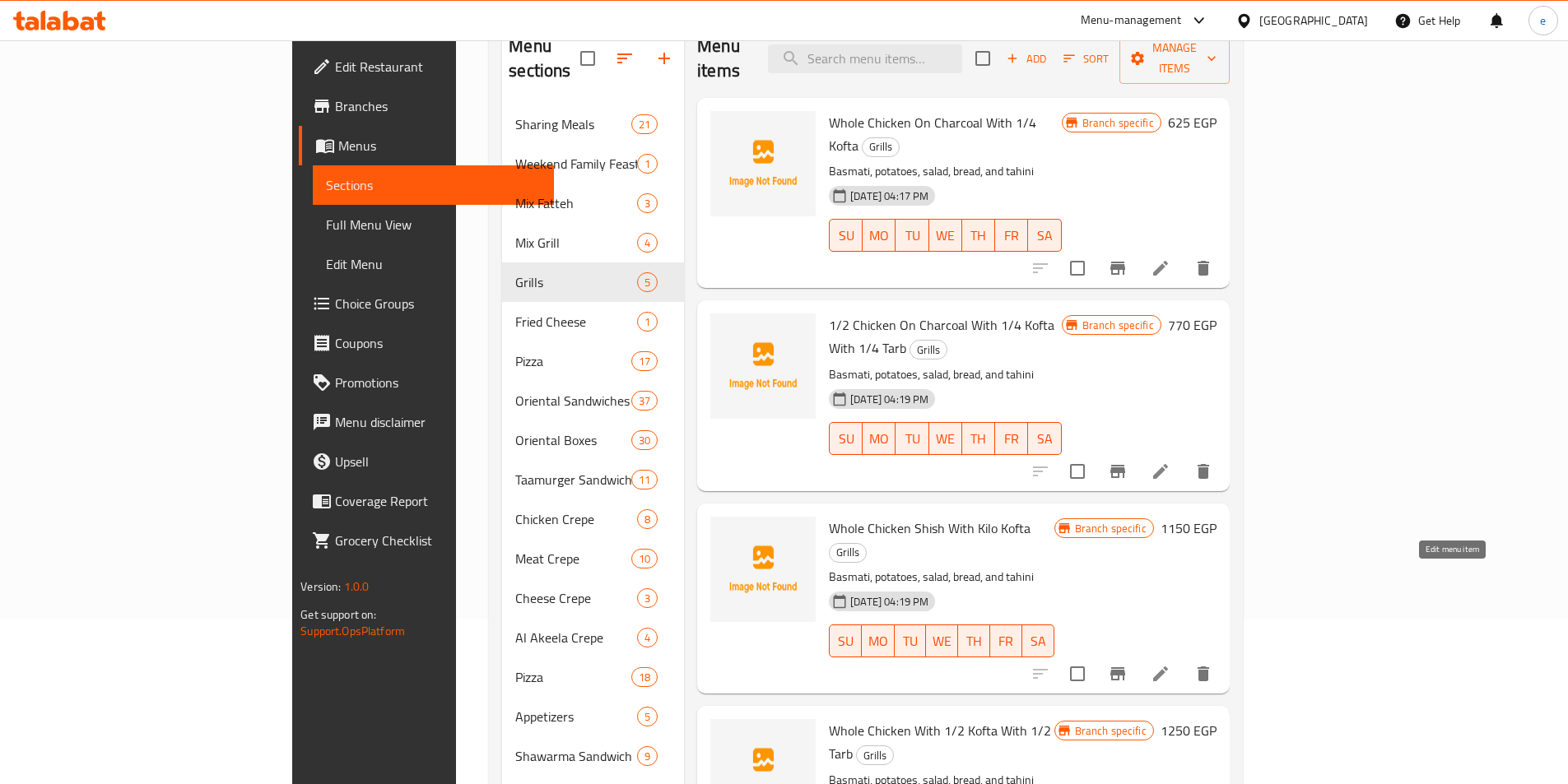
click at [1171, 664] on icon at bounding box center [1160, 673] width 20 height 20
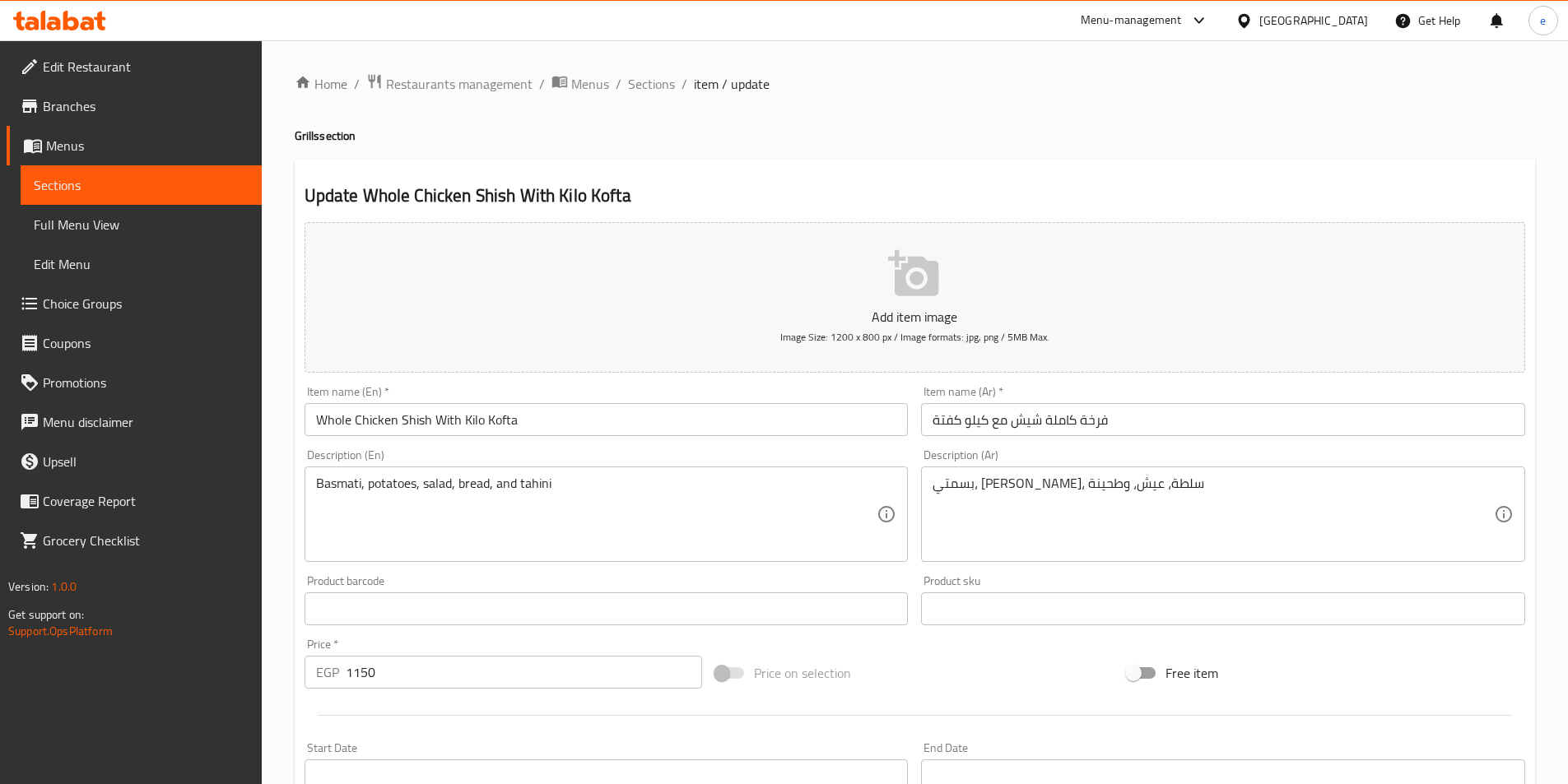
click at [372, 669] on input "1150" at bounding box center [524, 672] width 357 height 33
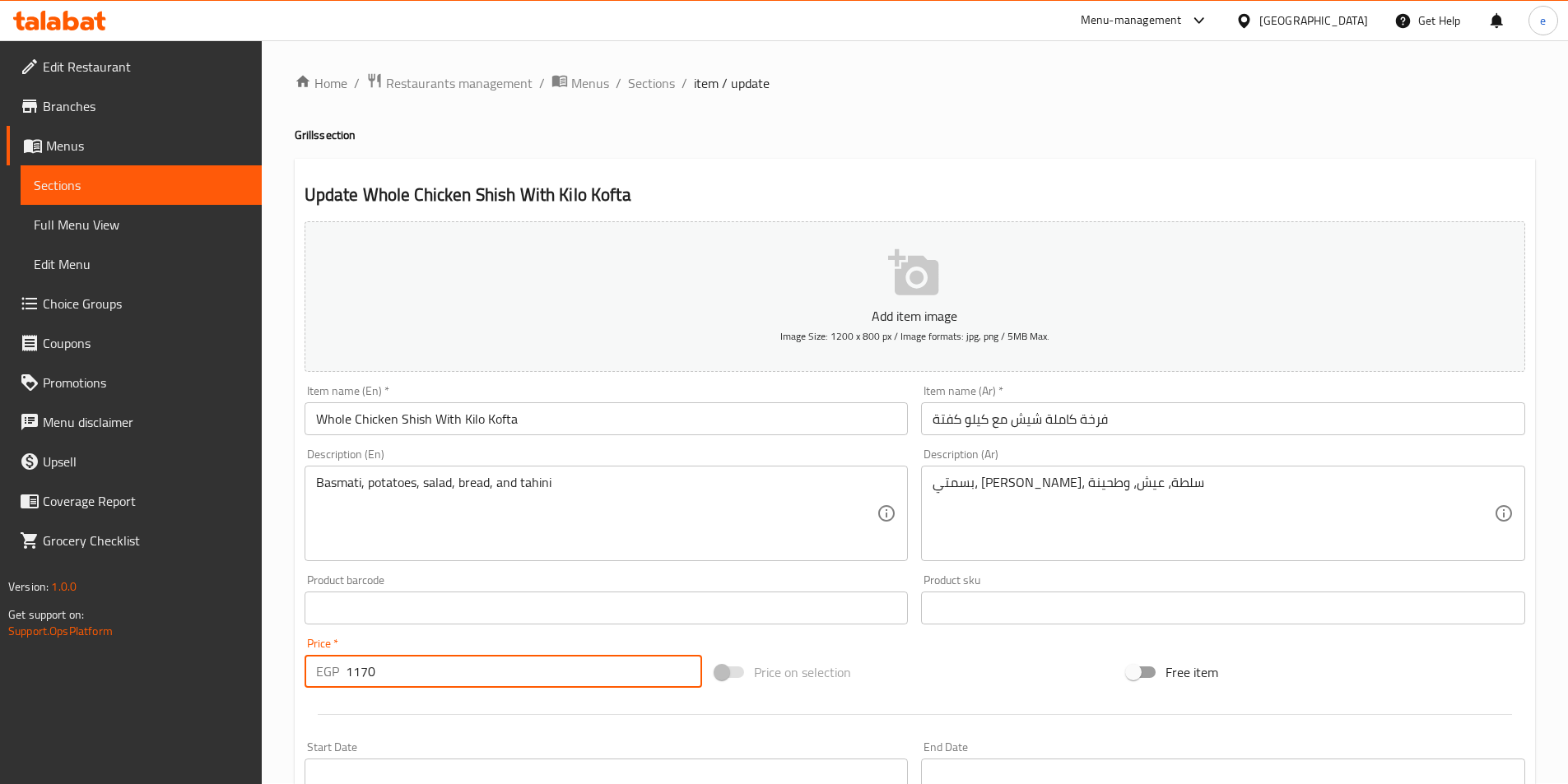
scroll to position [329, 0]
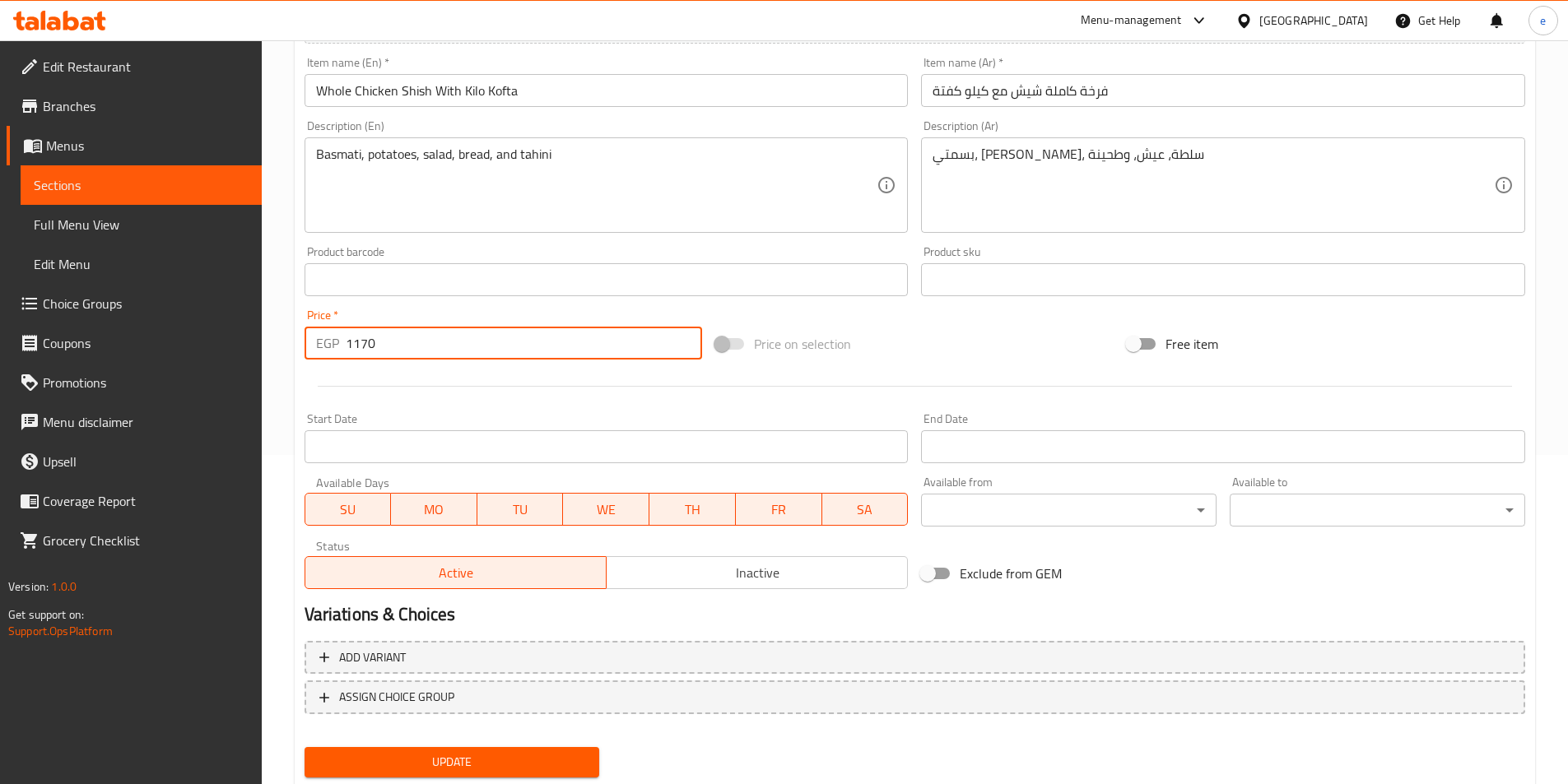
type input "1170"
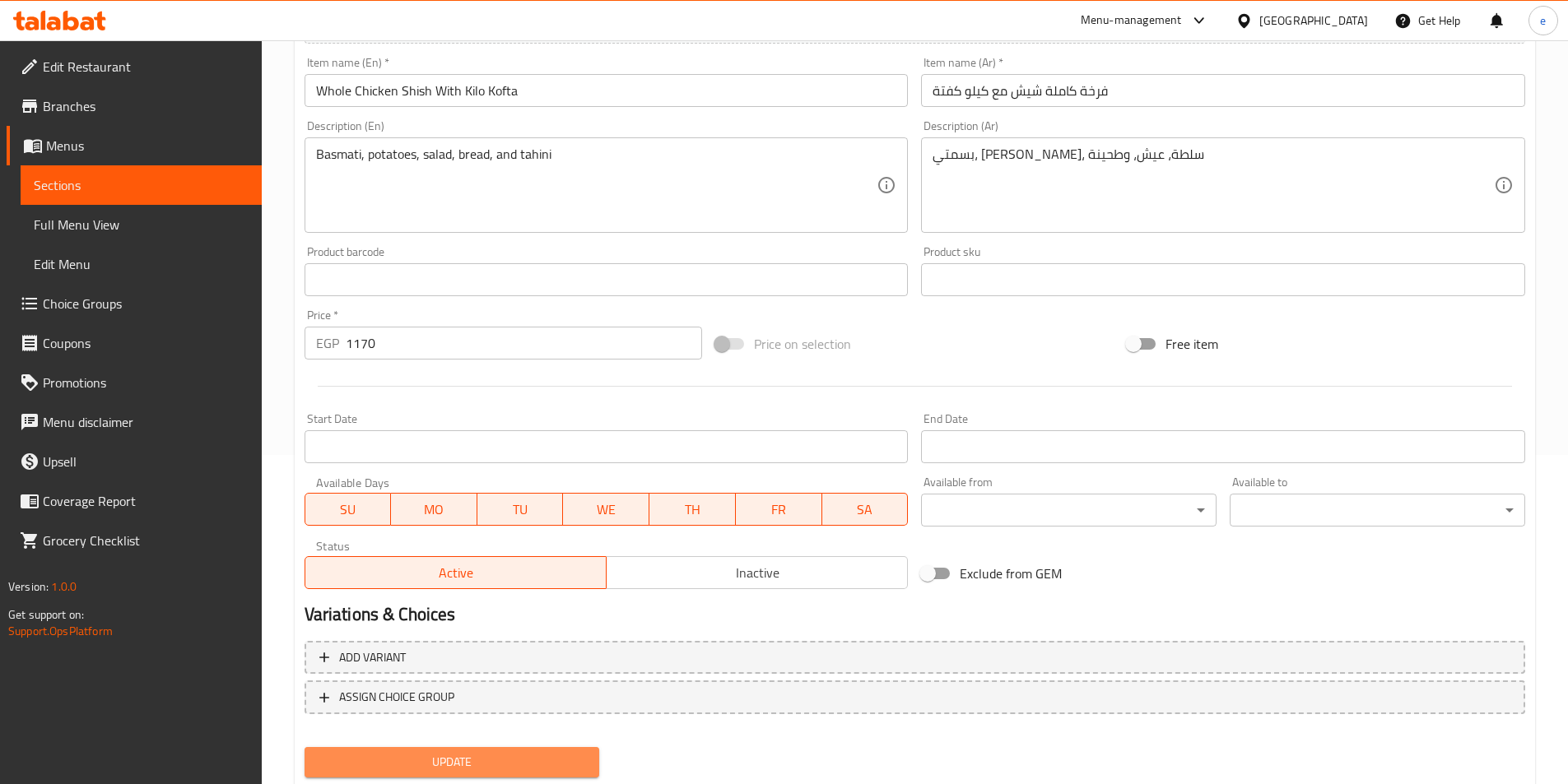
click at [453, 755] on span "Update" at bounding box center [452, 763] width 269 height 21
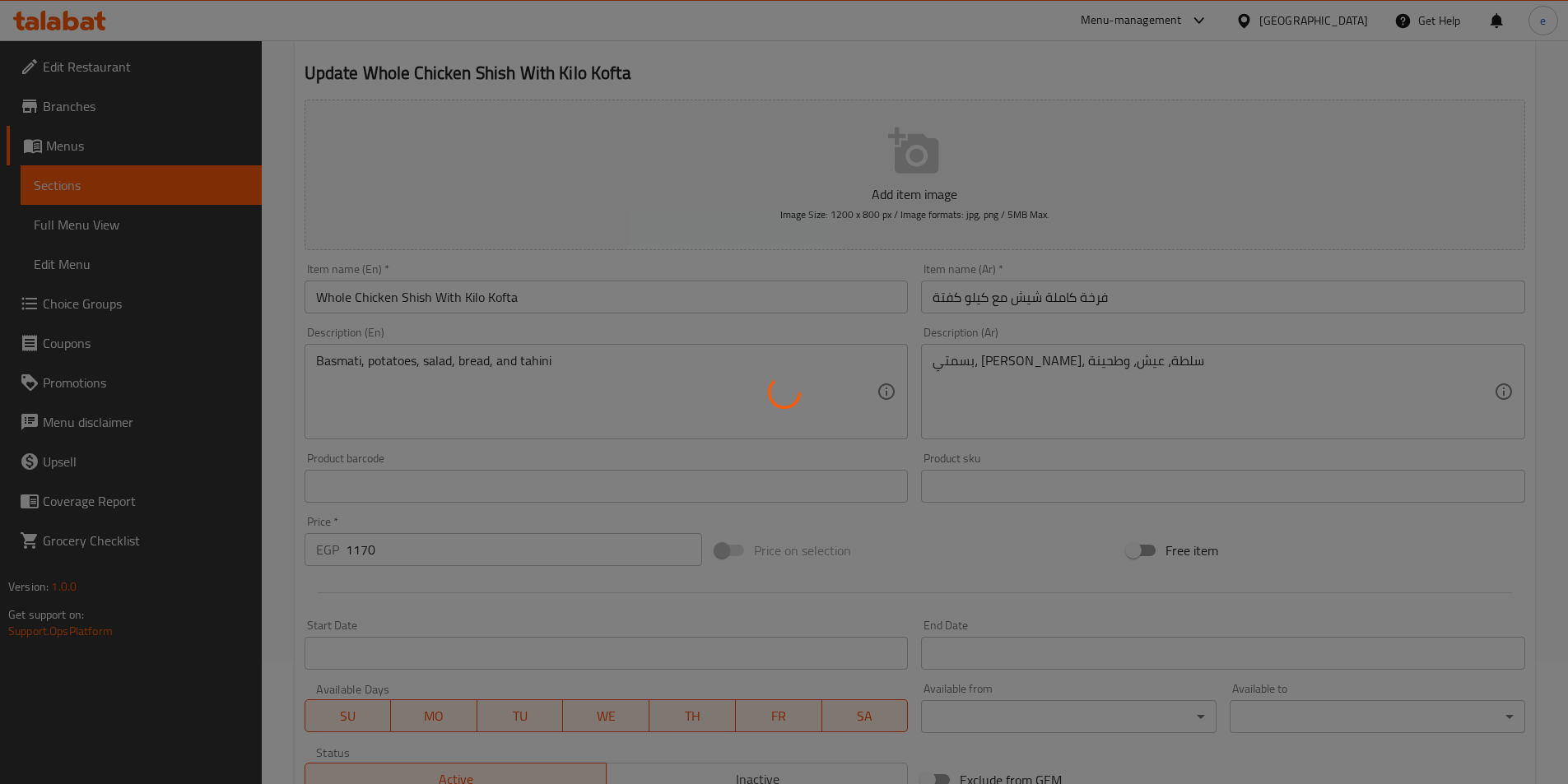
scroll to position [0, 0]
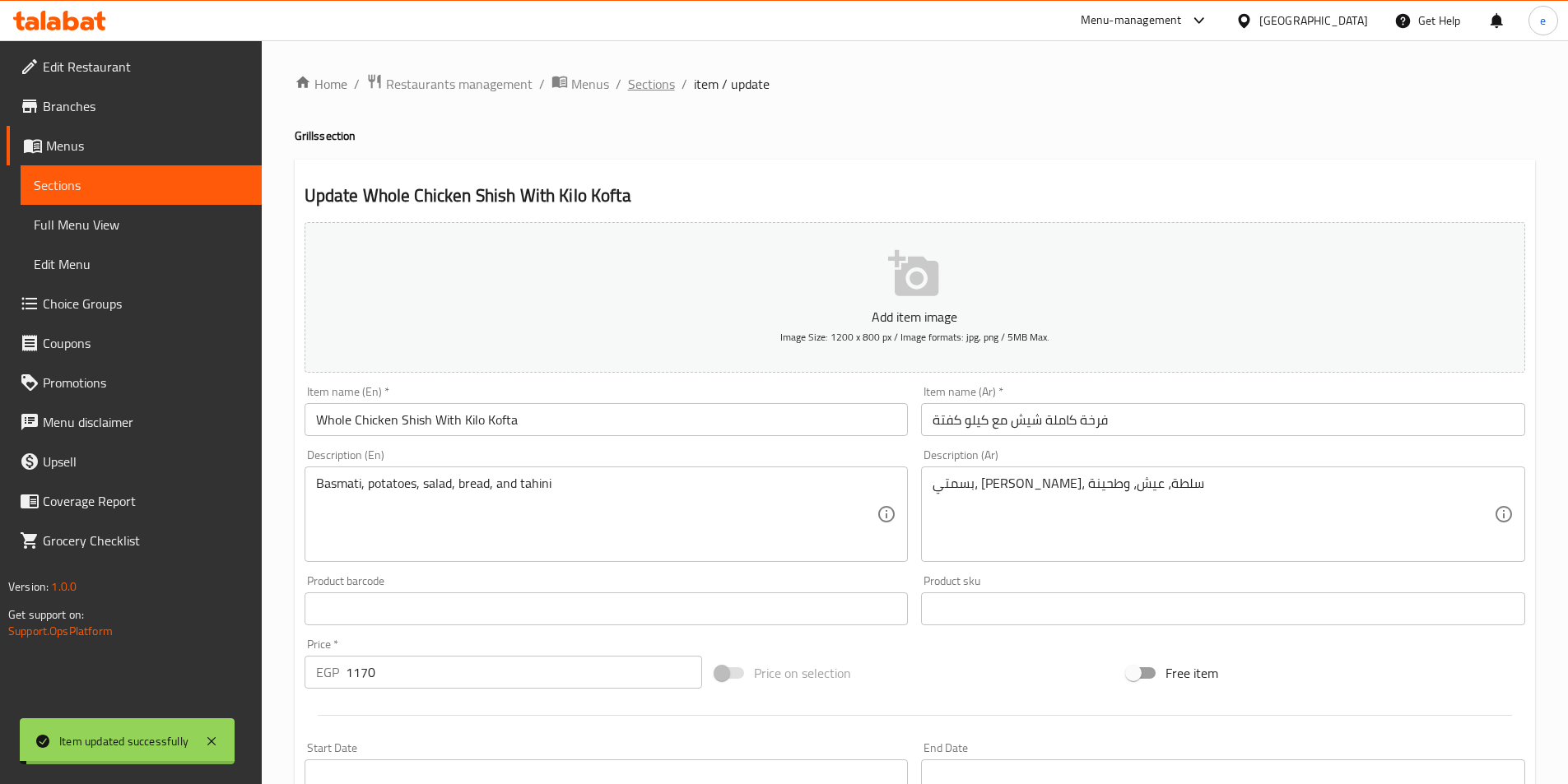
click at [650, 76] on span "Sections" at bounding box center [651, 83] width 47 height 20
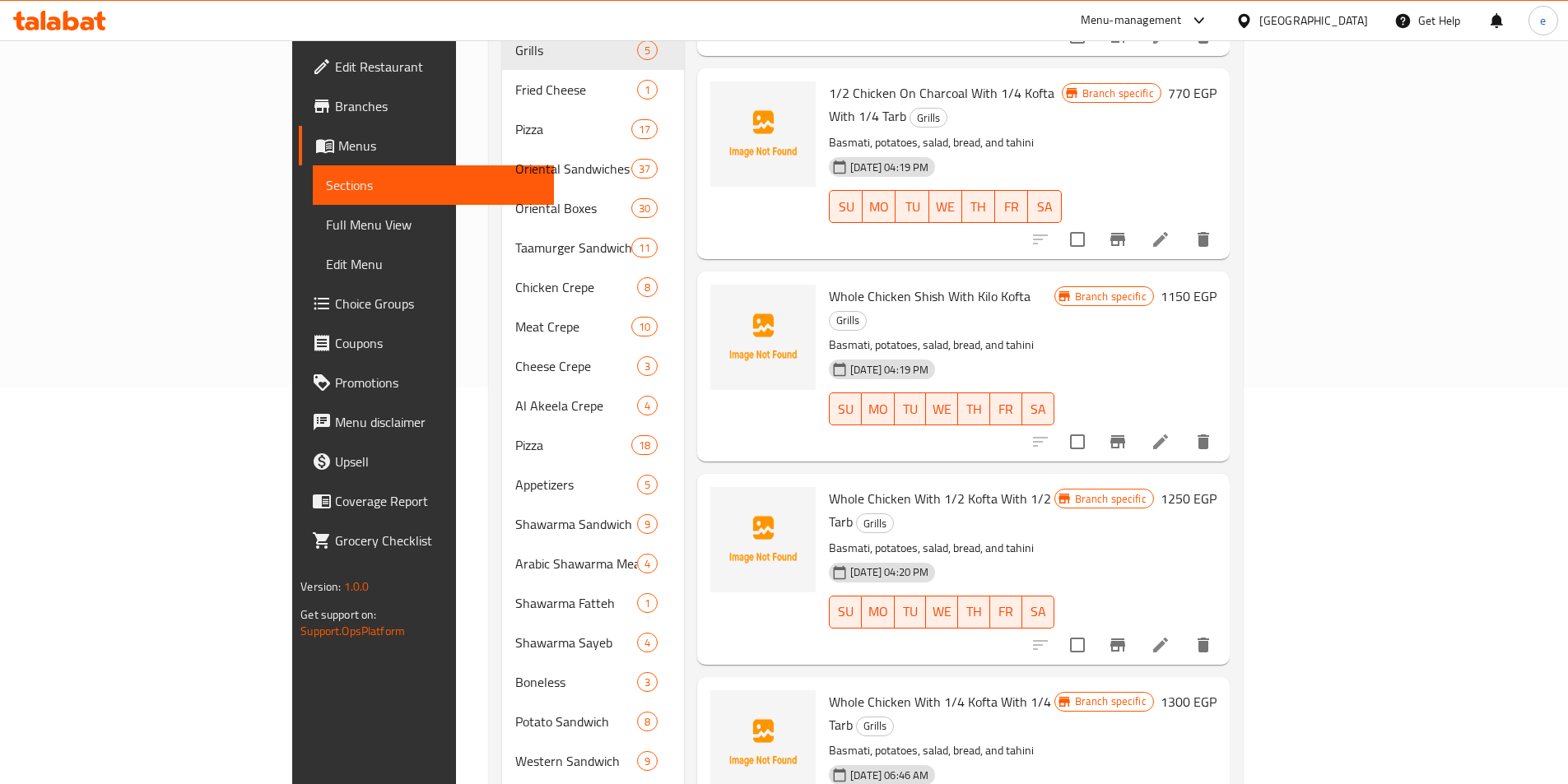
scroll to position [411, 0]
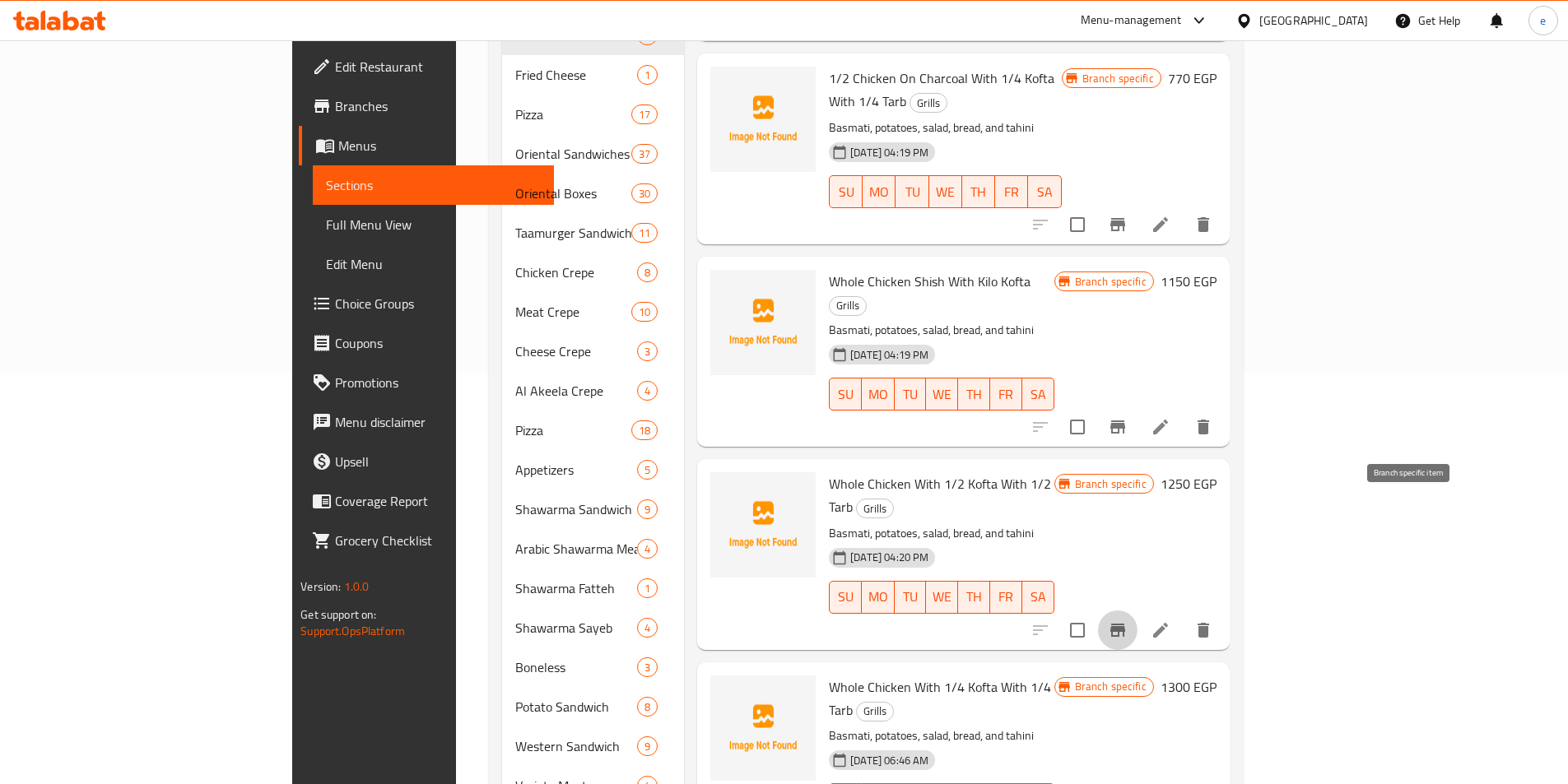
click at [1125, 623] on icon "Branch-specific-item" at bounding box center [1117, 629] width 15 height 13
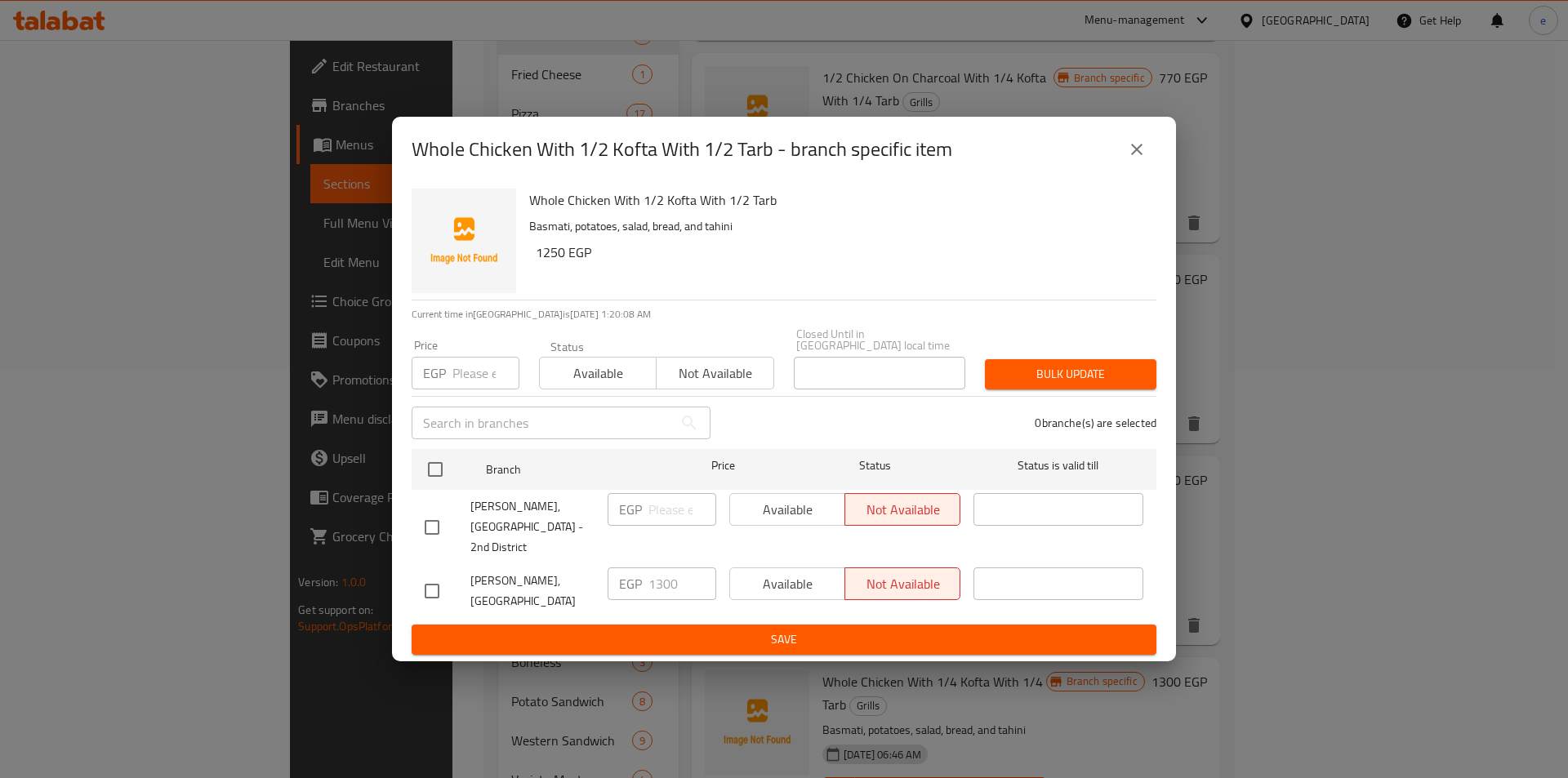
click at [1145, 160] on icon "close" at bounding box center [1137, 149] width 20 height 20
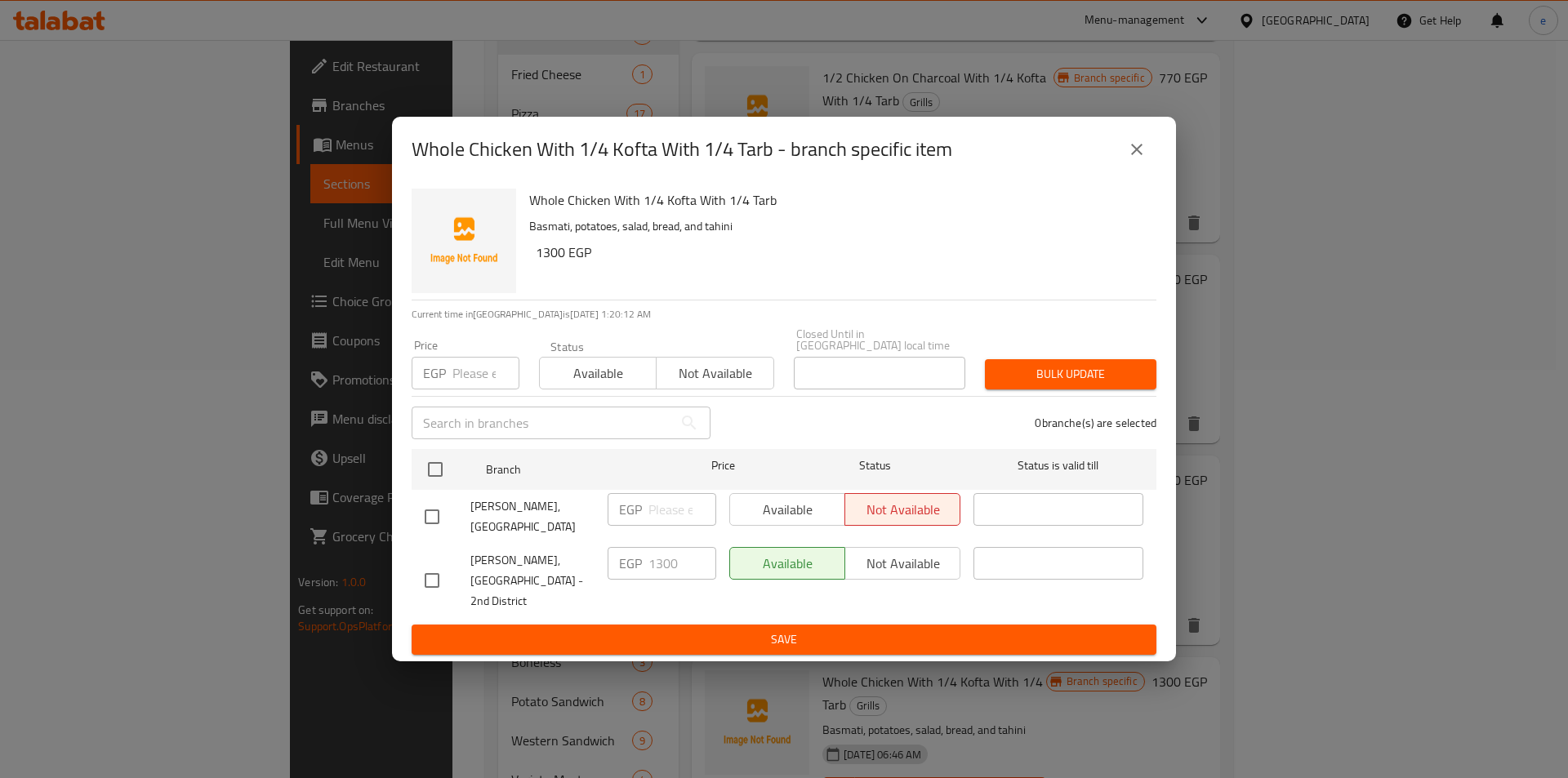
click at [1139, 155] on icon "close" at bounding box center [1136, 148] width 11 height 11
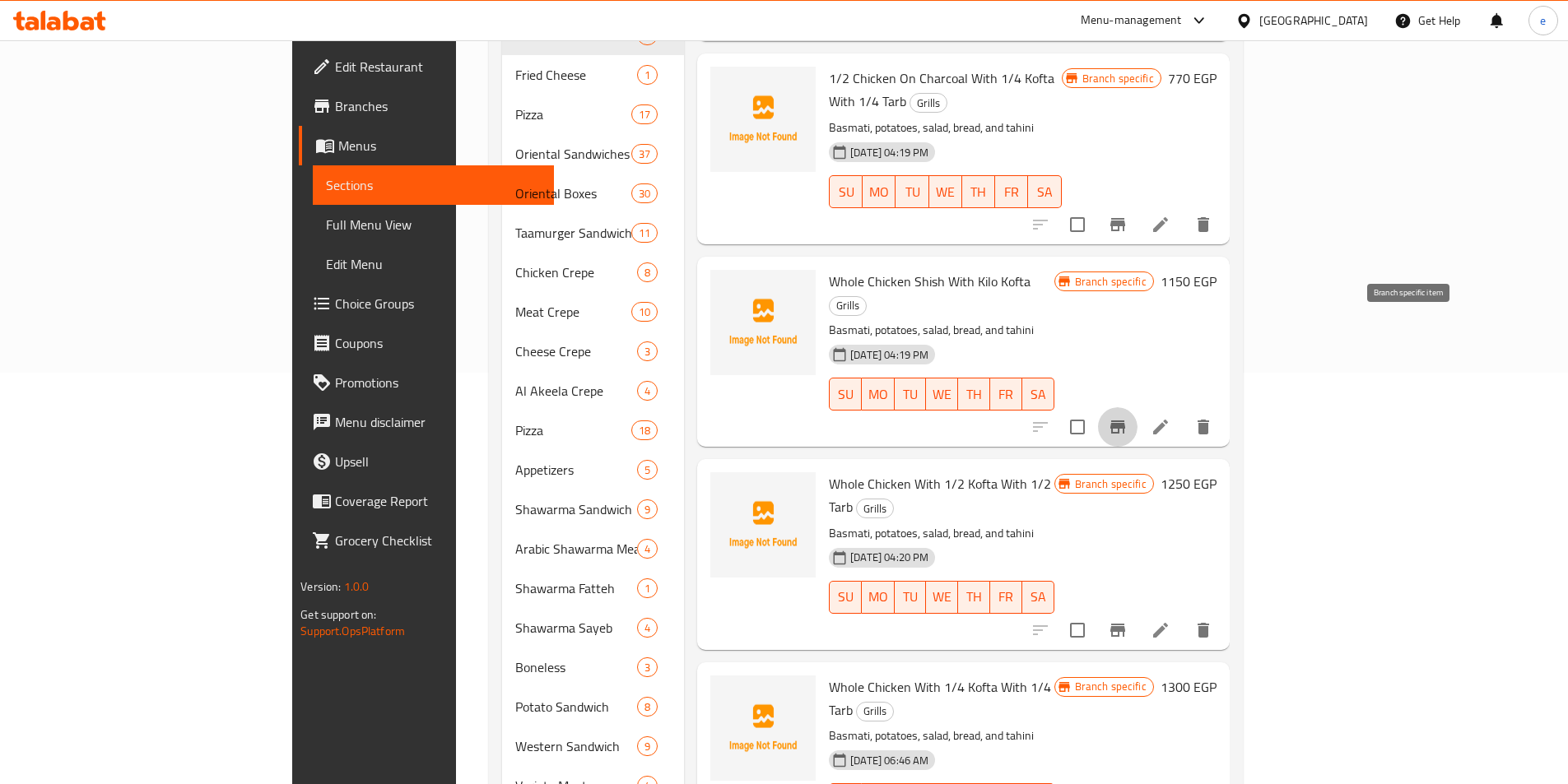
click at [1128, 417] on icon "Branch-specific-item" at bounding box center [1117, 426] width 20 height 20
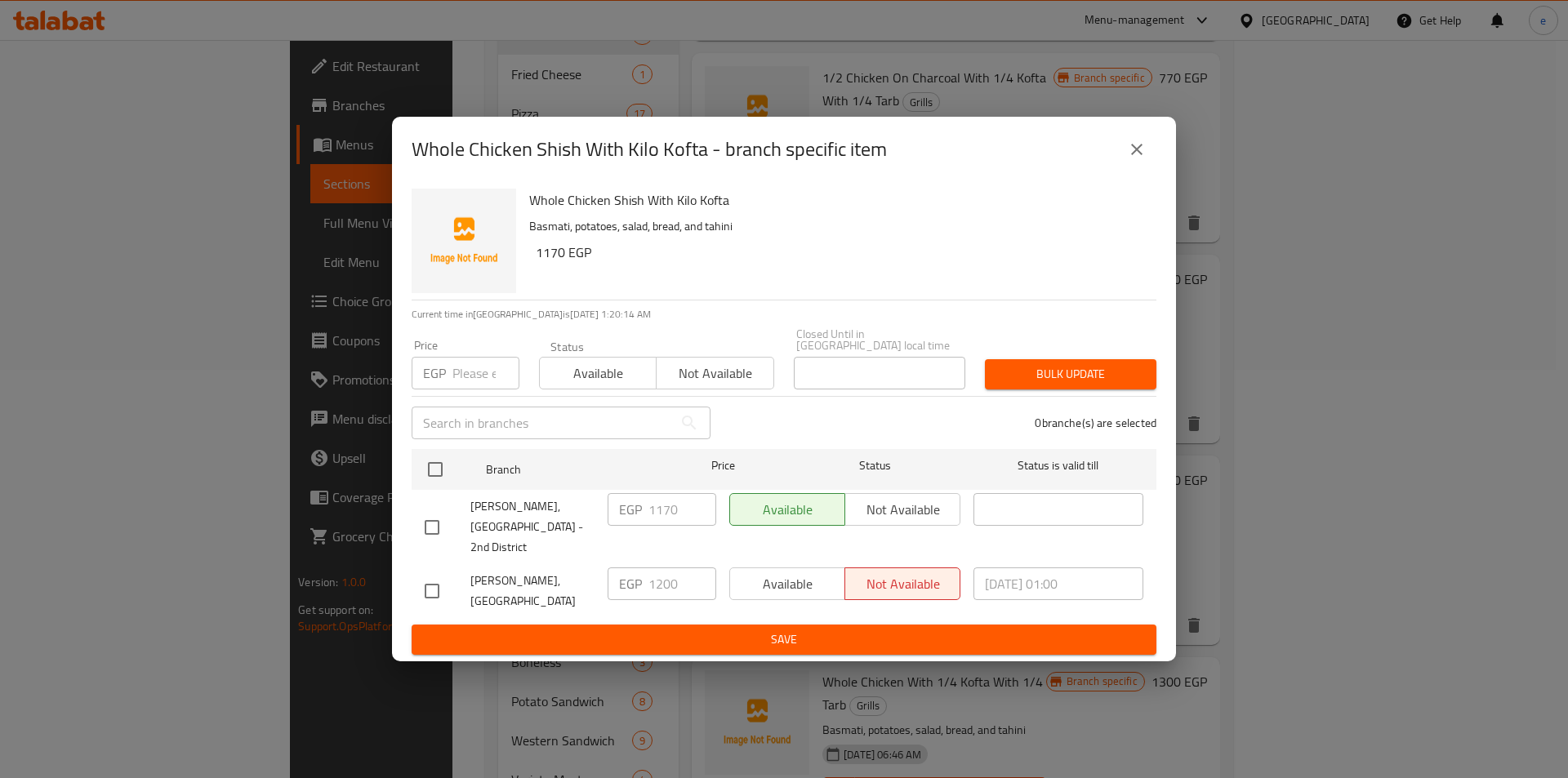
click at [1141, 155] on icon "close" at bounding box center [1136, 148] width 11 height 11
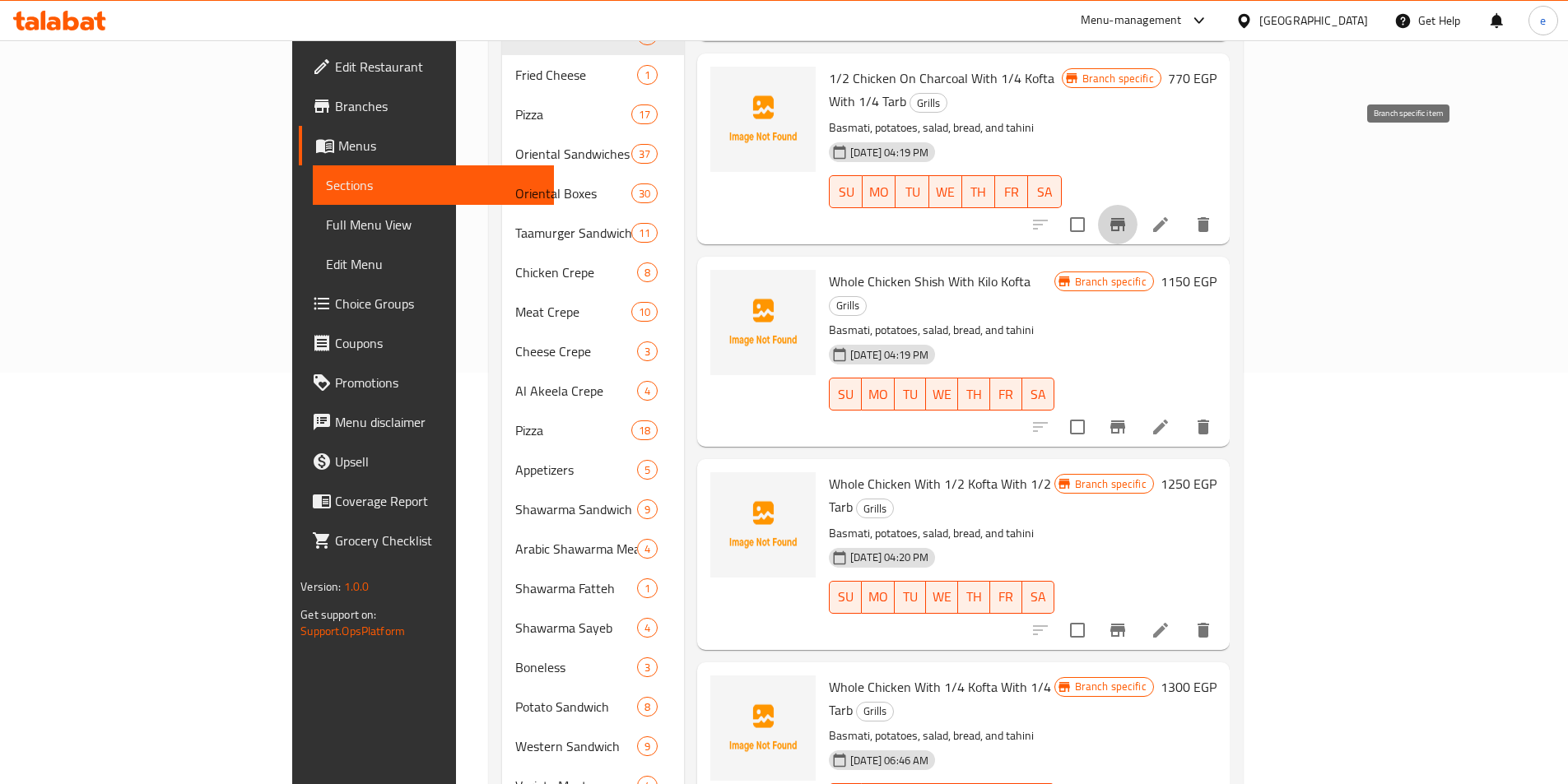
click at [1125, 218] on icon "Branch-specific-item" at bounding box center [1117, 224] width 15 height 13
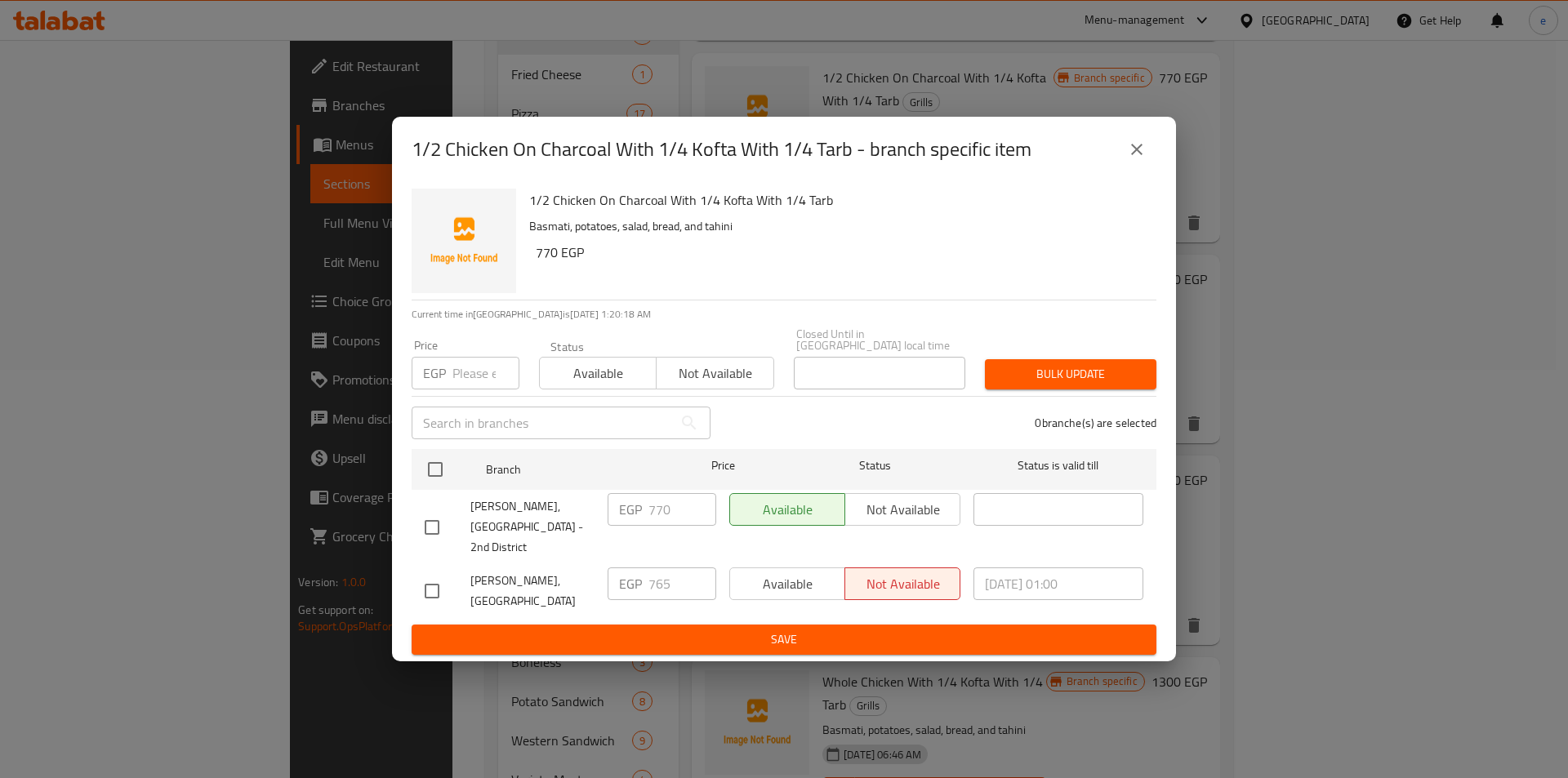
click at [1141, 160] on icon "close" at bounding box center [1137, 149] width 20 height 20
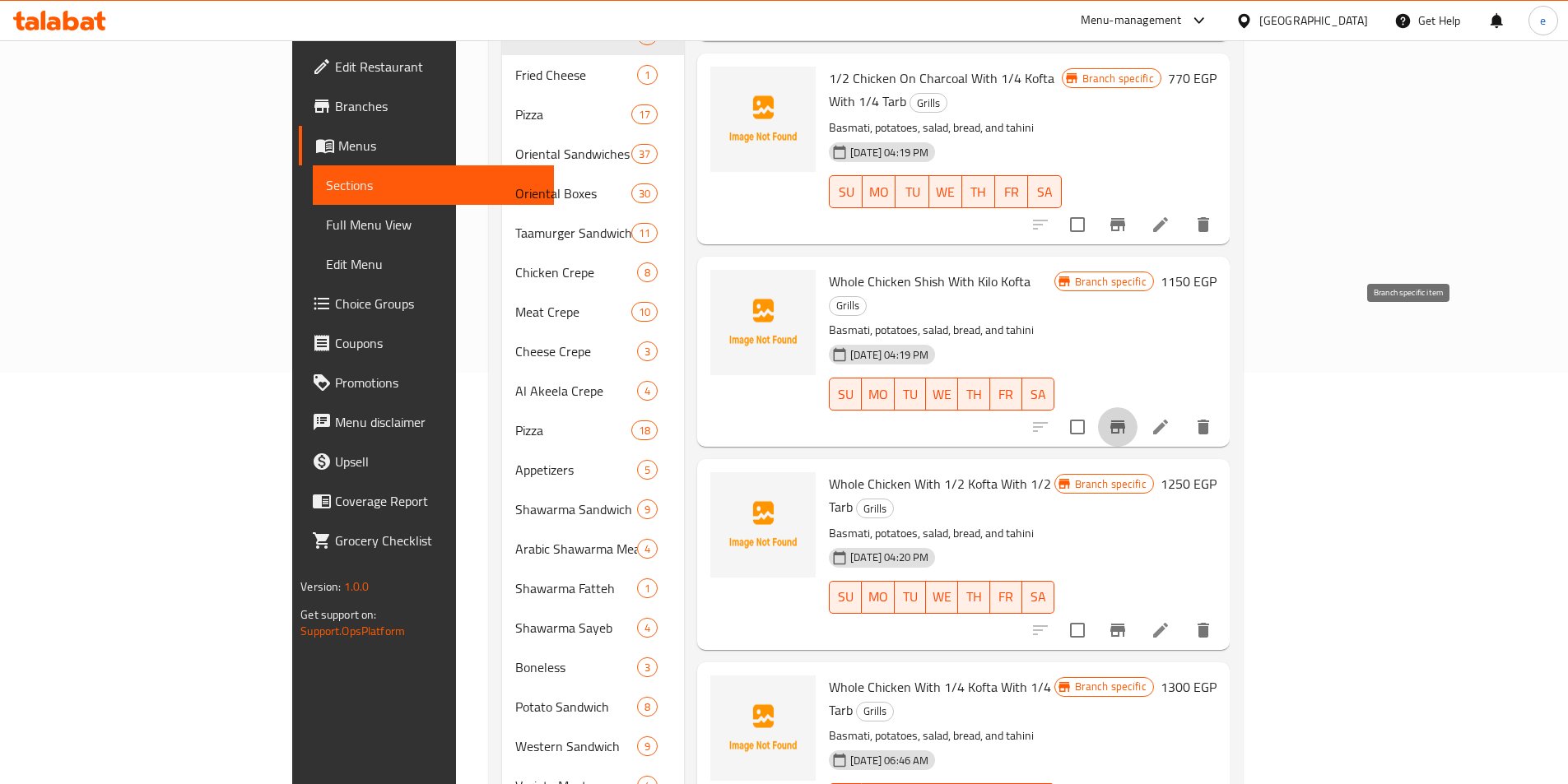
click at [1137, 407] on button "Branch-specific-item" at bounding box center [1118, 427] width 40 height 40
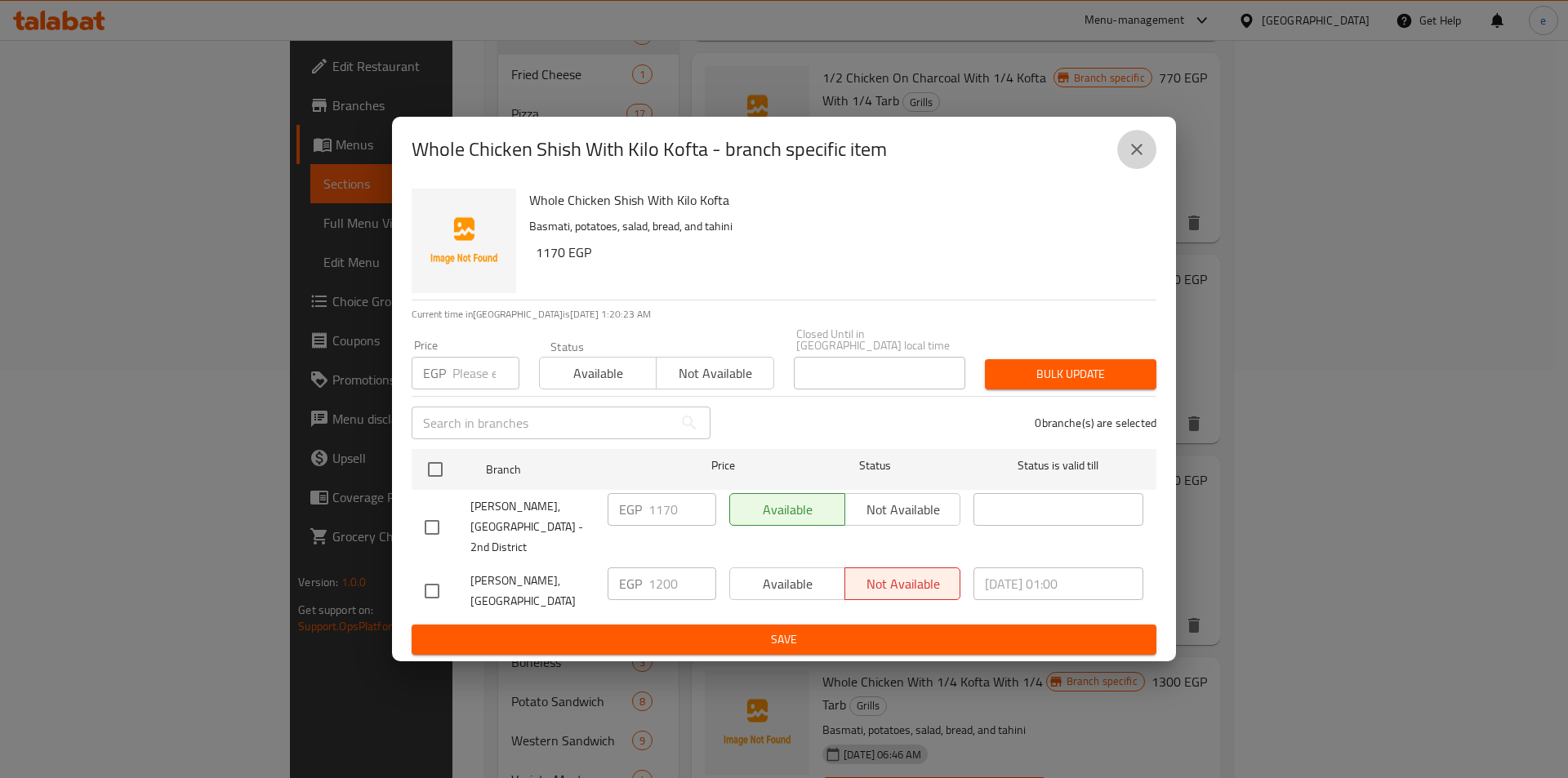
click at [1144, 160] on icon "close" at bounding box center [1137, 149] width 20 height 20
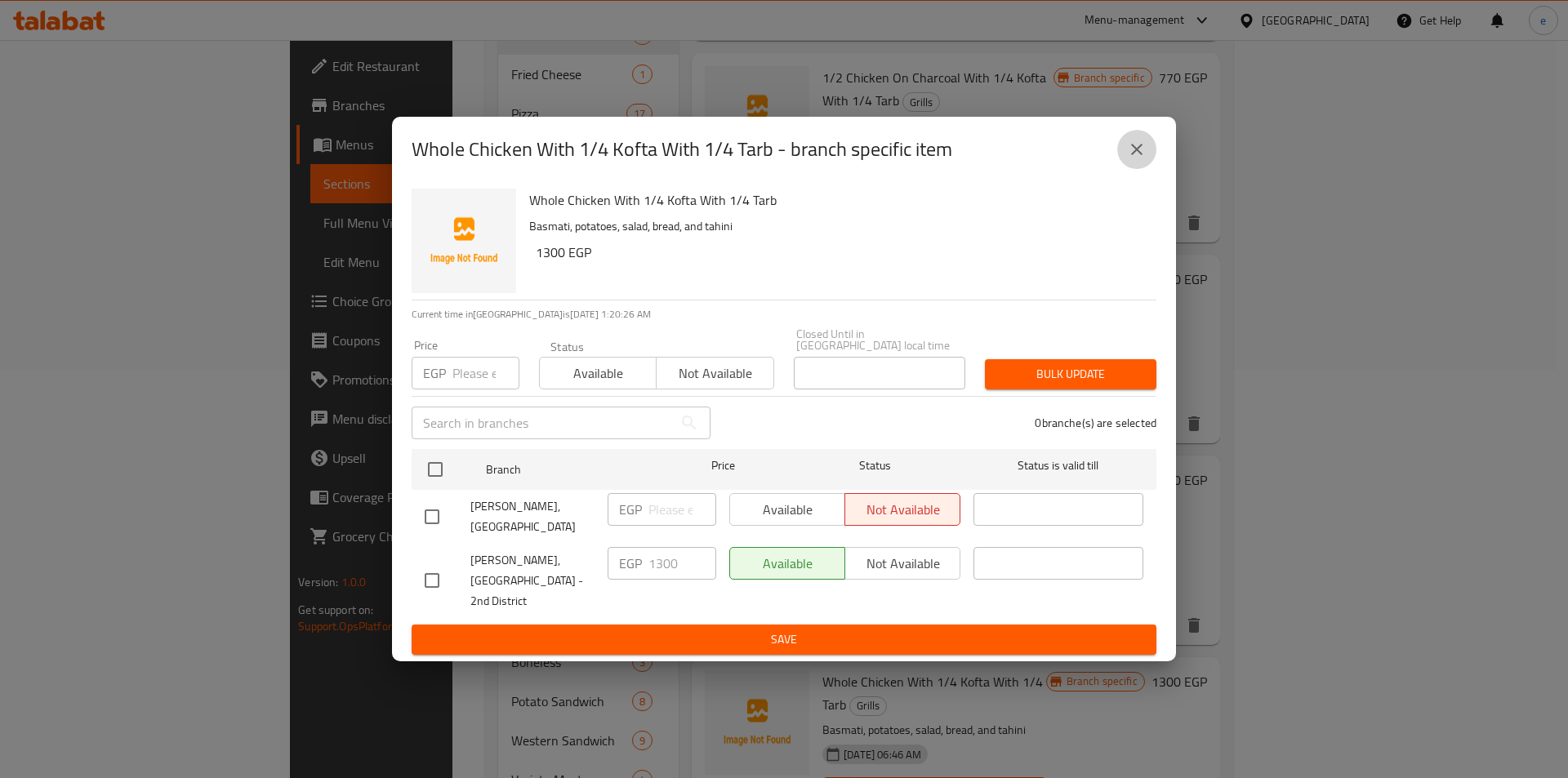
click at [1145, 169] on button "close" at bounding box center [1137, 149] width 39 height 39
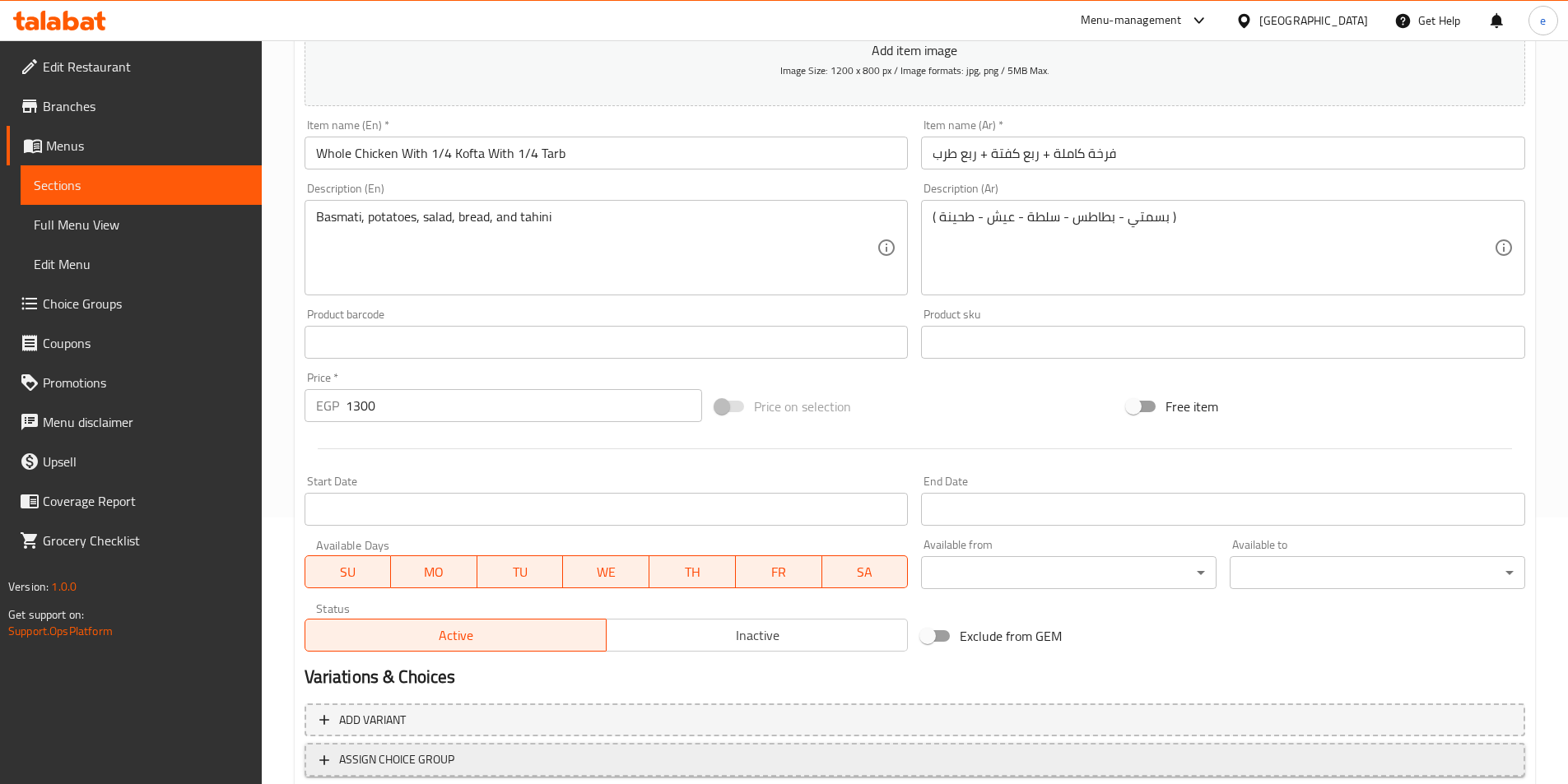
scroll to position [378, 0]
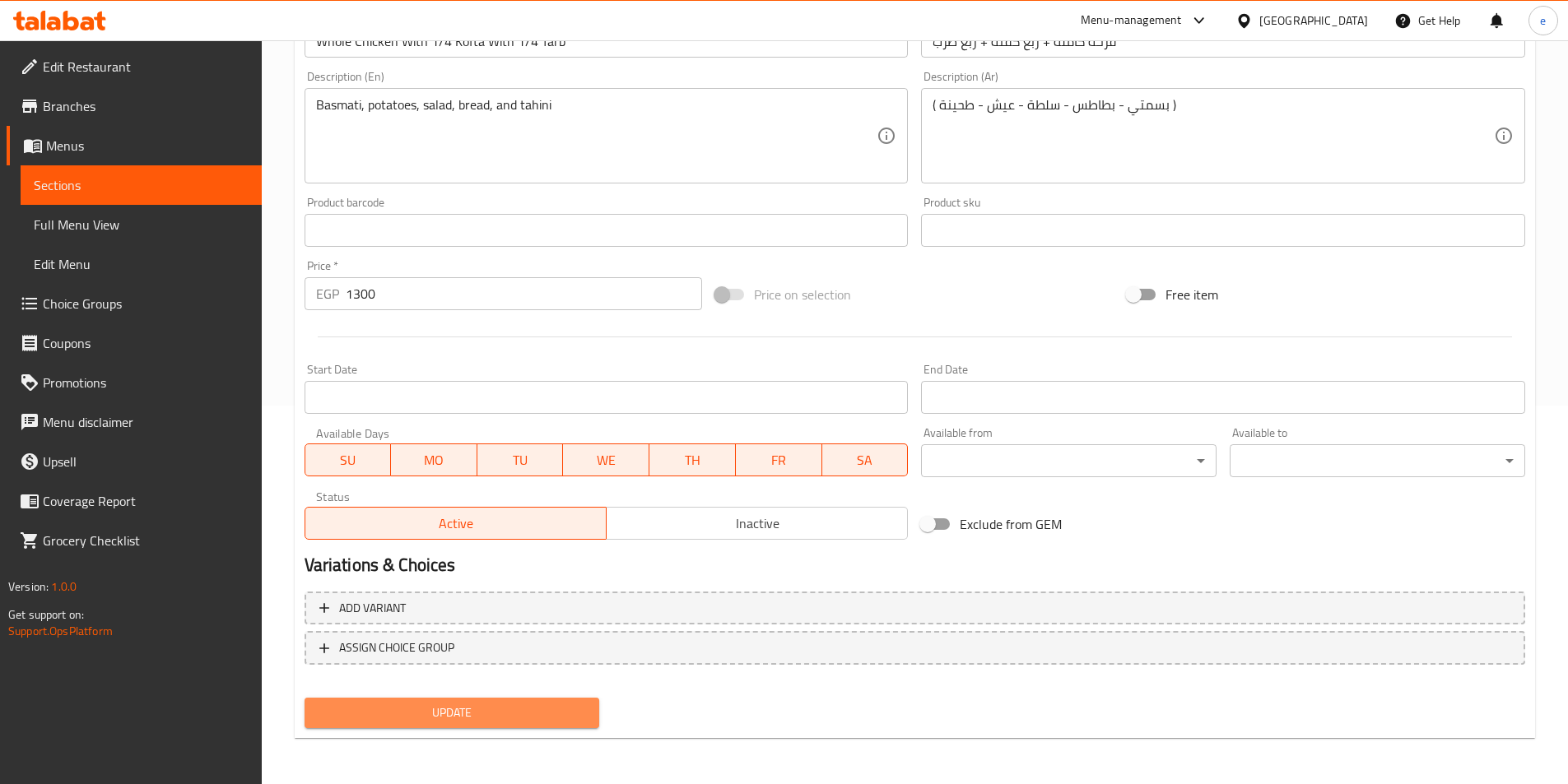
click at [421, 701] on button "Update" at bounding box center [452, 712] width 296 height 30
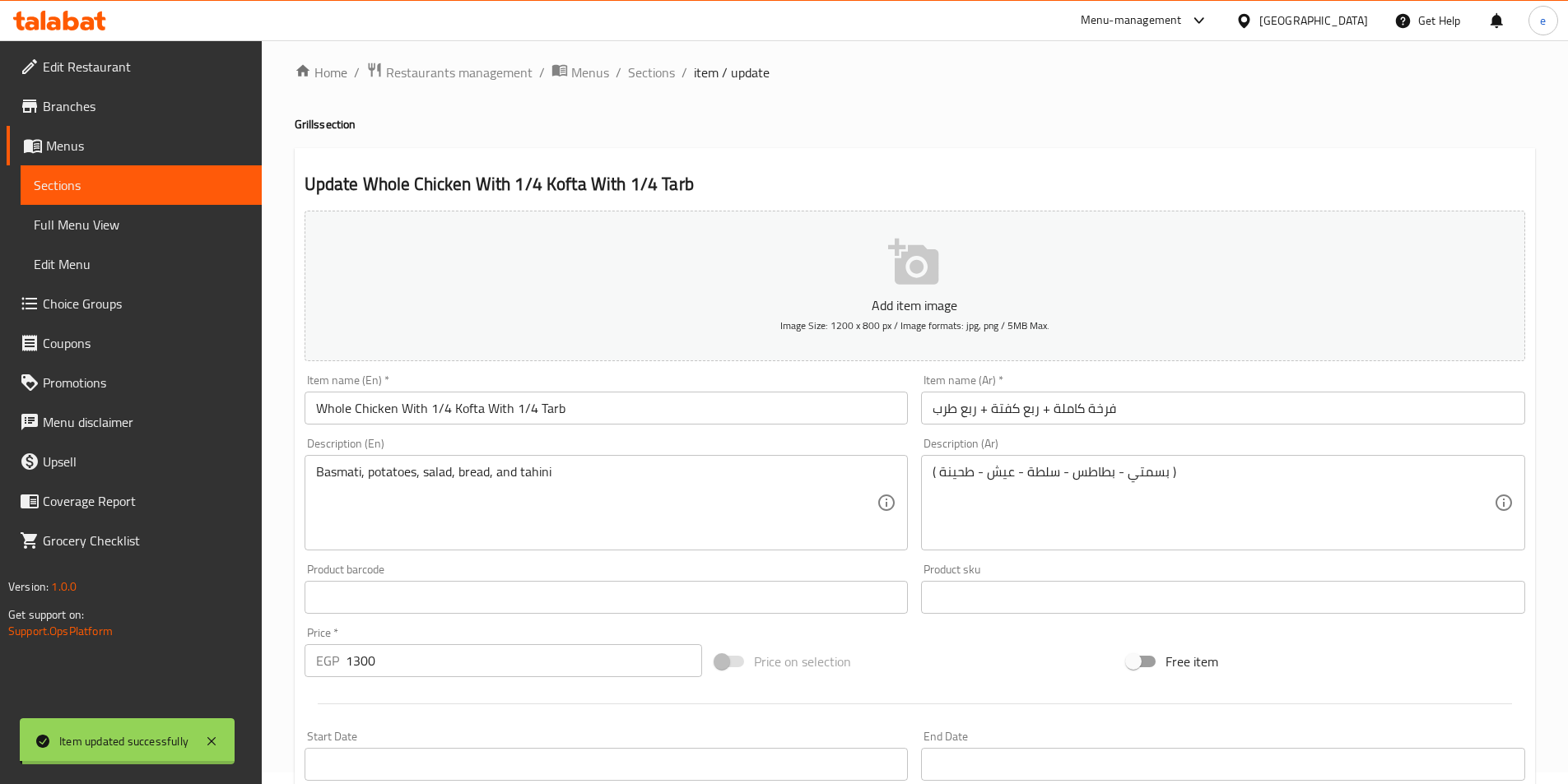
scroll to position [0, 0]
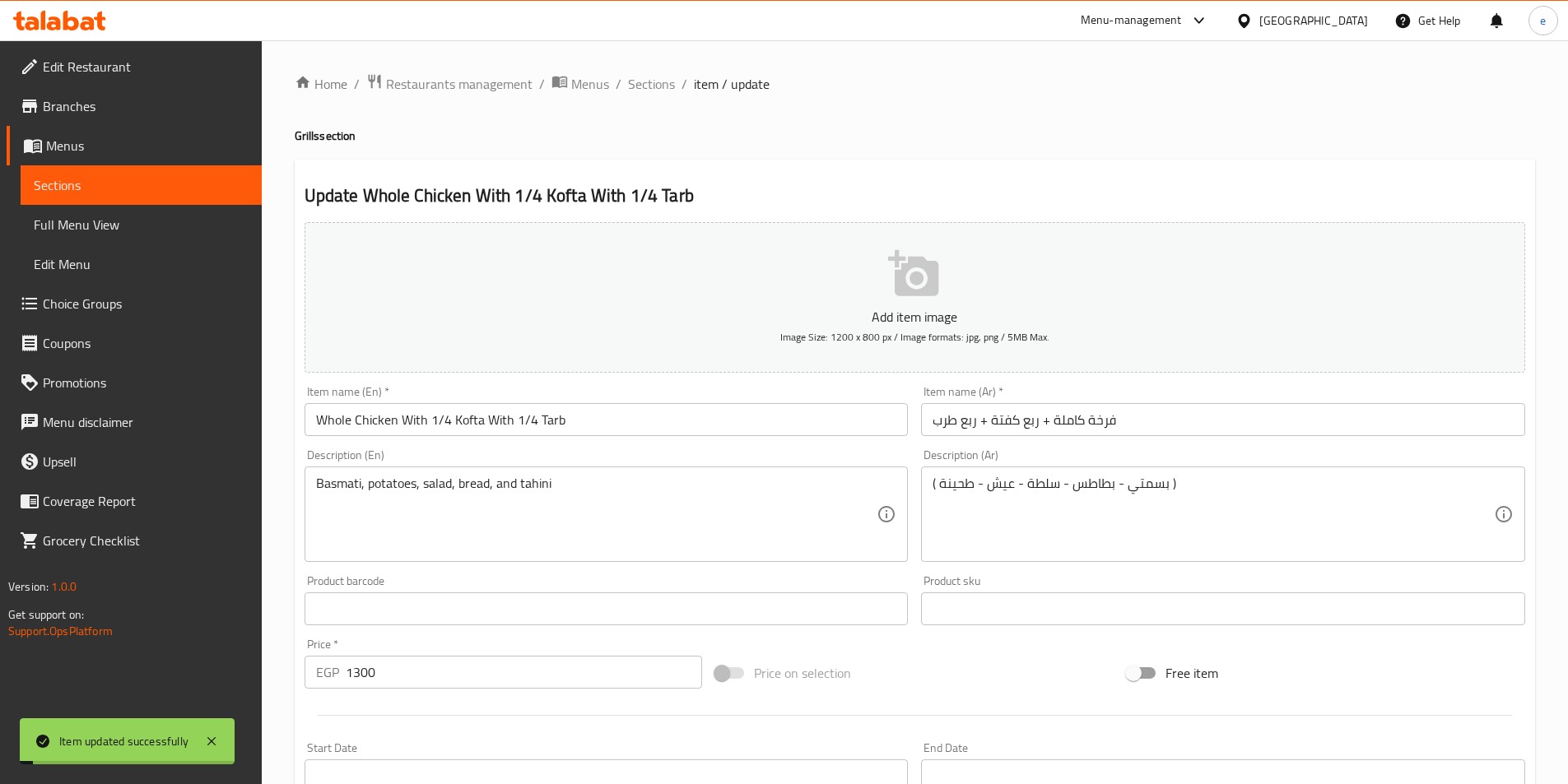
drag, startPoint x: 641, startPoint y: 86, endPoint x: 704, endPoint y: 168, distance: 103.4
click at [642, 86] on span "Sections" at bounding box center [651, 83] width 47 height 20
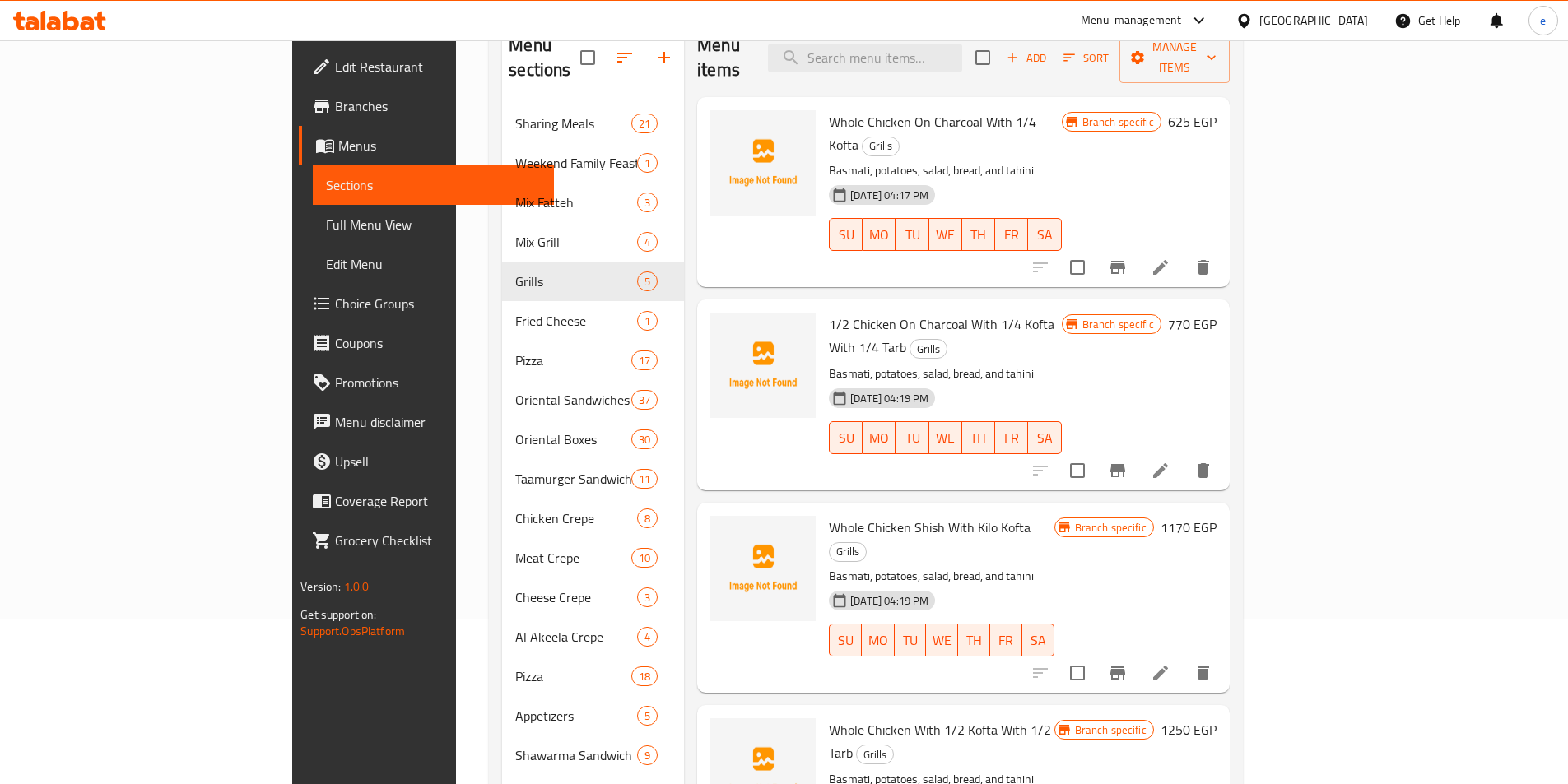
scroll to position [164, 0]
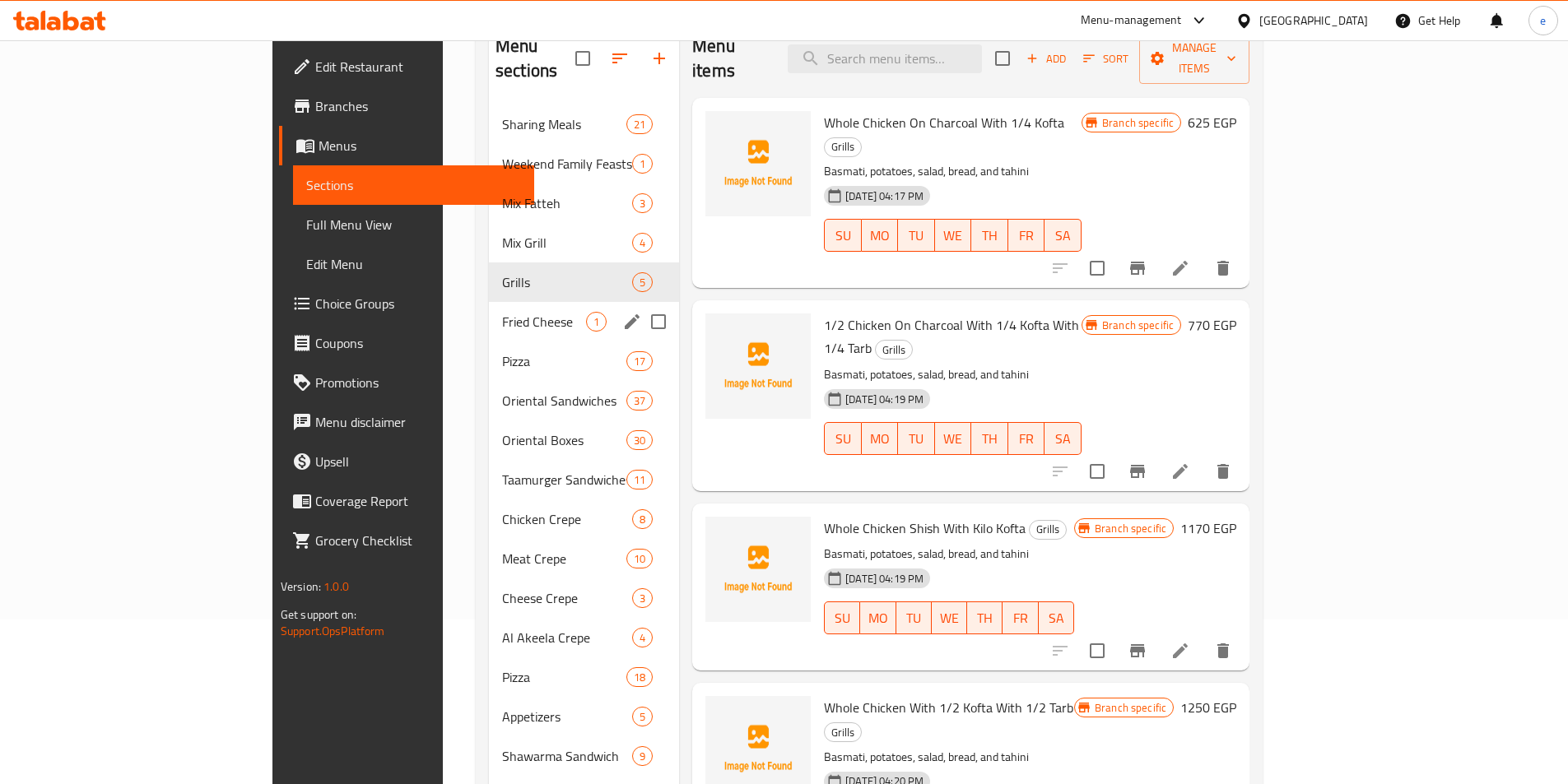
click at [489, 308] on div "Fried Cheese 1" at bounding box center [583, 322] width 190 height 40
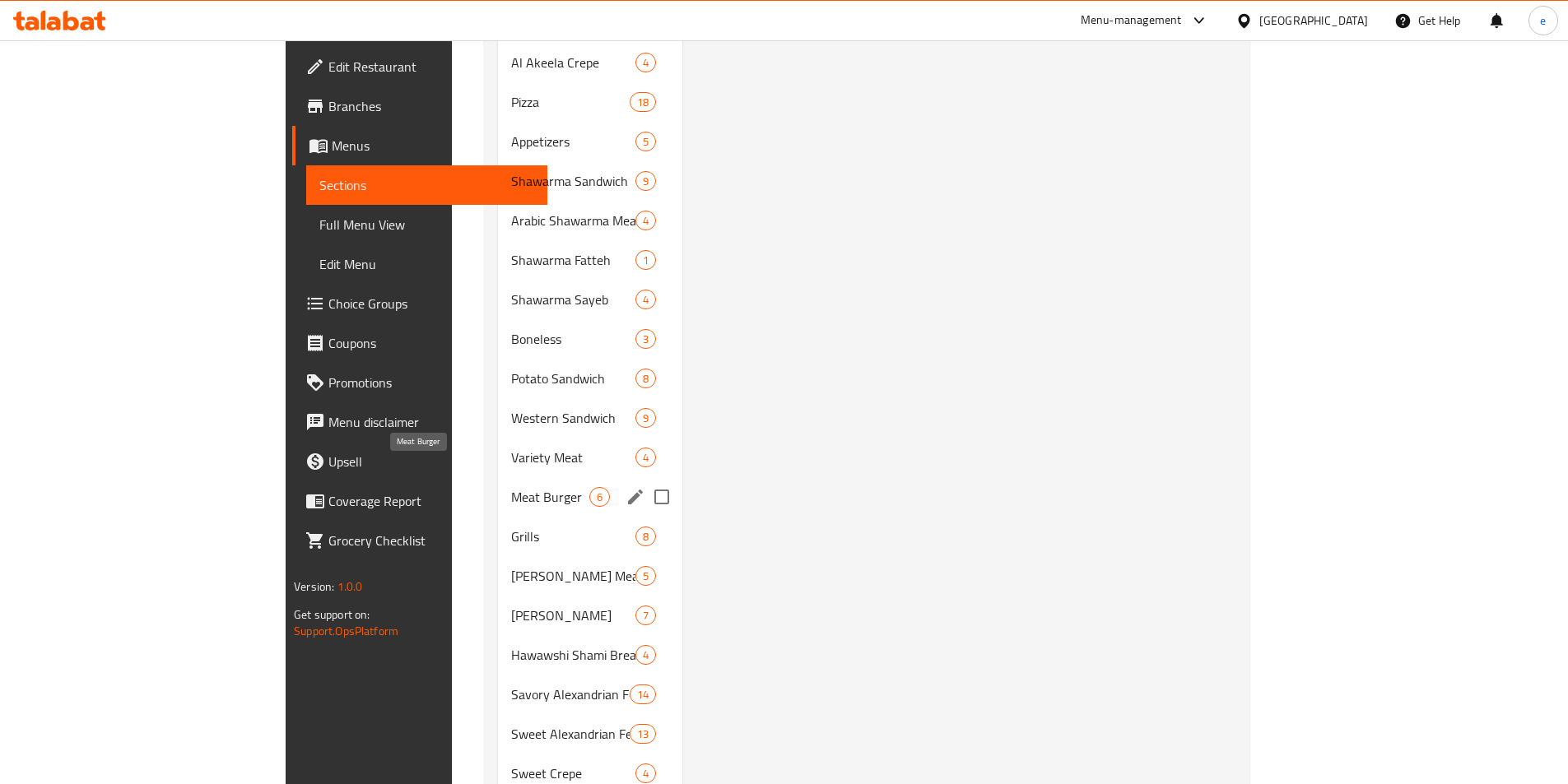
scroll to position [740, 0]
click at [511, 525] on span "Grills" at bounding box center [550, 535] width 78 height 20
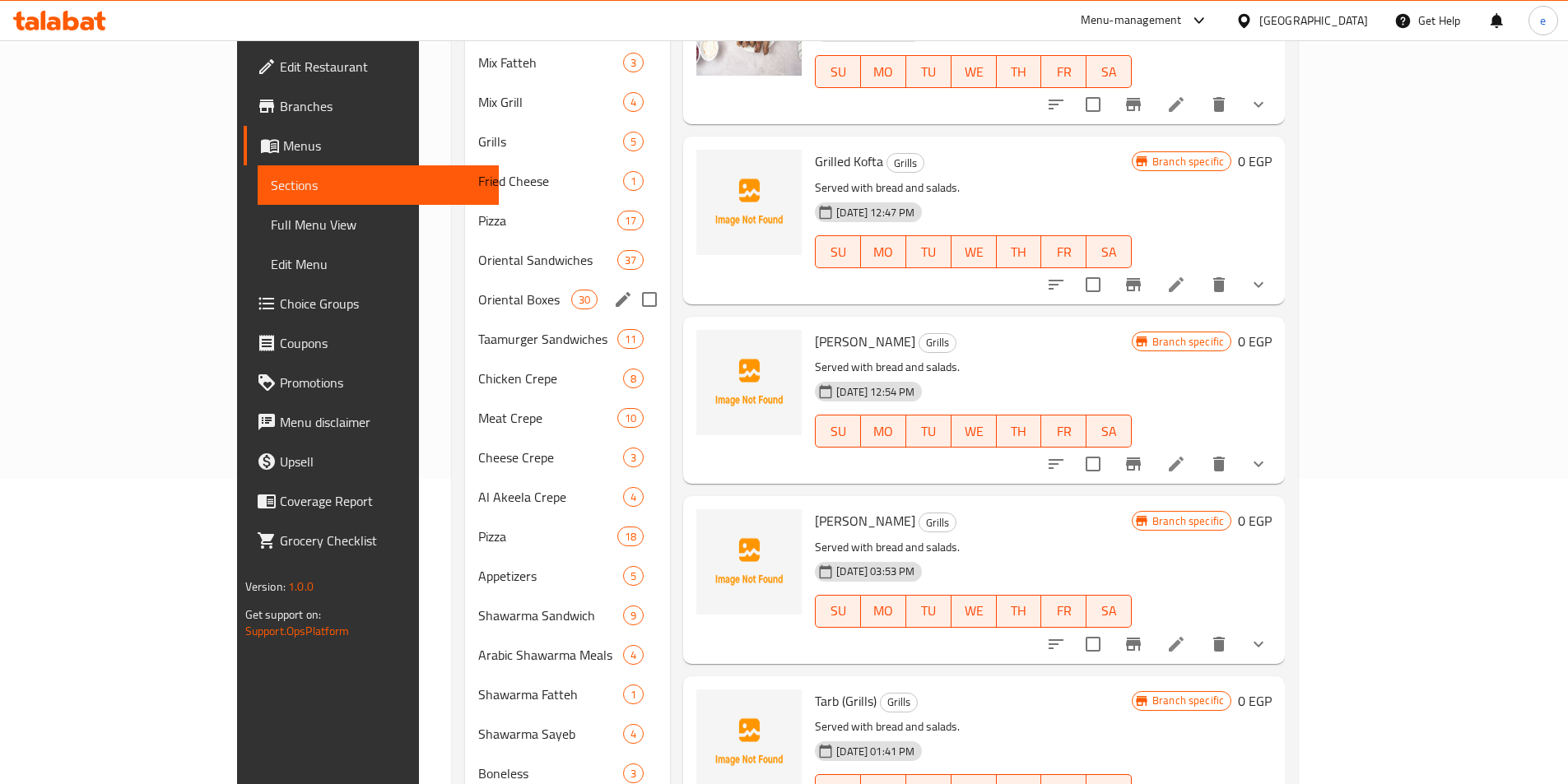
scroll to position [329, 0]
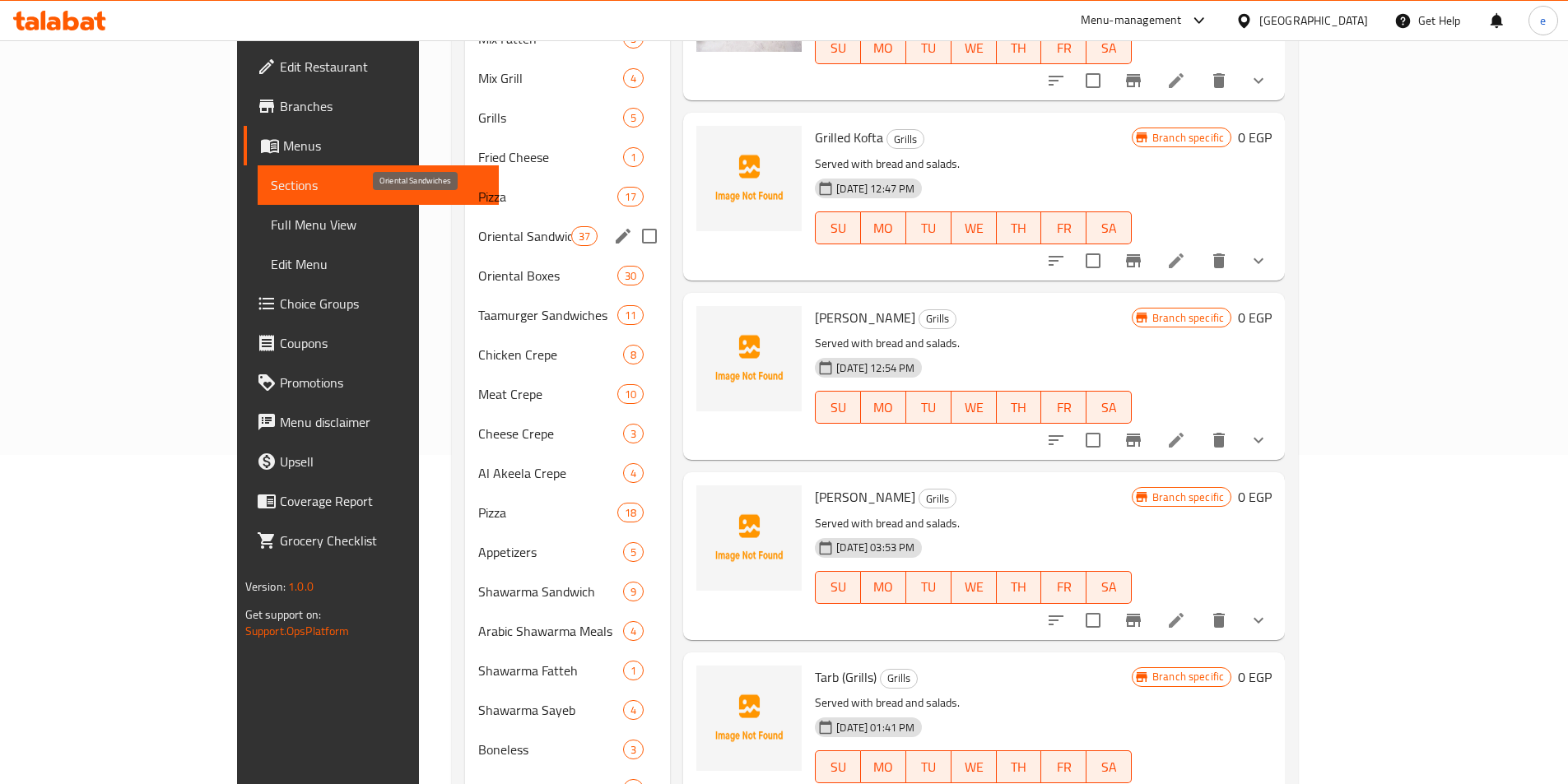
click at [478, 226] on span "Oriental Sandwiches" at bounding box center [525, 236] width 93 height 20
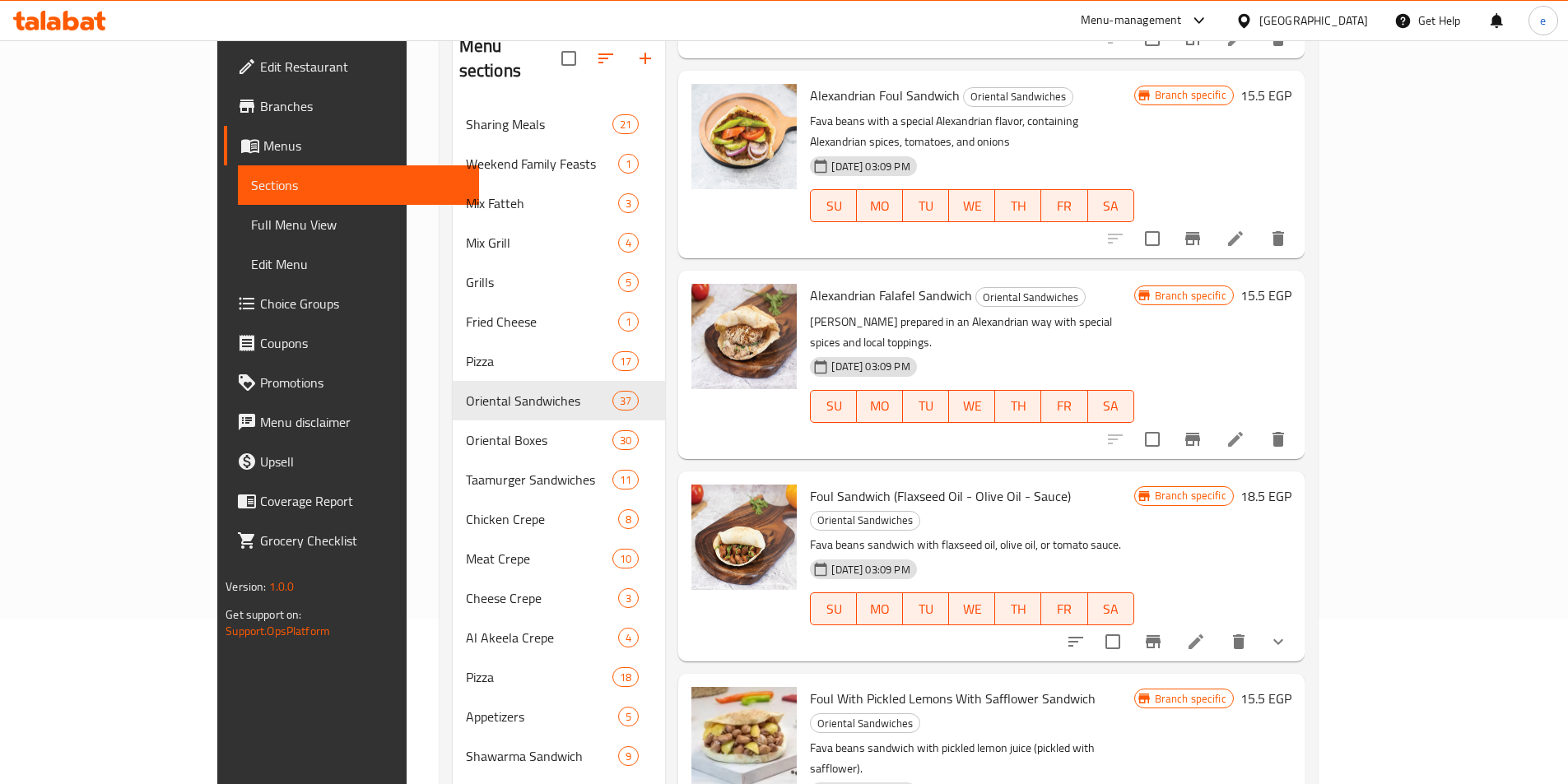
scroll to position [823, 0]
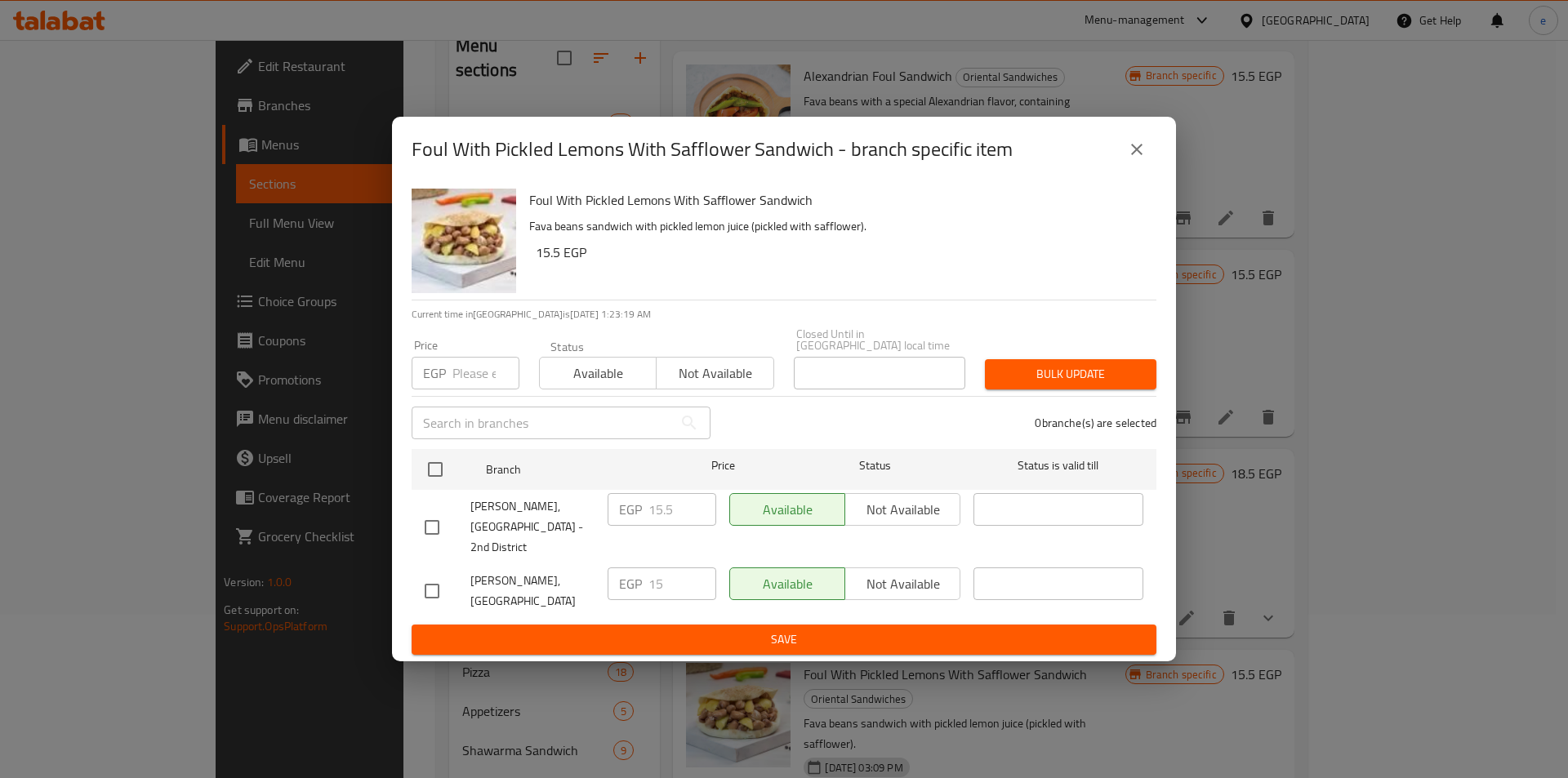
click at [1150, 169] on button "close" at bounding box center [1137, 149] width 39 height 39
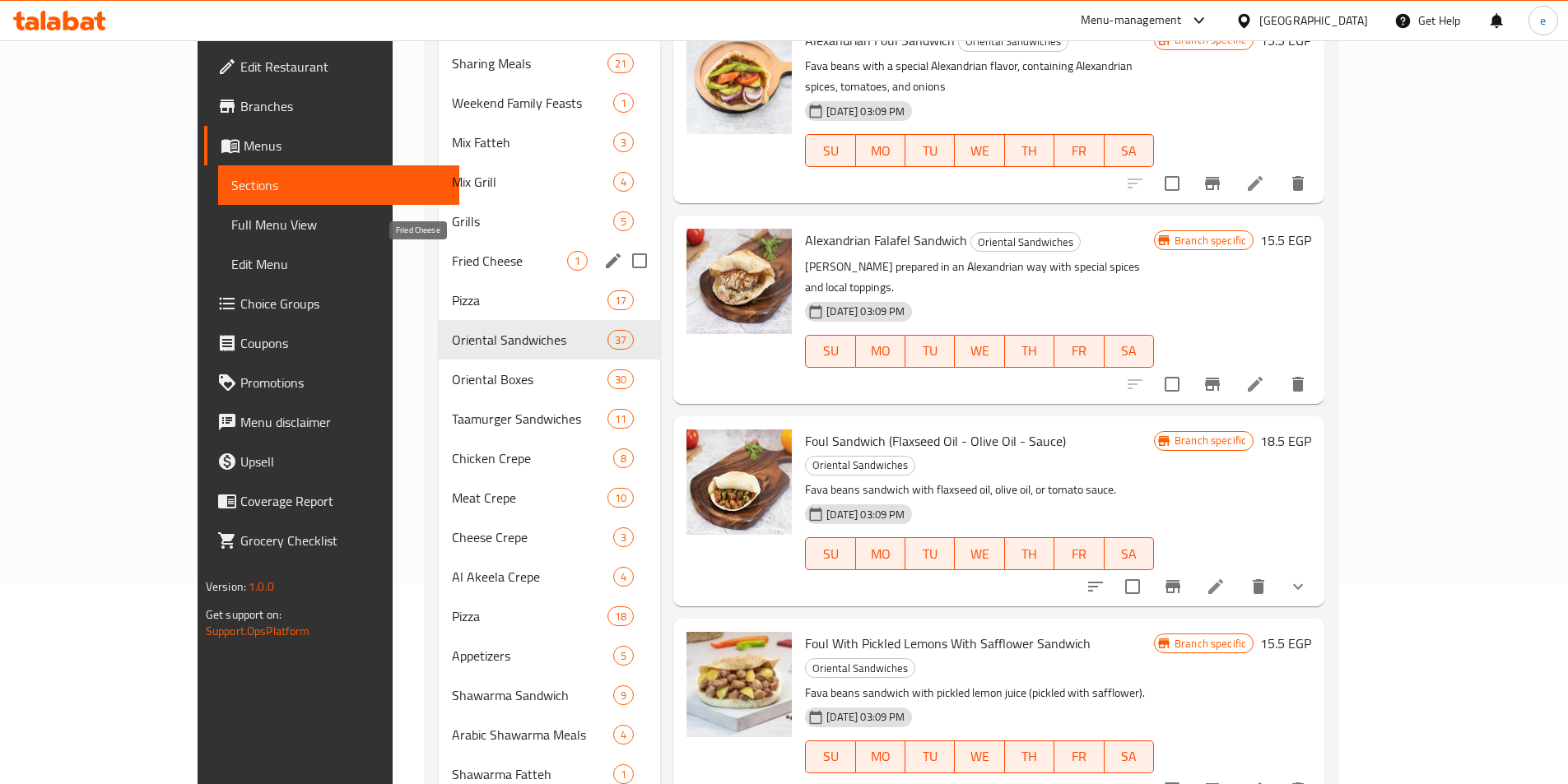
scroll to position [0, 0]
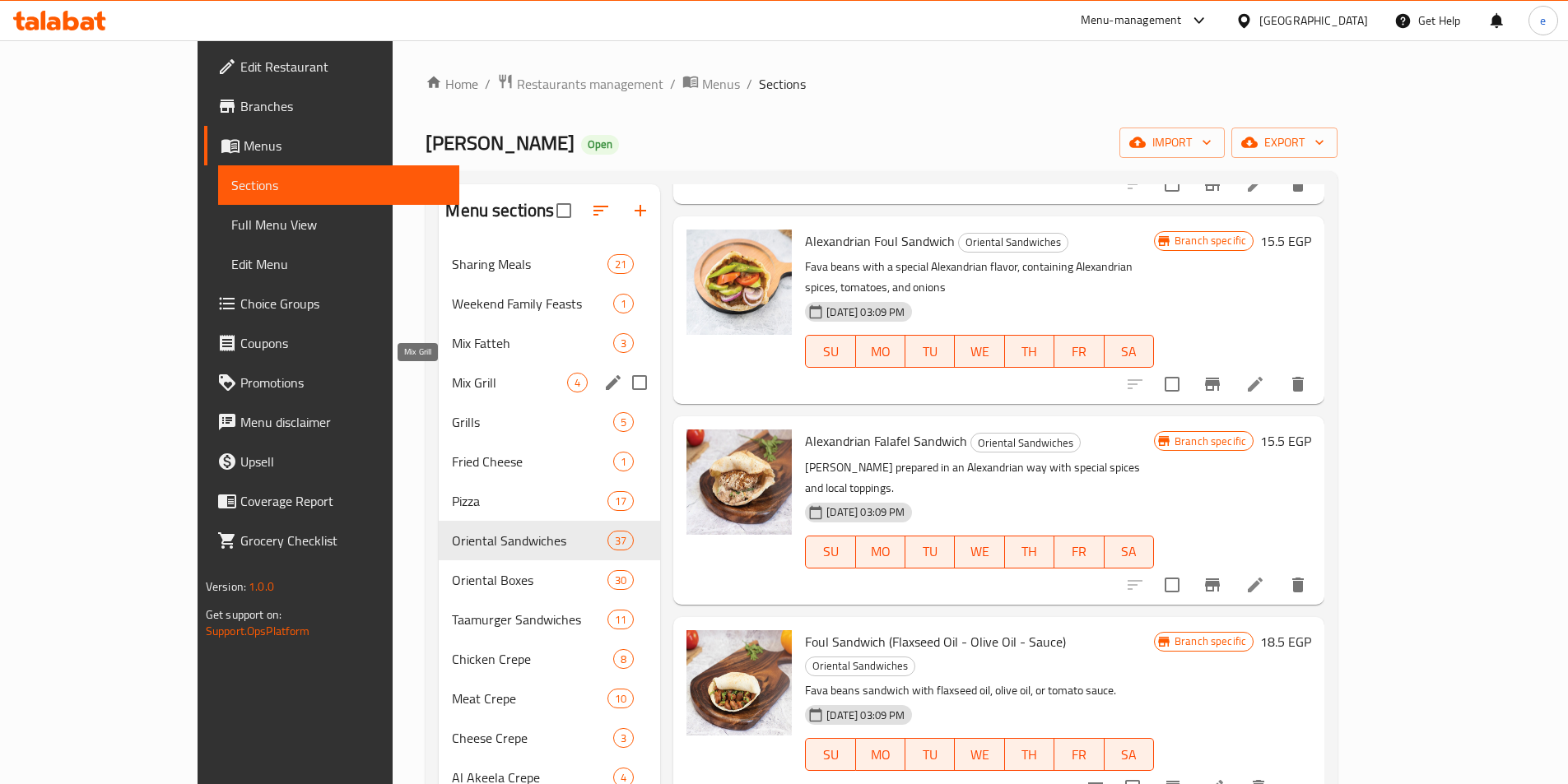
click at [452, 378] on span "Mix Grill" at bounding box center [509, 382] width 115 height 20
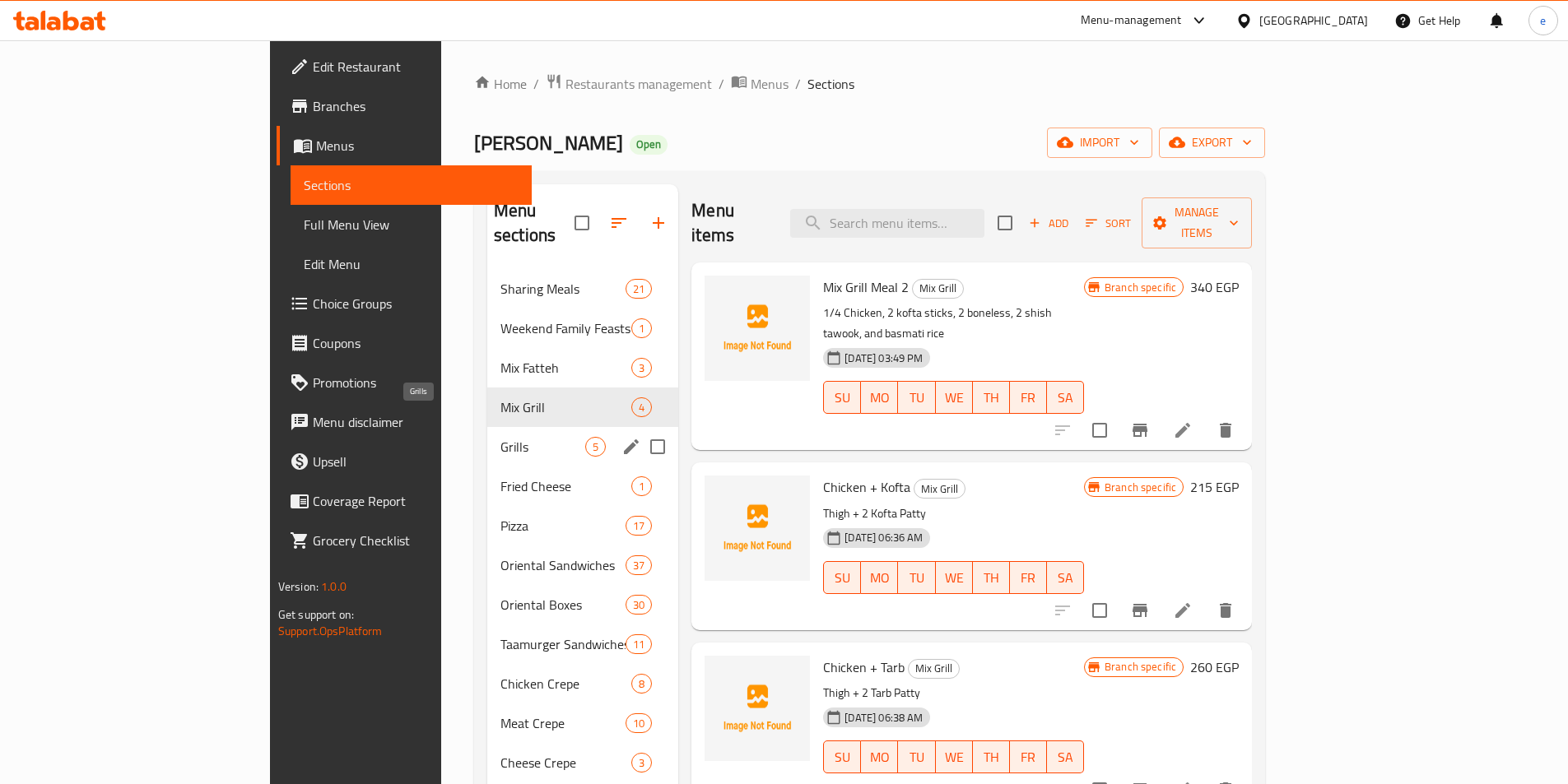
click at [501, 437] on span "Grills" at bounding box center [543, 446] width 85 height 20
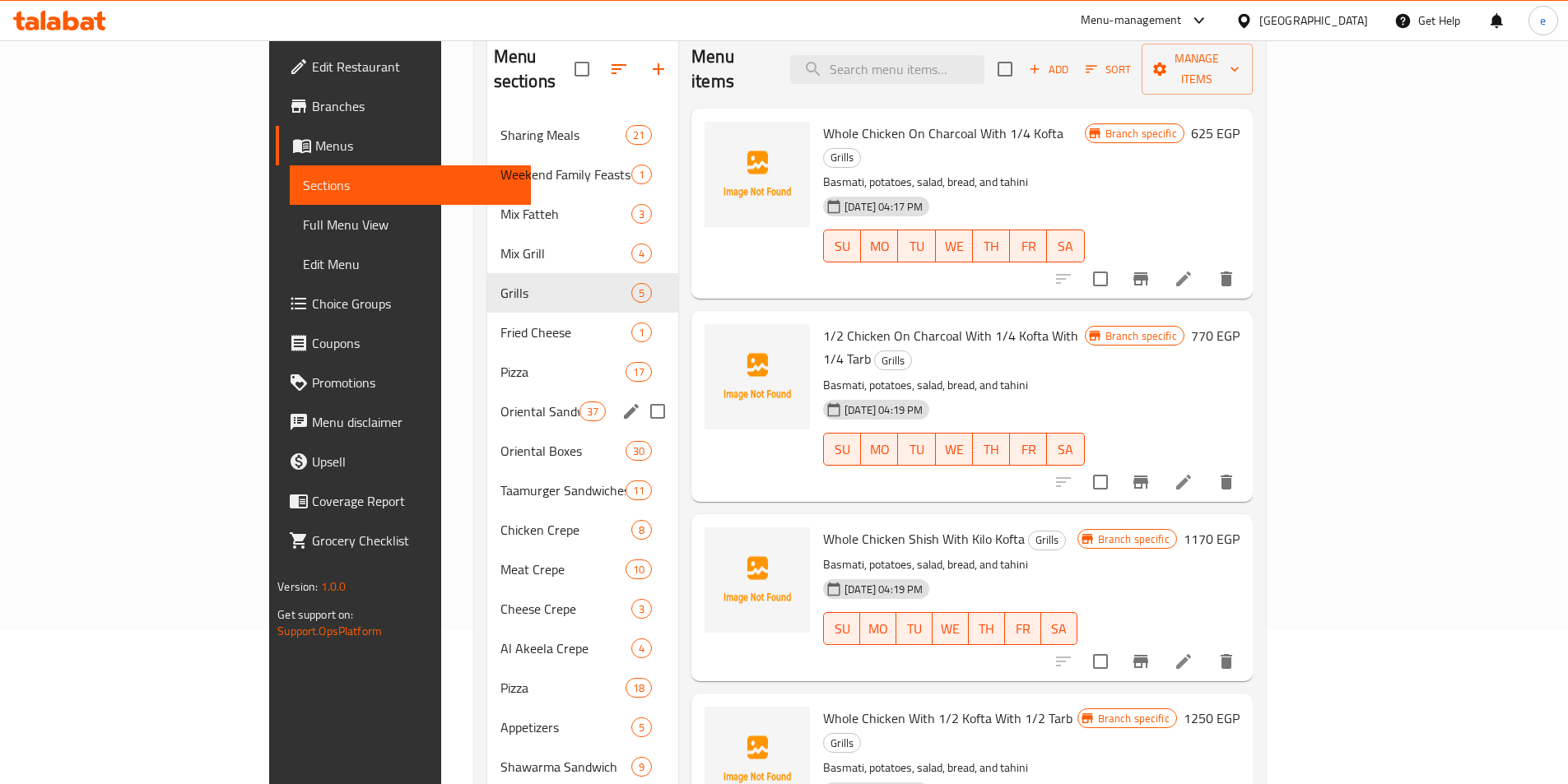
scroll to position [83, 0]
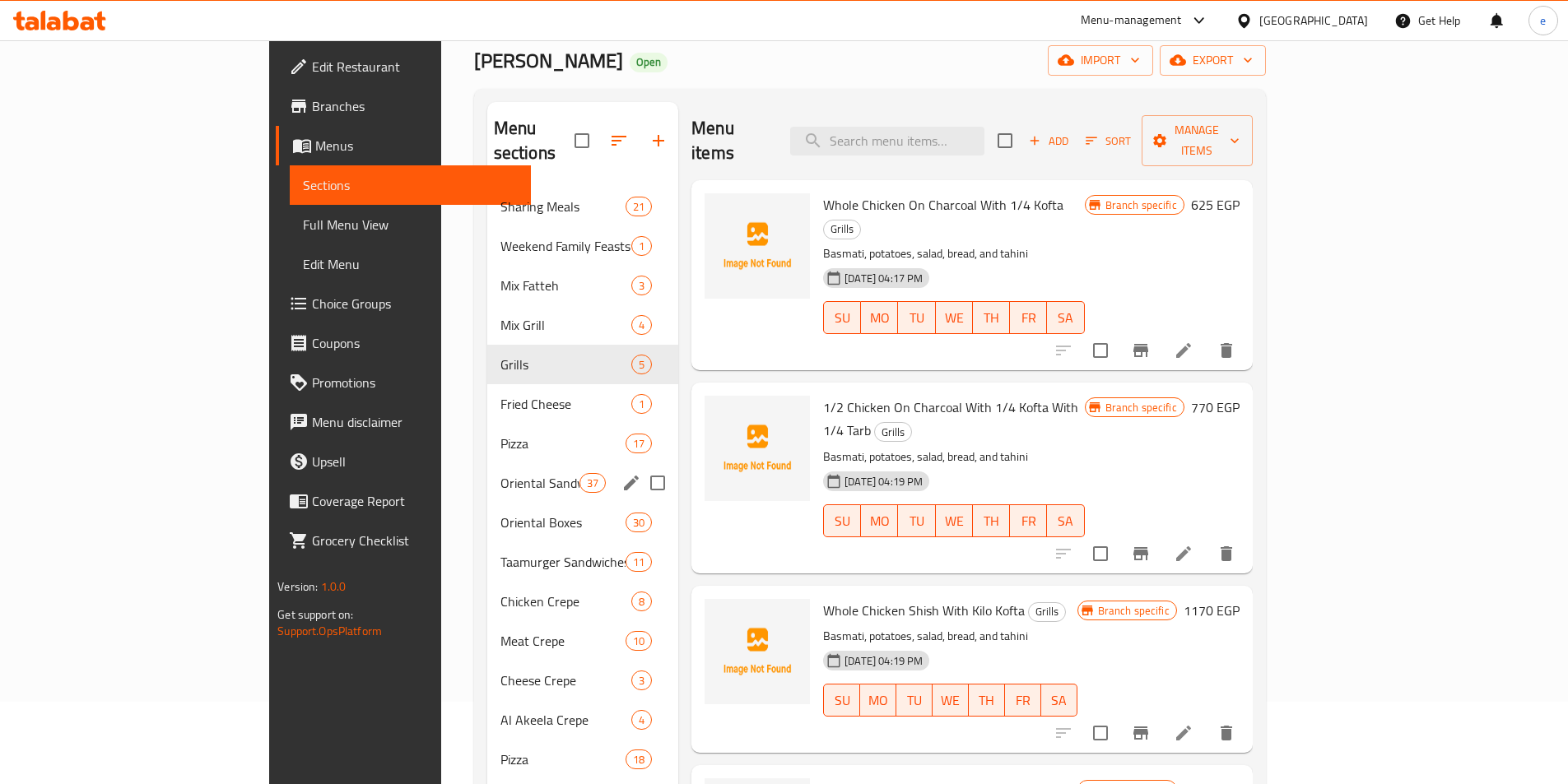
click at [487, 469] on div "Oriental Sandwiches 37" at bounding box center [582, 483] width 192 height 40
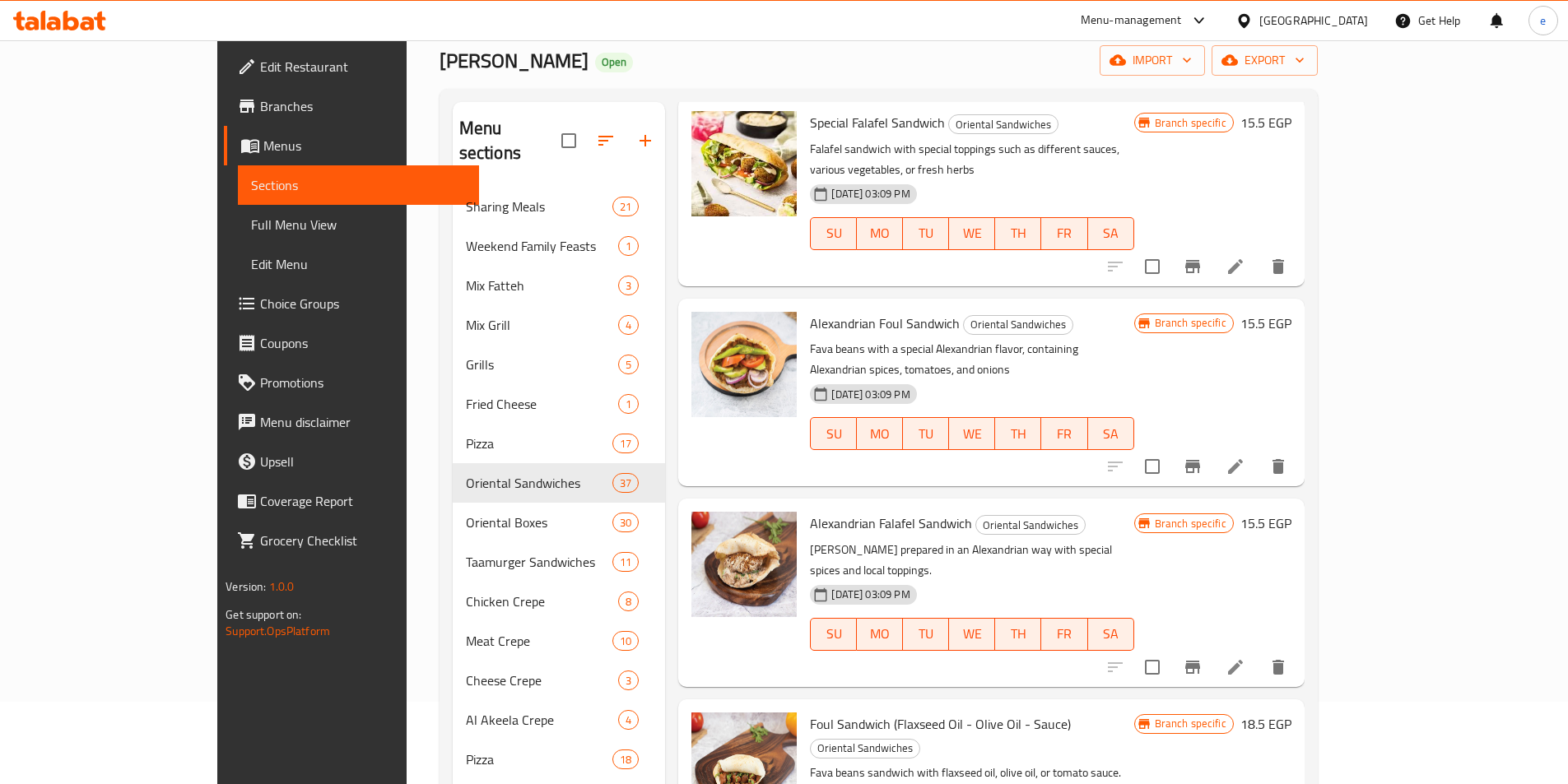
scroll to position [823, 0]
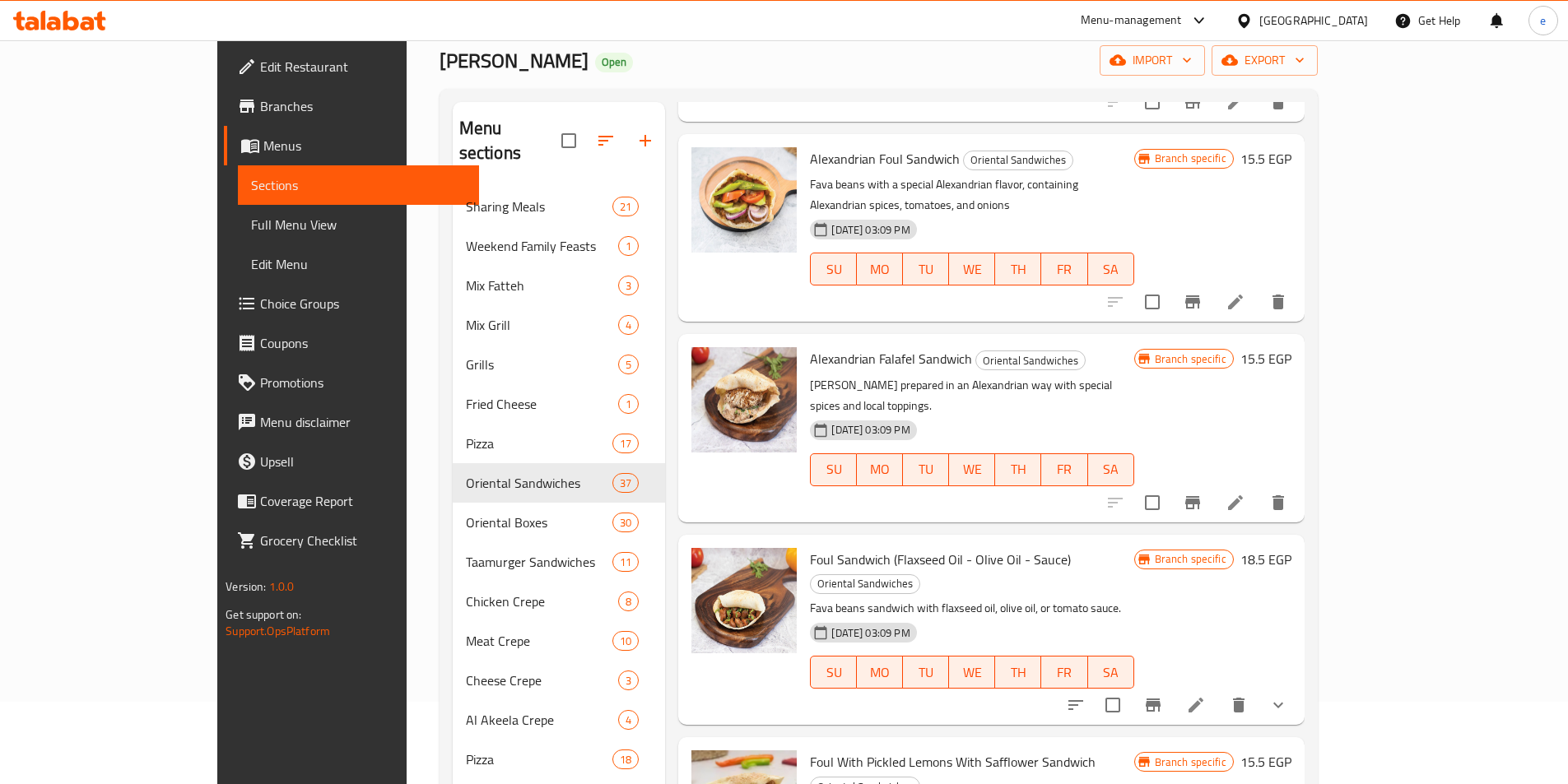
click at [1219, 690] on li at bounding box center [1196, 705] width 46 height 29
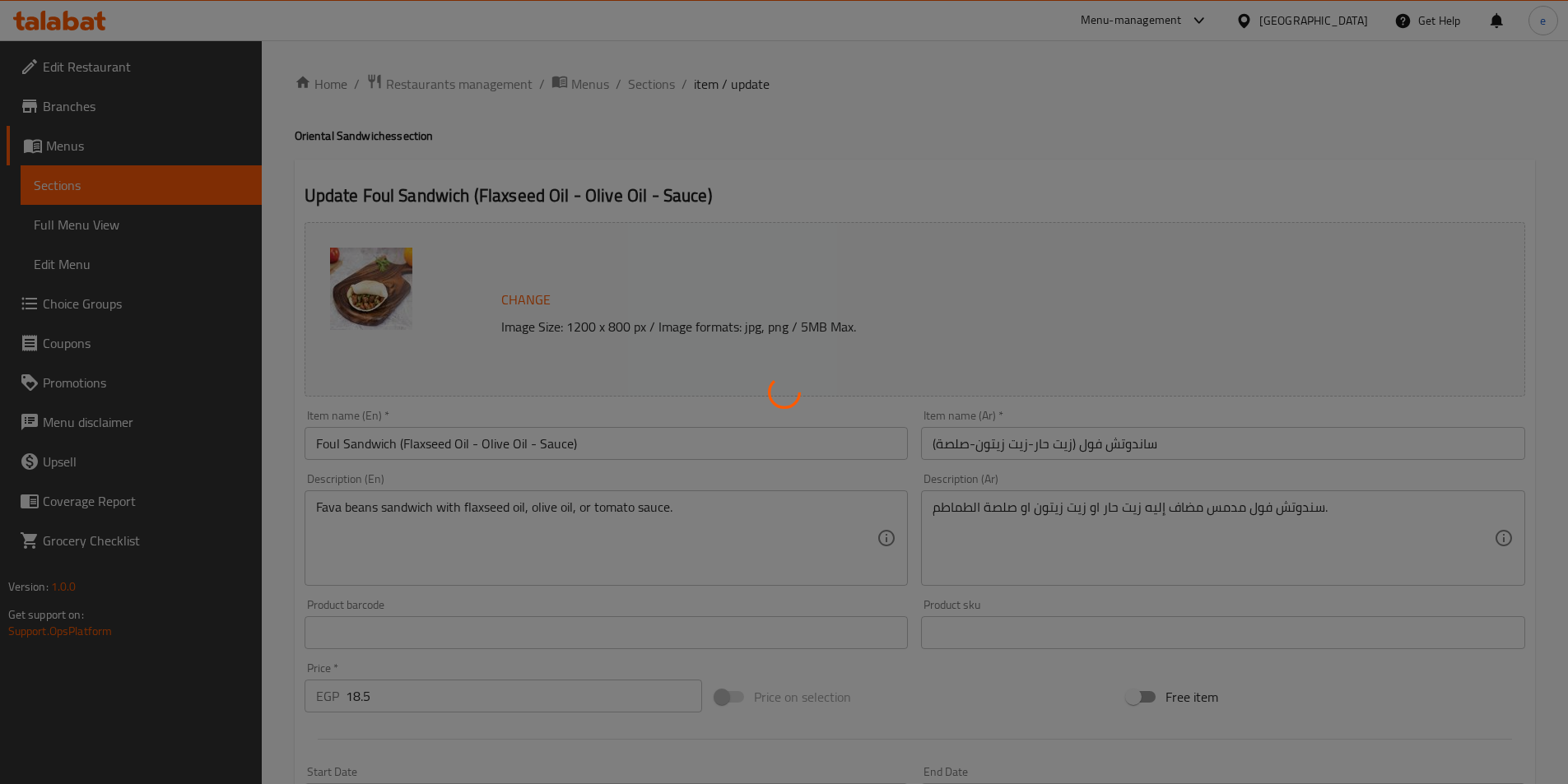
type input "إختيارك من ::"
type input "1"
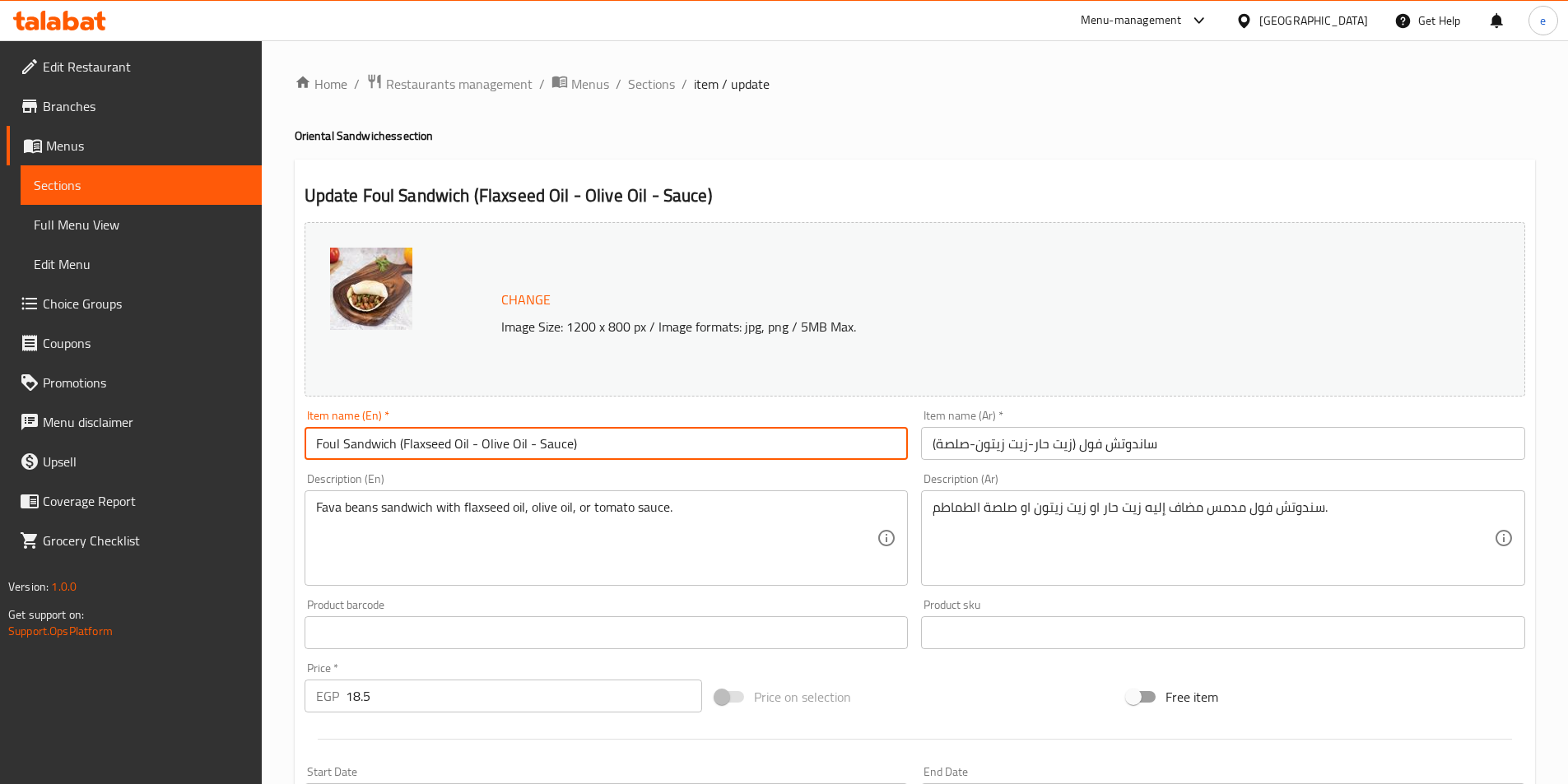
drag, startPoint x: 478, startPoint y: 440, endPoint x: 526, endPoint y: 443, distance: 48.1
click at [526, 443] on input "Foul Sandwich (Flaxseed Oil - Olive Oil - Sauce)" at bounding box center [606, 444] width 604 height 33
type input "Foul Sandwich (Flaxseed Oil - Sauce)"
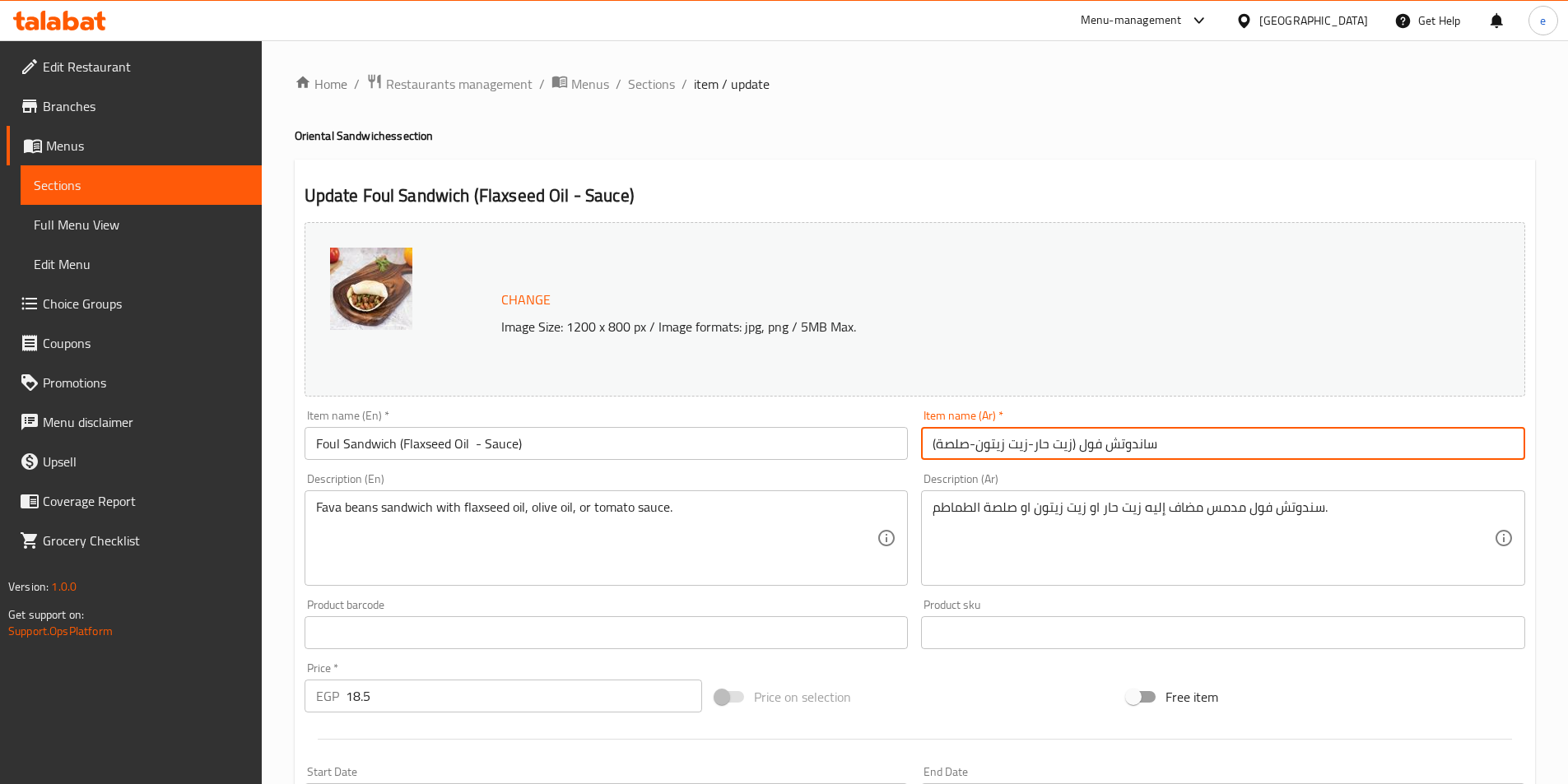
click at [978, 439] on input "ساندوتش فول (زيت حار-زيت زيتون-صلصة)" at bounding box center [1223, 444] width 604 height 33
drag, startPoint x: 977, startPoint y: 439, endPoint x: 1024, endPoint y: 445, distance: 47.4
click at [1028, 447] on input "ساندوتش فول (زيت حار-زيت زيتون-صلصة)" at bounding box center [1223, 444] width 604 height 33
type input "ساندوتش فول (زيت حار-زيت زيتون-صلصة)"
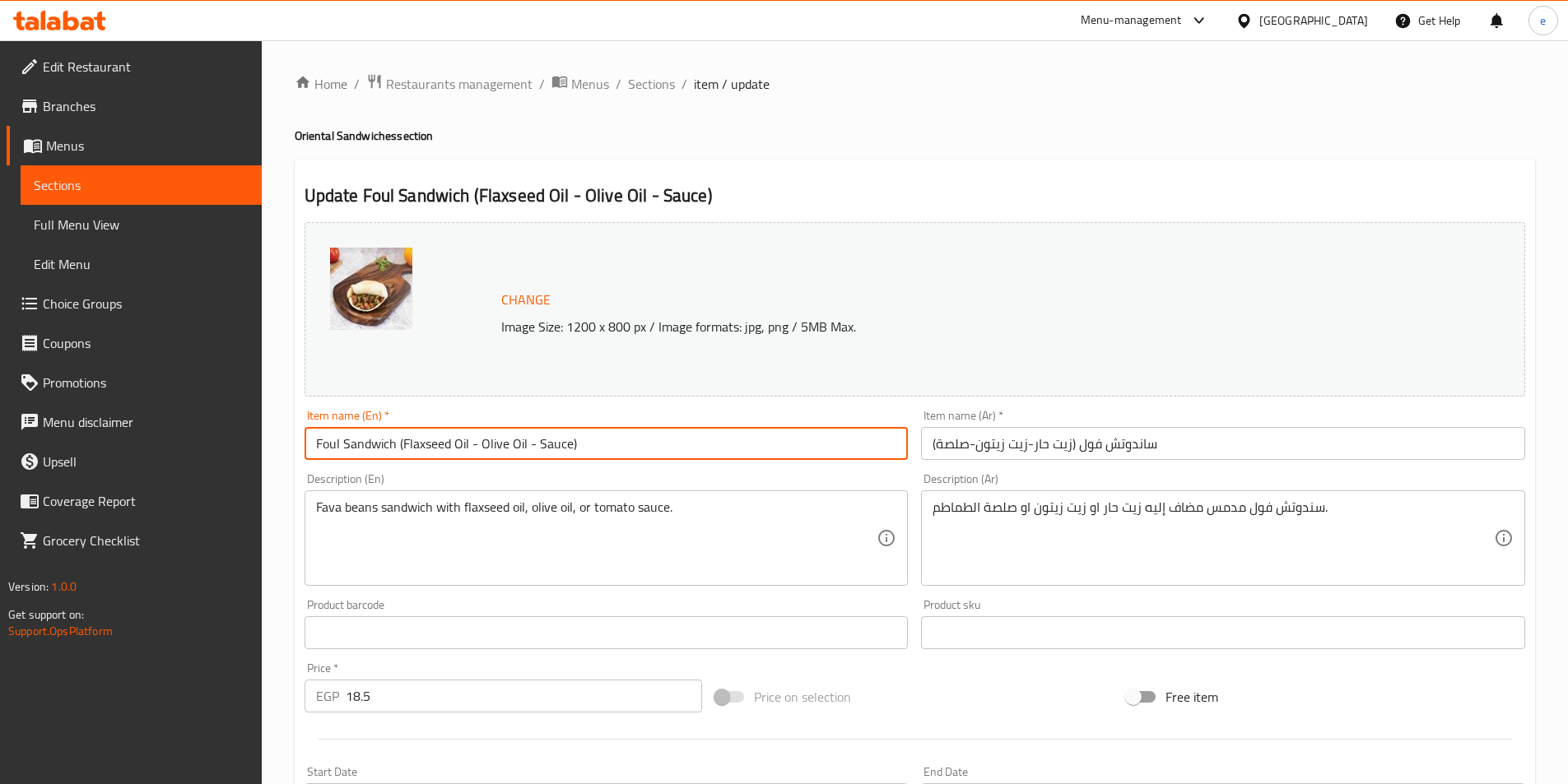
type input "Foul Sandwich (Flaxseed Oil - Olive Oil - Sauce)"
click at [814, 414] on div "Item name (En)   * Foul Sandwich (Flaxseed Oil - Olive Oil - Sauce) Item name (…" at bounding box center [606, 435] width 604 height 50
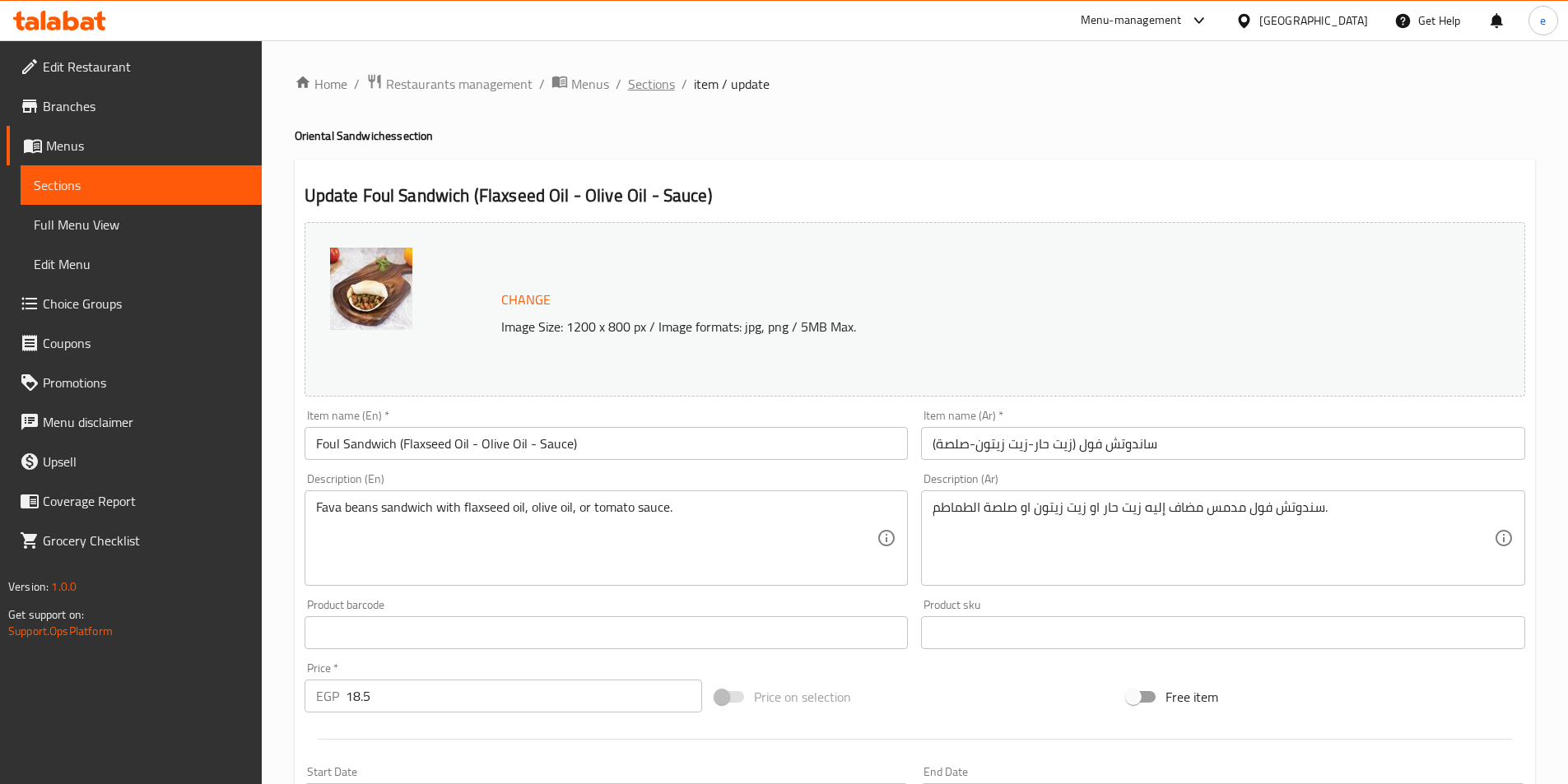
click at [655, 83] on span "Sections" at bounding box center [651, 83] width 47 height 20
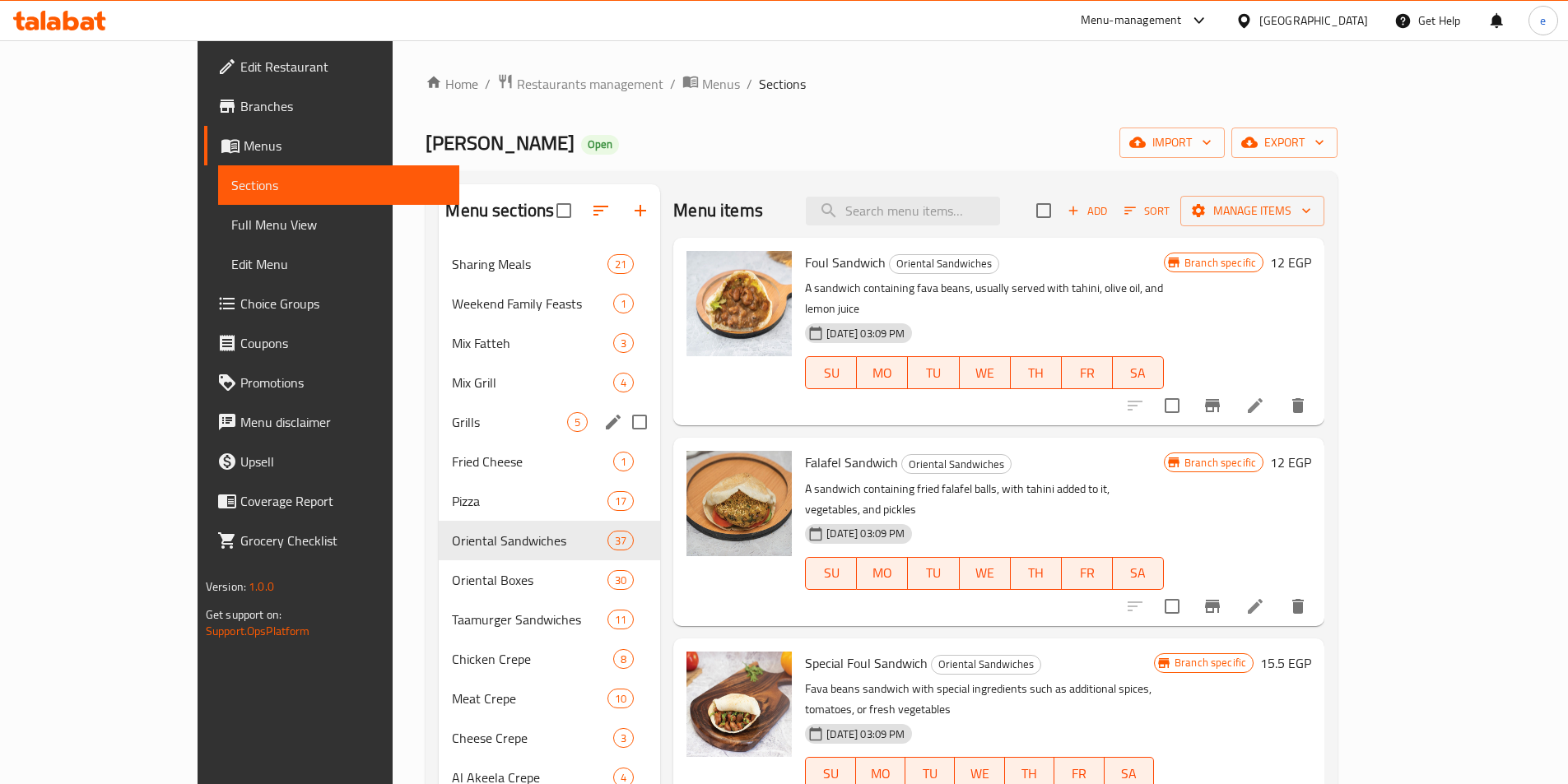
click at [452, 413] on span "Grills" at bounding box center [509, 421] width 115 height 20
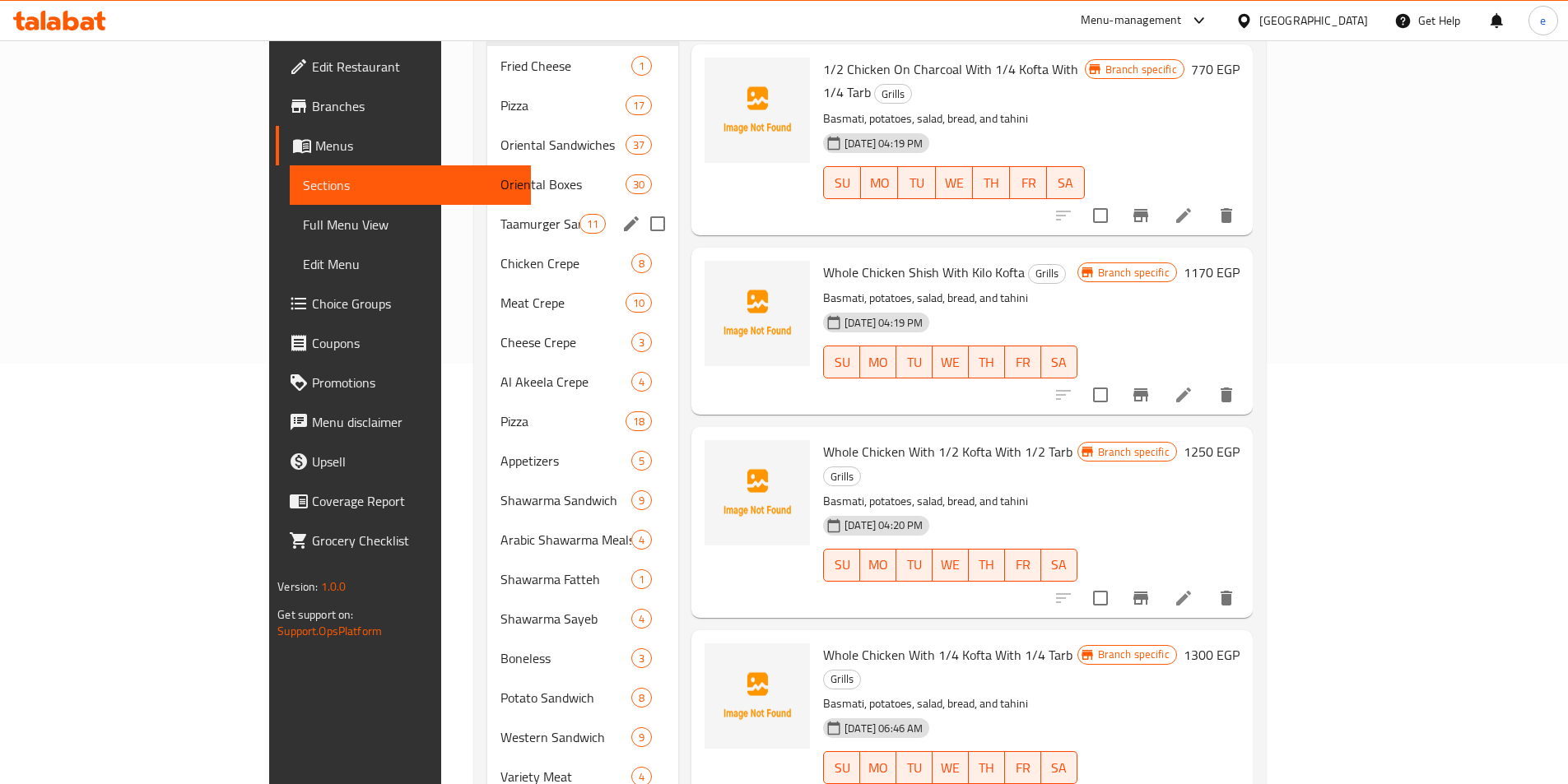
scroll to position [329, 0]
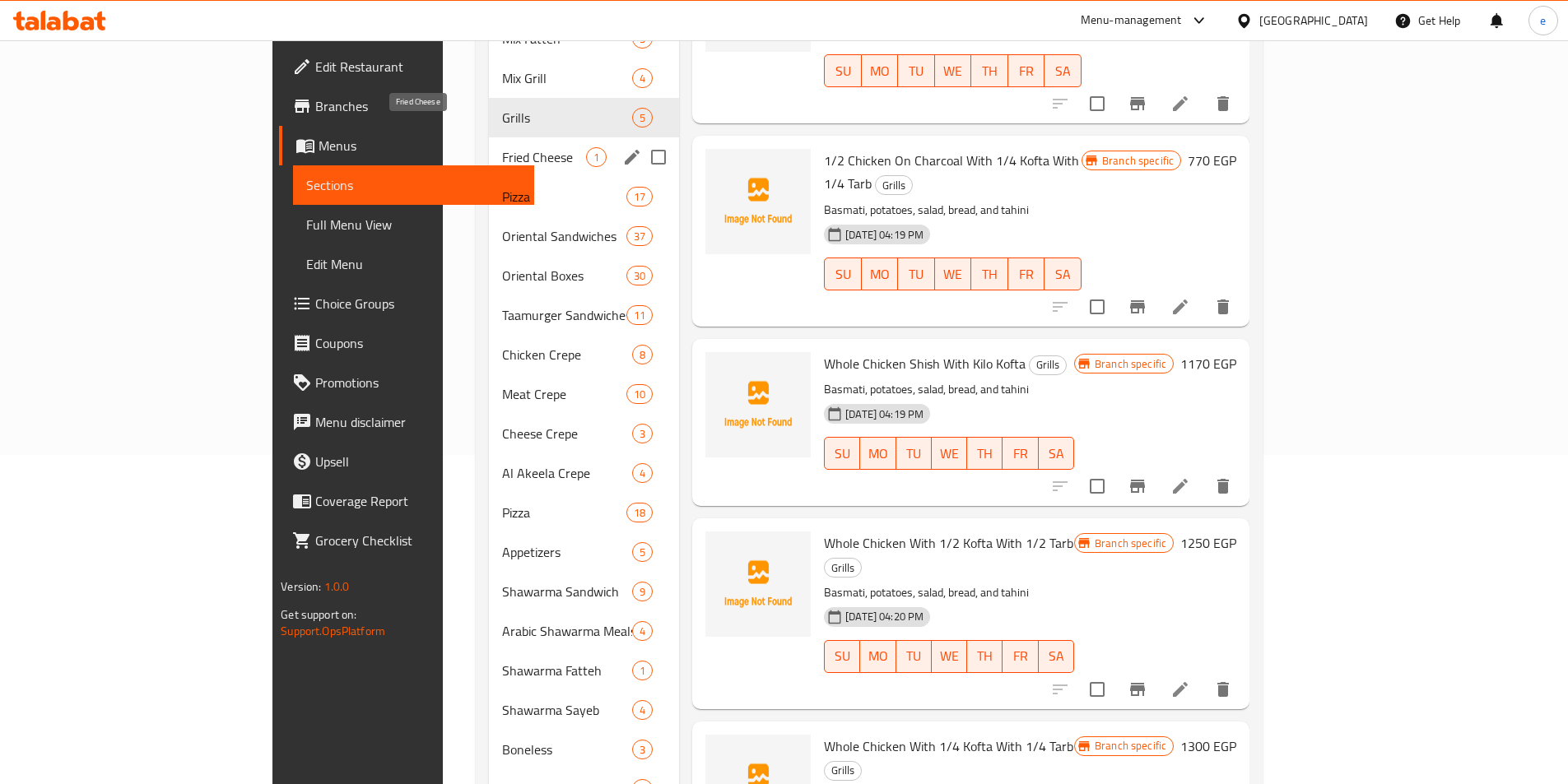
click at [502, 147] on span "Fried Cheese" at bounding box center [544, 156] width 84 height 20
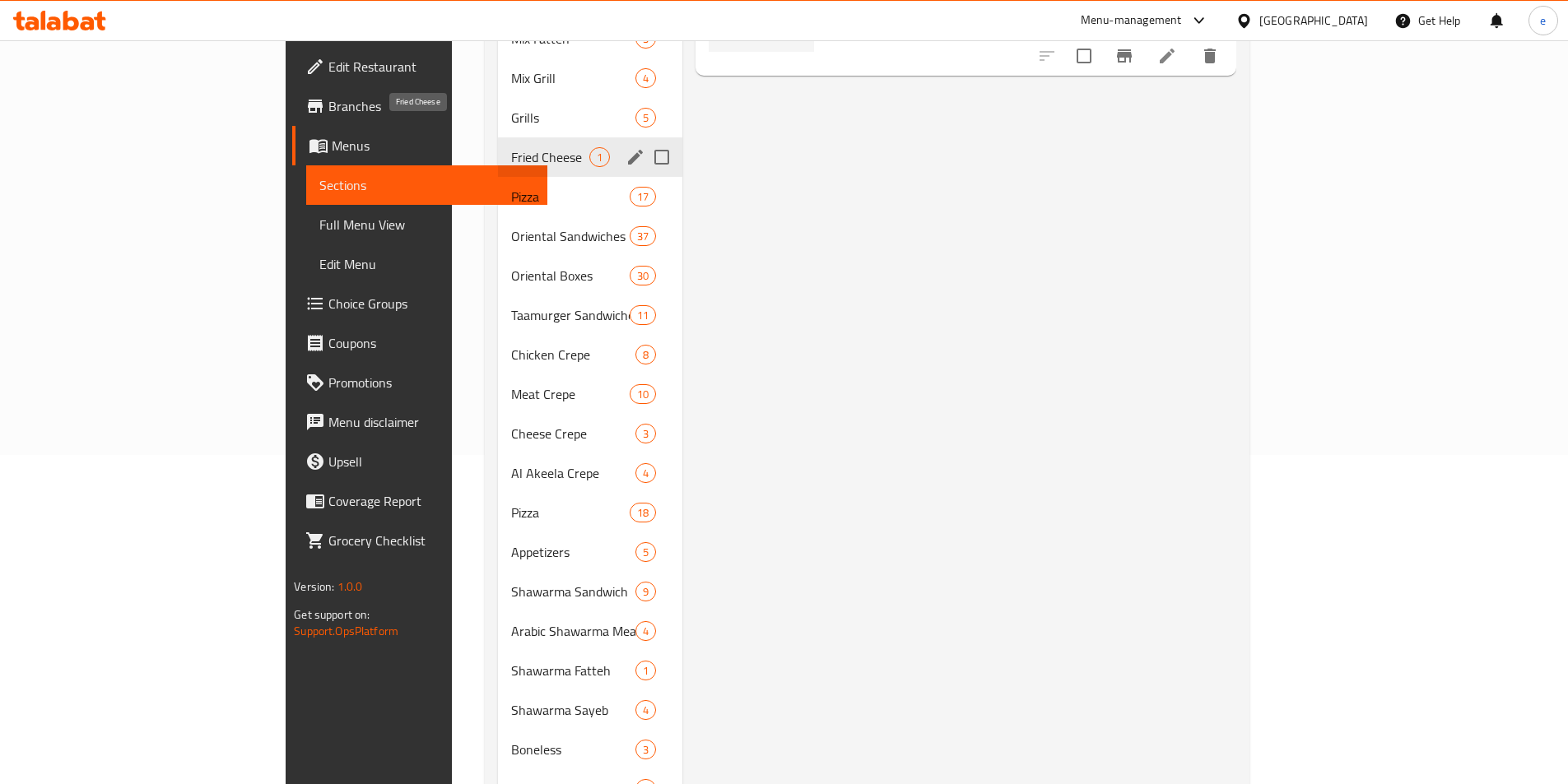
scroll to position [247, 0]
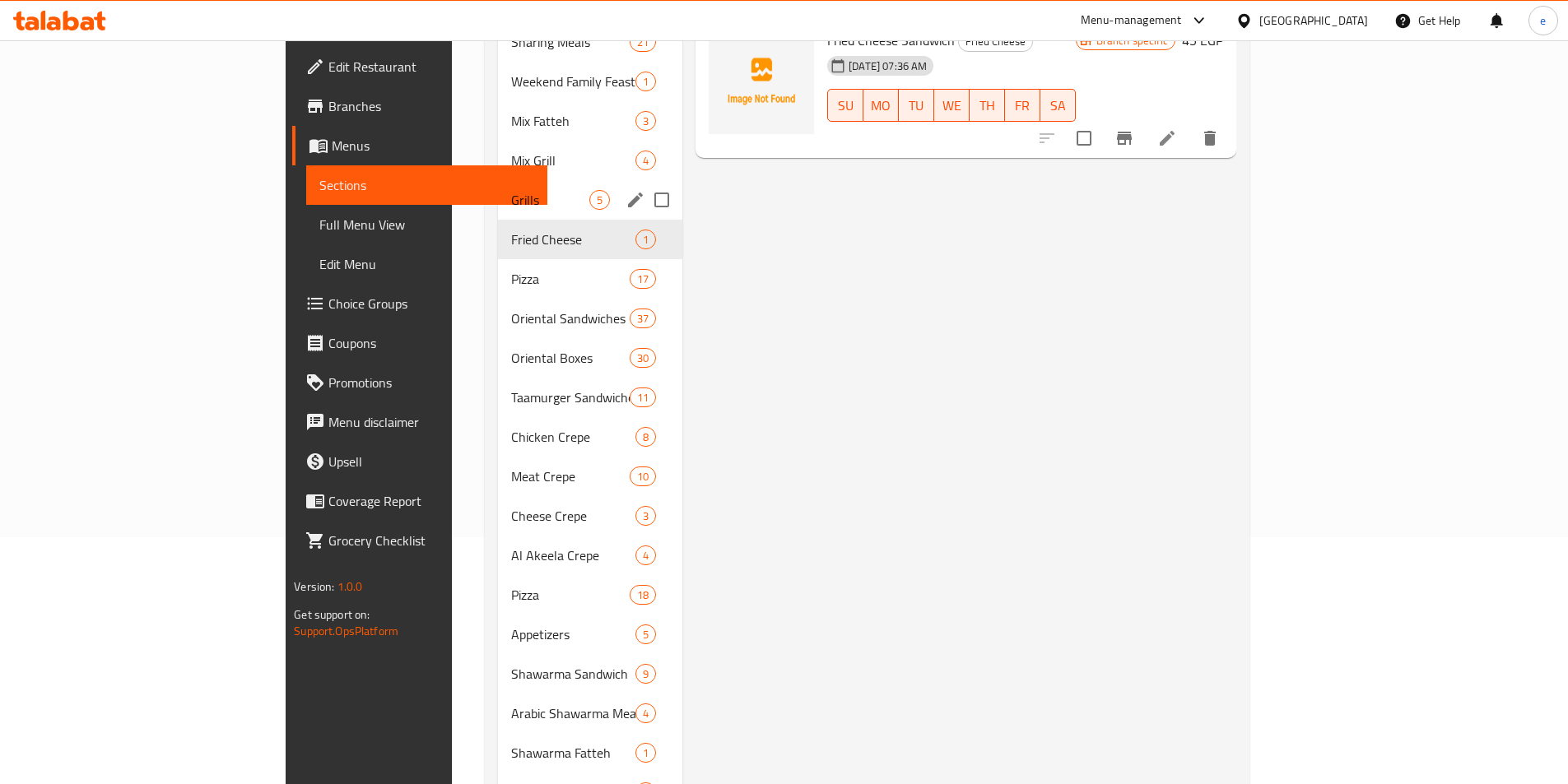
click at [498, 193] on div "Grills 5" at bounding box center [590, 200] width 184 height 40
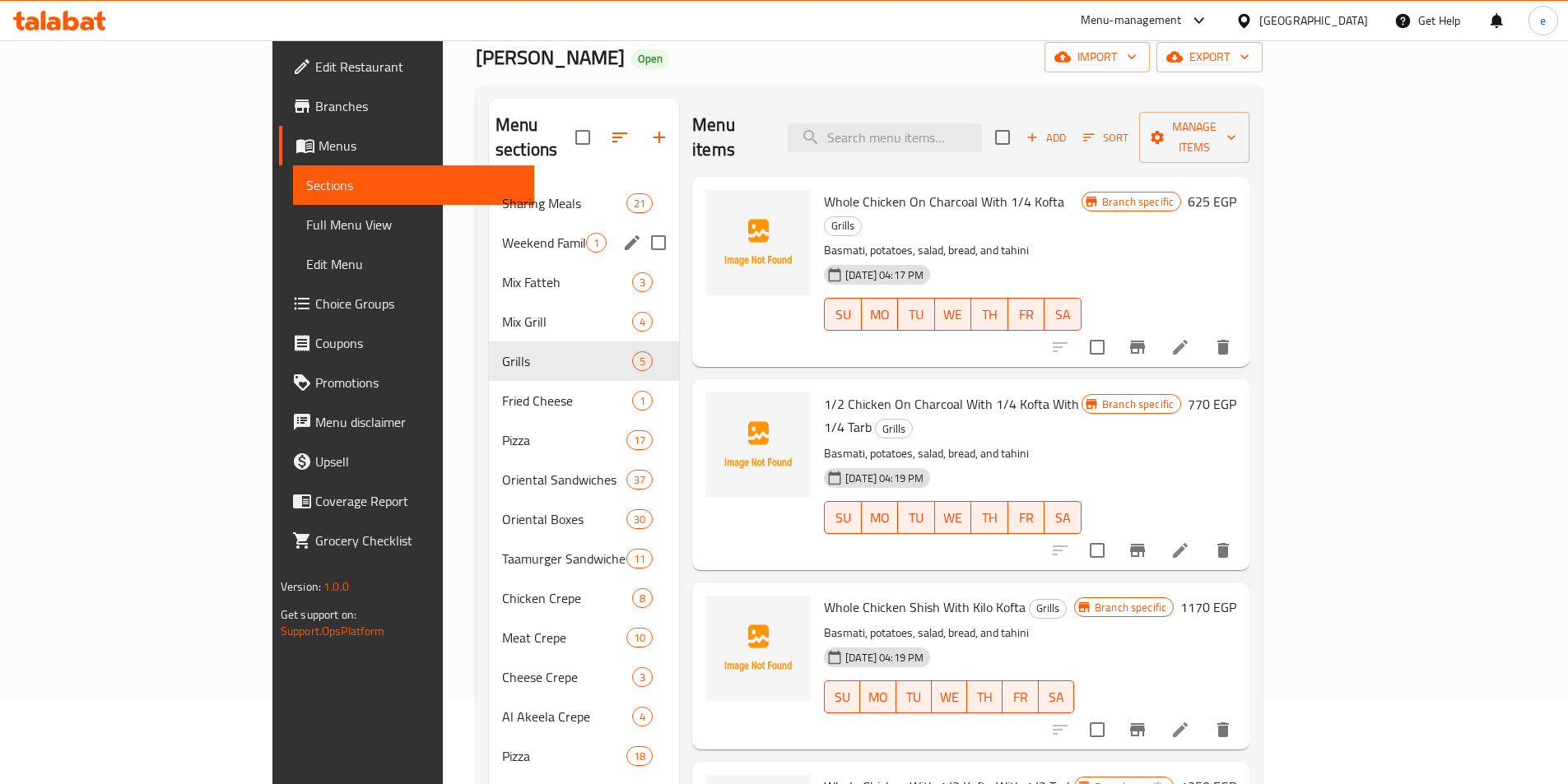
scroll to position [83, 0]
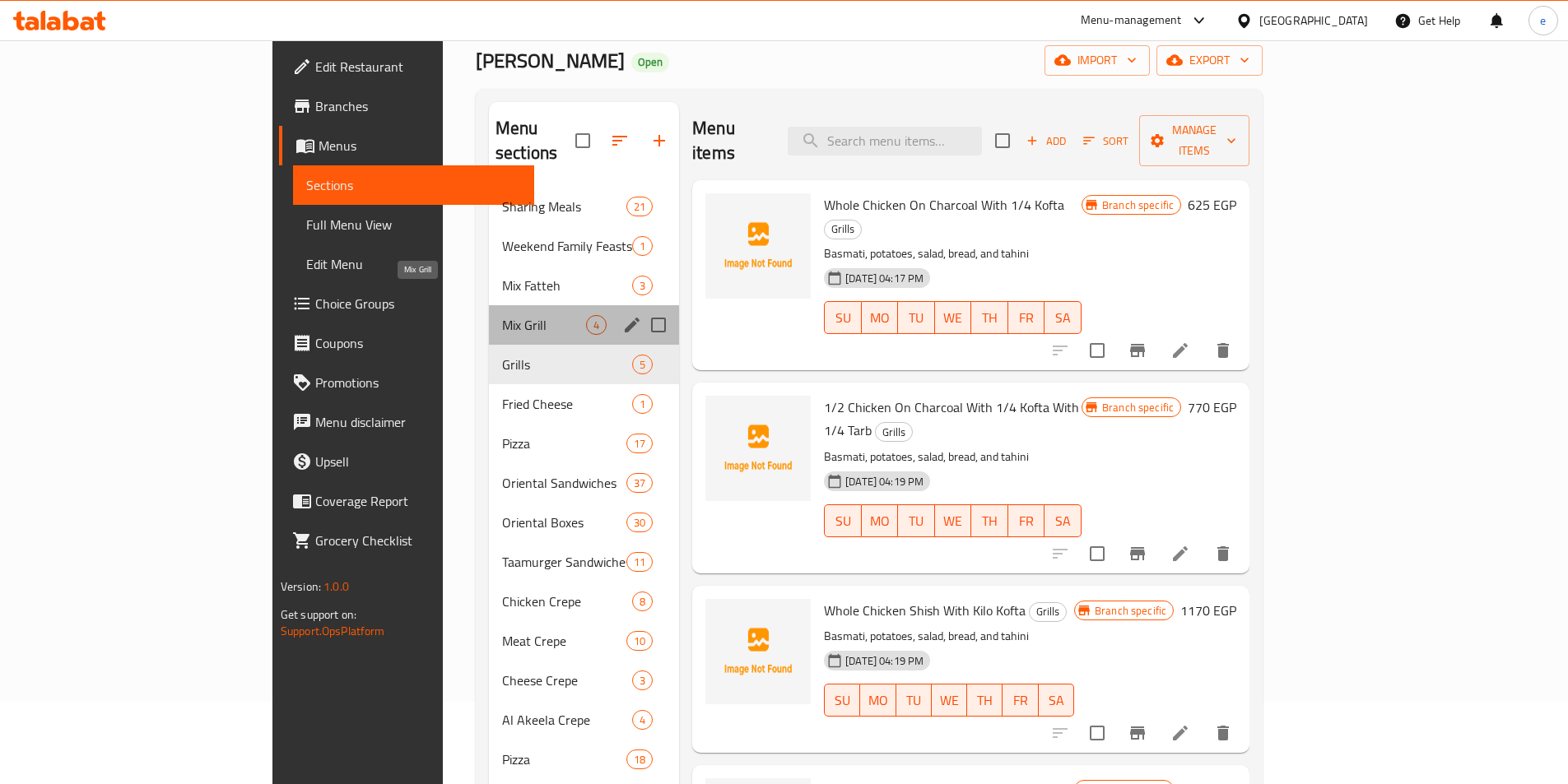
click at [502, 315] on span "Mix Grill" at bounding box center [544, 324] width 84 height 20
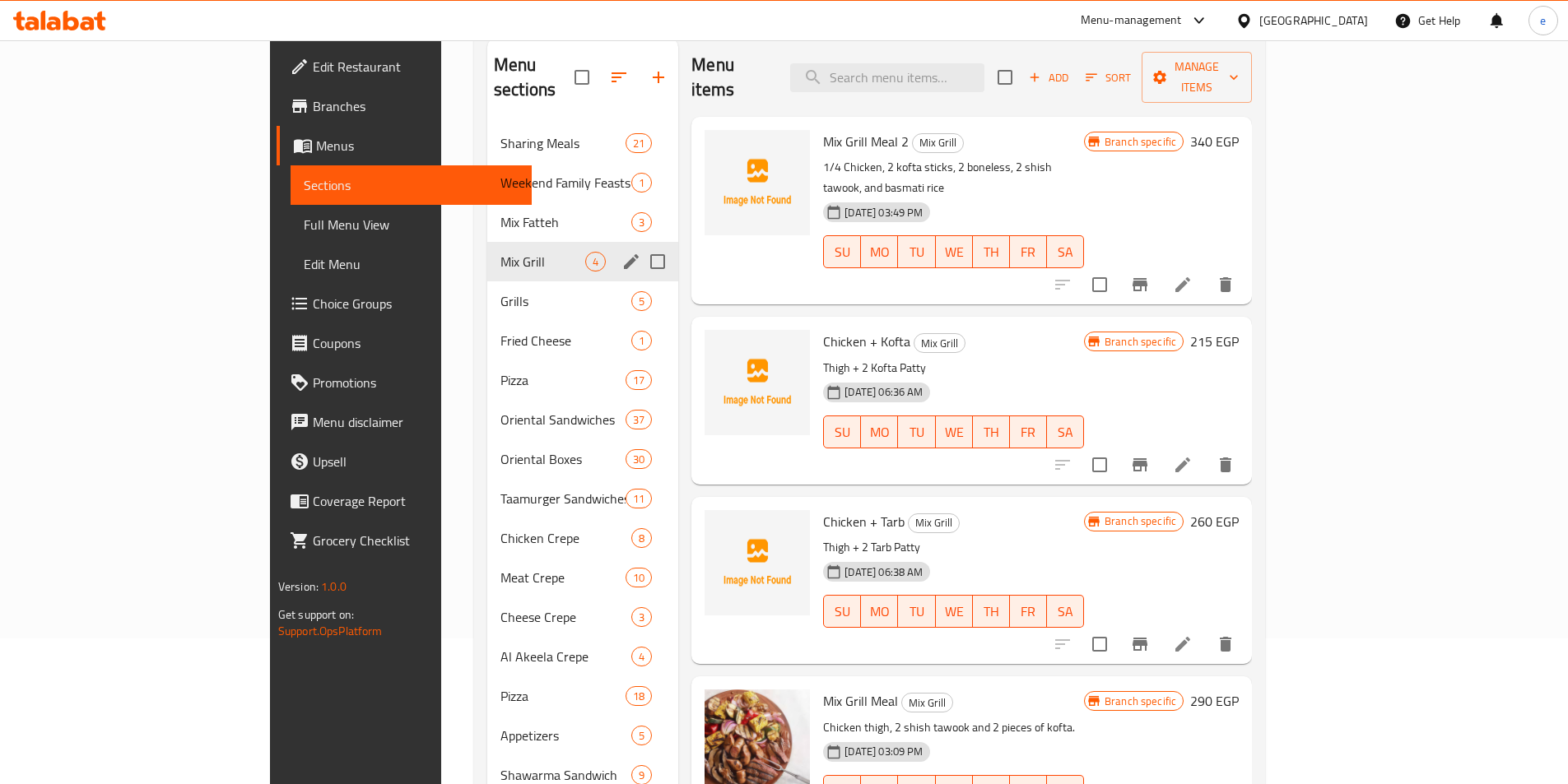
scroll to position [83, 0]
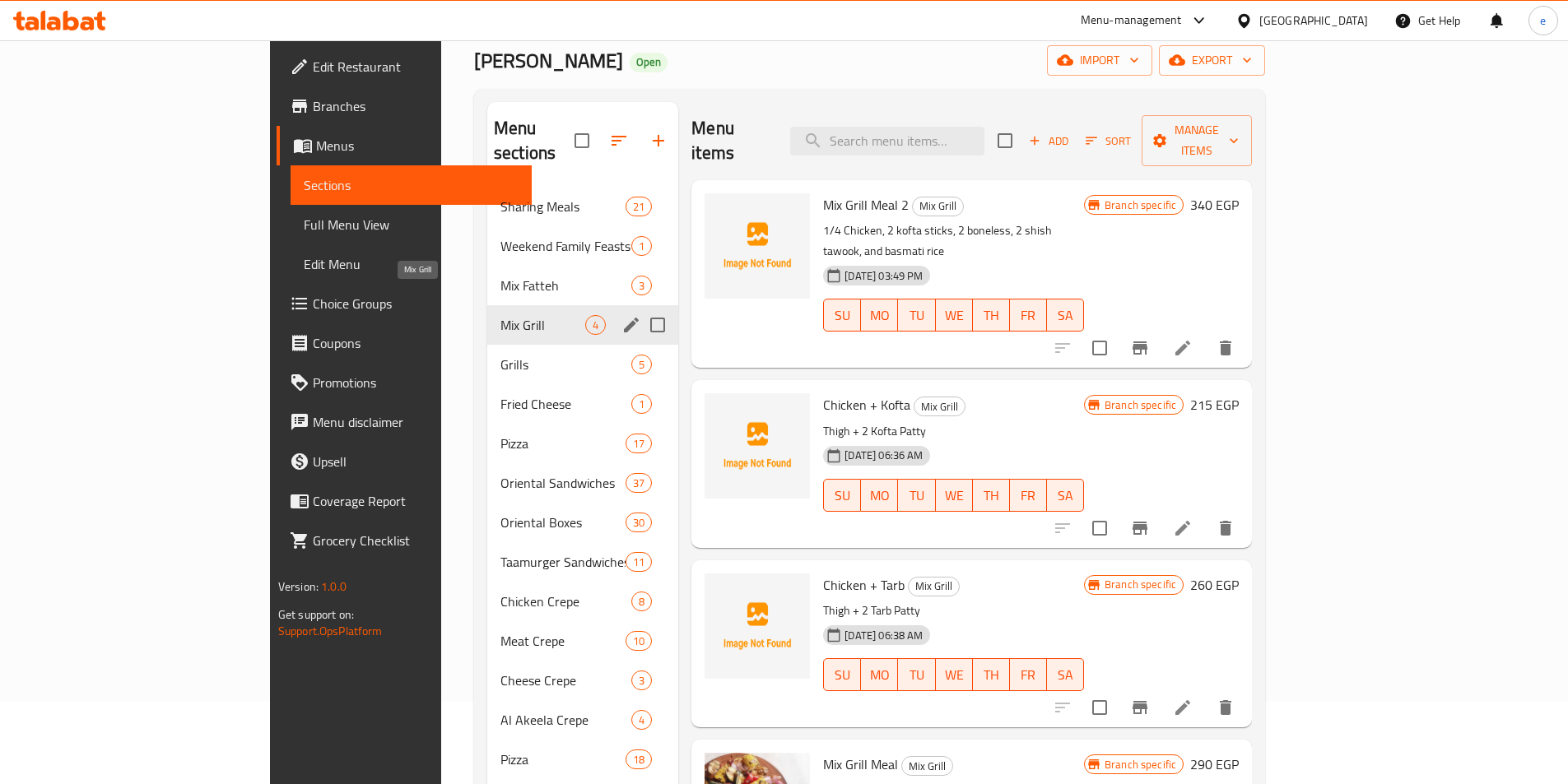
click at [501, 315] on span "Mix Grill" at bounding box center [543, 324] width 85 height 20
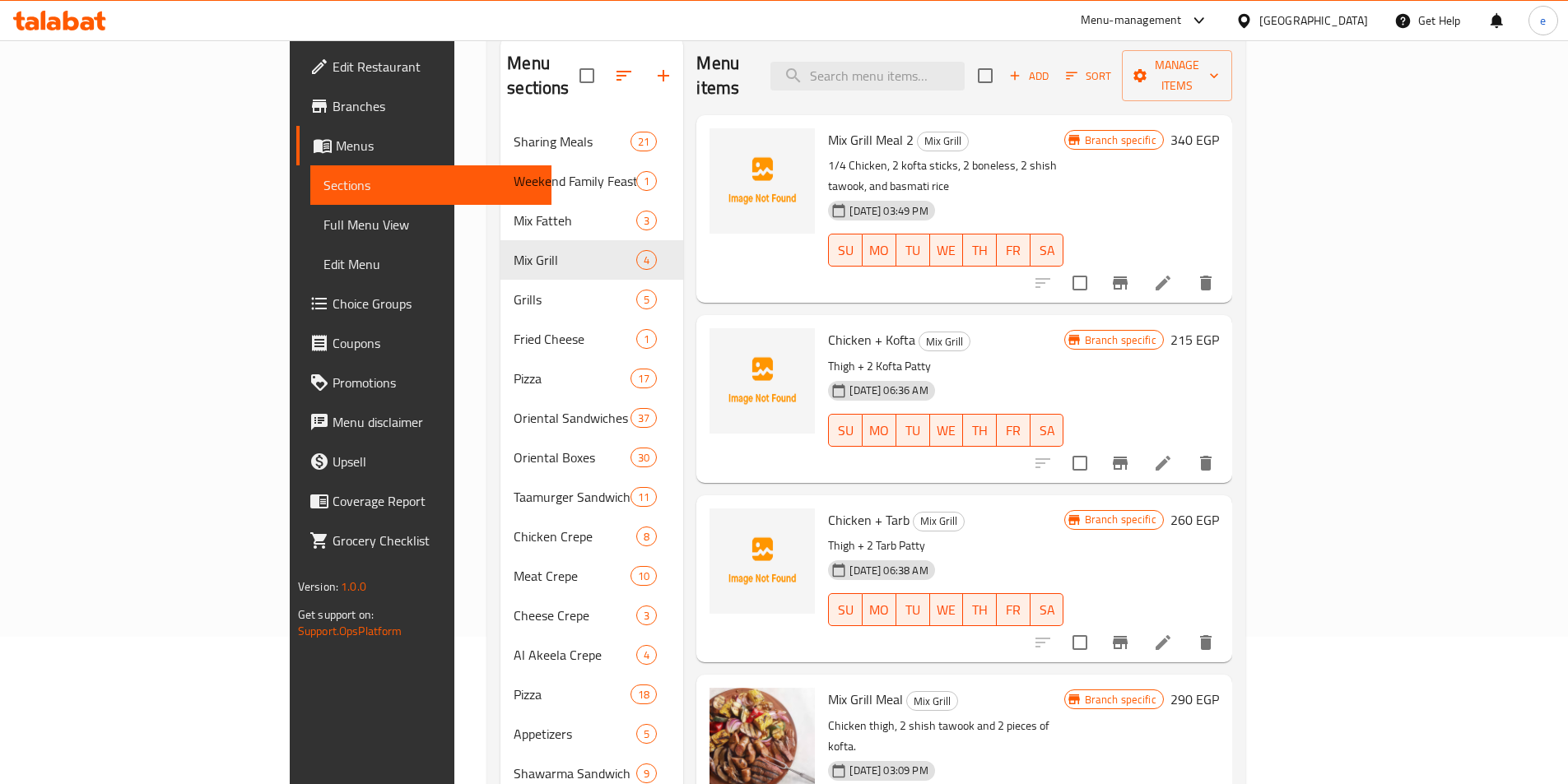
scroll to position [247, 0]
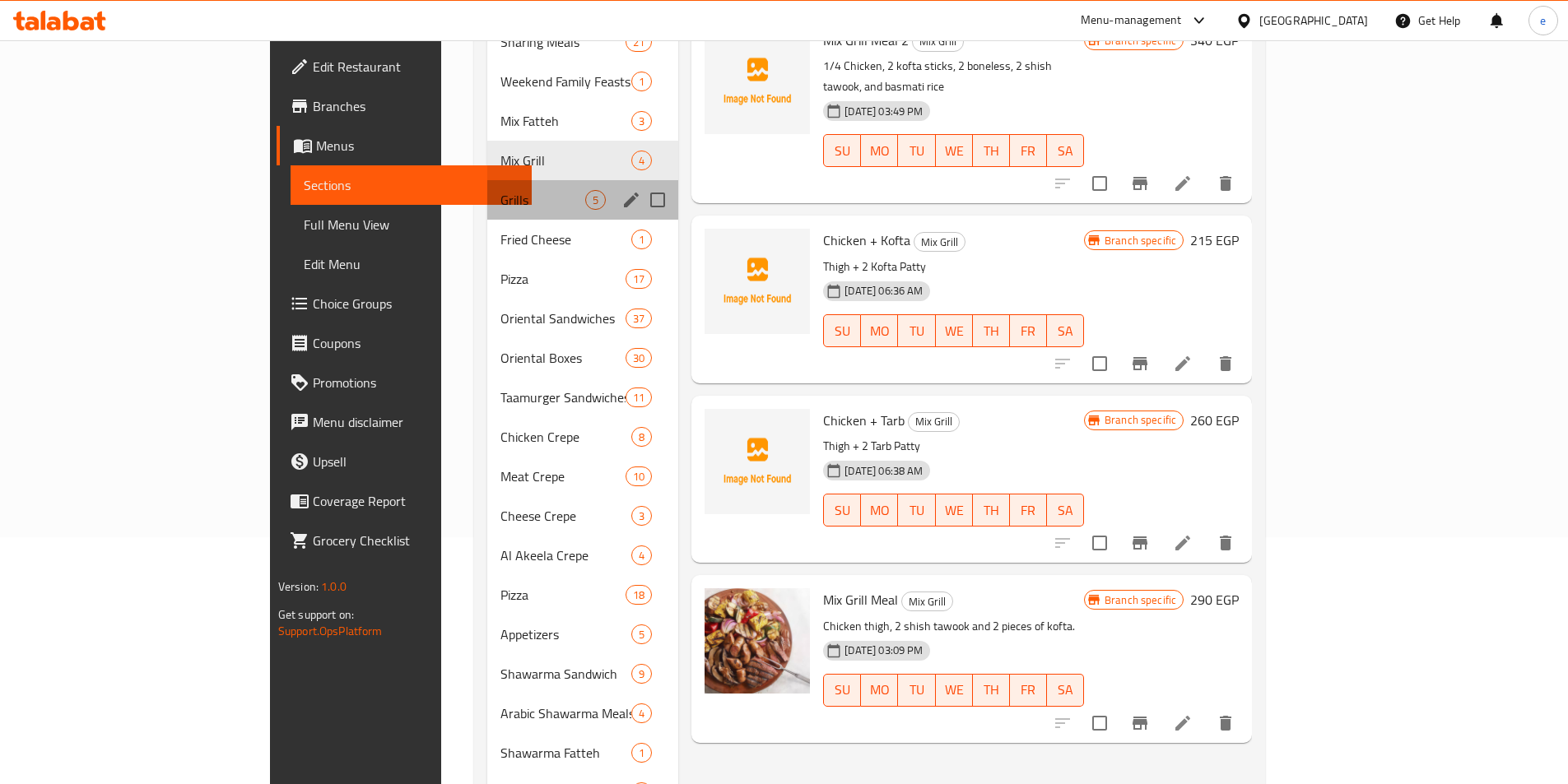
click at [487, 186] on div "Grills 5" at bounding box center [582, 200] width 191 height 40
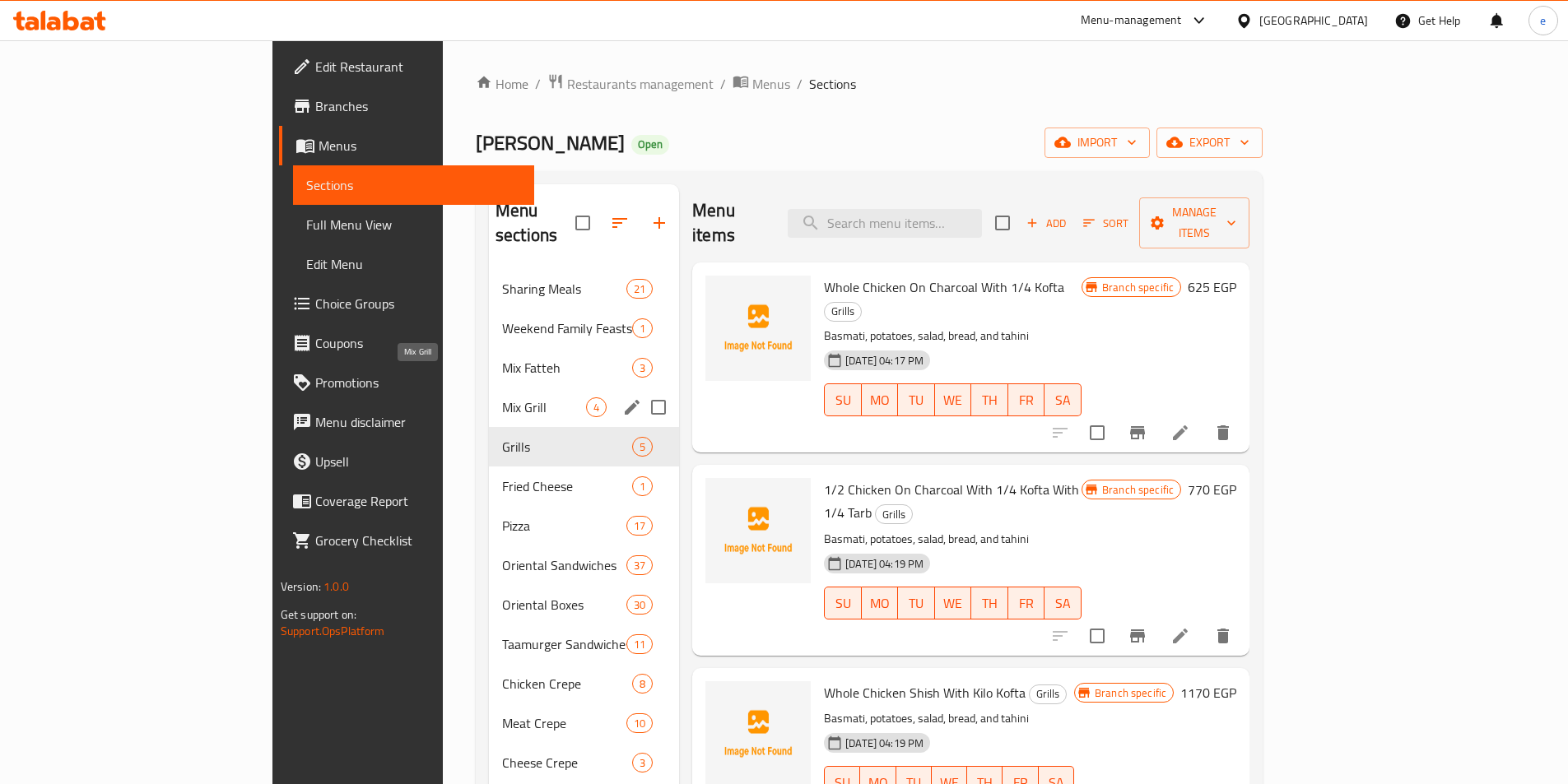
click at [502, 397] on span "Mix Grill" at bounding box center [544, 407] width 84 height 20
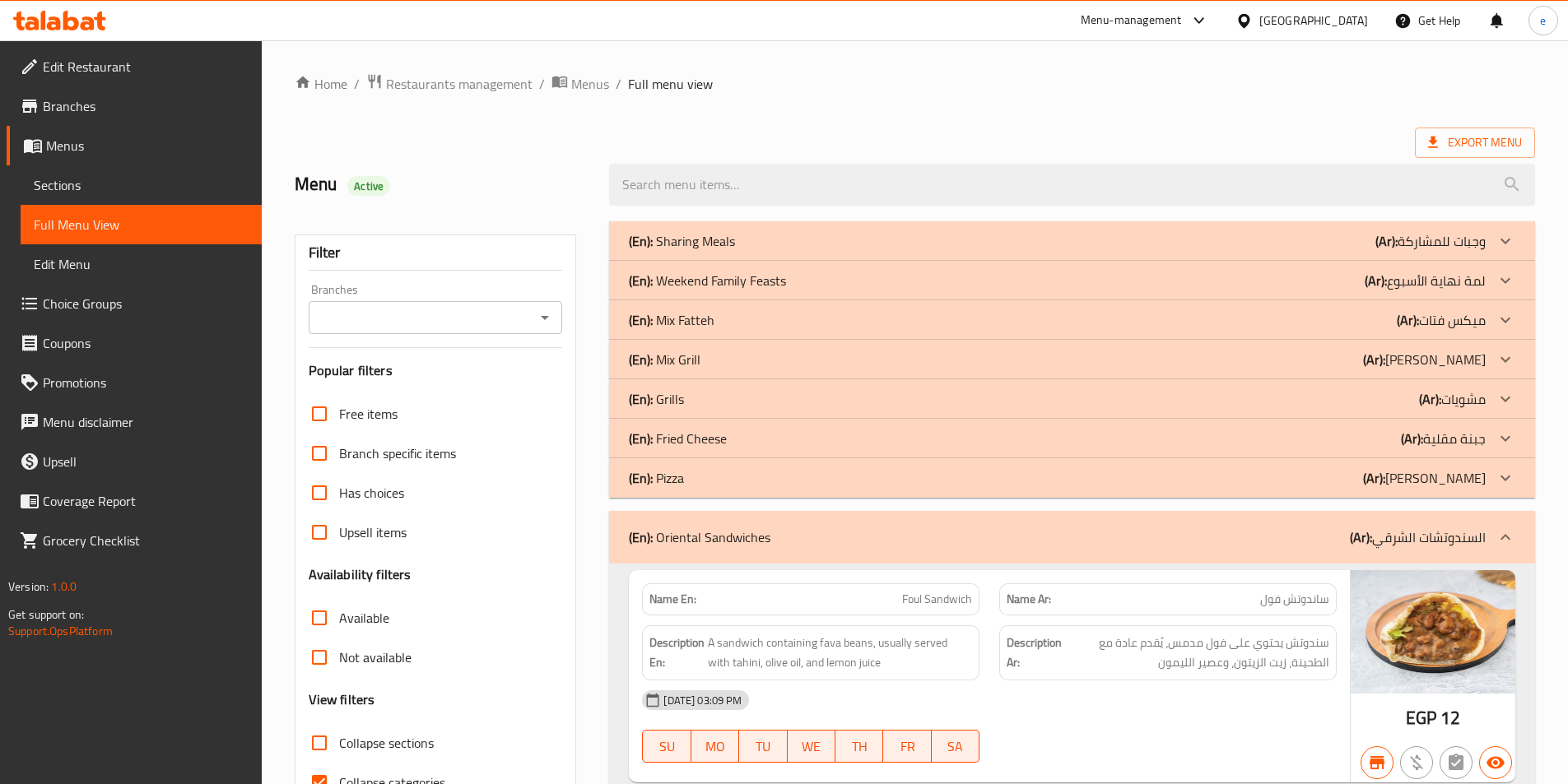
drag, startPoint x: 340, startPoint y: 763, endPoint x: 321, endPoint y: 742, distance: 28.3
click at [338, 763] on label "Collapse categories" at bounding box center [372, 782] width 145 height 40
click at [338, 763] on input "Collapse categories" at bounding box center [319, 782] width 40 height 40
checkbox input "false"
click at [336, 738] on input "Collapse sections" at bounding box center [319, 743] width 40 height 40
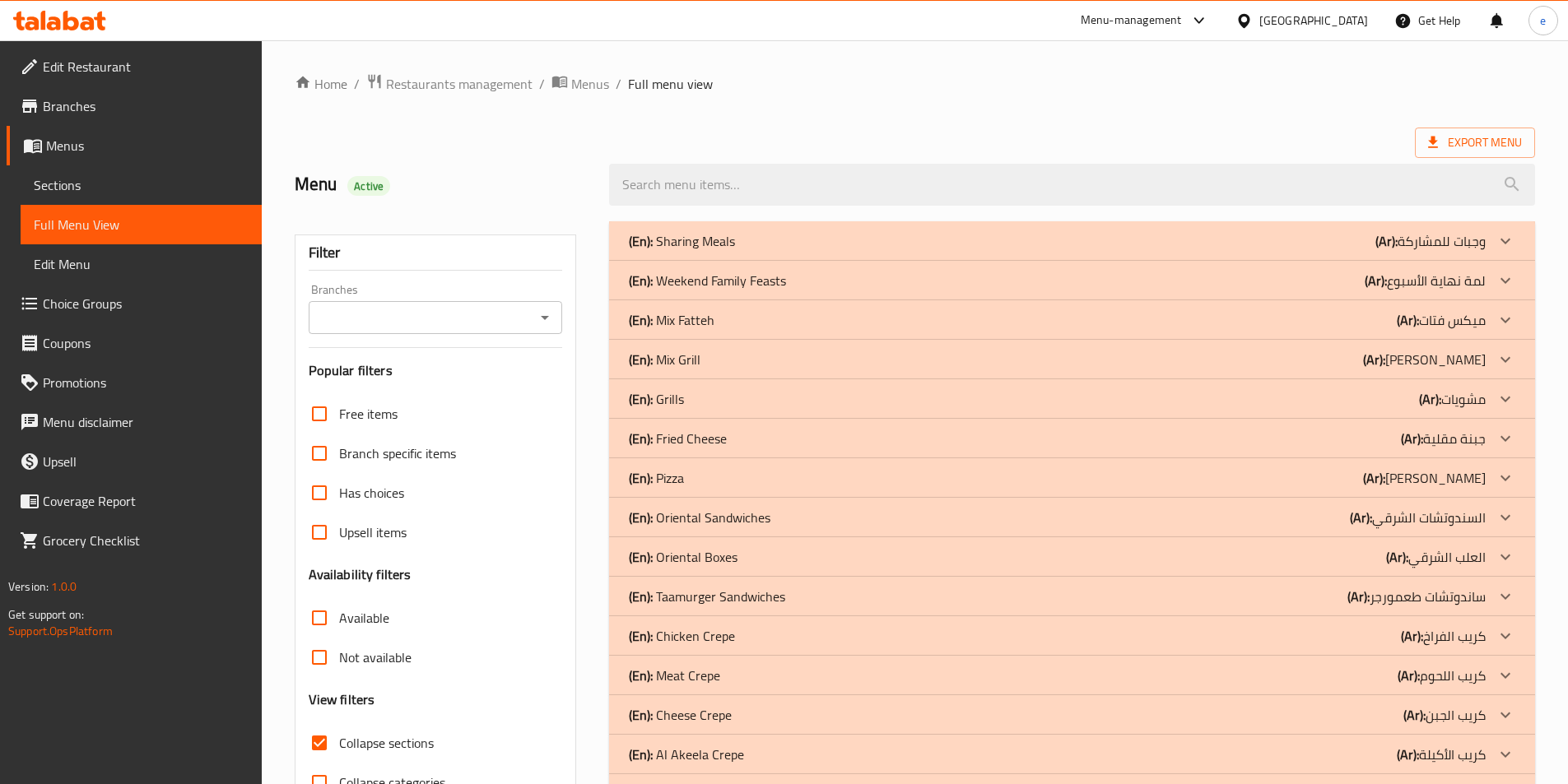
click at [321, 742] on input "Collapse sections" at bounding box center [319, 743] width 40 height 40
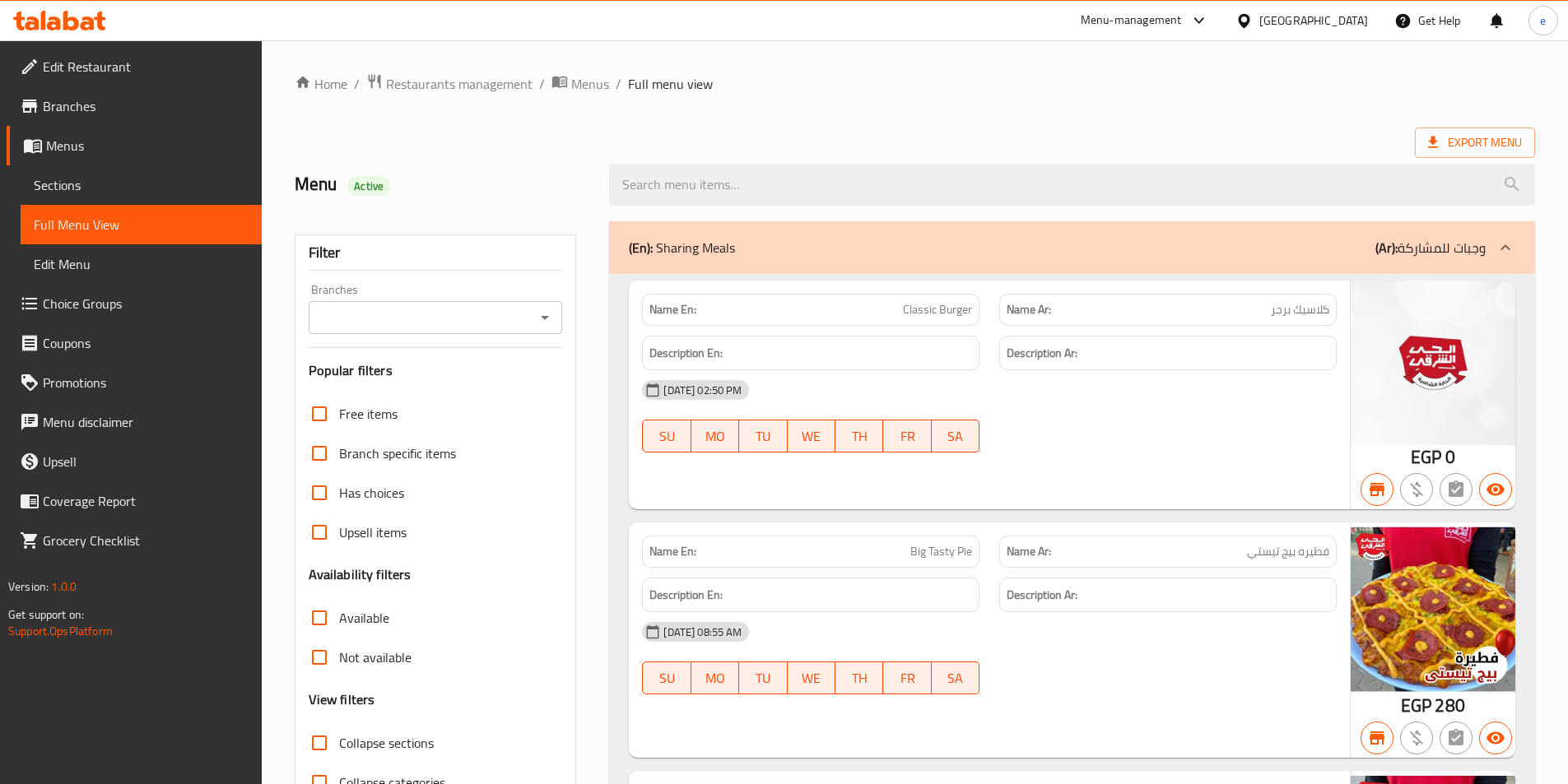
scroll to position [18, 0]
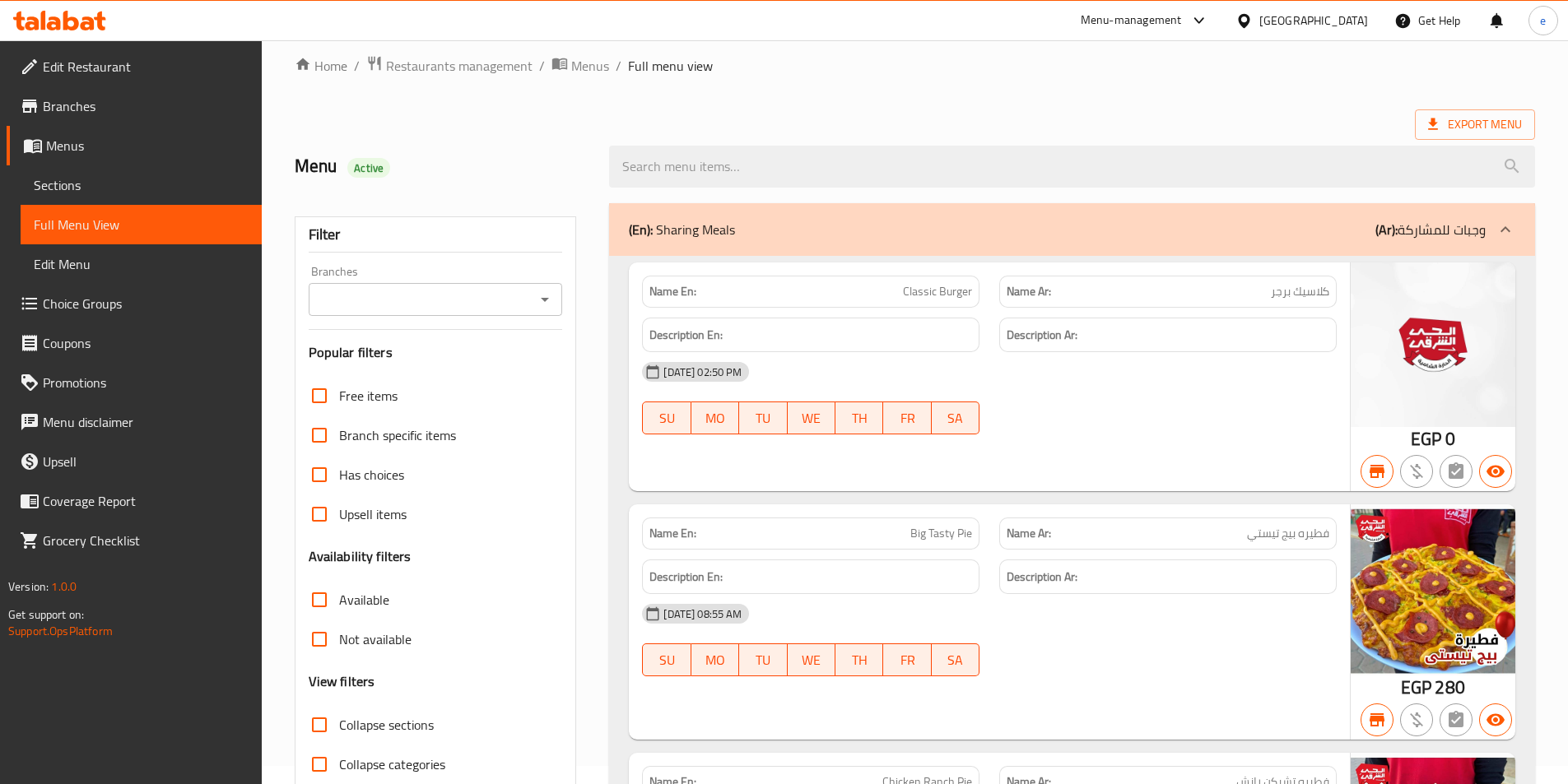
click at [323, 716] on input "Collapse sections" at bounding box center [319, 725] width 40 height 40
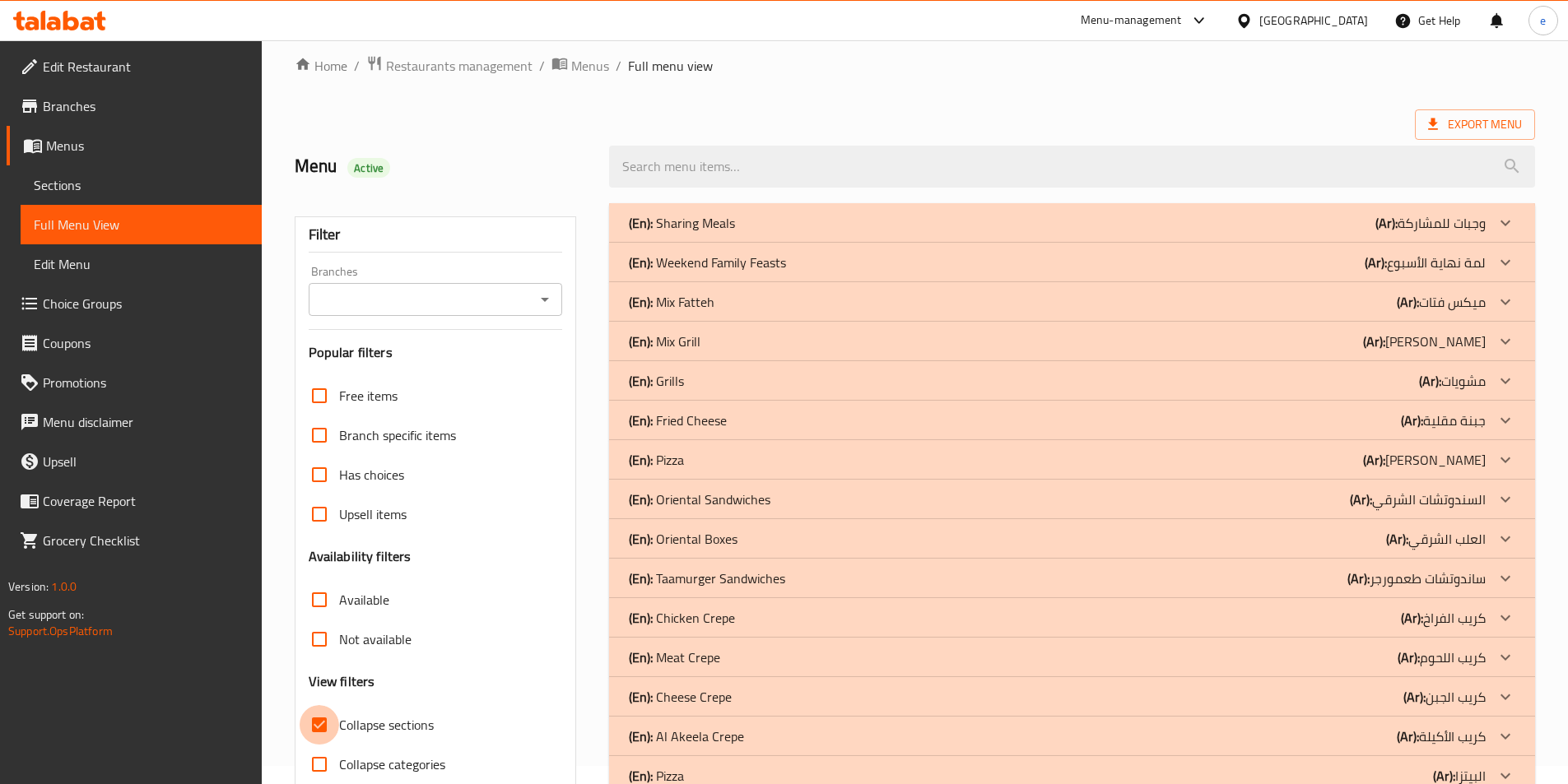
click at [317, 725] on input "Collapse sections" at bounding box center [319, 725] width 40 height 40
checkbox input "false"
